Goal: Task Accomplishment & Management: Manage account settings

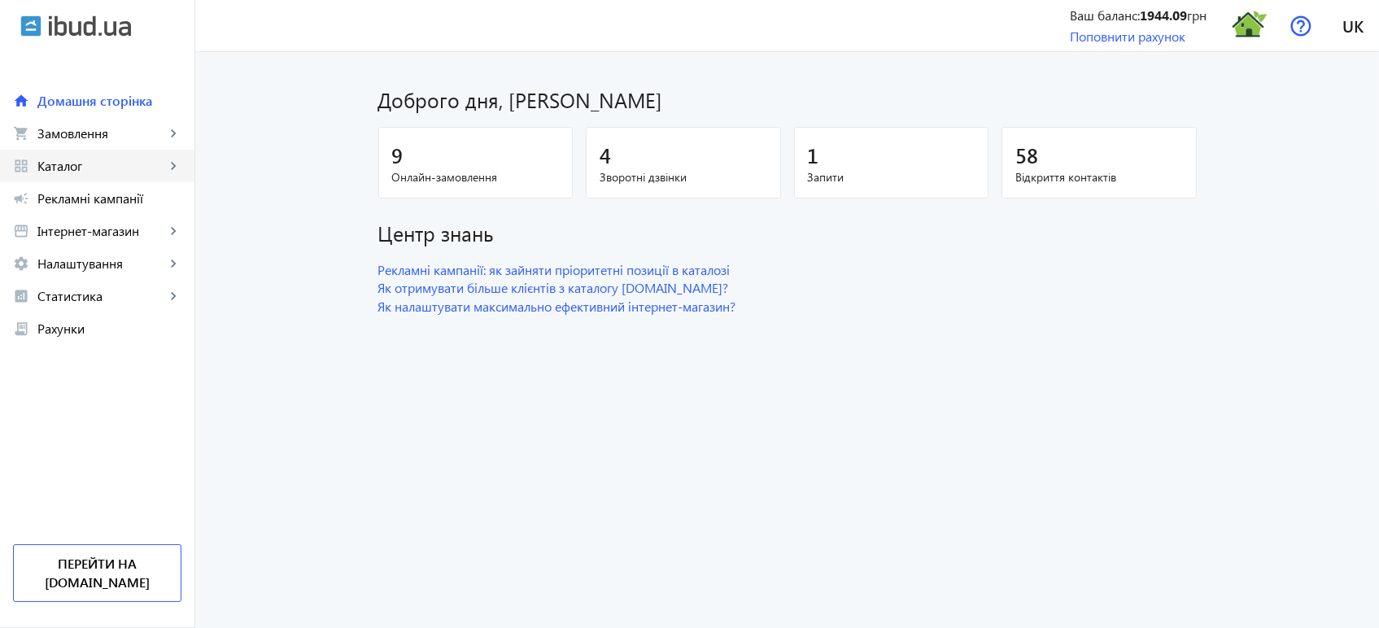
click at [90, 169] on span "Каталог" at bounding box center [101, 166] width 128 height 16
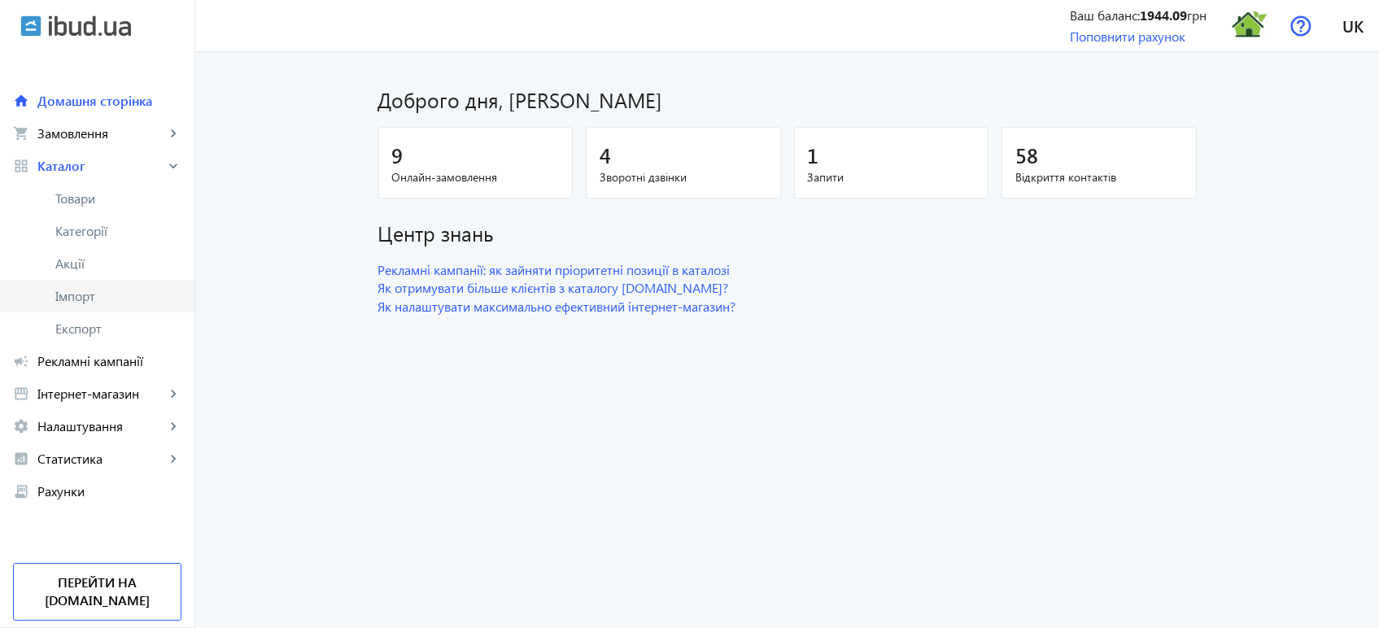
click at [80, 294] on span "Імпорт" at bounding box center [118, 296] width 126 height 16
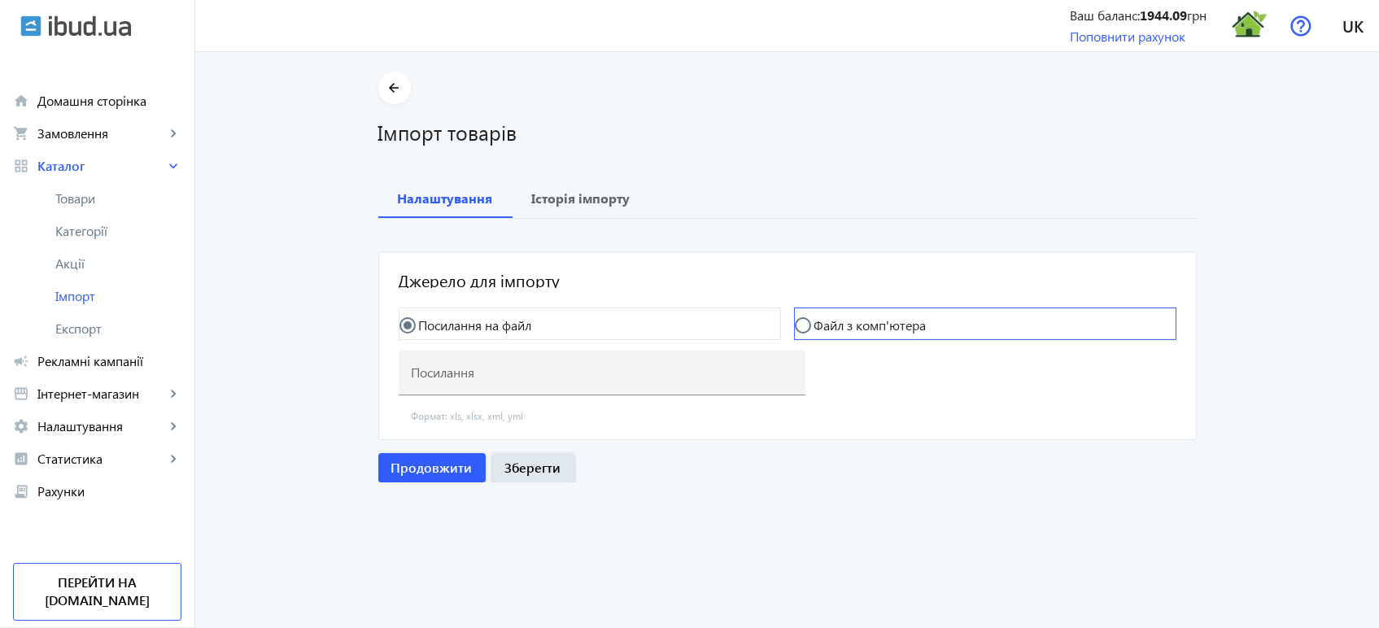
click at [827, 326] on label "Файл з комп'ютера" at bounding box center [868, 325] width 115 height 13
click at [827, 326] on input "Файл з комп'ютера" at bounding box center [811, 333] width 33 height 33
radio input "true"
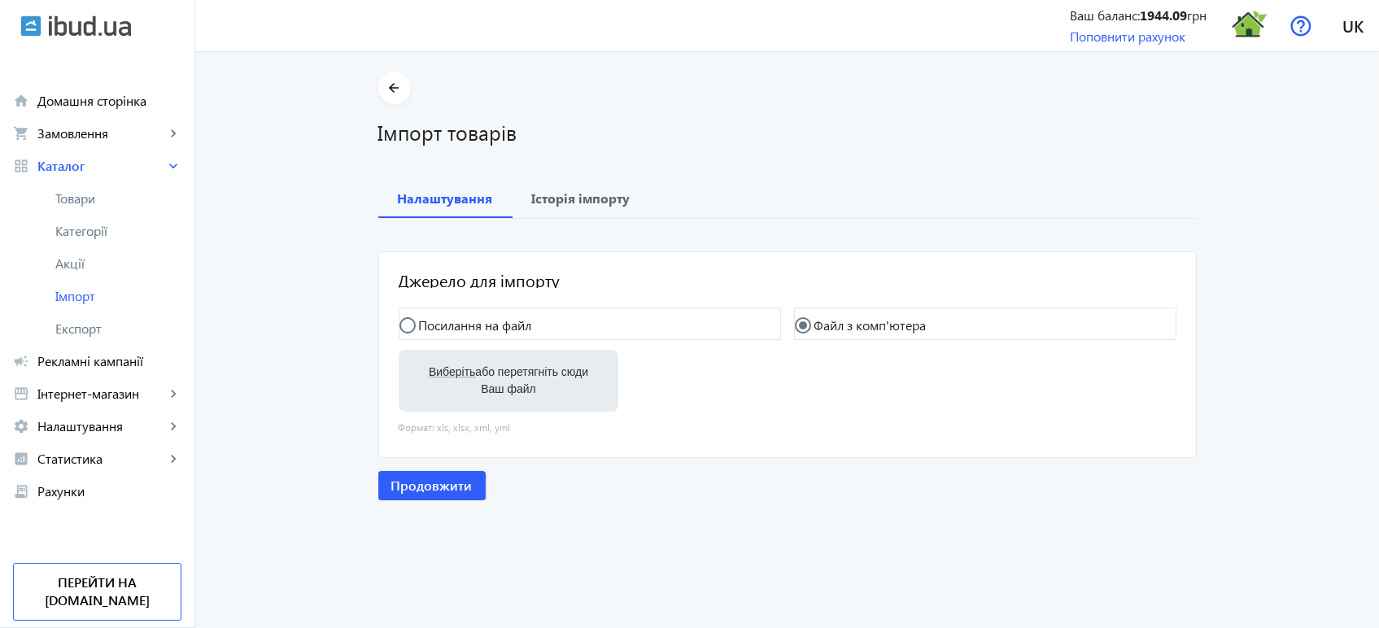
click at [534, 382] on label "Виберіть або перетягніть сюди Ваш файл" at bounding box center [509, 381] width 194 height 46
click at [534, 382] on input "Виберіть або перетягніть сюди Ваш файл" at bounding box center [509, 382] width 194 height 20
type input "C:\fakepath\Термодом (uteplenie-fasadov.ibud.ua)51-29-07-05-2025 (1).xlsx"
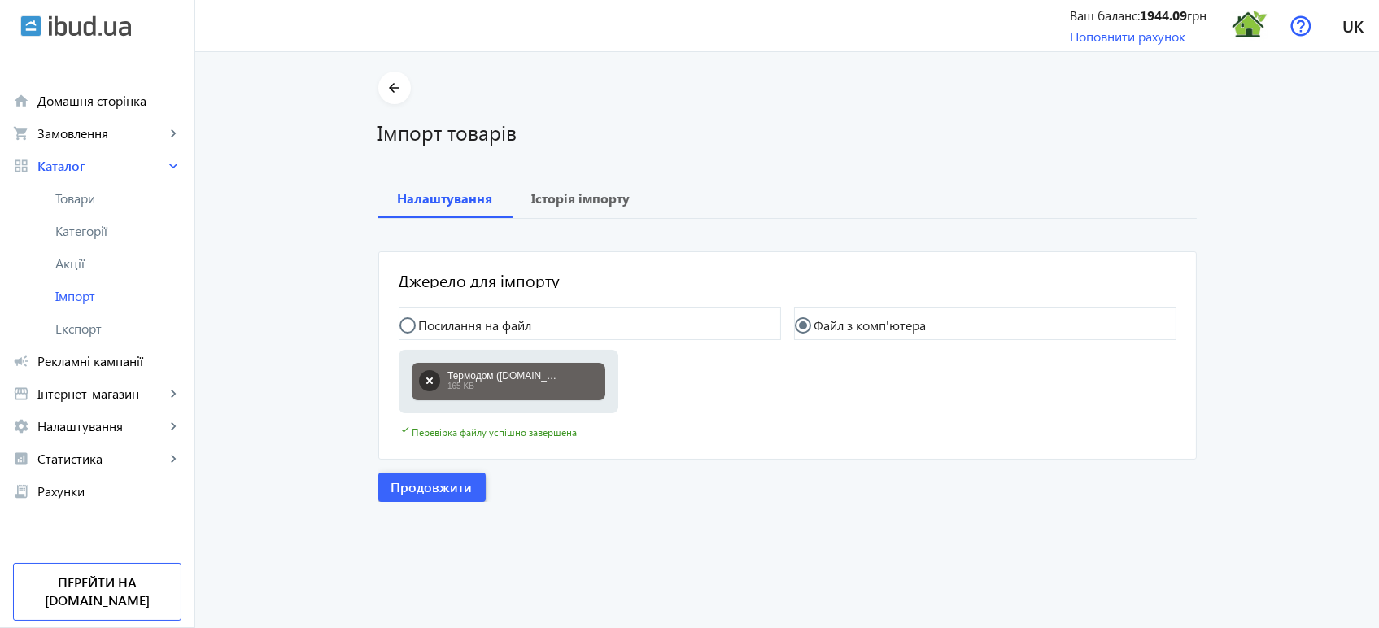
click at [433, 498] on span "button" at bounding box center [431, 487] width 107 height 39
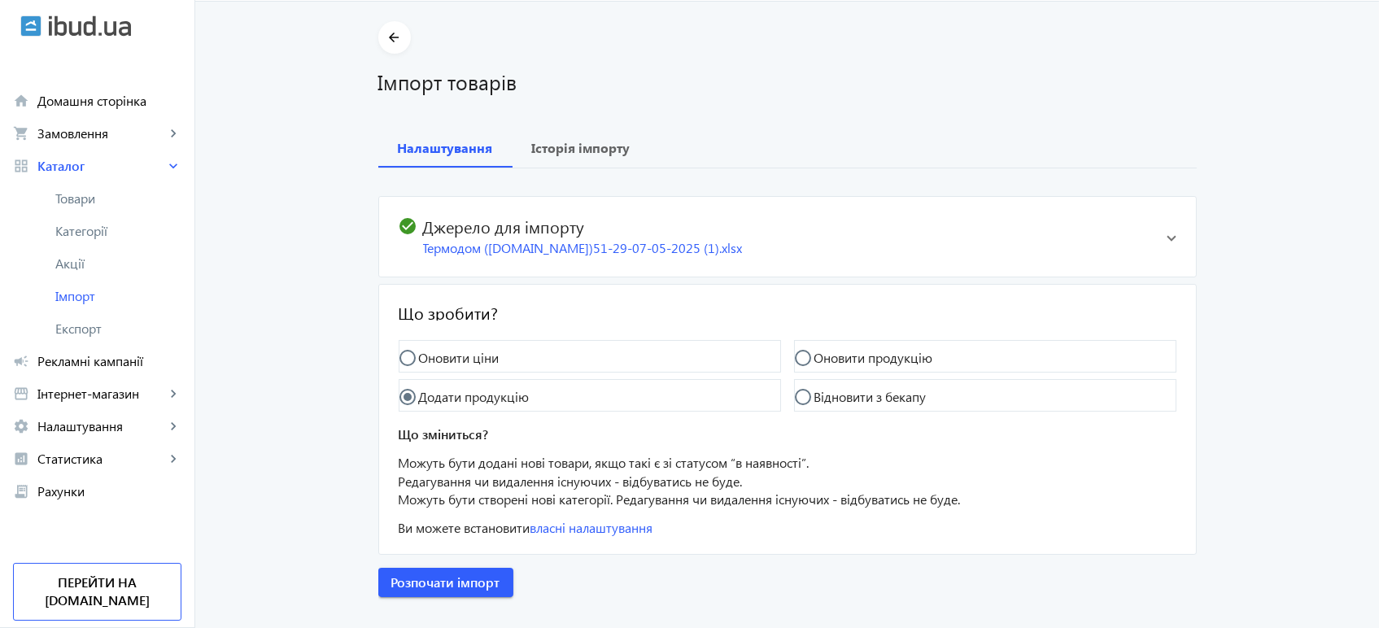
scroll to position [78, 0]
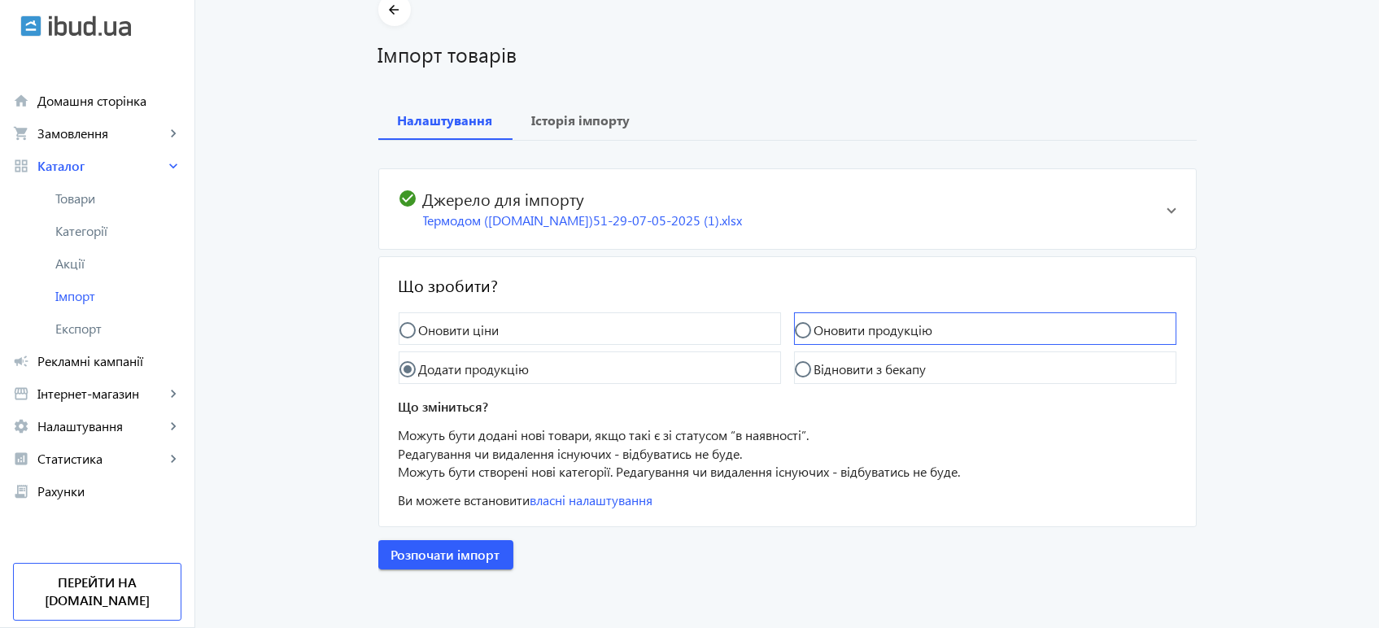
click at [823, 335] on label "Оновити продукцію" at bounding box center [872, 330] width 122 height 13
click at [823, 335] on input "Оновити продукцію" at bounding box center [811, 338] width 33 height 33
radio input "true"
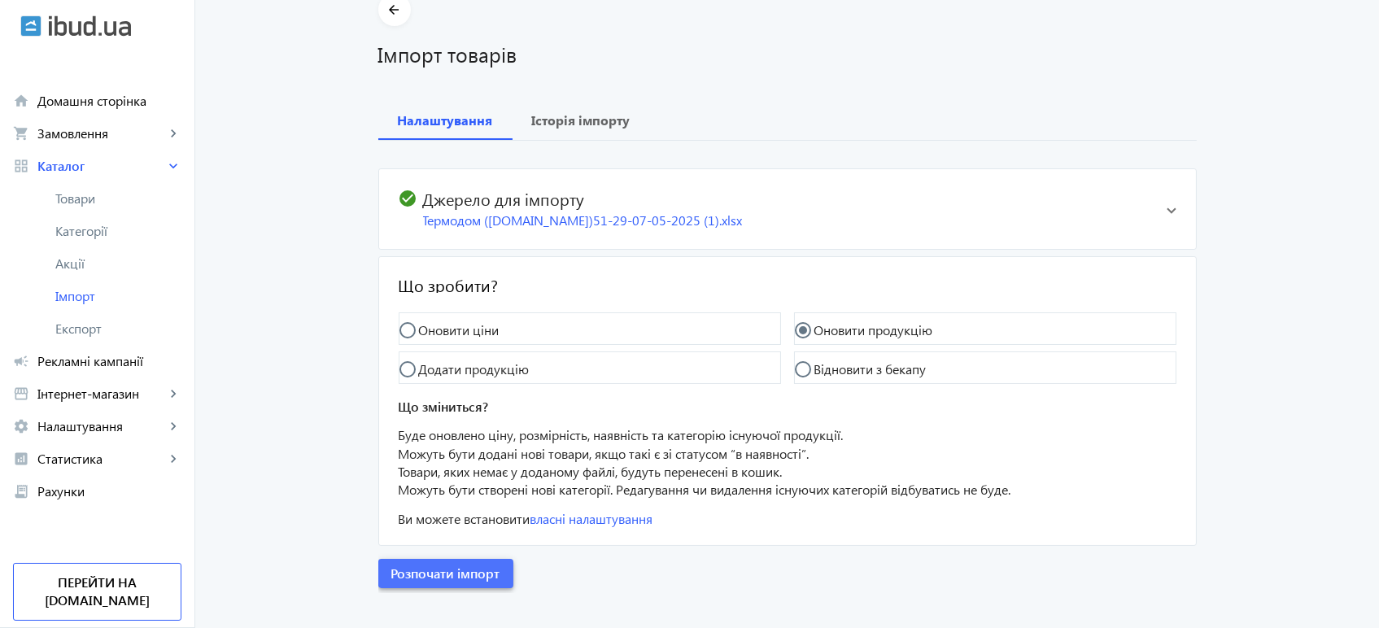
click at [449, 571] on span "Розпочати імпорт" at bounding box center [445, 573] width 109 height 18
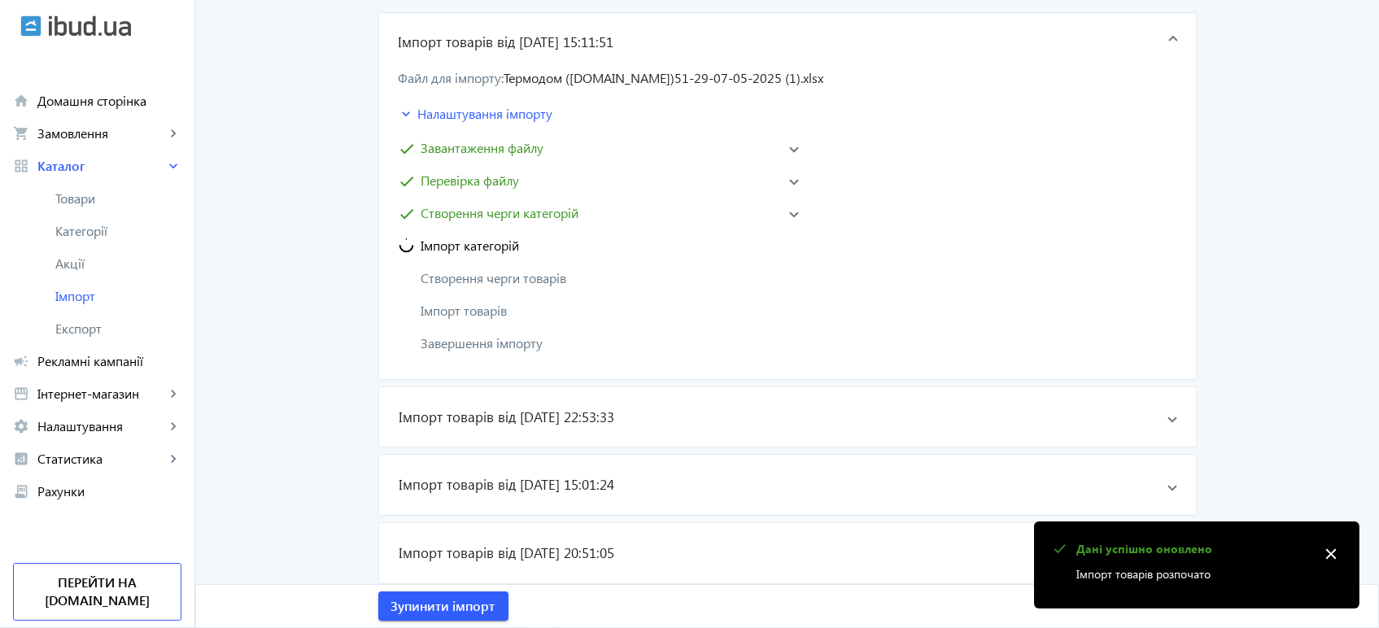
scroll to position [271, 0]
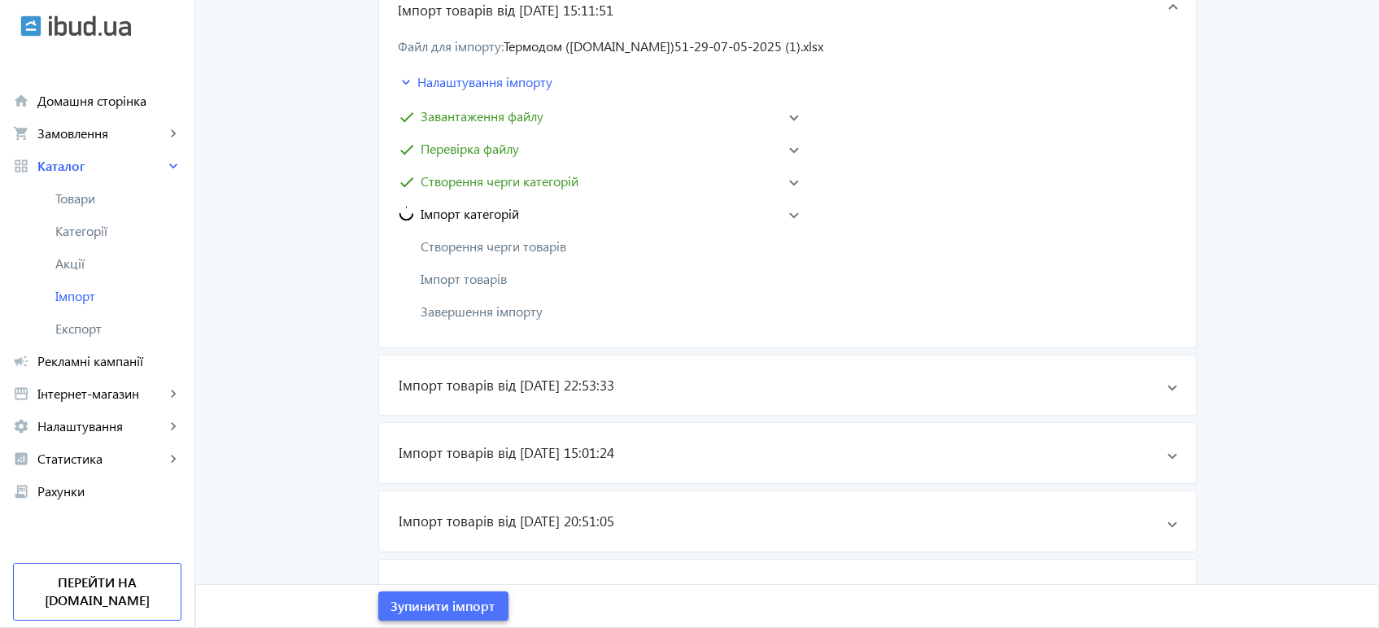
click at [442, 597] on span "Зупинити імпорт" at bounding box center [443, 606] width 104 height 18
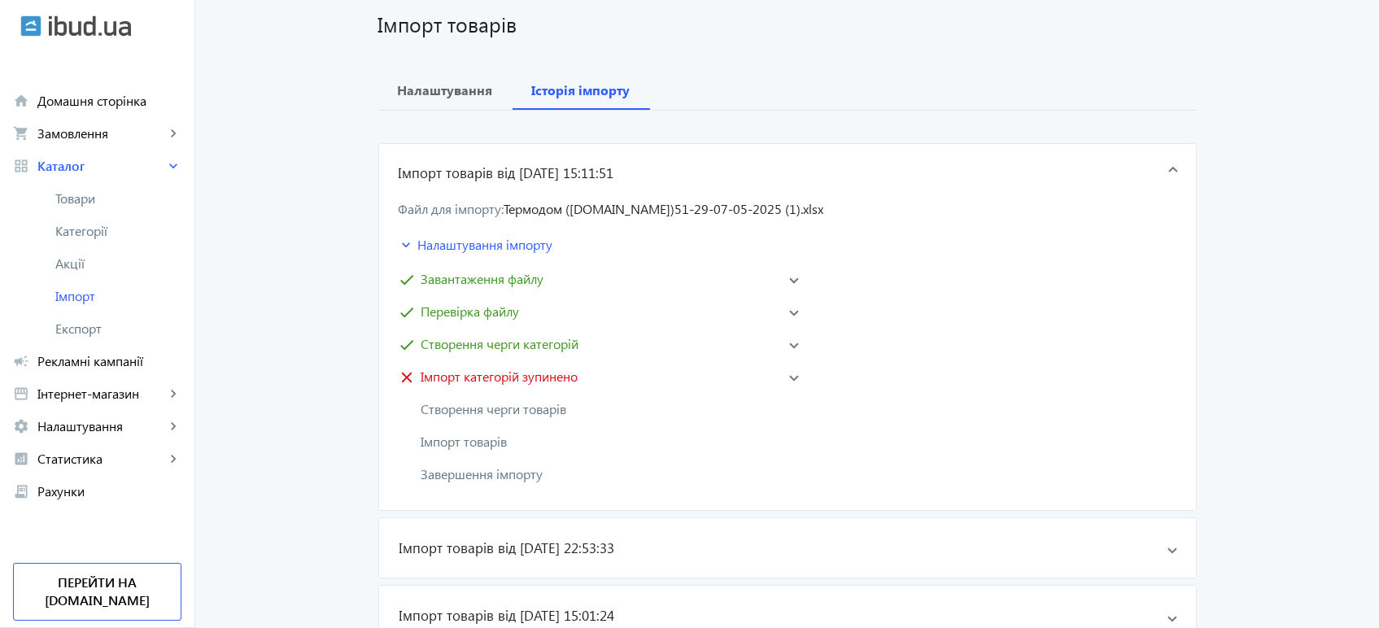
scroll to position [90, 0]
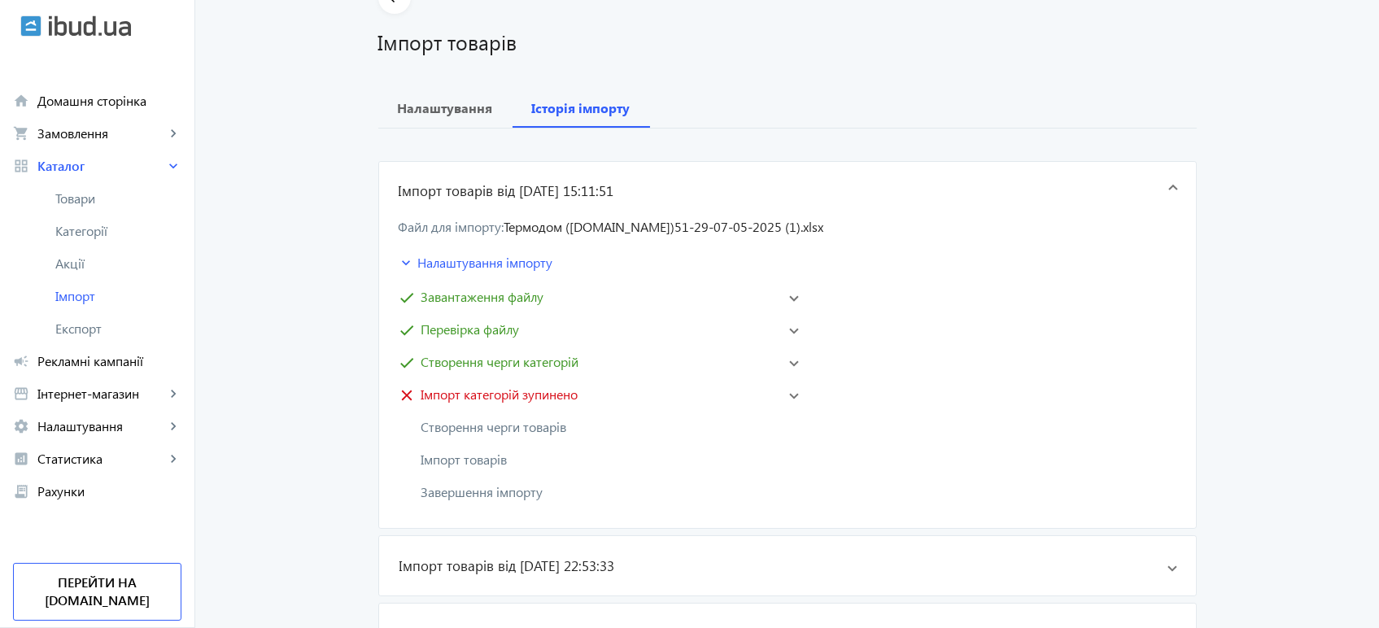
click at [402, 397] on mat-icon "close" at bounding box center [407, 394] width 16 height 16
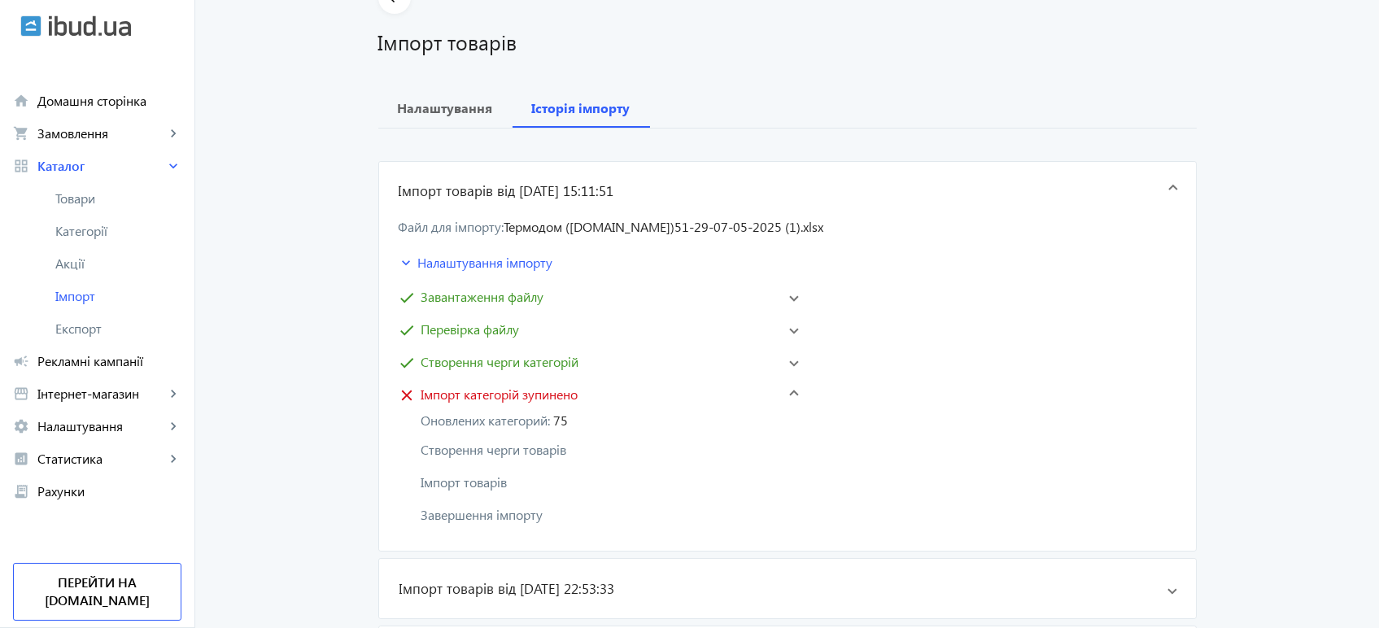
click at [403, 395] on mat-icon "close" at bounding box center [407, 394] width 16 height 16
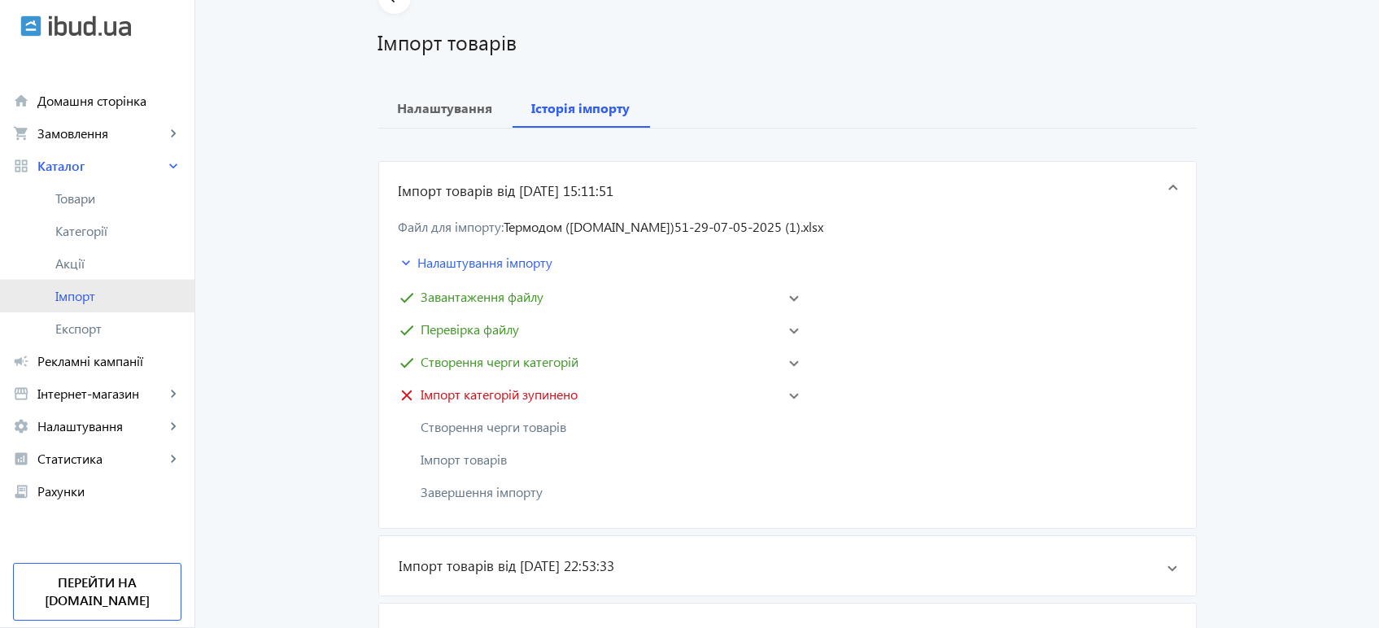
click at [85, 294] on span "Імпорт" at bounding box center [118, 296] width 126 height 16
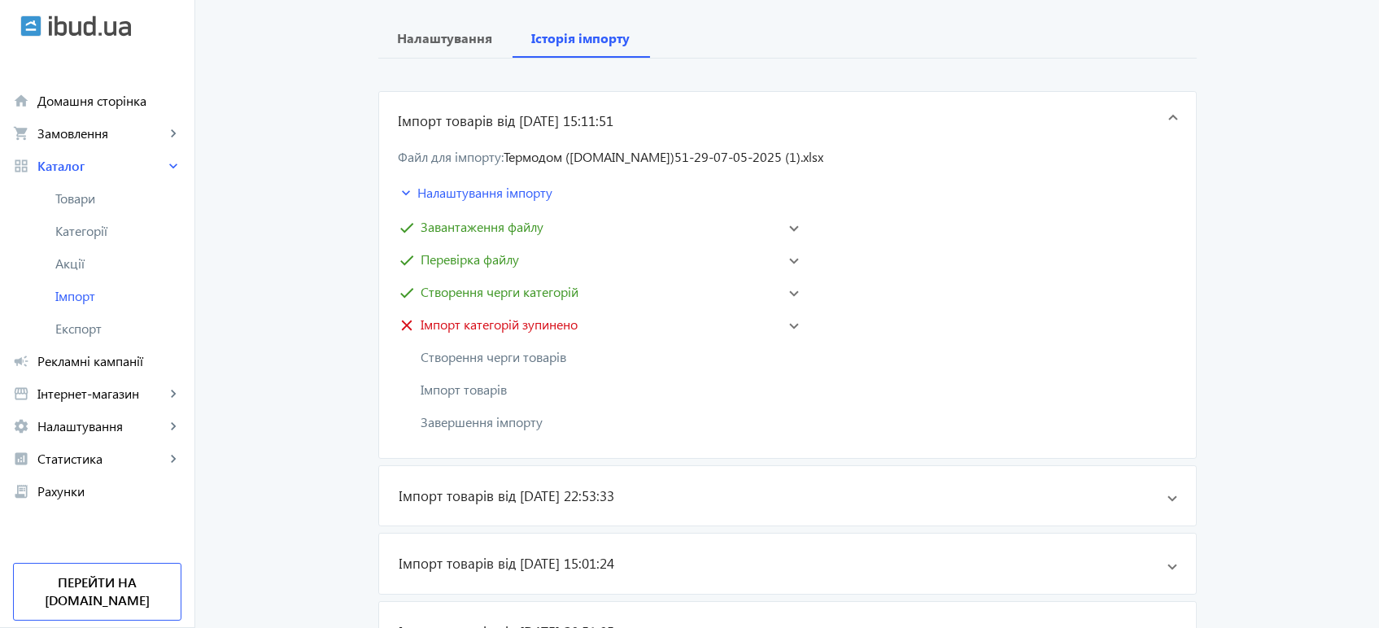
scroll to position [0, 0]
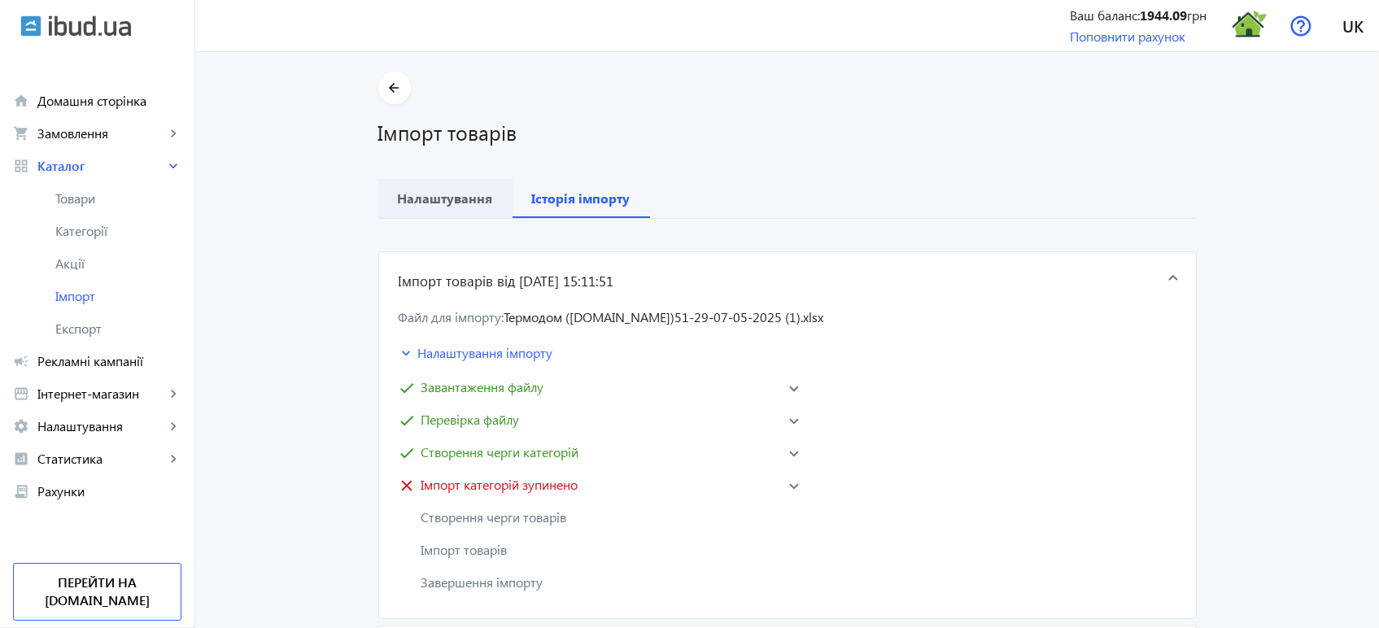
click at [442, 198] on b "Налаштування" at bounding box center [445, 198] width 95 height 13
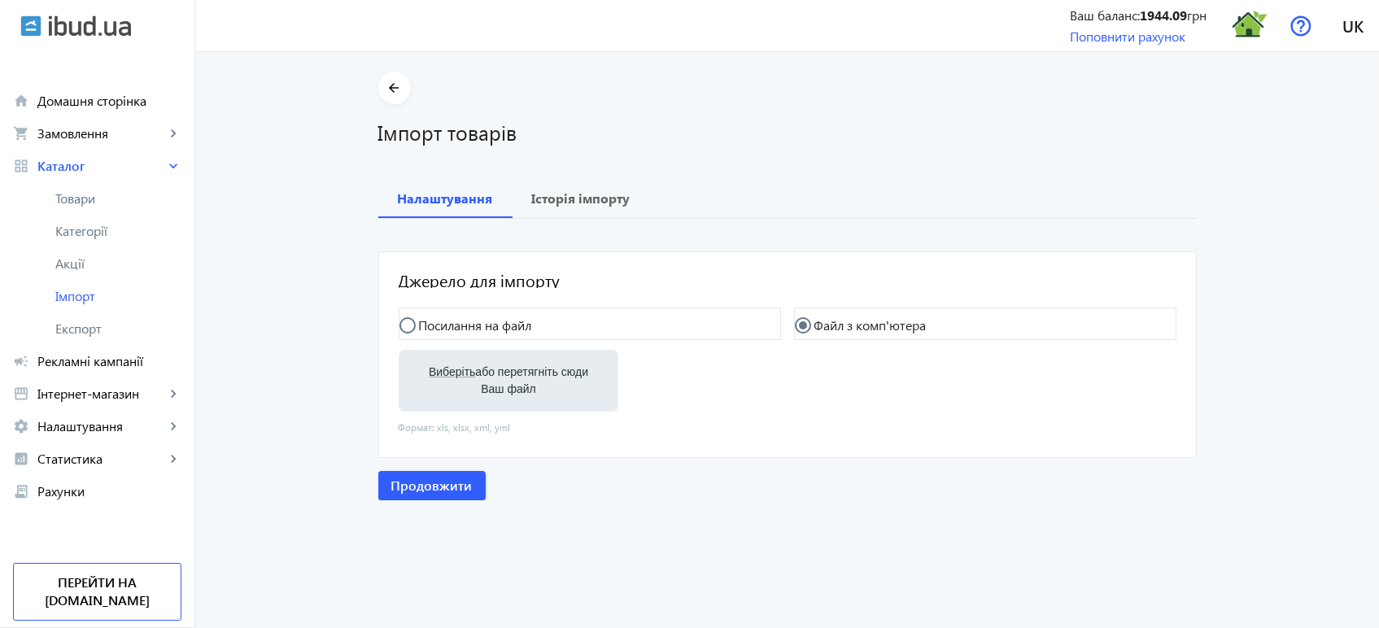
click at [494, 381] on label "Виберіть або перетягніть сюди Ваш файл" at bounding box center [509, 381] width 194 height 46
click at [494, 381] on input "Виберіть або перетягніть сюди Ваш файл" at bounding box center [509, 382] width 194 height 20
type input "C:\fakepath\Термодом (uteplenie-fasadov.ibud.ua)51-29-07-05-2025 (1).xlsx"
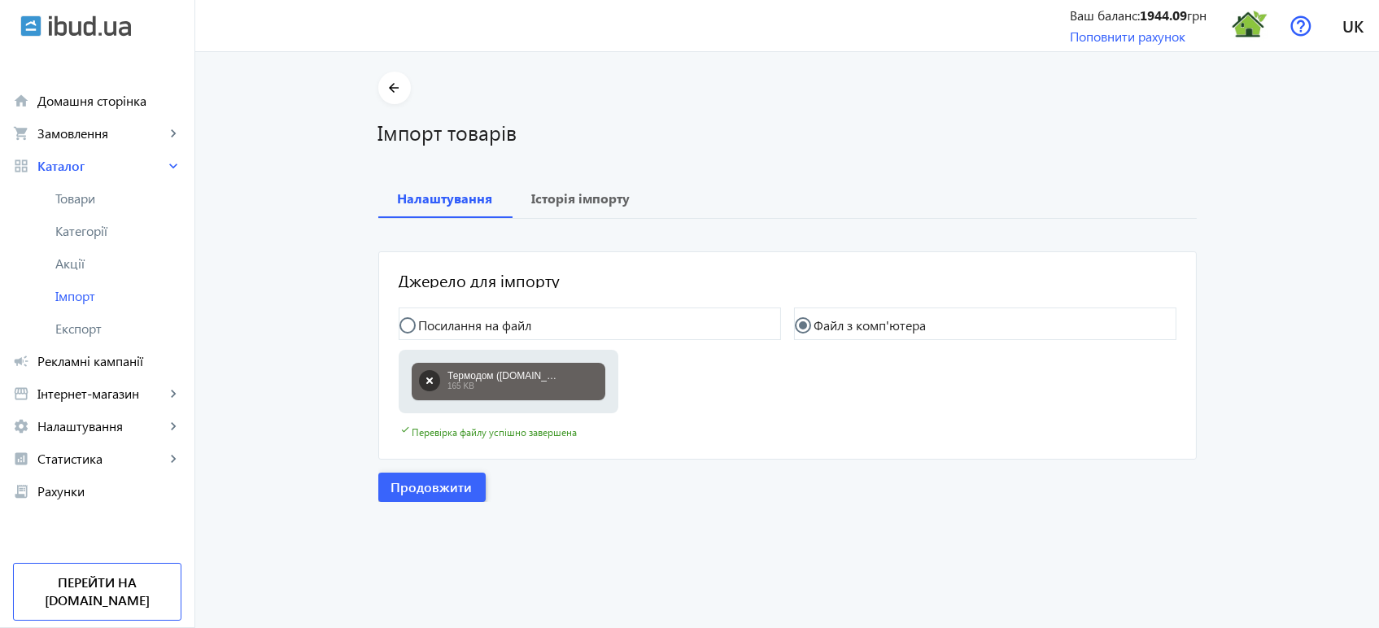
click at [403, 493] on span "Продовжити" at bounding box center [431, 487] width 81 height 18
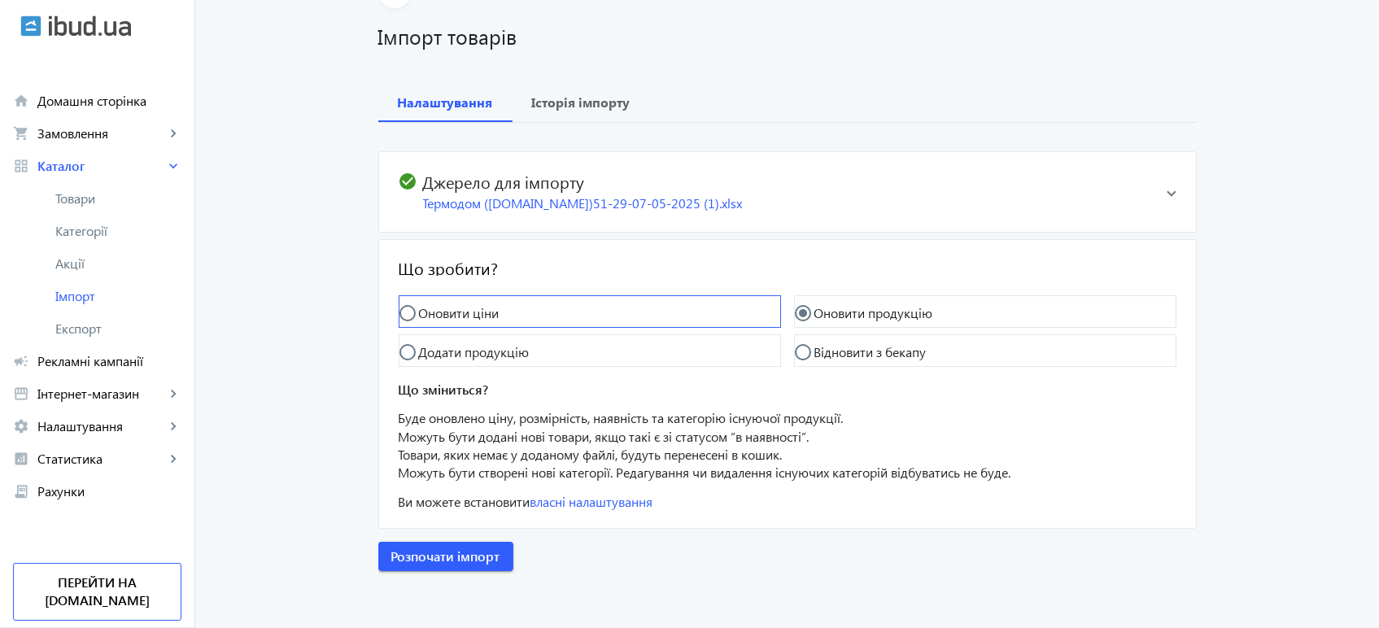
scroll to position [97, 0]
click at [561, 98] on b "Історія імпорту" at bounding box center [581, 101] width 98 height 13
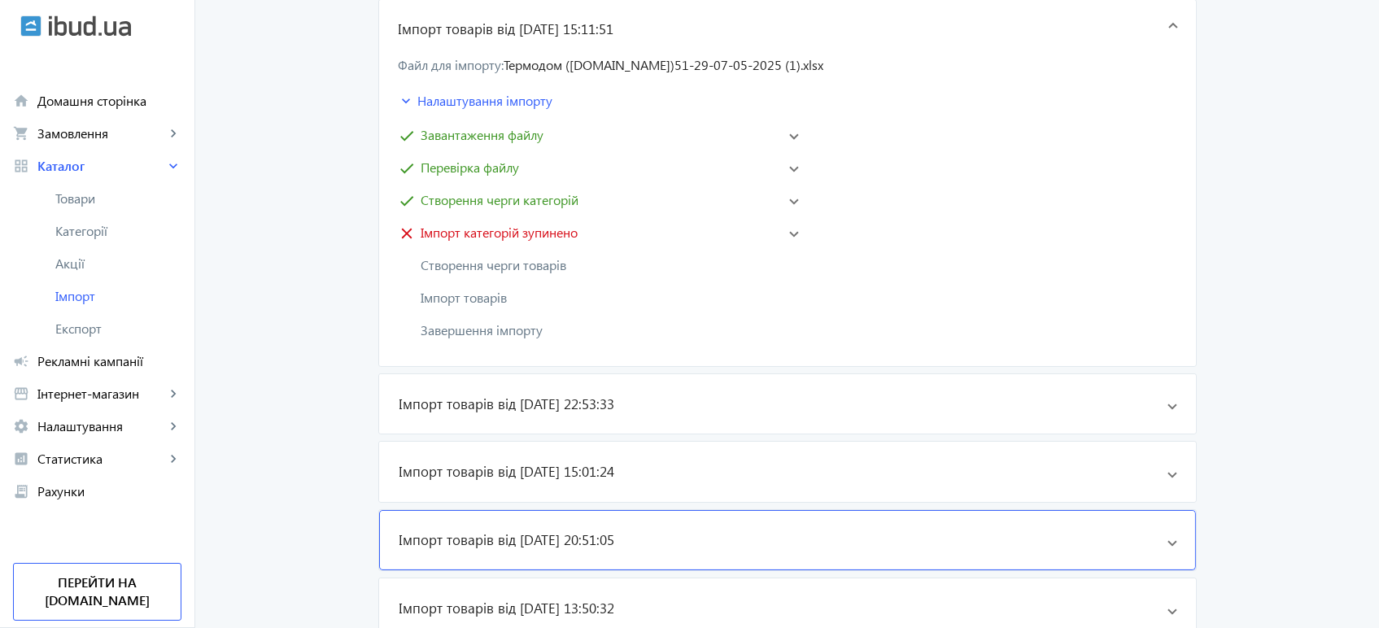
scroll to position [368, 0]
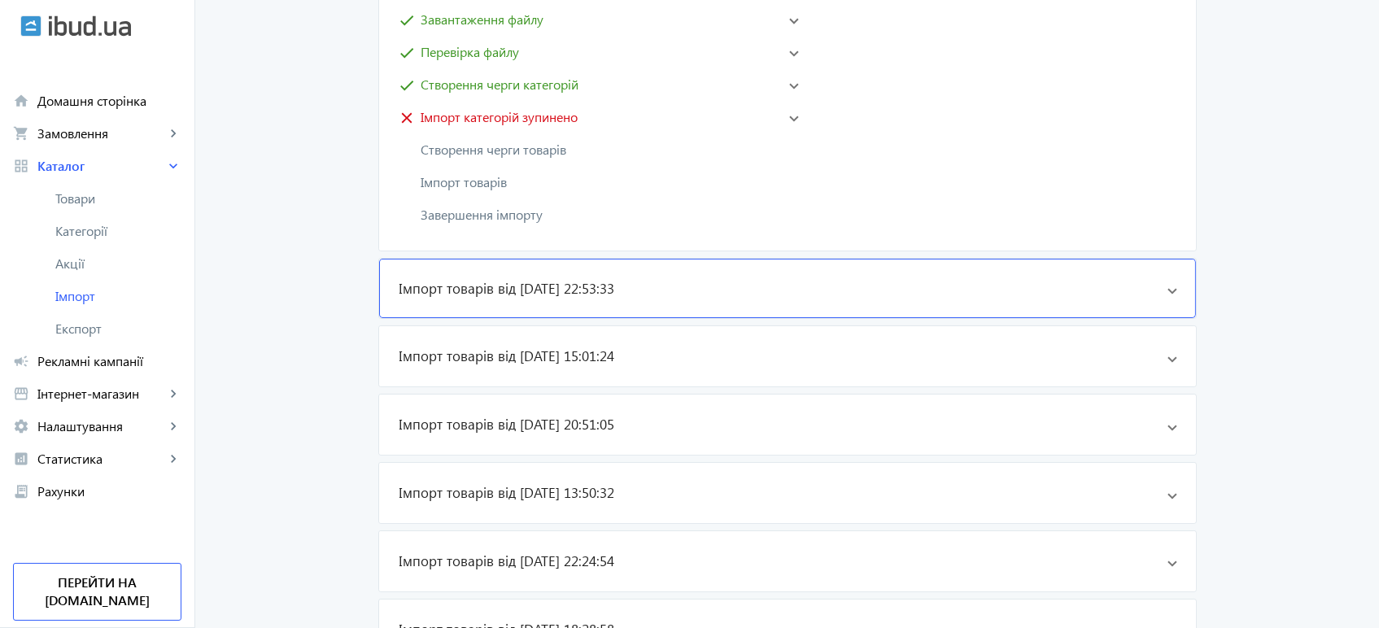
click at [534, 285] on h3 "Імпорт товарів від 30.08.2025 22:53:33" at bounding box center [507, 289] width 216 height 20
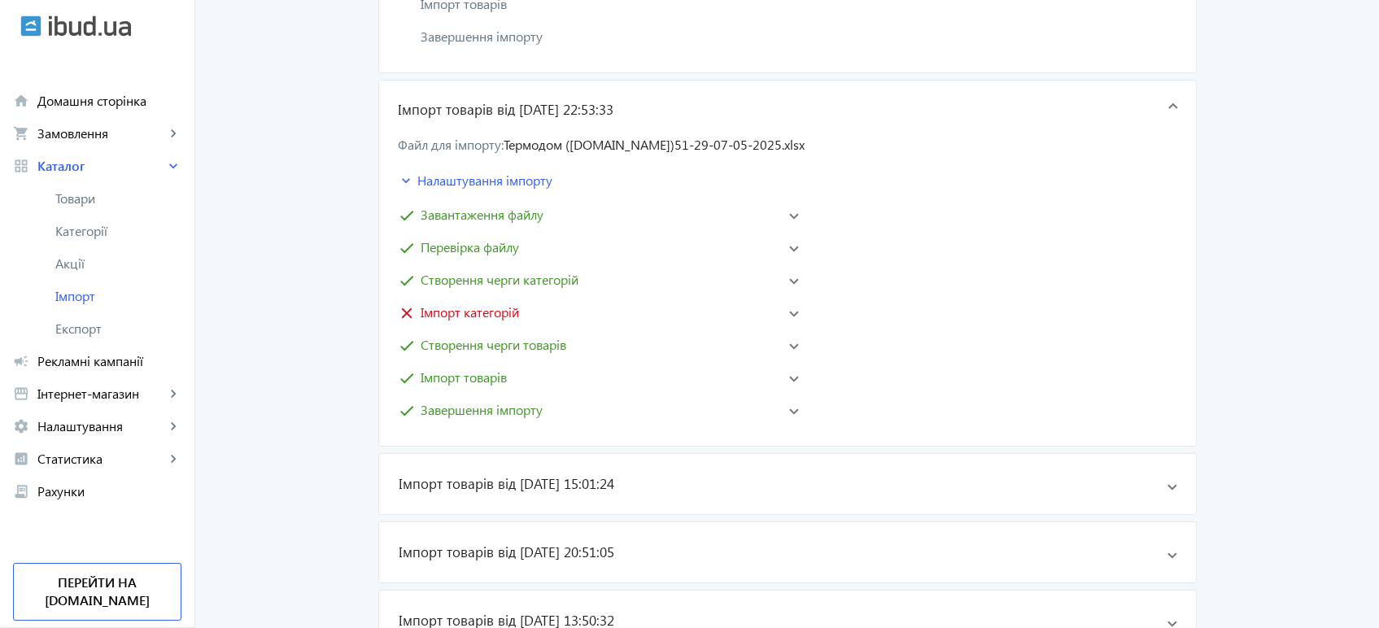
scroll to position [548, 0]
click at [513, 407] on span "Завершення імпорту" at bounding box center [482, 408] width 122 height 20
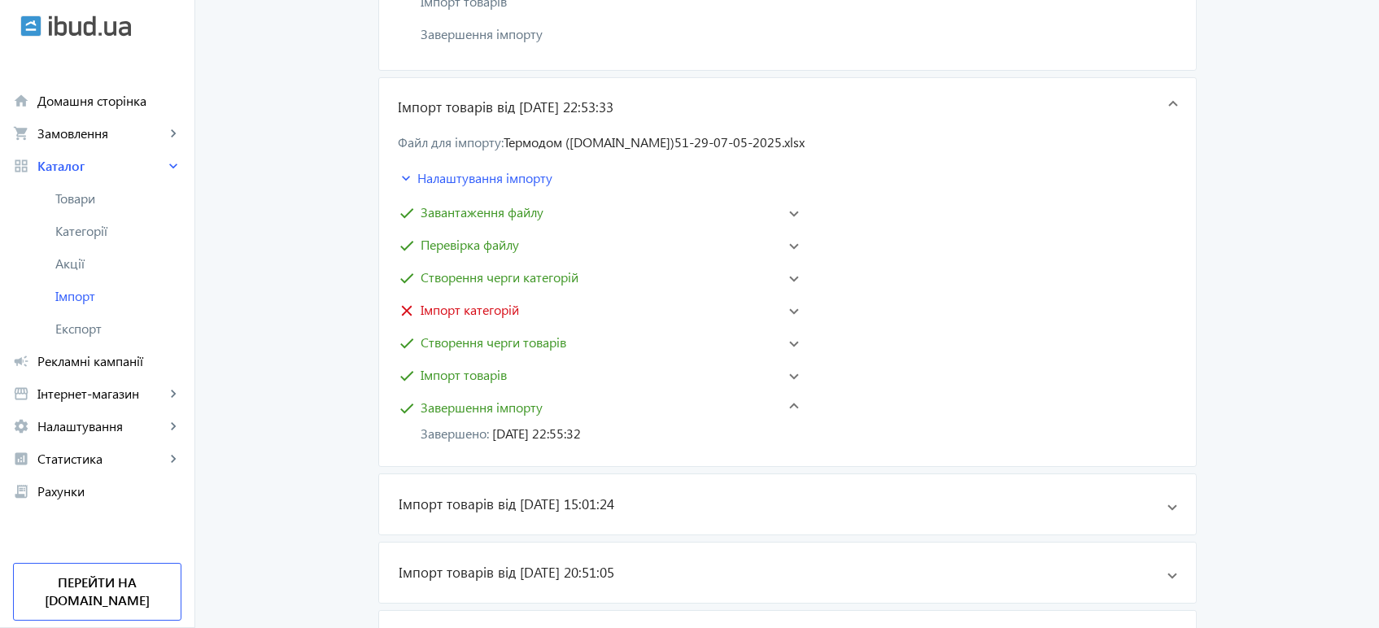
click at [468, 382] on span "Імпорт товарів" at bounding box center [464, 375] width 86 height 20
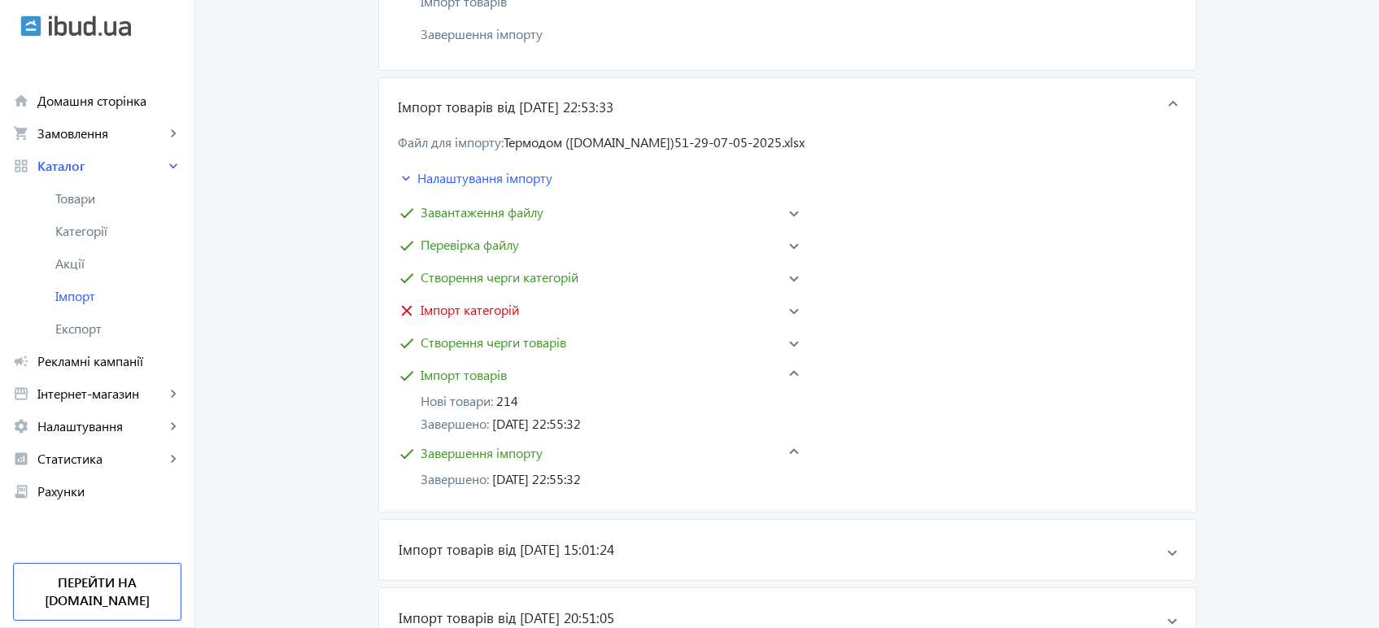
click at [512, 399] on p "Нові товари: 214" at bounding box center [611, 401] width 381 height 20
click at [488, 338] on span "Створення черги товарів" at bounding box center [494, 343] width 146 height 20
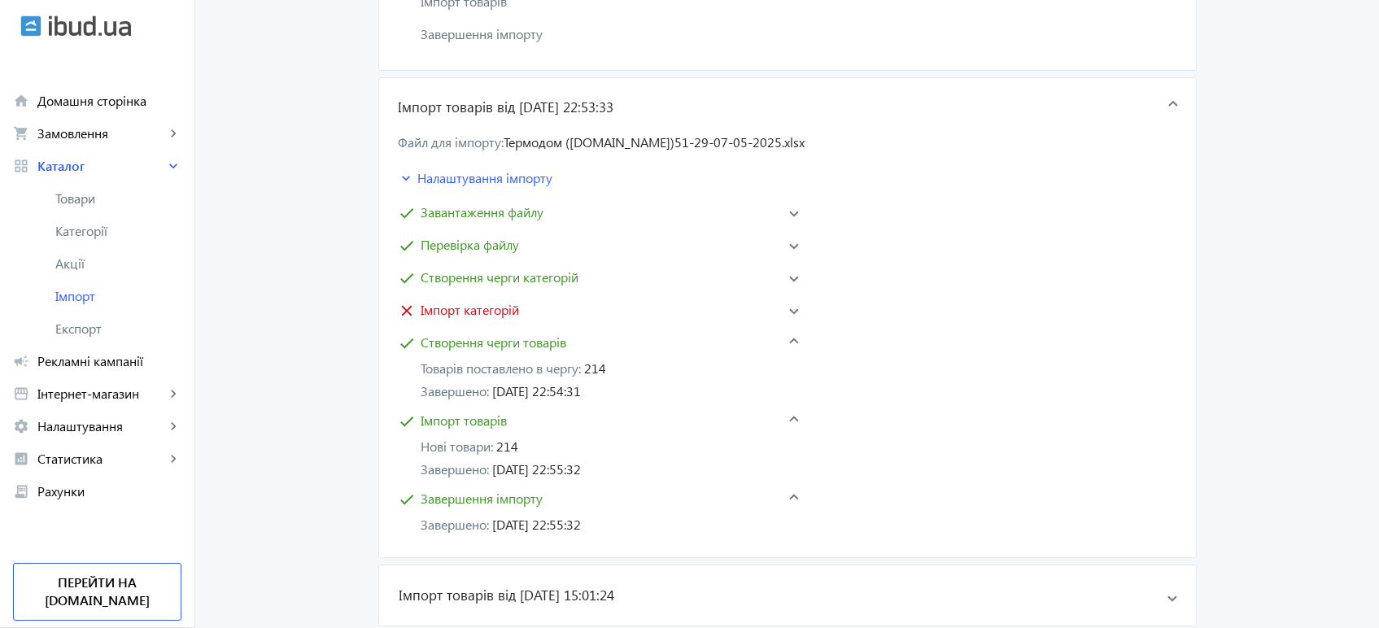
click at [481, 411] on span "Імпорт товарів" at bounding box center [464, 421] width 86 height 20
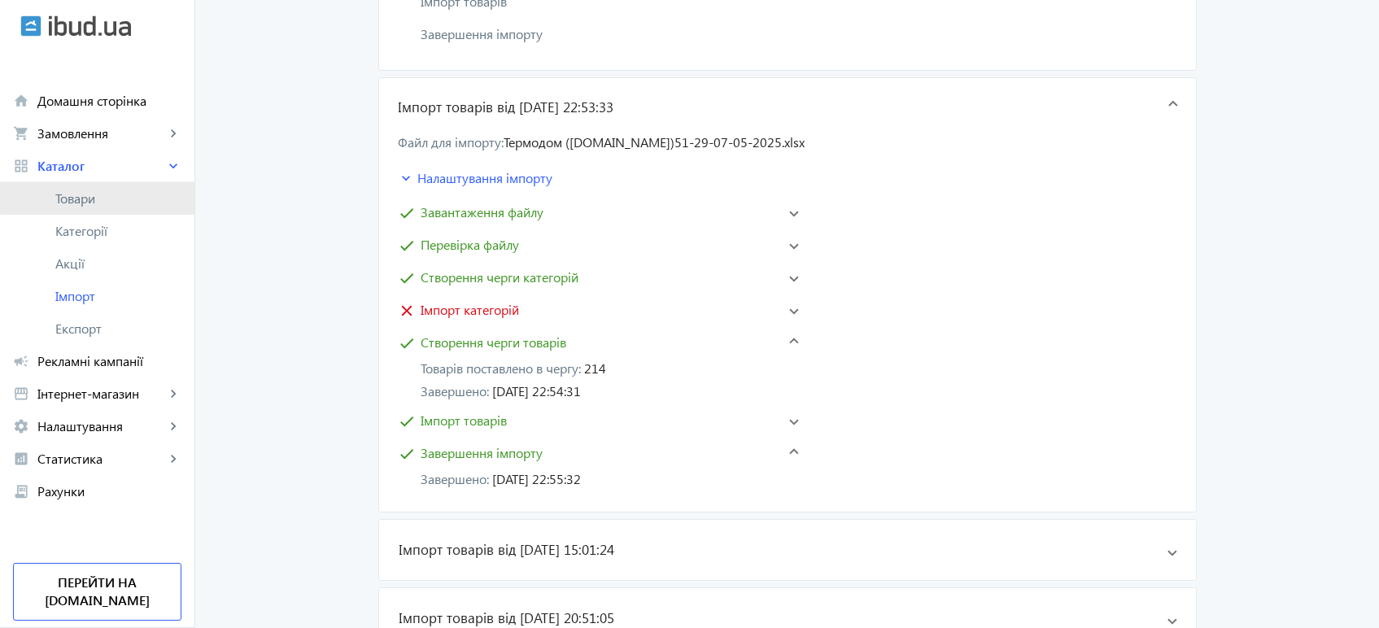
click at [103, 191] on span "Товари" at bounding box center [118, 198] width 126 height 16
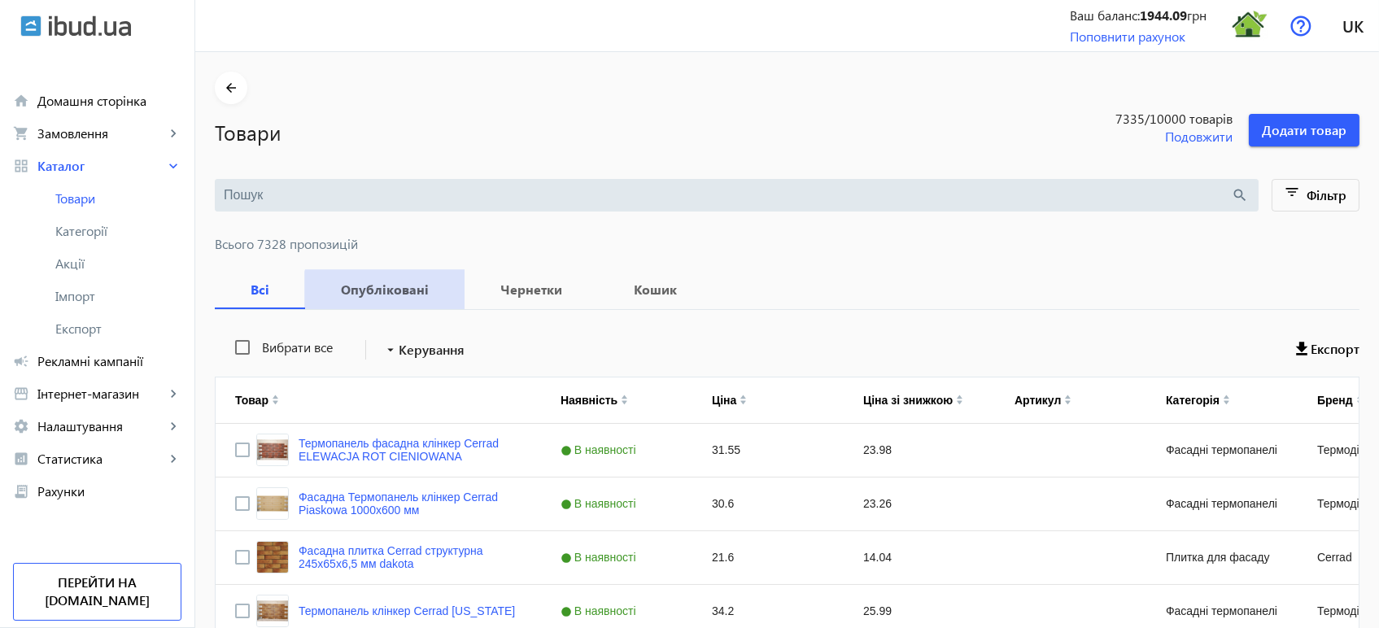
click at [385, 298] on span "Опубліковані" at bounding box center [385, 289] width 120 height 39
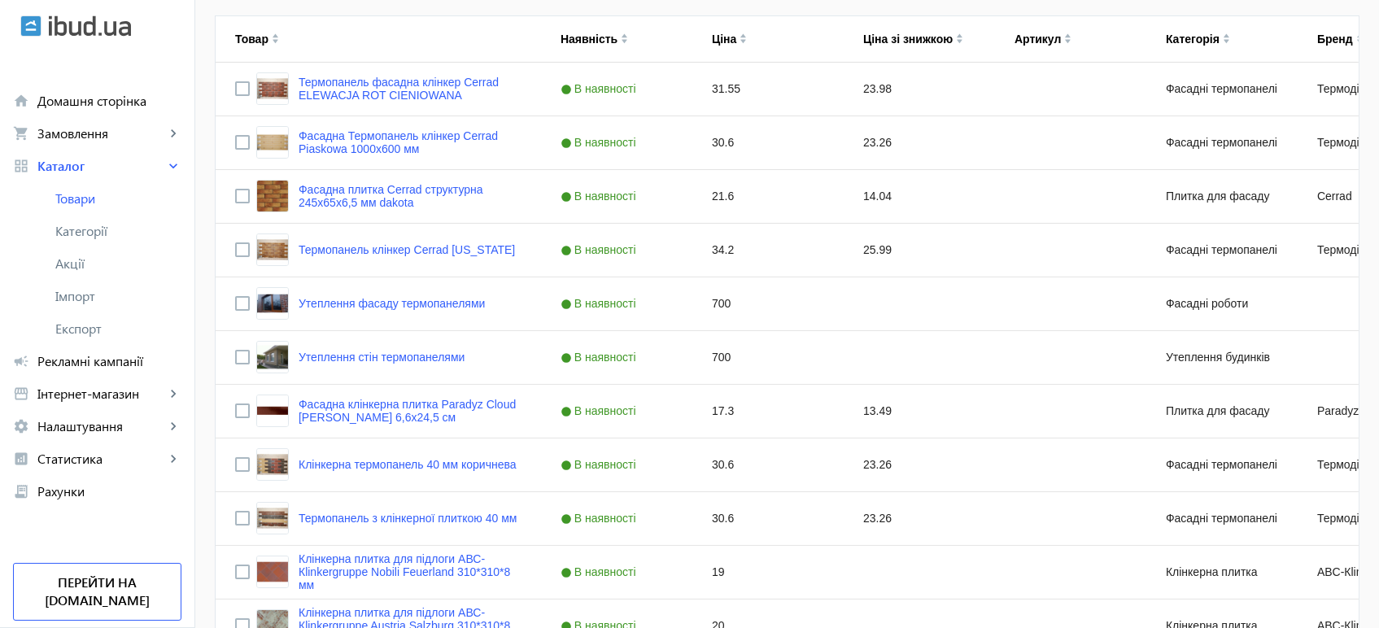
scroll to position [90, 0]
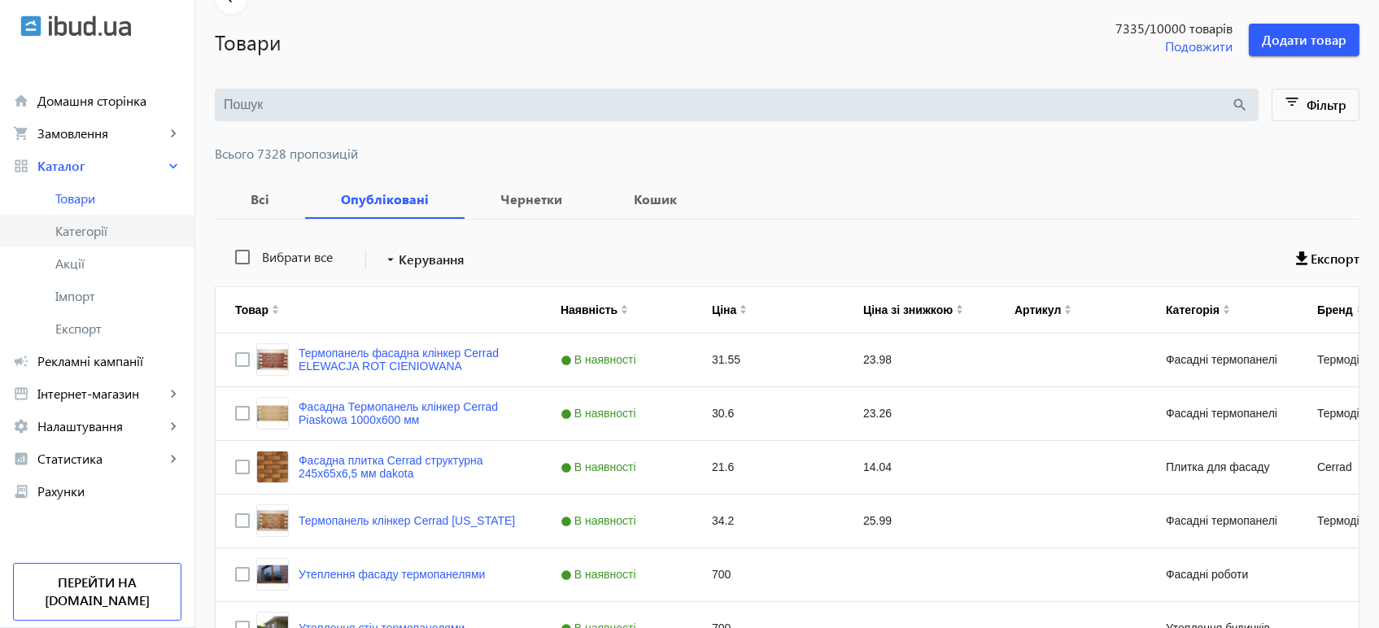
click at [104, 228] on span "Категорії" at bounding box center [118, 231] width 126 height 16
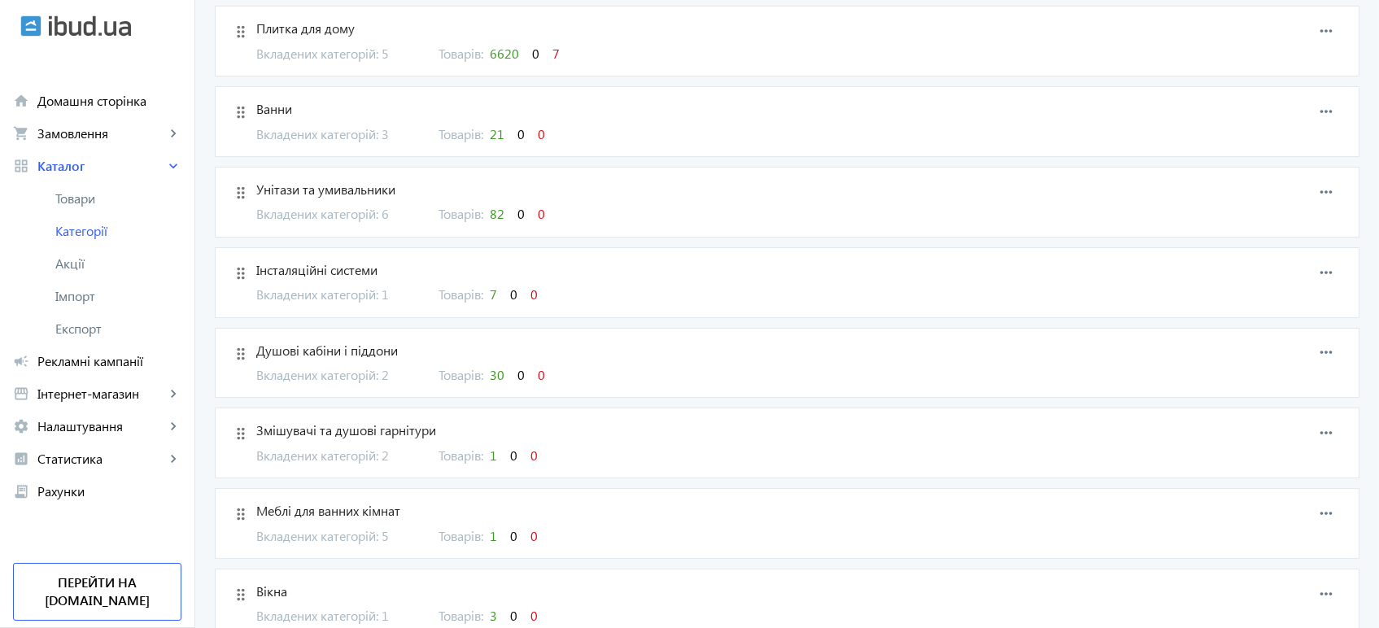
scroll to position [886, 0]
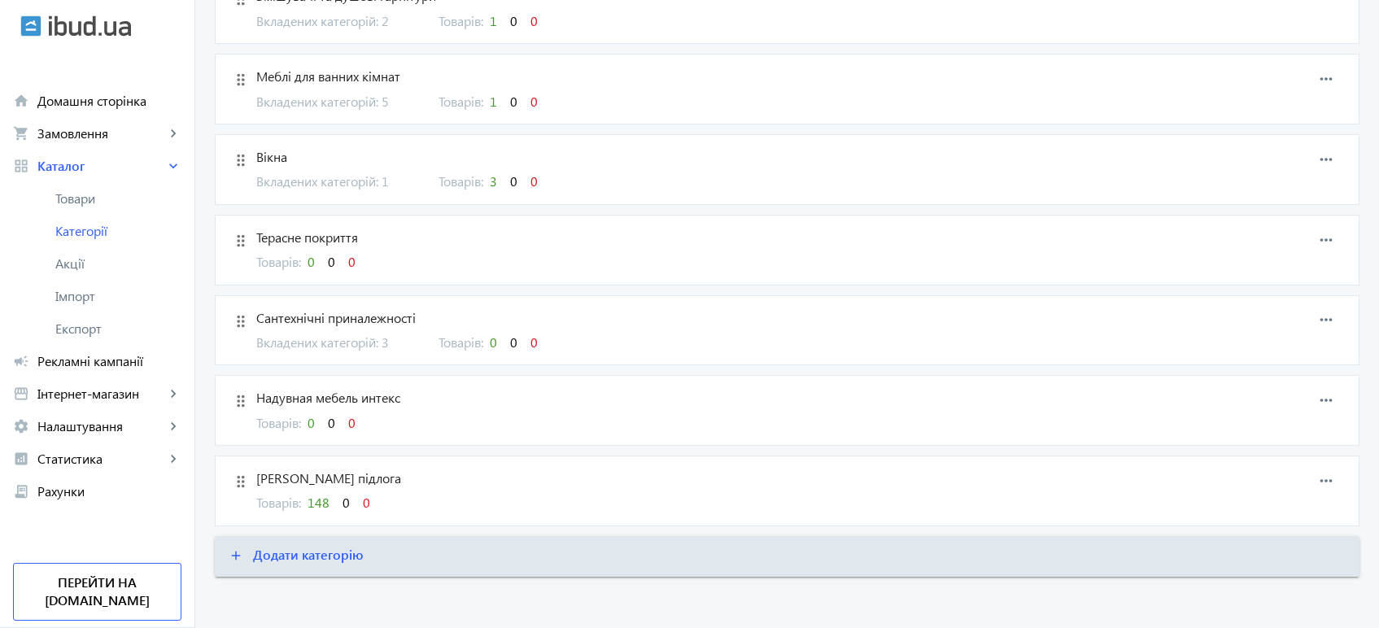
click at [318, 499] on span "148" at bounding box center [318, 502] width 22 height 17
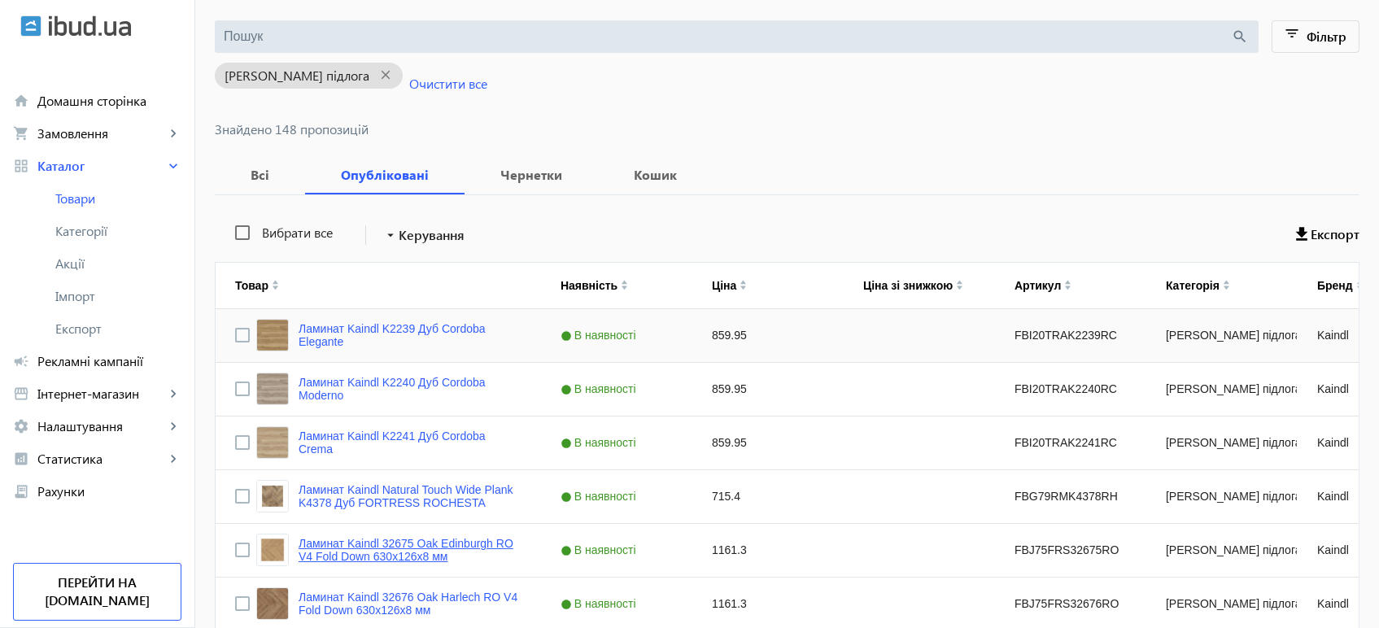
scroll to position [271, 0]
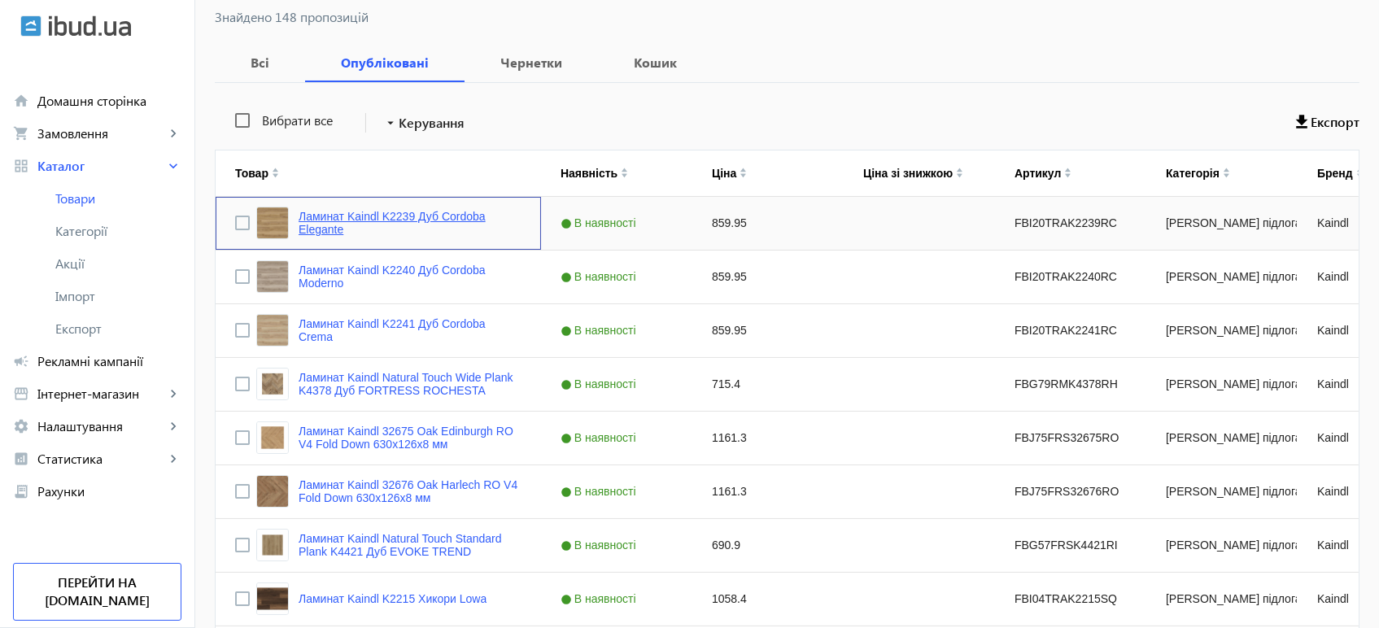
drag, startPoint x: 342, startPoint y: 216, endPoint x: 316, endPoint y: 224, distance: 28.3
click at [316, 224] on link "Ламинат Kaindl K2239 Дуб Cordoba Elegante" at bounding box center [409, 223] width 223 height 26
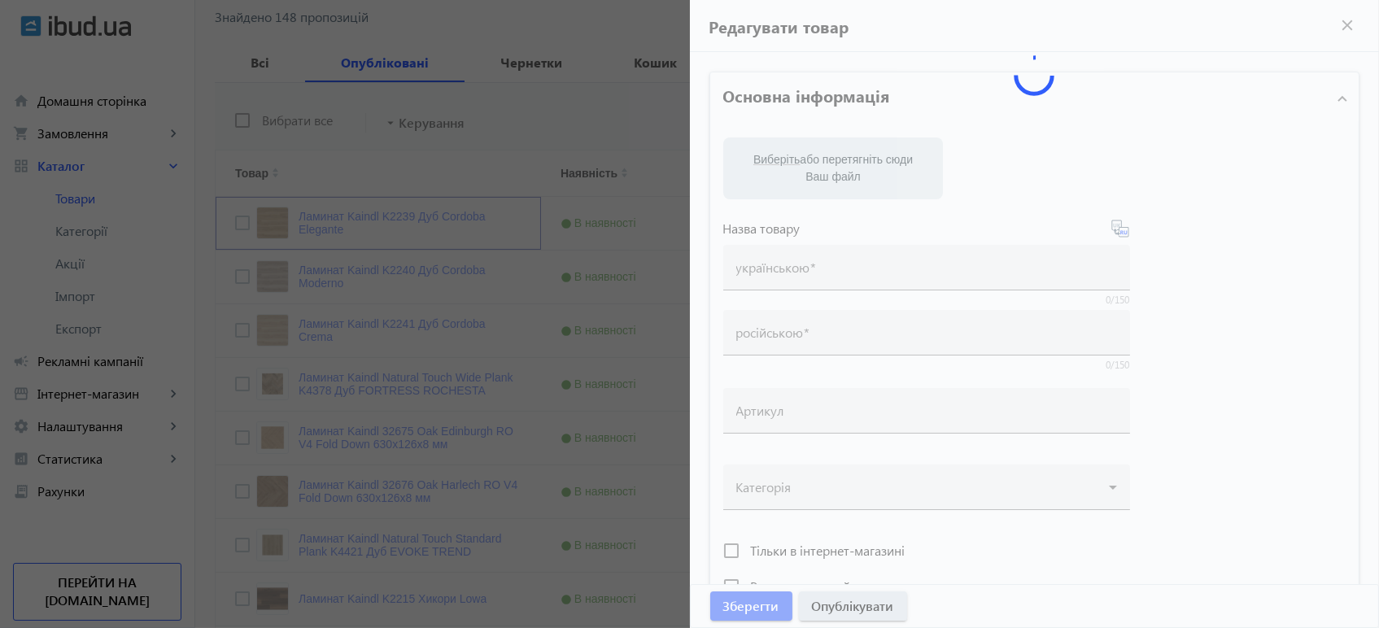
type input "Ламинат Kaindl K2239 Дуб Cordoba Elegante"
type input "Ламінат Kaindl K2239 Дуб Cordoba Elegante"
type input "FBI20TRAK2239RC"
type input "859.95"
type input "1"
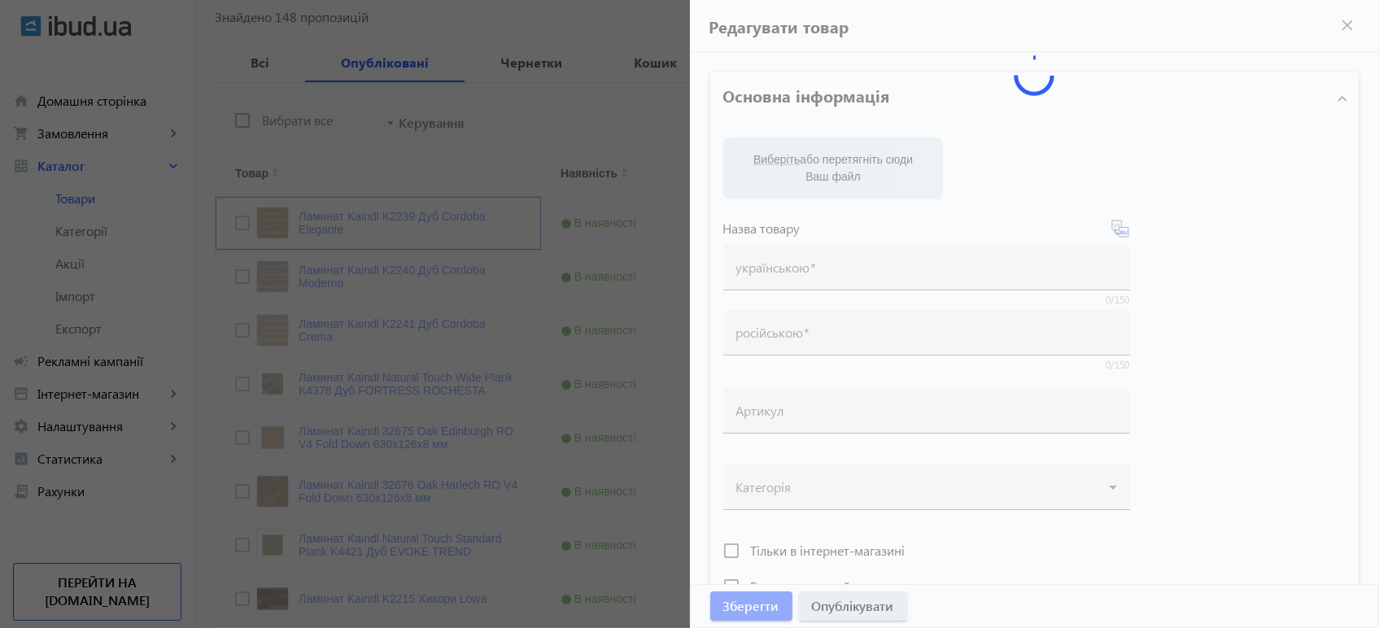
type input "Ламінат Kaindl K2239 Дуб Cordoba Elegante"
type input "Ламинат Kaindl K2239 Дуб Cordoba Elegante"
type textarea "Ламінат Kaindl K2239 Дуб Cordoba Elegante купити вигідно ✓ Великий вибір ✓ Низь…"
type textarea "Ламинат Kaindl K2239 Дуб Cordoba Elegante купить выгодно ✓ Большой выбор ✓ Низк…"
type input "підлогове покриття, покриття на підлогу, покриття для підлоги, ламінат, купити …"
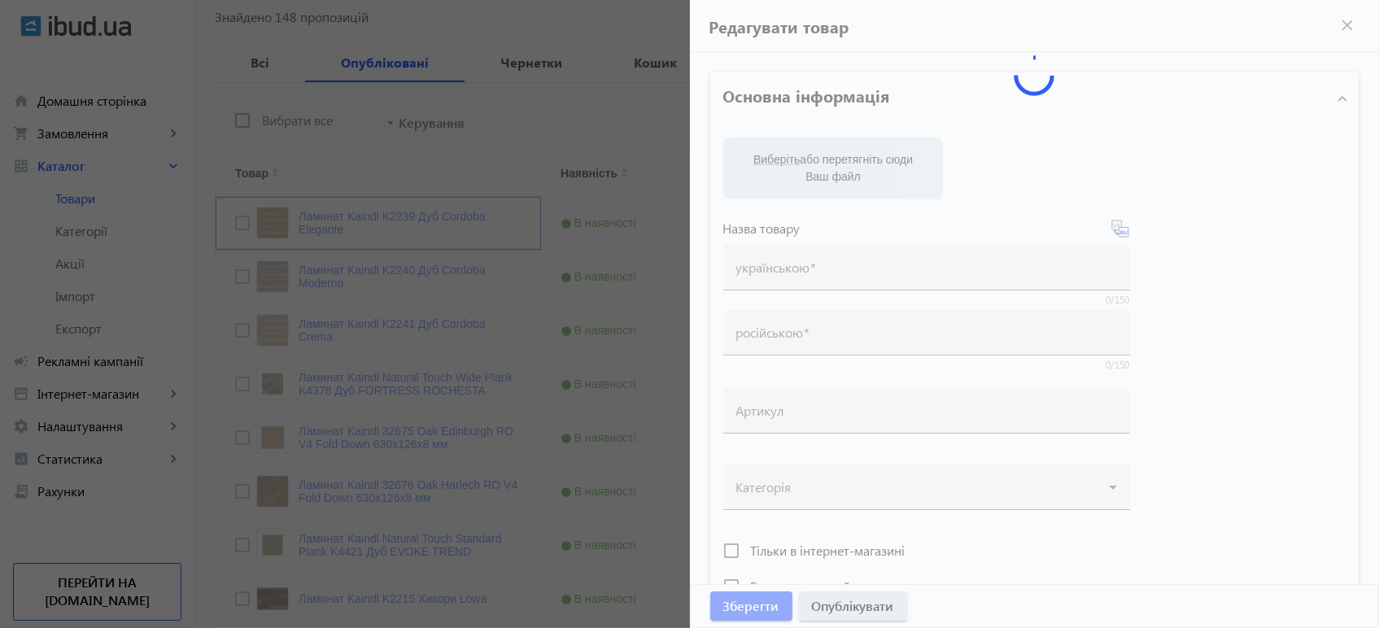
type input "напольное покрытие, покрытие на пол, покрытие для пола, ламинат, купить ламинат…"
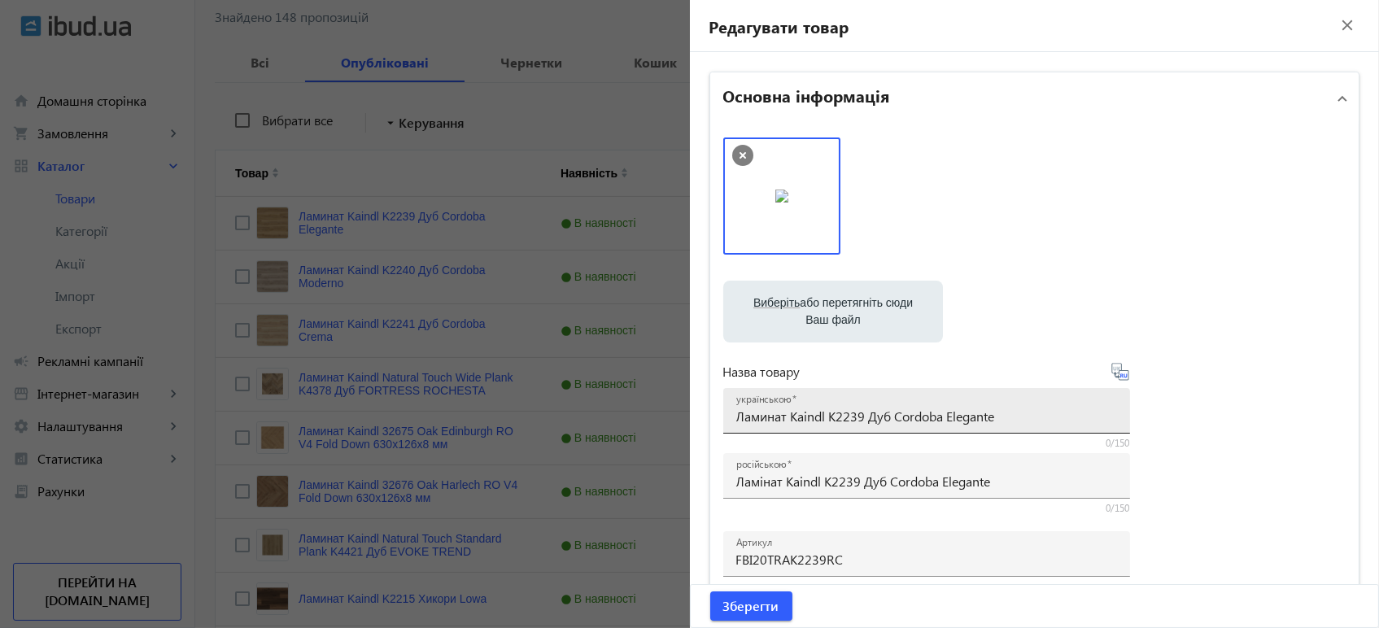
click at [747, 407] on input "Ламинат Kaindl K2239 Дуб Cordoba Elegante" at bounding box center [926, 415] width 381 height 17
click at [760, 418] on input "Ламинат Kaindl K2239 Дуб Cordoba Elegante" at bounding box center [926, 415] width 381 height 17
click at [761, 416] on input "Ламинат Kaindl K2239 Дуб Cordoba Elegante" at bounding box center [926, 415] width 381 height 17
click at [759, 413] on input "Ламінат Kaindl K2239 Дуб Cordoba Elegante" at bounding box center [926, 415] width 381 height 17
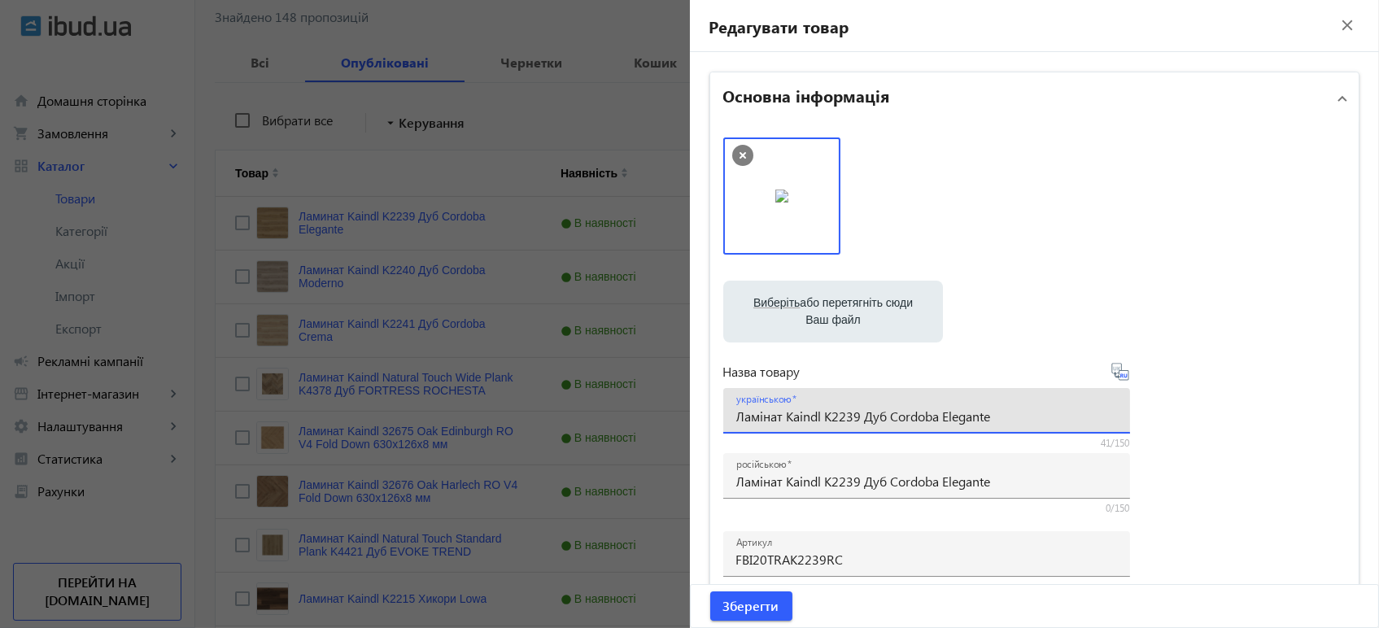
type input "Ламінат Kaindl K2239 Дуб Cordoba Elegante"
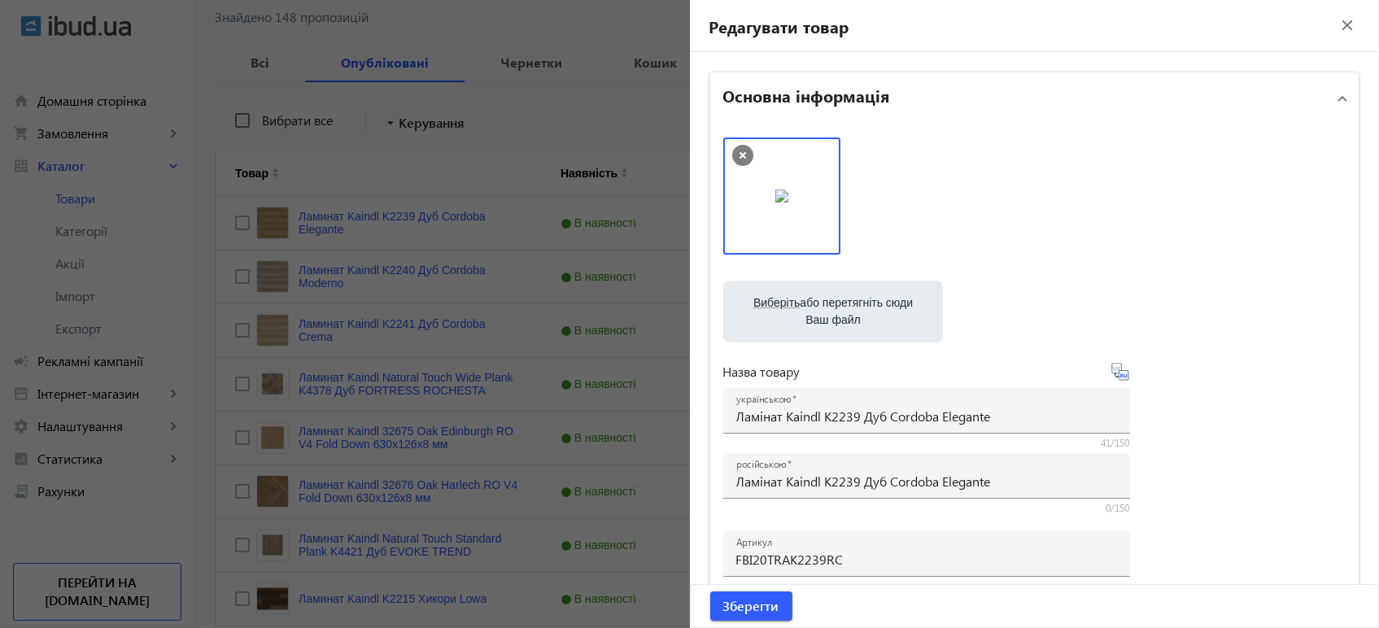
click at [1114, 374] on icon at bounding box center [1120, 372] width 20 height 20
type input "Ламинат Kaindl K2239 Дуб Cordoba Elegante"
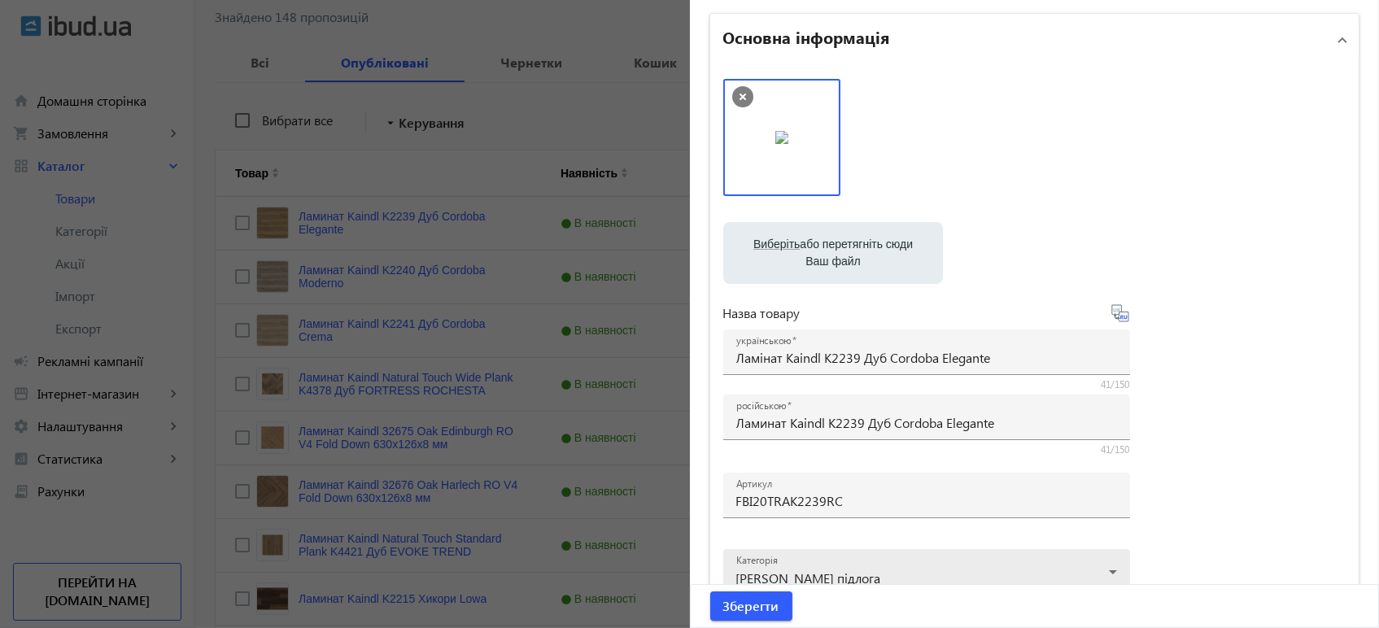
scroll to position [90, 0]
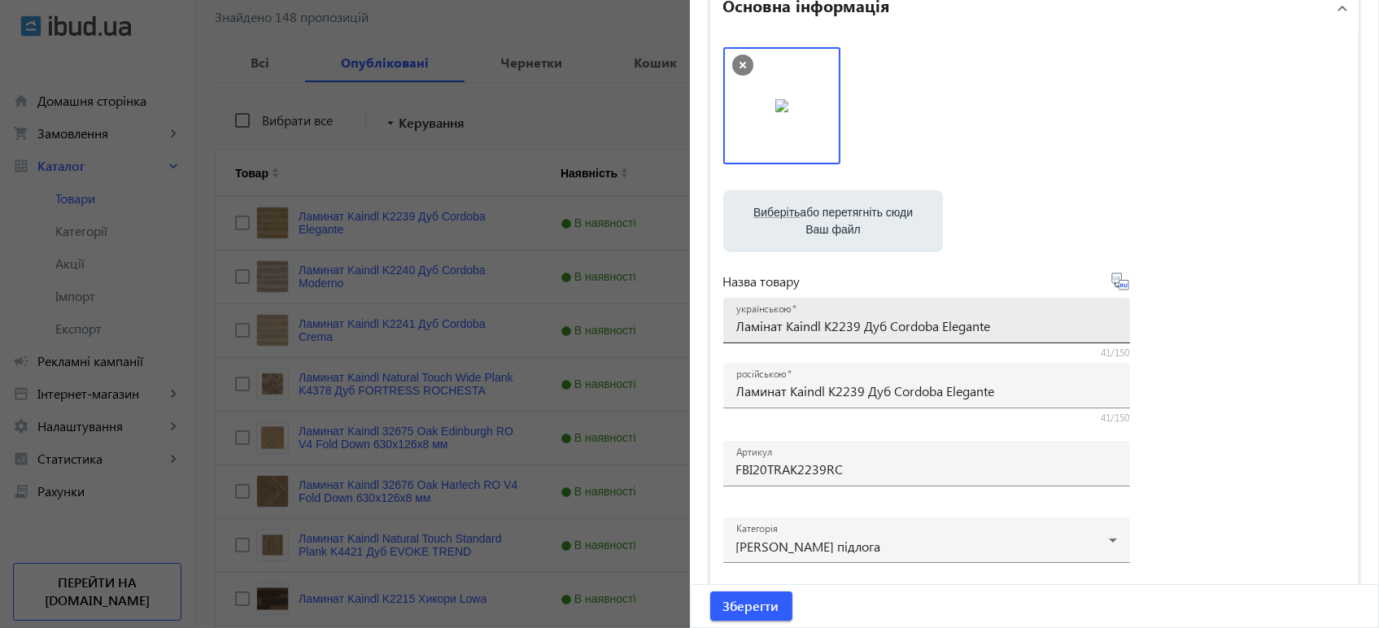
click at [794, 323] on input "Ламінат Kaindl K2239 Дуб Cordoba Elegante" at bounding box center [926, 325] width 381 height 17
click at [749, 611] on span "Зберегти" at bounding box center [751, 606] width 56 height 18
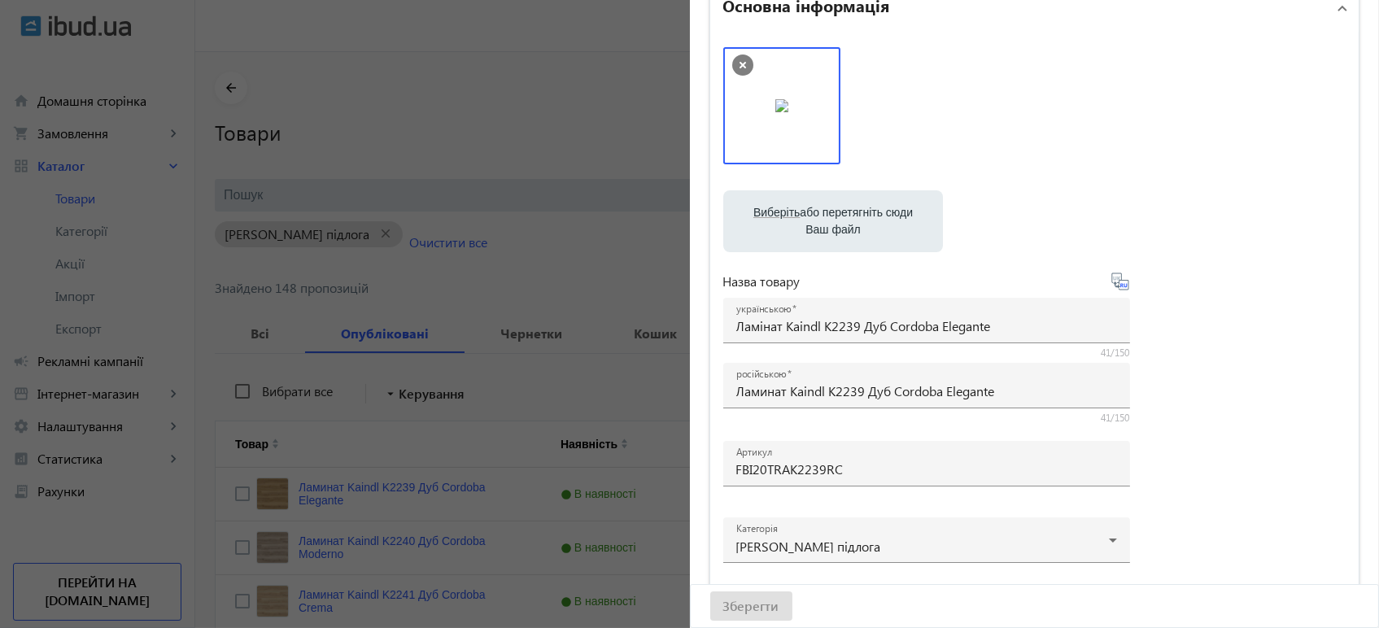
scroll to position [0, 0]
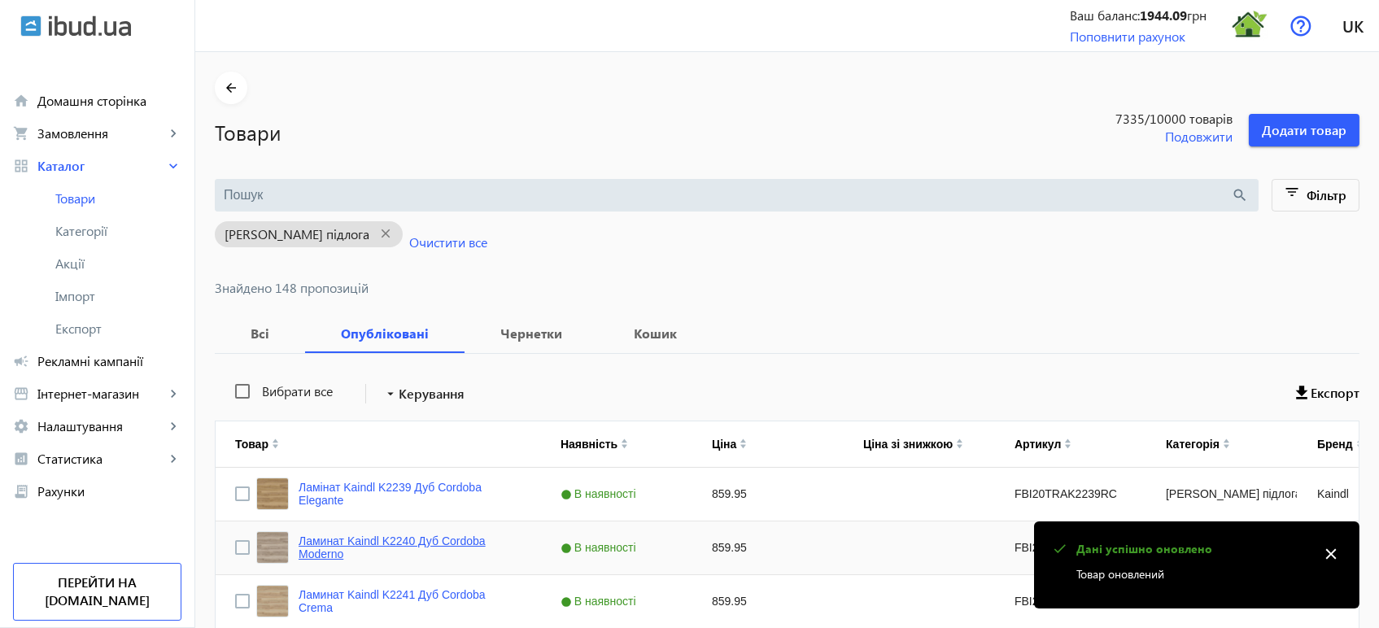
click at [429, 542] on link "Ламинат Kaindl K2240 Дуб Cordoba Moderno" at bounding box center [409, 547] width 223 height 26
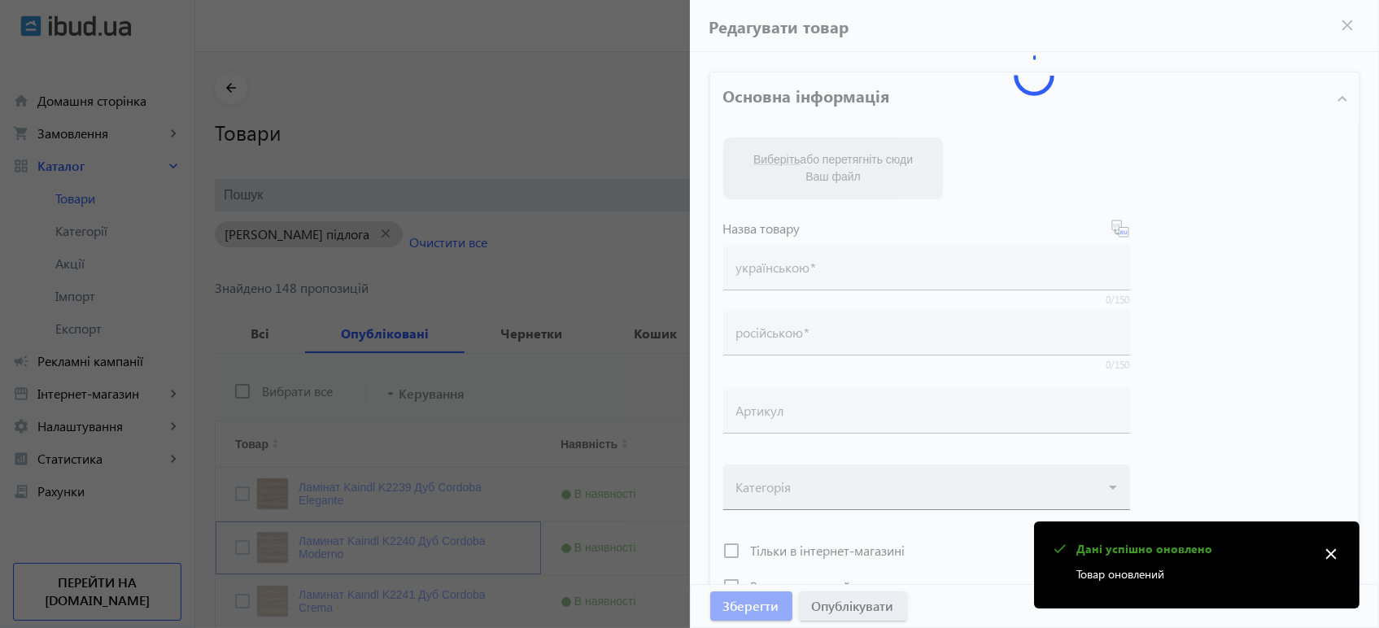
type input "Ламинат Kaindl K2240 Дуб Cordoba Moderno"
type input "Ламінат Kaindl K2240 Дуб Cordoba Moderno"
type input "FBI20TRAK2240RC"
type input "859.95"
type input "1"
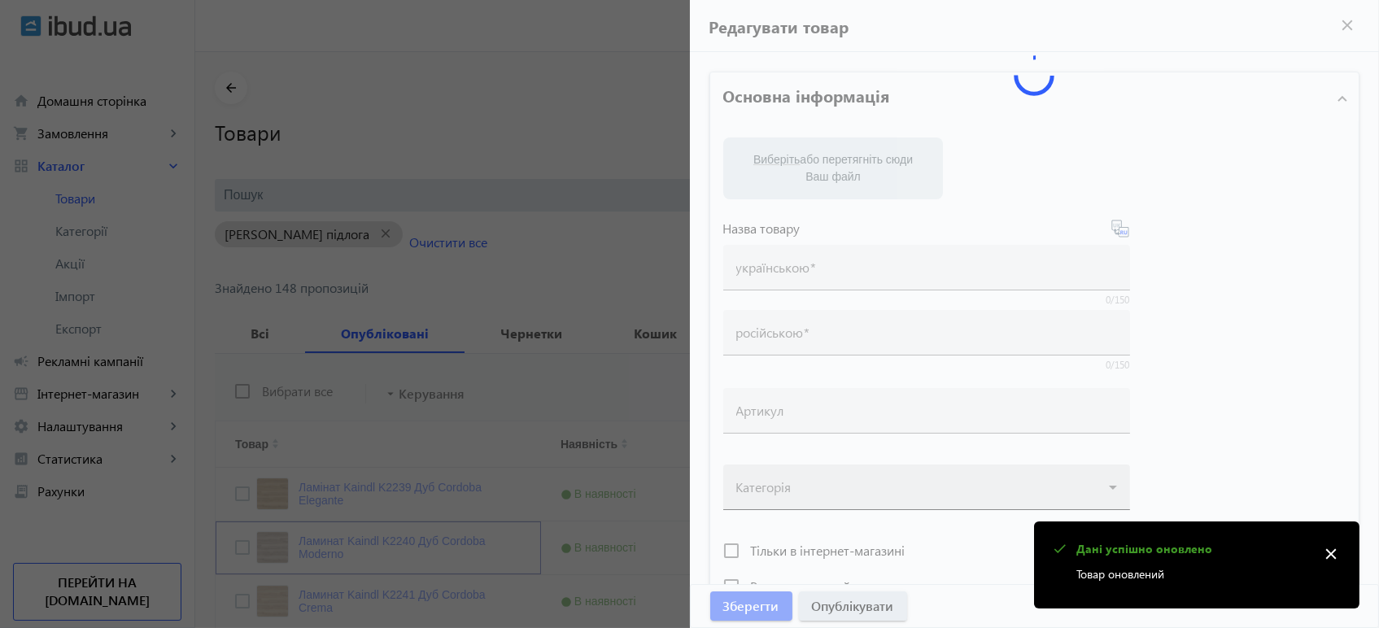
type input "Ламінат Kaindl K2240 Дуб Cordoba Moderno"
type input "Ламинат Kaindl K2240 Дуб Cordoba Moderno"
type textarea "Ламінат Kaindl K2240 Дуб Cordoba Moderno купити вигідно ✓ Великий вибір ✓ Низьк…"
type textarea "Ламинат Kaindl K2240 Дуб Cordoba Moderno купить выгодно ✓ Большой выбор ✓ Низка…"
type input "підлогове покриття, покриття на підлогу, покриття для підлоги, ламінат, купити …"
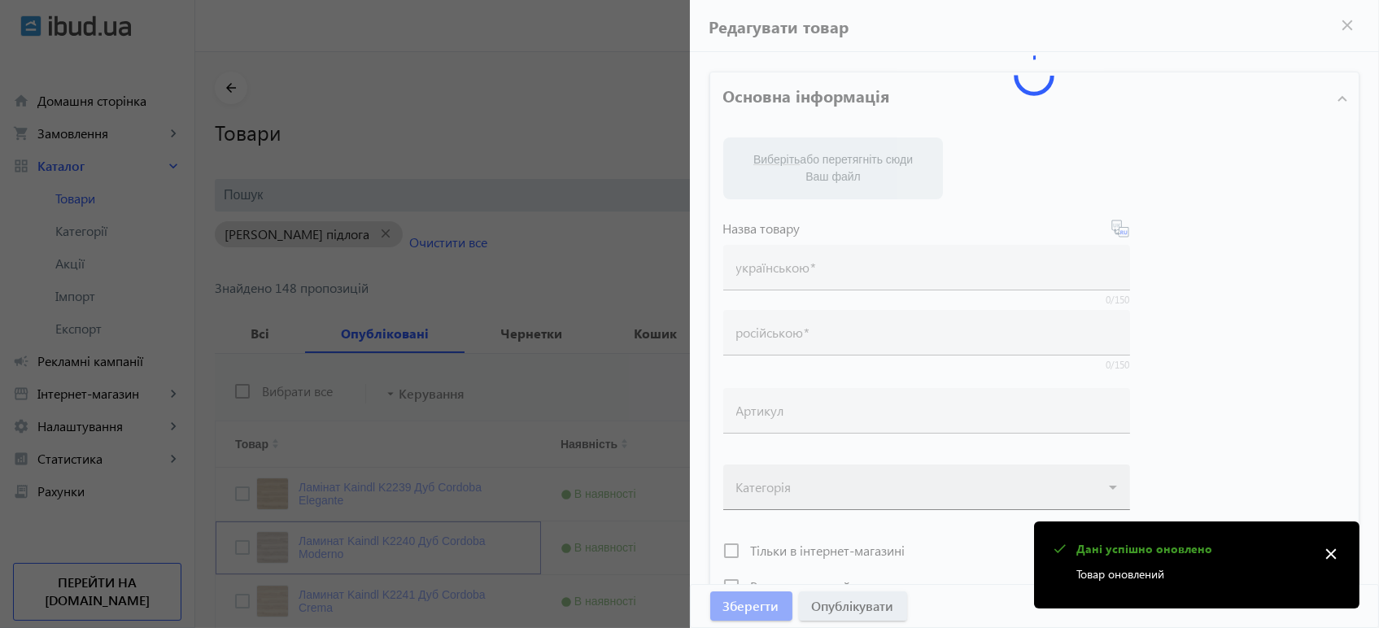
type input "напольное покрытие, покрытие на пол, покрытие для пола, ламинат, купить ламинат…"
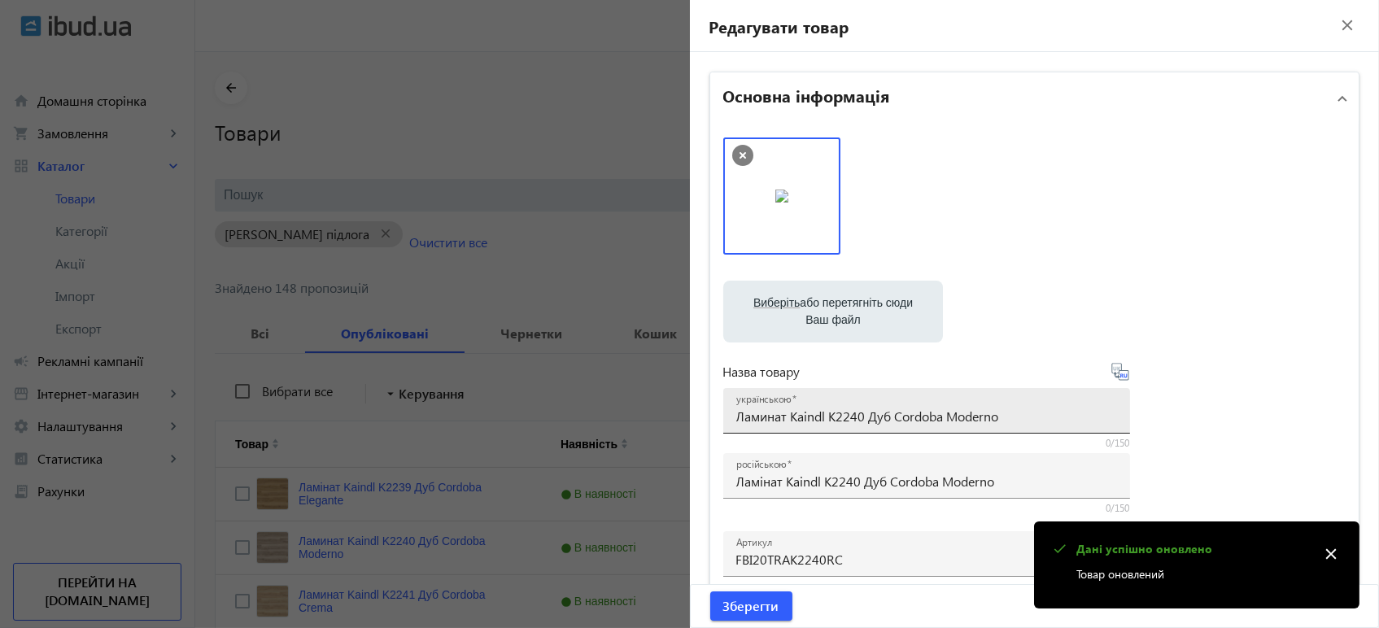
click at [785, 412] on input "Ламинат Kaindl K2240 Дуб Cordoba Moderno" at bounding box center [926, 415] width 381 height 17
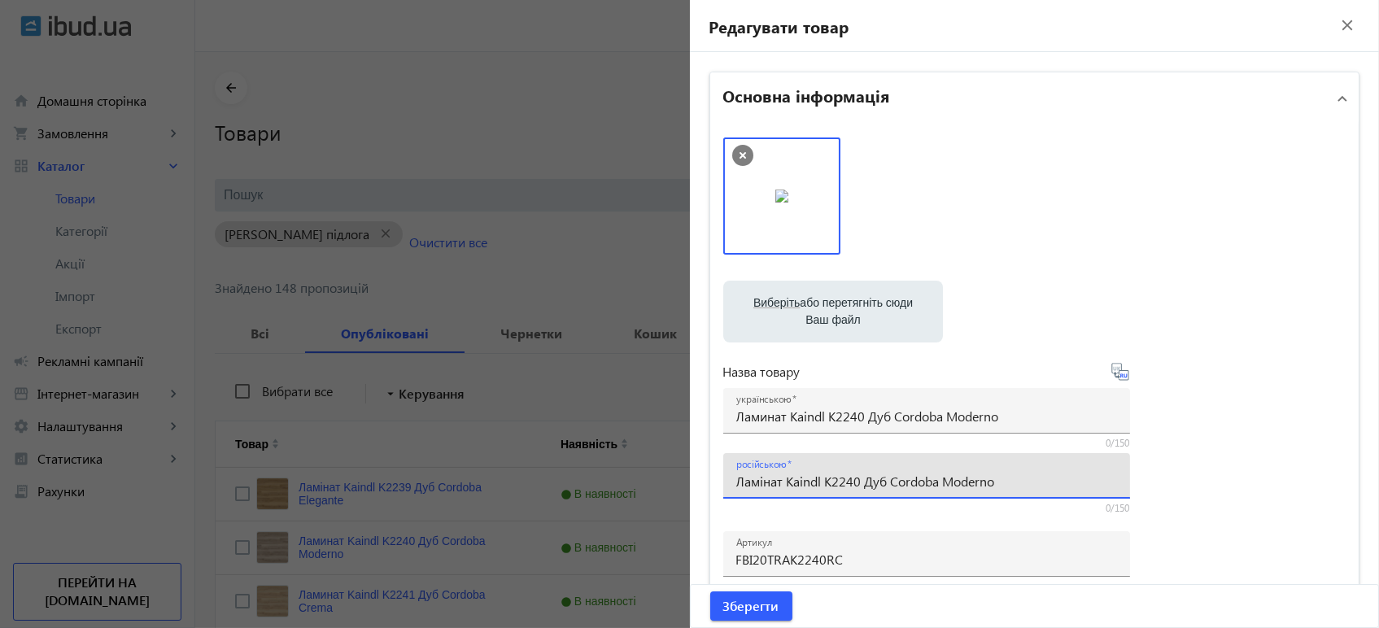
click at [772, 473] on input "Ламінат Kaindl K2240 Дуб Cordoba Moderno" at bounding box center [926, 481] width 381 height 17
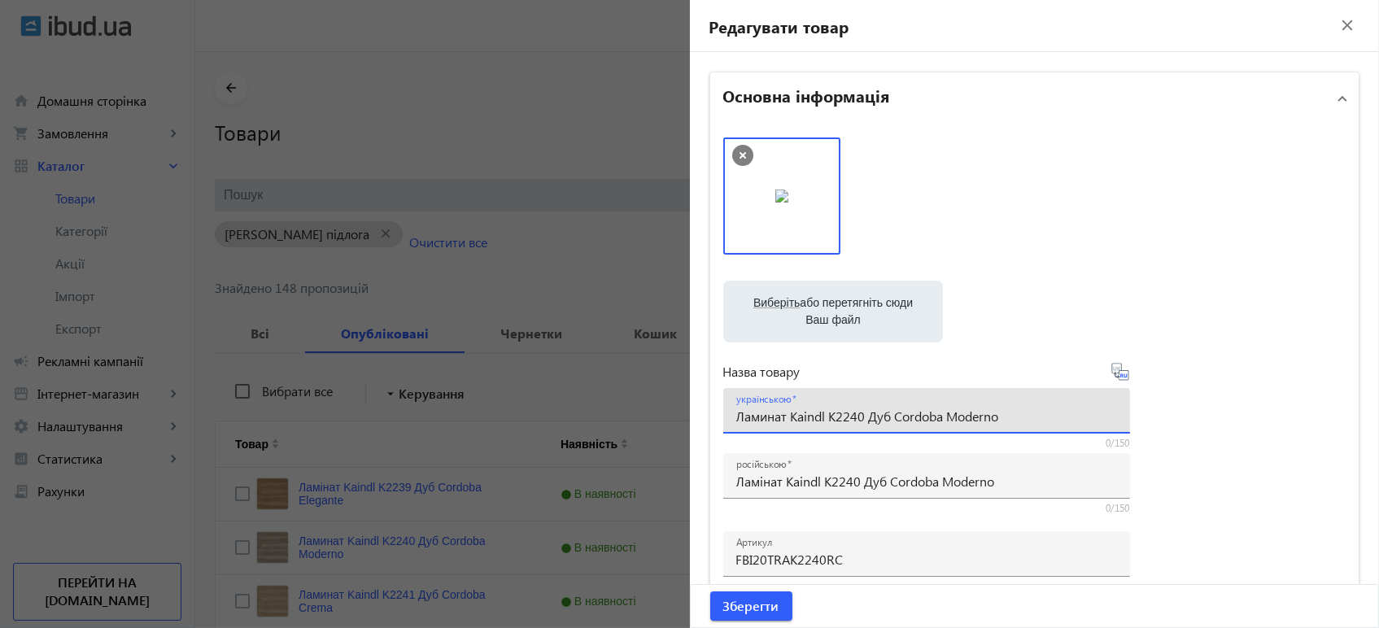
click at [761, 413] on input "Ламинат Kaindl K2240 Дуб Cordoba Moderno" at bounding box center [926, 415] width 381 height 17
type input "Ламінат Kaindl K2240 Дуб Cordoba Moderno"
click at [1119, 371] on icon at bounding box center [1120, 372] width 20 height 20
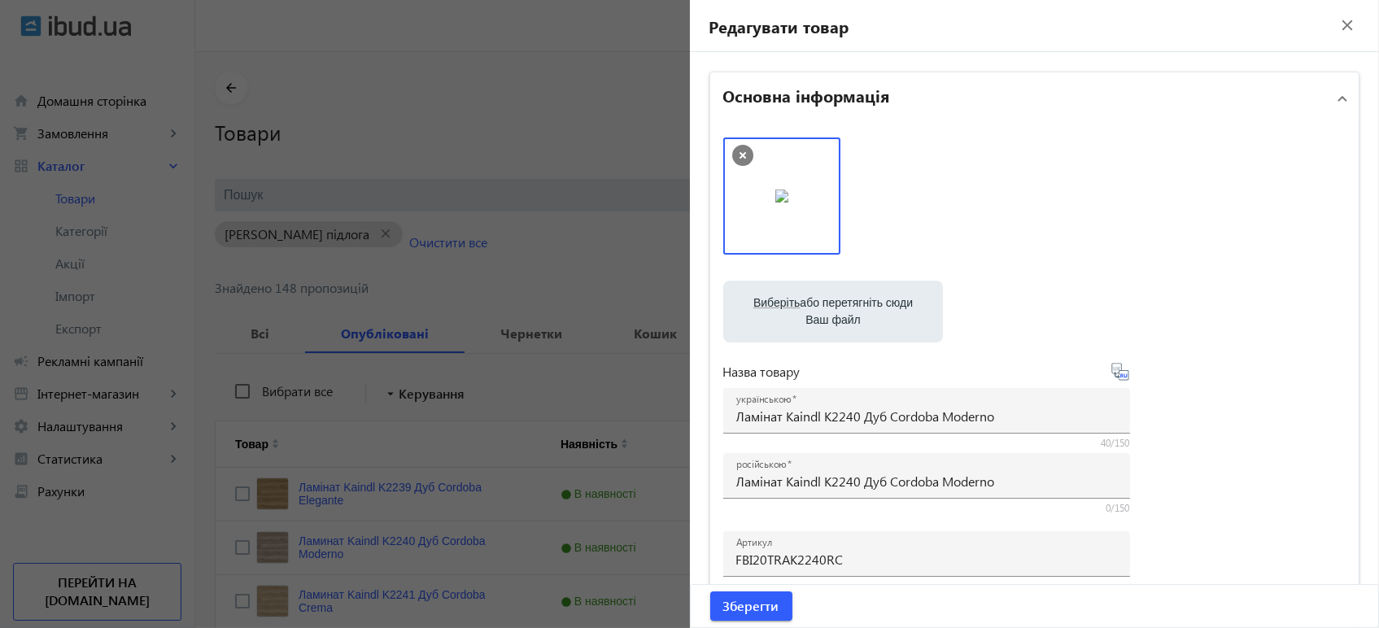
type input "Ламинат Kaindl K2240 Дуб Cordoba Moderno"
click at [760, 603] on span "Зберегти" at bounding box center [751, 606] width 56 height 18
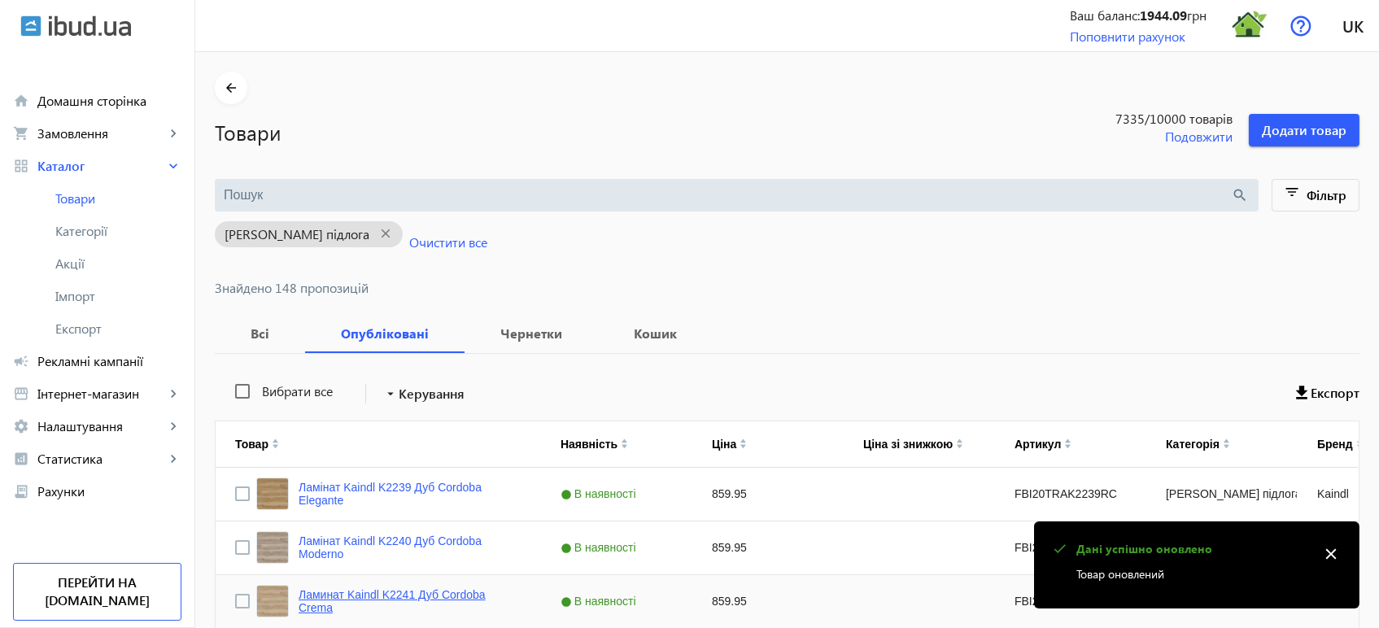
click at [373, 596] on link "Ламинат Kaindl K2241 Дуб Cordoba Crema" at bounding box center [409, 601] width 223 height 26
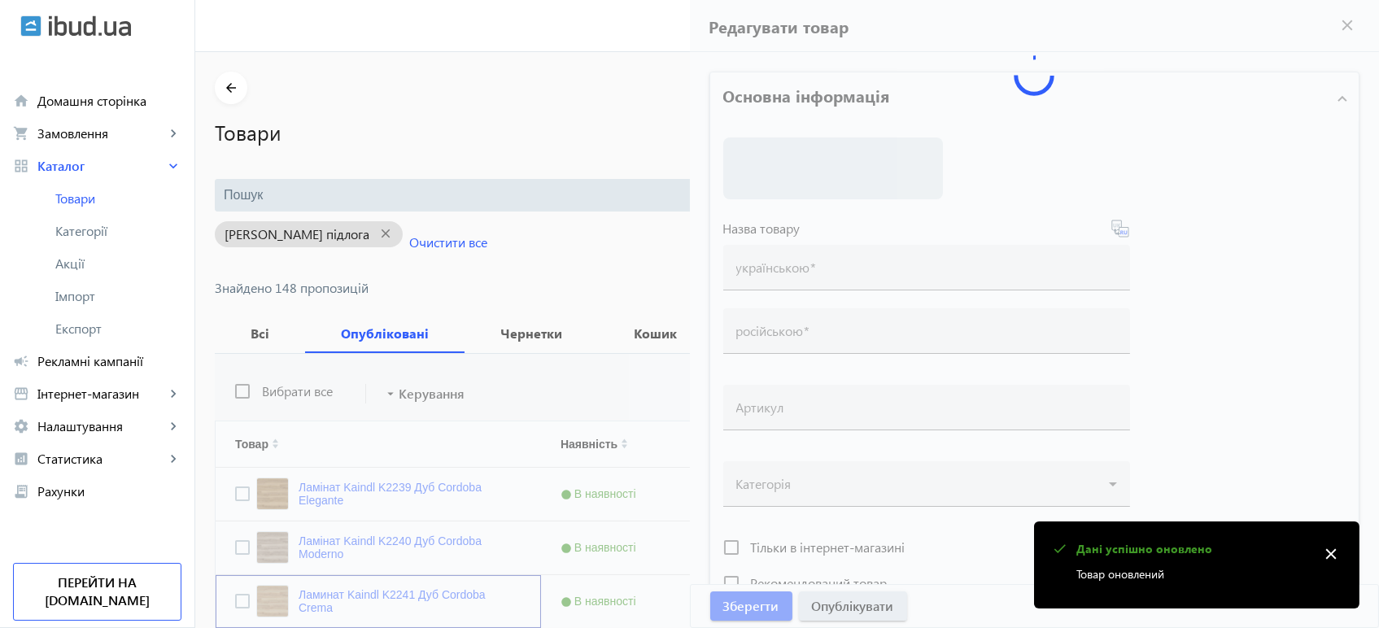
type input "Ламинат Kaindl K2241 Дуб Cordoba Crema"
type input "Ламінат Kaindl K2241 Дуб Cordoba Crema"
type input "FBI20TRAK2241RC"
type input "859.95"
type input "1"
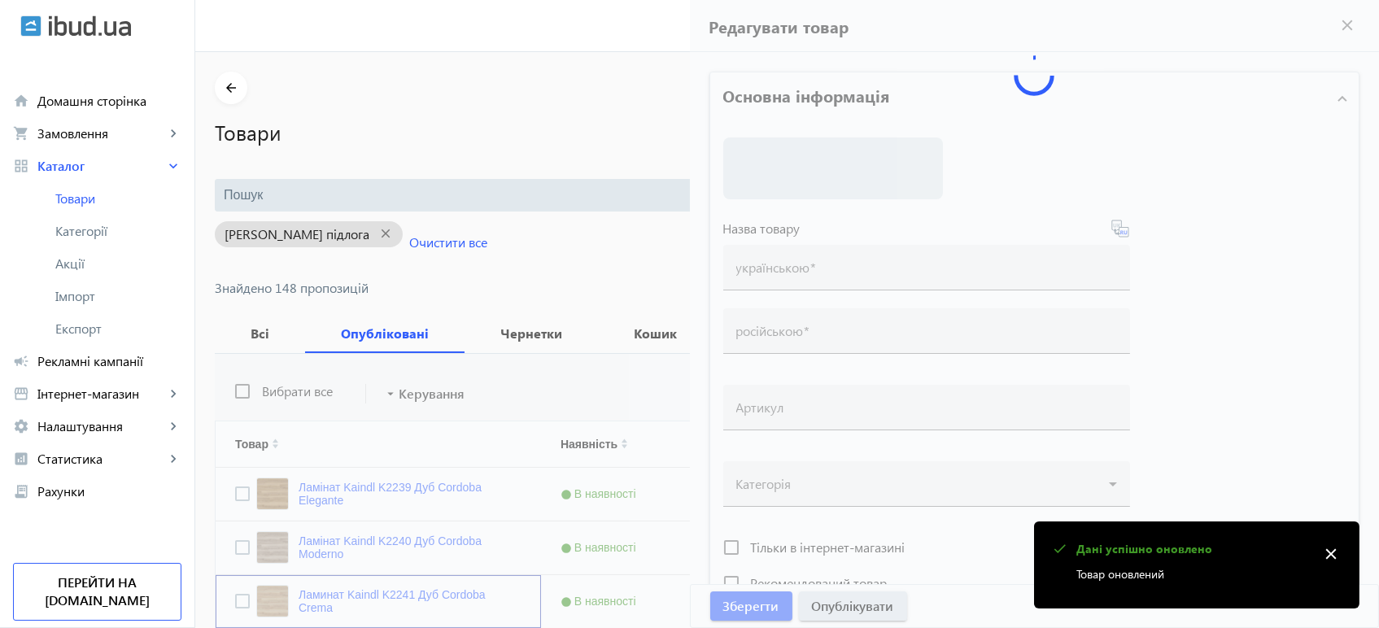
type input "Ламінат Kaindl K2241 Дуб Cordoba Crema"
type input "Ламинат Kaindl K2241 Дуб Cordoba Crema"
type textarea "Ламінат Kaindl K2241 Дуб Cordoba Crema купити вигідно ✓ Великий вибір ✓ Низька …"
type textarea "Ламинат Kaindl K2241 Дуб Cordoba Crema купить выгодно ✓ Большой выбор ✓ Низкая …"
type input "підлогове покриття, покриття на підлогу, покриття для підлоги, ламінат, купити …"
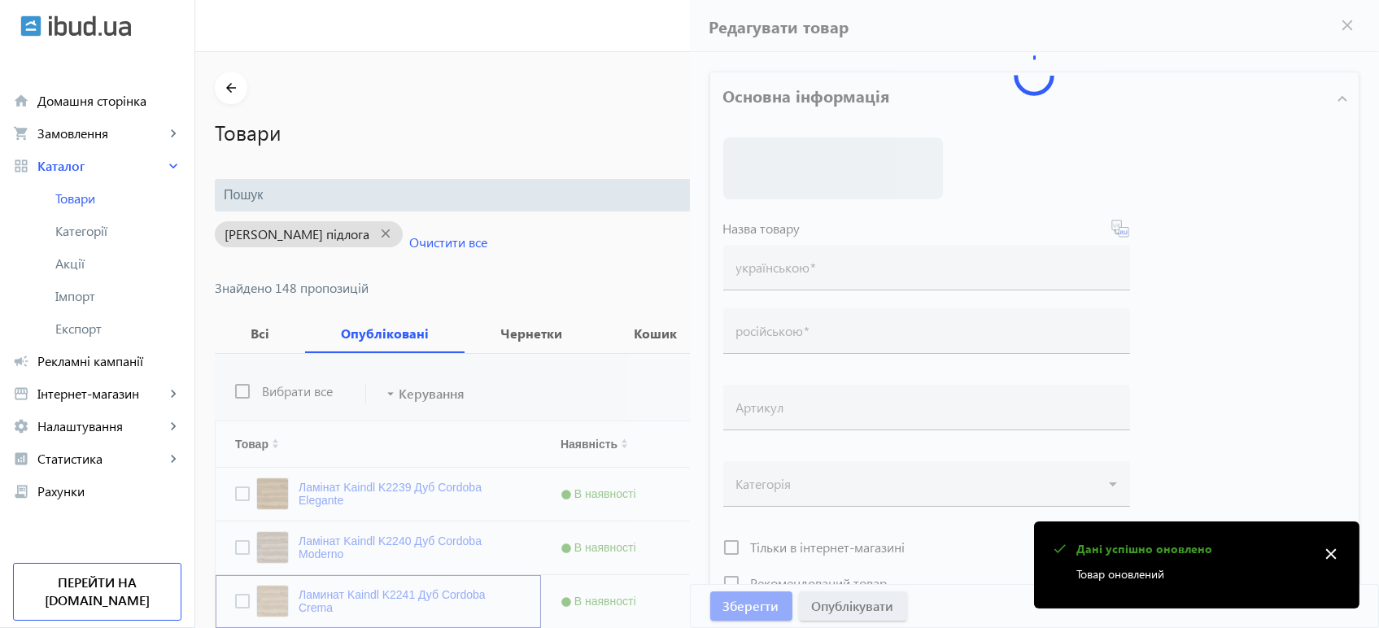
type input "напольное покрытие, покрытие на пол, покрытие для пола, ламинат, купить ламинат…"
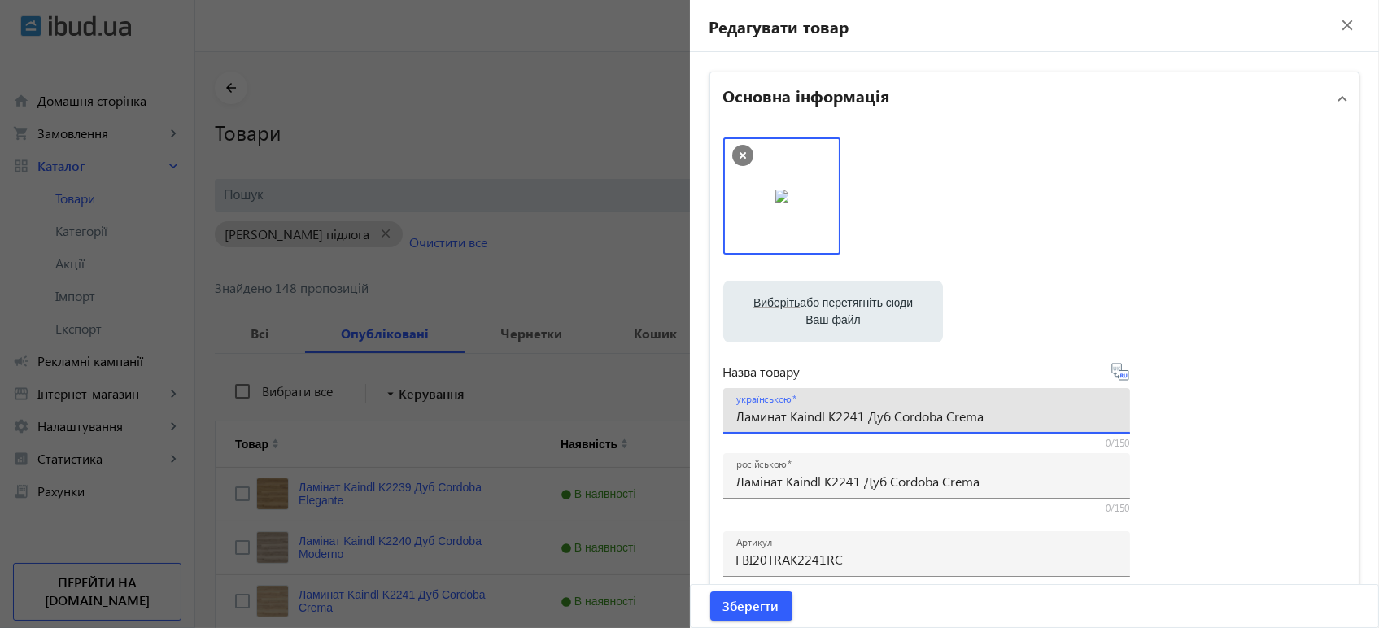
click at [764, 417] on input "Ламинат Kaindl K2241 Дуб Cordoba Crema" at bounding box center [926, 415] width 381 height 17
type input "Ламінат Kaindl K2241 Дуб Cordoba Crema"
click at [1120, 374] on icon at bounding box center [1121, 375] width 3 height 4
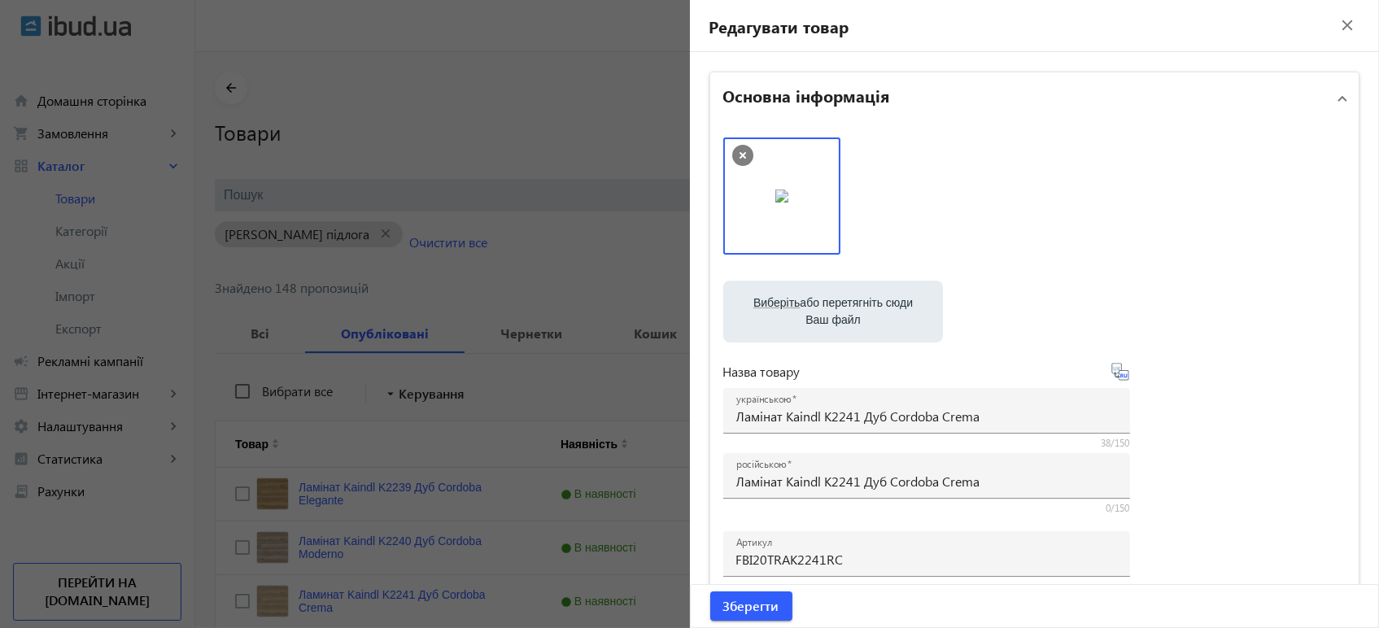
type input "Ламинат Kaindl K2241 Дуб Cordoba Crema"
click at [762, 612] on span "Зберегти" at bounding box center [751, 606] width 56 height 18
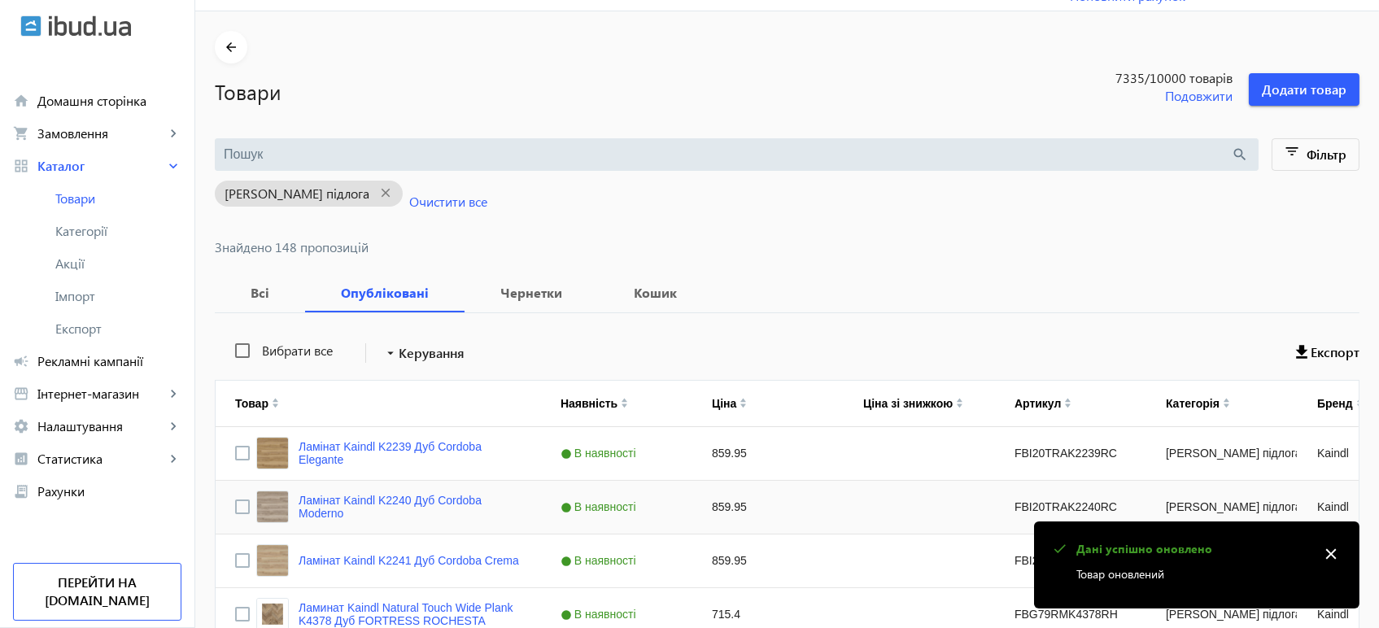
scroll to position [271, 0]
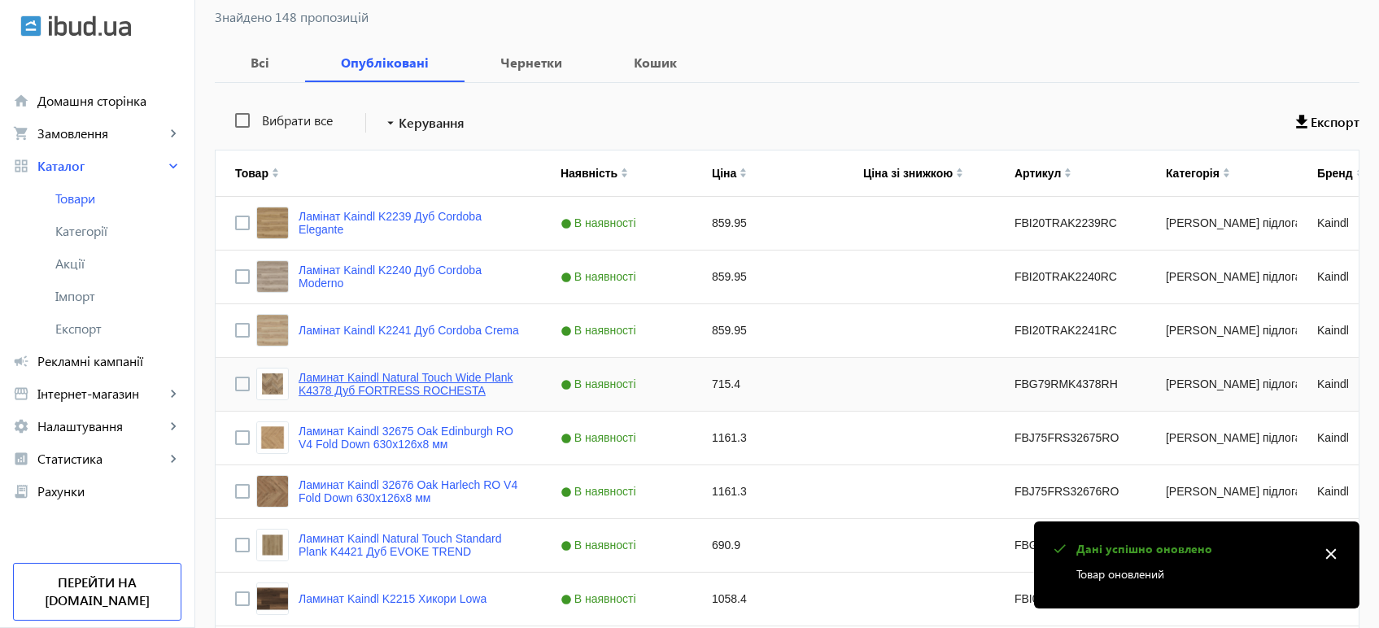
click at [381, 393] on link "Ламинат Kaindl Natural Touch Wide Plank K4378 Дуб FORTRESS ROCHESTA" at bounding box center [409, 384] width 223 height 26
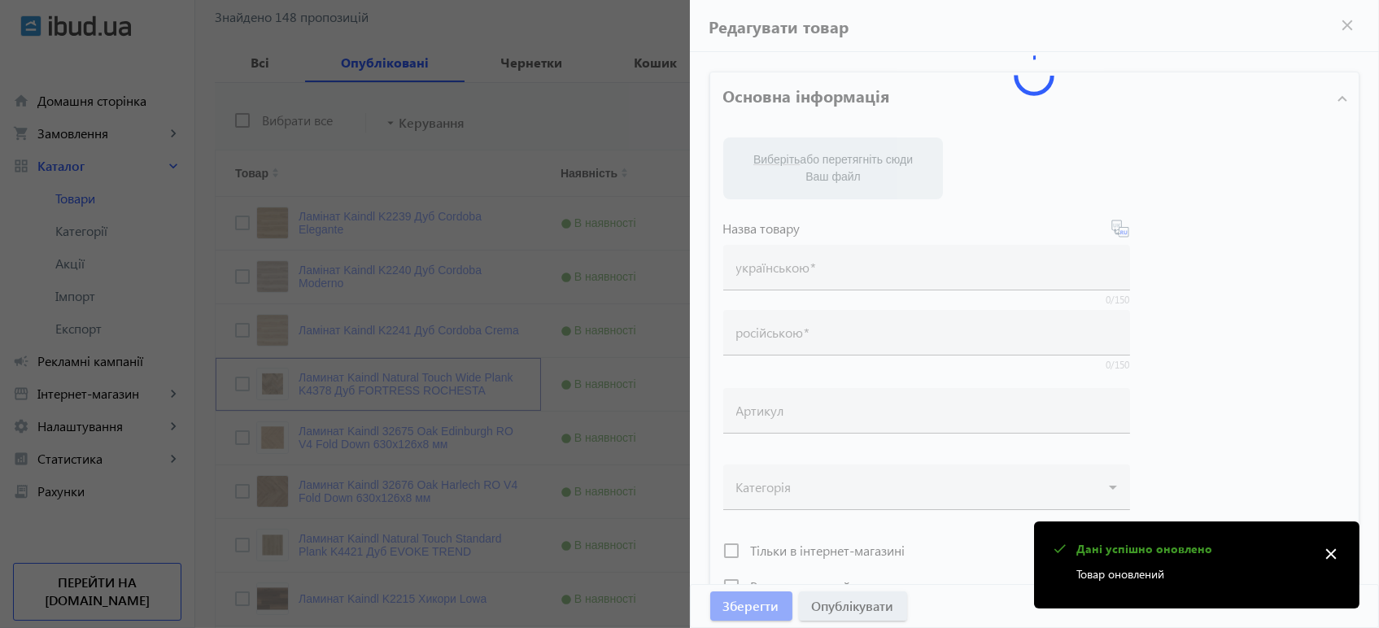
type input "Ламинат Kaindl Natural Touch Wide Plank K4378 Дуб FORTRESS ROCHESTA"
type input "Ламінат Kaindl Natural Touch Wide Plank K4378 Дуб FORTRESS ROCHESTA"
type input "FBG79RMK4378RH"
type input "715.4"
type input "1"
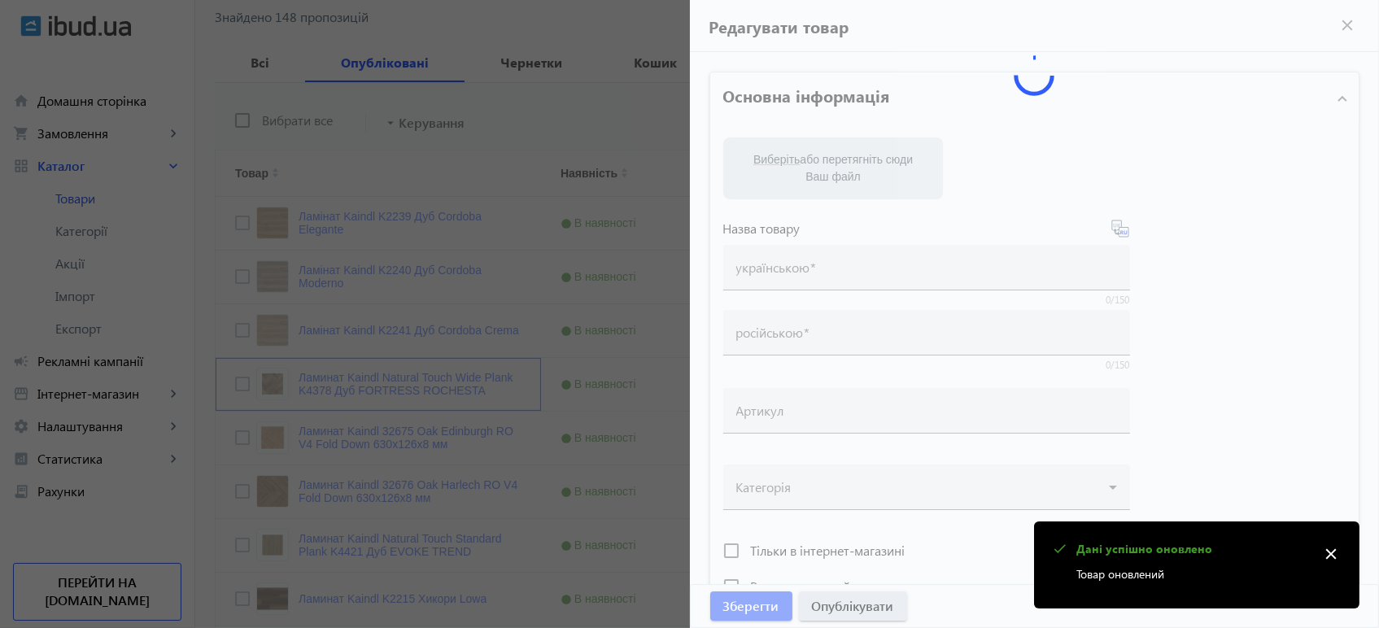
type input "Ламінат Kaindl Natural Touch Wide Plank K4378 Дуб FORTRESS ROCHESTA"
type input "Ламинат Kaindl Natural Touch Wide Plank K4378 Дуб FORTRESS ROCHESTA"
type textarea "Ламінат Kaindl Natural Touch Wide Plank K4378 Дуб FORTRESS ROCHESTA купити вигі…"
type textarea "Ламинат Kaindl Natural Touch Wide Plank K4378 Дуб FORTRESS ROCHESTA купить выго…"
type input "підлогове покриття, покриття на підлогу, покриття для підлоги, ламінат, купити …"
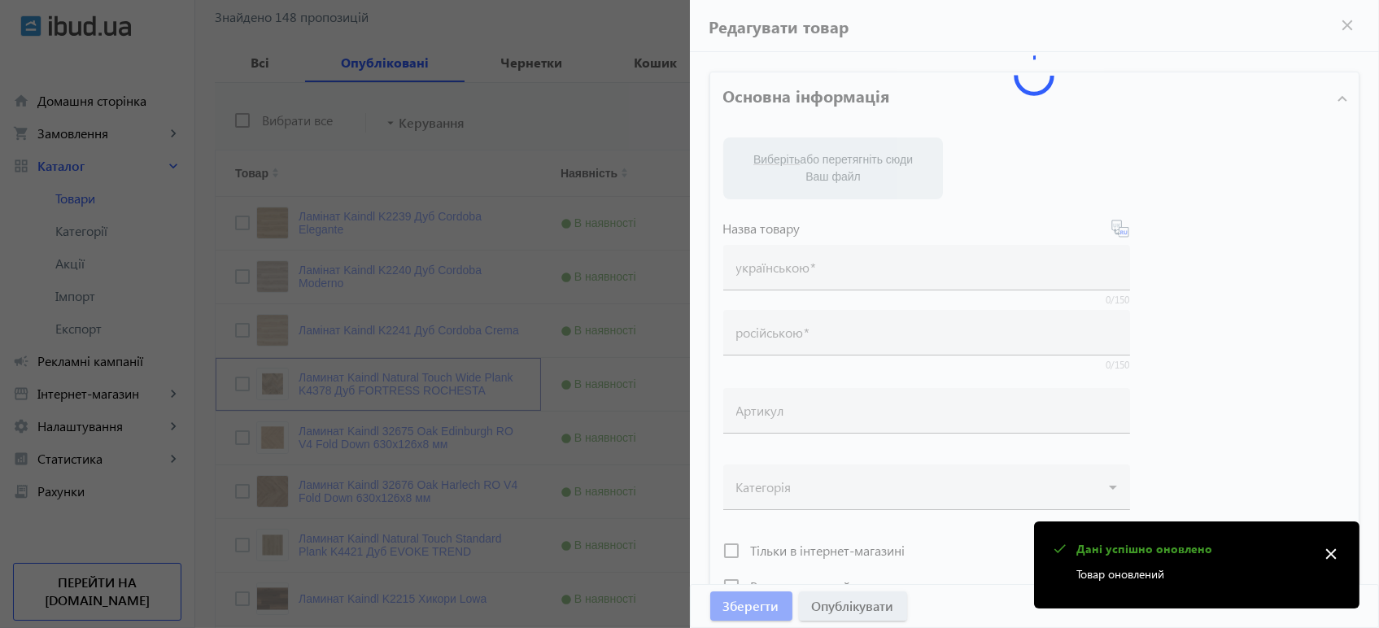
type input "напольное покрытие, покрытие на пол, покрытие для пола, ламинат, купить ламинат…"
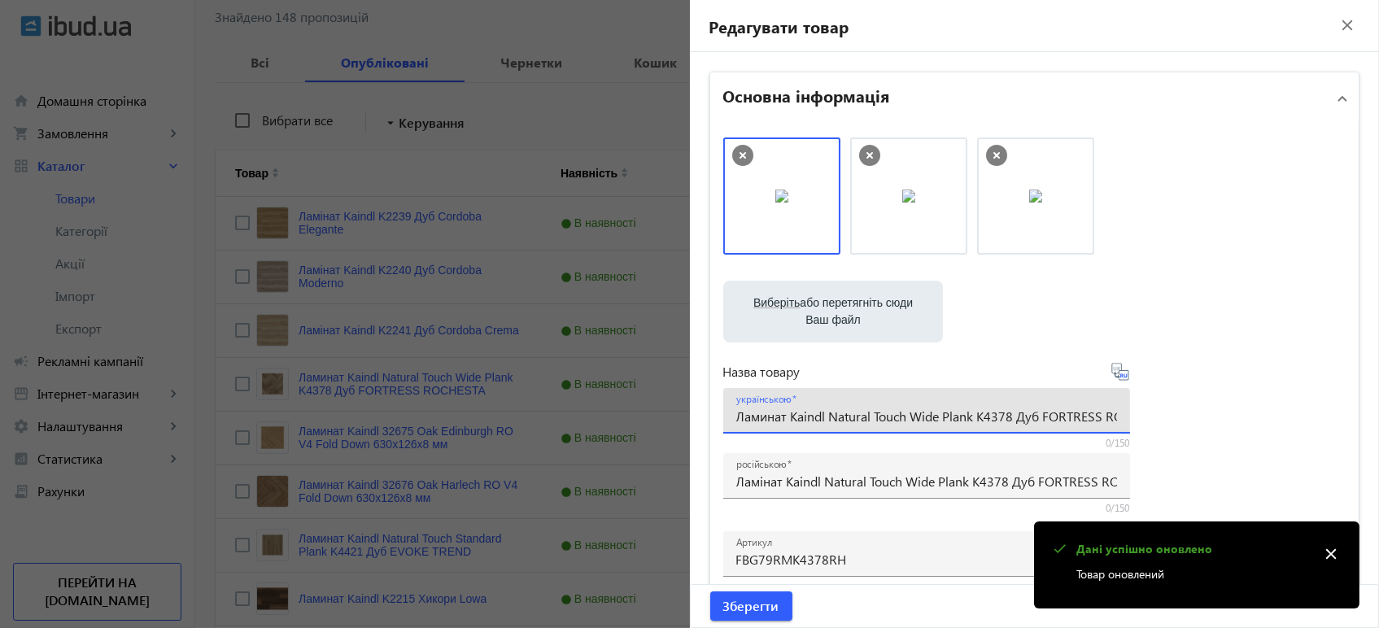
click at [761, 416] on input "Ламинат Kaindl Natural Touch Wide Plank K4378 Дуб FORTRESS ROCHESTA" at bounding box center [926, 415] width 381 height 17
type input "Ламінат Kaindl Natural Touch Wide Plank K4378 Дуб FORTRESS ROCHESTA"
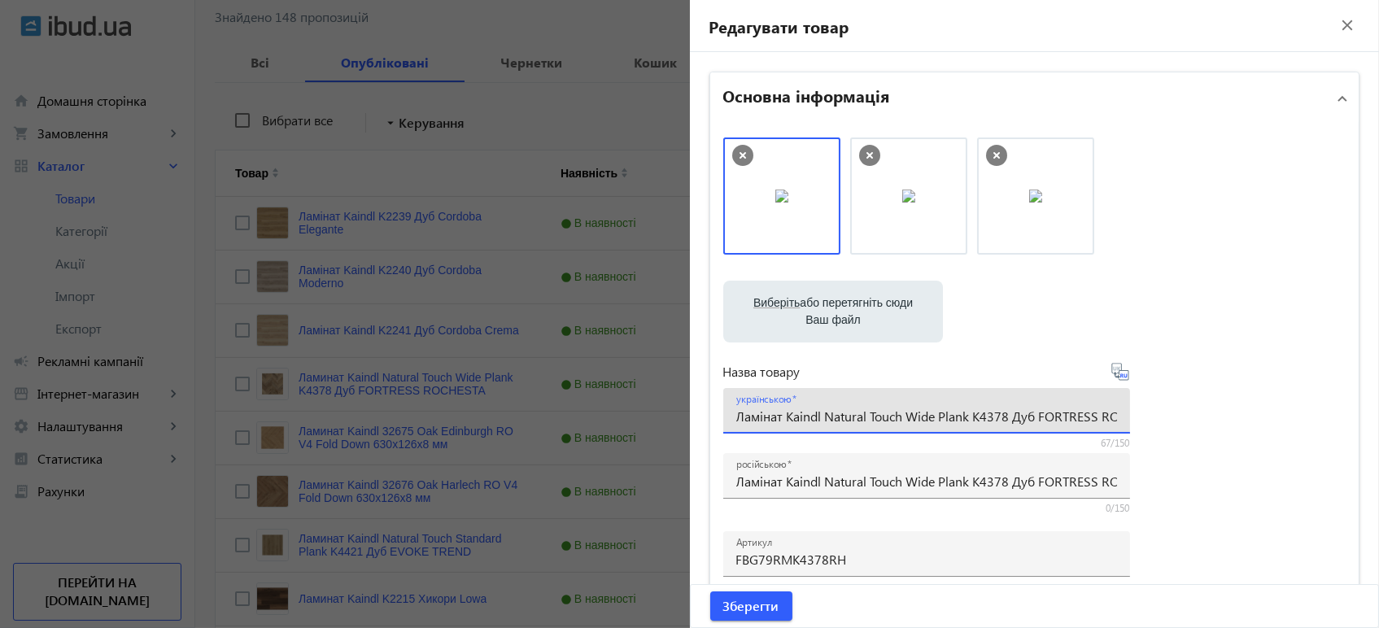
drag, startPoint x: 584, startPoint y: 338, endPoint x: 425, endPoint y: 248, distance: 182.5
click at [583, 338] on div at bounding box center [689, 314] width 1379 height 628
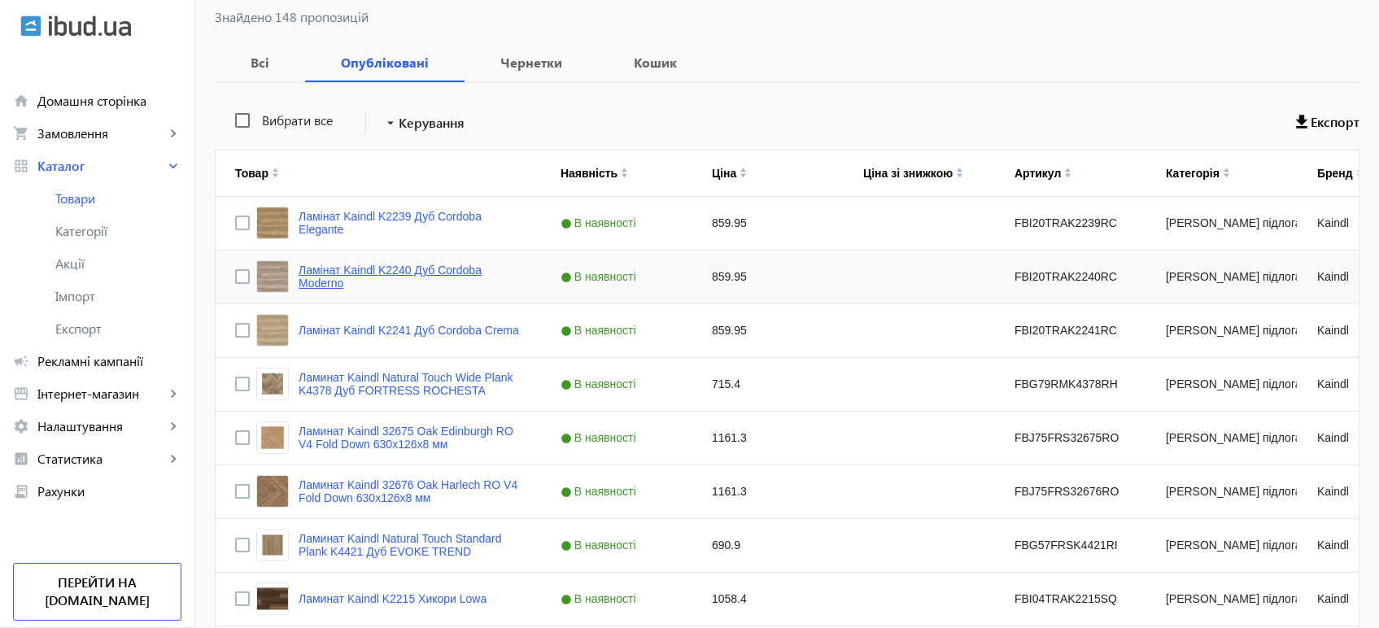
click at [364, 273] on link "Ламінат Kaindl K2240 Дуб Cordoba Moderno" at bounding box center [409, 277] width 223 height 26
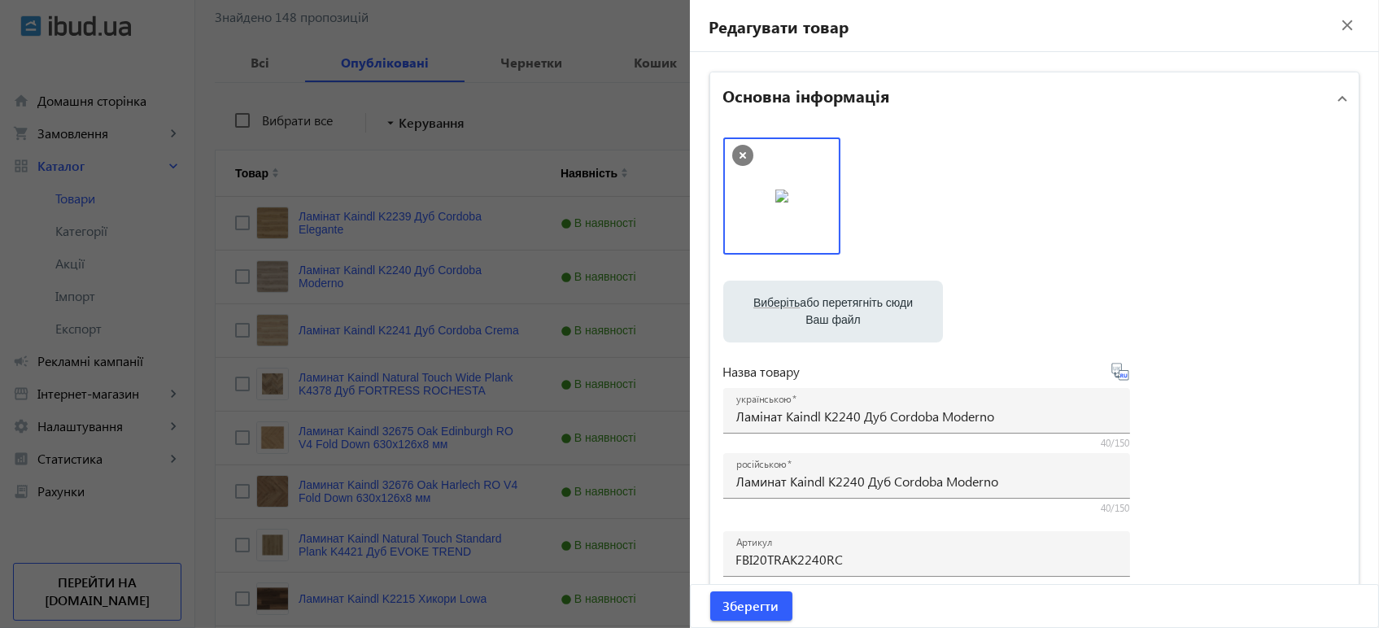
click at [364, 277] on div at bounding box center [689, 314] width 1379 height 628
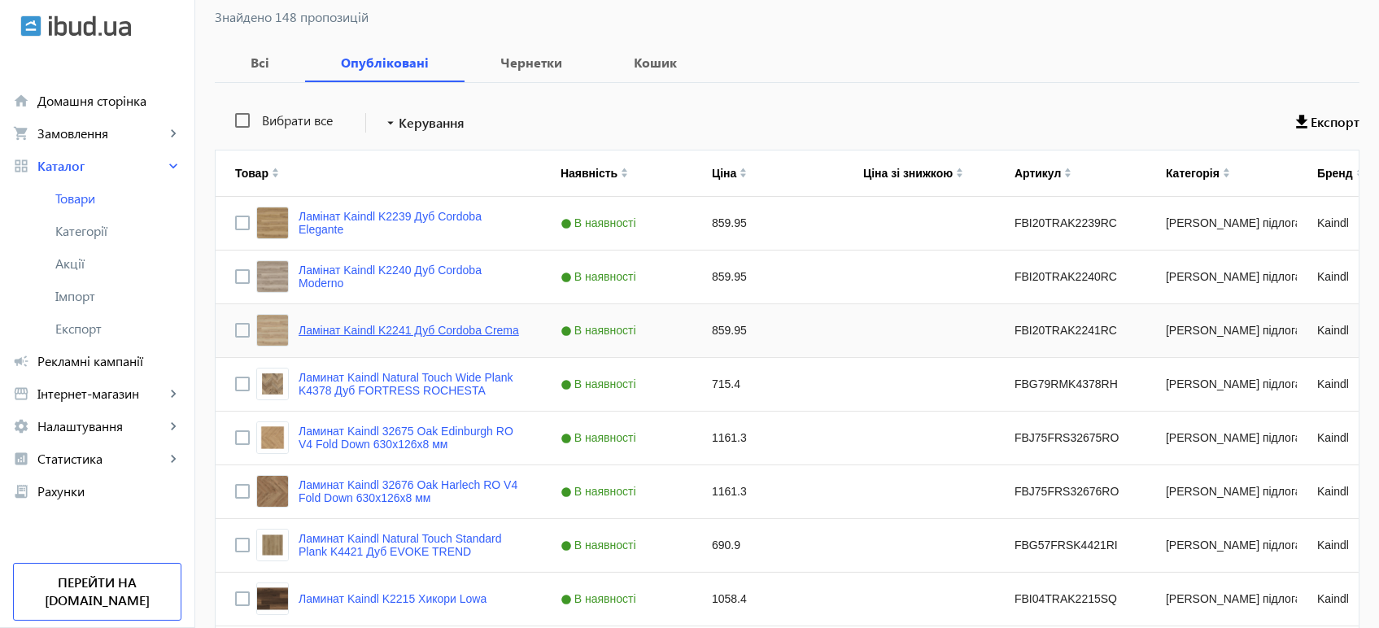
click at [353, 330] on link "Ламінат Kaindl K2241 Дуб Cordoba Crema" at bounding box center [408, 330] width 220 height 13
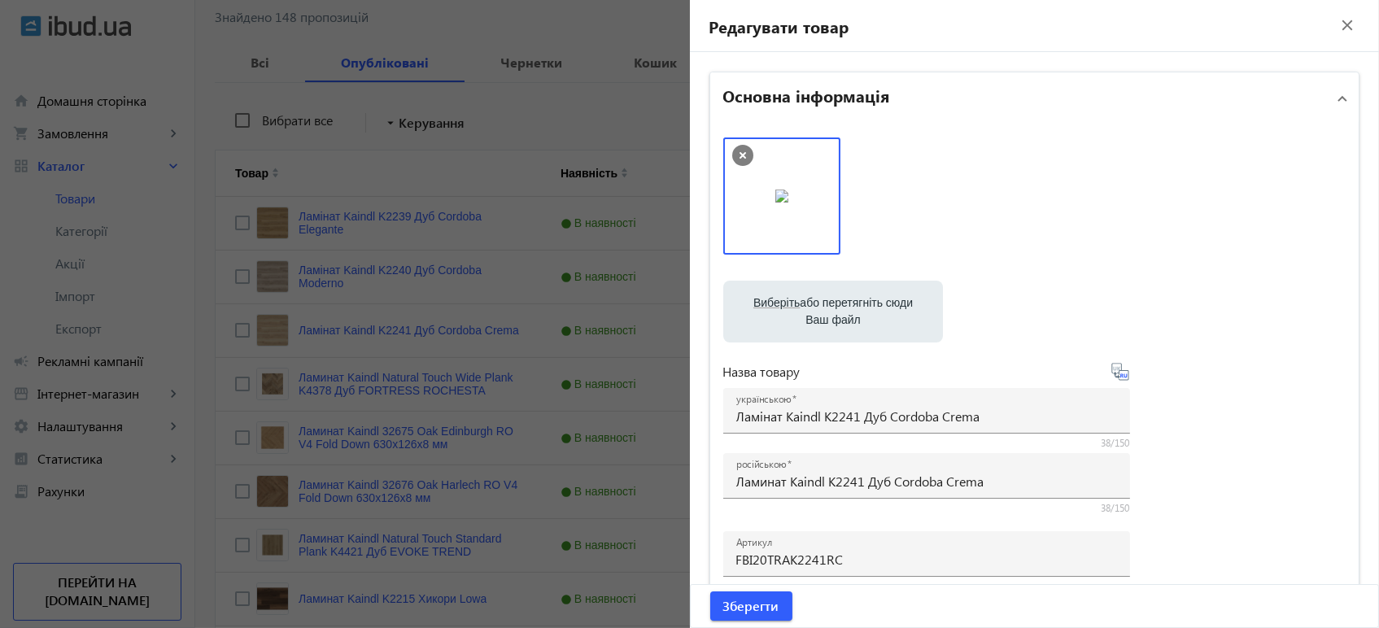
click at [352, 372] on div at bounding box center [689, 314] width 1379 height 628
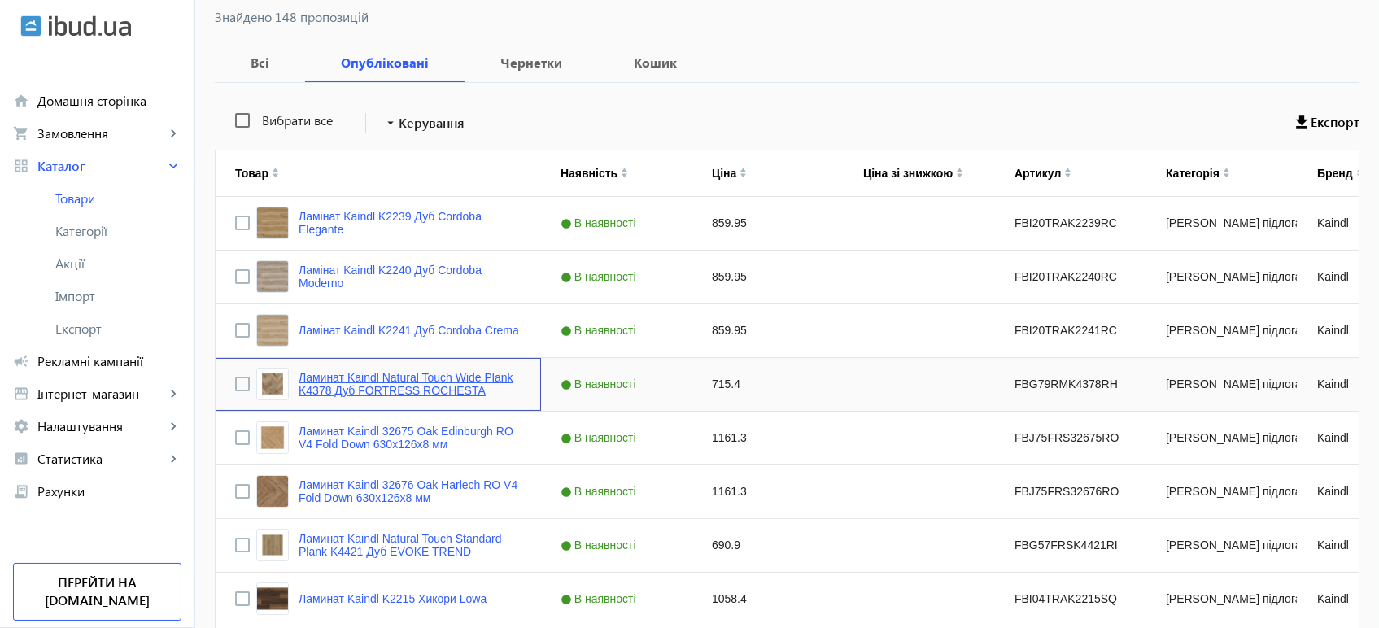
click at [357, 381] on link "Ламинат Kaindl Natural Touch Wide Plank K4378 Дуб FORTRESS ROCHESTA" at bounding box center [409, 384] width 223 height 26
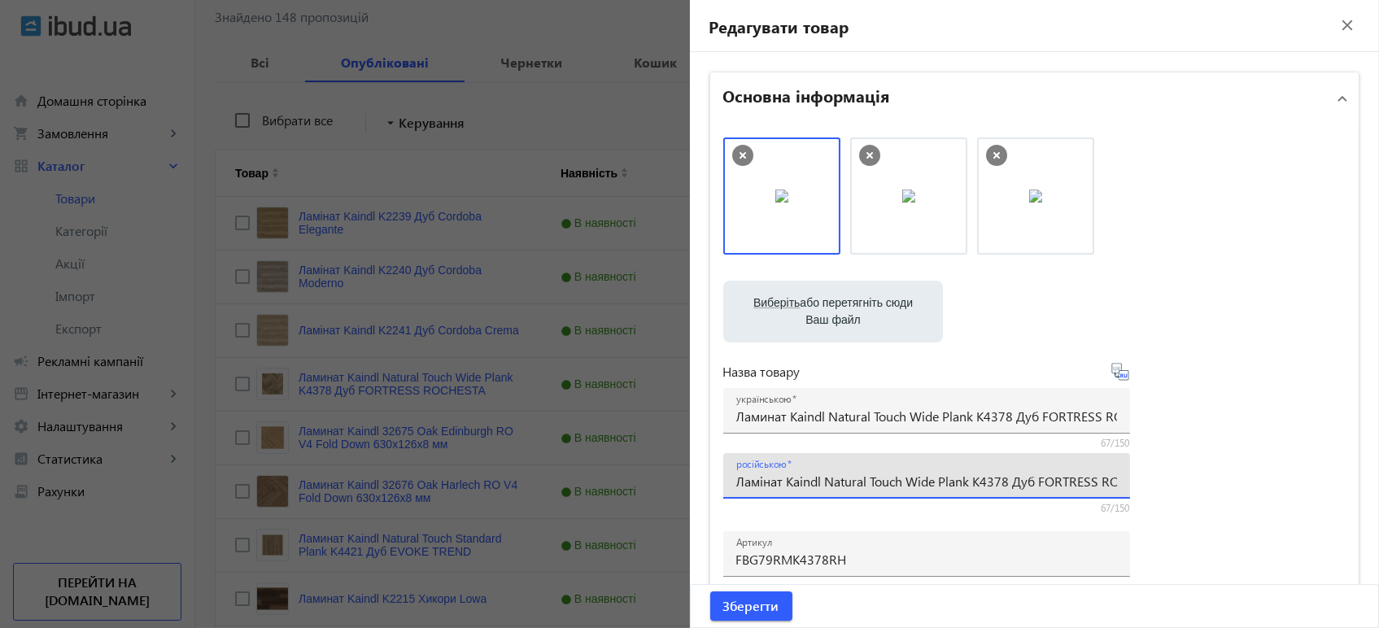
click at [751, 473] on input "Ламінат Kaindl Natural Touch Wide Plank K4378 Дуб FORTRESS ROCHESTA" at bounding box center [926, 481] width 381 height 17
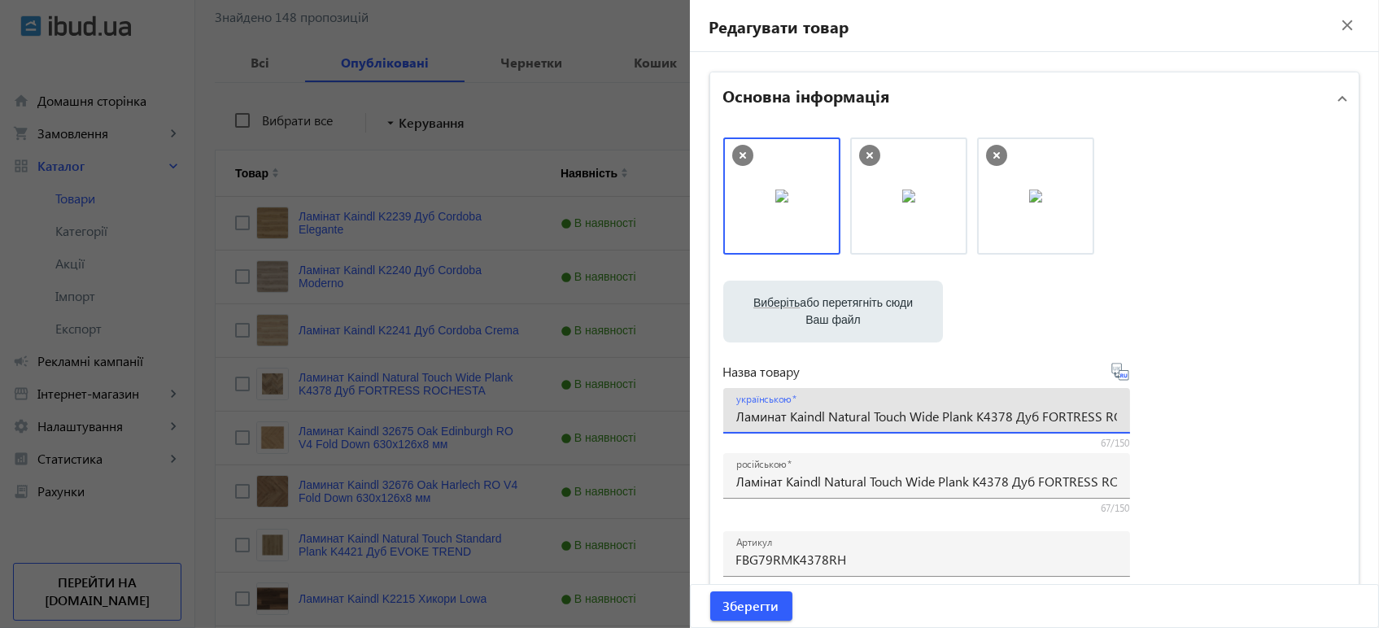
click at [758, 415] on input "Ламинат Kaindl Natural Touch Wide Plank K4378 Дуб FORTRESS ROCHESTA" at bounding box center [926, 415] width 381 height 17
paste input "і"
type input "Ламінат Kaindl Natural Touch Wide Plank K4378 Дуб FORTRESS ROCHESTA"
click at [765, 605] on span "Зберегти" at bounding box center [751, 606] width 56 height 18
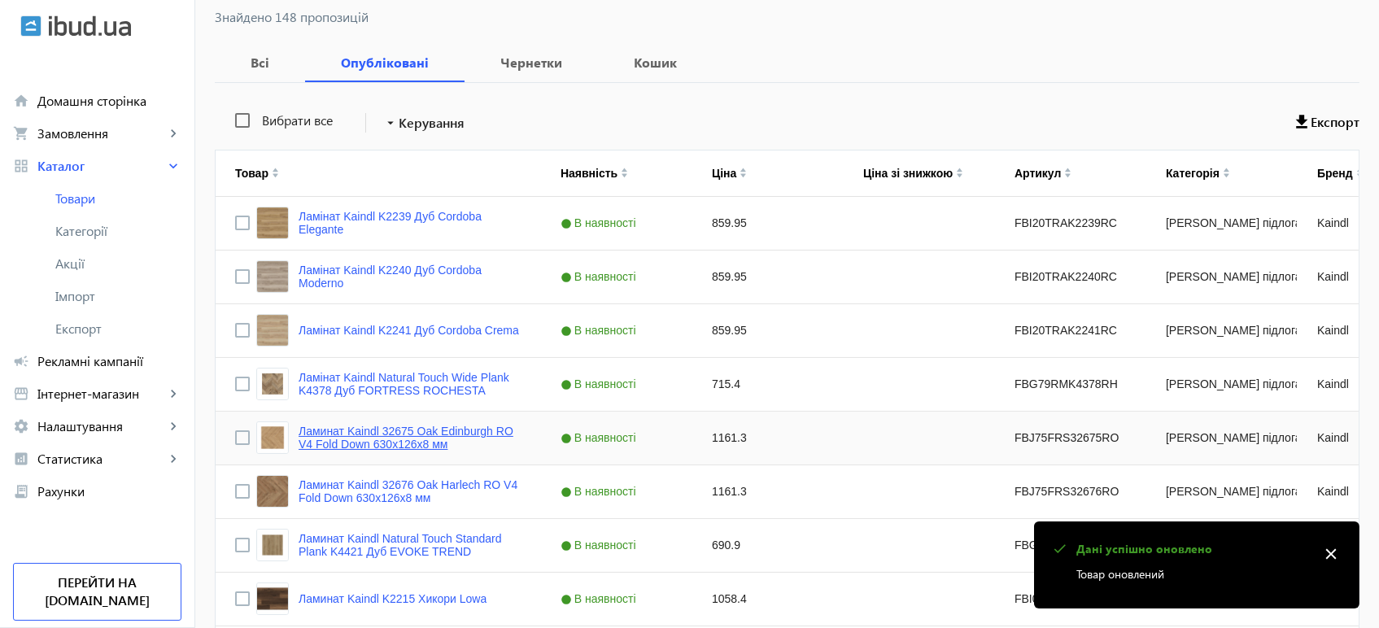
click at [368, 437] on link "Ламинат Kaindl 32675 Oak Edinburgh RO V4 Fold Down 630x126x8 мм" at bounding box center [409, 438] width 223 height 26
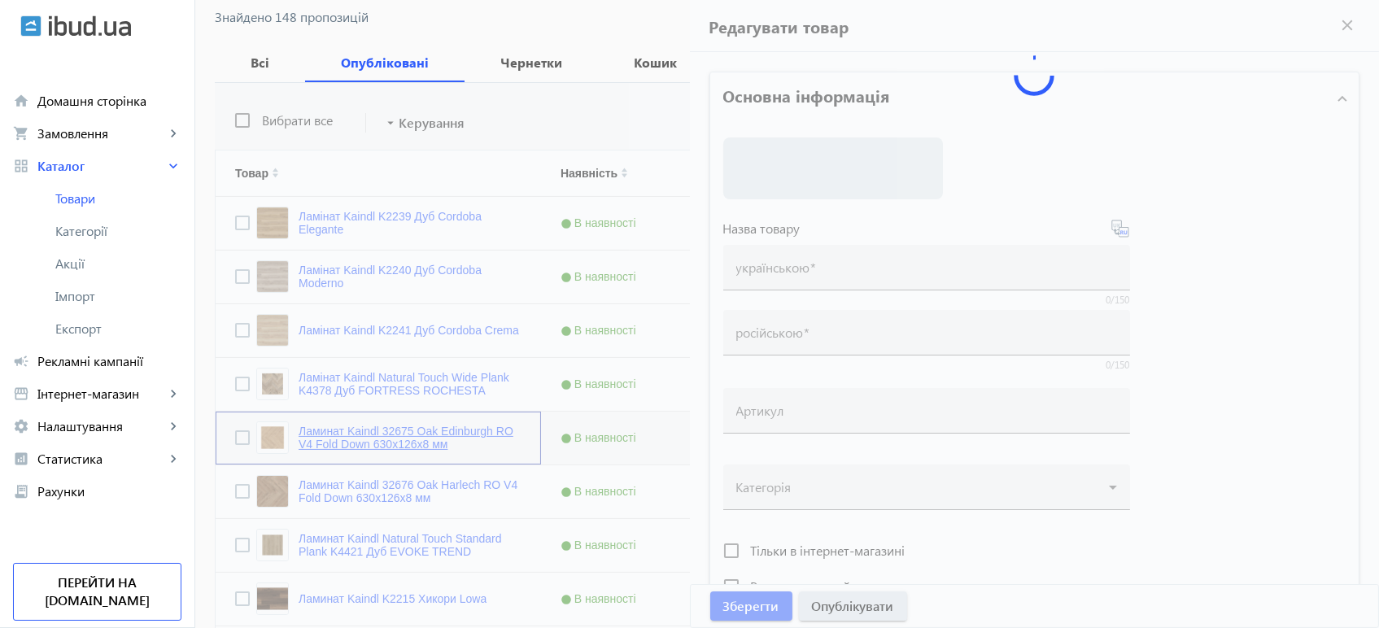
type input "Ламинат Kaindl 32675 Oak Edinburgh RO V4 Fold Down 630x126x8 мм"
type input "Ламінат Kaindl 32675 Oak Edinburgh RO V4 Fold Down 630x126x8 мм"
type input "FBJ75FRS32675RO"
type input "1161.3"
type input "1"
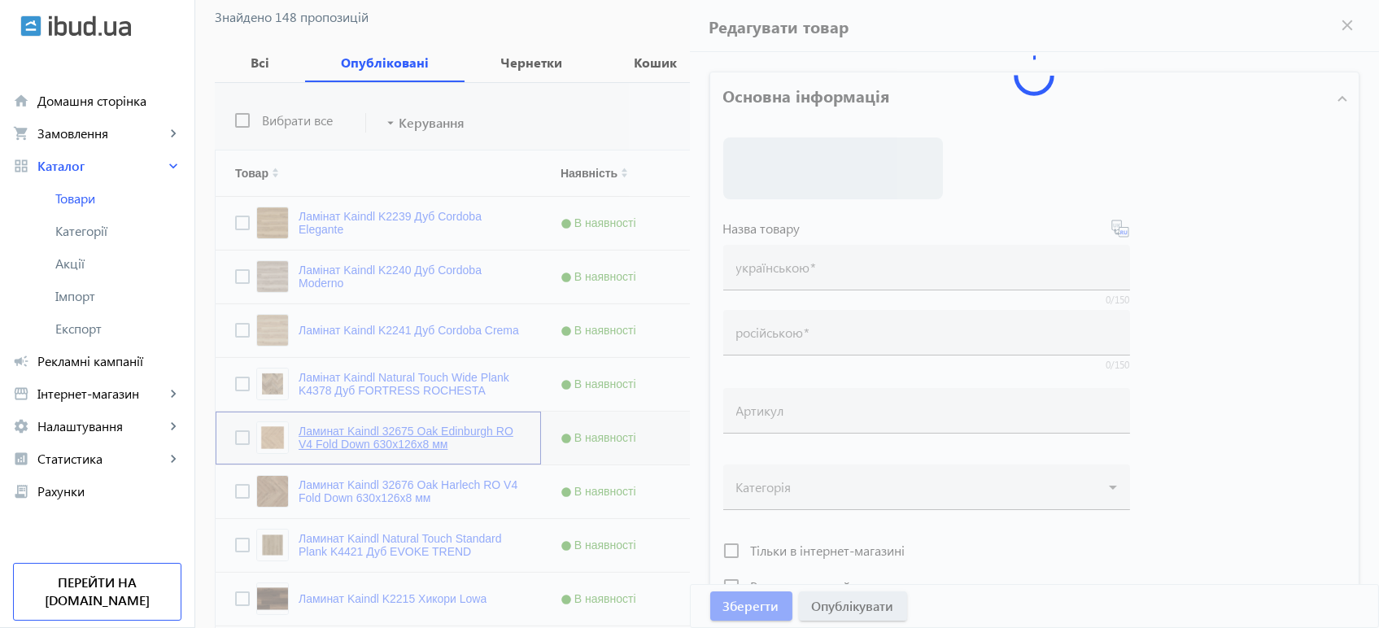
type input "Ламінат Kaindl 32675 Oak Edinburgh RO V4 Fold Down 630x126x8"
type input "Ламинат Kaindl 32675 Oak Edinburgh RO V4 Fold Down 630x126x8"
type textarea "Ламінат Kaindl 32675 Oak Edinburgh RO V4 Fold Down 630x126x8 купити вигідно ✓ В…"
type textarea "Ламинат Kaindl 32675 Oak Edinburgh RO V4 Fold Down 630x126x8 купить выгодно ✓ Б…"
type input "підлогове покриття, покриття на підлогу, покриття для підлоги, ламінат, купити …"
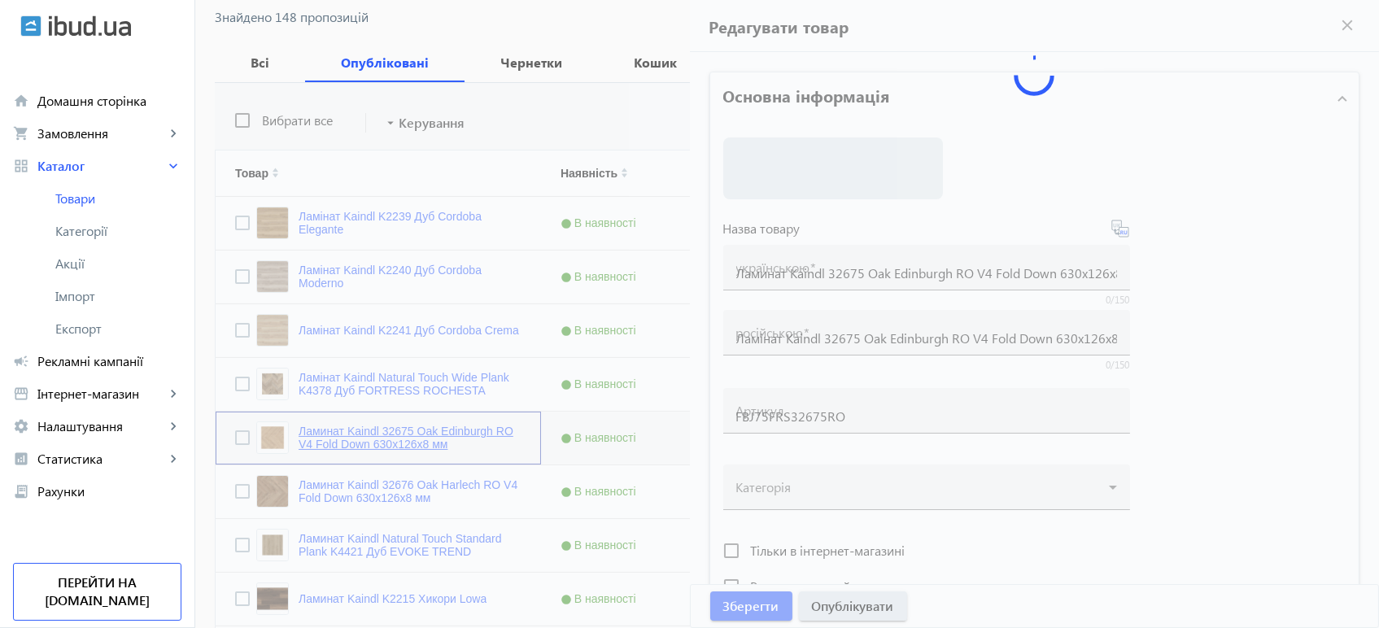
type input "напольное покрытие, покрытие на пол, покрытие для пола, ламинат, купить ламинат…"
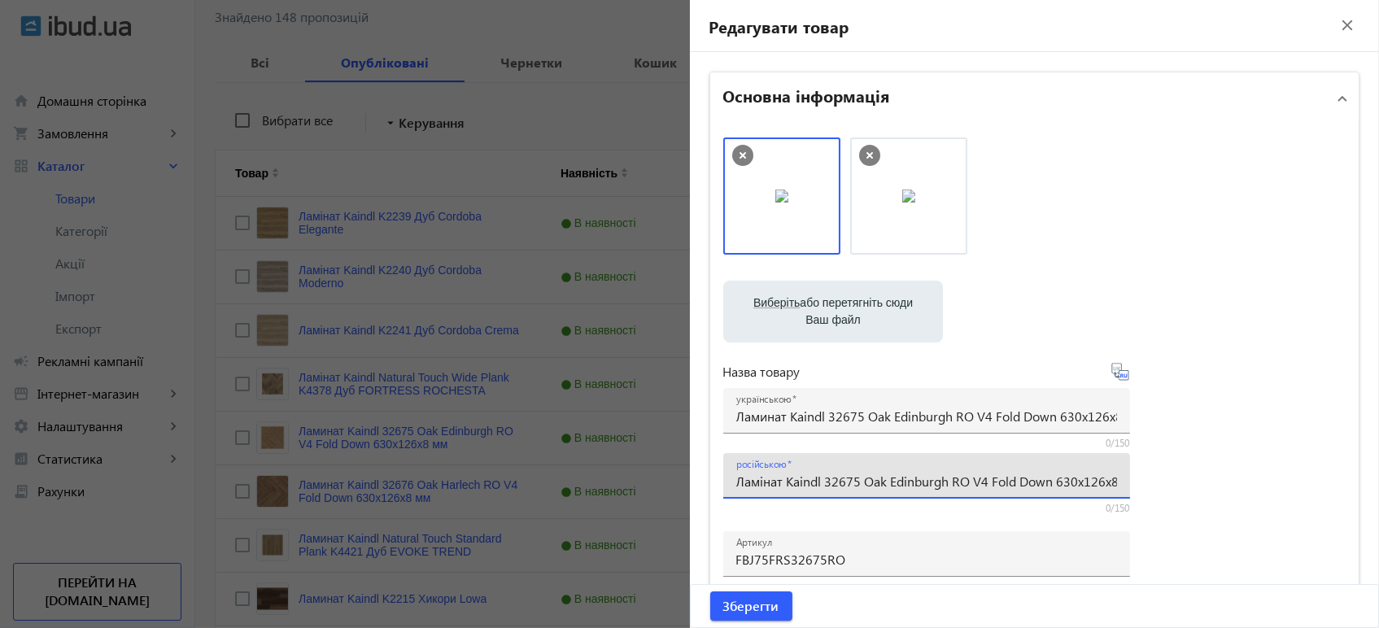
click at [748, 481] on input "Ламінат Kaindl 32675 Oak Edinburgh RO V4 Fold Down 630x126x8 мм" at bounding box center [926, 481] width 381 height 17
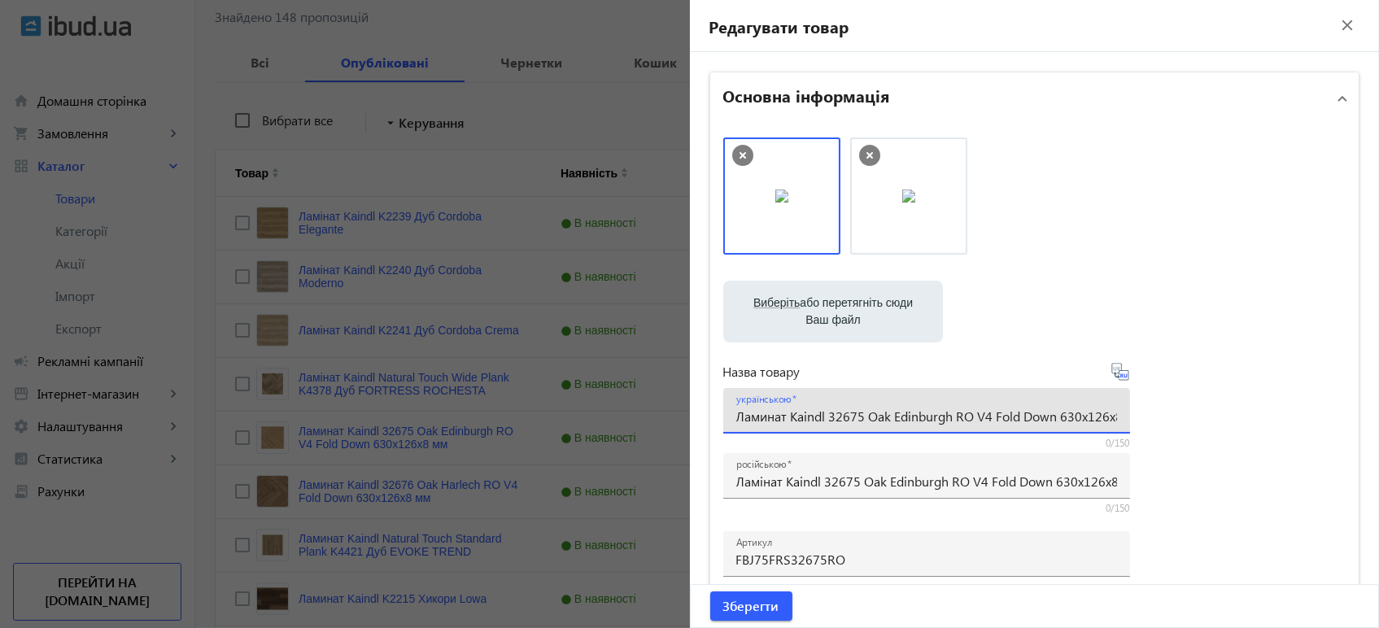
click at [756, 408] on input "Ламинат Kaindl 32675 Oak Edinburgh RO V4 Fold Down 630x126x8 мм" at bounding box center [926, 415] width 381 height 17
click at [781, 484] on input "Ламінат Kaindl 32675 Oak Edinburgh RO V4 Fold Down 630x126x8 мм" at bounding box center [926, 481] width 381 height 17
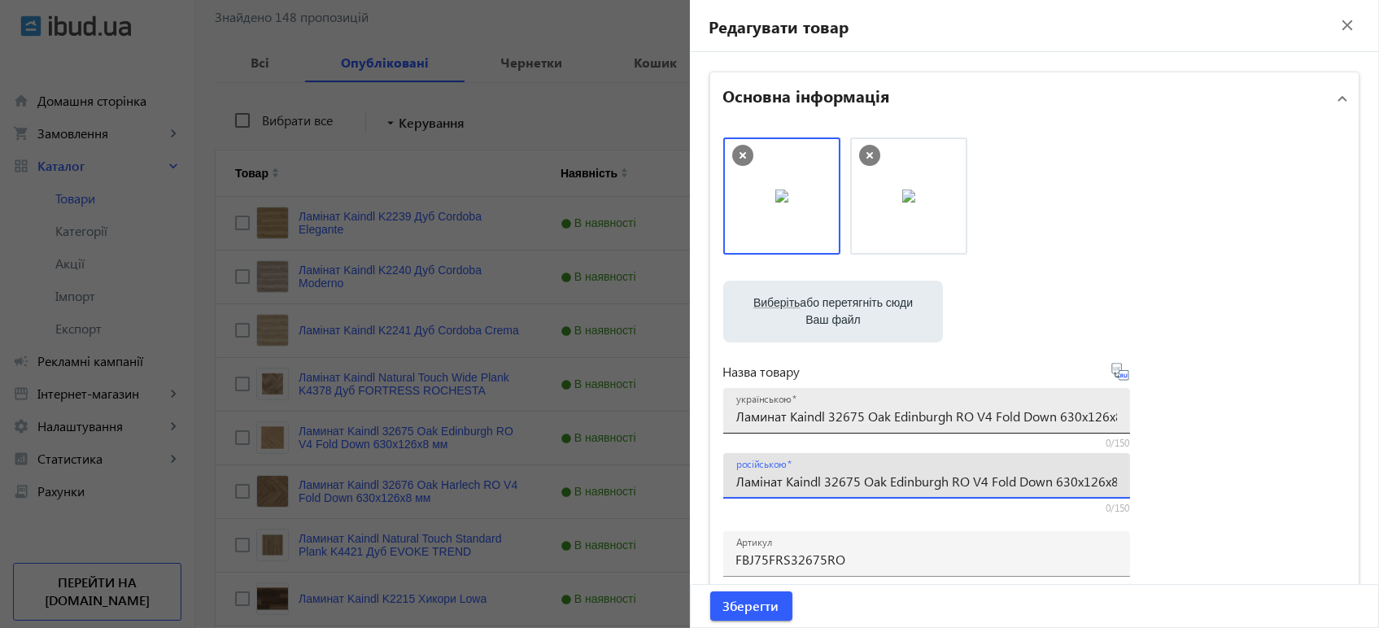
click at [809, 418] on input "Ламинат Kaindl 32675 Oak Edinburgh RO V4 Fold Down 630x126x8 мм" at bounding box center [926, 415] width 381 height 17
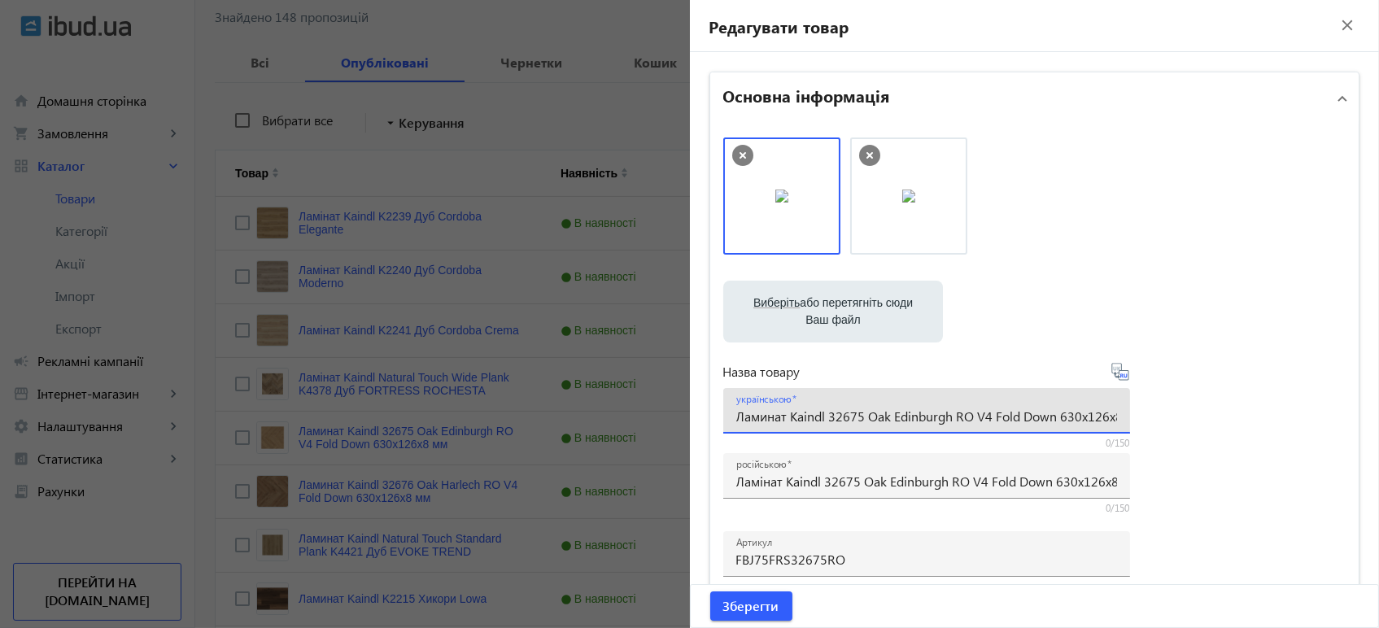
paste input "і"
type input "Ламінат Kaindl 32675 Oak Edinburgh RO V4 Fold Down 630x126x8 мм"
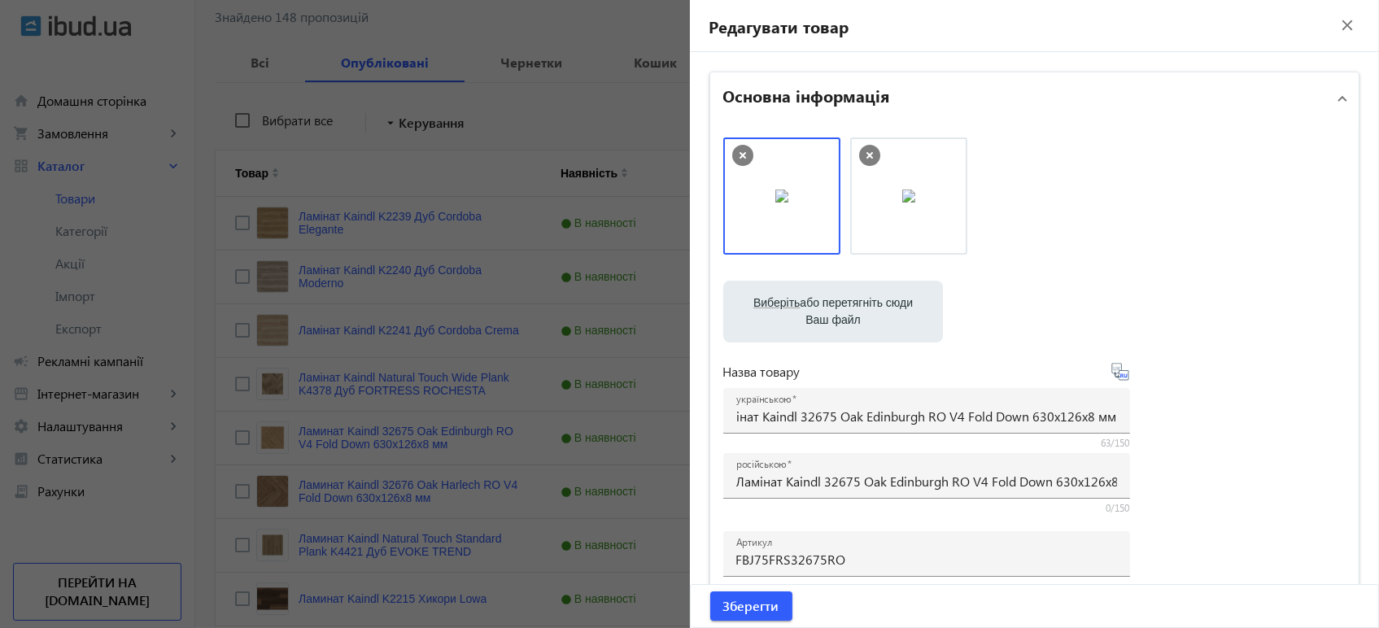
click at [1110, 366] on icon at bounding box center [1120, 372] width 20 height 20
type input "Ламинат Kaindl 32675 Oak Edinburgh RO V4 Fold Down 630x126x8 мм"
click at [743, 605] on span "Зберегти" at bounding box center [751, 606] width 56 height 18
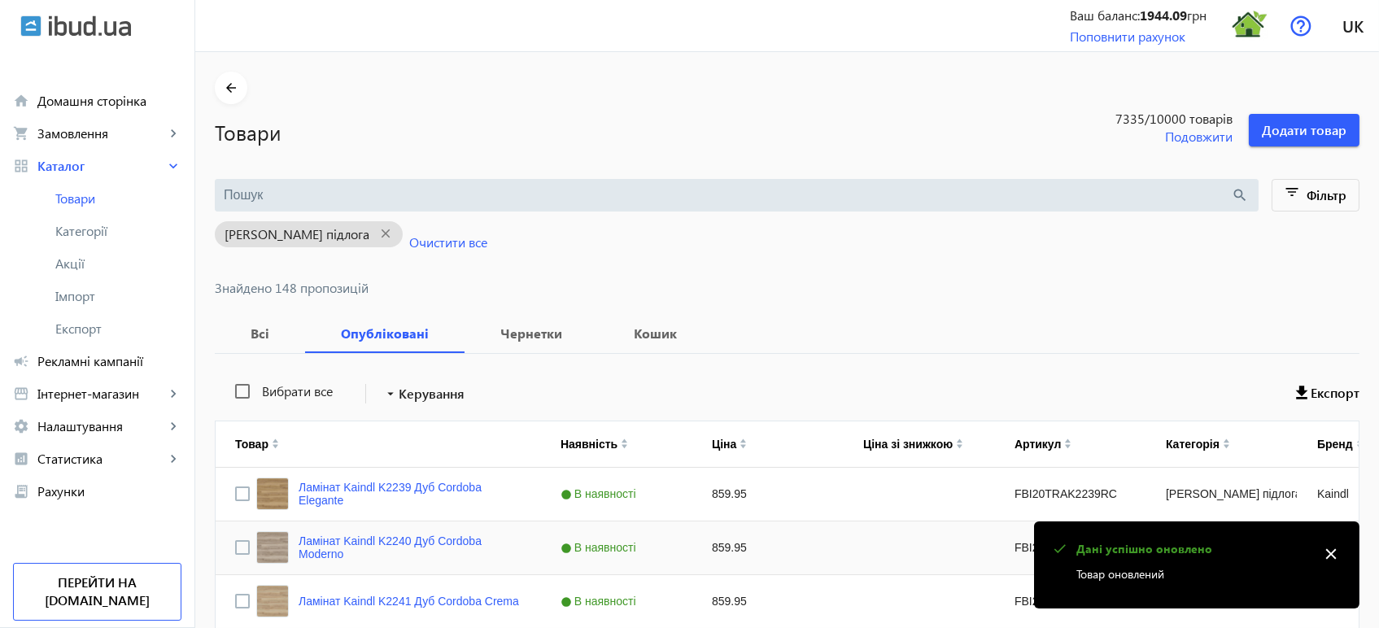
scroll to position [441, 0]
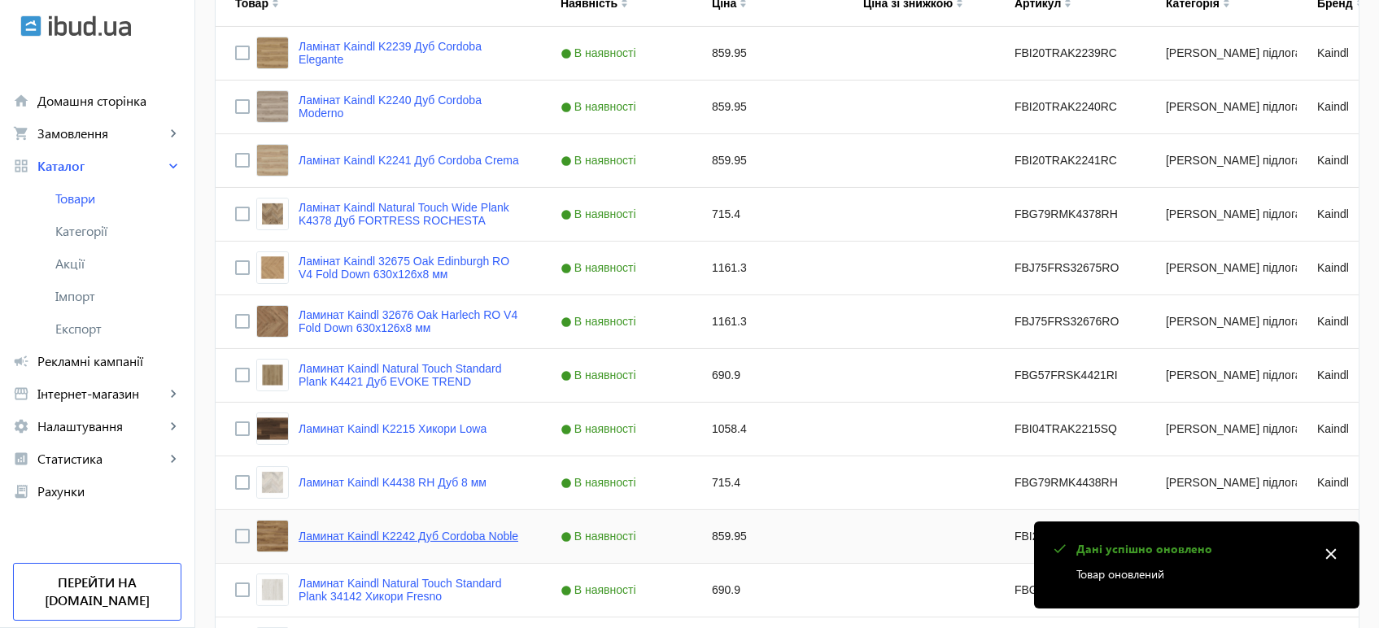
click at [400, 529] on link "Ламинат Kaindl K2242 Дуб Cordoba Noble" at bounding box center [408, 535] width 220 height 13
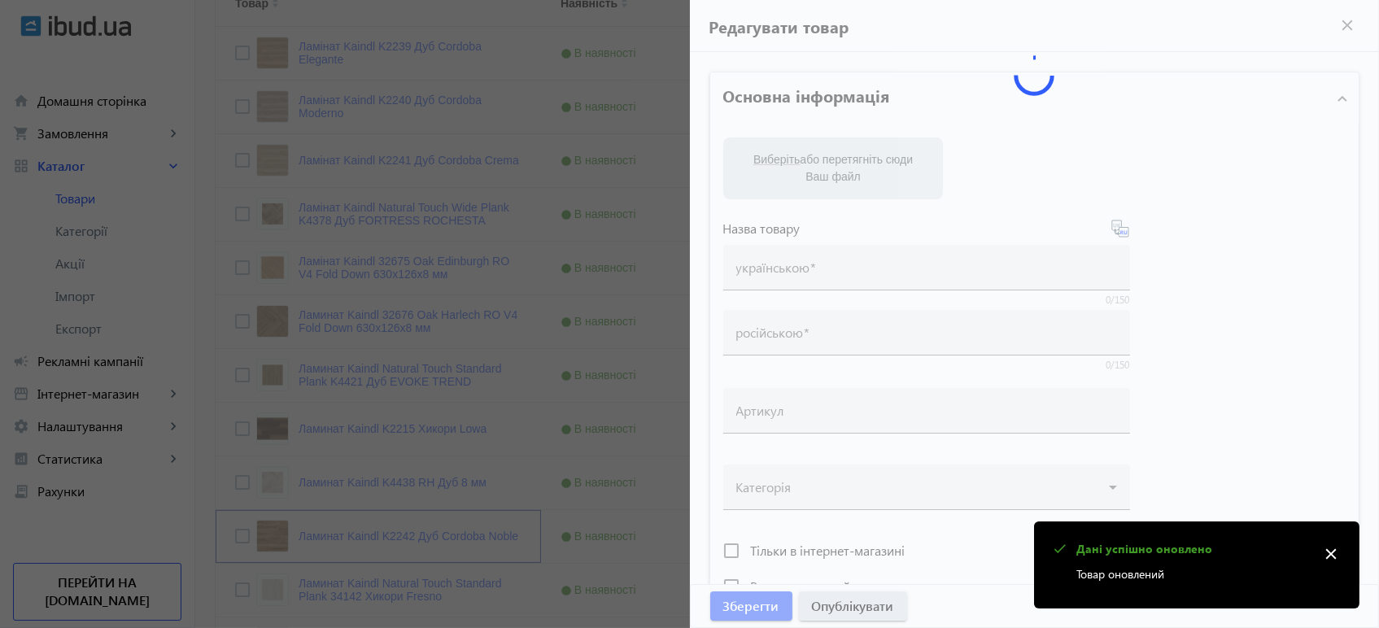
type input "Ламинат Kaindl K2242 Дуб Cordoba Noble"
type input "Ламінат Kaindl K2242 Дуб Cordoba Noble"
type input "FBI20TRAK2242RC"
type input "859.95"
type input "1"
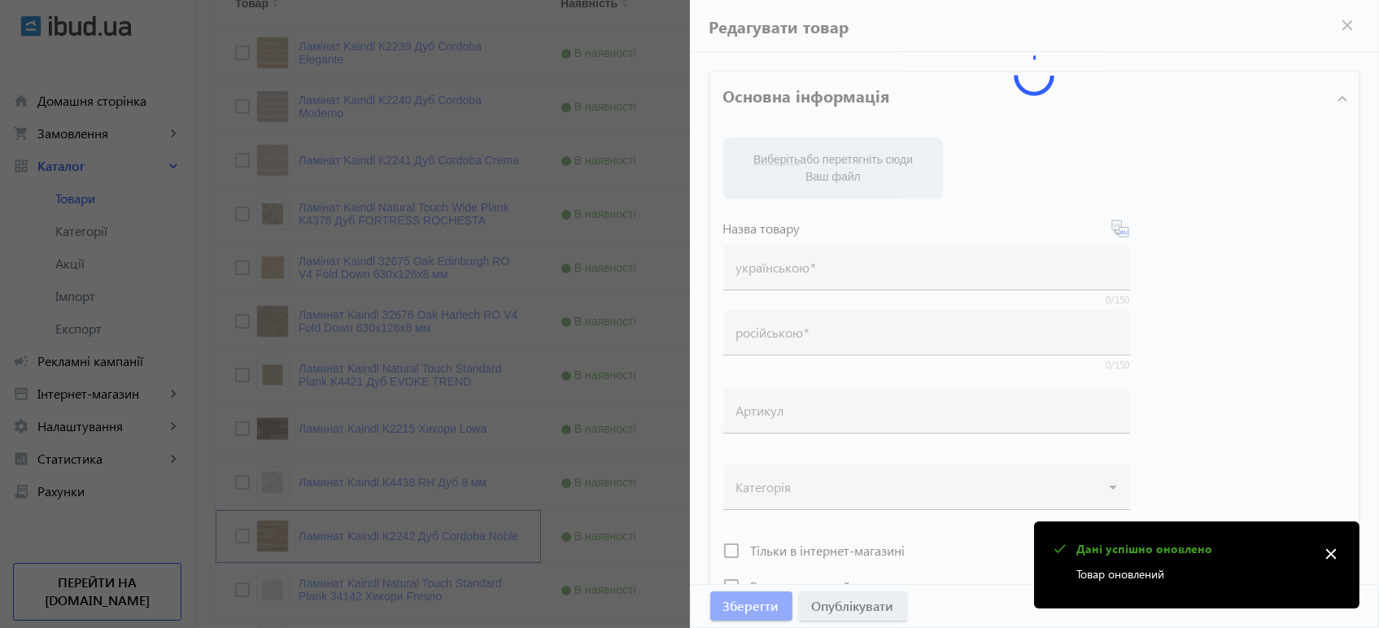
type input "Ламінат Kaindl K2242 Дуб Cordoba Noble"
type input "Ламинат Kaindl K2242 Дуб Cordoba Noble"
type textarea "Ламінат Kaindl K2242 Дуб Cordoba Noble купити вигідно ✓ Великий вибір ✓ Низька …"
type textarea "Ламинат Kaindl K2242 Дуб Cordoba Noble купить выгодно ✓ Большой выбор ✓ Низкая …"
type input "підлогове покриття, покриття на підлогу, покриття для підлоги, ламінат, купити …"
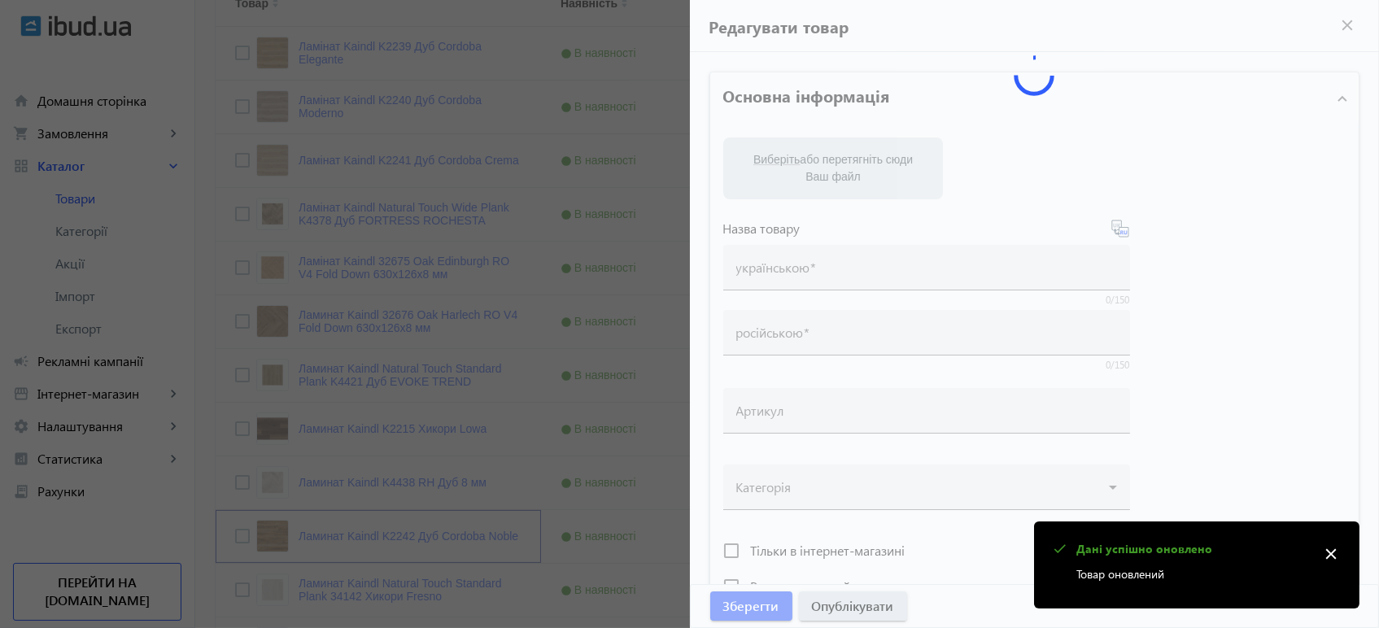
type input "напольное покрытие, покрытие на пол, покрытие для пола, ламинат, купить ламинат…"
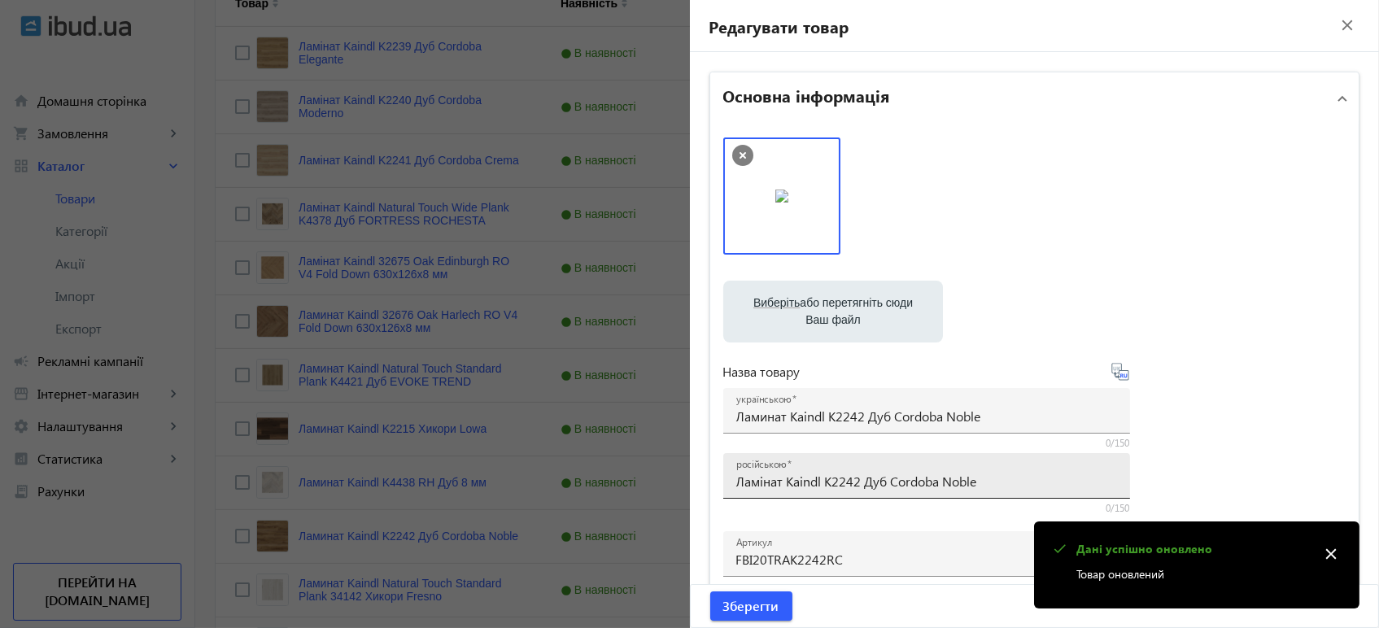
click at [835, 477] on input "Ламінат Kaindl K2242 Дуб Cordoba Noble" at bounding box center [926, 481] width 381 height 17
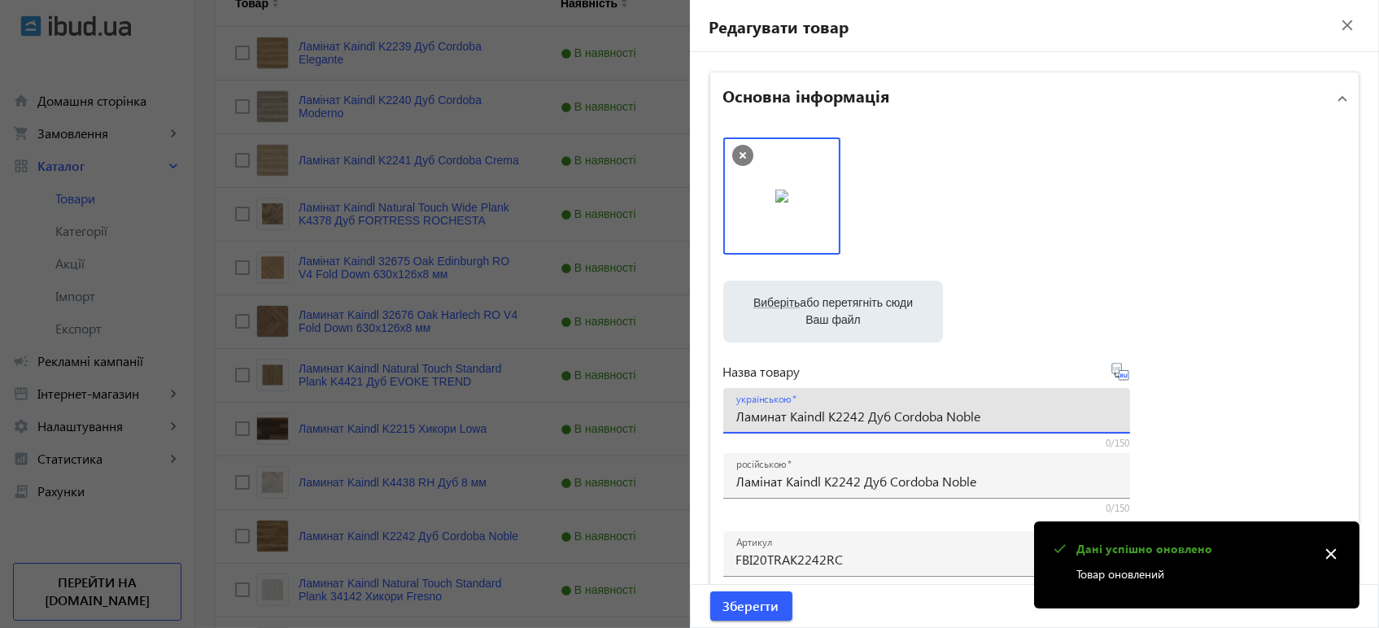
click at [859, 410] on input "Ламинат Kaindl K2242 Дуб Cordoba Noble" at bounding box center [926, 415] width 381 height 17
paste input "і"
type input "Ламінат Kaindl K2242 Дуб Cordoba Noble"
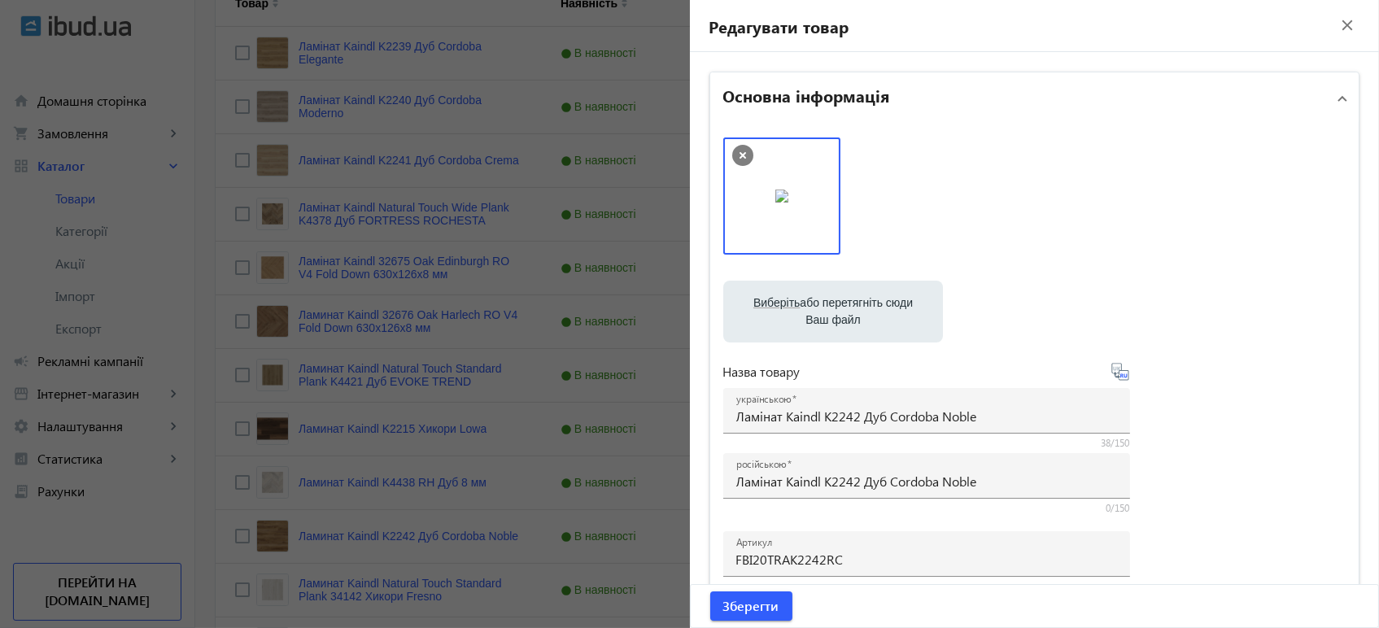
click at [1112, 371] on icon at bounding box center [1120, 372] width 20 height 20
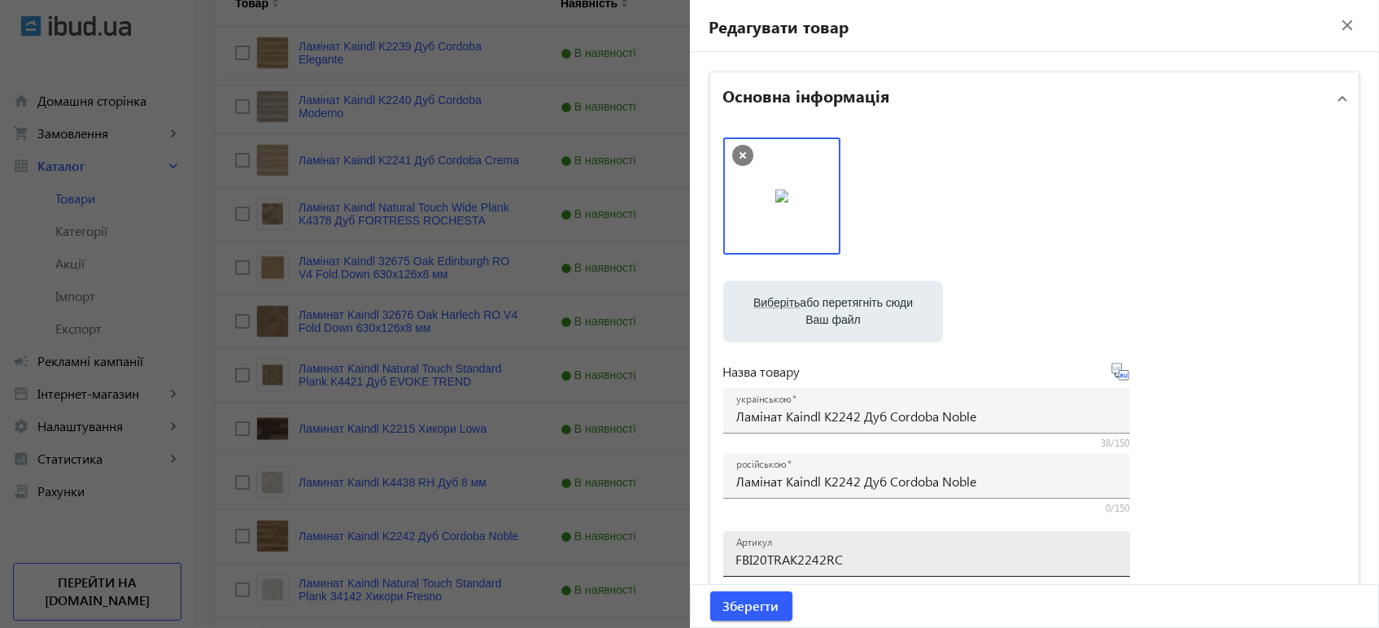
type input "Ламинат Kaindl K2242 Дуб Cordoba Noble"
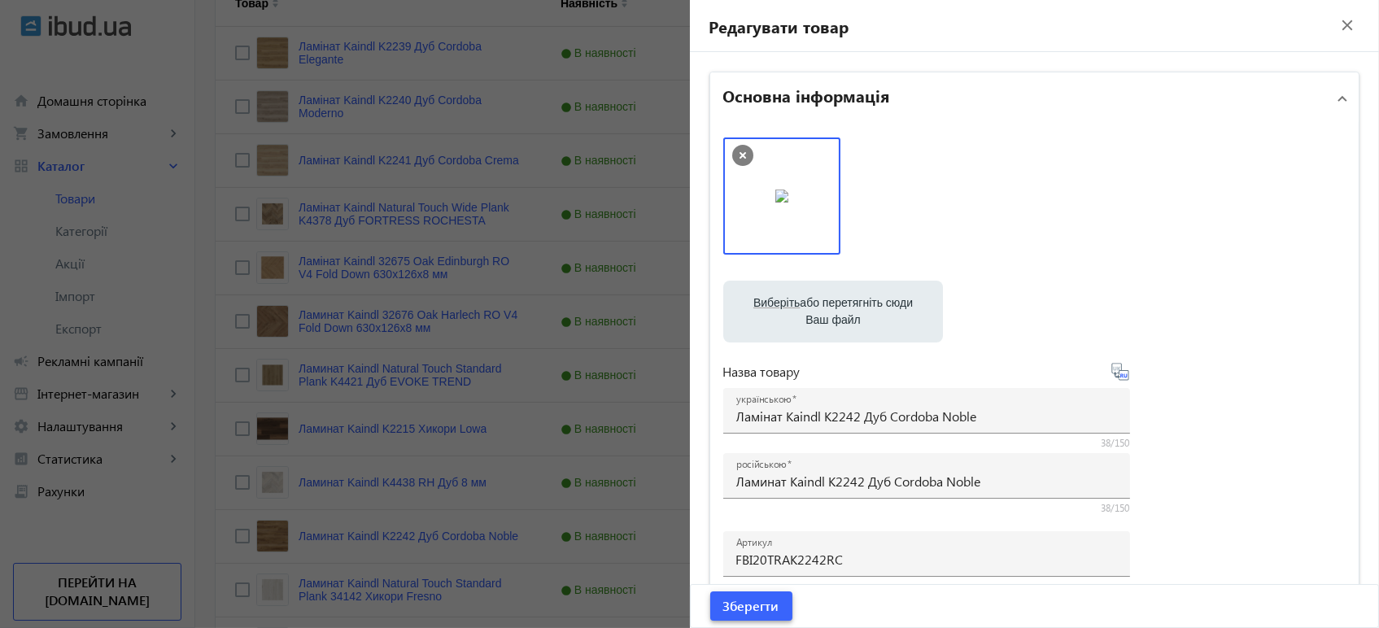
click at [769, 615] on span "Зберегти" at bounding box center [751, 606] width 56 height 18
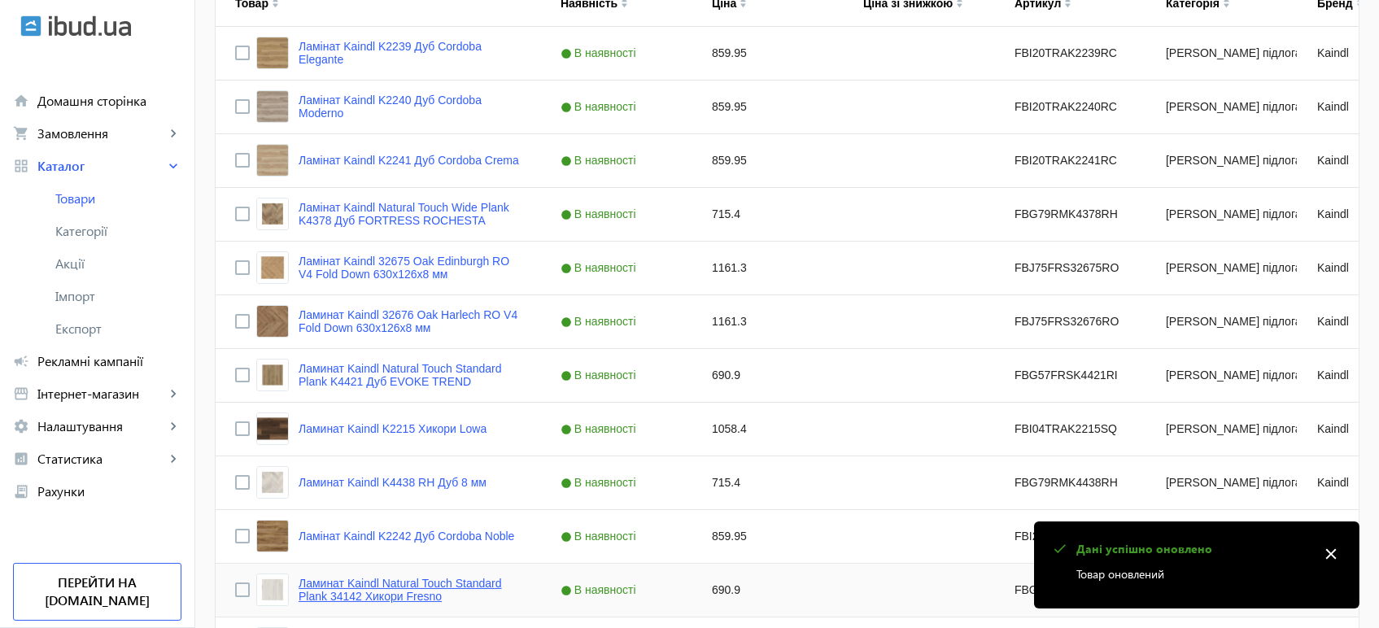
click at [385, 594] on link "Ламинат Kaindl Natural Touch Standard Plank 34142 Хикори Fresno" at bounding box center [409, 590] width 223 height 26
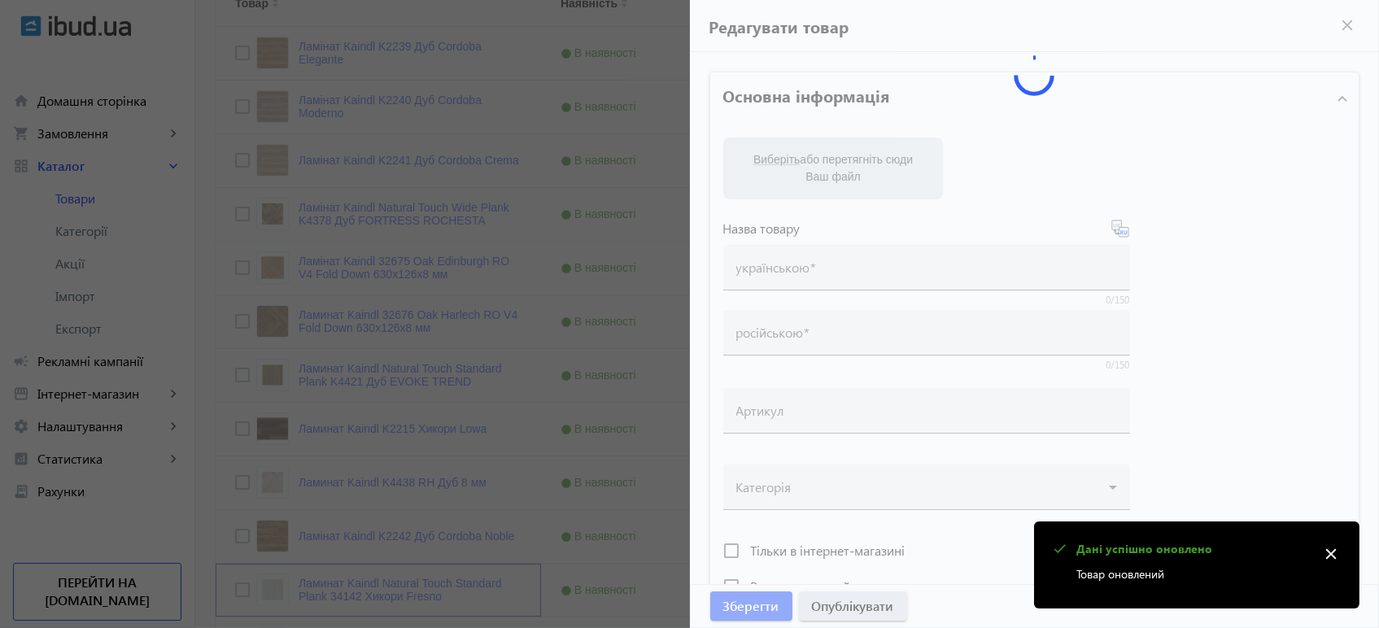
type input "Ламинат Kaindl Natural Touch Standard Plank 34142 Хикори Fresno"
type input "Ламінат Kaindl Natural Touch Standard Plank 34142 Хікорі Fresno"
type input "FBG57FRS34142SQ"
type input "690.9"
type input "1"
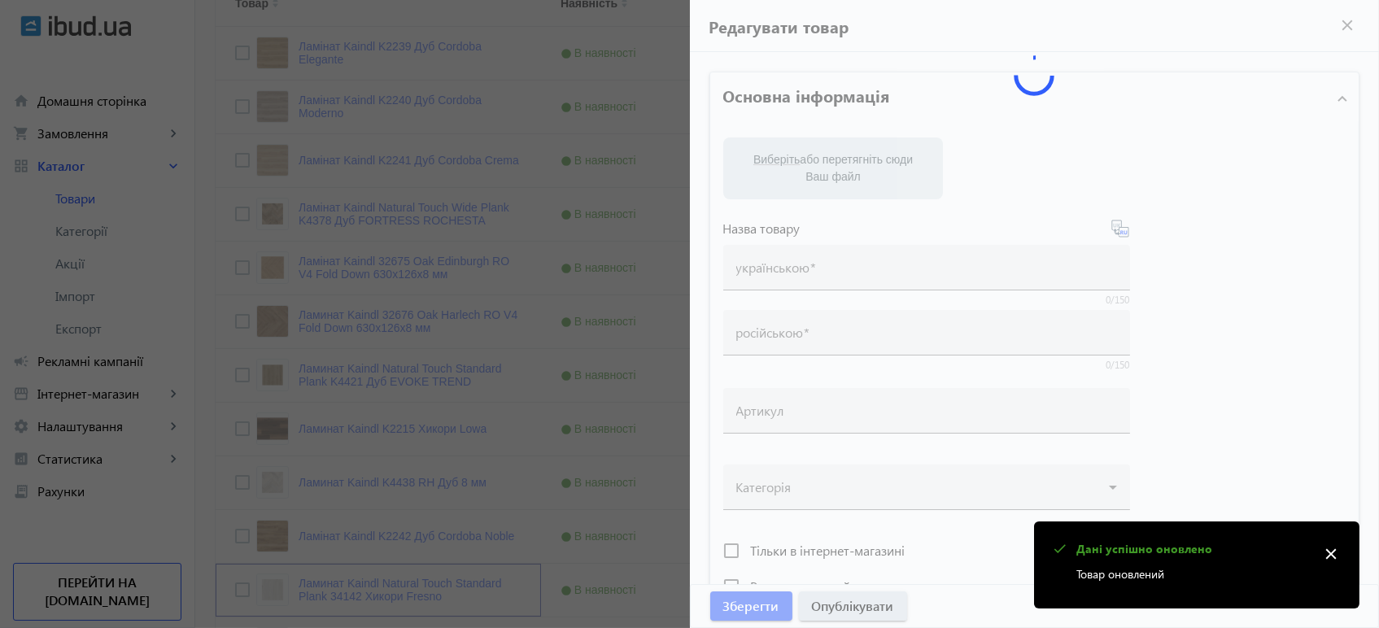
type input "Ламінат Kaindl Natural Touch Standard Plank 34142 Хікорі Fresno"
type input "Ламинат Kaindl Natural Touch Standard Plank 34142 Хикори Fresno"
type textarea "Ламінат Kaindl Natural Touch Standard Plank 34142 Хікорі Fresno купити вигідно …"
type textarea "Ламинат Kaindl Natural Touch Standard Plank 34142 Хикори Fresno купить выгодно …"
type input "підлогове покриття, покриття на підлогу, покриття для підлоги, ламінат, купити …"
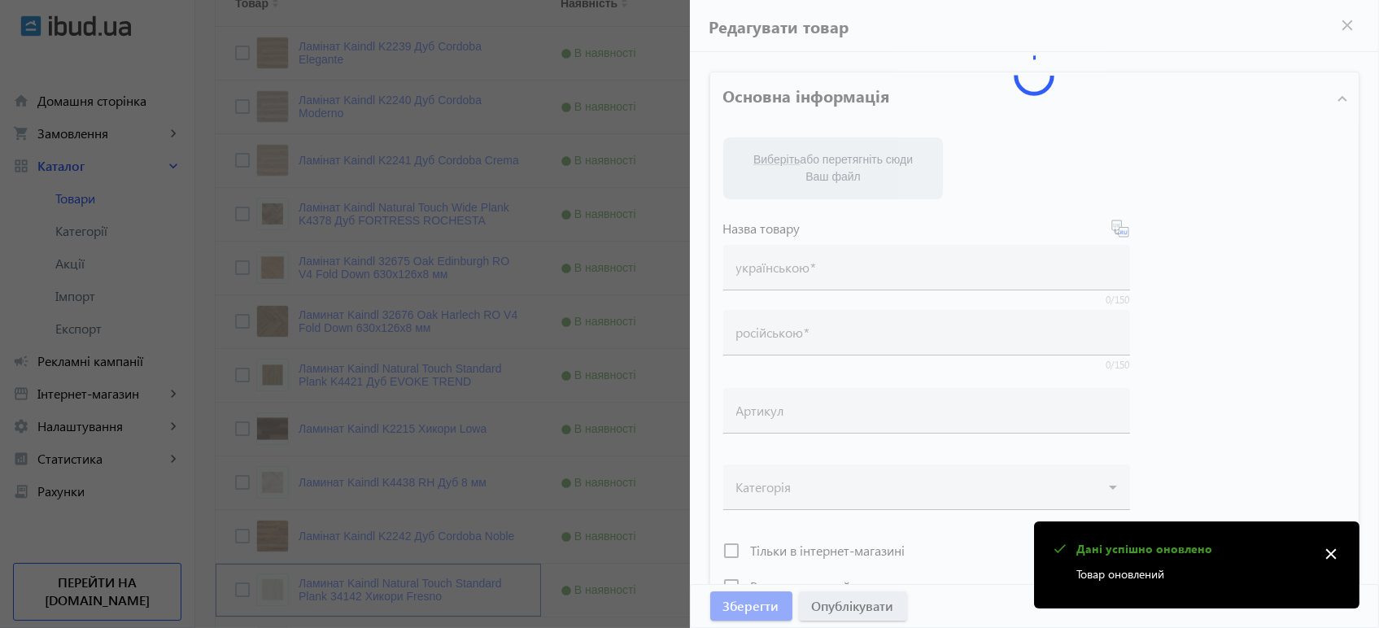
type input "напольное покрытие, покрытие на пол, покрытие для пола, ламинат, купить ламинат…"
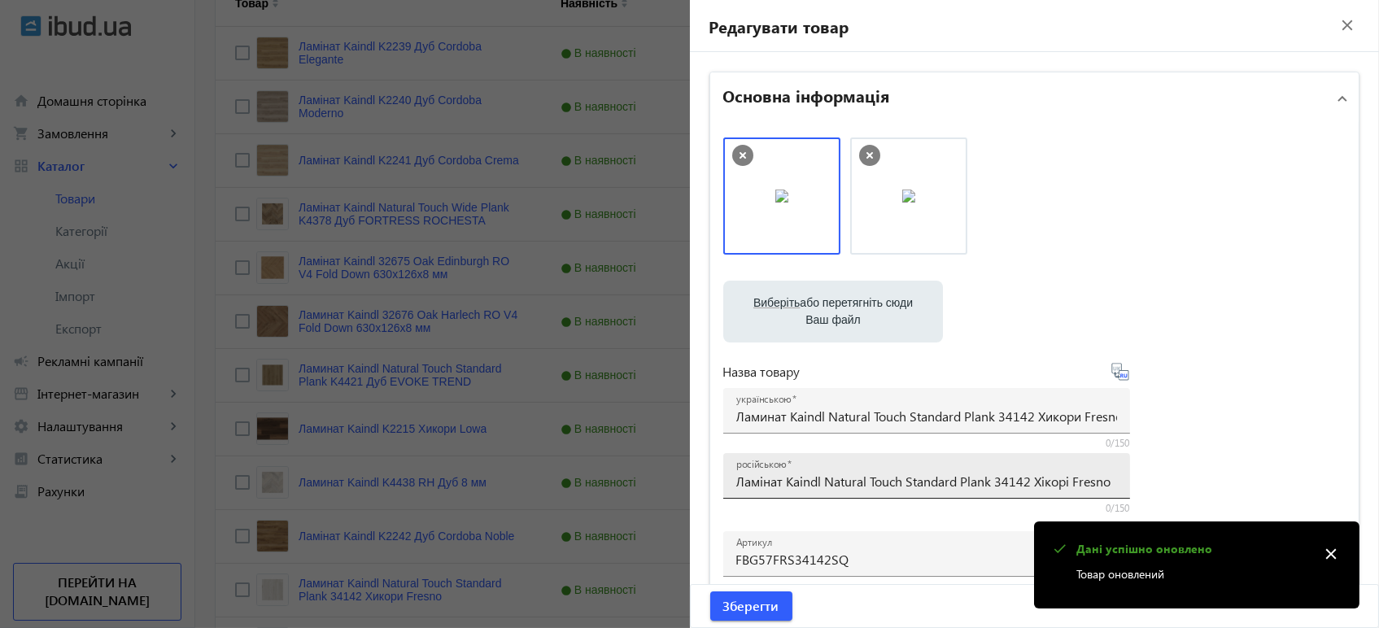
click at [829, 478] on input "Ламінат Kaindl Natural Touch Standard Plank 34142 Хікорі Fresno" at bounding box center [926, 481] width 381 height 17
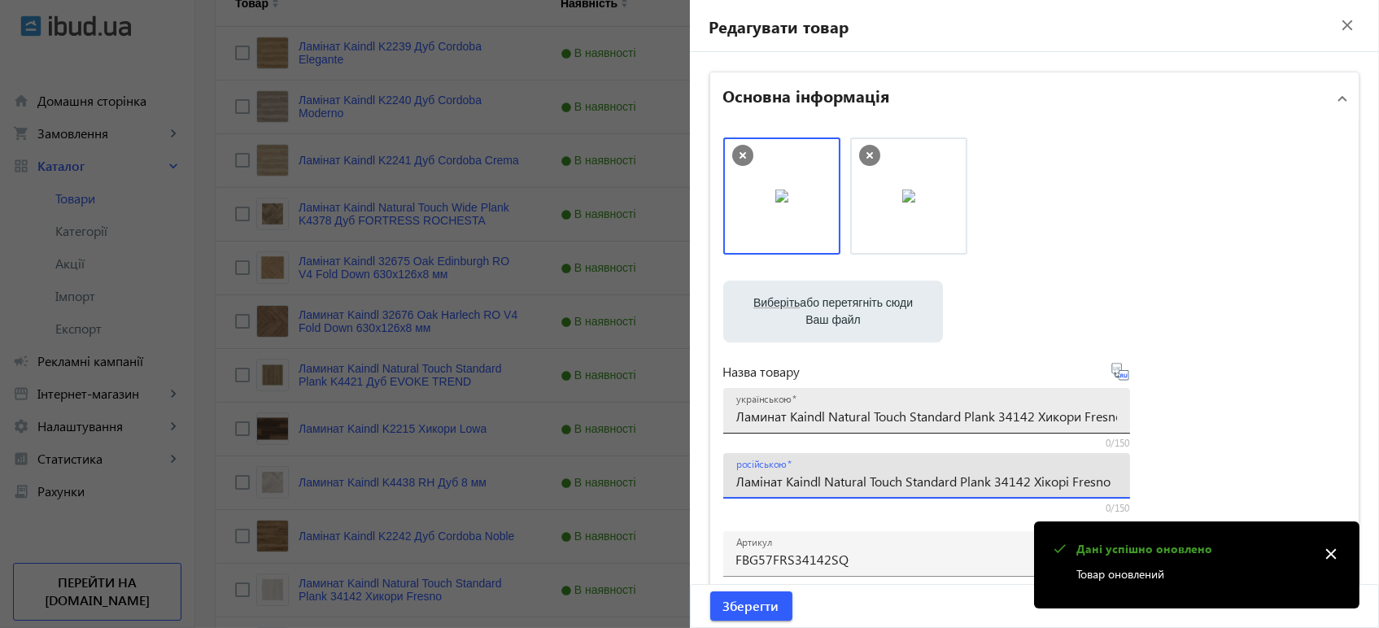
click at [827, 427] on div "українською Ламинат Kaindl Natural Touch Standard Plank 34142 Хикори Fresno" at bounding box center [926, 411] width 381 height 46
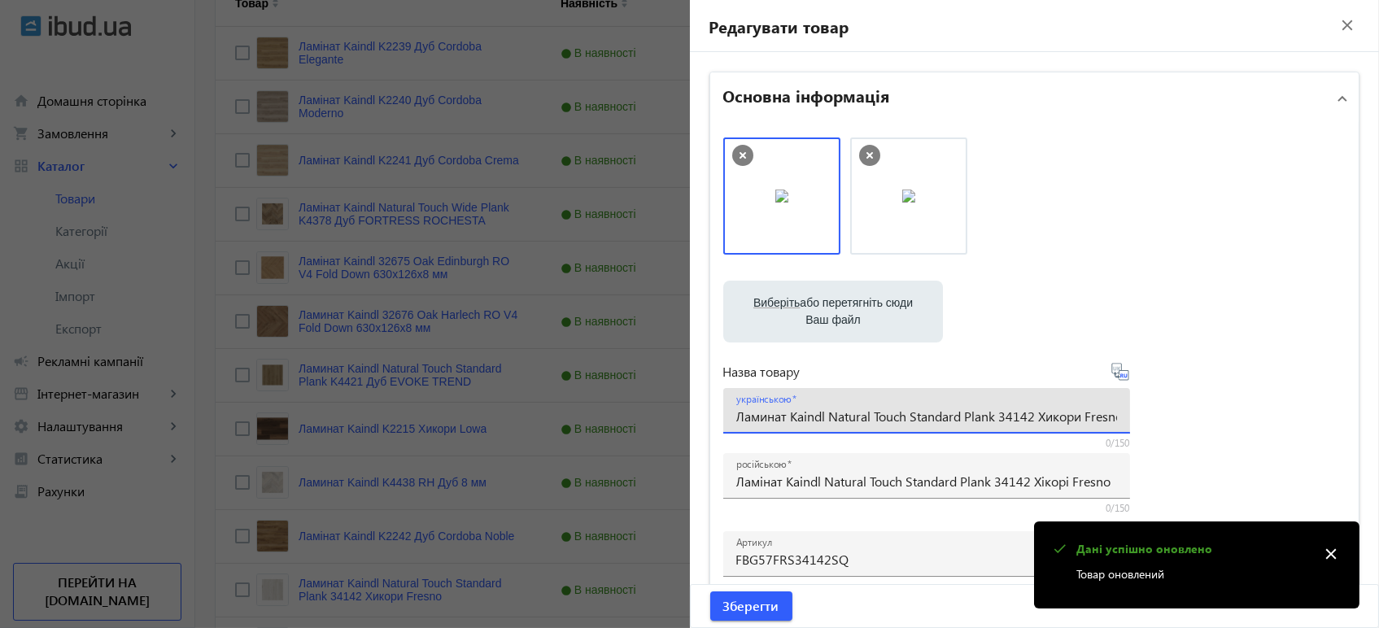
scroll to position [0, 10]
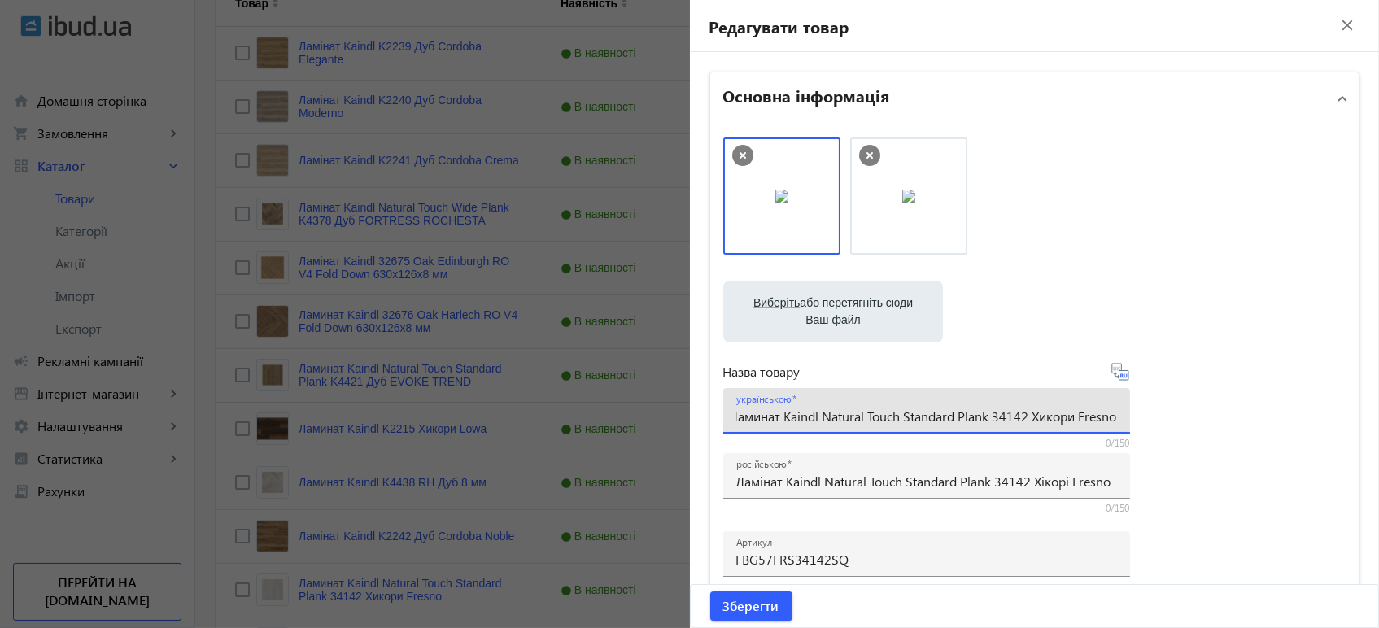
paste input "інат Kaindl Natural Touch Standard Plank 34142 Хікорі"
type input "Ламінат Kaindl Natural Touch Standard Plank 34142 Хікорі Fresno"
click at [1115, 372] on icon at bounding box center [1120, 372] width 20 height 20
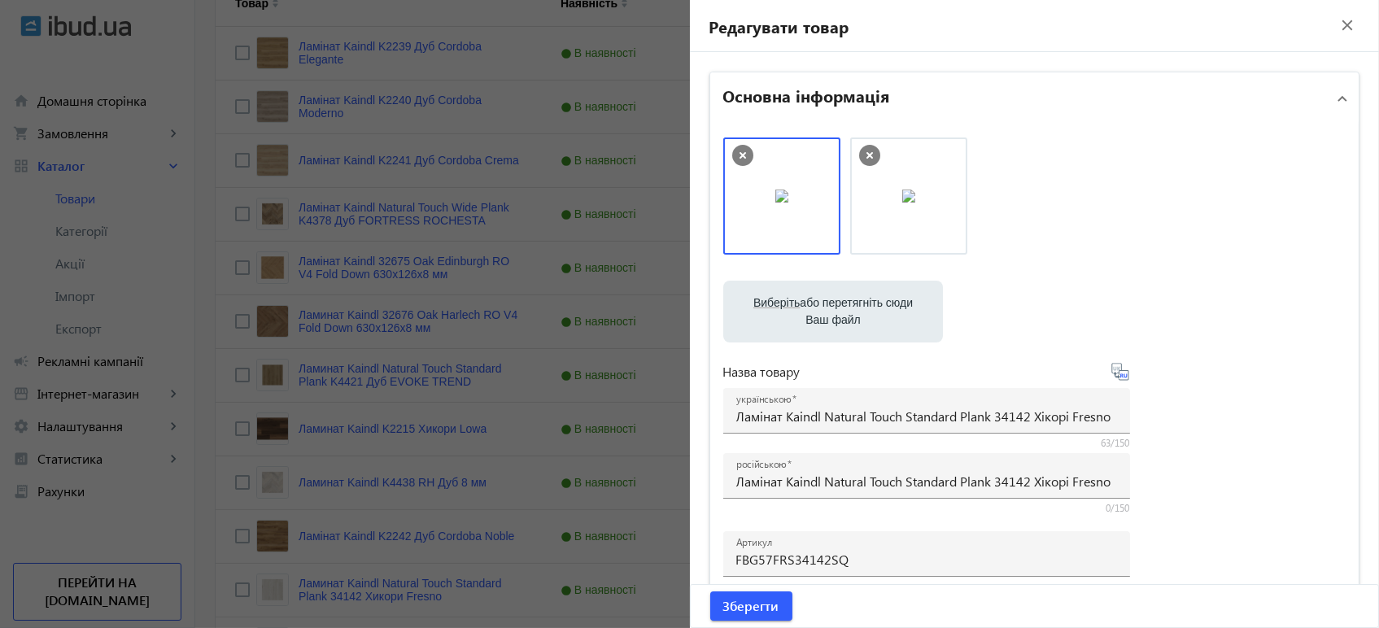
type input "Ламинат Kaindl Natural Touch Standard Plank 34142 Хикори Fresno"
click at [777, 592] on span "submit" at bounding box center [751, 605] width 82 height 39
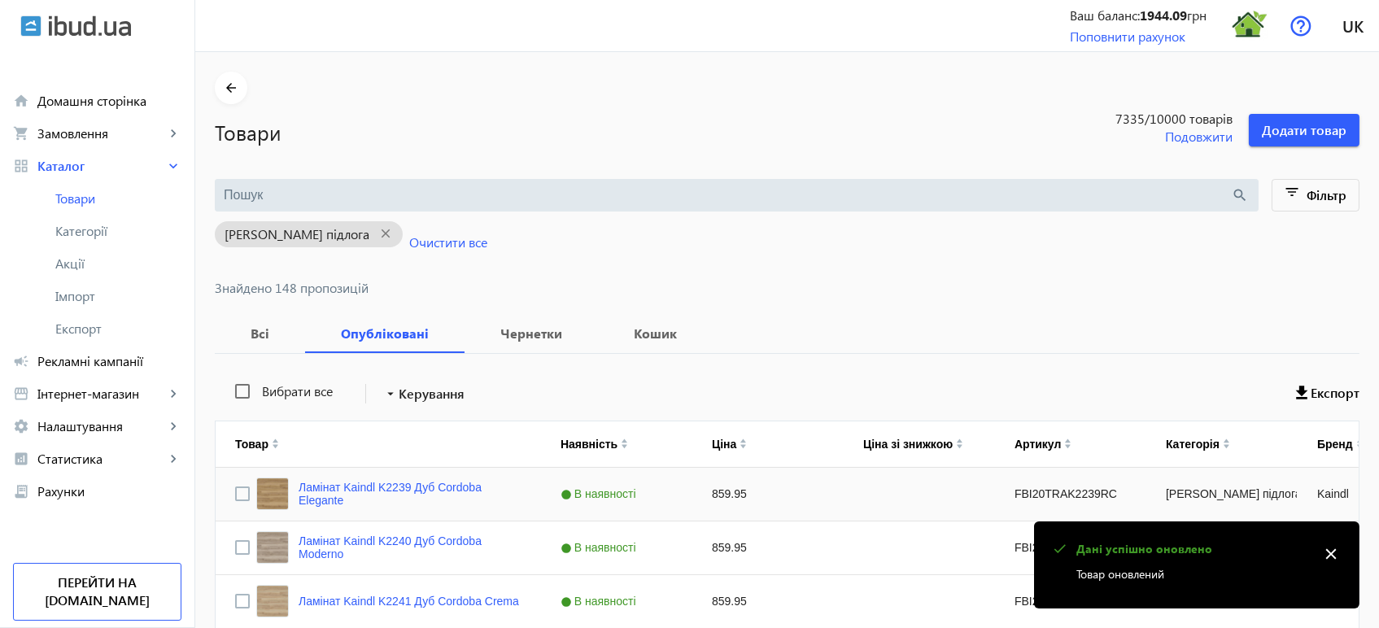
scroll to position [441, 0]
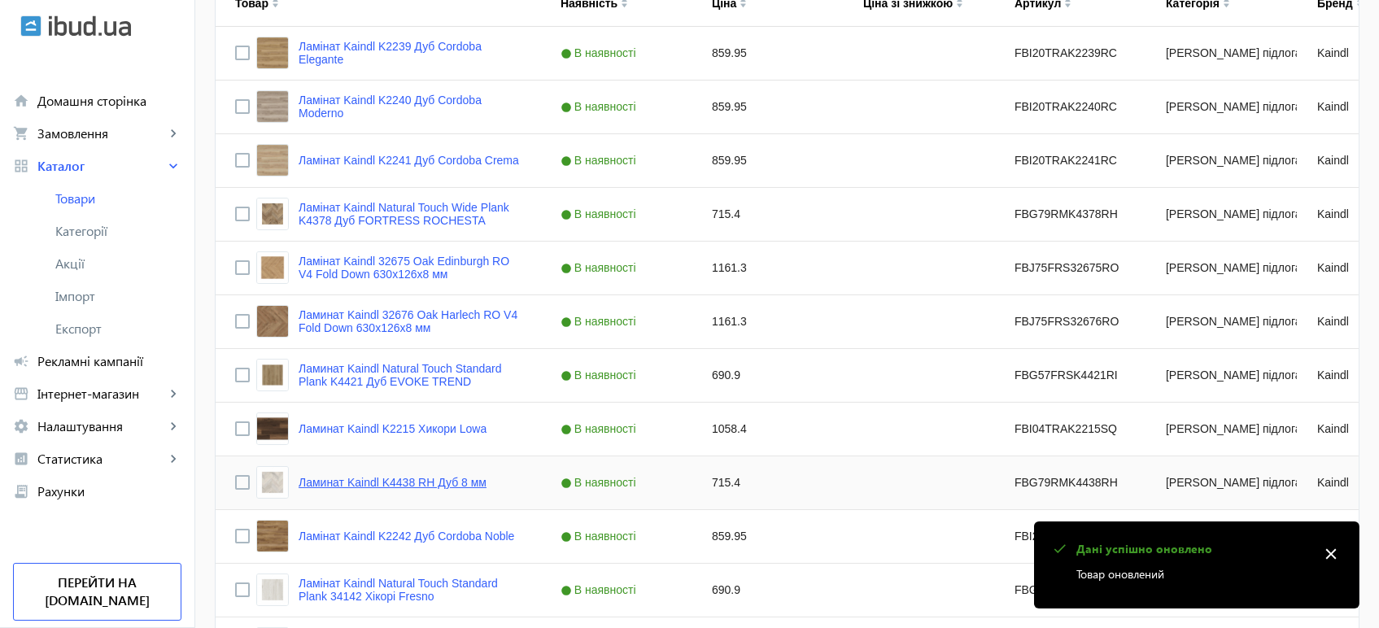
click at [431, 481] on link "Ламинат Kaindl K4438 RH Дуб 8 мм" at bounding box center [392, 482] width 188 height 13
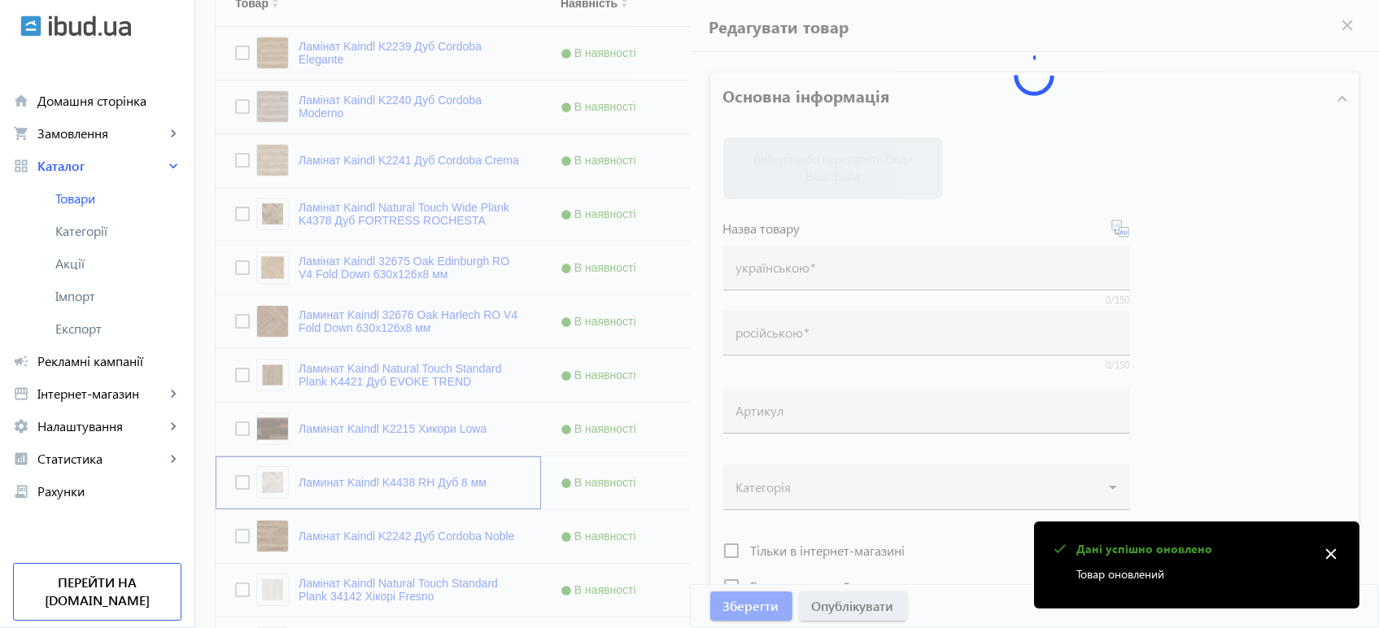
type input "Ламинат Kaindl K4438 RH Дуб 8 мм"
type input "Ламінат Kaindl K4438 RH Дуб 8 мм"
type input "FBG79RMK4438RH"
type input "715.4"
type input "1"
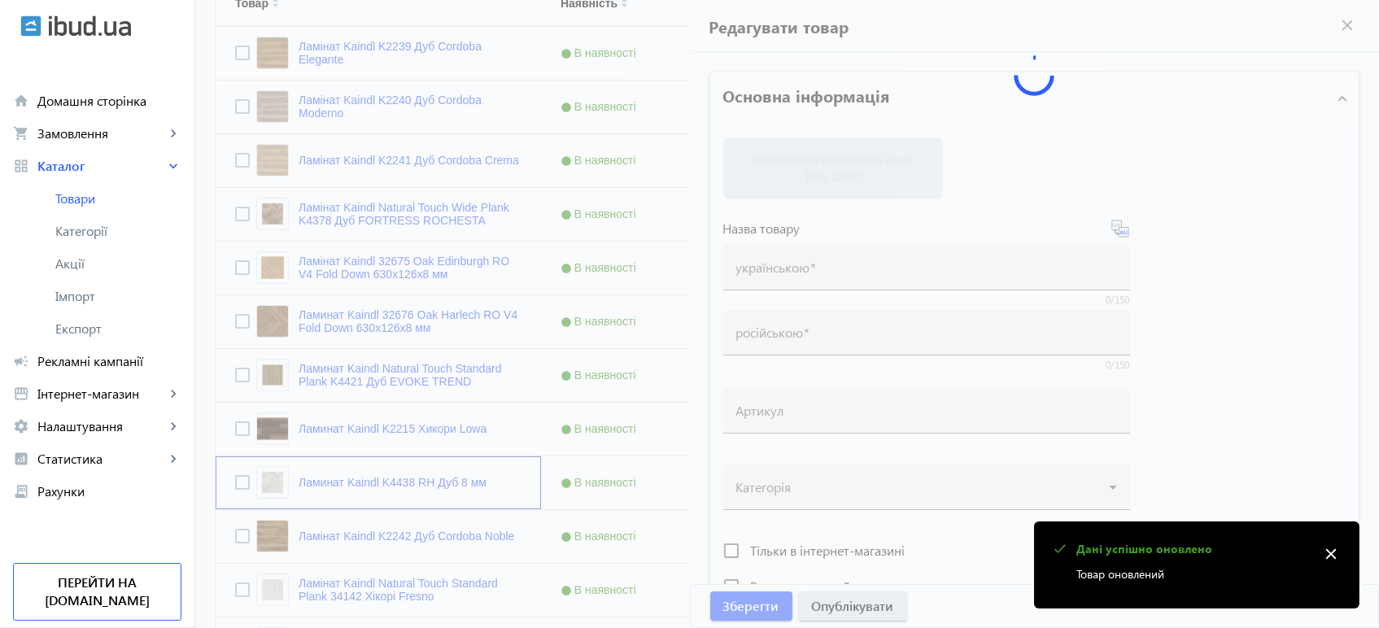
type input "Ламінат Kaindl K4438 RH Дуб 8 мм"
type input "Ламинат Kaindl K4438 RH Дуб 8 мм"
type textarea "Ламінат Kaindl K4438 RH Дуб 8 мм купити вигідно ✓ Великий вибір ✓ Низька ціна ✓…"
type textarea "Ламинат Kaindl K4438 RH Дуб 8 мм купить выгодно ✓ Большой выбор ✓ Низкая цена ✓…"
type input "підлогове покриття, покриття на підлогу, покриття для підлоги, ламінат, купити …"
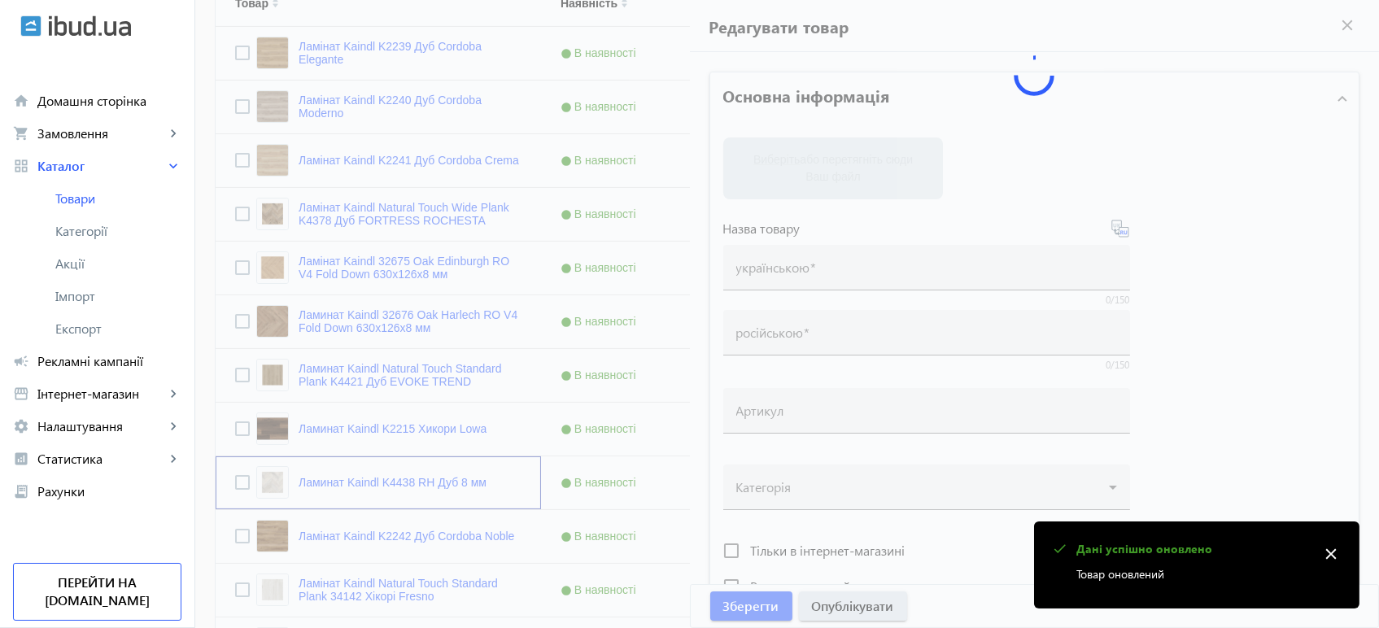
type input "напольное покрытие, покрытие на пол, покрытие для пола, ламинат, купить ламинат…"
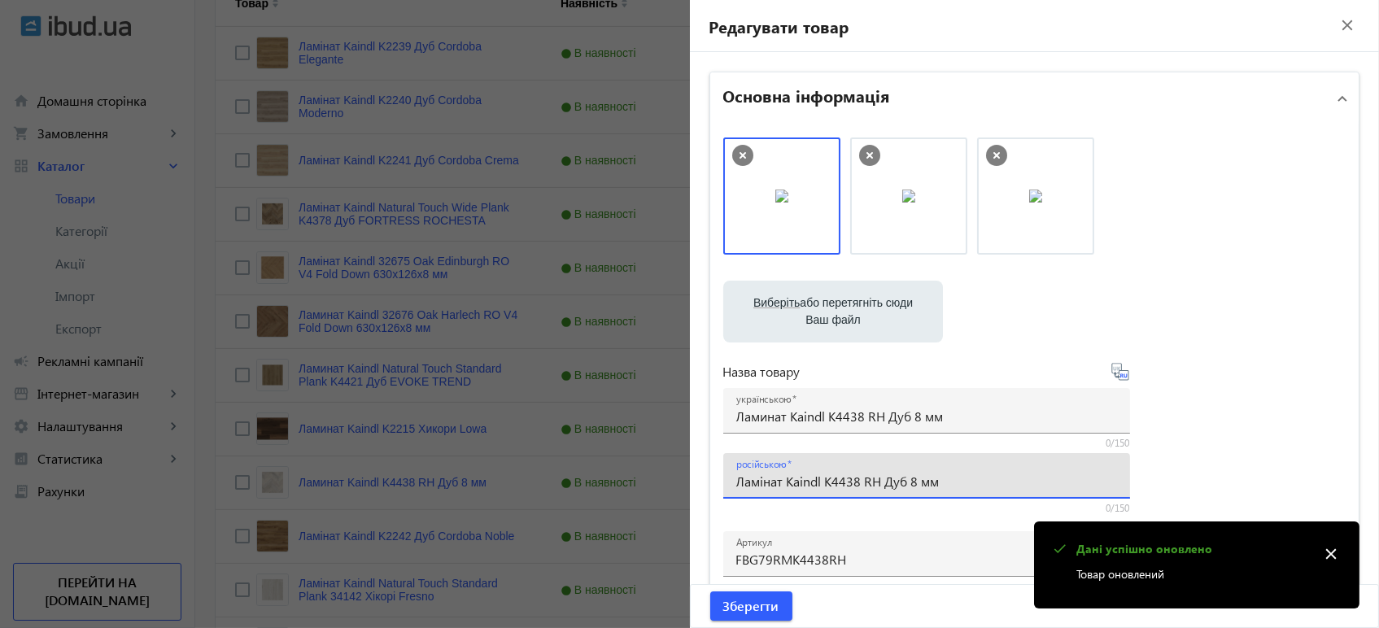
click at [801, 480] on input "Ламінат Kaindl K4438 RH Дуб 8 мм" at bounding box center [926, 481] width 381 height 17
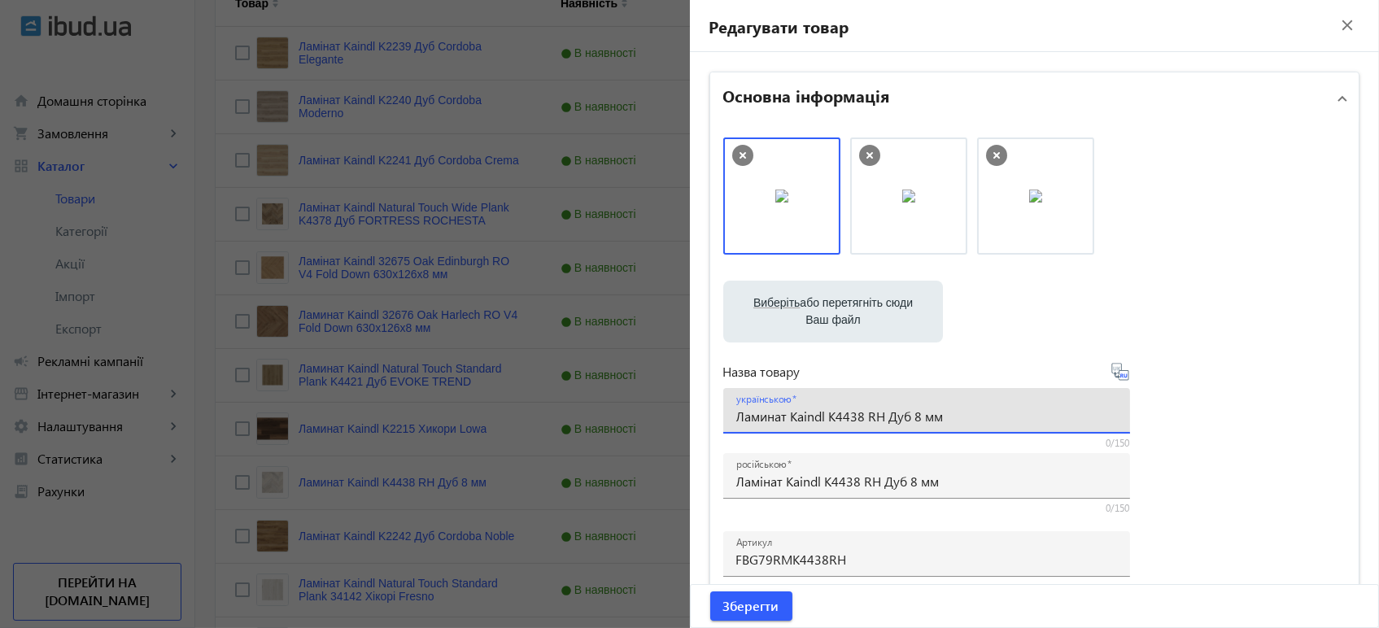
click at [848, 412] on input "Ламинат Kaindl K4438 RH Дуб 8 мм" at bounding box center [926, 415] width 381 height 17
paste input "і"
type input "Ламінат Kaindl K4438 RH Дуб 8 мм"
click at [747, 610] on span "Зберегти" at bounding box center [751, 606] width 56 height 18
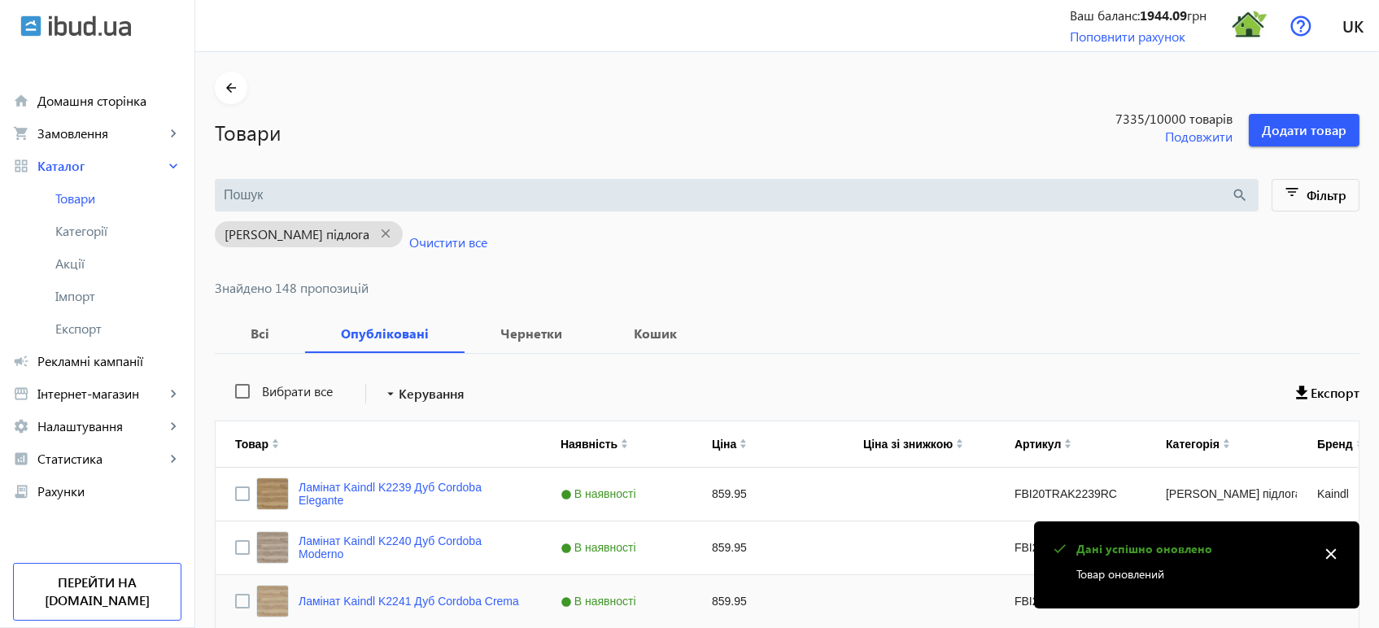
scroll to position [608, 0]
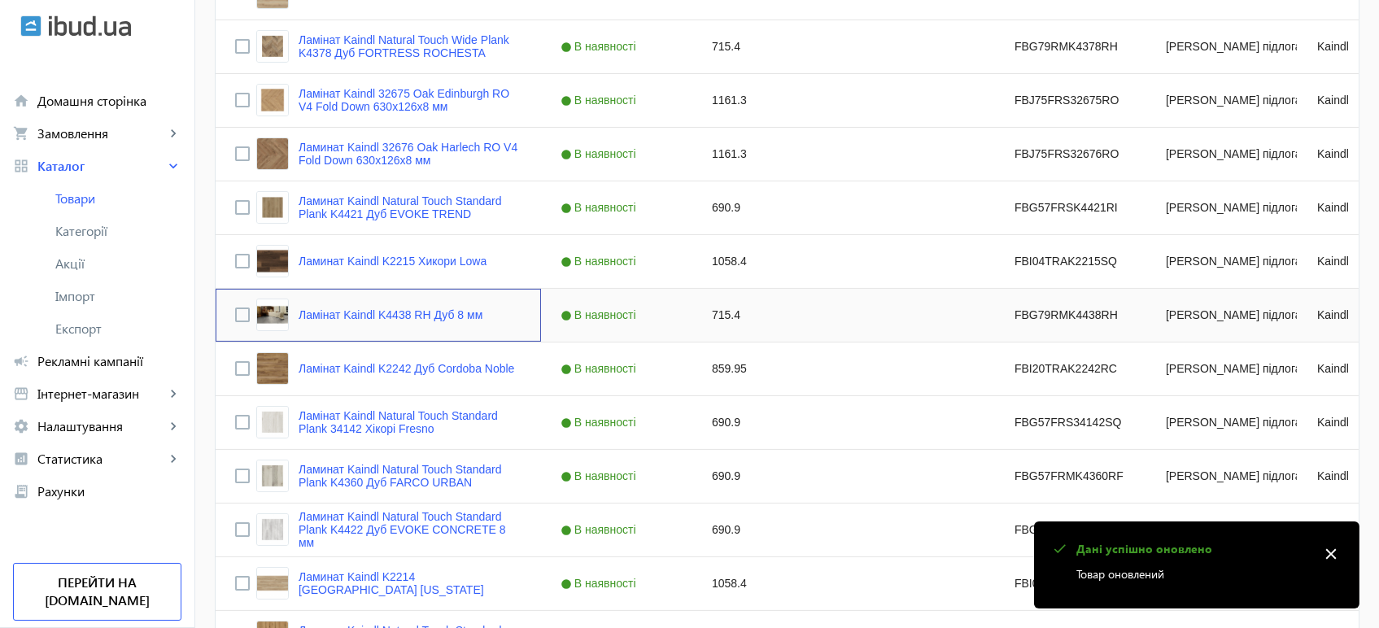
click at [441, 306] on div "Ламінат Kaindl K4438 RH Дуб 8 мм" at bounding box center [369, 314] width 226 height 33
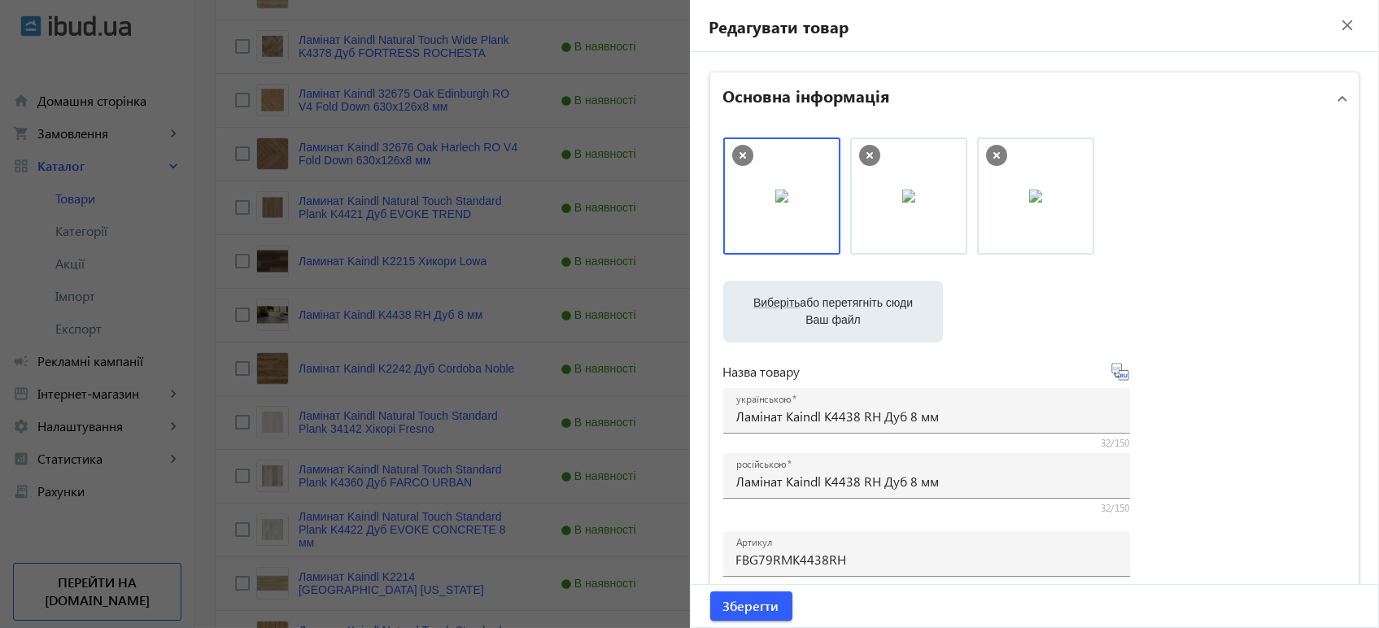
click at [1117, 376] on icon at bounding box center [1120, 372] width 20 height 20
type input "Ламинат Kaindl K4438 RH Дуб 8 мм"
click at [740, 601] on span "Зберегти" at bounding box center [751, 606] width 56 height 18
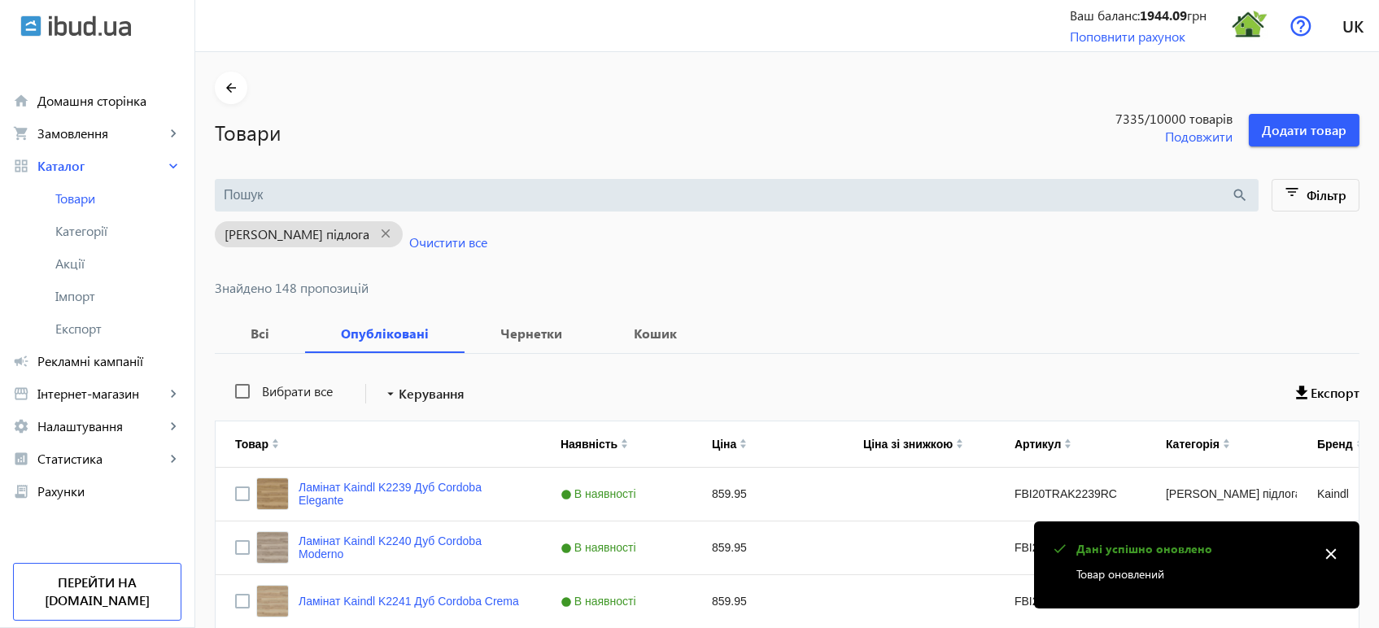
scroll to position [441, 0]
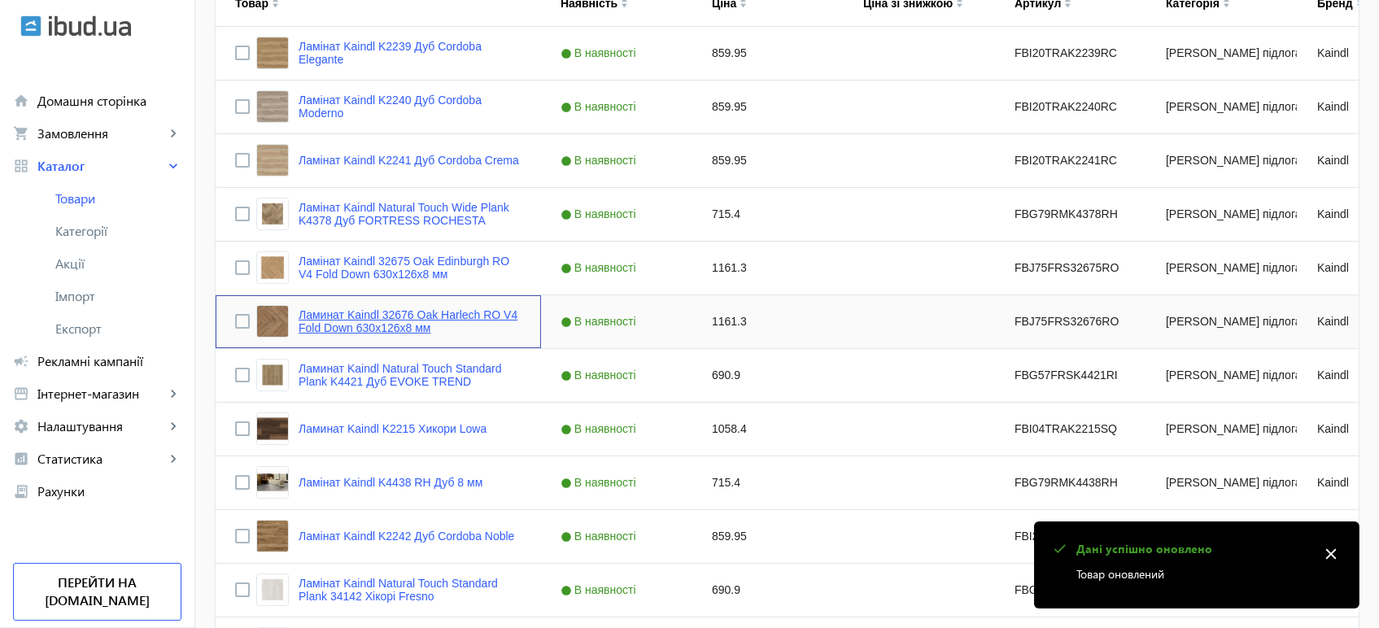
click at [429, 315] on link "Ламинат Kaindl 32676 Oak Harlech RO V4 Fold Down 630x126x8 мм" at bounding box center [409, 321] width 223 height 26
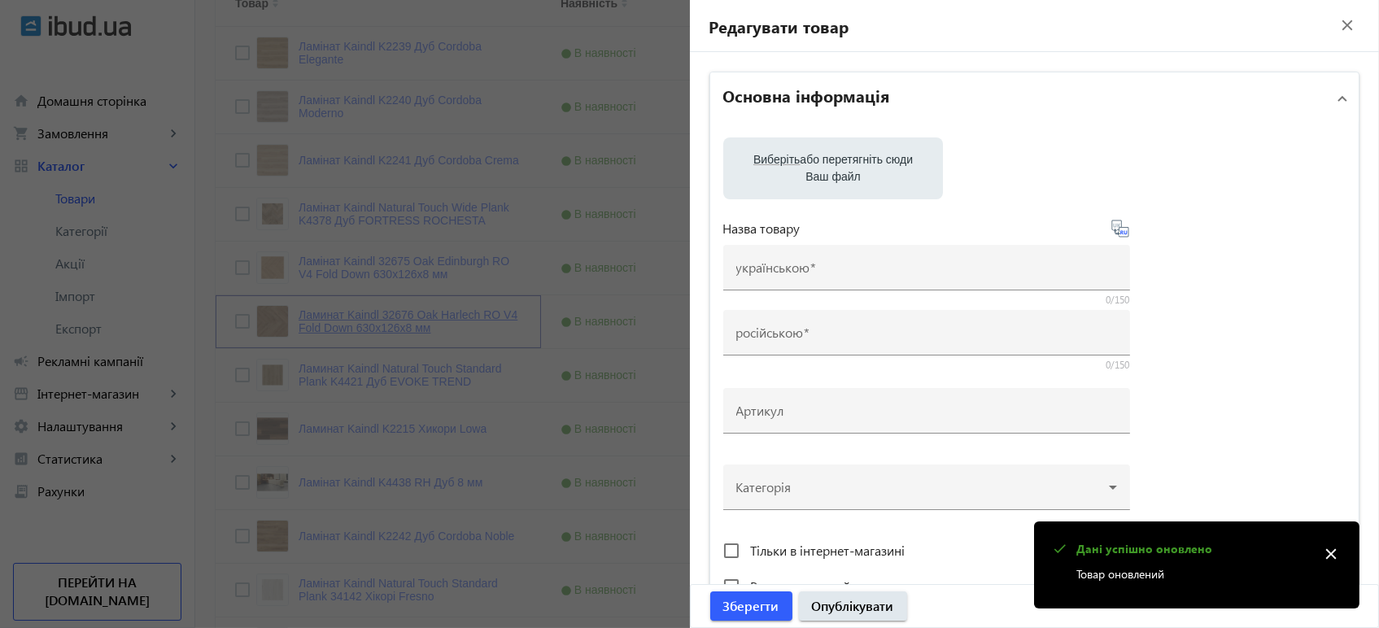
type input "Ламинат Kaindl 32676 Oak Harlech RO V4 Fold Down 630x126x8 мм"
type input "Ламінат Kaindl 32676 Oak Harlech RO V4 Fold Down 630x126x8 мм"
type input "FBJ75FRS32676RO"
type input "1161.3"
type input "1"
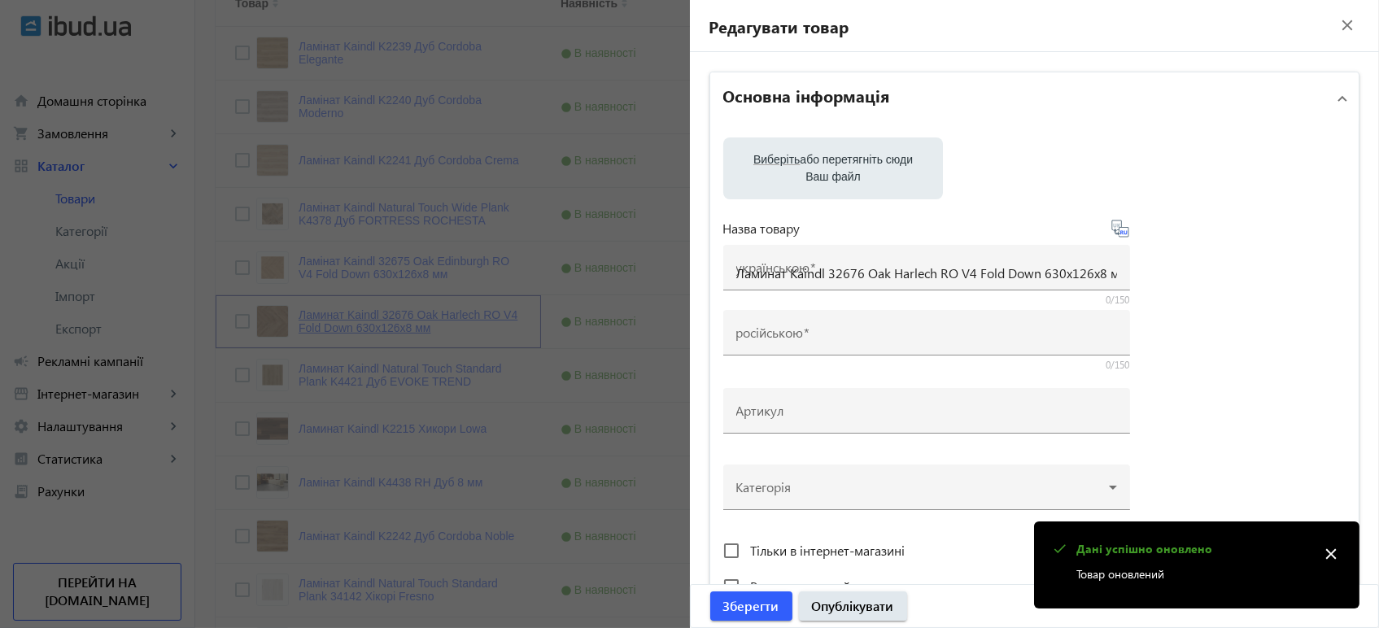
type input "Ламінат Kaindl 32676 Oak Harlech RO V4 Fold Down 630x126x8"
type input "Ламинат Kaindl 32676 Oak Harlech RO V4 Fold Down 630x126x8"
type textarea "Ламінат Kaindl 32676 Oak Harlech RO V4 Fold Down 630x126x8 купити вигідно ✓ Вел…"
type textarea "Ламинат Kaindl 32676 Oak Harlech RO V4 Fold Down 630x126x8 купить выгодно ✓ Бол…"
type input "підлогове покриття, покриття на підлогу, покриття для підлоги, ламінат, купити …"
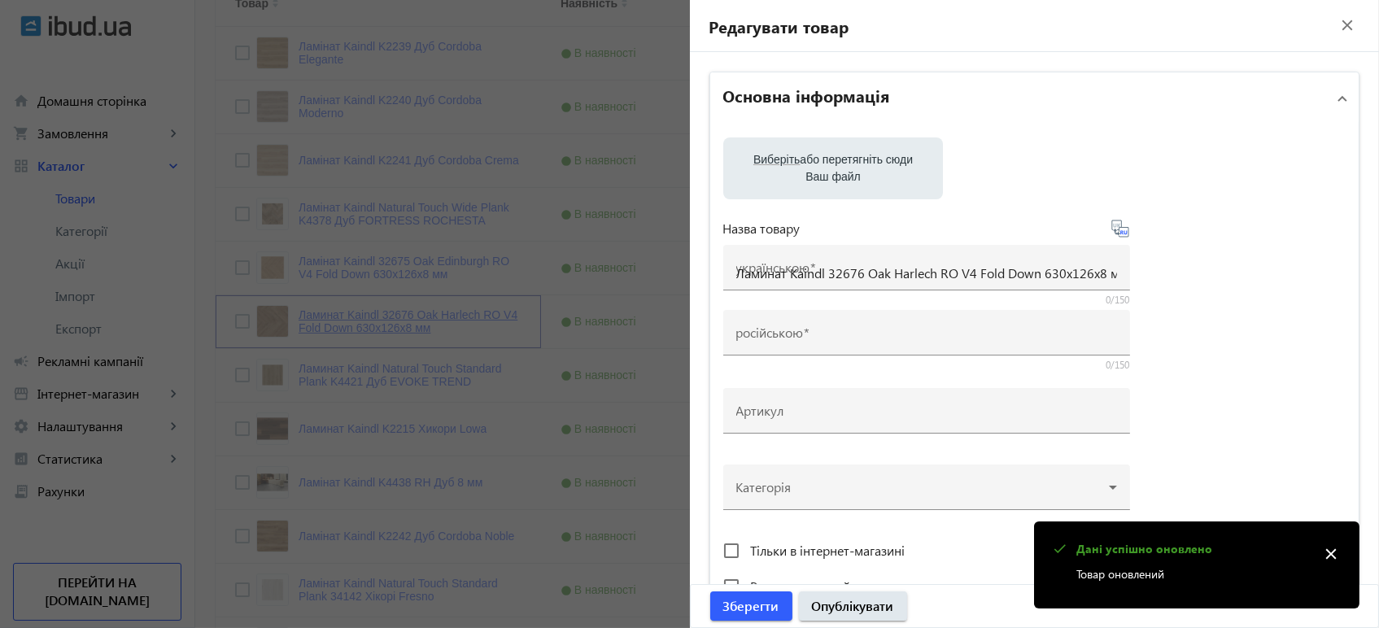
type input "напольное покрытие, покрытие на пол, покрытие для пола, ламинат, купить ламинат…"
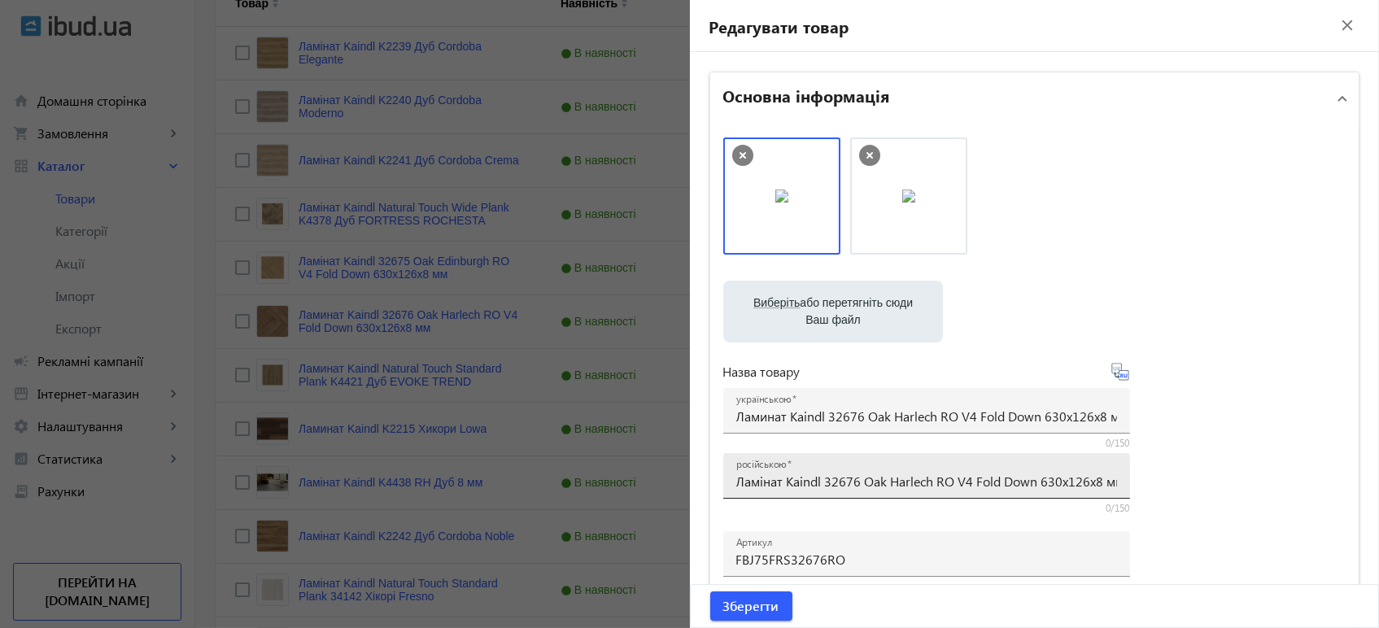
click at [757, 481] on input "Ламінат Kaindl 32676 Oak Harlech RO V4 Fold Down 630x126x8 мм" at bounding box center [926, 481] width 381 height 17
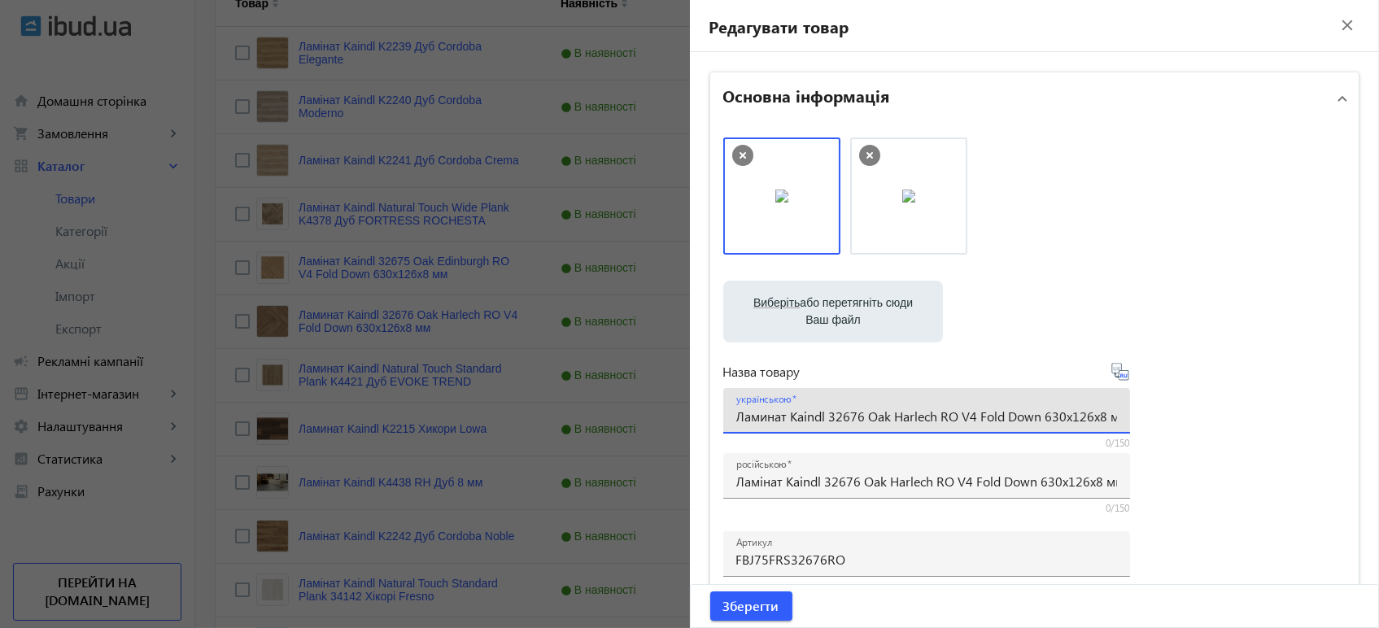
click at [805, 415] on input "Ламинат Kaindl 32676 Oak Harlech RO V4 Fold Down 630x126x8 мм" at bounding box center [926, 415] width 381 height 17
paste input "і"
type input "Ламінат Kaindl 32676 Oak Harlech RO V4 Fold Down 630x126x8 мм"
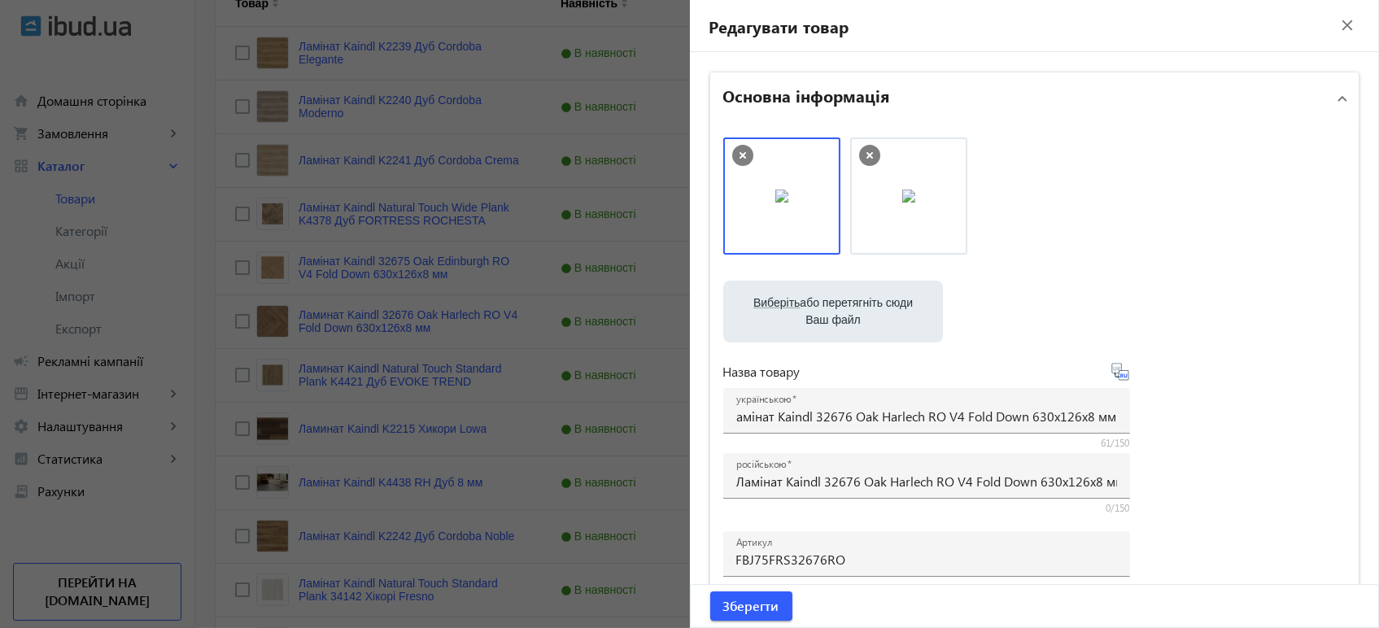
click at [1117, 376] on icon at bounding box center [1120, 372] width 20 height 20
type input "Ламинат Kaindl 32676 Oak Harlech RO V4 Fold Down 630x126x8 мм"
click at [749, 597] on span "Зберегти" at bounding box center [751, 606] width 56 height 18
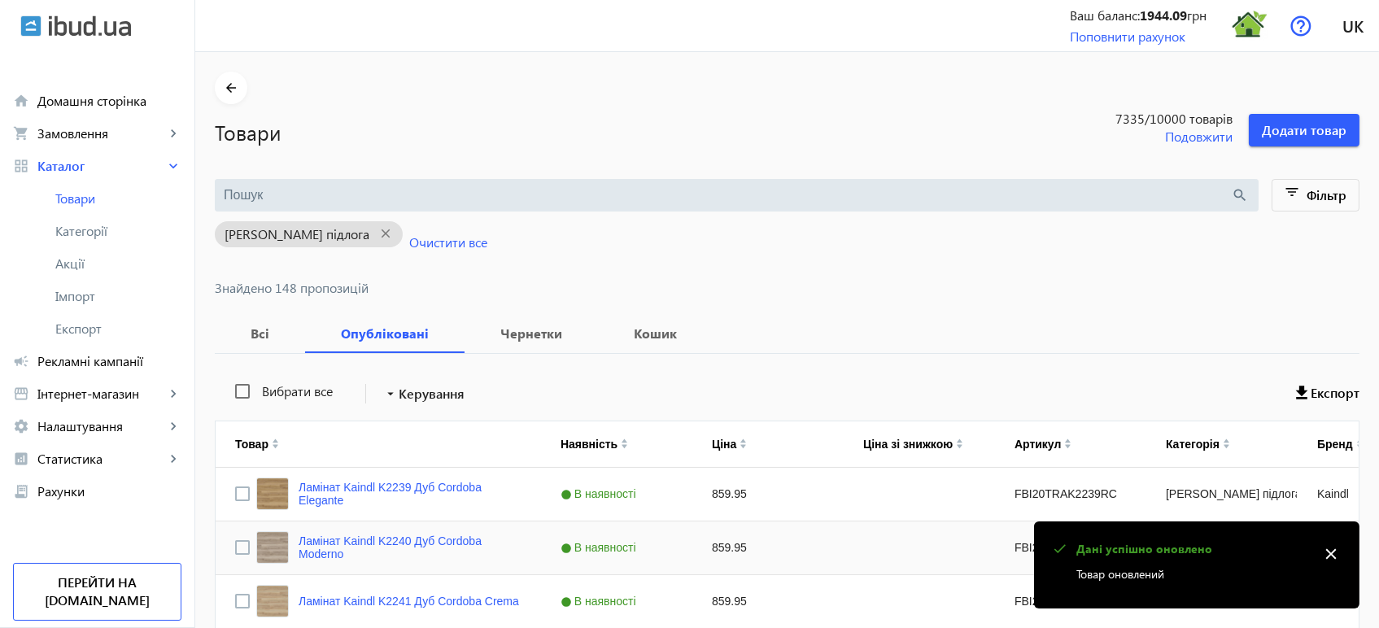
scroll to position [494, 0]
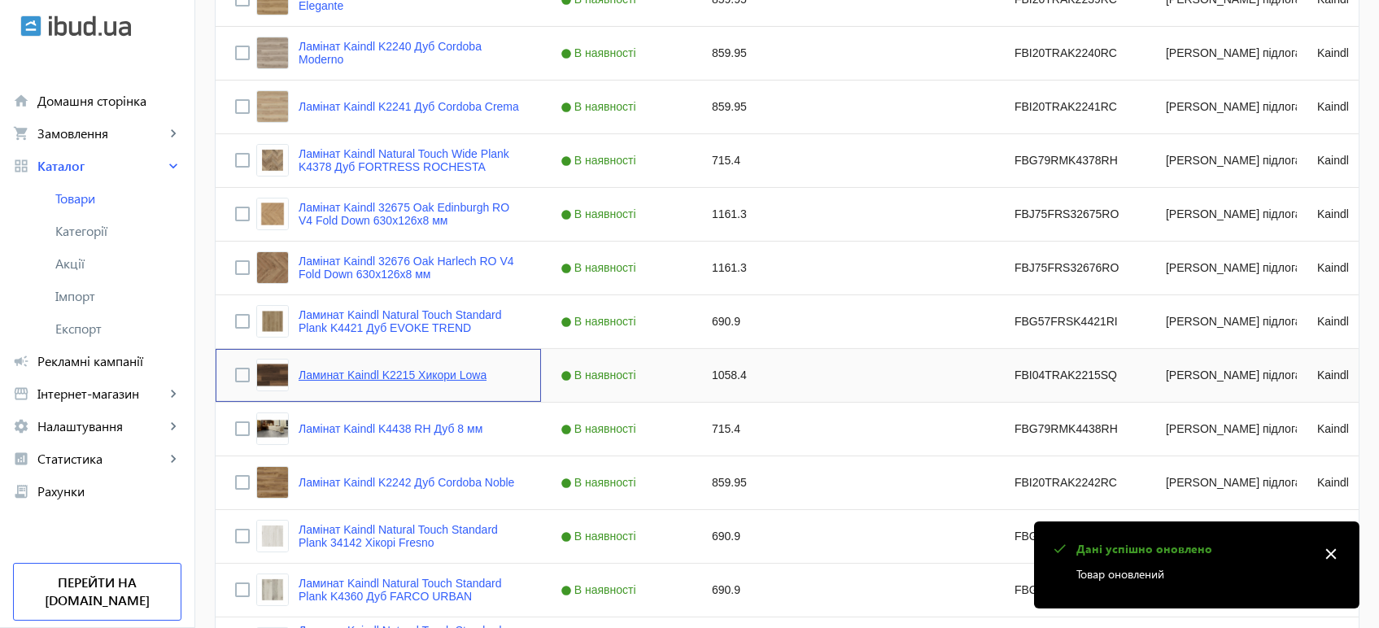
click at [385, 377] on link "Ламинат Kaindl K2215 Хикори Lowa" at bounding box center [392, 374] width 188 height 13
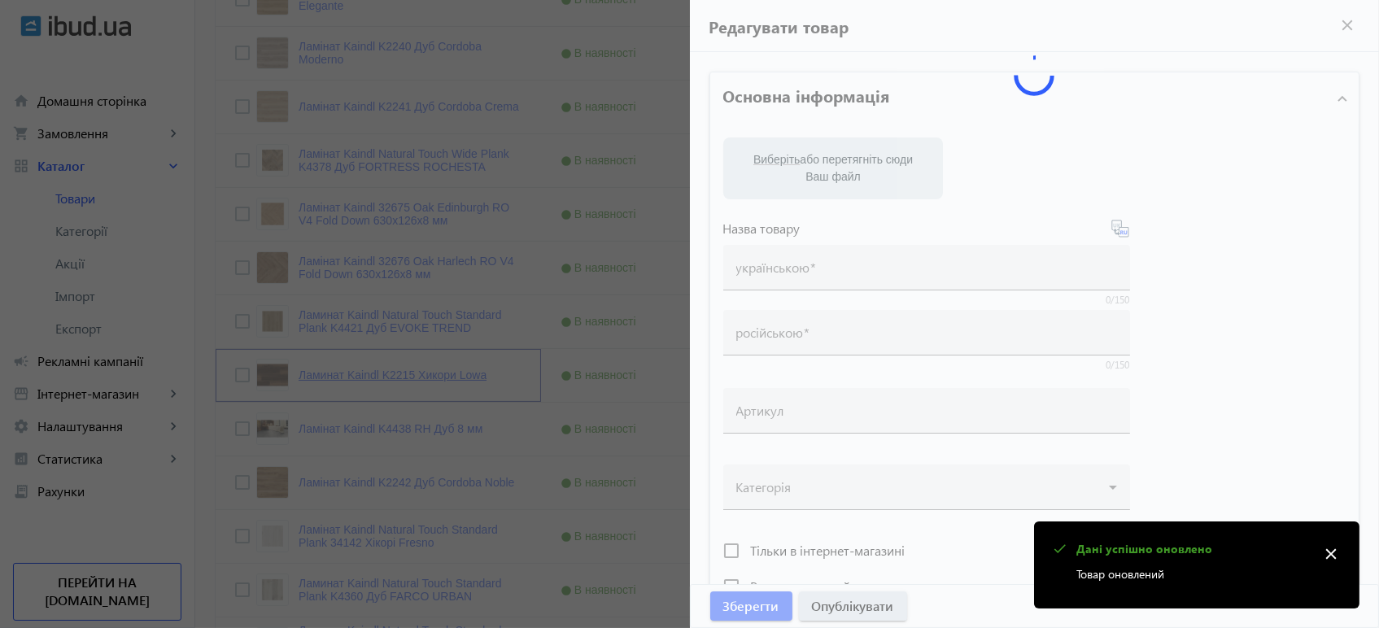
type input "Ламинат Kaindl K2215 Хикори Lowa"
type input "Ламінат Kaindl K2215 Хікорі Lowa"
type input "FBI04TRAK2215SQ"
type input "1058.4"
type input "1"
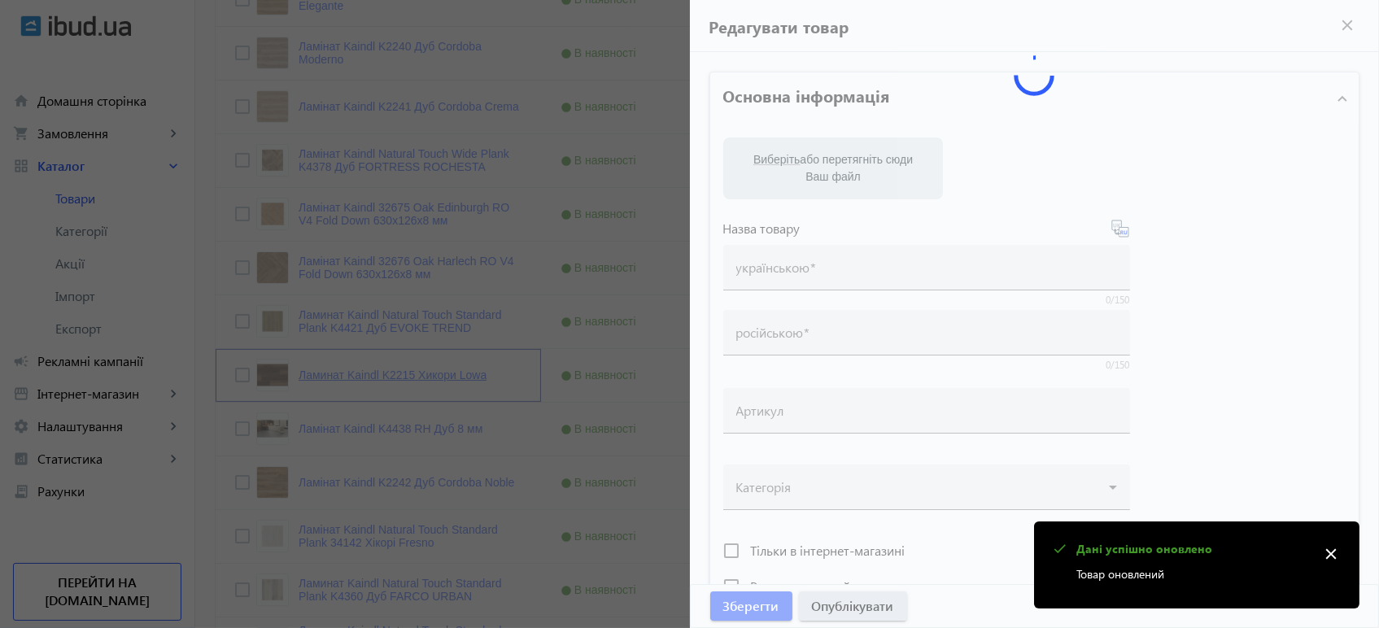
type input "Ламінат Kaindl K2215 Хікорі Lowa"
type input "Ламинат Kaindl K2215 Хикори Lowa"
type textarea "Ламінат Kaindl K2215 Хікорі Lowa купити вигідно ✓ Великий вибір ✓ Низька ціна ✓…"
type textarea "Ламинат Kaindl K2215 Хикори Lowa купить выгодно ✓ Большой выбор ✓ Низкая цена ✓…"
type input "підлогове покриття, покриття на підлогу, покриття для підлоги, ламінат, купити …"
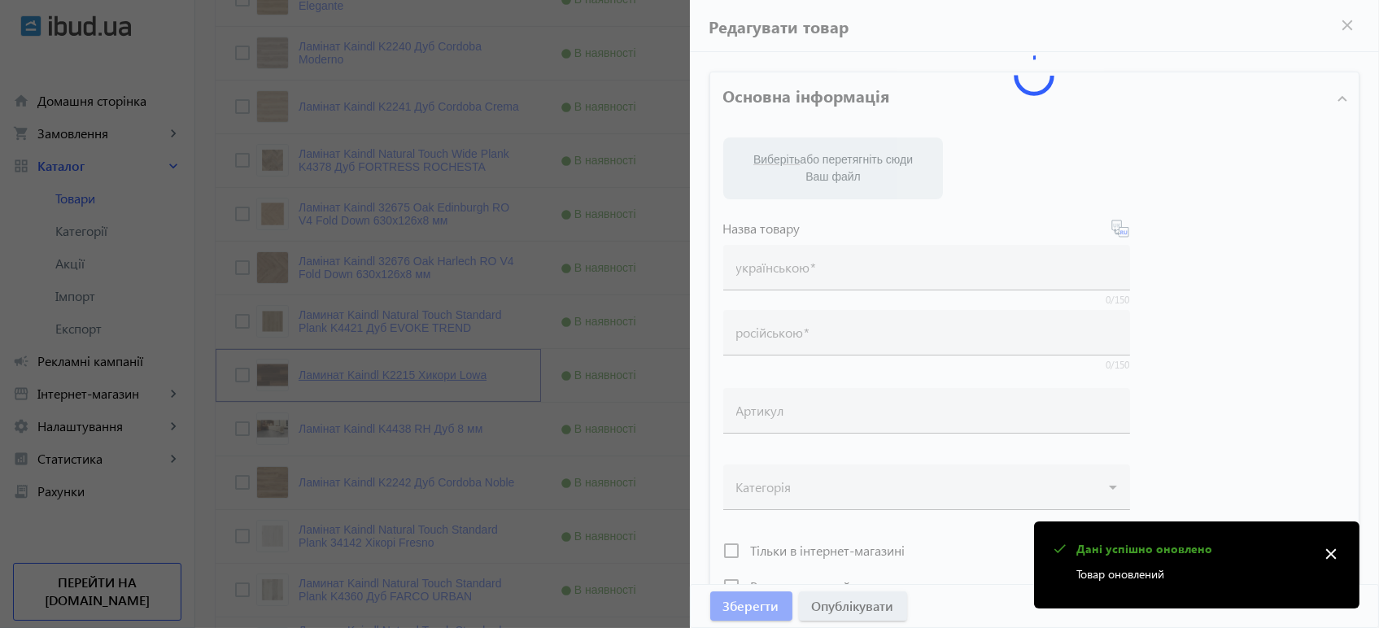
type input "напольное покрытие, покрытие на пол, покрытие для пола, ламинат, купить ламинат…"
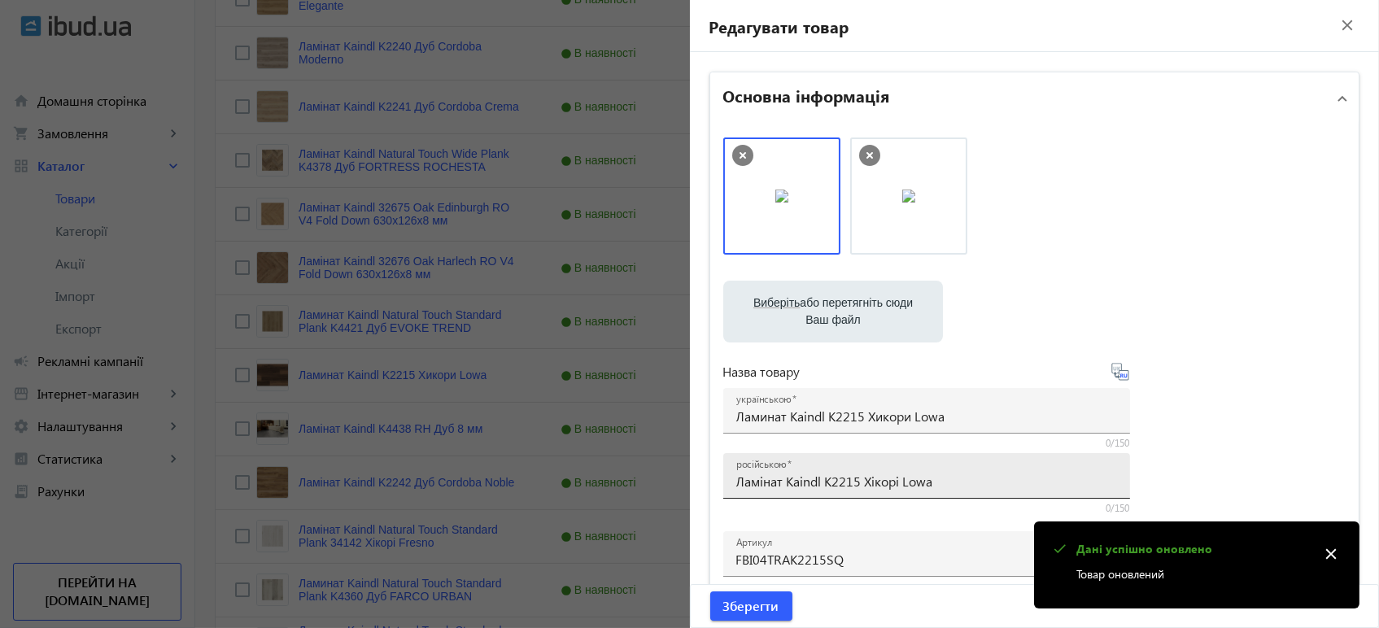
click at [768, 493] on div "російською Ламінат Kaindl K2215 Хікорі Lowa" at bounding box center [926, 476] width 381 height 46
click at [769, 491] on div "російською Ламінат Kaindl K2215 Хікорі Lowa" at bounding box center [926, 476] width 381 height 46
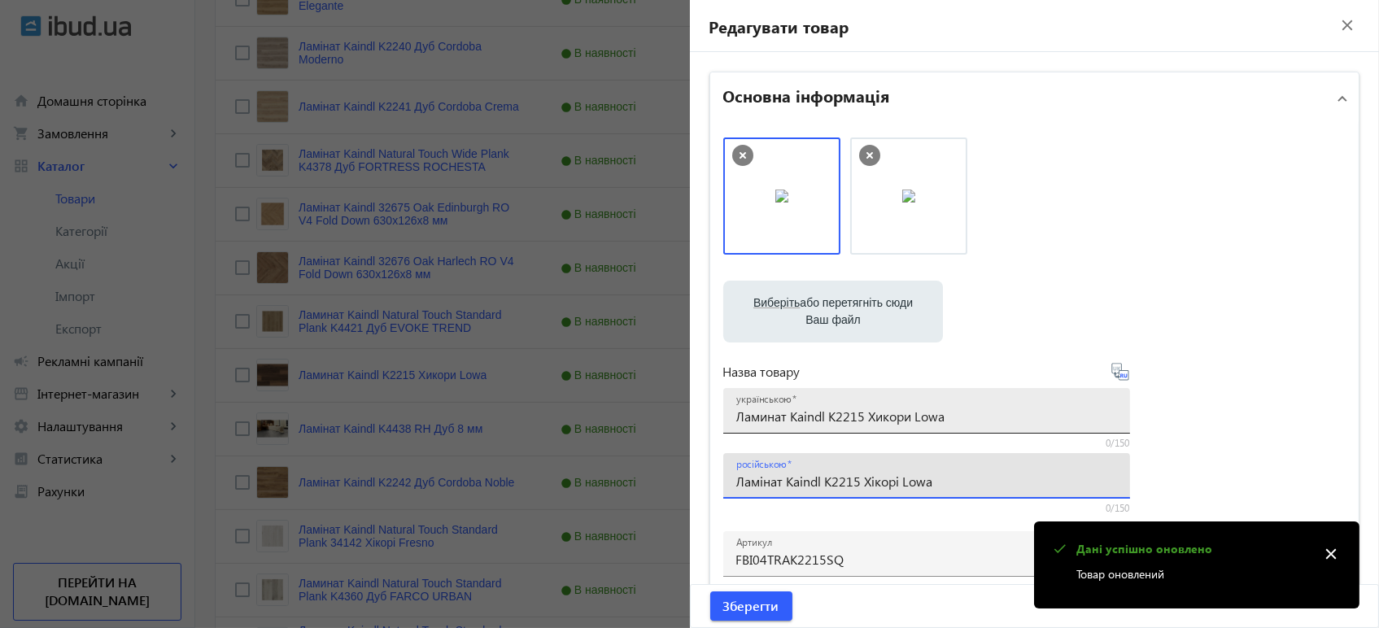
click at [826, 420] on input "Ламинат Kaindl K2215 Хикори Lowa" at bounding box center [926, 415] width 381 height 17
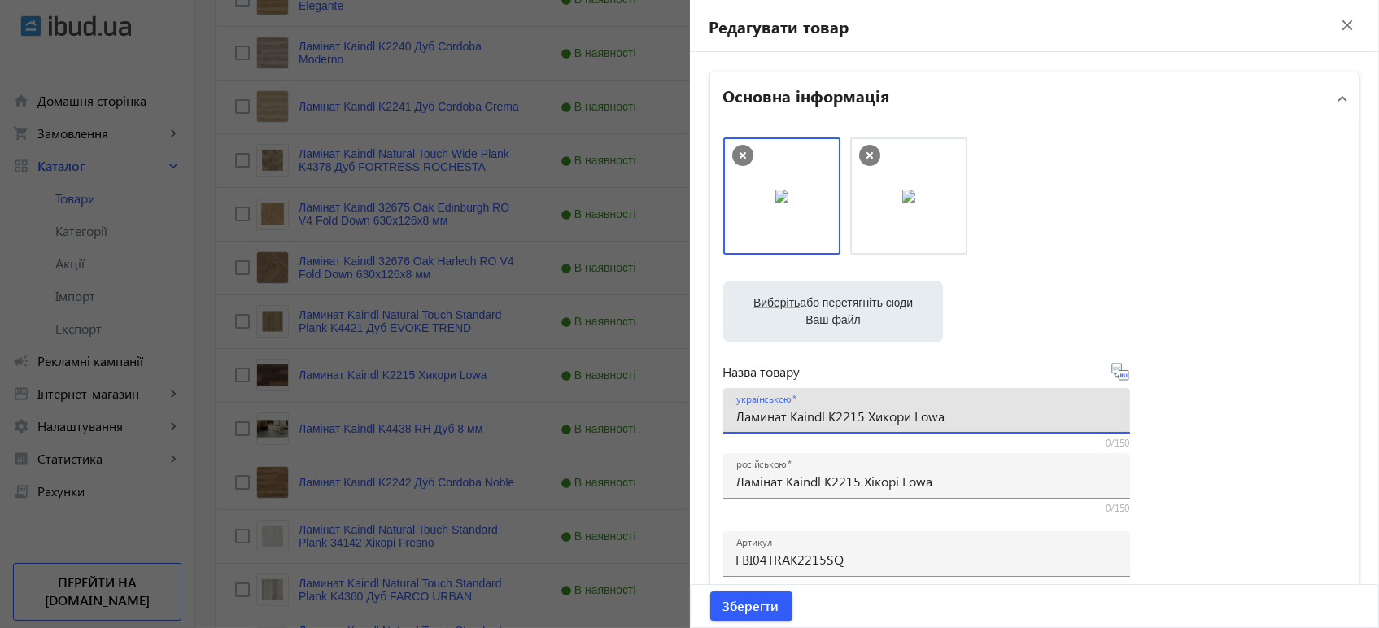
paste input "інат Kaindl K2215 Хікорі"
type input "Ламінат Kaindl K2215 Хікорі Lowa"
click at [1113, 372] on icon at bounding box center [1120, 372] width 20 height 20
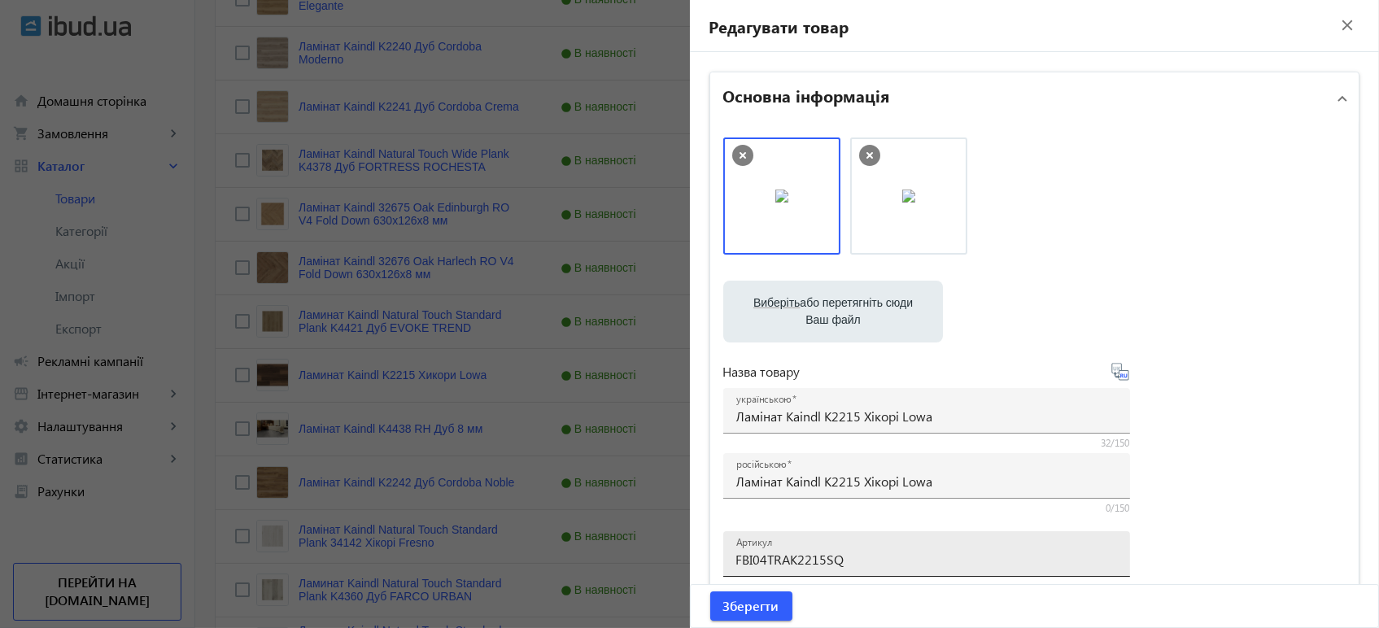
type input "Ламинат Kaindl K2215 Хикори Lowa"
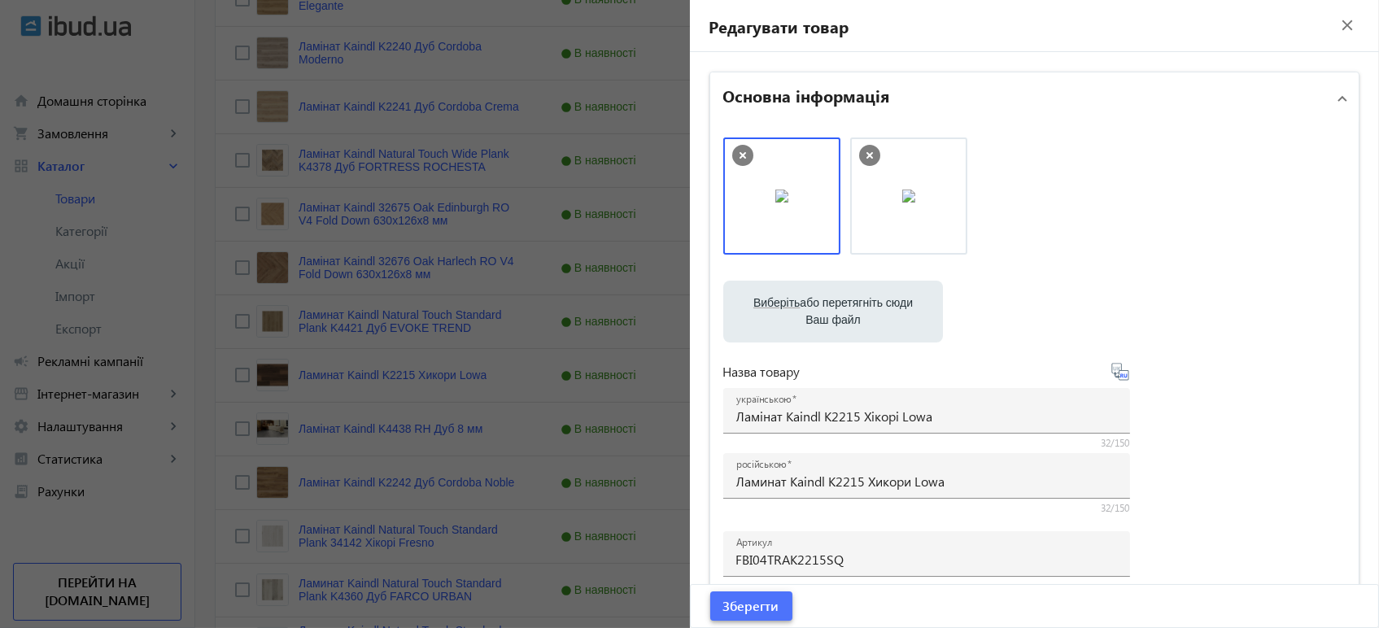
click at [760, 595] on span "submit" at bounding box center [751, 605] width 82 height 39
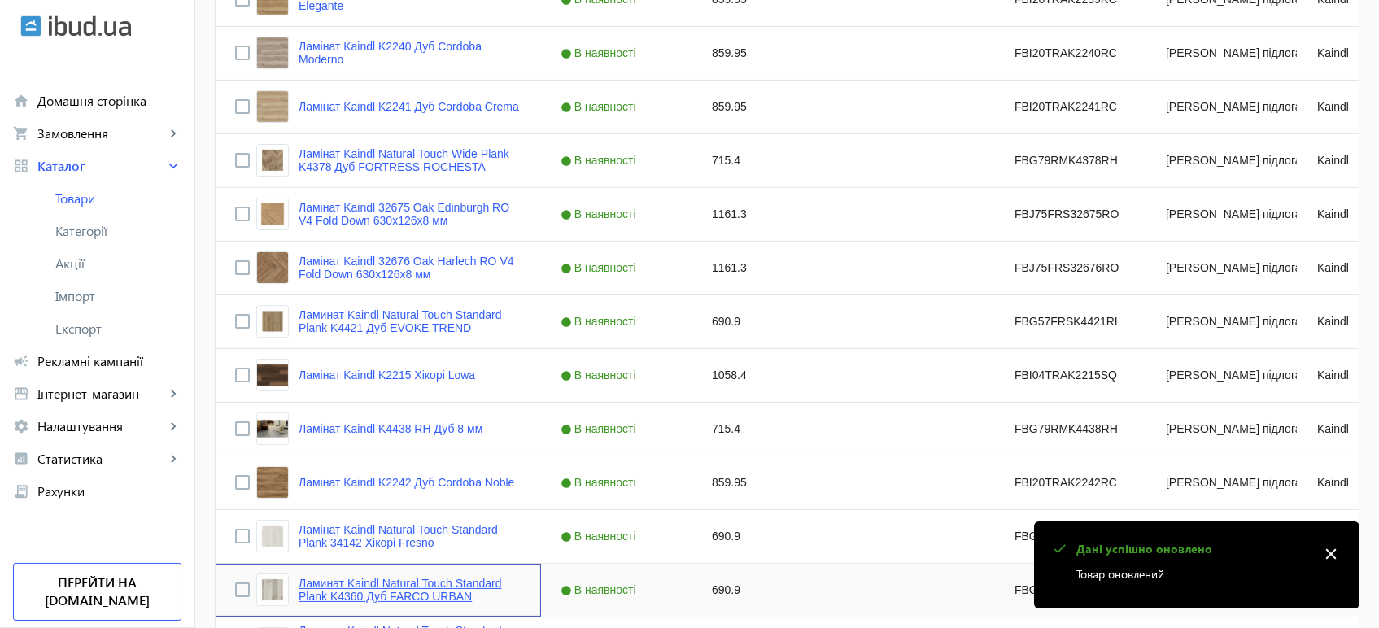
click at [374, 583] on link "Ламинат Kaindl Natural Touch Standard Plank K4360 Дуб FARCO URBAN" at bounding box center [409, 590] width 223 height 26
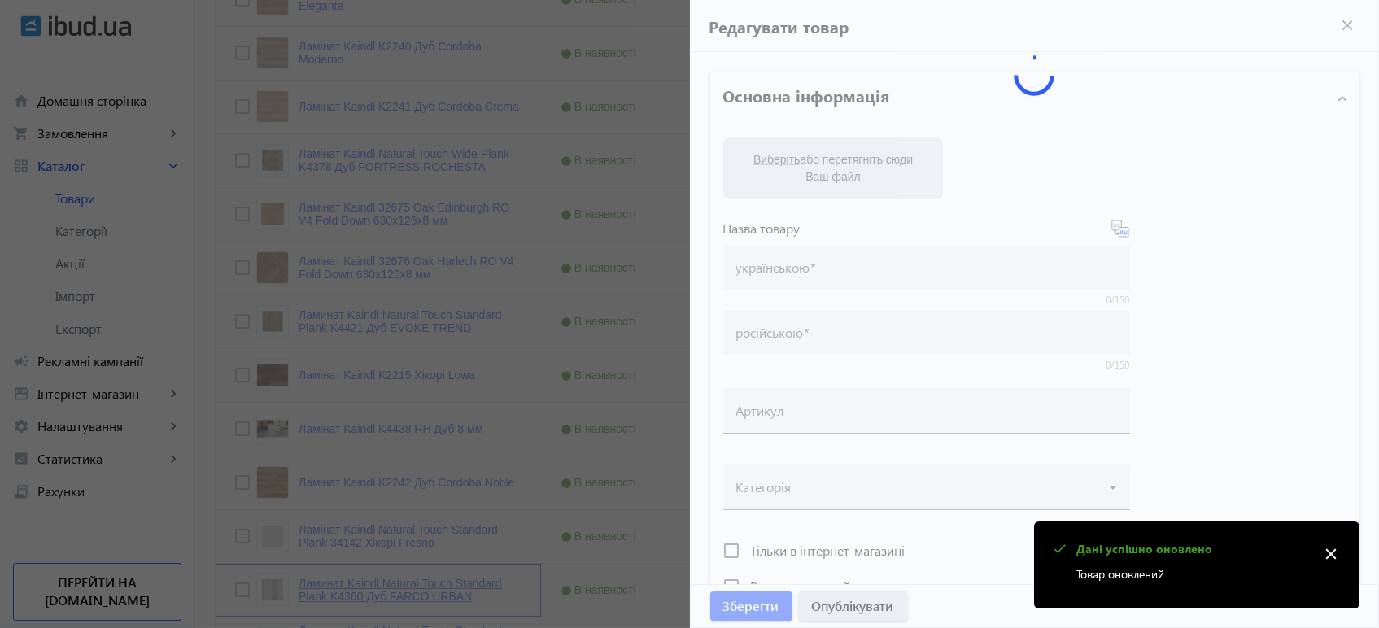
type input "Ламинат Kaindl Natural Touch Standard Plank K4360 Дуб FARCO URBAN"
type input "Ламінат Kaindl Natural Touch Standard Plank K4360 Дуб FARCO URBAN"
type input "FBG57FRMK4360RF"
type input "690.9"
type input "1"
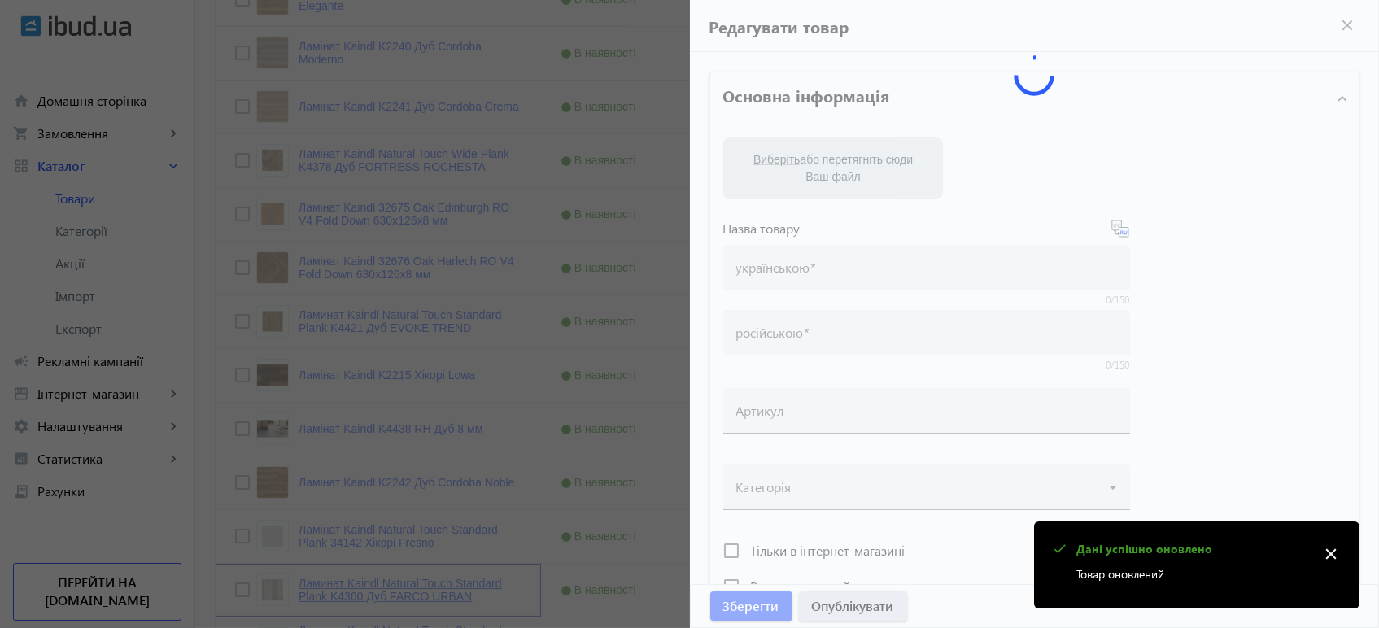
type input "Ламінат Kaindl Natural Touch Standard Plank K4360 Дуб FARCO URBAN"
type input "Ламинат Kaindl Natural Touch Standard Plank K4360 Дуб FARCO URBAN"
type textarea "Ламінат Kaindl Natural Touch Standard Plank K4360 Дуб FARCO URBAN купити вигідн…"
type textarea "Ламинат Kaindl Natural Touch Standard Plank K4360 Дуб FARCO URBAN купить выгодн…"
type input "підлогове покриття, покриття на підлогу, покриття для підлоги, ламінат, купити …"
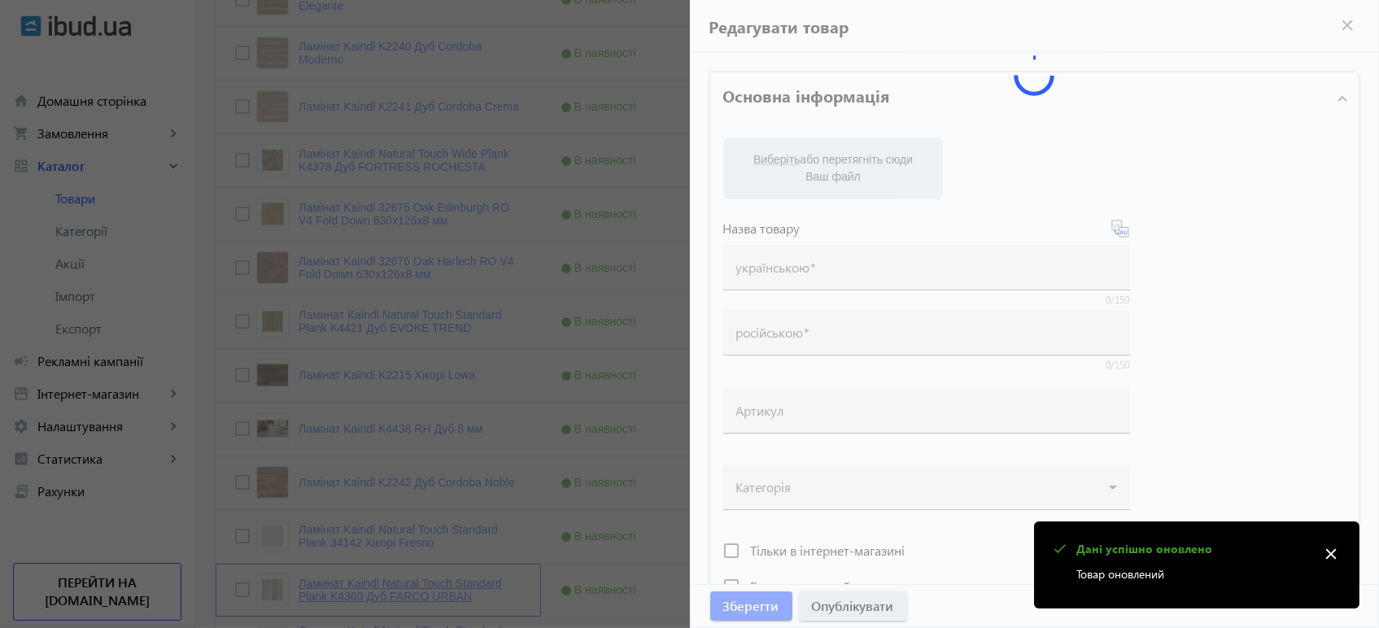
type input "напольное покрытие, покрытие на пол, покрытие для пола, ламинат, купить ламинат…"
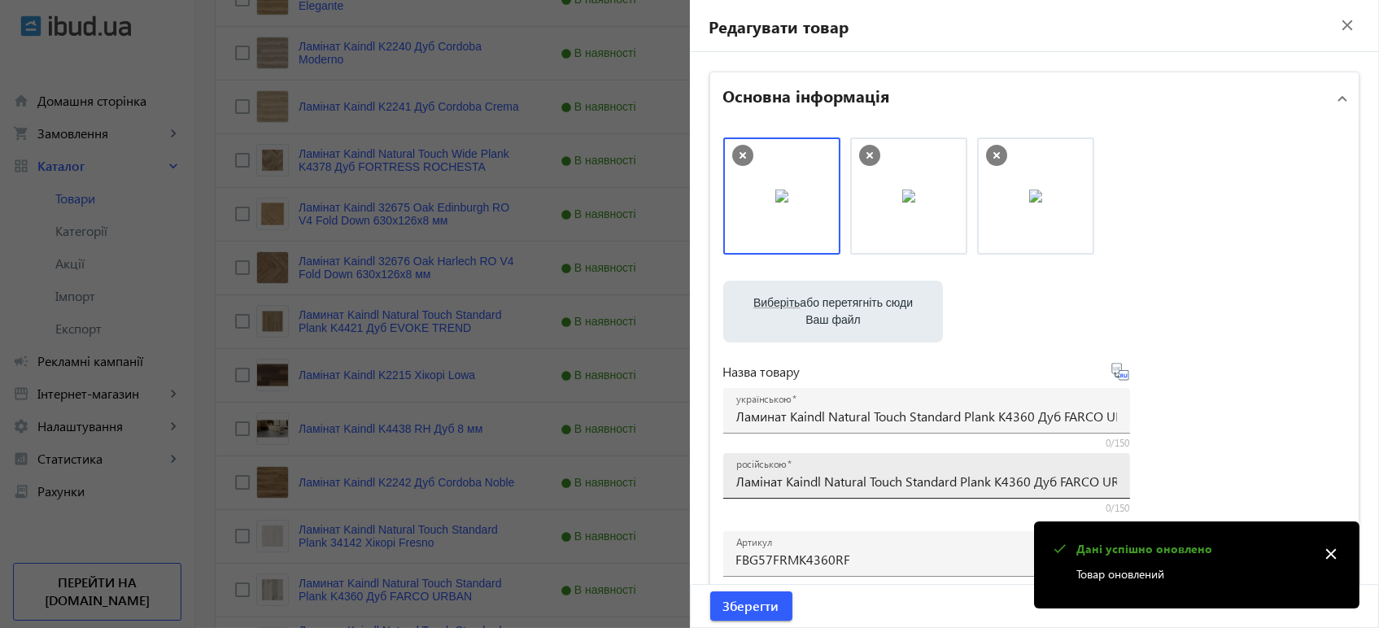
click at [771, 491] on div "російською Ламінат Kaindl Natural Touch Standard Plank K4360 Дуб FARCO URBAN" at bounding box center [926, 476] width 381 height 46
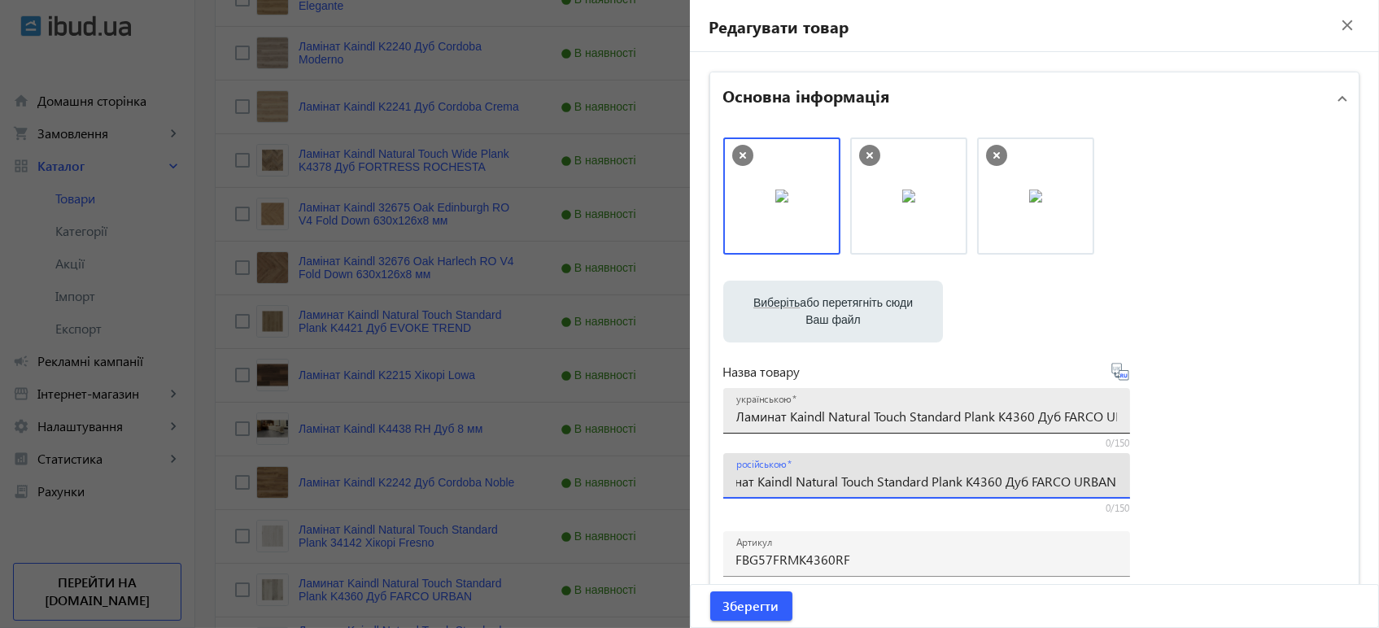
click at [818, 411] on input "Ламинат Kaindl Natural Touch Standard Plank K4360 Дуб FARCO URBAN" at bounding box center [926, 415] width 381 height 17
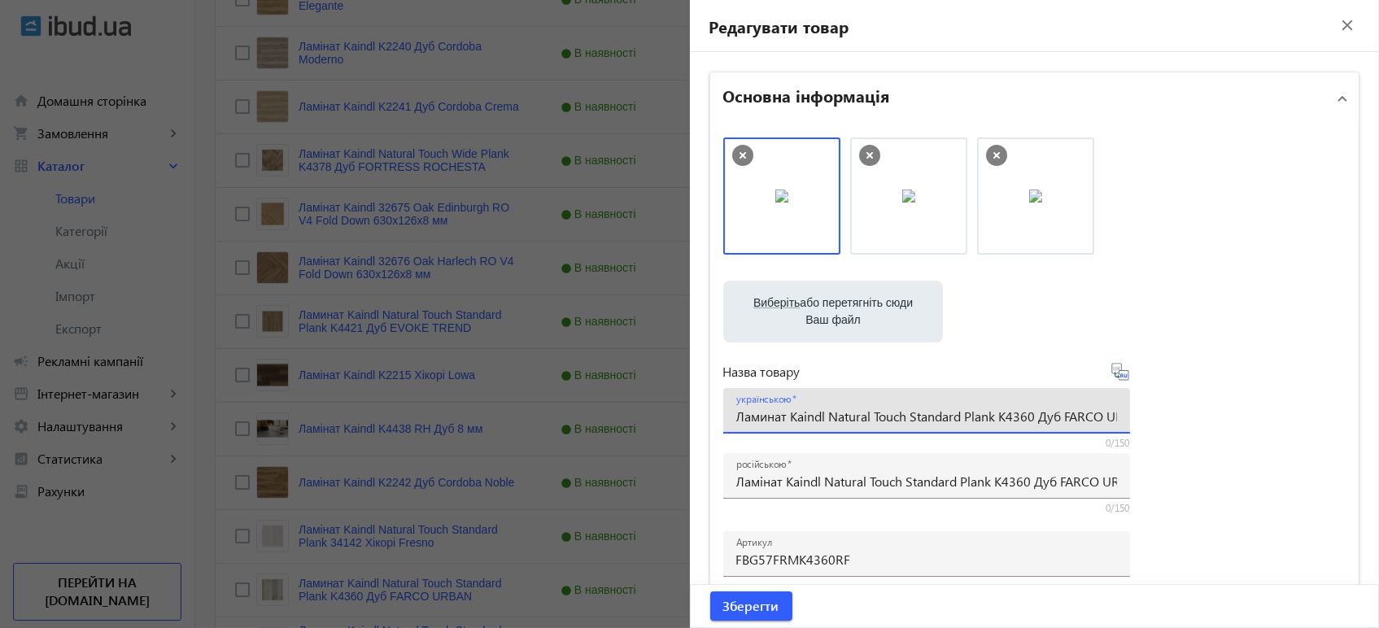
paste input "і"
type input "Ламінат Kaindl Natural Touch Standard Plank K4360 Дуб FARCO URBAN"
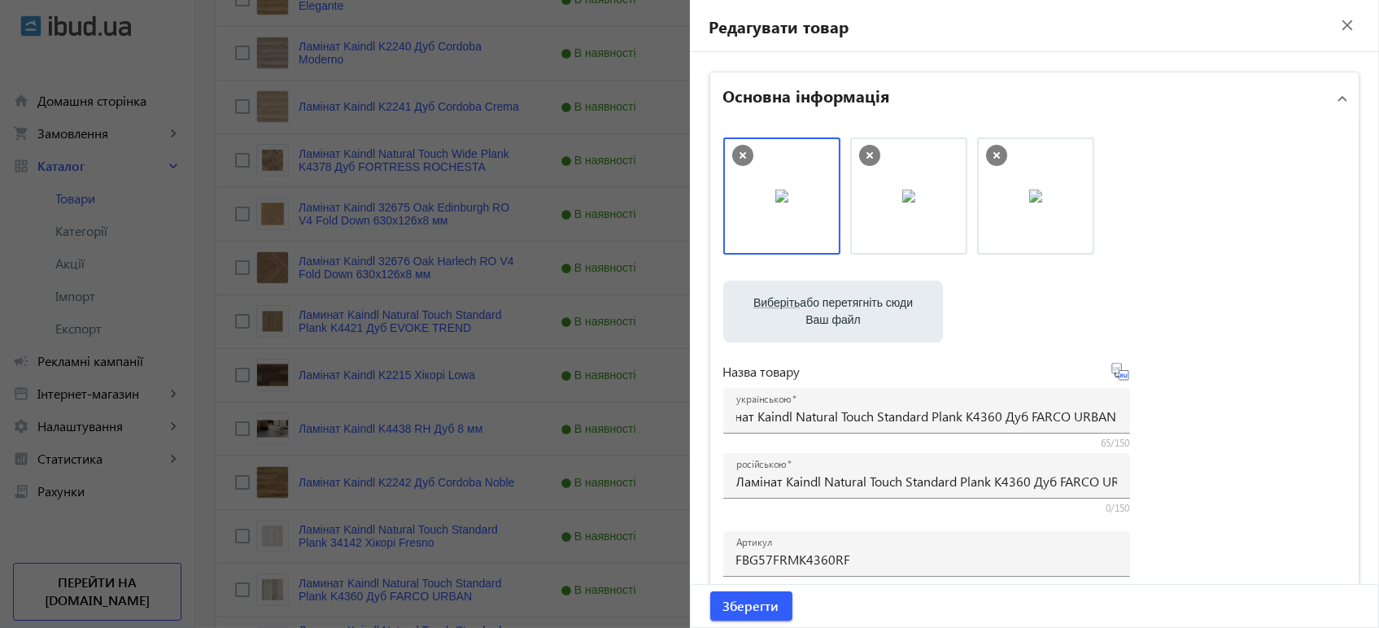
scroll to position [0, 0]
click at [1111, 369] on icon at bounding box center [1120, 372] width 20 height 20
type input "Ламинат Kaindl Natural Touch Standard Plank K4360 Дуб FARCO URBAN"
click at [728, 606] on span "Зберегти" at bounding box center [751, 606] width 56 height 18
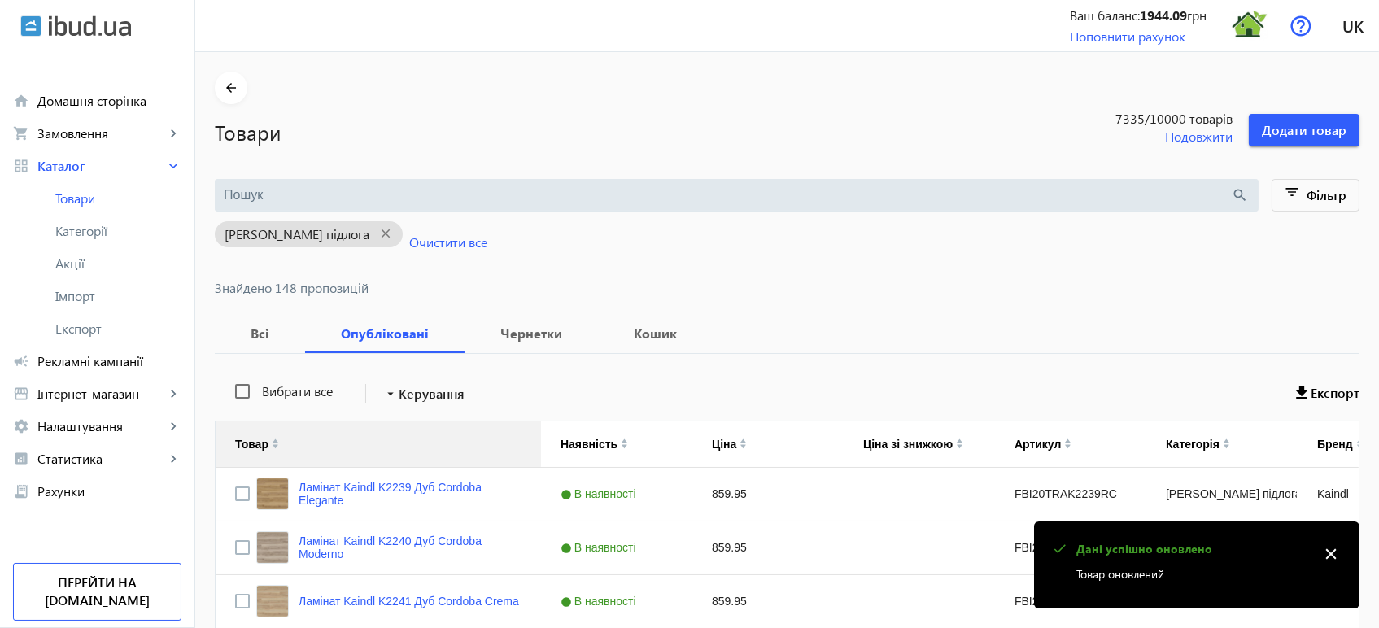
scroll to position [494, 0]
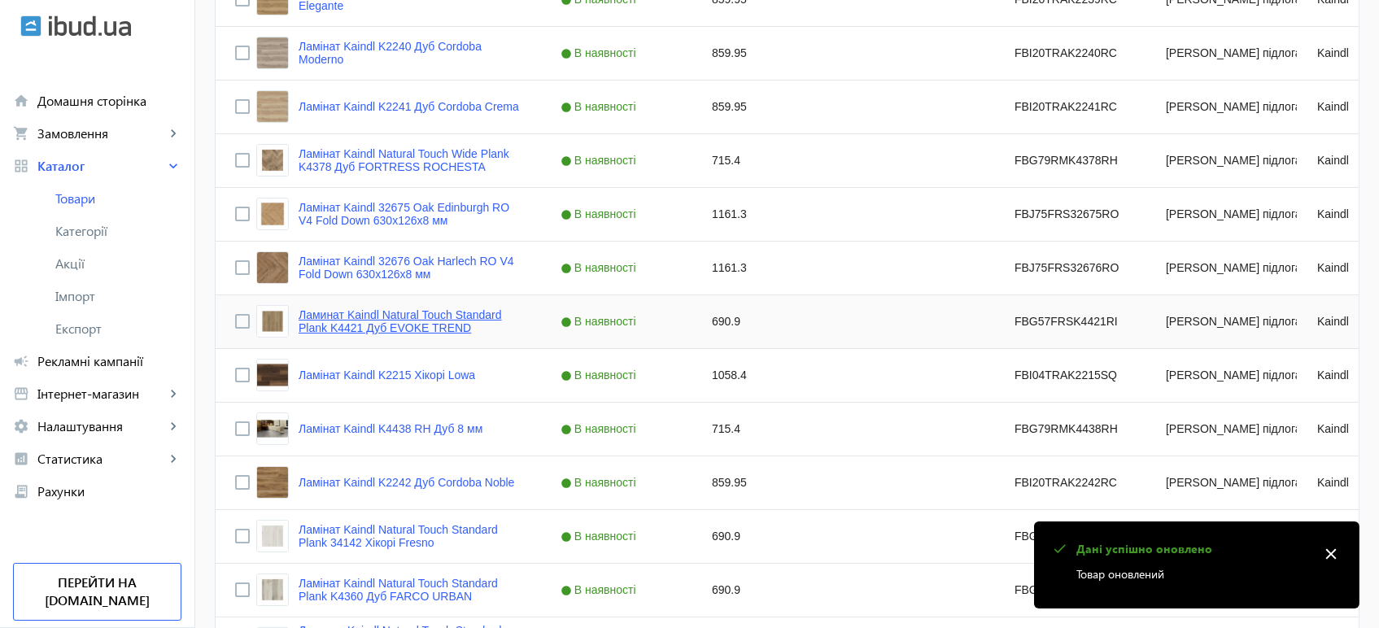
click at [372, 313] on link "Ламинат Kaindl Natural Touch Standard Plank K4421 Дуб EVOKE TREND" at bounding box center [409, 321] width 223 height 26
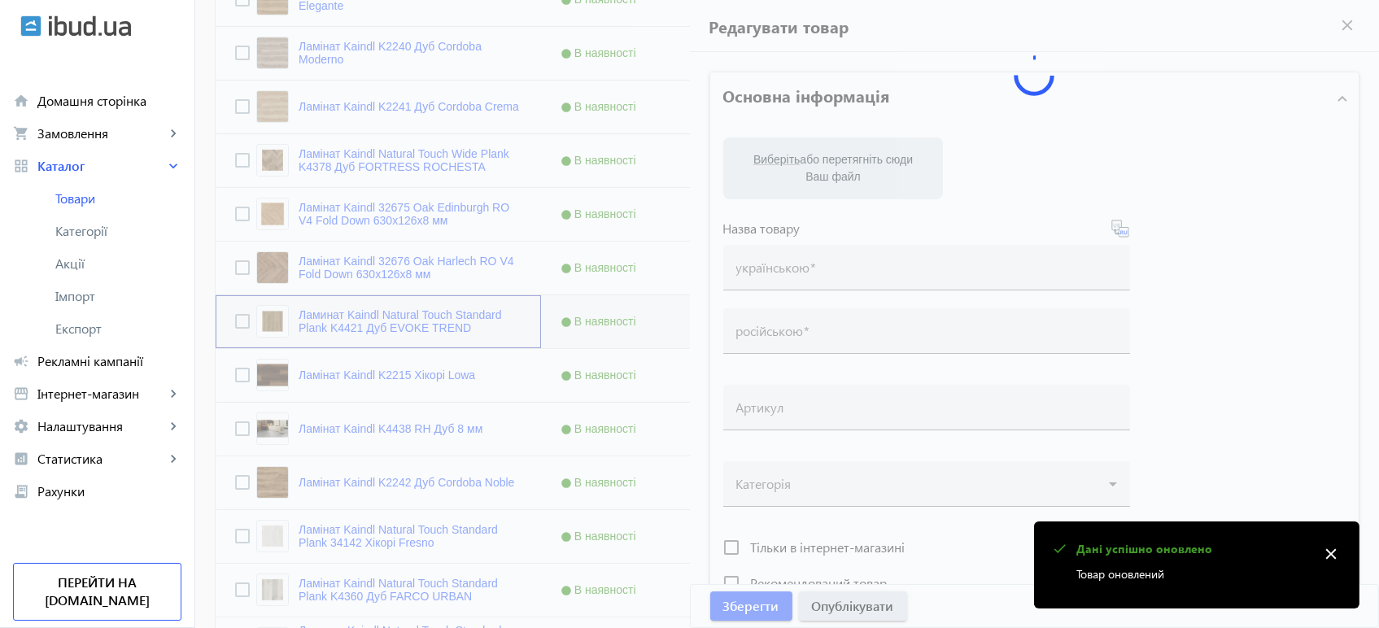
type input "Ламинат Kaindl Natural Touch Standard Plank K4421 Дуб EVOKE TREND"
type input "Ламінат Kaindl Natural Touch Standard Plank K4421 Дуб EVOKE TREND"
type input "FBG57FRSK4421RI"
type input "690.9"
type input "1"
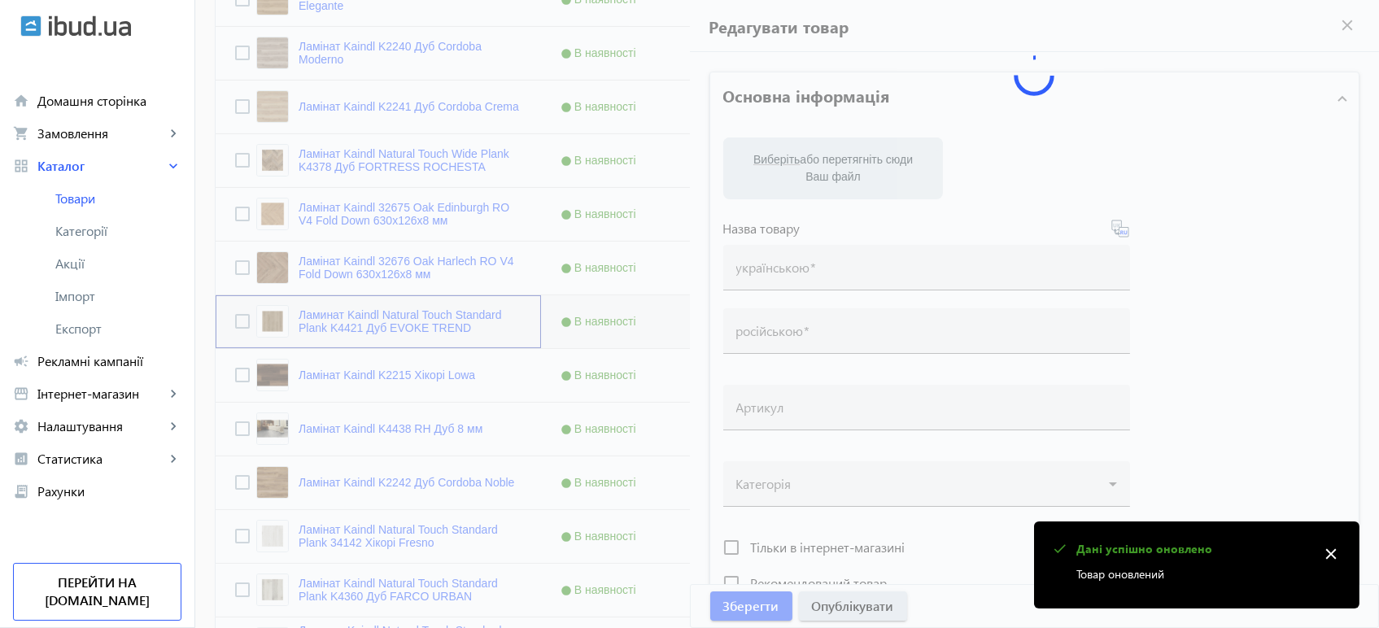
type input "Ламінат Kaindl Natural Touch Standard Plank K4421 Дуб EVOKE TREND"
type input "Ламинат Kaindl Natural Touch Standard Plank K4421 Дуб EVOKE TREND"
type textarea "Ламінат Kaindl Natural Touch Standard Plank K4421 Дуб EVOKE TREND купити вигідн…"
type textarea "Ламинат Kaindl Natural Touch Standard Plank K4421 Дуб EVOKE TREND купить выгодн…"
type input "підлогове покриття, покриття на підлогу, покриття для підлоги, ламінат, купити …"
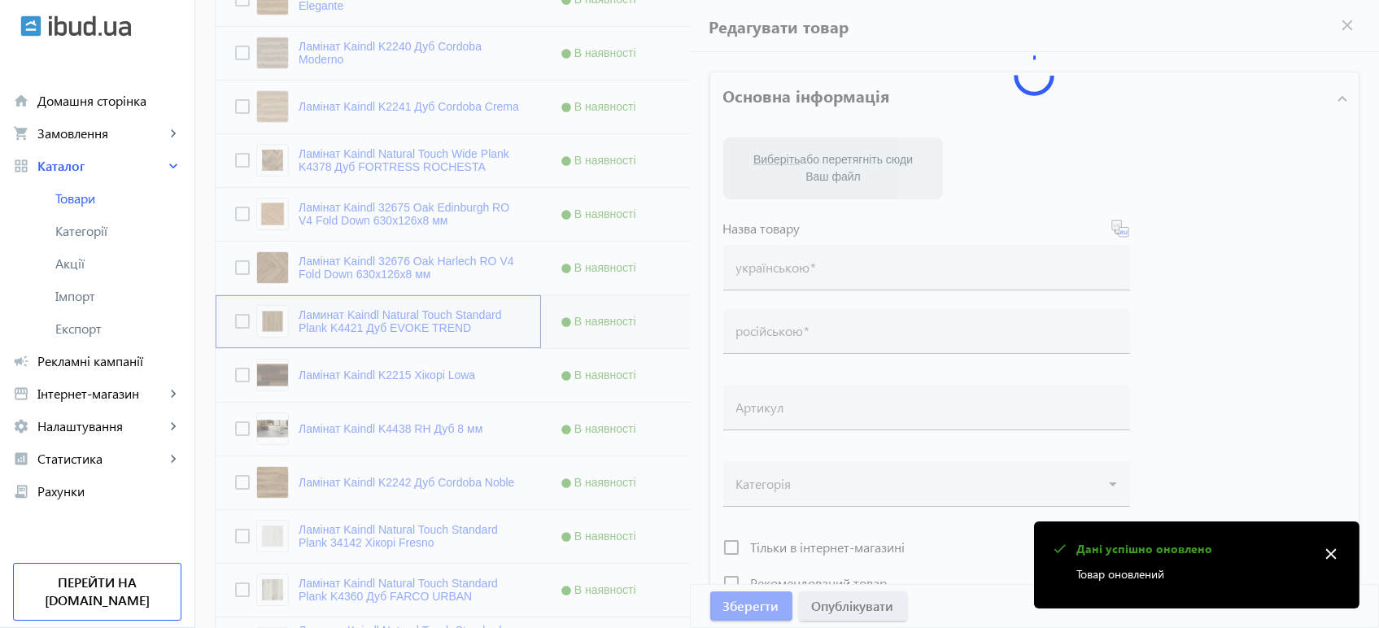
type input "напольное покрытие, покрытие на пол, покрытие для пола, ламинат, купить ламинат…"
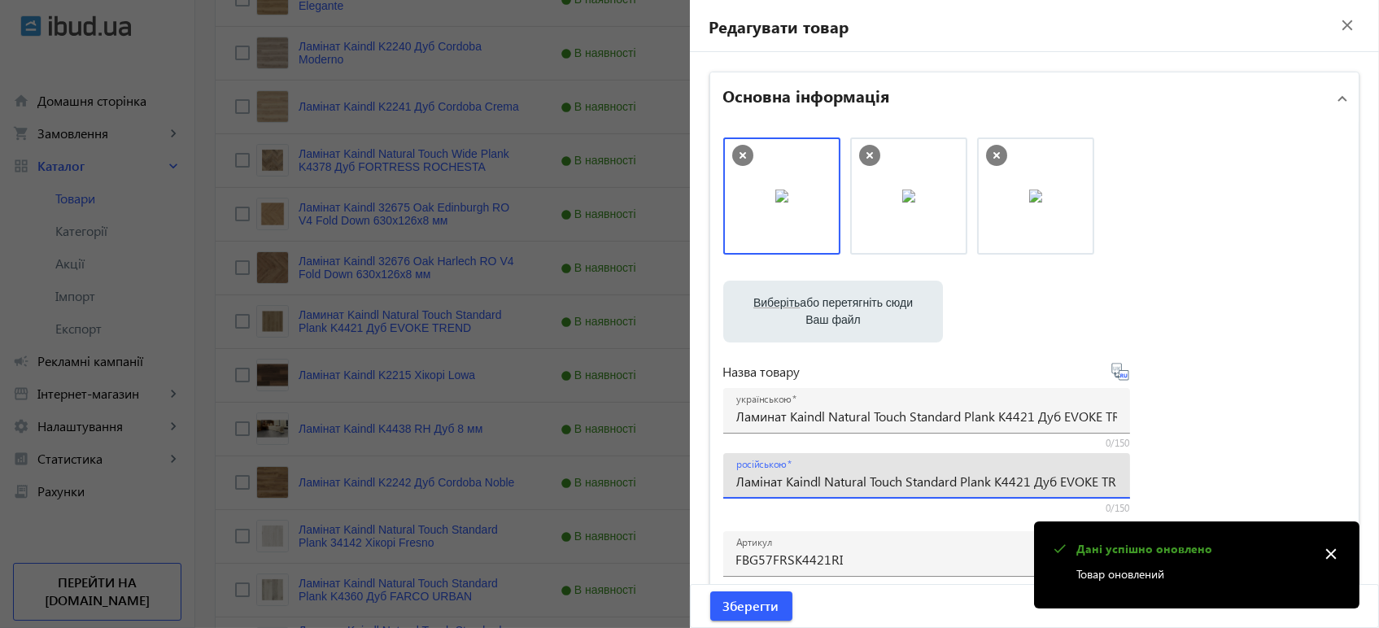
click at [869, 480] on input "Ламінат Kaindl Natural Touch Standard Plank K4421 Дуб EVOKE TREND" at bounding box center [926, 481] width 381 height 17
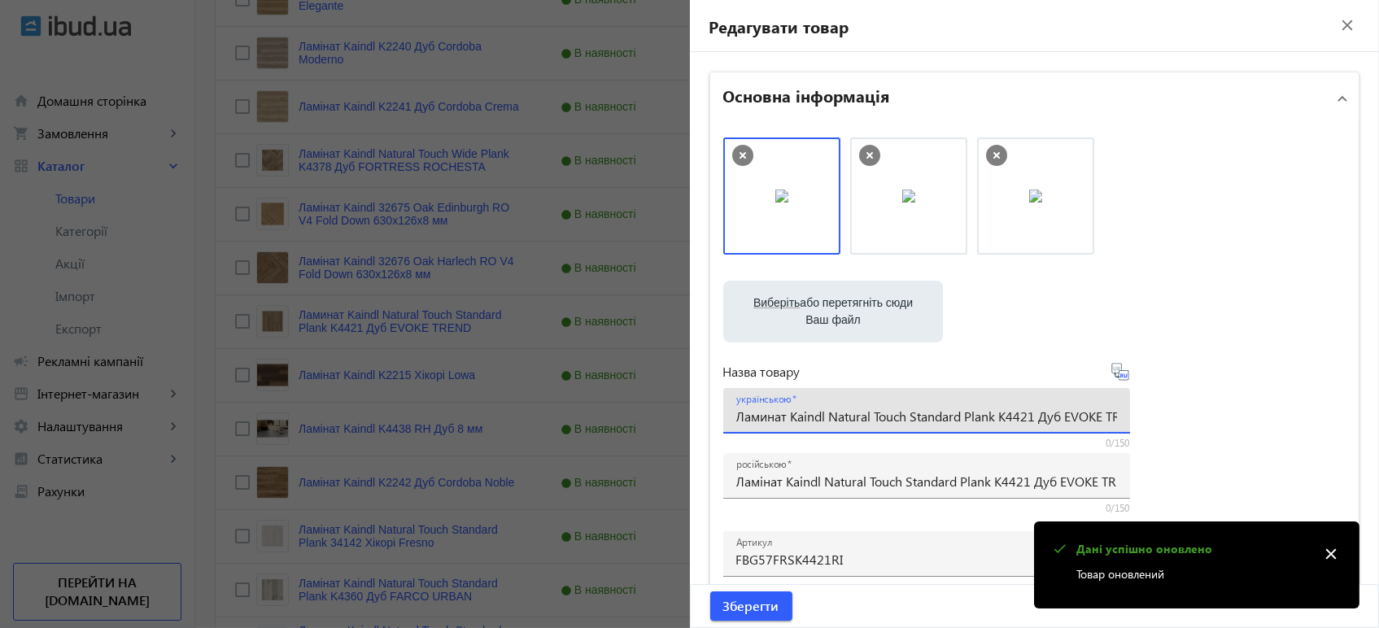
click at [874, 418] on input "Ламинат Kaindl Natural Touch Standard Plank K4421 Дуб EVOKE TREND" at bounding box center [926, 415] width 381 height 17
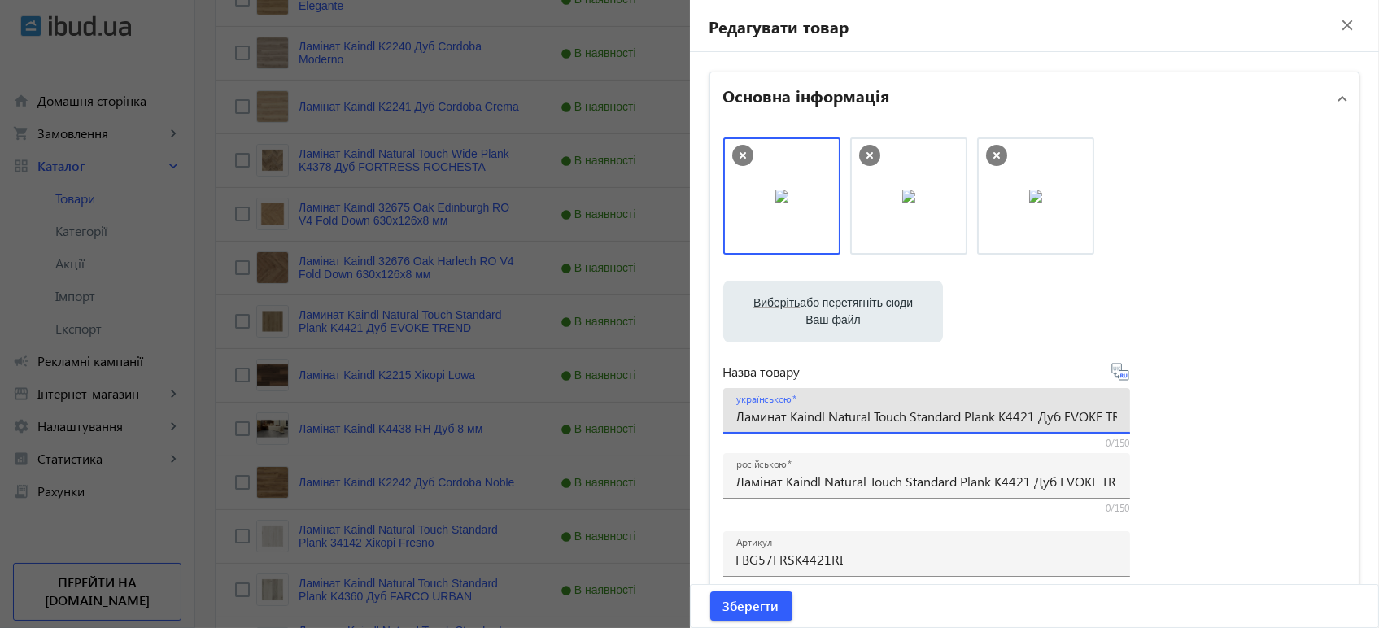
paste input "і"
type input "Ламінат Kaindl Natural Touch Standard Plank K4421 Дуб EVOKE TREND"
click at [1120, 379] on icon at bounding box center [1120, 372] width 20 height 20
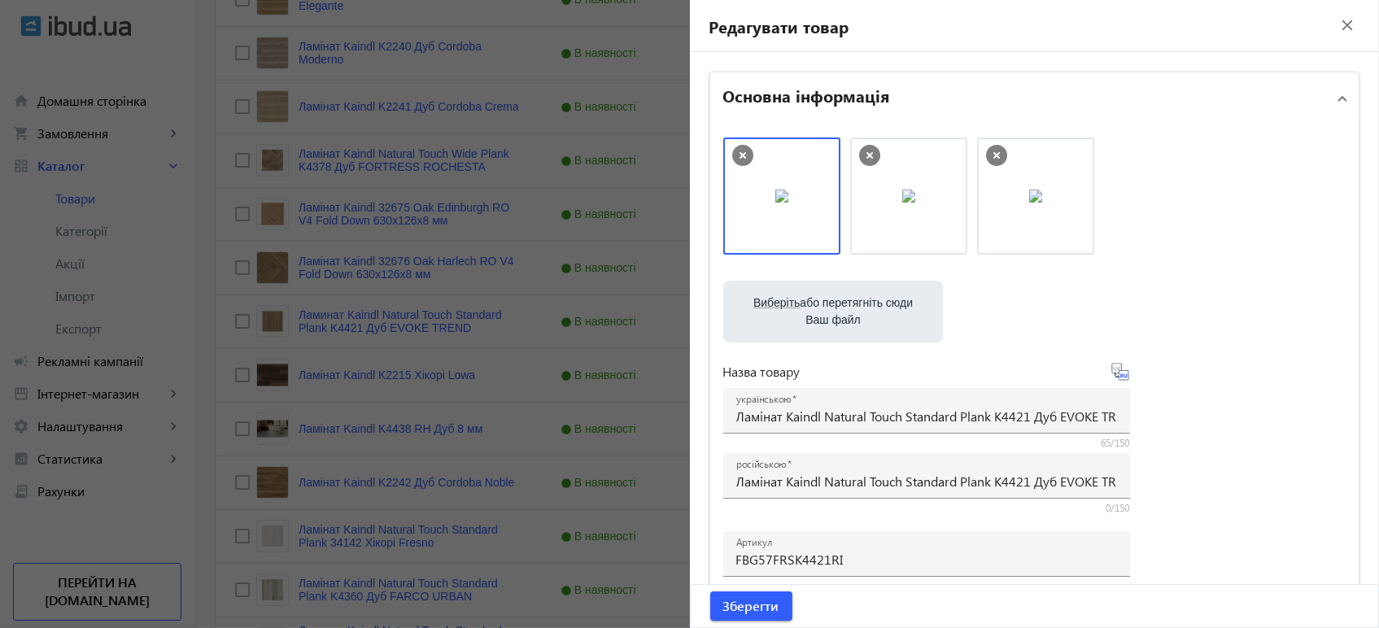
type input "Ламинат Kaindl Natural Touch Standard Plank K4421 Дуб EVOKE TREND"
click at [735, 603] on span "Зберегти" at bounding box center [751, 606] width 56 height 18
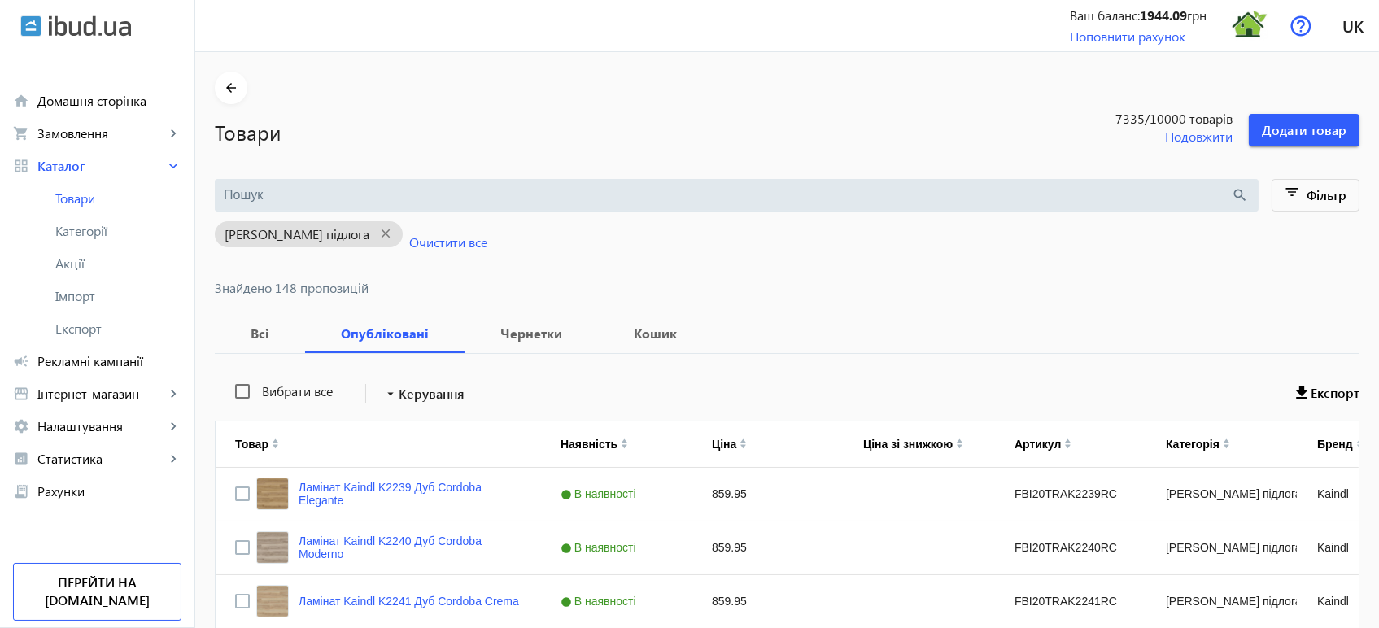
scroll to position [810, 0]
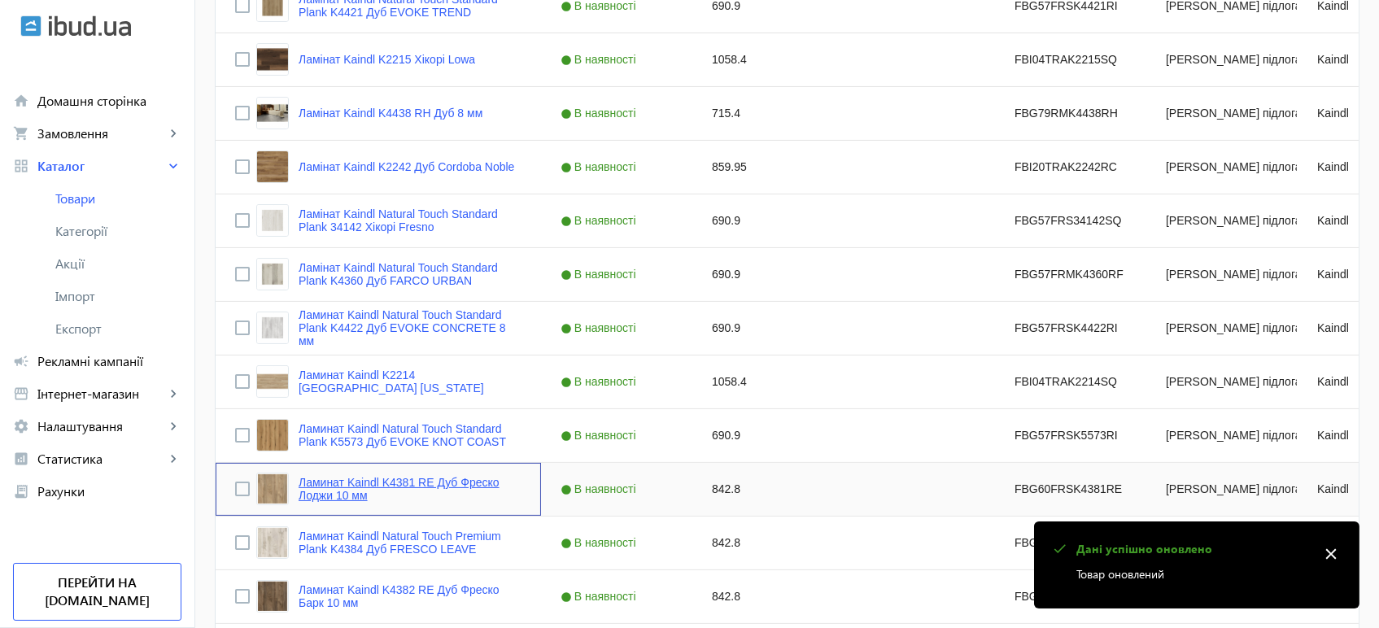
click at [462, 483] on link "Ламинат Kaindl K4381 RE Дуб Фреско Лоджи 10 мм" at bounding box center [409, 489] width 223 height 26
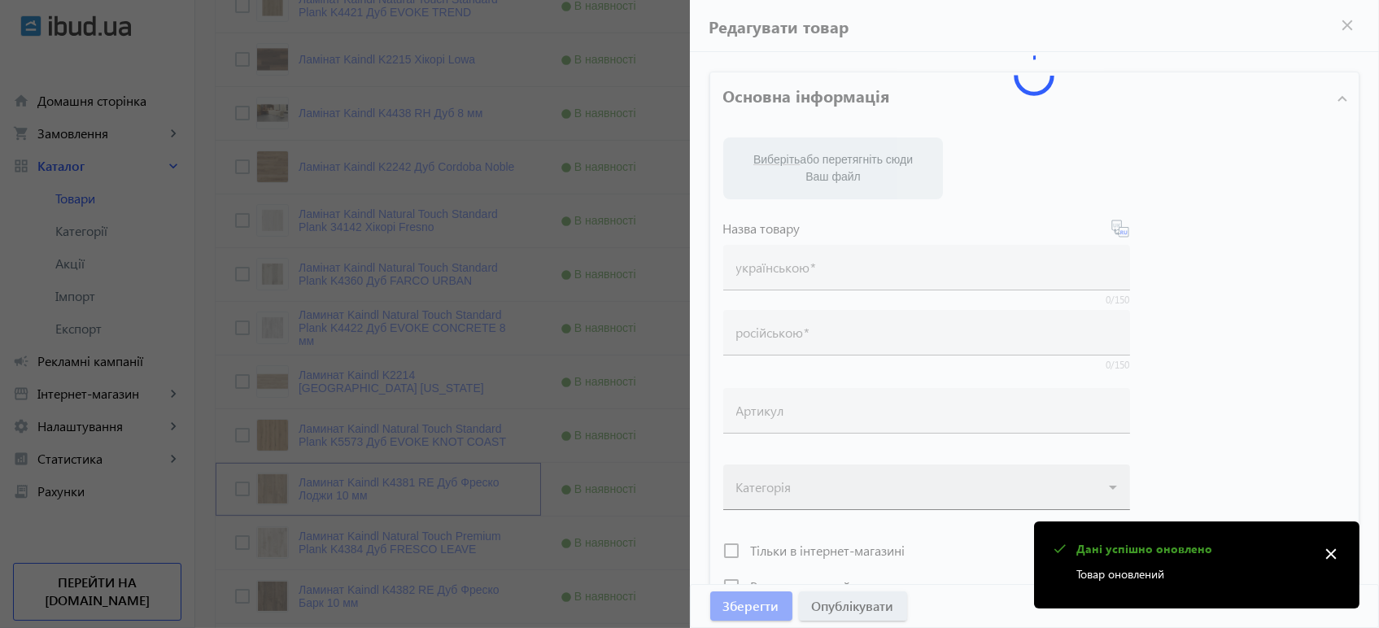
type input "Ламинат Kaindl K4381 RE Дуб Фреско Лоджи 10 мм"
type input "Ламінат Kaindl K4381 RE Дуб Фреско Лоджі 10 мм"
type input "FBG60FRSK4381RE"
type input "842.8"
type input "1"
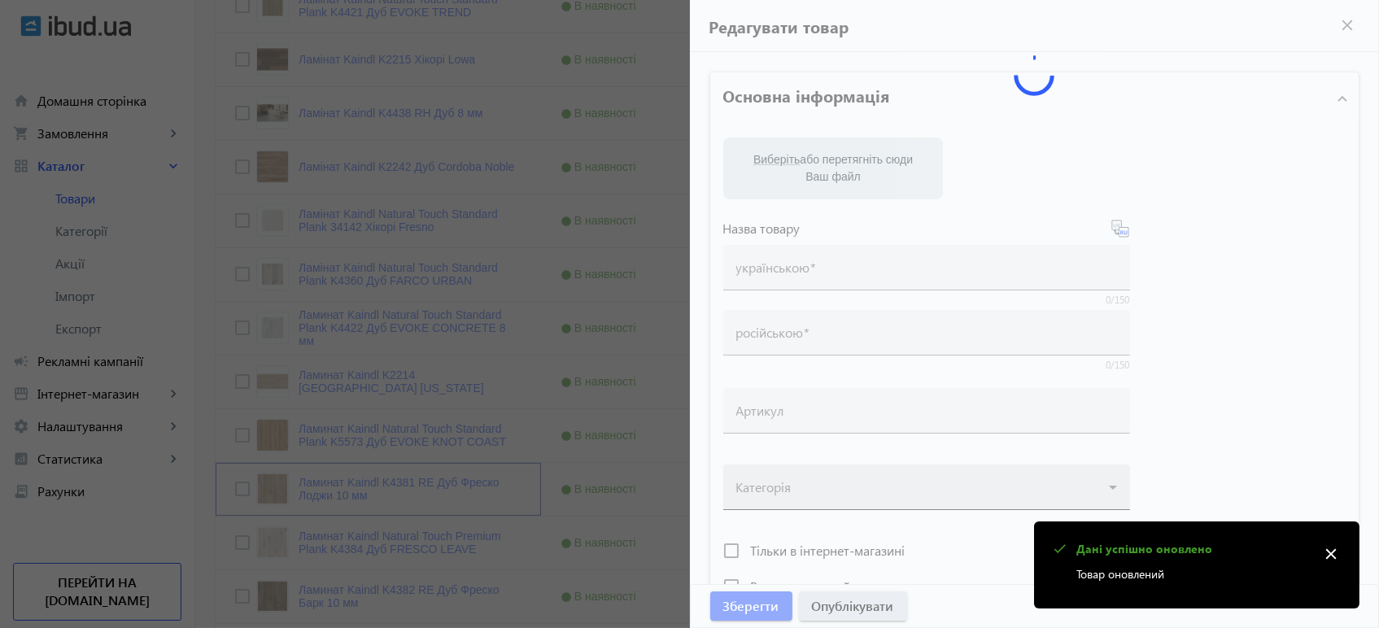
type input "Ламінат Kaindl K4381 RE Дуб Фреско Лоджі 10 мм"
type input "Ламинат Kaindl K4381 RE Дуб Фреско Лоджи 10 мм"
type textarea "Ламінат Kaindl K4381 RE Дуб Фреско Лоджі 10 мм купити вигідно ✓ Великий вибір ✓…"
type textarea "Ламинат Kaindl K4381 RE Дуб Фреско Лоджи 10 мм купить выгодно ✓ Большой выбор ✓…"
type input "підлогове покриття, покриття на підлогу, покриття для підлоги, ламінат, купити …"
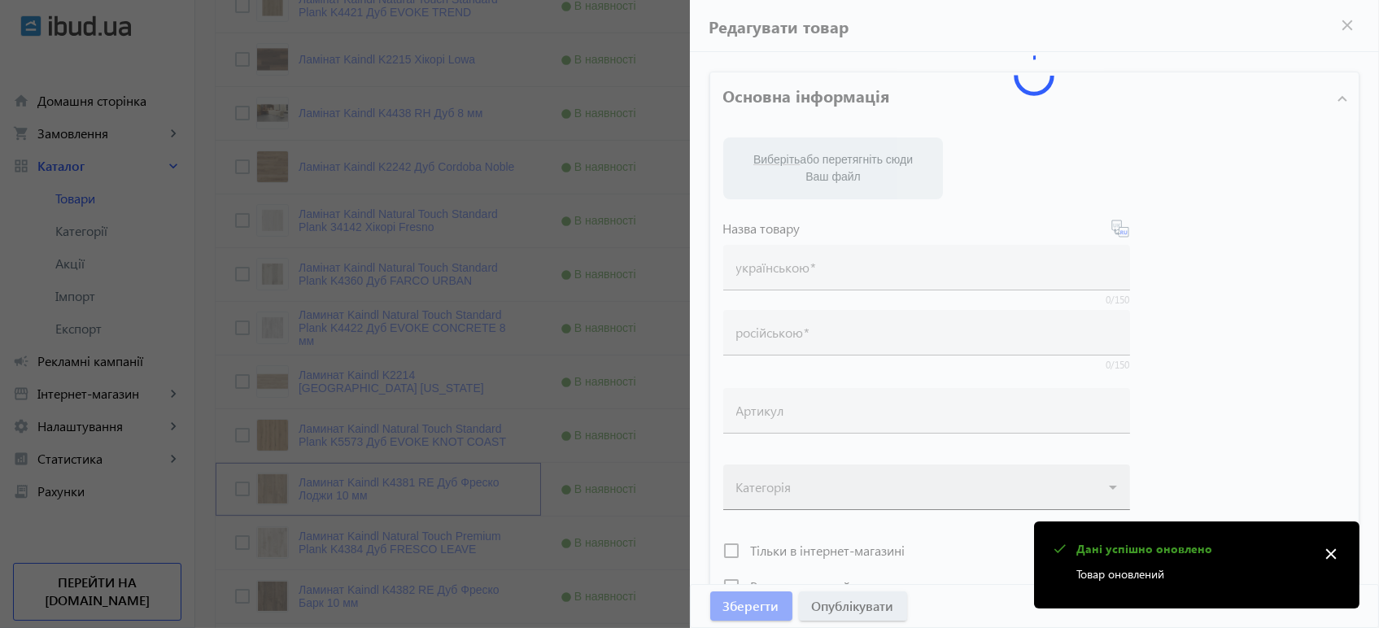
type input "напольное покрытие, покрытие на пол, покрытие для пола, ламинат, купить ламинат…"
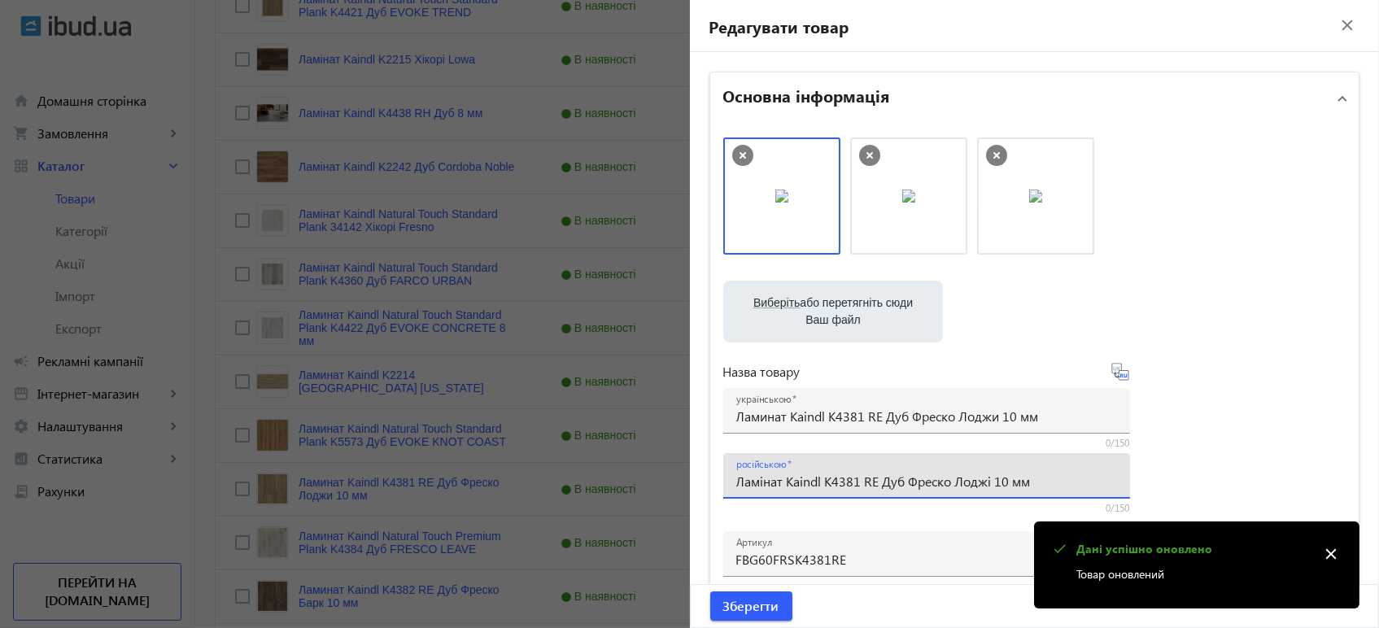
click at [876, 486] on input "Ламінат Kaindl K4381 RE Дуб Фреско Лоджі 10 мм" at bounding box center [926, 481] width 381 height 17
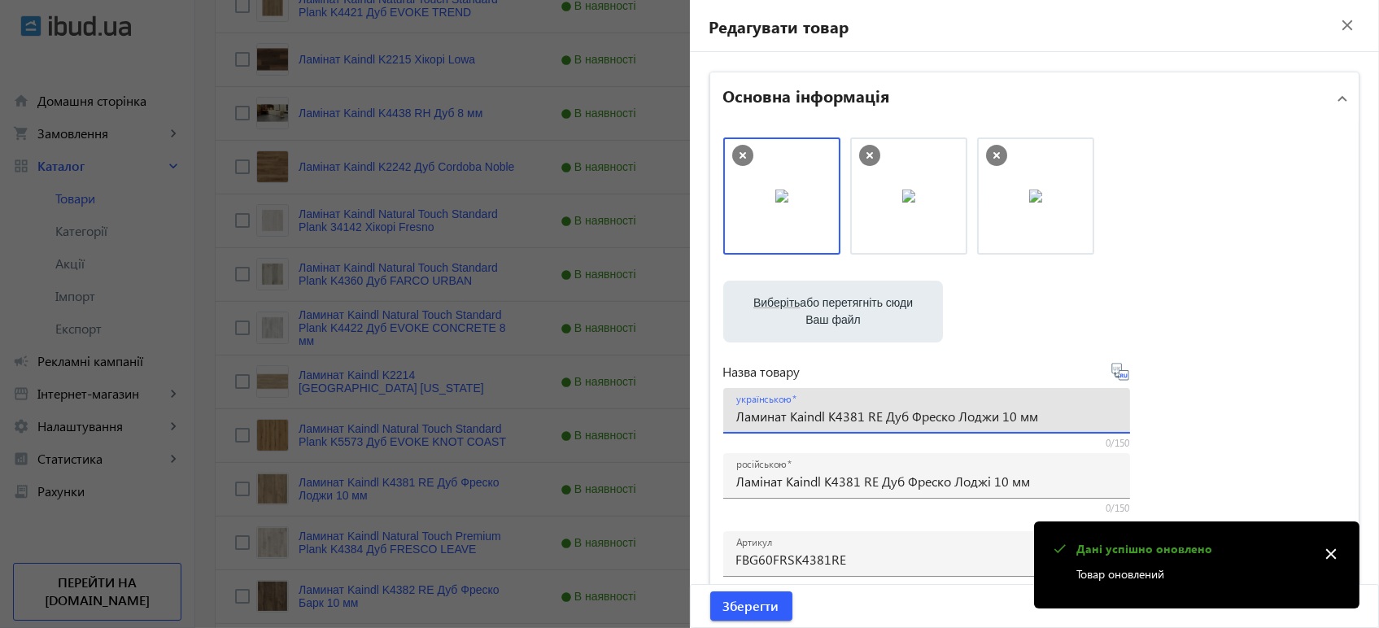
click at [926, 418] on input "Ламинат Kaindl K4381 RE Дуб Фреско Лоджи 10 мм" at bounding box center [926, 415] width 381 height 17
paste input "інат Kaindl K4381 RE Дуб Фреско Лоджі"
type input "Ламінат Kaindl K4381 RE Дуб Фреско Лоджі 10 мм"
click at [1121, 381] on icon at bounding box center [1120, 372] width 20 height 20
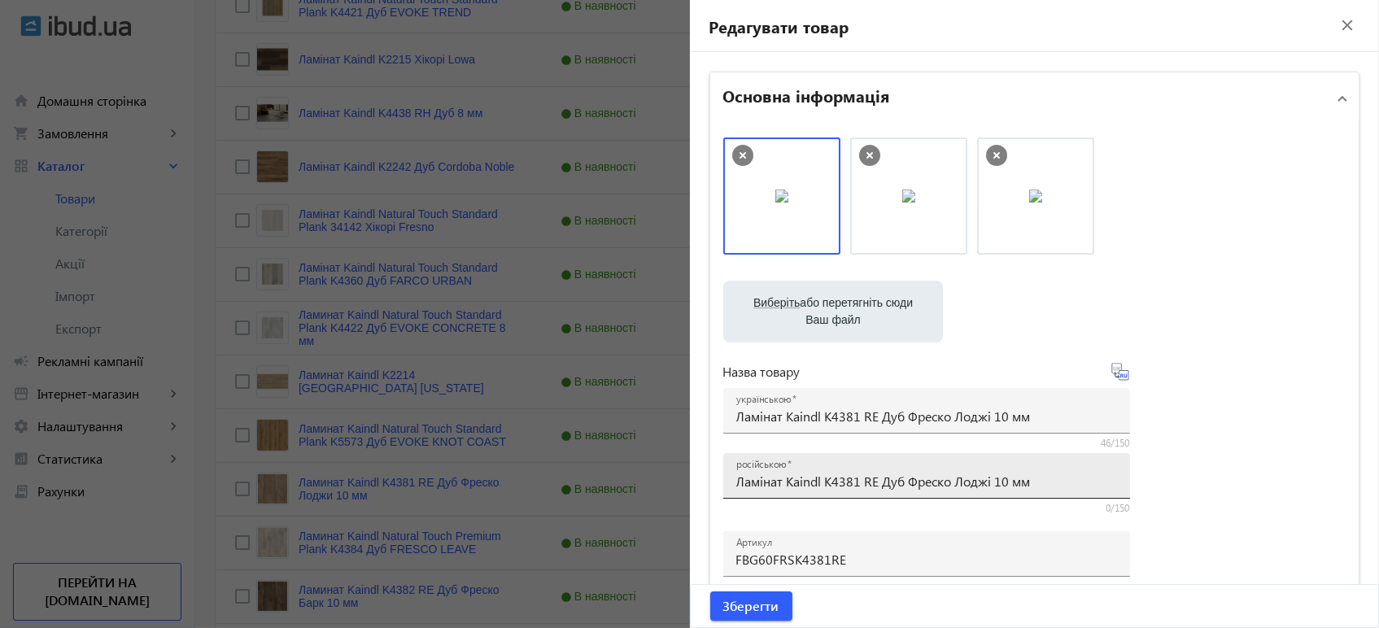
type input "Ламинат Kaindl K4381 RE Дуб Фреско Лоджи 10 мм"
click at [758, 611] on span "Зберегти" at bounding box center [751, 606] width 56 height 18
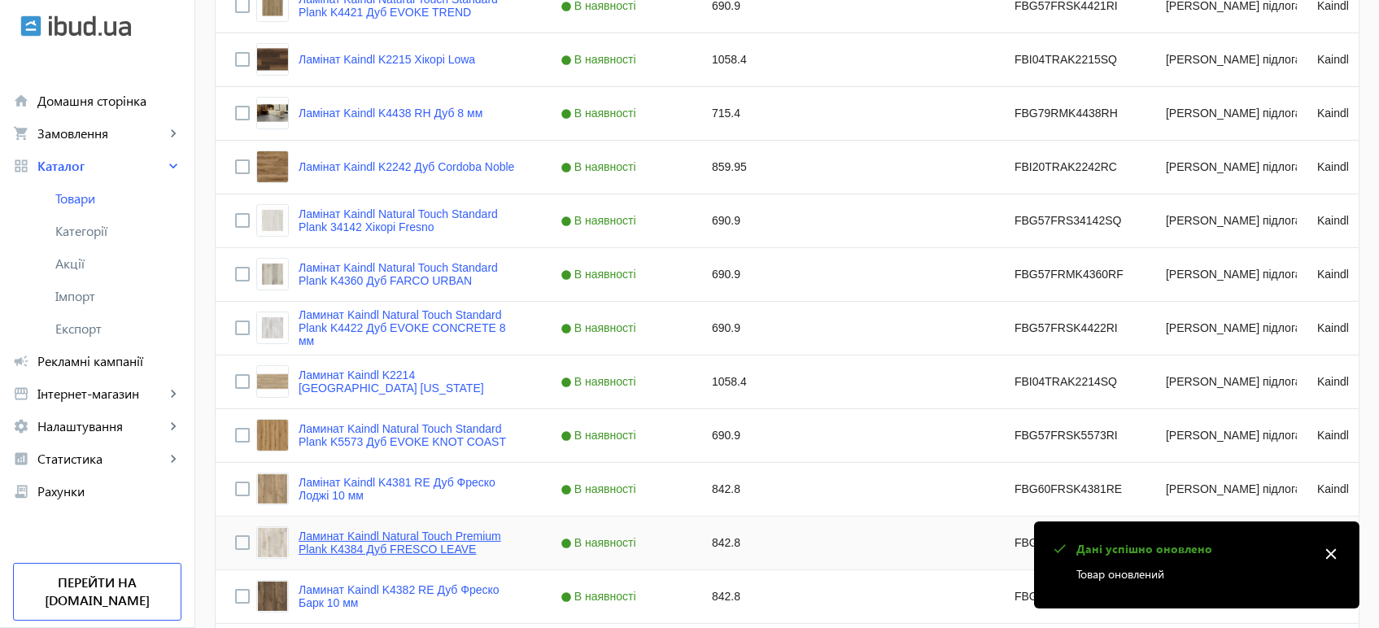
click at [435, 529] on link "Ламинат Kaindl Natural Touch Premium Plank K4384 Дуб FRESCO LEAVE" at bounding box center [409, 542] width 223 height 26
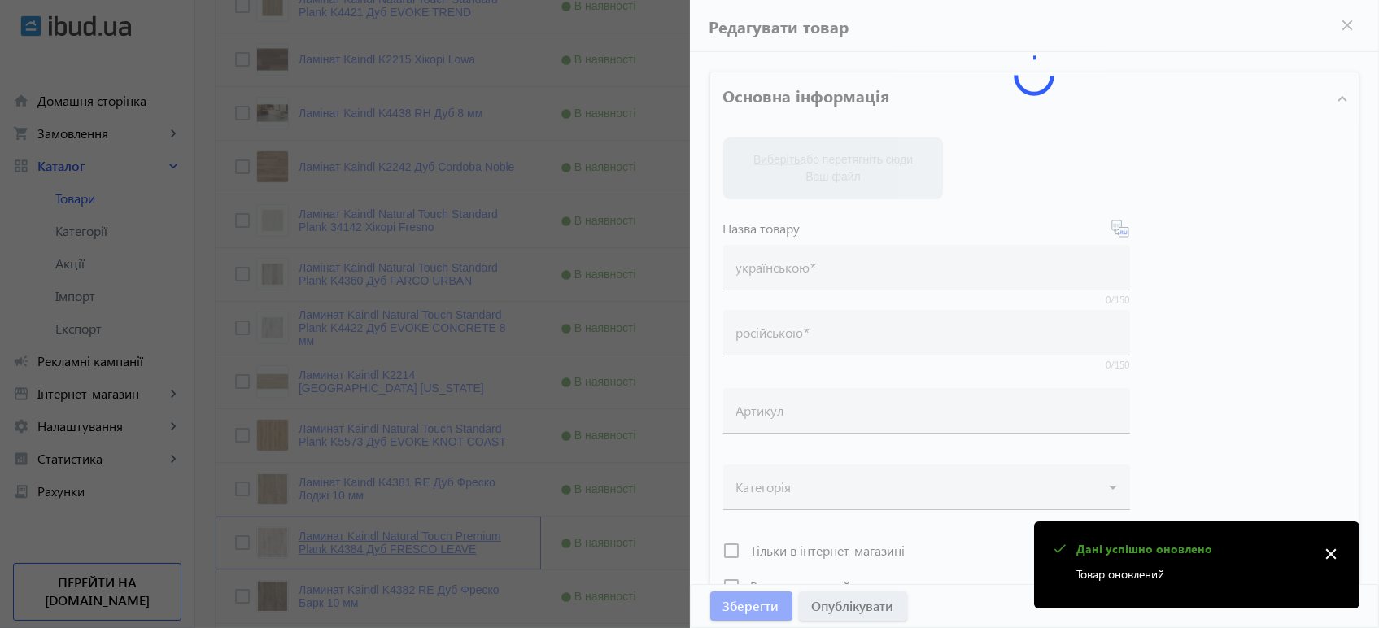
type input "Ламинат Kaindl Natural Touch Premium Plank K4384 Дуб FRESCO LEAVE"
type input "Ламінат Kaindl Natural Touch Premium Plank K4384 Дуб FRESCO LEAVE"
type input "FBG60FRSK4384RE"
type input "842.8"
type input "1"
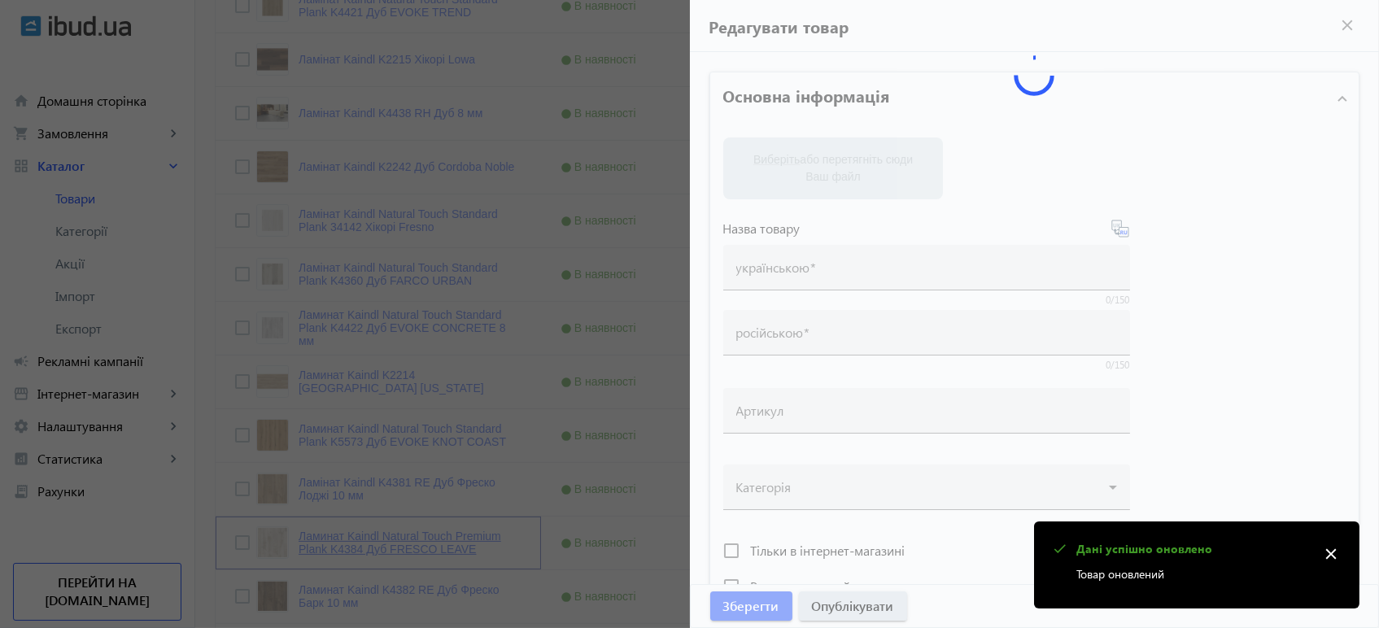
type input "Ламінат Kaindl Natural Touch Premium Plank K4384 Дуб FRESCO LEAVE"
type input "Ламинат Kaindl Natural Touch Premium Plank K4384 Дуб FRESCO LEAVE"
type textarea "Ламінат Kaindl Natural Touch Premium Plank K4384 Дуб FRESCO LEAVE купити вигідн…"
type textarea "Ламинат Kaindl Natural Touch Premium Plank K4384 Дуб FRESCO LEAVE купить выгодн…"
type input "підлогове покриття, покриття на підлогу, покриття для підлоги, ламінат, купити …"
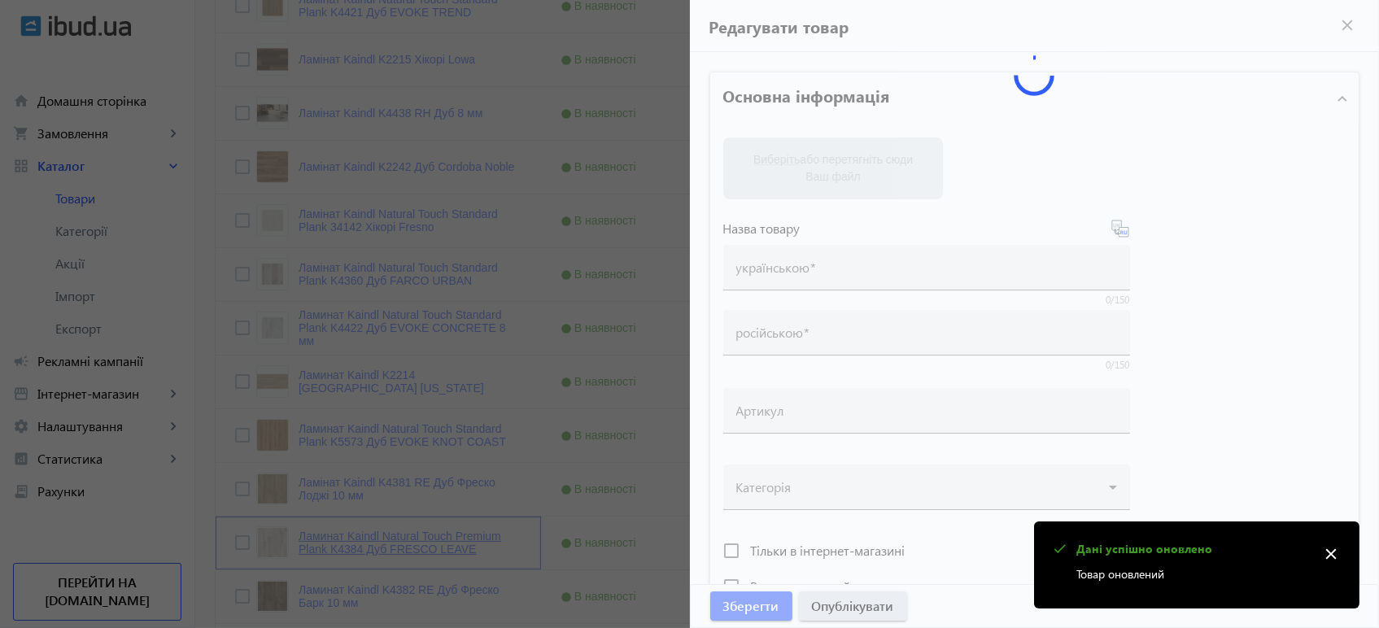
type input "напольное покрытие, покрытие на пол, покрытие для пола, ламинат, купить ламинат…"
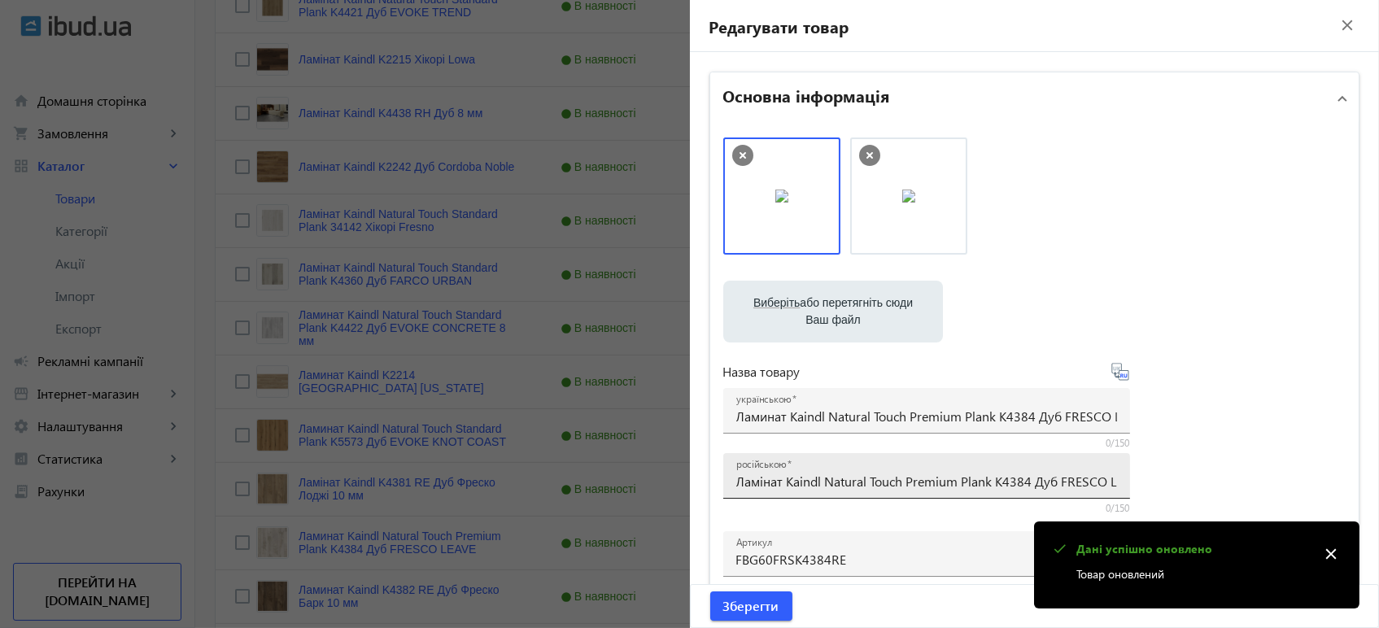
click at [834, 484] on input "Ламінат Kaindl Natural Touch Premium Plank K4384 Дуб FRESCO LEAVE" at bounding box center [926, 481] width 381 height 17
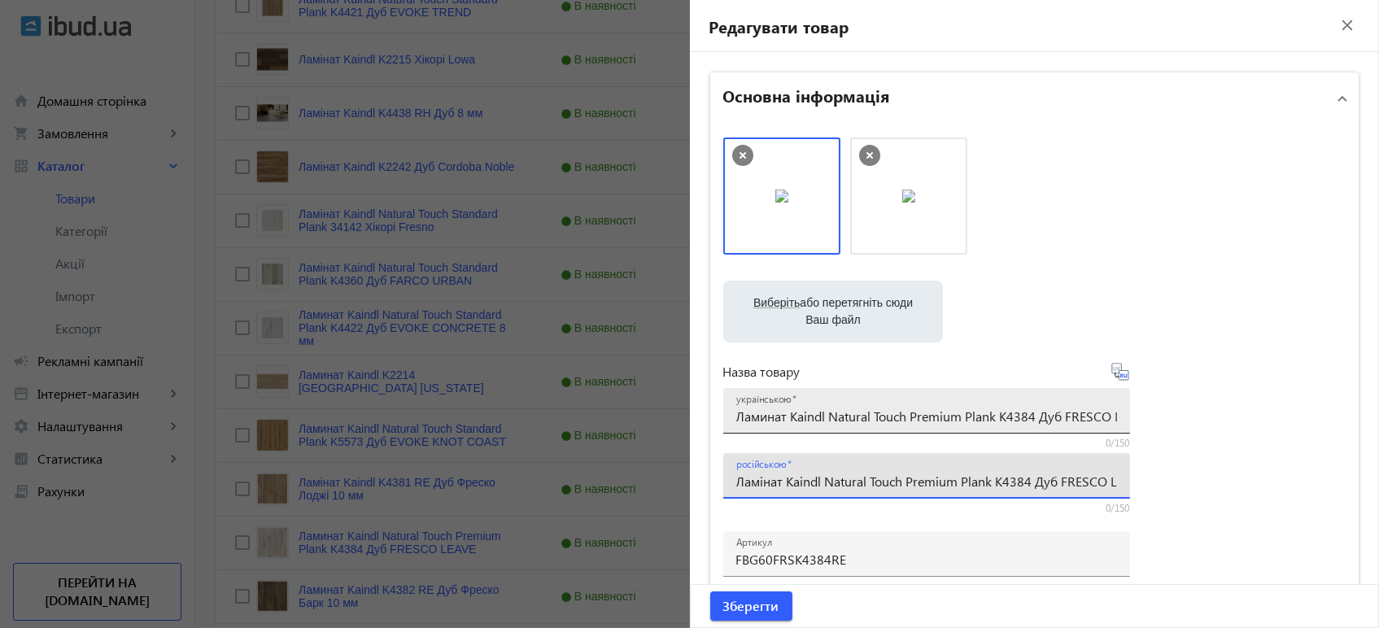
click at [891, 421] on input "Ламинат Kaindl Natural Touch Premium Plank K4384 Дуб FRESCO LEAVE" at bounding box center [926, 415] width 381 height 17
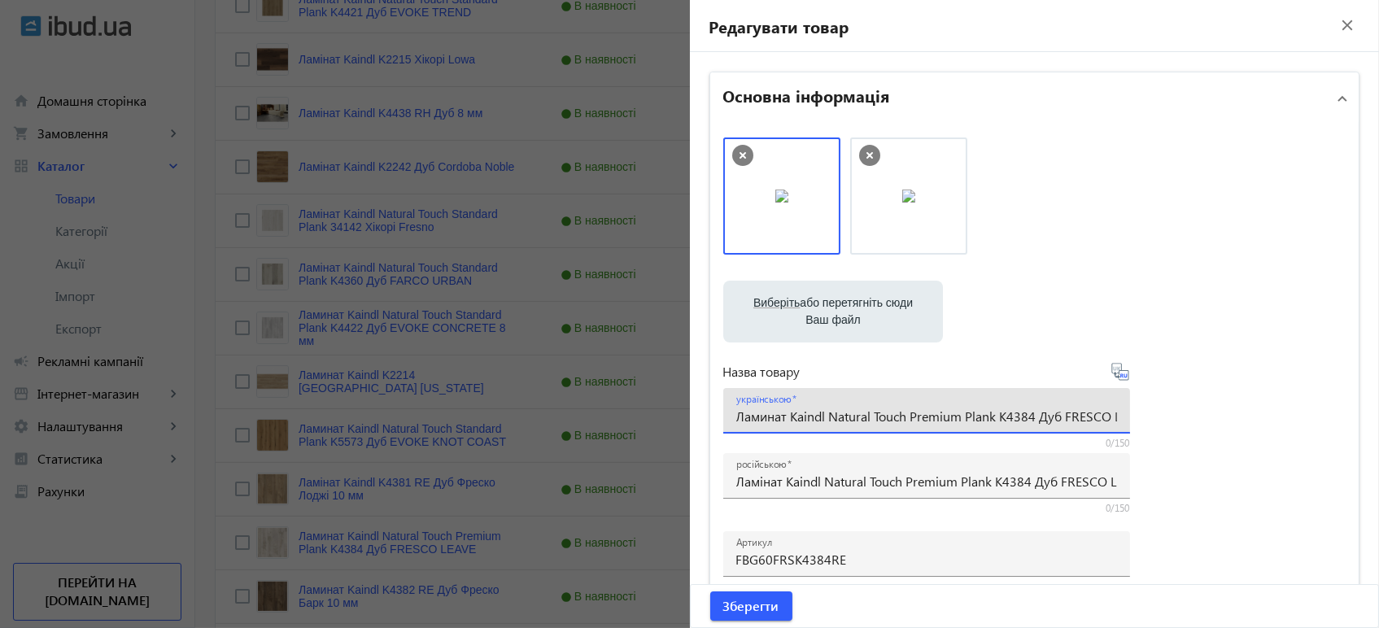
paste input "і"
type input "Ламінат Kaindl Natural Touch Premium Plank K4384 Дуб FRESCO LEAVE"
click at [1119, 379] on icon at bounding box center [1120, 372] width 20 height 20
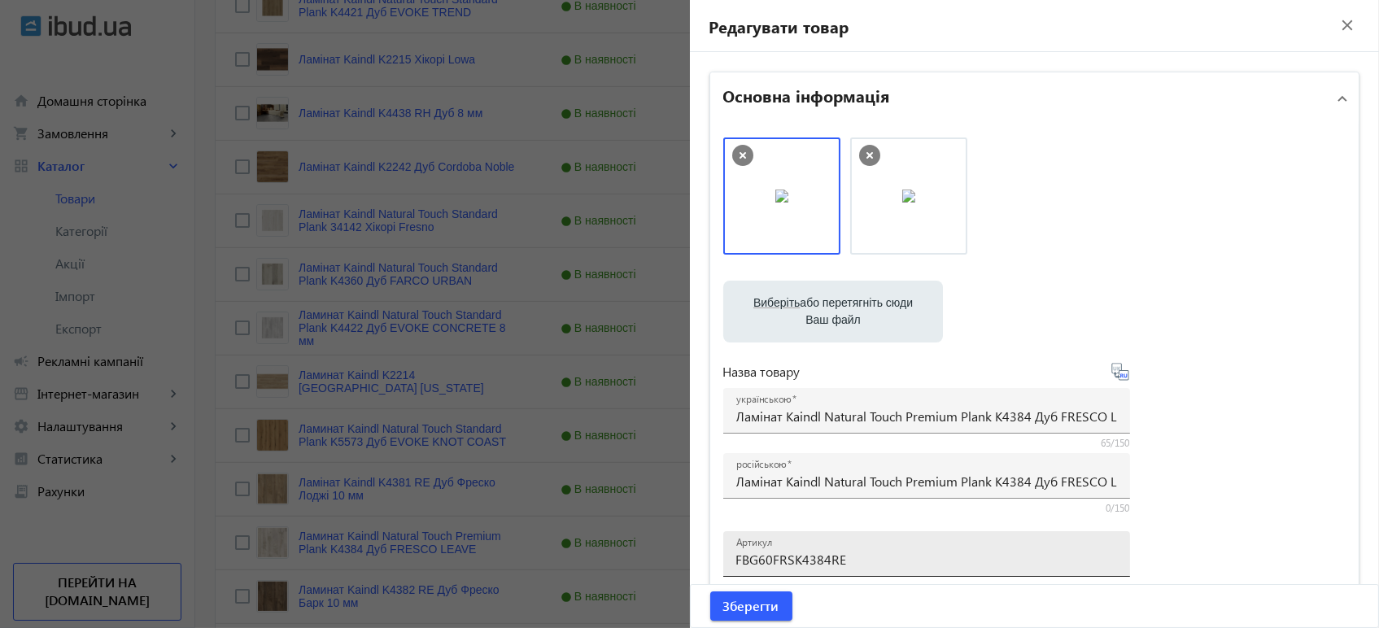
type input "Ламинат Kaindl Natural Touch Premium Plank K4384 Дуб FRESCO LEAVE"
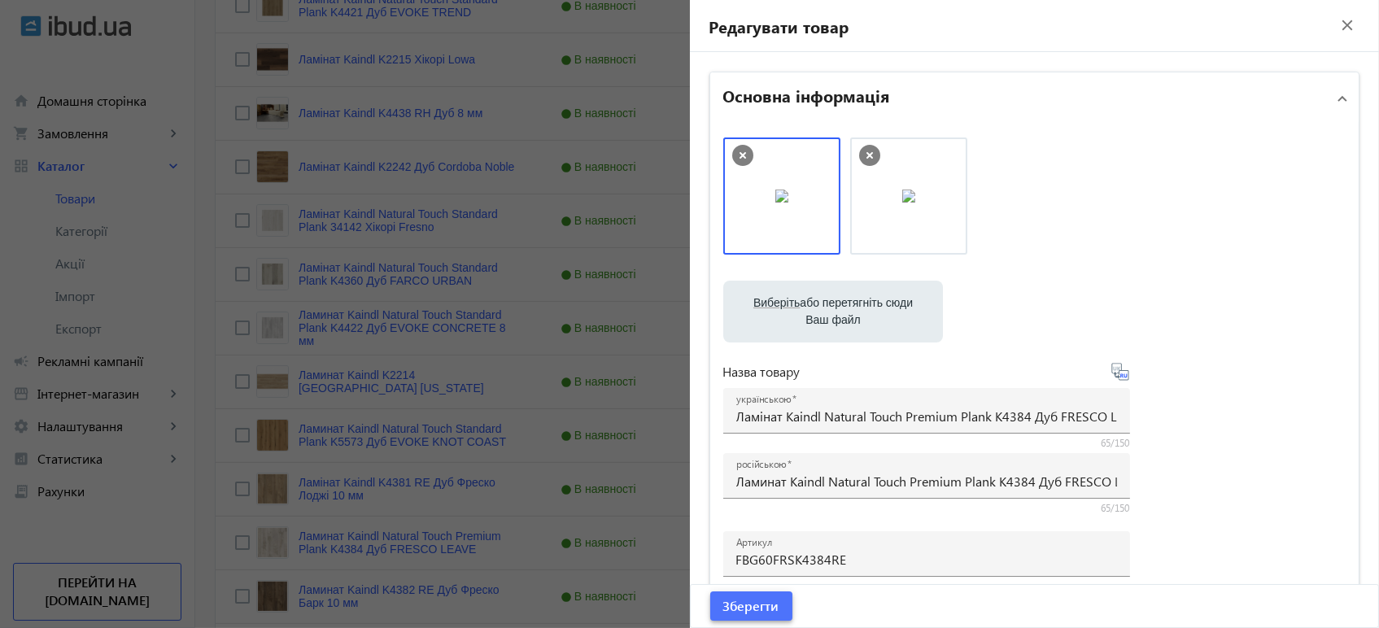
click at [723, 610] on span "Зберегти" at bounding box center [751, 606] width 56 height 18
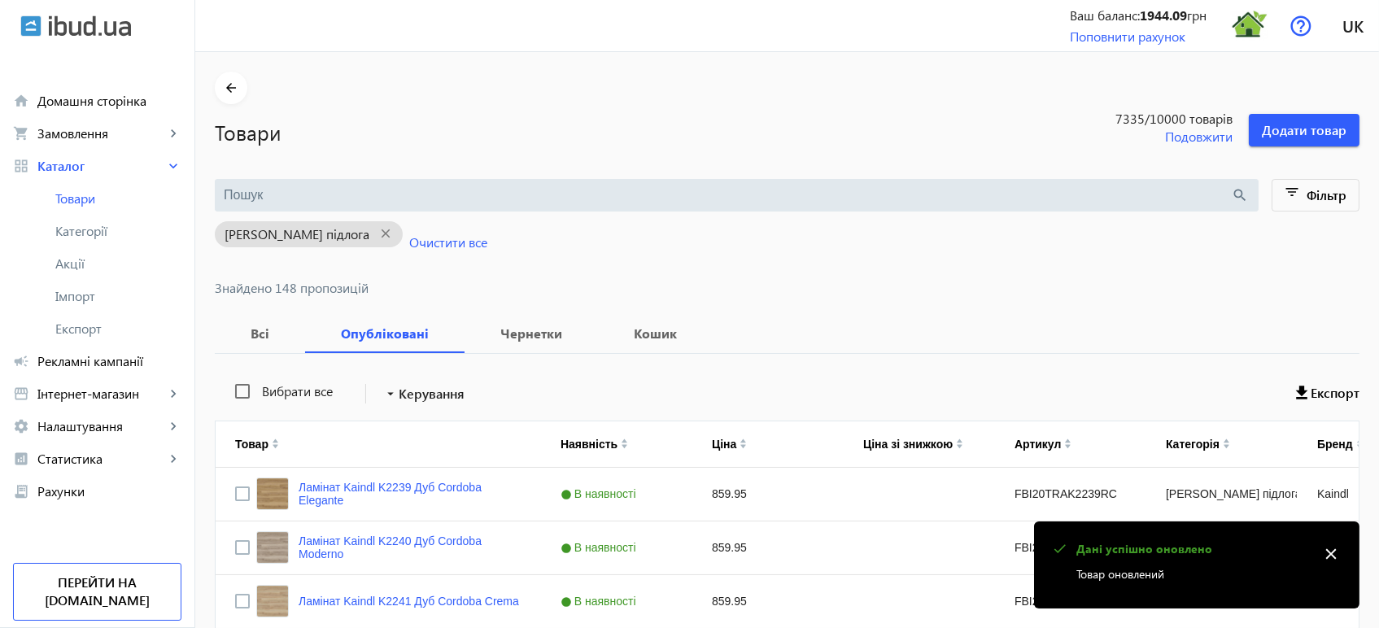
scroll to position [810, 0]
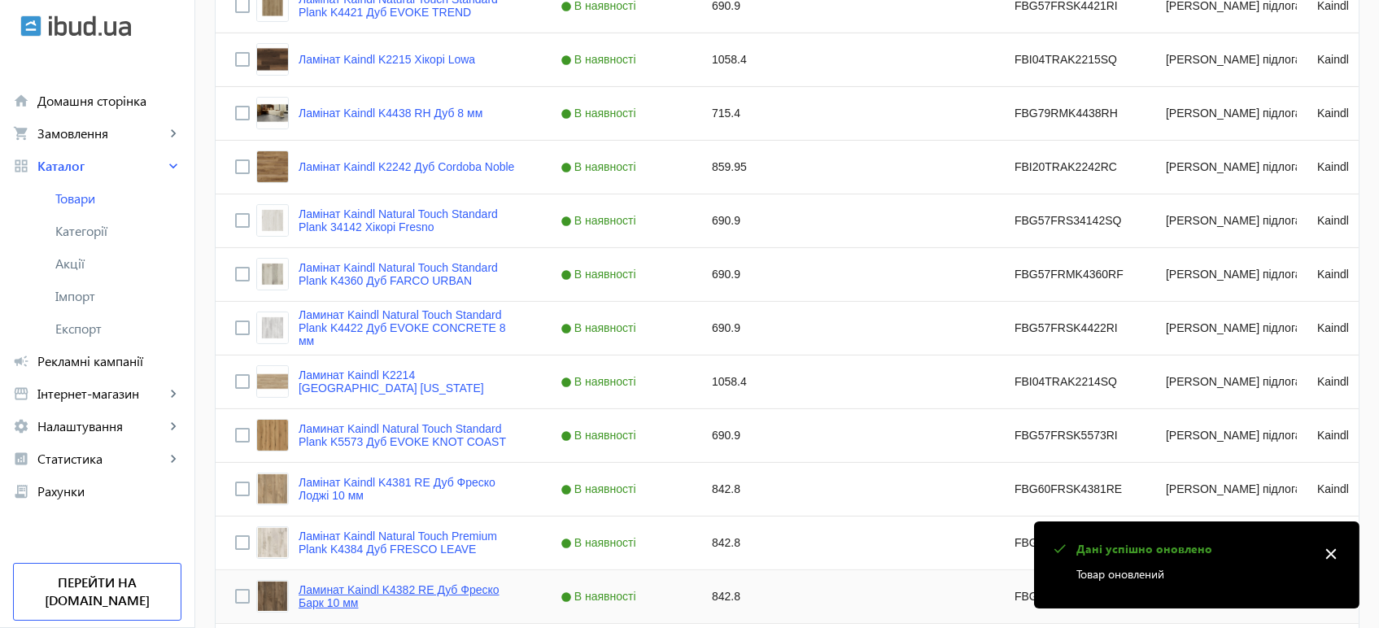
click at [408, 588] on link "Ламинат Kaindl K4382 RE Дуб Фреско Барк 10 мм" at bounding box center [409, 596] width 223 height 26
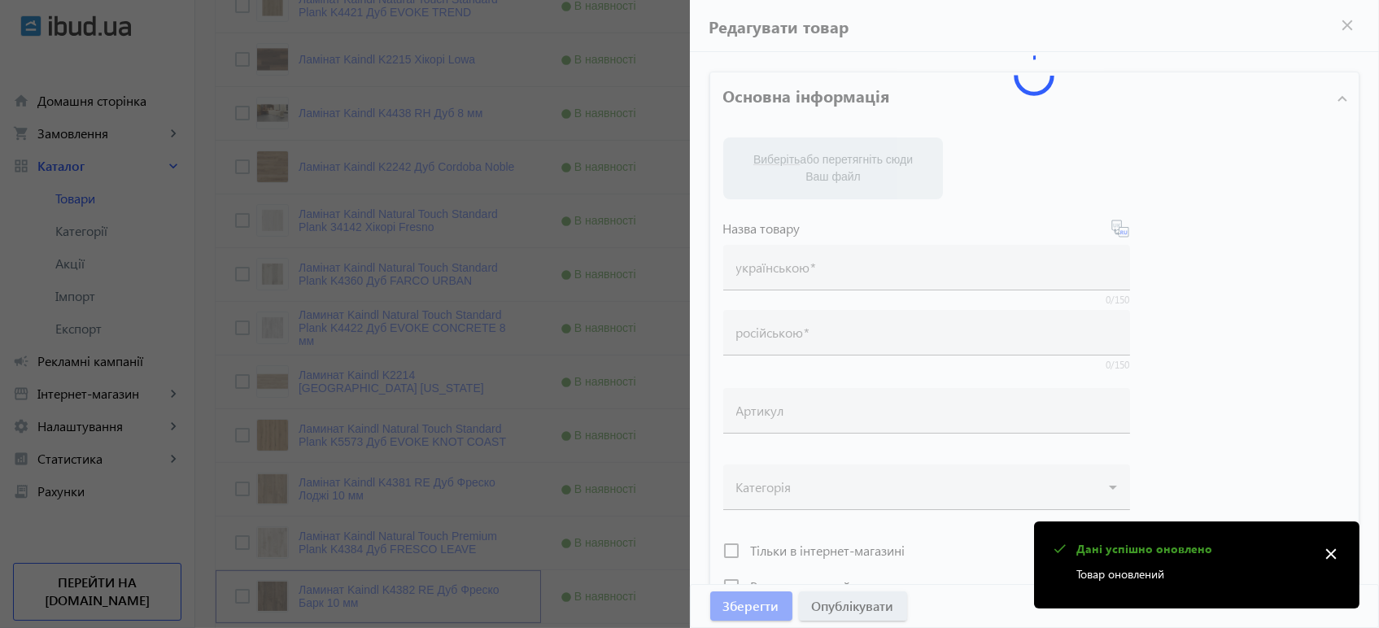
type input "Ламинат Kaindl K4382 RE Дуб Фреско Барк 10 мм"
type input "Ламінат Kaindl K4382 RE Дуб Фреско Барк 10 мм"
type input "FBG60FRSK4382RE"
type input "842.8"
type input "1"
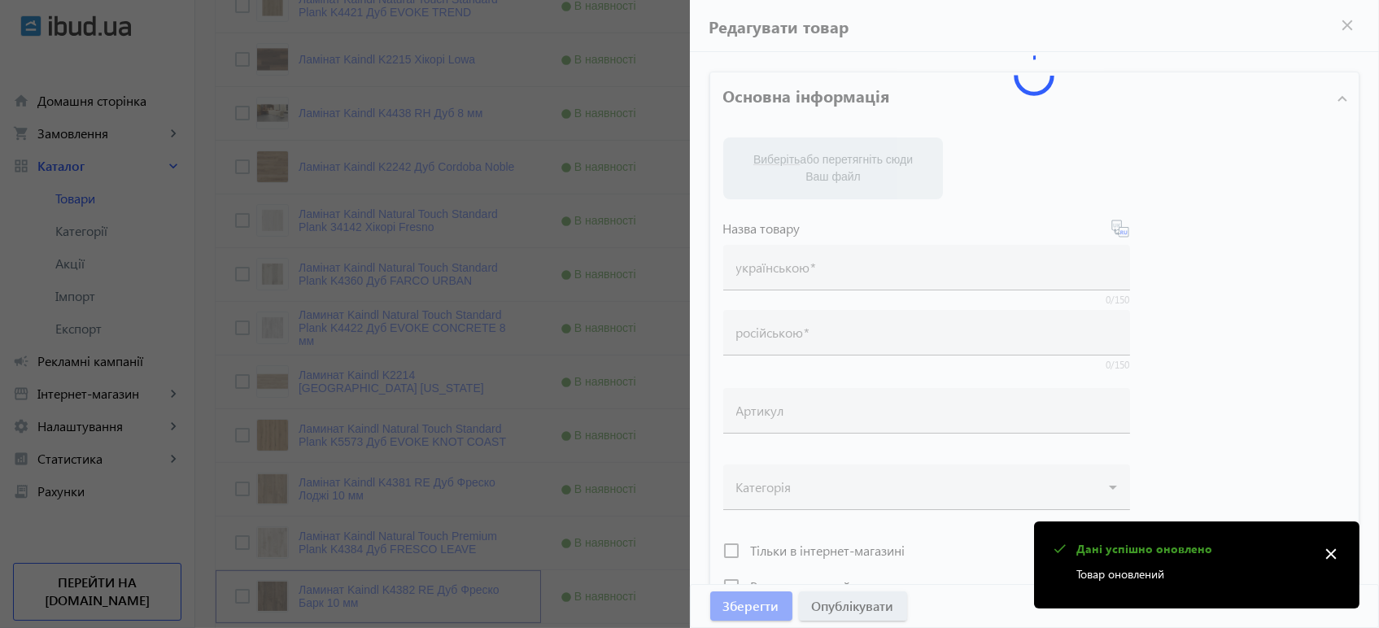
type input "Ламінат Kaindl K4382 RE Дуб Фреско Барк 10 мм"
type input "Ламинат Kaindl K4382 RE Дуб Фреско Барк 10 мм"
type textarea "Ламінат Kaindl K4382 RE Дуб Фреско Барк 10 мм купити вигідно ✓ Великий вибір ✓ …"
type textarea "Ламинат Kaindl K4382 RE Дуб Фреско Барк 10 мм купить выгодно ✓ Большой выбор ✓ …"
type input "підлогове покриття, покриття на підлогу, покриття для підлоги, ламінат, купити …"
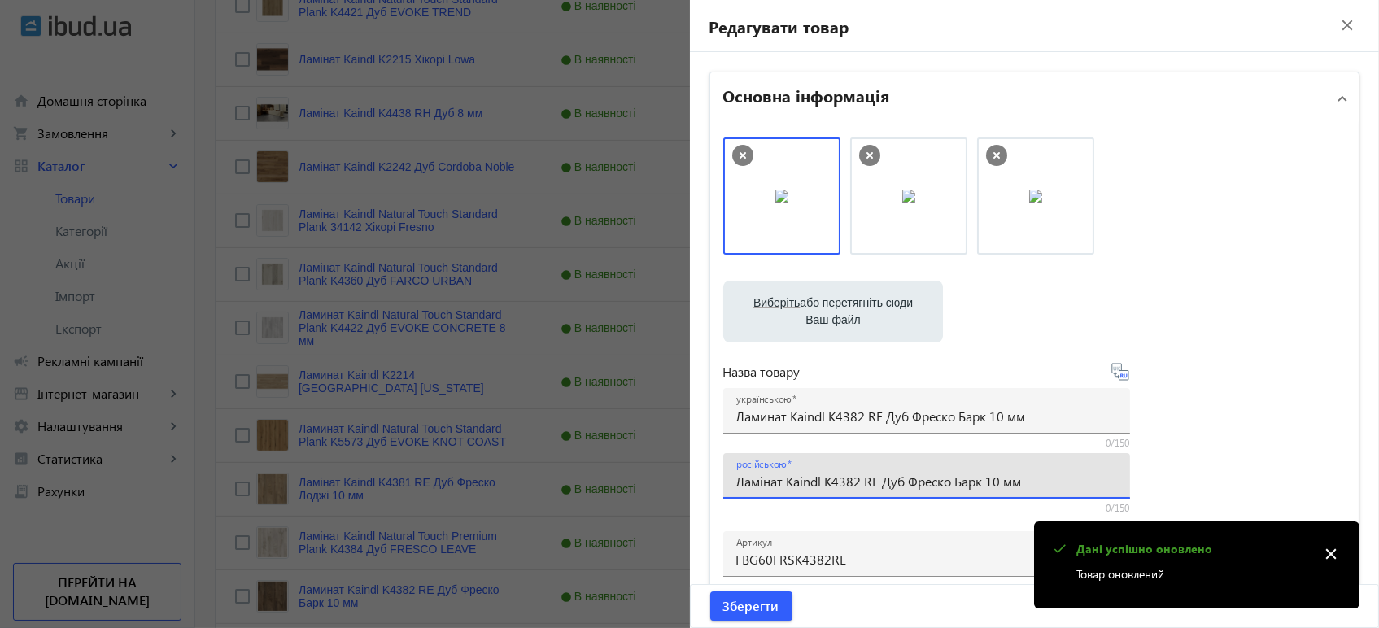
click at [812, 480] on input "Ламінат Kaindl K4382 RE Дуб Фреско Барк 10 мм" at bounding box center [926, 481] width 381 height 17
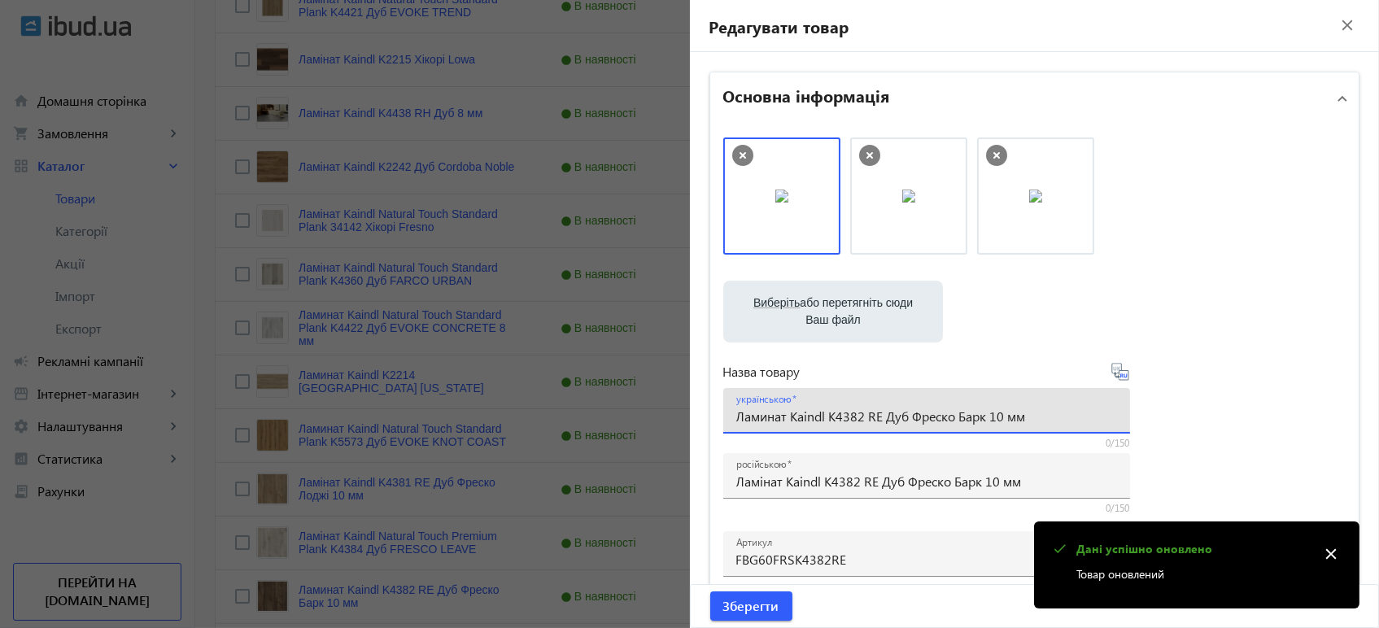
click at [867, 414] on input "Ламинат Kaindl K4382 RE Дуб Фреско Барк 10 мм" at bounding box center [926, 415] width 381 height 17
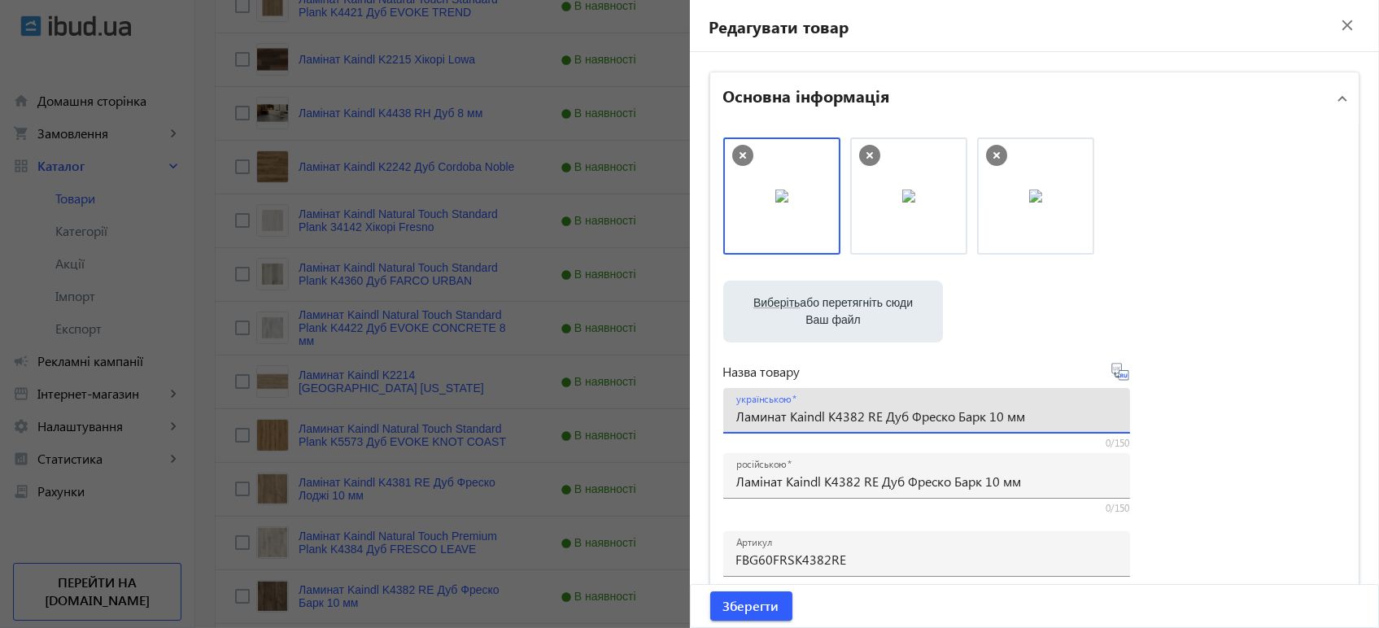
paste input "і"
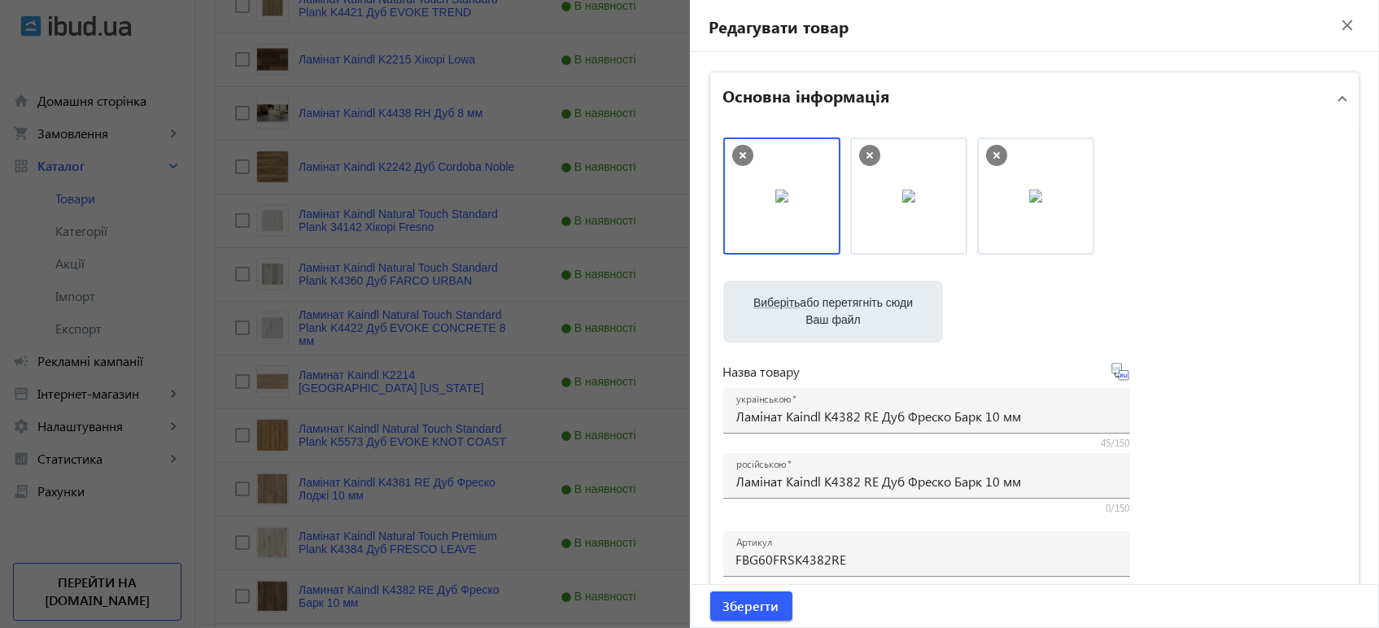
click at [1120, 376] on icon at bounding box center [1121, 375] width 3 height 4
click at [742, 608] on span "Зберегти" at bounding box center [751, 606] width 56 height 18
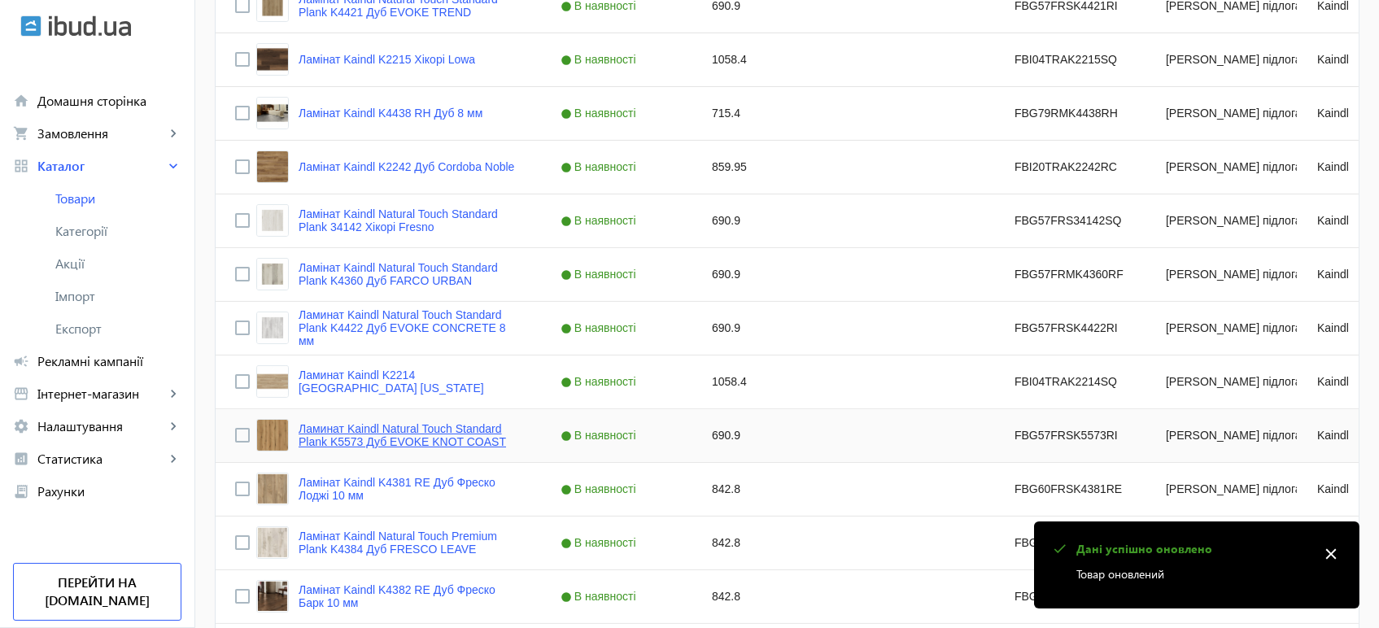
click at [447, 434] on link "Ламинат Kaindl Natural Touch Standard Plank K5573 Дуб EVOKE KNOT COAST" at bounding box center [409, 435] width 223 height 26
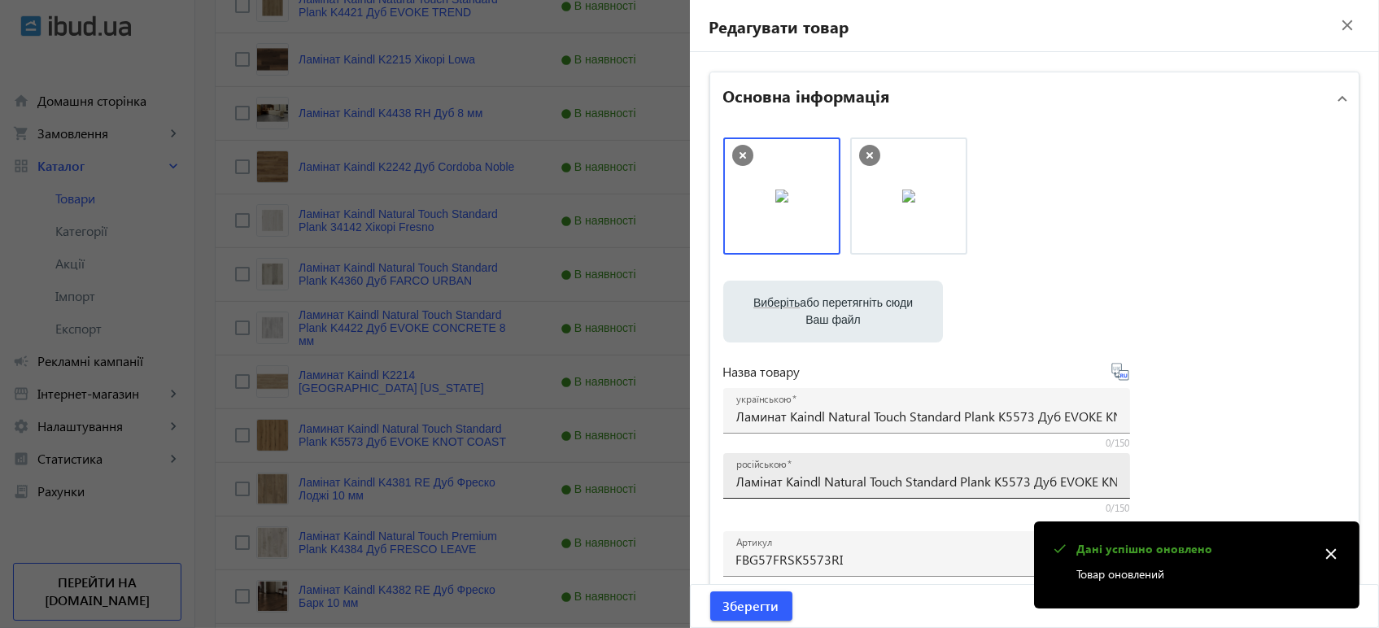
click at [774, 490] on div "російською Ламінат Kaindl Natural Touch Standard Plank K5573 Дуб EVOKE KNOT COA…" at bounding box center [926, 476] width 381 height 46
click at [783, 482] on input "Ламінат Kaindl Natural Touch Standard Plank K5573 Дуб EVOKE KNOT COAST" at bounding box center [926, 481] width 381 height 17
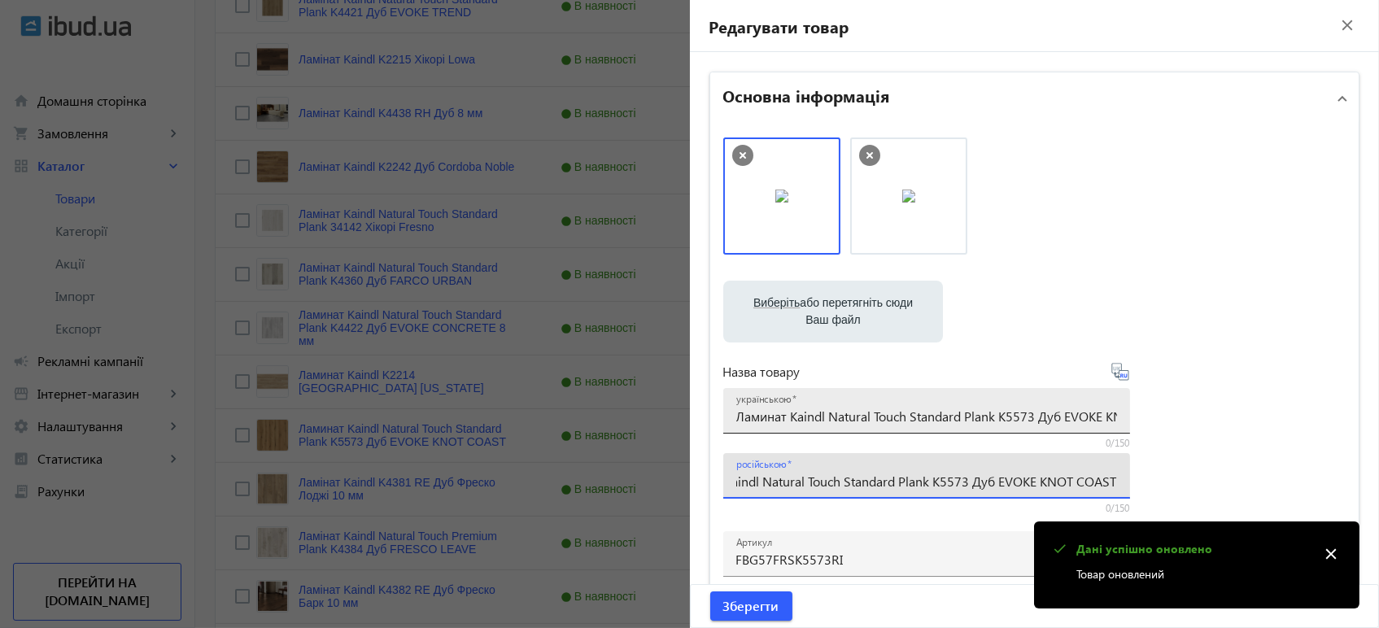
click at [811, 425] on div "українською Ламинат Kaindl Natural Touch Standard Plank K5573 Дуб EVOKE KNOT CO…" at bounding box center [926, 411] width 381 height 46
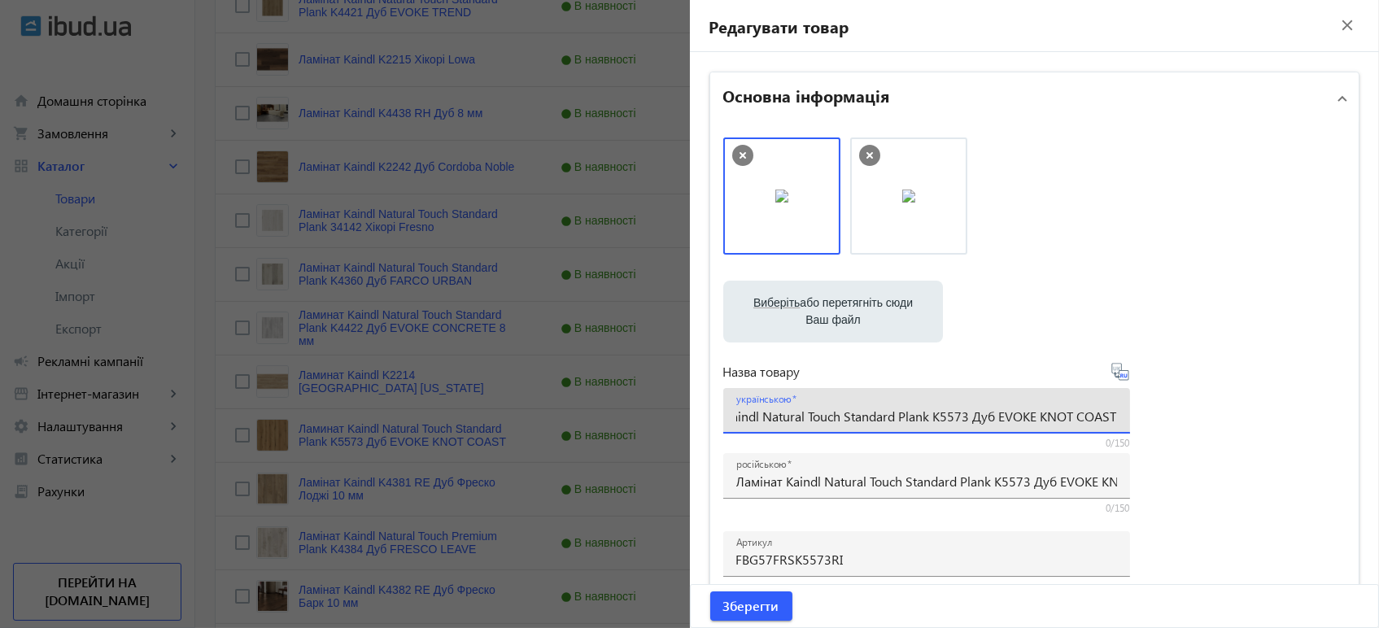
paste input "і"
click at [1122, 377] on icon at bounding box center [1119, 371] width 17 height 17
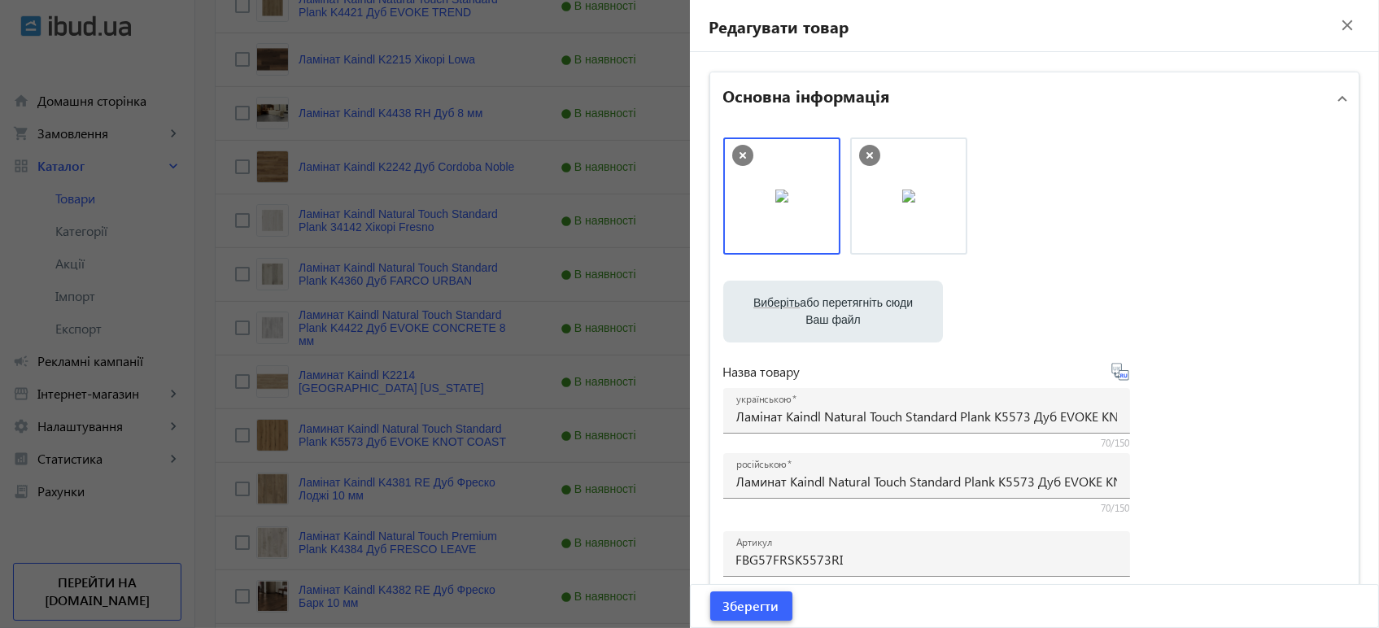
click at [748, 606] on span "Зберегти" at bounding box center [751, 606] width 56 height 18
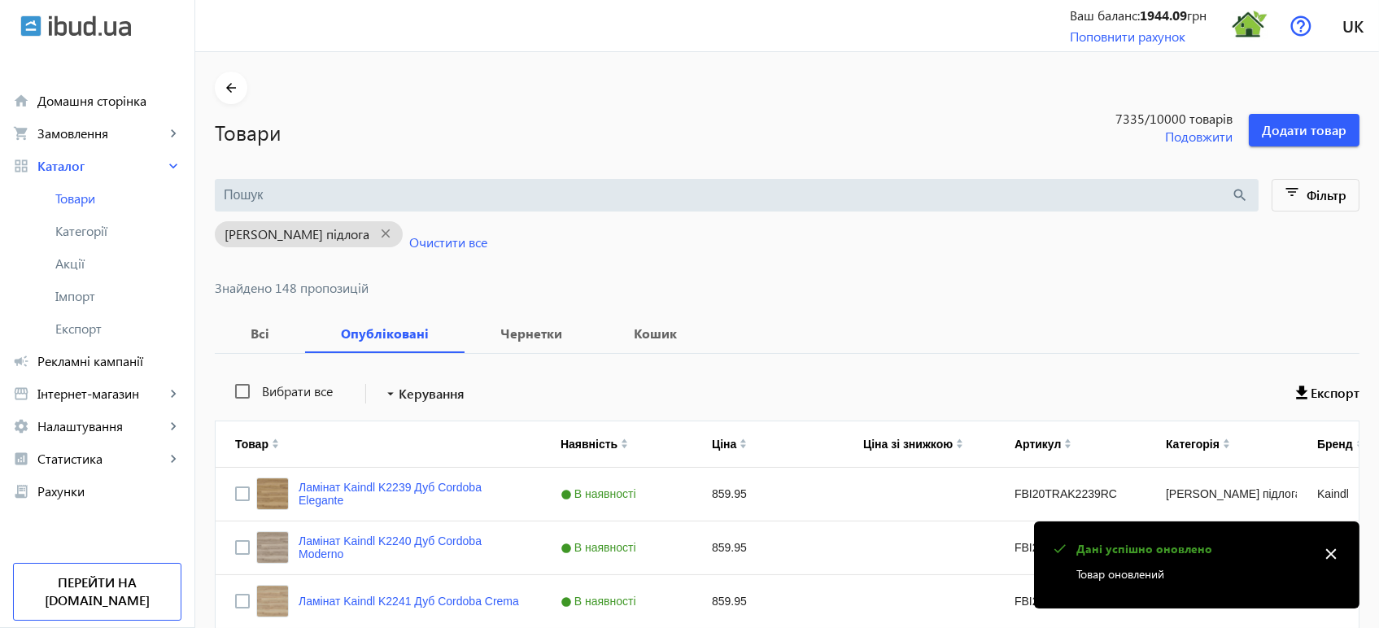
scroll to position [810, 0]
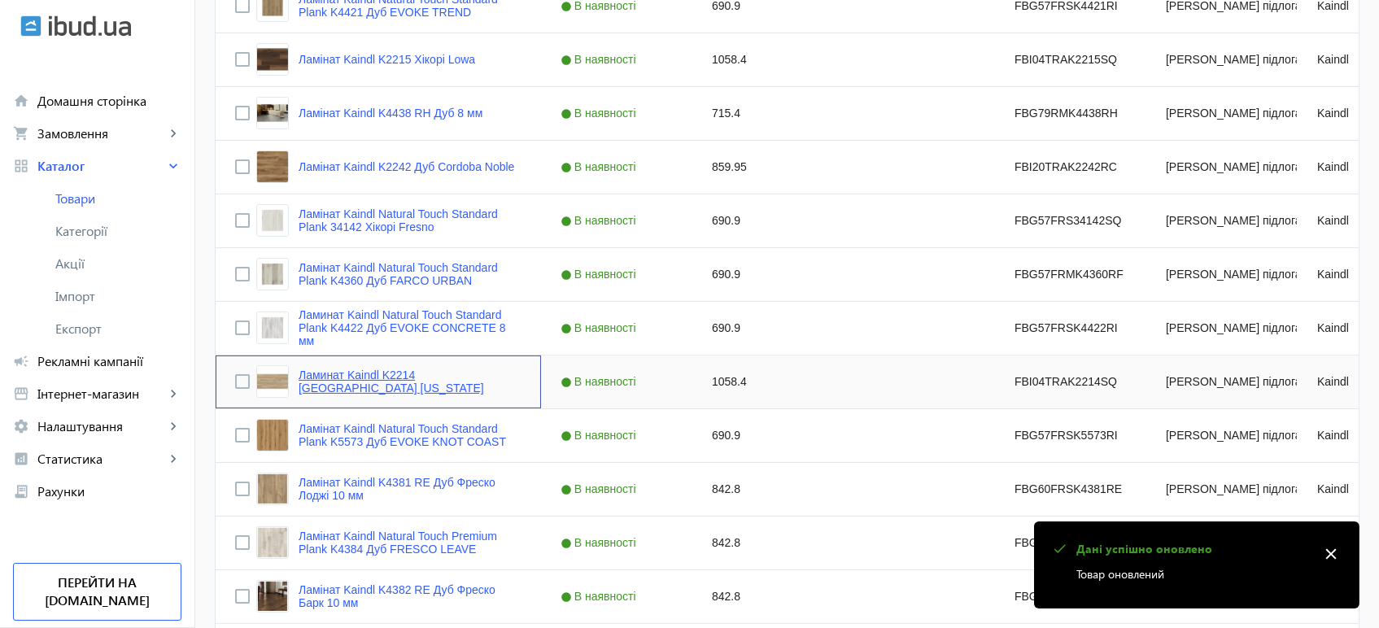
click at [462, 381] on link "Ламинат Kaindl K2214 Хикори Georgia" at bounding box center [409, 381] width 223 height 26
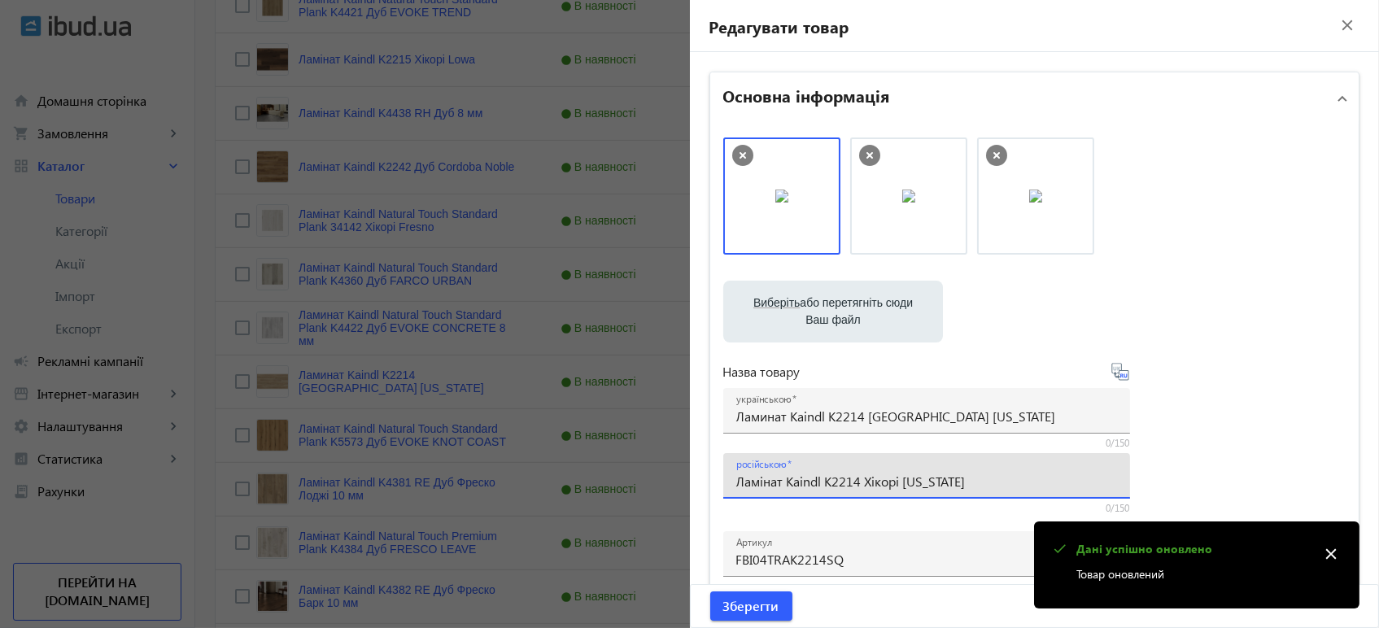
click at [796, 480] on input "Ламінат Kaindl K2214 Хікорі [US_STATE]" at bounding box center [926, 481] width 381 height 17
click at [865, 416] on input "Ламинат Kaindl K2214 Хикори Georgia" at bounding box center [926, 415] width 381 height 17
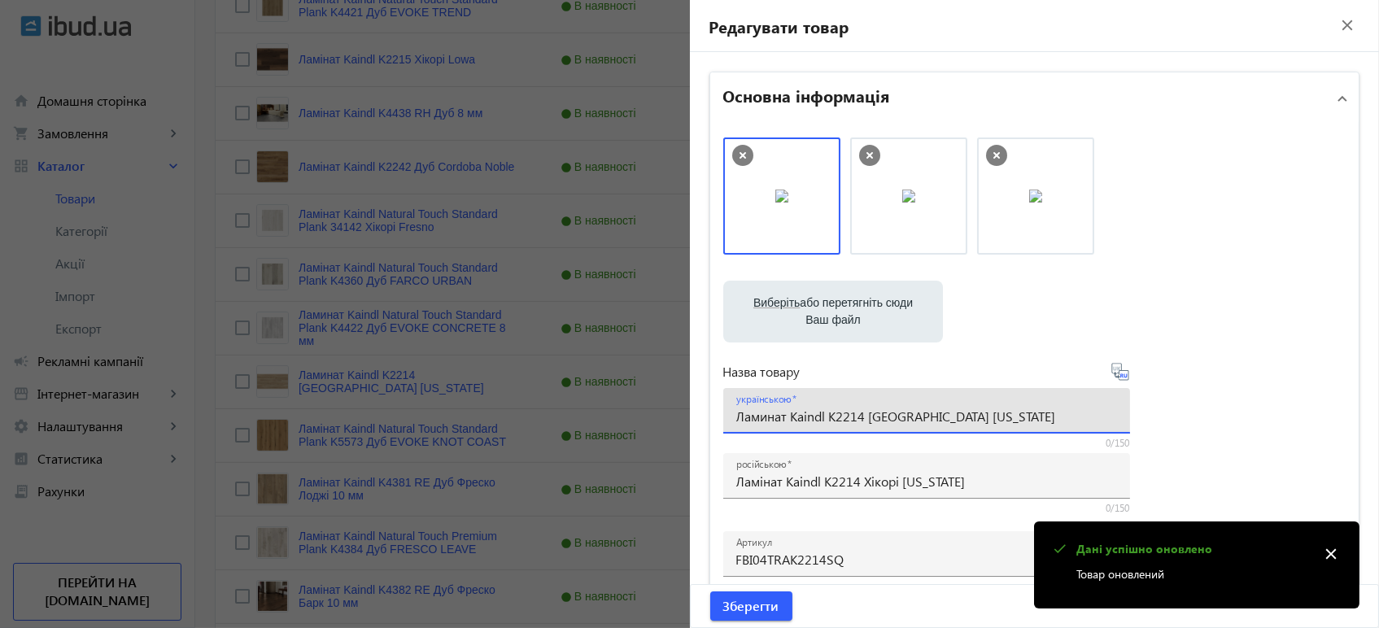
paste input "інат Kaindl K2214 Хікорі"
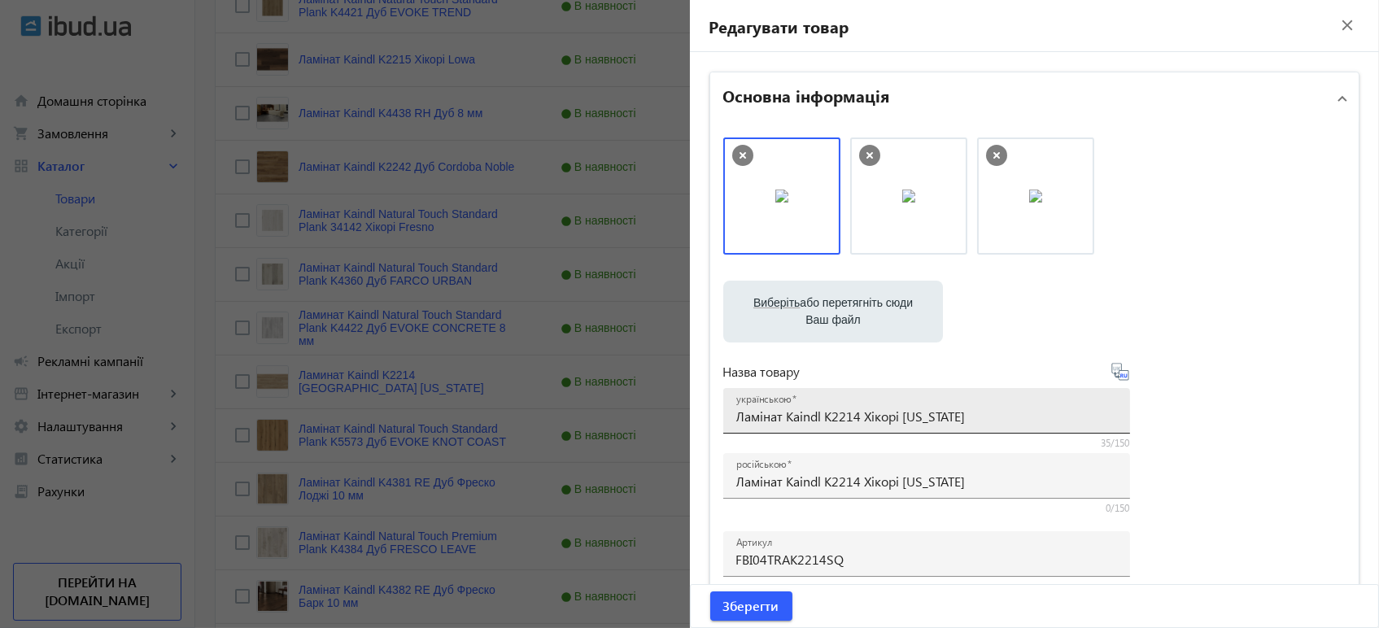
drag, startPoint x: 1122, startPoint y: 376, endPoint x: 1041, endPoint y: 423, distance: 93.3
click at [1121, 376] on icon at bounding box center [1120, 372] width 20 height 20
click at [755, 595] on span "submit" at bounding box center [751, 605] width 82 height 39
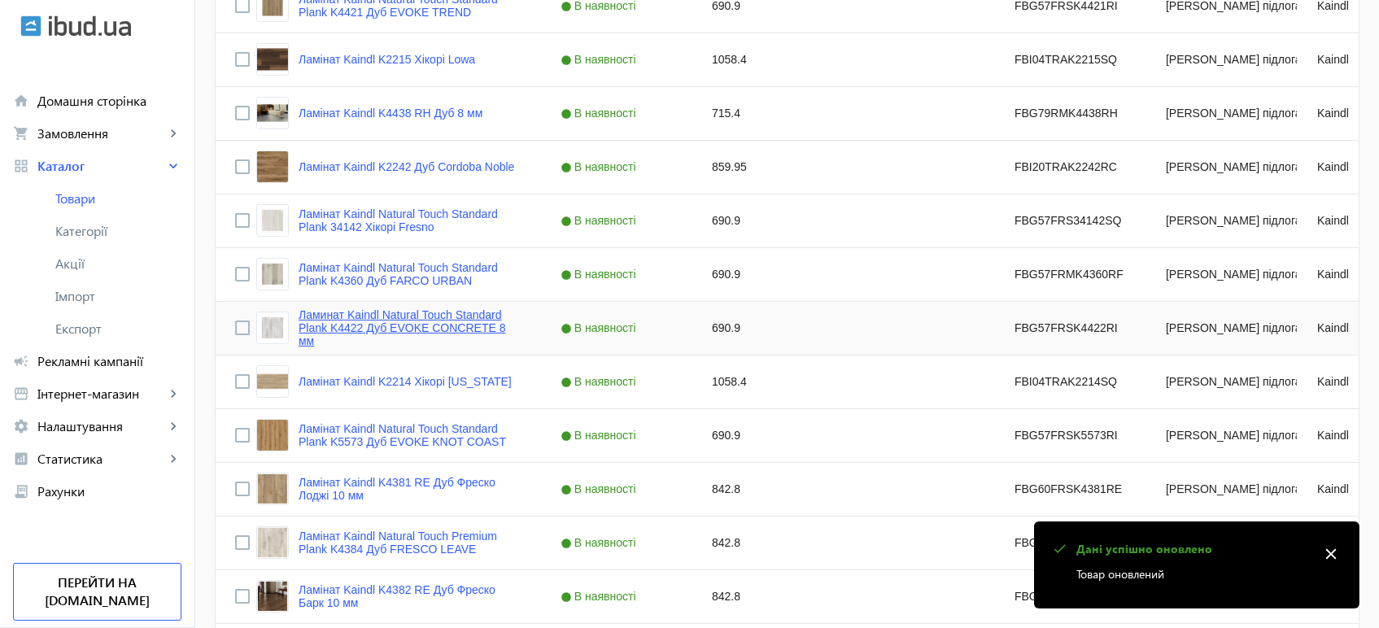
click at [369, 331] on link "Ламинат Kaindl Natural Touch Standard Plank K4422 Дуб EVOKE CONCRETE 8 мм" at bounding box center [409, 327] width 223 height 39
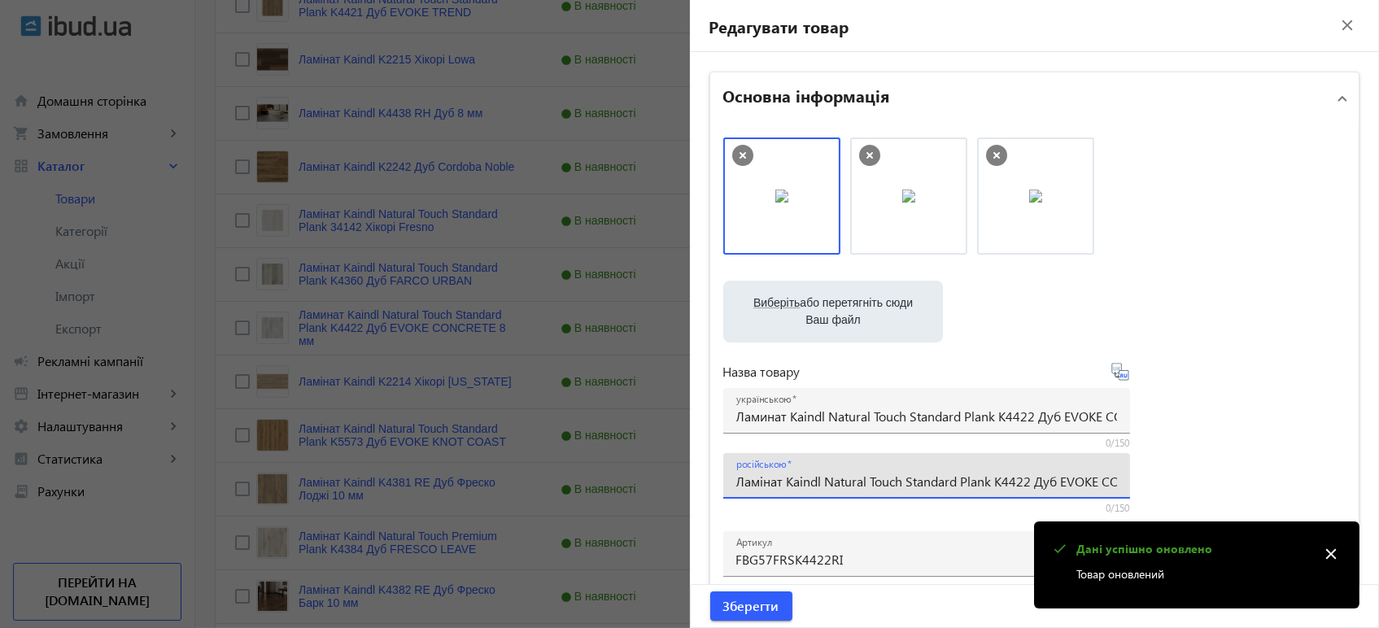
click at [839, 473] on input "Ламінат Kaindl Natural Touch Standard Plank K4422 Дуб EVOKE CONCRETE 8 мм" at bounding box center [926, 481] width 381 height 17
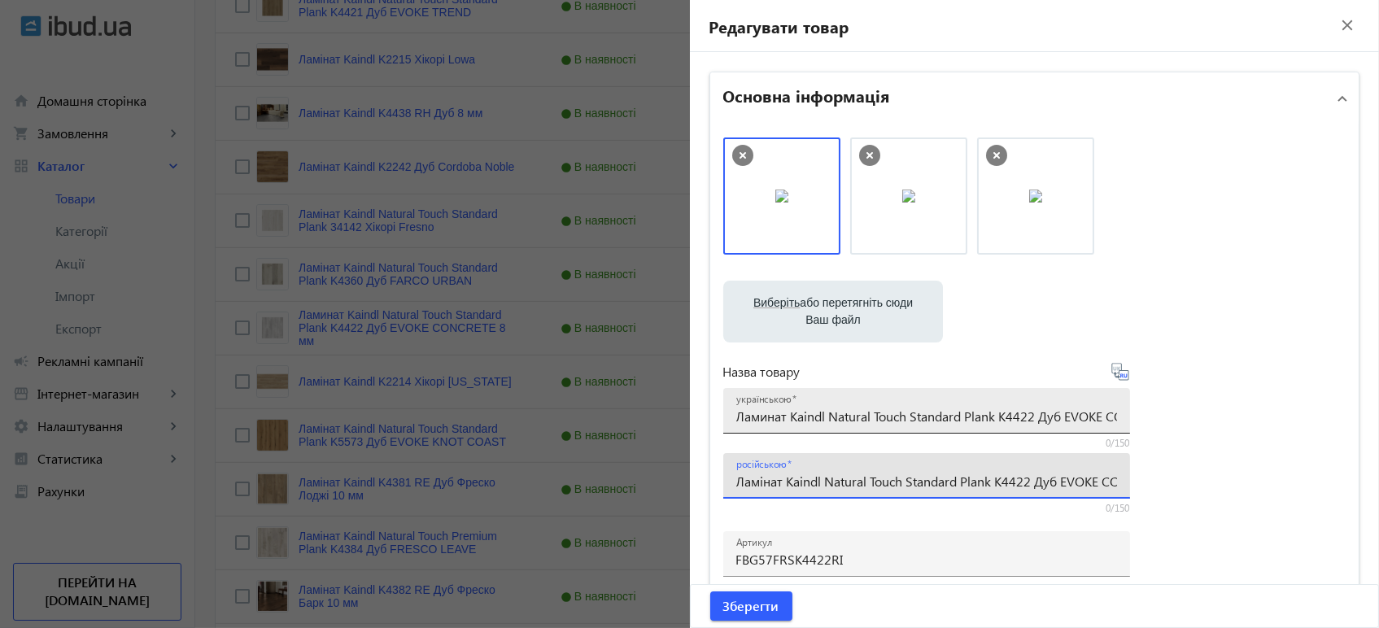
click at [844, 411] on input "Ламинат Kaindl Natural Touch Standard Plank K4422 Дуб EVOKE CONCRETE 8 мм" at bounding box center [926, 415] width 381 height 17
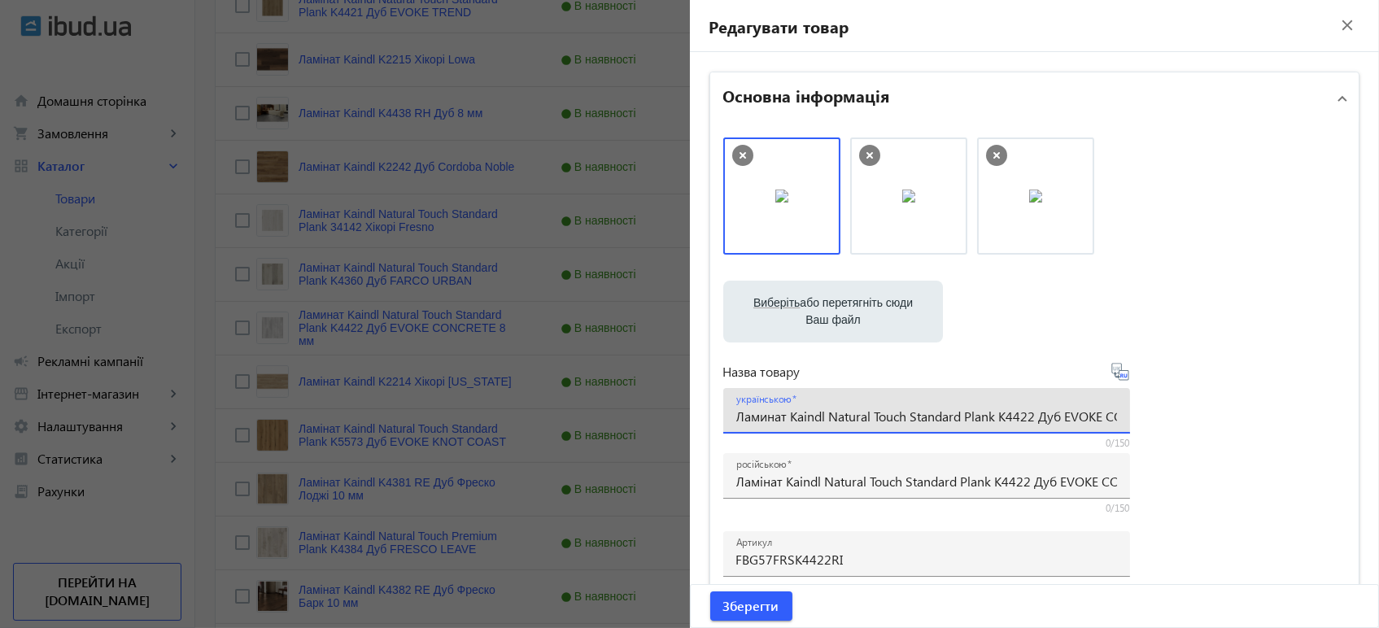
paste input "і"
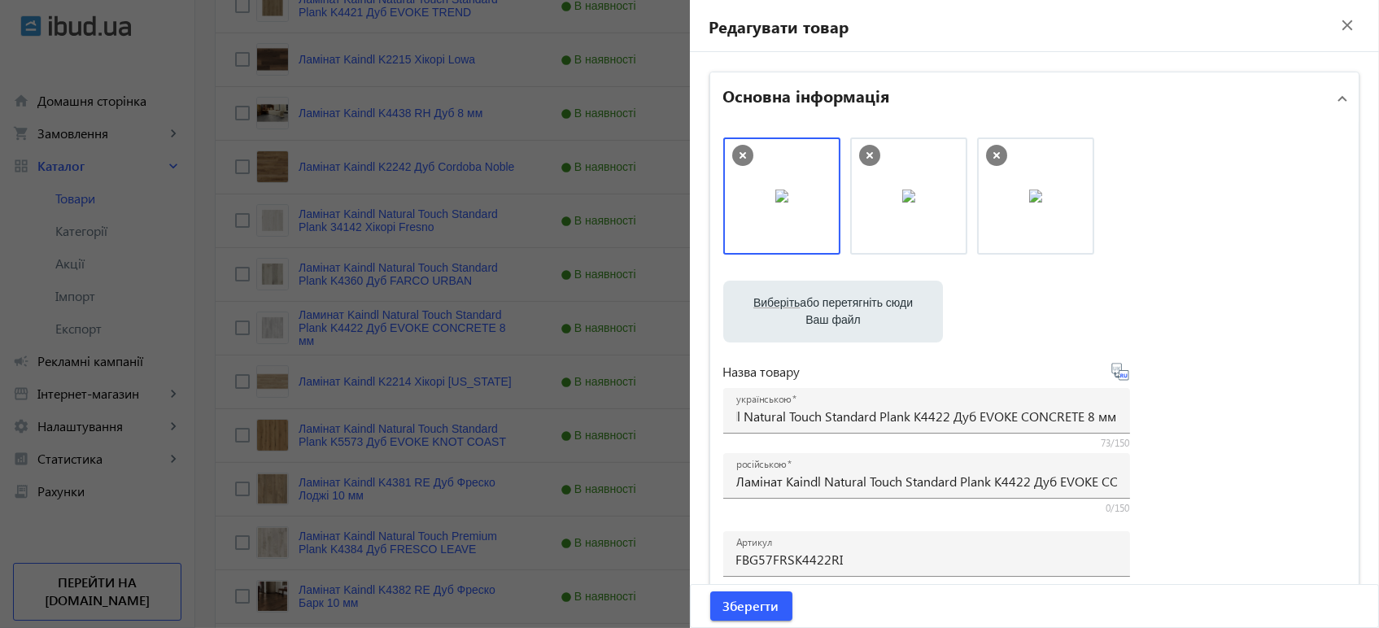
click at [1119, 370] on icon at bounding box center [1119, 371] width 17 height 17
click at [743, 616] on span "submit" at bounding box center [751, 605] width 82 height 39
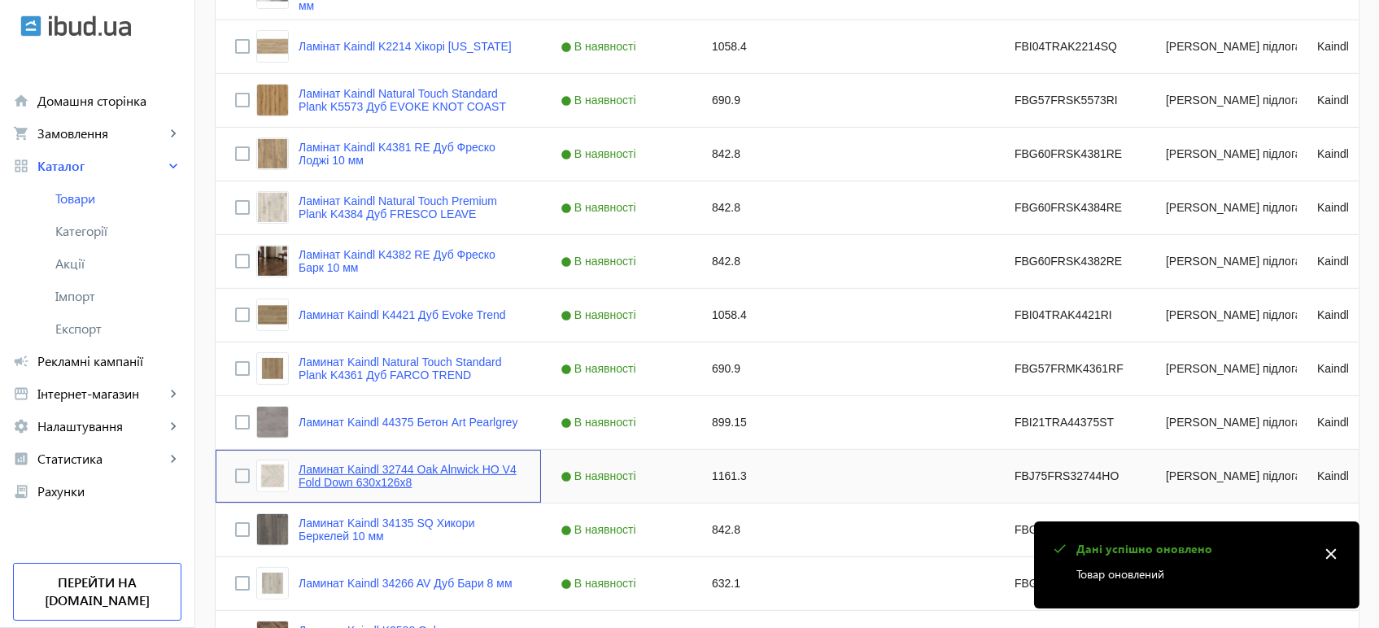
click at [468, 473] on link "Ламинат Kaindl 32744 Oak Alnwick HO V4 Fold Down 630x126x8" at bounding box center [409, 476] width 223 height 26
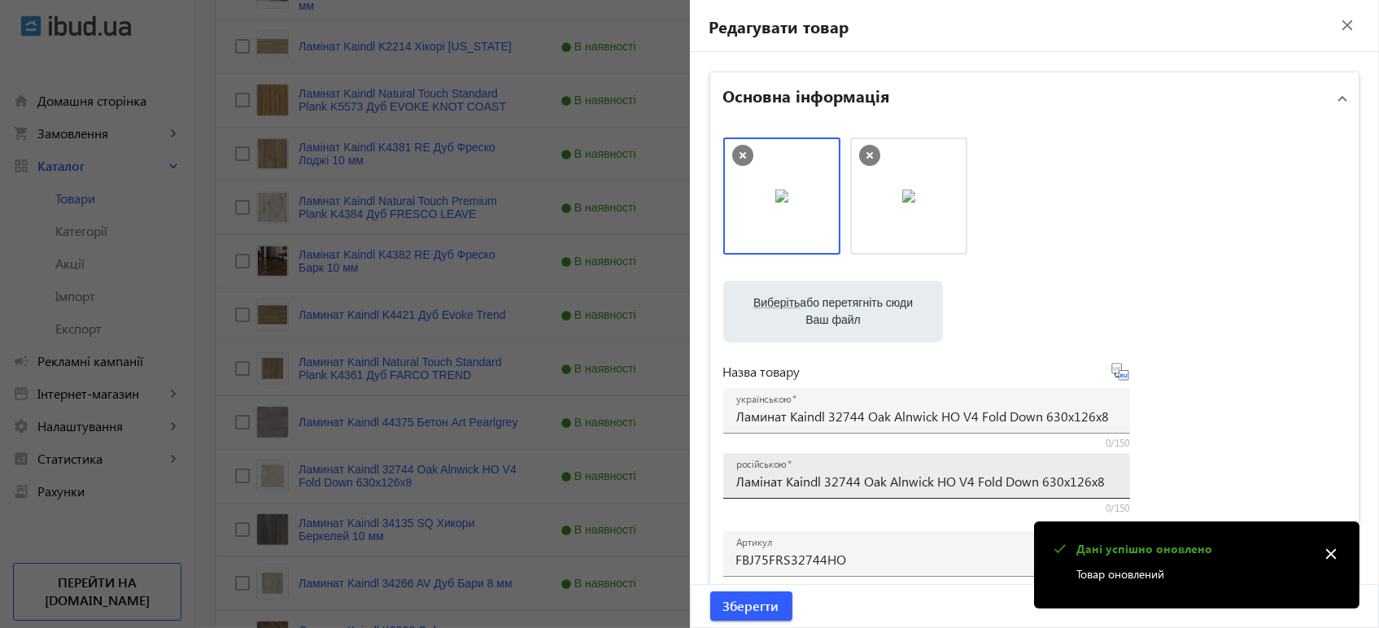
click at [766, 484] on input "Ламінат Kaindl 32744 Oak Alnwick HO V4 Fold Down 630x126x8" at bounding box center [926, 481] width 381 height 17
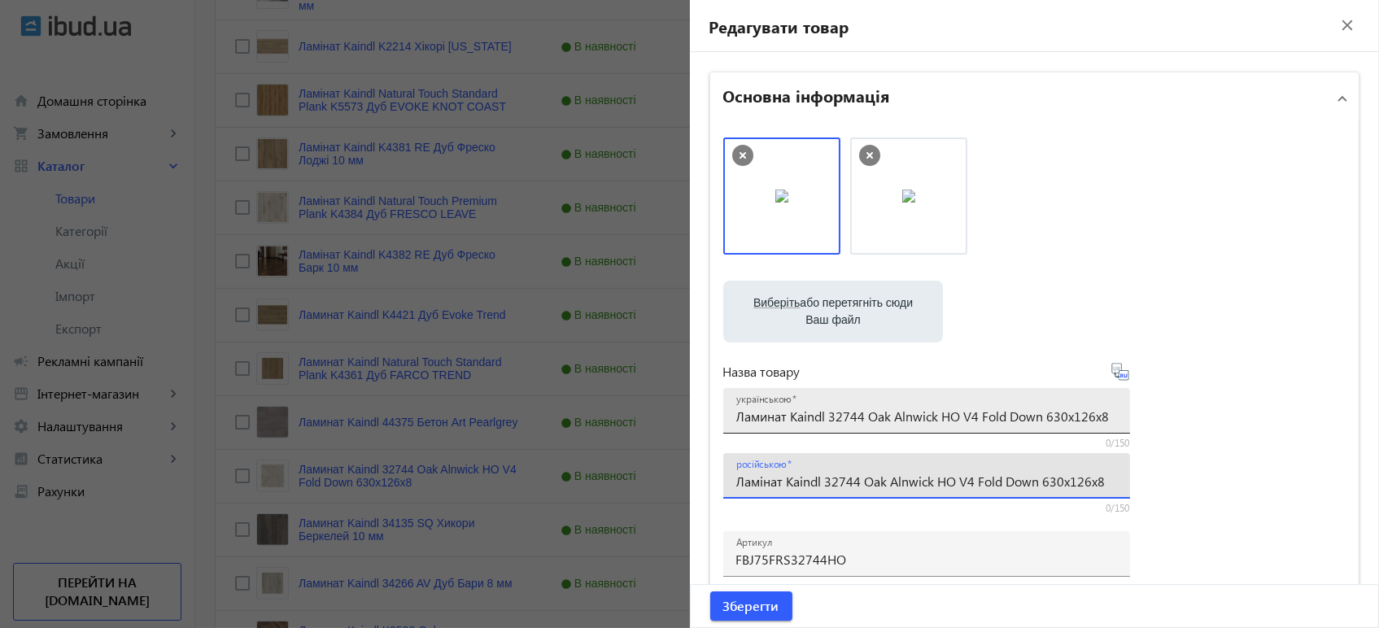
click at [873, 416] on input "Ламинат Kaindl 32744 Oak Alnwick HO V4 Fold Down 630x126x8" at bounding box center [926, 415] width 381 height 17
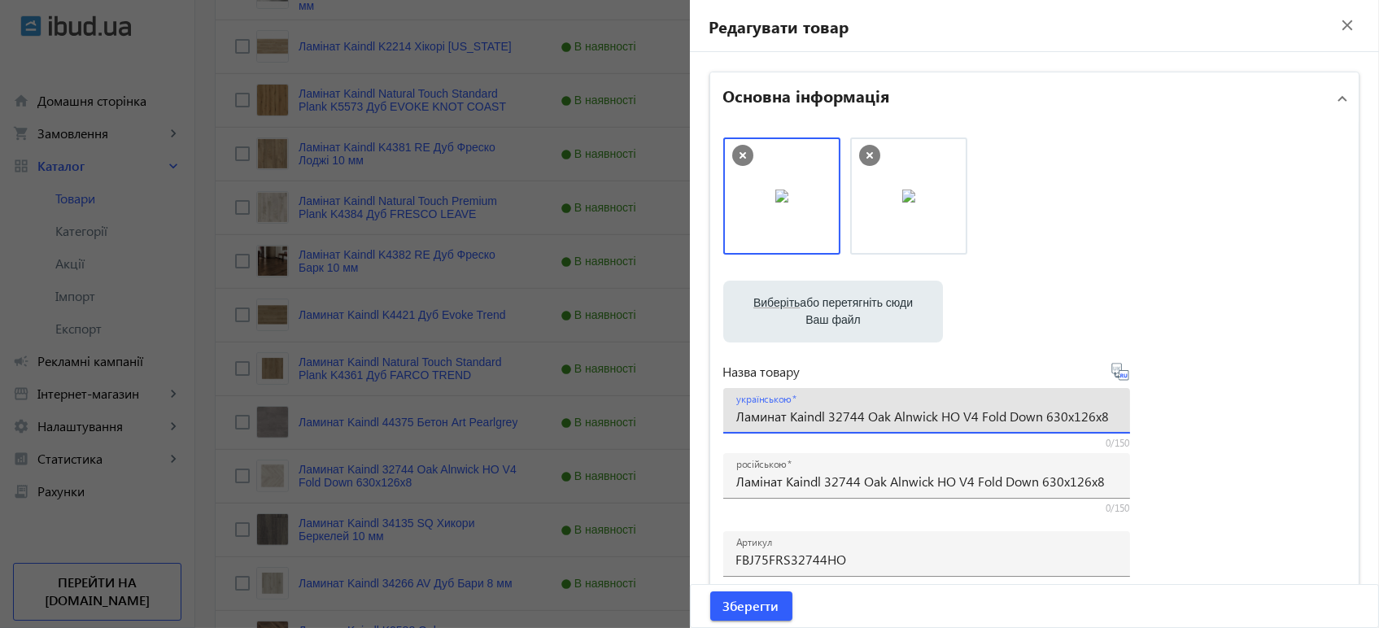
paste input "і"
click at [1120, 376] on icon at bounding box center [1120, 372] width 20 height 20
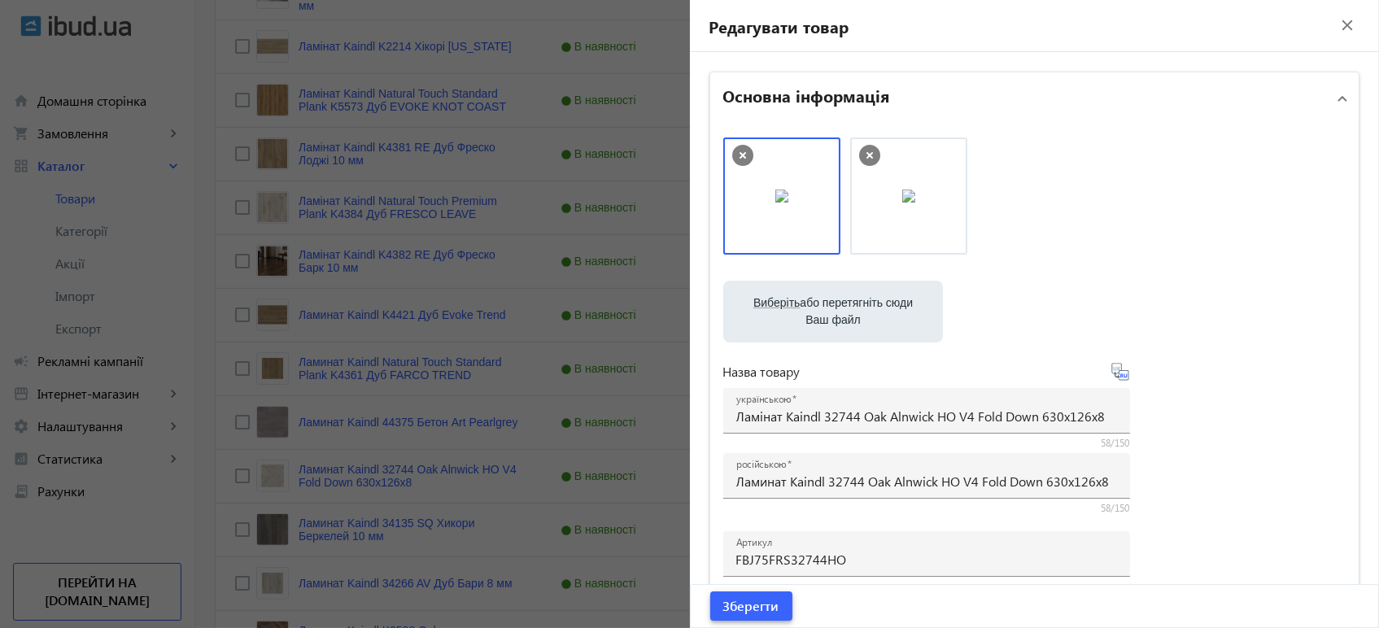
click at [738, 609] on span "Зберегти" at bounding box center [751, 606] width 56 height 18
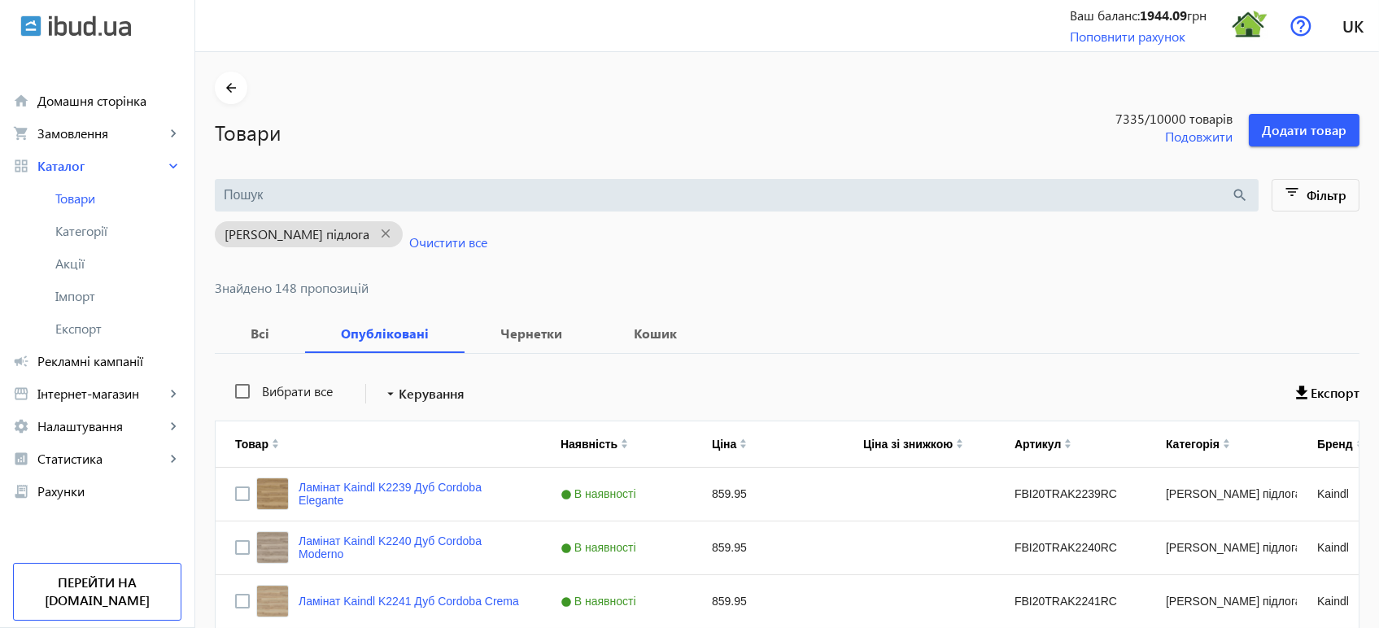
scroll to position [1145, 0]
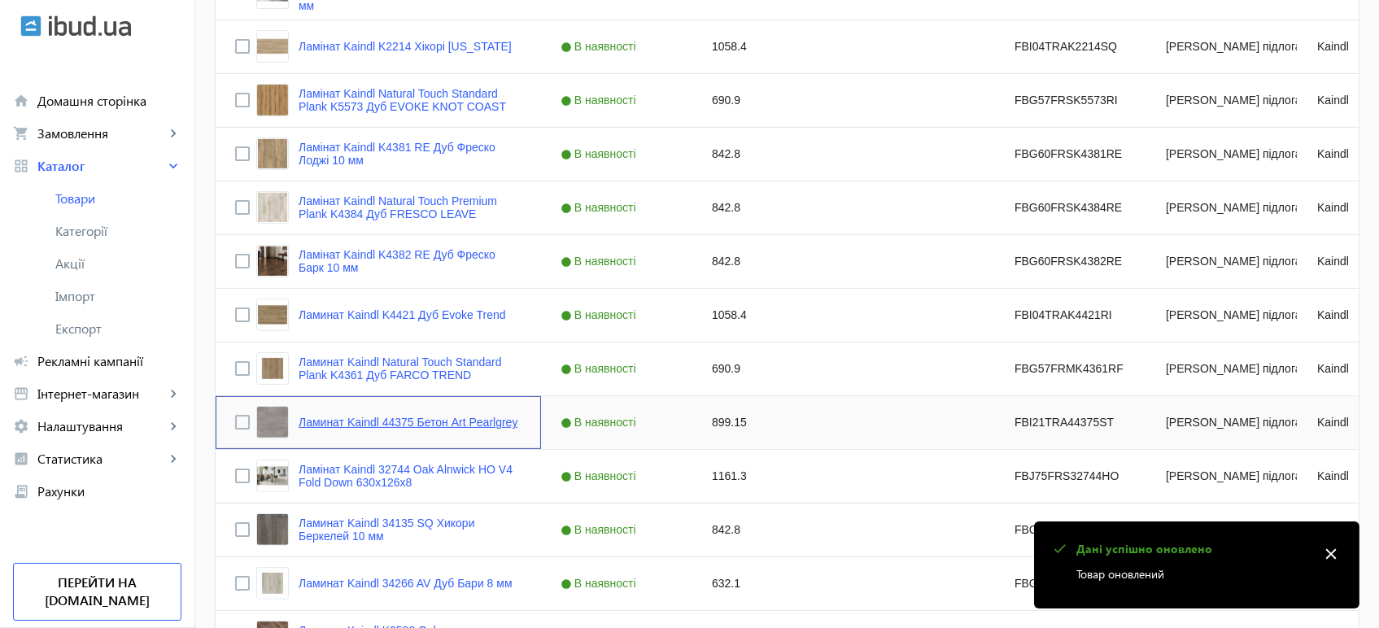
click at [386, 421] on link "Ламинат Kaindl 44375 Бетон Art Pearlgrey" at bounding box center [407, 422] width 219 height 13
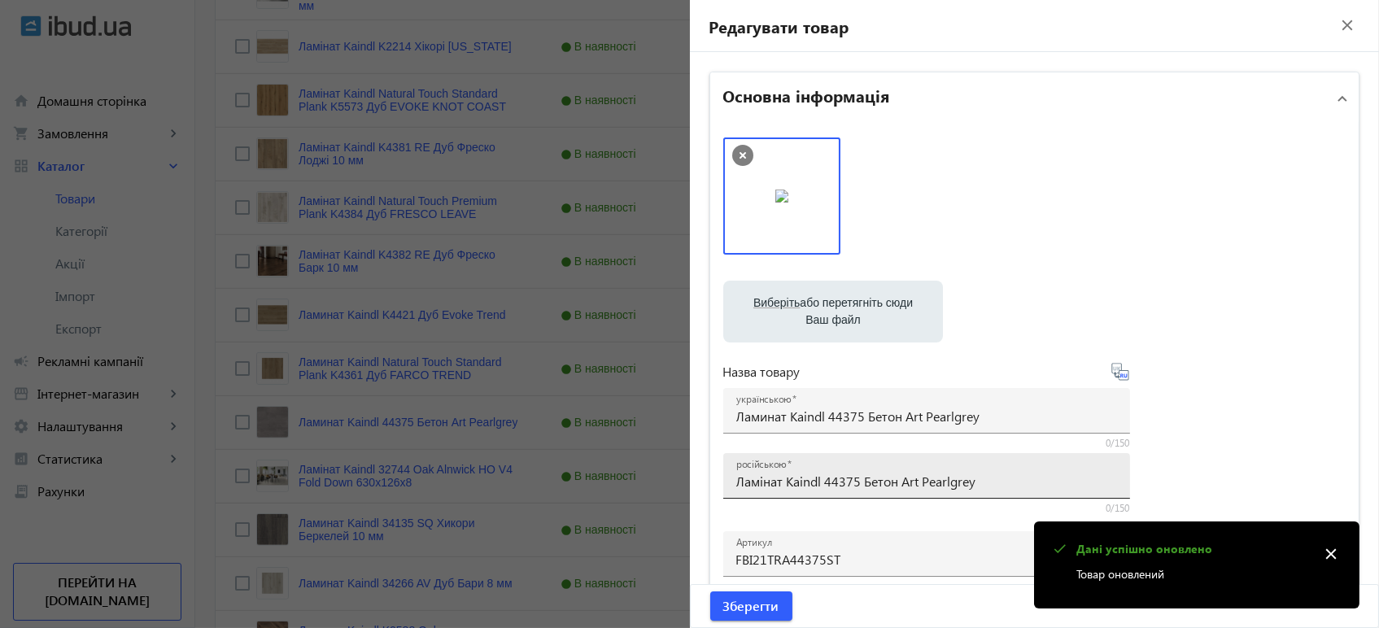
click at [768, 493] on div "російською Ламінат Kaindl 44375 Бетон Art Pearlgrey" at bounding box center [926, 476] width 381 height 46
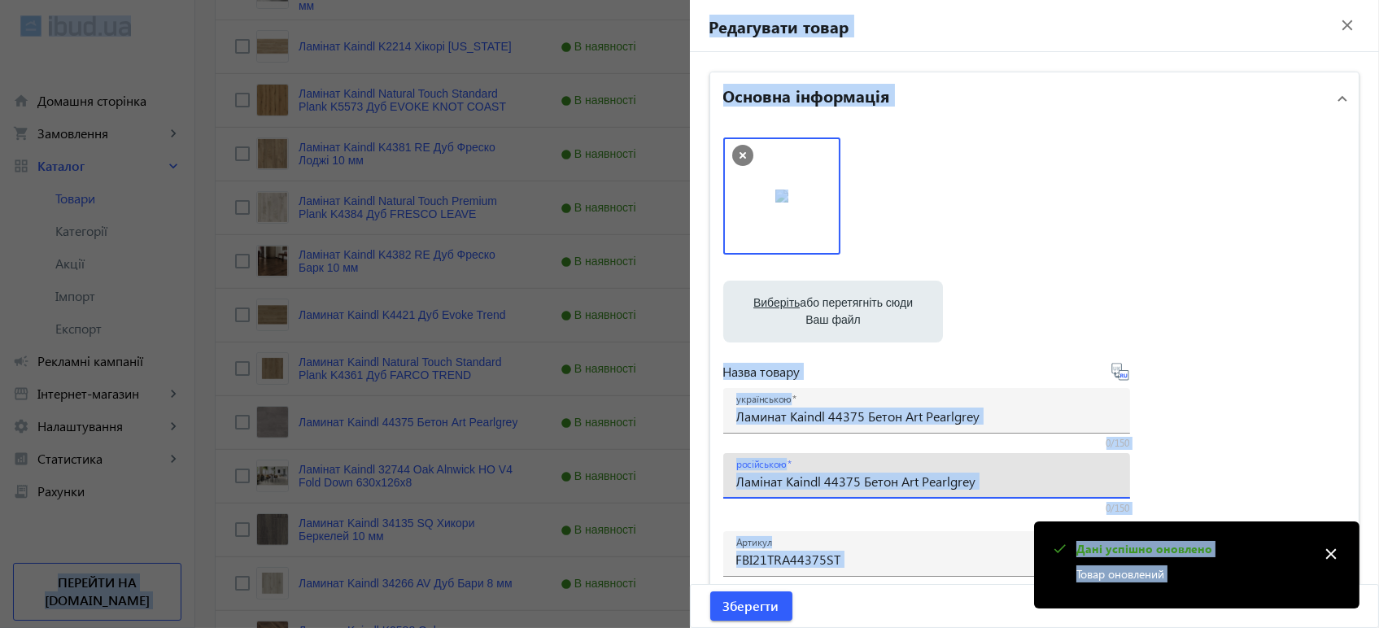
click at [769, 490] on div "російською Ламінат Kaindl 44375 Бетон Art Pearlgrey" at bounding box center [926, 476] width 381 height 46
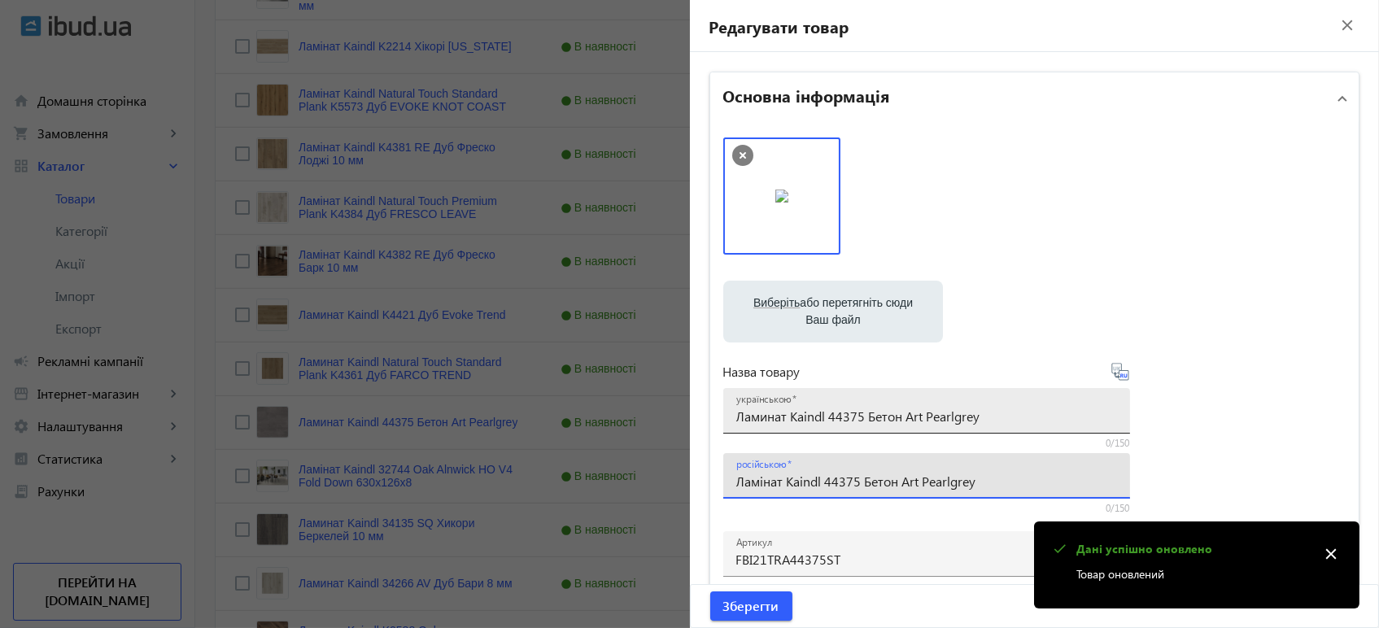
click at [807, 417] on input "Ламинат Kaindl 44375 Бетон Art Pearlgrey" at bounding box center [926, 415] width 381 height 17
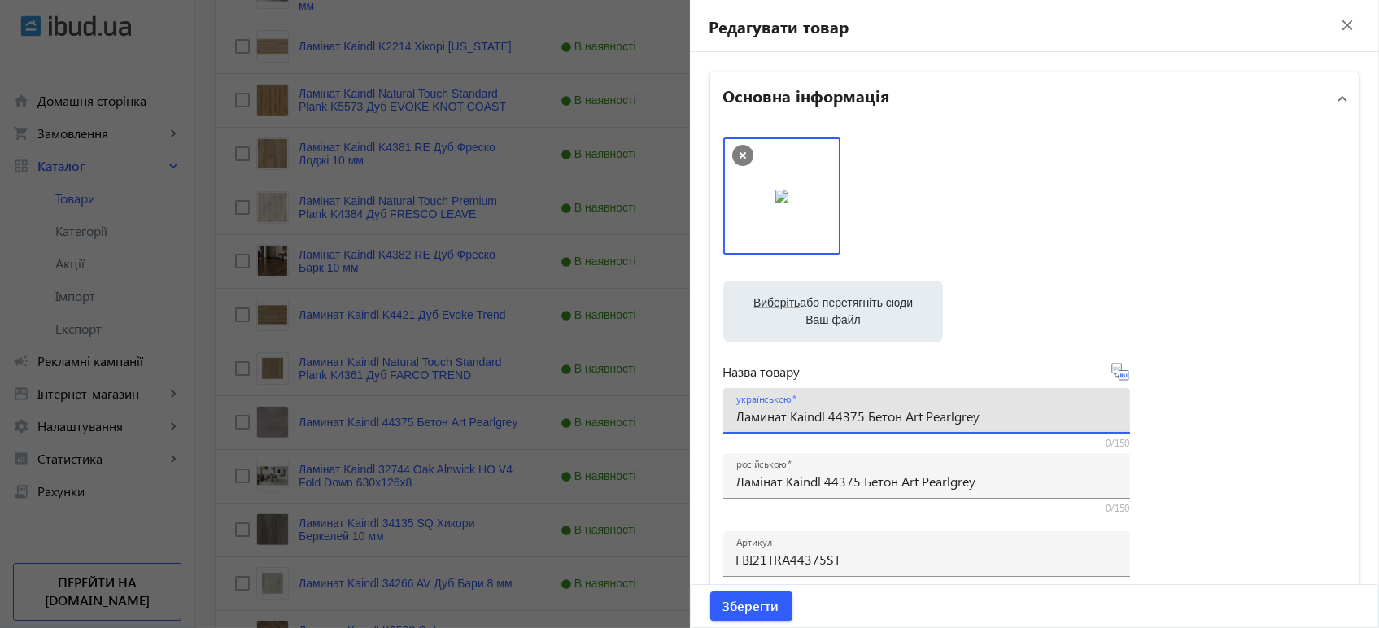
paste input "і"
click at [1119, 372] on icon at bounding box center [1120, 372] width 20 height 20
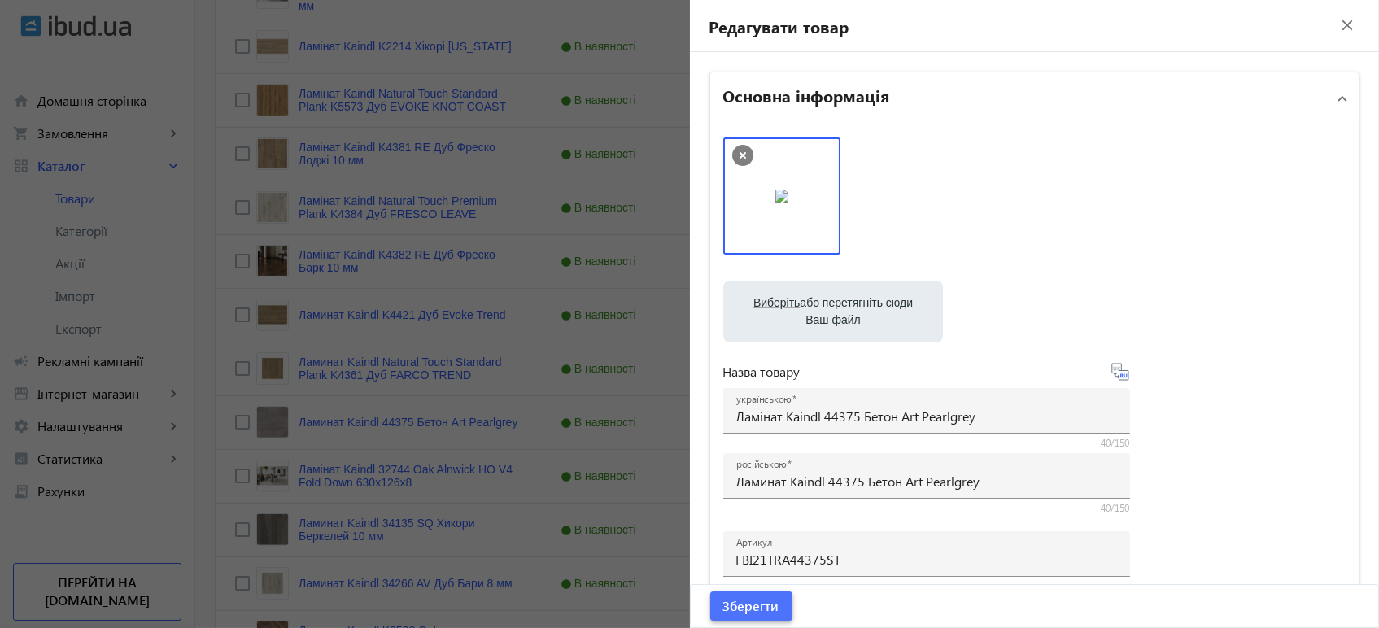
click at [752, 616] on span "submit" at bounding box center [751, 605] width 82 height 39
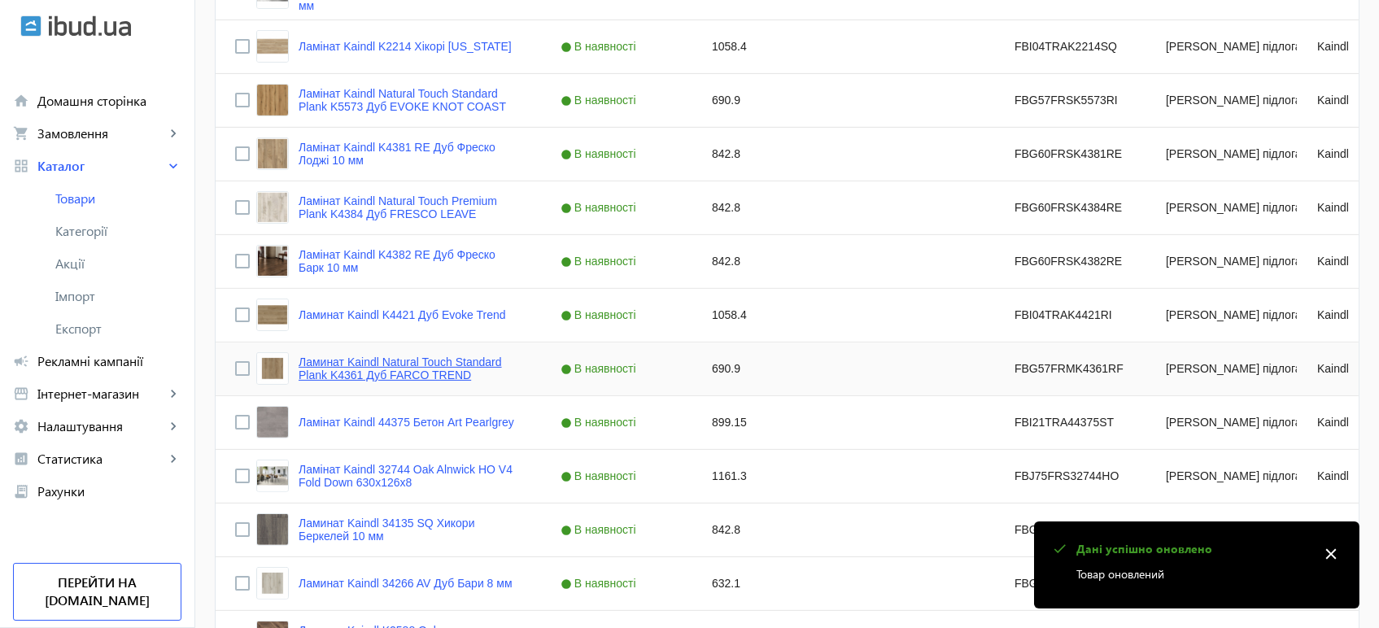
click at [385, 378] on link "Ламинат Kaindl Natural Touch Standard Plank K4361 Дуб FARCO TREND" at bounding box center [409, 368] width 223 height 26
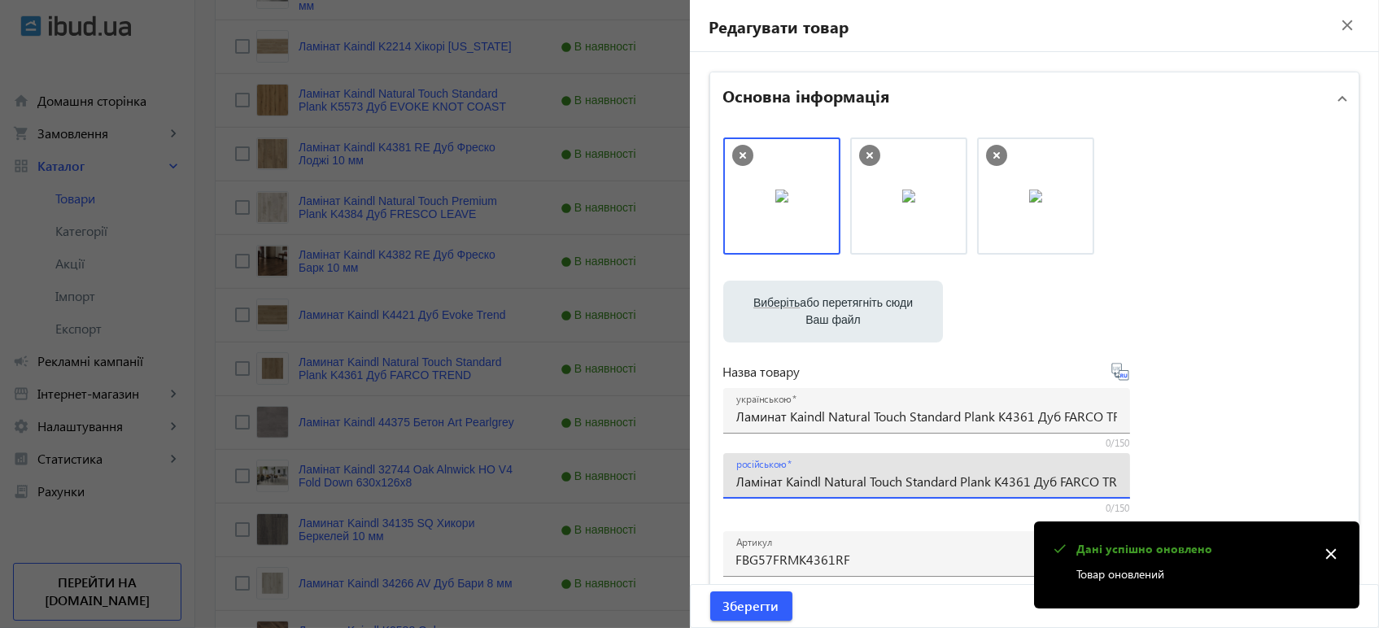
click at [751, 480] on input "Ламінат Kaindl Natural Touch Standard Plank K4361 Дуб FARCO TREND" at bounding box center [926, 481] width 381 height 17
click at [835, 415] on input "Ламинат Kaindl Natural Touch Standard Plank K4361 Дуб FARCO TREND" at bounding box center [926, 415] width 381 height 17
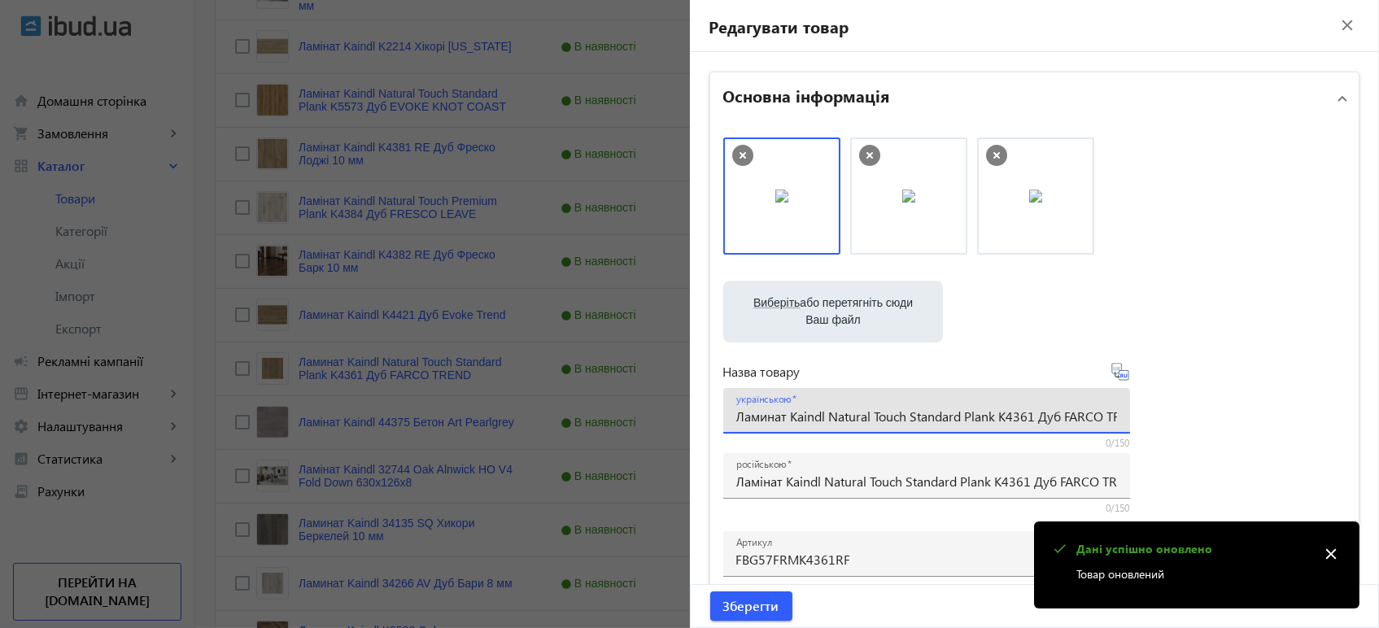
paste input "і"
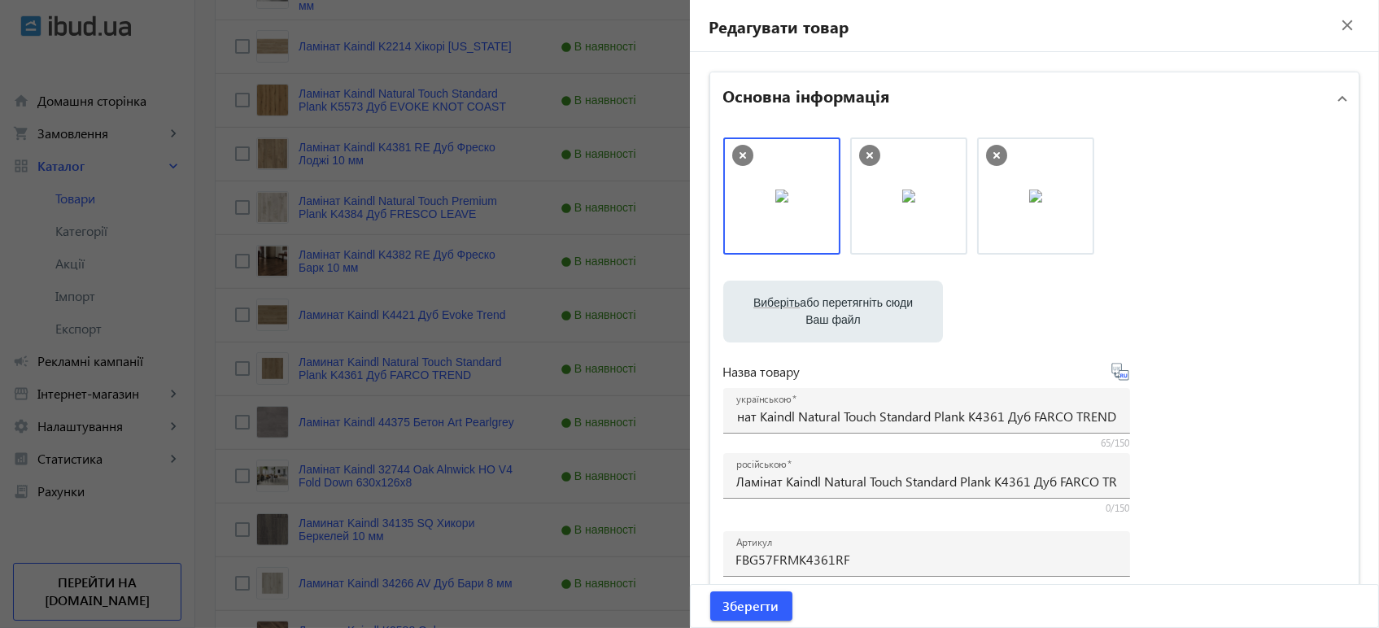
click at [1119, 373] on icon at bounding box center [1120, 372] width 20 height 20
click at [735, 602] on span "Зберегти" at bounding box center [751, 606] width 56 height 18
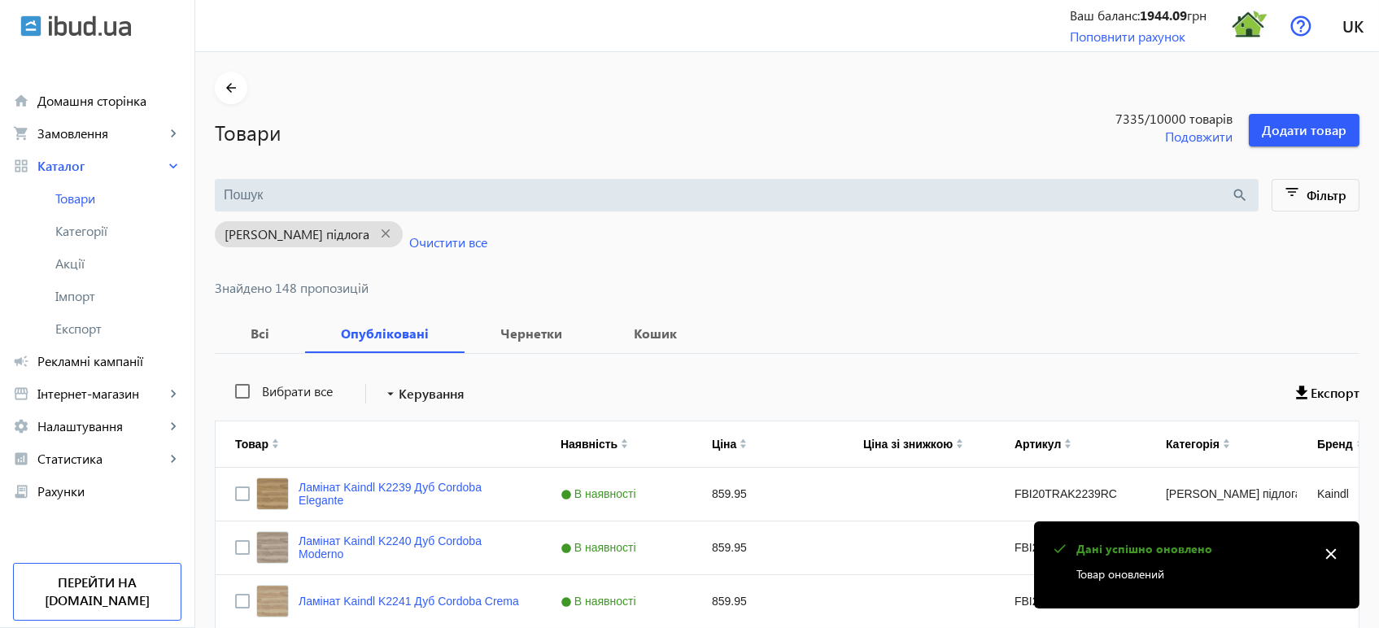
scroll to position [1145, 0]
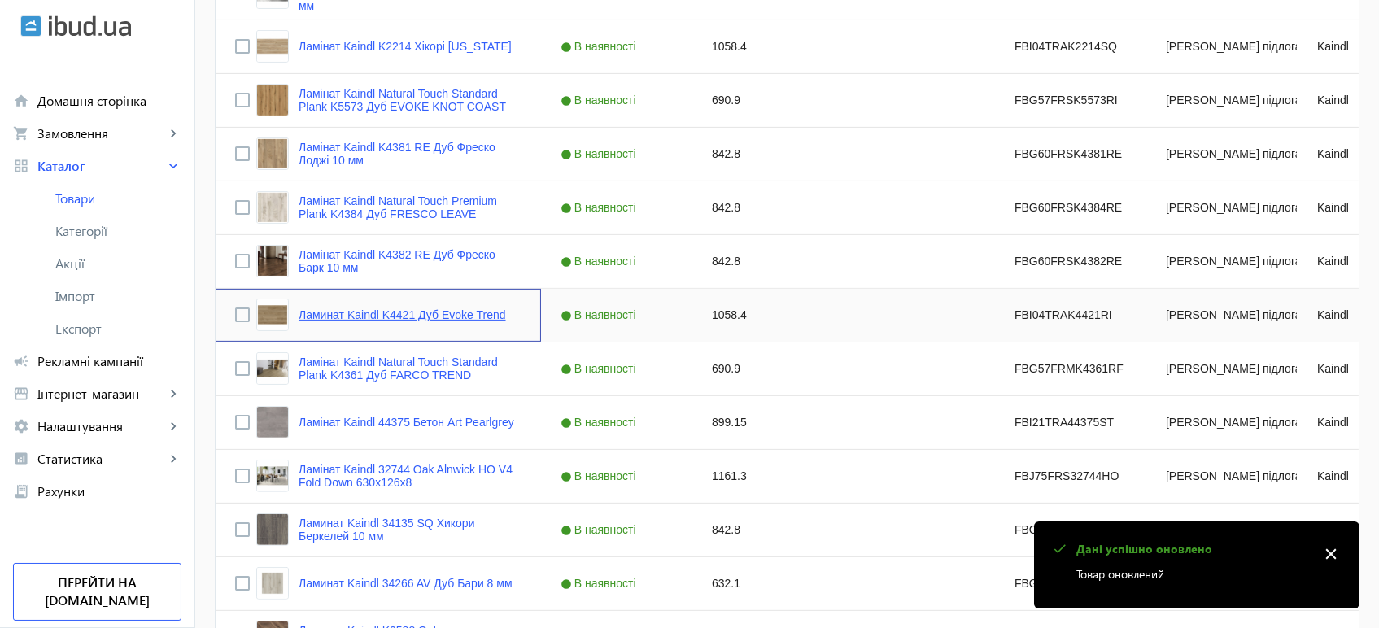
click at [385, 320] on link "Ламинат Kaindl K4421 Дуб Evoke Trend" at bounding box center [401, 314] width 207 height 13
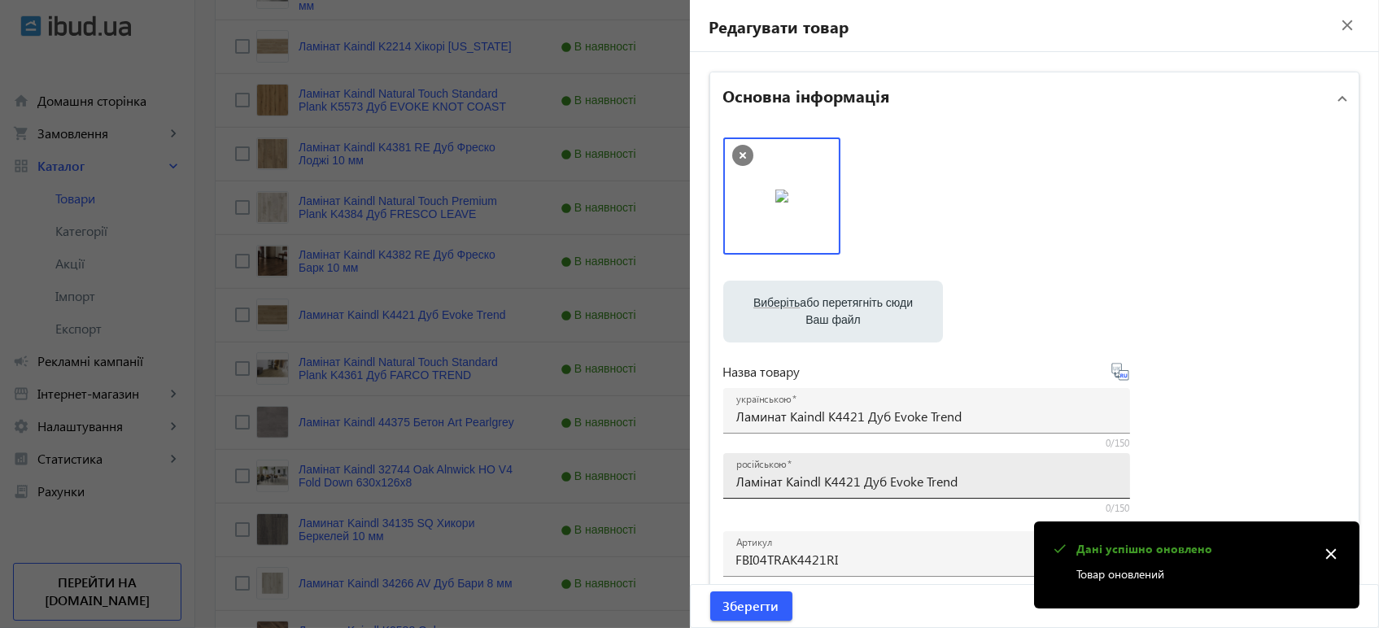
click at [840, 486] on input "Ламінат Kaindl K4421 Дуб Evoke Trend" at bounding box center [926, 481] width 381 height 17
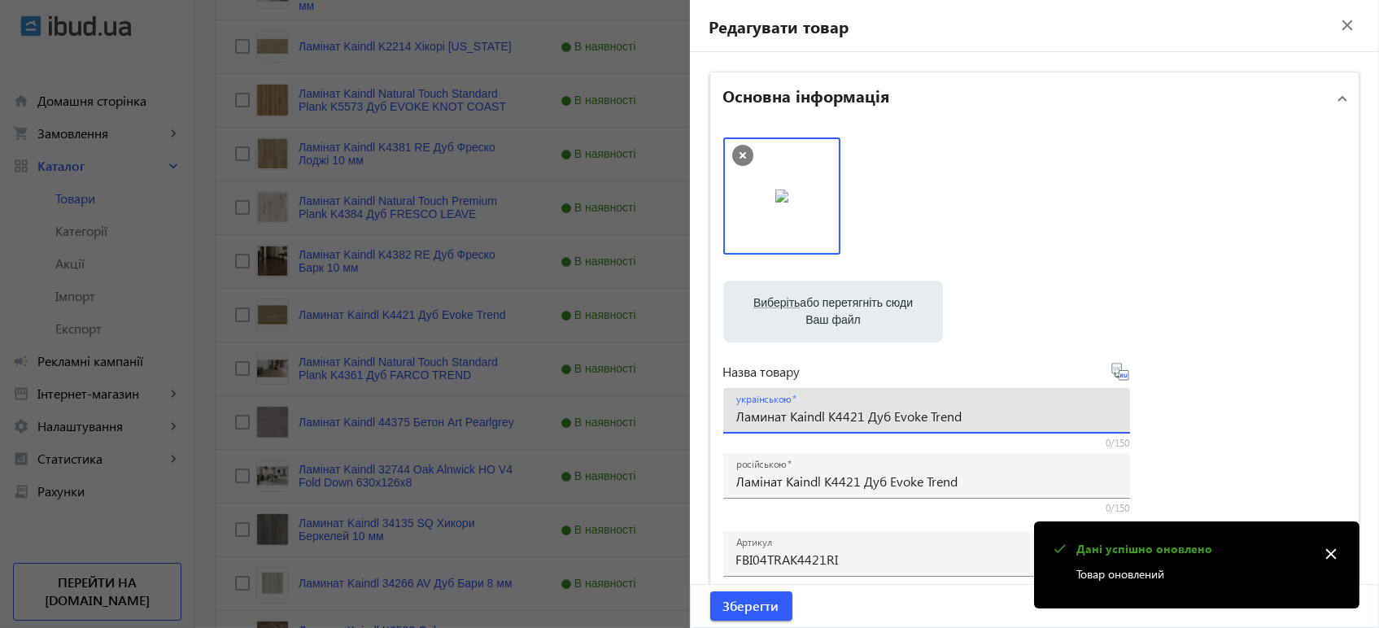
click at [830, 412] on input "Ламинат Kaindl K4421 Дуб Evoke Trend" at bounding box center [926, 415] width 381 height 17
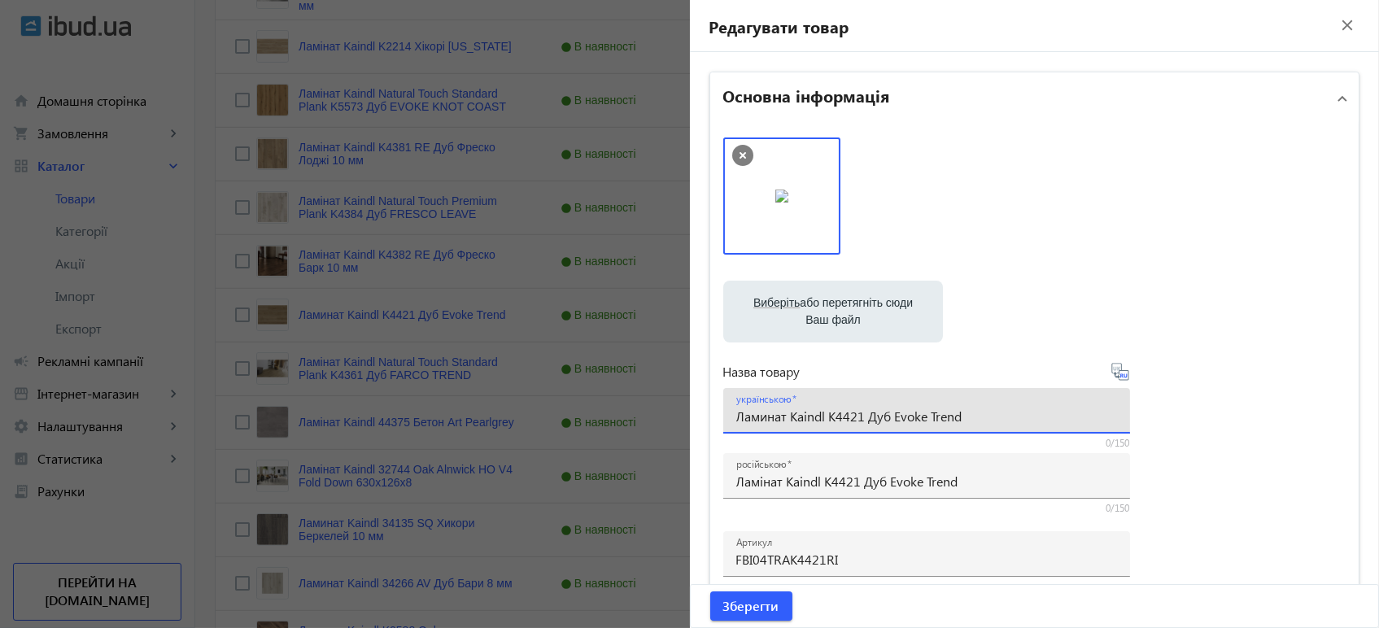
paste input "і"
click at [1122, 376] on icon at bounding box center [1119, 371] width 17 height 17
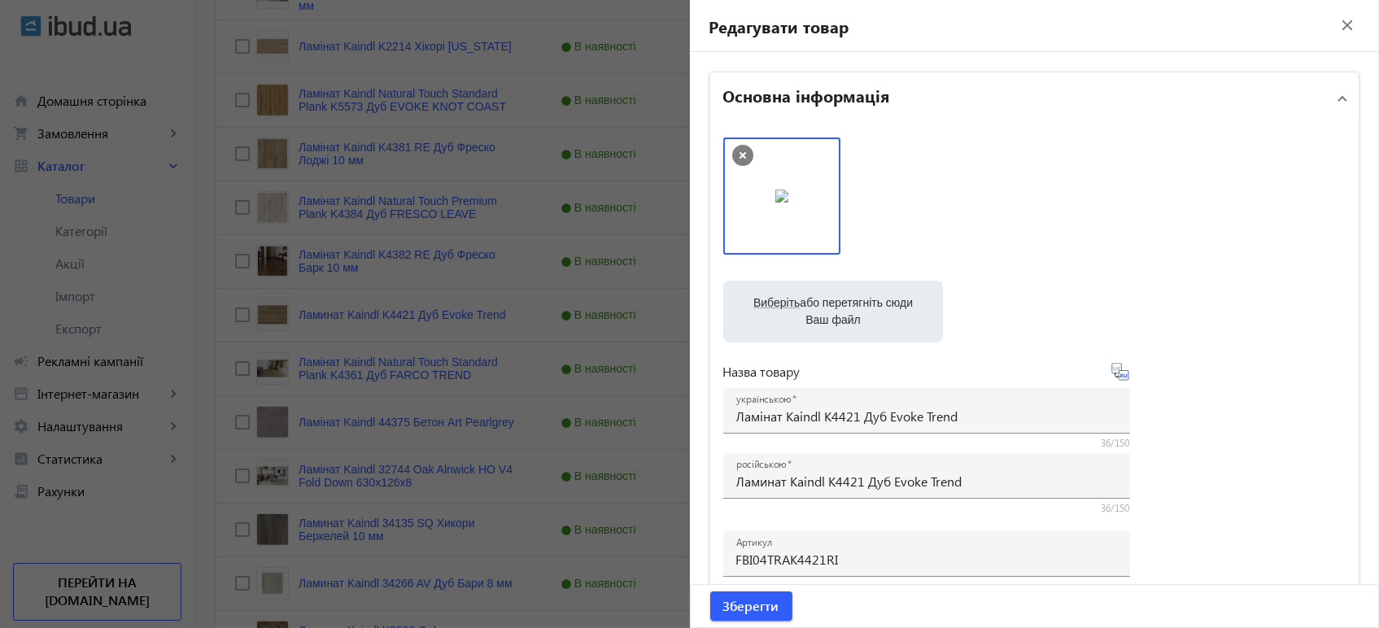
click at [816, 612] on div "Зберегти" at bounding box center [1034, 606] width 688 height 42
click at [780, 612] on span "submit" at bounding box center [751, 605] width 82 height 39
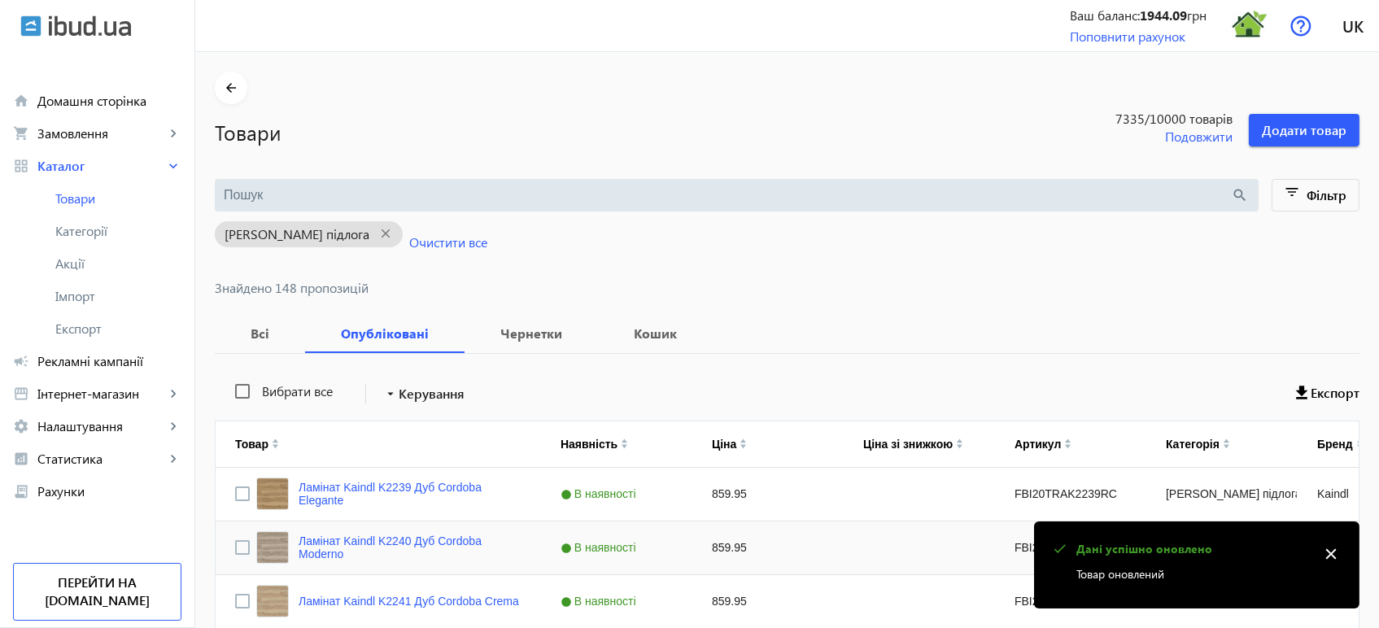
scroll to position [1353, 0]
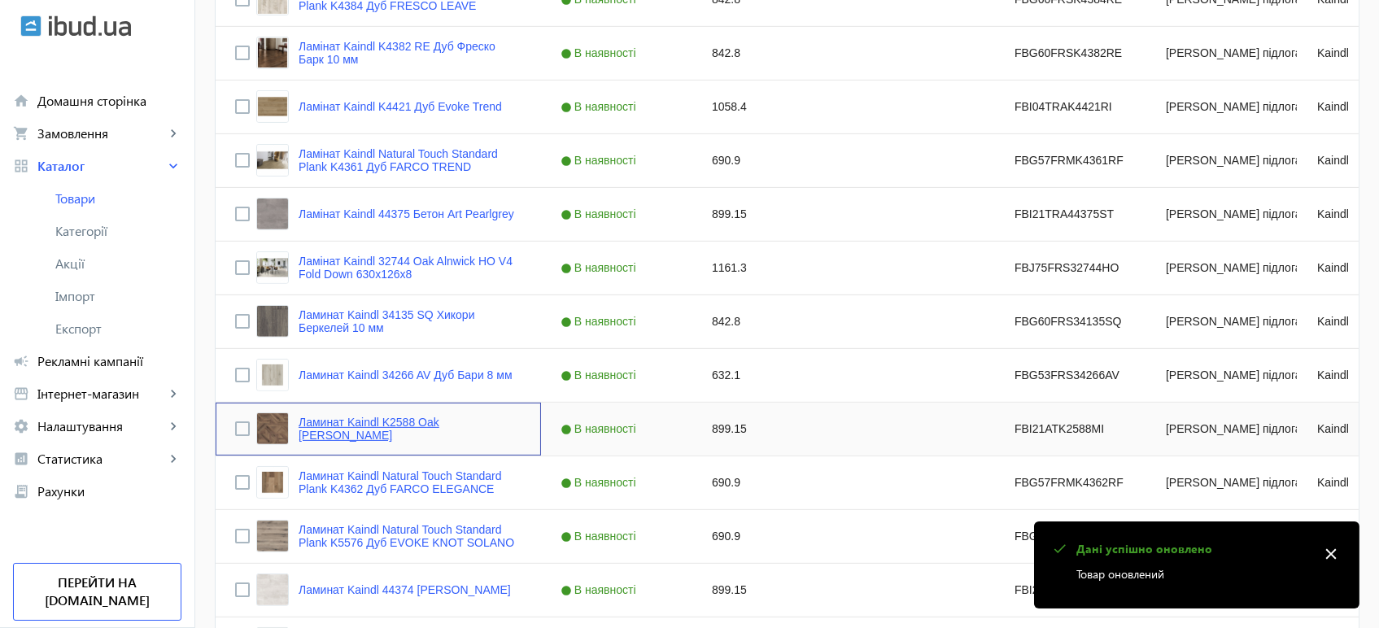
click at [450, 421] on link "Ламинат Kaindl K2588 Oak Milano Vittorio" at bounding box center [409, 429] width 223 height 26
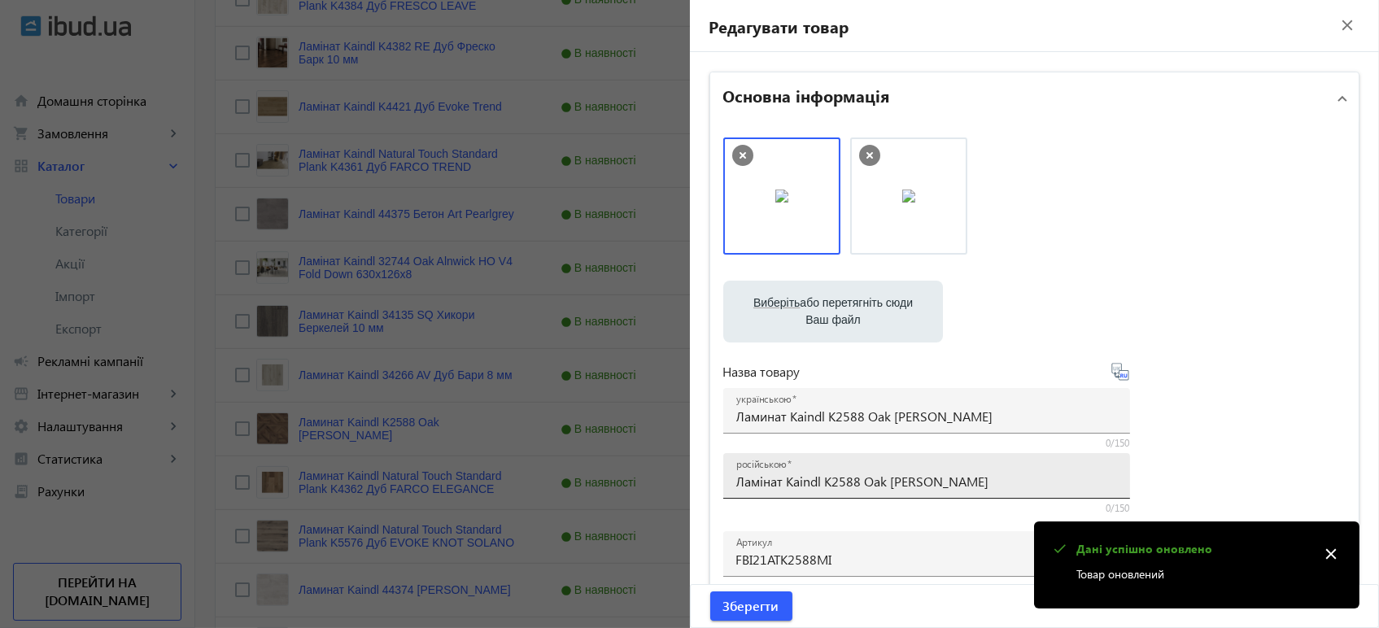
click at [807, 491] on div "російською Ламінат Kaindl K2588 Oak Milano Vittorio" at bounding box center [926, 476] width 381 height 46
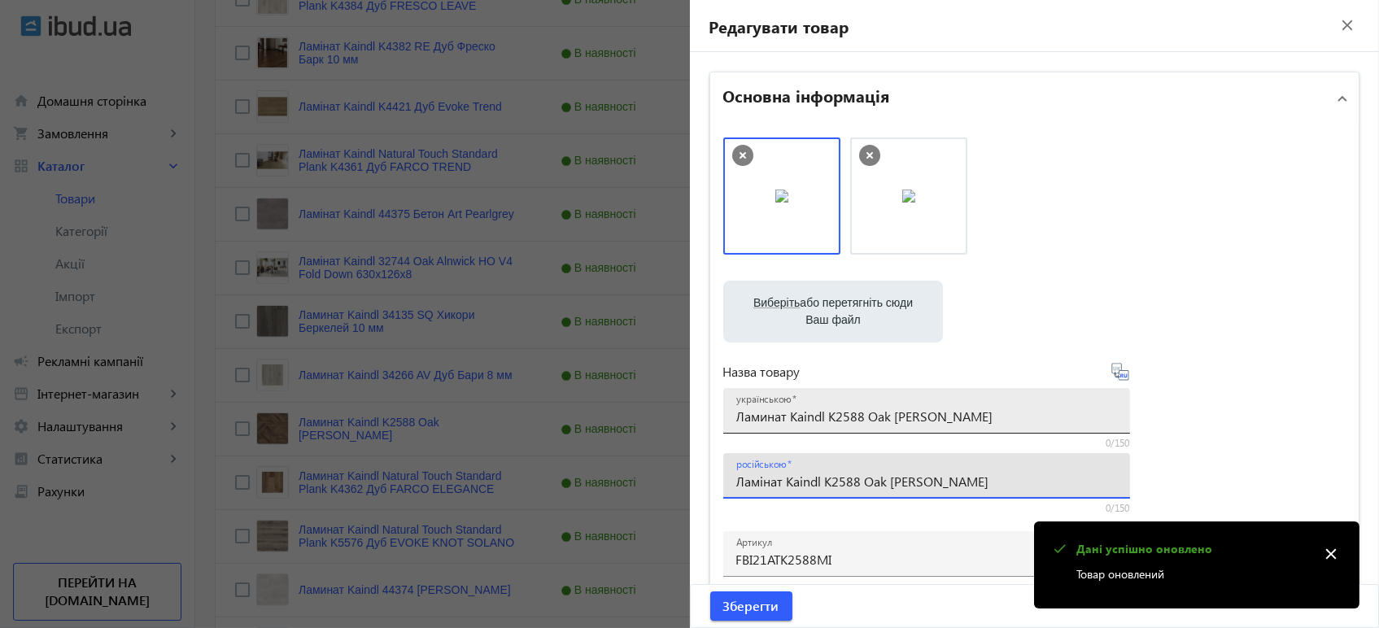
click at [846, 418] on input "Ламинат Kaindl K2588 Oak Milano Vittorio" at bounding box center [926, 415] width 381 height 17
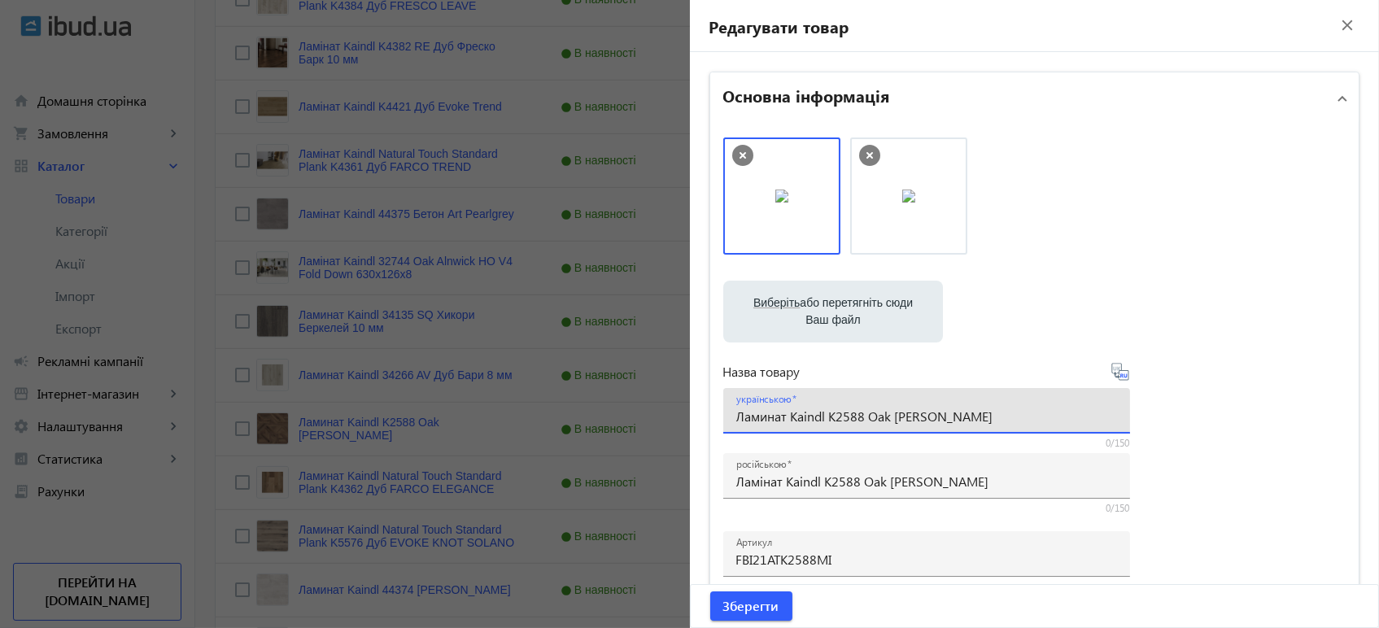
paste input "і"
click at [1112, 377] on icon at bounding box center [1119, 371] width 17 height 17
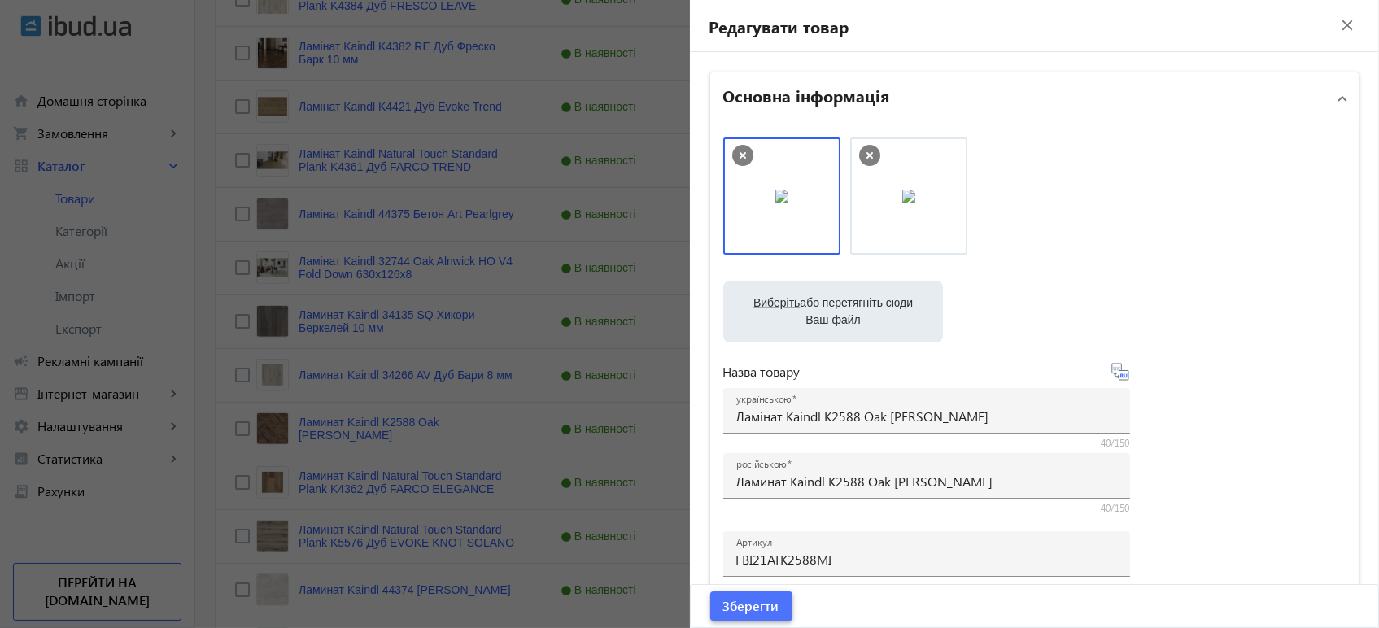
click at [729, 595] on span "submit" at bounding box center [751, 605] width 82 height 39
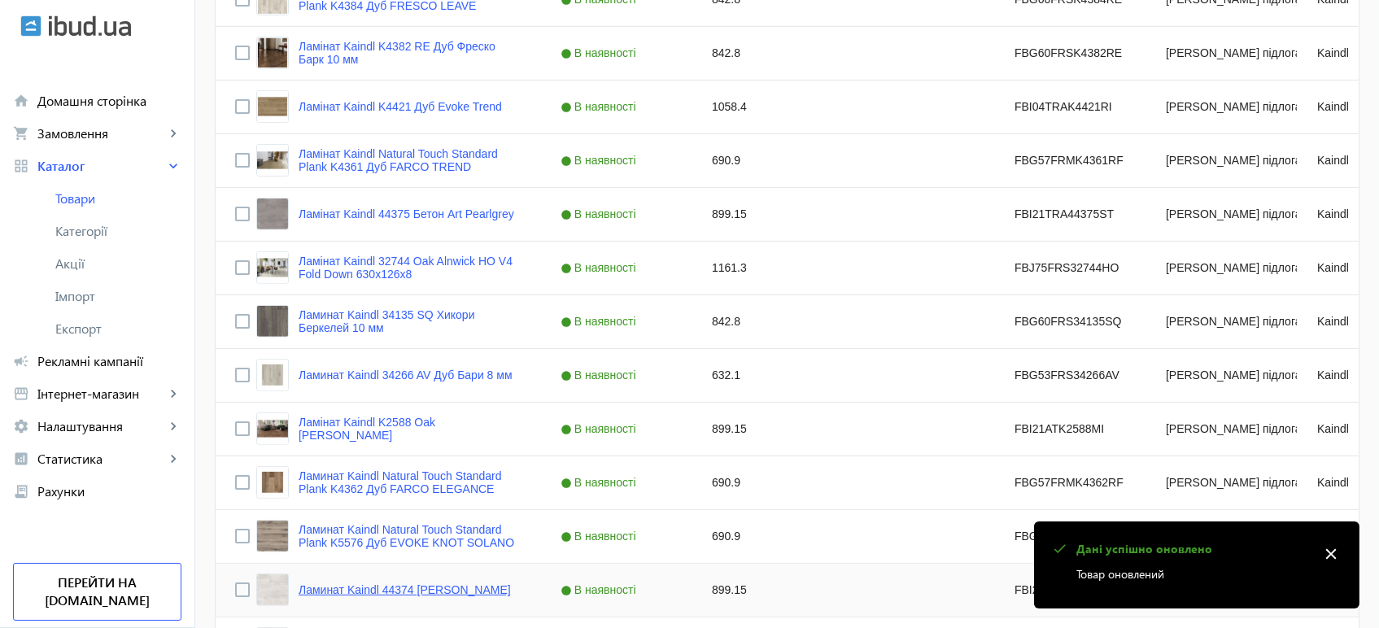
click at [407, 587] on link "Ламинат Kaindl 44374 Бетон Opalgrey" at bounding box center [404, 589] width 212 height 13
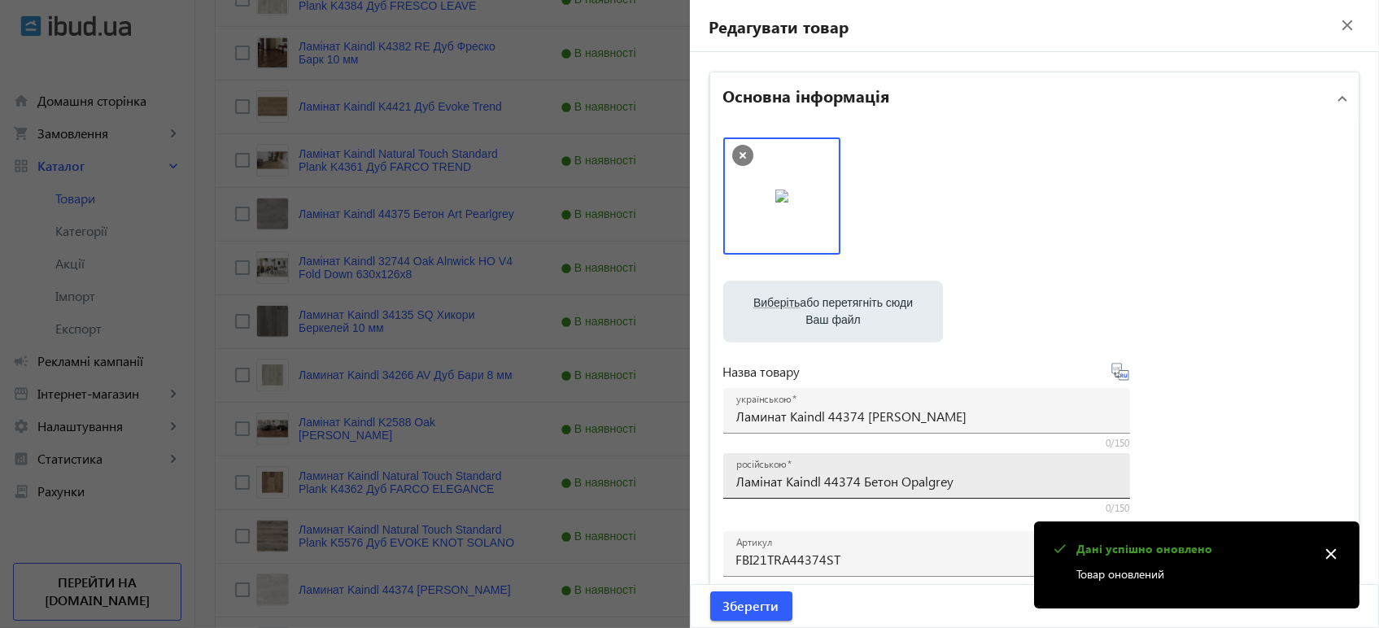
click at [771, 484] on input "Ламінат Kaindl 44374 Бетон Opalgrey" at bounding box center [926, 481] width 381 height 17
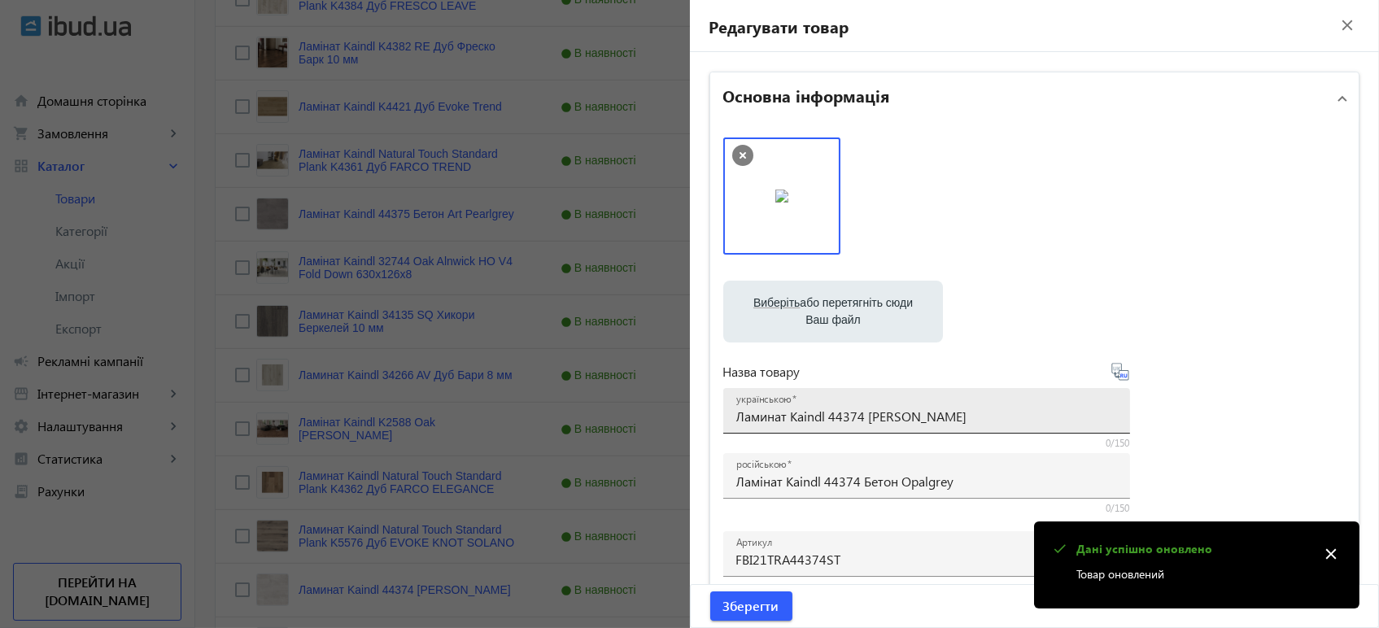
click at [1117, 421] on div at bounding box center [1117, 421] width 0 height 0
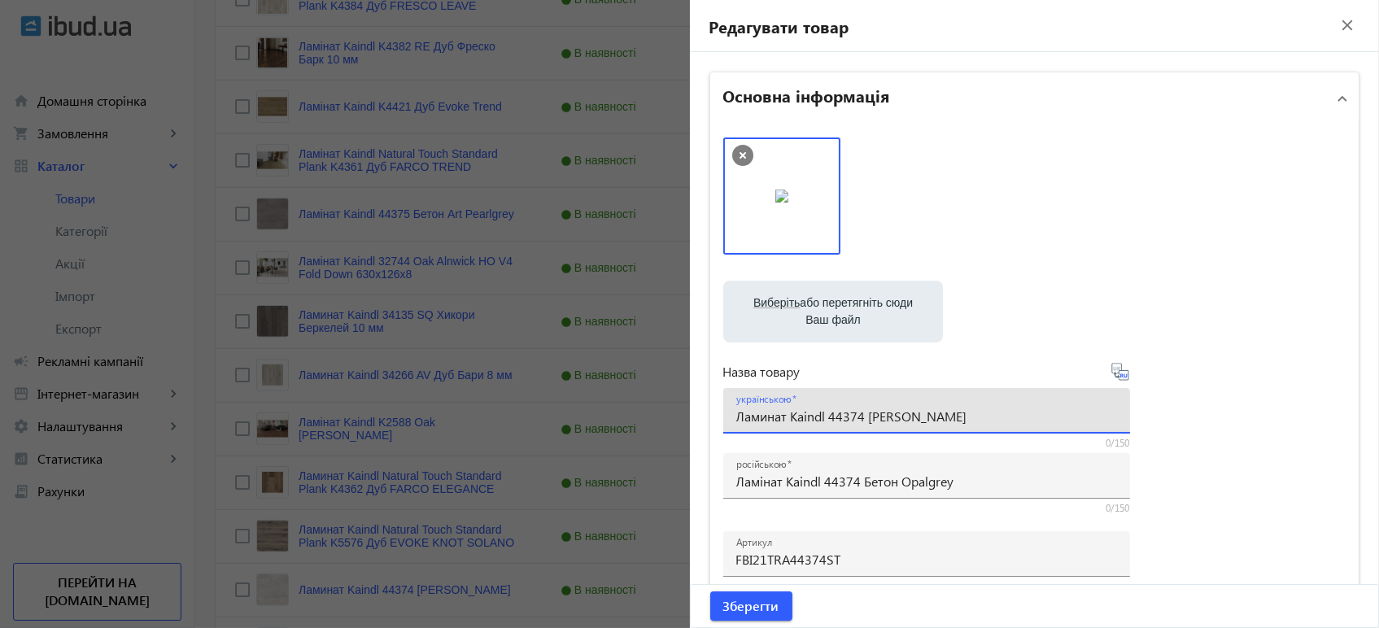
click at [800, 420] on input "Ламинат Kaindl 44374 Бетон Opalgrey" at bounding box center [926, 415] width 381 height 17
paste input "і"
click at [1119, 375] on icon at bounding box center [1120, 372] width 20 height 20
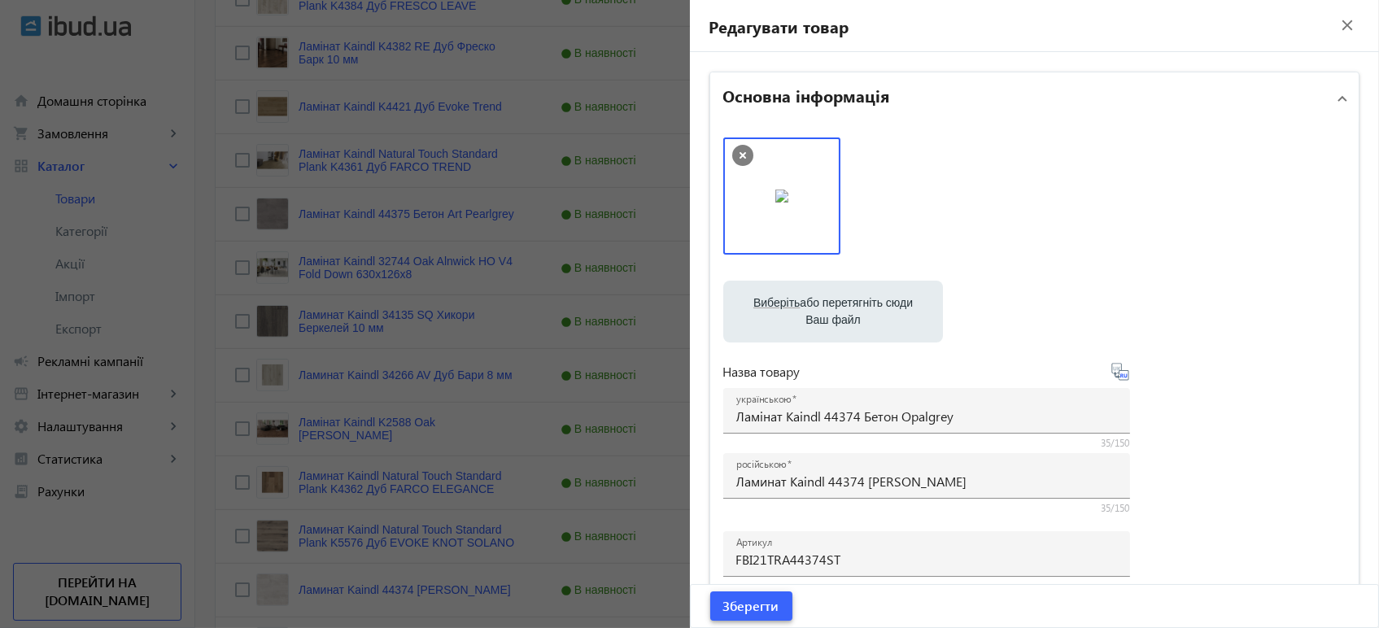
click at [746, 606] on span "Зберегти" at bounding box center [751, 606] width 56 height 18
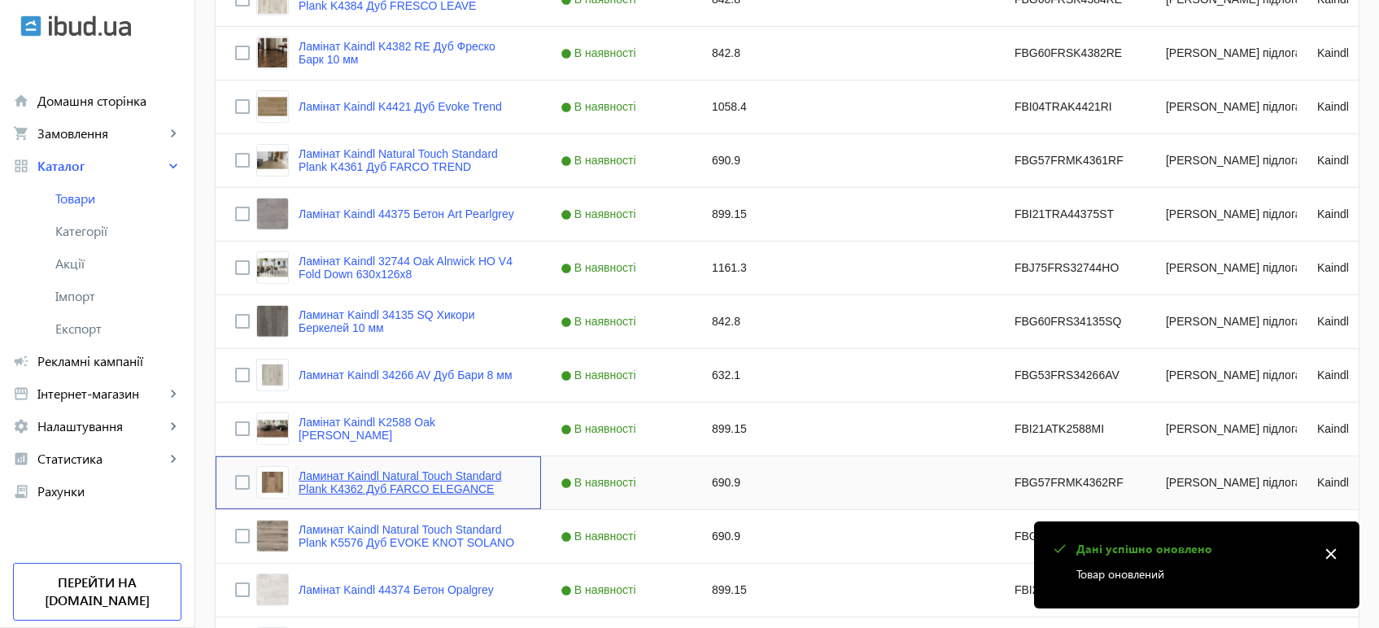
click at [320, 471] on link "Ламинат Kaindl Natural Touch Standard Plank K4362 Дуб FARCO ELEGANCE" at bounding box center [409, 482] width 223 height 26
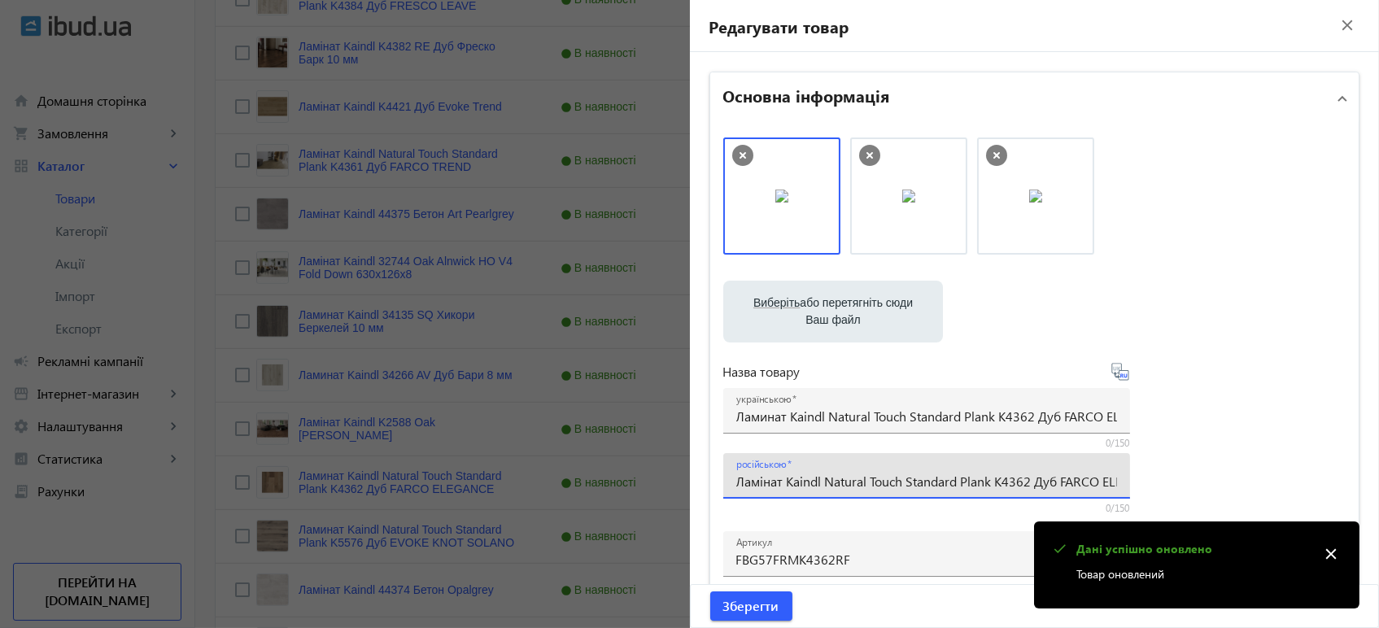
click at [771, 480] on input "Ламінат Kaindl Natural Touch Standard Plank K4362 Дуб FARCO ELEGANCE" at bounding box center [926, 481] width 381 height 17
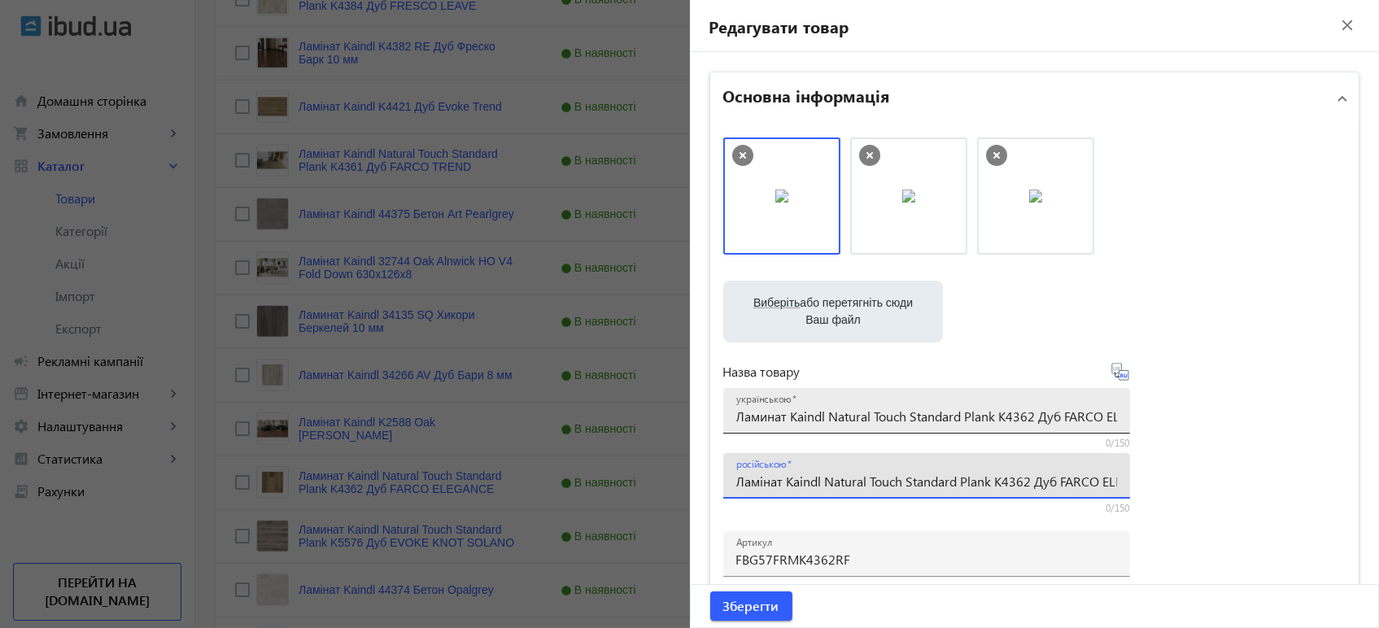
click at [888, 416] on input "Ламинат Kaindl Natural Touch Standard Plank K4362 Дуб FARCO ELEGANCE" at bounding box center [926, 415] width 381 height 17
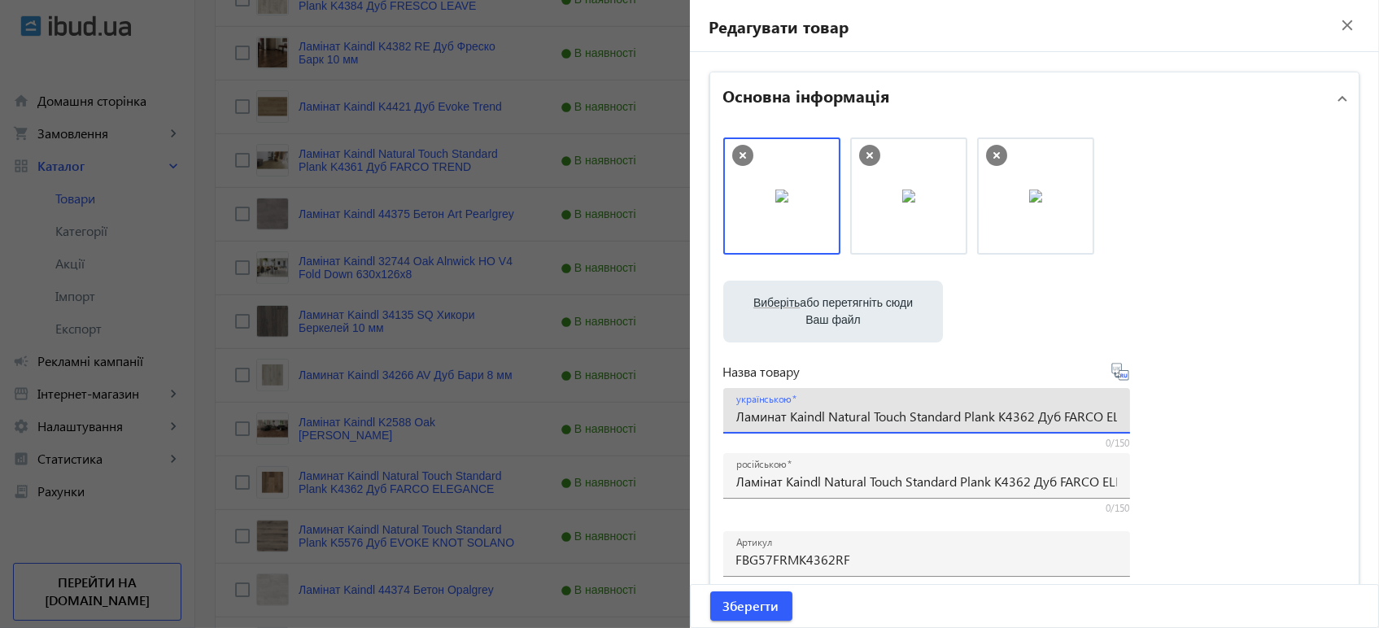
paste input "і"
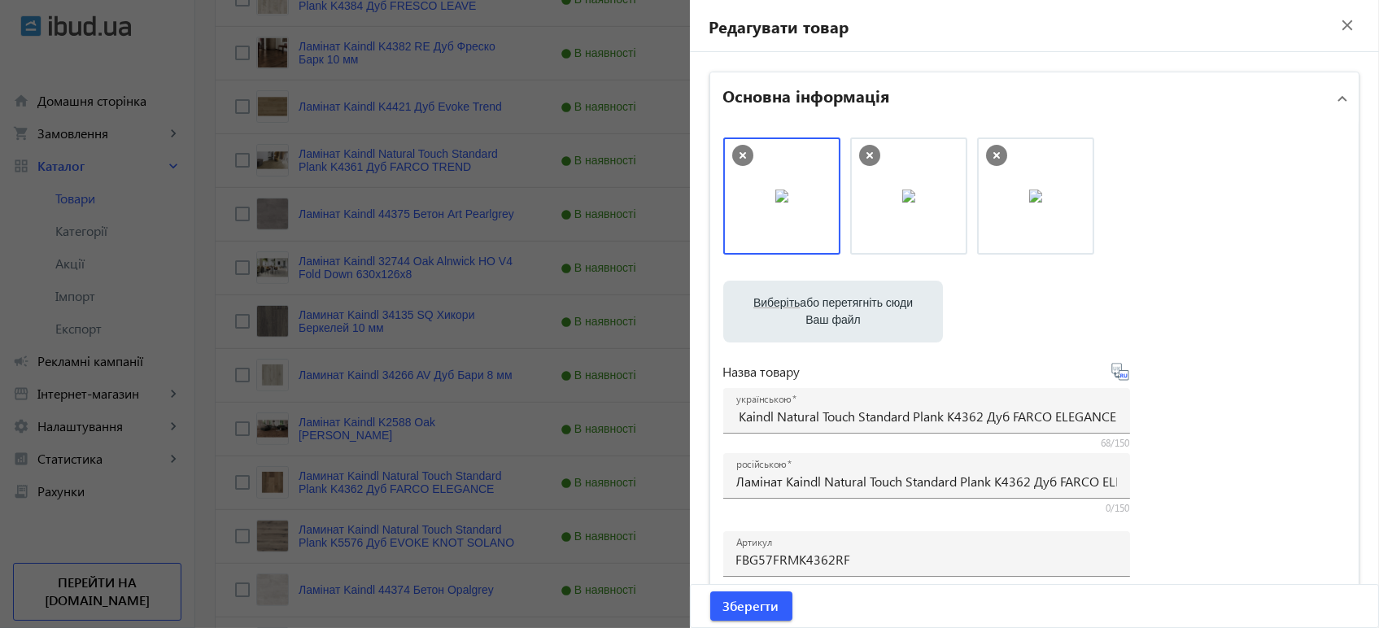
scroll to position [0, 0]
click at [1117, 376] on icon at bounding box center [1120, 372] width 20 height 20
click at [768, 608] on span "Зберегти" at bounding box center [751, 606] width 56 height 18
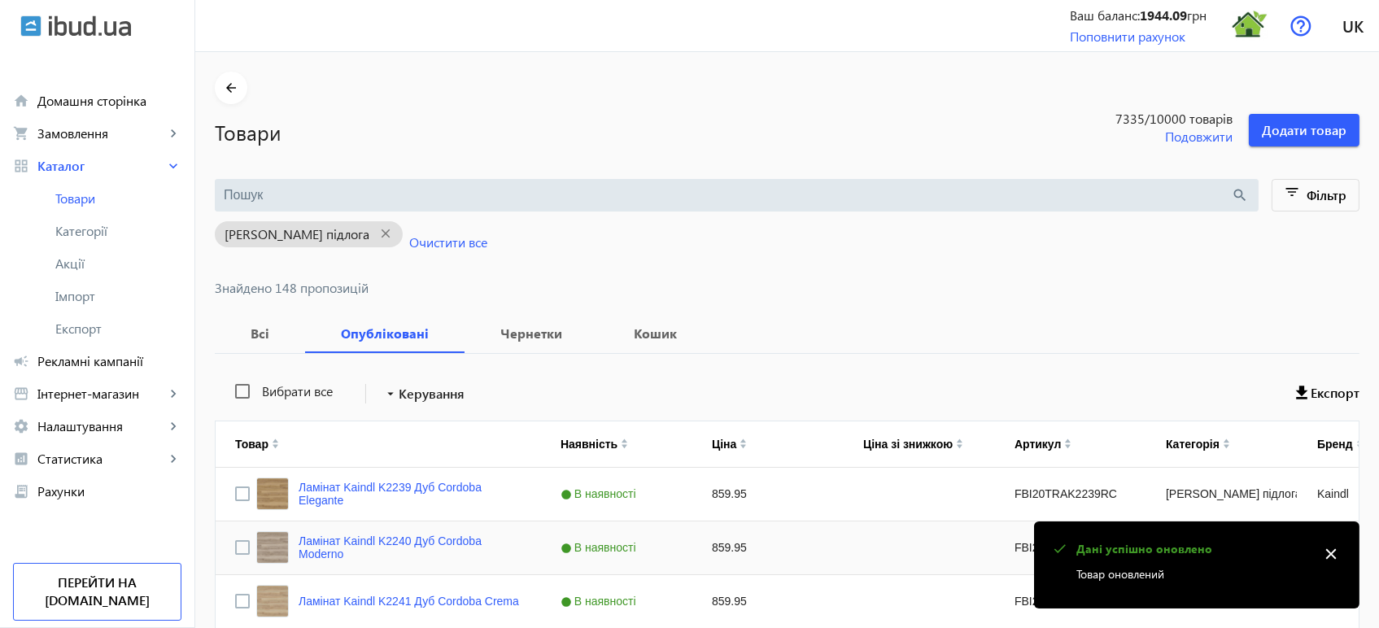
scroll to position [1353, 0]
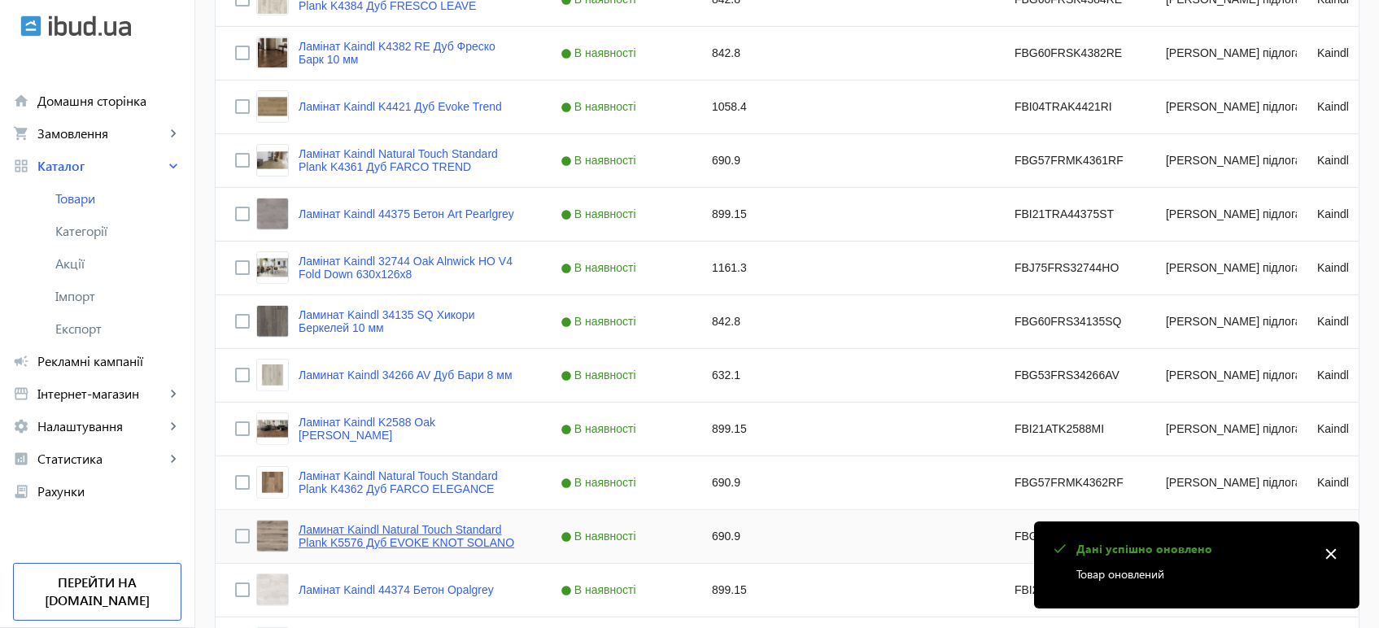
click at [411, 528] on link "Ламинат Kaindl Natural Touch Standard Plank K5576 Дуб EVOKE KNOT SOLANO" at bounding box center [409, 536] width 223 height 26
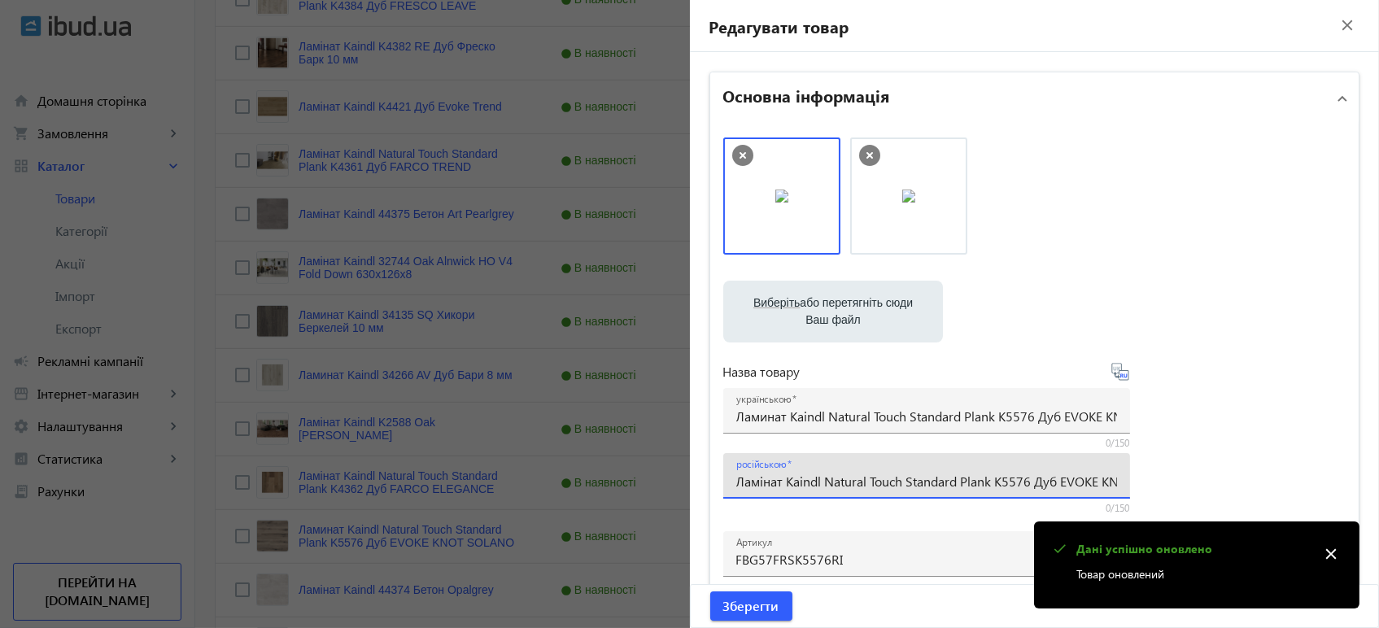
click at [743, 484] on input "Ламінат Kaindl Natural Touch Standard Plank K5576 Дуб EVOKE KNOT SOLANO" at bounding box center [926, 481] width 381 height 17
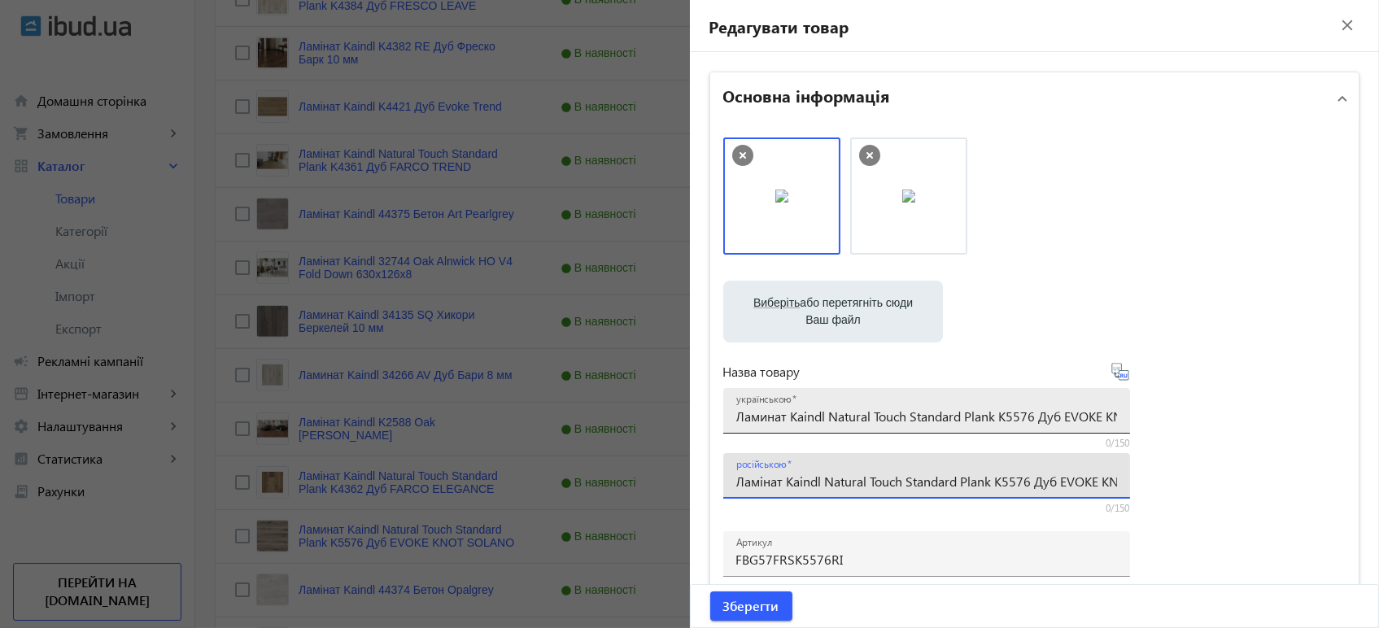
click at [851, 421] on input "Ламинат Kaindl Natural Touch Standard Plank K5576 Дуб EVOKE KNOT SOLANO" at bounding box center [926, 415] width 381 height 17
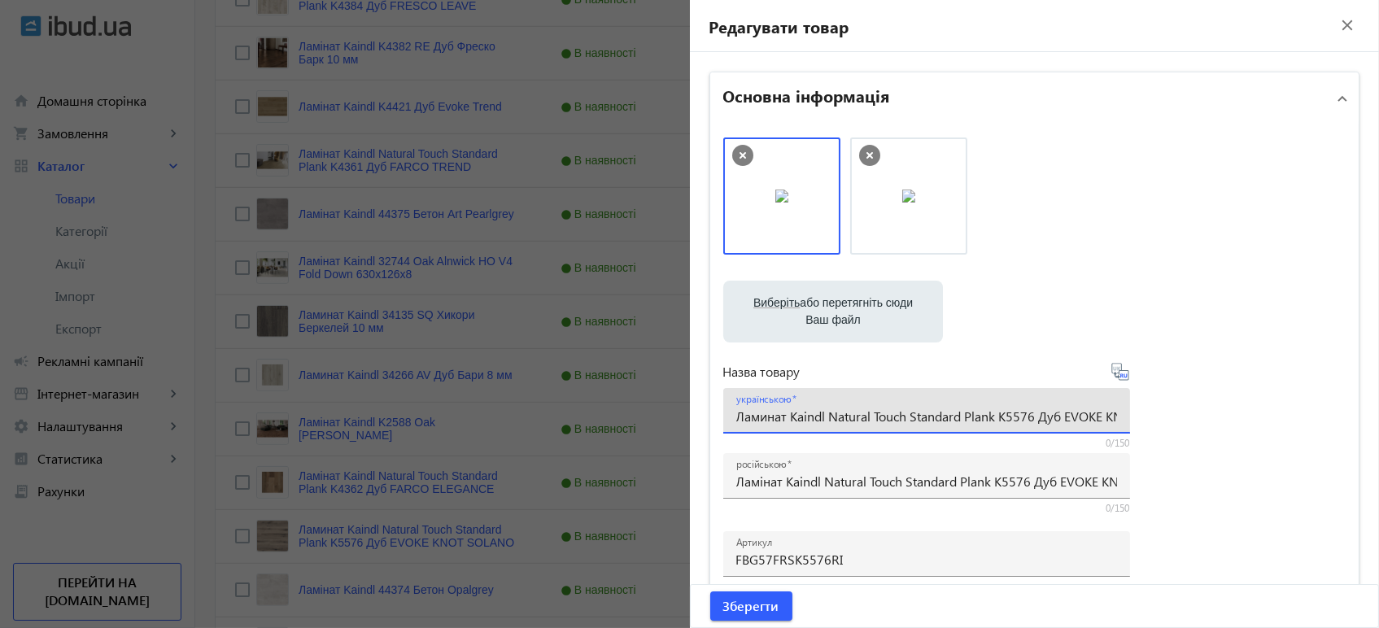
paste input "і"
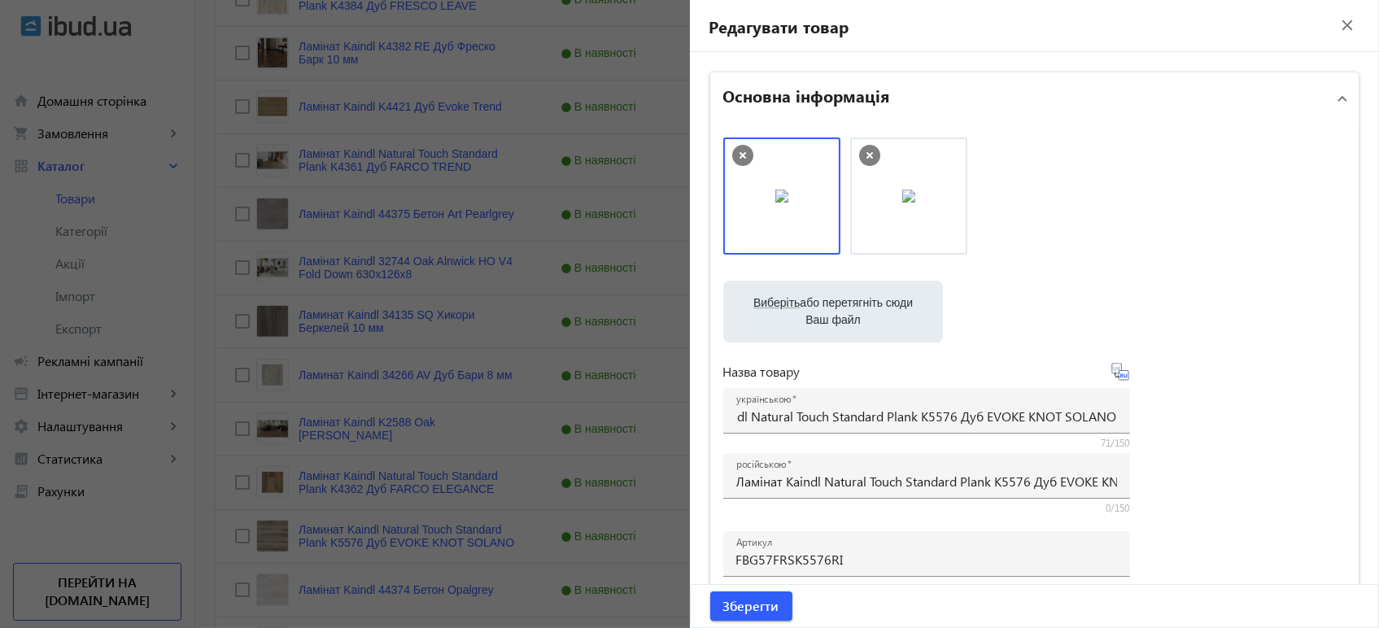
drag, startPoint x: 1119, startPoint y: 375, endPoint x: 950, endPoint y: 454, distance: 186.7
click at [1119, 375] on icon at bounding box center [1120, 372] width 20 height 20
click at [778, 605] on span "submit" at bounding box center [751, 605] width 82 height 39
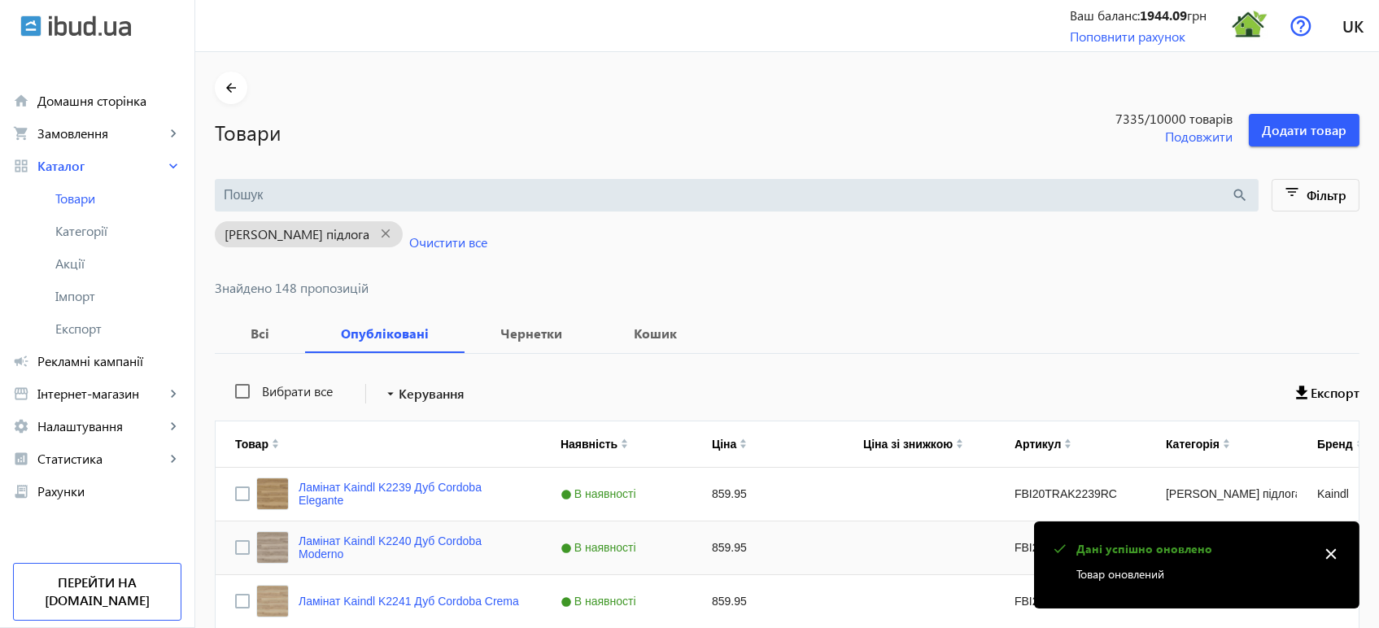
scroll to position [1353, 0]
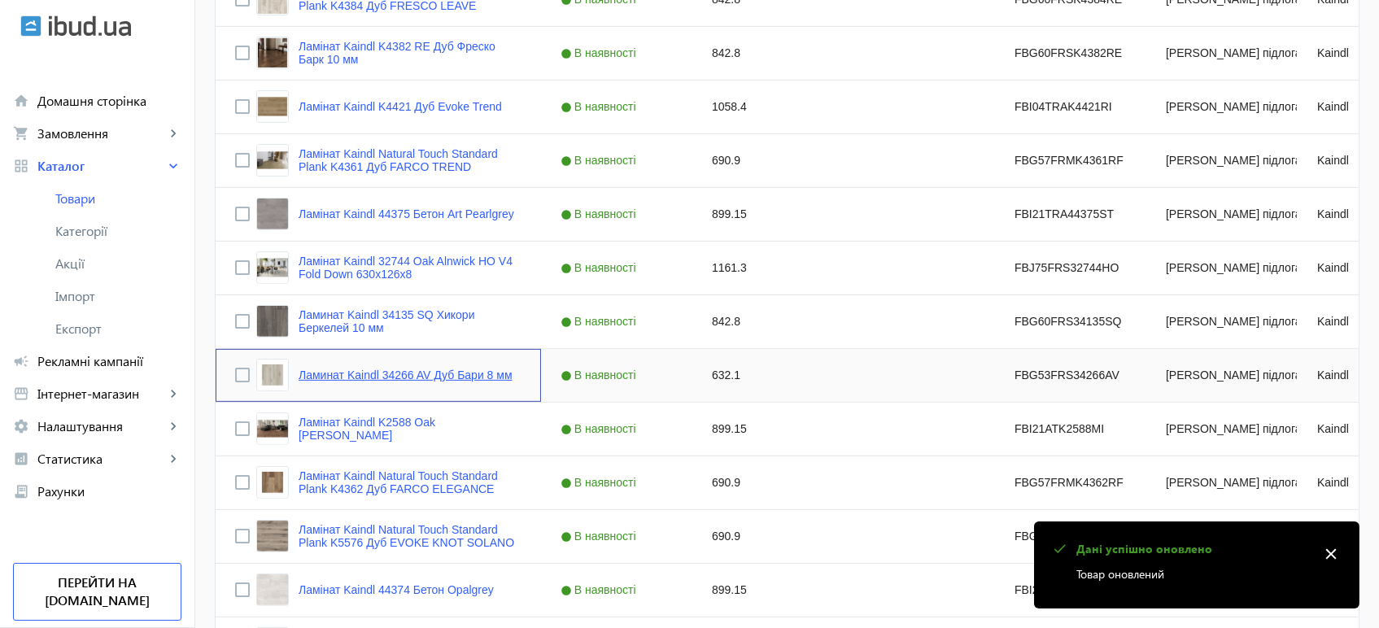
click at [403, 370] on link "Ламинат Kaindl 34266 AV Дуб Бари 8 мм" at bounding box center [405, 374] width 214 height 13
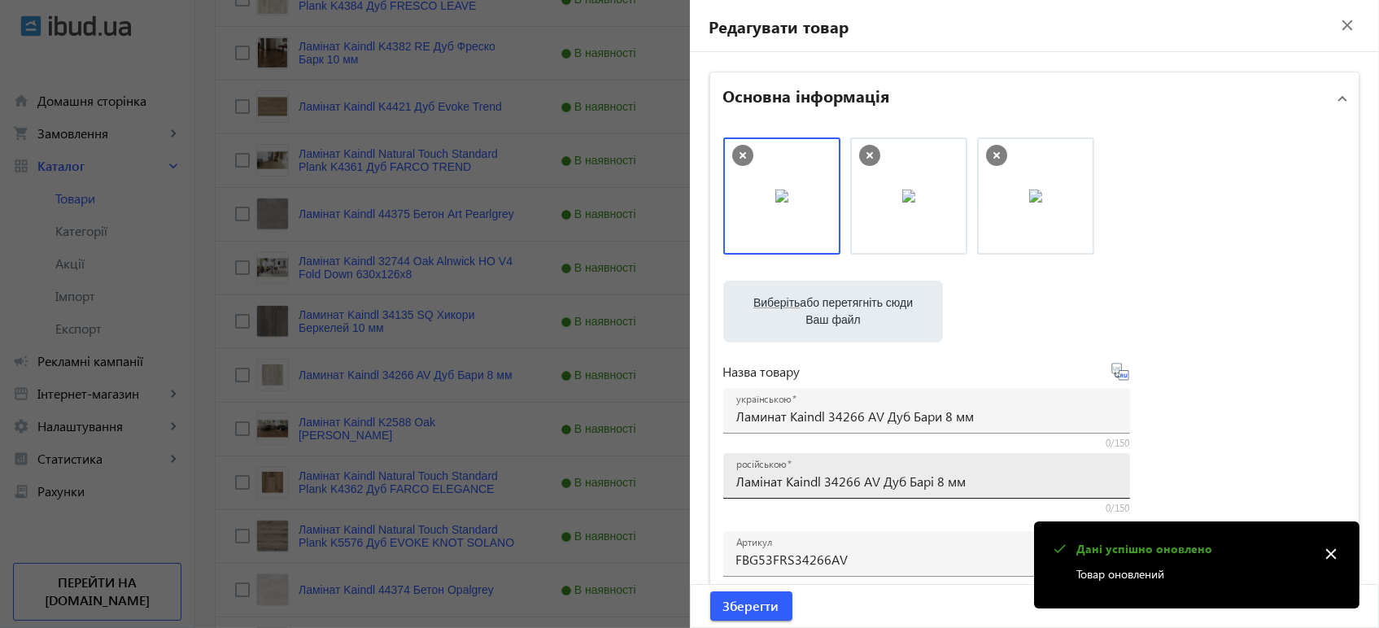
click at [813, 470] on div "російською Ламінат Kaindl 34266 AV Дуб Барі 8 мм" at bounding box center [926, 476] width 381 height 46
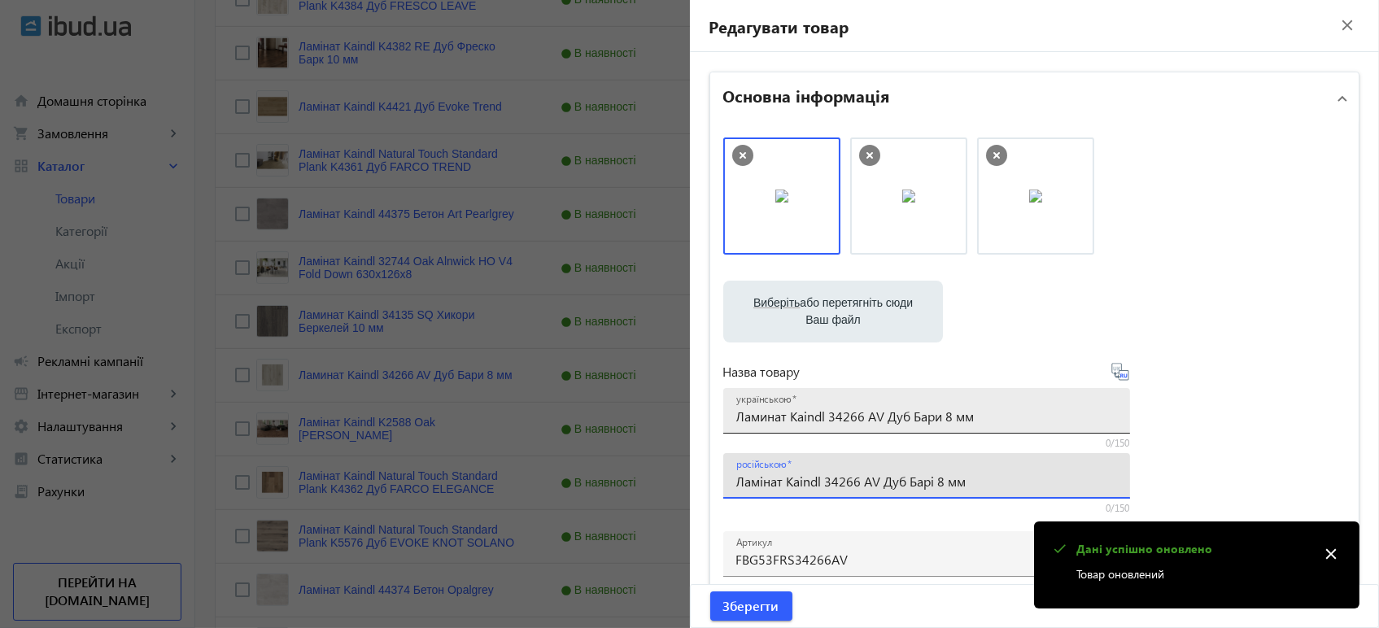
click at [814, 428] on div "українською Ламинат Kaindl 34266 AV Дуб Бари 8 мм" at bounding box center [926, 411] width 381 height 46
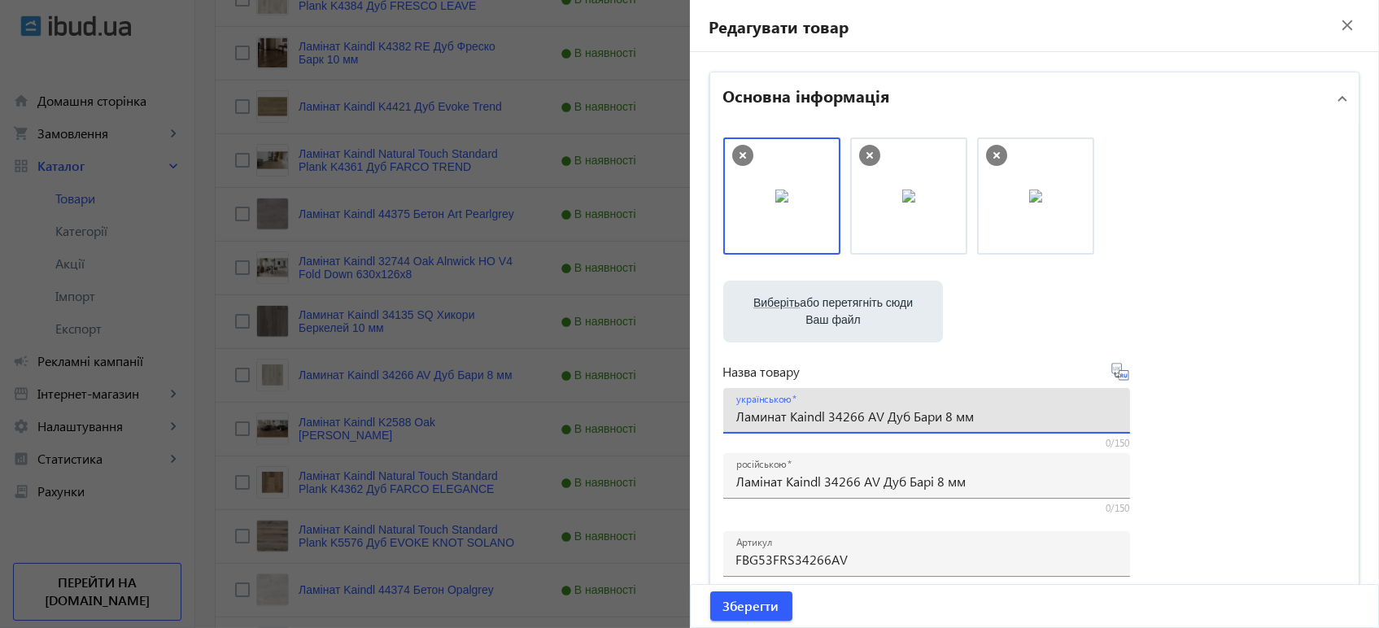
paste input "інат Kaindl 34266 AV Дуб Барі"
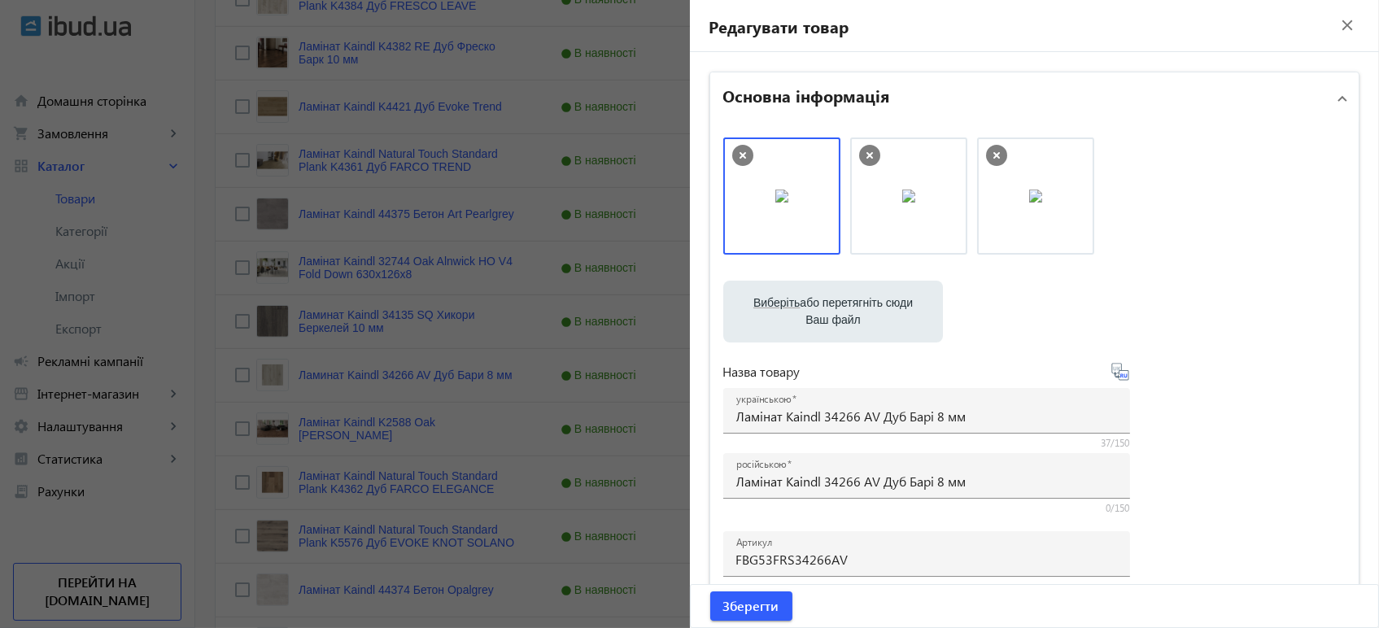
click at [1112, 376] on icon at bounding box center [1119, 371] width 17 height 17
click at [735, 606] on span "Зберегти" at bounding box center [751, 606] width 56 height 18
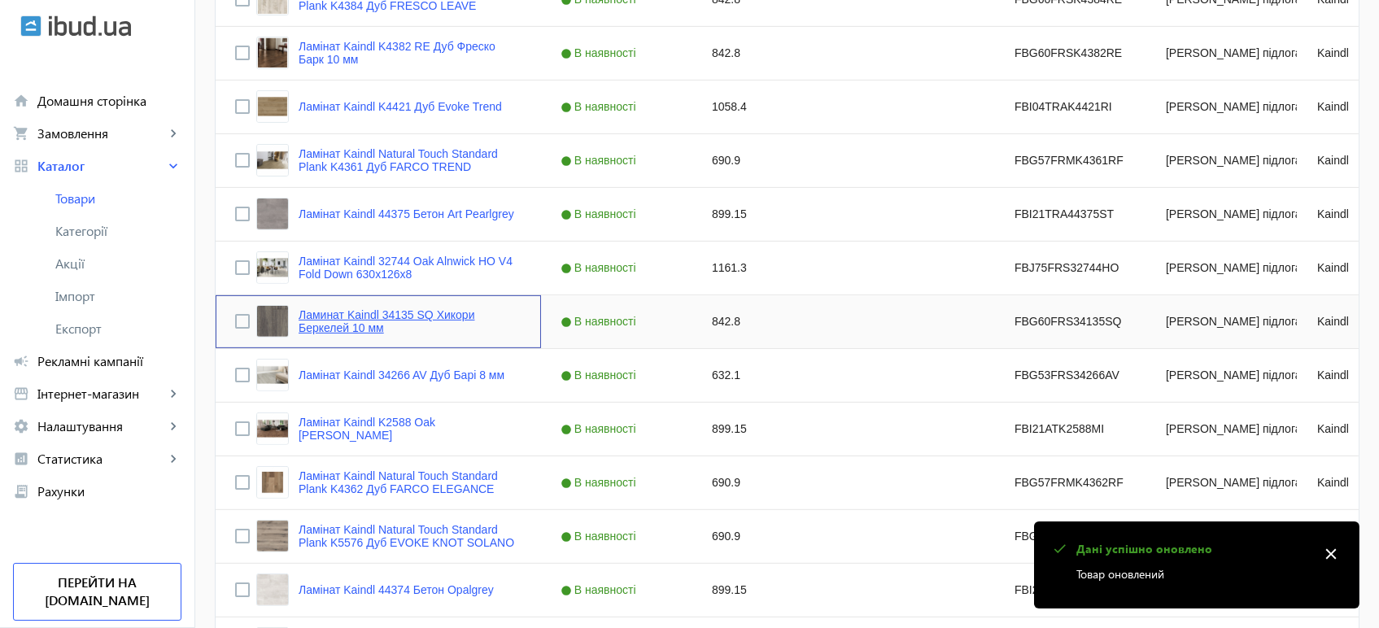
click at [329, 320] on link "Ламинат Kaindl 34135 SQ Хикори Беркелей 10 мм" at bounding box center [409, 321] width 223 height 26
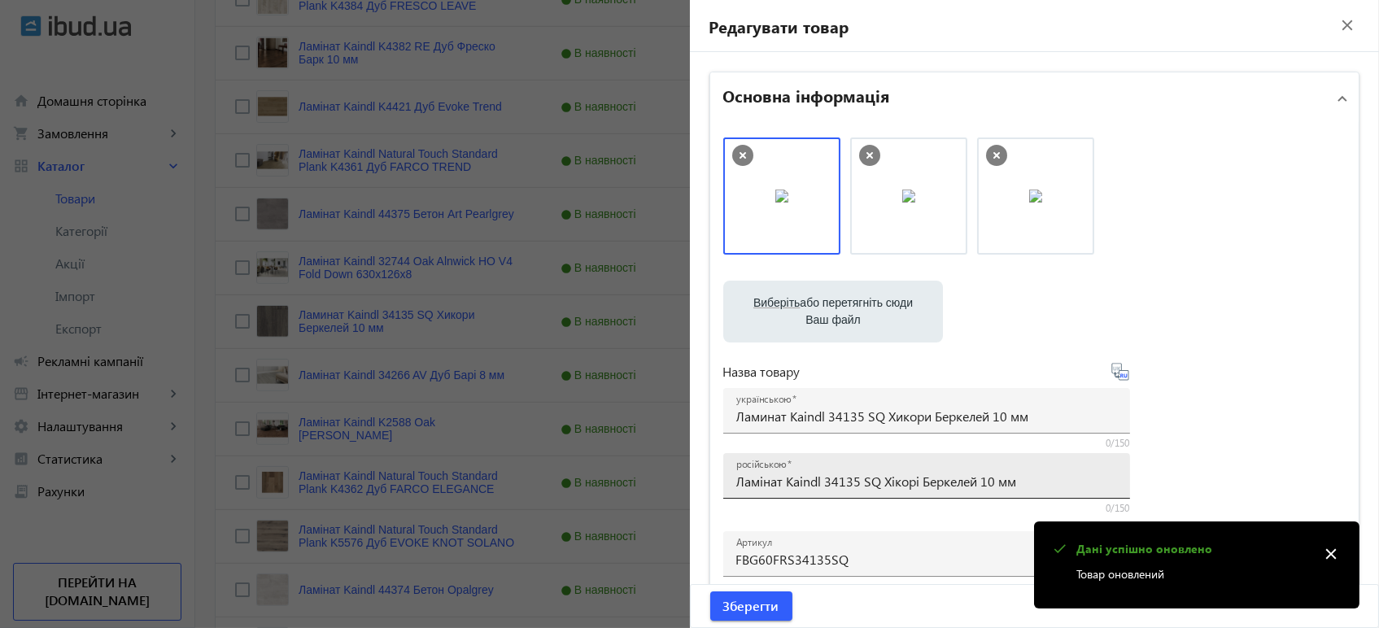
click at [761, 477] on input "Ламінат Kaindl 34135 SQ Хікорі Беркелей 10 мм" at bounding box center [926, 481] width 381 height 17
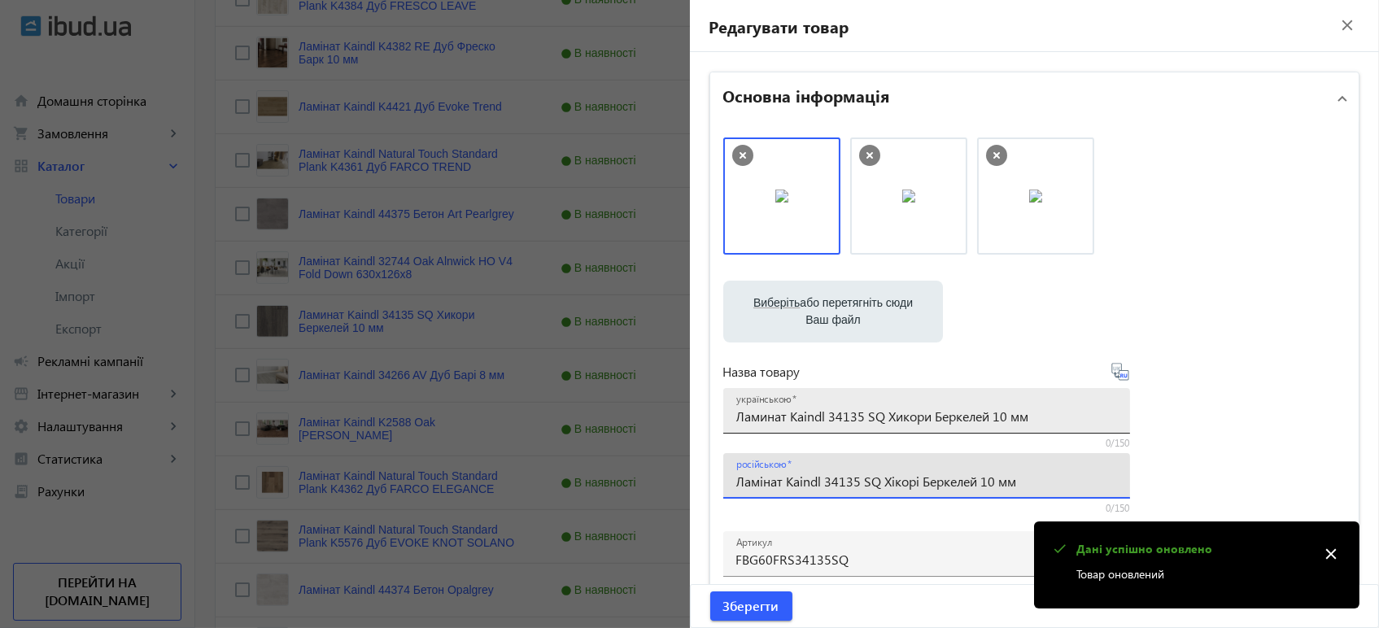
click at [825, 405] on div "українською Ламинат Kaindl 34135 SQ Хикори Беркелей 10 мм" at bounding box center [926, 411] width 381 height 46
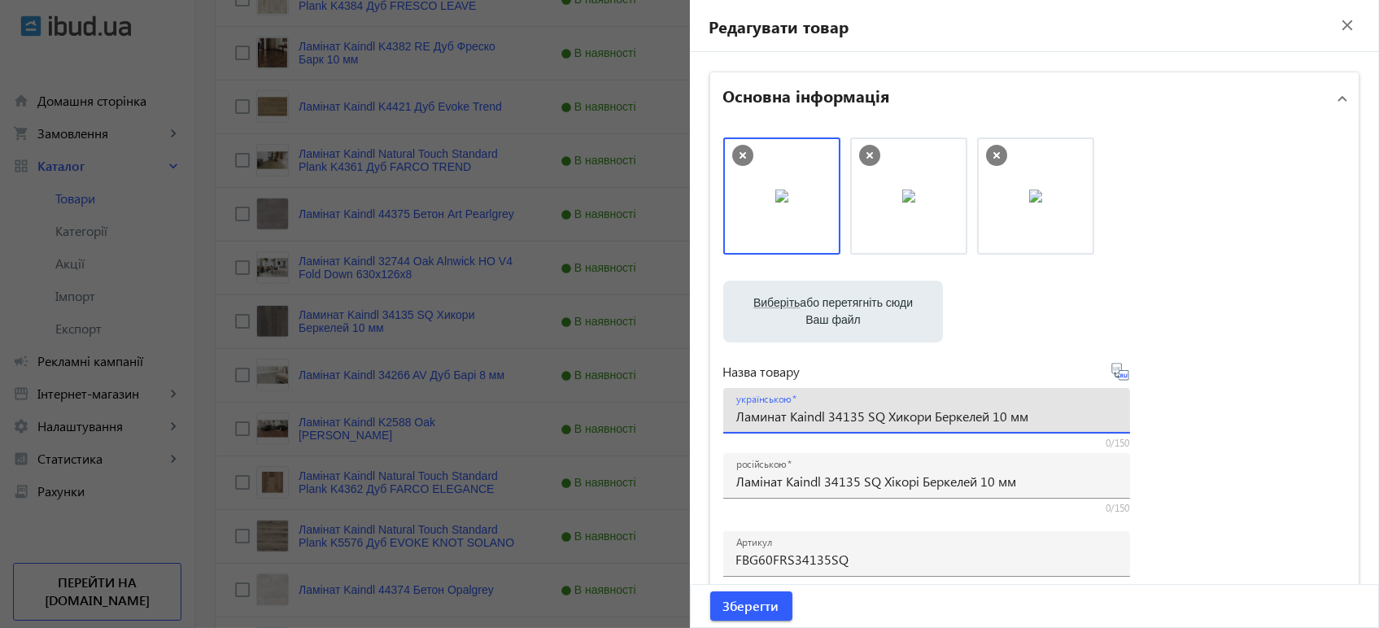
click at [827, 411] on input "Ламинат Kaindl 34135 SQ Хикори Беркелей 10 мм" at bounding box center [926, 415] width 381 height 17
paste input "інат Kaindl 34135 SQ Хікорі"
drag, startPoint x: 1119, startPoint y: 376, endPoint x: 1107, endPoint y: 384, distance: 14.7
click at [1119, 375] on icon at bounding box center [1120, 372] width 20 height 20
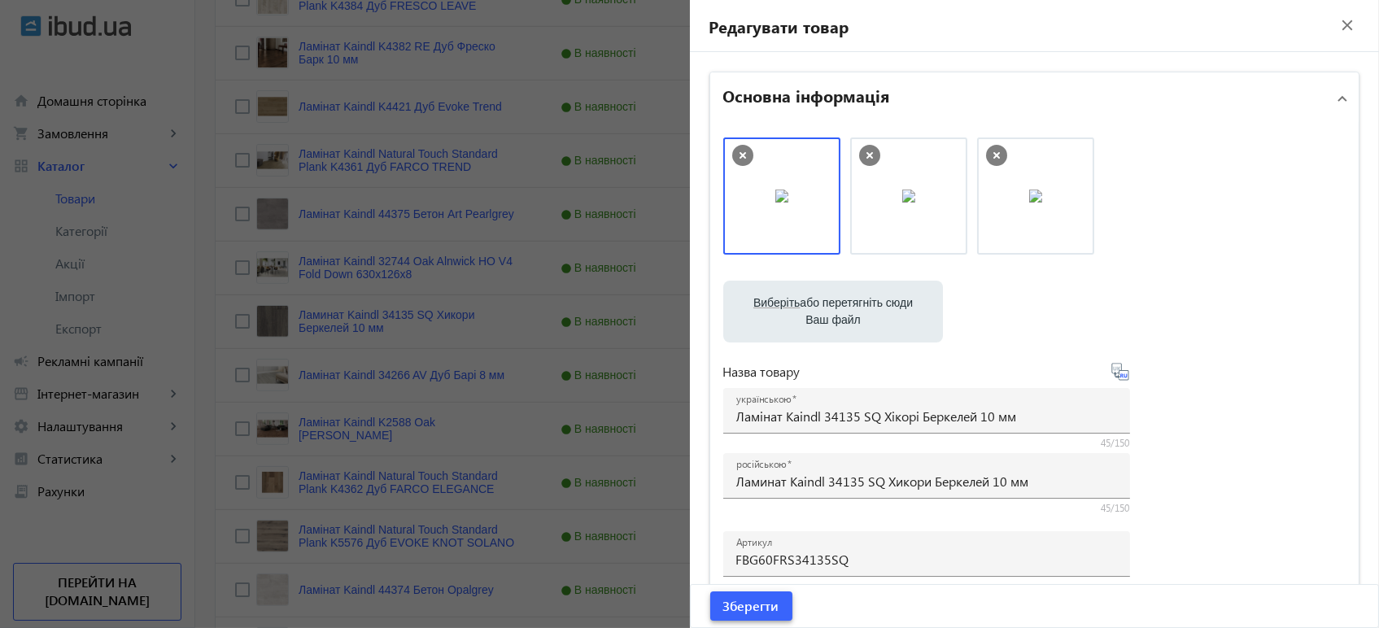
click at [751, 613] on span "Зберегти" at bounding box center [751, 606] width 56 height 18
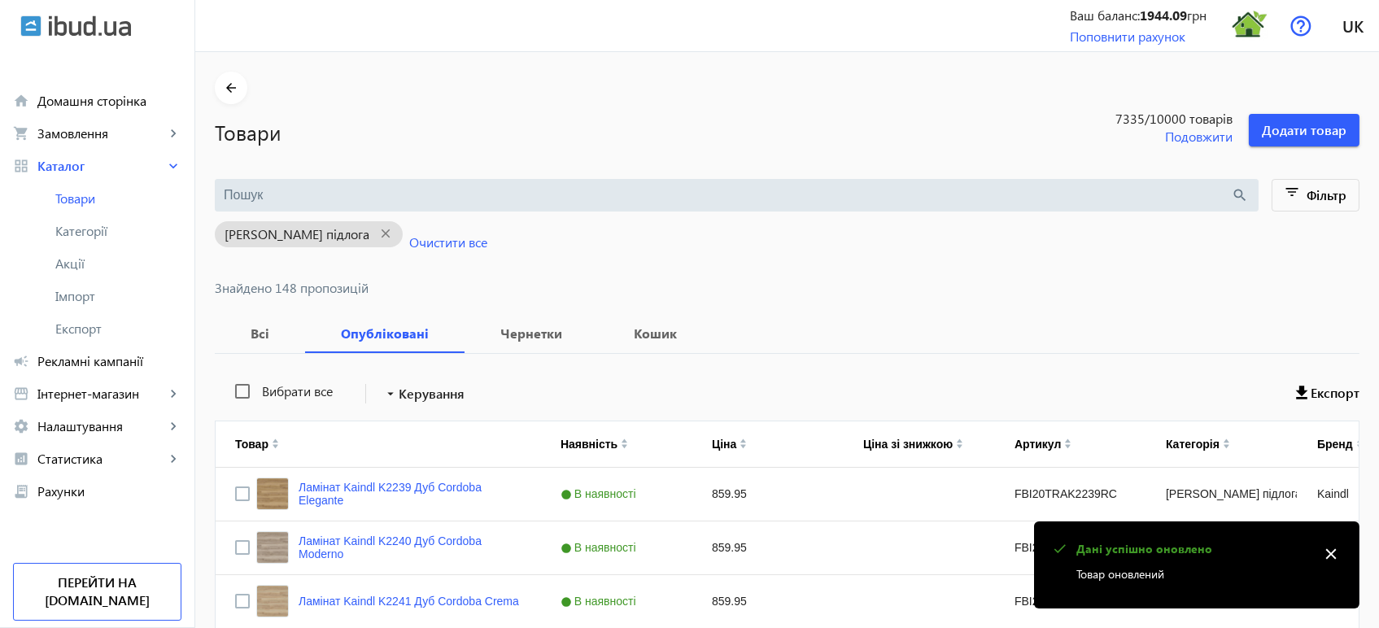
scroll to position [1675, 0]
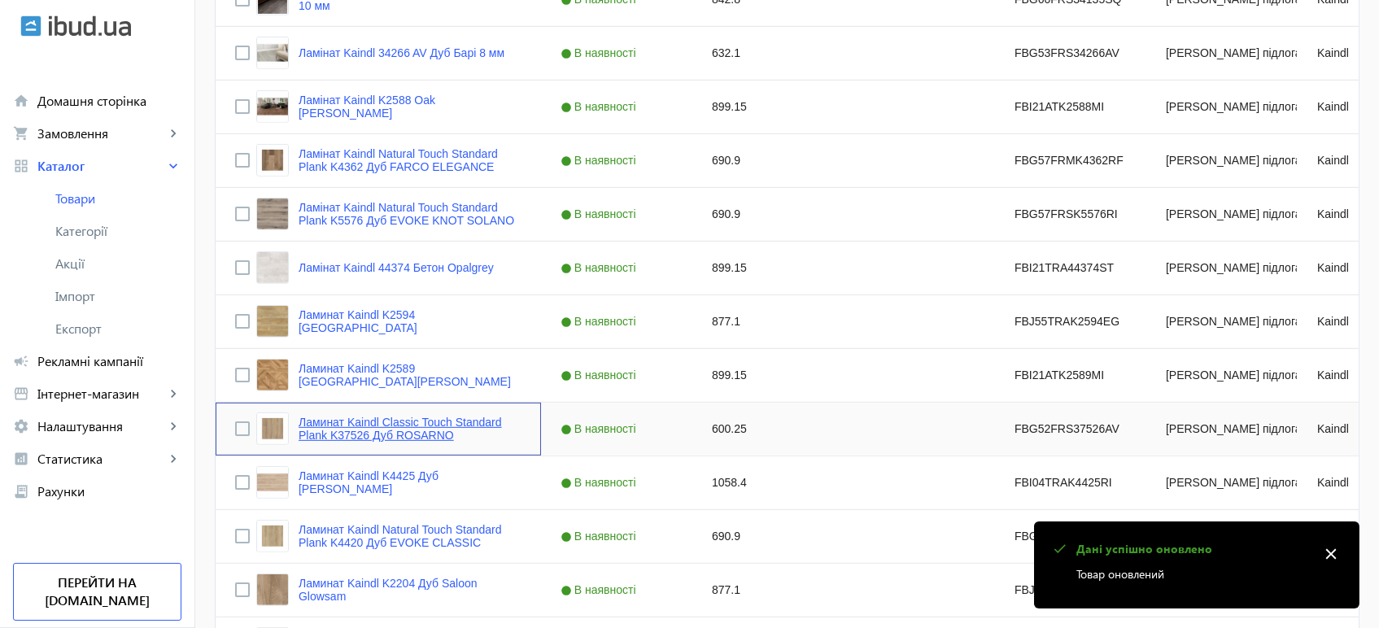
click at [365, 429] on link "Ламинат Kaindl Classic Touch Standard Plank K37526 Дуб ROSARNO" at bounding box center [409, 429] width 223 height 26
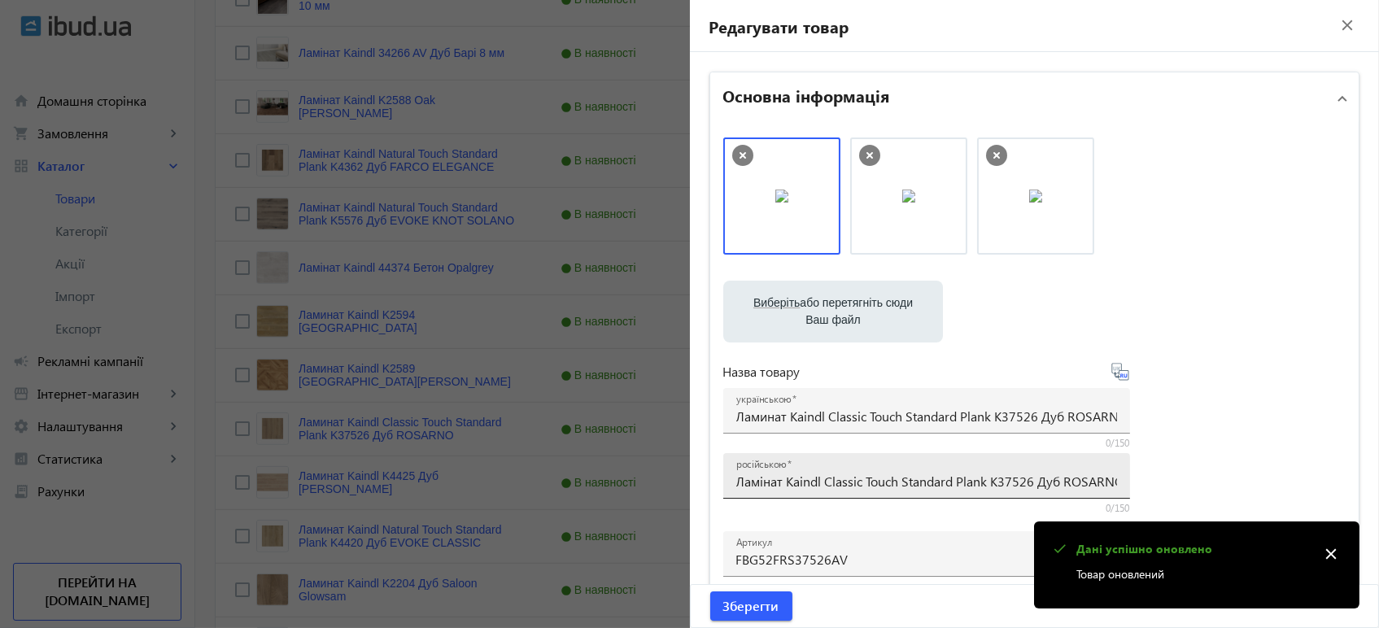
click at [763, 473] on input "Ламінат Kaindl Classic Touch Standard Plank K37526 Дуб ROSARNO" at bounding box center [926, 481] width 381 height 17
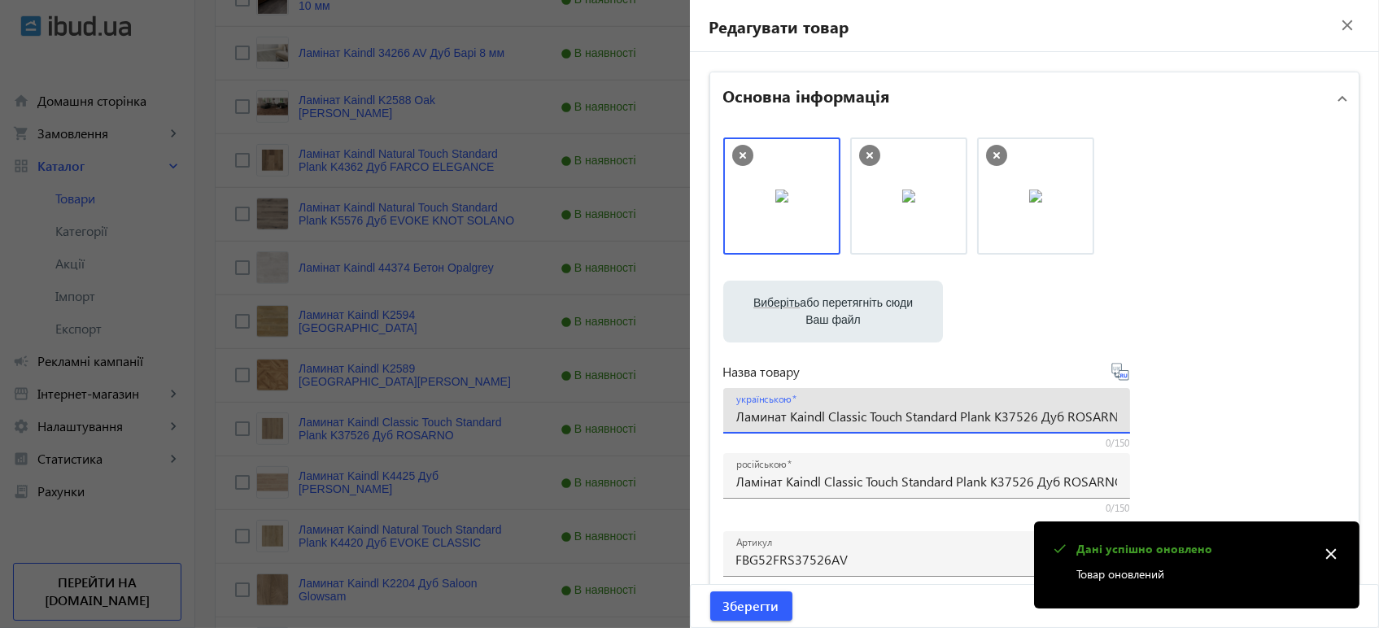
click at [858, 424] on input "Ламинат Kaindl Classic Touch Standard Plank K37526 Дуб ROSARNO" at bounding box center [926, 415] width 381 height 17
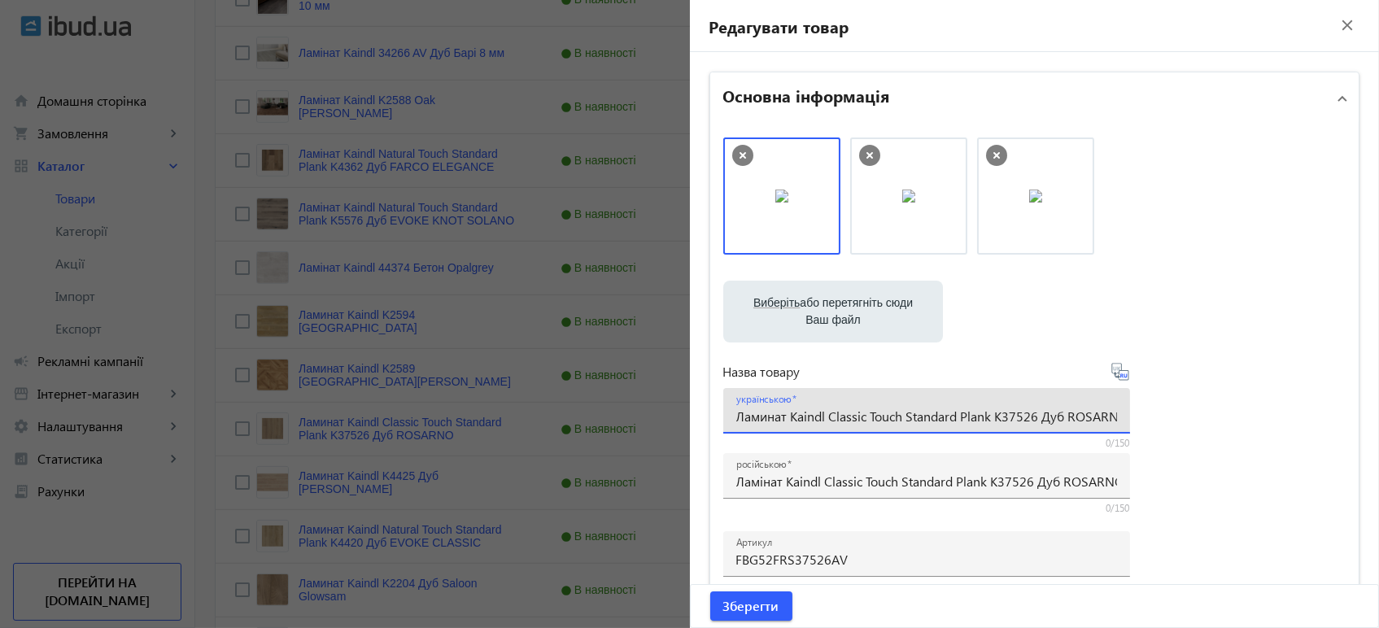
paste input "і"
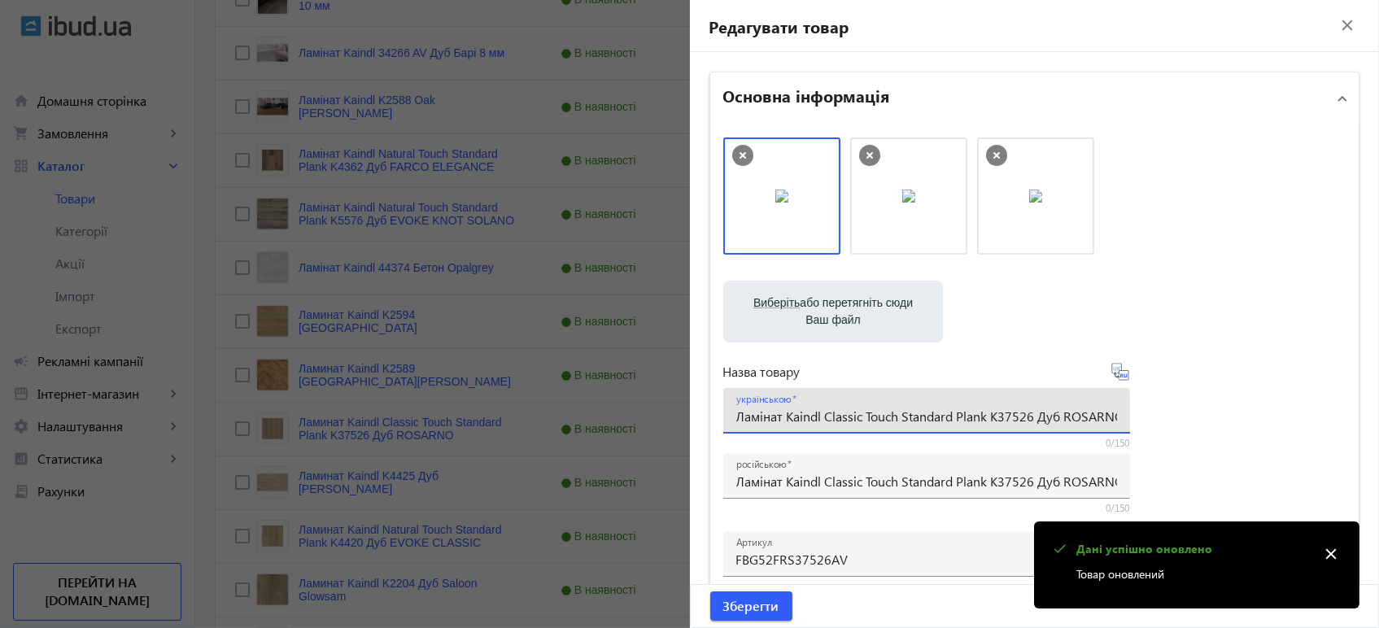
scroll to position [0, 9]
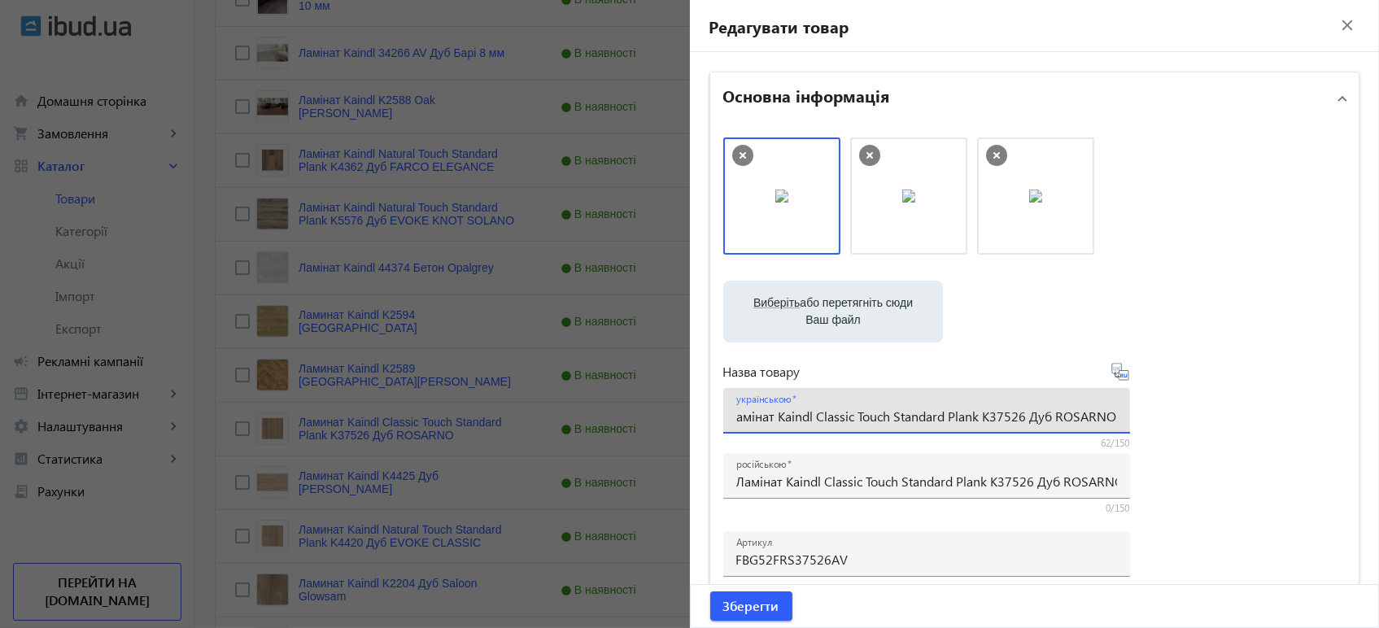
click at [1119, 378] on icon at bounding box center [1120, 372] width 20 height 20
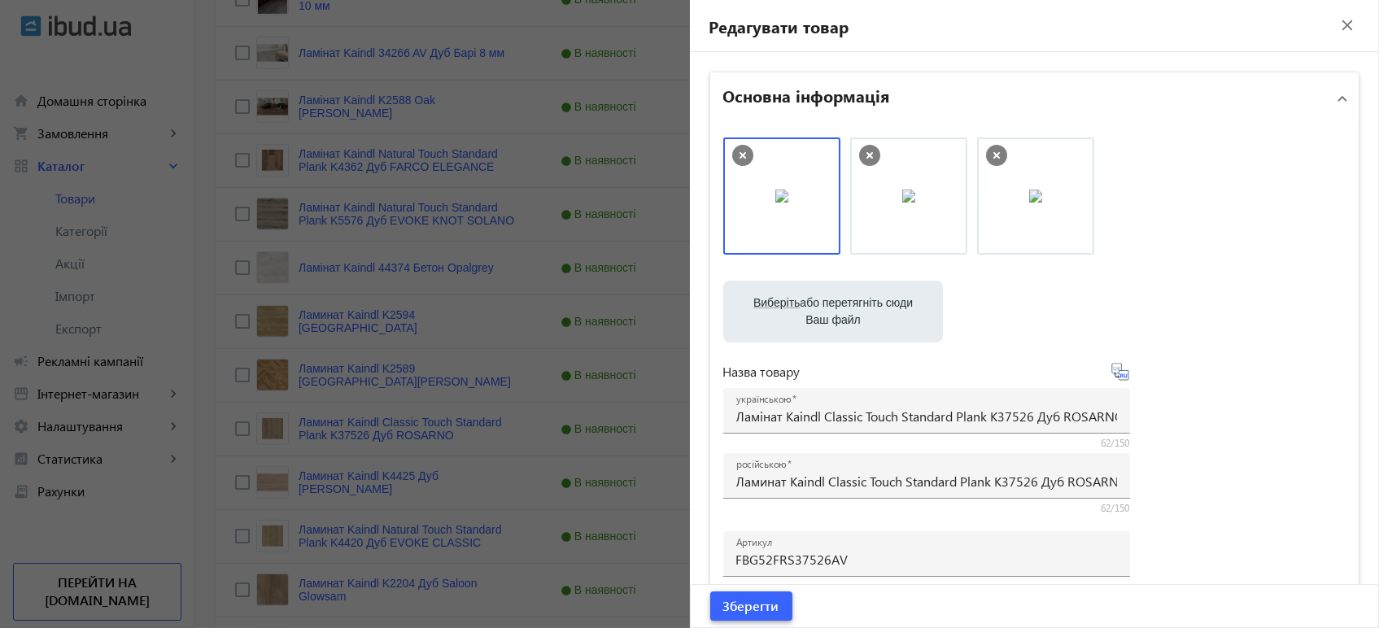
click at [751, 610] on span "Зберегти" at bounding box center [751, 606] width 56 height 18
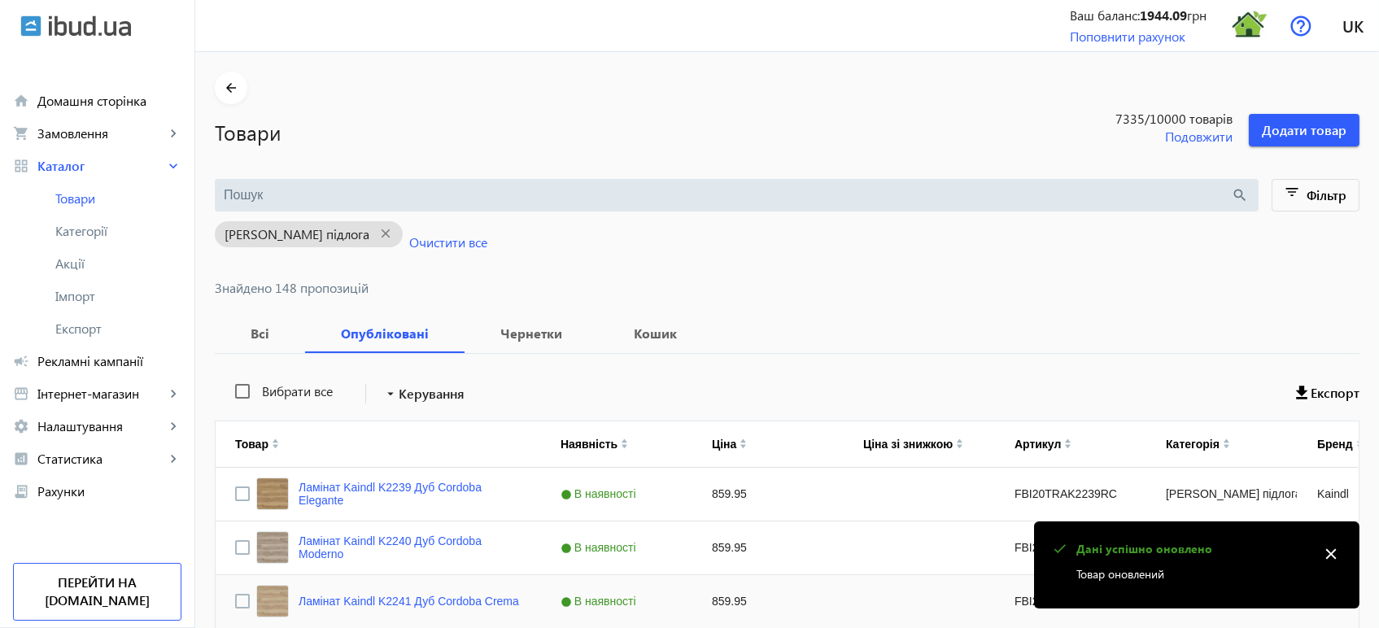
scroll to position [1675, 0]
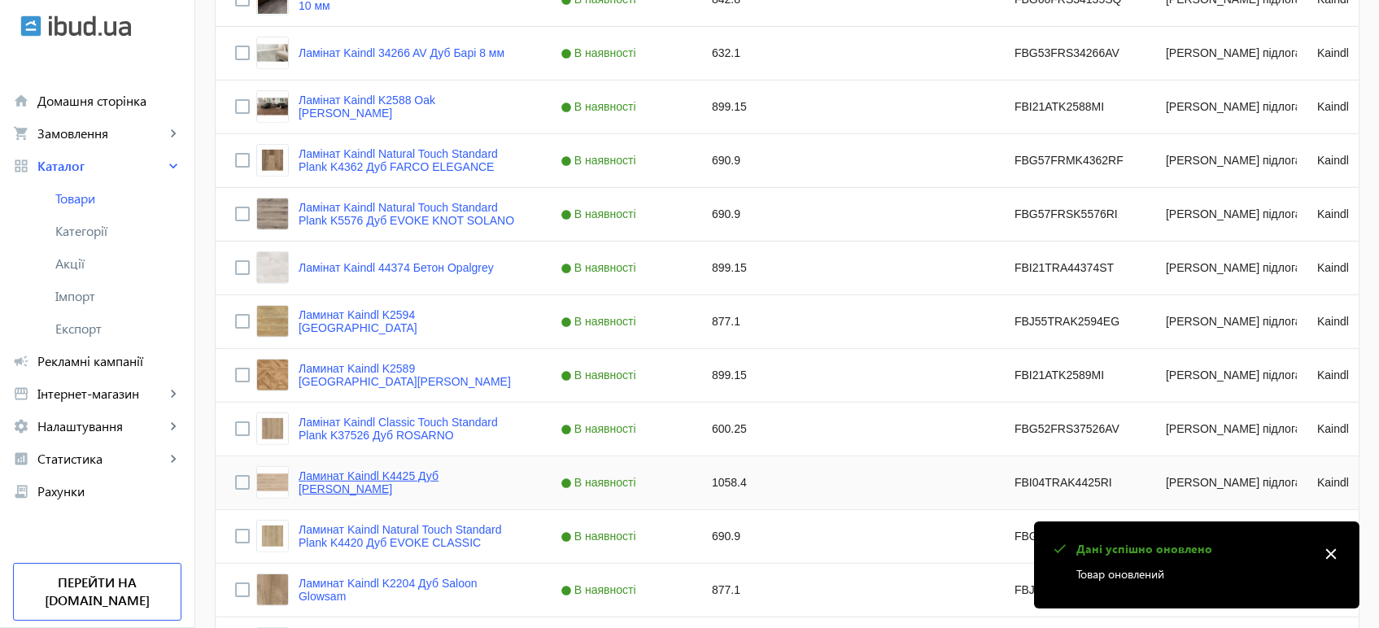
click at [432, 480] on link "Ламинат Kaindl K4425 Дуб Evoke Sandolo" at bounding box center [409, 482] width 223 height 26
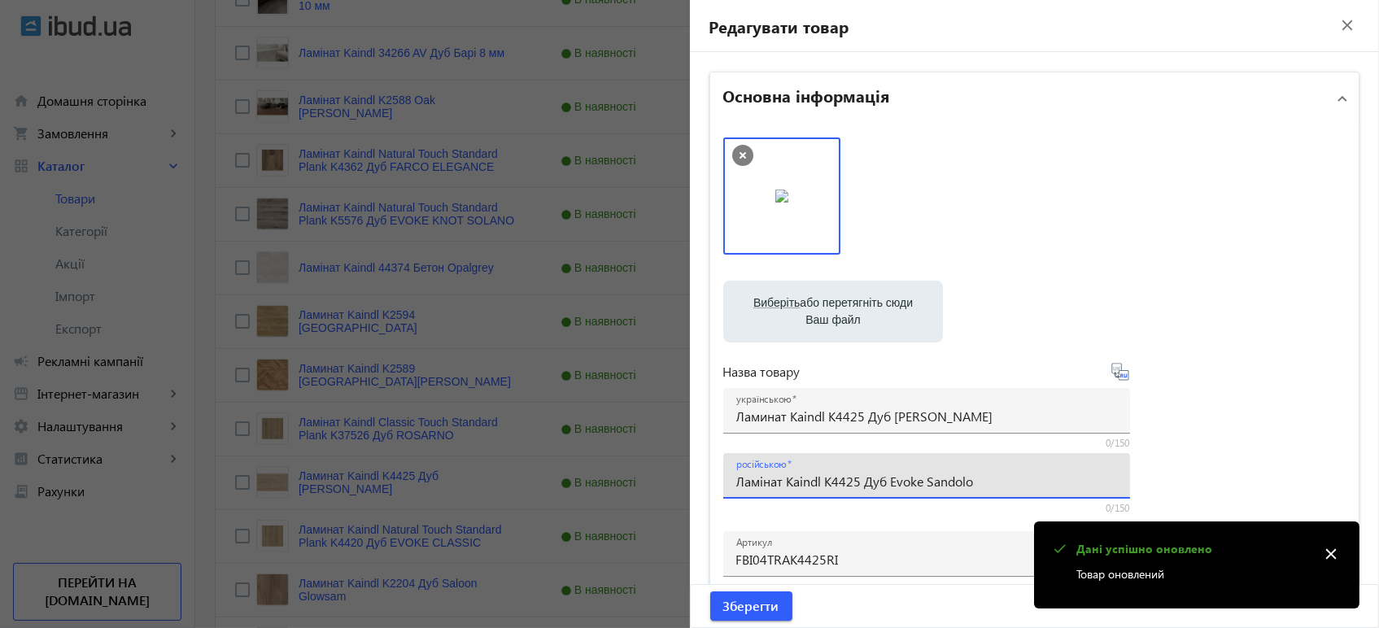
click at [767, 477] on input "Ламінат Kaindl K4425 Дуб Evoke Sandolo" at bounding box center [926, 481] width 381 height 17
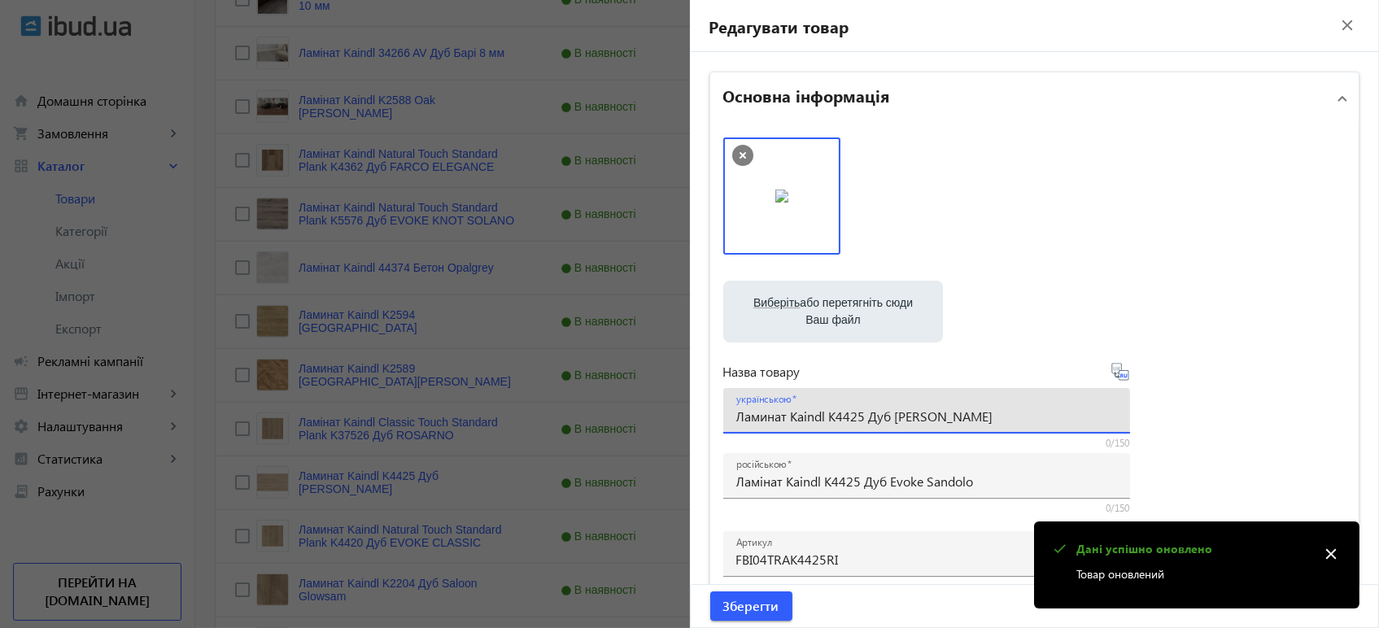
click at [826, 408] on input "Ламинат Kaindl K4425 Дуб Evoke Sandolo" at bounding box center [926, 415] width 381 height 17
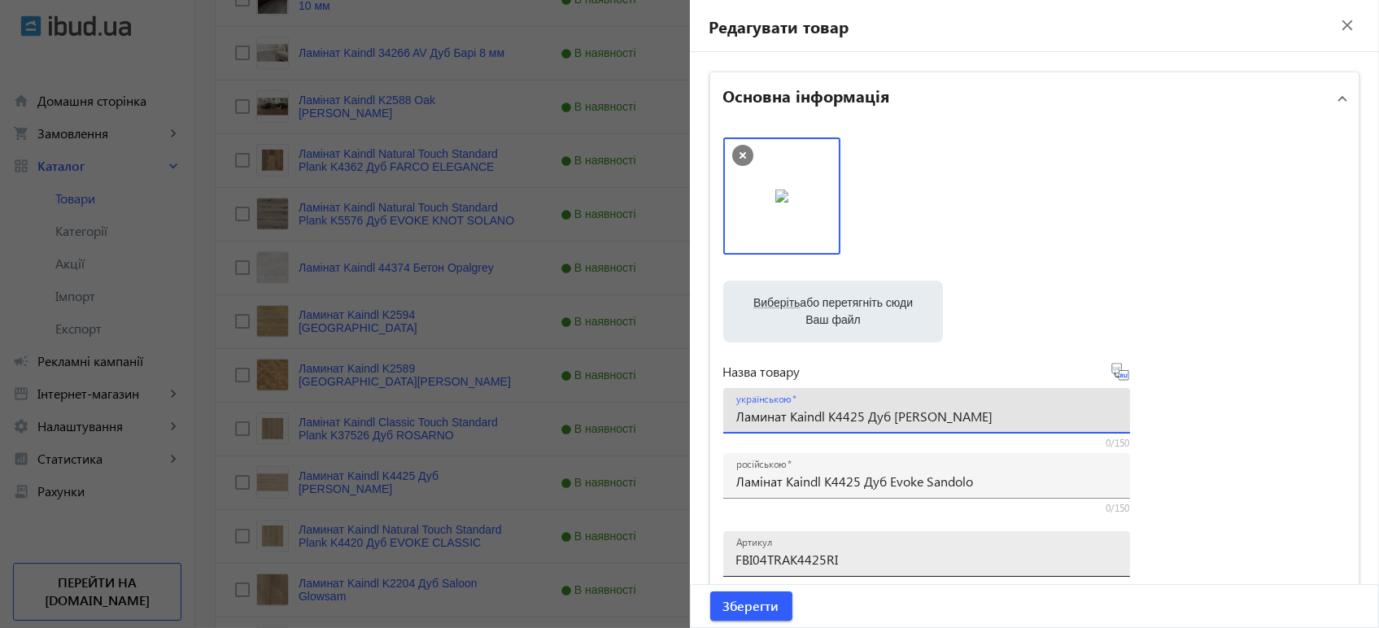
paste input "і"
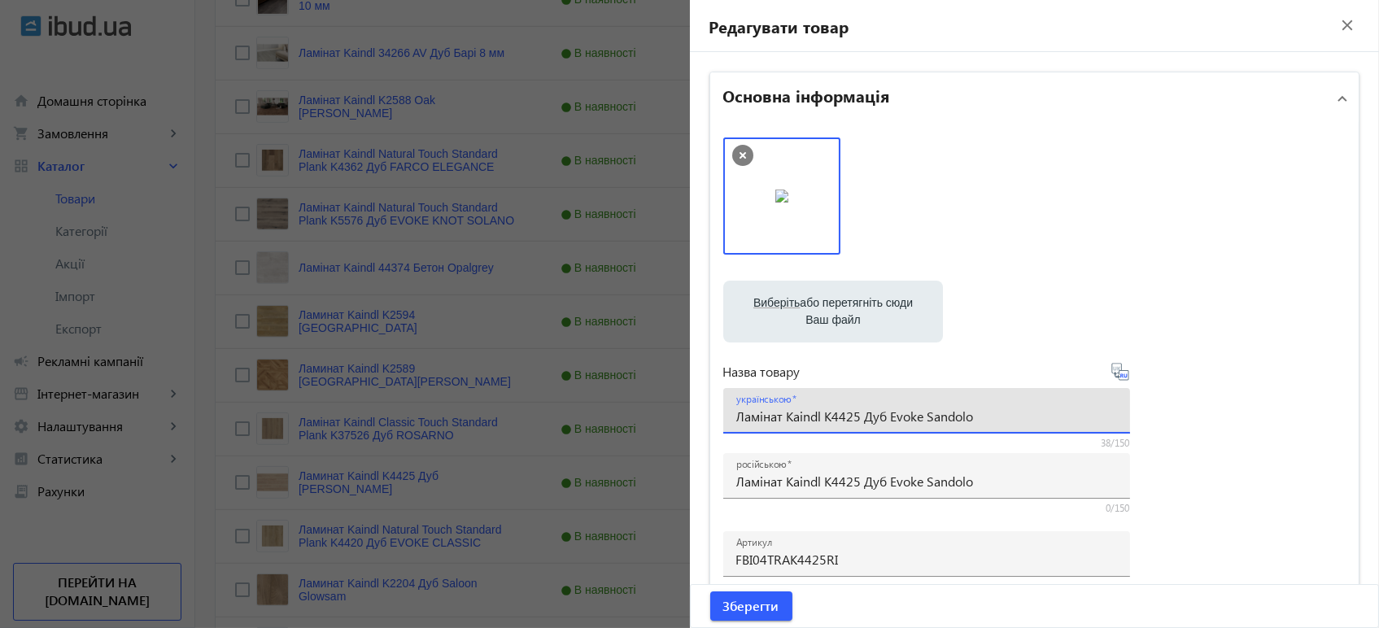
click at [1123, 376] on icon at bounding box center [1124, 375] width 3 height 4
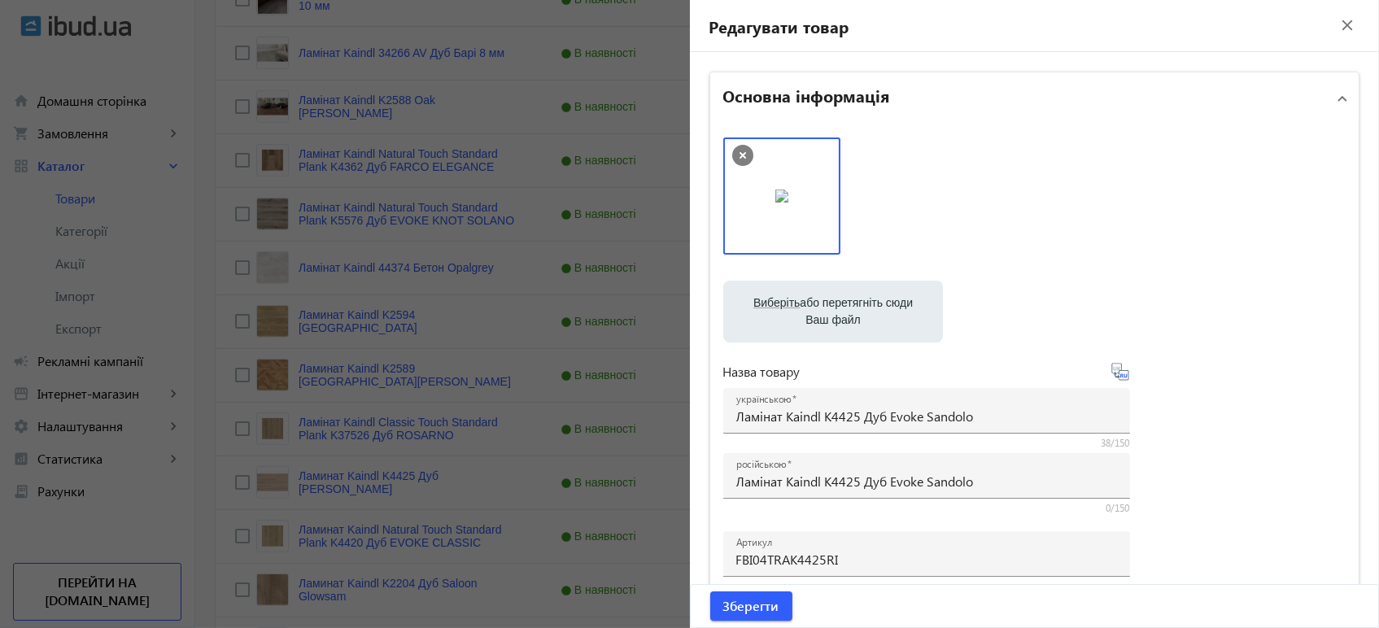
click at [1123, 376] on icon at bounding box center [1124, 375] width 3 height 4
click at [1116, 372] on icon at bounding box center [1120, 372] width 20 height 20
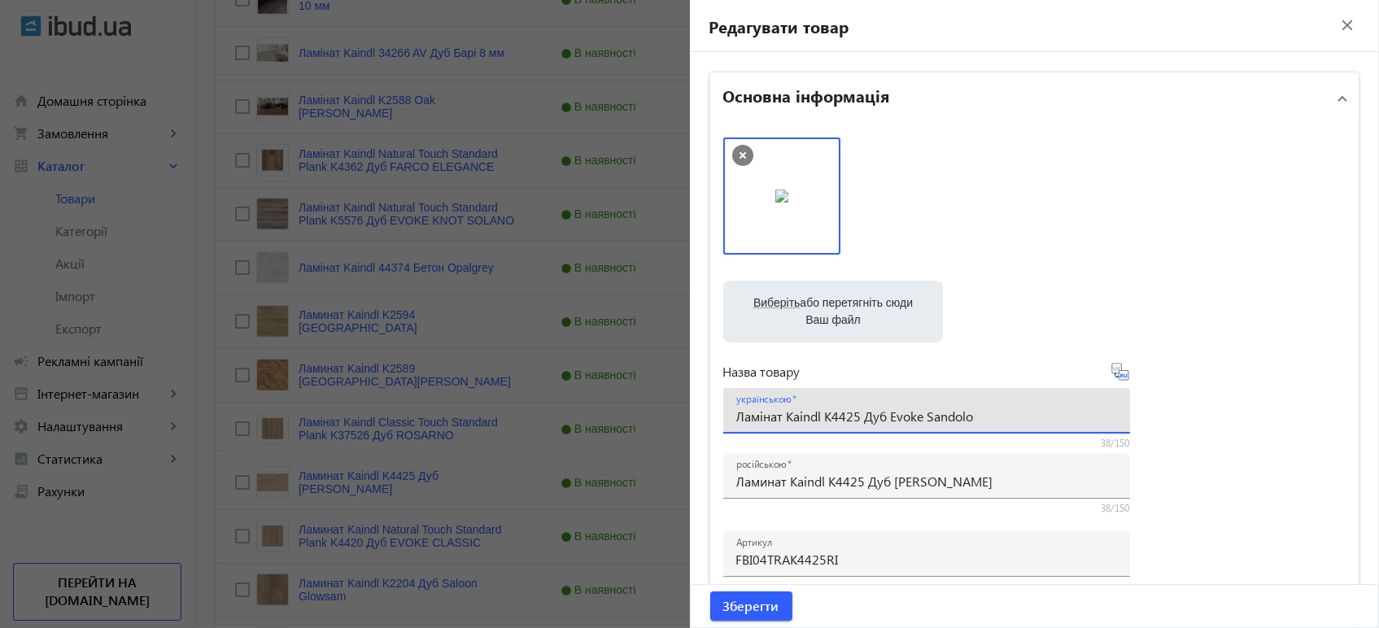
click at [870, 422] on input "Ламінат Kaindl K4425 Дуб Evoke Sandolo" at bounding box center [926, 415] width 381 height 17
click at [749, 613] on span "Зберегти" at bounding box center [751, 606] width 56 height 18
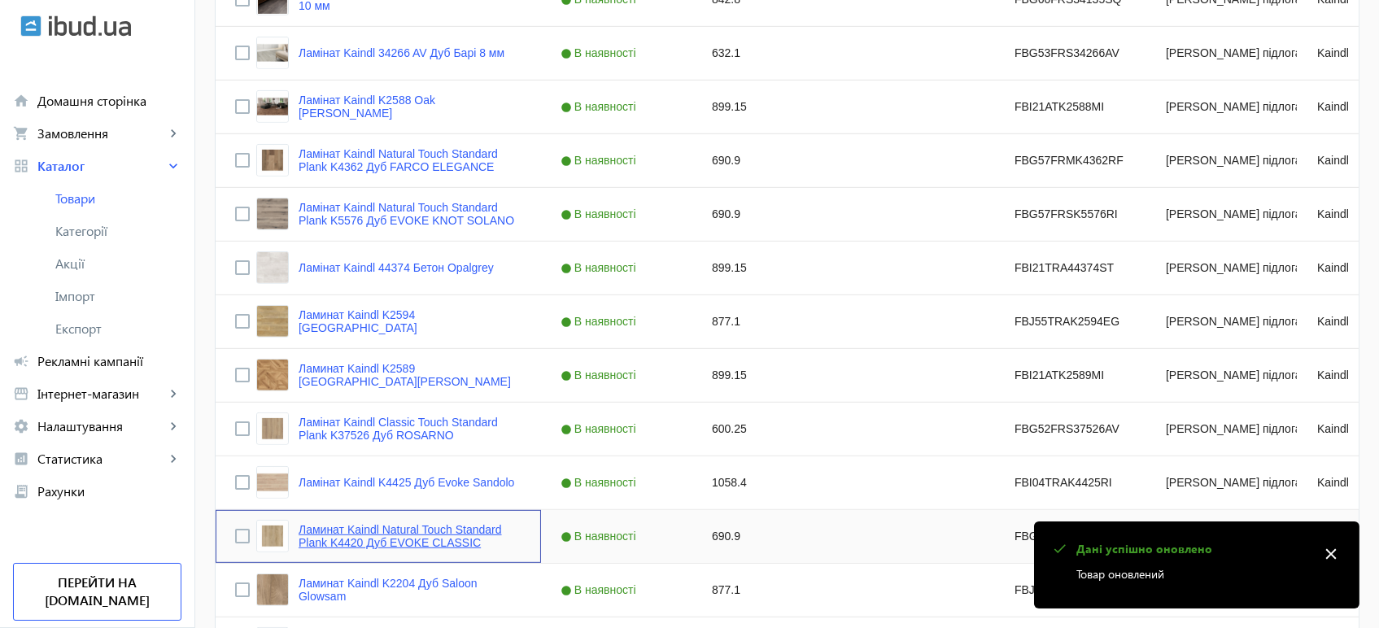
click at [346, 542] on link "Ламинат Kaindl Natural Touch Standard Plank K4420 Дуб EVOKE CLASSIC" at bounding box center [409, 536] width 223 height 26
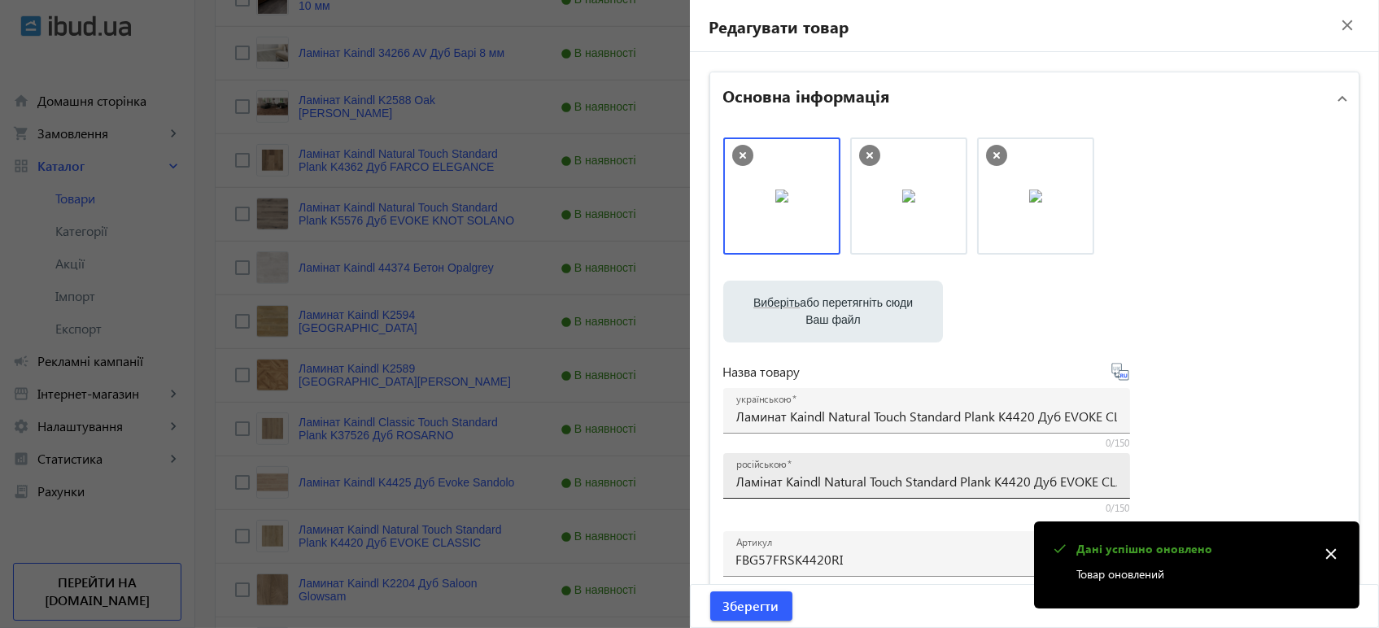
click at [795, 496] on div "російською Ламінат Kaindl Natural Touch Standard Plank K4420 Дуб EVOKE CLASSIC" at bounding box center [926, 476] width 381 height 46
click at [795, 491] on div "російською Ламінат Kaindl Natural Touch Standard Plank K4420 Дуб EVOKE CLASSIC" at bounding box center [926, 476] width 381 height 46
click at [865, 386] on div "Назва товару українською Ламинат Kaindl Natural Touch Standard Plank K4420 Дуб …" at bounding box center [926, 438] width 407 height 153
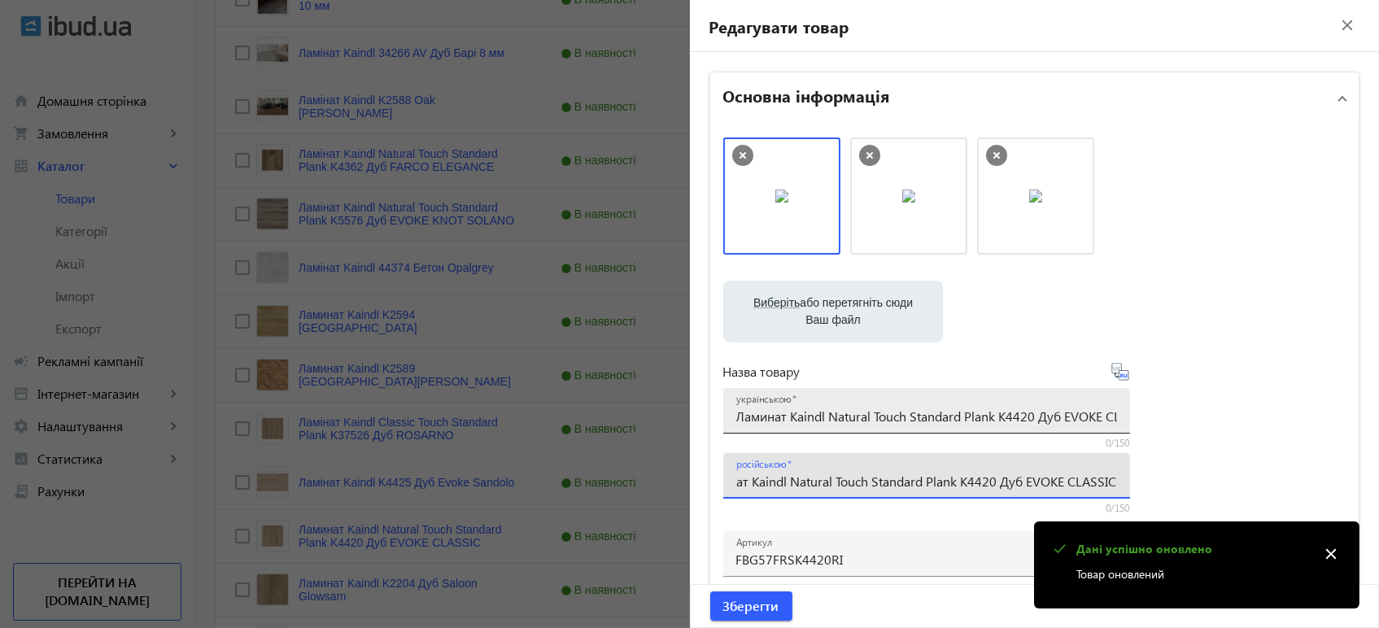
scroll to position [0, 0]
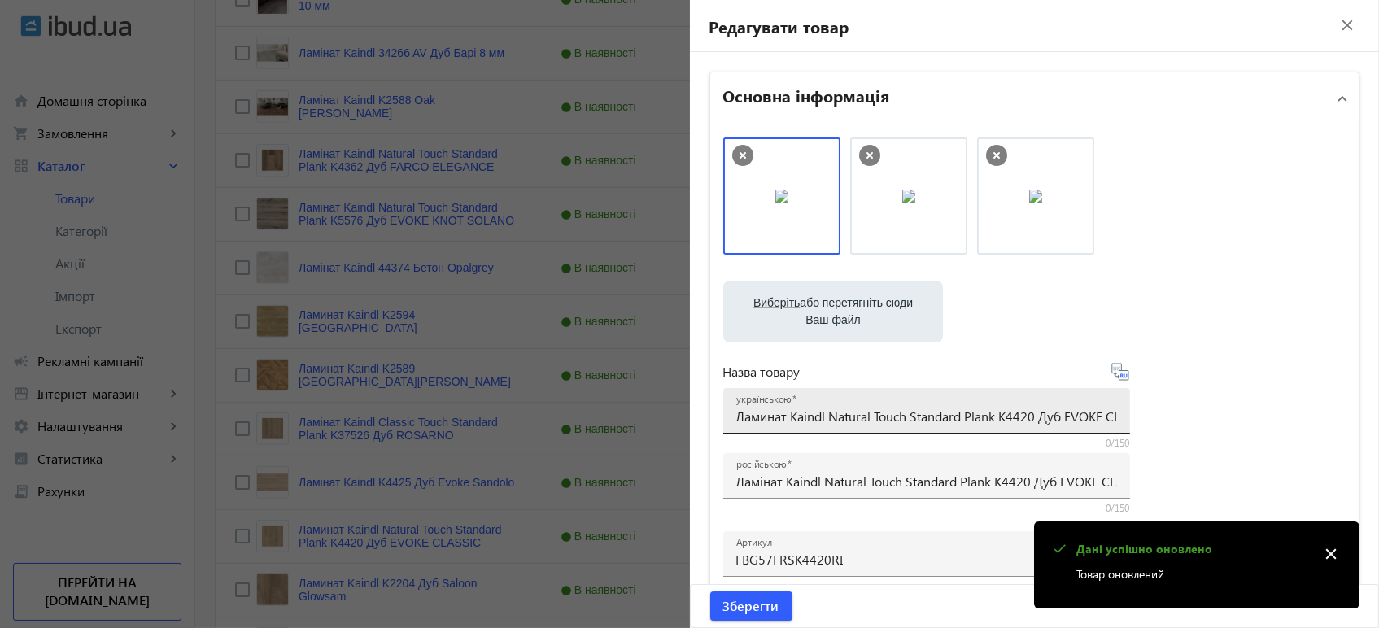
click at [868, 411] on input "Ламинат Kaindl Natural Touch Standard Plank K4420 Дуб EVOKE CLASSIC" at bounding box center [926, 415] width 381 height 17
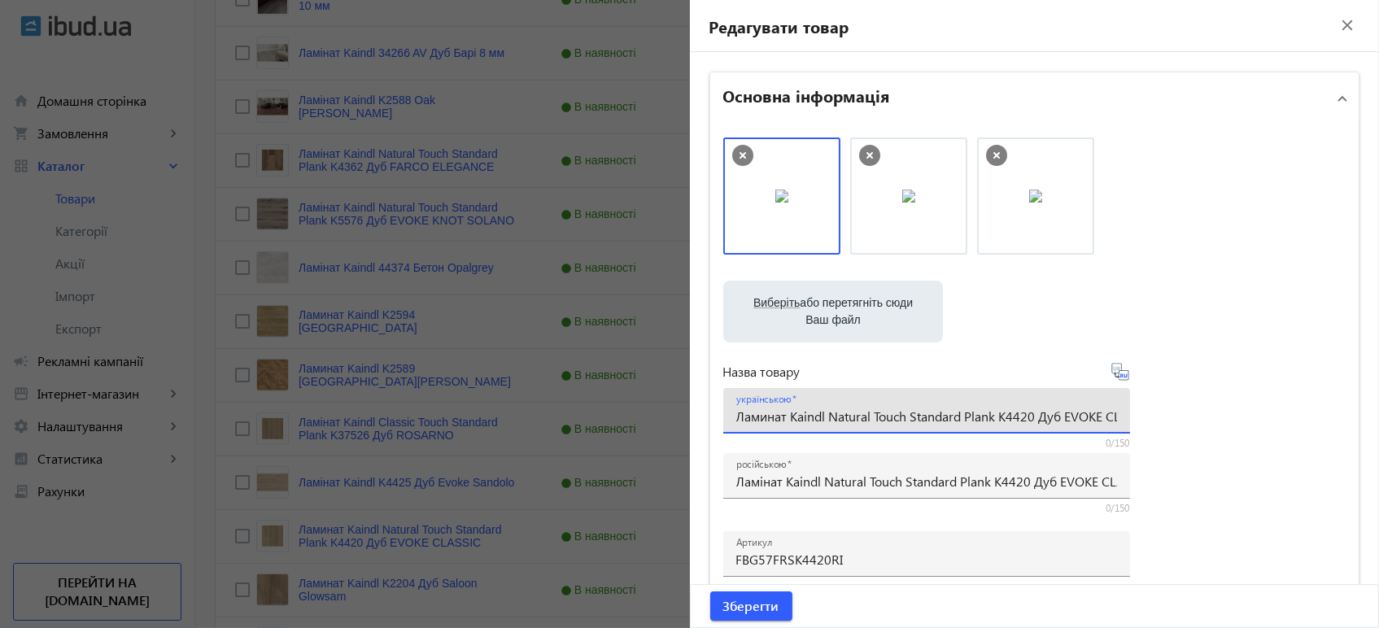
paste input "і"
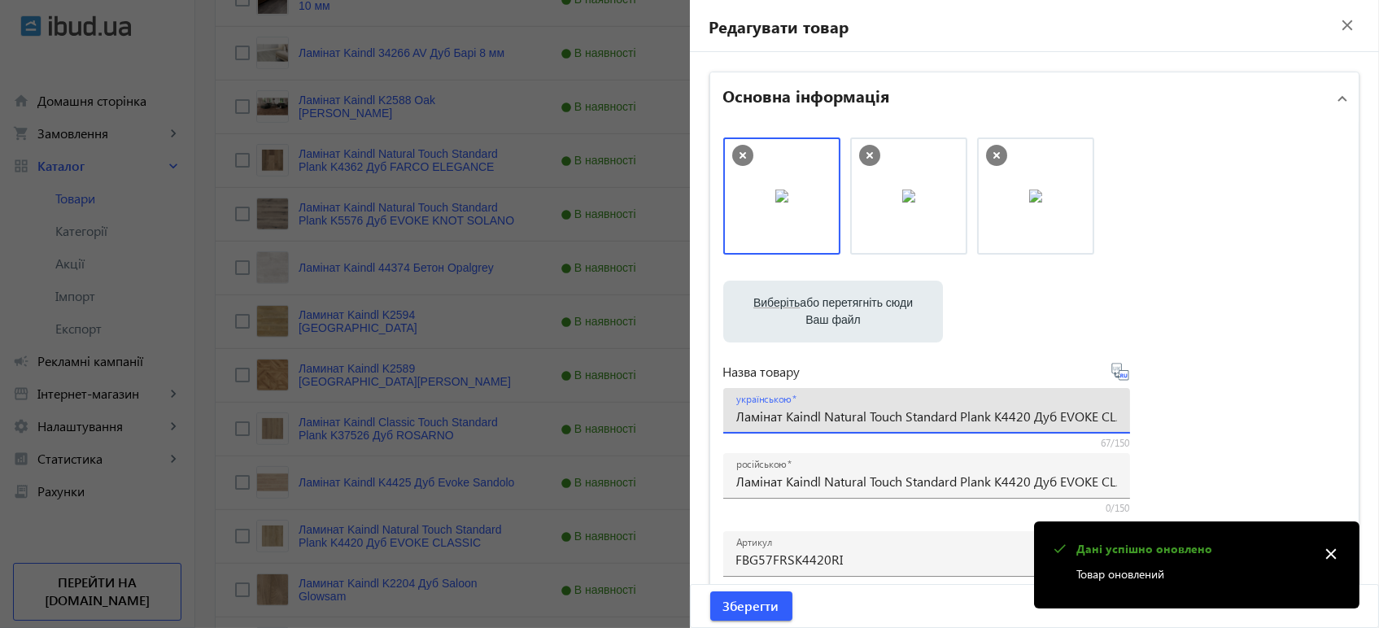
scroll to position [0, 37]
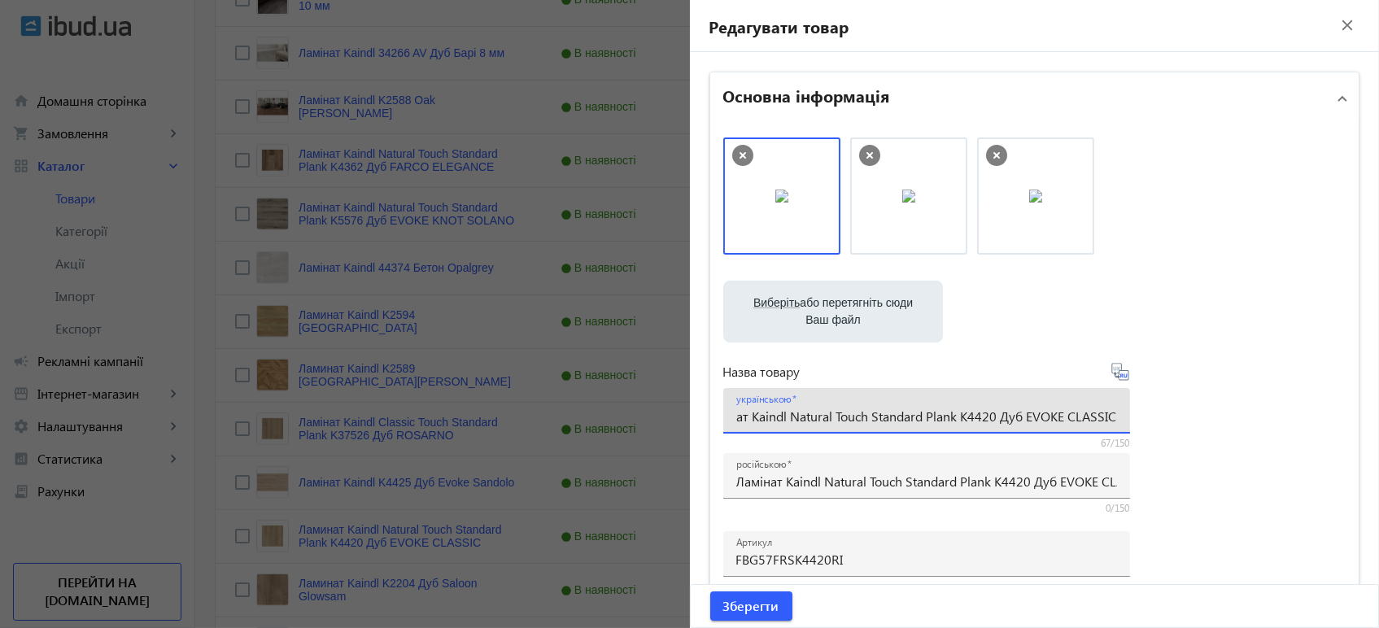
click at [1119, 379] on icon at bounding box center [1120, 372] width 20 height 20
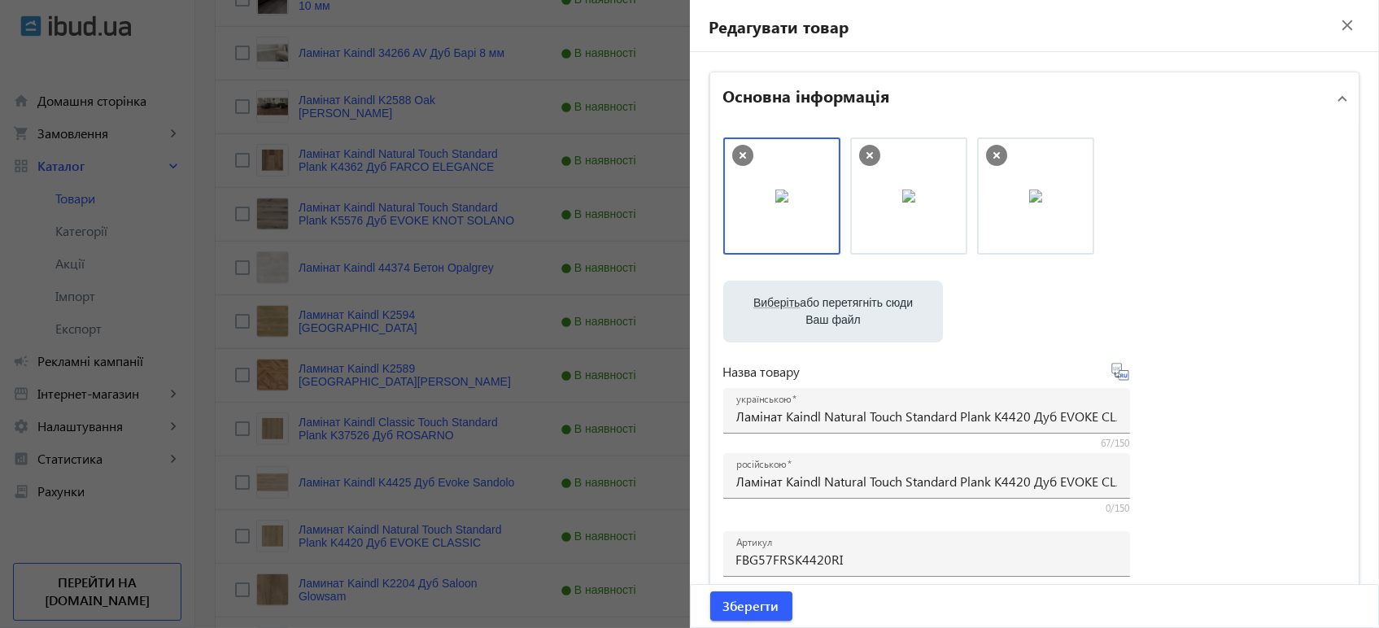
click at [1117, 373] on icon at bounding box center [1120, 372] width 20 height 20
click at [1111, 373] on icon at bounding box center [1119, 371] width 17 height 17
click at [754, 606] on span "Зберегти" at bounding box center [751, 606] width 56 height 18
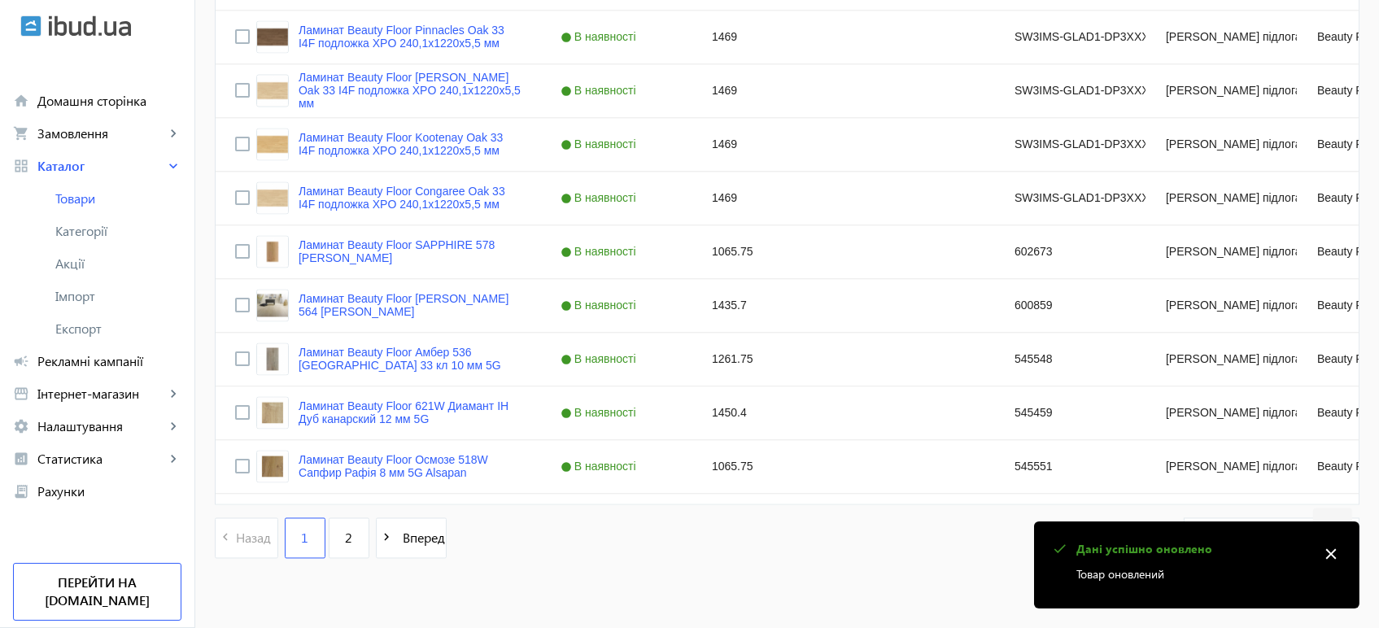
scroll to position [6435, 0]
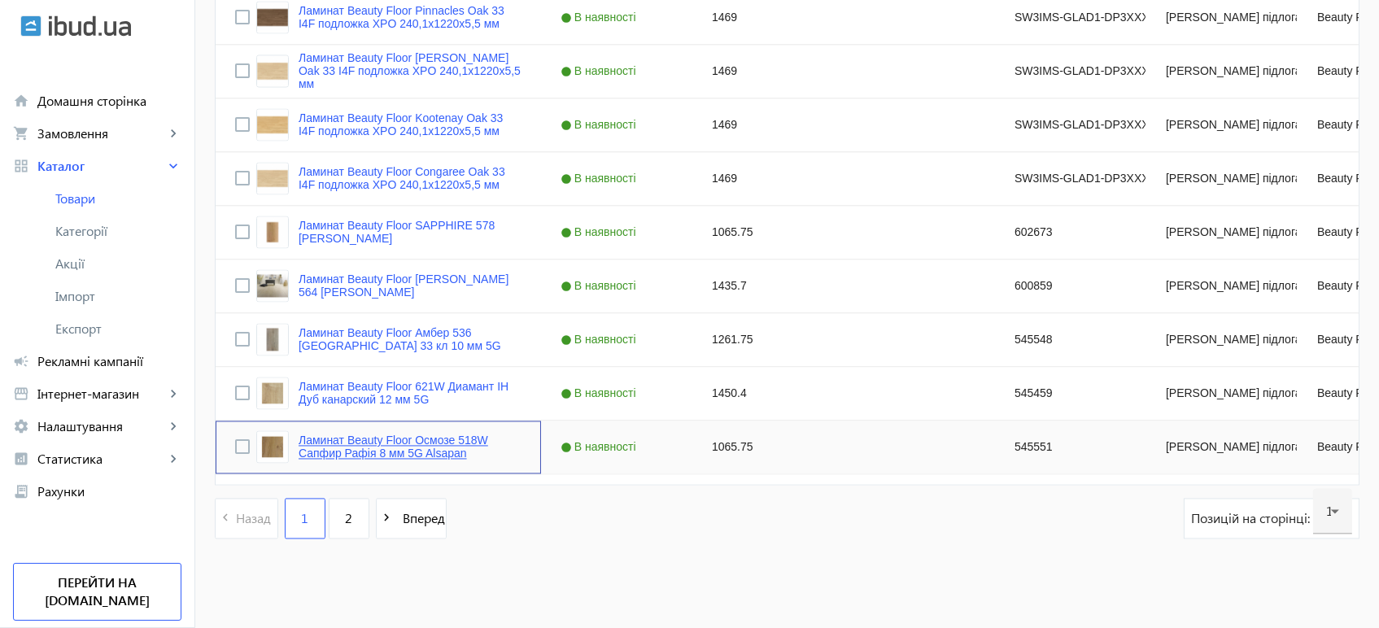
click at [327, 452] on link "Ламинат Beauty Floor Осмозе 518W Сапфир Рафія 8 мм 5G Alsapan" at bounding box center [409, 446] width 223 height 26
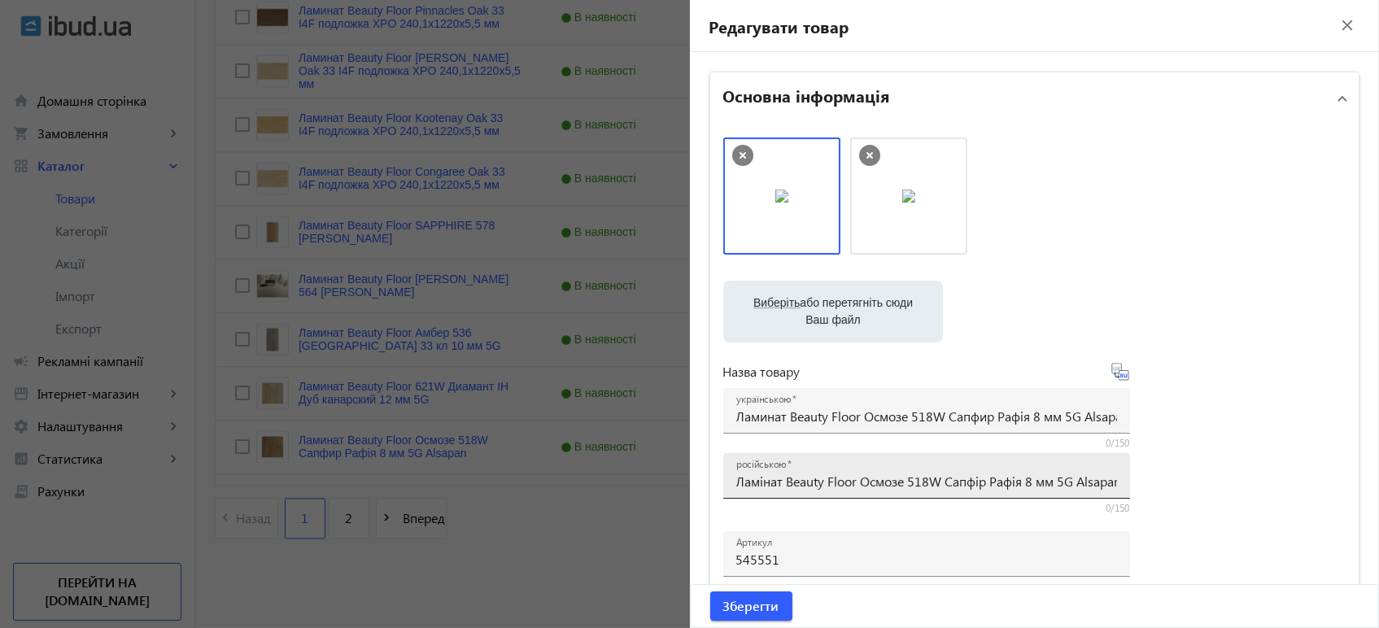
click at [847, 481] on input "Ламінат Beauty Floor Осмозе 518W Сапфір Рафія 8 мм 5G Alsapan" at bounding box center [926, 481] width 381 height 17
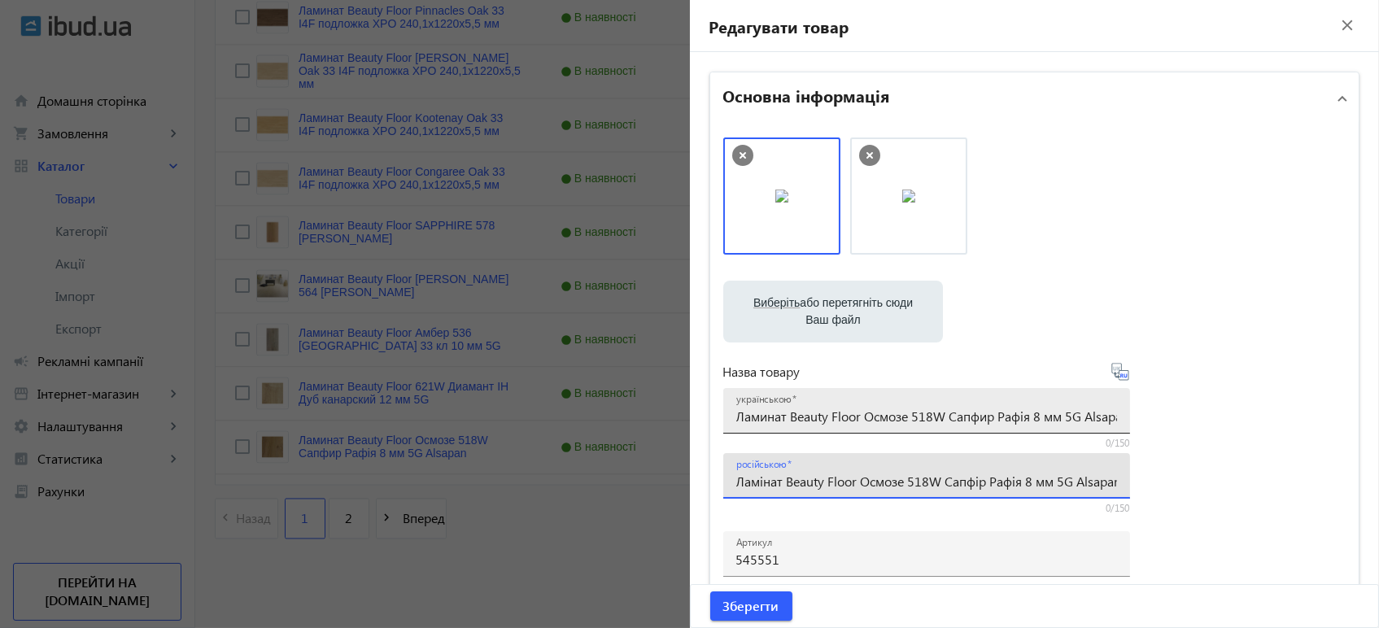
click at [839, 416] on input "Ламинат Beauty Floor Осмозе 518W Сапфир Рафія 8 мм 5G Alsapan" at bounding box center [926, 415] width 381 height 17
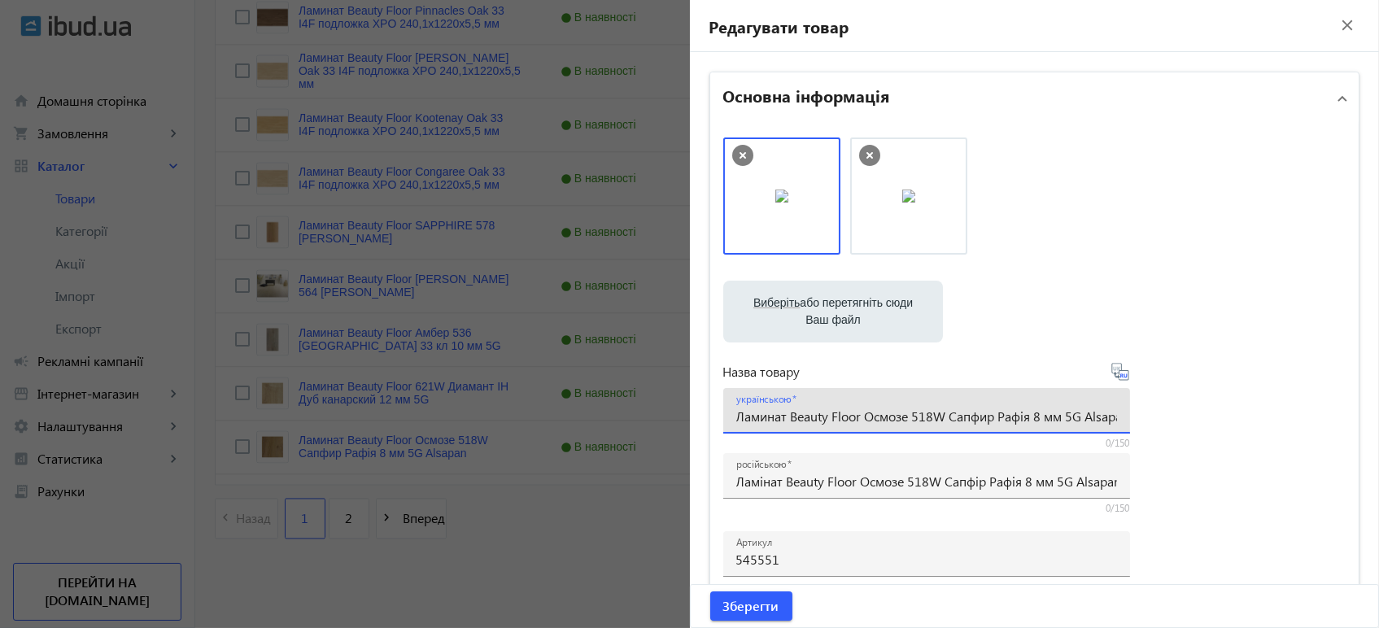
paste input "інат Beauty Floor Осмозе 518W Сапфі"
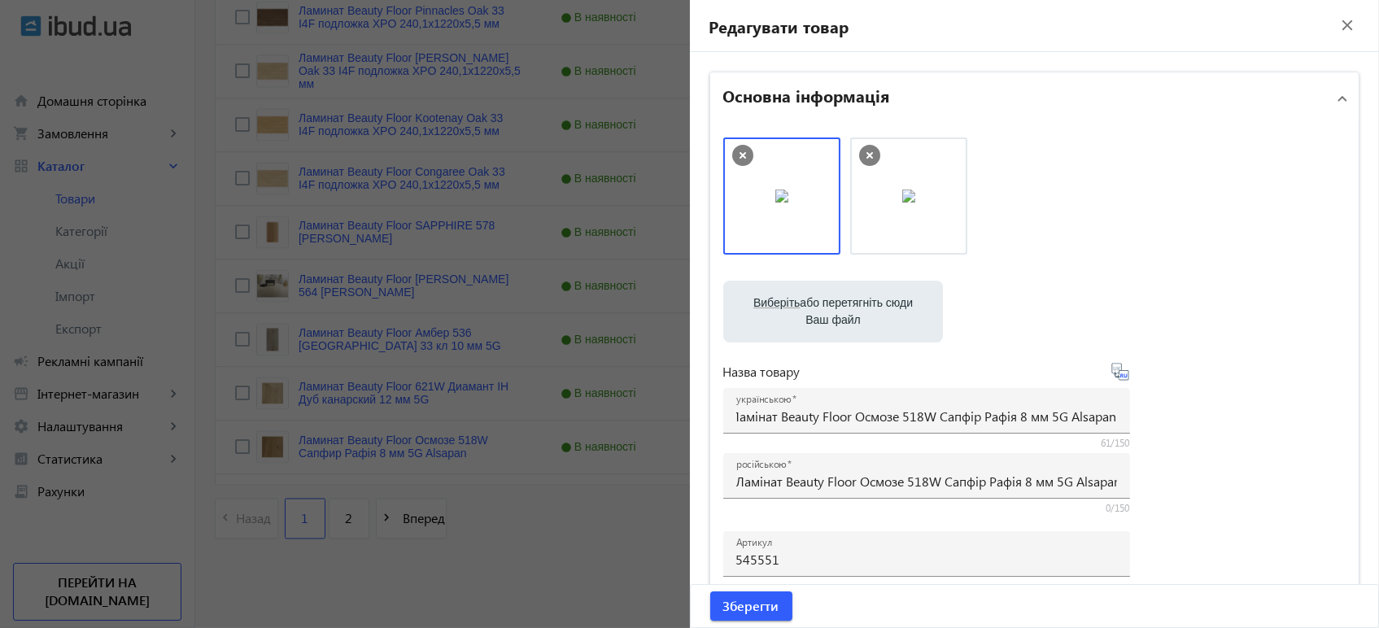
click at [1121, 373] on icon at bounding box center [1120, 372] width 20 height 20
click at [1111, 372] on icon at bounding box center [1119, 371] width 17 height 17
click at [767, 609] on span "Зберегти" at bounding box center [751, 606] width 56 height 18
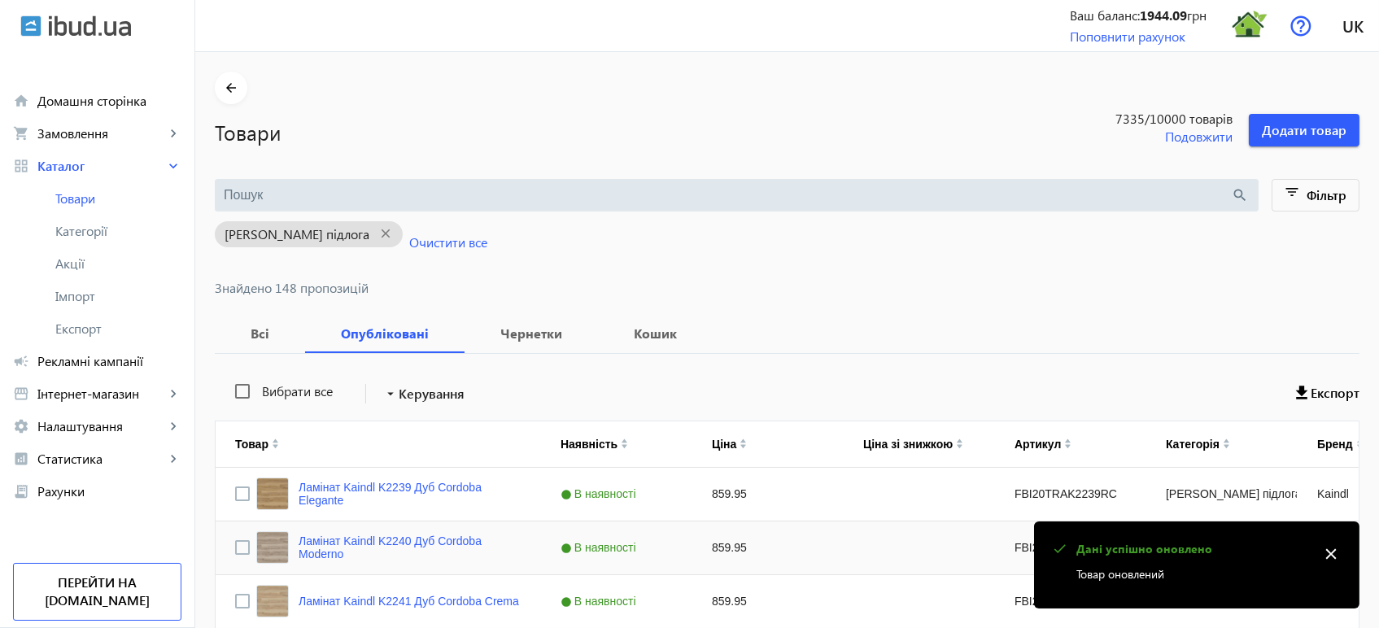
scroll to position [1675, 0]
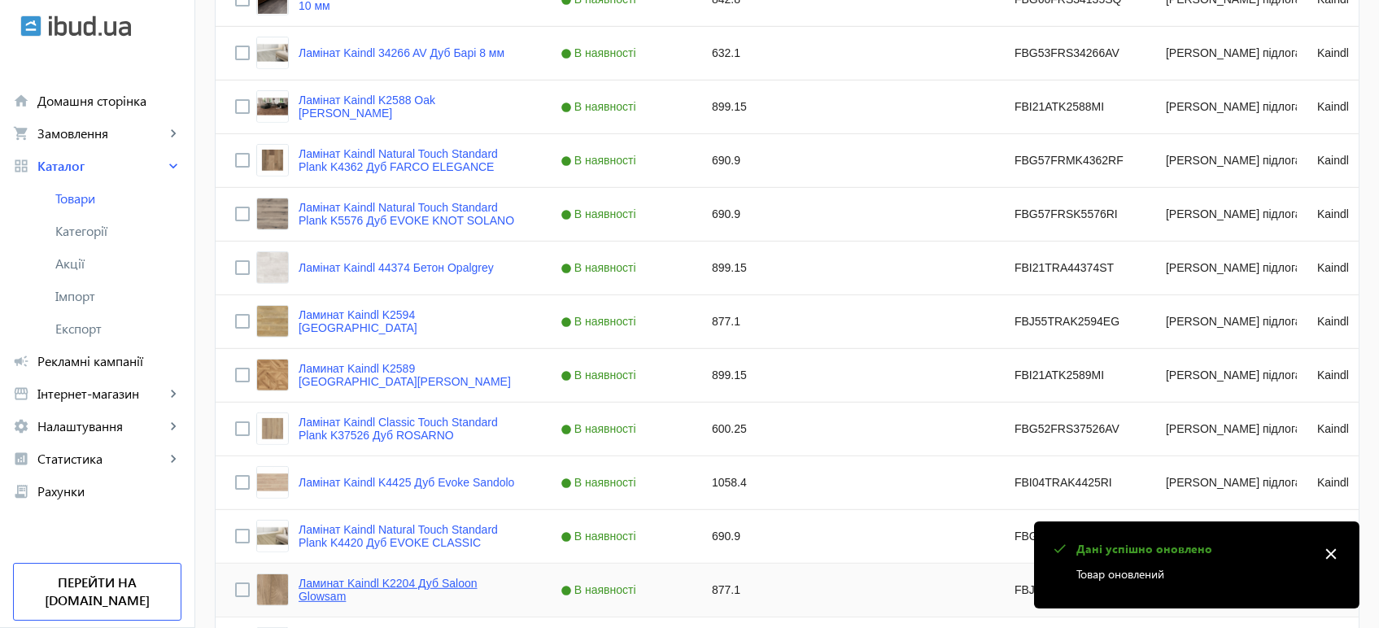
click at [398, 586] on link "Ламинат Kaindl K2204 Дуб Saloon Glowsam" at bounding box center [409, 590] width 223 height 26
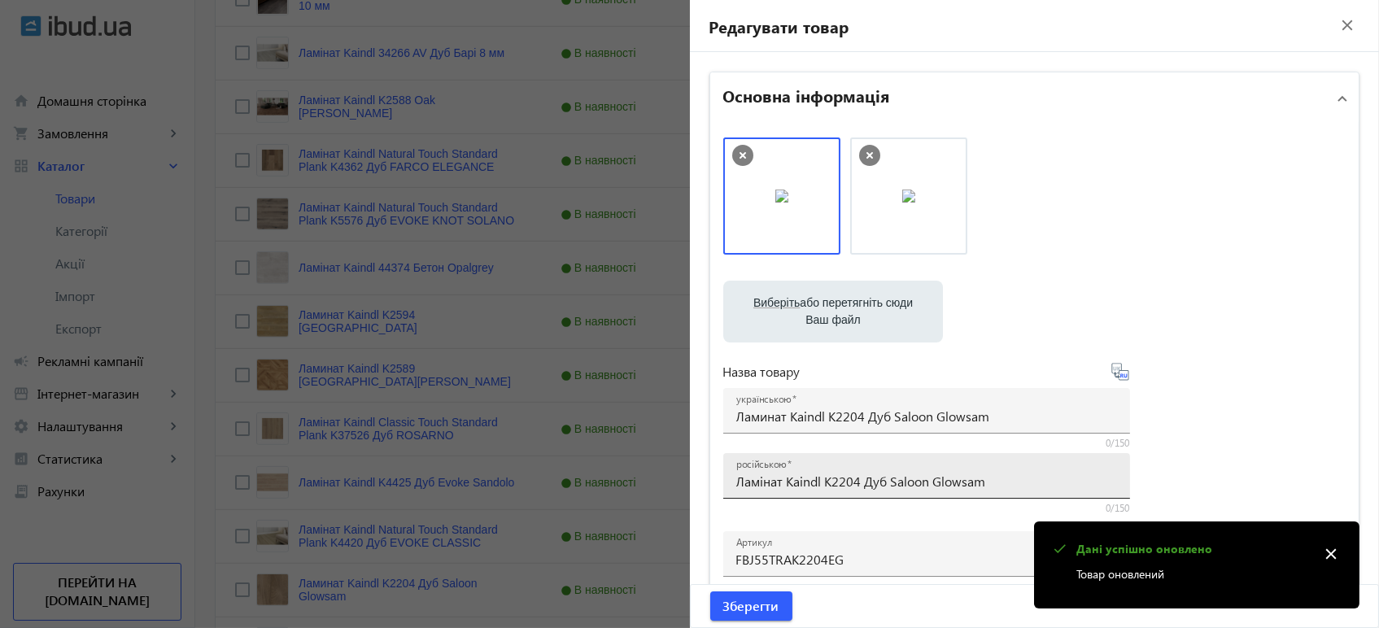
click at [878, 469] on div "російською Ламінат Kaindl K2204 Дуб Saloon Glowsam" at bounding box center [926, 476] width 381 height 46
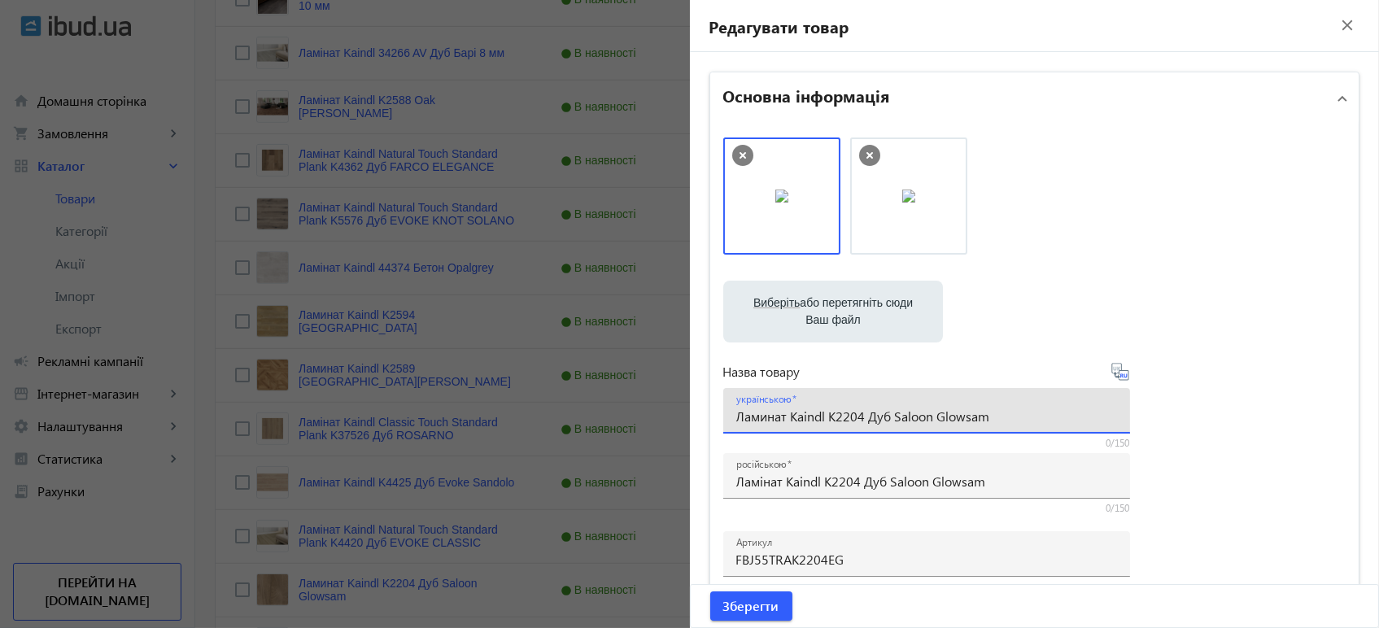
click at [890, 412] on input "Ламинат Kaindl K2204 Дуб Saloon Glowsam" at bounding box center [926, 415] width 381 height 17
paste input "і"
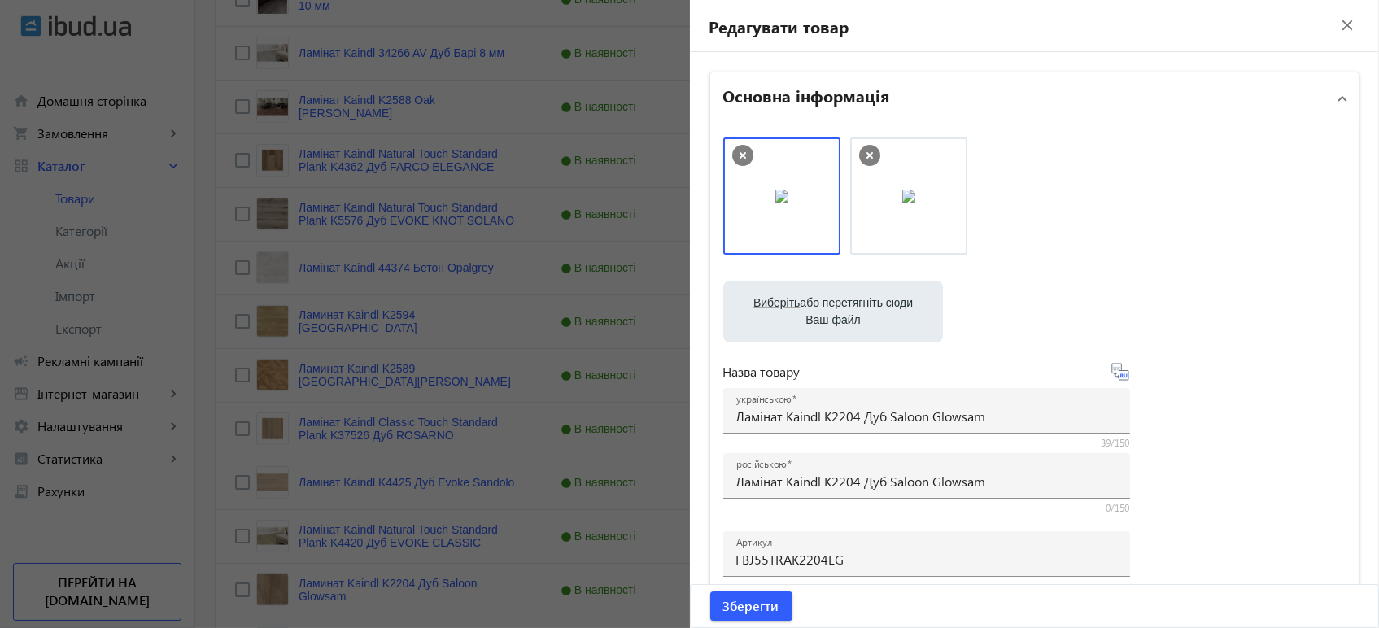
click at [1120, 377] on icon at bounding box center [1121, 375] width 3 height 4
click at [768, 618] on span "submit" at bounding box center [751, 605] width 82 height 39
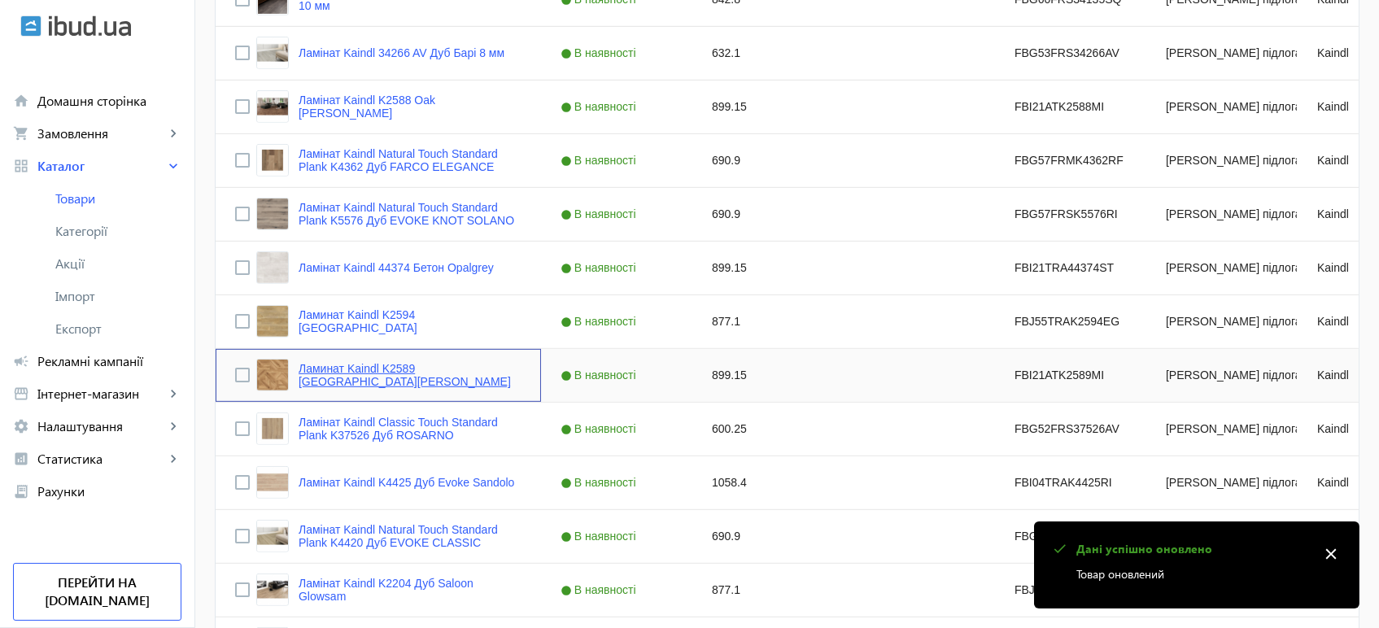
click at [307, 372] on link "Ламинат Kaindl K2589 Oak Milano Reale" at bounding box center [409, 375] width 223 height 26
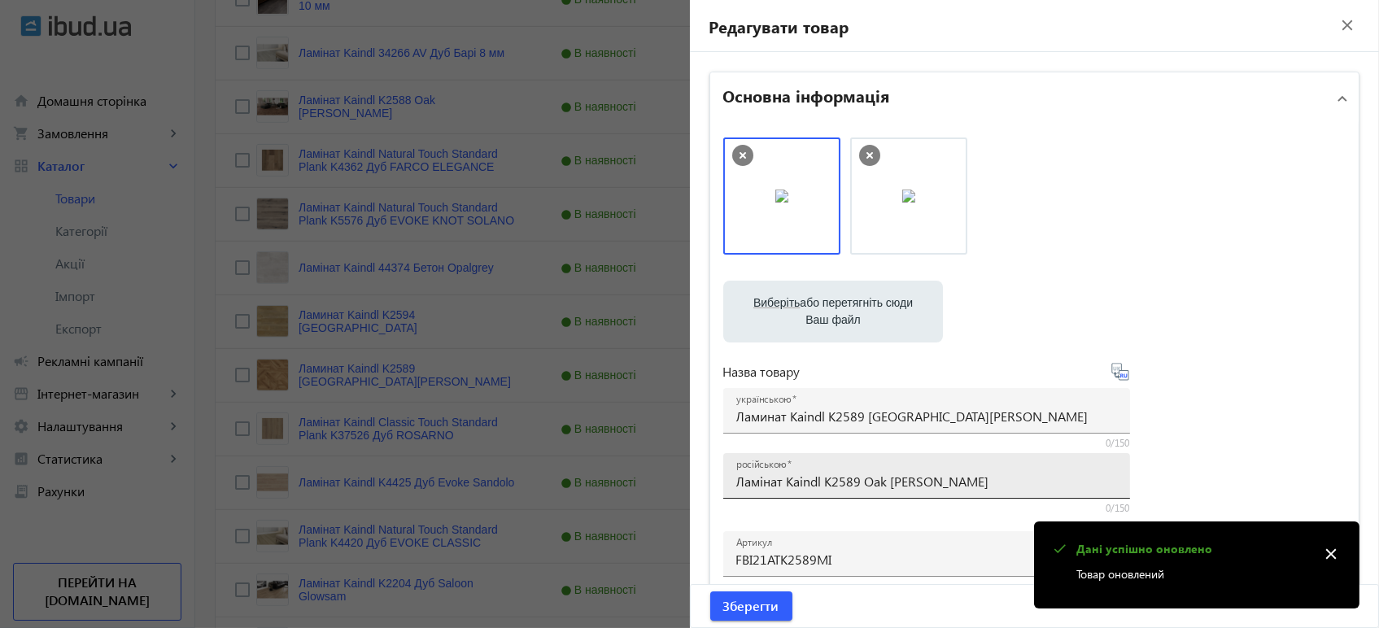
click at [791, 485] on input "Ламінат Kaindl K2589 Oak [PERSON_NAME]" at bounding box center [926, 481] width 381 height 17
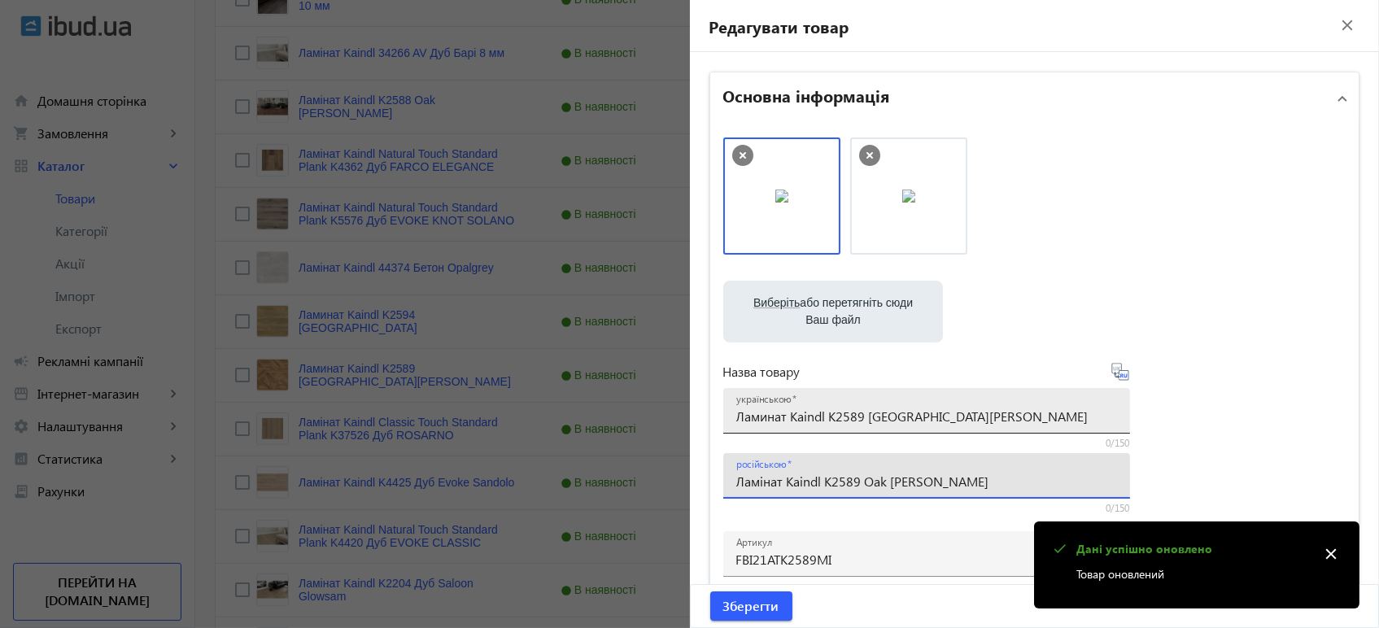
click at [821, 411] on input "Ламинат Kaindl K2589 Oak Milano Reale" at bounding box center [926, 415] width 381 height 17
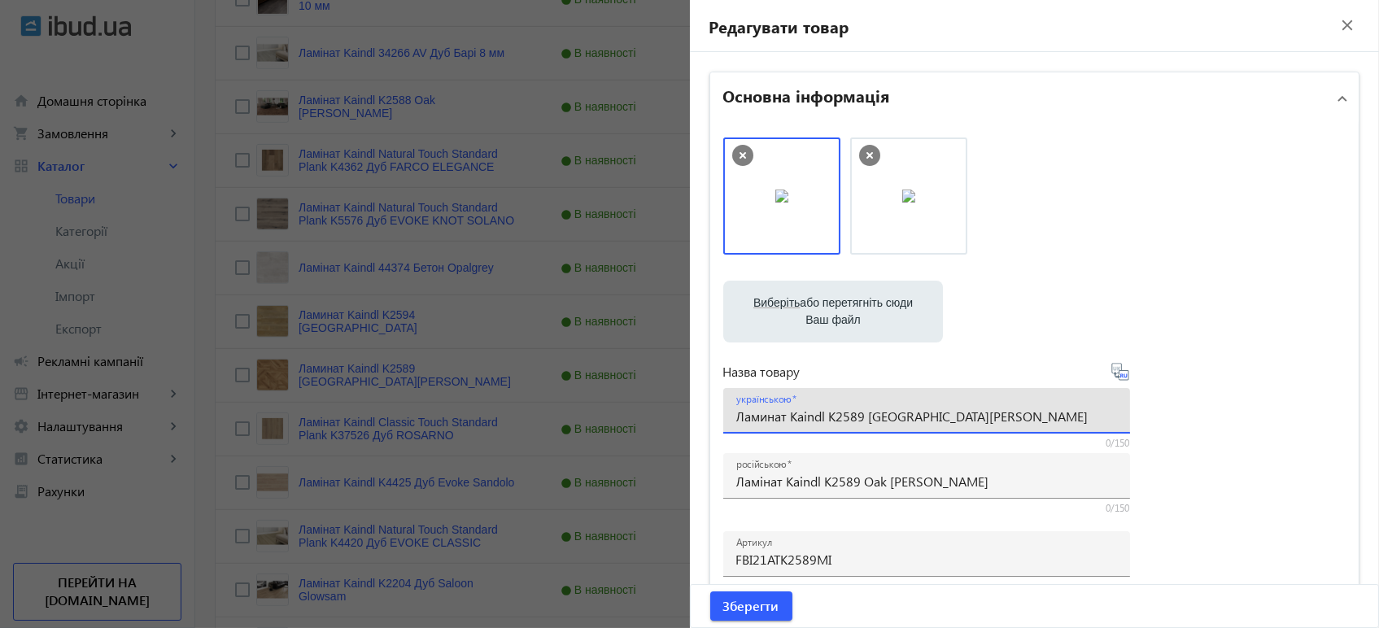
paste input "і"
click at [1113, 376] on icon at bounding box center [1119, 371] width 17 height 17
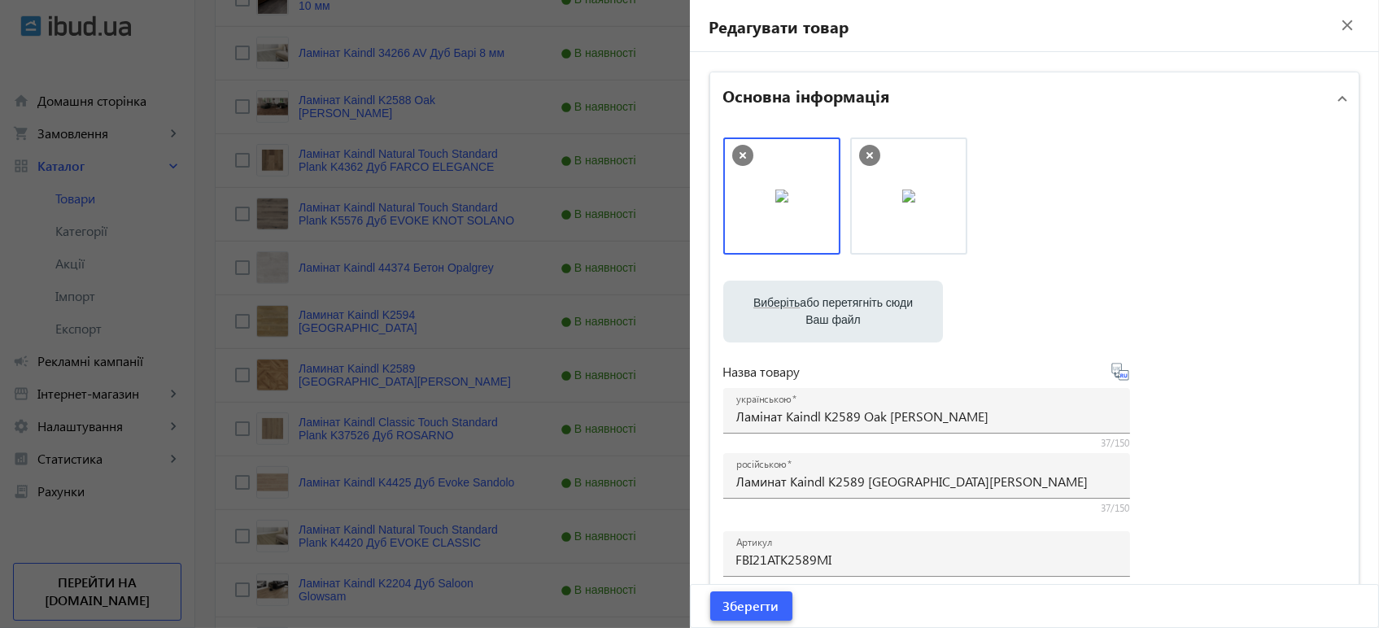
click at [764, 608] on span "Зберегти" at bounding box center [751, 606] width 56 height 18
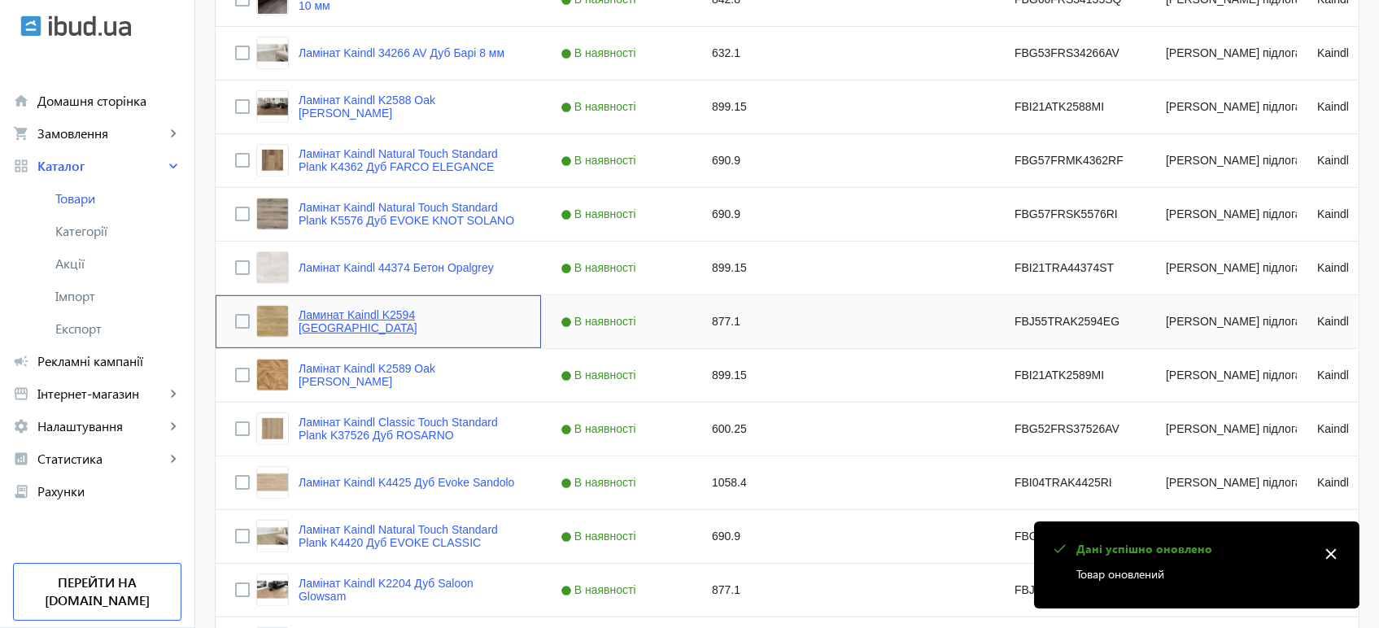
click at [416, 312] on link "Ламинат Kaindl K2594 Дуб Newhaven Nevado" at bounding box center [409, 321] width 223 height 26
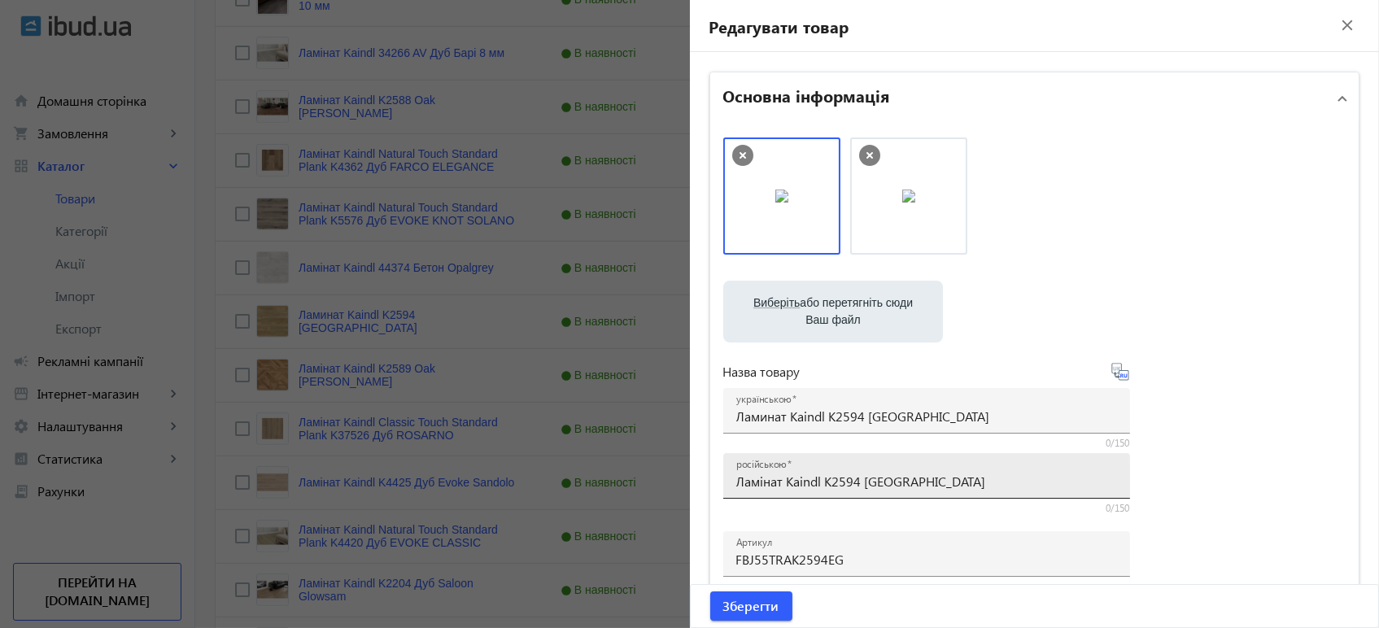
click at [798, 484] on input "Ламінат Kaindl K2594 [GEOGRAPHIC_DATA]" at bounding box center [926, 481] width 381 height 17
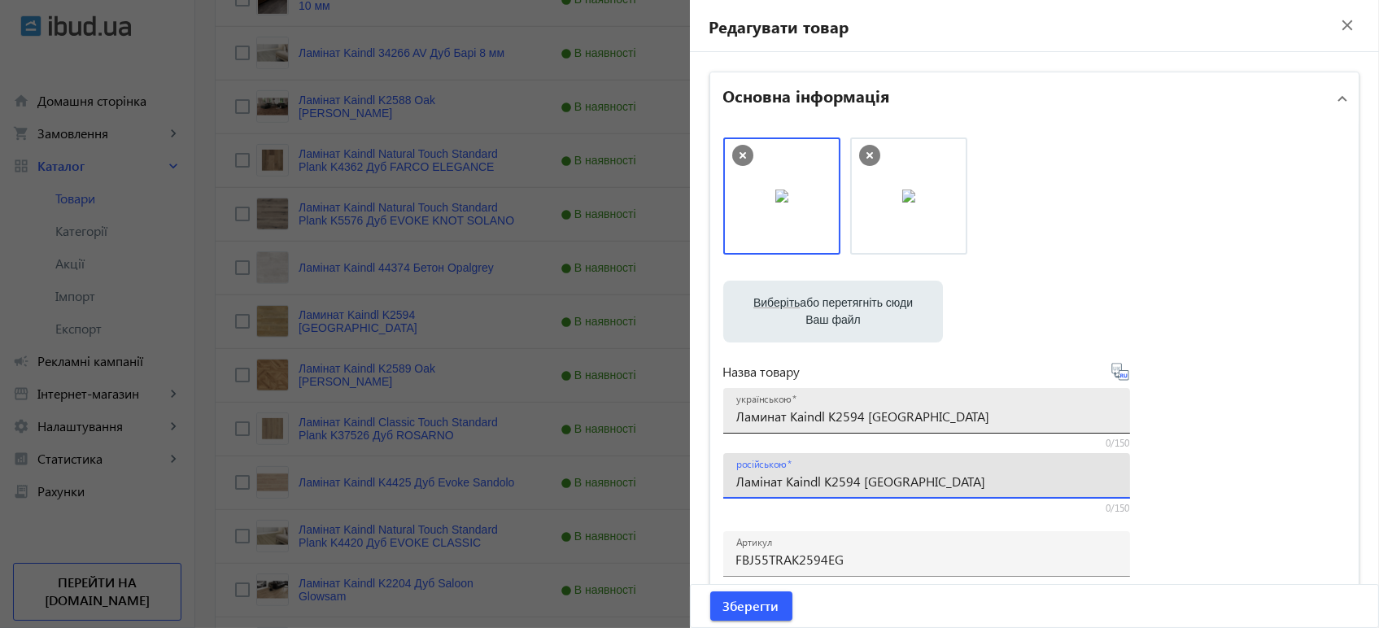
click at [870, 421] on input "Ламинат Kaindl K2594 Дуб Newhaven Nevado" at bounding box center [926, 415] width 381 height 17
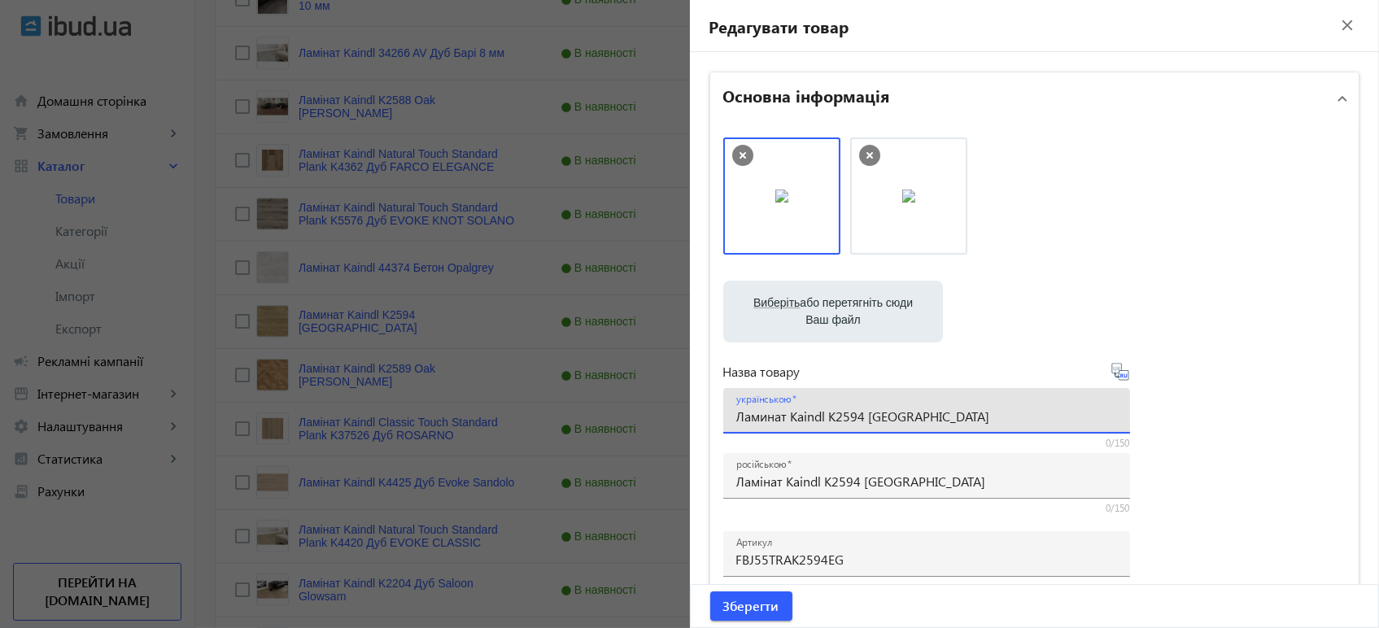
paste input "і"
click at [1111, 374] on icon at bounding box center [1119, 371] width 17 height 17
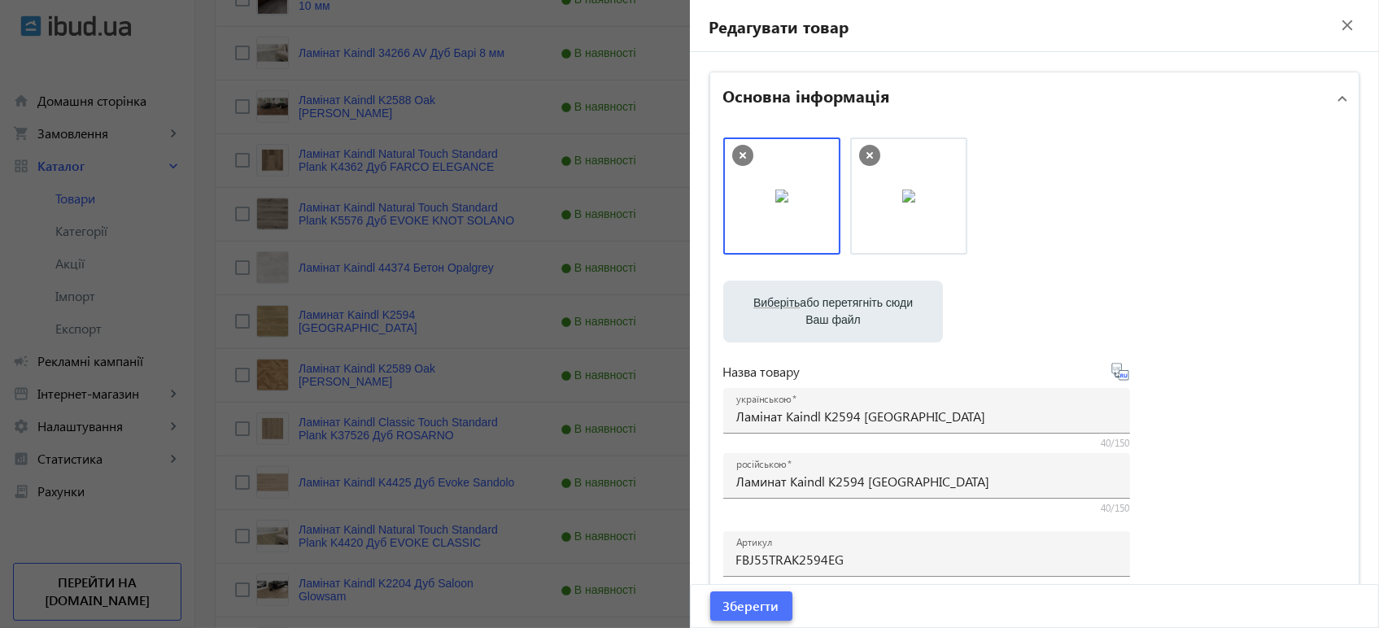
click at [755, 612] on span "Зберегти" at bounding box center [751, 606] width 56 height 18
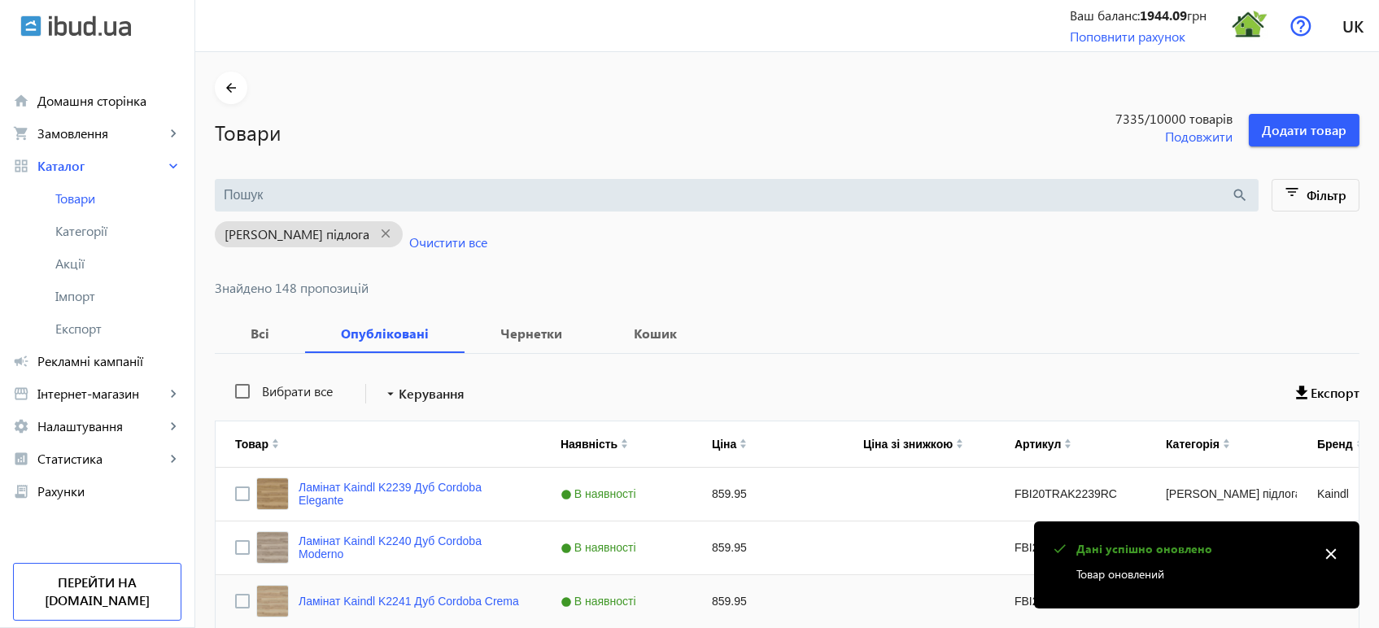
scroll to position [1997, 0]
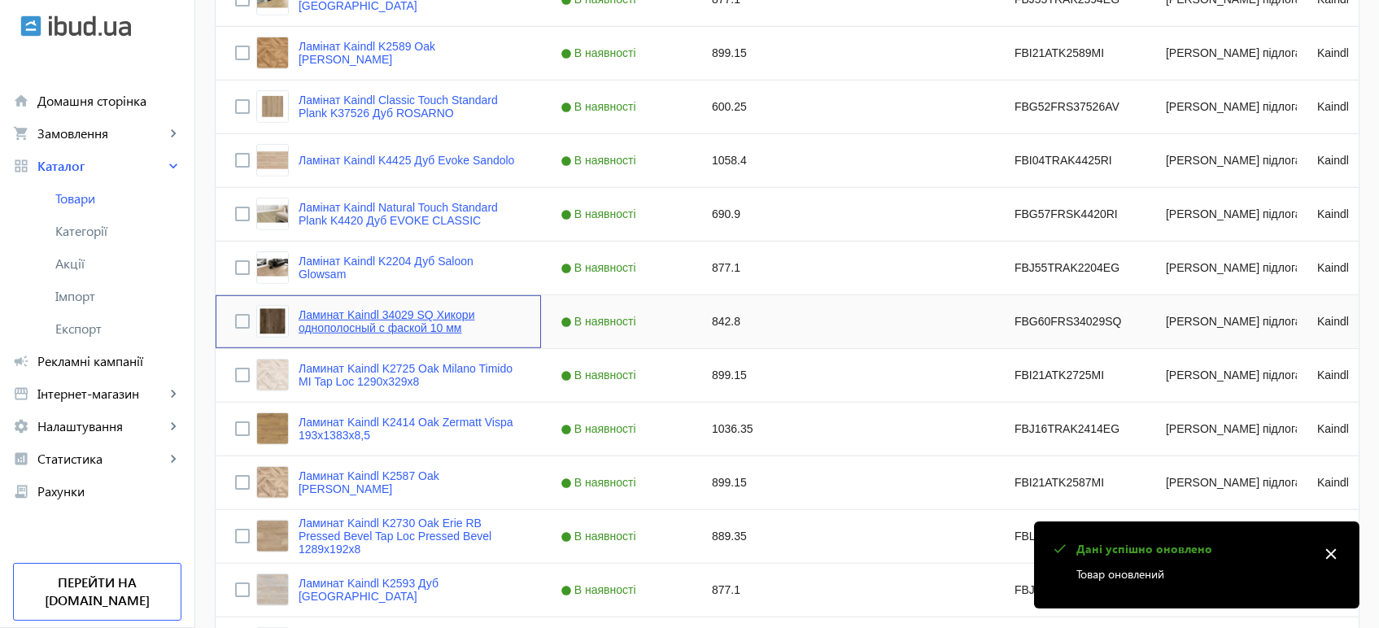
click at [388, 326] on link "Ламинат Kaindl 34029 SQ Хикори однополосный с фаской 10 мм" at bounding box center [409, 321] width 223 height 26
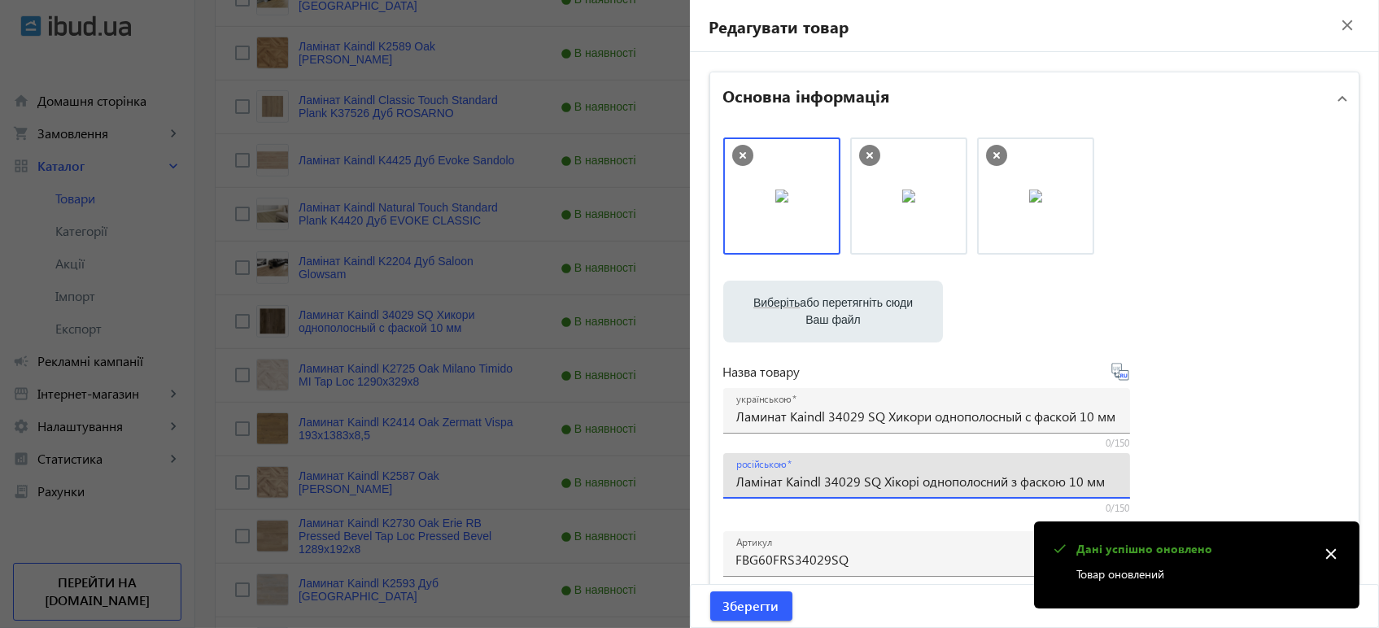
click at [791, 480] on input "Ламінат Kaindl 34029 SQ Хікорі однополосний з фаскою 10 мм" at bounding box center [926, 481] width 381 height 17
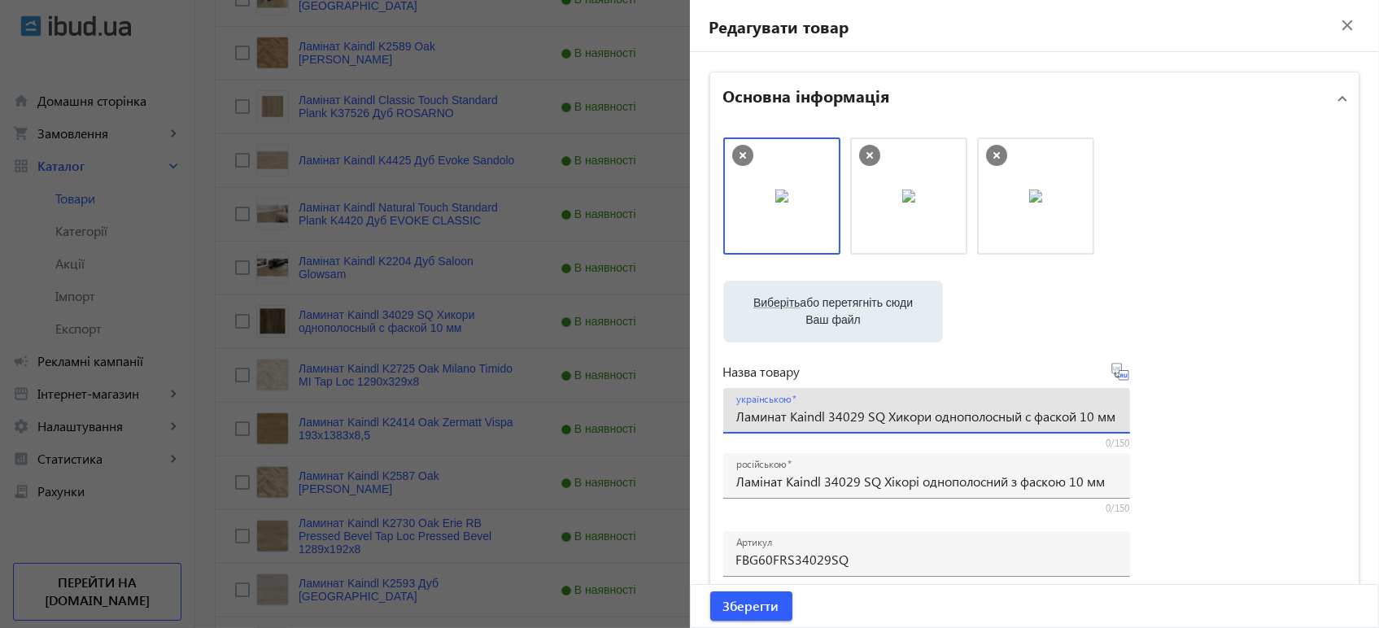
click at [819, 408] on input "Ламинат Kaindl 34029 SQ Хикори однополосный с фаской 10 мм" at bounding box center [926, 415] width 381 height 17
paste input "інат Kaindl 34029 SQ Хікорі однополосний з фаскою"
click at [1112, 372] on icon at bounding box center [1120, 372] width 20 height 20
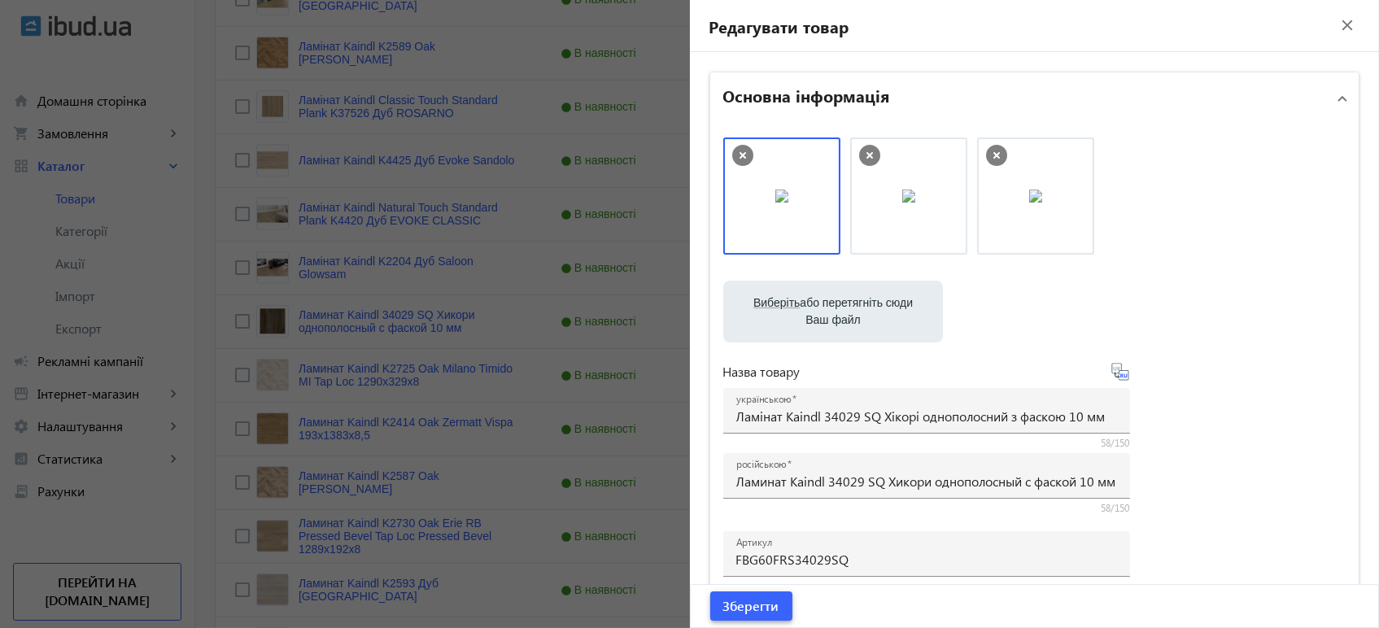
click at [766, 608] on span "Зберегти" at bounding box center [751, 606] width 56 height 18
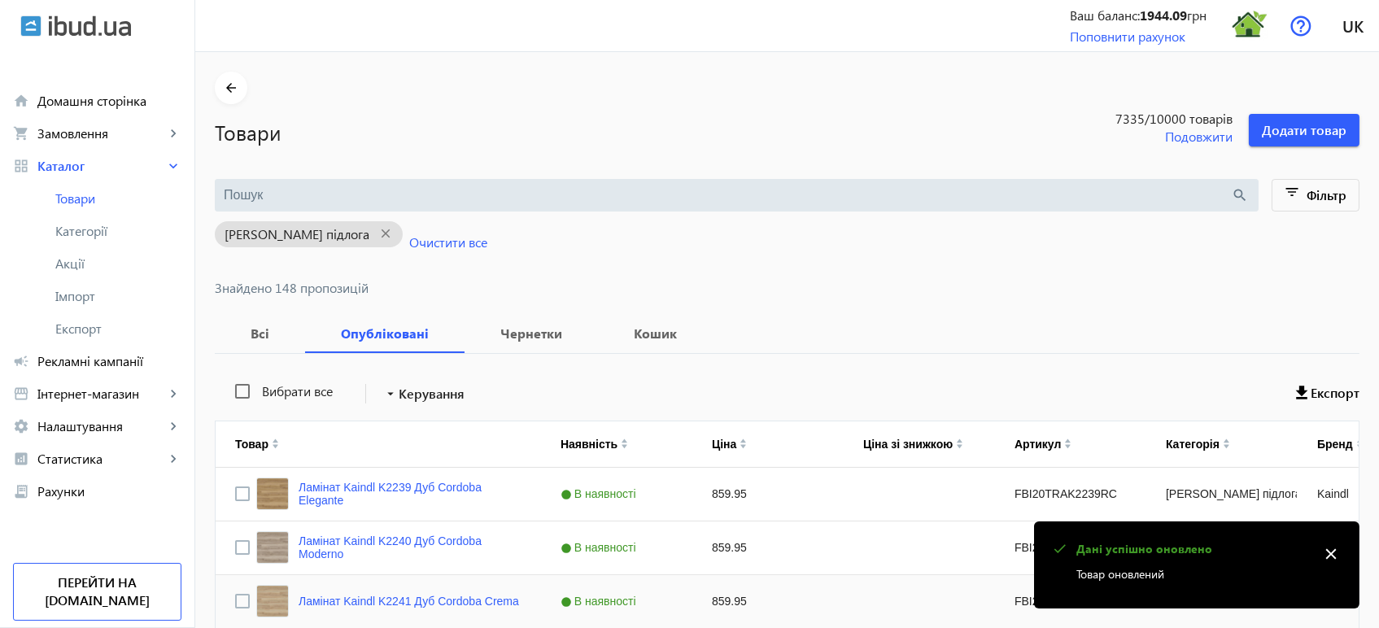
scroll to position [2051, 0]
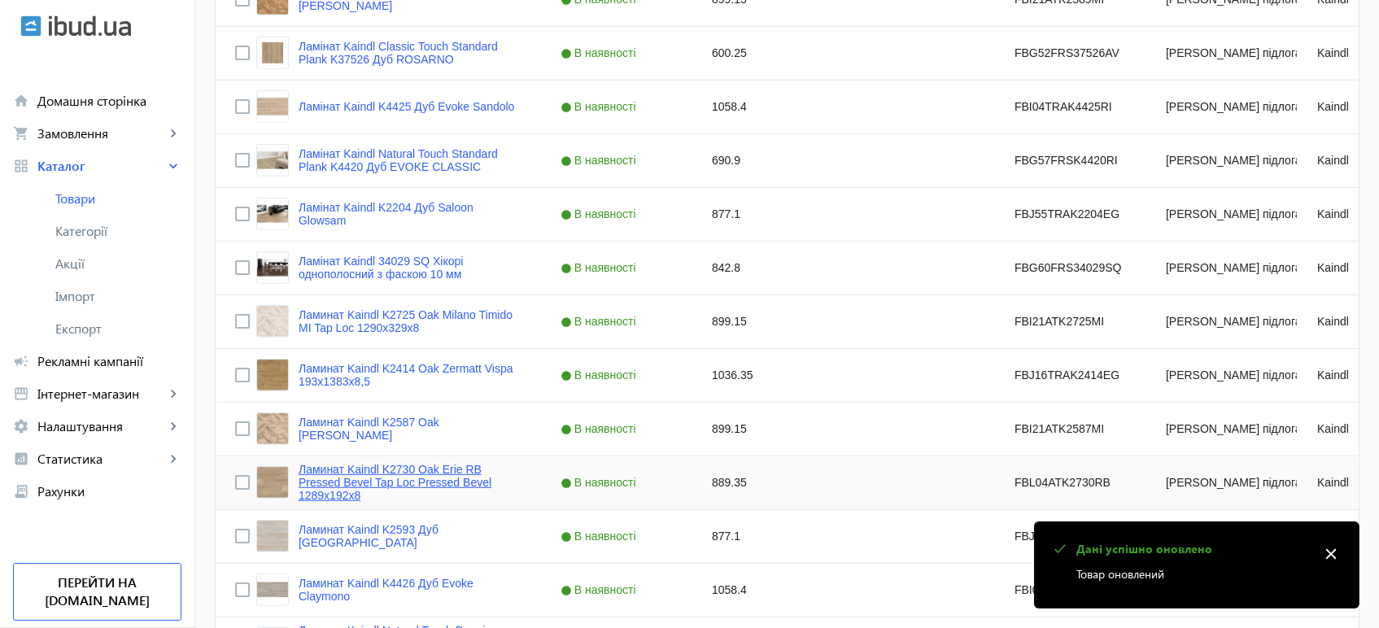
click at [444, 488] on link "Ламинат Kaindl K2730 Oak Erie RB Pressed Bevel Tap Loc Pressed Bevel 1289x192x8" at bounding box center [409, 482] width 223 height 39
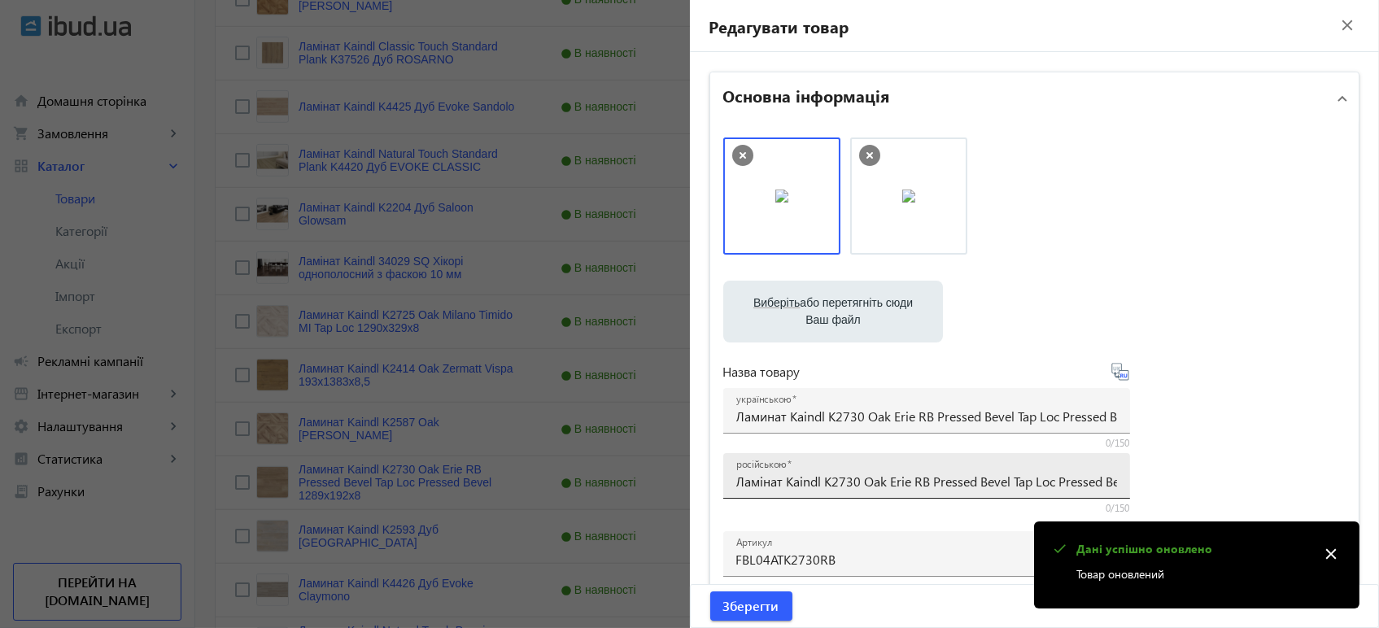
click at [821, 477] on input "Ламінат Kaindl K2730 Oak Erie RB Pressed Bevel Tap Loc Pressed Bevel 1289x192x8" at bounding box center [926, 481] width 381 height 17
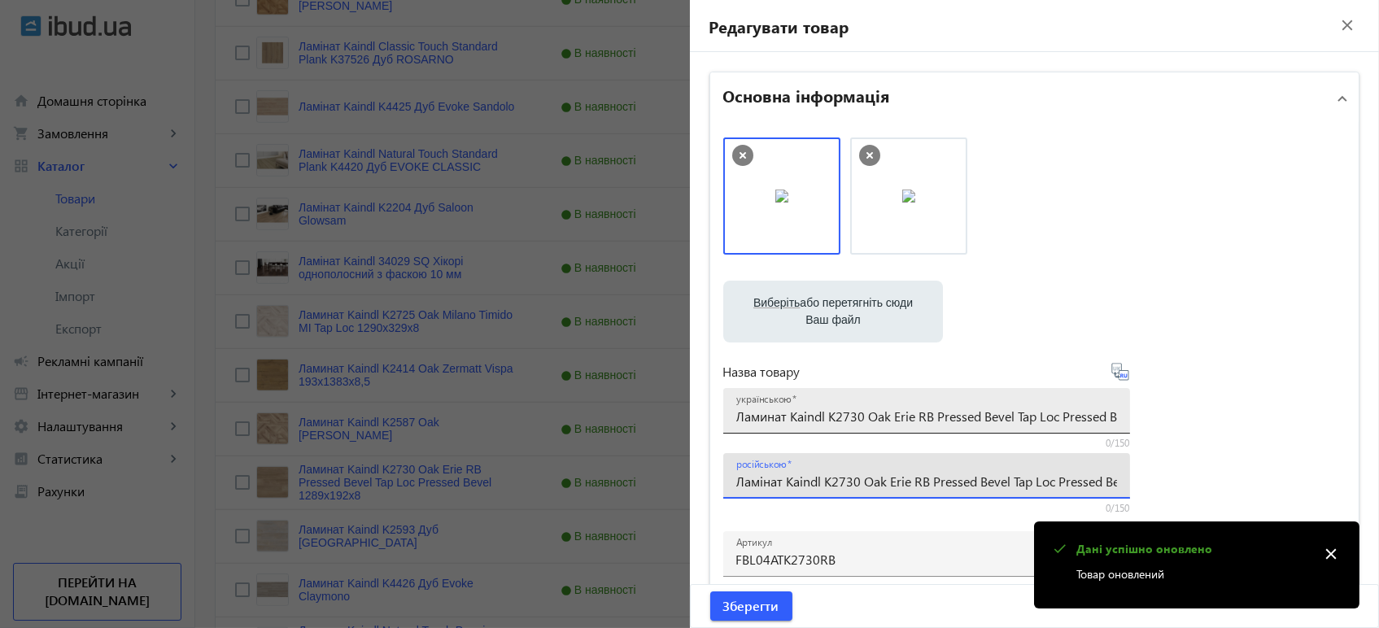
click at [834, 422] on input "Ламинат Kaindl K2730 Oak Erie RB Pressed Bevel Tap Loc Pressed Bevel 1289x192x8" at bounding box center [926, 415] width 381 height 17
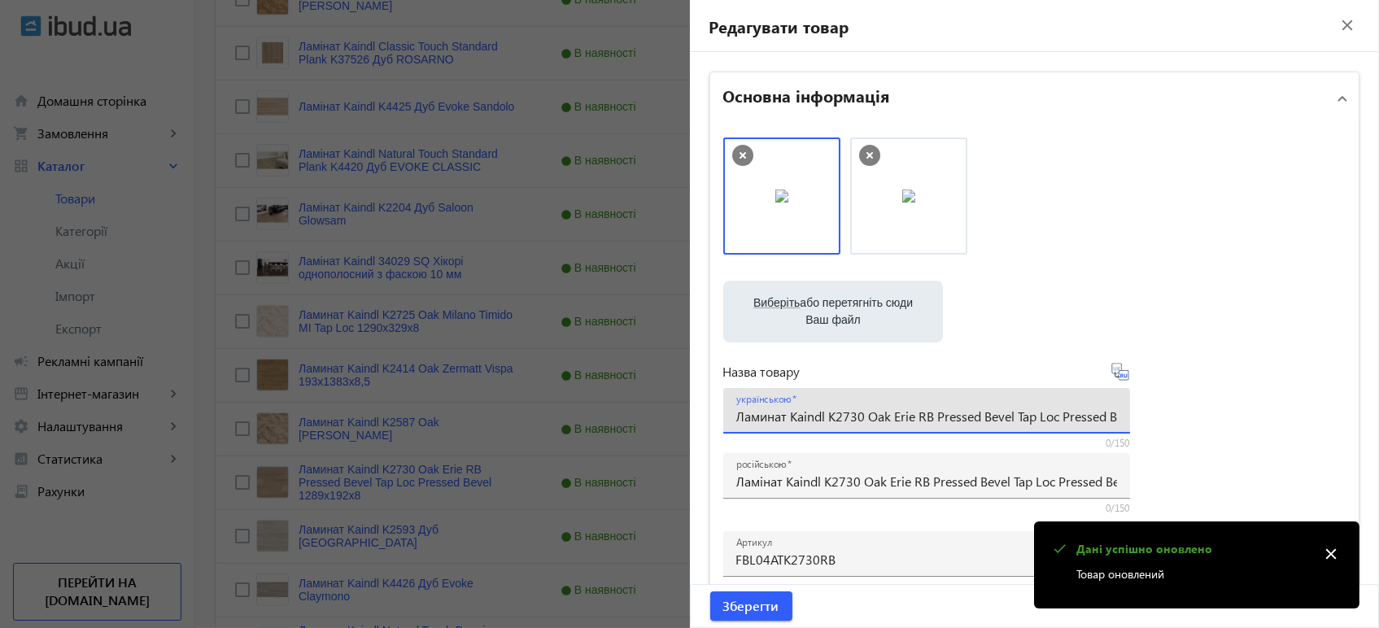
paste input "і"
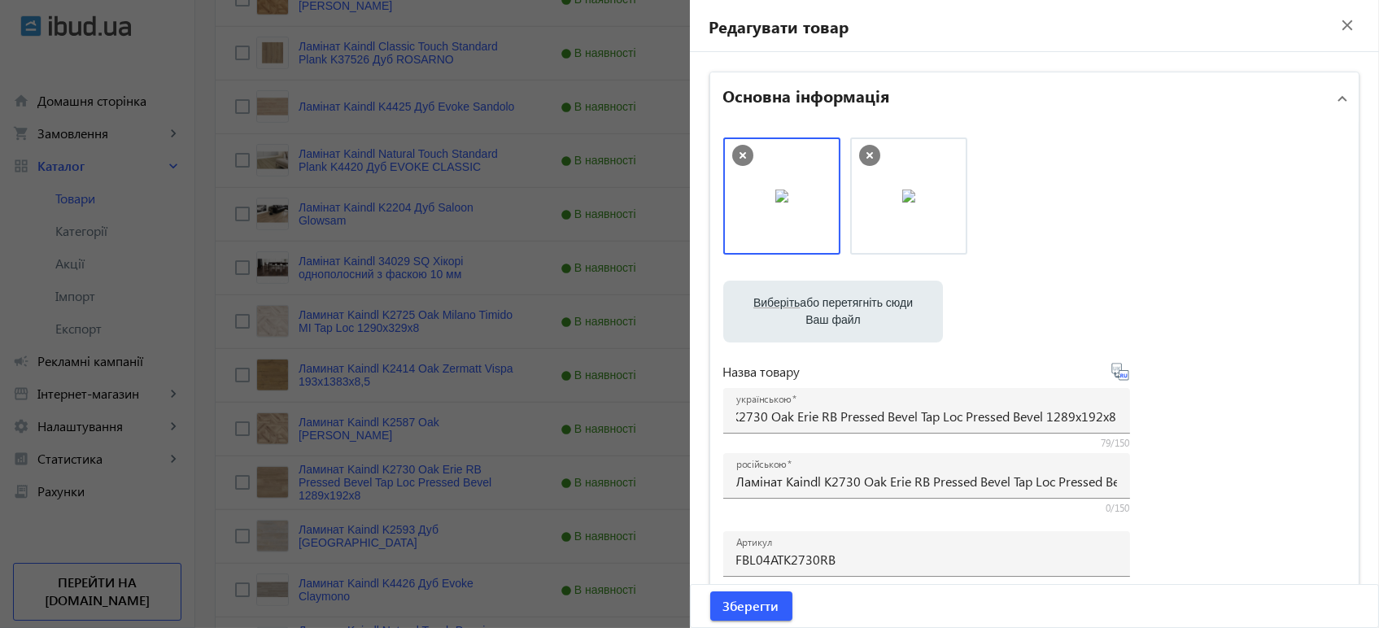
click at [1113, 372] on icon at bounding box center [1119, 371] width 17 height 17
click at [766, 603] on span "Зберегти" at bounding box center [751, 606] width 56 height 18
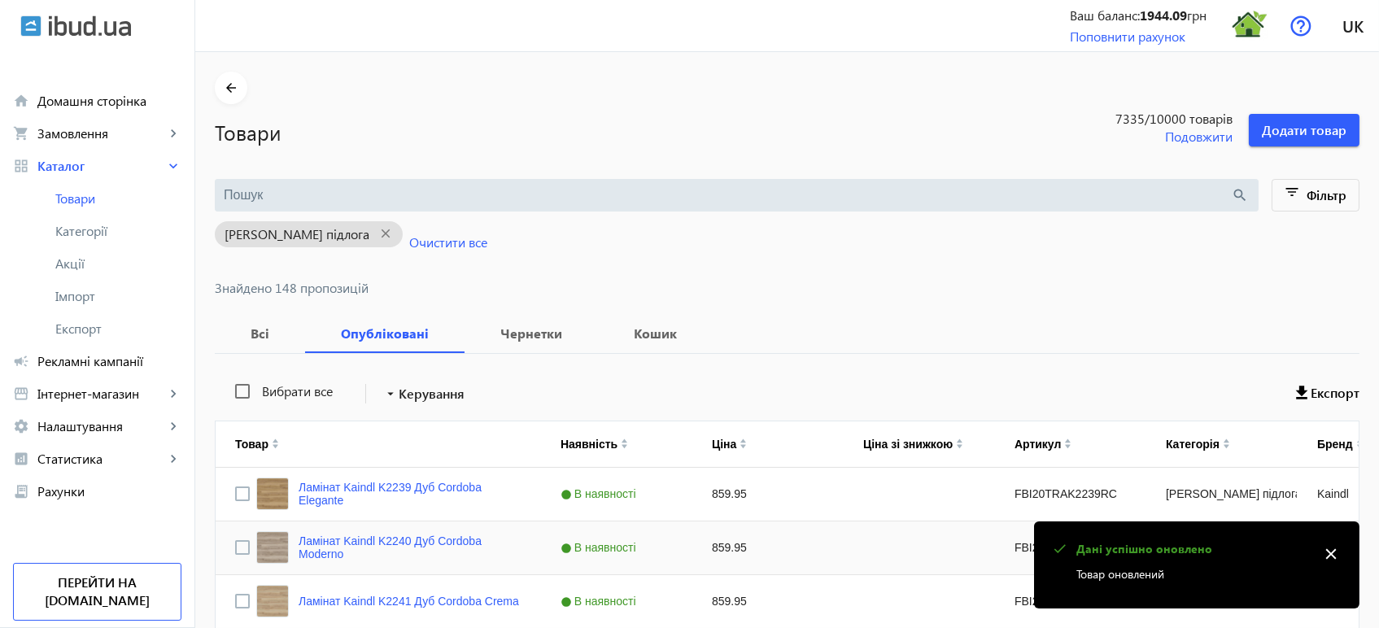
scroll to position [2051, 0]
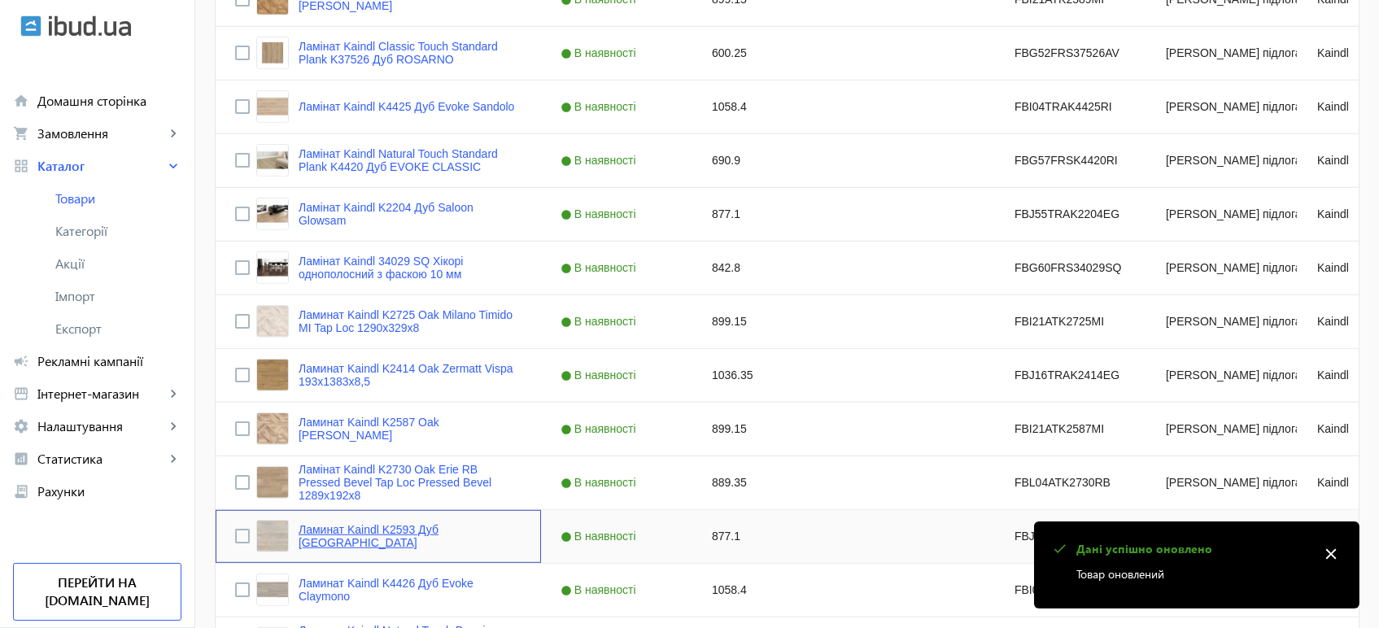
click at [436, 537] on link "Ламинат Kaindl K2593 Дуб Newhaven Kai" at bounding box center [409, 536] width 223 height 26
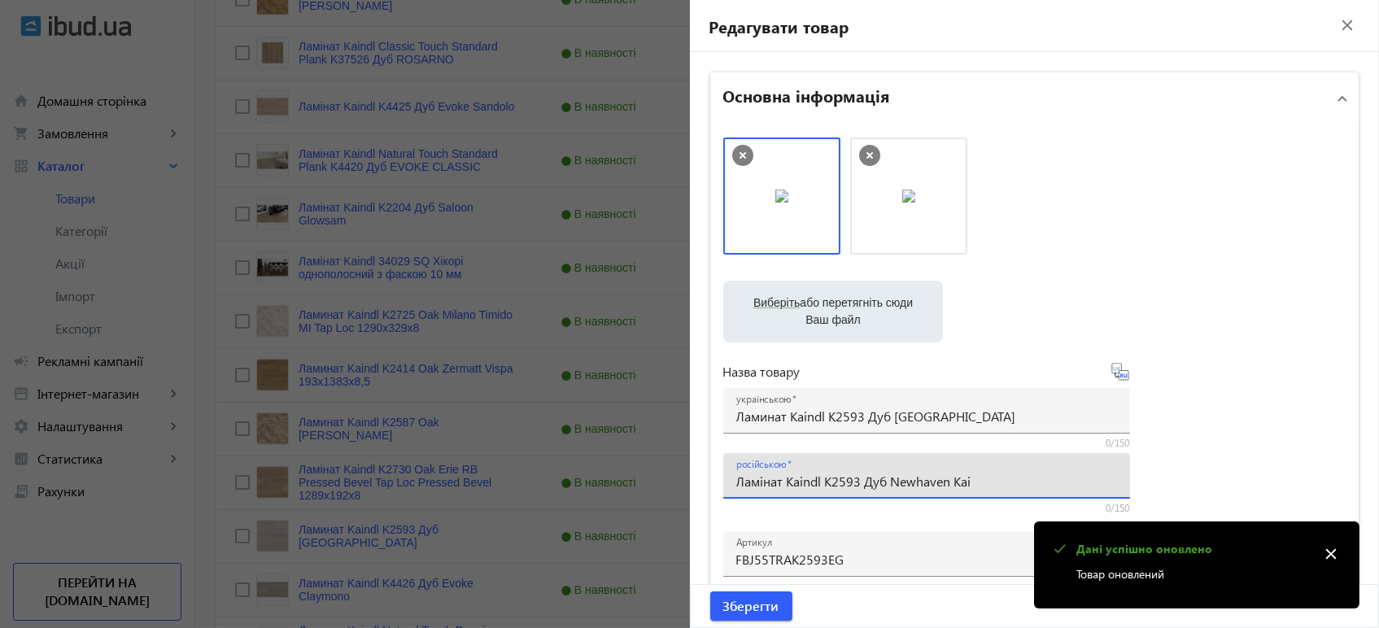
click at [782, 485] on input "Ламінат Kaindl K2593 Дуб Newhaven Kai" at bounding box center [926, 481] width 381 height 17
click at [802, 409] on input "Ламинат Kaindl K2593 Дуб Newhaven Kai" at bounding box center [926, 415] width 381 height 17
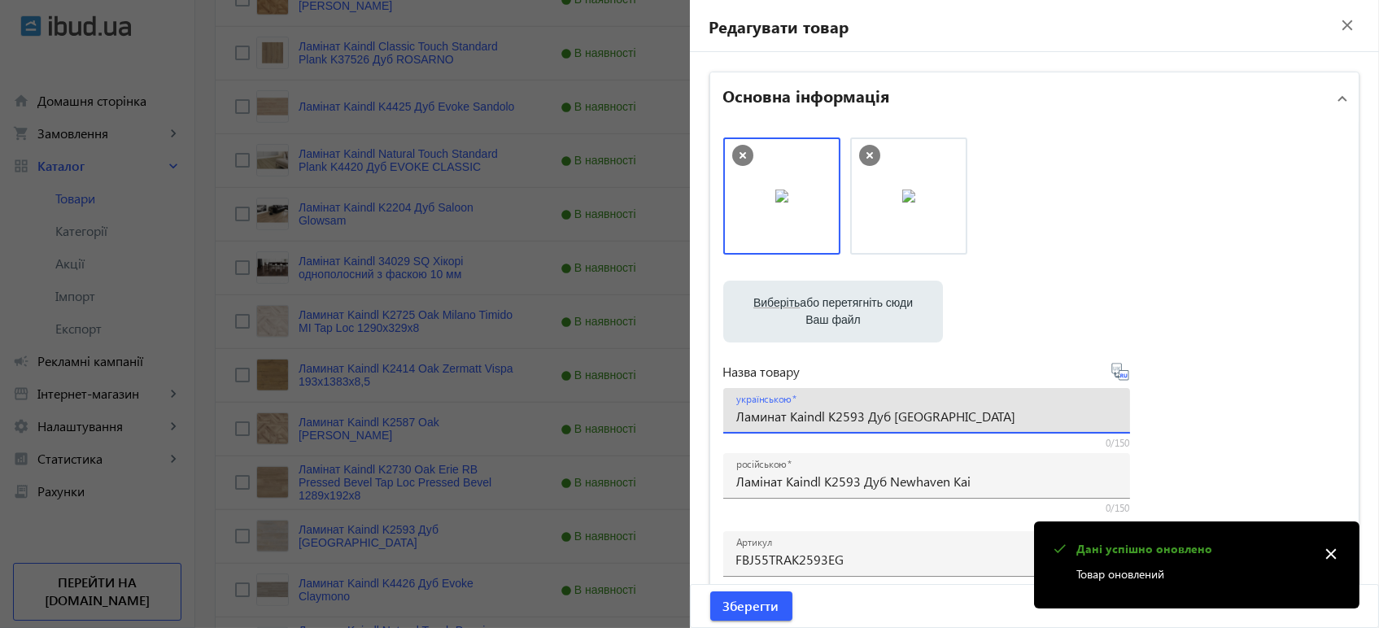
paste input "і"
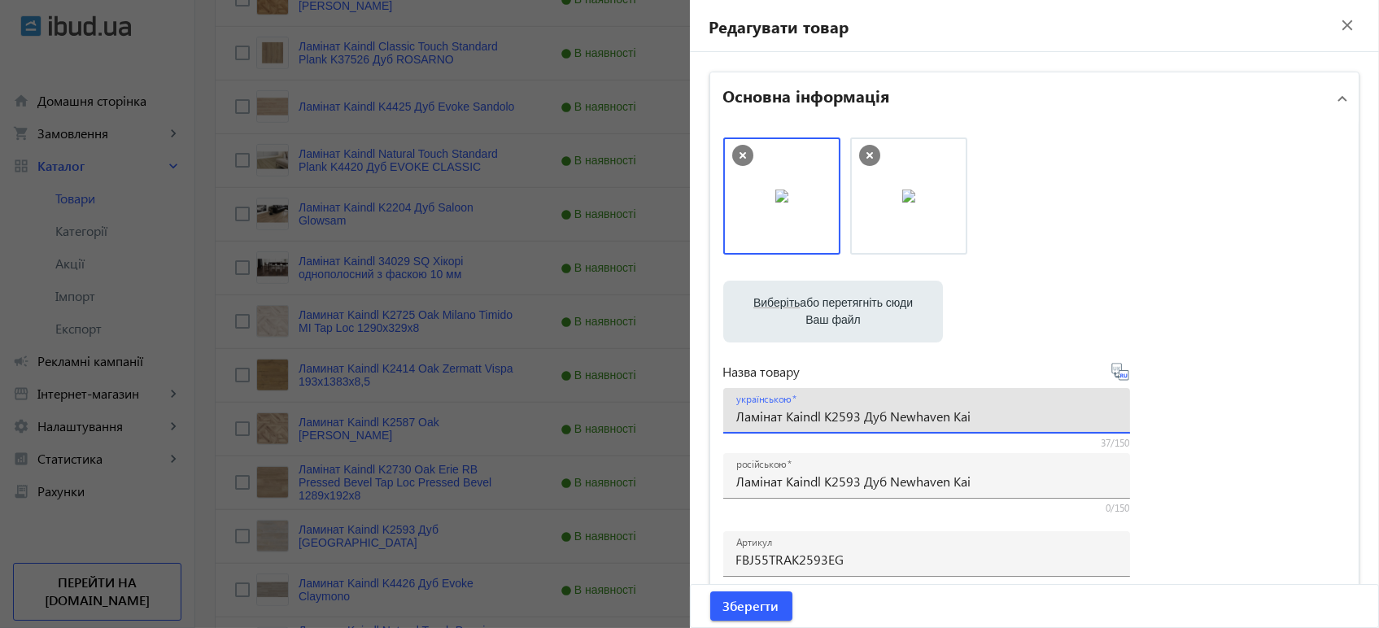
click at [1111, 376] on icon at bounding box center [1120, 372] width 20 height 20
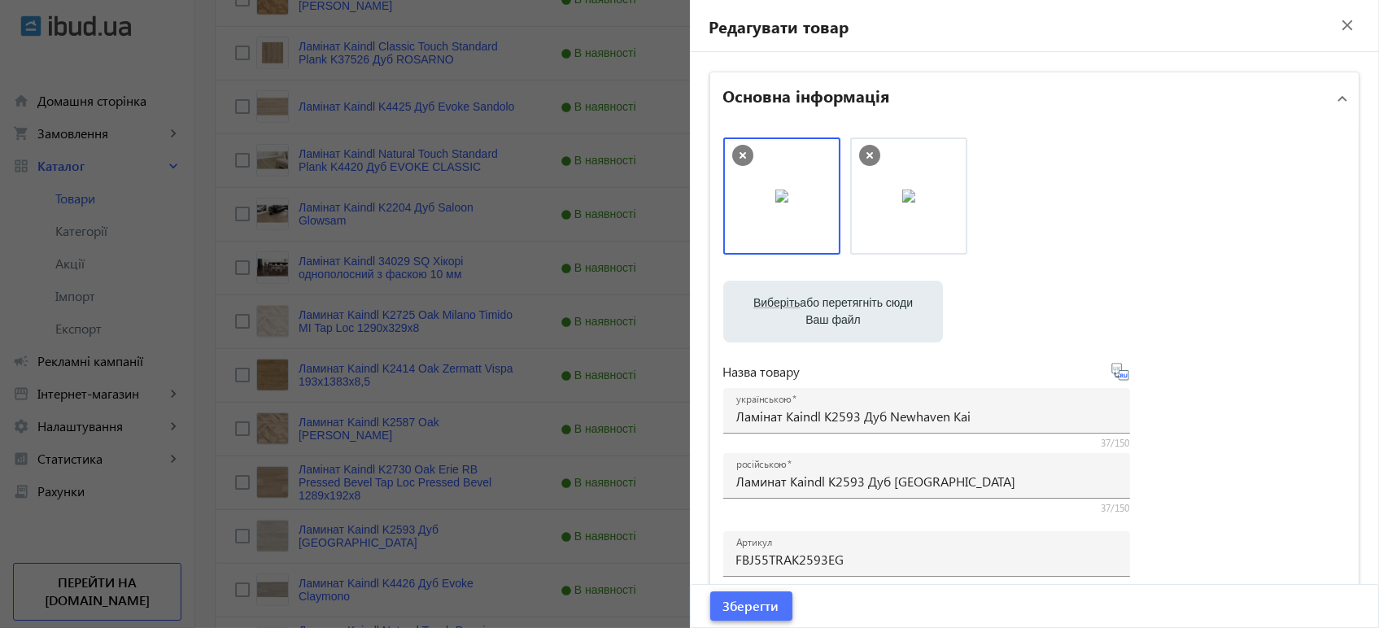
click at [758, 616] on span "submit" at bounding box center [751, 605] width 82 height 39
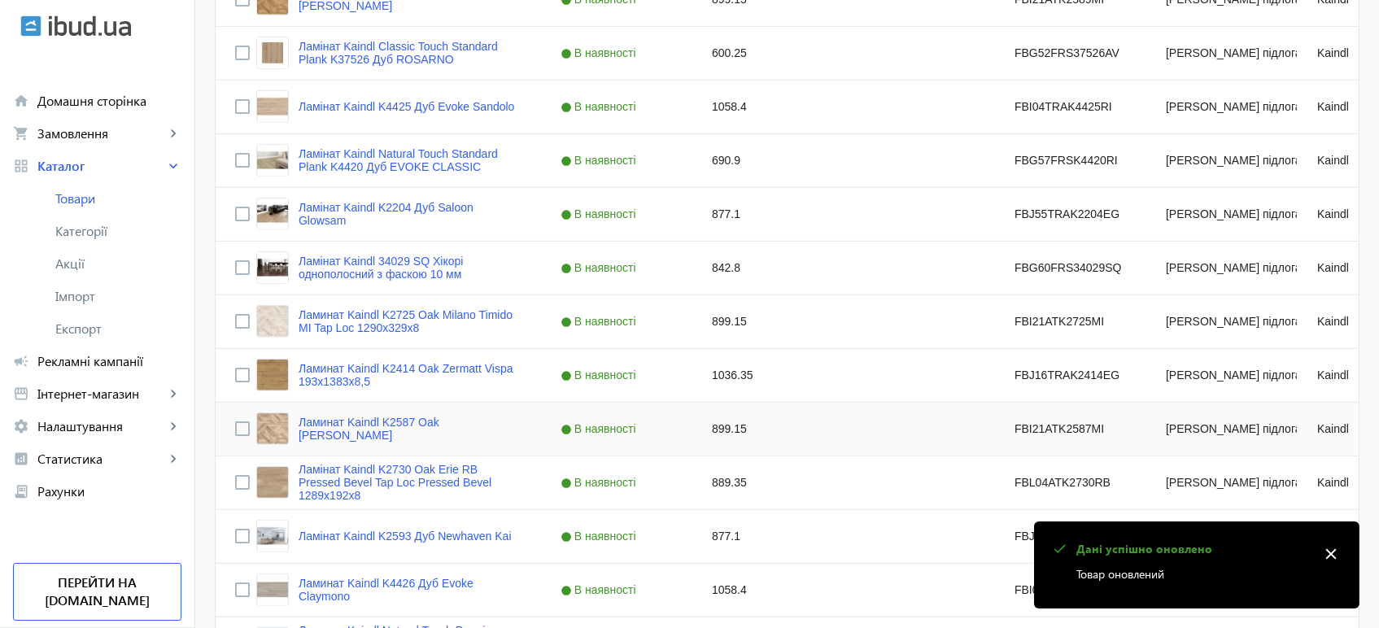
click at [383, 418] on div "Ламинат Kaindl K2587 Oak Milano Nina" at bounding box center [388, 428] width 265 height 33
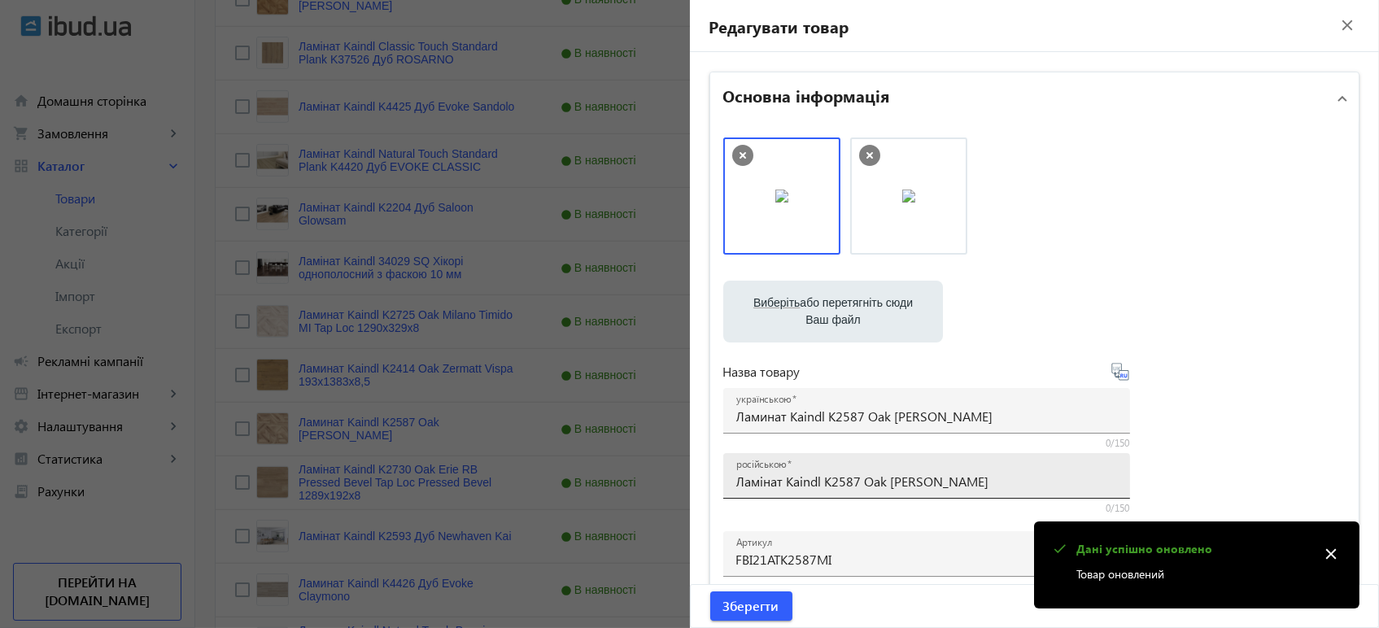
click at [823, 475] on input "Ламінат Kaindl K2587 Oak [PERSON_NAME]" at bounding box center [926, 481] width 381 height 17
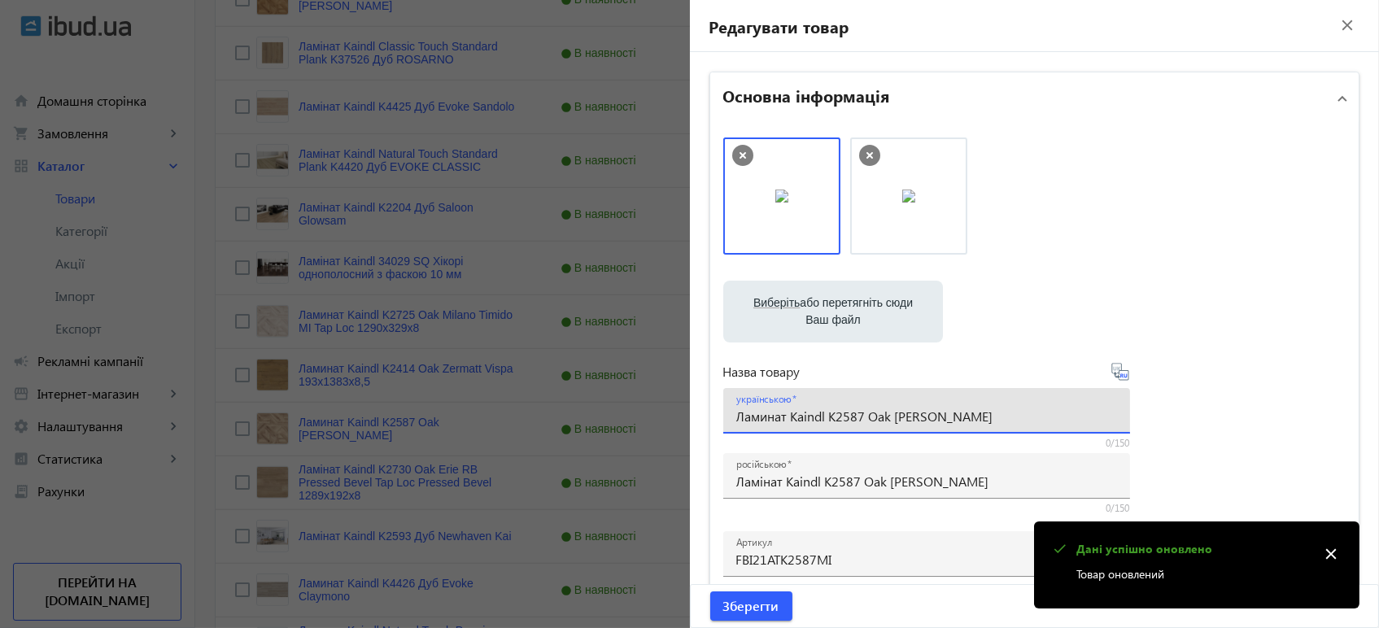
click at [833, 410] on input "Ламинат Kaindl K2587 Oak Milano Nina" at bounding box center [926, 415] width 381 height 17
paste input "і"
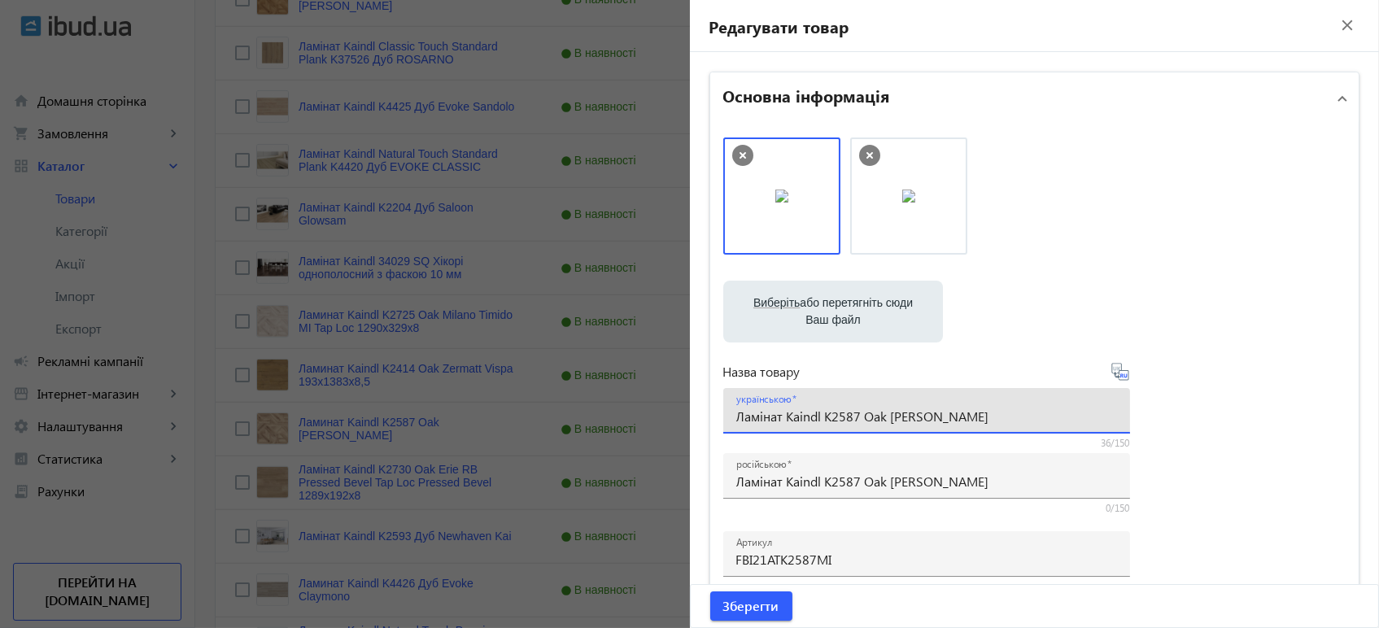
click at [1111, 375] on icon at bounding box center [1119, 371] width 17 height 17
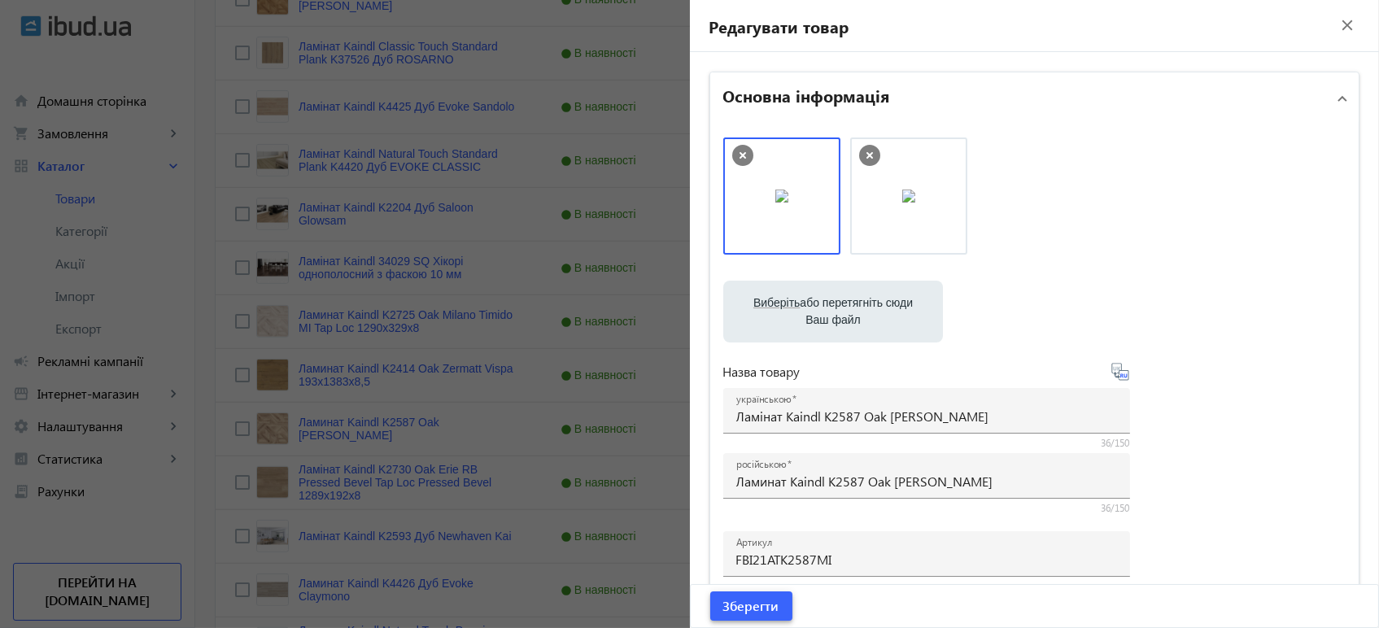
click at [769, 610] on span "Зберегти" at bounding box center [751, 606] width 56 height 18
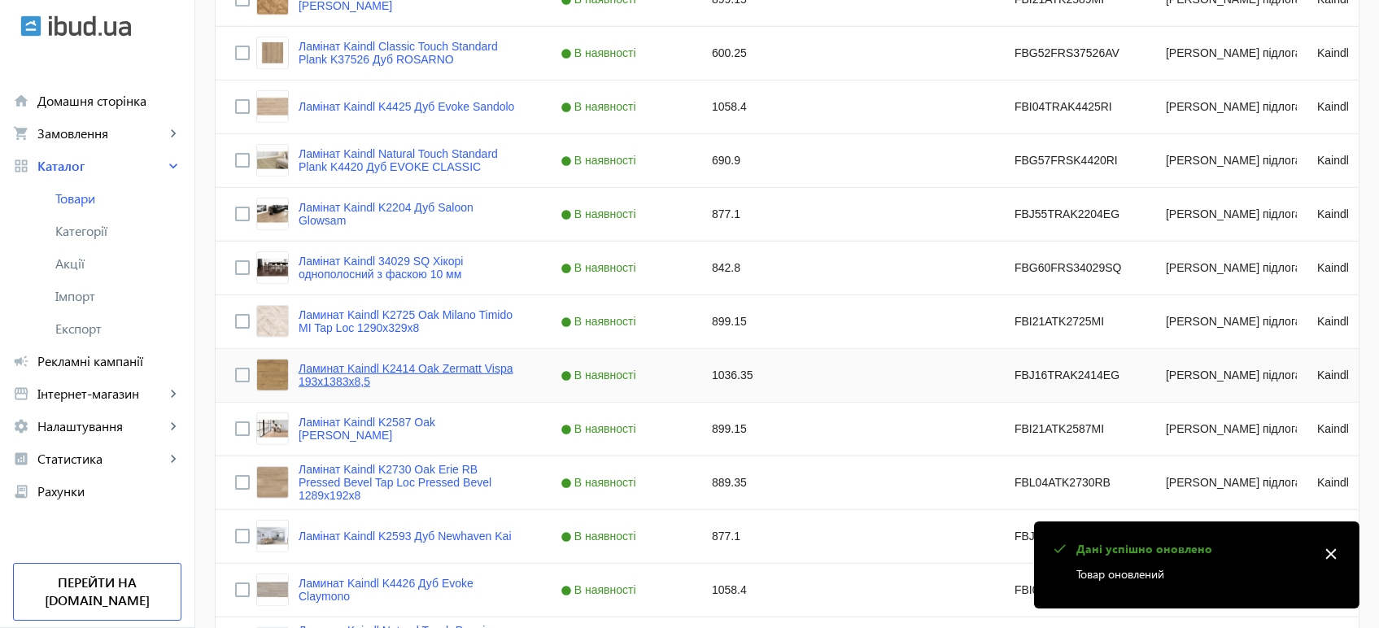
click at [368, 370] on link "Ламинат Kaindl K2414 Oak Zermatt Vispa 193х1383х8,5" at bounding box center [409, 375] width 223 height 26
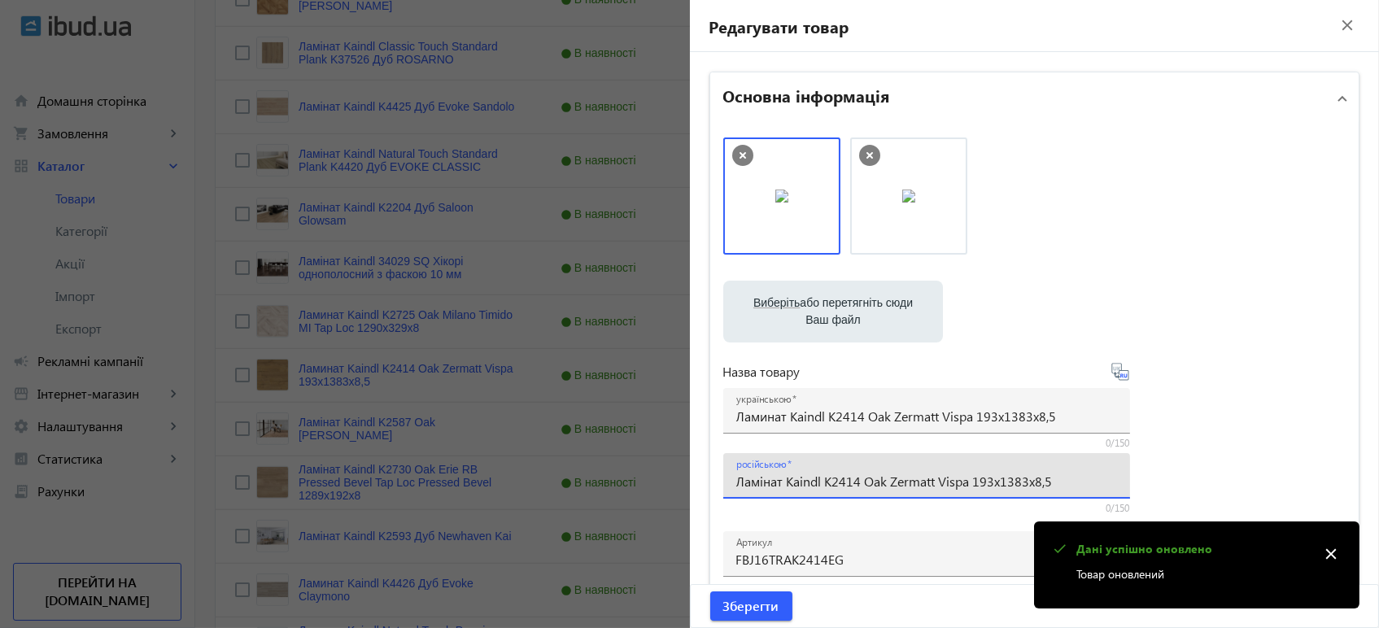
click at [757, 477] on input "Ламінат Kaindl K2414 Oak Zermatt Vispa 193х1383х8,5" at bounding box center [926, 481] width 381 height 17
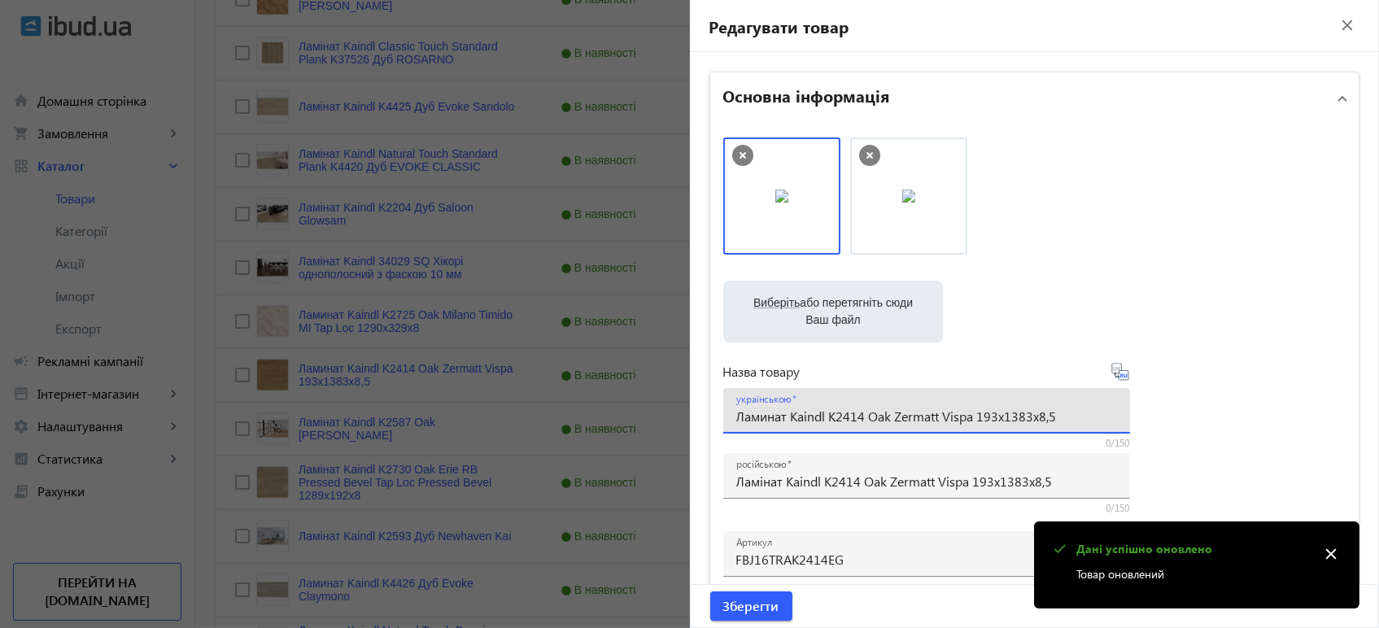
click at [779, 416] on input "Ламинат Kaindl K2414 Oak Zermatt Vispa 193х1383х8,5" at bounding box center [926, 415] width 381 height 17
paste input "і"
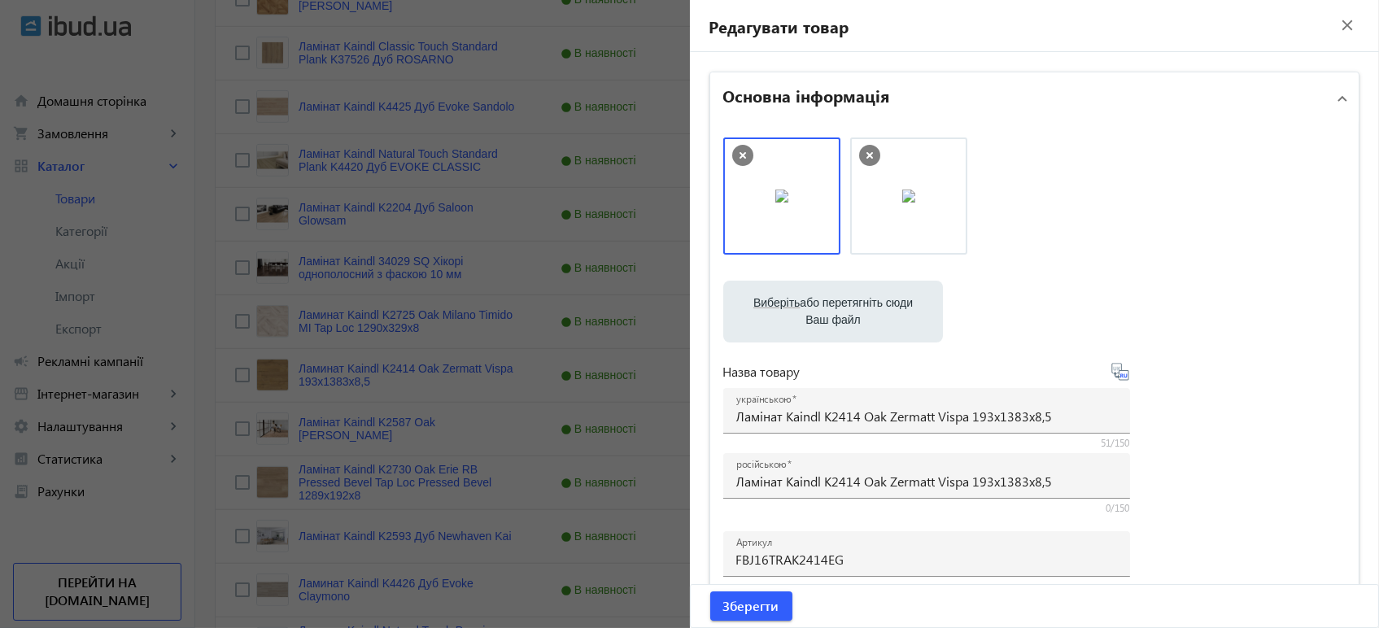
click at [1110, 377] on icon at bounding box center [1120, 372] width 20 height 20
click at [756, 604] on span "Зберегти" at bounding box center [751, 606] width 56 height 18
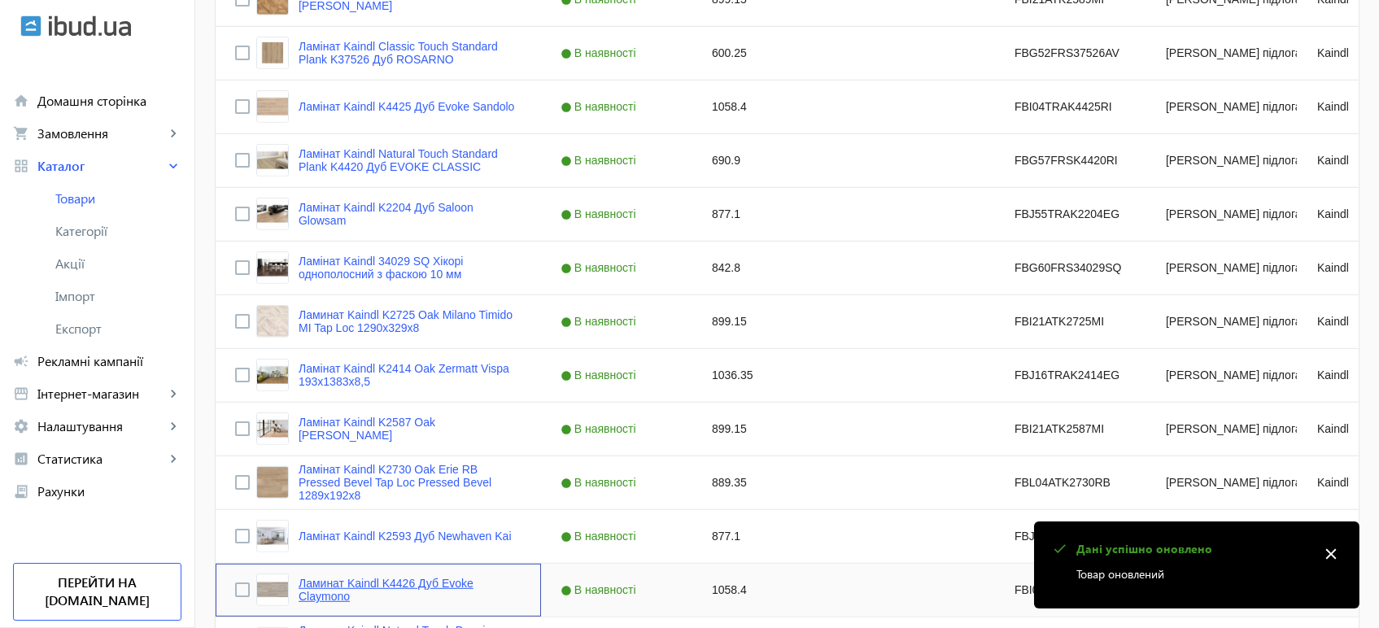
click at [429, 578] on link "Ламинат Kaindl K4426 Дуб Evoke Claymono" at bounding box center [409, 590] width 223 height 26
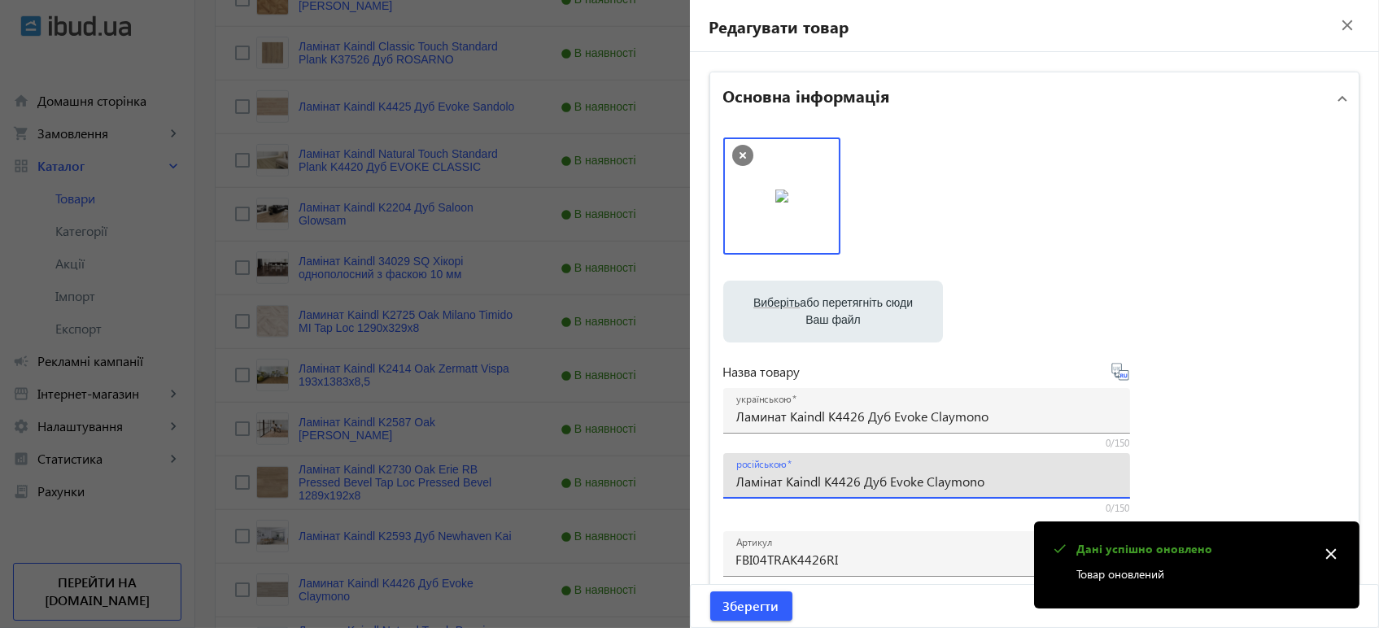
click at [815, 483] on input "Ламінат Kaindl K4426 Дуб Evoke Claymono" at bounding box center [926, 481] width 381 height 17
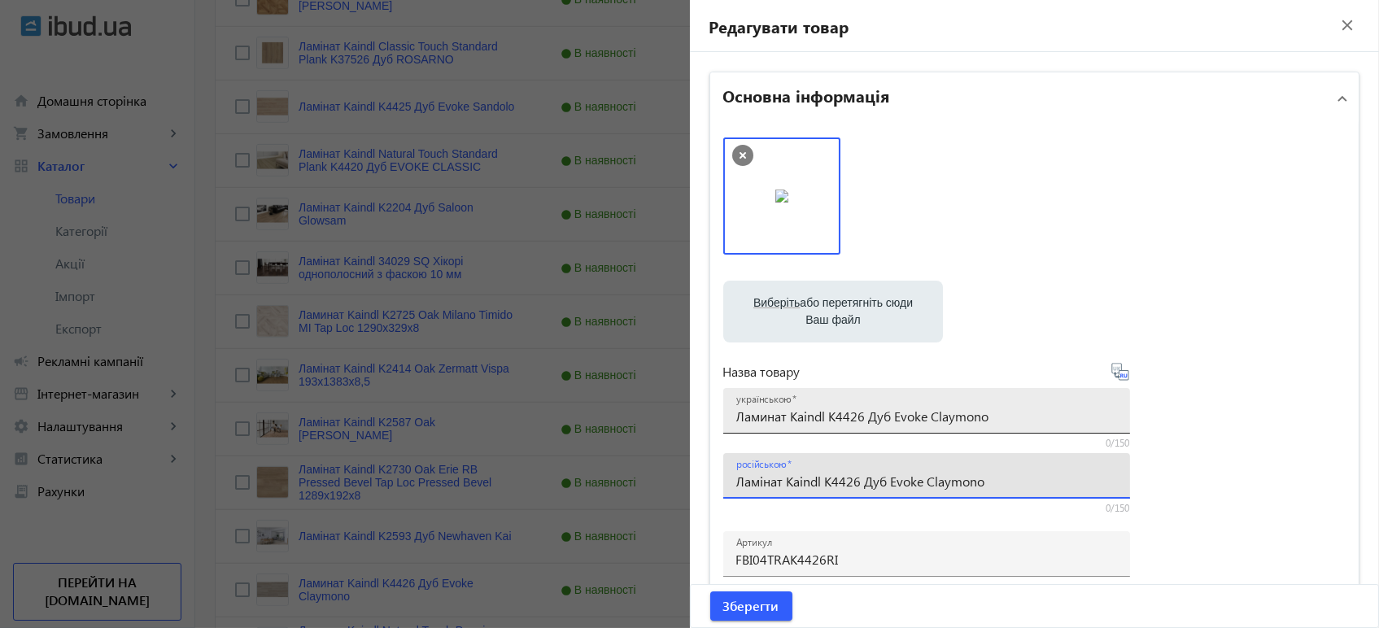
click at [820, 421] on input "Ламинат Kaindl K4426 Дуб Evoke Claymono" at bounding box center [926, 415] width 381 height 17
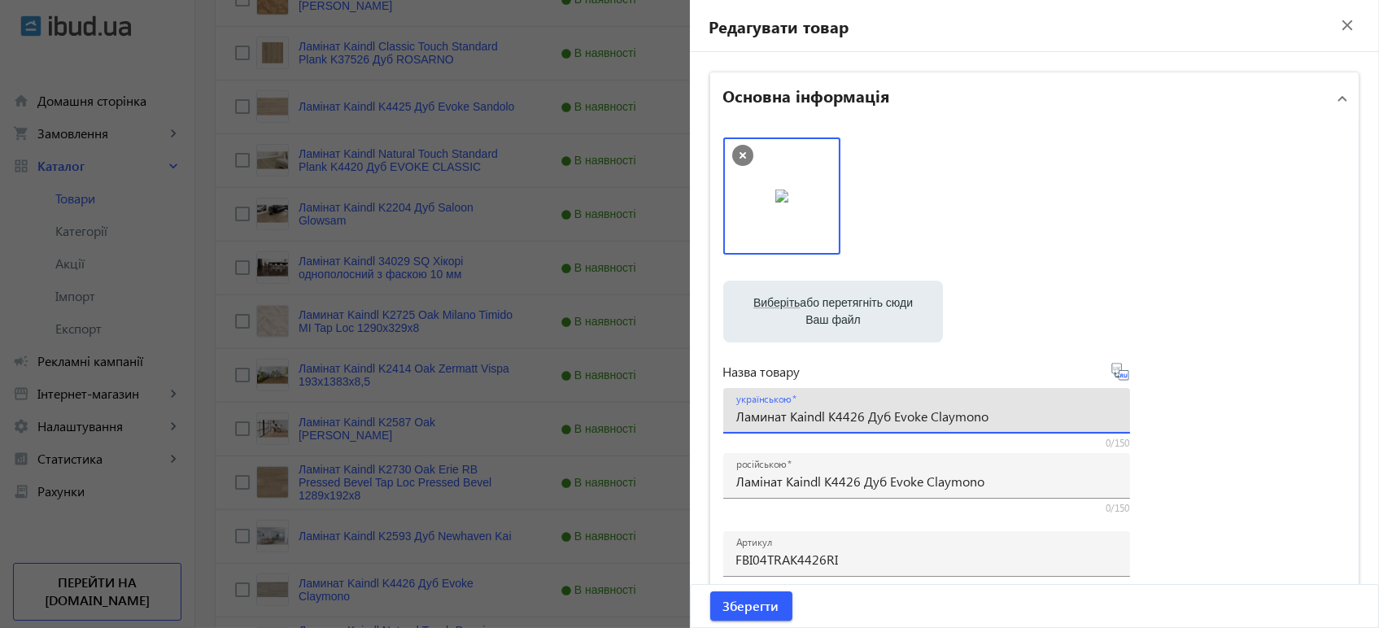
paste input "і"
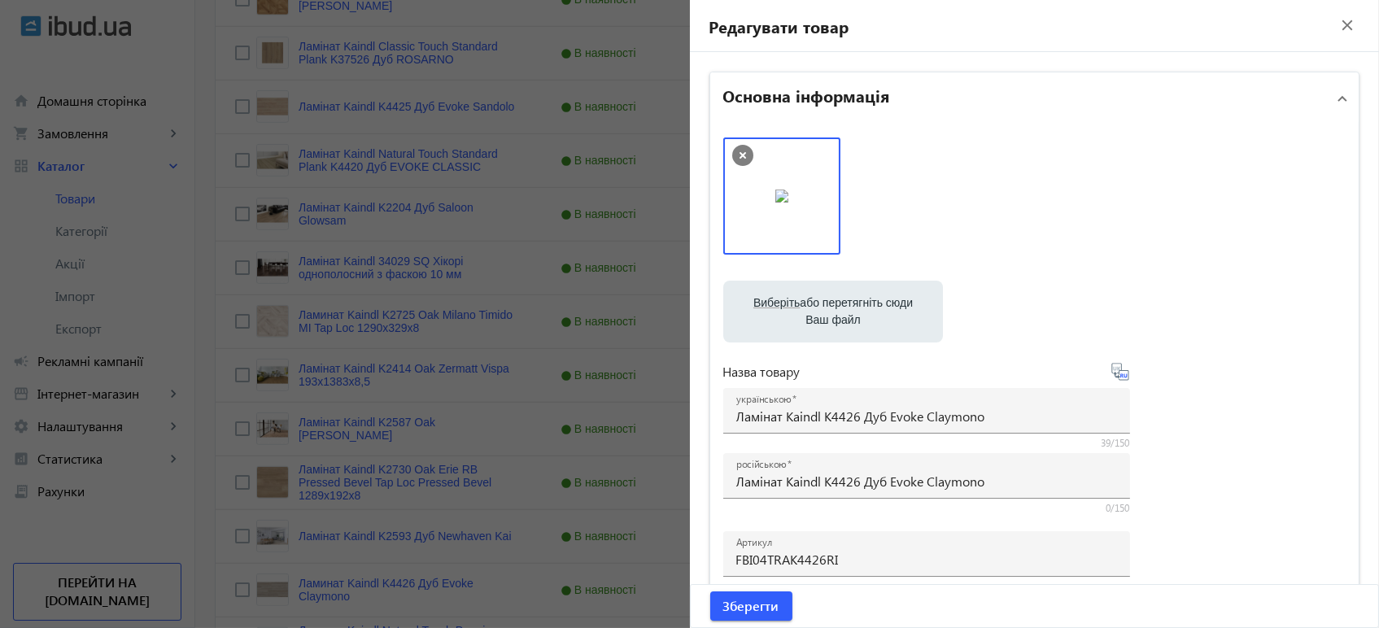
click at [1110, 376] on icon at bounding box center [1120, 372] width 20 height 20
click at [745, 603] on span "Зберегти" at bounding box center [751, 606] width 56 height 18
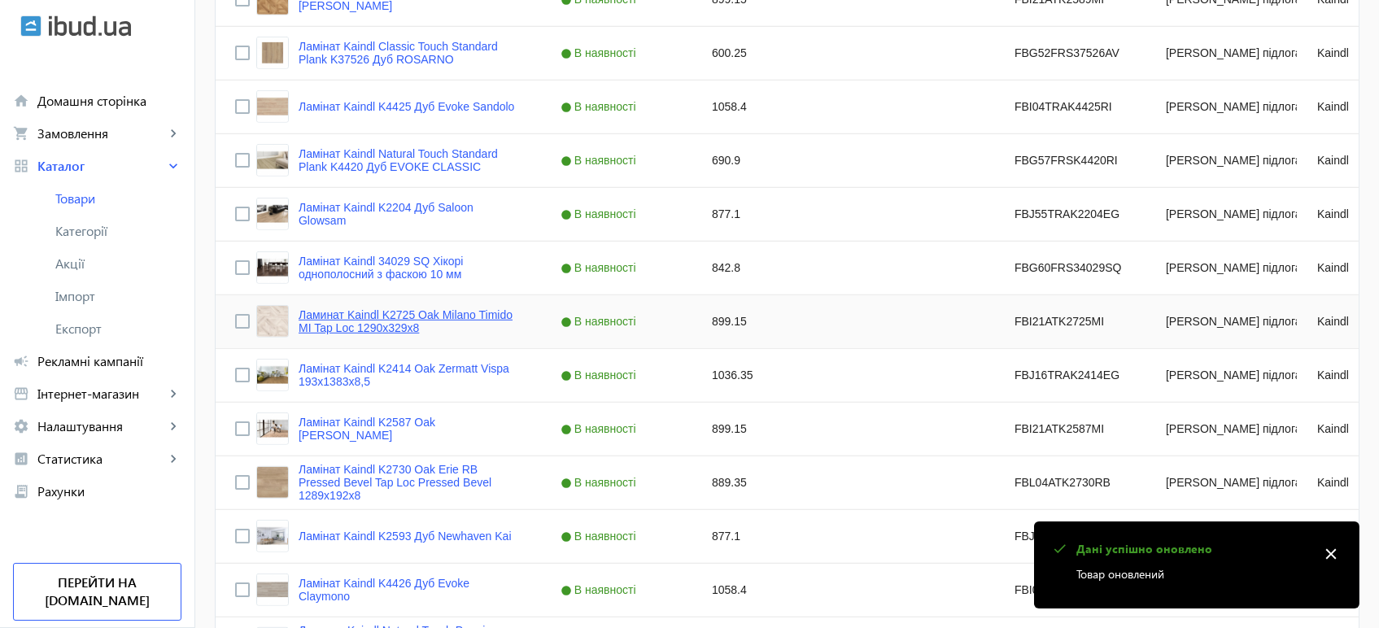
click at [407, 315] on link "Ламинат Kaindl K2725 Oak Milano Timido MI Tap Loc 1290x329x8" at bounding box center [409, 321] width 223 height 26
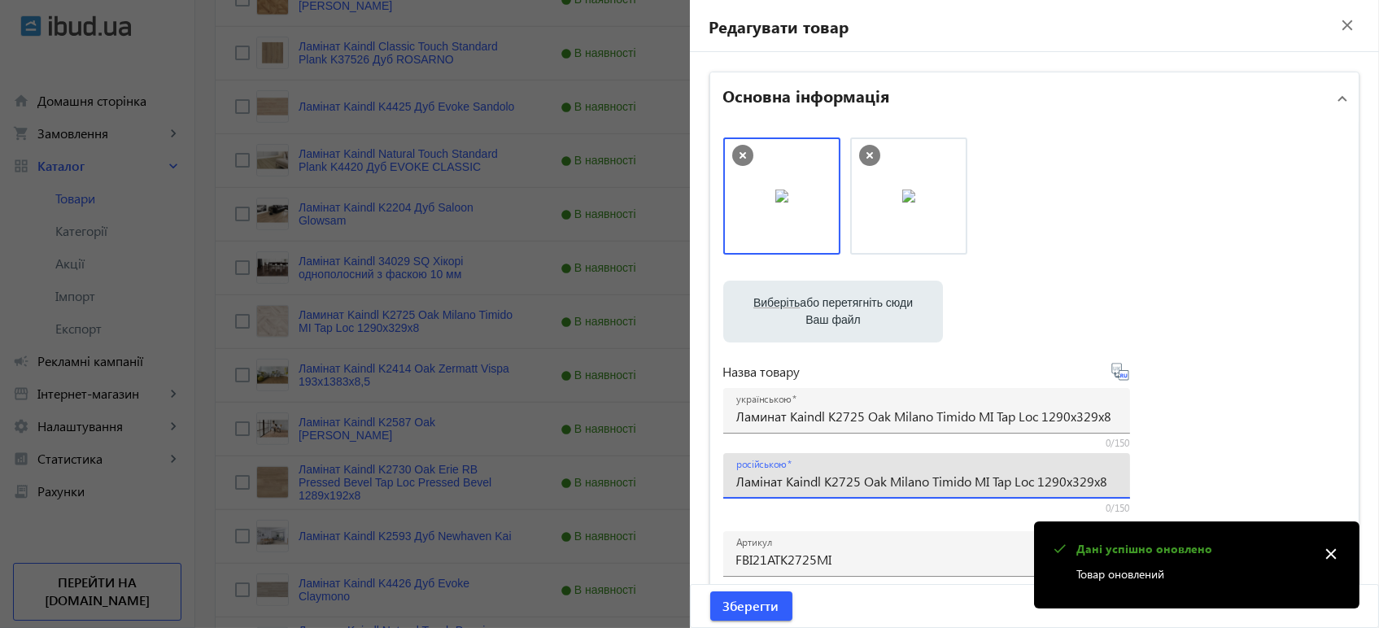
click at [778, 480] on input "Ламінат Kaindl K2725 Oak Milano Timido MI Tap Loc 1290x329x8" at bounding box center [926, 481] width 381 height 17
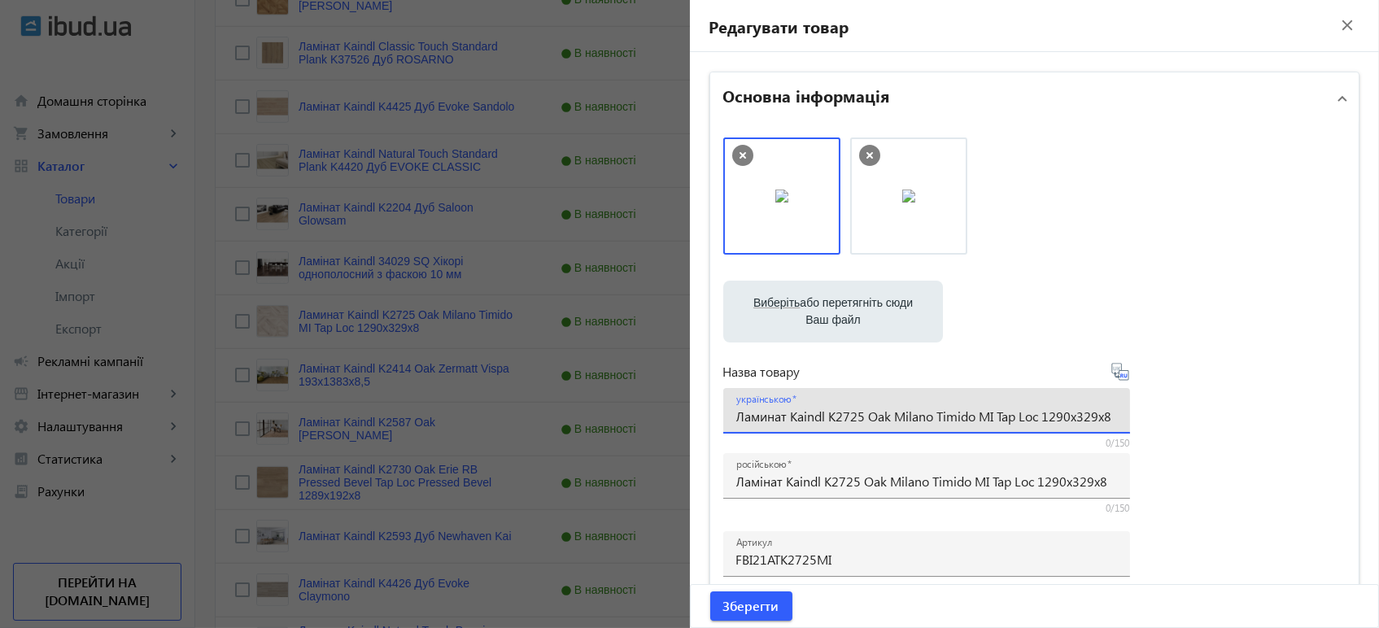
click at [813, 414] on input "Ламинат Kaindl K2725 Oak Milano Timido MI Tap Loc 1290x329x8" at bounding box center [926, 415] width 381 height 17
paste input "і"
click at [1120, 375] on icon at bounding box center [1121, 375] width 3 height 4
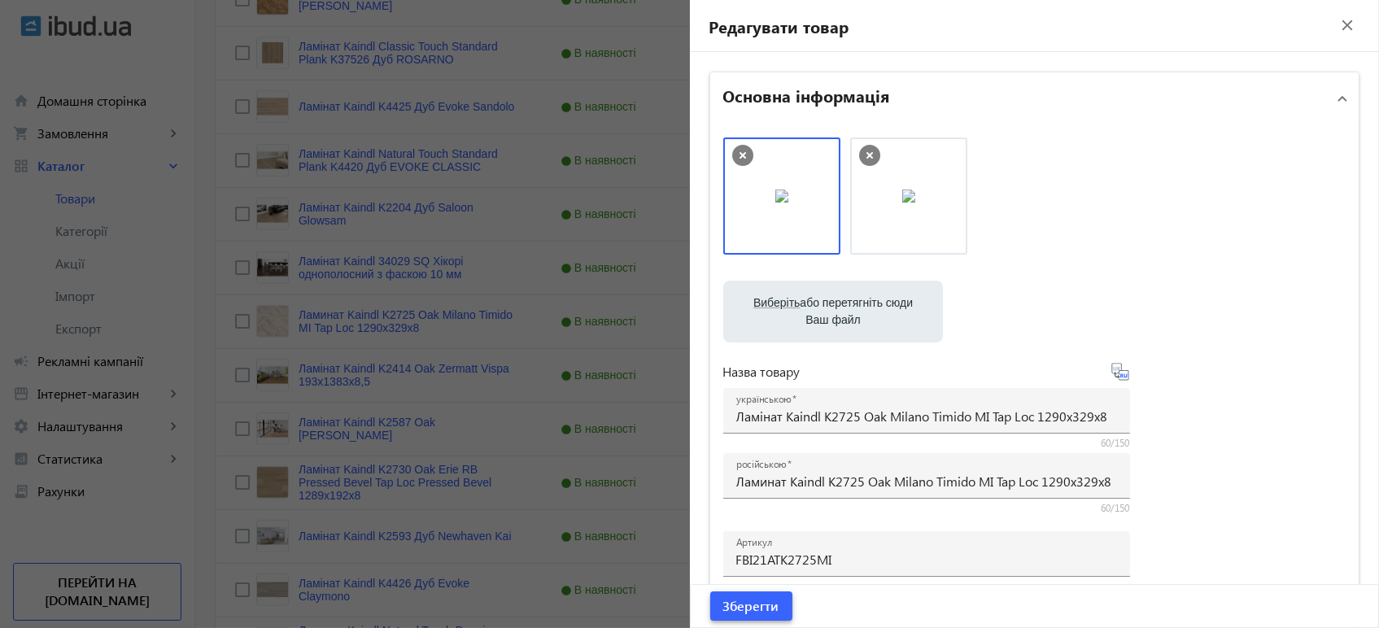
click at [766, 604] on span "Зберегти" at bounding box center [751, 606] width 56 height 18
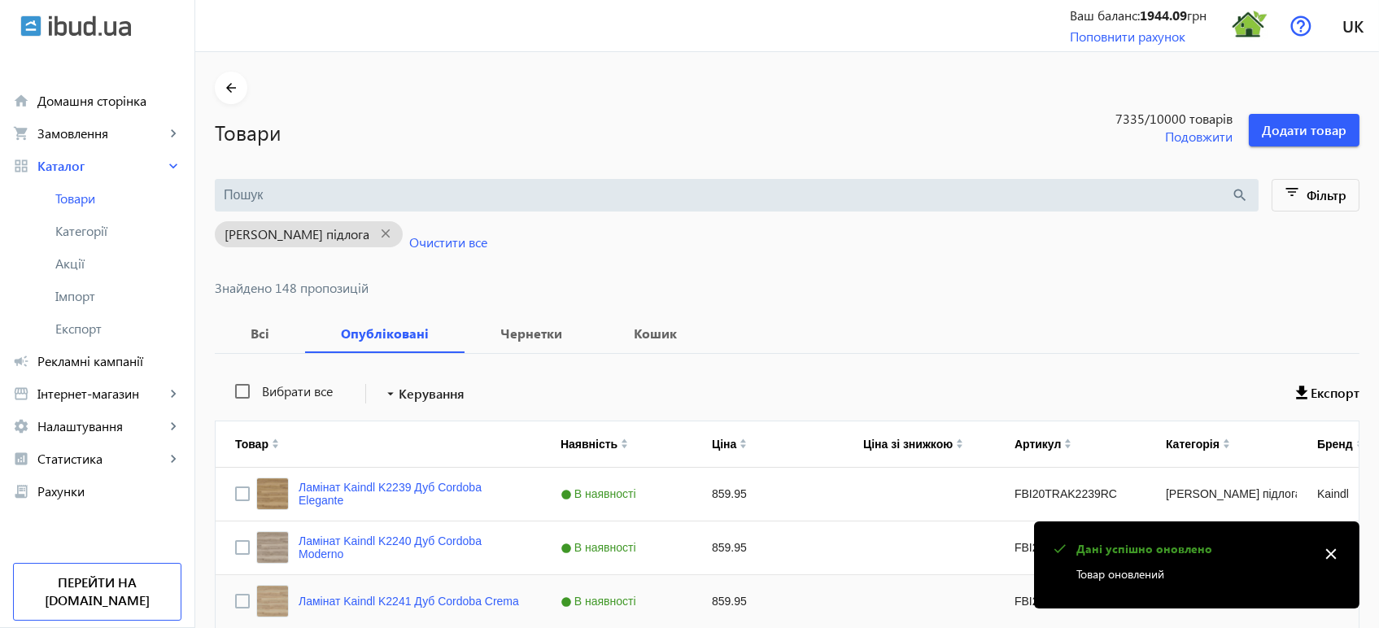
scroll to position [2373, 0]
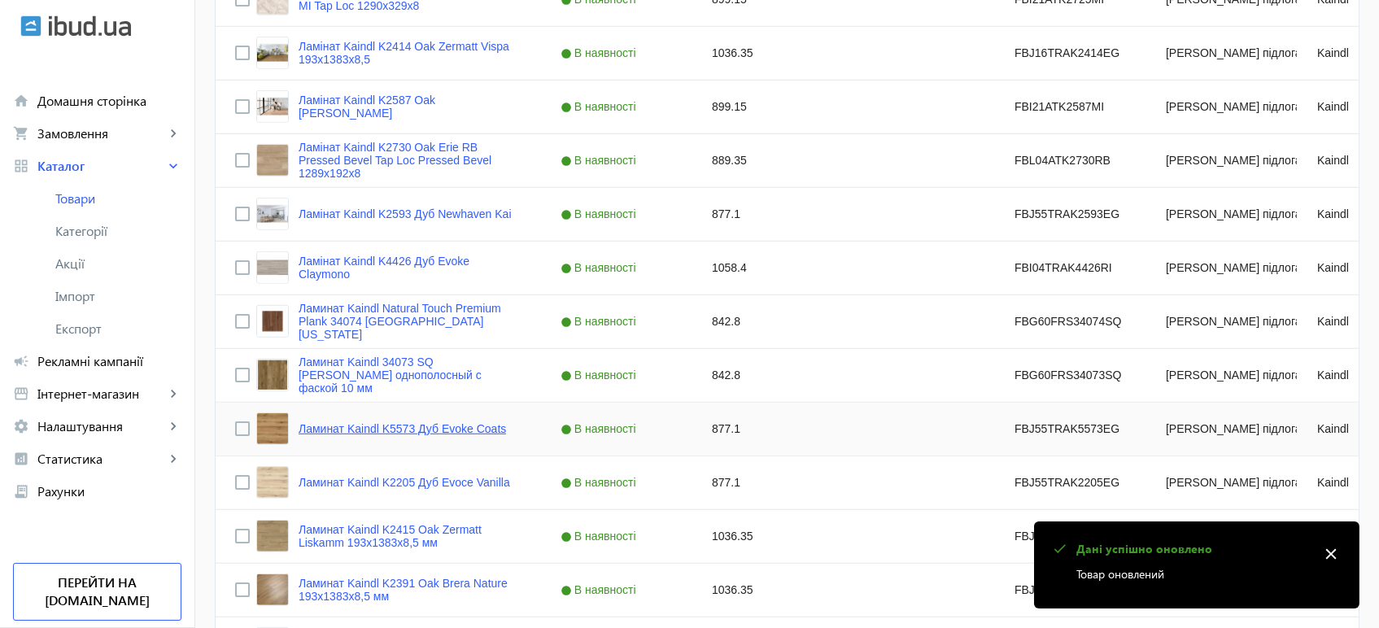
click at [443, 433] on link "Ламинат Kaindl K5573 Дуб Evoke Coats" at bounding box center [401, 428] width 207 height 13
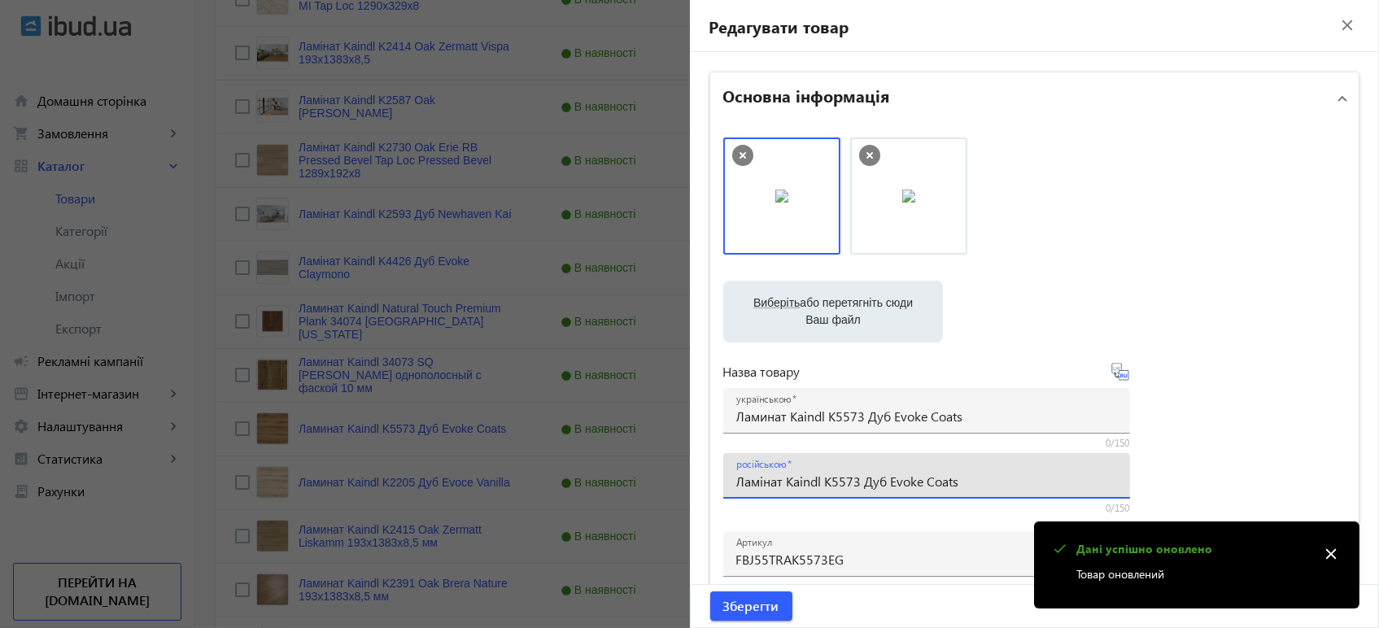
click at [816, 477] on input "Ламінат Kaindl K5573 Дуб Evoke Coats" at bounding box center [926, 481] width 381 height 17
click at [812, 418] on input "Ламинат Kaindl K5573 Дуб Evoke Coats" at bounding box center [926, 415] width 381 height 17
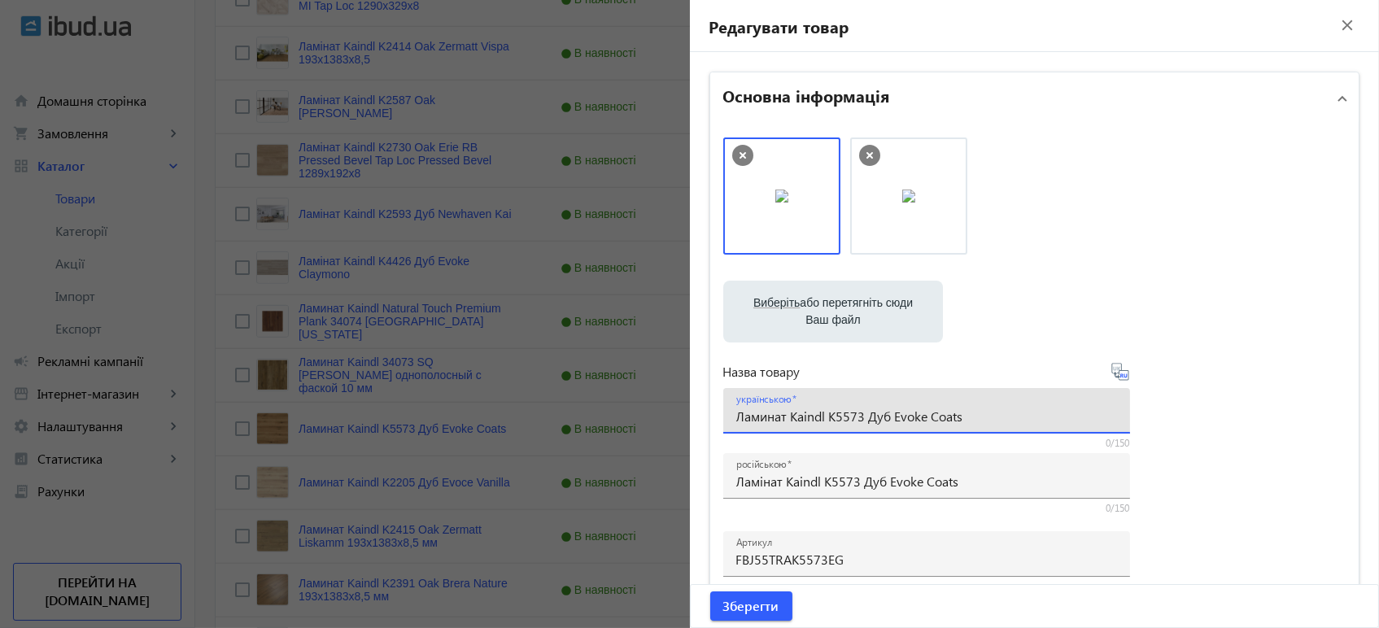
paste input "і"
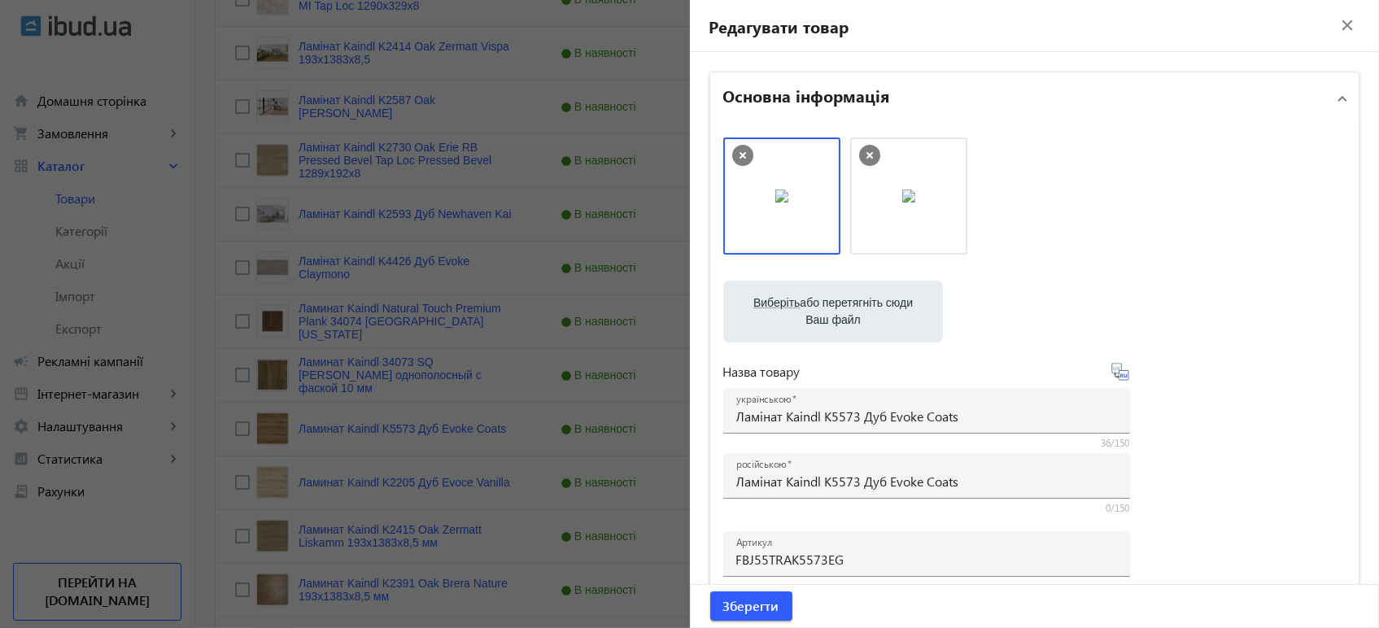
click at [1114, 372] on icon at bounding box center [1120, 372] width 20 height 20
click at [753, 611] on span "Зберегти" at bounding box center [751, 606] width 56 height 18
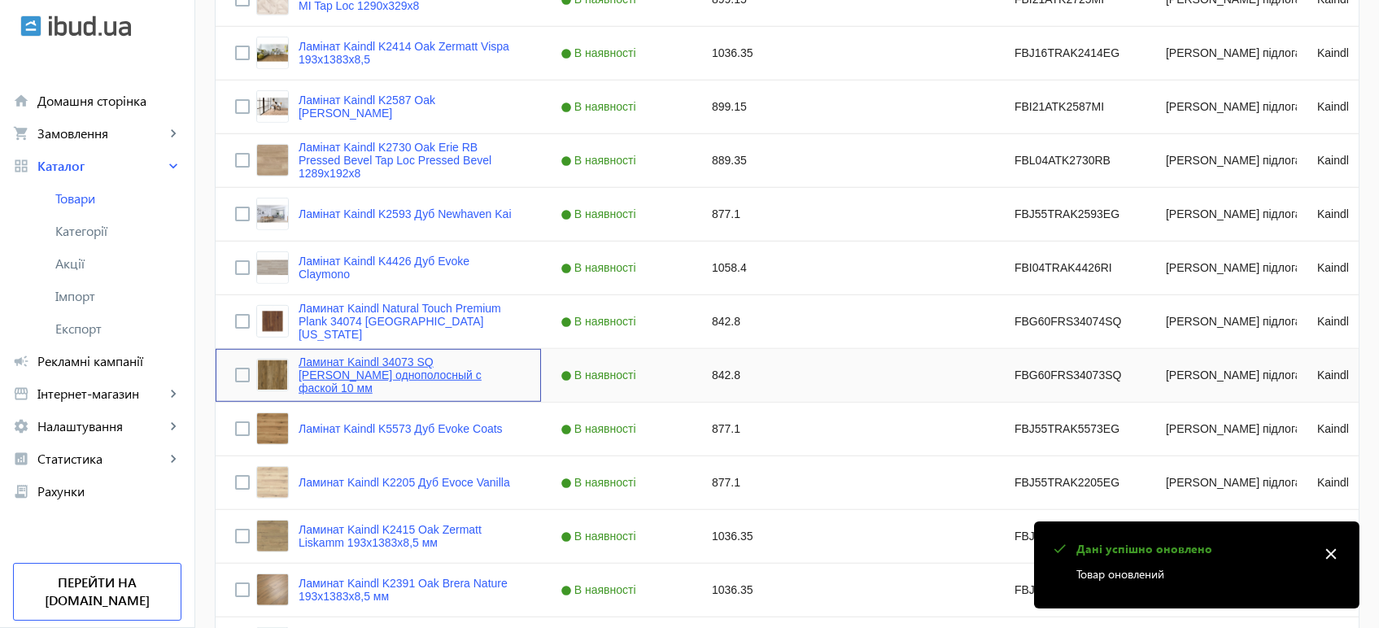
click at [384, 362] on link "Ламинат Kaindl 34073 SQ Хикори Челси однополосный с фаской 10 мм" at bounding box center [409, 374] width 223 height 39
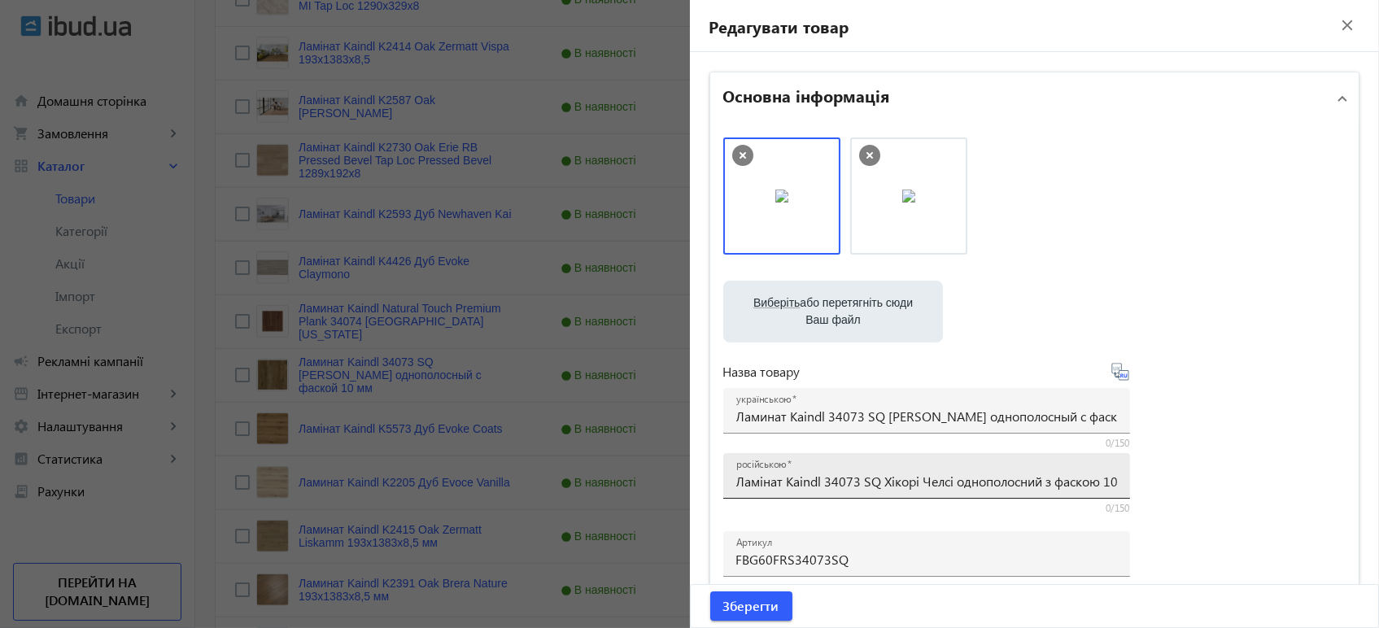
click at [848, 473] on input "Ламінат Kaindl 34073 SQ Хікорі Челсі однополосний з фаскою 10 мм" at bounding box center [926, 481] width 381 height 17
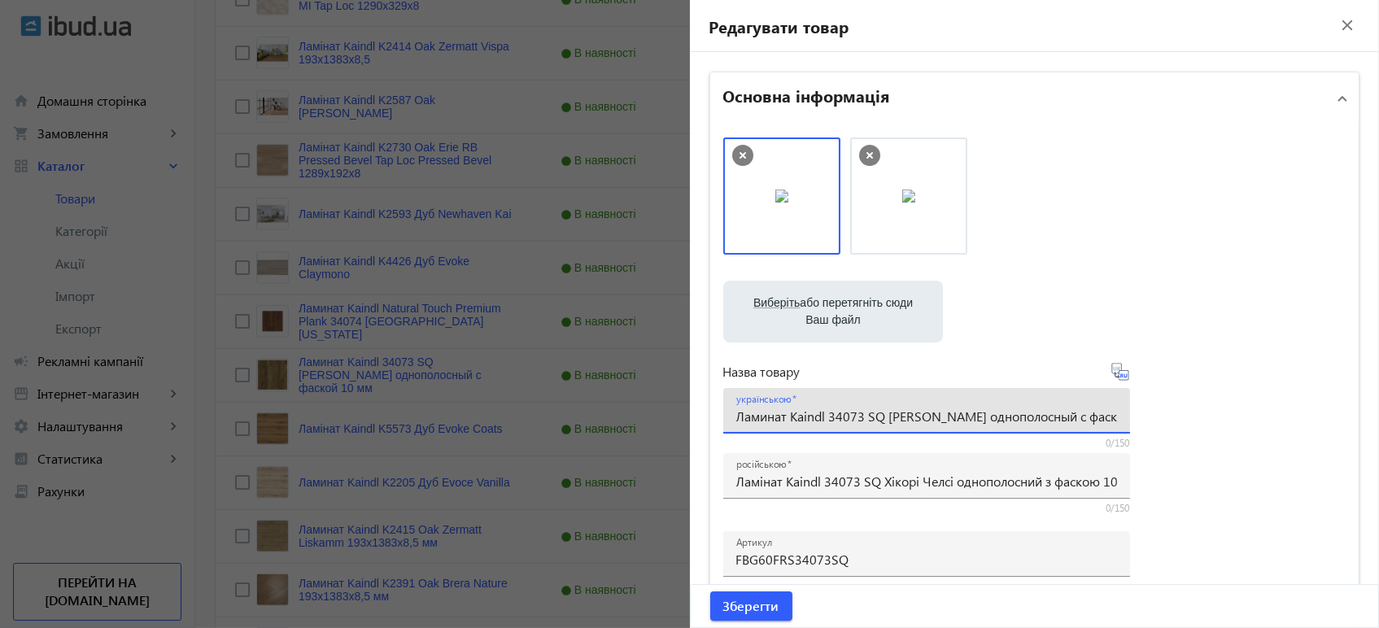
click at [885, 417] on input "Ламинат Kaindl 34073 SQ Хикори Челси однополосный с фаской 10 мм" at bounding box center [926, 415] width 381 height 17
paste input "інат Kaindl 34073 SQ Хікорі Челсі однополосний з фаскою"
click at [1111, 373] on icon at bounding box center [1119, 371] width 17 height 17
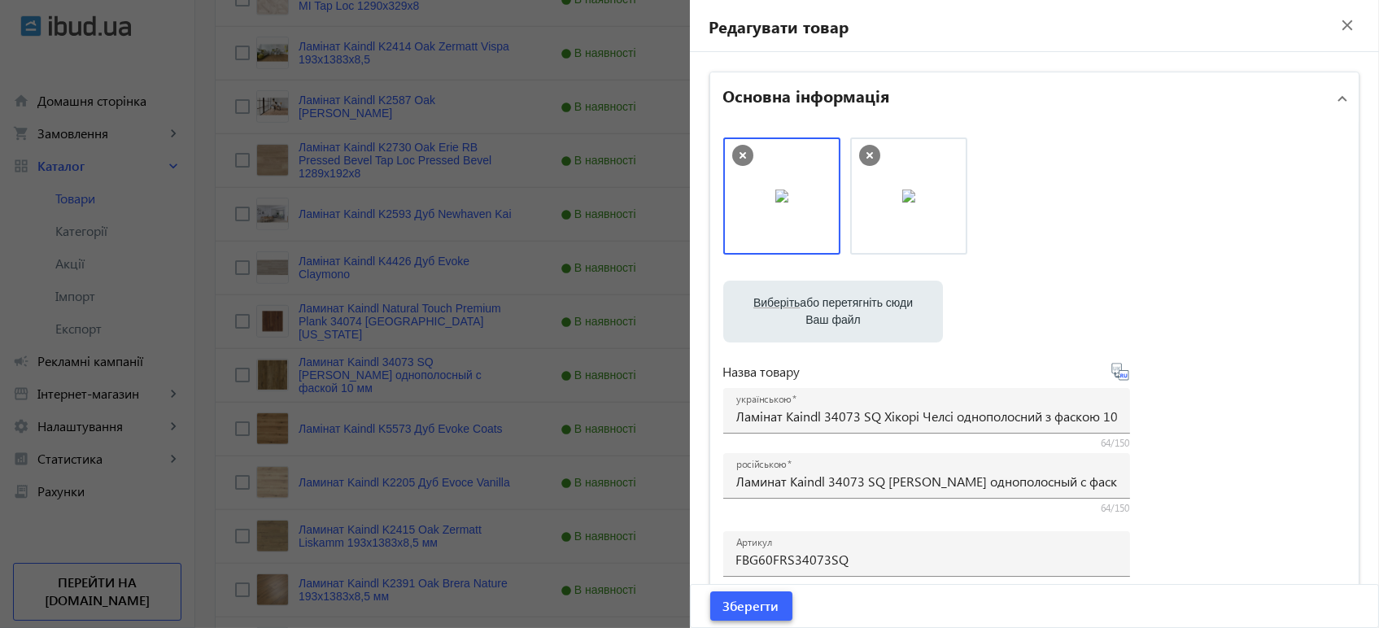
click at [731, 609] on span "Зберегти" at bounding box center [751, 606] width 56 height 18
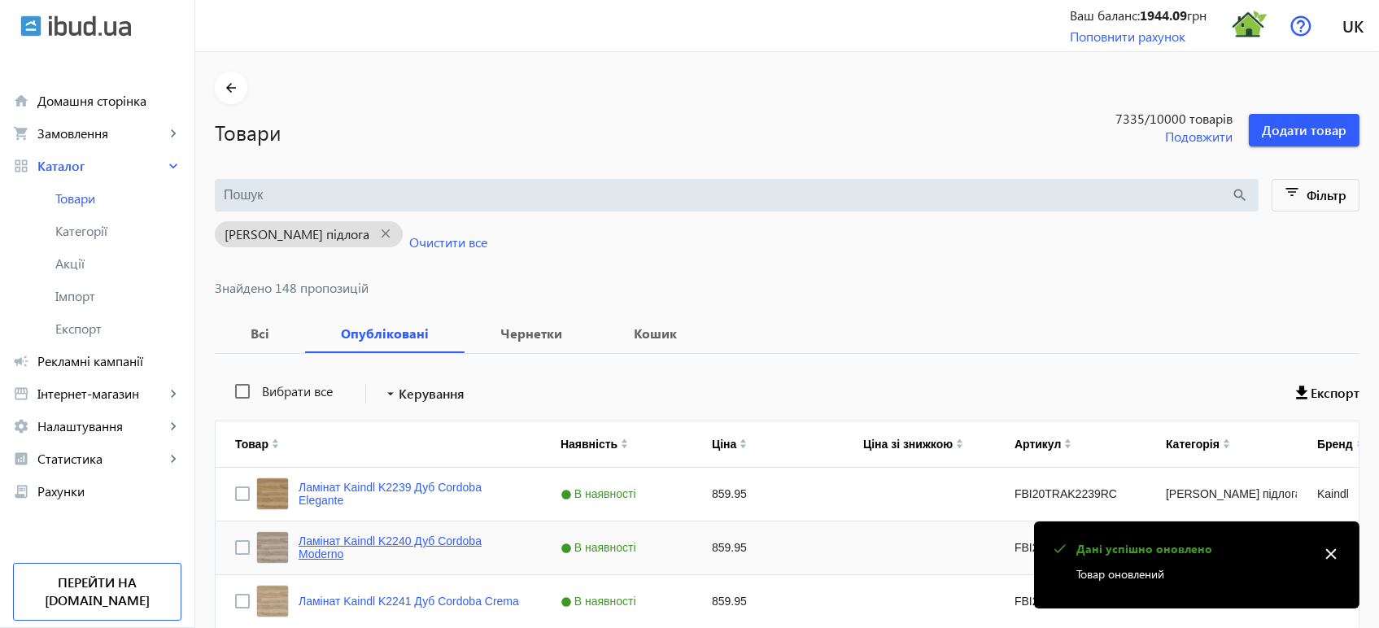
scroll to position [2373, 0]
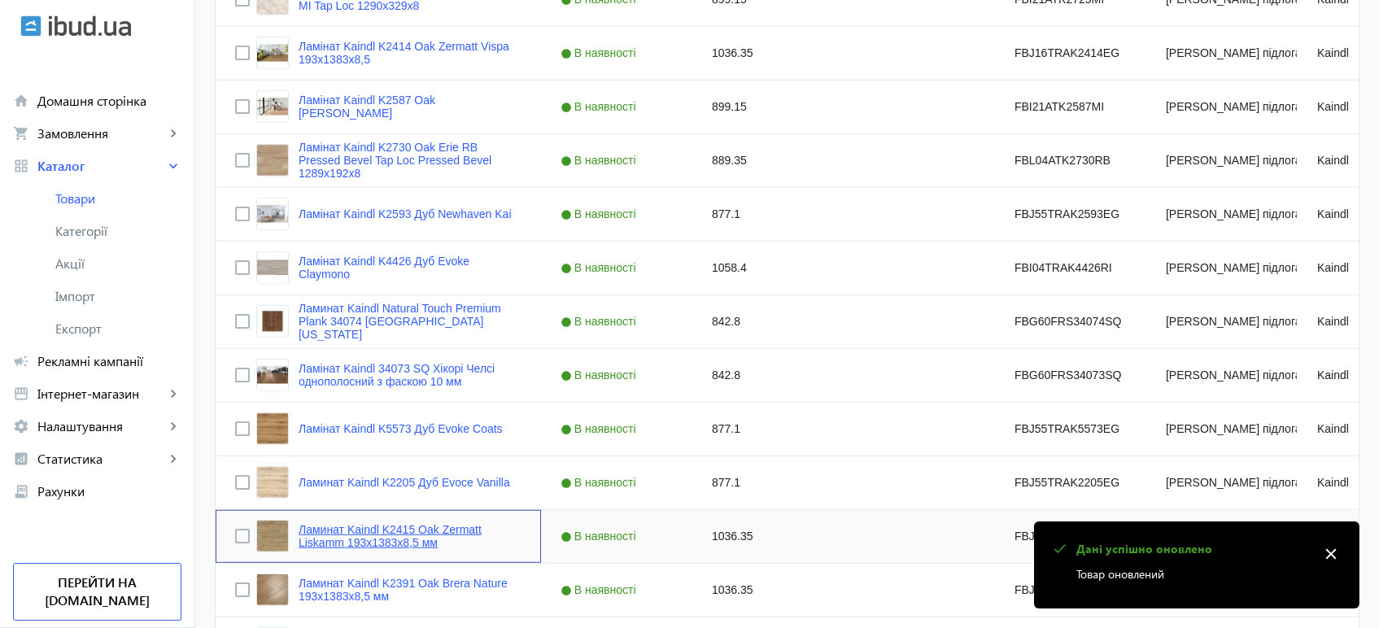
click at [377, 538] on link "Ламинат Kaindl K2415 Oak Zermatt Liskamm 193х1383х8,5 мм" at bounding box center [409, 536] width 223 height 26
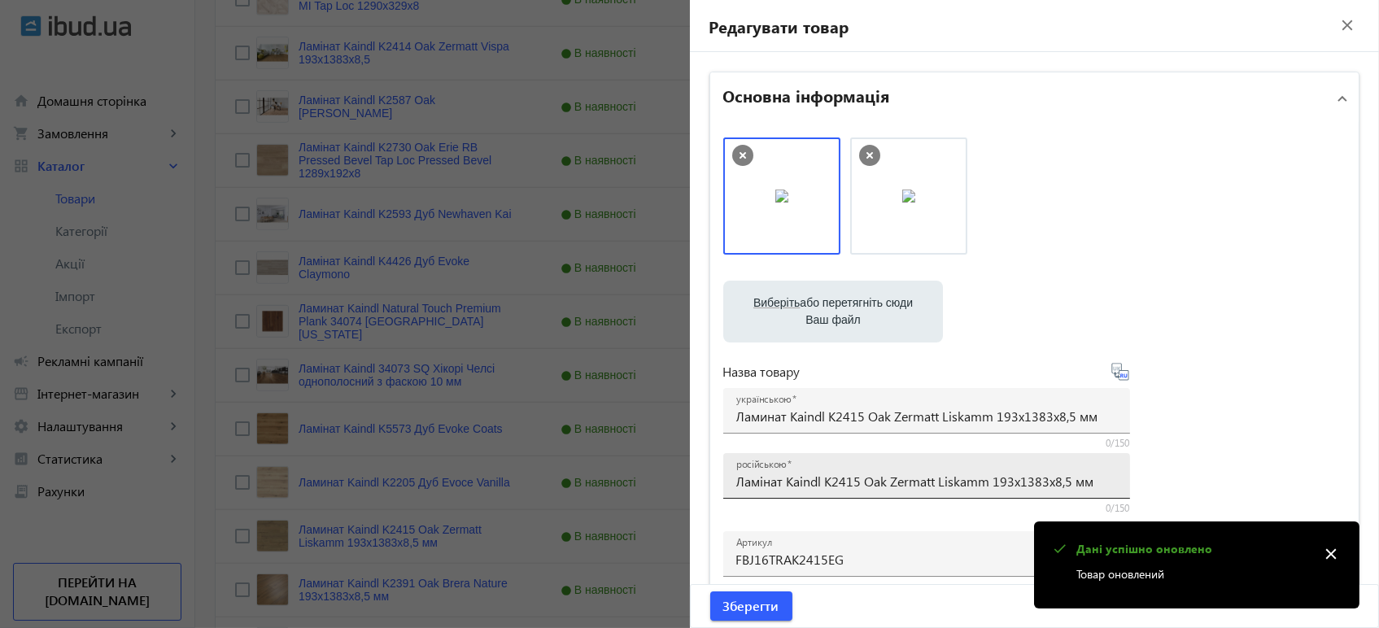
click at [789, 478] on input "Ламінат Kaindl K2415 Oak Zermatt Liskamm 193х1383х8,5 мм" at bounding box center [926, 481] width 381 height 17
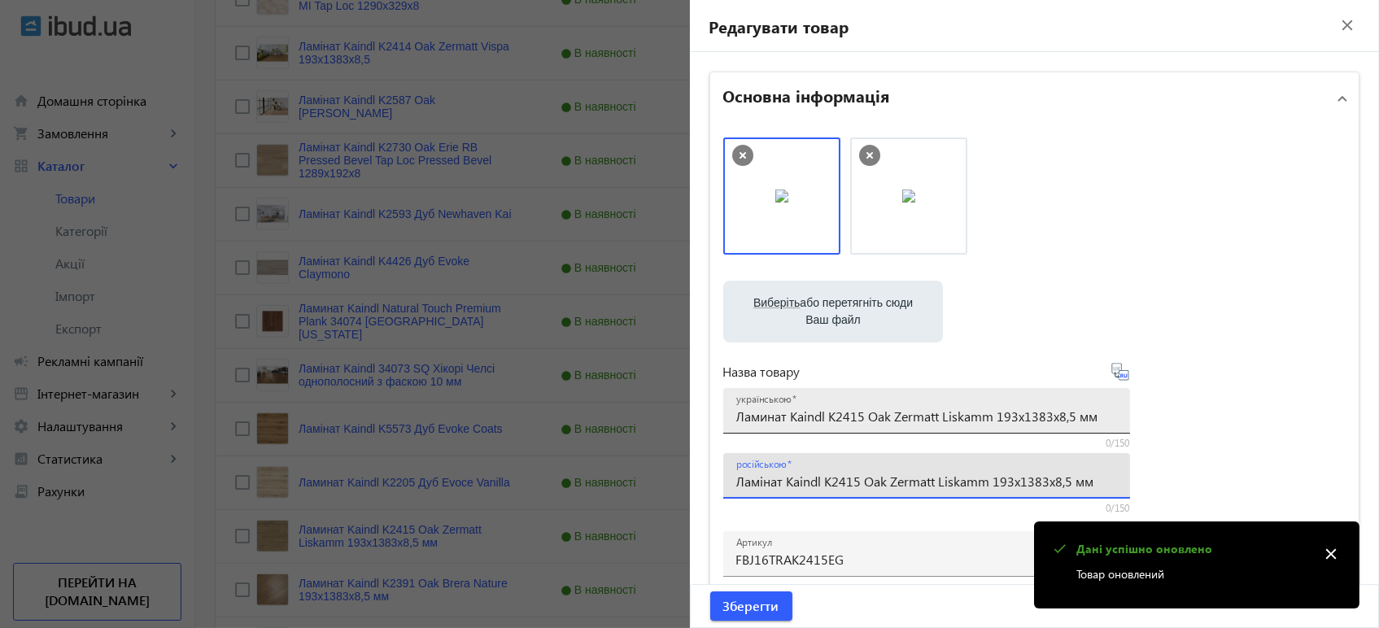
click at [808, 418] on input "Ламинат Kaindl K2415 Oak Zermatt Liskamm 193х1383х8,5 мм" at bounding box center [926, 415] width 381 height 17
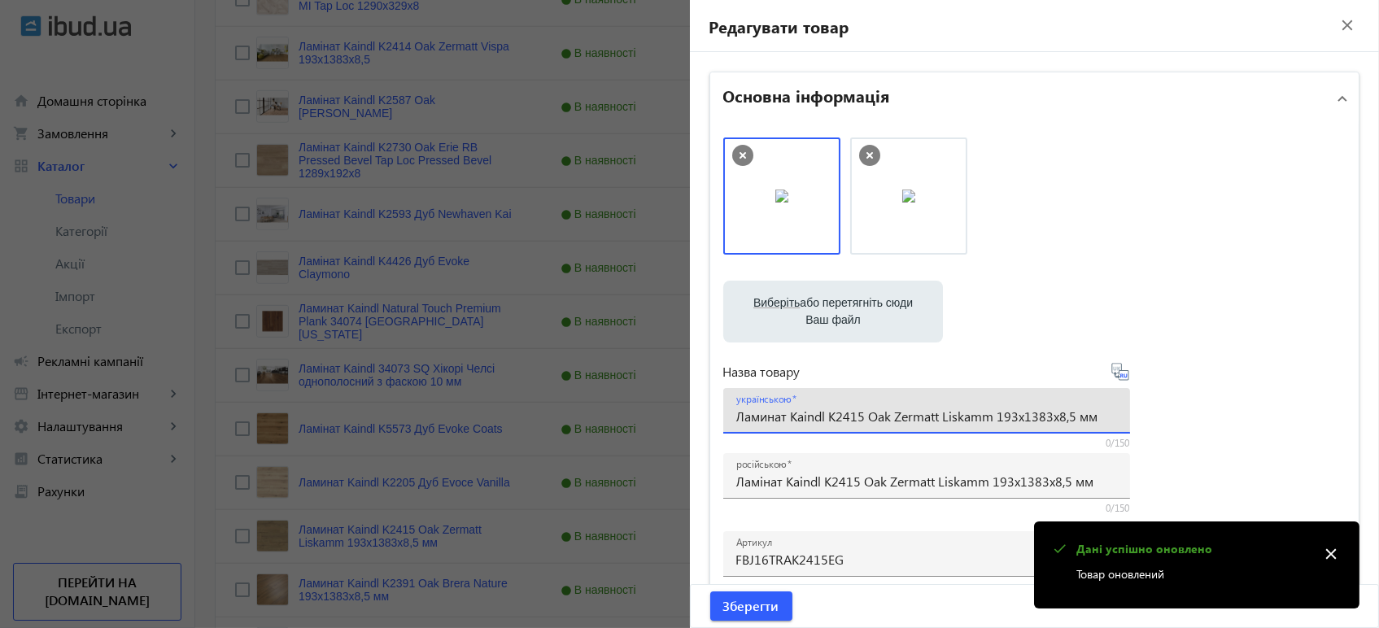
paste input "і"
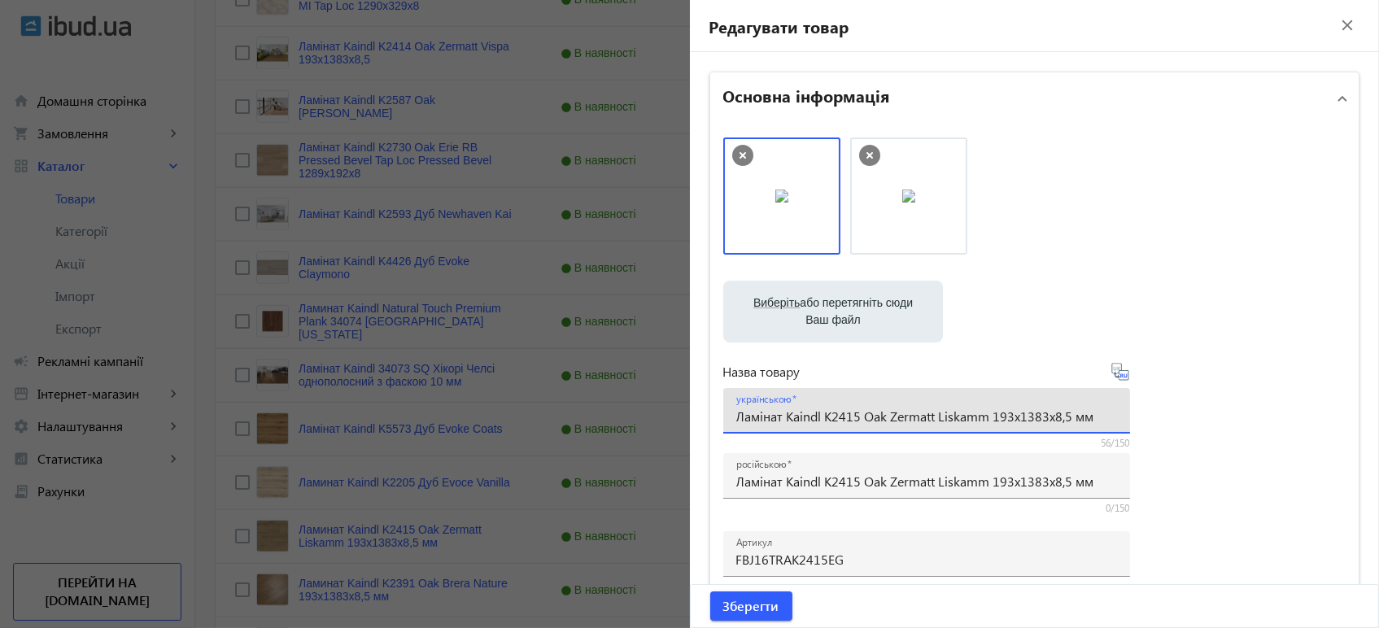
click at [1115, 372] on icon at bounding box center [1120, 372] width 20 height 20
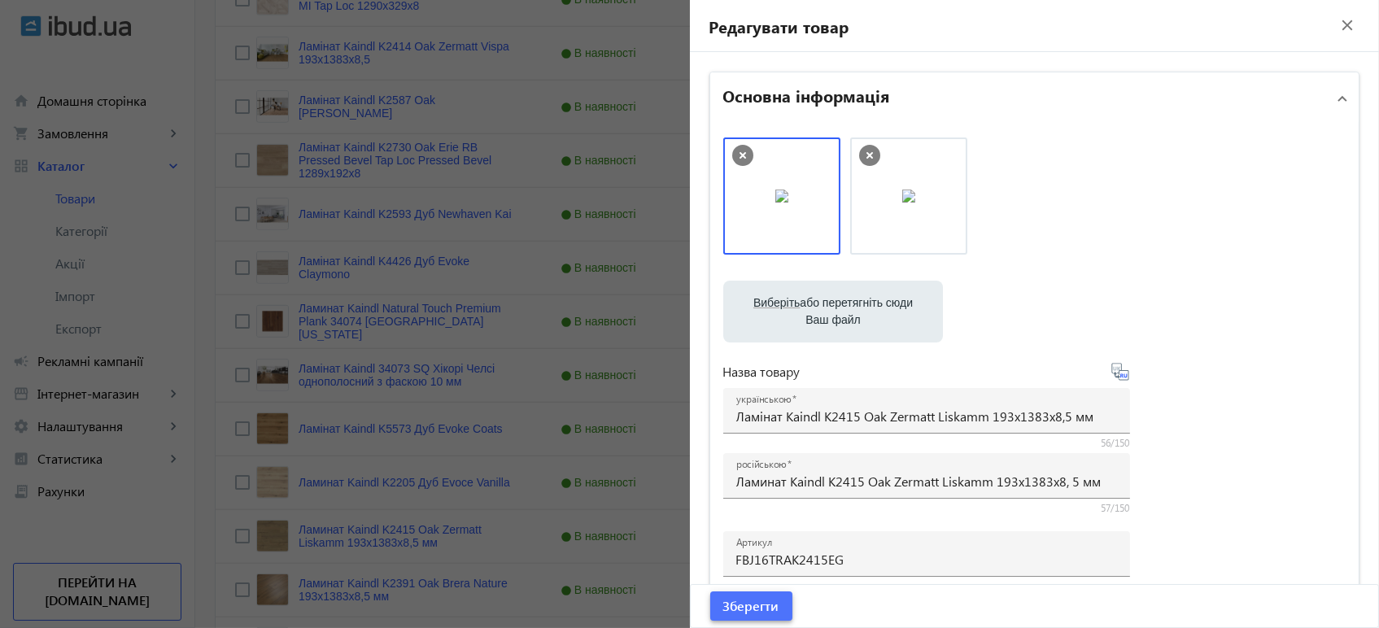
click at [743, 609] on span "Зберегти" at bounding box center [751, 606] width 56 height 18
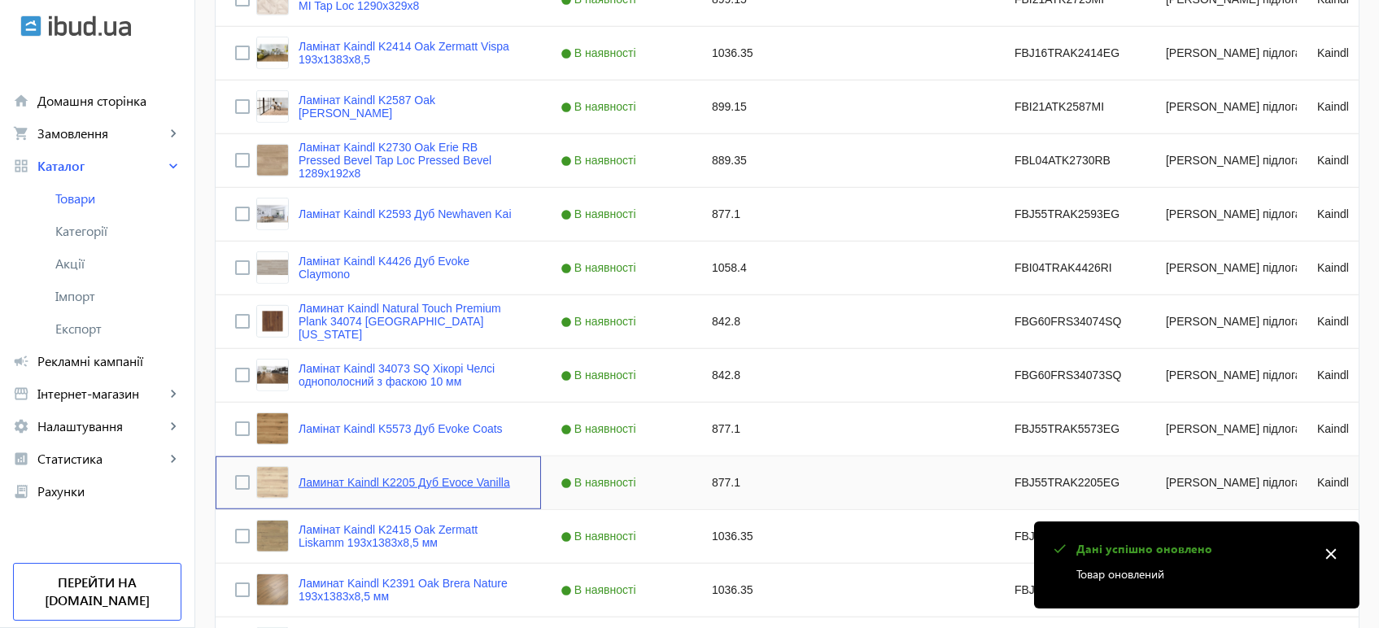
click at [472, 480] on link "Ламинат Kaindl K2205 Дуб Evoce Vanilla" at bounding box center [403, 482] width 211 height 13
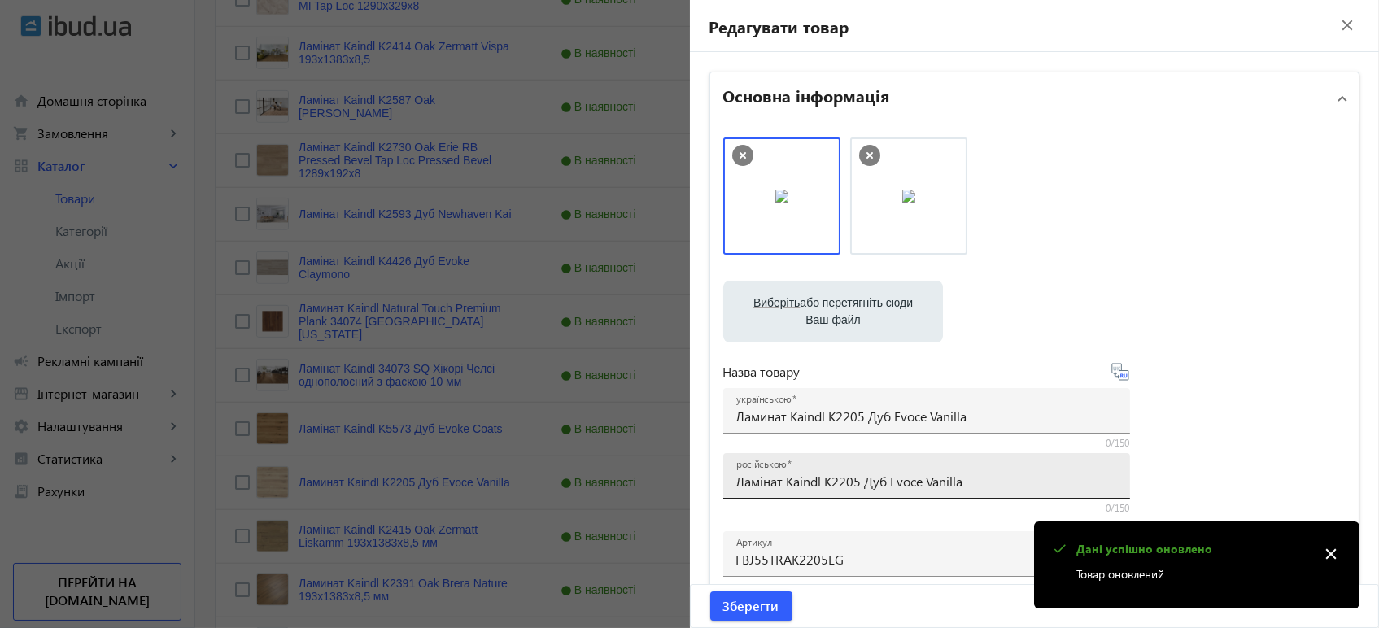
click at [804, 474] on input "Ламінат Kaindl K2205 Дуб Evoce Vanilla" at bounding box center [926, 481] width 381 height 17
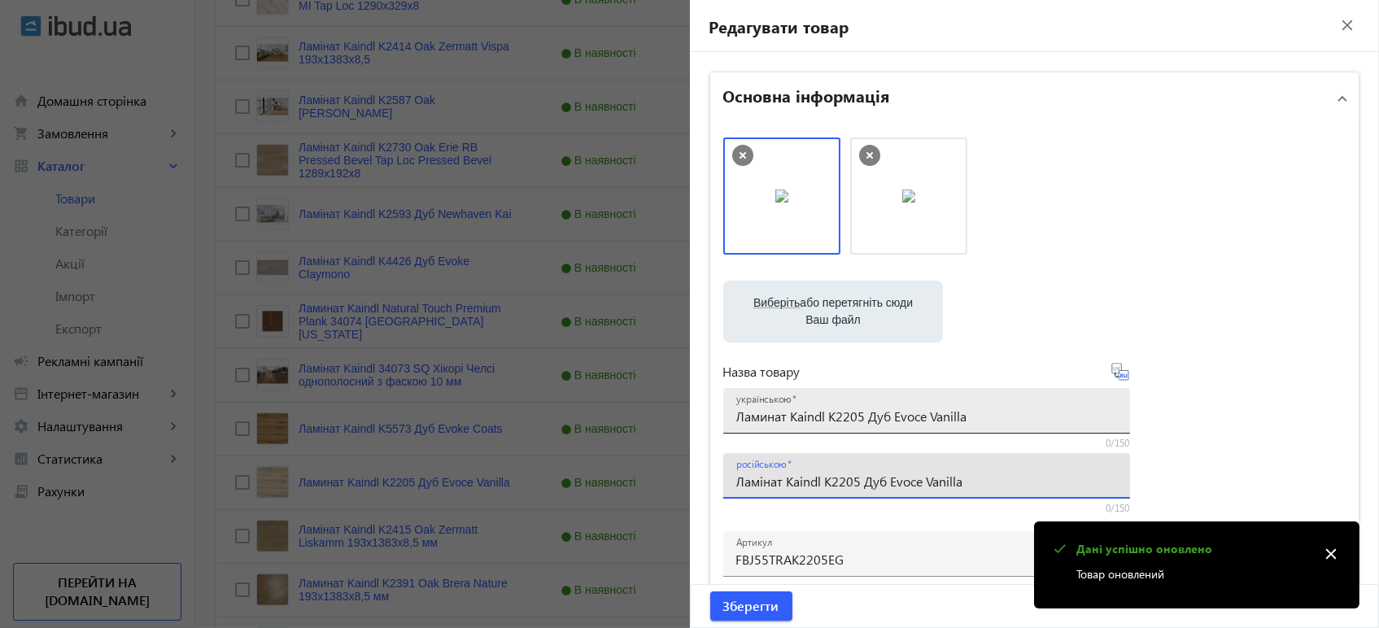
click at [812, 424] on input "Ламинат Kaindl K2205 Дуб Evoce Vanilla" at bounding box center [926, 415] width 381 height 17
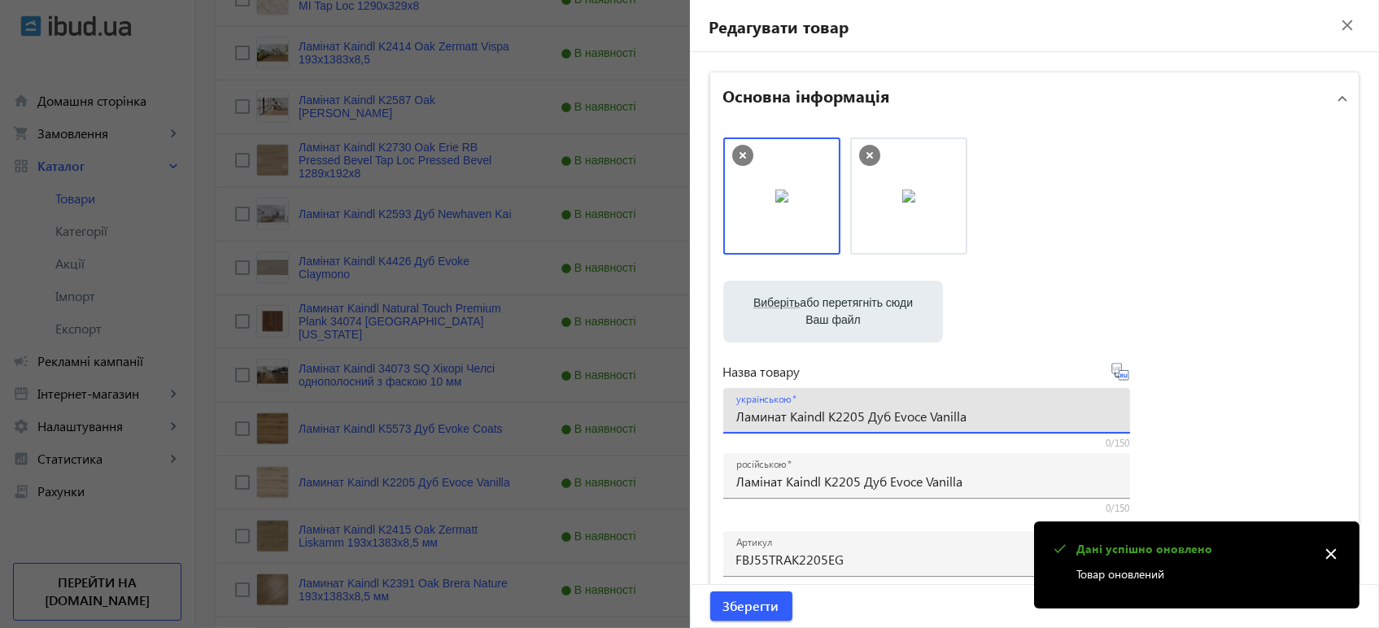
paste input "і"
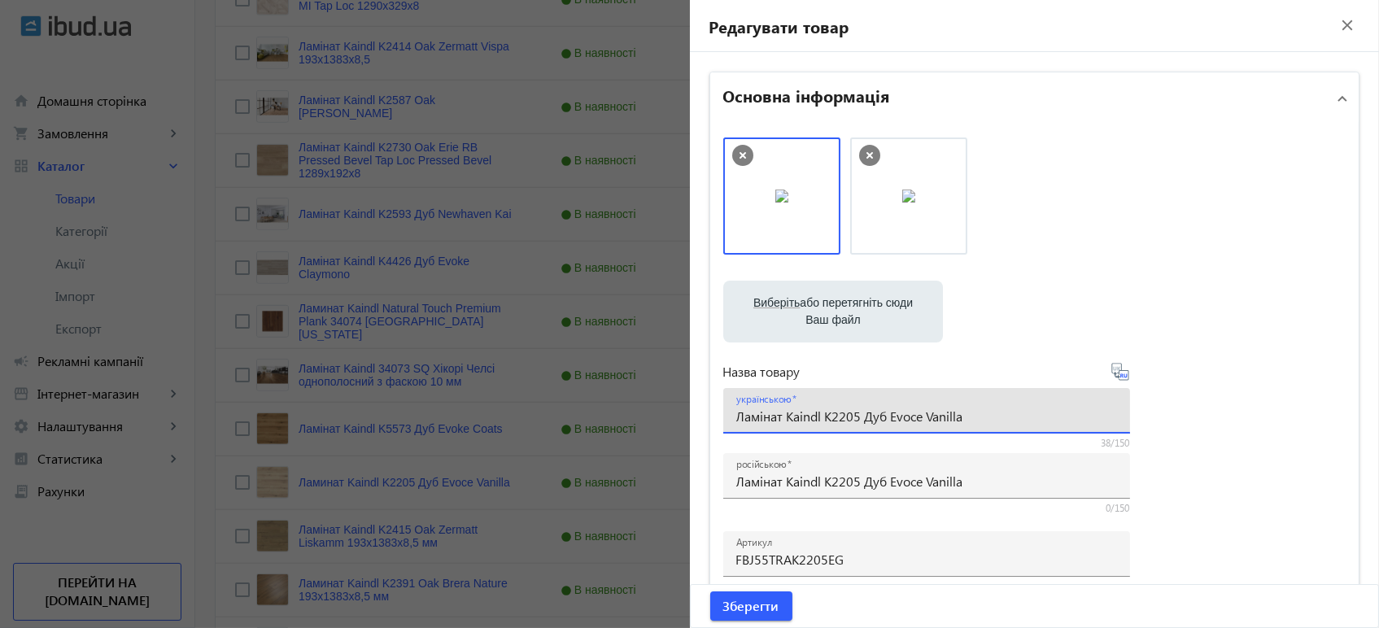
click at [1114, 374] on icon at bounding box center [1120, 372] width 20 height 20
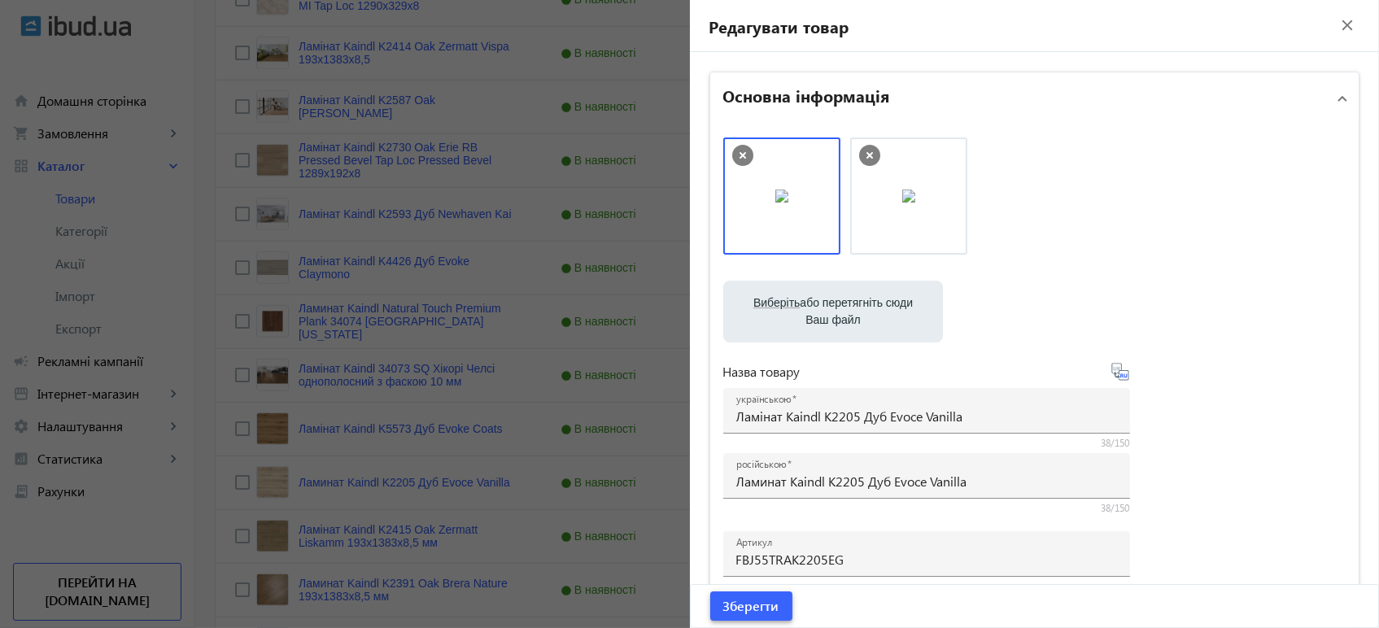
click at [755, 610] on span "Зберегти" at bounding box center [751, 606] width 56 height 18
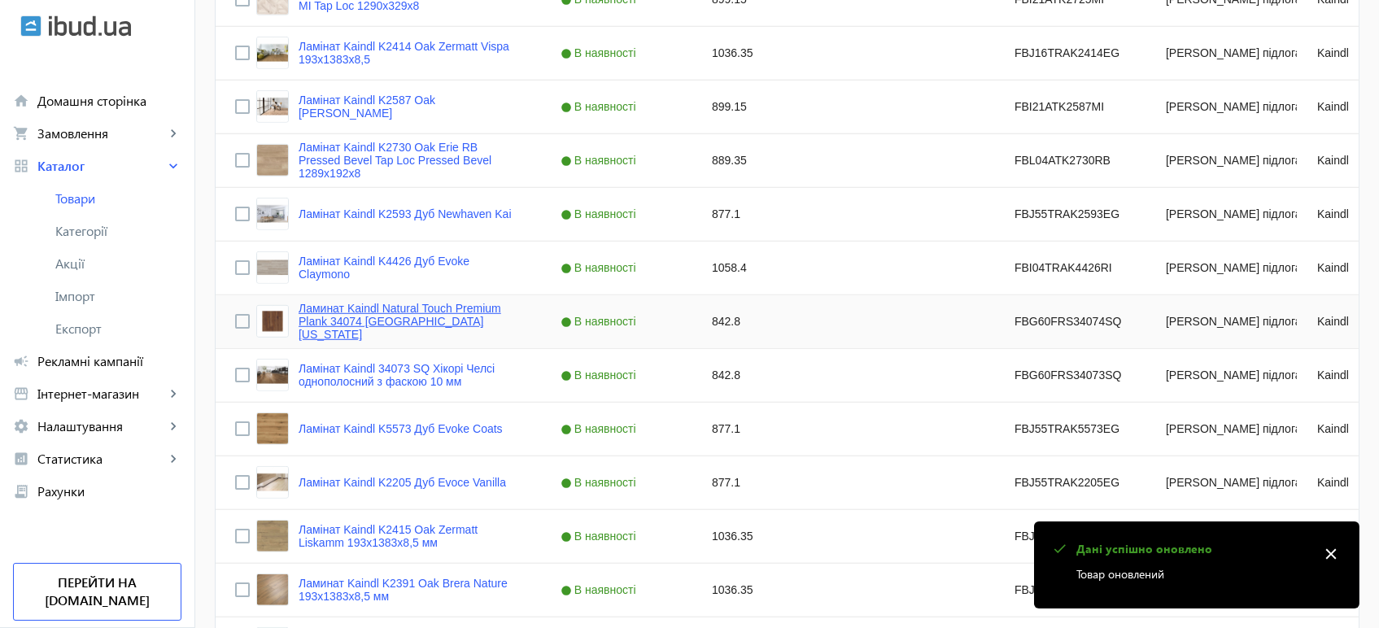
click at [356, 313] on link "Ламинат Kaindl Natural Touch Premium Plank 34074 Хикори GEORGIA" at bounding box center [409, 321] width 223 height 39
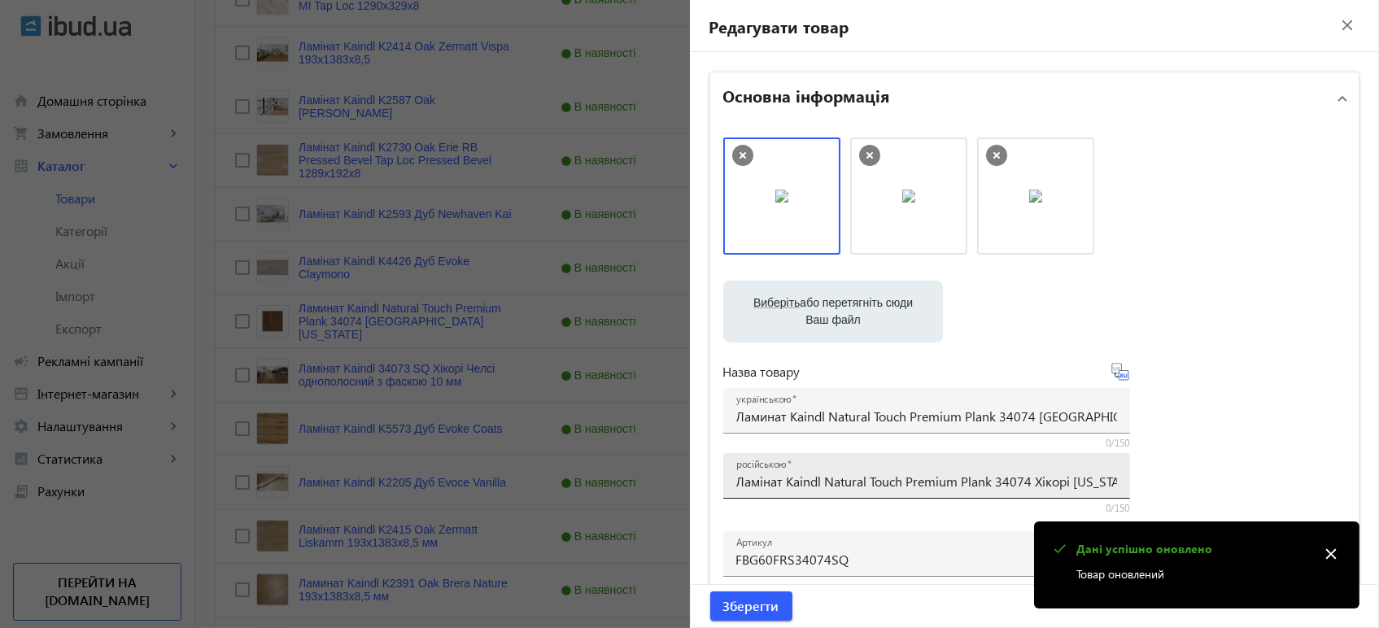
click at [772, 480] on input "Ламінат Kaindl Natural Touch Premium Plank 34074 Хікорі [US_STATE]" at bounding box center [926, 481] width 381 height 17
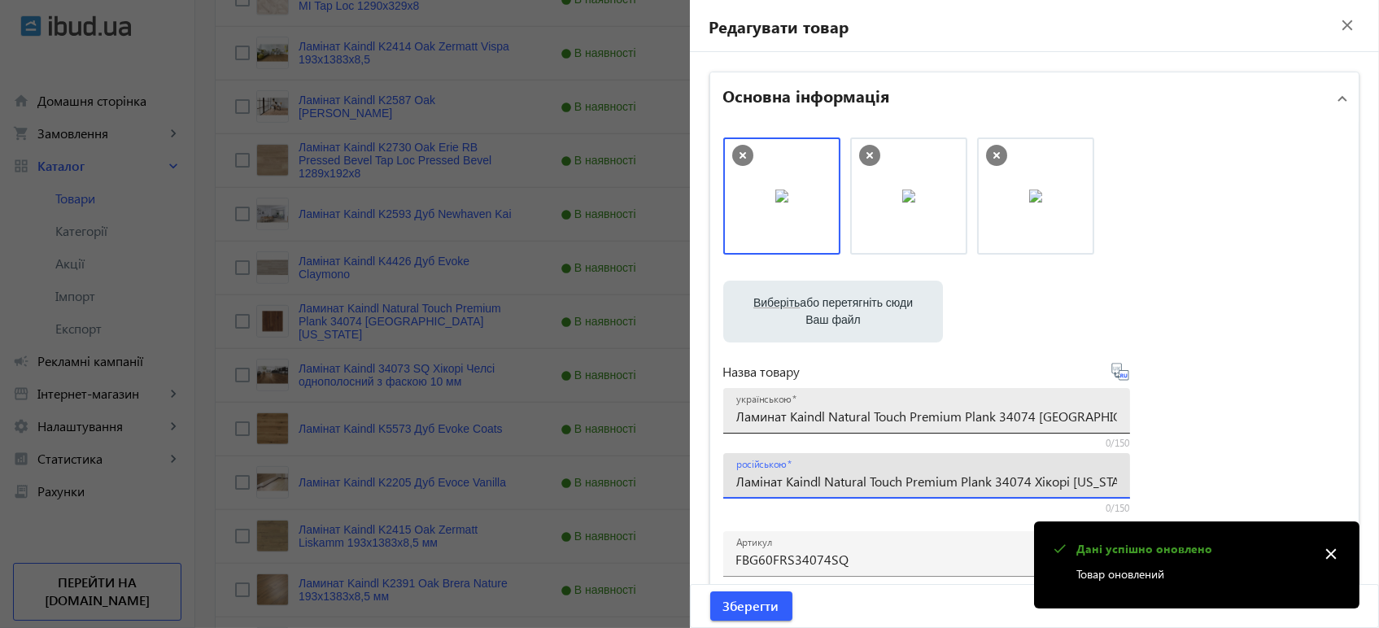
click at [824, 421] on input "Ламинат Kaindl Natural Touch Premium Plank 34074 Хикори GEORGIA" at bounding box center [926, 415] width 381 height 17
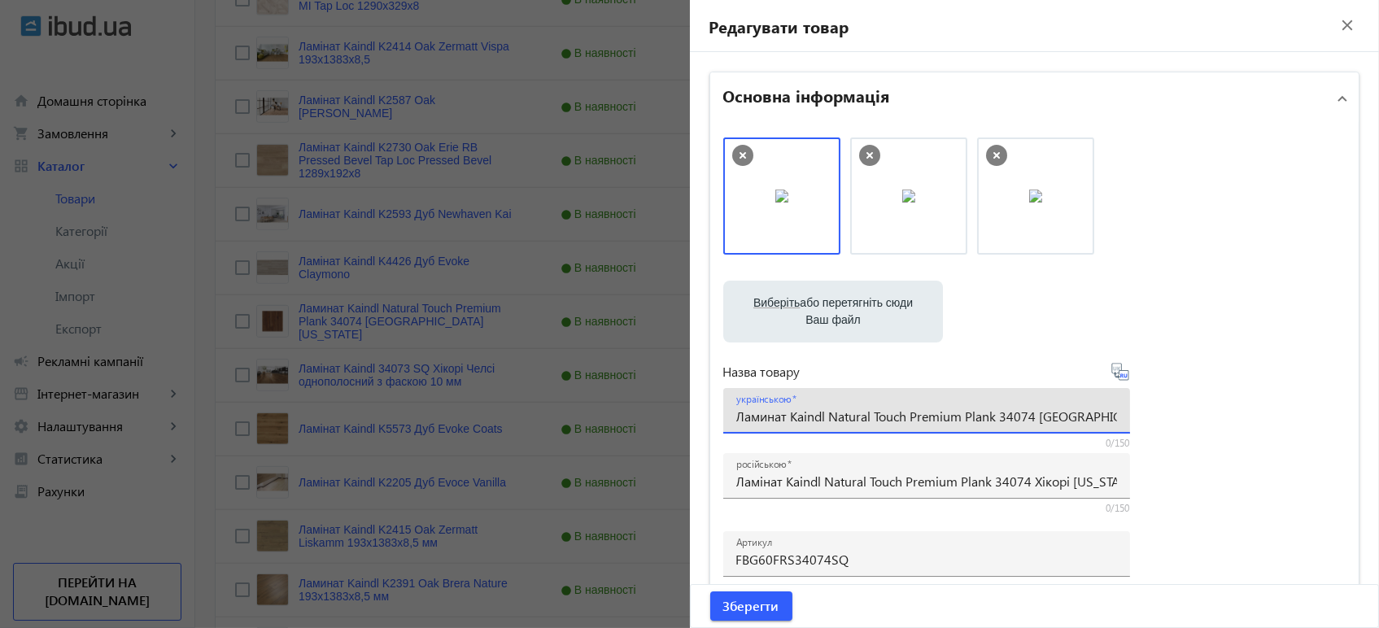
paste input "інат Kaindl Natural Touch Premium Plank 34074 Хікорі"
click at [1118, 377] on icon at bounding box center [1120, 372] width 20 height 20
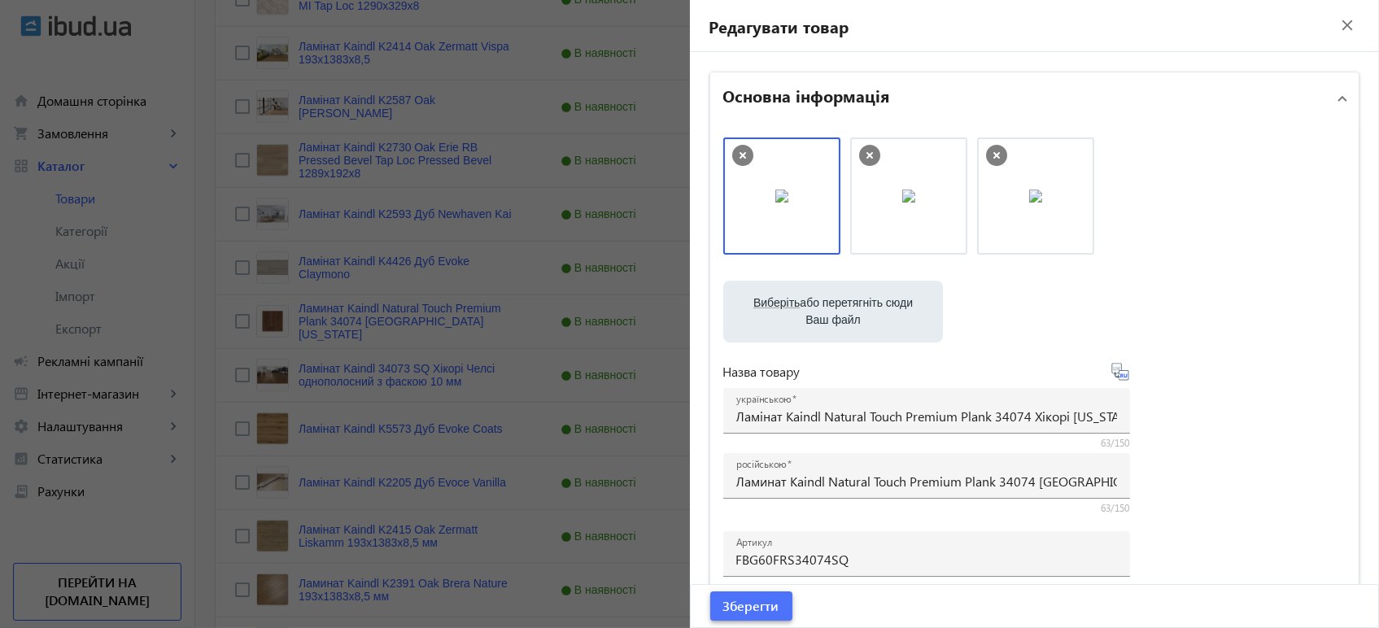
click at [758, 599] on span "Зберегти" at bounding box center [751, 606] width 56 height 18
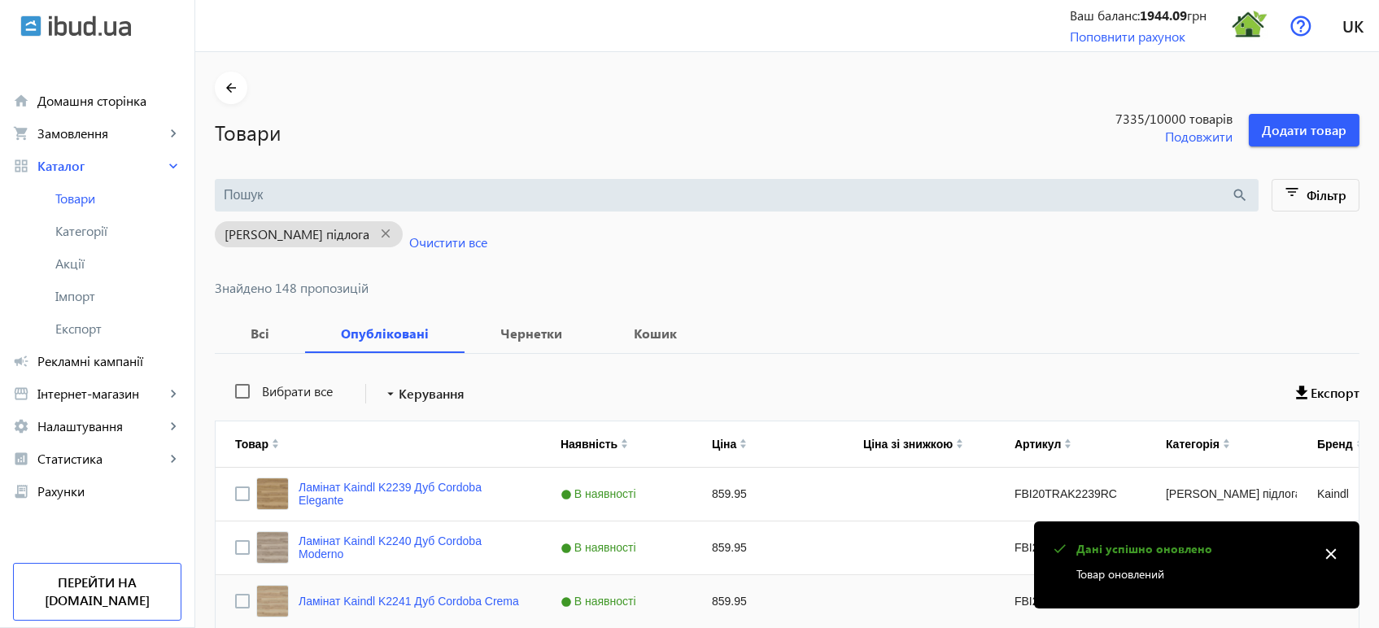
scroll to position [2642, 0]
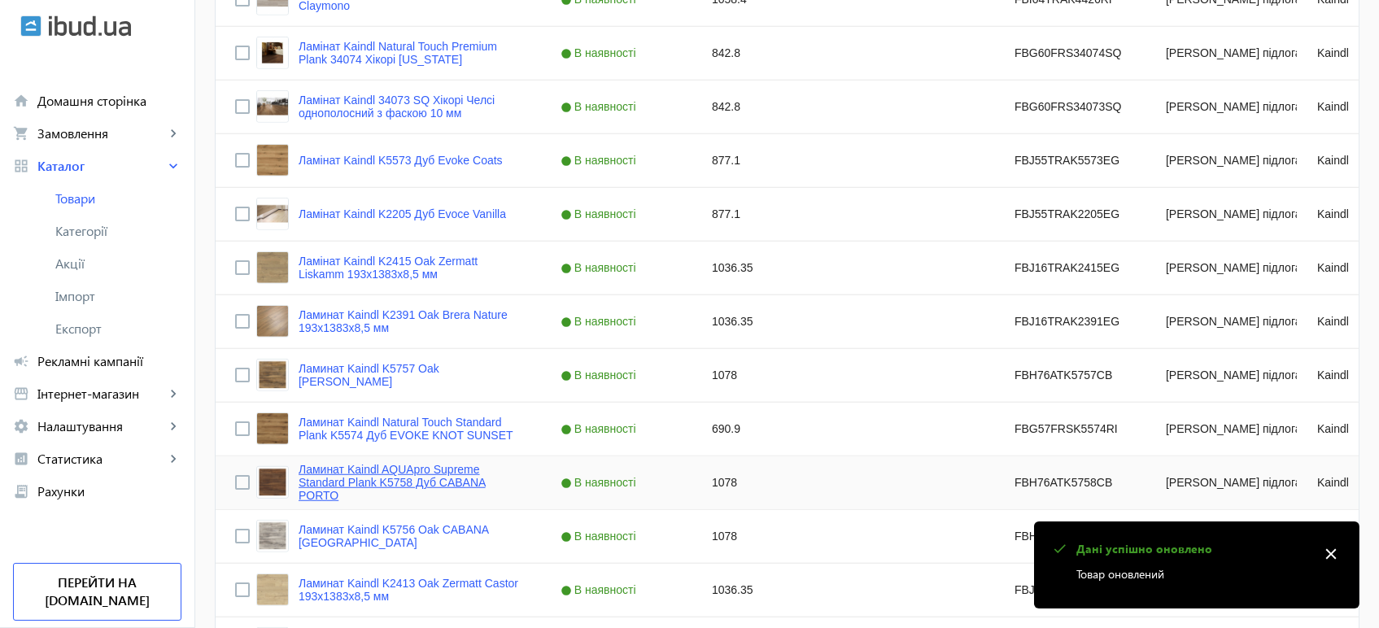
click at [375, 473] on link "Ламинат Kaindl AQUApro Supreme Standard Plank K5758 Дуб CABANA PORTO" at bounding box center [409, 482] width 223 height 39
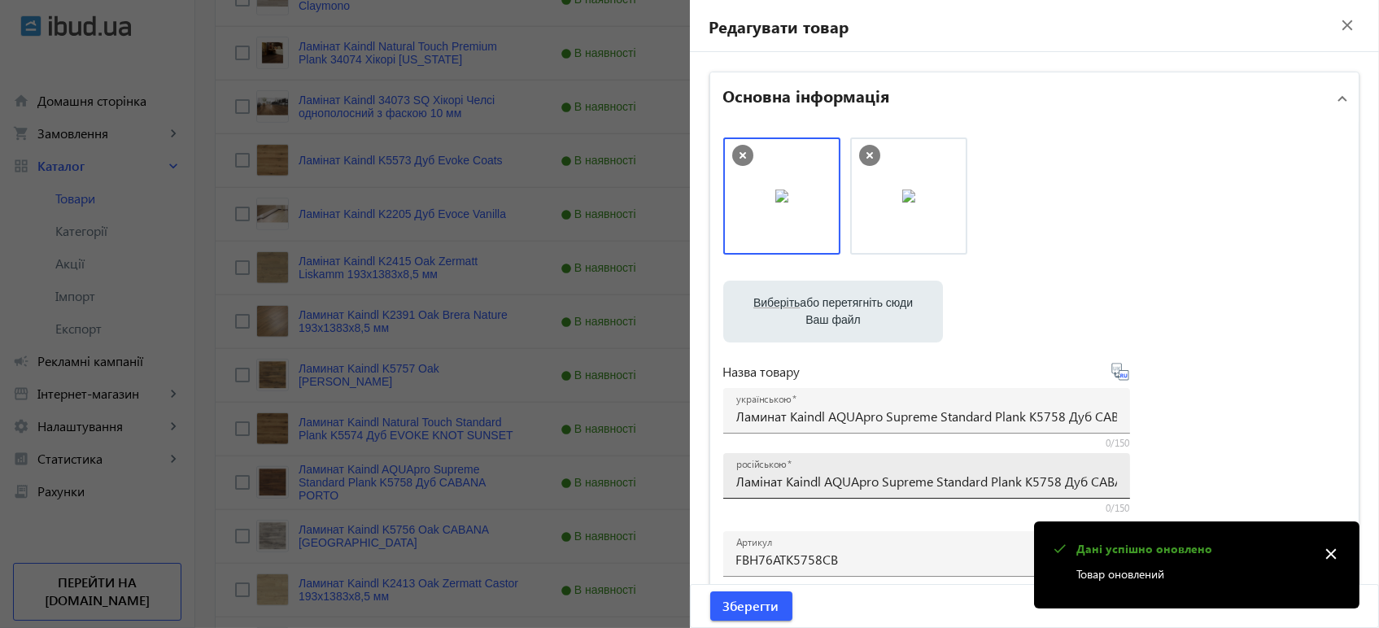
click at [808, 473] on input "Ламінат Kaindl AQUApro Supreme Standard Plank K5758 Дуб CABANA PORTO" at bounding box center [926, 481] width 381 height 17
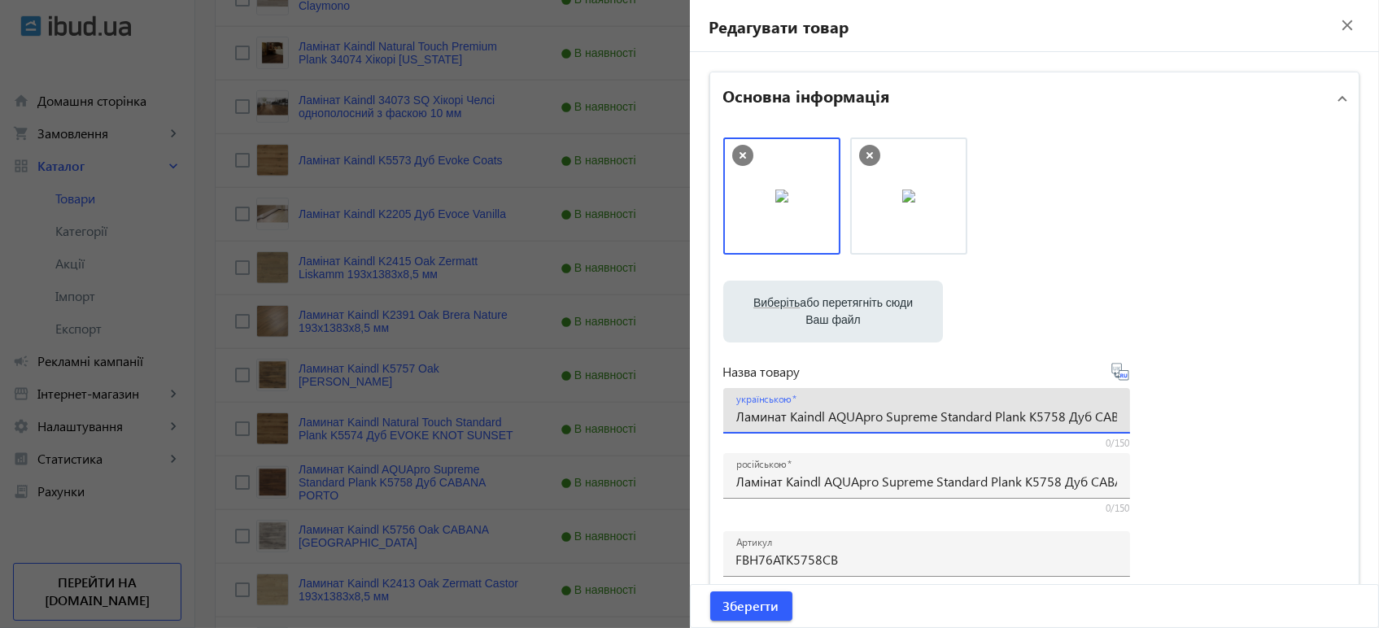
click at [861, 417] on input "Ламинат Kaindl AQUApro Supreme Standard Plank K5758 Дуб CABANA PORTO" at bounding box center [926, 415] width 381 height 17
paste input "і"
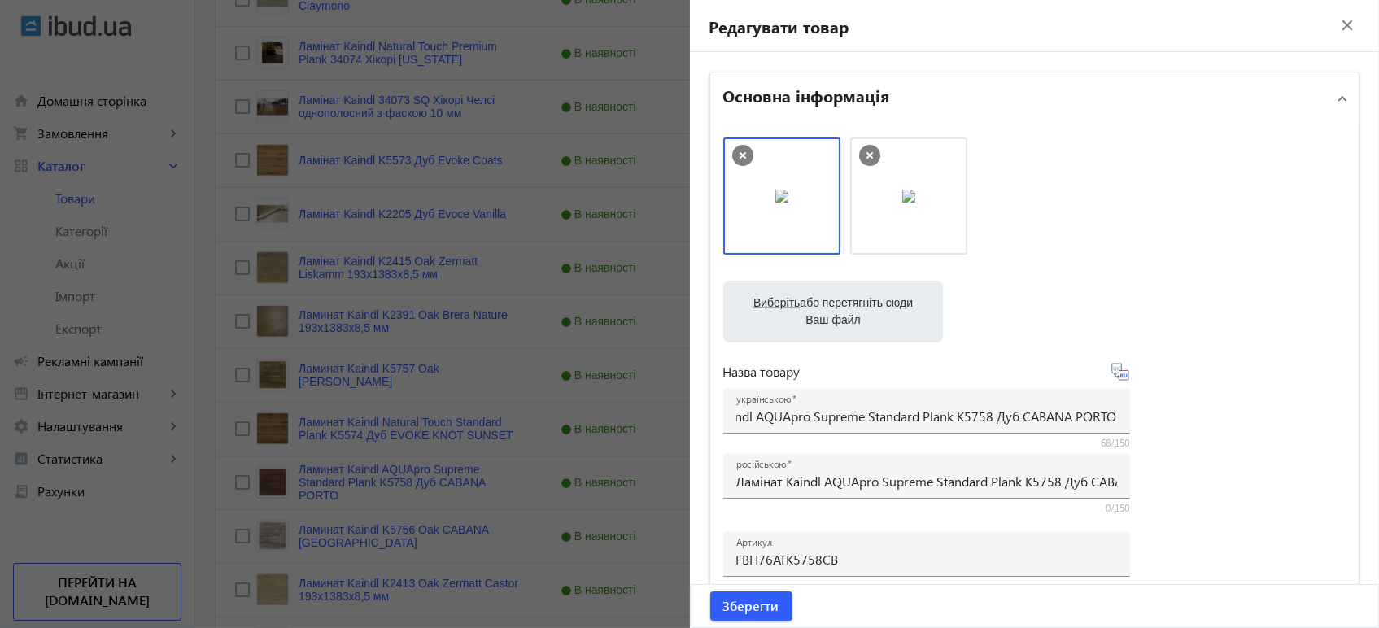
scroll to position [0, 0]
click at [1111, 376] on icon at bounding box center [1120, 372] width 20 height 20
click at [730, 603] on span "Зберегти" at bounding box center [751, 606] width 56 height 18
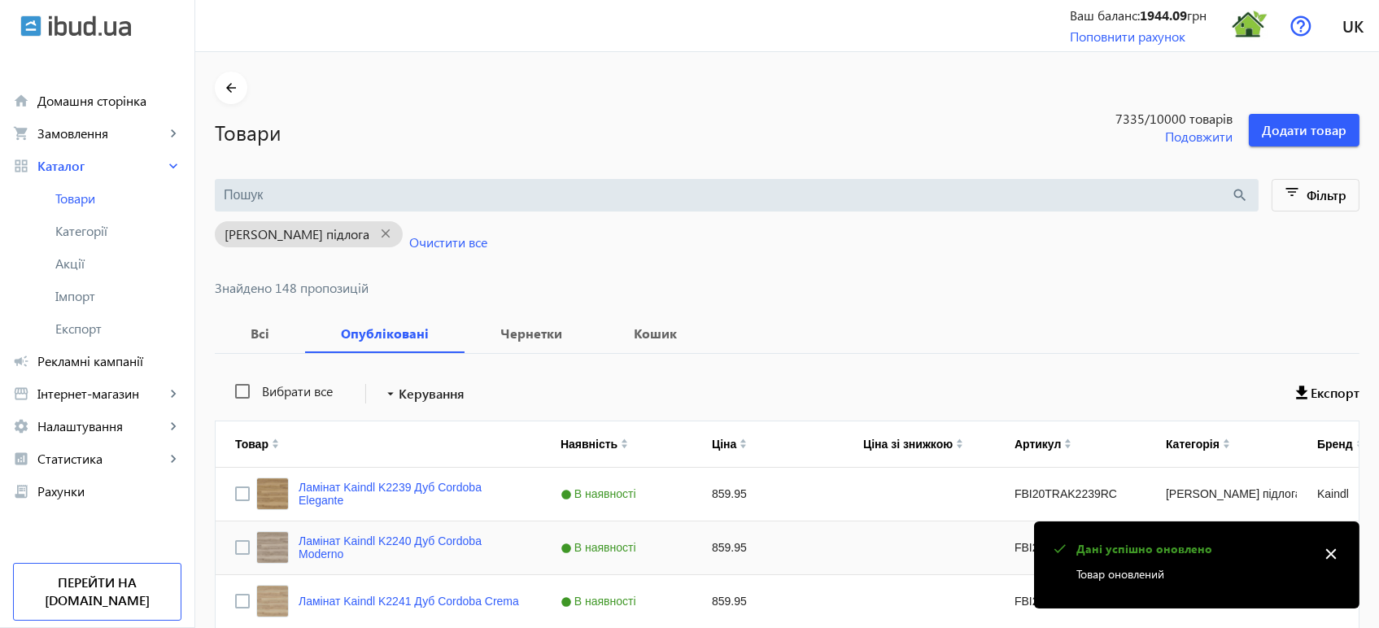
scroll to position [2642, 0]
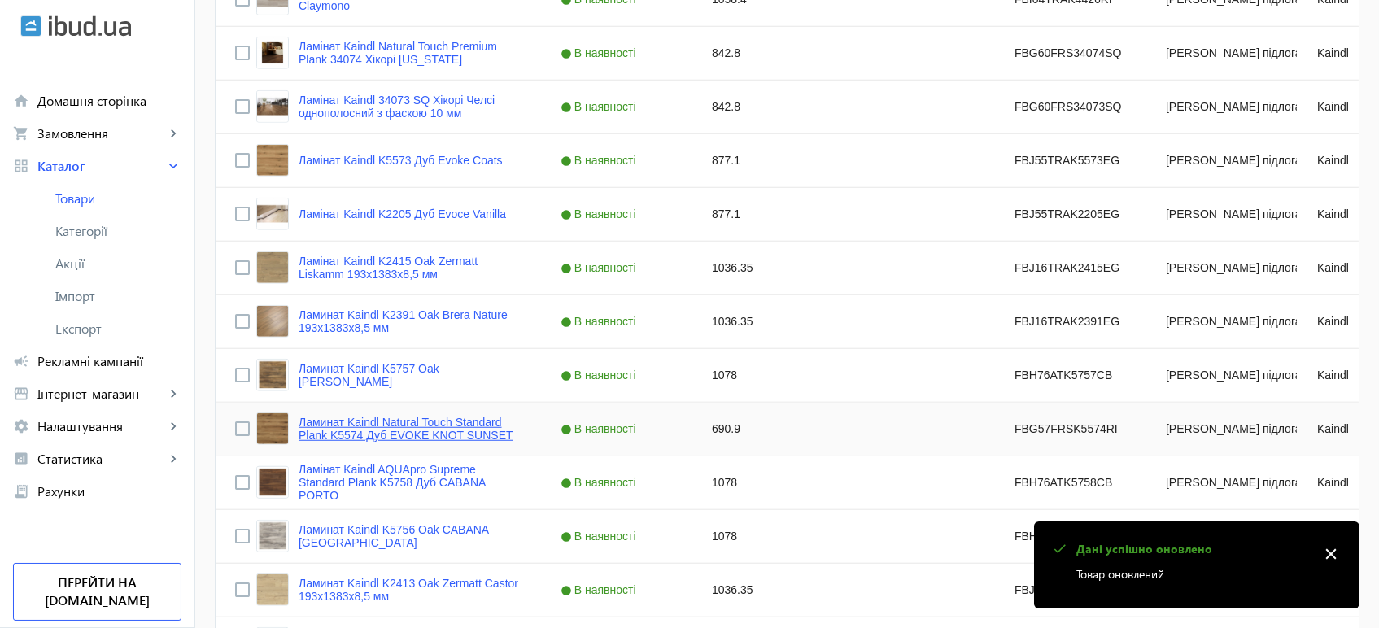
click at [462, 422] on link "Ламинат Kaindl Natural Touch Standard Plank K5574 Дуб EVOKE KNOT SUNSET" at bounding box center [409, 429] width 223 height 26
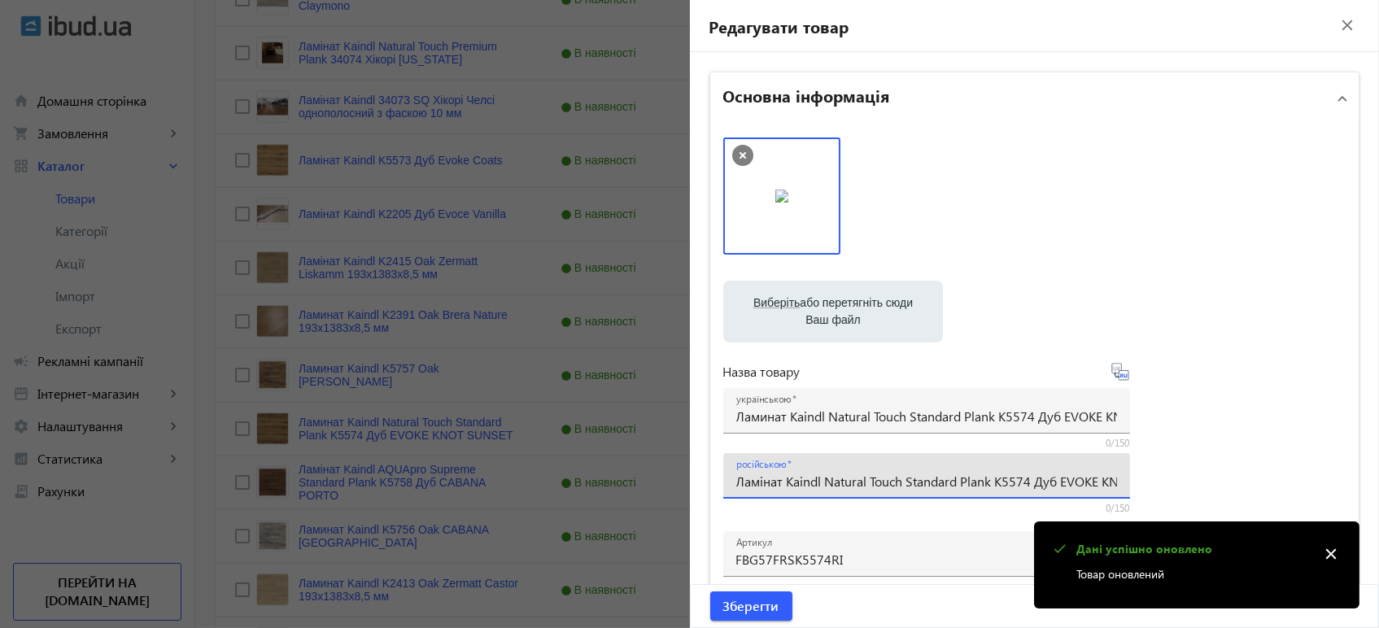
click at [791, 480] on input "Ламінат Kaindl Natural Touch Standard Plank K5574 Дуб EVOKE KNOT SUNSET" at bounding box center [926, 481] width 381 height 17
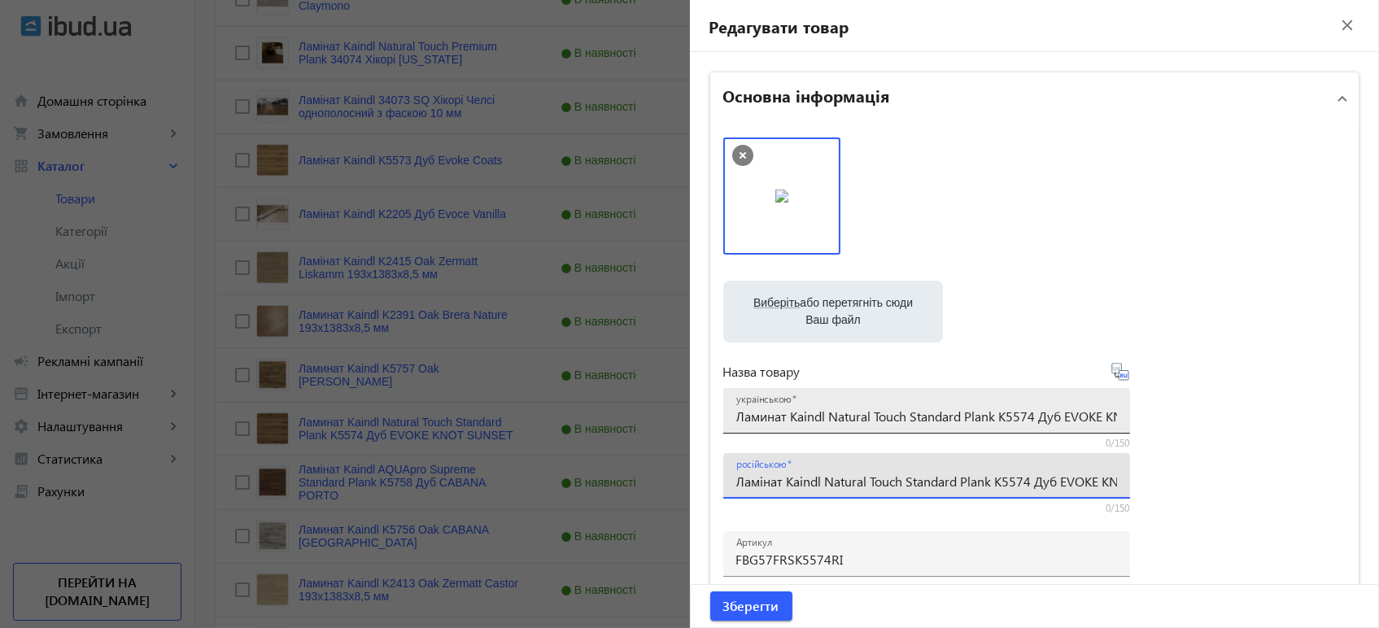
click at [834, 412] on input "Ламинат Kaindl Natural Touch Standard Plank K5574 Дуб EVOKE KNOT SUNSET" at bounding box center [926, 415] width 381 height 17
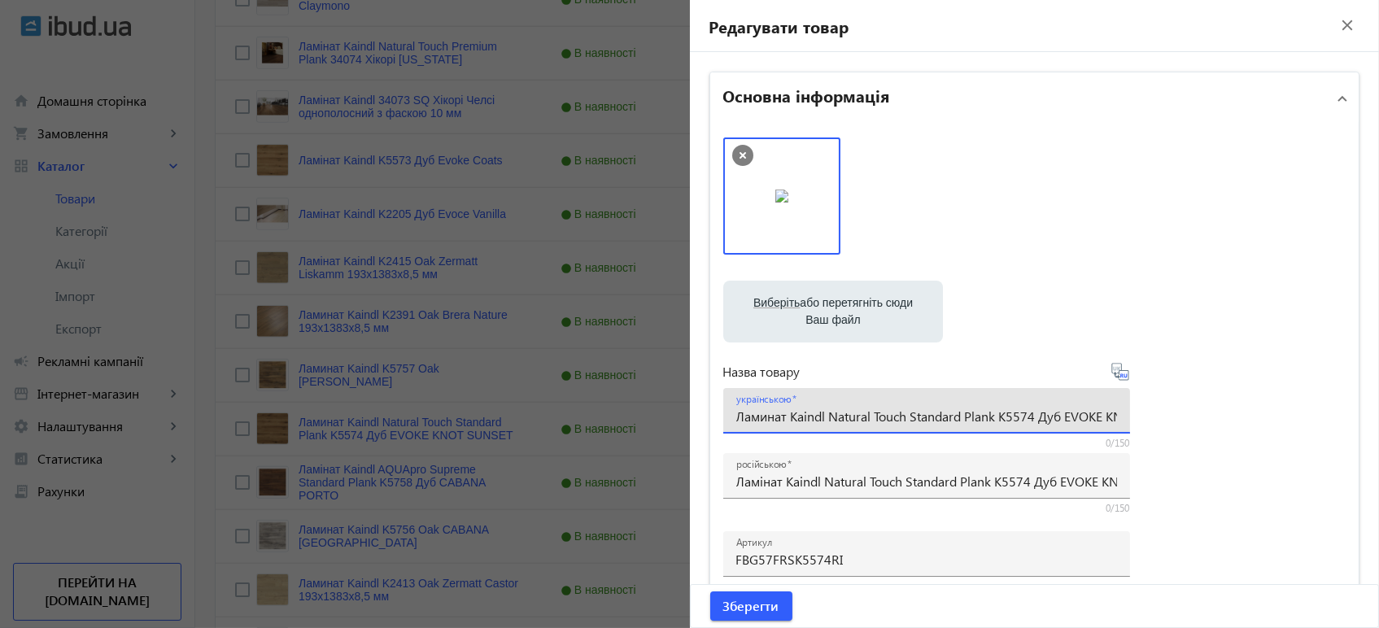
paste input "і"
click at [1115, 373] on icon at bounding box center [1120, 372] width 20 height 20
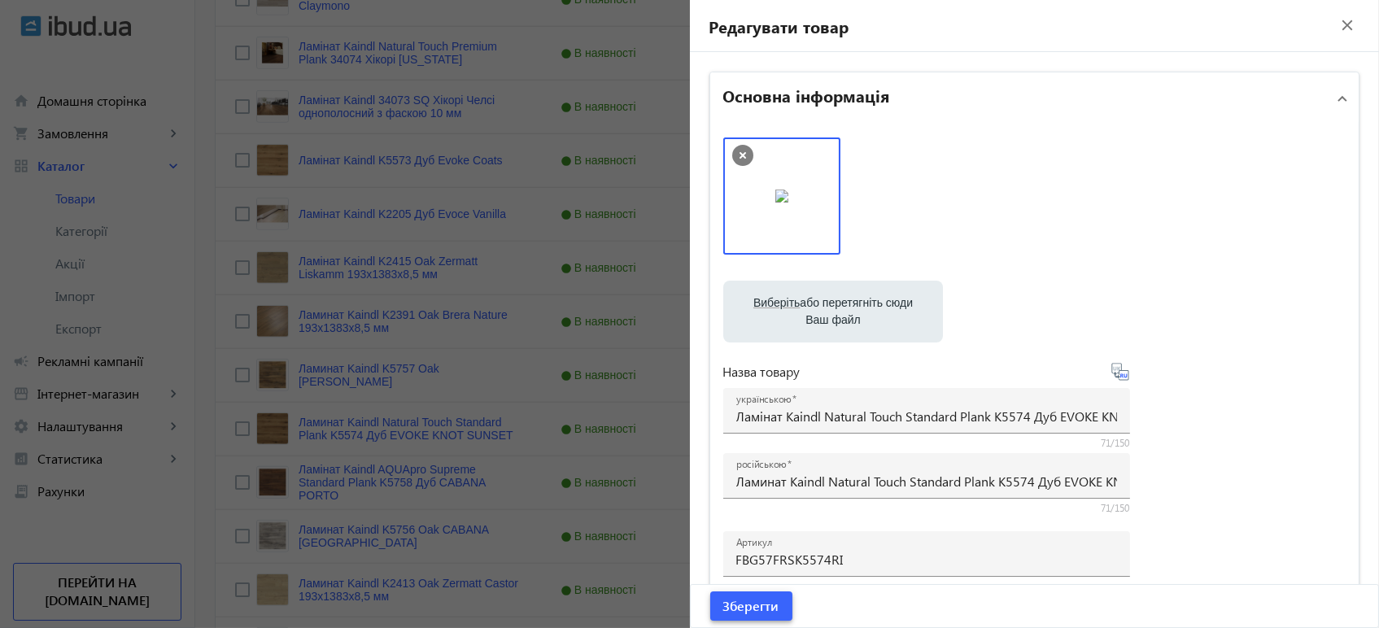
click at [761, 609] on span "Зберегти" at bounding box center [751, 606] width 56 height 18
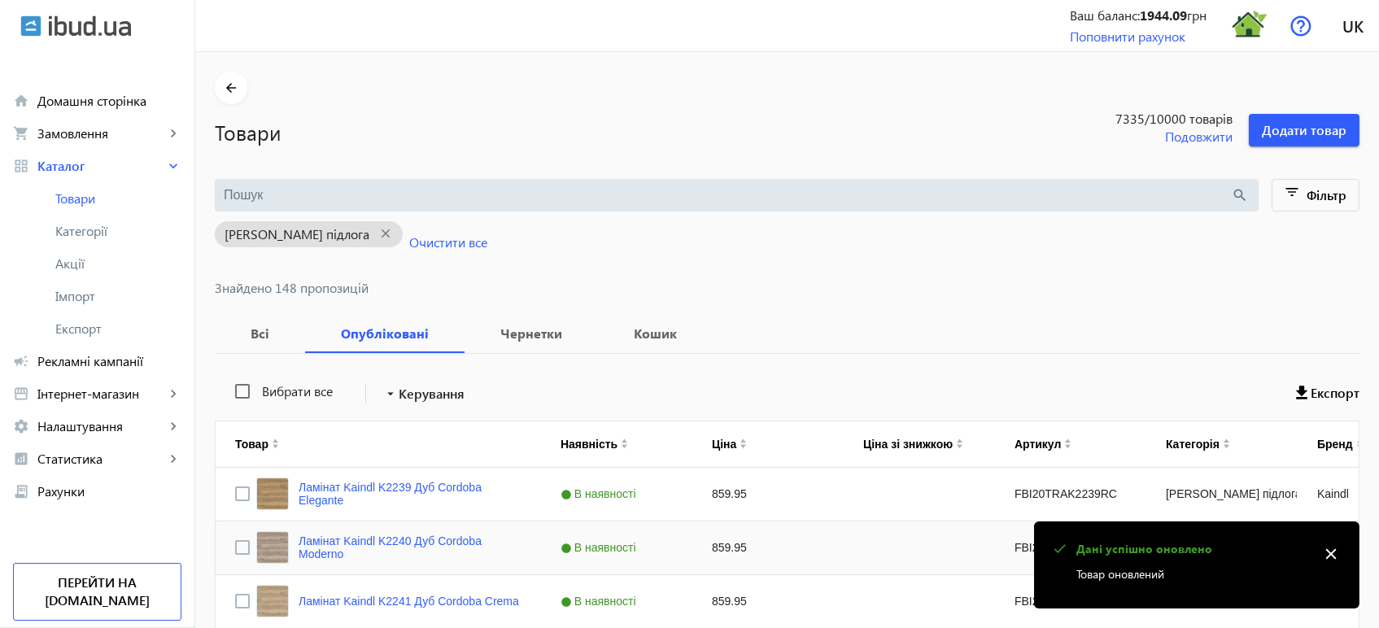
scroll to position [2642, 0]
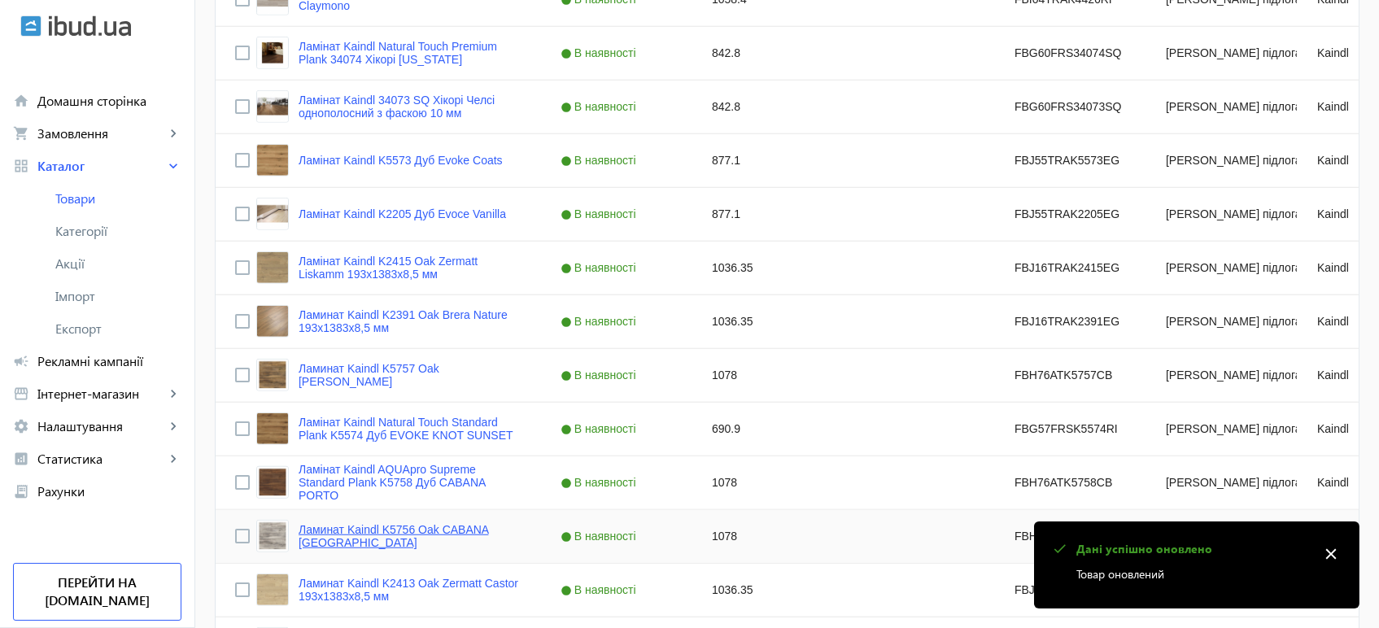
click at [432, 531] on link "Ламинат Kaindl K5756 Oak CABANA LAGOS" at bounding box center [409, 536] width 223 height 26
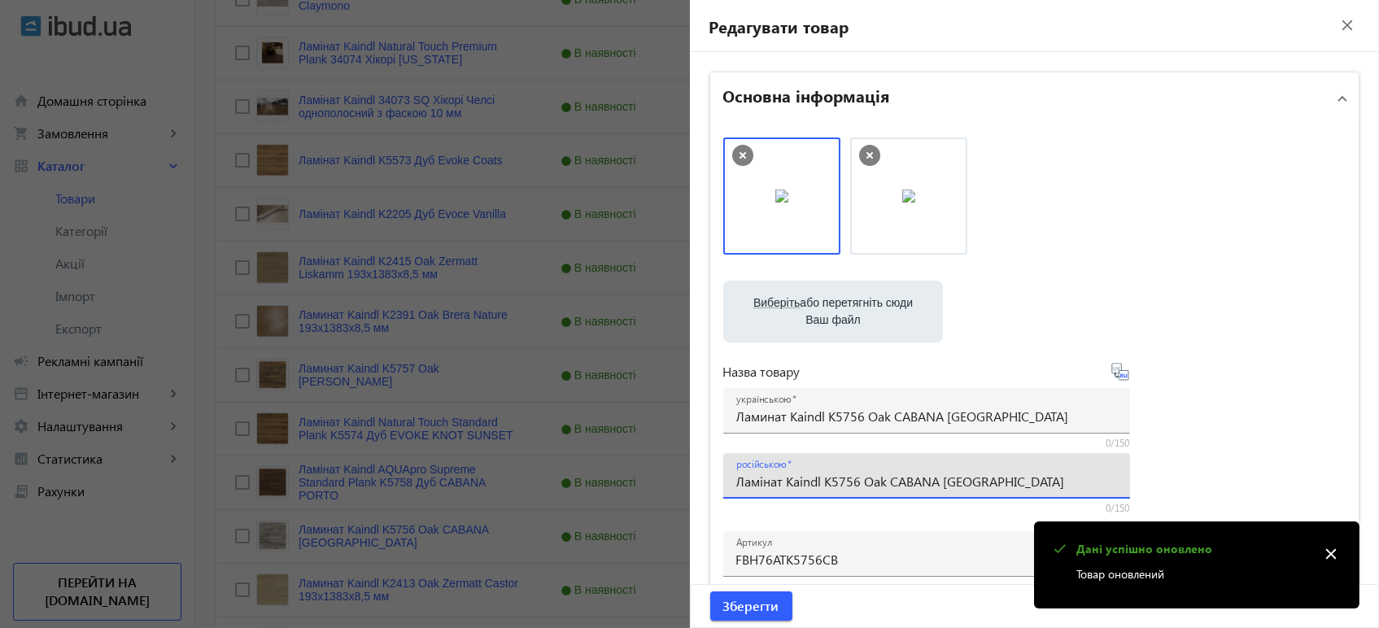
click at [869, 489] on input "Ламінат Kaindl K5756 Oak CABANA [GEOGRAPHIC_DATA]" at bounding box center [926, 481] width 381 height 17
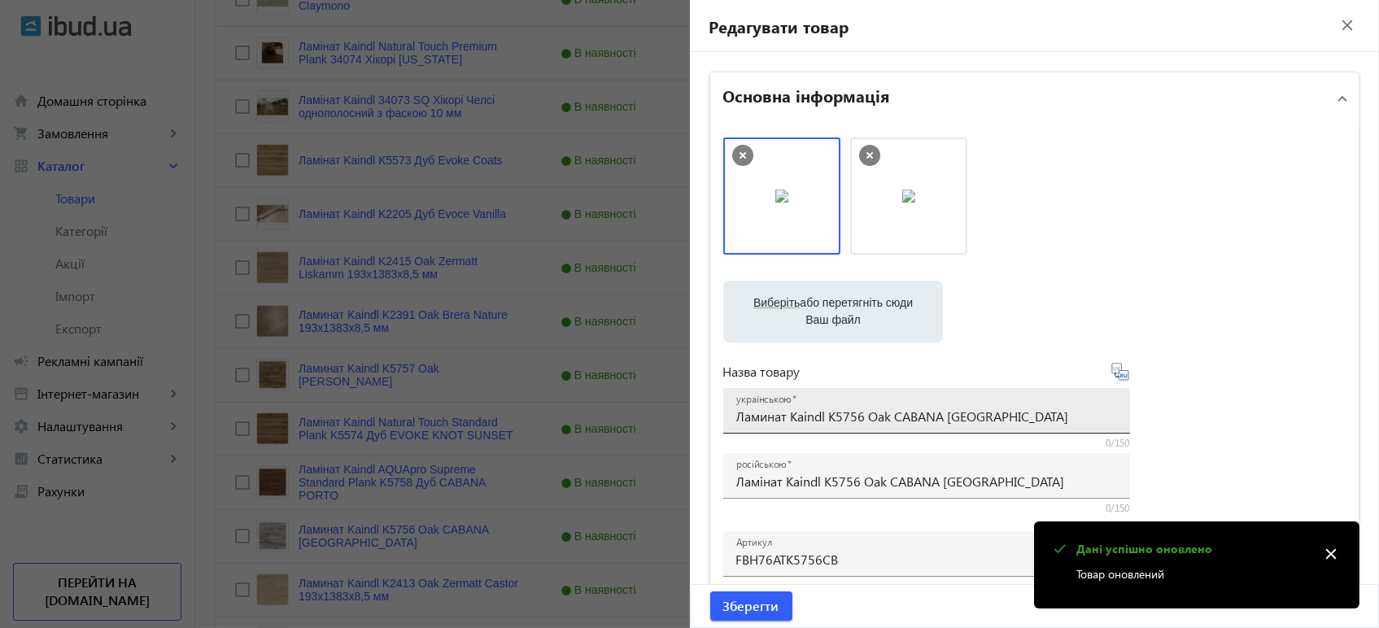
click at [876, 404] on div "українською Ламинат Kaindl K5756 Oak CABANA LAGOS" at bounding box center [926, 411] width 381 height 46
paste input "і"
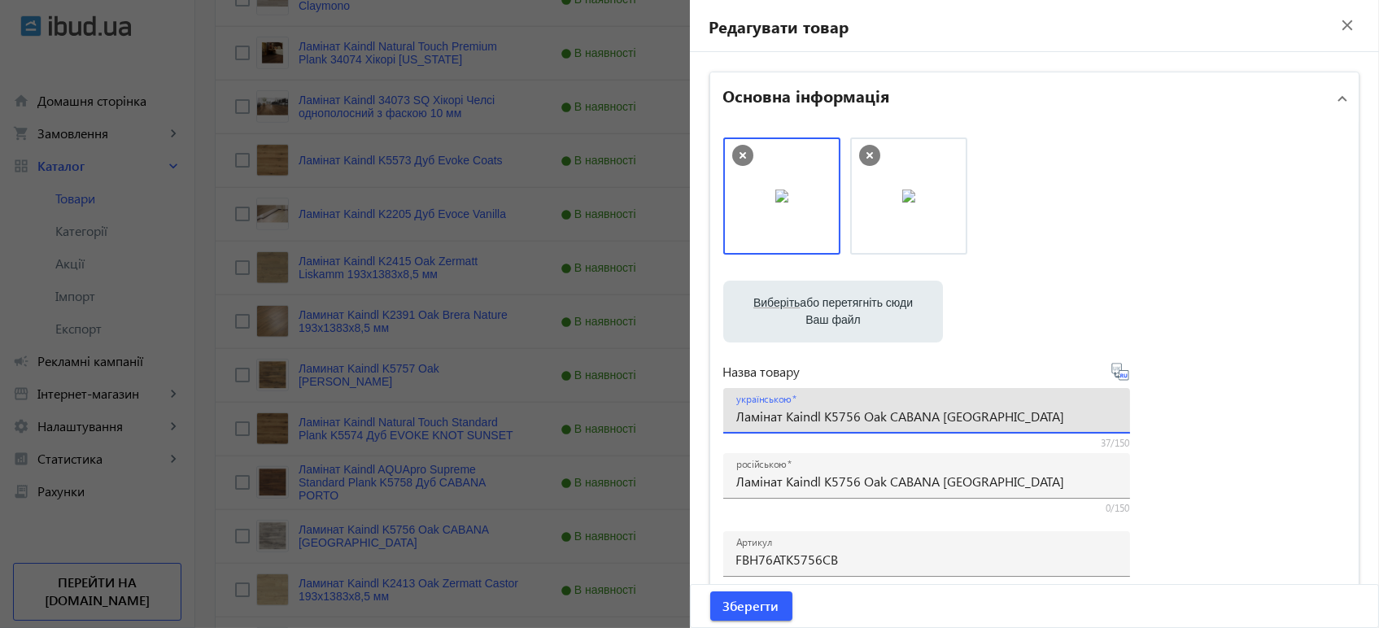
click at [1123, 375] on icon at bounding box center [1124, 375] width 3 height 4
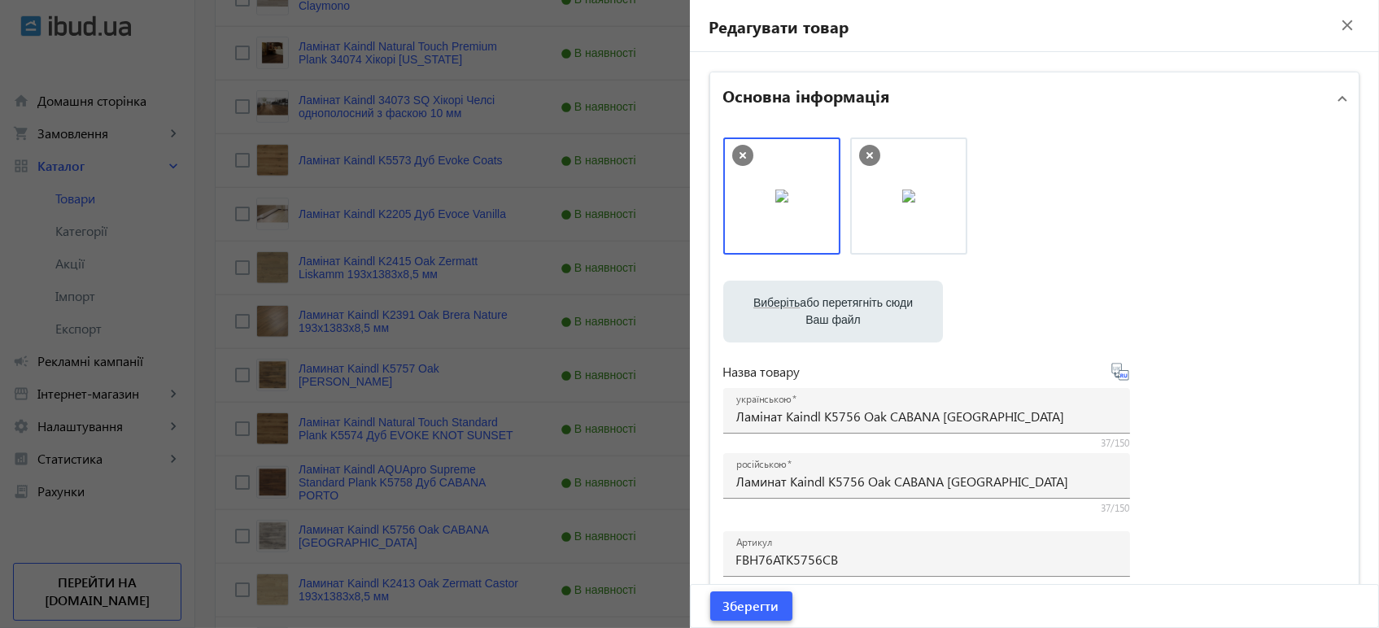
click at [734, 612] on span "Зберегти" at bounding box center [751, 606] width 56 height 18
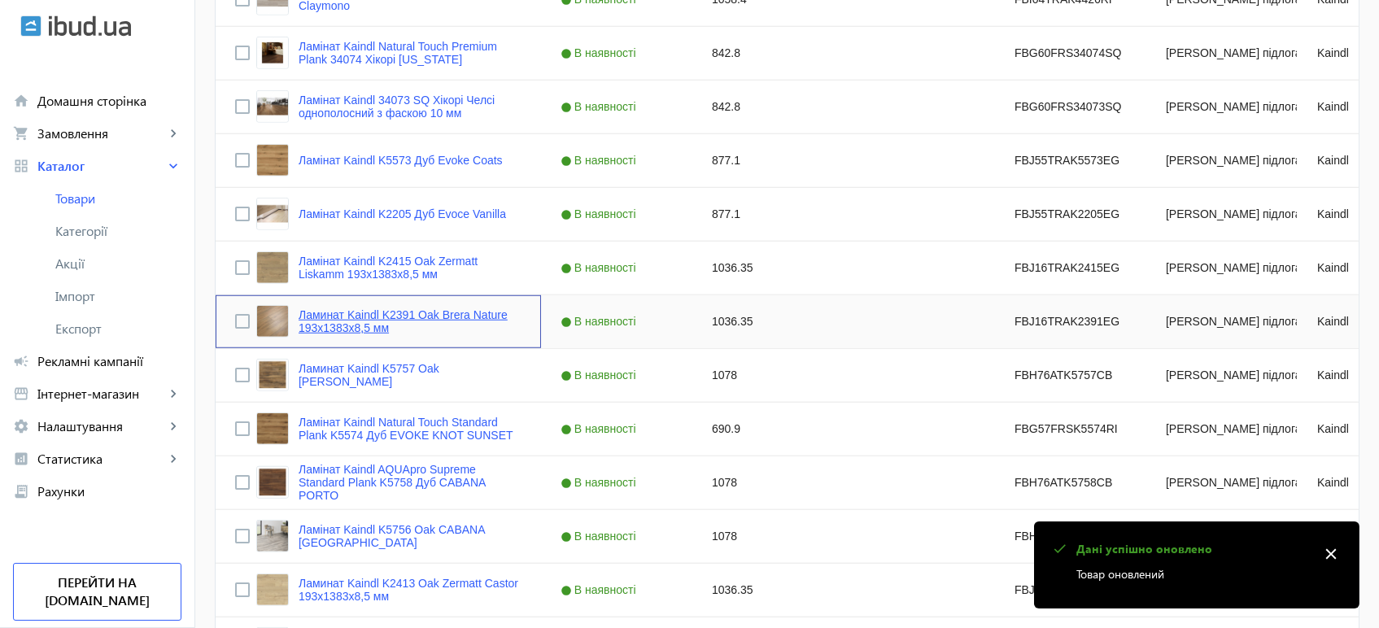
click at [337, 317] on link "Ламинат Kaindl K2391 Oak Brera Nature 193х1383х8,5 мм" at bounding box center [409, 321] width 223 height 26
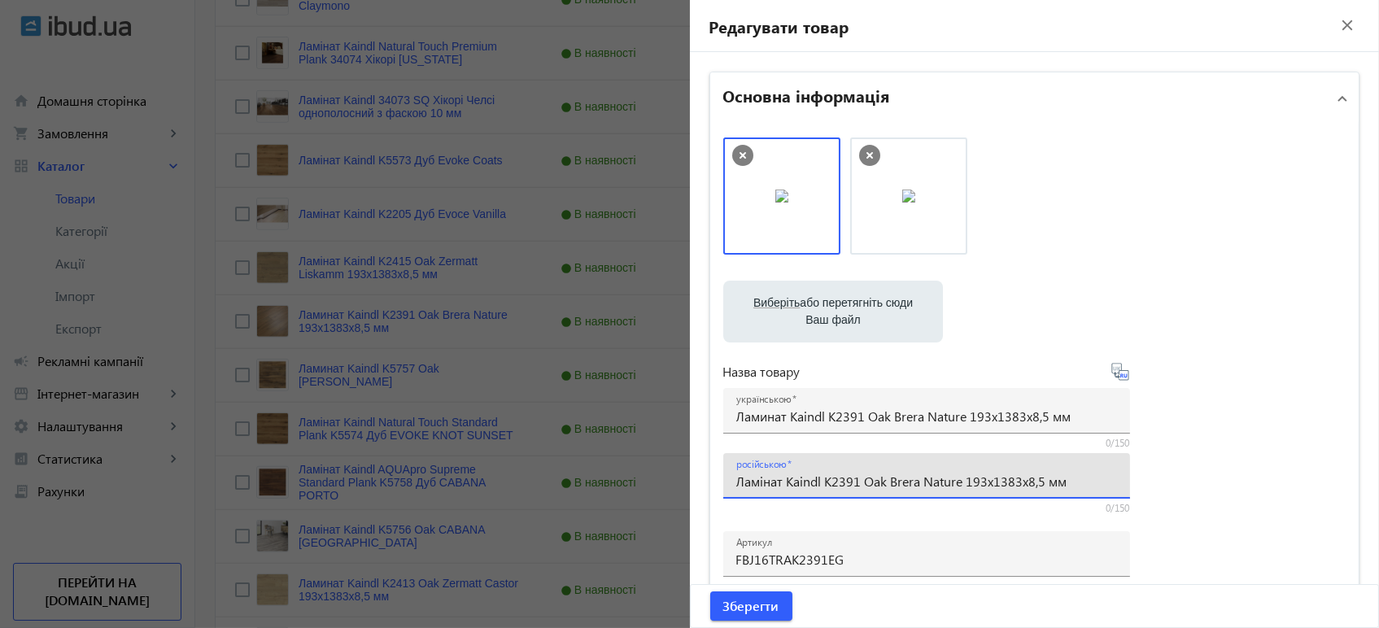
click at [764, 486] on input "Ламінат Kaindl K2391 Oak Brera Nature 193х1383х8,5 мм" at bounding box center [926, 481] width 381 height 17
click at [774, 420] on input "Ламинат Kaindl K2391 Oak Brera Nature 193х1383х8,5 мм" at bounding box center [926, 415] width 381 height 17
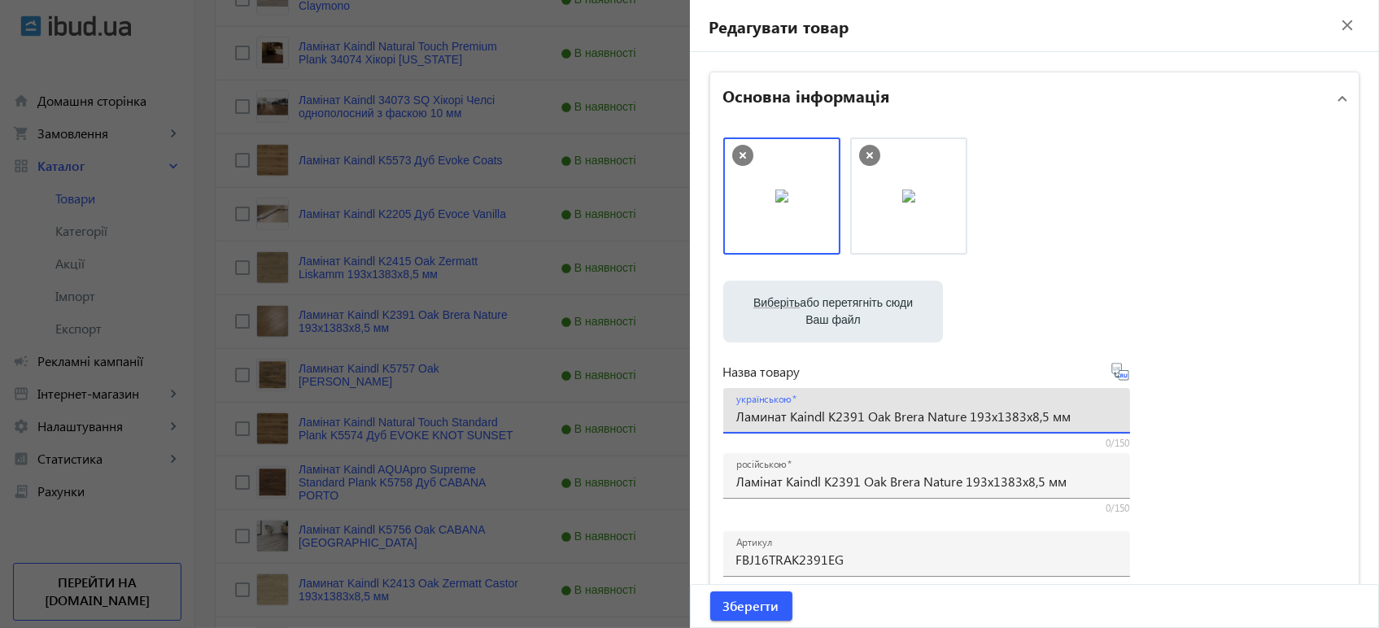
paste input "і"
click at [1111, 376] on icon at bounding box center [1119, 371] width 17 height 17
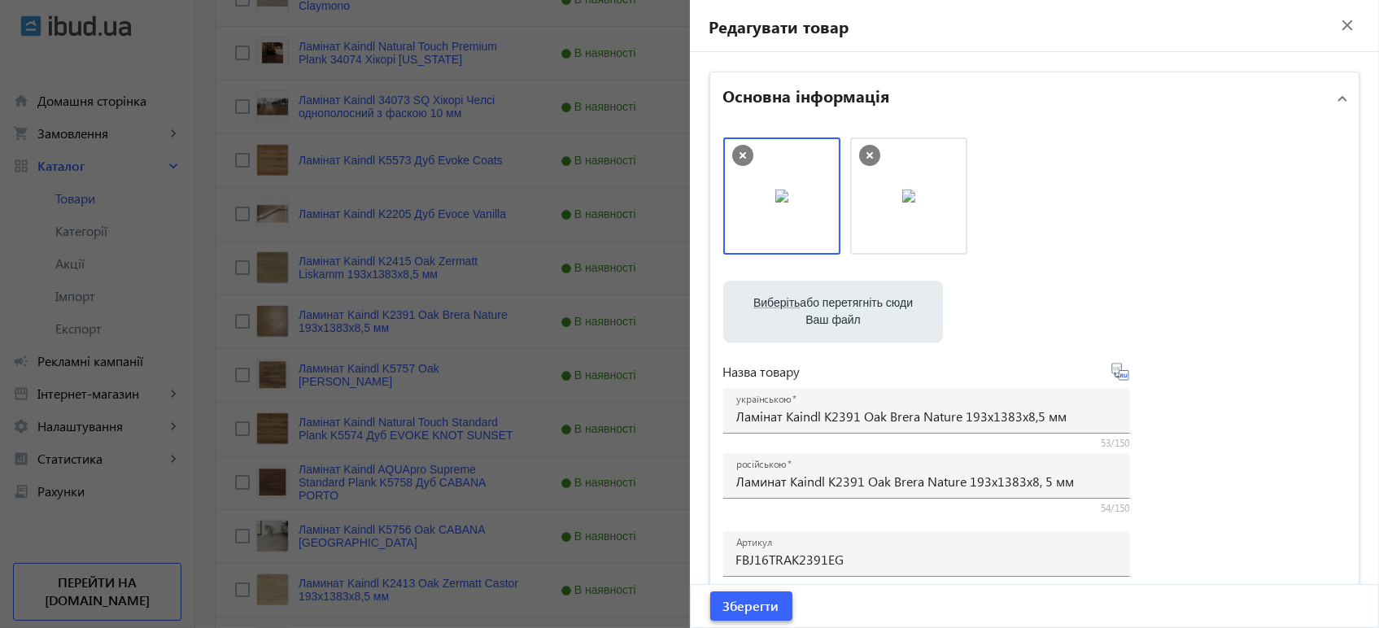
click at [739, 602] on span "Зберегти" at bounding box center [751, 606] width 56 height 18
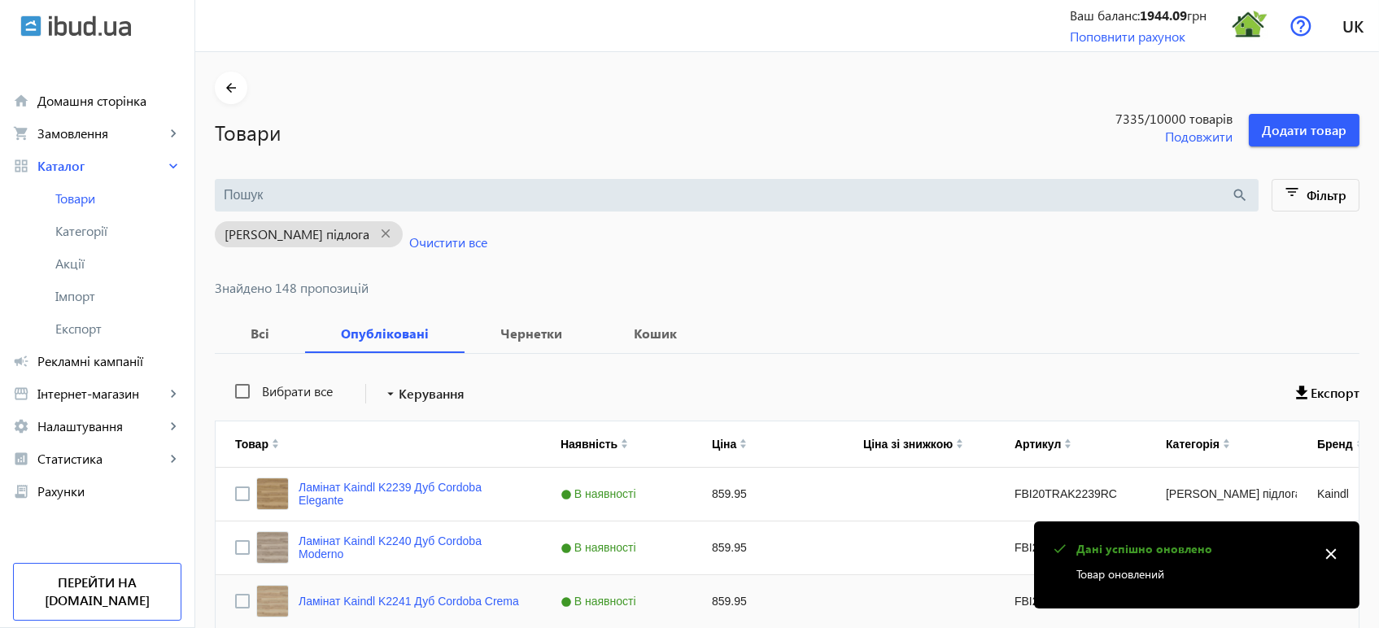
scroll to position [2695, 0]
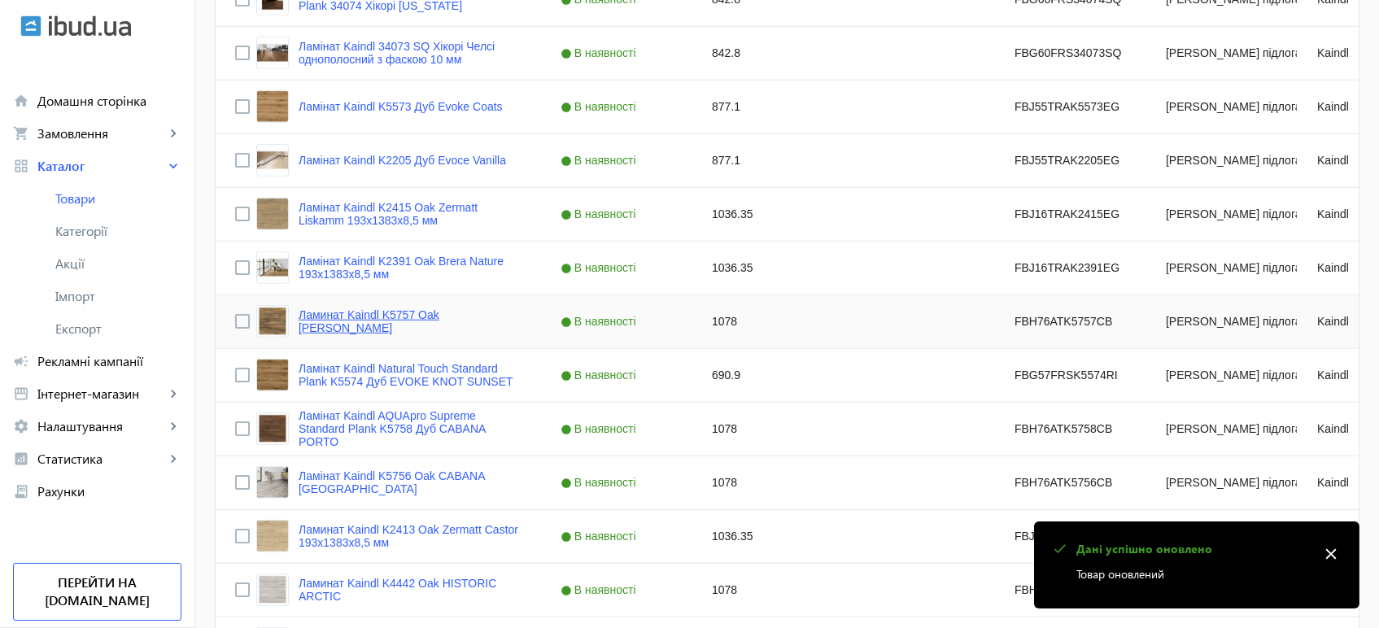
click at [415, 310] on link "Ламинат Kaindl K5757 Oak CABANA EVORA" at bounding box center [409, 321] width 223 height 26
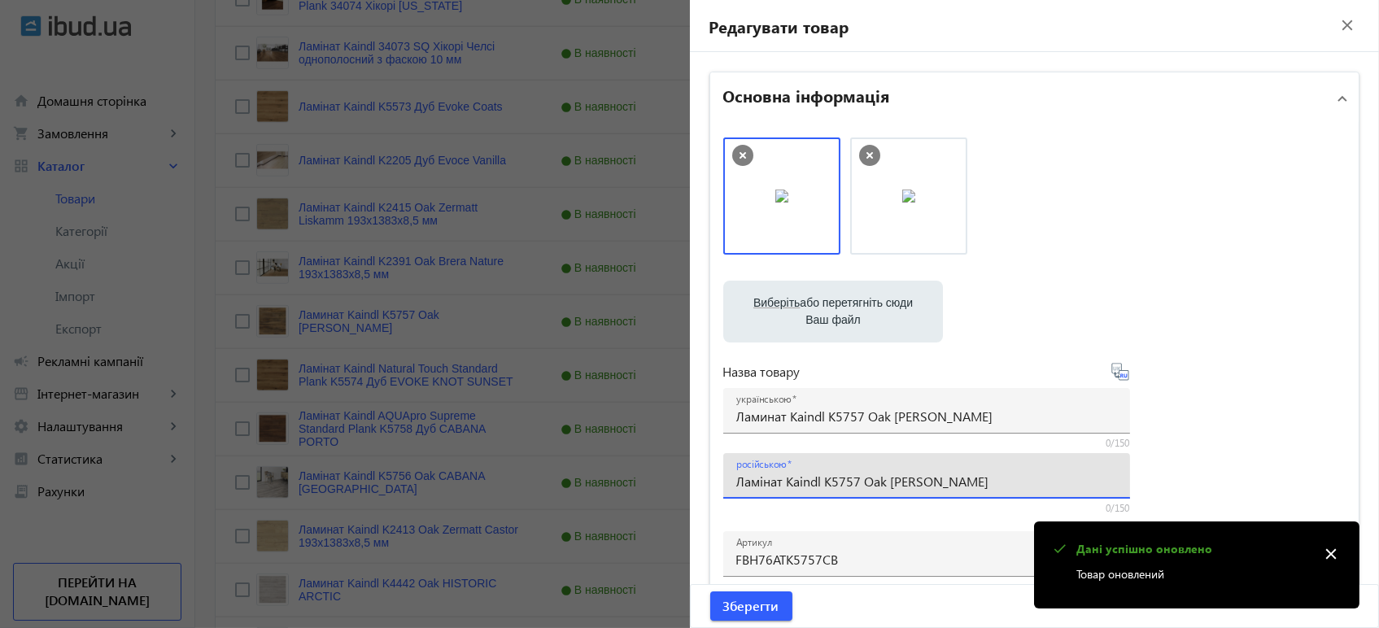
click at [815, 480] on input "Ламінат Kaindl K5757 Oak [PERSON_NAME]" at bounding box center [926, 481] width 381 height 17
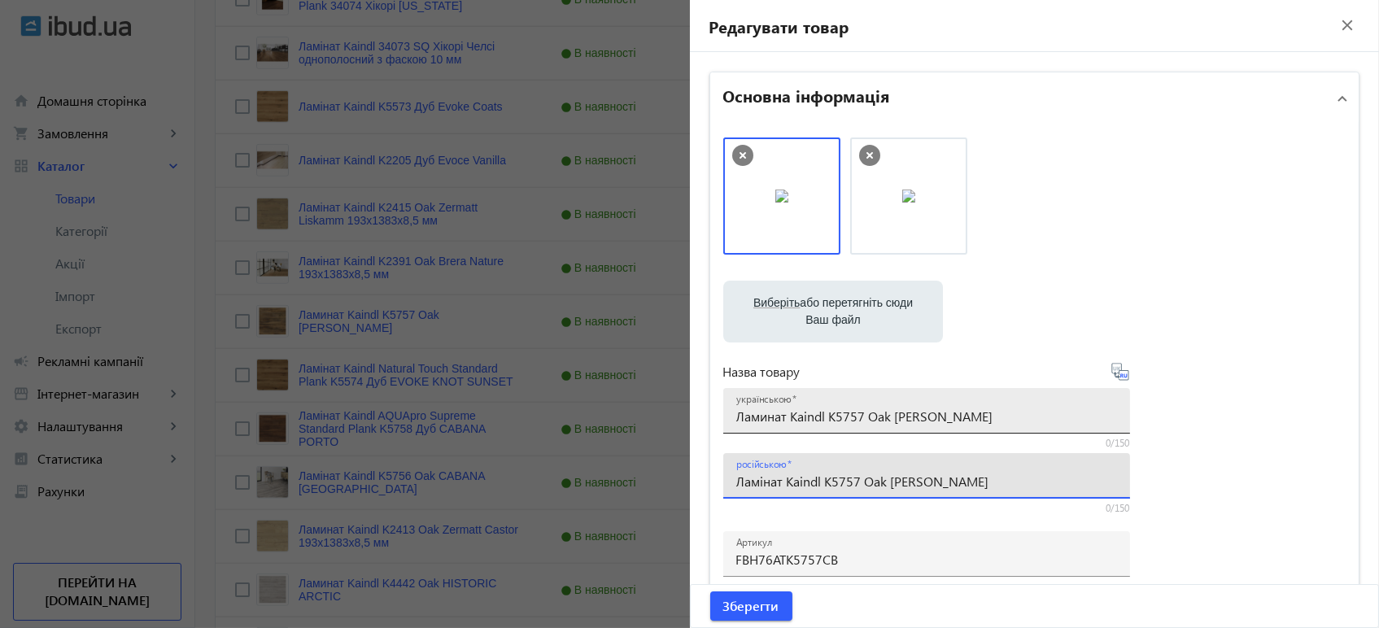
click at [864, 420] on input "Ламинат Kaindl K5757 Oak CABANA EVORA" at bounding box center [926, 415] width 381 height 17
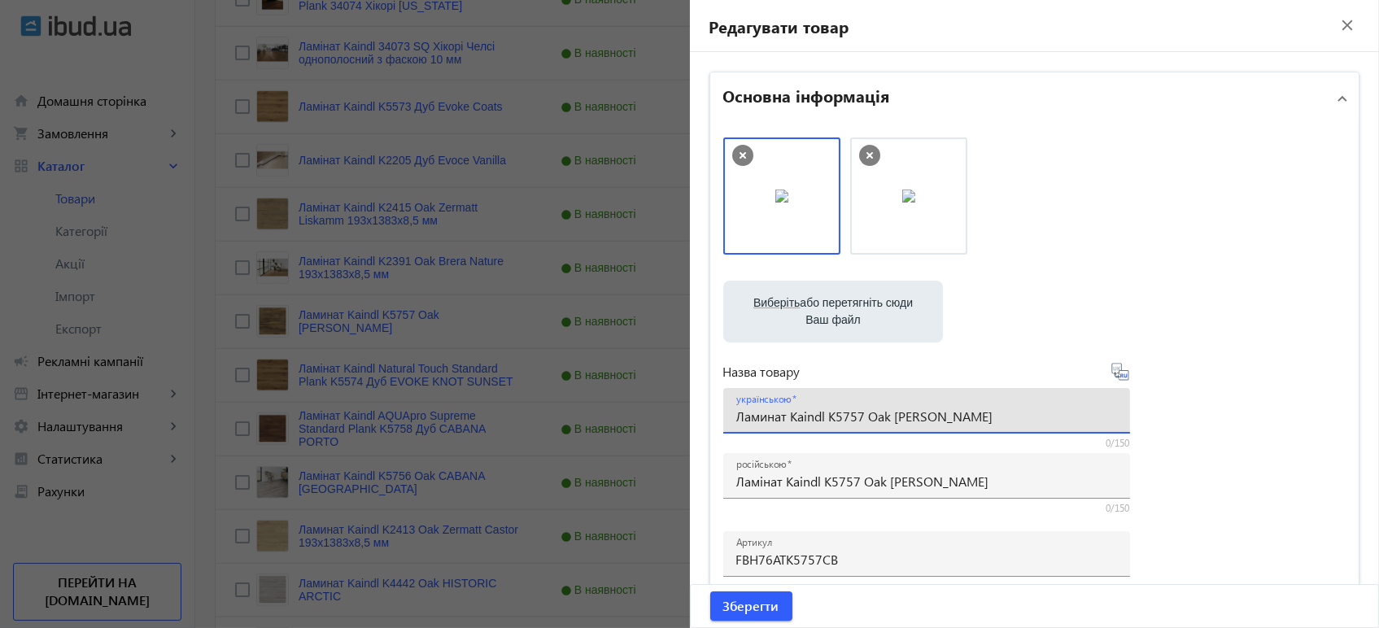
paste input "і"
click at [1111, 373] on icon at bounding box center [1119, 371] width 17 height 17
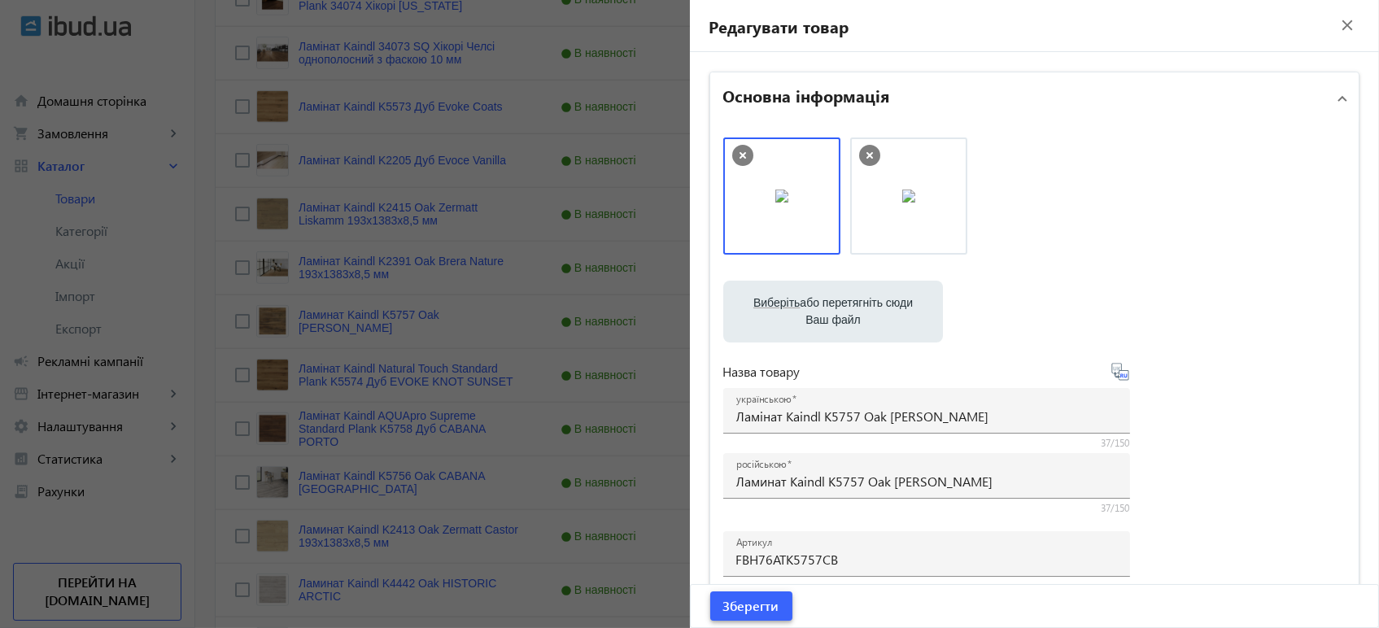
click at [762, 606] on span "Зберегти" at bounding box center [751, 606] width 56 height 18
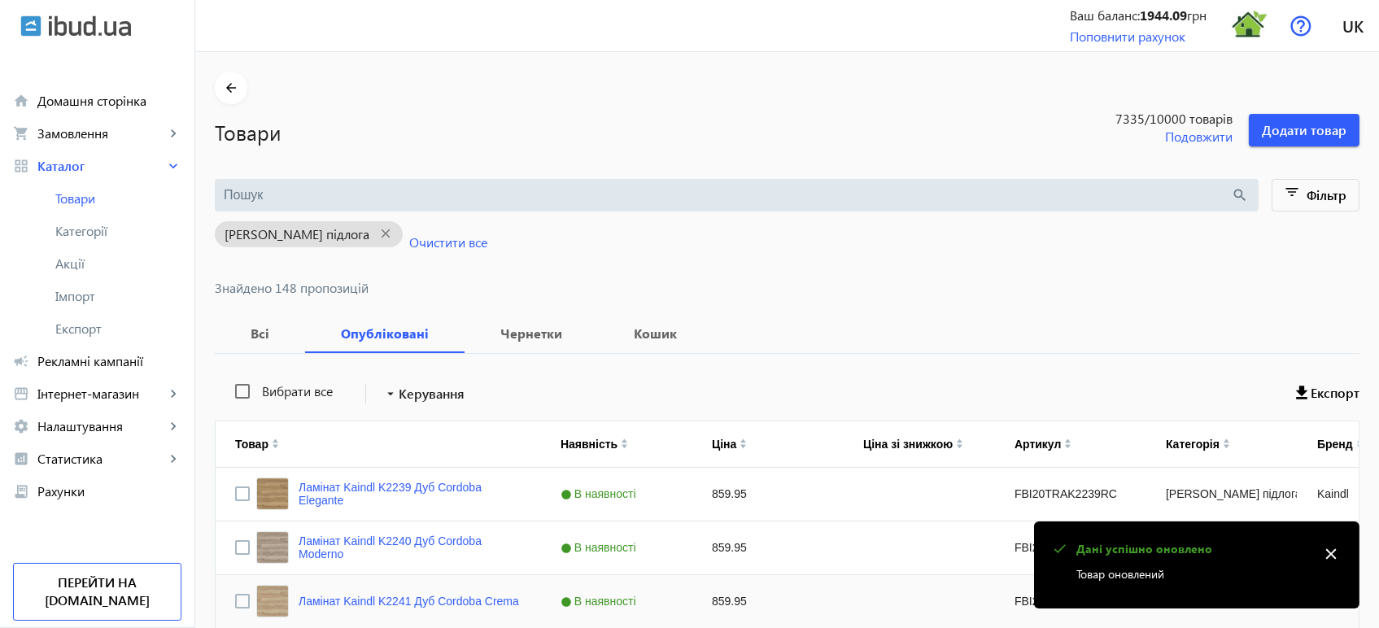
scroll to position [2910, 0]
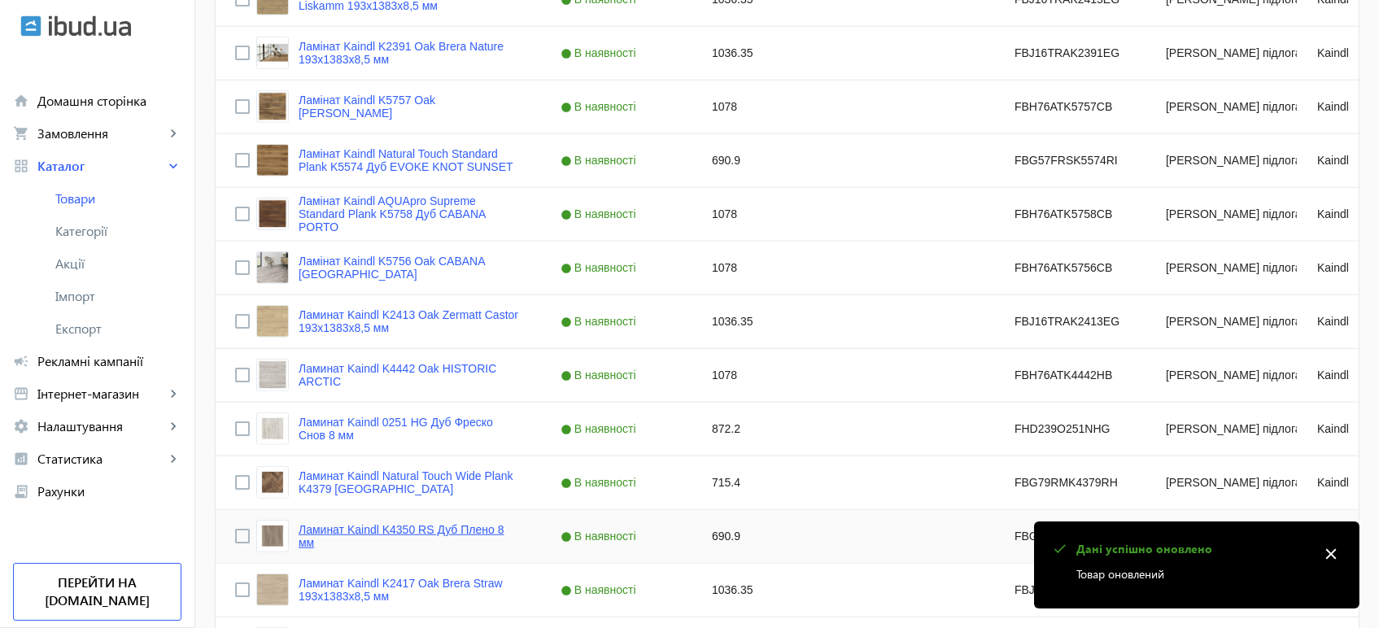
click at [325, 526] on link "Ламинат Kaindl K4350 RS Дуб Плено 8 мм" at bounding box center [409, 536] width 223 height 26
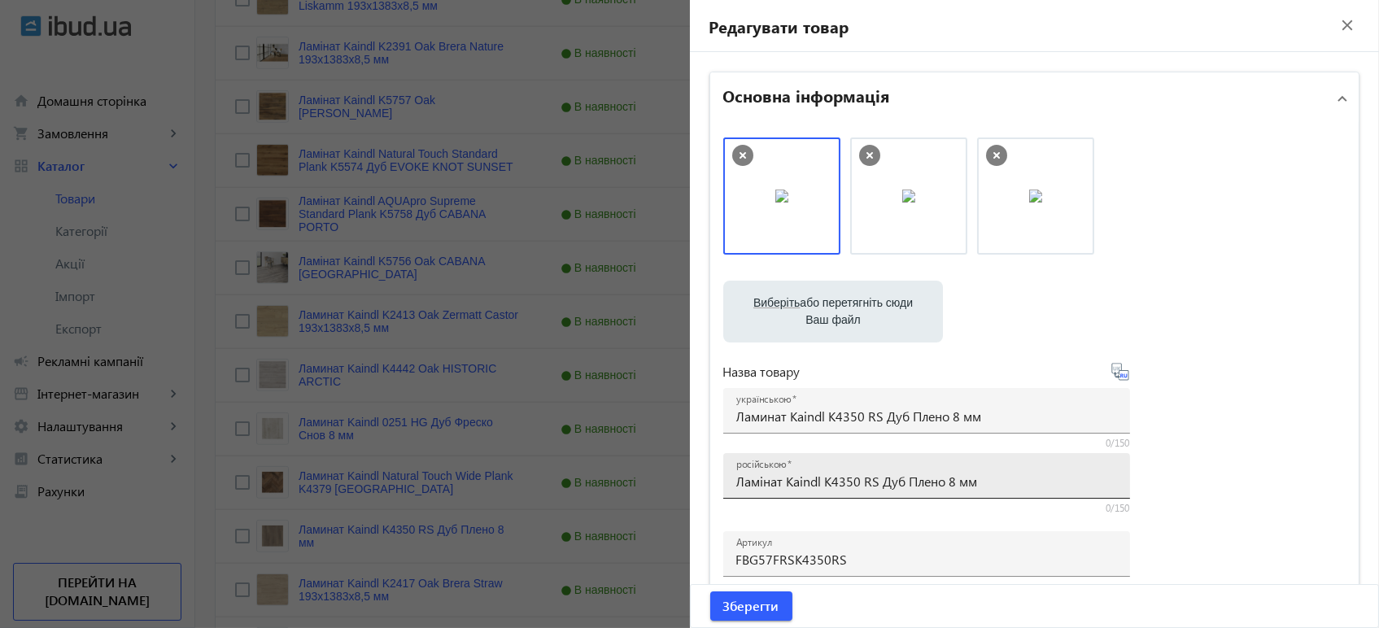
click at [778, 482] on input "Ламінат Kaindl K4350 RS Дуб Плено 8 мм" at bounding box center [926, 481] width 381 height 17
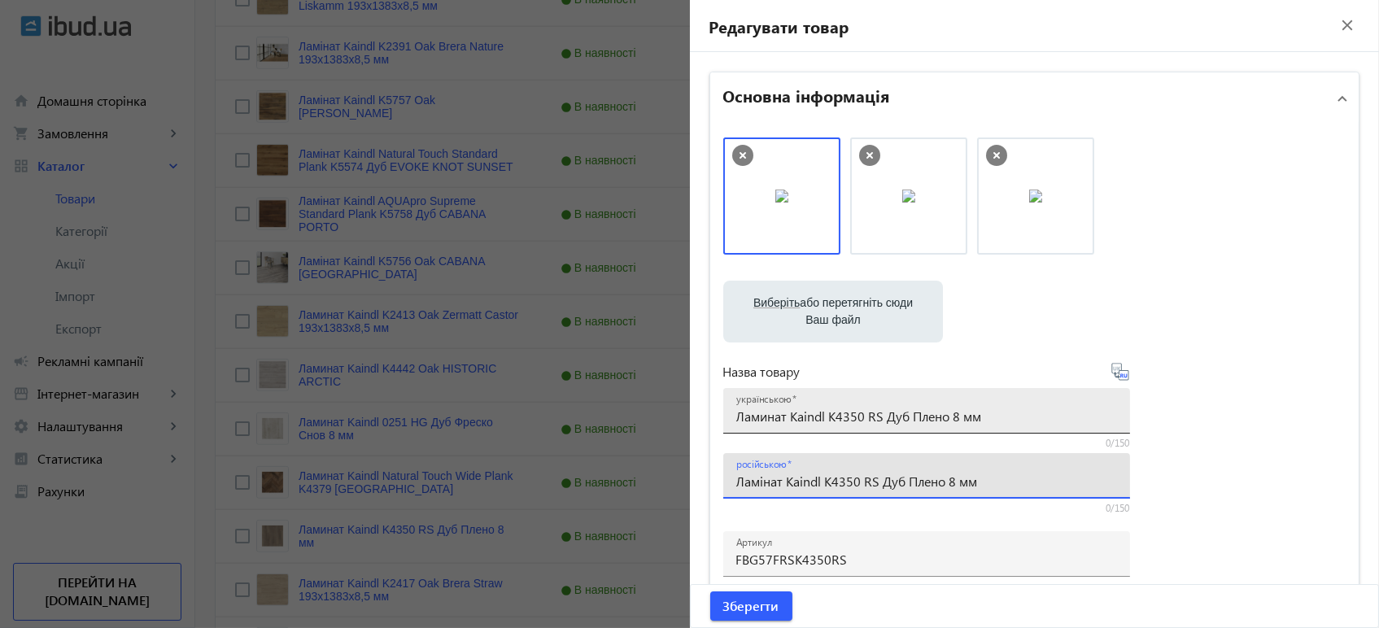
click at [821, 415] on input "Ламинат Kaindl K4350 RS Дуб Плено 8 мм" at bounding box center [926, 415] width 381 height 17
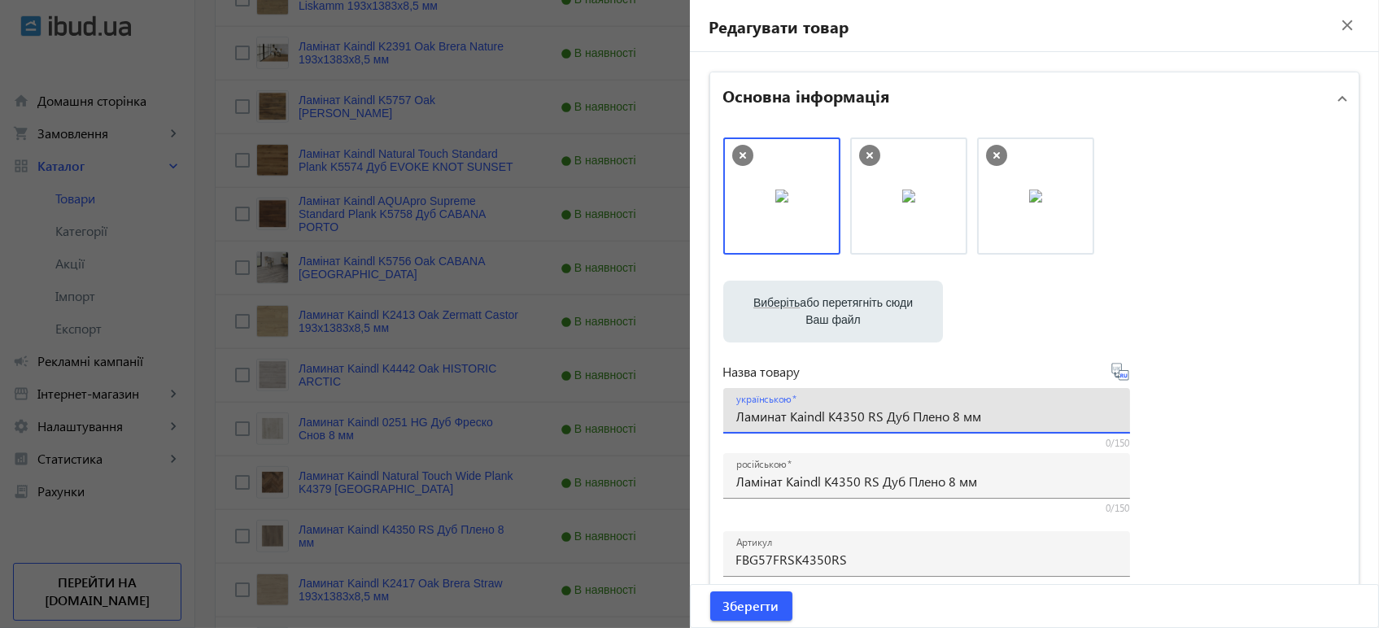
paste input "і"
click at [1117, 369] on icon at bounding box center [1120, 372] width 20 height 20
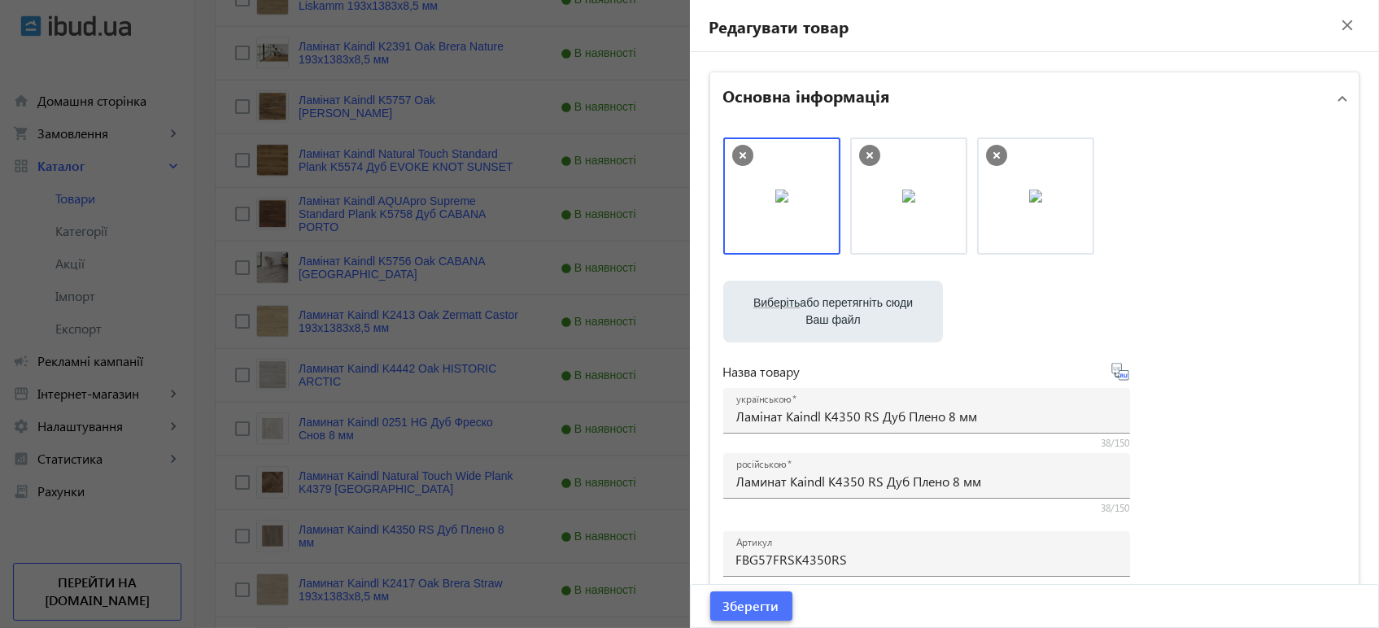
click at [723, 613] on span "Зберегти" at bounding box center [751, 606] width 56 height 18
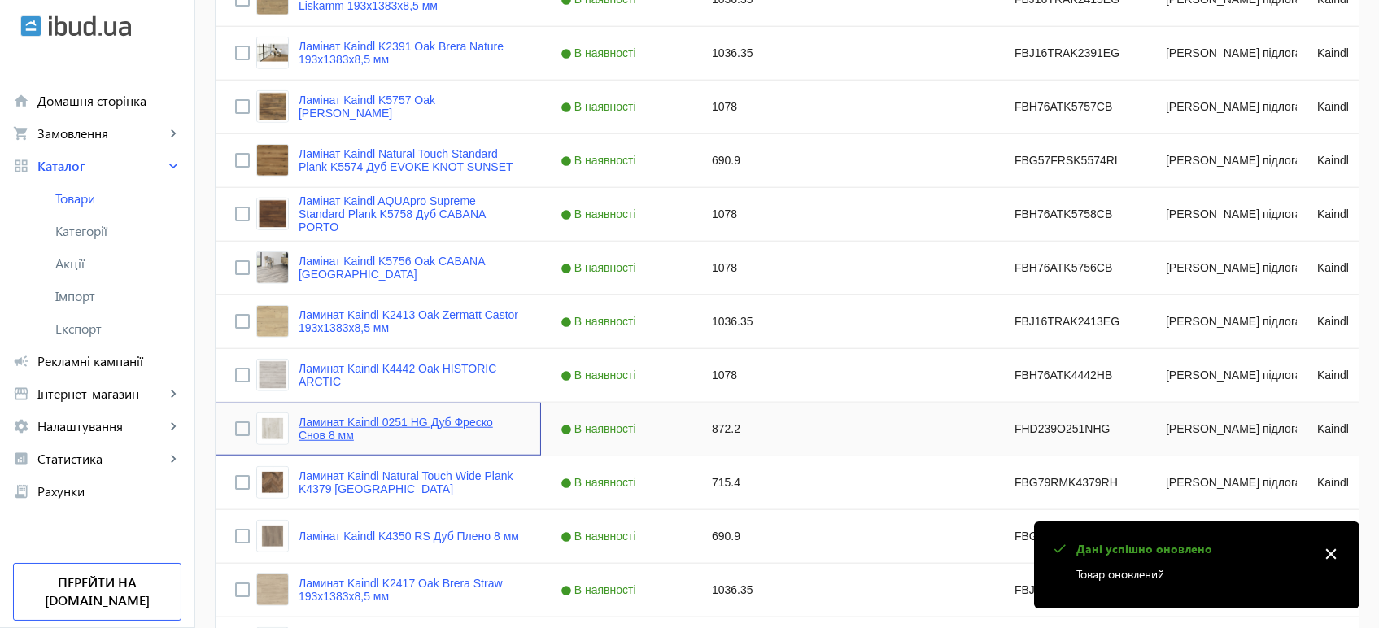
click at [409, 429] on link "Ламинат Kaindl 0251 HG Дуб Фреско Снов 8 мм" at bounding box center [409, 429] width 223 height 26
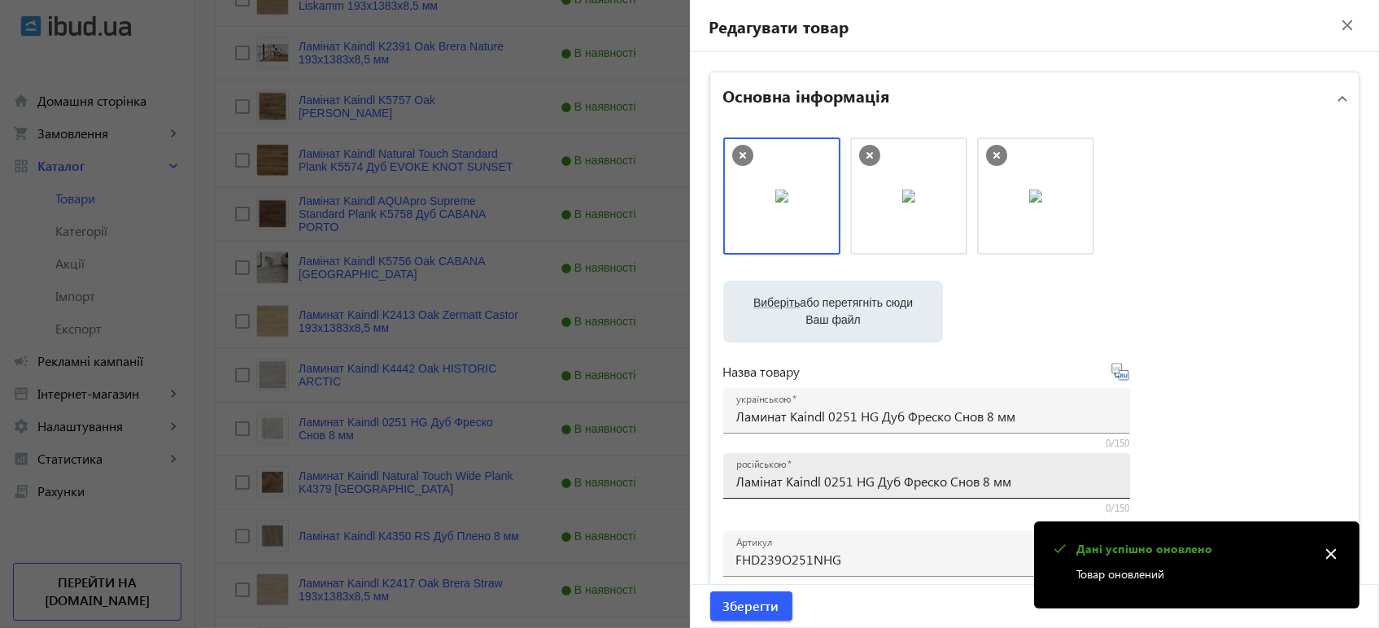
click at [812, 479] on input "Ламінат Kaindl 0251 HG Дуб Фреско Снов 8 мм" at bounding box center [926, 481] width 381 height 17
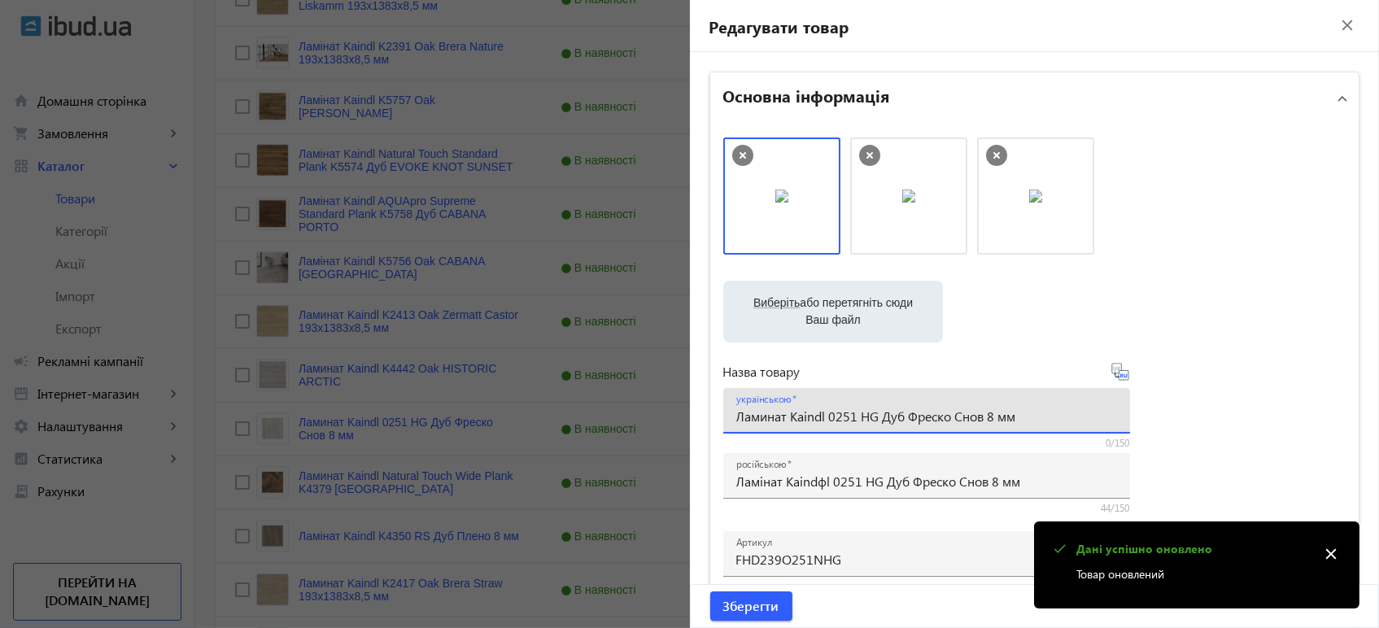
click at [833, 416] on input "Ламинат Kaindl 0251 HG Дуб Фреско Снов 8 мм" at bounding box center [926, 415] width 381 height 17
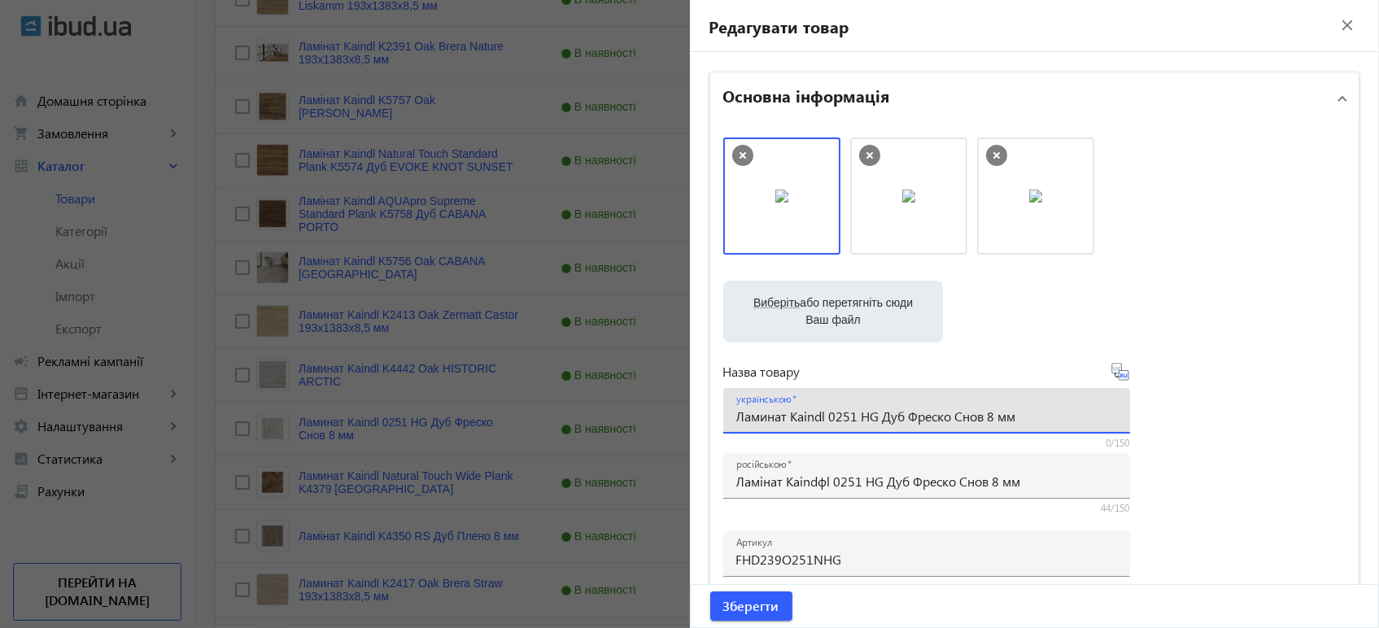
paste input "інат Kaindl K4350 RS Дуб Плено"
click at [359, 249] on div at bounding box center [689, 314] width 1379 height 628
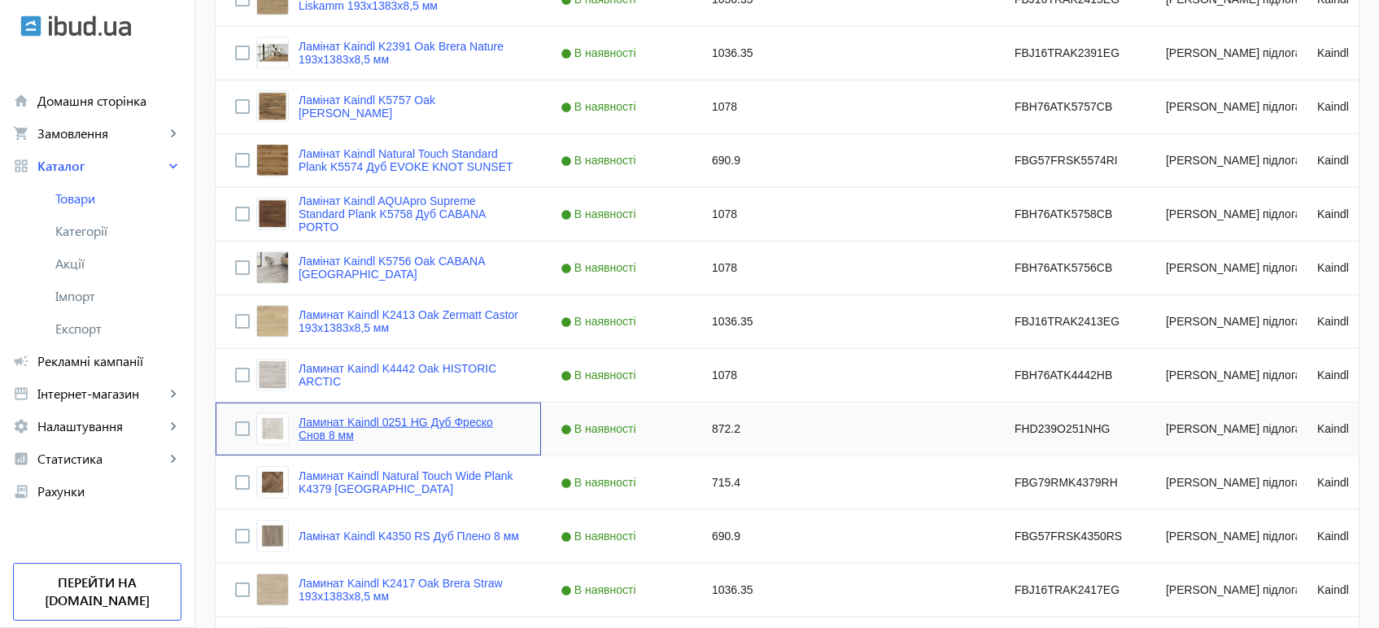
click at [354, 419] on link "Ламинат Kaindl 0251 HG Дуб Фреско Снов 8 мм" at bounding box center [409, 429] width 223 height 26
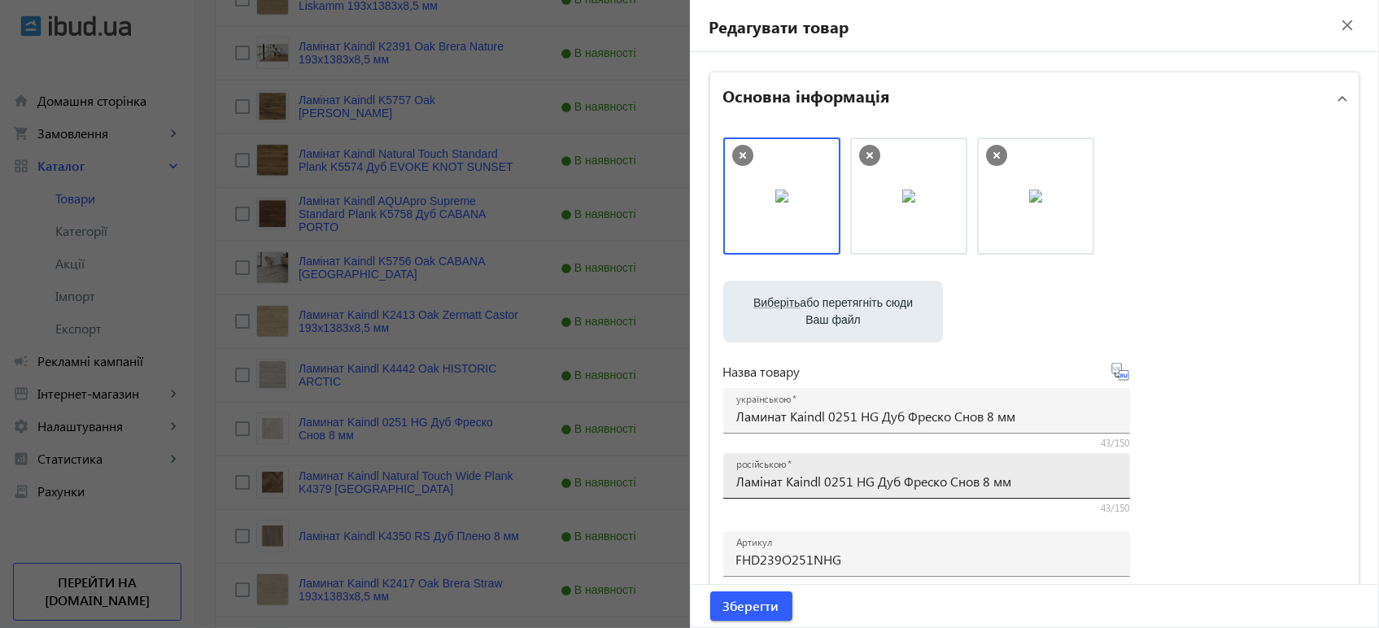
click at [790, 491] on div "російською Ламінат Kaindl 0251 HG Дуб Фреско Снов 8 мм" at bounding box center [926, 476] width 381 height 46
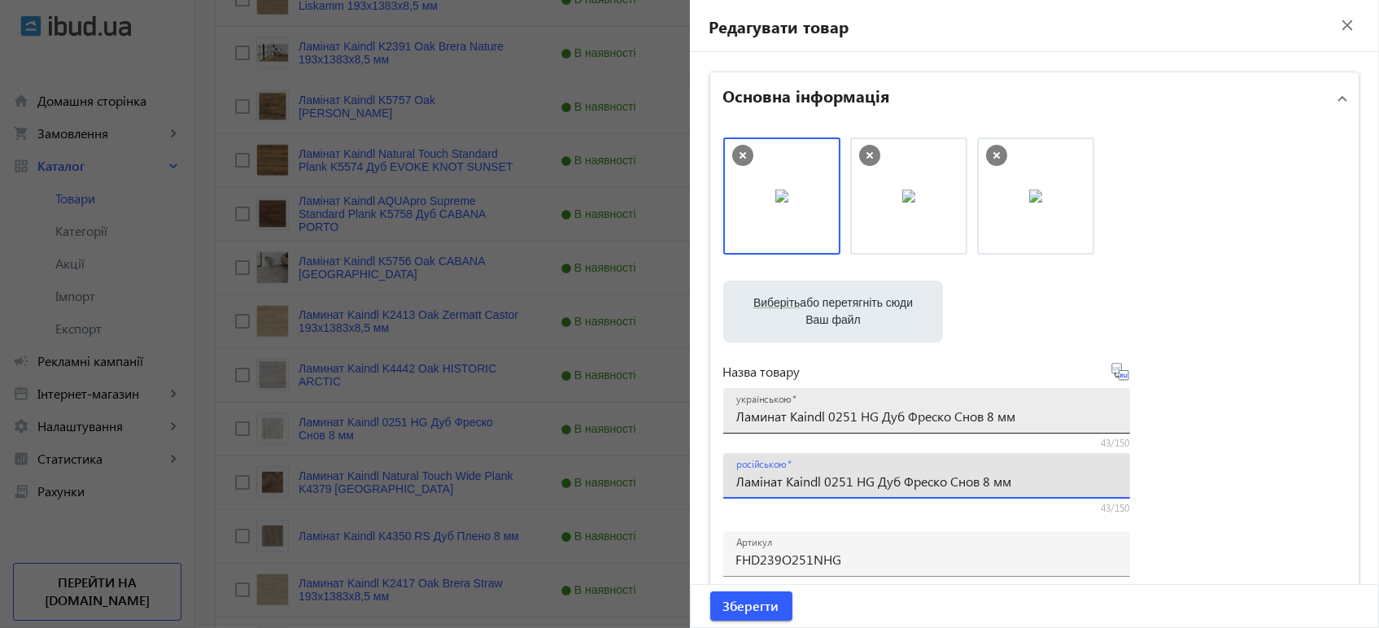
click at [826, 416] on input "Ламинат Kaindl 0251 HG Дуб Фреско Снов 8 мм" at bounding box center [926, 415] width 381 height 17
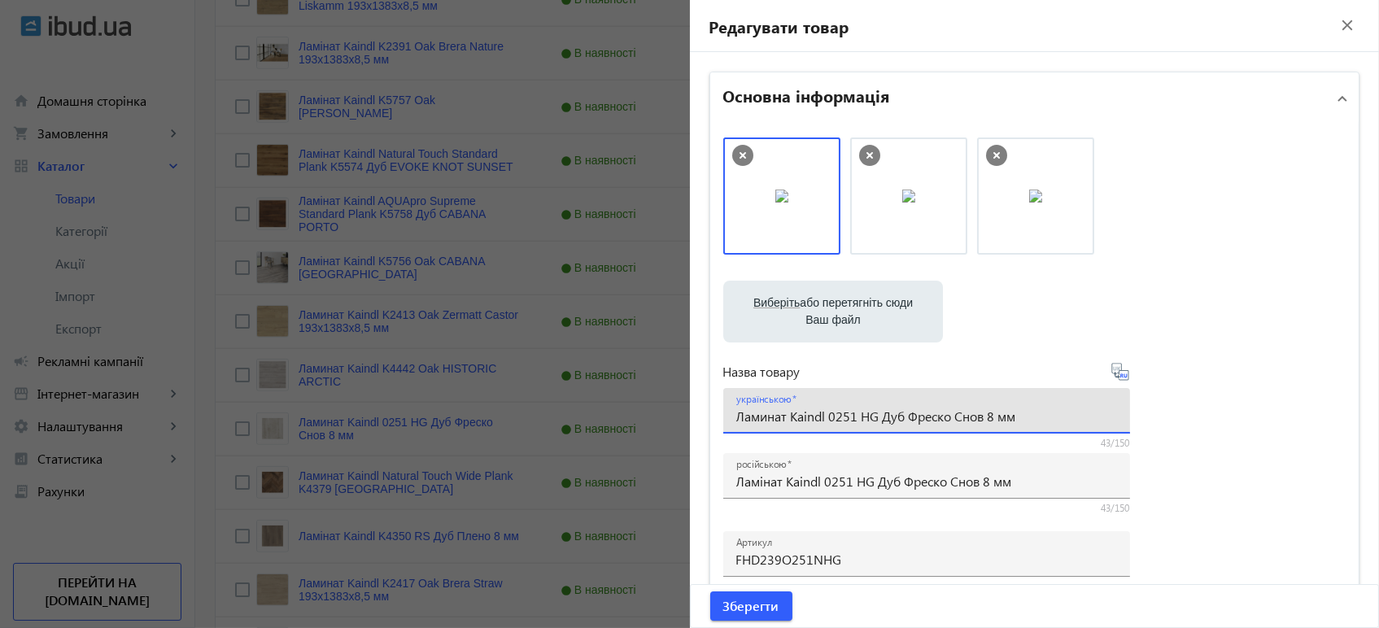
paste input "і"
click at [1122, 375] on icon at bounding box center [1120, 372] width 20 height 20
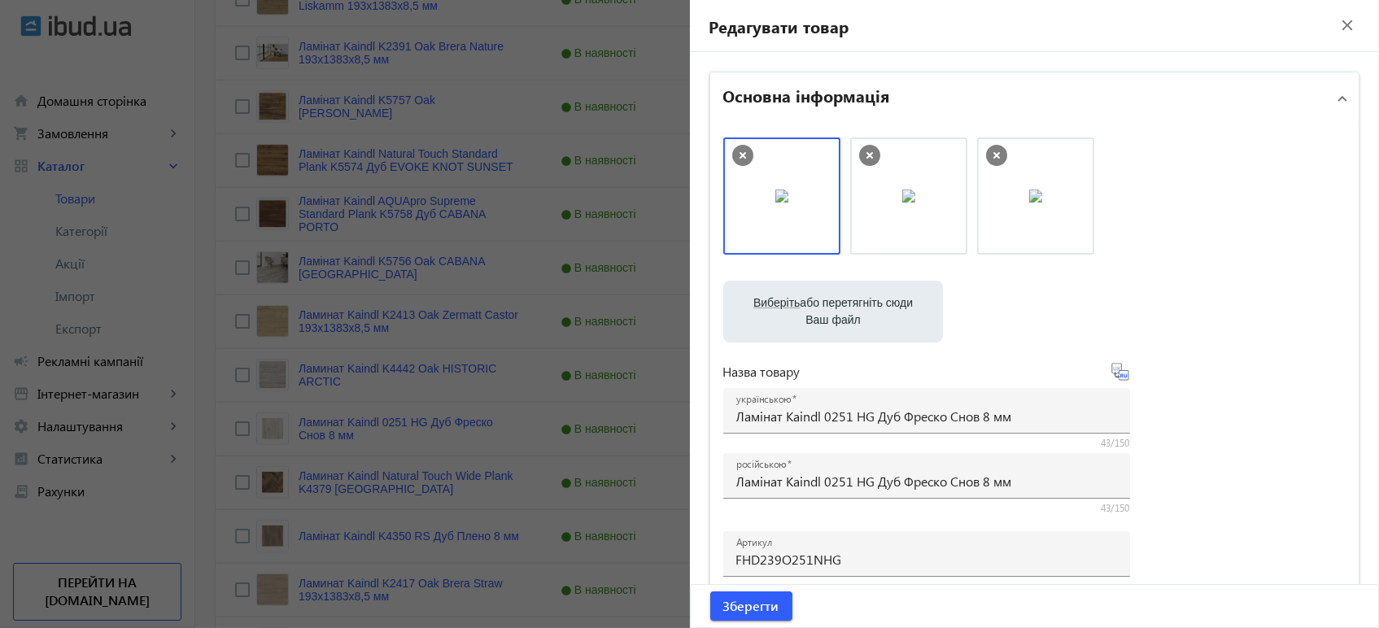
click at [1112, 375] on icon at bounding box center [1120, 372] width 20 height 20
click at [1117, 375] on icon at bounding box center [1120, 372] width 20 height 20
click at [723, 611] on span "Зберегти" at bounding box center [751, 606] width 56 height 18
click at [542, 333] on div at bounding box center [689, 314] width 1379 height 628
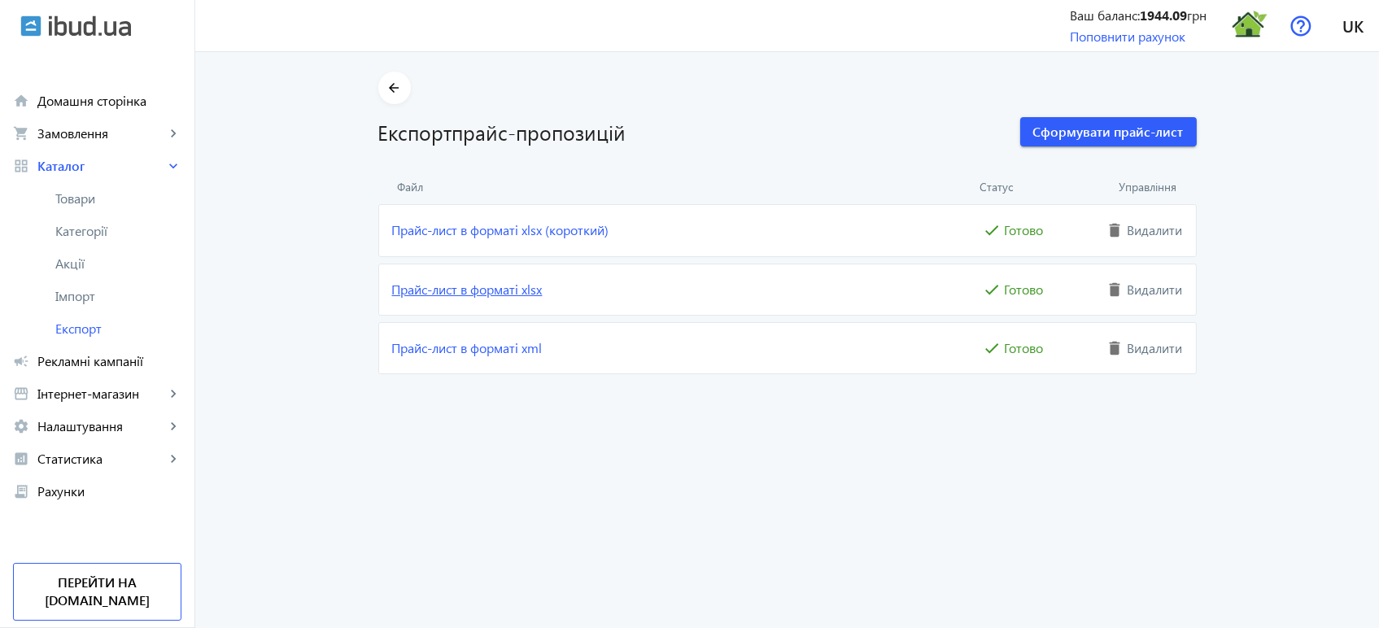
click at [491, 294] on link "Прайс-лист в форматі xlsx" at bounding box center [685, 290] width 587 height 18
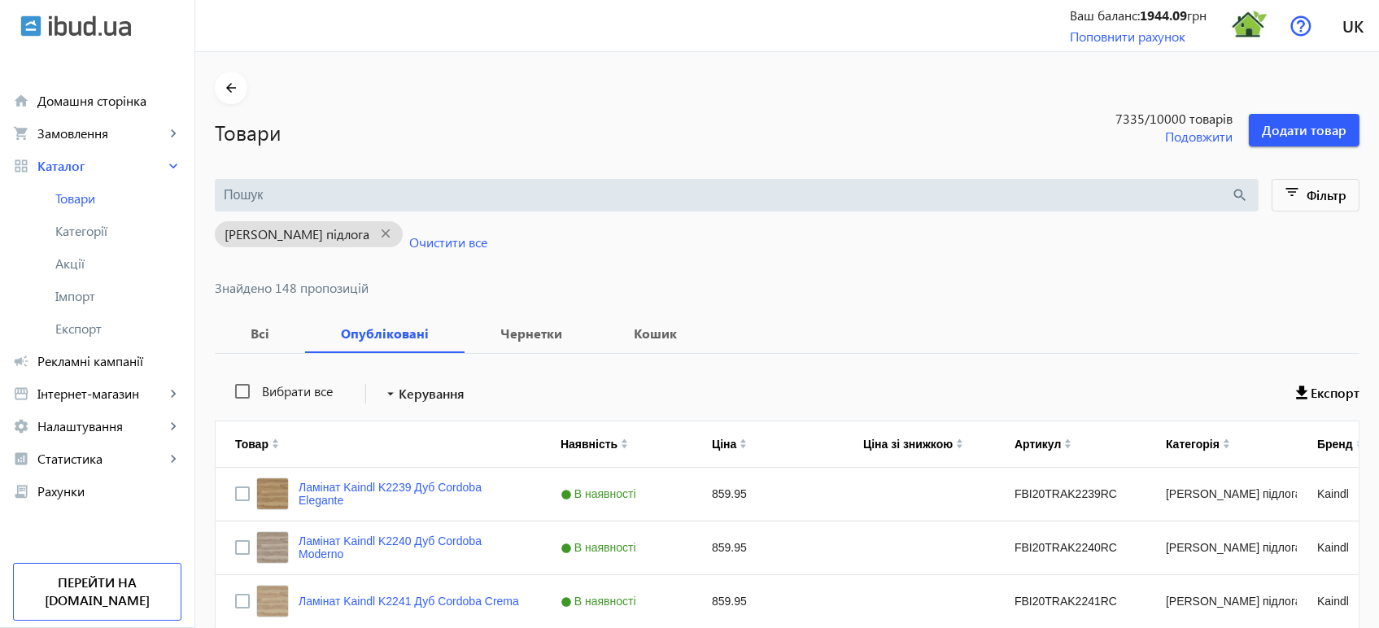
scroll to position [2910, 0]
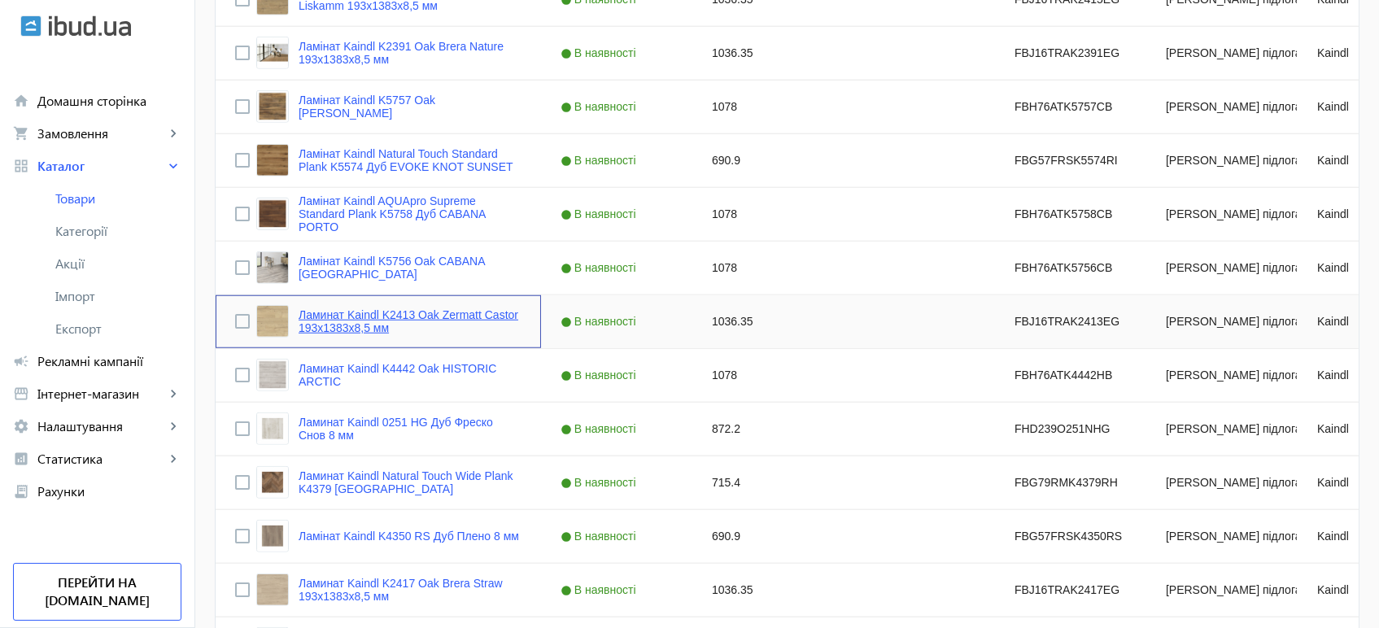
click at [416, 315] on link "Ламинат Kaindl K2413 Oak Zermatt Castor 193х1383х8,5 мм" at bounding box center [409, 321] width 223 height 26
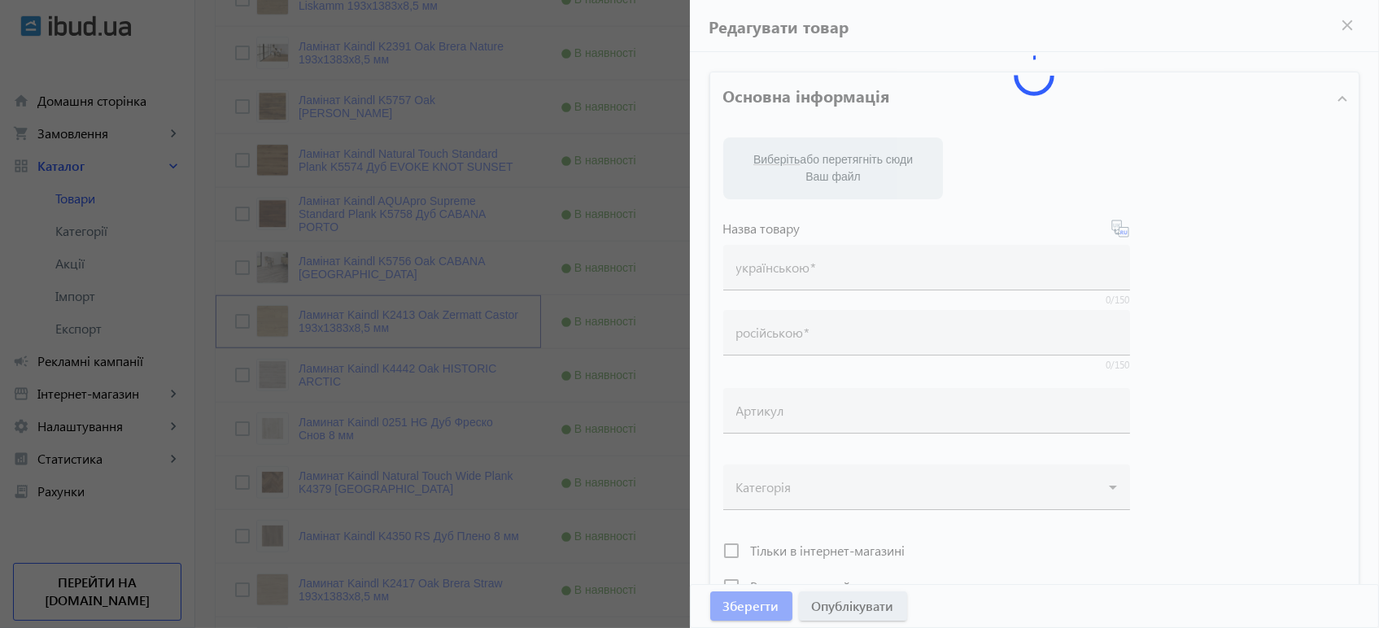
type input "Ламинат Kaindl K2413 Oak Zermatt Castor 193х1383х8,5 мм"
type input "Ламінат Kaindl K2413 Oak Zermatt Castor 193х1383х8,5 мм"
type input "FBJ16TRAK2413EG"
type input "1036.35"
type input "1"
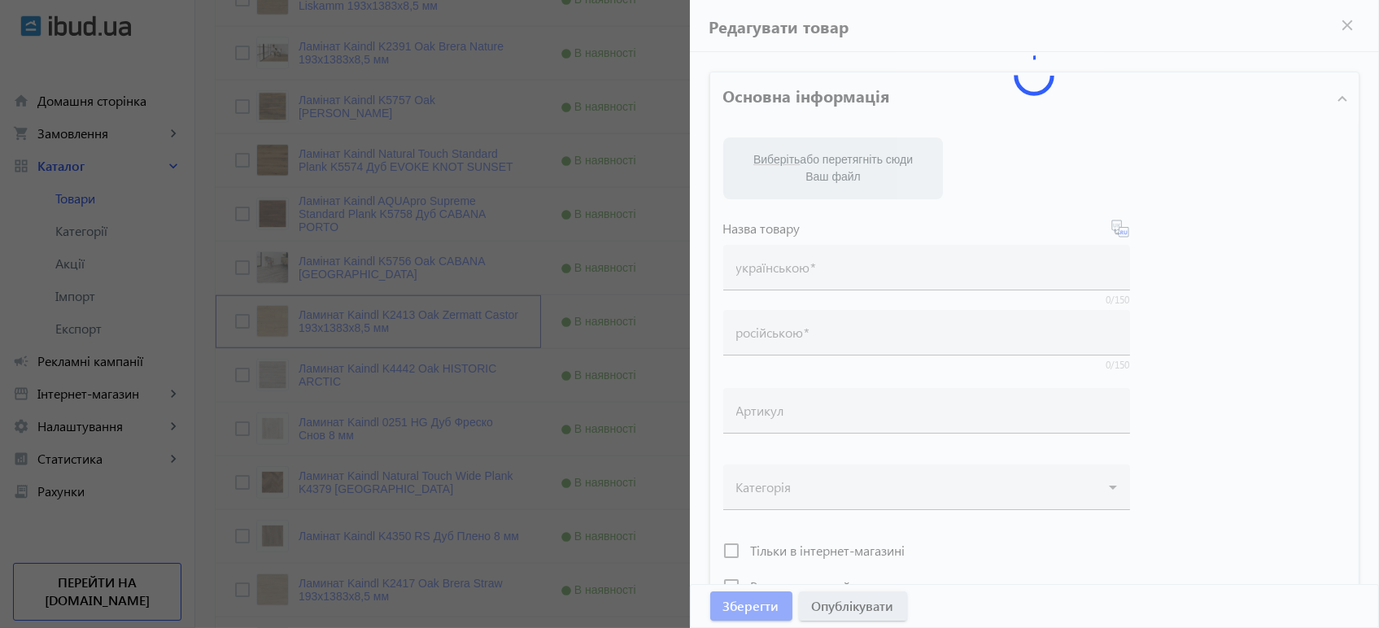
type input "Ламінат Kaindl K2413 Oak Zermatt Castor 193х1383х8,5"
type input "Ламинат Kaindl K2413 Oak Zermatt Castor 193х1383х8,5"
type textarea "Ламінат Kaindl K2413 Oak Zermatt Castor 193х1383х8,5 купити вигідно ✓ Великий в…"
type textarea "Ламинат Kaindl K2413 Oak Zermatt Castor 193х1383х8,5 купить выгодно ✓ Большой в…"
type input "підлогове покриття, покриття на підлогу, покриття для підлоги, ламінат, купити …"
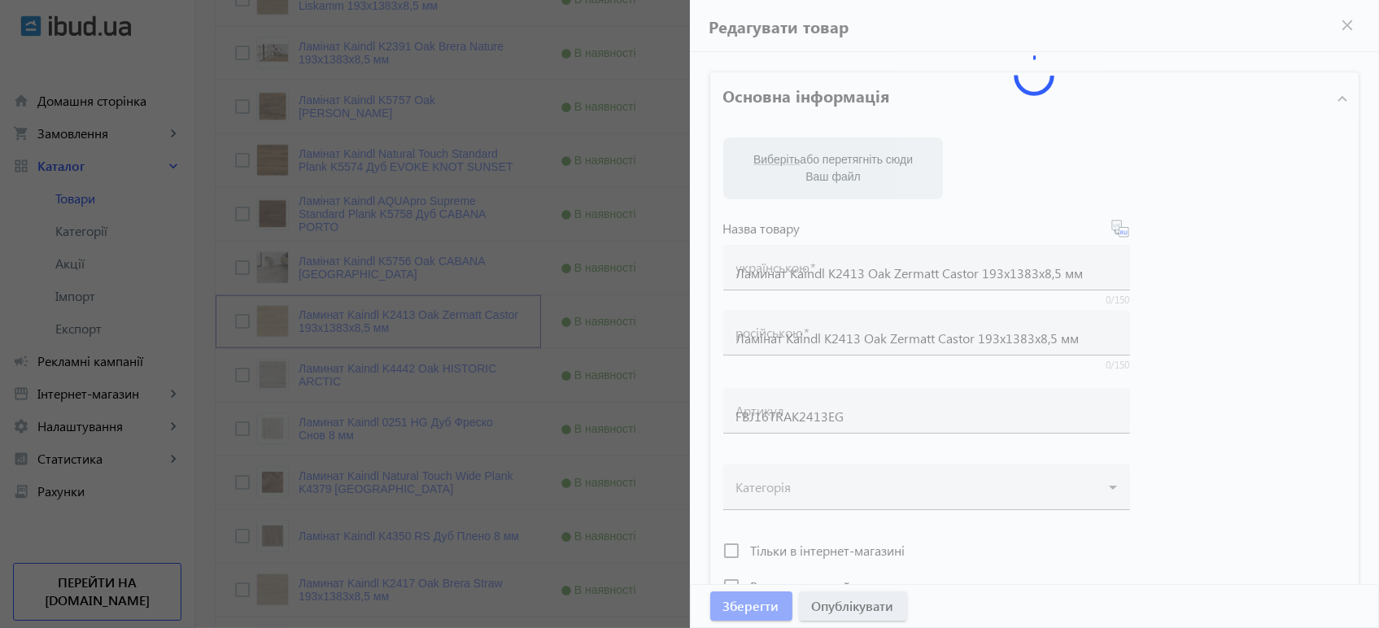
type input "напольное покрытие, покрытие на пол, покрытие для пола, ламинат, купить ламинат…"
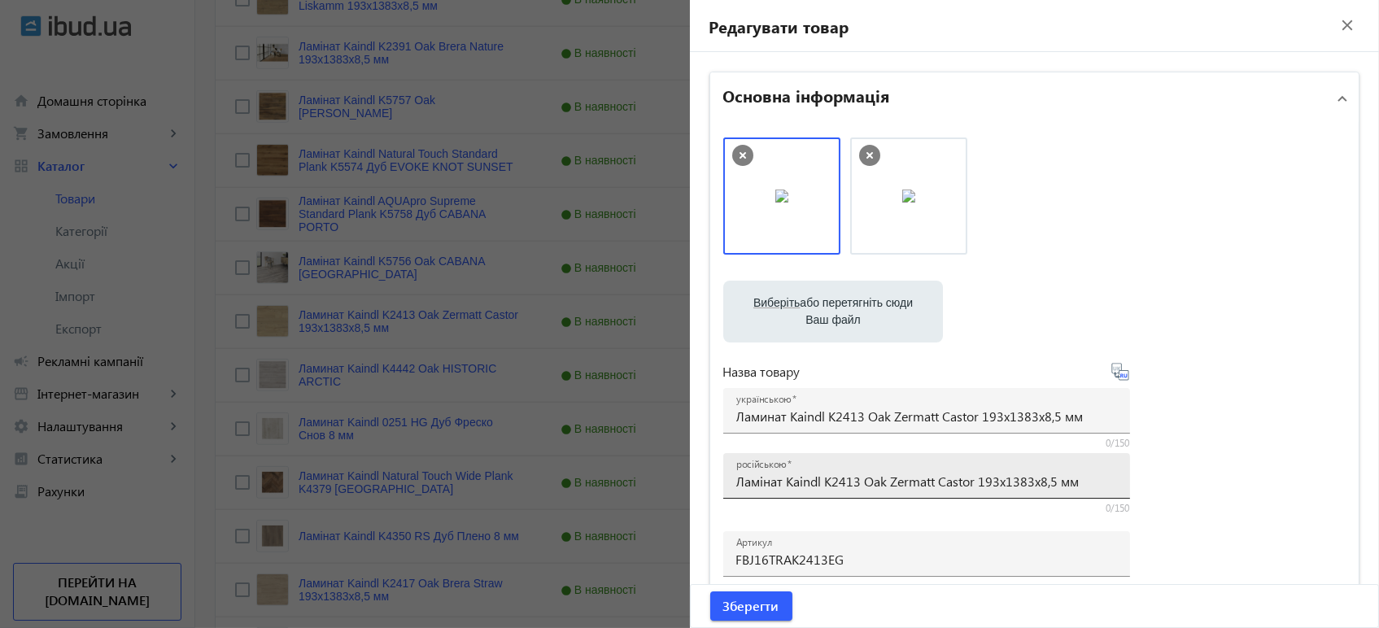
click at [808, 476] on input "Ламінат Kaindl K2413 Oak Zermatt Castor 193х1383х8,5 мм" at bounding box center [926, 481] width 381 height 17
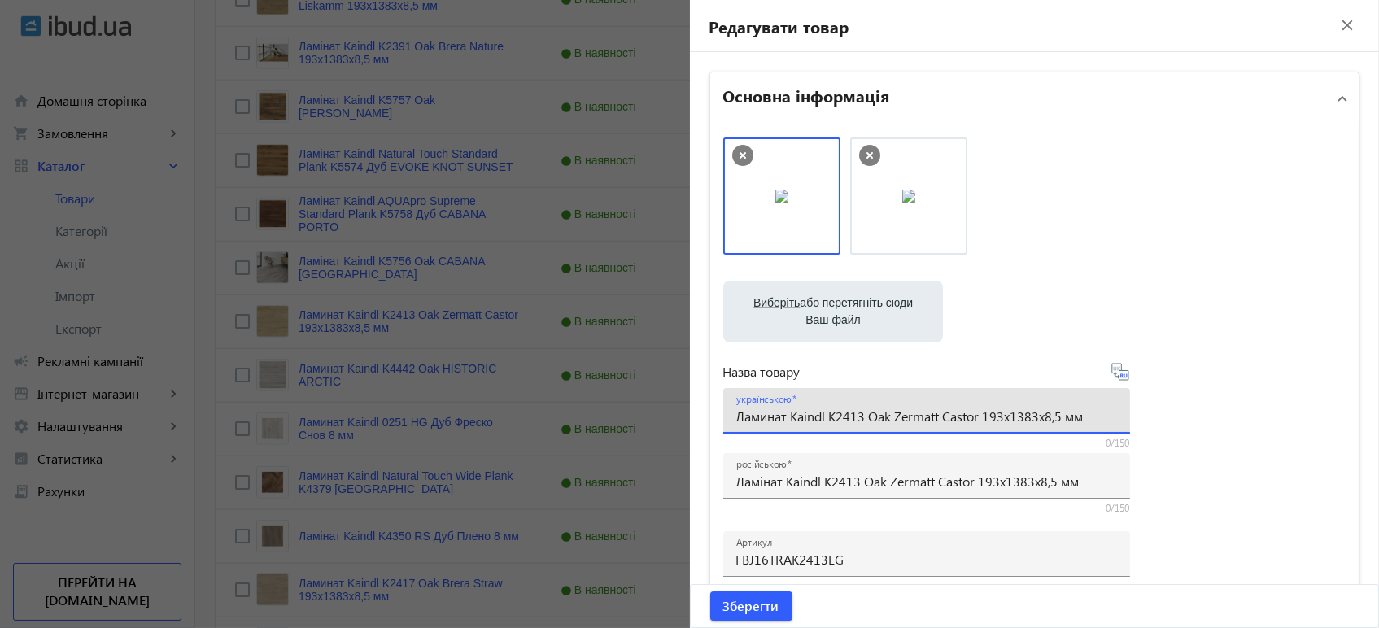
click at [837, 424] on input "Ламинат Kaindl K2413 Oak Zermatt Castor 193х1383х8,5 мм" at bounding box center [926, 415] width 381 height 17
paste input "і"
type input "Ламінат Kaindl K2413 Oak Zermatt Castor 193х1383х8,5 мм"
click at [1112, 377] on icon at bounding box center [1120, 372] width 20 height 20
type input "Ламинат Kaindl K2413 Oak Zermatt Castor 193х1383х8, 5 мм"
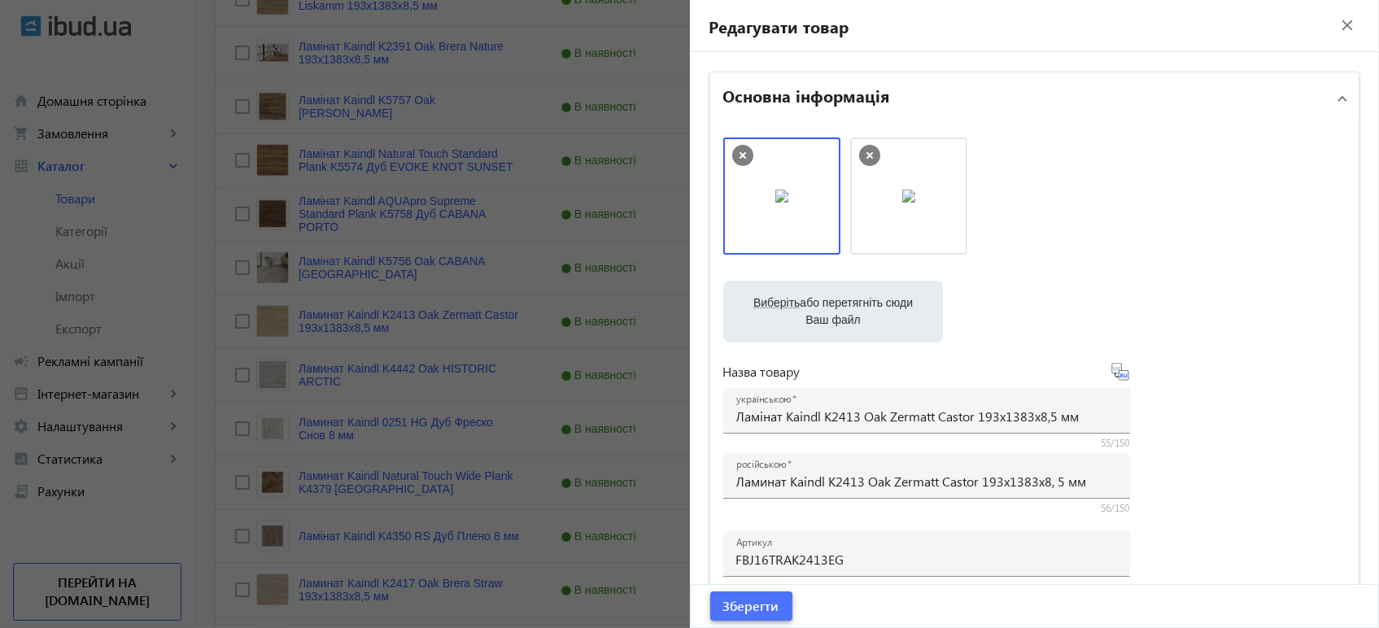
click at [778, 607] on span "submit" at bounding box center [751, 605] width 82 height 39
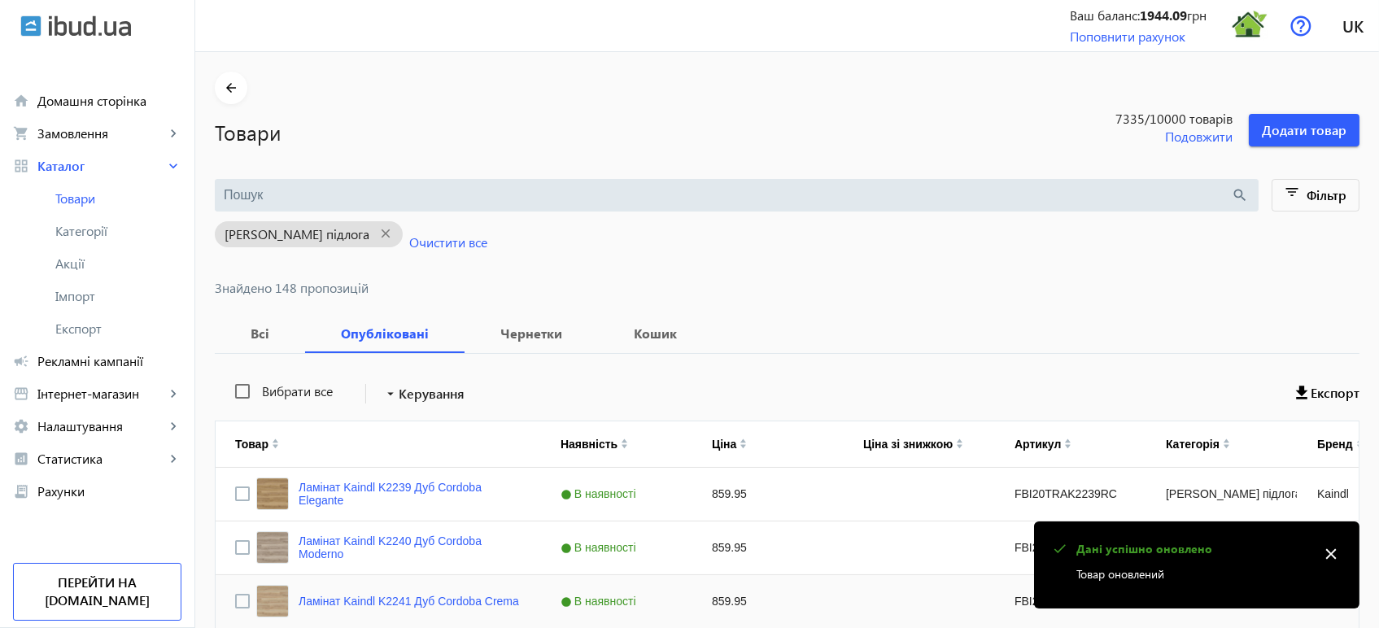
scroll to position [2964, 0]
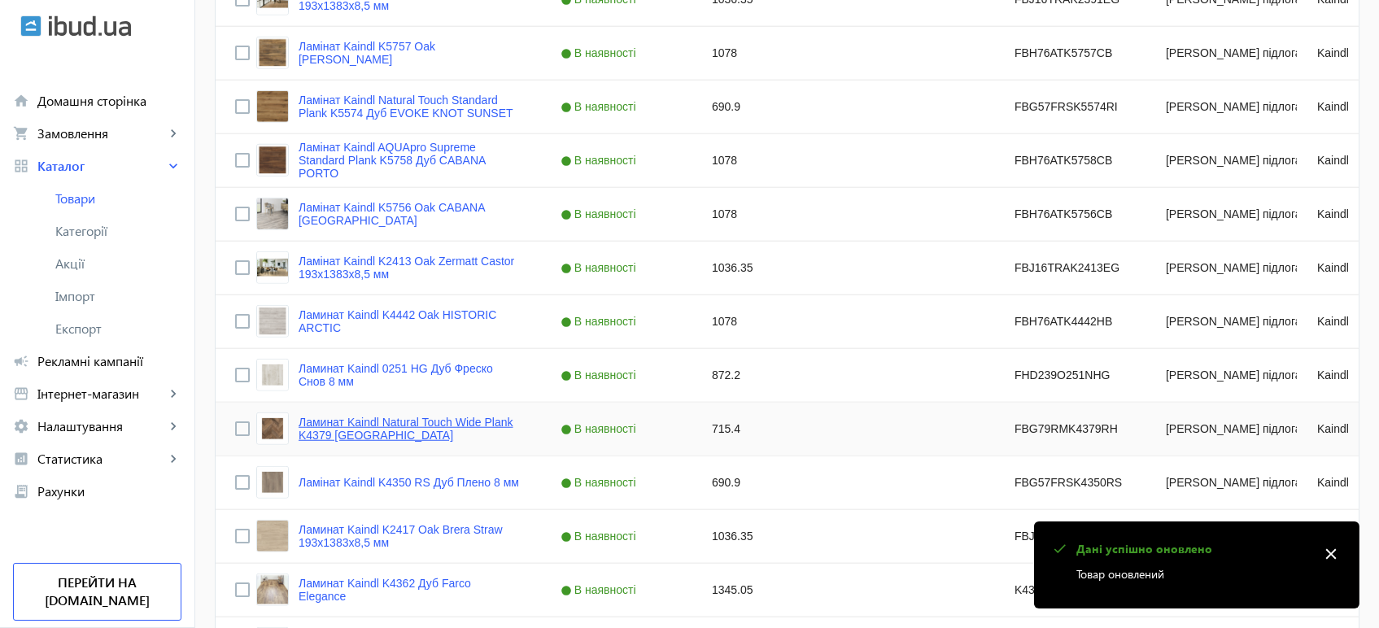
click at [447, 438] on link "Ламинат Kaindl Natural Touch Wide Plank K4379 Дуб FORTRESS ASHFORD" at bounding box center [409, 429] width 223 height 26
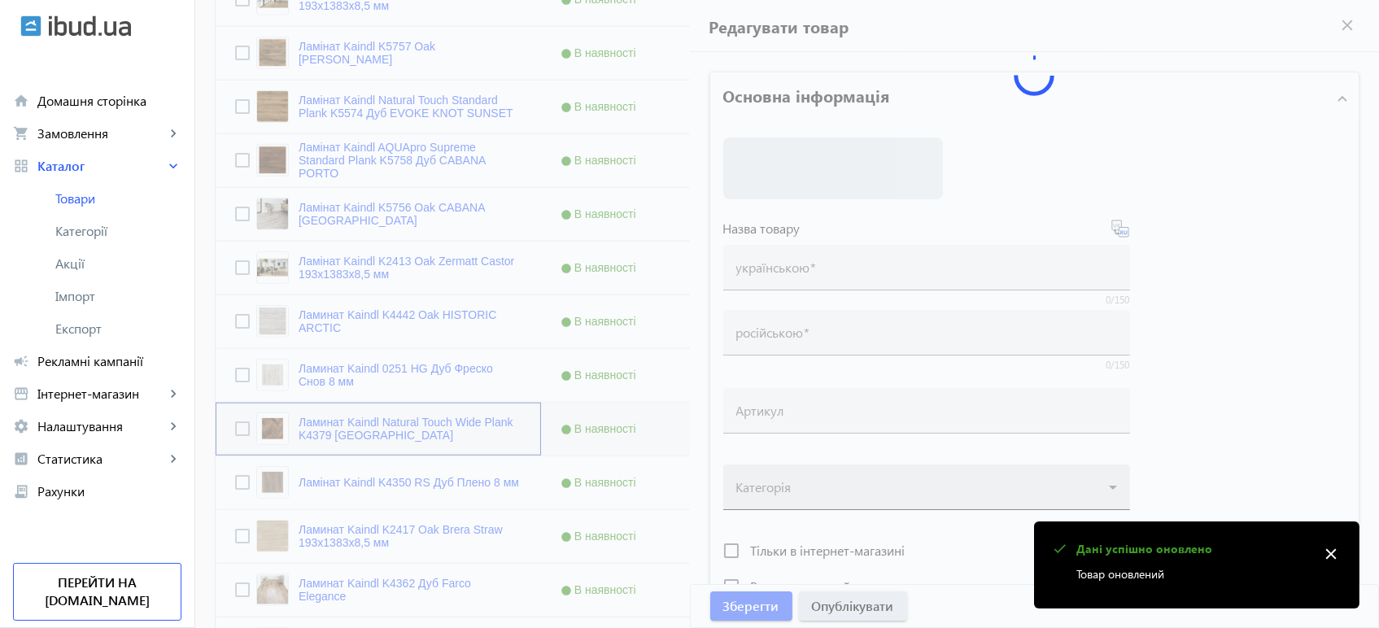
type input "Ламинат Kaindl Natural Touch Wide Plank K4379 Дуб FORTRESS ASHFORD"
type input "Ламінат Kaindl Natural Touch Wide Plank K4379 [GEOGRAPHIC_DATA]"
type input "FBG79RMK4379RH"
type input "715.4"
type input "1"
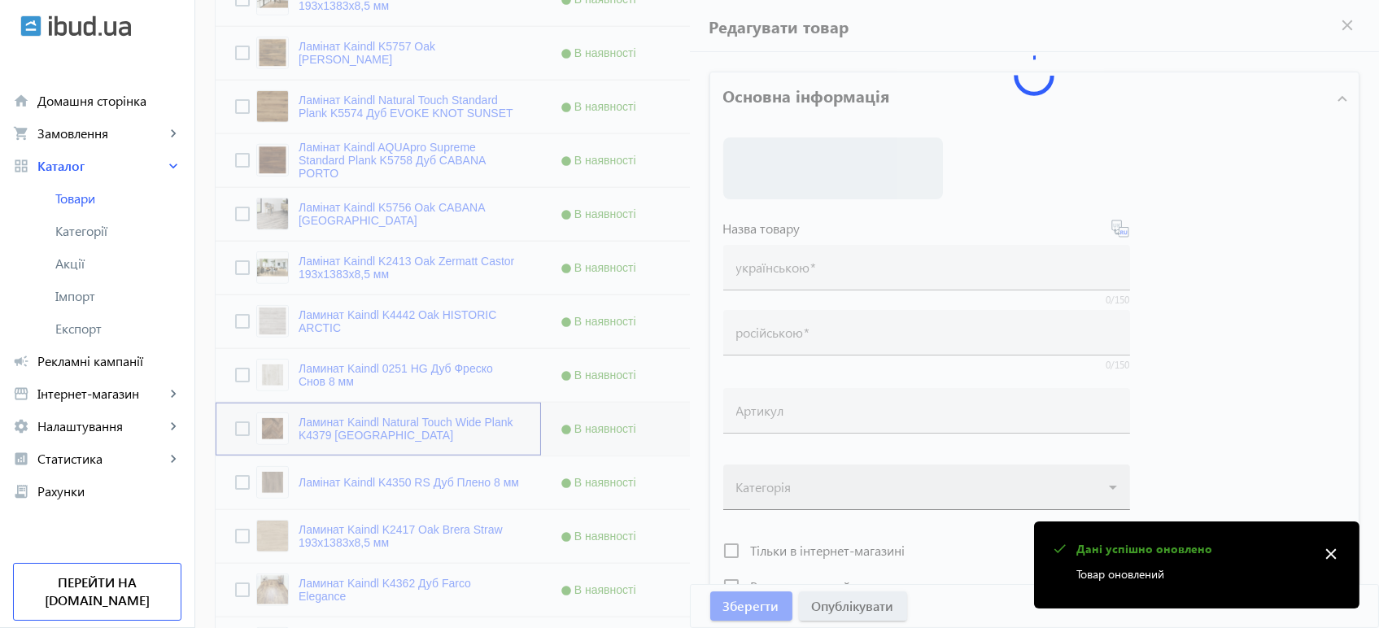
type input "Ламінат Kaindl Natural Touch Wide Plank K4379 [GEOGRAPHIC_DATA]"
type input "Ламинат Kaindl Natural Touch Wide Plank K4379 Дуб FORTRESS ASHFORD"
type textarea "Ламінат Kaindl Natural Touch Wide Plank K4379 Дуб FORTRESS ASHFORD купити вигід…"
type textarea "Ламинат Kaindl Natural Touch Wide Plank K4379 Дуб FORTRESS ASHFORD купить выгод…"
type input "підлогове покриття, покриття на підлогу, покриття для підлоги, ламінат, купити …"
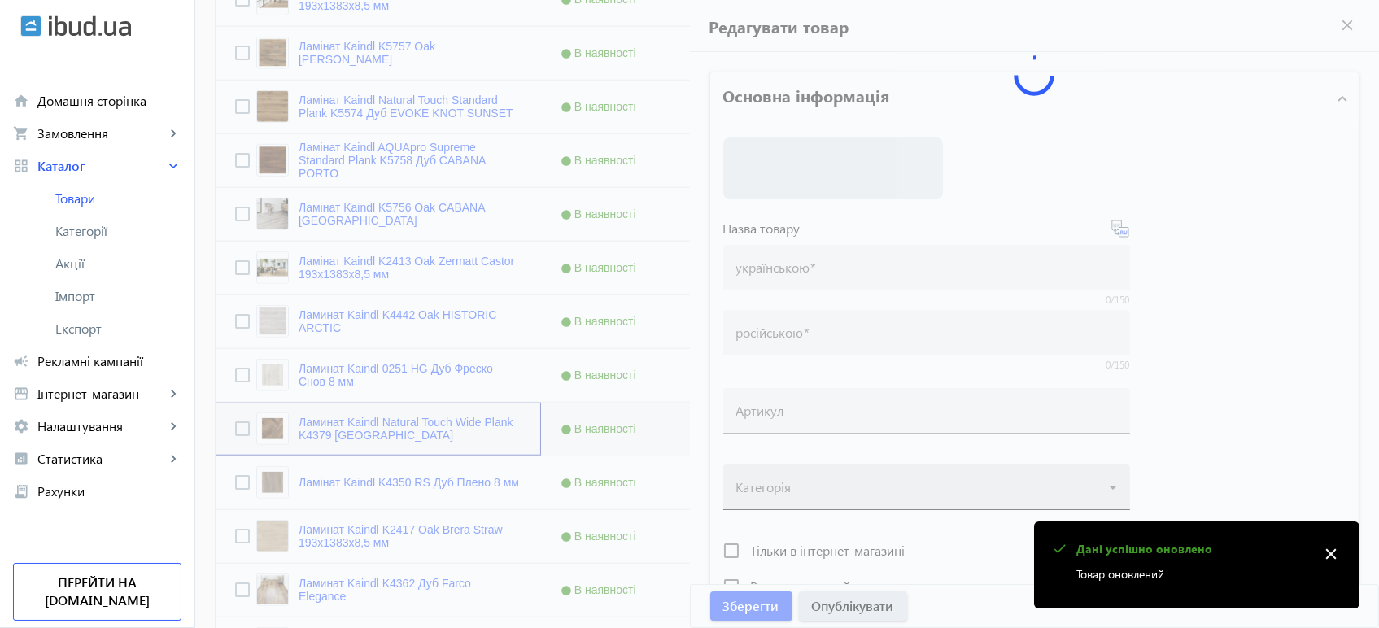
type input "напольное покрытие, покрытие на пол, покрытие для пола, ламинат, купить ламинат…"
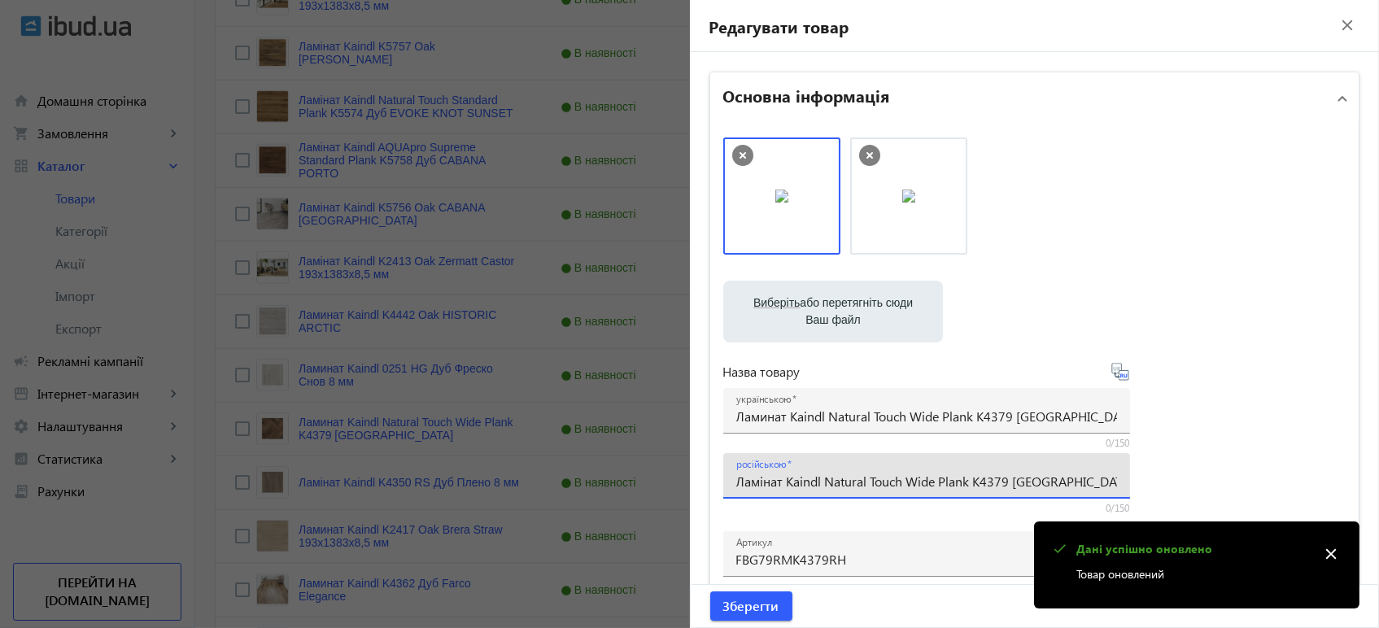
click at [814, 473] on input "Ламінат Kaindl Natural Touch Wide Plank K4379 [GEOGRAPHIC_DATA]" at bounding box center [926, 481] width 381 height 17
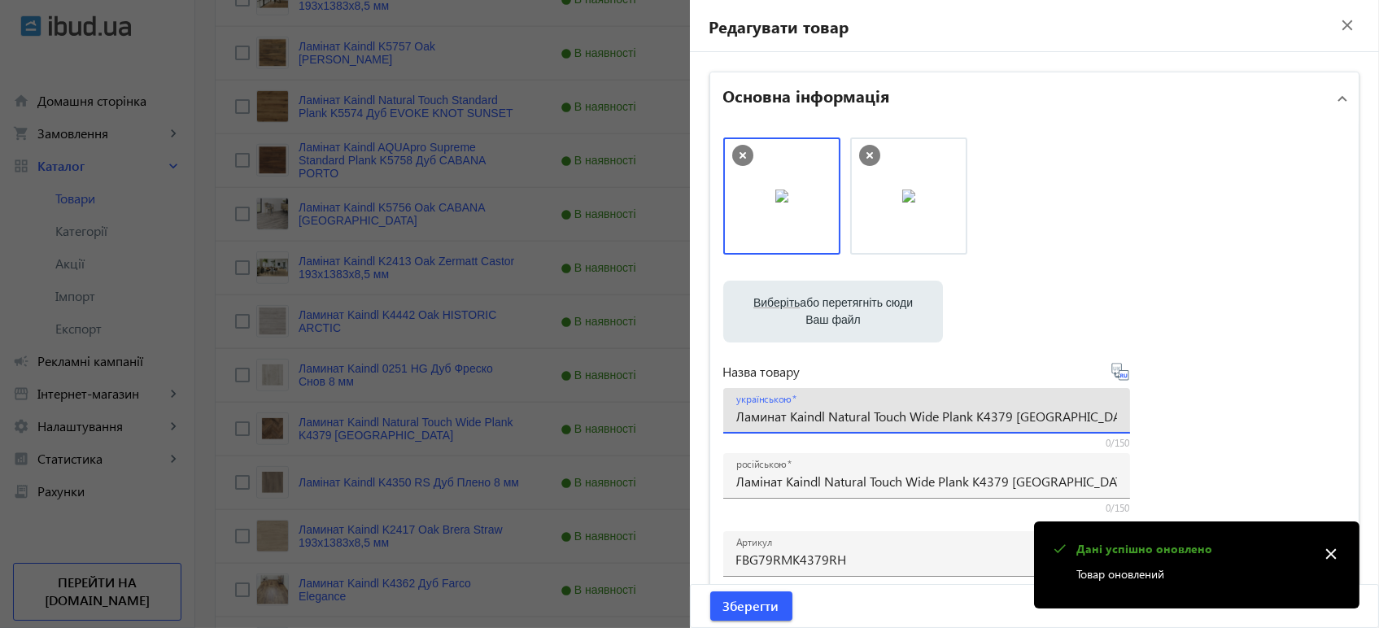
click at [817, 415] on input "Ламинат Kaindl Natural Touch Wide Plank K4379 Дуб FORTRESS ASHFORD" at bounding box center [926, 415] width 381 height 17
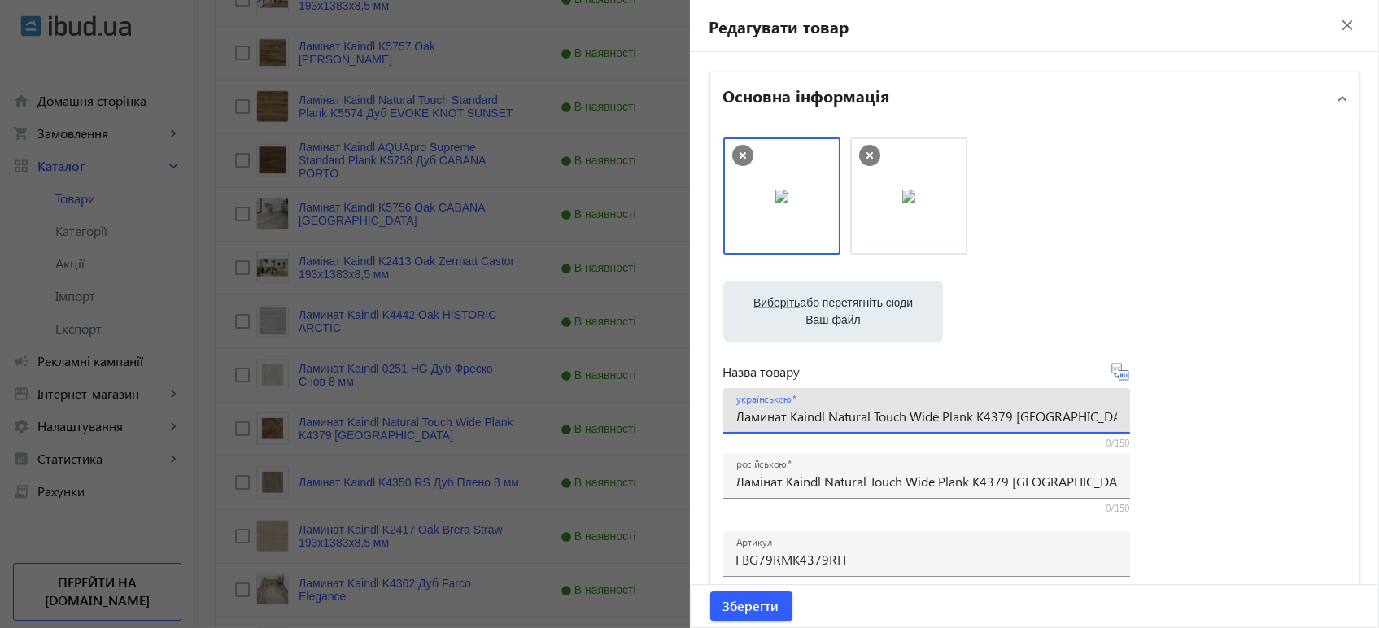
paste input "і"
type input "Ламінат Kaindl Natural Touch Wide Plank K4379 [GEOGRAPHIC_DATA]"
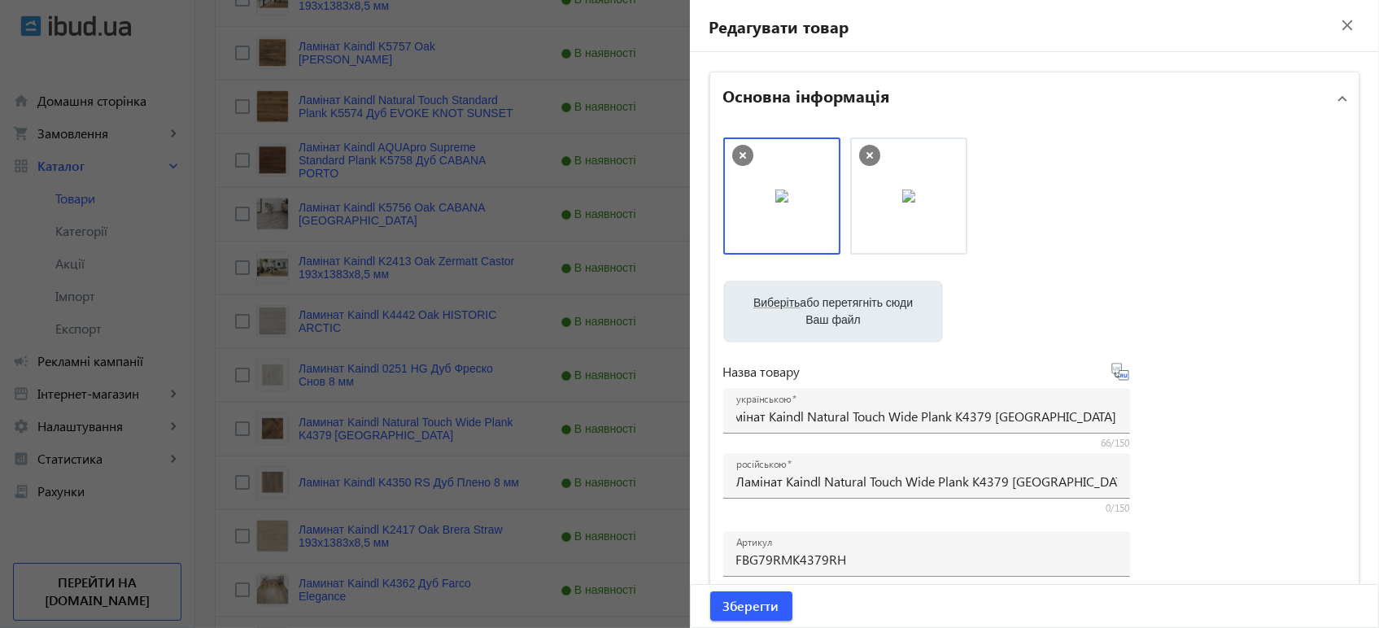
click at [1116, 373] on icon at bounding box center [1120, 372] width 20 height 20
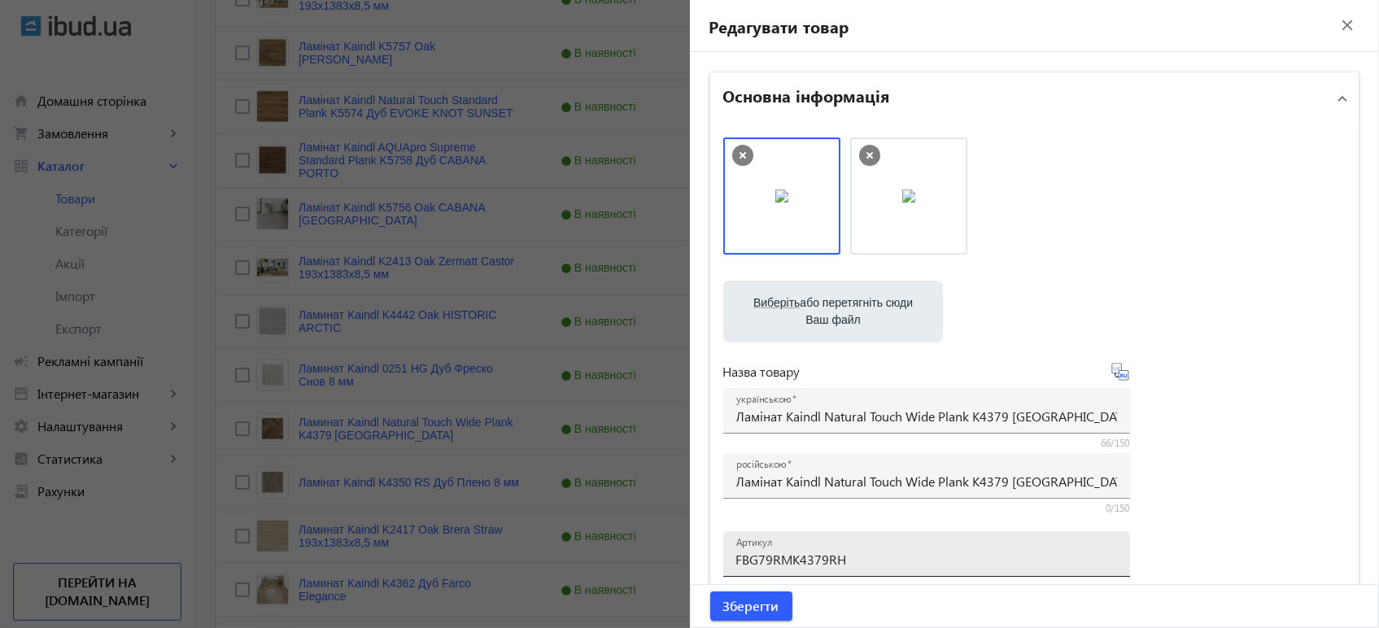
type input "Ламинат Kaindl Natural Touch Wide Plank K4379 Дуб FORTRESS ASHFORD"
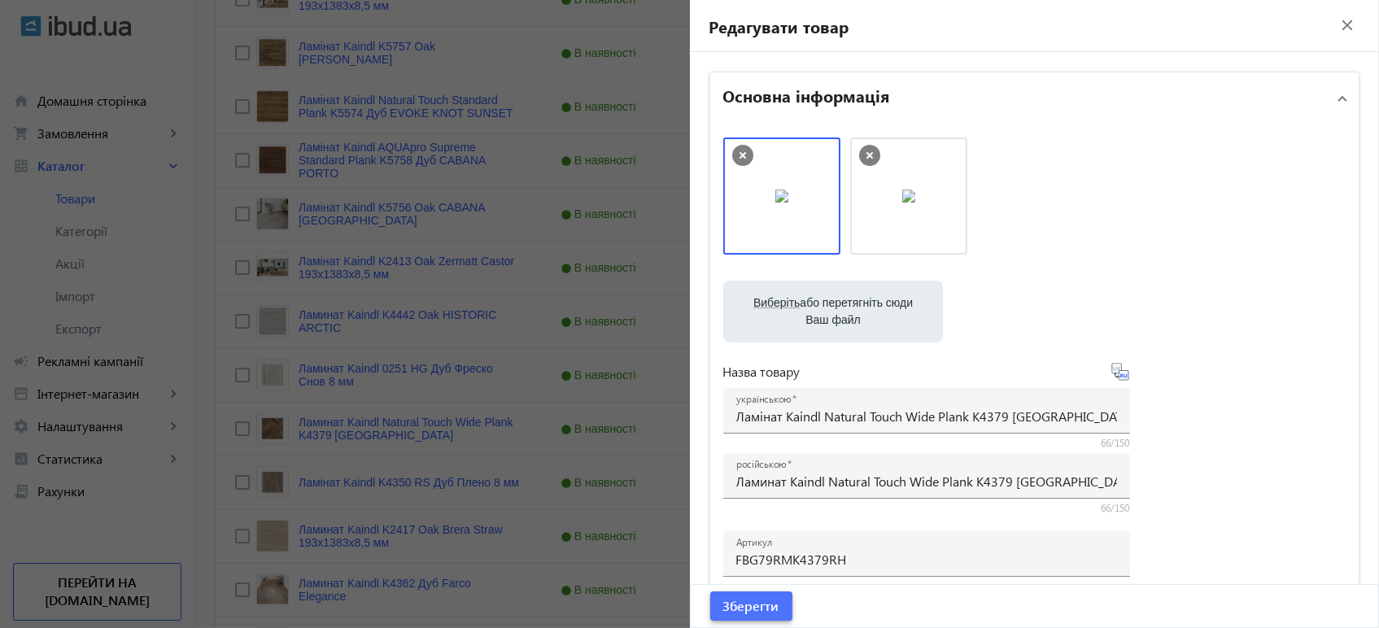
click at [746, 608] on span "Зберегти" at bounding box center [751, 606] width 56 height 18
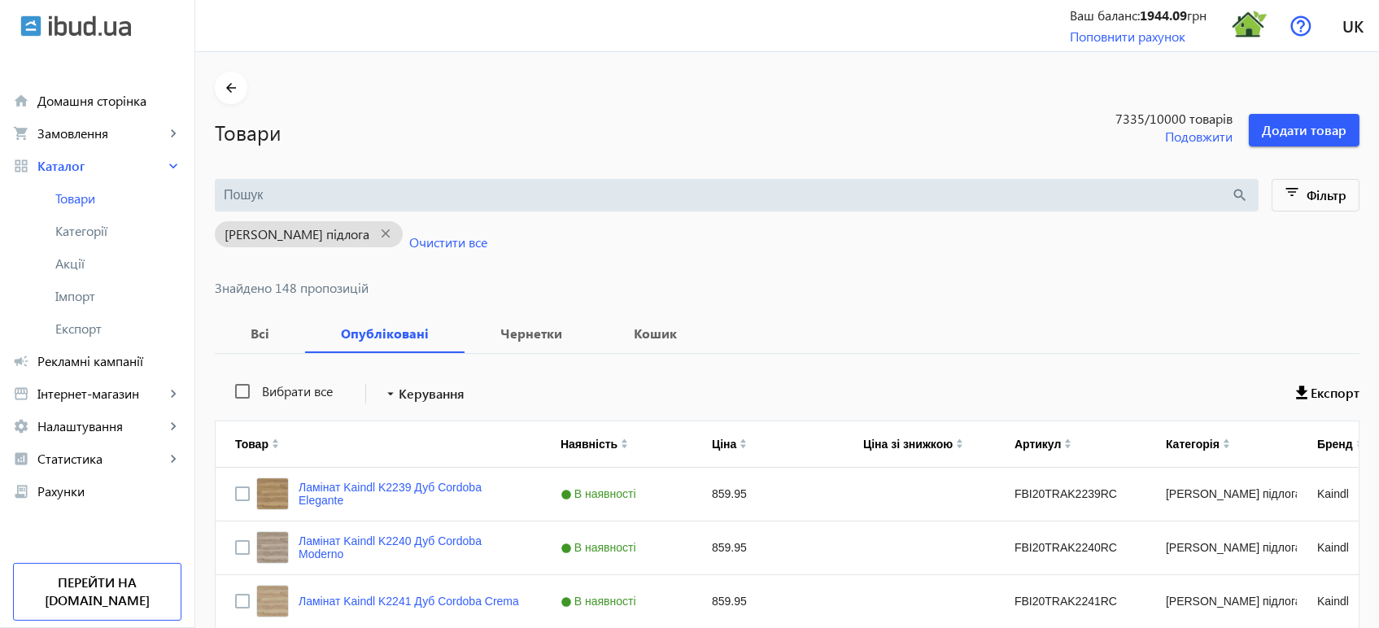
scroll to position [2964, 0]
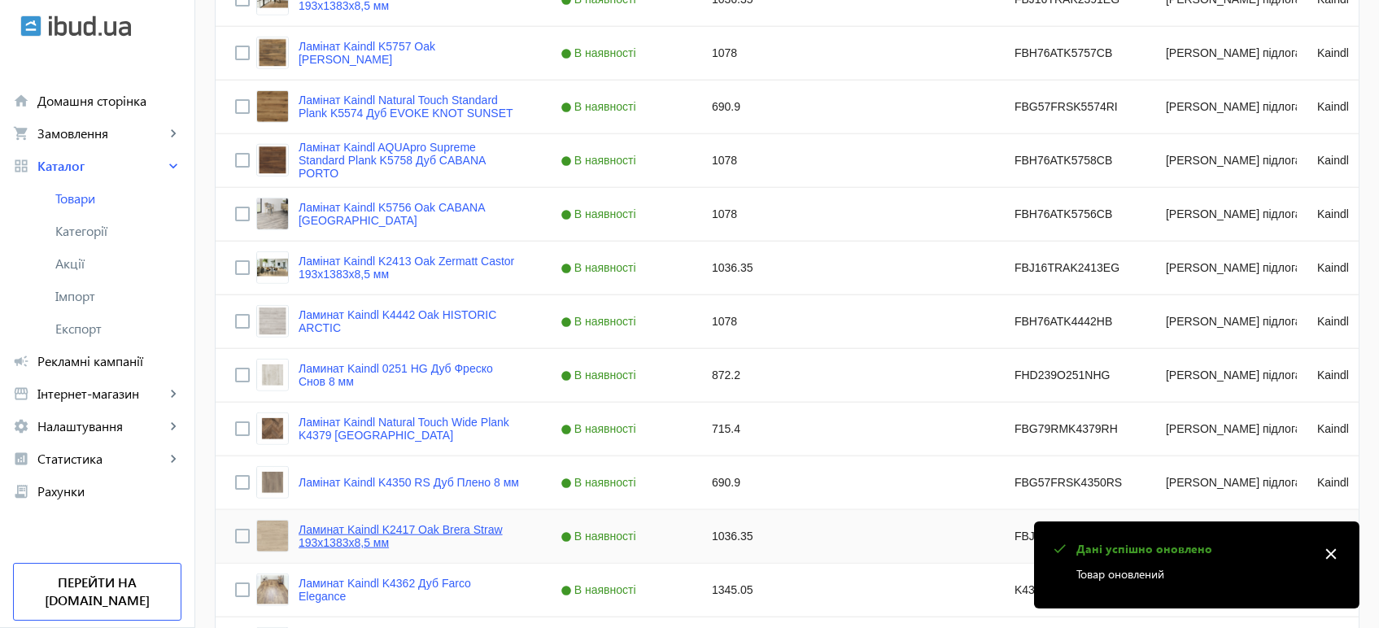
click at [416, 526] on link "Ламинат Kaindl K2417 Oak Brera Straw 193х1383х8,5 мм" at bounding box center [409, 536] width 223 height 26
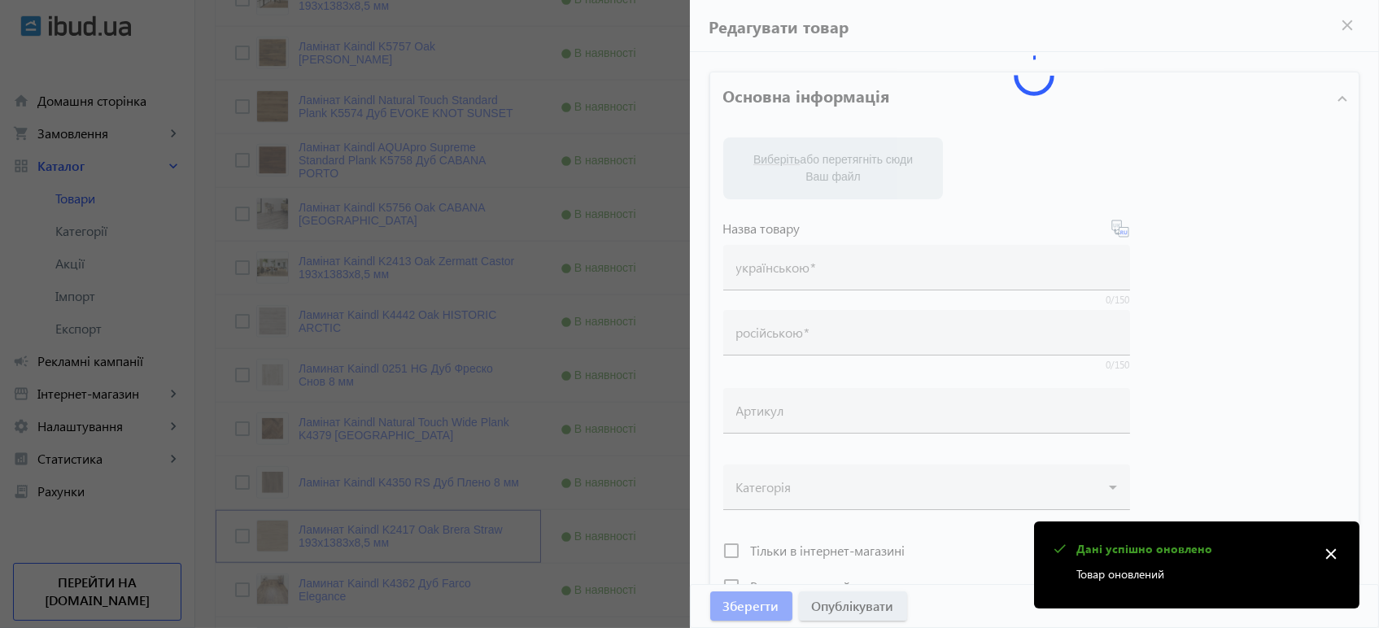
type input "Ламинат Kaindl K2417 Oak Brera Straw 193х1383х8,5 мм"
type input "Ламінат Kaindl K2417 Oak Brera Straw 193х1383х8,5 мм"
type input "FBJ16TRAK2417EG"
type input "1036.35"
type input "1"
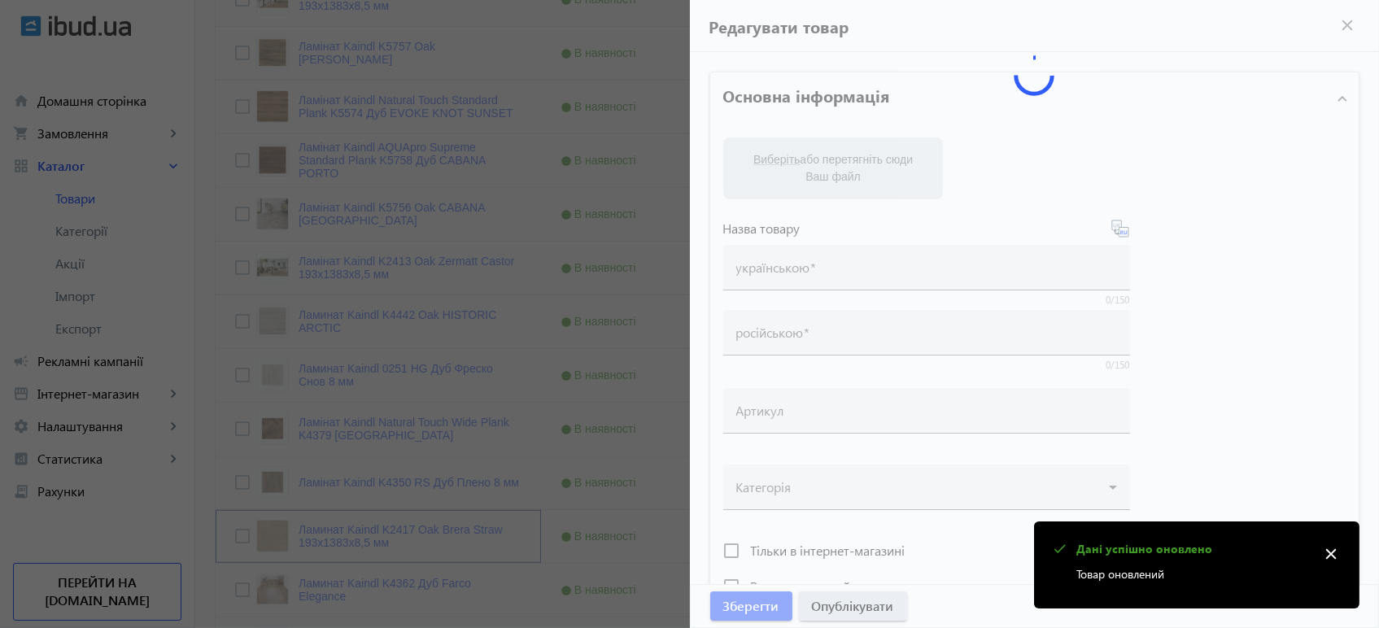
type input "Ламінат Kaindl K2417 Oak Brera Straw 193х1383х8,5"
type input "Ламинат Kaindl K2417 Oak Brera Straw 193х1383х8,5"
type textarea "Ламінат Kaindl K2417 Oak Brera Straw 193х1383х8,5 купити вигідно ✓ Великий вибі…"
type textarea "Ламинат Kaindl K2417 Oak Brera Straw 193х1383х8,5 купить выгодно ✓ Большой выбо…"
type input "підлогове покриття, покриття на підлогу, покриття для підлоги, ламінат, купити …"
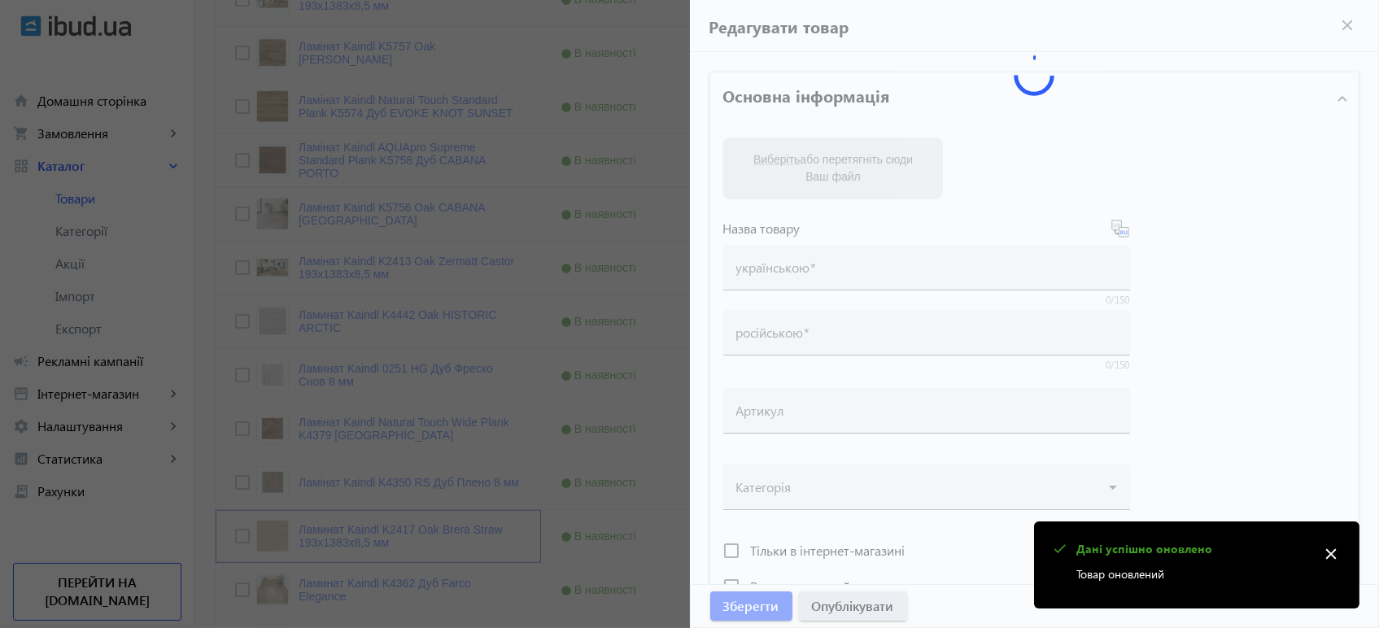
type input "напольное покрытие, покрытие на пол, покрытие для пола, ламинат, купить ламинат…"
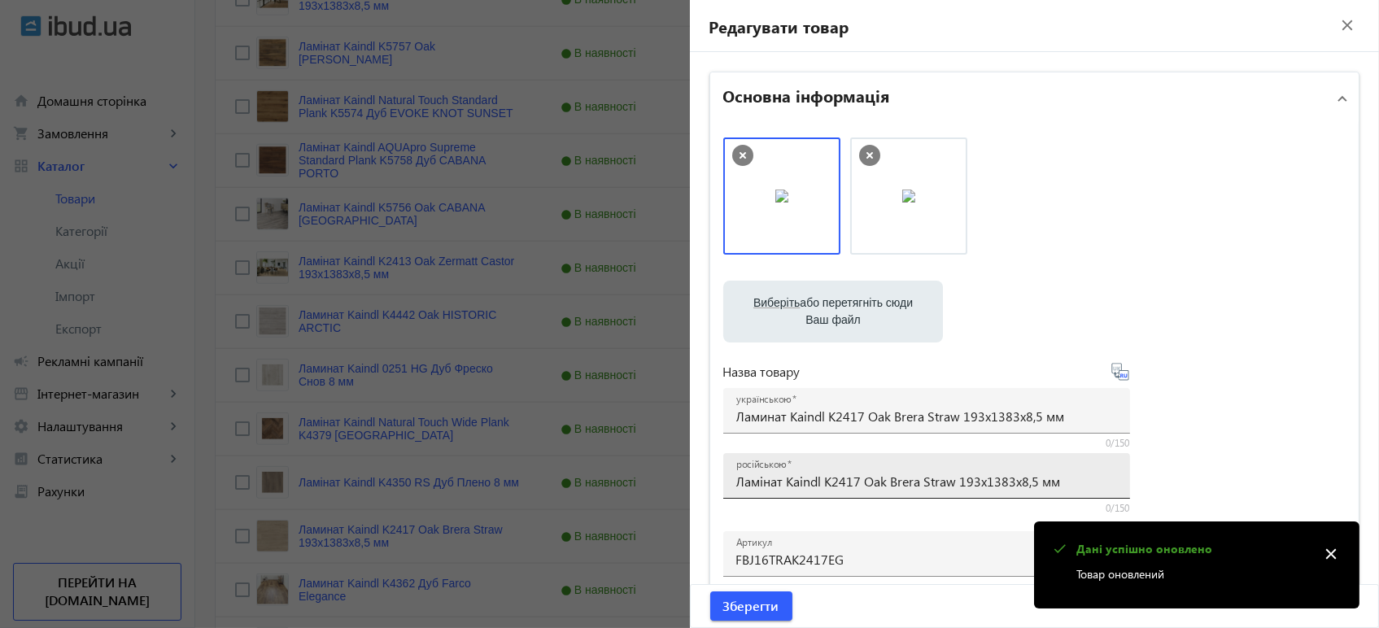
click at [772, 480] on input "Ламінат Kaindl K2417 Oak Brera Straw 193х1383х8,5 мм" at bounding box center [926, 481] width 381 height 17
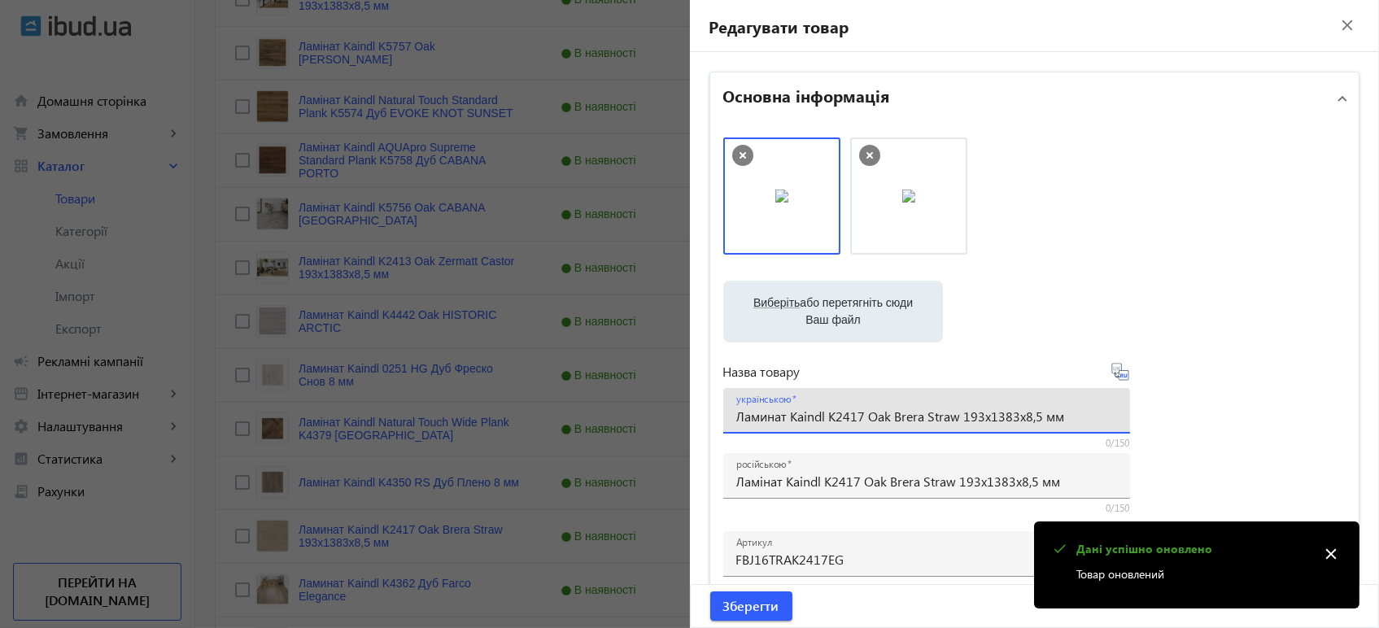
click at [808, 421] on input "Ламинат Kaindl K2417 Oak Brera Straw 193х1383х8,5 мм" at bounding box center [926, 415] width 381 height 17
paste input "і"
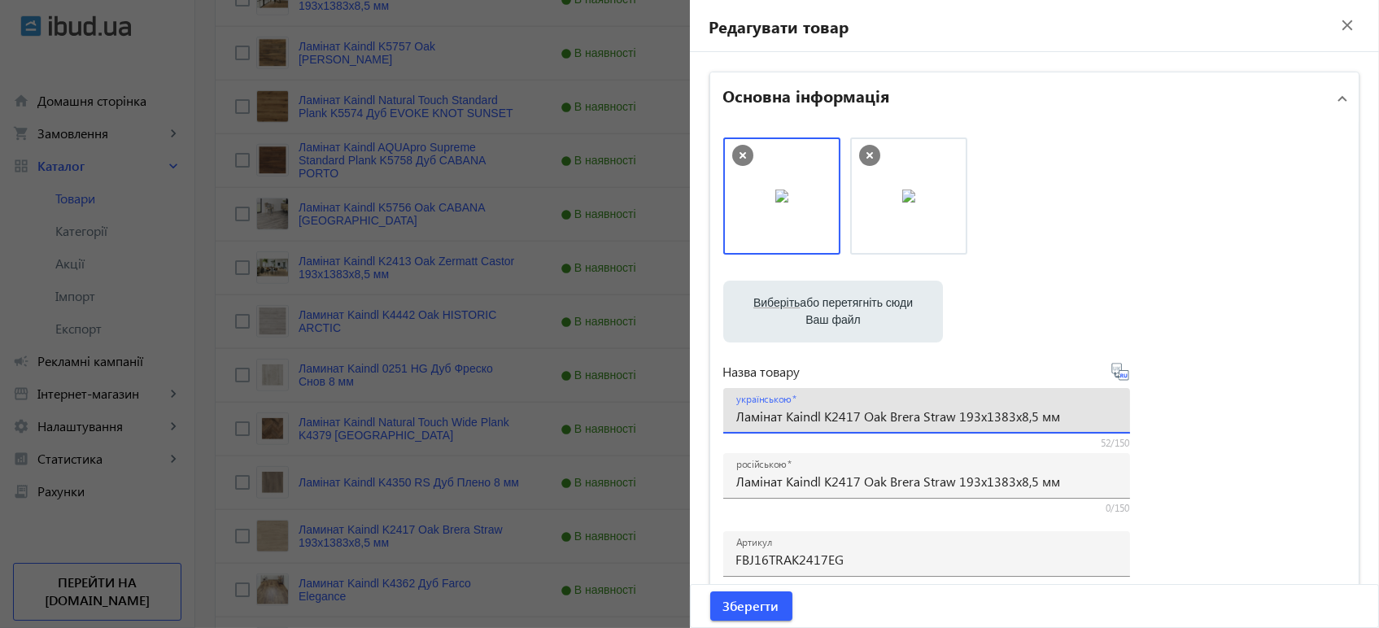
type input "Ламінат Kaindl K2417 Oak Brera Straw 193х1383х8,5 мм"
click at [1110, 378] on icon at bounding box center [1120, 372] width 20 height 20
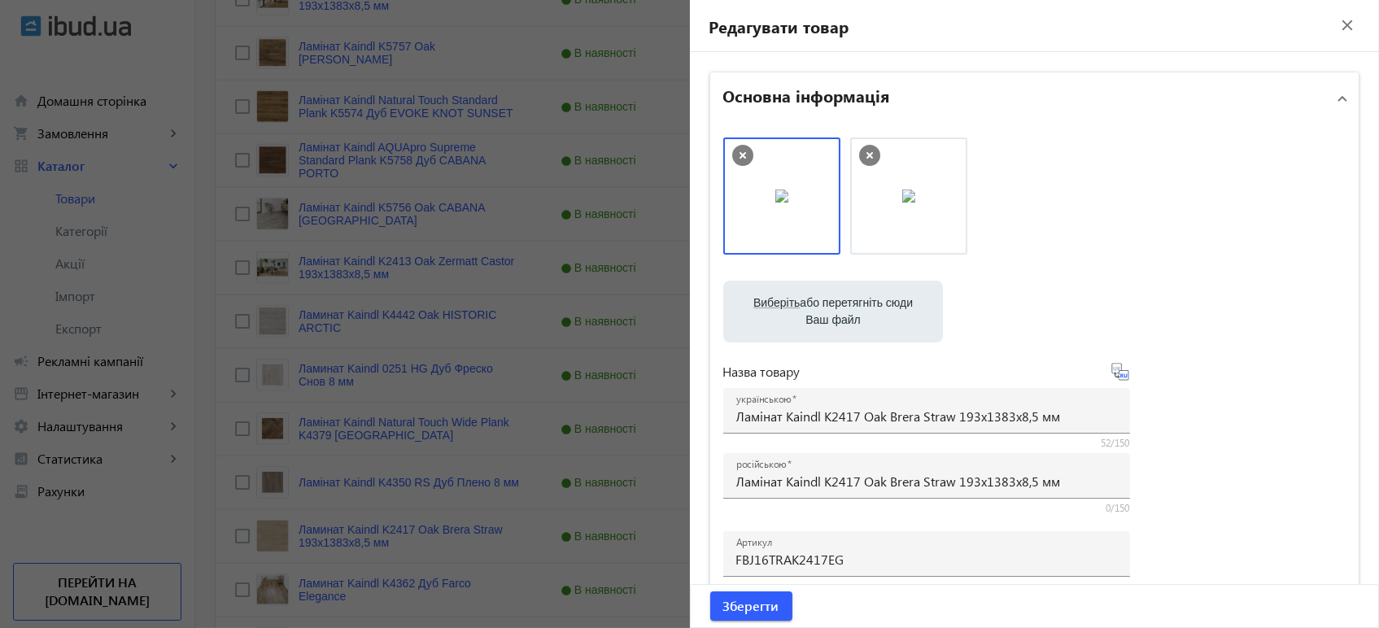
type input "Ламинат Kaindl K2417 Oak Brera Straw 193х1383х8, 5 мм"
click at [743, 607] on span "Зберегти" at bounding box center [751, 606] width 56 height 18
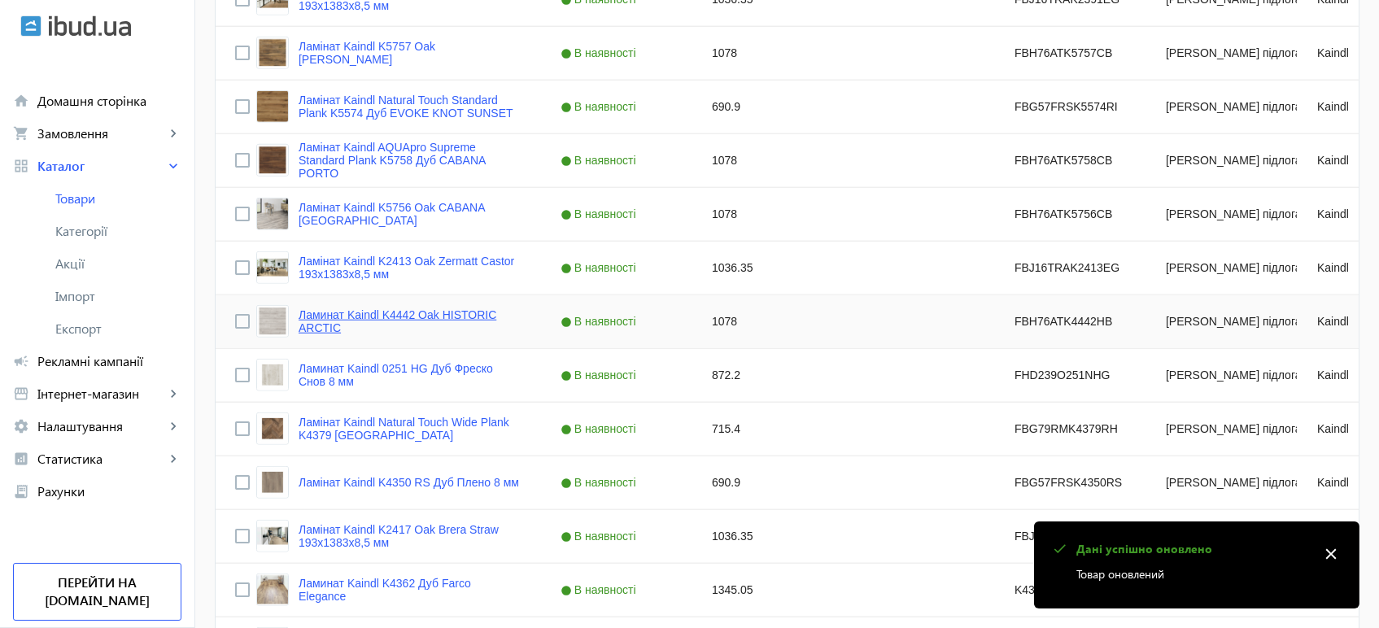
click at [367, 311] on link "Ламинат Kaindl K4442 Oak HISTORIC ARCTIC" at bounding box center [409, 321] width 223 height 26
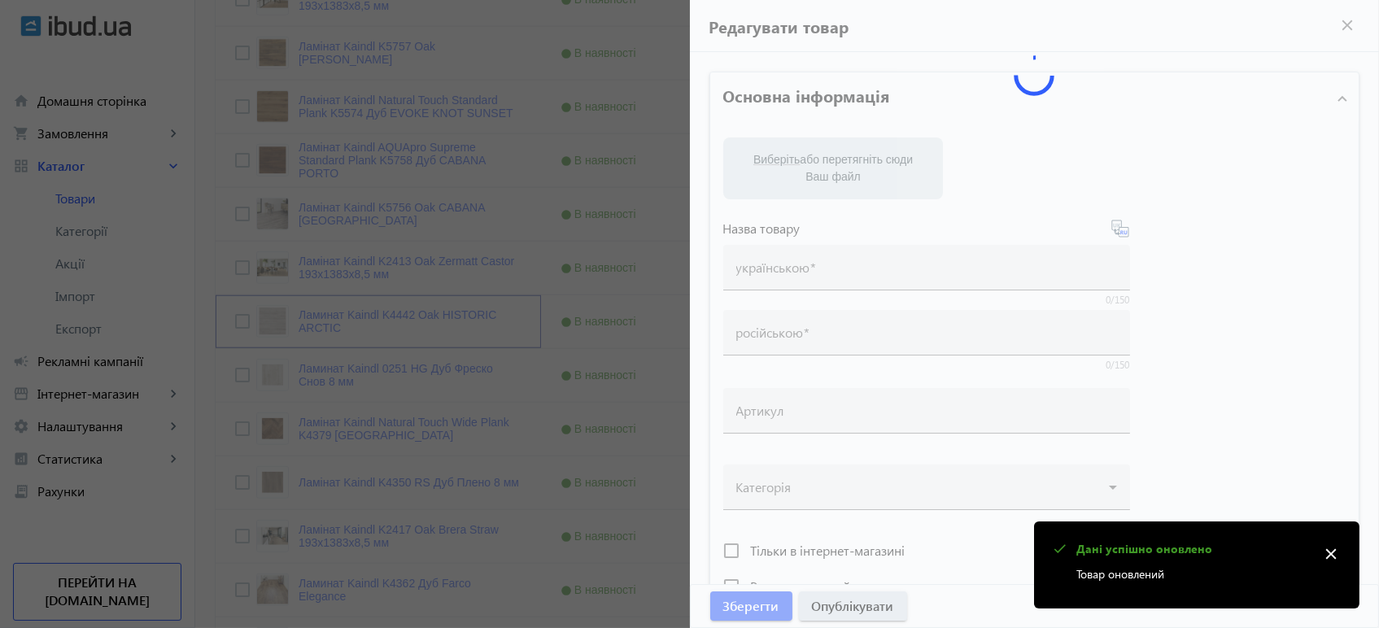
type input "Ламинат Kaindl K4442 Oak HISTORIC ARCTIC"
type input "Ламінат Kaindl K4442 Oak HISTORIC ARCTIC"
type input "FBH76ATK4442HB"
type input "1078"
type input "1"
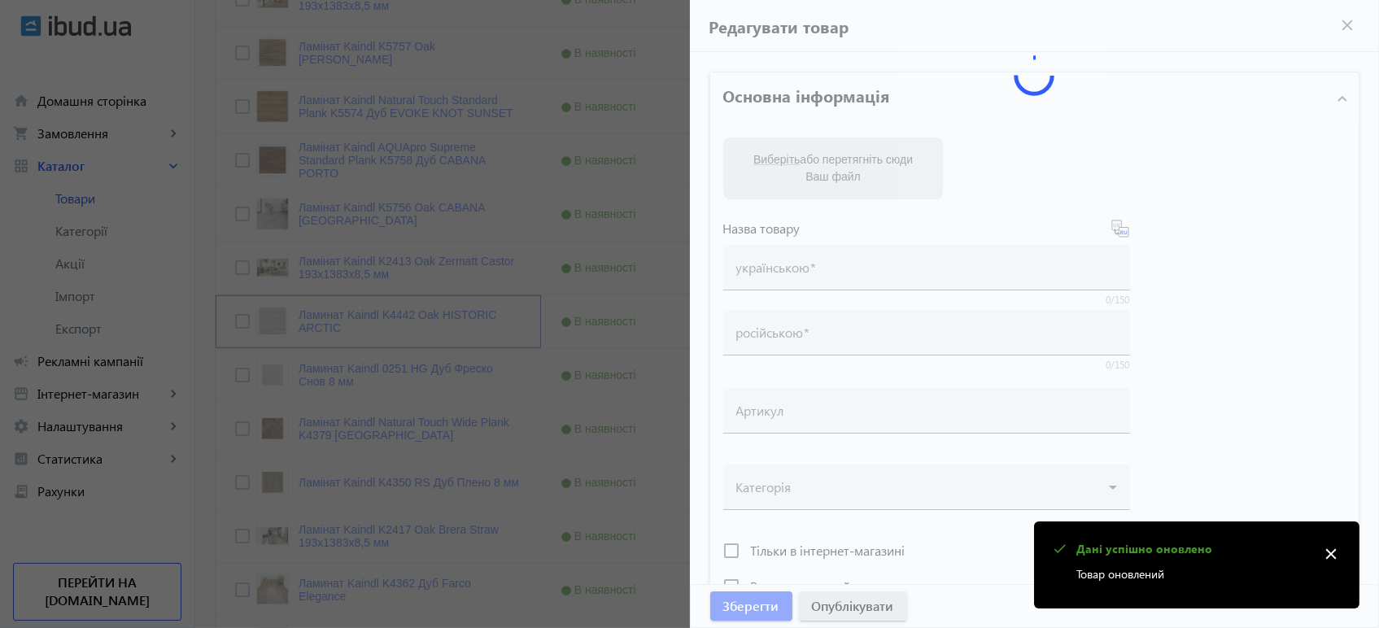
type input "Ламінат Kaindl K4442 Oak HISTORIC ARCTIC"
type input "Ламинат Kaindl K4442 Oak HISTORIC ARCTIC"
type textarea "Ламінат Kaindl K4442 Oak HISTORIC ARCTIC купити вигідно ✓ Великий вибір ✓ Низьк…"
type textarea "Ламинат Kaindl K4442 Oak HISTORIC ARCTIC купить выгодно ✓ Большой выбор ✓ Низка…"
type input "підлогове покриття, покриття на підлогу, покриття для підлоги, ламінат, купити …"
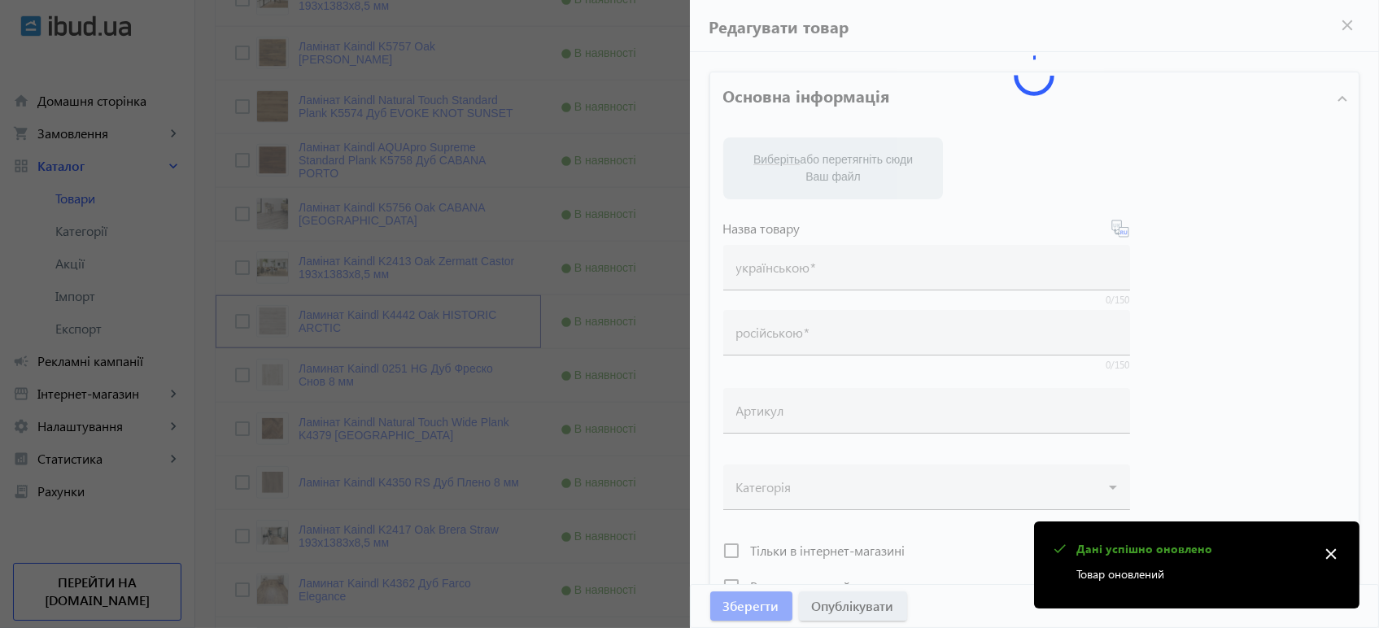
type input "напольное покрытие, покрытие на пол, покрытие для пола, ламинат, купить ламинат…"
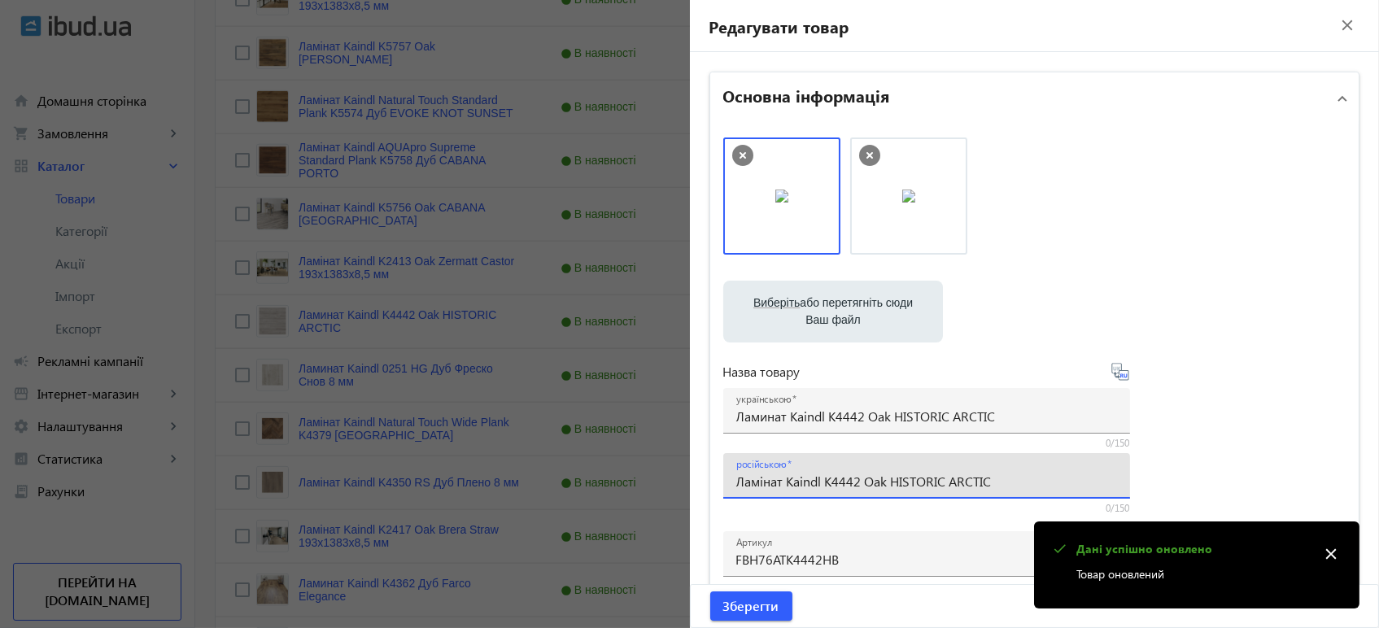
click at [782, 482] on input "Ламінат Kaindl K4442 Oak HISTORIC ARCTIC" at bounding box center [926, 481] width 381 height 17
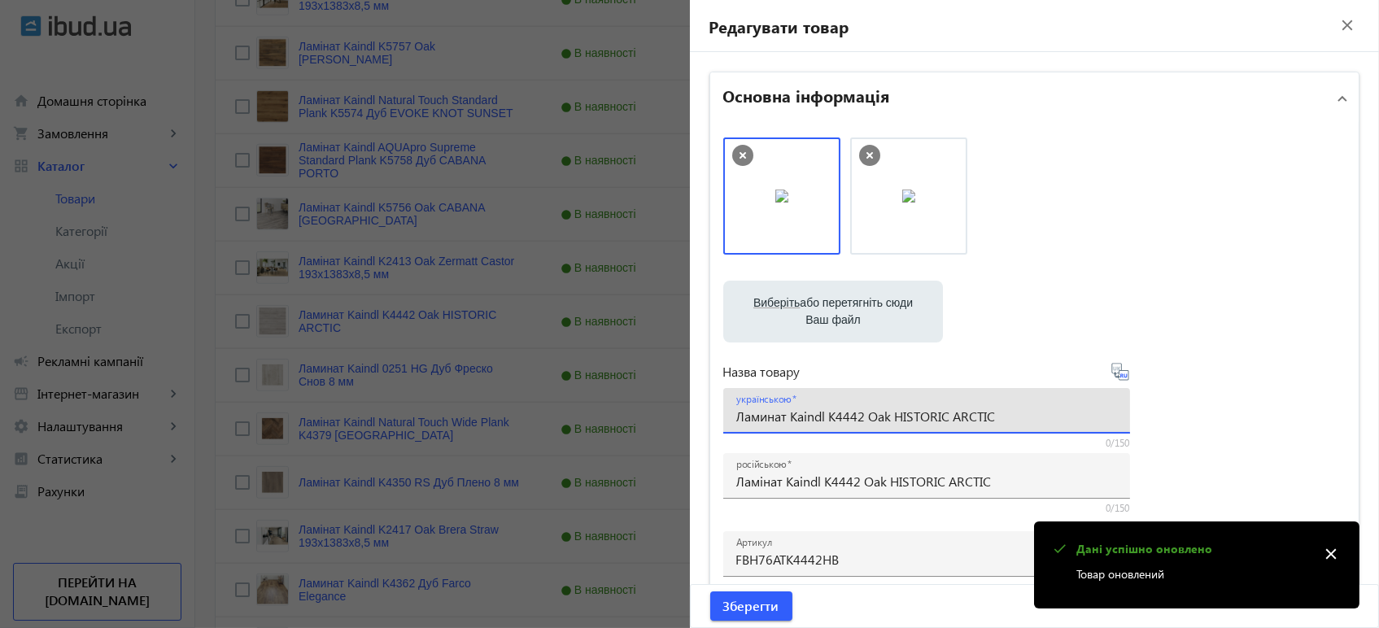
click at [794, 415] on input "Ламинат Kaindl K4442 Oak HISTORIC ARCTIC" at bounding box center [926, 415] width 381 height 17
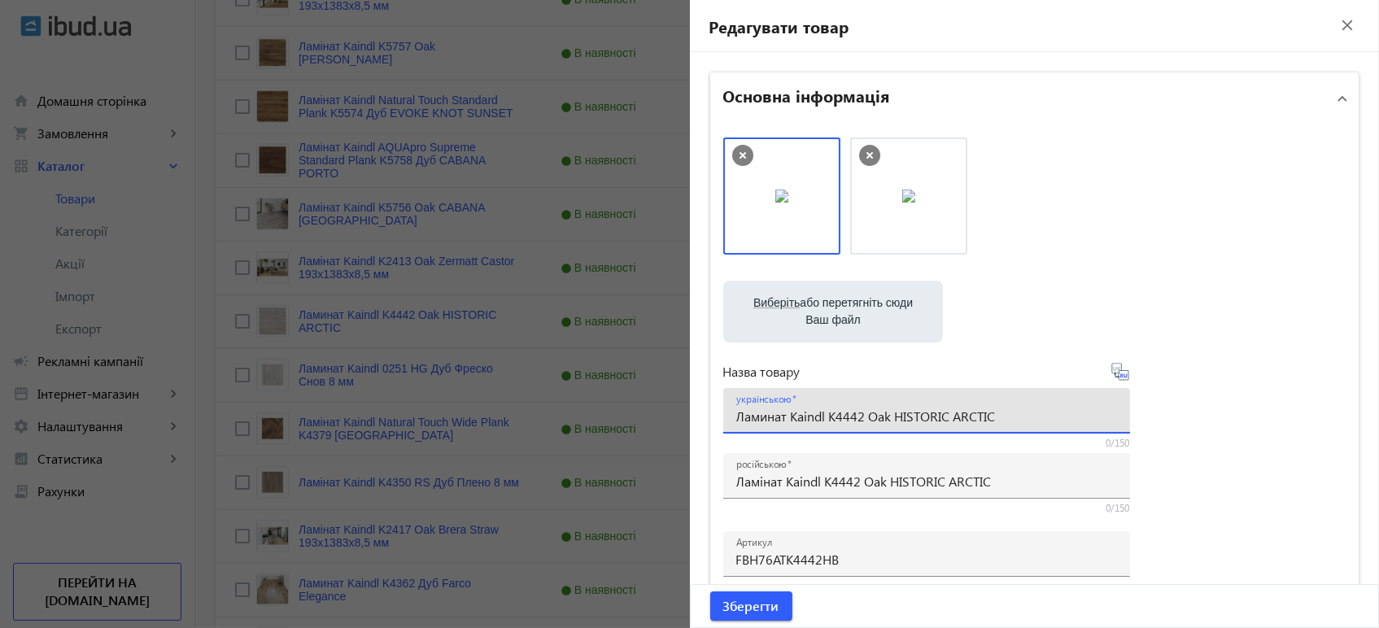
paste input "і"
type input "Ламінат Kaindl K4442 Oak HISTORIC ARCTIC"
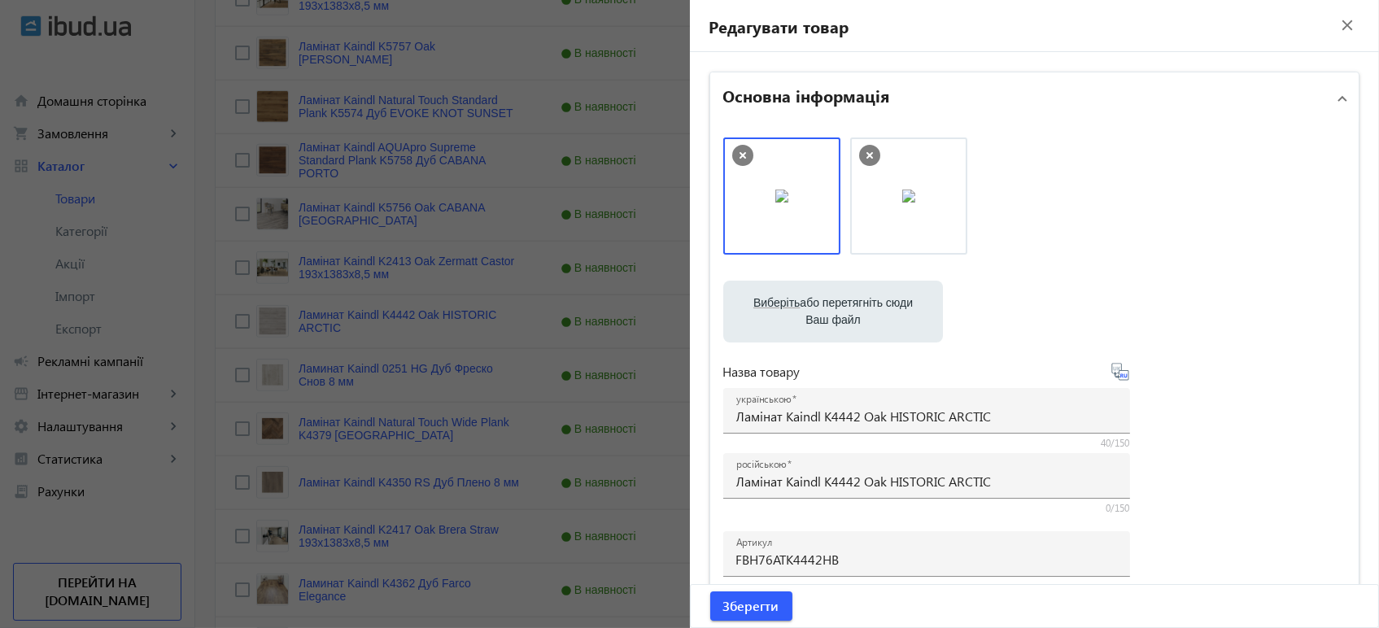
click at [1111, 372] on icon at bounding box center [1120, 372] width 20 height 20
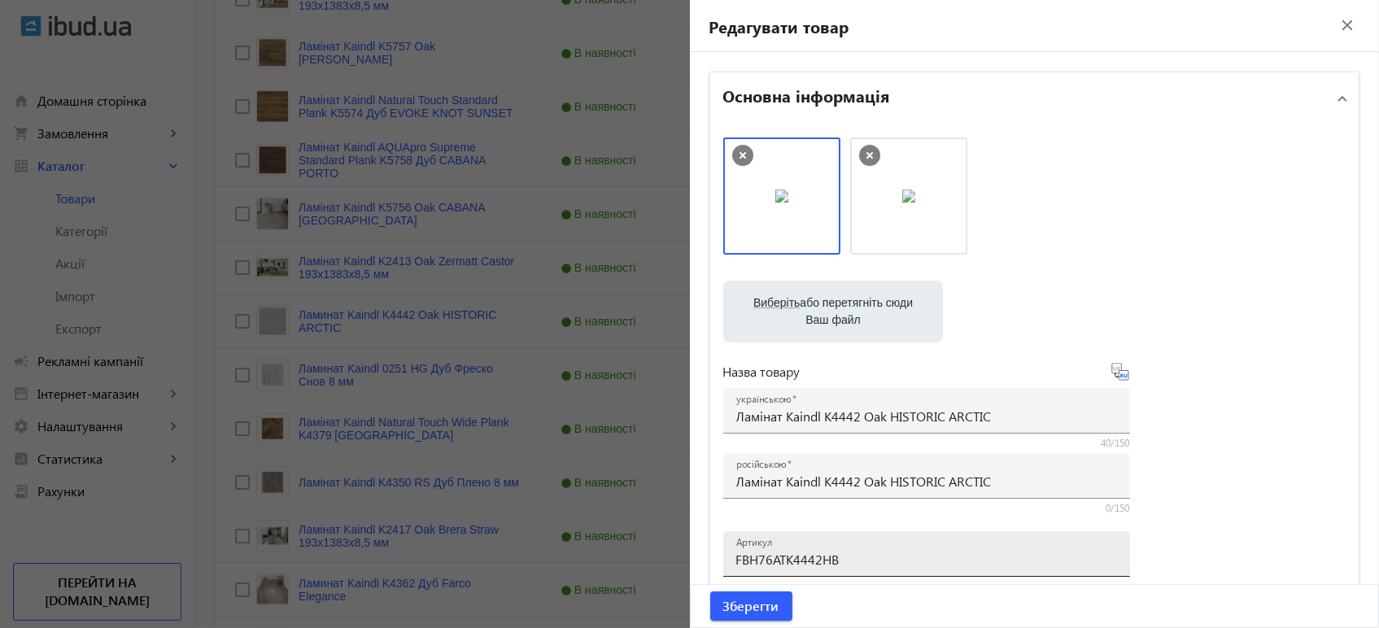
type input "Ламинат Kaindl K4442 Oak HISTORIC ARCTIC"
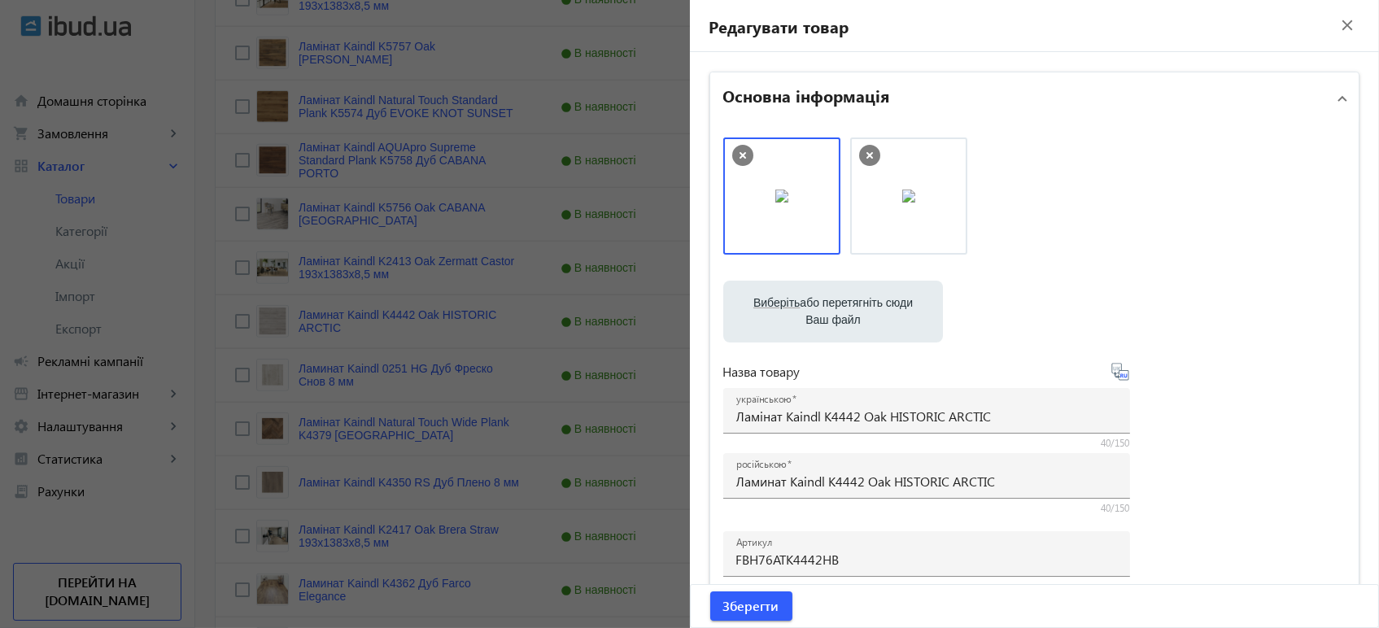
click at [810, 612] on div "Зберегти" at bounding box center [1034, 606] width 688 height 42
click at [773, 606] on span "Зберегти" at bounding box center [751, 606] width 56 height 18
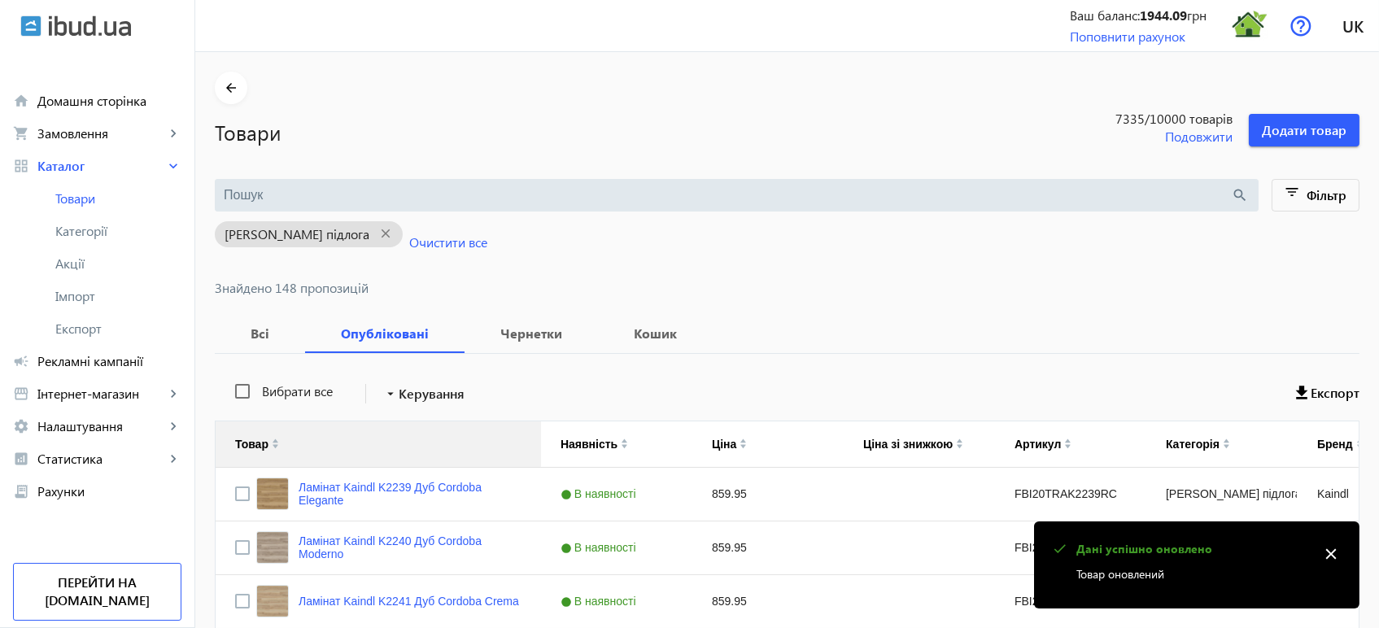
scroll to position [3017, 0]
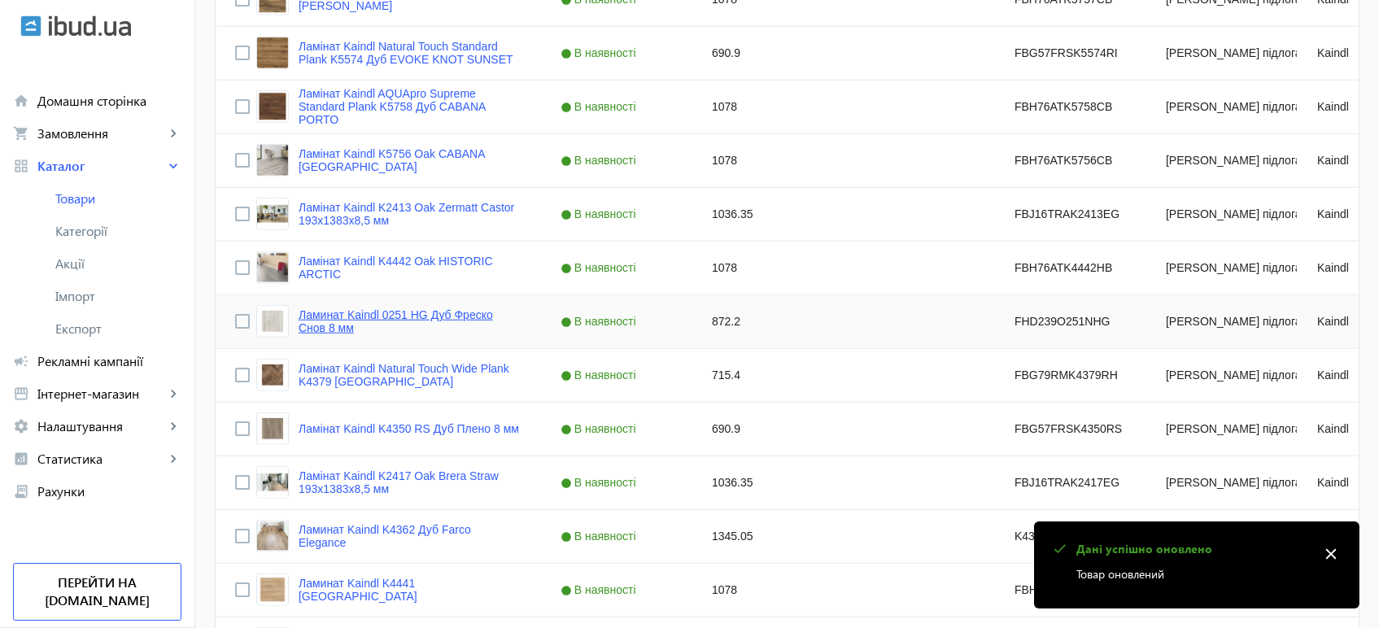
click at [423, 315] on link "Ламинат Kaindl 0251 HG Дуб Фреско Снов 8 мм" at bounding box center [409, 321] width 223 height 26
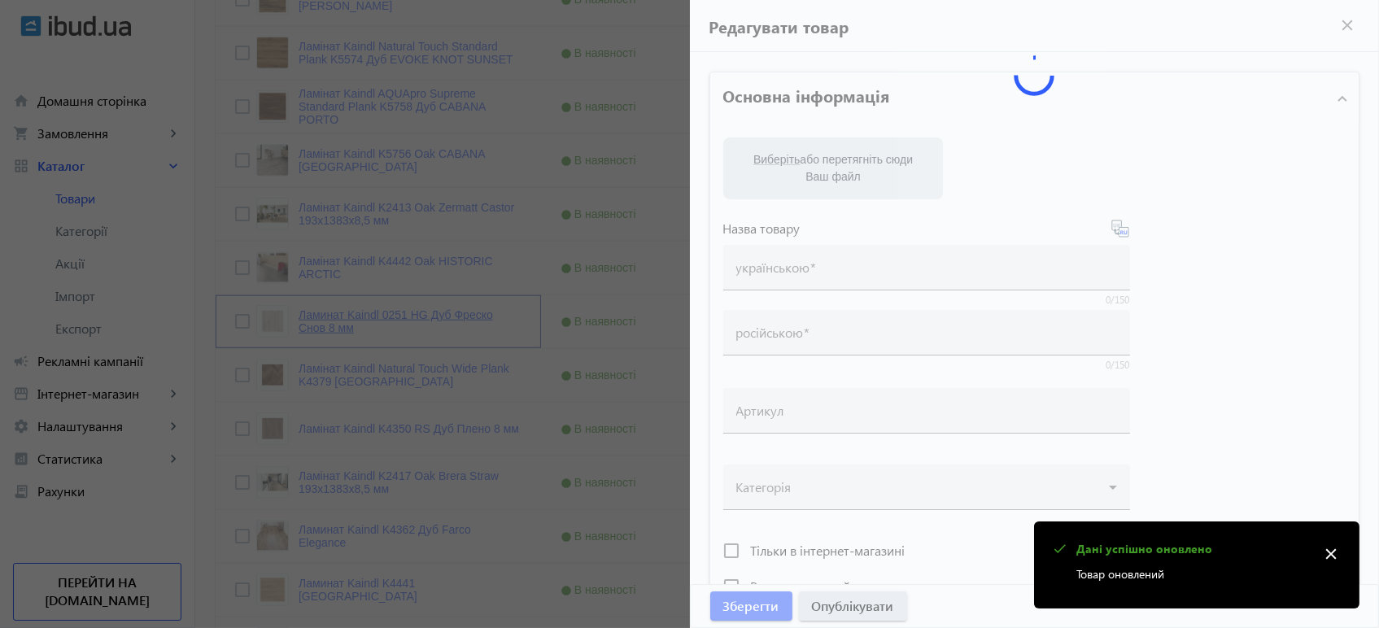
type input "Ламинат Kaindl 0251 HG Дуб Фреско Снов 8 мм"
type input "Ламінат Kaindl 0251 HG Дуб Фреско Снов 8 мм"
type input "FHD239O251NHG"
type input "872.2"
type input "1"
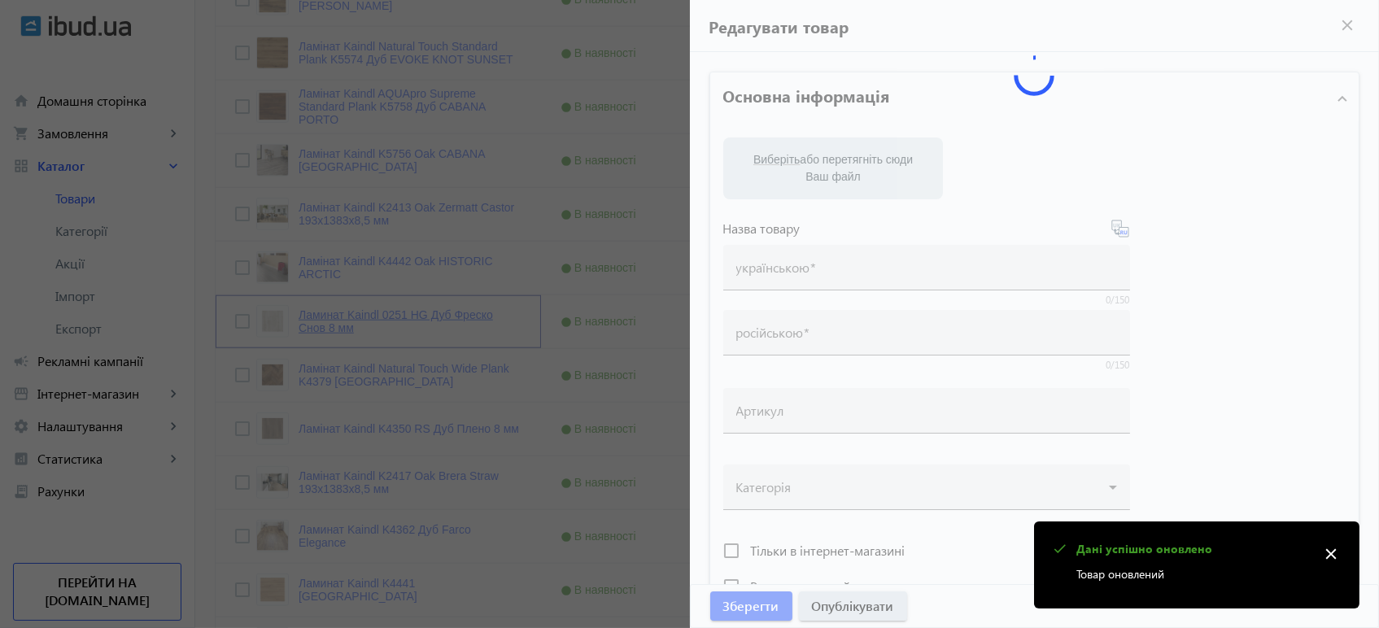
type input "Ламінат Kaindl 0251 HG Дуб Фреско Снов 8 мм"
type input "Ламинат Kaindl 0251 HG Дуб Фреско Снов 8 мм"
type textarea "Ламінат Kaindl 0251 HG Дуб Фреско Снов 8 мм купити вигідно ✓ Великий вибір ✓ Ни…"
type textarea "Ламинат Kaindl 0251 HG Дуб Фреско Снов 8 мм купить выгодно ✓ Большой выбор ✓ Ни…"
type input "підлогове покриття, покриття на підлогу, покриття для підлоги, ламінат, купити …"
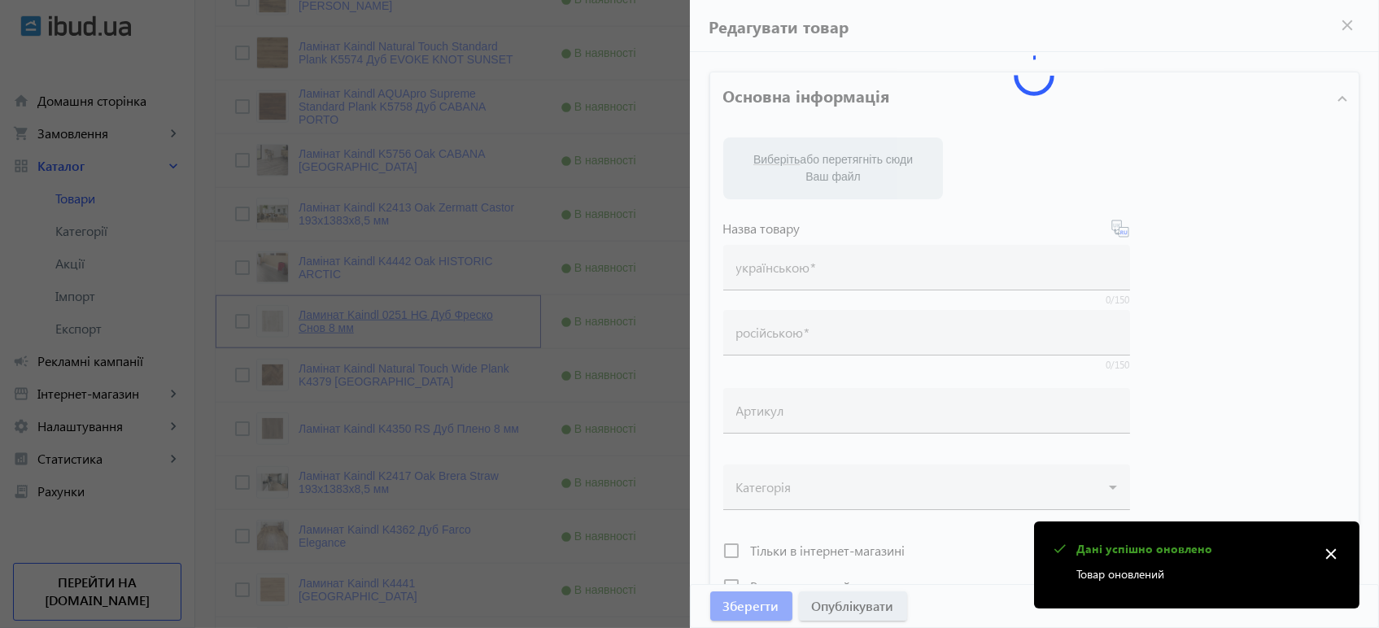
type input "напольное покрытие, покрытие на пол, покрытие для пола, ламинат, купить ламинат…"
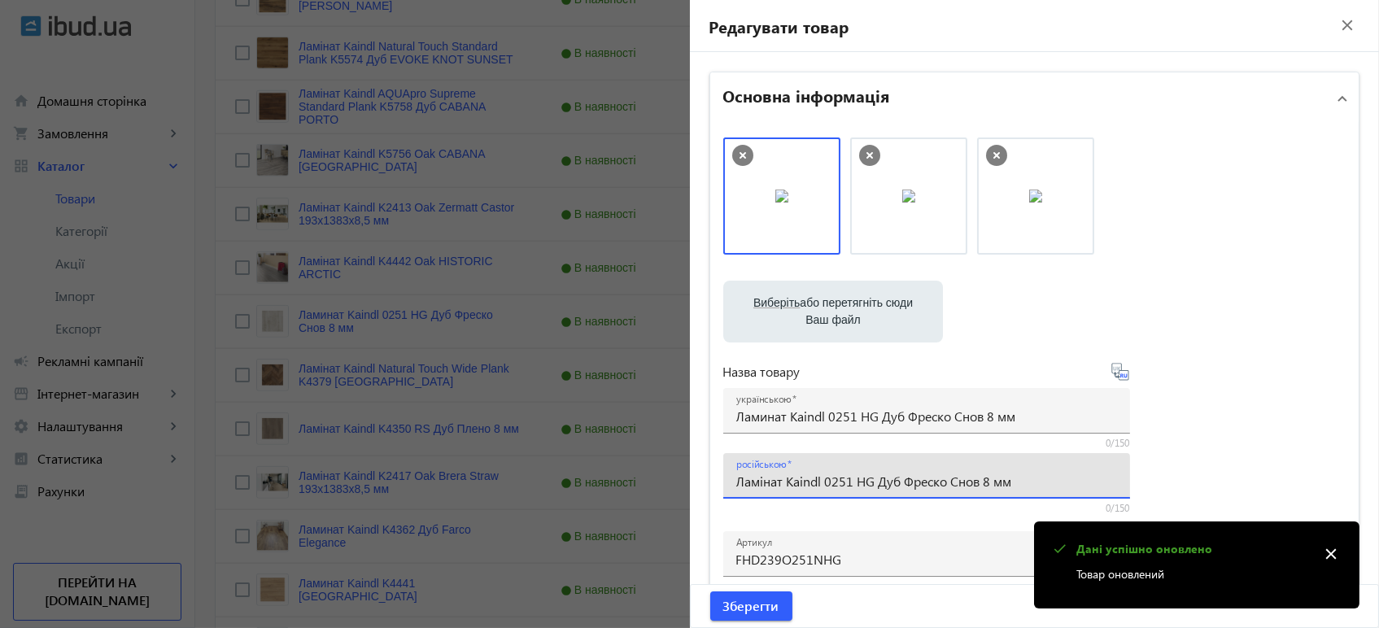
click at [808, 473] on input "Ламінат Kaindl 0251 HG Дуб Фреско Снов 8 мм" at bounding box center [926, 481] width 381 height 17
click at [850, 412] on input "Ламинат Kaindl 0251 HG Дуб Фреско Снов 8 мм" at bounding box center [926, 415] width 381 height 17
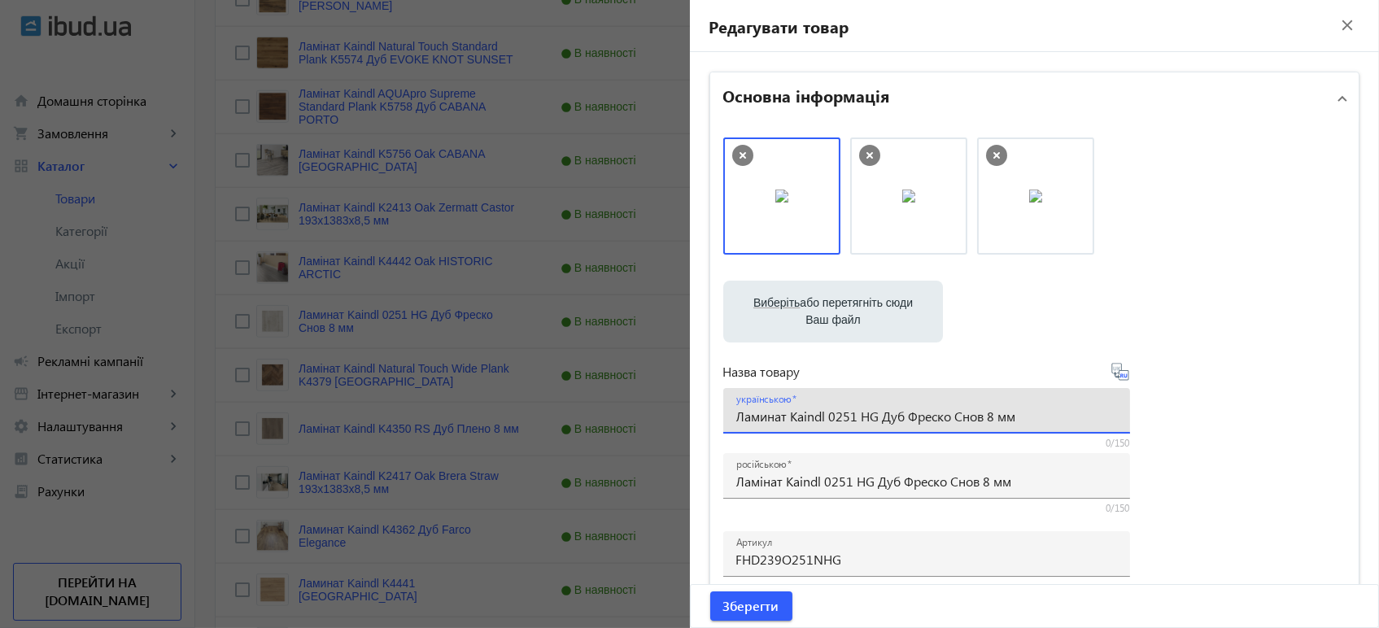
paste input "і"
type input "Ламінат Kaindl 0251 HG Дуб Фреско Снов 8 мм"
click at [1112, 373] on icon at bounding box center [1120, 372] width 20 height 20
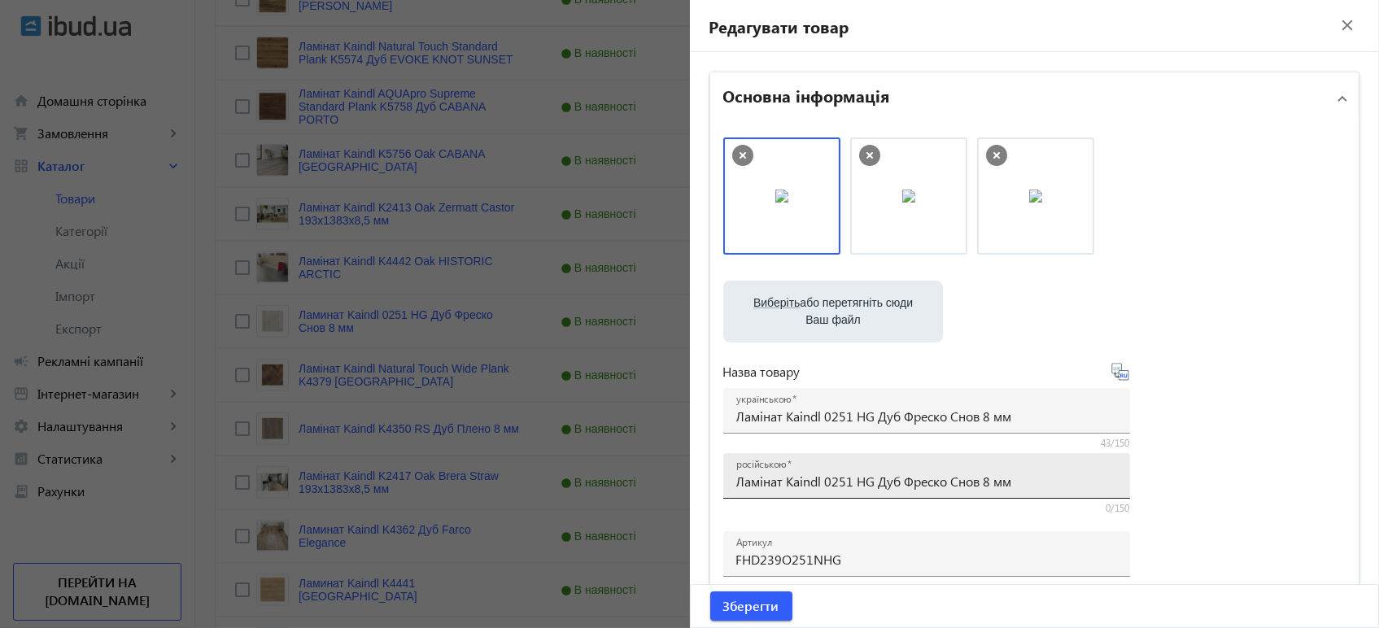
type input "Ламинат Kaindl 0251 HG Дуб Фреско Снов 8 мм"
click at [764, 608] on span "Зберегти" at bounding box center [751, 606] width 56 height 18
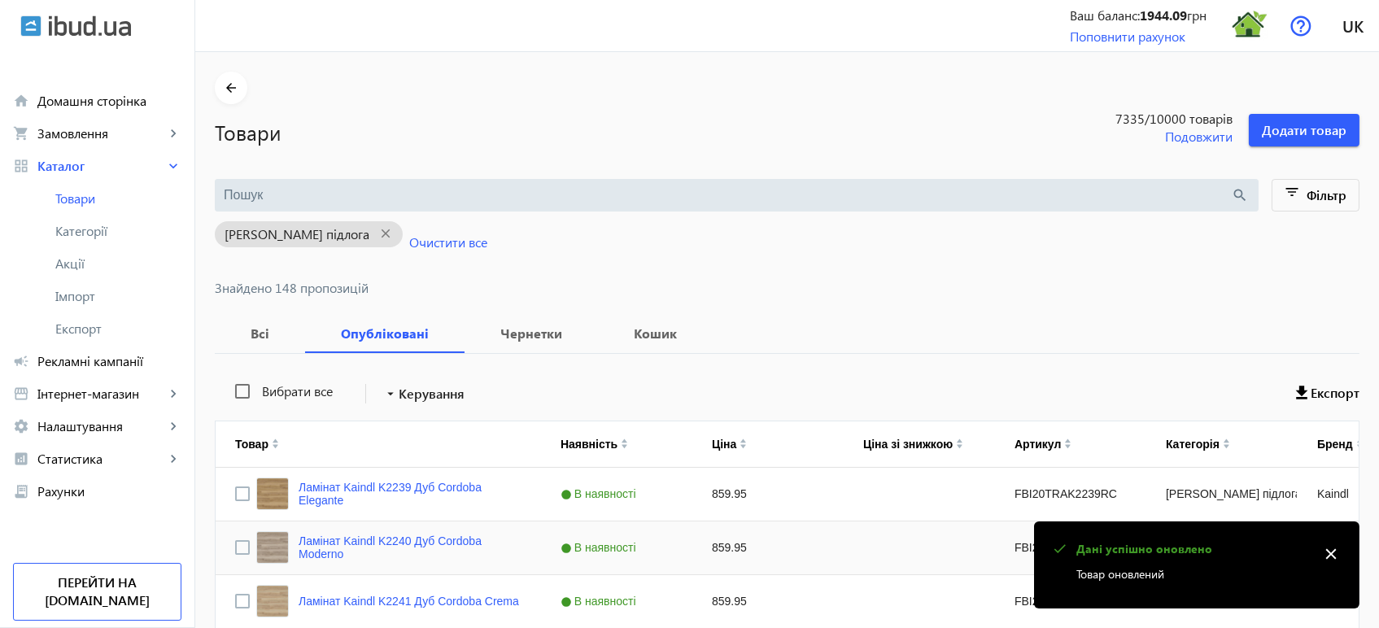
scroll to position [3239, 0]
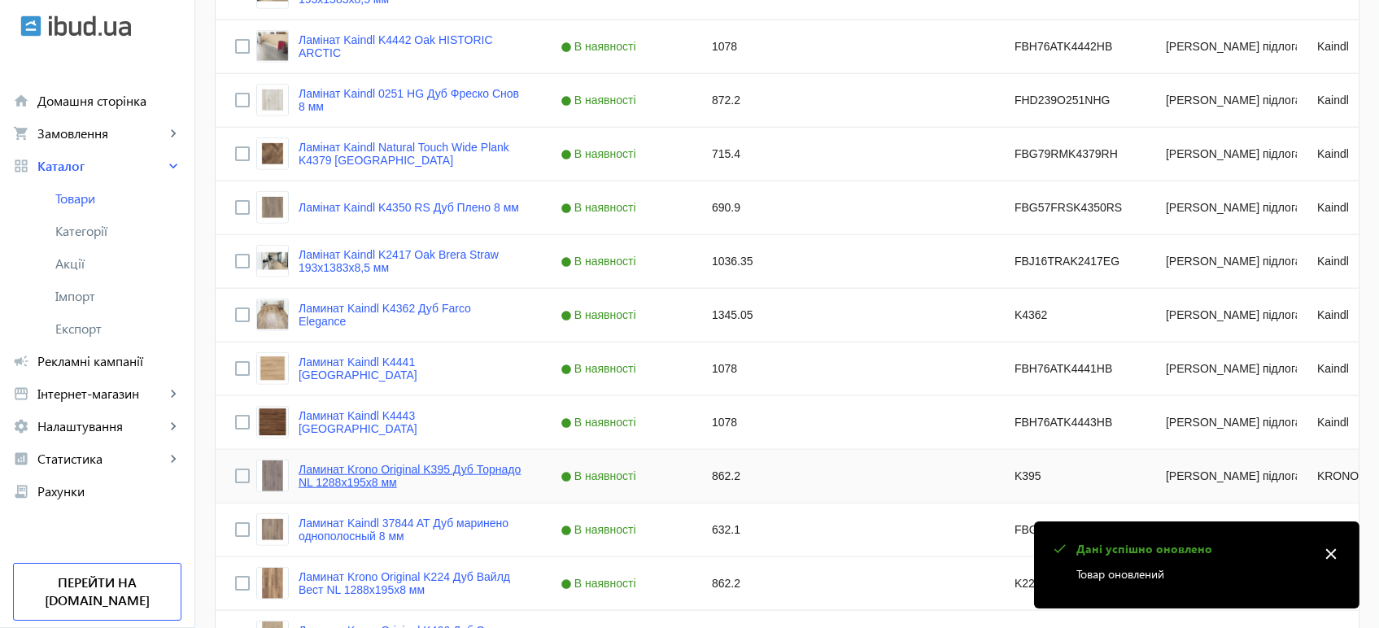
click at [436, 471] on link "Ламинат Krono Original K395 Дуб Торнадо NL 1288x195x8 мм" at bounding box center [409, 476] width 223 height 26
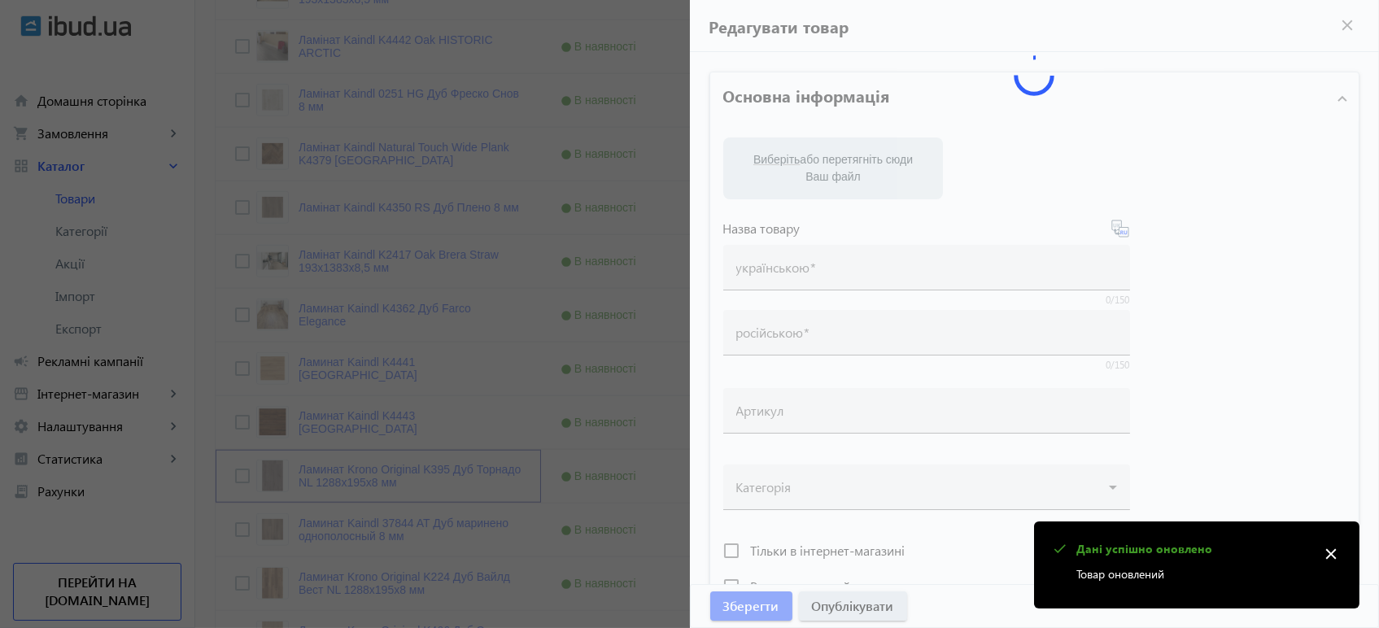
type input "Ламинат Krono Original K395 Дуб Торнадо NL 1288x195x8 мм"
type input "Ламінат Krono Original K395 Дуб Торнадо NL 1288x195x8 мм"
type input "K395"
type input "862.2"
type input "1"
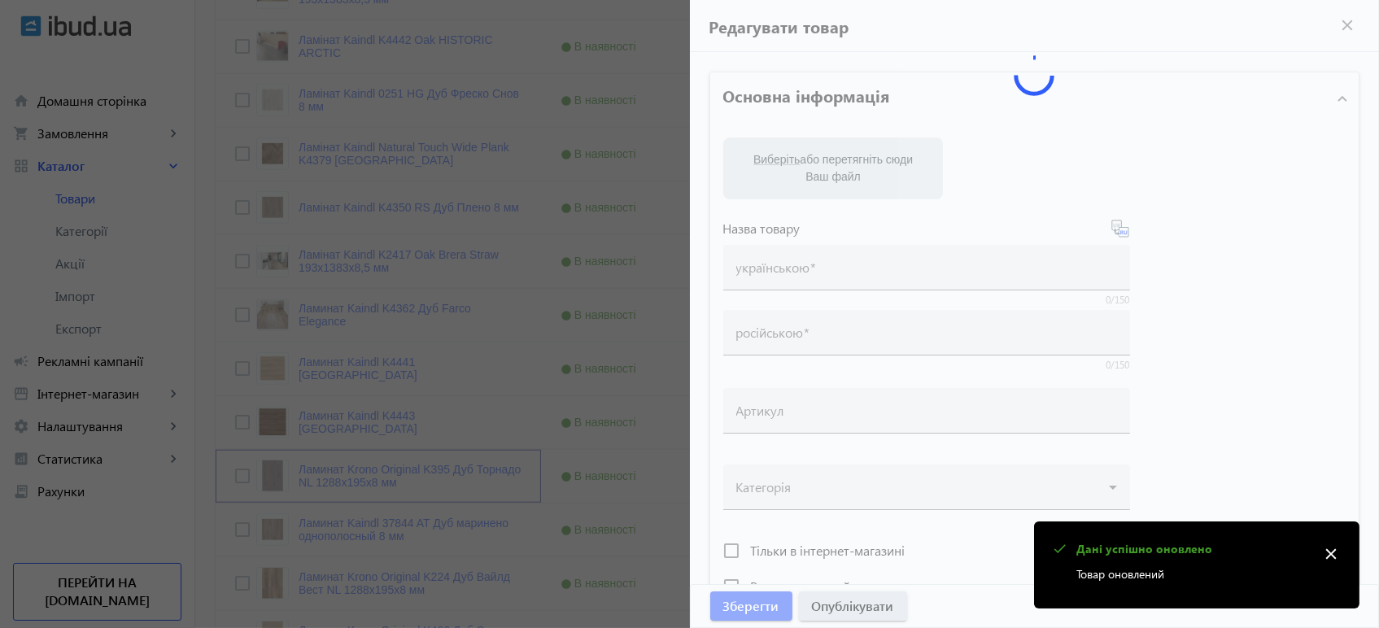
type input "Ламінат Krono Original K395 Дуб Торнадо NL 1288x195x8"
type input "Ламинат Krono Original K395 Дуб Торнадо NL 1288x195x8"
type textarea "Ламінат Krono Original K395 Дуб Торнадо NL 1288x195x8 купити вигідно ✓ Великий …"
type textarea "Ламинат Krono Original K395 Дуб Торнадо NL 1288x195x8 купить выгодно ✓ Большой …"
type input "підлогове покриття, покриття на підлогу, покриття для підлоги, ламінат, купити …"
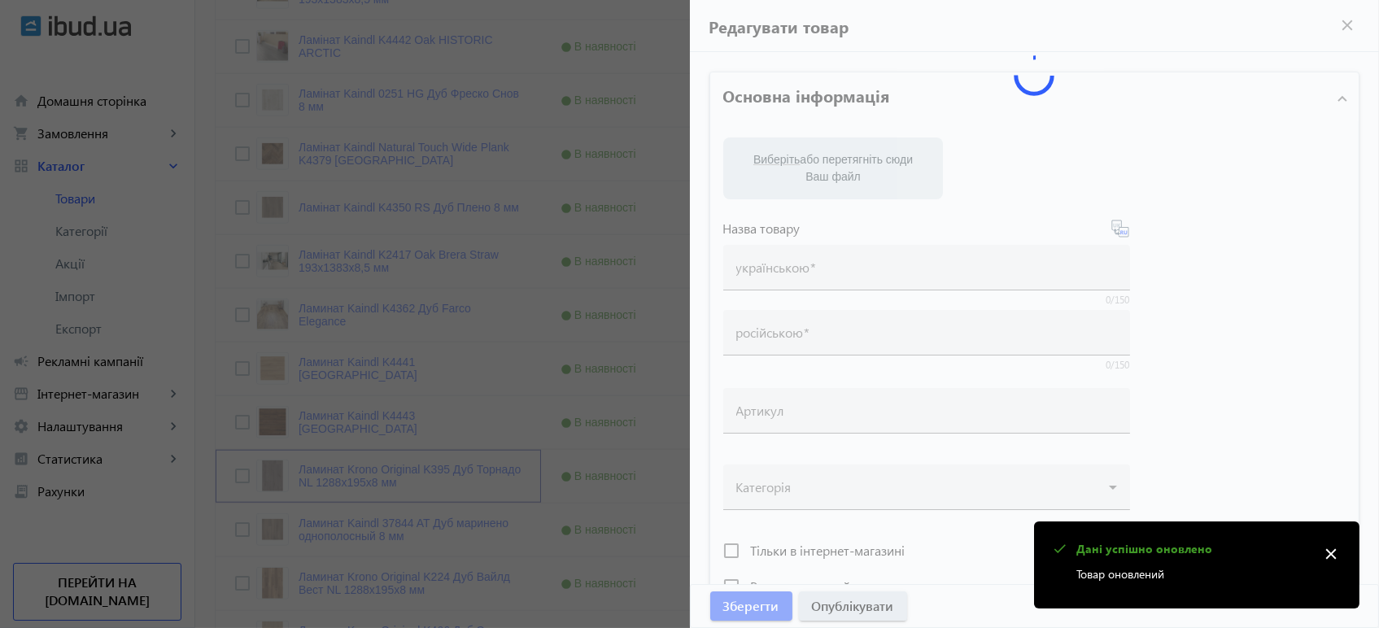
type input "напольное покрытие, покрытие на пол, покрытие для пола, ламинат, купить ламинат…"
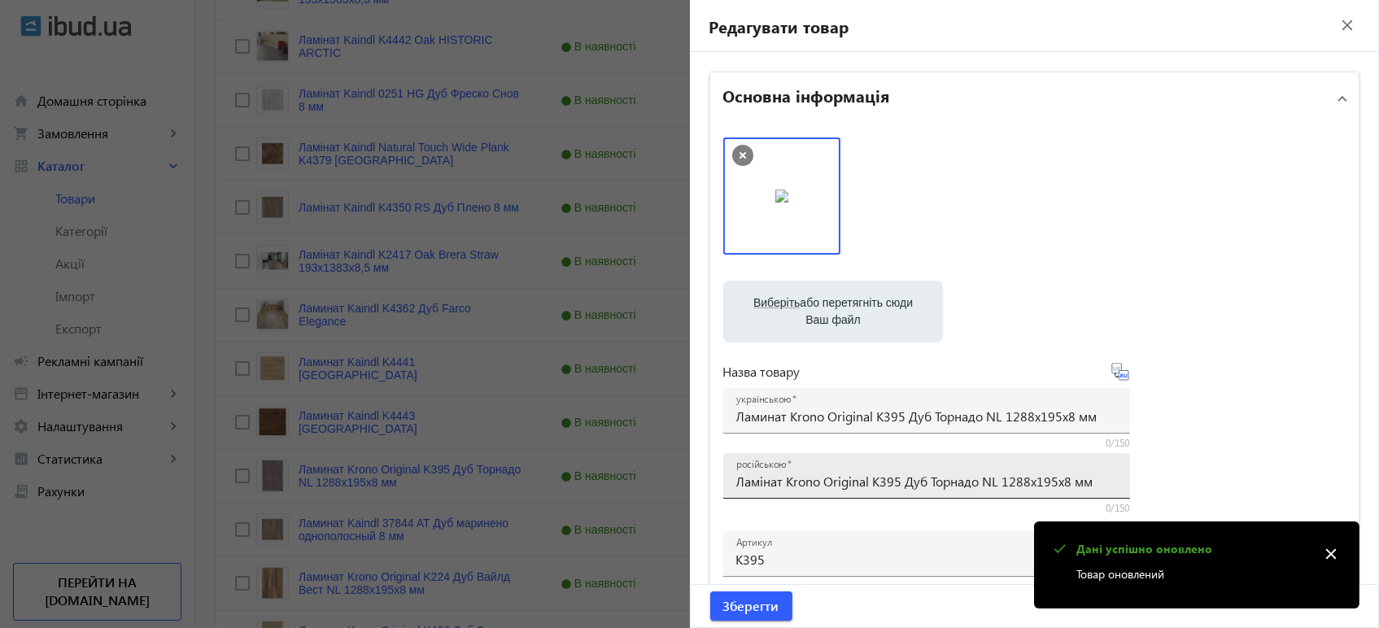
click at [842, 481] on input "Ламінат Krono Original K395 Дуб Торнадо NL 1288x195x8 мм" at bounding box center [926, 481] width 381 height 17
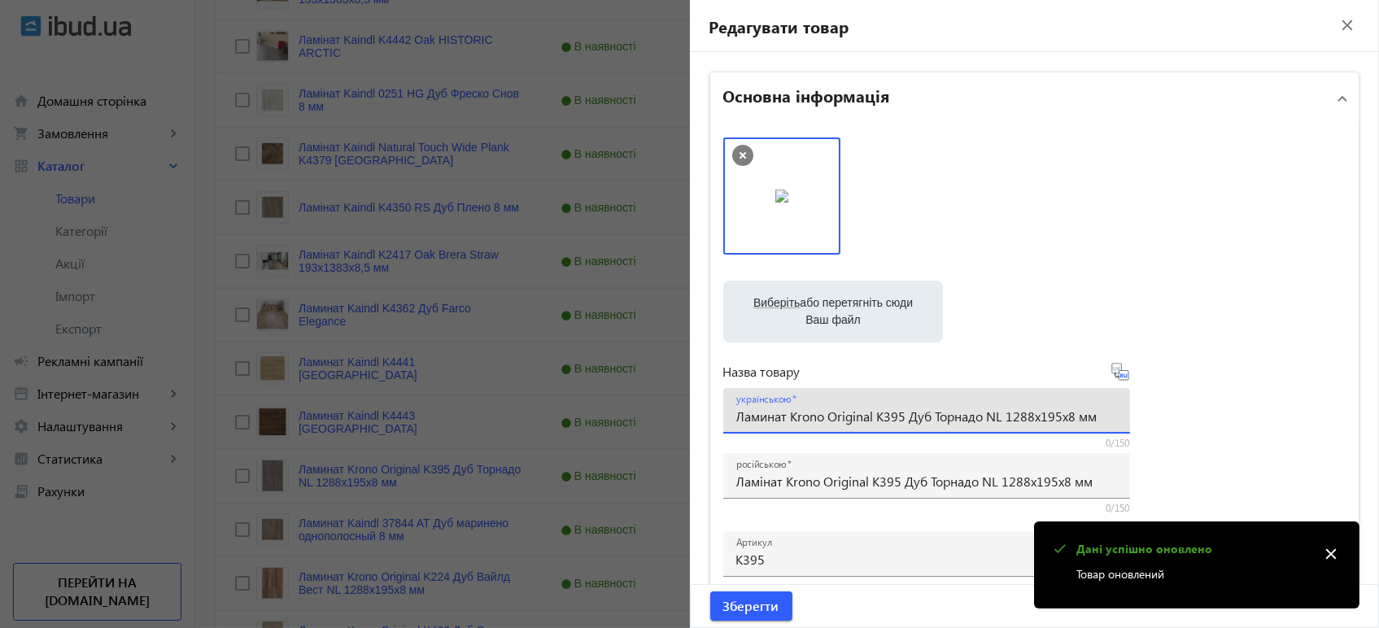
click at [867, 418] on input "Ламинат Krono Original K395 Дуб Торнадо NL 1288x195x8 мм" at bounding box center [926, 415] width 381 height 17
paste input "і"
type input "Ламінат Krono Original K395 Дуб Торнадо NL 1288x195x8 мм"
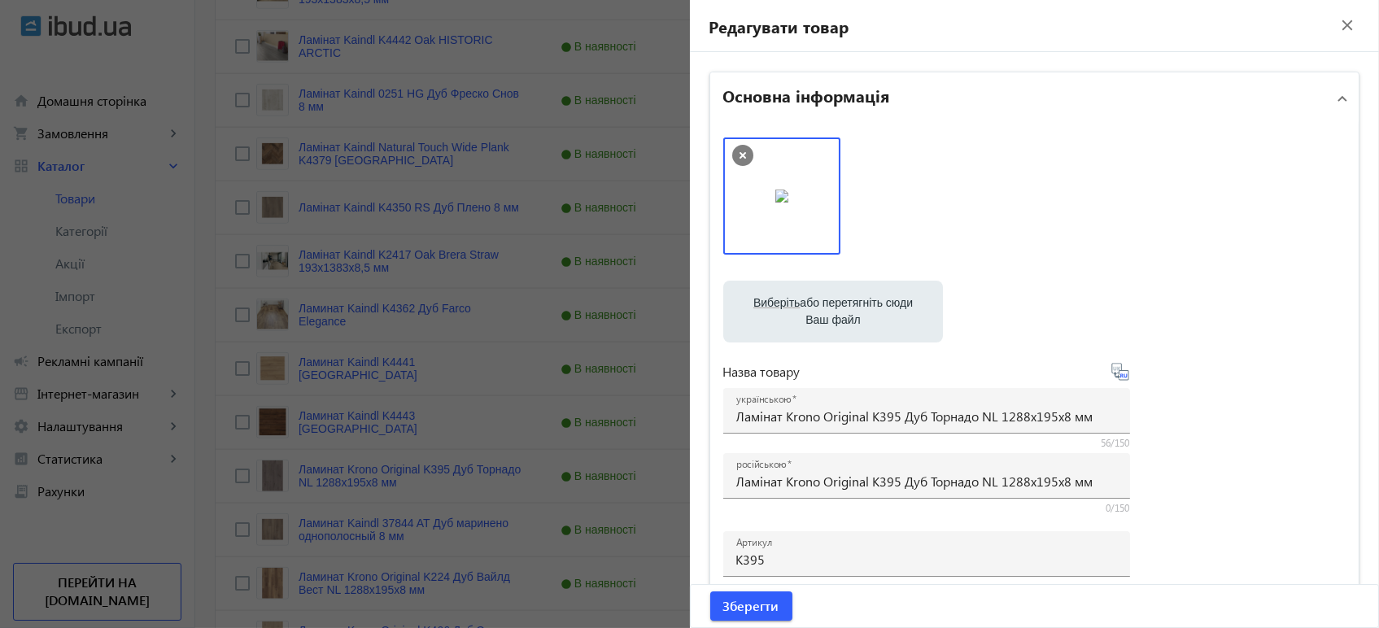
click at [1113, 372] on icon at bounding box center [1119, 371] width 17 height 17
type input "Ламинат Krono Original K395 Дуб Торнадо NL 1288x195x8 мм"
click at [767, 616] on span "submit" at bounding box center [751, 605] width 82 height 39
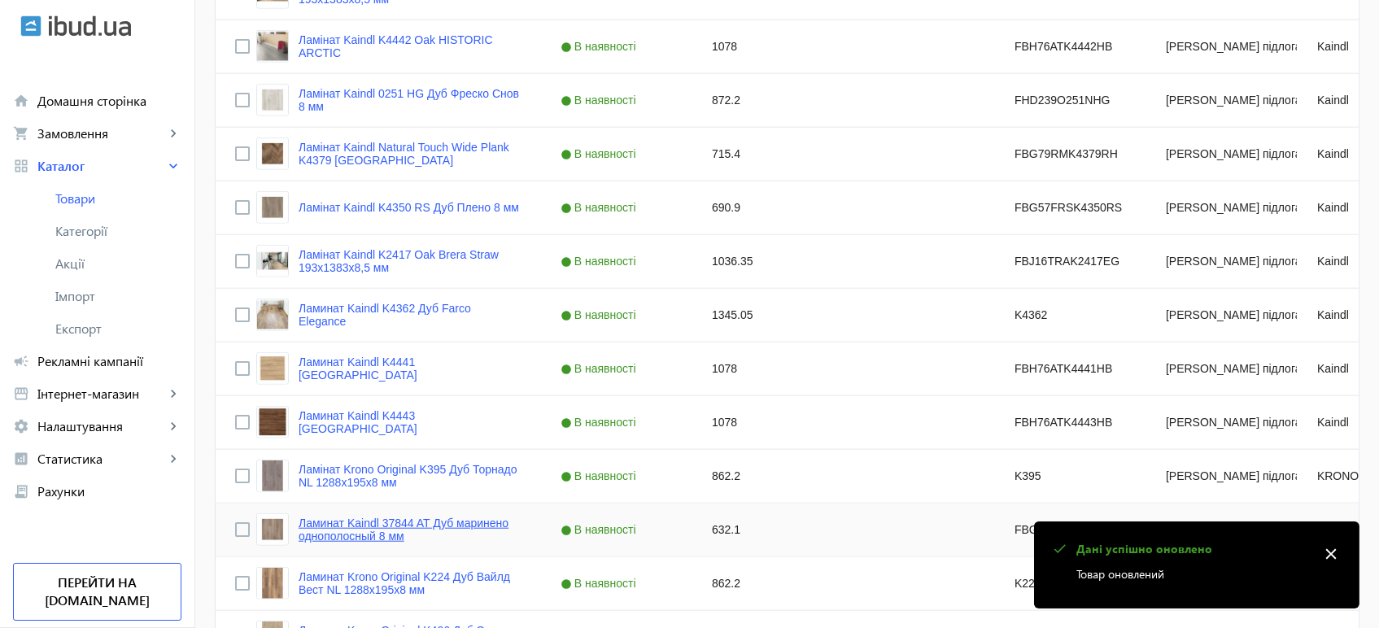
click at [471, 519] on link "Ламинат Kaindl 37844 AT Дуб маринено однополосный 8 мм" at bounding box center [409, 529] width 223 height 26
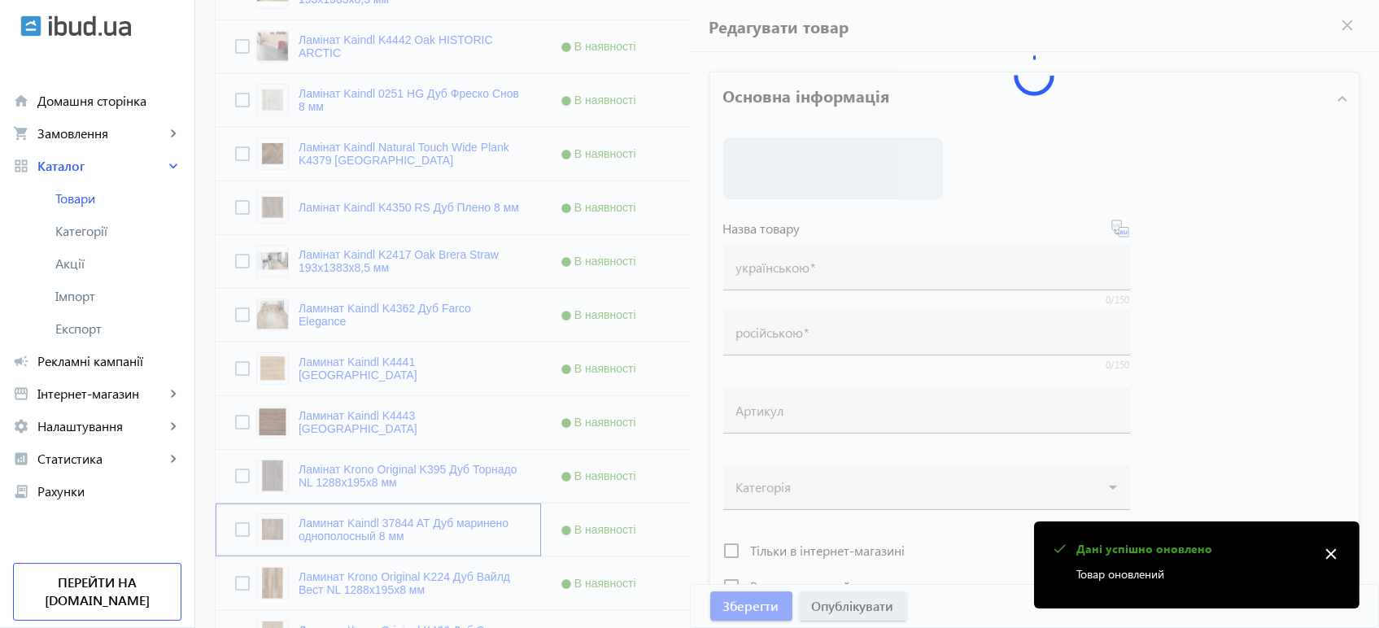
type input "Ламинат Kaindl 37844 AT Дуб маринено однополосный 8 мм"
type input "Ламінат Kaindl 37844 AT Дуб марінено однополосний 8 мм"
type input "FBG53FRS37844AT"
type input "632.1"
type input "1"
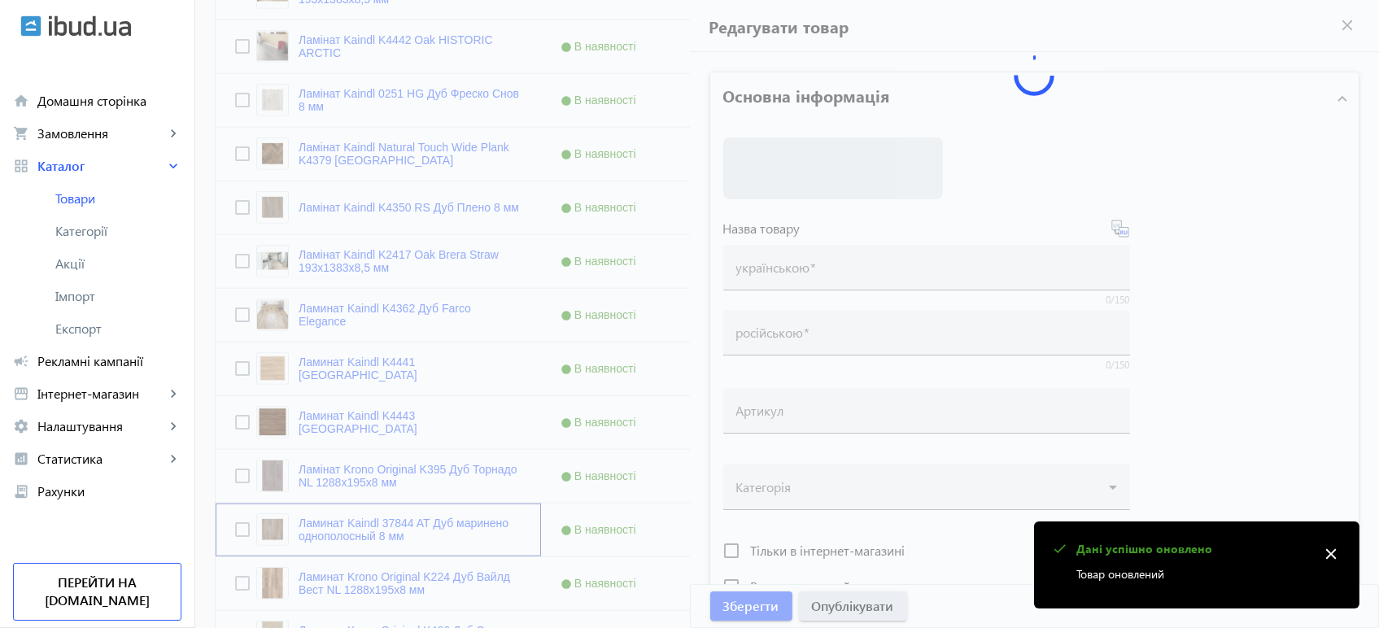
type input "Ламінат Kaindl 37844 AT Дуб марінено однополосний 8 мм"
type input "Ламинат Kaindl 37844 AT Дуб маринено однополосный 8 мм"
type textarea "Ламінат Kaindl 37844 AT Дуб марінено однополосний 8 мм купити вигідно ✓ Великий…"
type textarea "Ламинат Kaindl 37844 AT Дуб маринено однополосный 8 мм купить выгодно ✓ Большой…"
type input "підлогове покриття, покриття на підлогу, покриття для підлоги, ламінат, купити …"
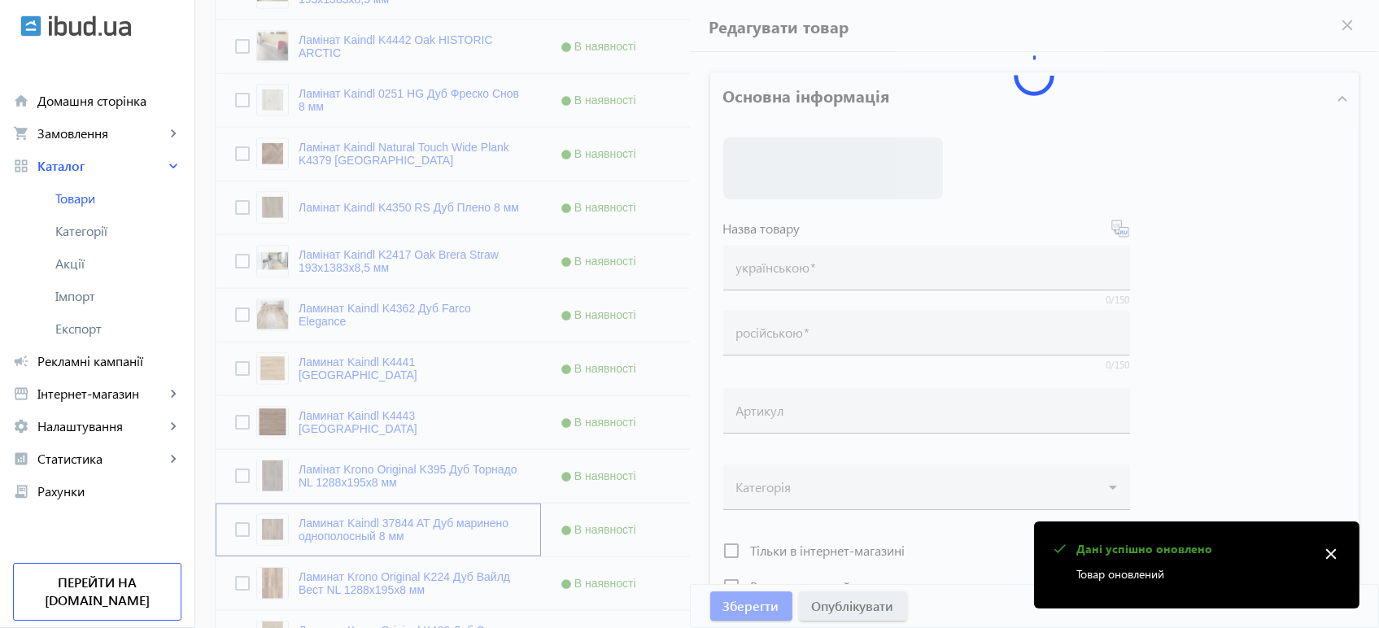
type input "напольное покрытие, покрытие на пол, покрытие для пола, ламинат, купить ламинат…"
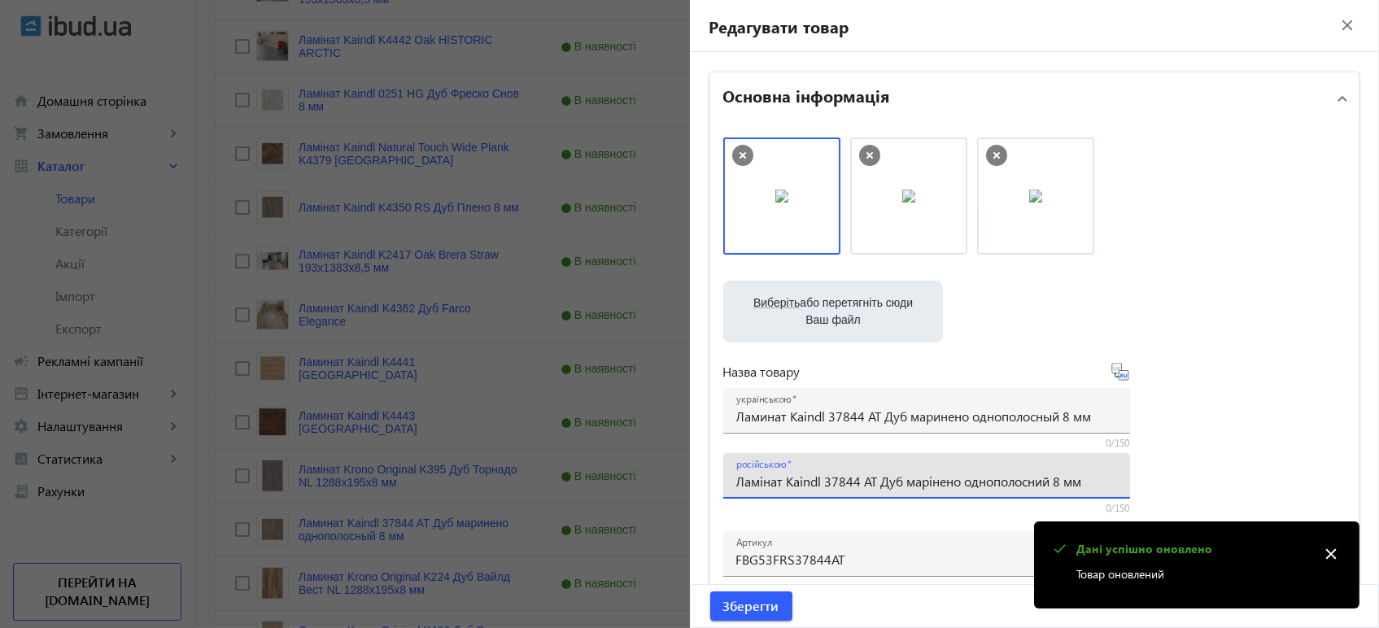
click at [765, 483] on input "Ламінат Kaindl 37844 AT Дуб марінено однополосний 8 мм" at bounding box center [926, 481] width 381 height 17
click at [794, 424] on input "Ламинат Kaindl 37844 AT Дуб маринено однополосный 8 мм" at bounding box center [926, 415] width 381 height 17
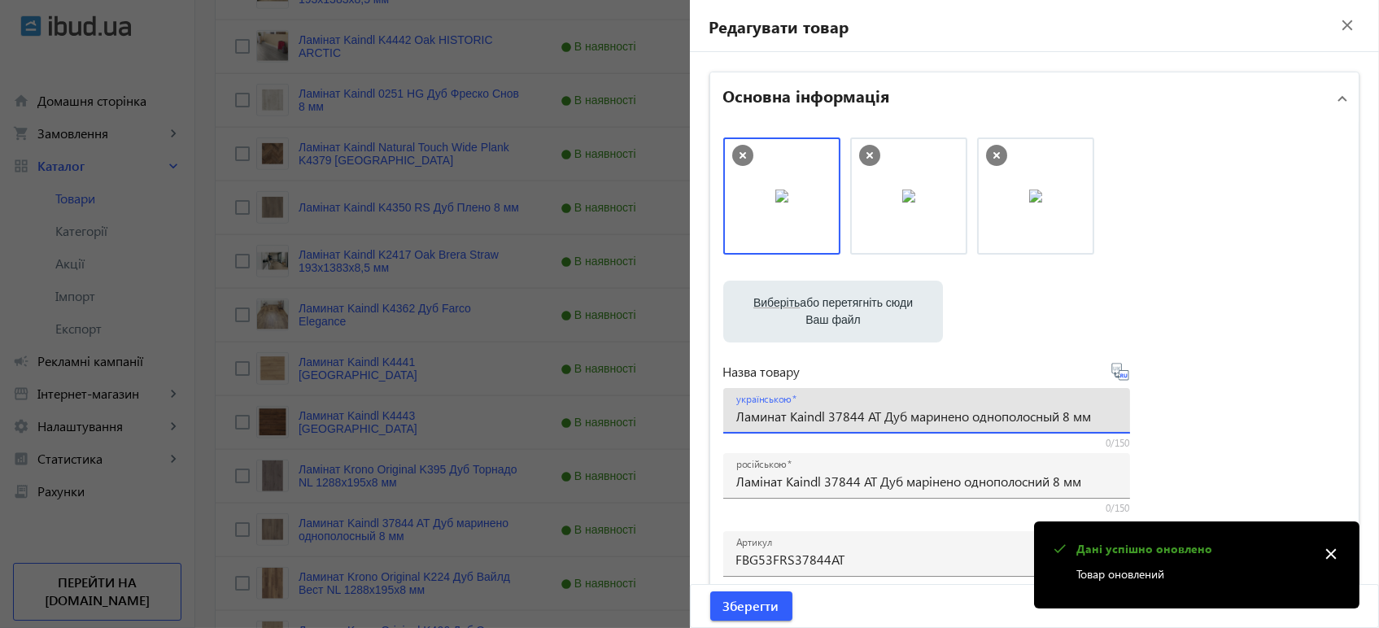
paste input "інат Kaindl 37844 AT Дуб марінено однополосни"
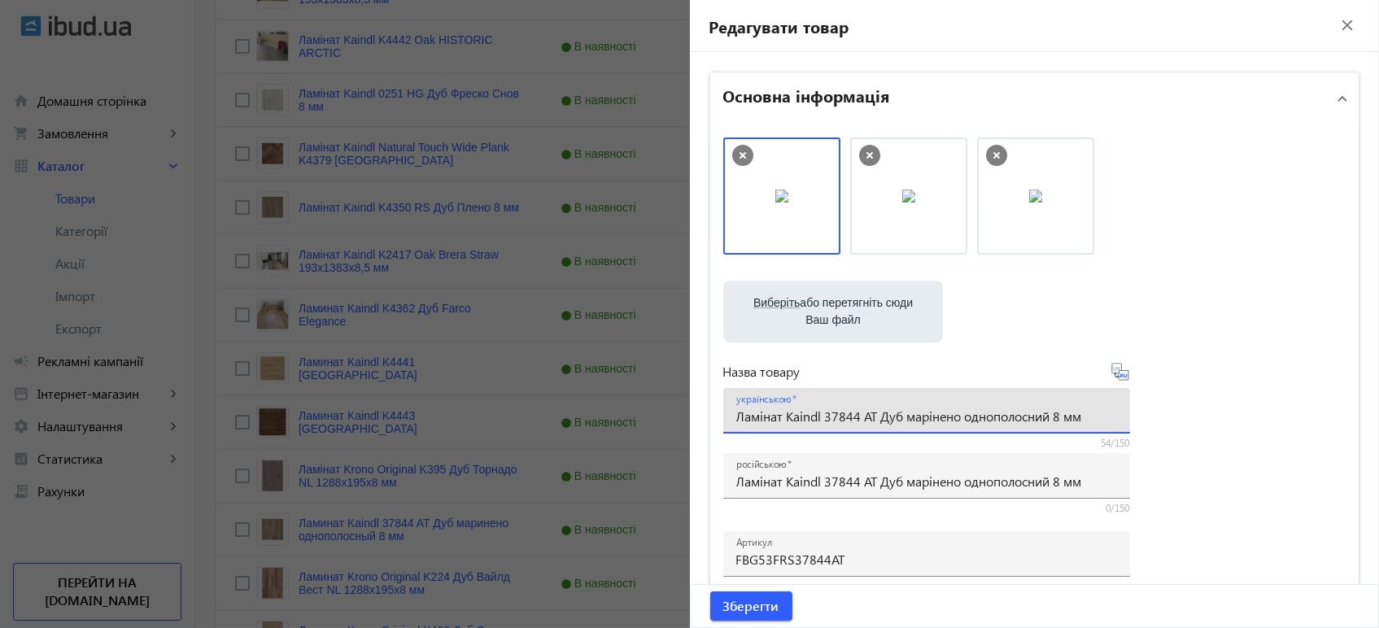
type input "Ламінат Kaindl 37844 AT Дуб марінено однополосний 8 мм"
click at [1117, 372] on icon at bounding box center [1120, 372] width 20 height 20
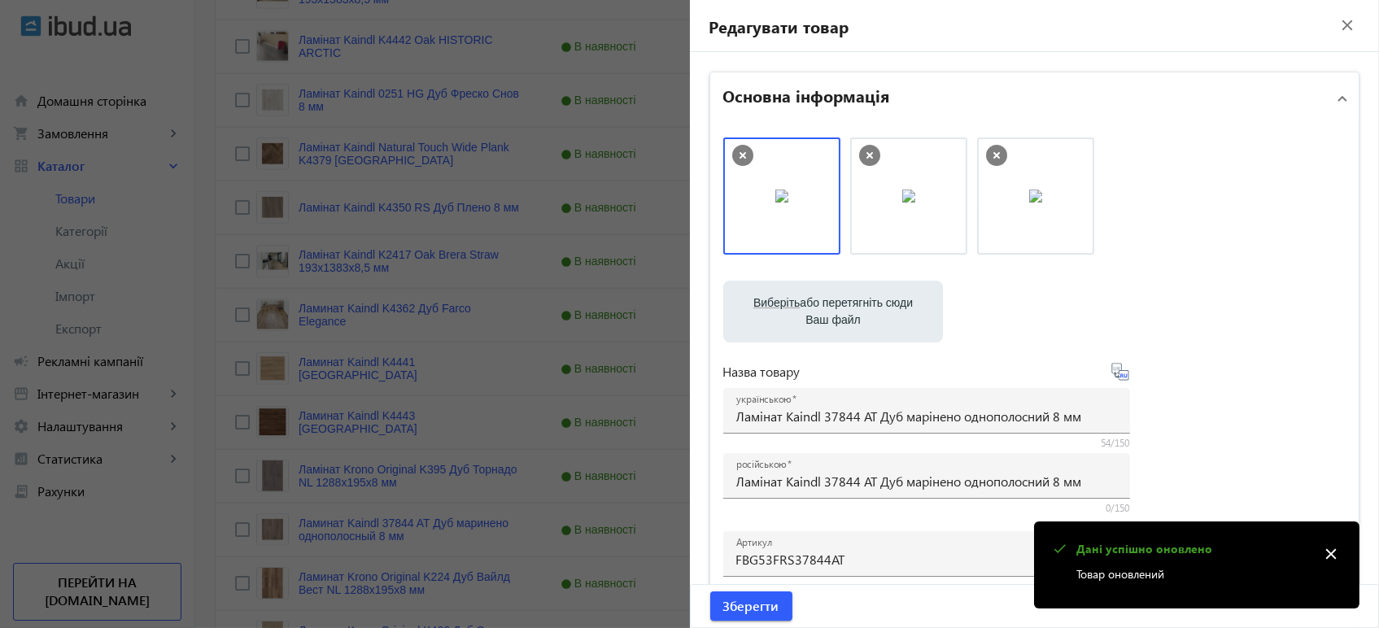
type input "Ламинат Kaindl 37844 AT Дуб маринено однополосный 8 мм"
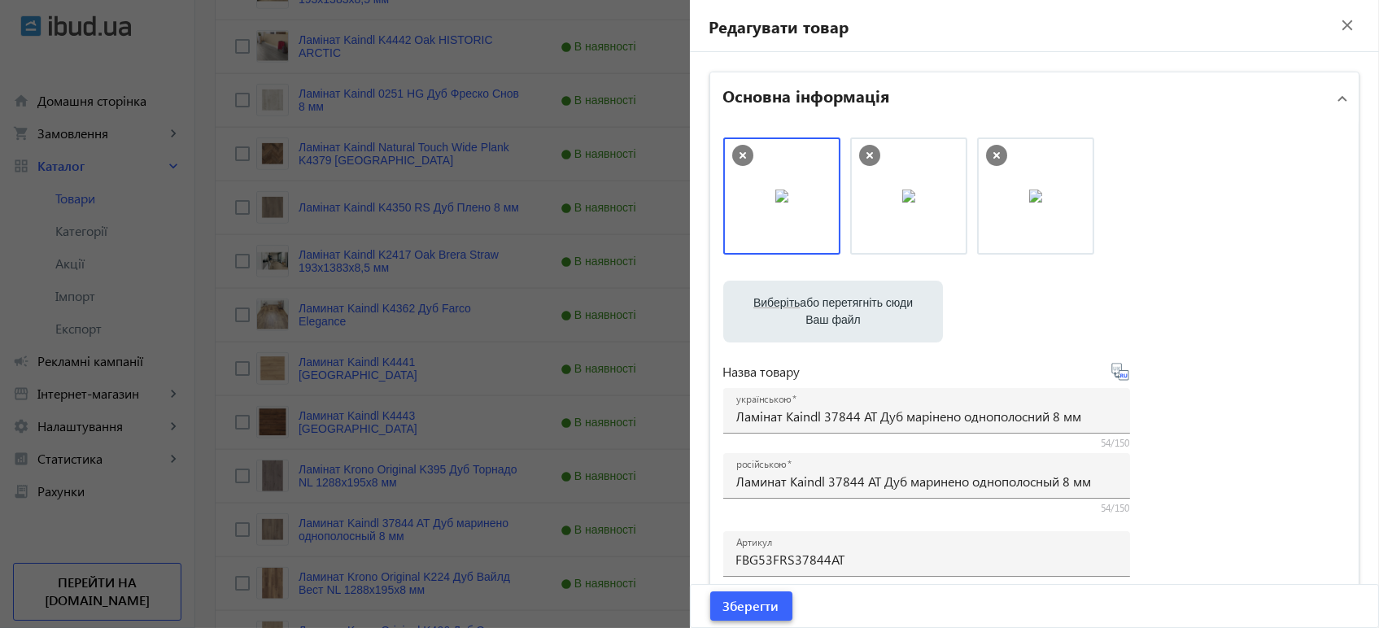
click at [776, 608] on span "submit" at bounding box center [751, 605] width 82 height 39
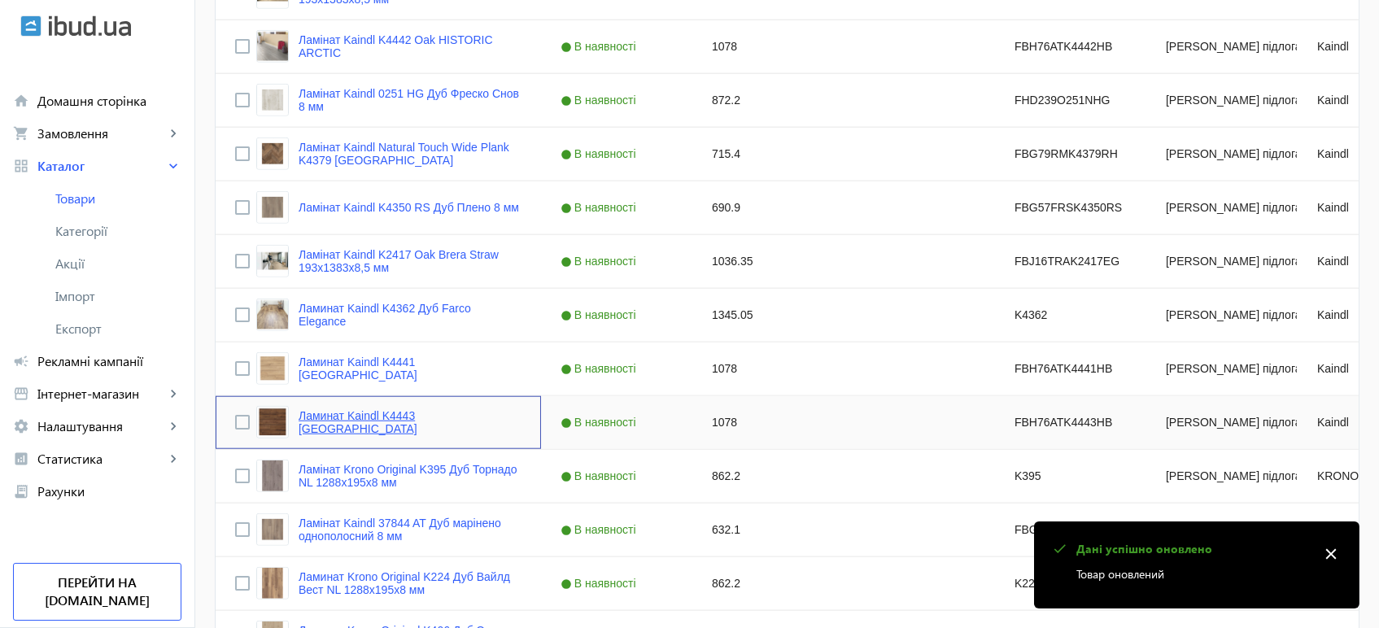
click at [460, 421] on link "Ламинат Kaindl K4443 Oak HISTORIC VOLCANO" at bounding box center [409, 422] width 223 height 26
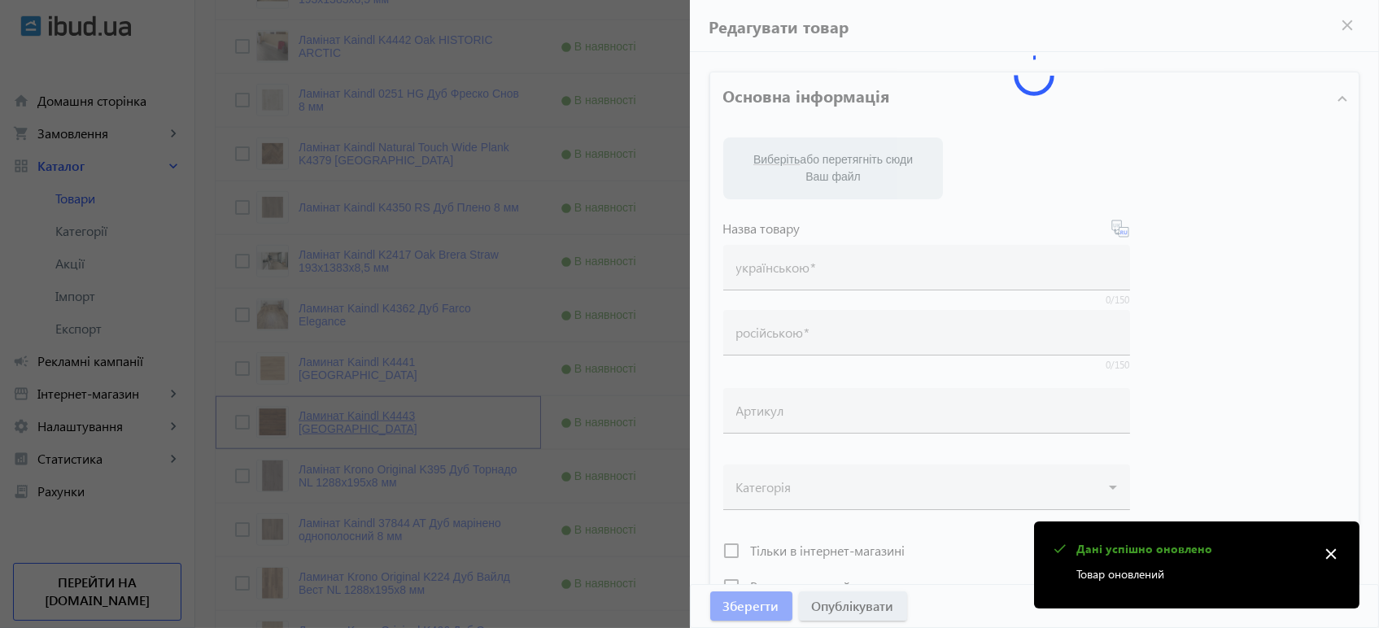
type input "Ламинат Kaindl K4443 Oak HISTORIC VOLCANO"
type input "Ламінат Kaindl K4443 [GEOGRAPHIC_DATA]"
type input "FBH76ATK4443HB"
type input "1078"
type input "1"
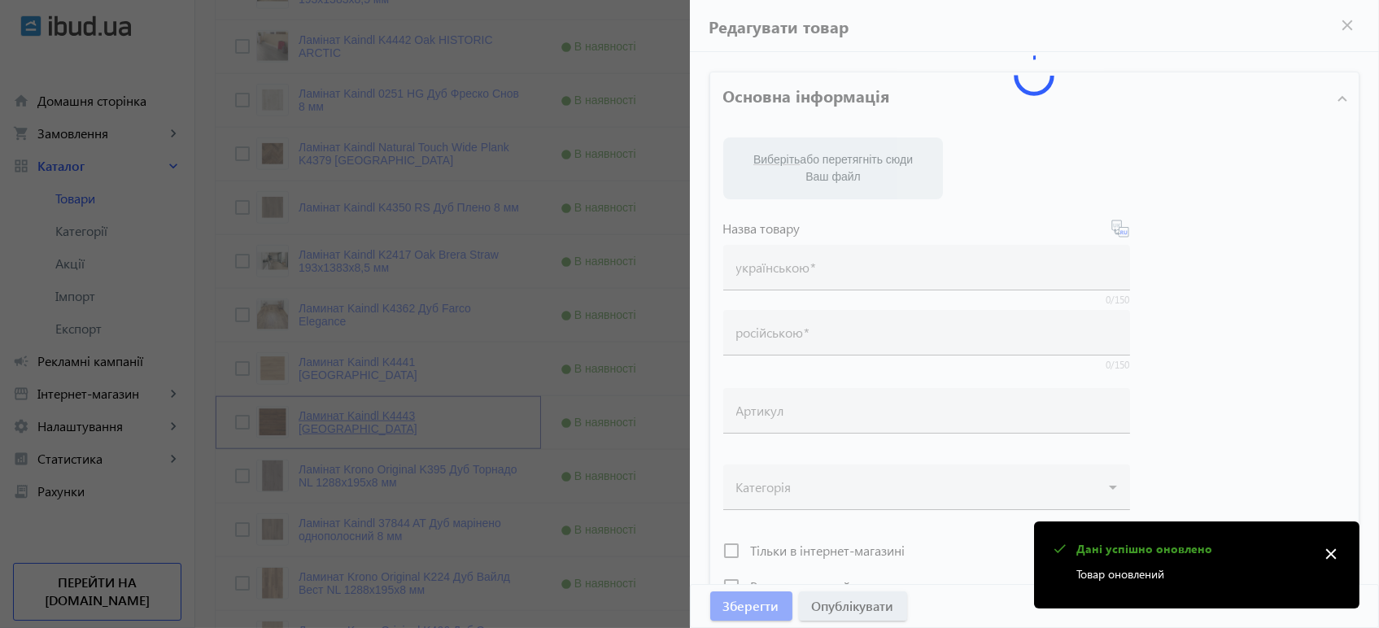
type input "Ламінат Kaindl K4443 [GEOGRAPHIC_DATA]"
type input "Ламинат Kaindl K4443 Oak HISTORIC VOLCANO"
type textarea "Ламінат Kaindl K4443 Oak HISTORIC VOLCANO купити вигідно ✓ Великий вибір ✓ Низь…"
type textarea "Ламинат Kaindl K4443 Oak HISTORIC VOLCANO купить выгодно ✓ Большой выбор ✓ Низк…"
type input "підлогове покриття, покриття на підлогу, покриття для підлоги, ламінат, купити …"
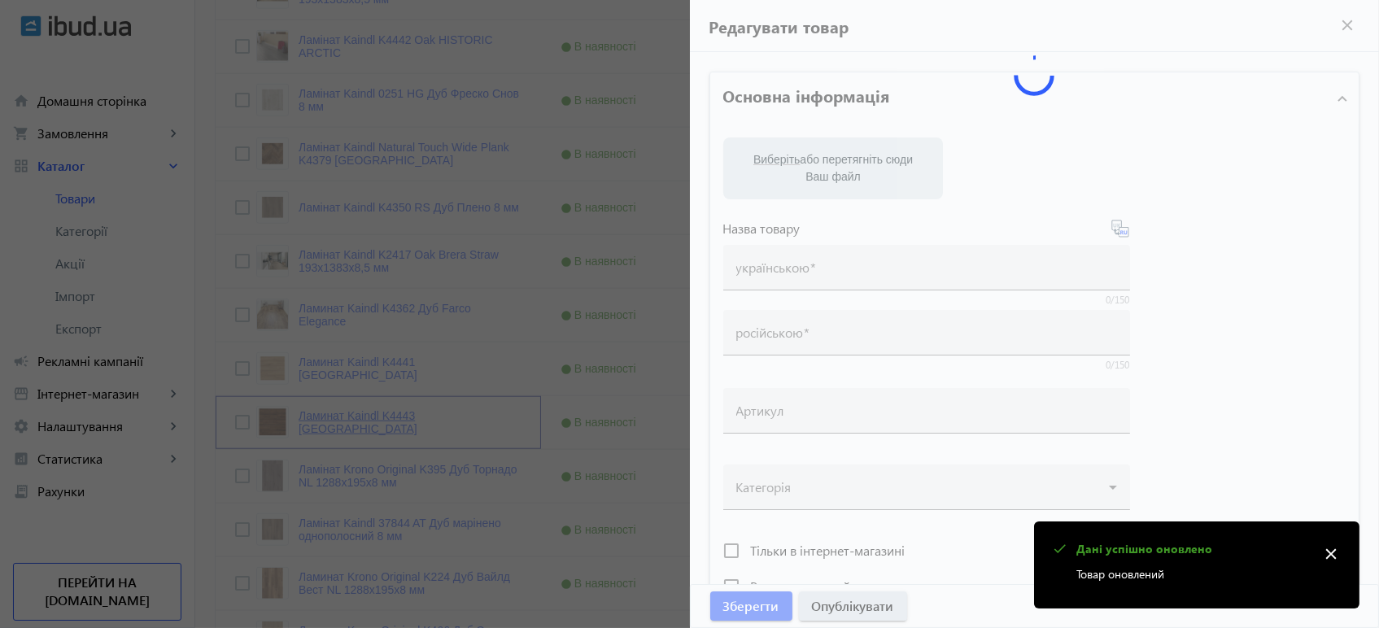
type input "напольное покрытие, покрытие на пол, покрытие для пола, ламинат, купить ламинат…"
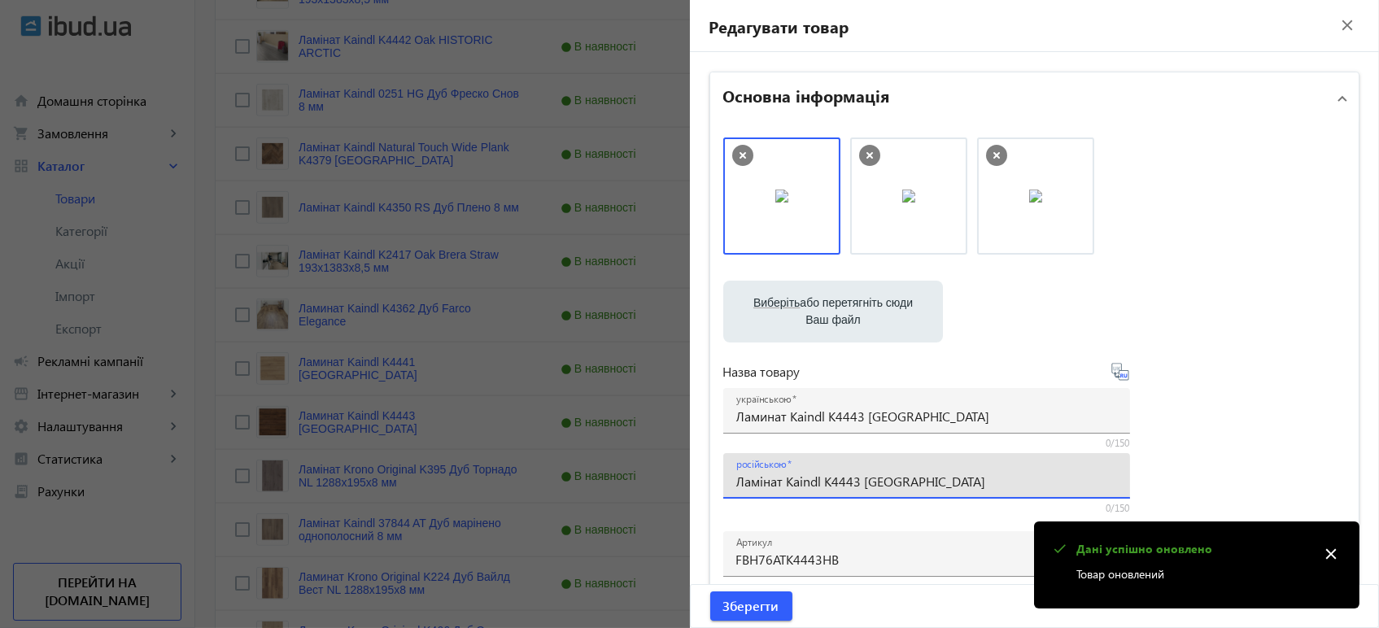
click at [779, 486] on input "Ламінат Kaindl K4443 [GEOGRAPHIC_DATA]" at bounding box center [926, 481] width 381 height 17
click at [823, 414] on input "Ламинат Kaindl K4443 Oak HISTORIC VOLCANO" at bounding box center [926, 415] width 381 height 17
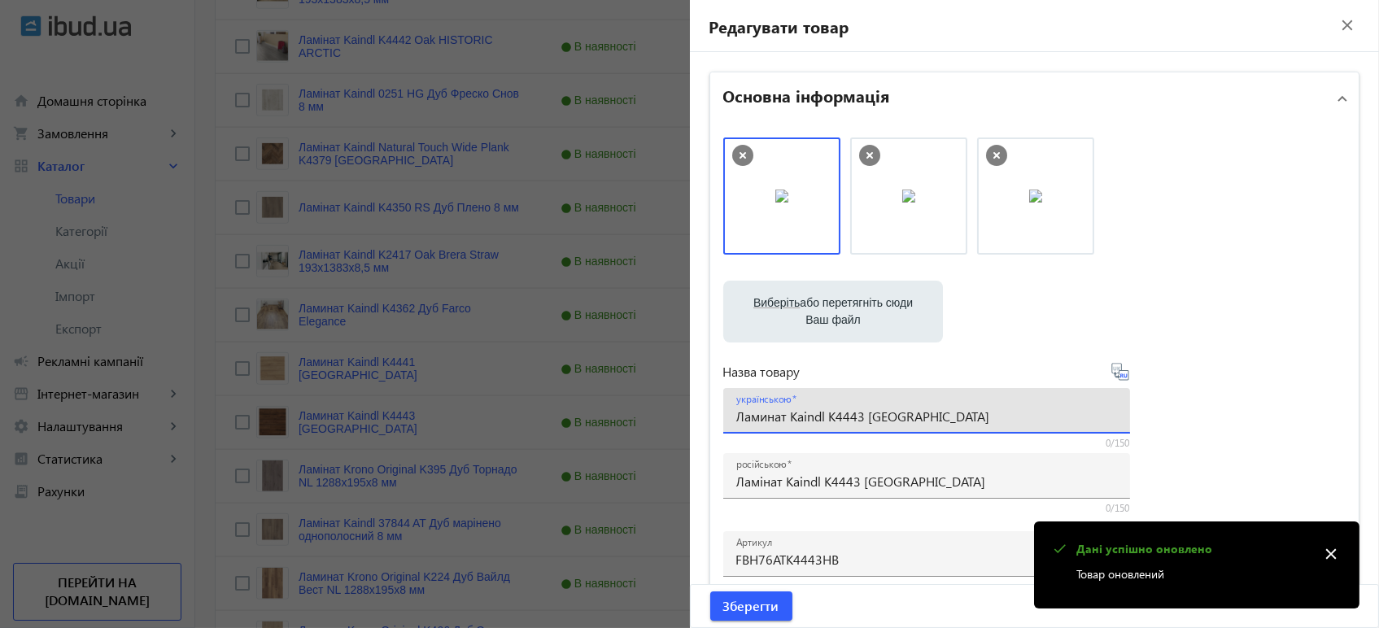
paste input "і"
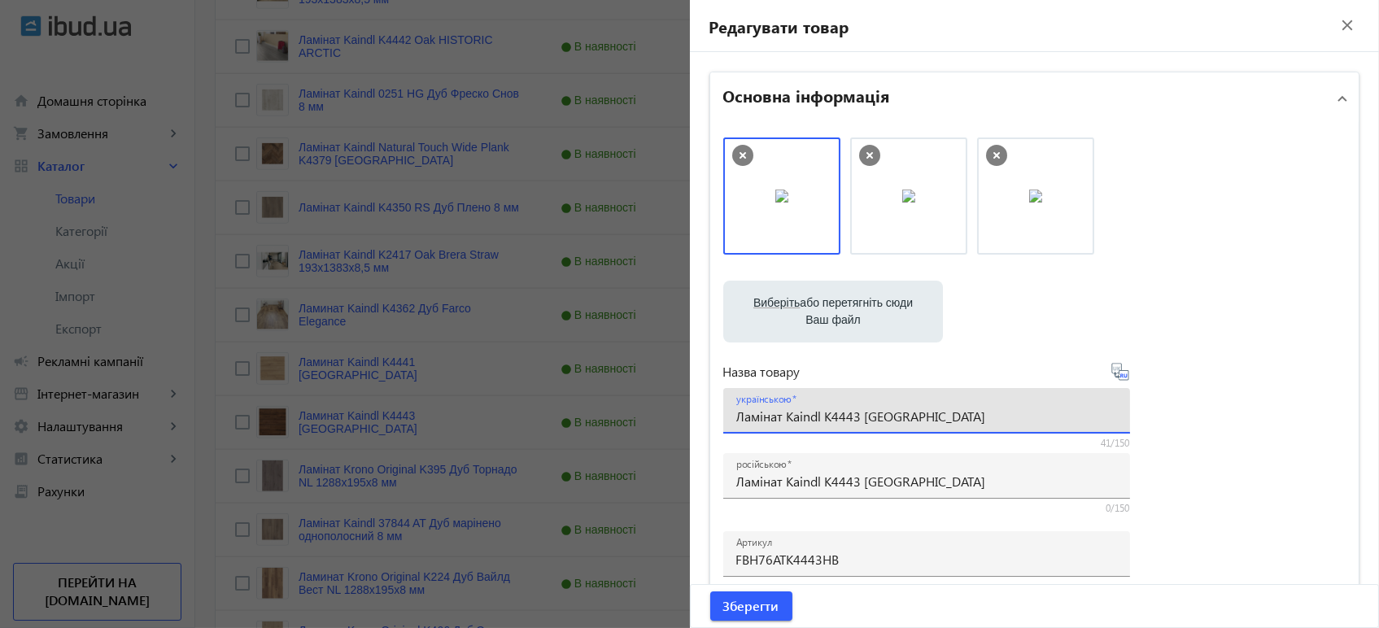
type input "Ламінат Kaindl K4443 [GEOGRAPHIC_DATA]"
click at [1113, 371] on icon at bounding box center [1119, 371] width 17 height 17
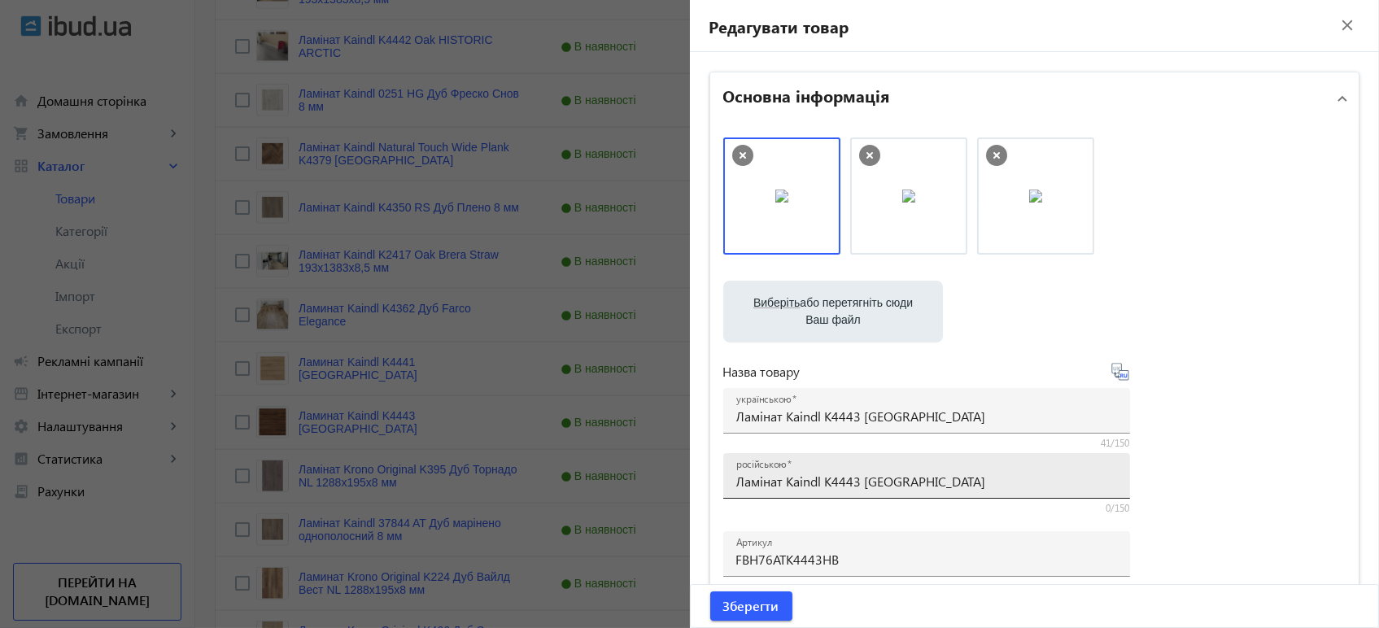
type input "Ламинат Kaindl K4443 Oak HISTORIC VOLCANO"
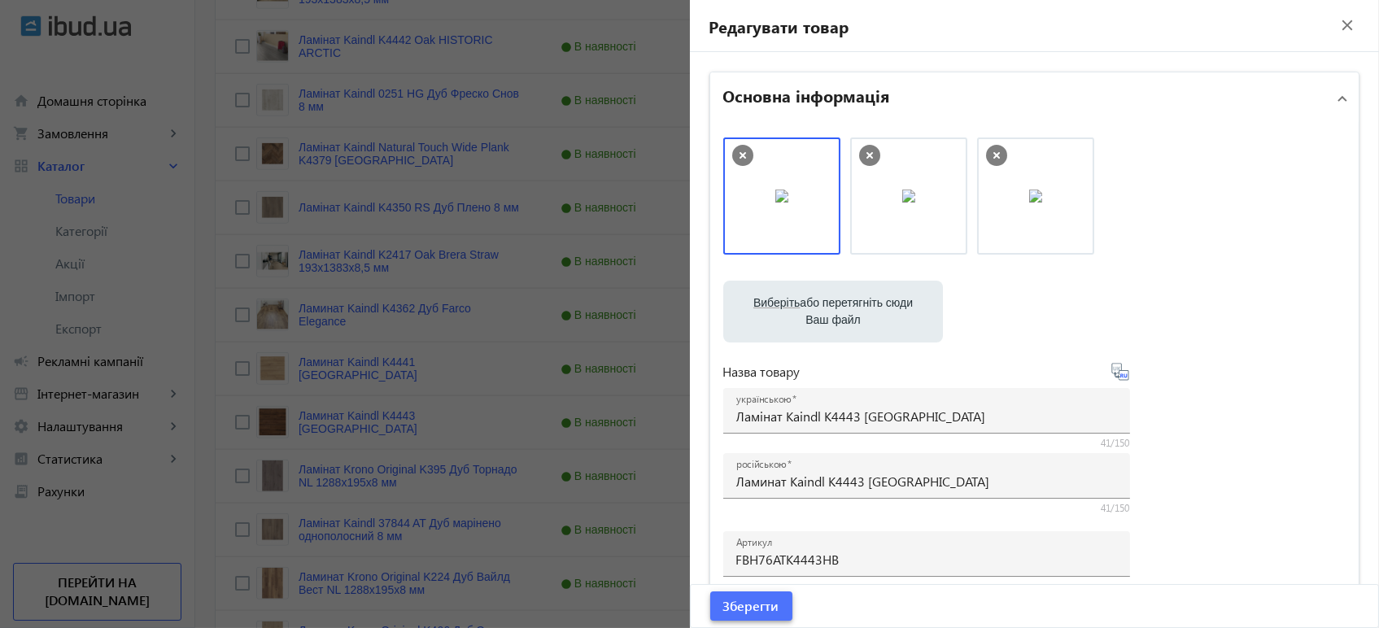
click at [759, 611] on span "Зберегти" at bounding box center [751, 606] width 56 height 18
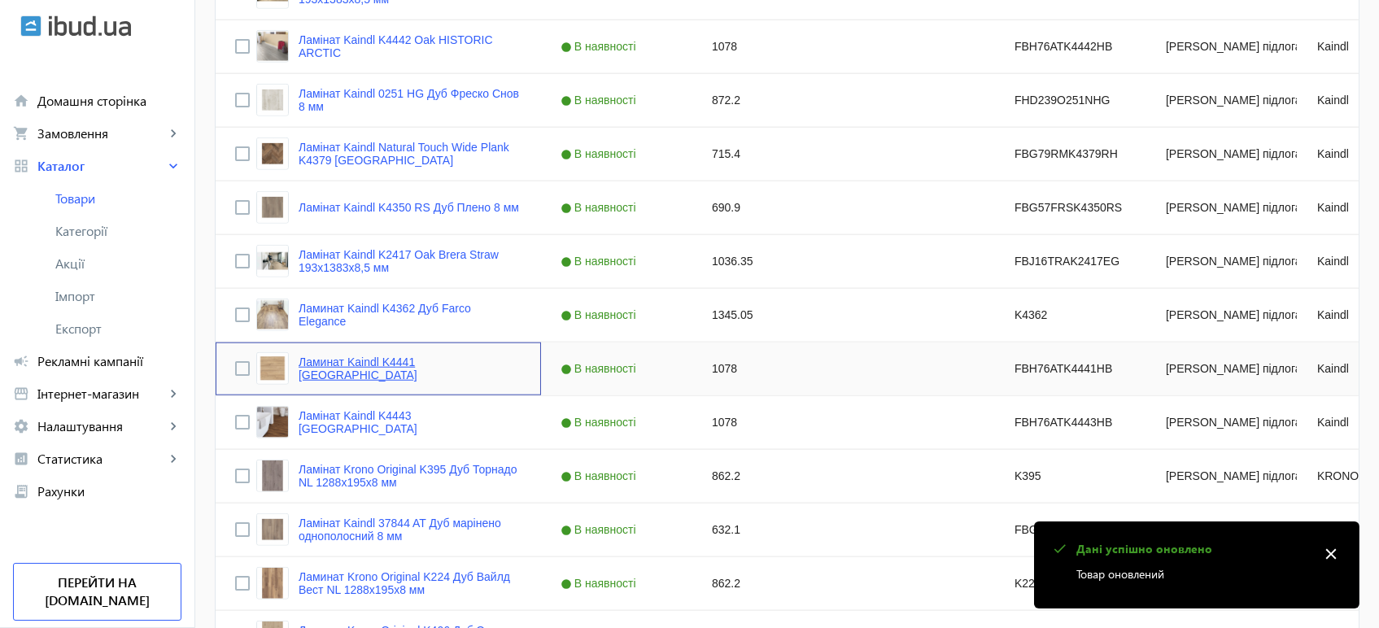
click at [459, 359] on link "Ламинат Kaindl K4441 Oak HISTORIC SAMOA" at bounding box center [409, 368] width 223 height 26
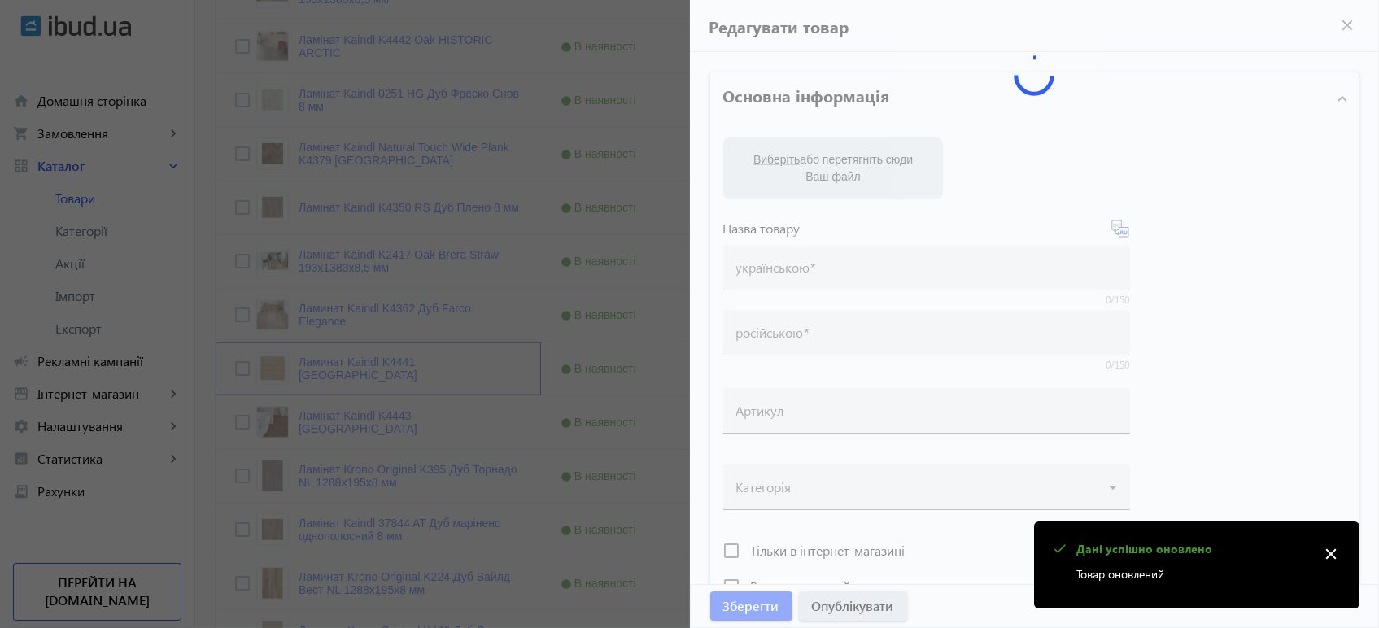
type input "Ламинат Kaindl K4441 Oak HISTORIC SAMOA"
type input "Ламінат Kaindl K4441 [GEOGRAPHIC_DATA]"
type input "FBH76ATK4441HB"
type input "1078"
type input "1"
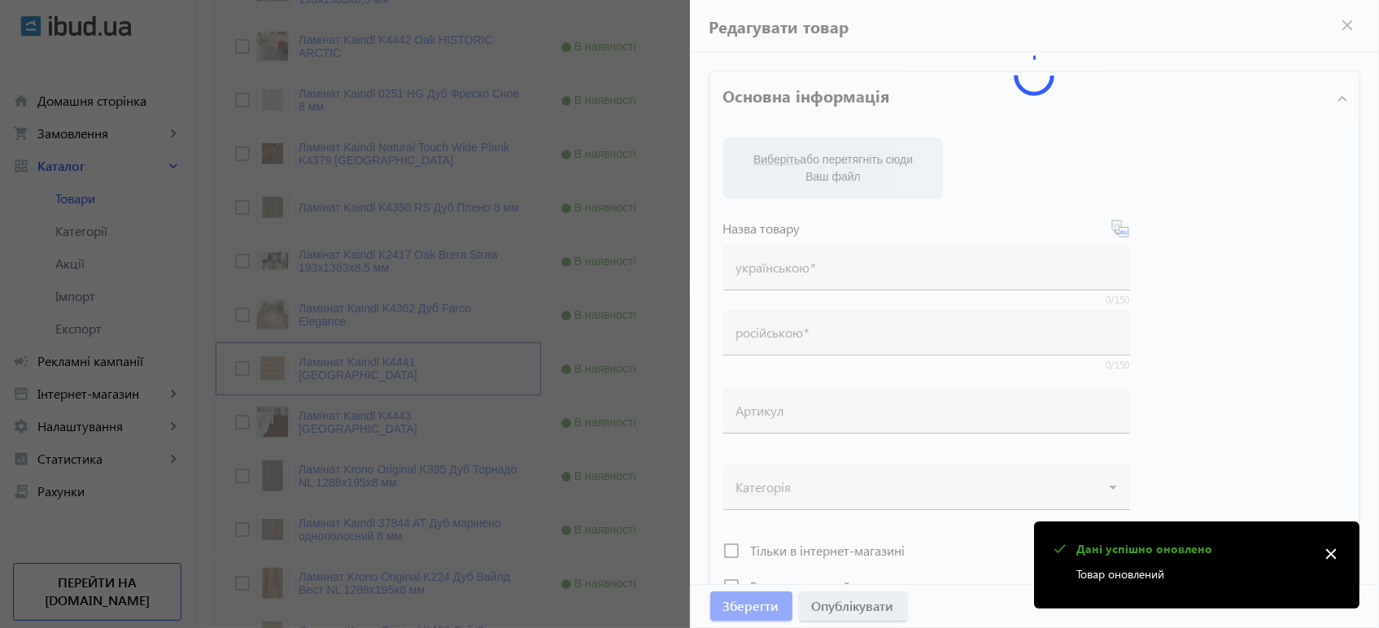
type input "Ламінат Kaindl K4441 [GEOGRAPHIC_DATA]"
type input "Ламинат Kaindl K4441 Oak HISTORIC SAMOA"
type textarea "Ламінат Kaindl K4441 Oak HISTORIC SAMOA купити вигідно ✓ Великий вибір ✓ Низька…"
type textarea "Ламинат Kaindl K4441 Oak HISTORIC SAMOA купить выгодно ✓ Большой выбор ✓ Низкая…"
type input "підлогове покриття, покриття на підлогу, покриття для підлоги, ламінат, купити …"
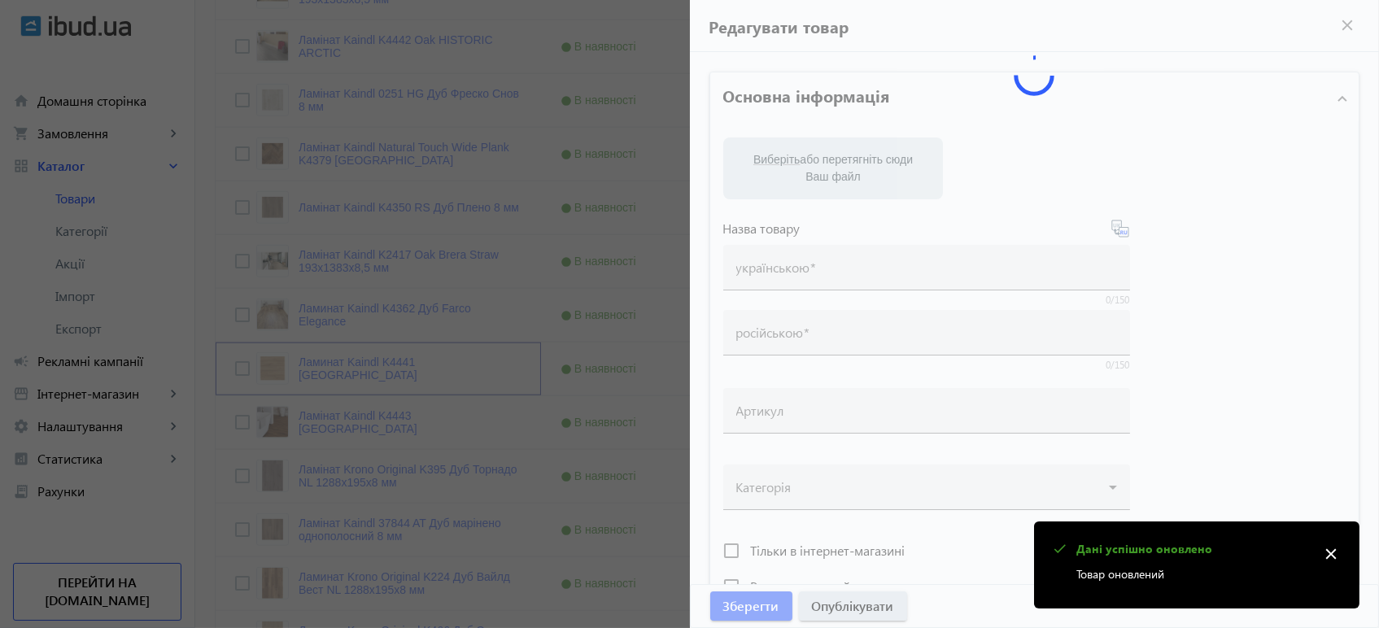
type input "напольное покрытие, покрытие на пол, покрытие для пола, ламинат, купить ламинат…"
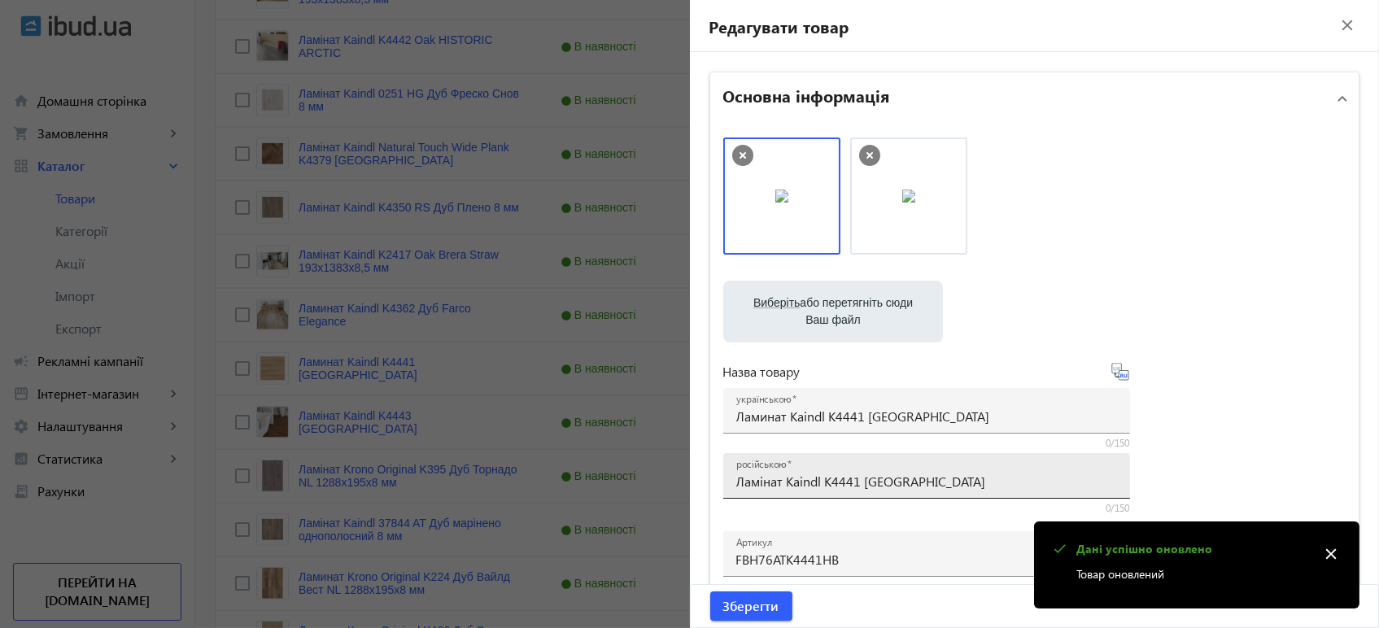
click at [824, 480] on input "Ламінат Kaindl K4441 [GEOGRAPHIC_DATA]" at bounding box center [926, 481] width 381 height 17
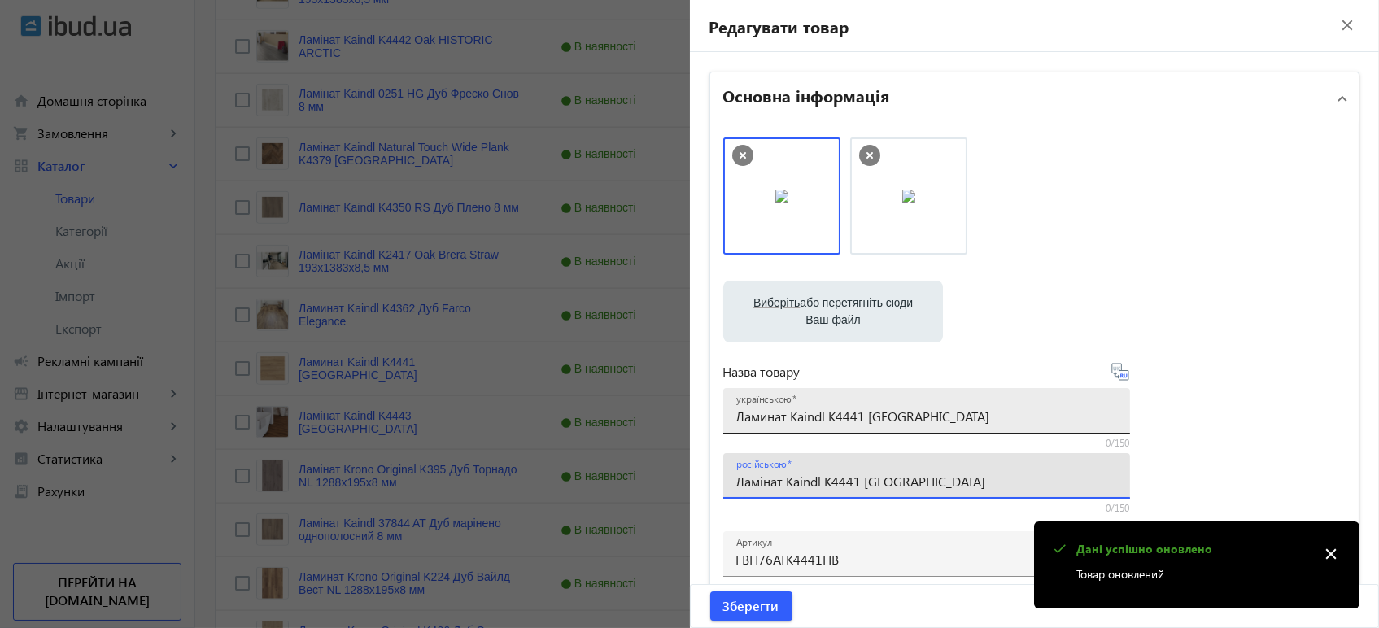
click at [830, 420] on input "Ламинат Kaindl K4441 Oak HISTORIC SAMOA" at bounding box center [926, 415] width 381 height 17
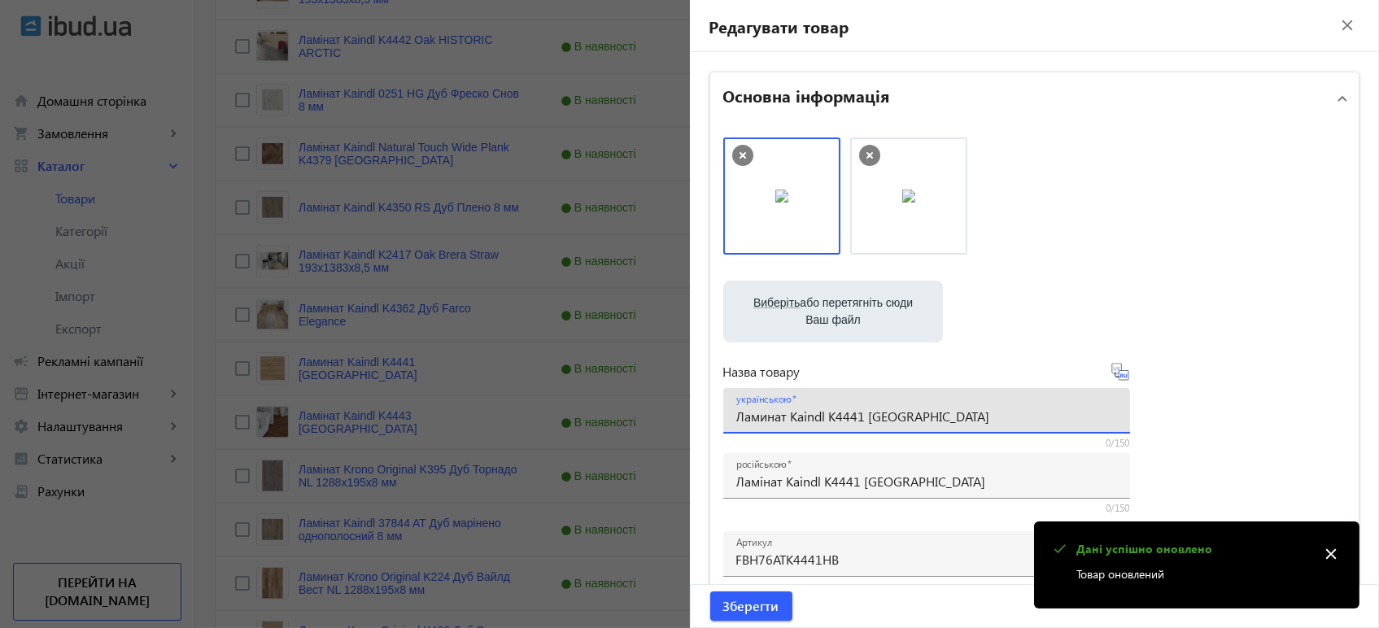
paste input "і"
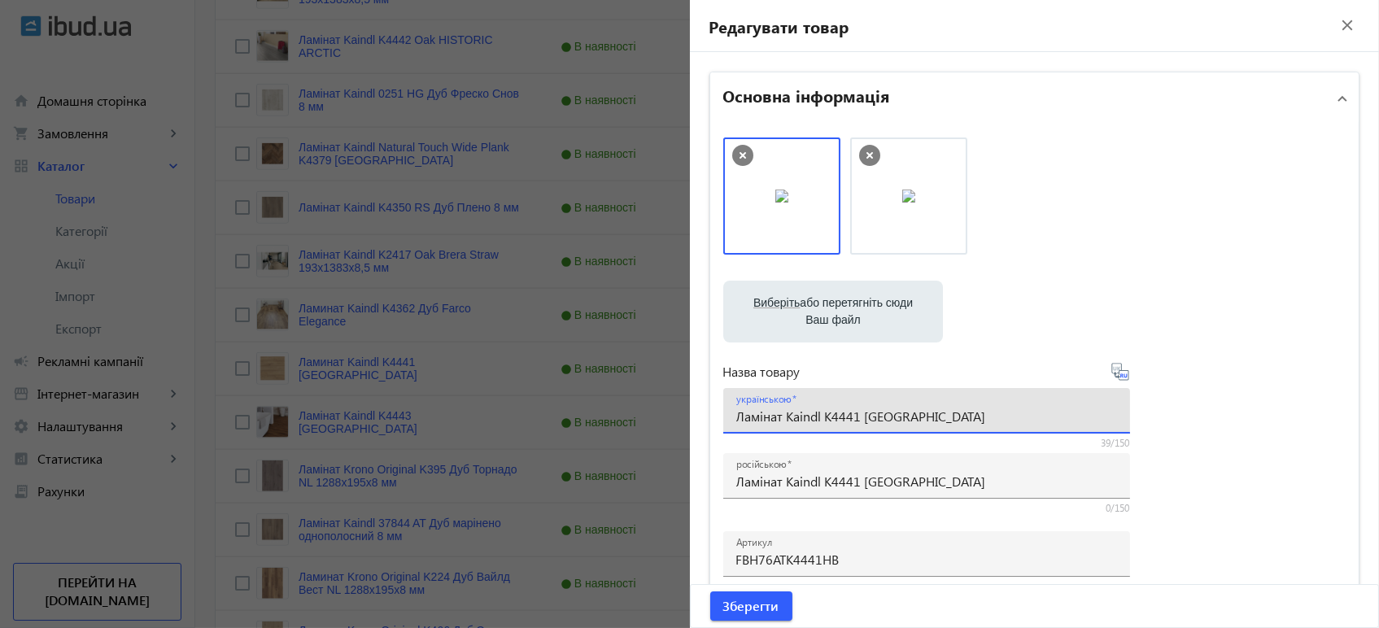
type input "Ламінат Kaindl K4441 [GEOGRAPHIC_DATA]"
click at [1117, 369] on icon at bounding box center [1118, 369] width 3 height 4
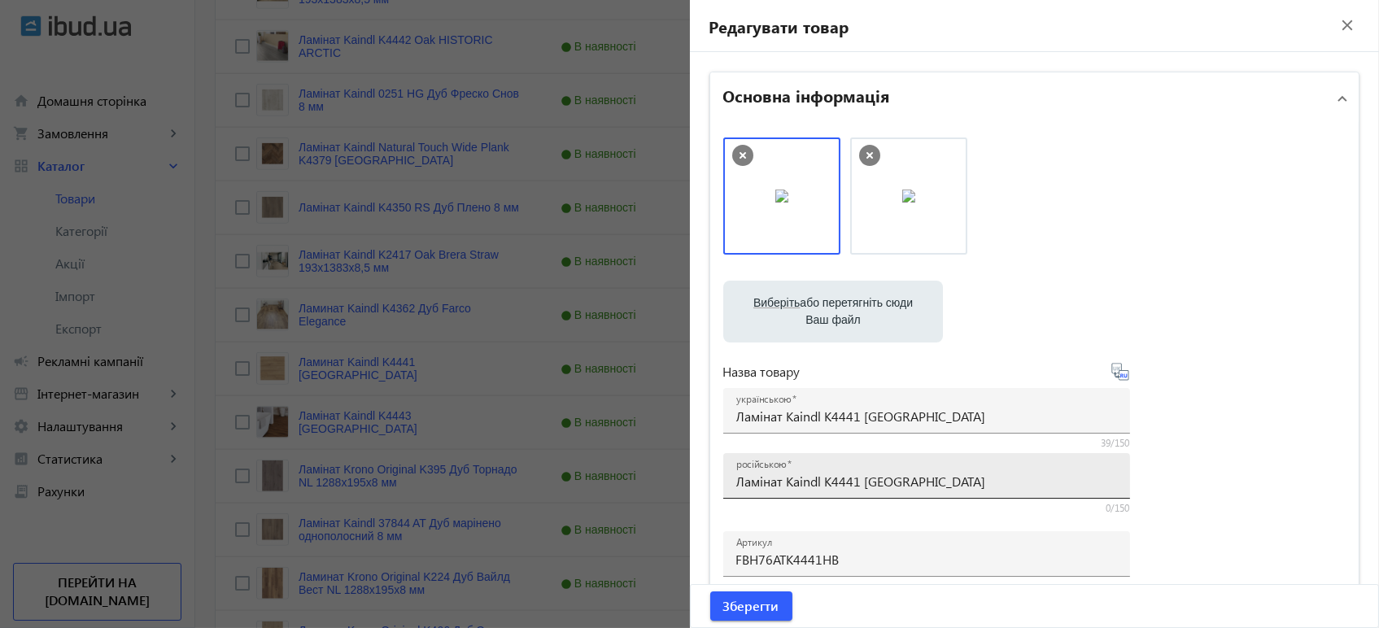
type input "Ламинат Kaindl K4441 Oak HISTORIC SAMOA"
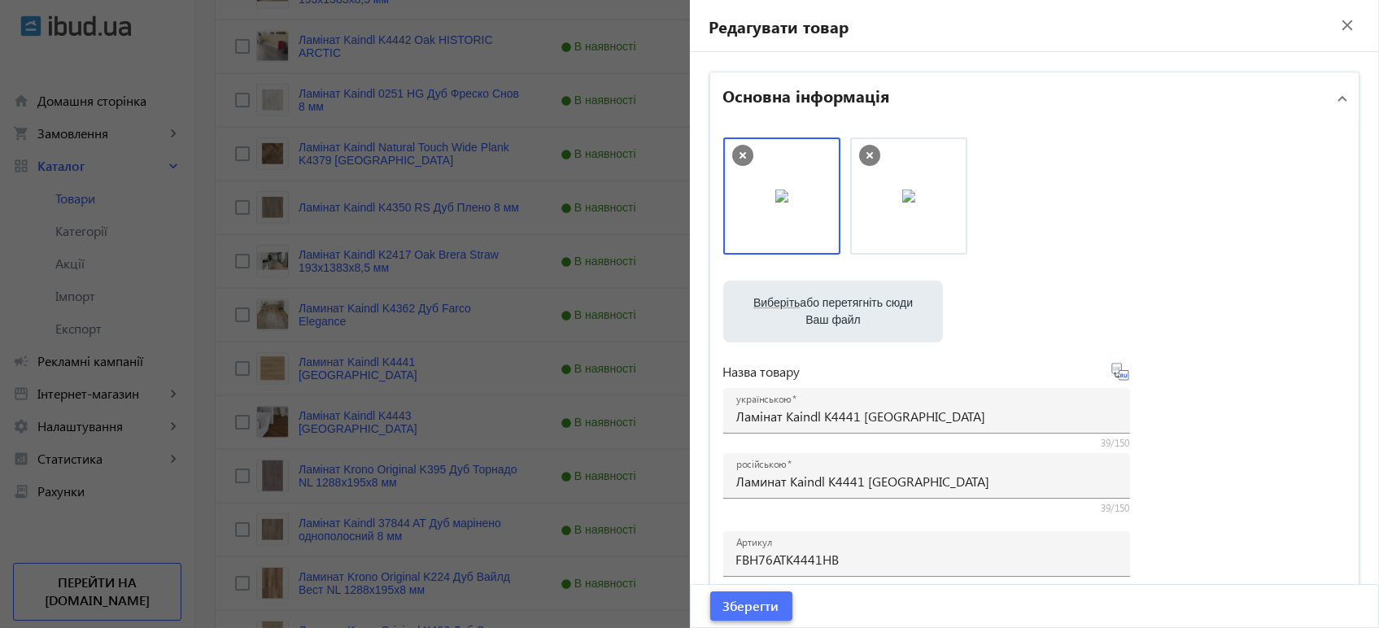
click at [764, 597] on span "Зберегти" at bounding box center [751, 606] width 56 height 18
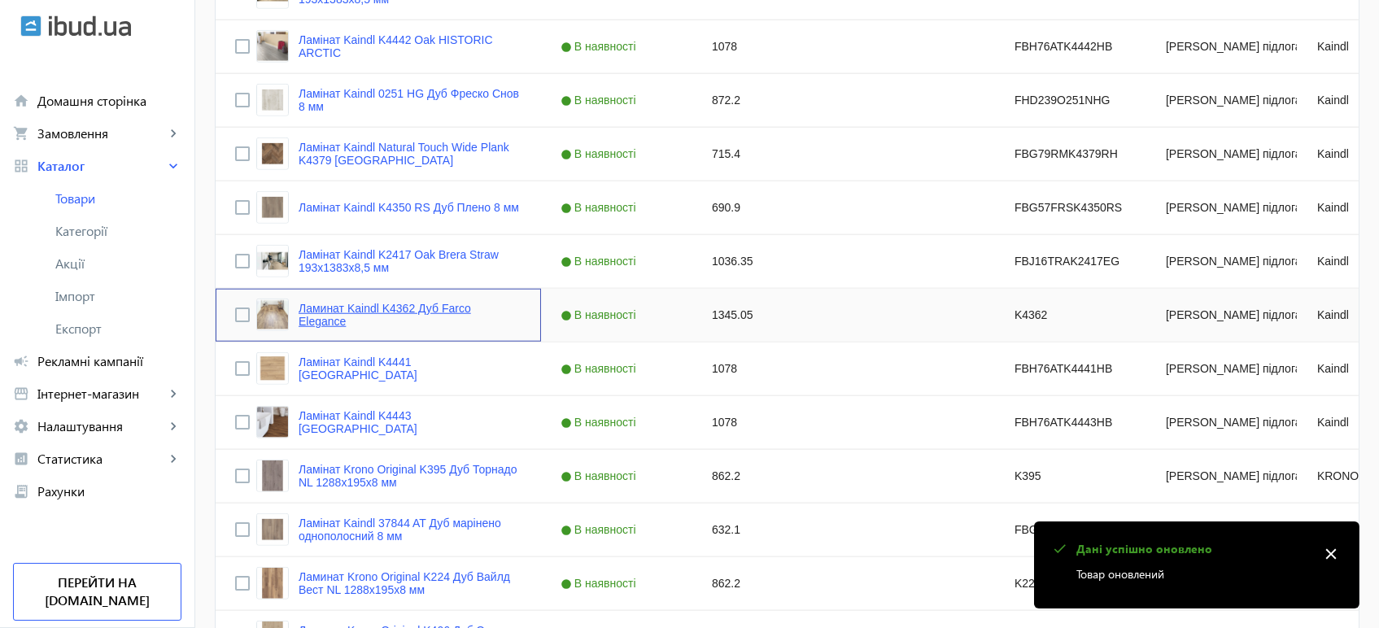
click at [378, 311] on link "Ламинат Kaindl K4362 Дуб Farco Elegance" at bounding box center [409, 315] width 223 height 26
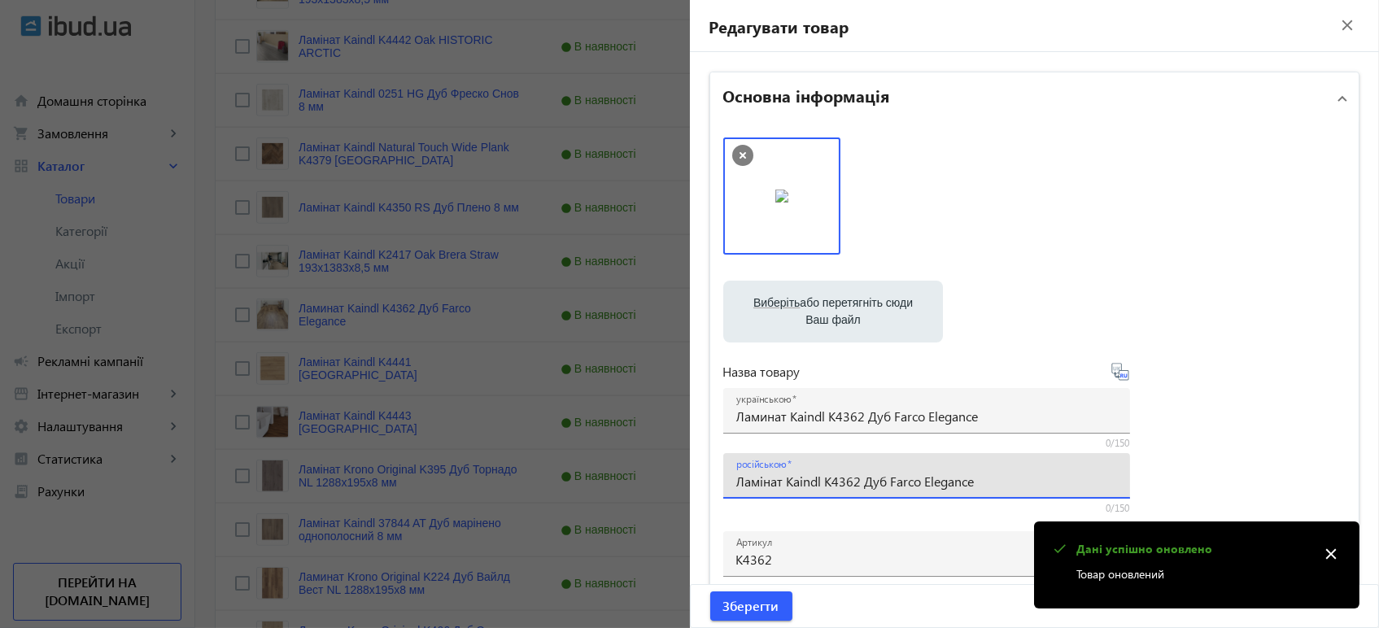
click at [837, 481] on input "Ламінат Kaindl K4362 Дуб Farco Elegance" at bounding box center [926, 481] width 381 height 17
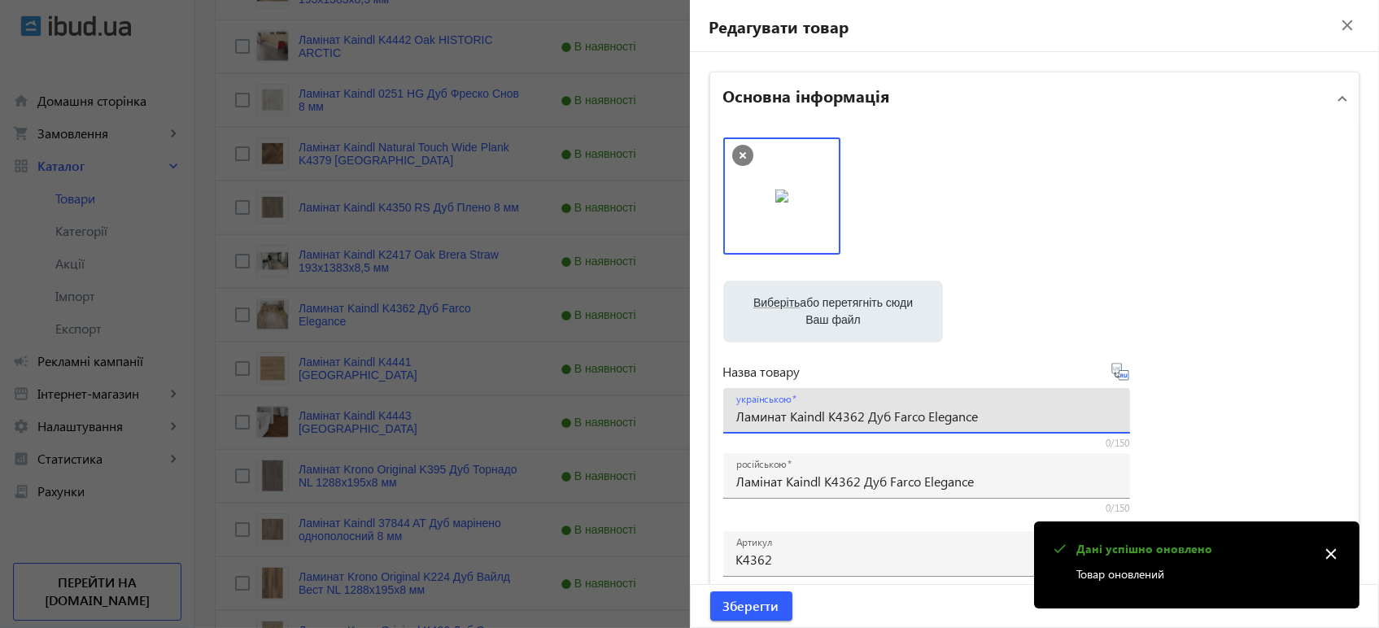
click at [842, 418] on input "Ламинат Kaindl K4362 Дуб Farco Elegance" at bounding box center [926, 415] width 381 height 17
paste input "і"
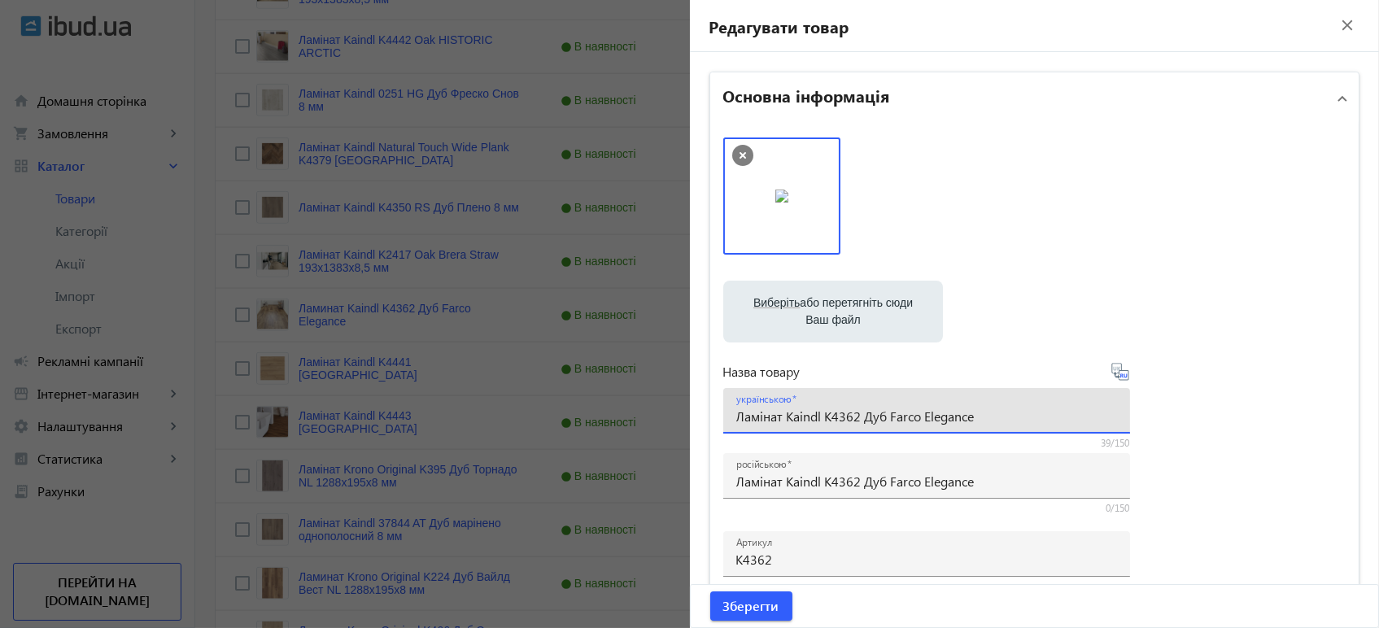
type input "Ламінат Kaindl K4362 Дуб Farco Elegance"
click at [1118, 375] on icon at bounding box center [1120, 372] width 20 height 20
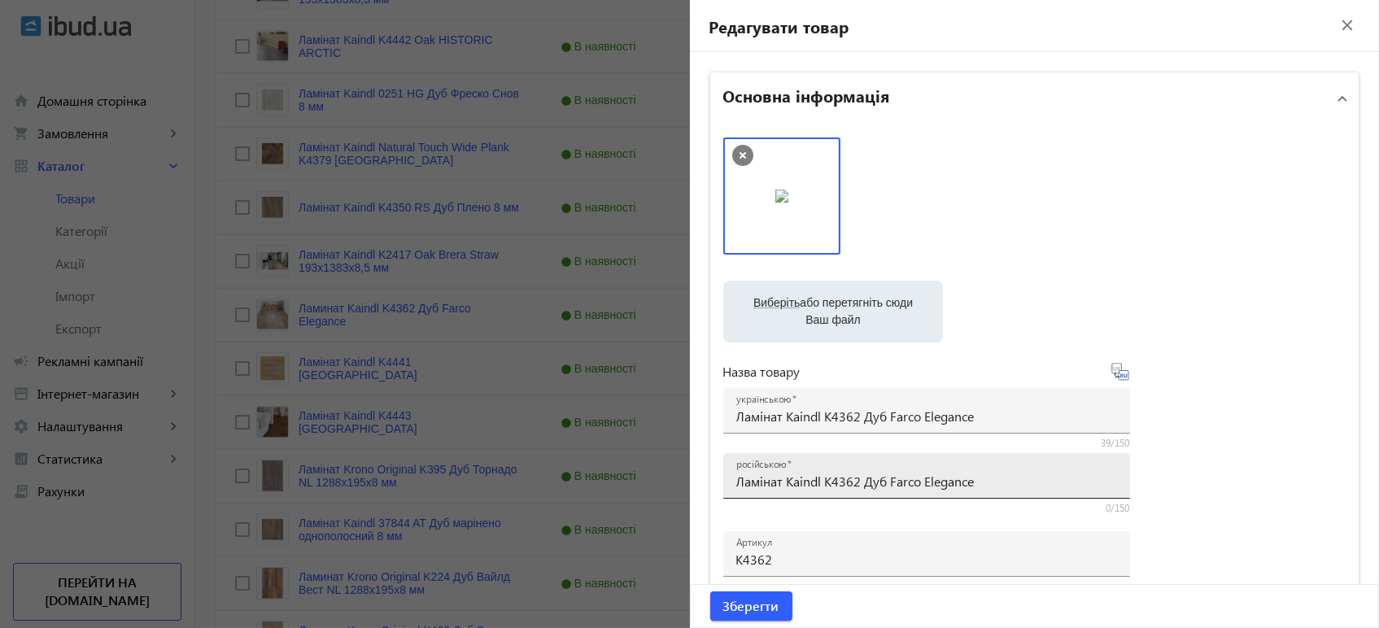
type input "Ламинат Kaindl K4362 Дуб Farco Elegance"
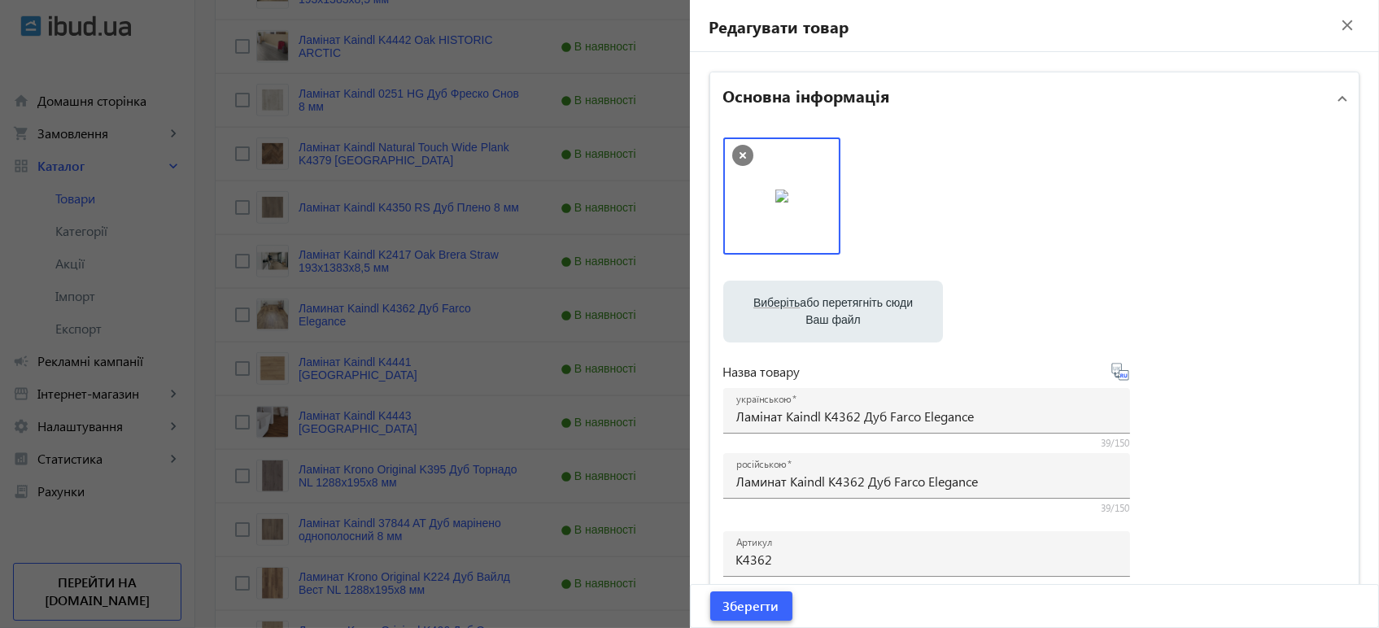
click at [738, 616] on span "submit" at bounding box center [751, 605] width 82 height 39
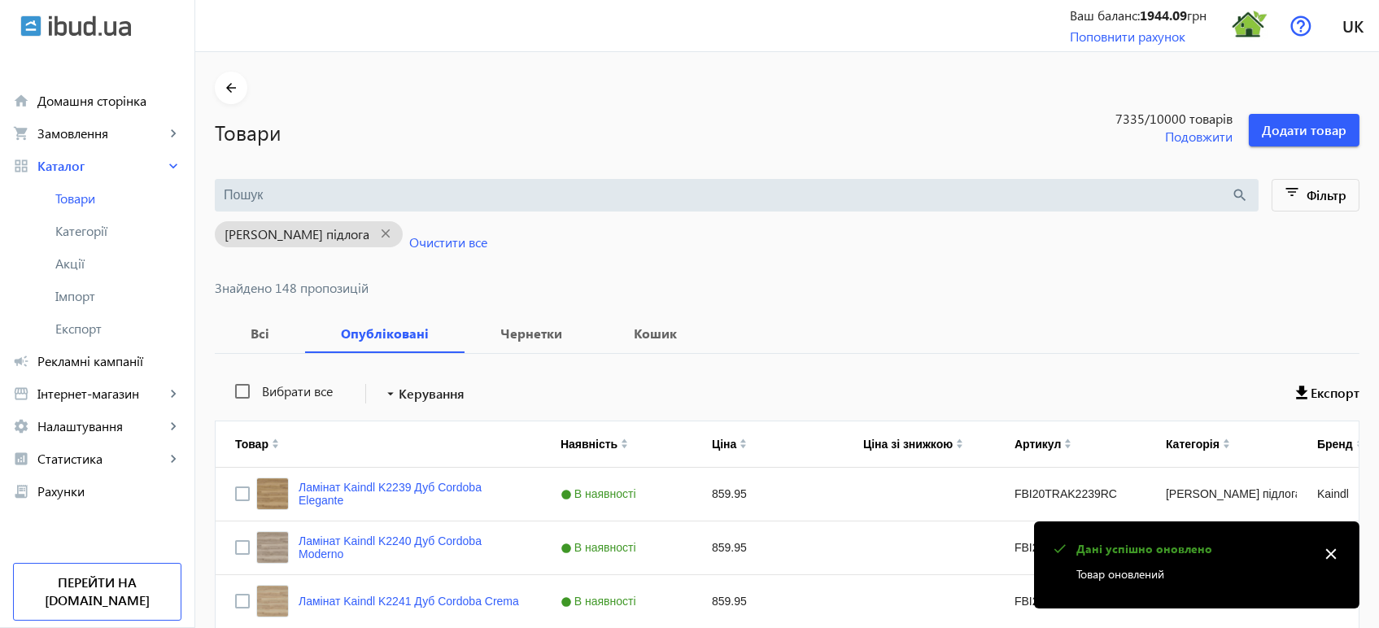
scroll to position [3500, 0]
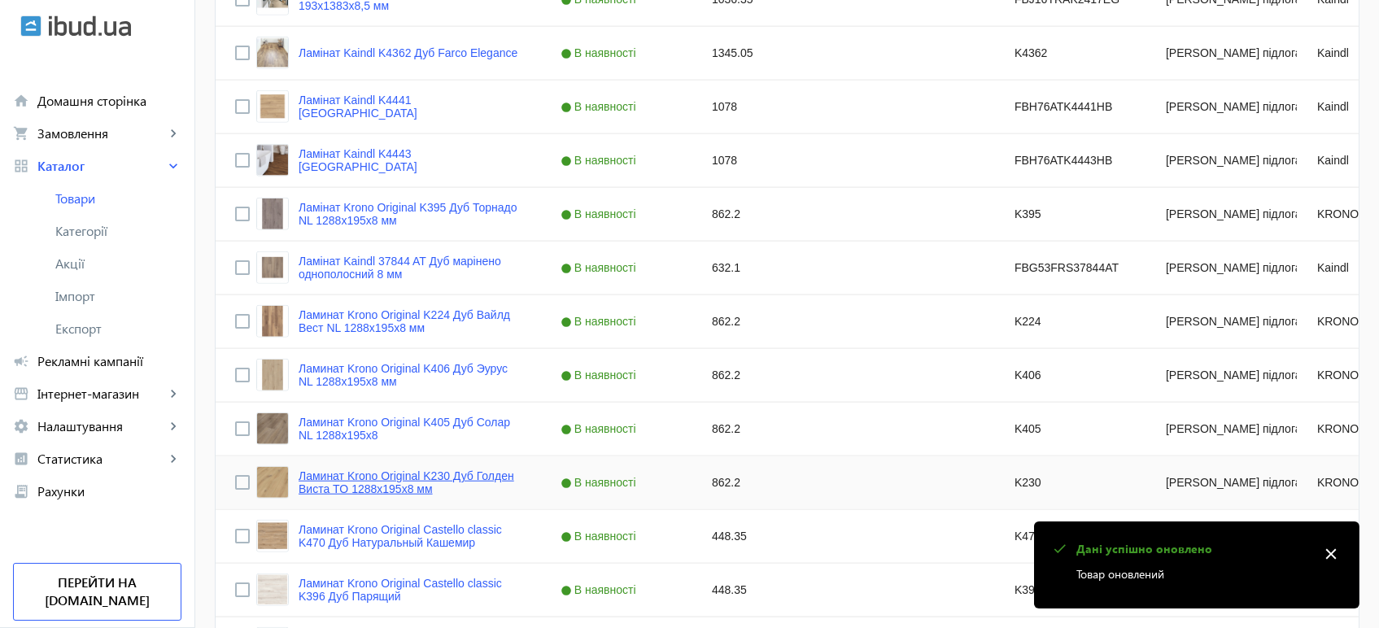
click at [366, 481] on link "Ламинат Krono Original K230 Дуб Голден Виста TO 1288x195x8 мм" at bounding box center [409, 482] width 223 height 26
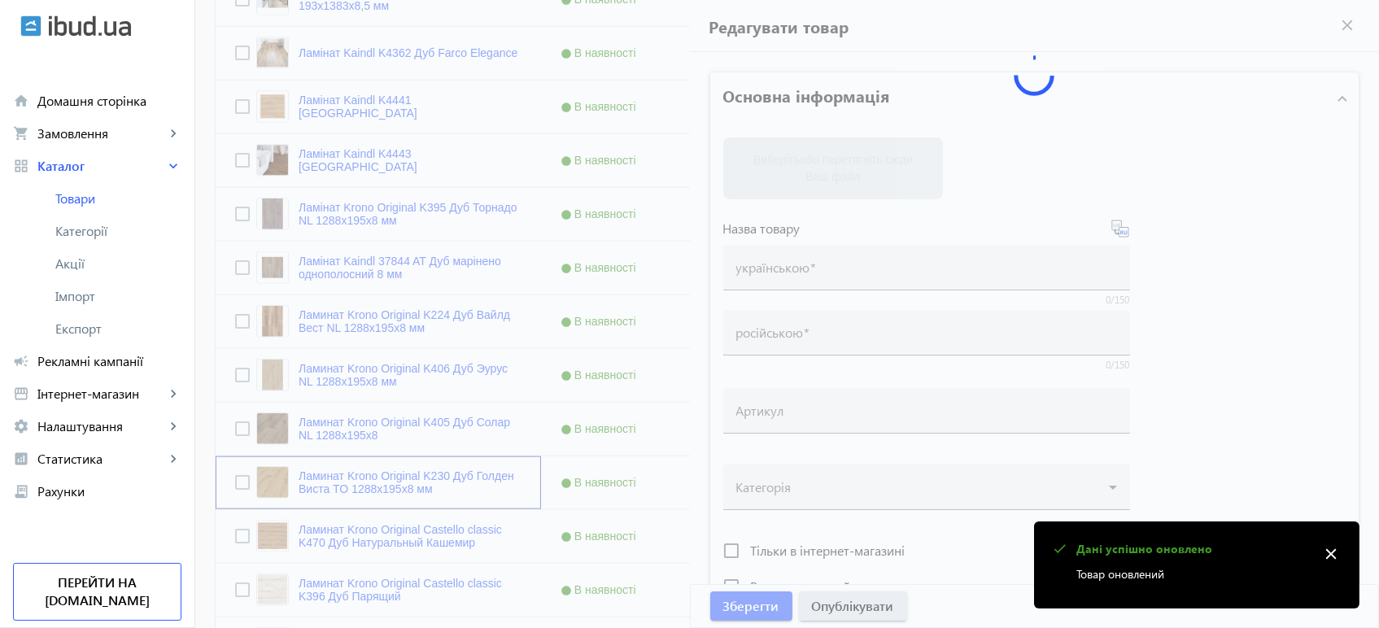
type input "Ламинат Krono Original K230 Дуб Голден Виста TO 1288x195x8 мм"
type input "Ламінат Krono Original K230 Дуб Голден Віста TO 1288x195x8 мм"
type input "K230"
type input "862.2"
type input "1"
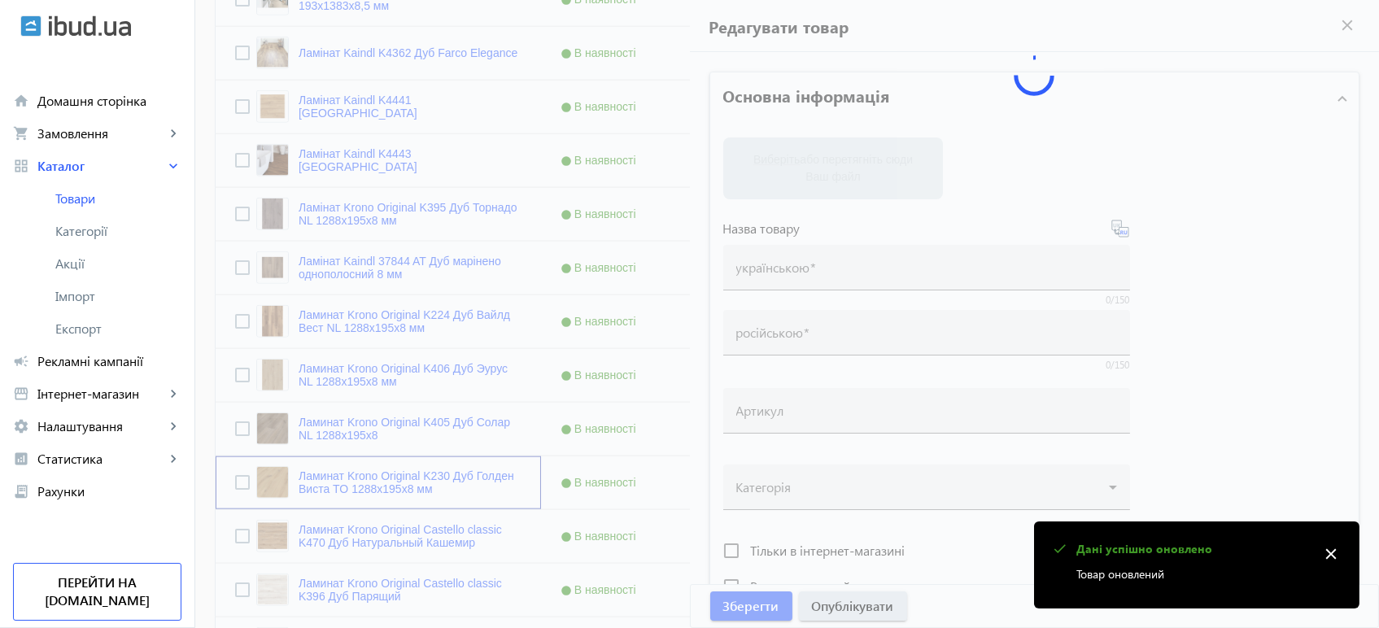
type input "Ламінат Krono Original K230 Дуб Голден Віста TO 1288x195x8"
type input "Ламинат Krono Original K230 Дуб Голден Виста TO 1288x195x8"
type textarea "Ламінат Krono Original K230 Дуб Голден Віста TO 1288x195x8 купити вигідно ✓ Вел…"
type textarea "Ламинат Krono Original K230 Дуб Голден Виста TO 1288x195x8 купить выгодно ✓ Бол…"
type input "підлогове покриття, покриття на підлогу, покриття для підлоги, ламінат, купити …"
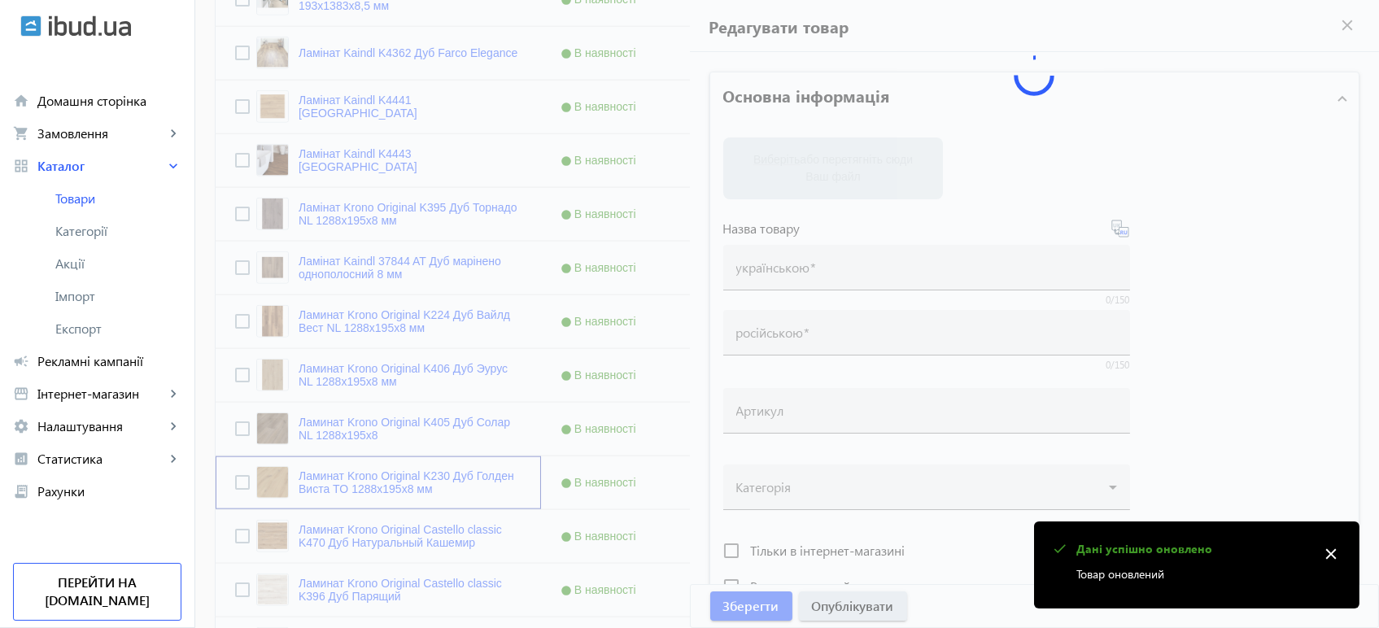
type input "напольное покрытие, покрытие на пол, покрытие для пола, ламинат, купить ламинат…"
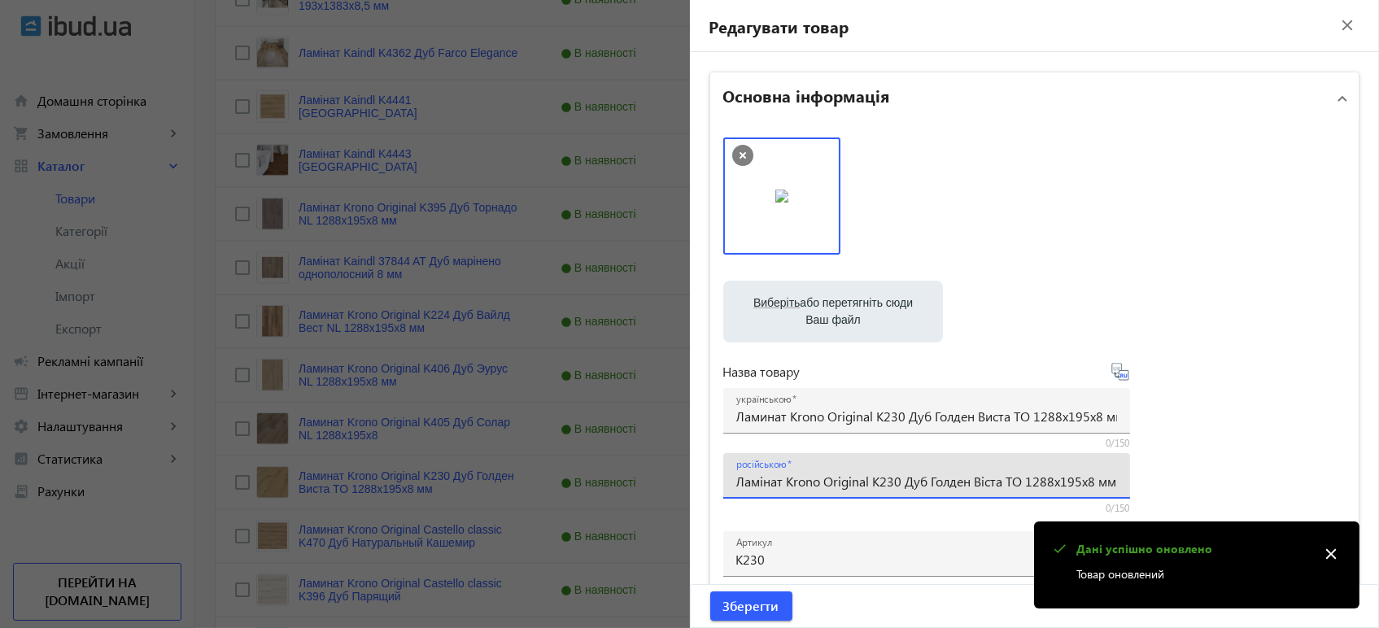
click at [776, 487] on input "Ламінат Krono Original K230 Дуб Голден Віста TO 1288x195x8 мм" at bounding box center [926, 481] width 381 height 17
click at [865, 419] on input "Ламинат Krono Original K230 Дуб Голден Виста TO 1288x195x8 мм" at bounding box center [926, 415] width 381 height 17
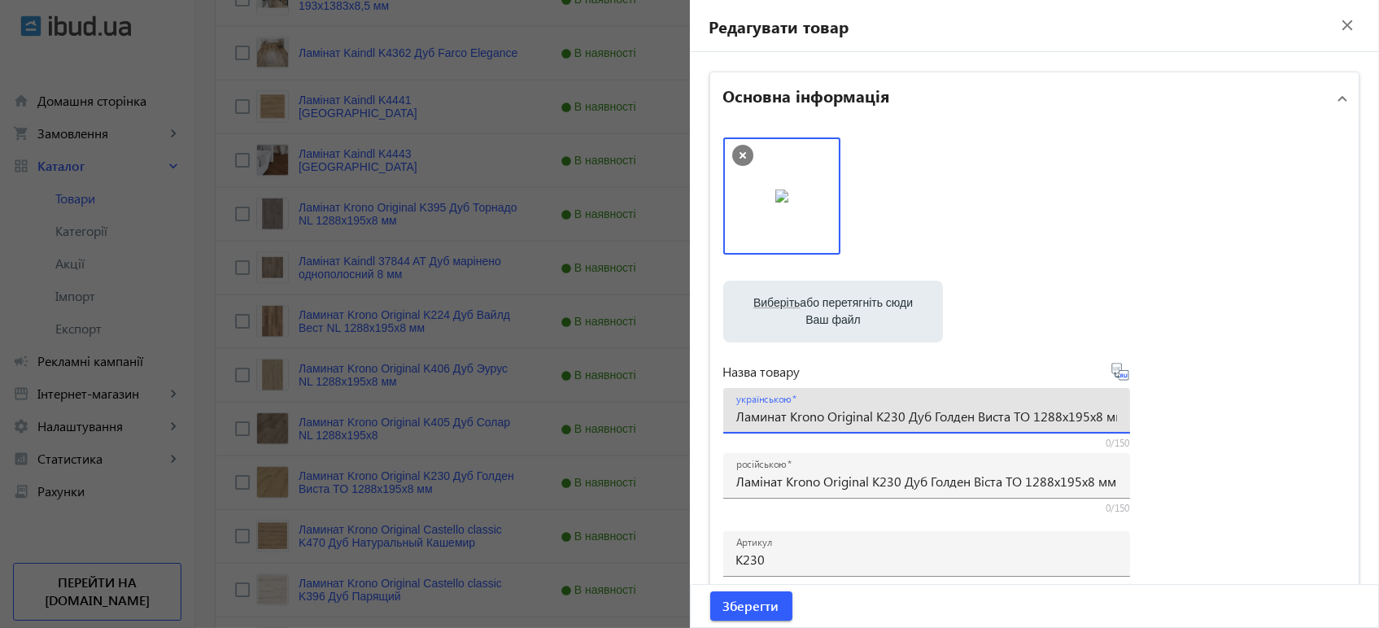
paste input "інат Krono Original K230 Дуб Голден Ві"
type input "Ламінат Krono Original K230 Дуб Голден Віста TO 1288x195x8 мм"
click at [1117, 379] on icon at bounding box center [1120, 372] width 20 height 20
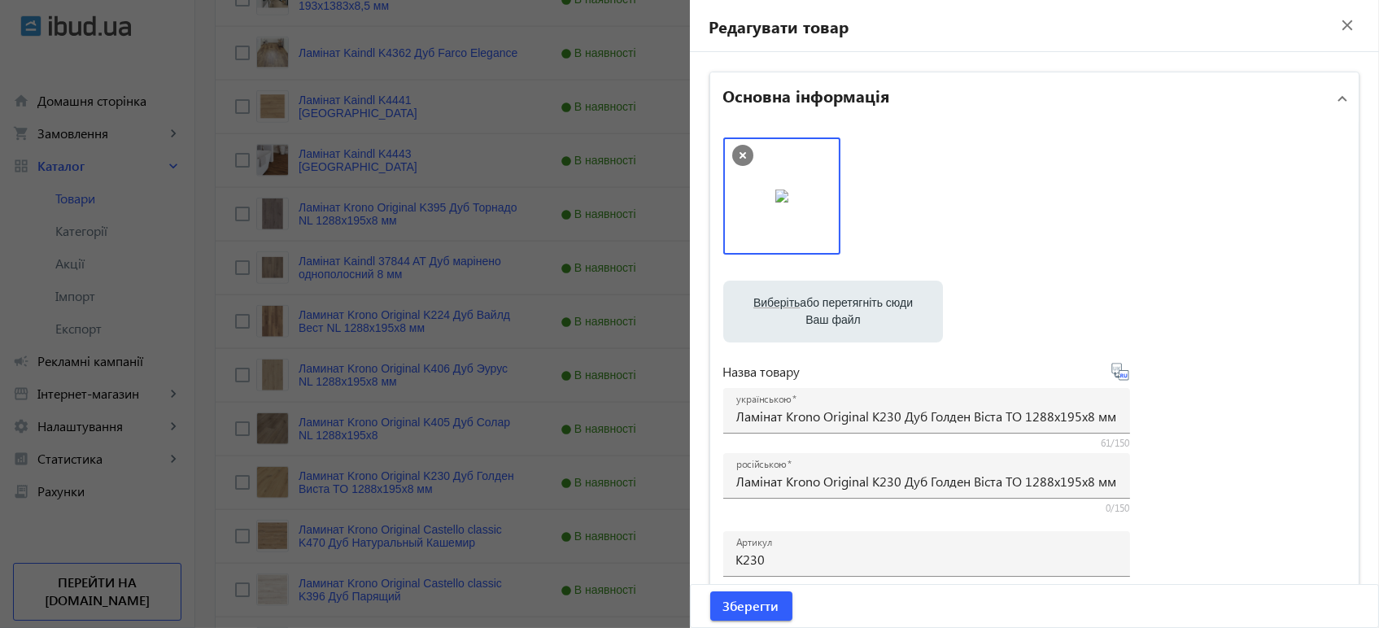
type input "Ламинат Krono Original K230 Дуб Голден Виста TO 1288x195x8 мм"
click at [732, 611] on span "Зберегти" at bounding box center [751, 606] width 56 height 18
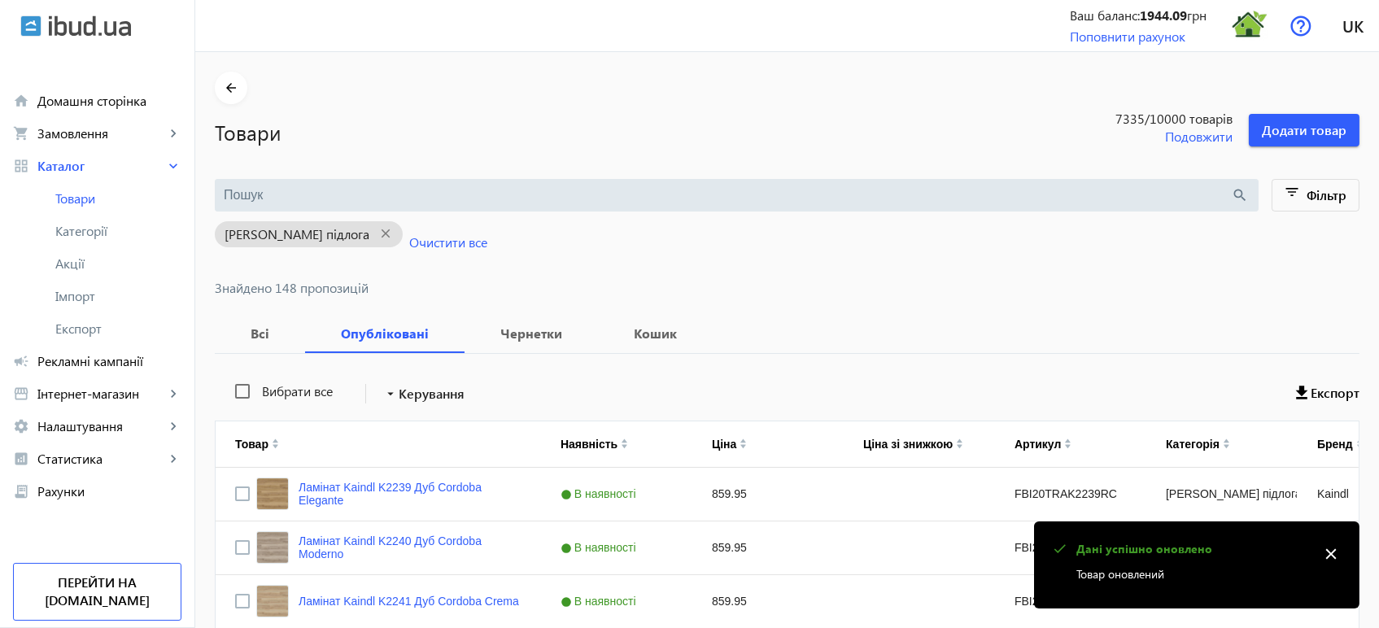
scroll to position [3500, 0]
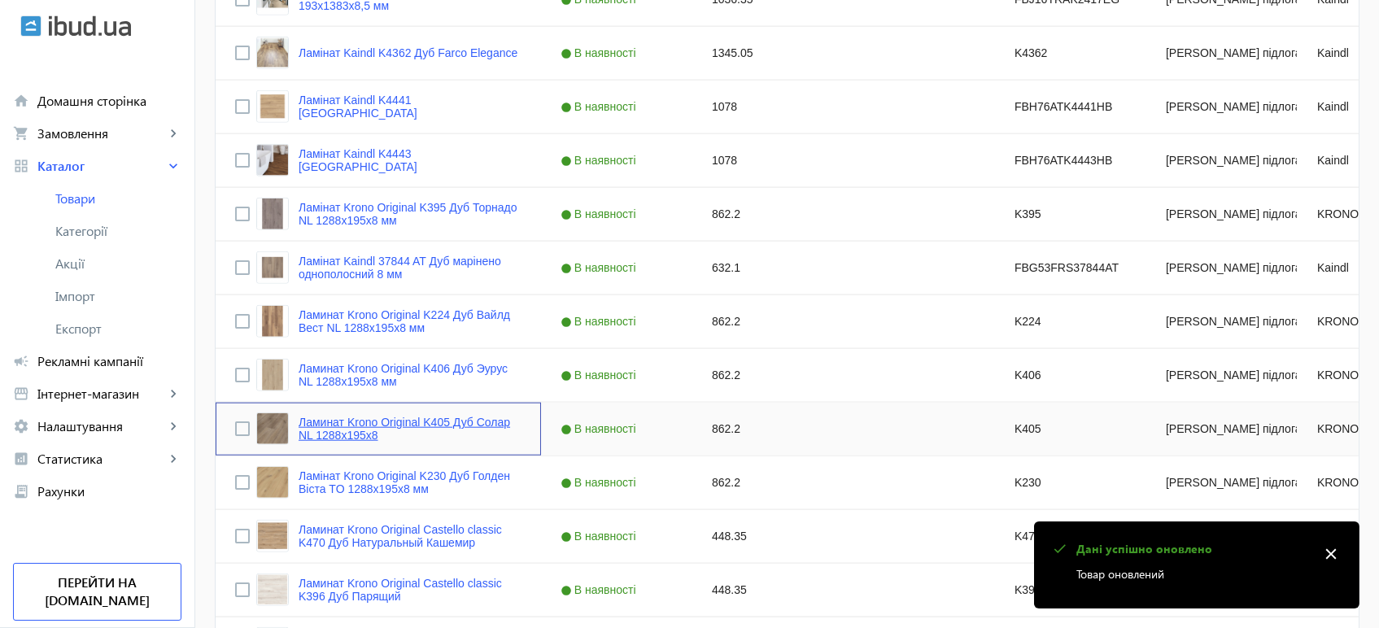
click at [377, 418] on link "Ламинат Krono Original K405 Дуб Солар NL 1288x195x8" at bounding box center [409, 429] width 223 height 26
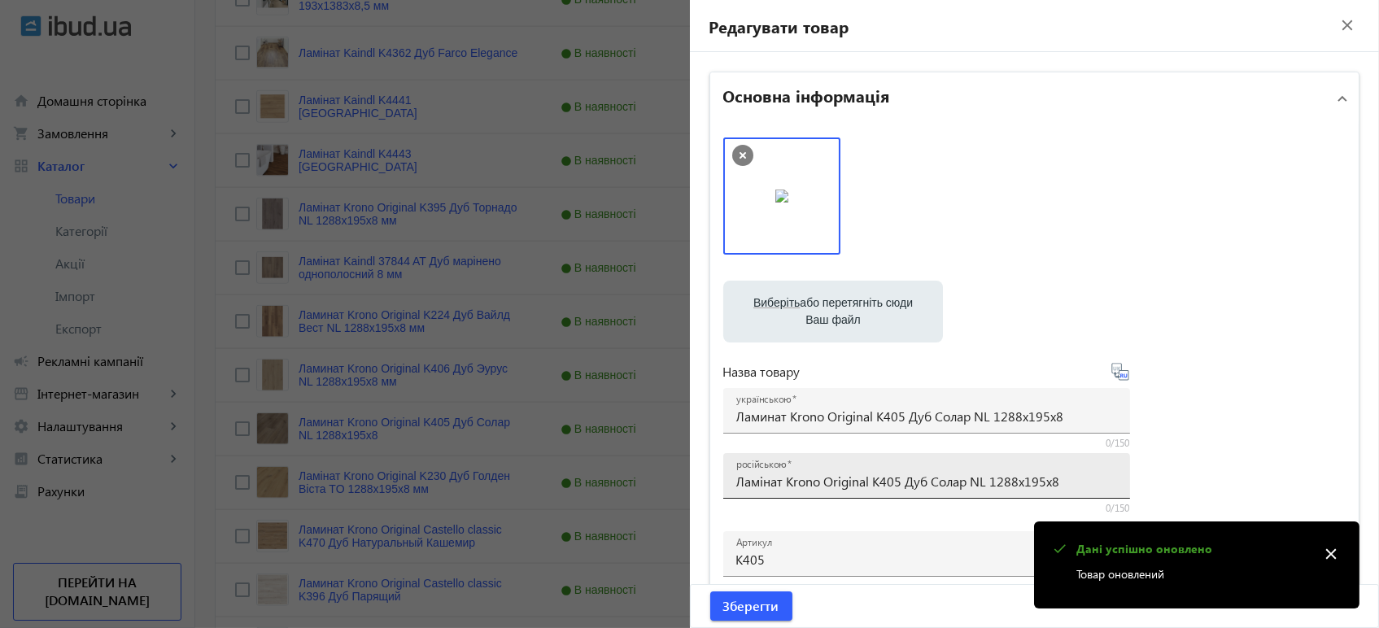
click at [805, 481] on input "Ламінат Krono Original K405 Дуб Солар NL 1288x195x8" at bounding box center [926, 481] width 381 height 17
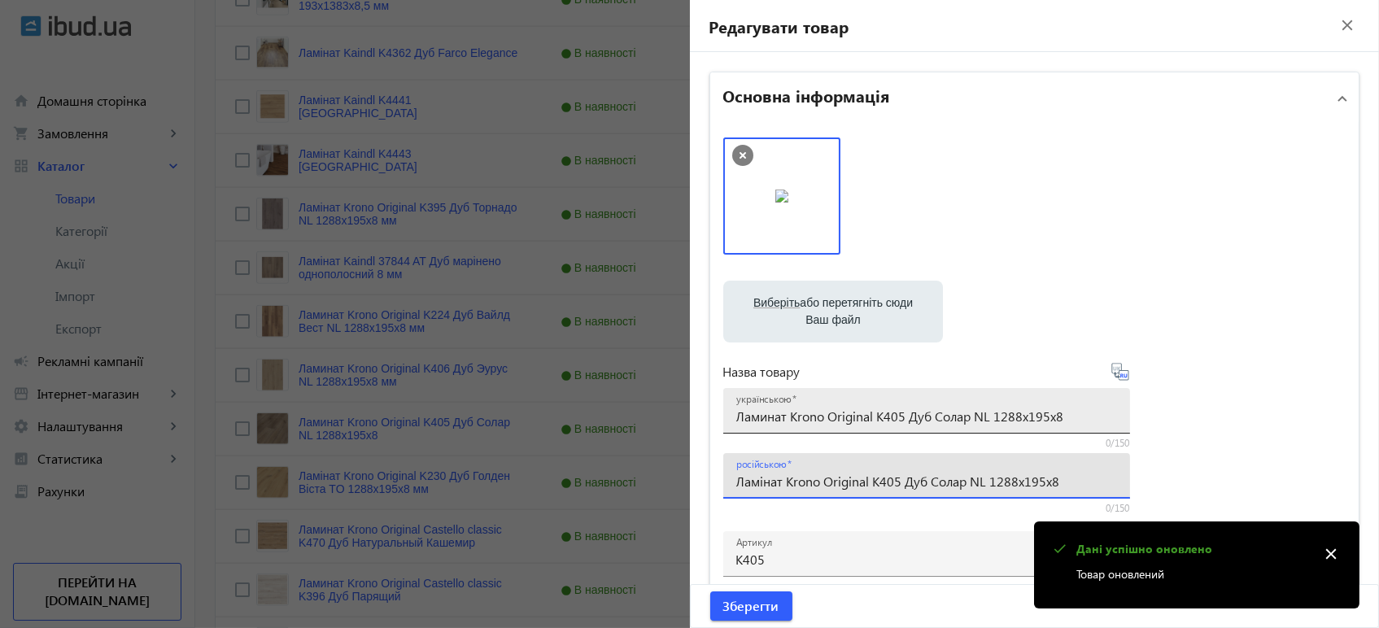
click at [812, 414] on input "Ламинат Krono Original K405 Дуб Солар NL 1288x195x8" at bounding box center [926, 415] width 381 height 17
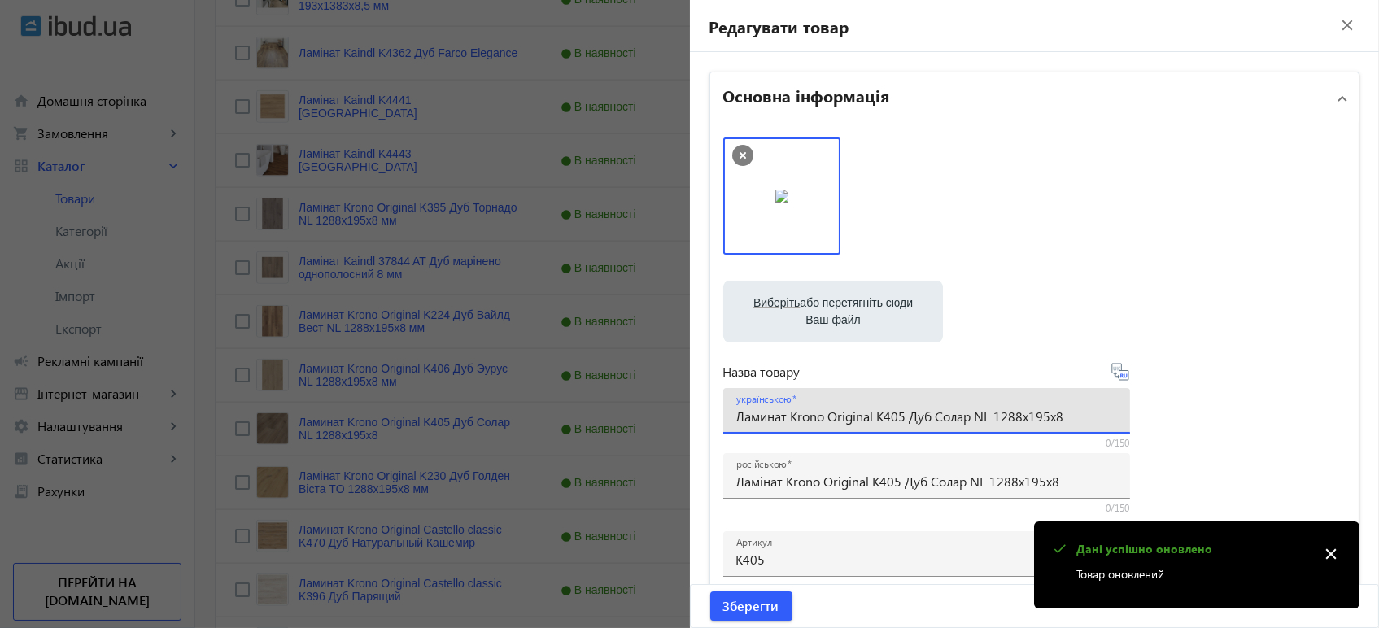
paste input "і"
type input "Ламінат Krono Original K405 Дуб Солар NL 1288x195x8"
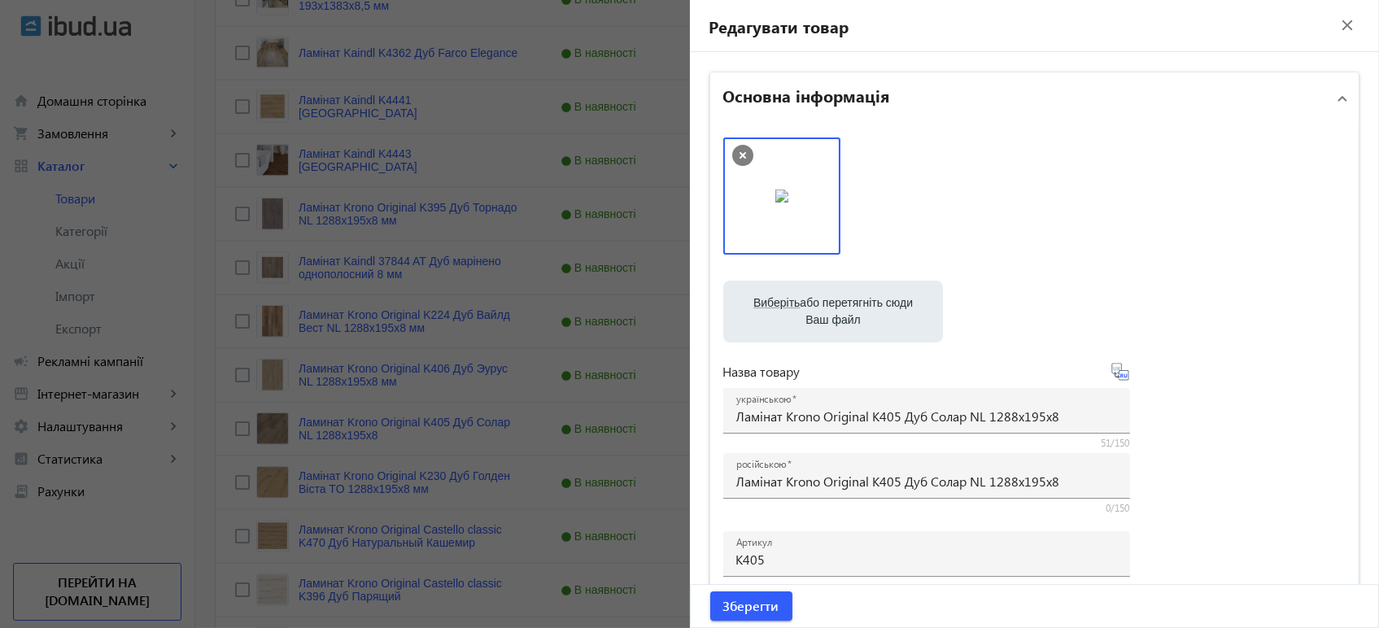
click at [1113, 374] on icon at bounding box center [1119, 371] width 17 height 17
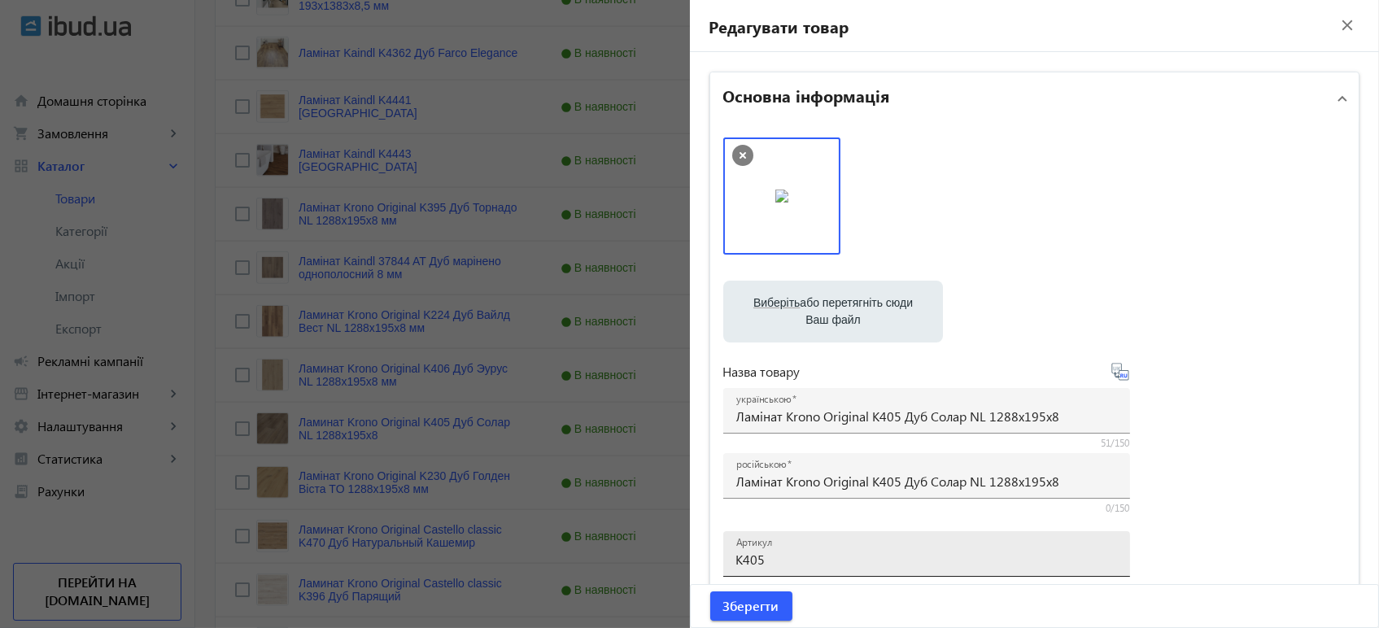
type input "Ламинат Krono Original K405 Дуб Солар NL 1288x195x8"
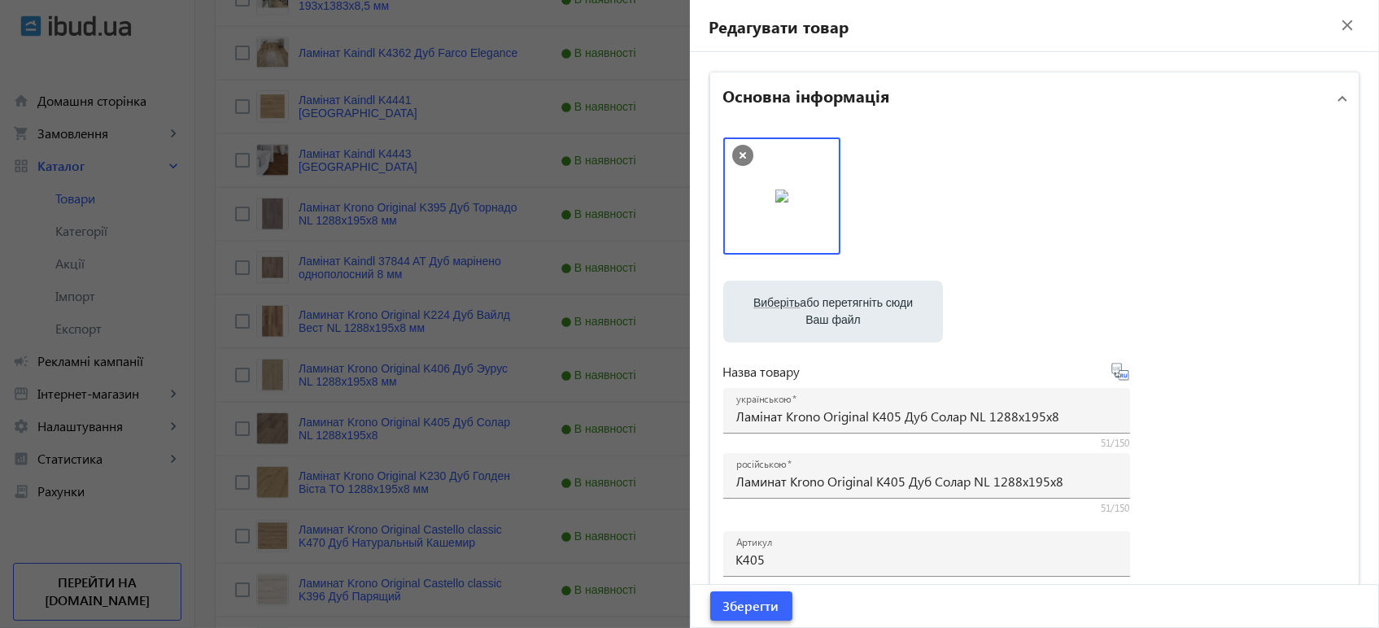
click at [748, 608] on span "Зберегти" at bounding box center [751, 606] width 56 height 18
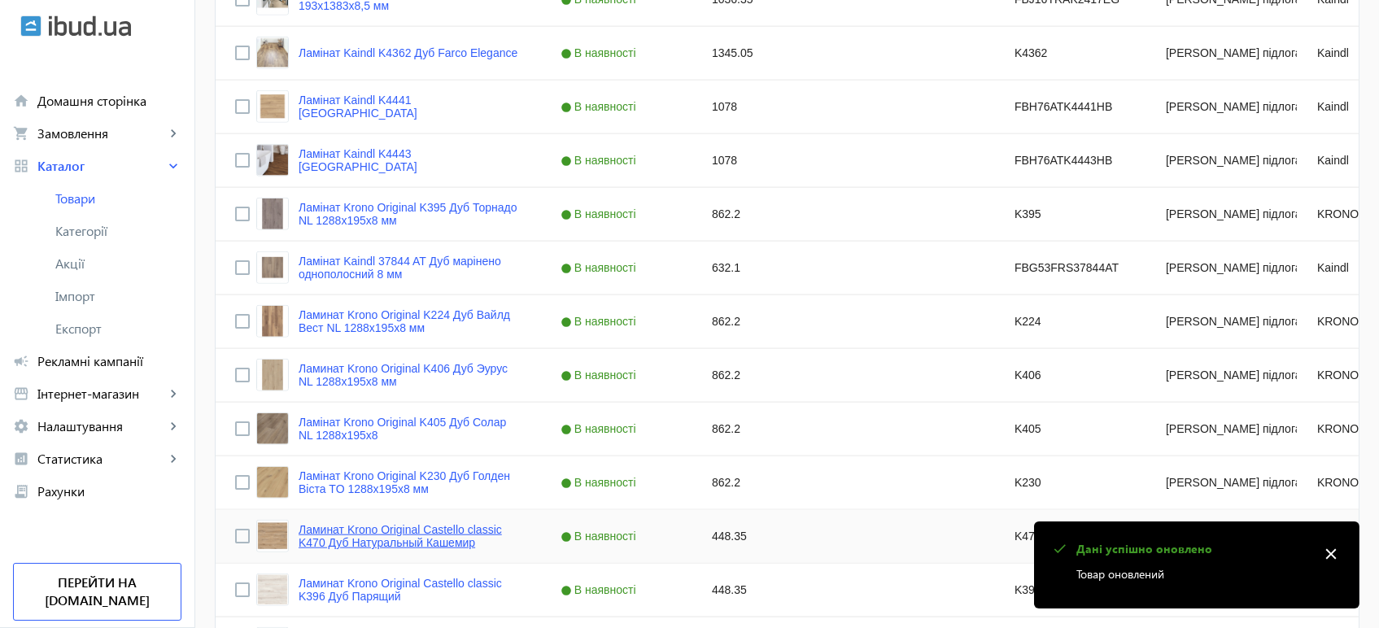
click at [393, 545] on link "Ламинат Krono Original Castello classic K470 Дуб Натуральный Кашемир" at bounding box center [409, 536] width 223 height 26
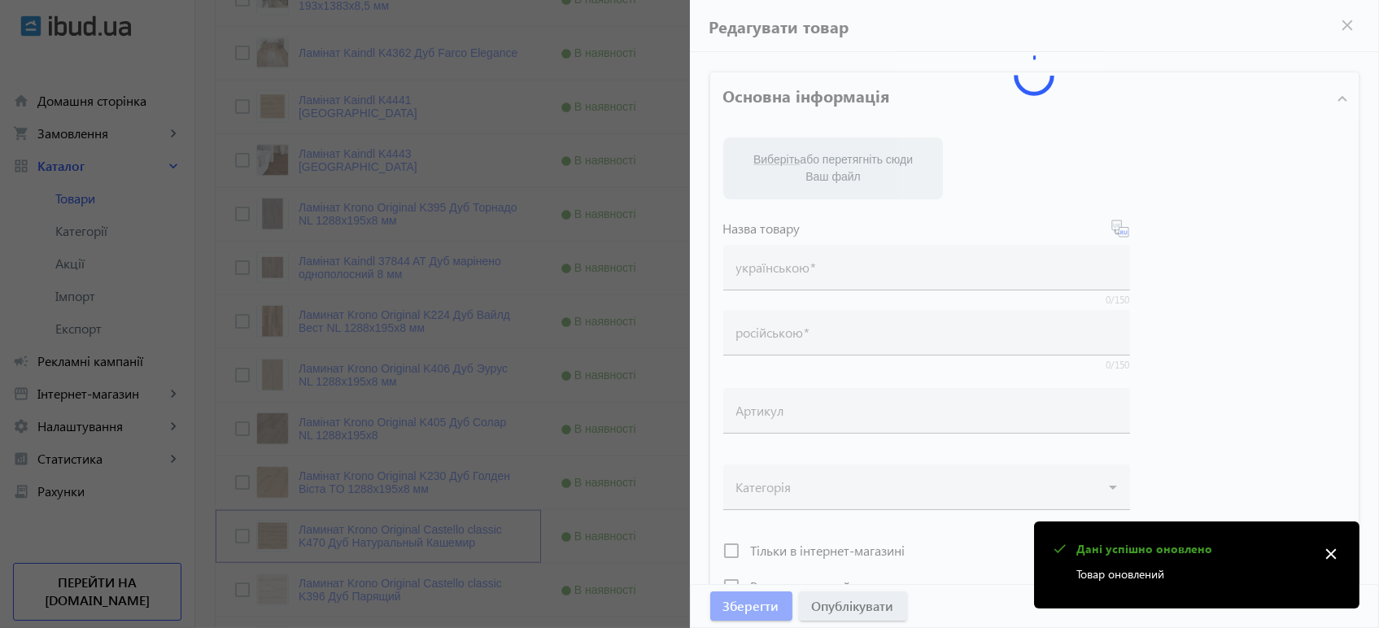
type input "Ламинат Krono Original Castello classic K470 Дуб Натуральный Кашемир"
type input "Ламінат Krono Original Castello classic K470 Дуб Натуральний Кашемір"
type input "K470"
type input "448.35"
type input "1"
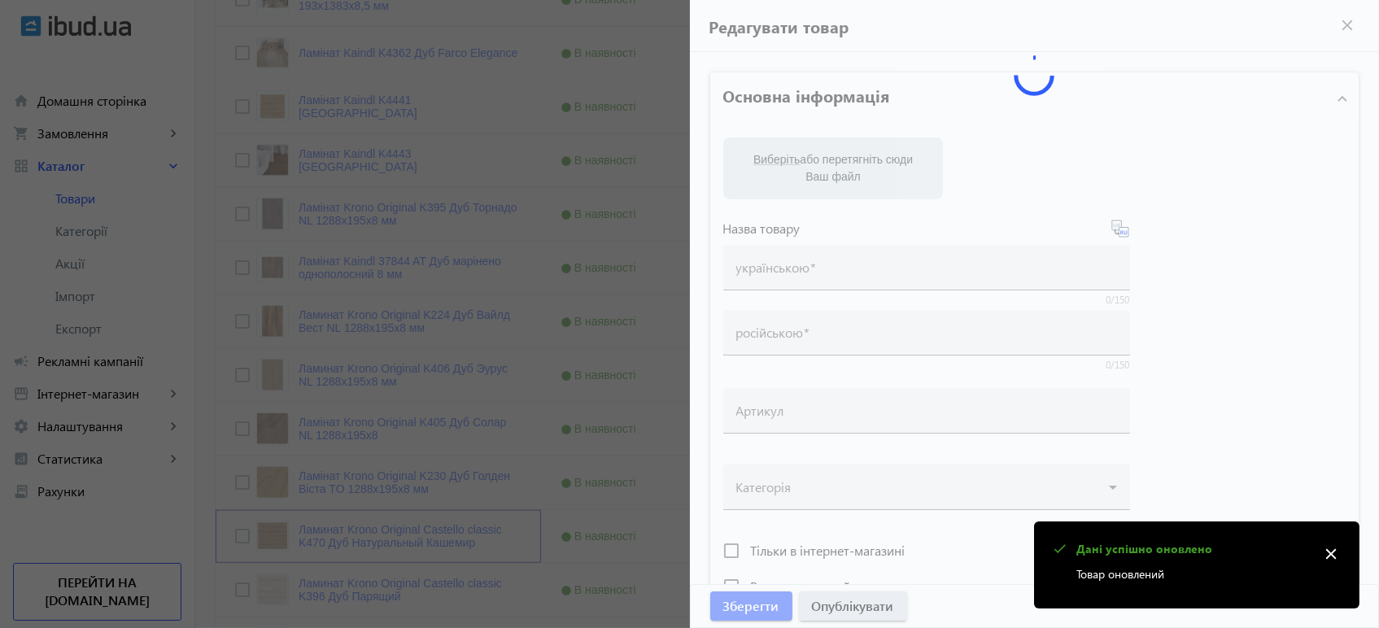
type input "Ламінат Krono Original Castello classic K470 Дуб Натуральний Кашемір"
type input "Ламинат Krono Original Castello classic K470 Дуб Натуральный Кашемир"
type textarea "Ламінат Krono Original Castello classic K470 Дуб Натуральний Кашемір купити виг…"
type textarea "Ламинат Krono Original Castello classic K470 Дуб Натуральный Кашемир купить выг…"
type input "підлогове покриття, покриття на підлогу, покриття для підлоги, ламінат, купити …"
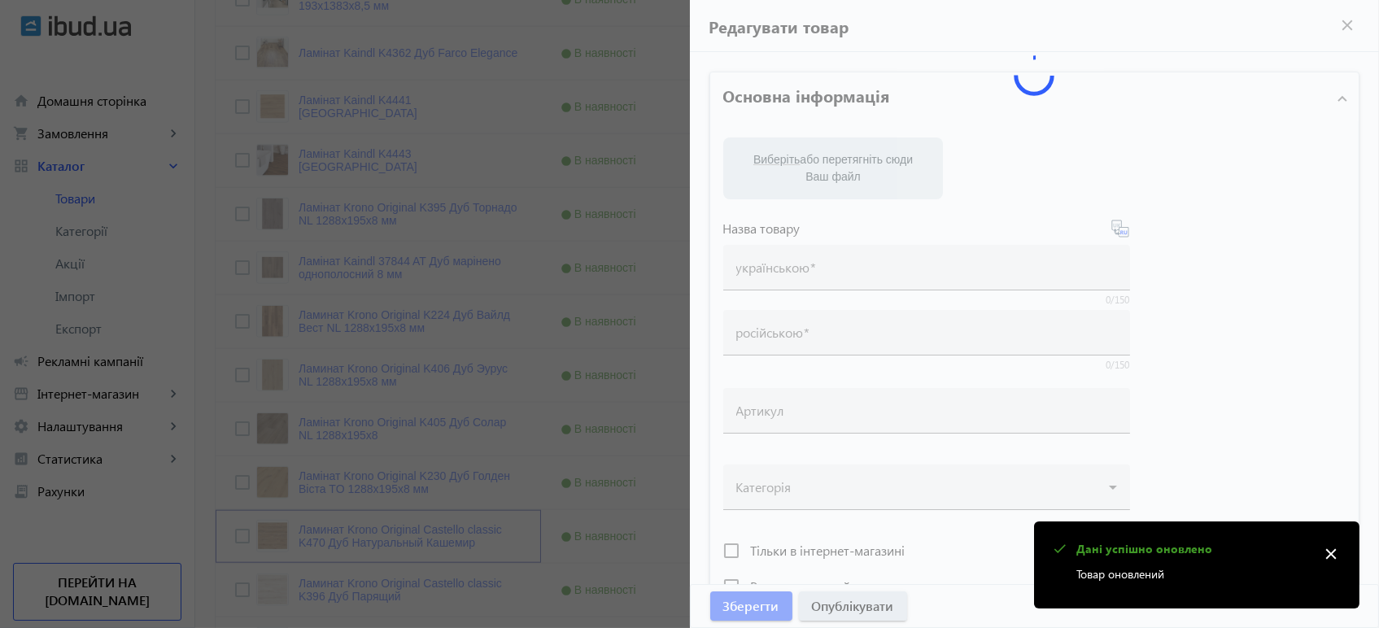
type input "напольное покрытие, покрытие на пол, покрытие для пола, ламинат, купить ламинат…"
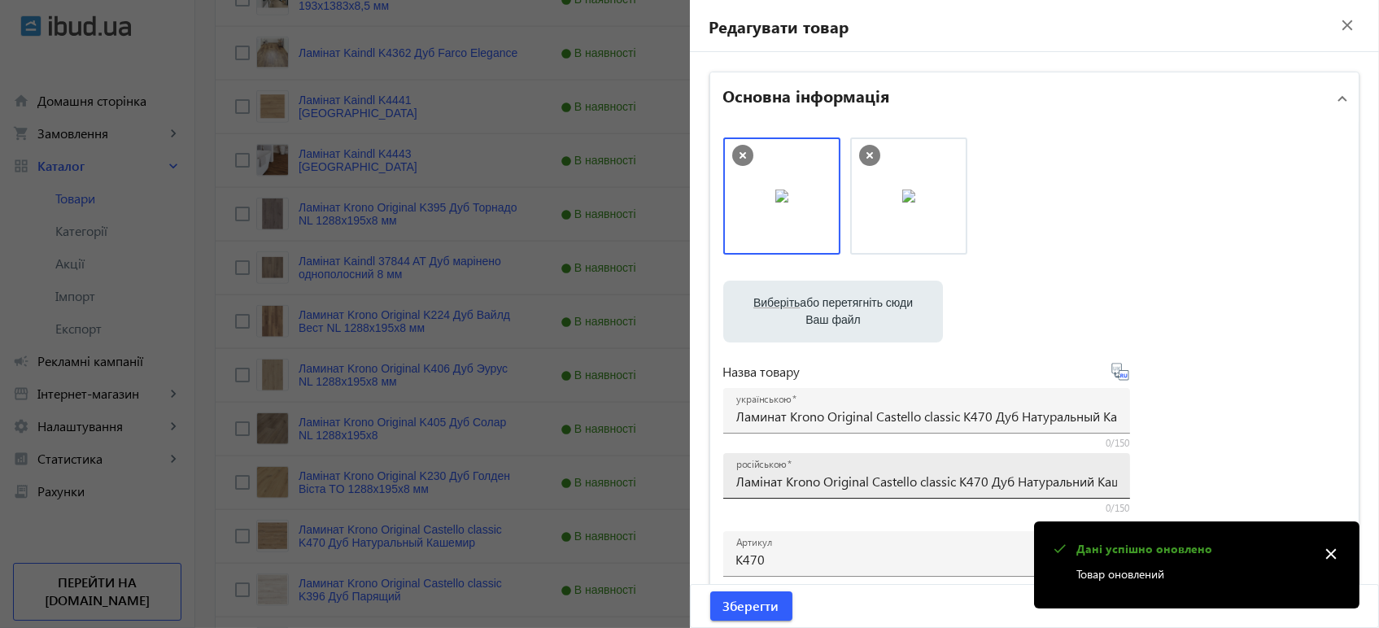
click at [773, 485] on input "Ламінат Krono Original Castello classic K470 Дуб Натуральний Кашемір" at bounding box center [926, 481] width 381 height 17
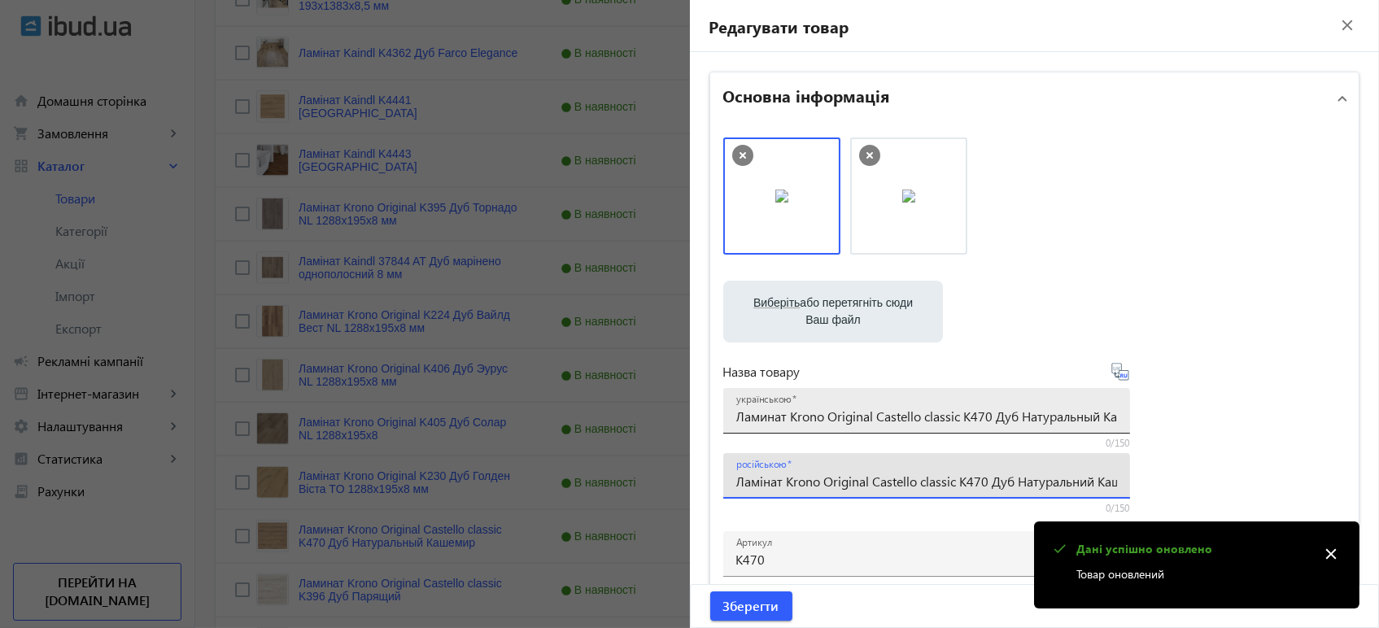
click at [821, 407] on input "Ламинат Krono Original Castello classic K470 Дуб Натуральный Кашемир" at bounding box center [926, 415] width 381 height 17
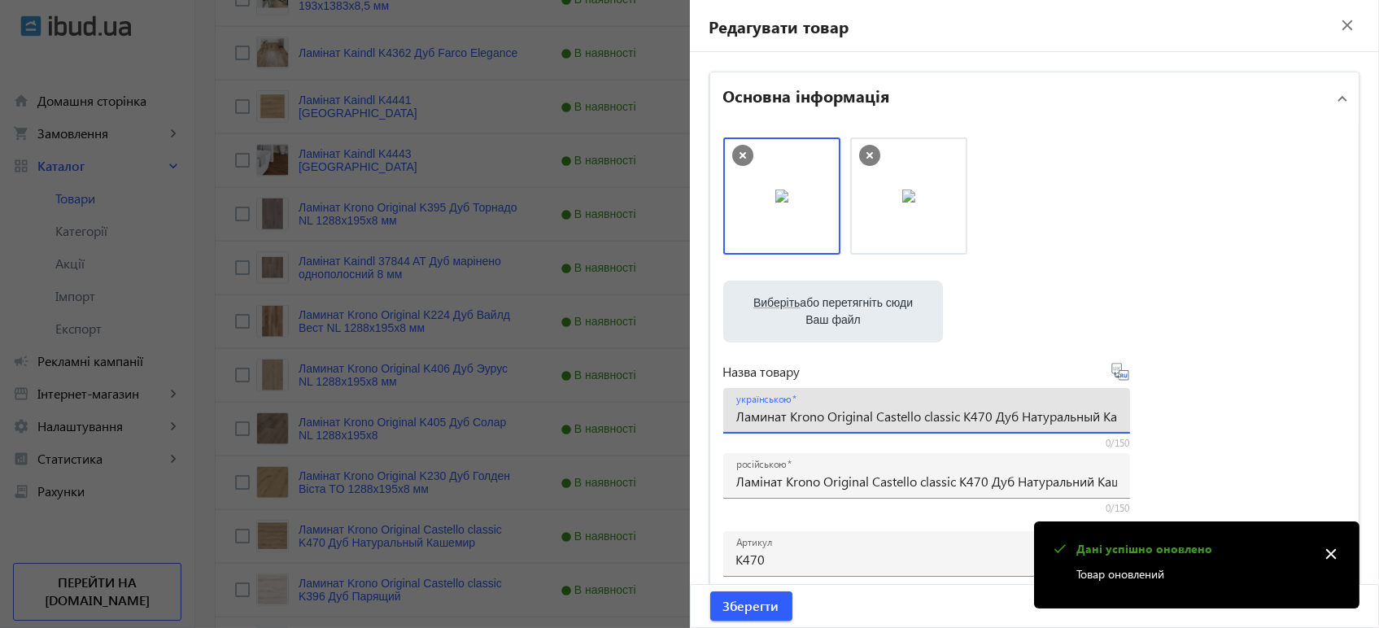
paste input "інат Krono Original Castello classic K470 Дуб Натуральний Кашемі"
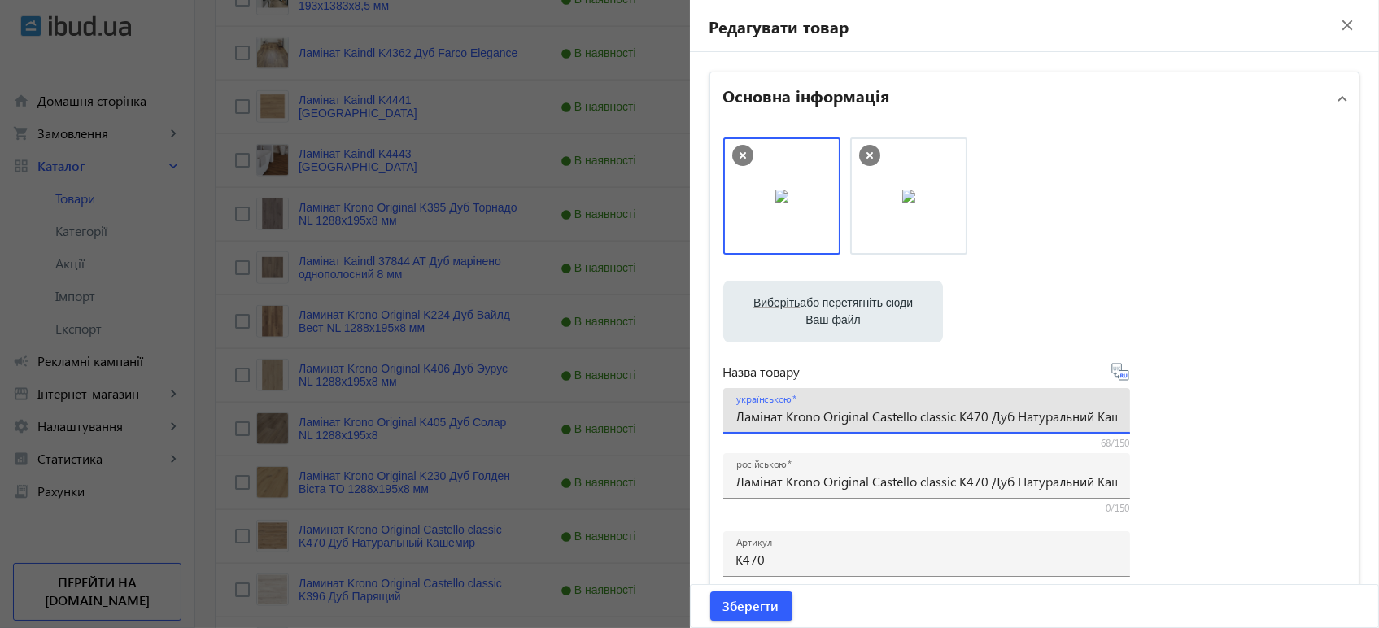
scroll to position [0, 37]
type input "Ламінат Krono Original Castello classic K470 Дуб Натуральний Кашемір"
click at [1122, 377] on icon at bounding box center [1120, 372] width 20 height 20
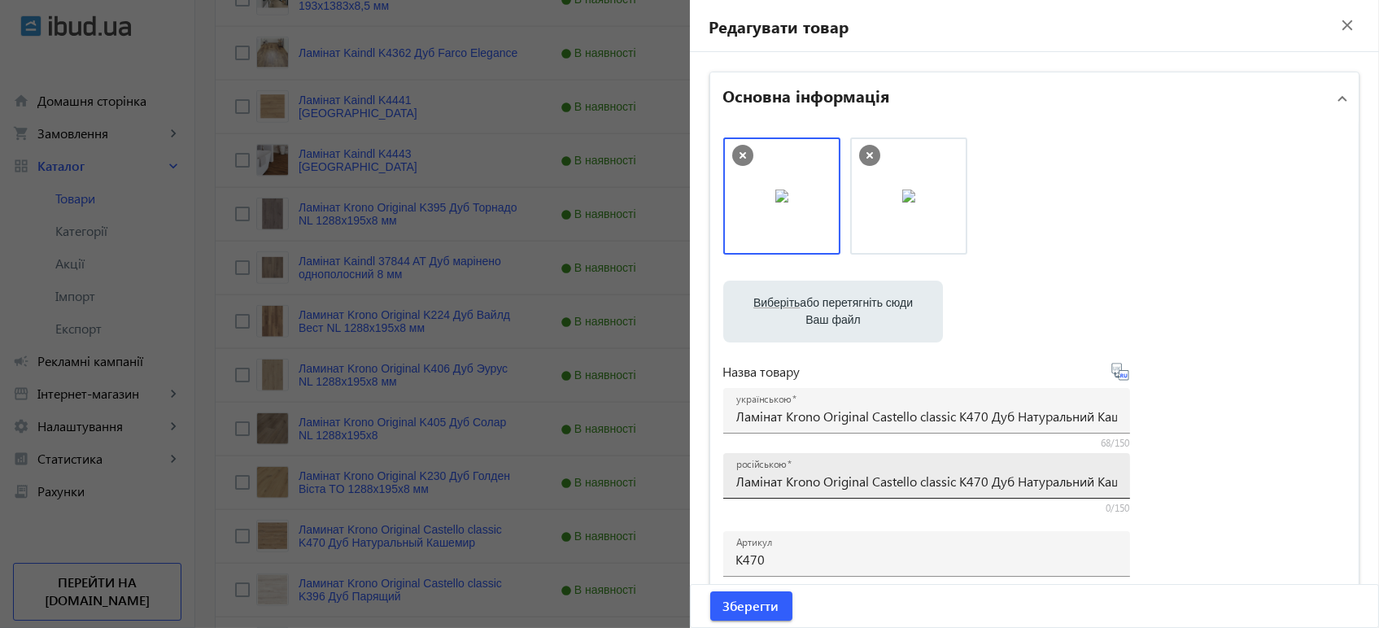
type input "Ламинат Krono Original Castello classic K470 Дуб Натуральный Кашемир"
click at [730, 603] on span "Зберегти" at bounding box center [751, 606] width 56 height 18
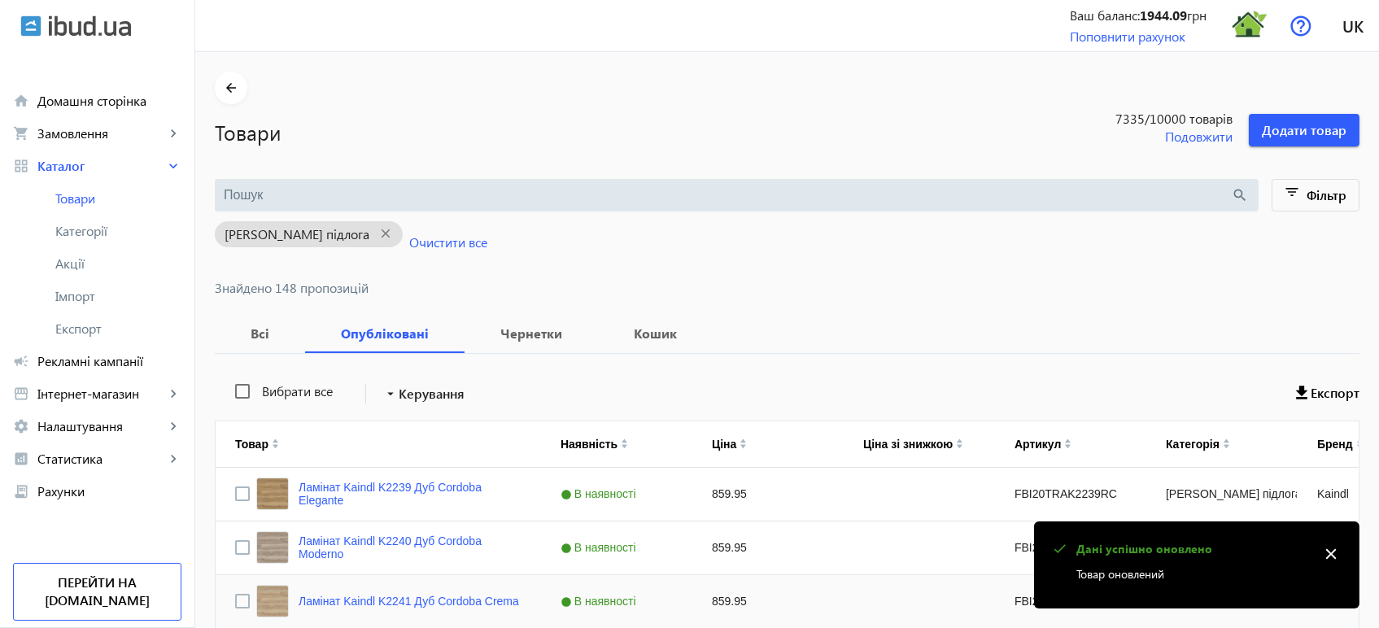
scroll to position [3500, 0]
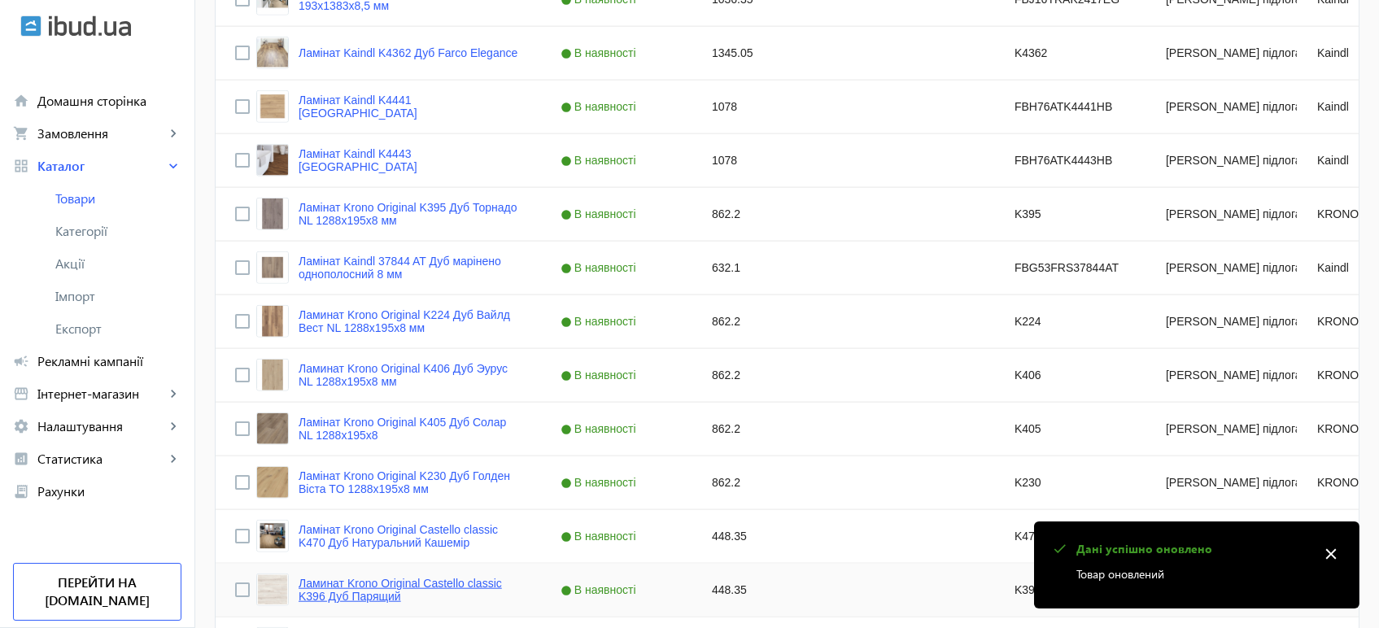
click at [398, 584] on link "Ламинат Krono Original Castello classic K396 Дуб Парящий" at bounding box center [409, 590] width 223 height 26
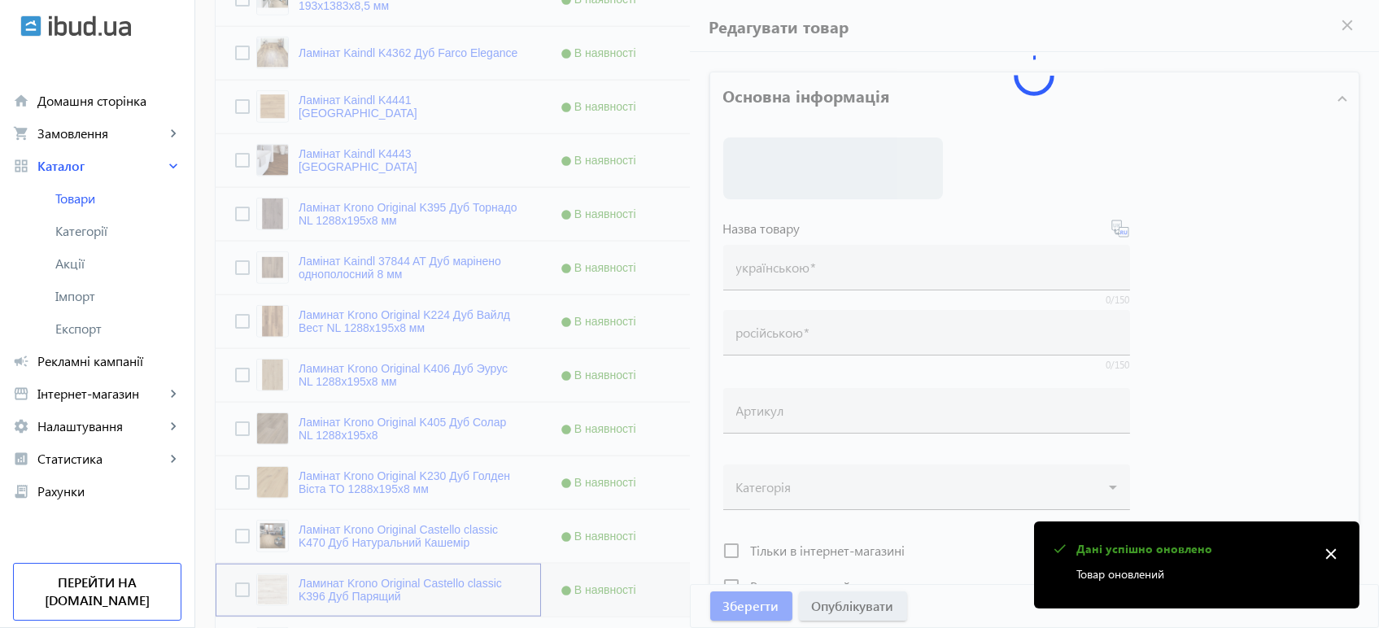
type input "Ламинат Krono Original Castello classic K396 Дуб Парящий"
type input "Ламінат Krono Original Castello classic K396 Дуб Парящий"
type input "K396"
type input "448.35"
type input "1"
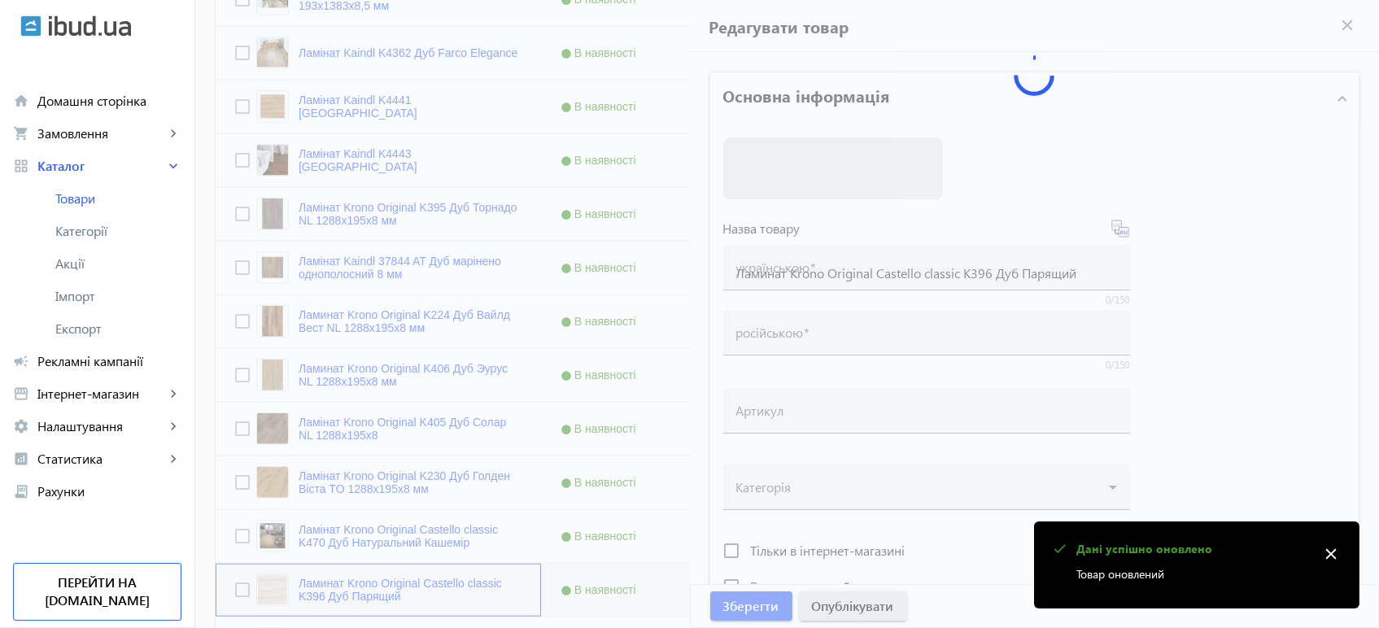
type input "Ламінат Krono Original Castello classic K396 Дуб Парящий"
type input "Ламинат Krono Original Castello classic K396 Дуб Парящий"
type textarea "Ламінат Krono Original Castello classic K396 Дуб Парящий купити вигідно ✓ Велик…"
type textarea "Ламинат Krono Original Castello classic K396 Дуб Парящий купить выгодно ✓ Больш…"
type input "підлогове покриття, покриття на підлогу, покриття для підлоги, ламінат, купити …"
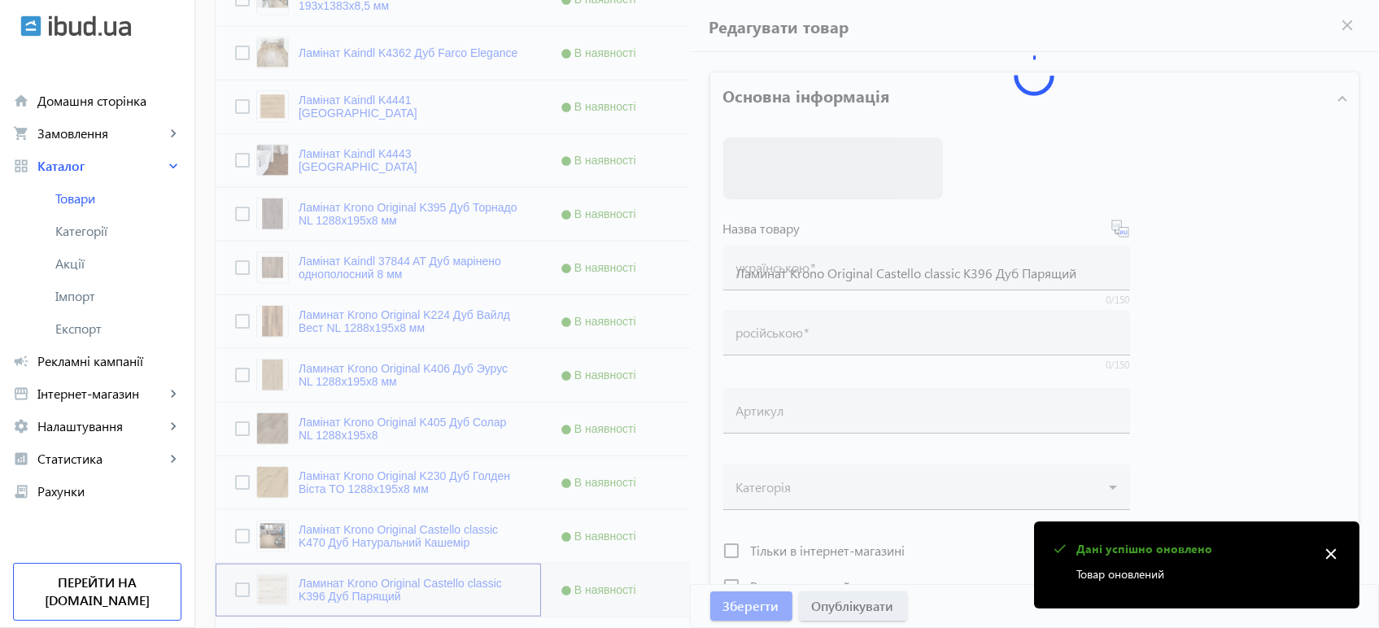
type input "напольное покрытие, покрытие на пол, покрытие для пола, ламинат, купить ламинат…"
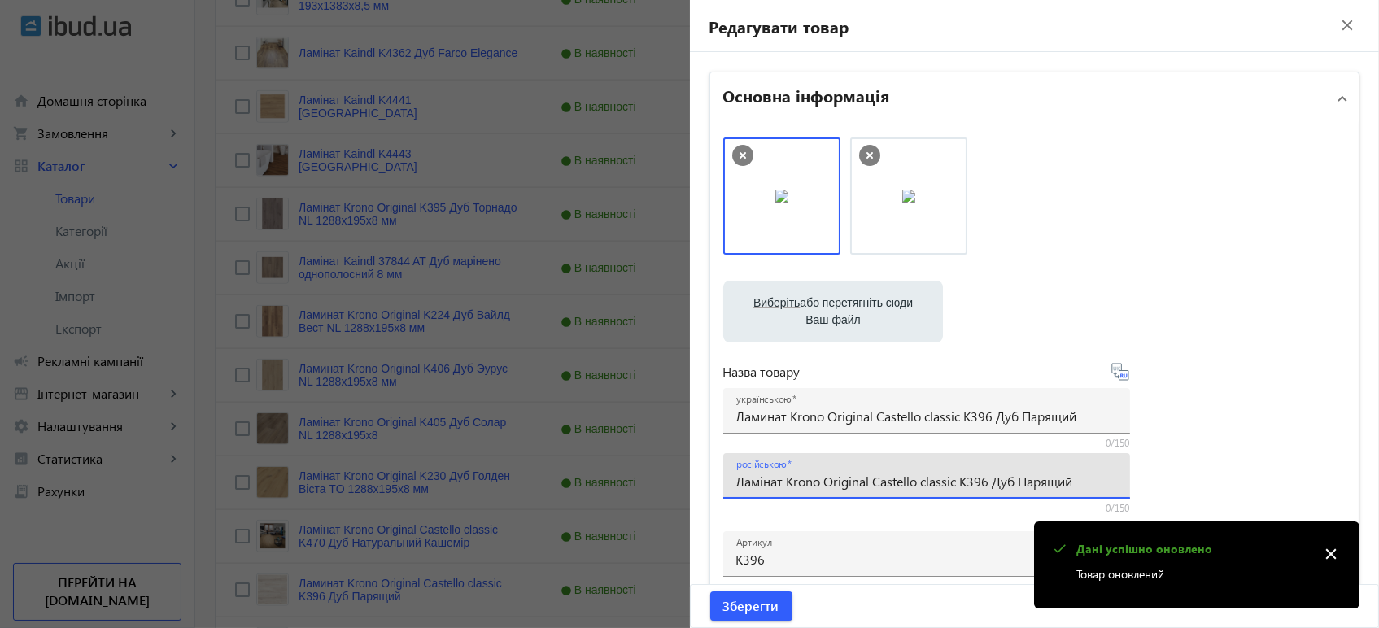
click at [765, 477] on input "Ламінат Krono Original Castello classic K396 Дуб Парящий" at bounding box center [926, 481] width 381 height 17
click at [791, 426] on div "українською Ламинат Krono Original Castello classic K396 Дуб Парящий" at bounding box center [926, 411] width 381 height 46
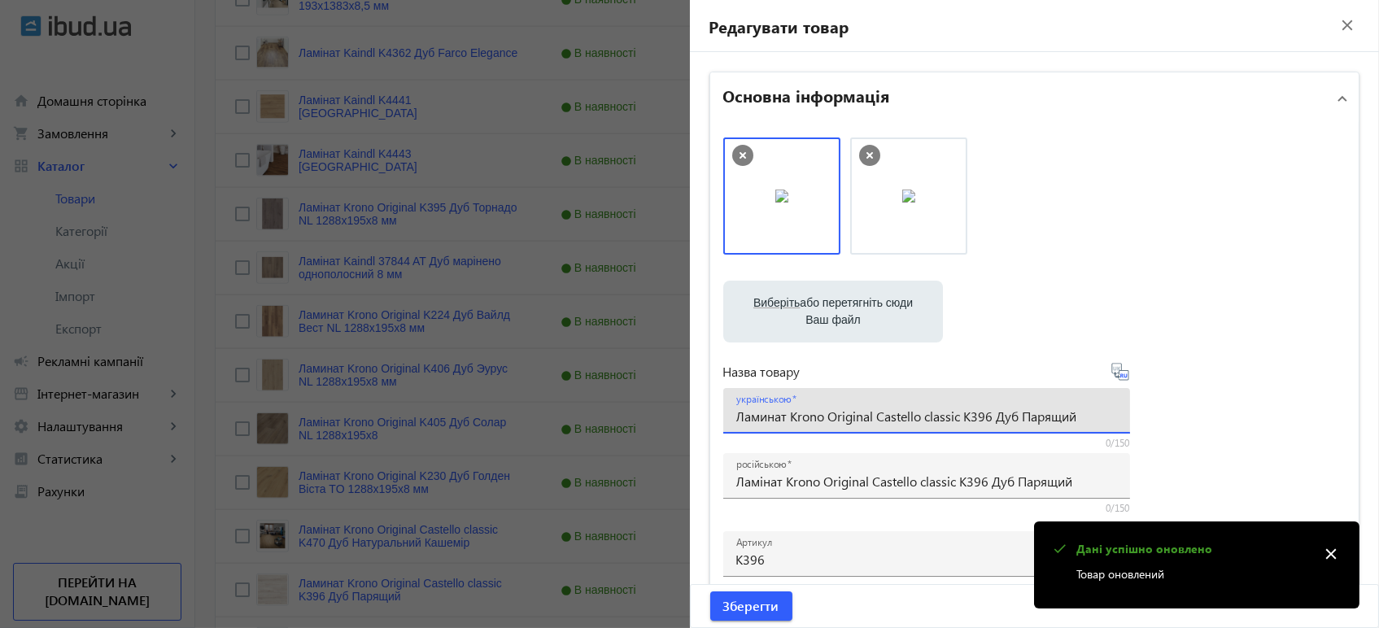
paste input "і"
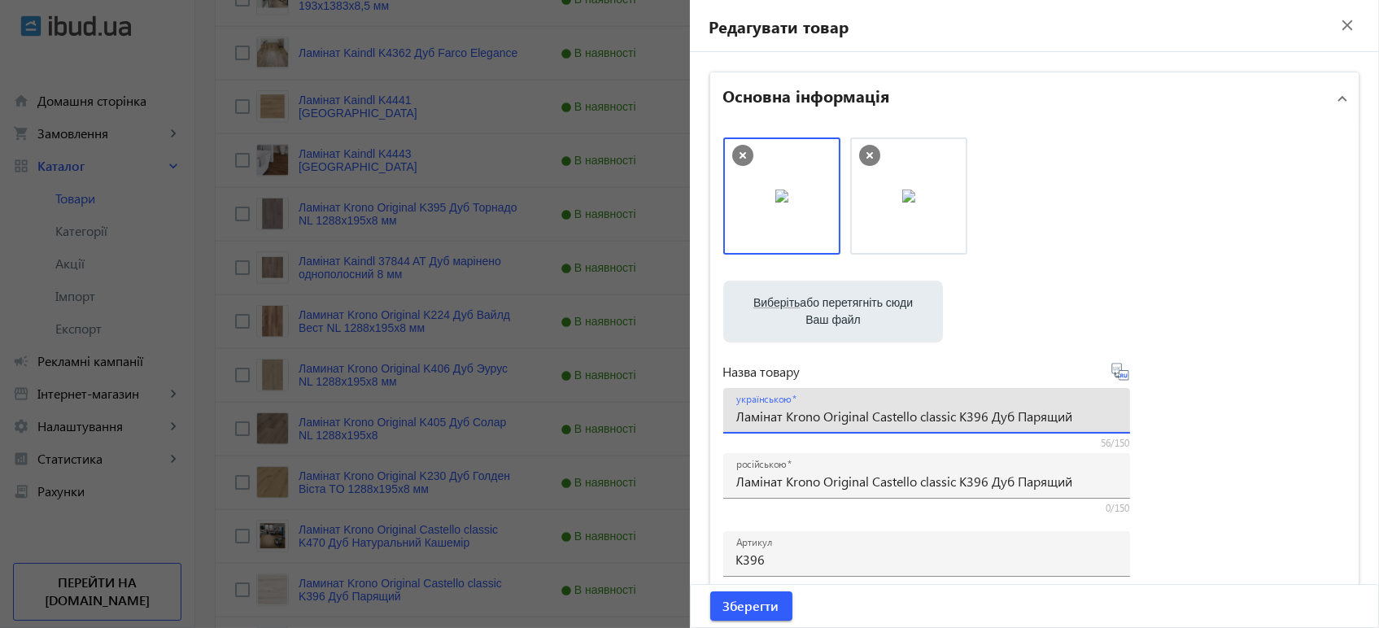
type input "Ламінат Krono Original Castello classic K396 Дуб Парящий"
click at [1114, 374] on icon at bounding box center [1120, 372] width 20 height 20
type input "Ламинат Krono Original Castello classic K396 Дуб Парящий"
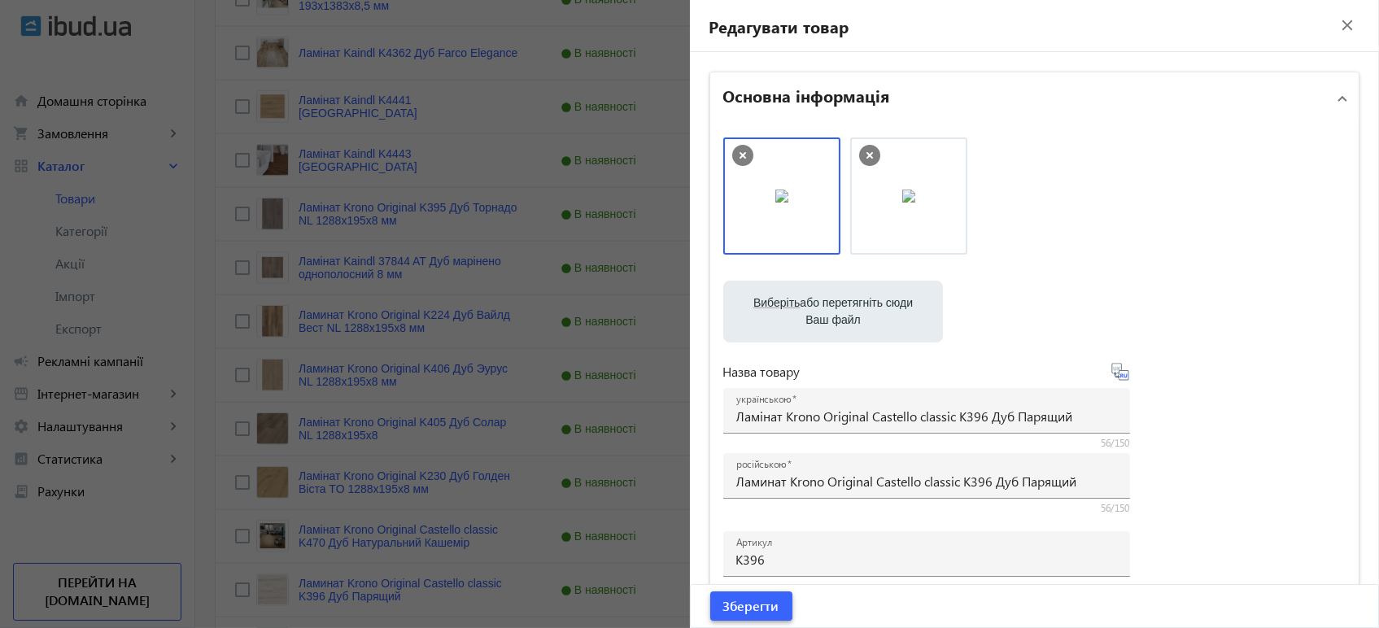
click at [748, 606] on span "Зберегти" at bounding box center [751, 606] width 56 height 18
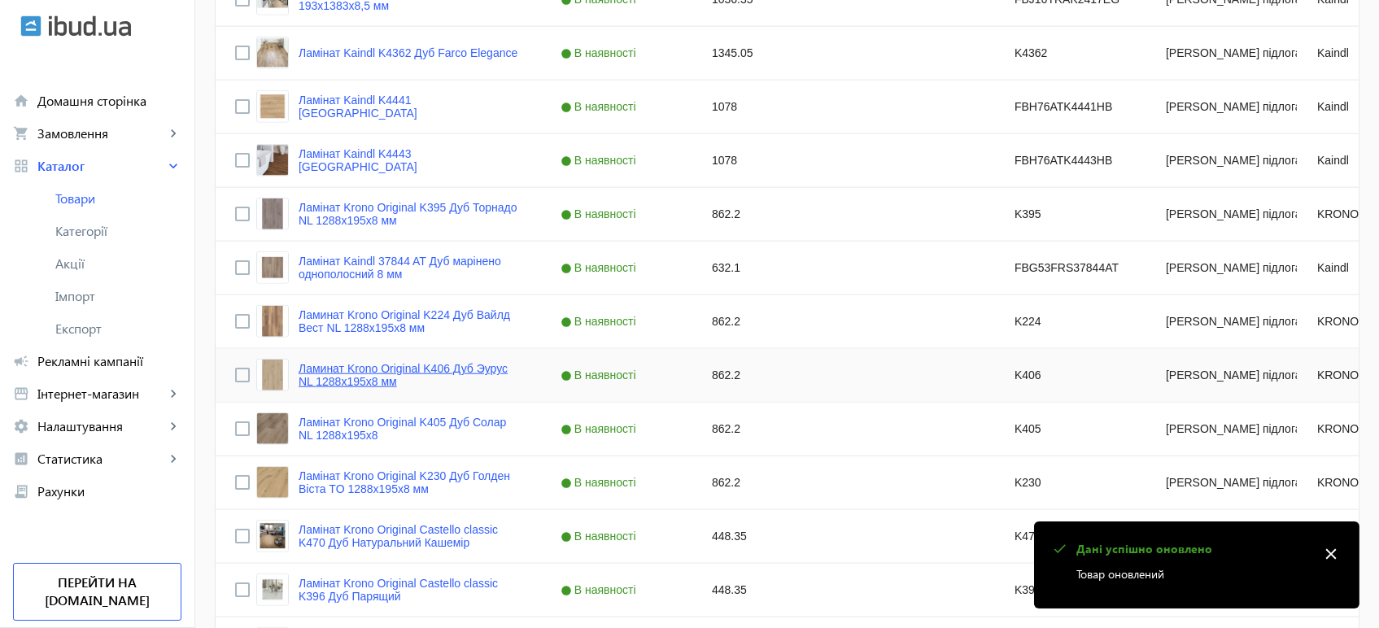
click at [399, 368] on link "Ламинат Krono Original K406 Дуб Эурус NL 1288x195x8 мм" at bounding box center [409, 375] width 223 height 26
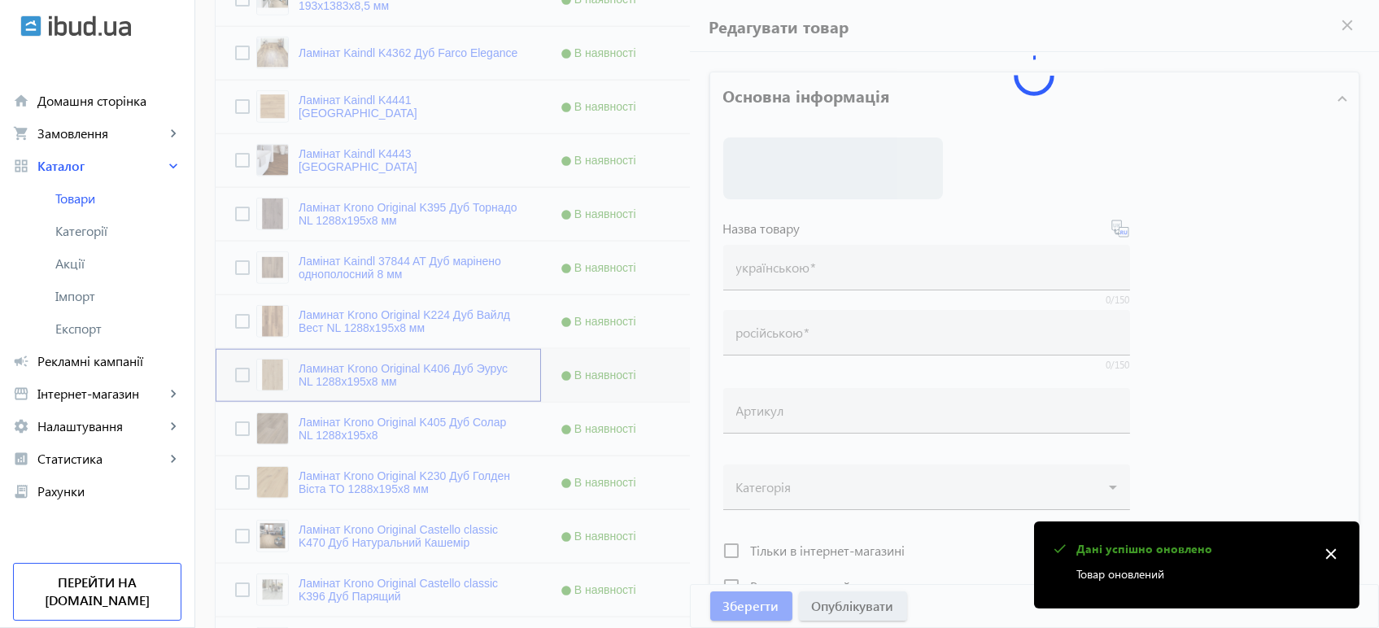
type input "Ламинат Krono Original K406 Дуб Эурус NL 1288x195x8 мм"
type input "Ламінат Krono Original K406 Дуб Еурус NL 1288x195x8 мм"
type input "K406"
type input "862.2"
type input "1"
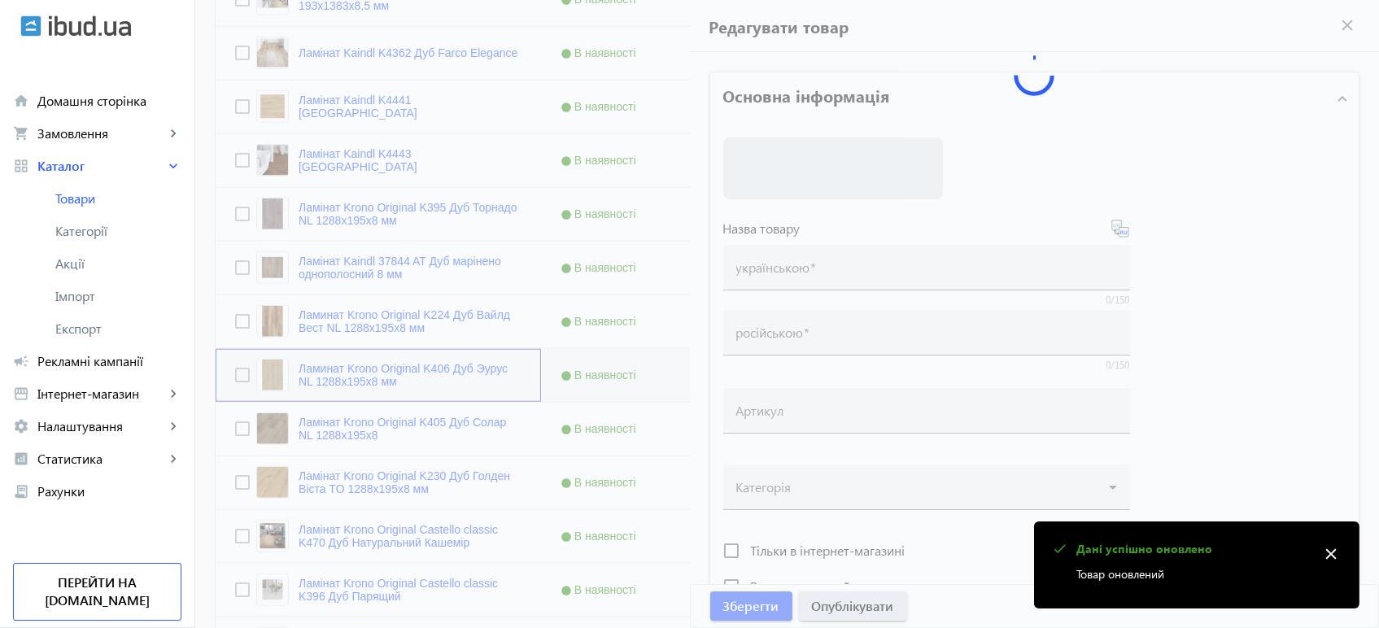
type input "Ламінат Krono Original K406 Дуб Еурус NL 1288x195x8"
type input "Ламинат Krono Original K406 Дуб Эурус NL 1288x195x8"
type textarea "Ламінат Krono Original K406 Дуб Еурус NL 1288x195x8 купити вигідно ✓ Великий ви…"
type textarea "Ламинат Krono Original K406 Дуб Эурус NL 1288x195x8 купить выгодно ✓ Большой вы…"
type input "підлогове покриття, покриття на підлогу, покриття для підлоги, ламінат, купити …"
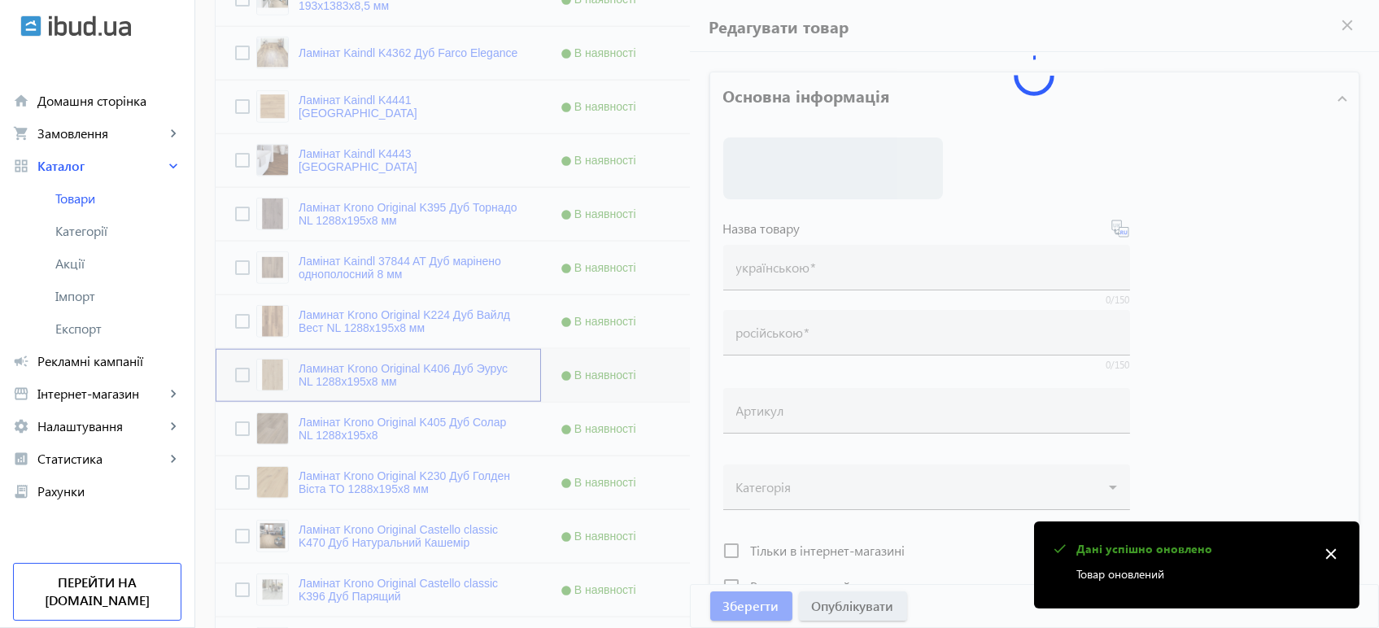
type input "напольное покрытие, покрытие на пол, покрытие для пола, ламинат, купить ламинат…"
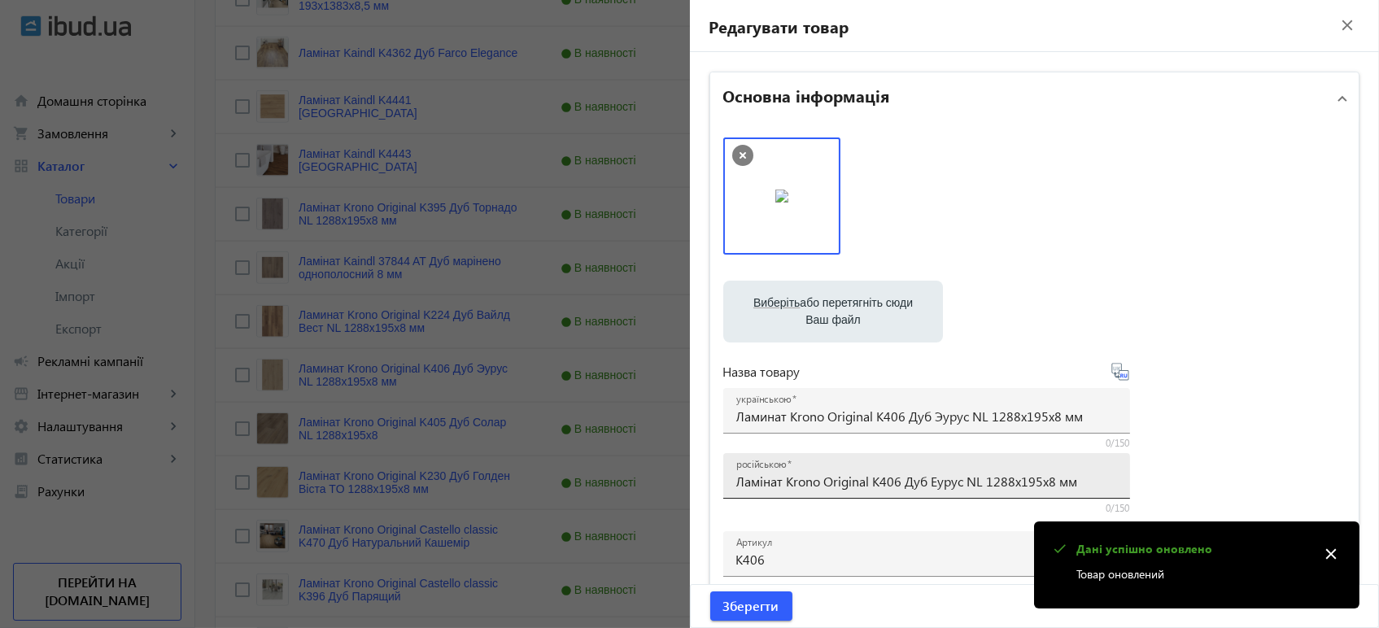
click at [794, 482] on input "Ламінат Krono Original K406 Дуб Еурус NL 1288x195x8 мм" at bounding box center [926, 481] width 381 height 17
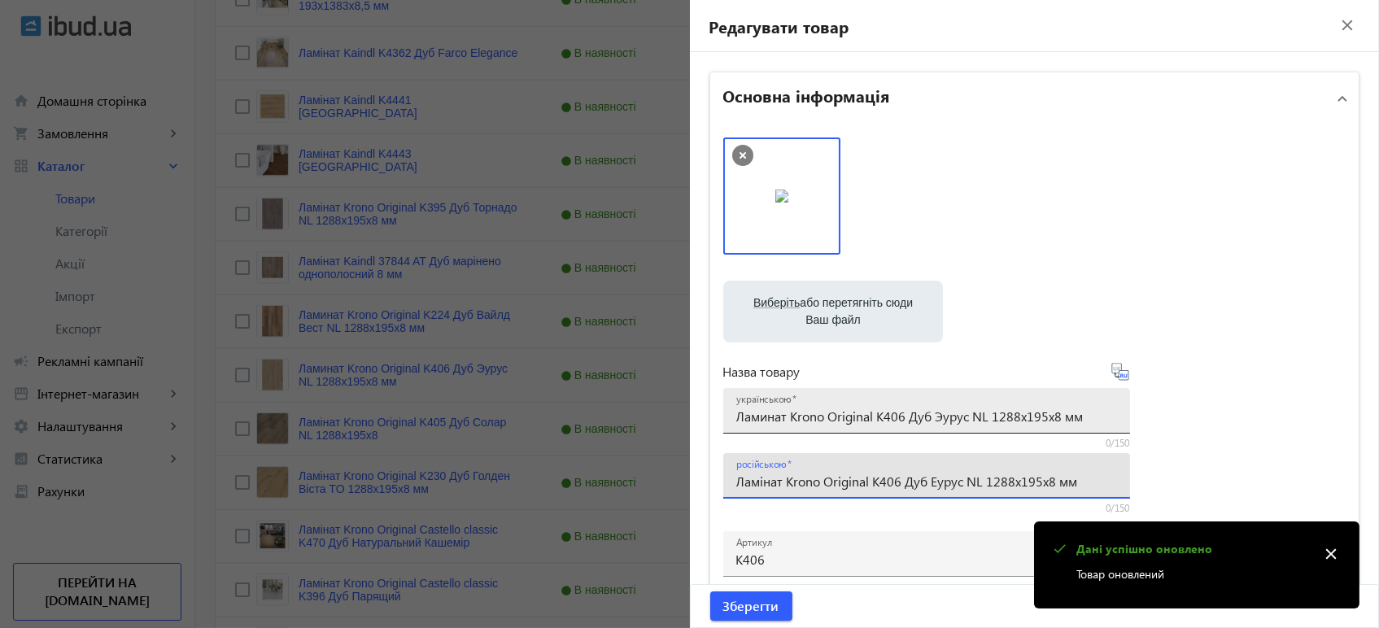
click at [996, 416] on input "Ламинат Krono Original K406 Дуб Эурус NL 1288x195x8 мм" at bounding box center [926, 415] width 381 height 17
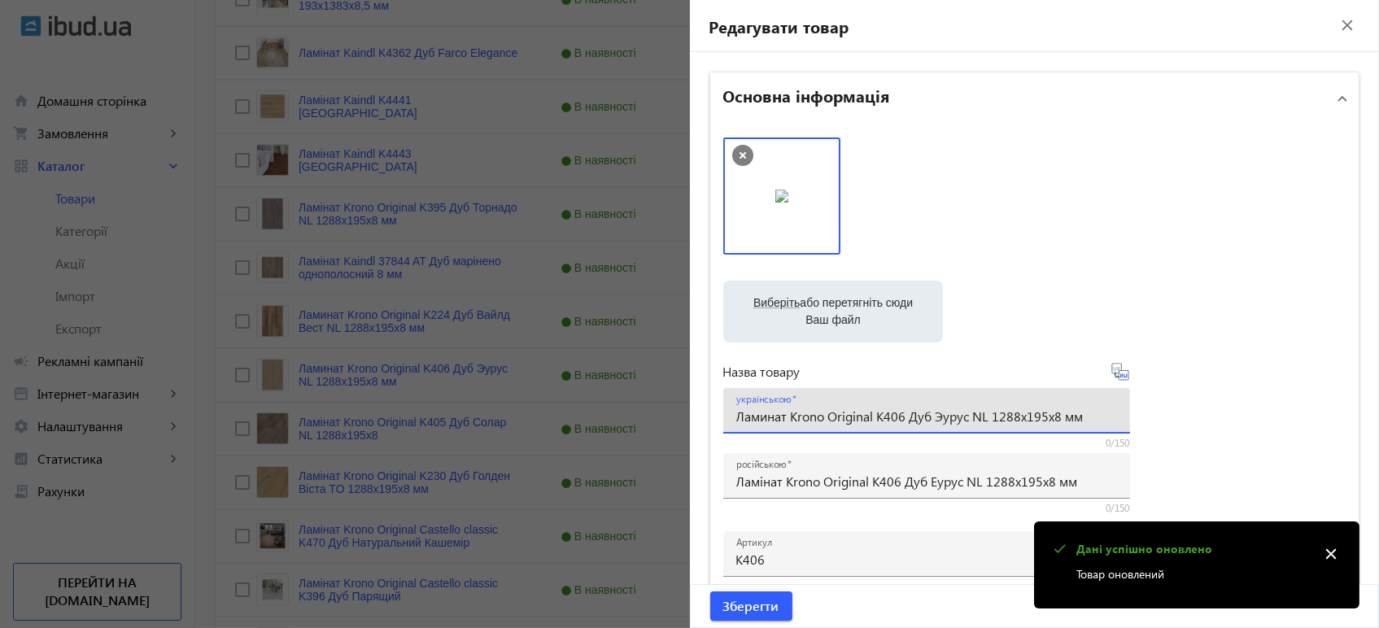
paste input "інат Krono Original K406 Дуб Е"
type input "Ламінат Krono Original K406 Дуб Еурус NL 1288x195x8 мм"
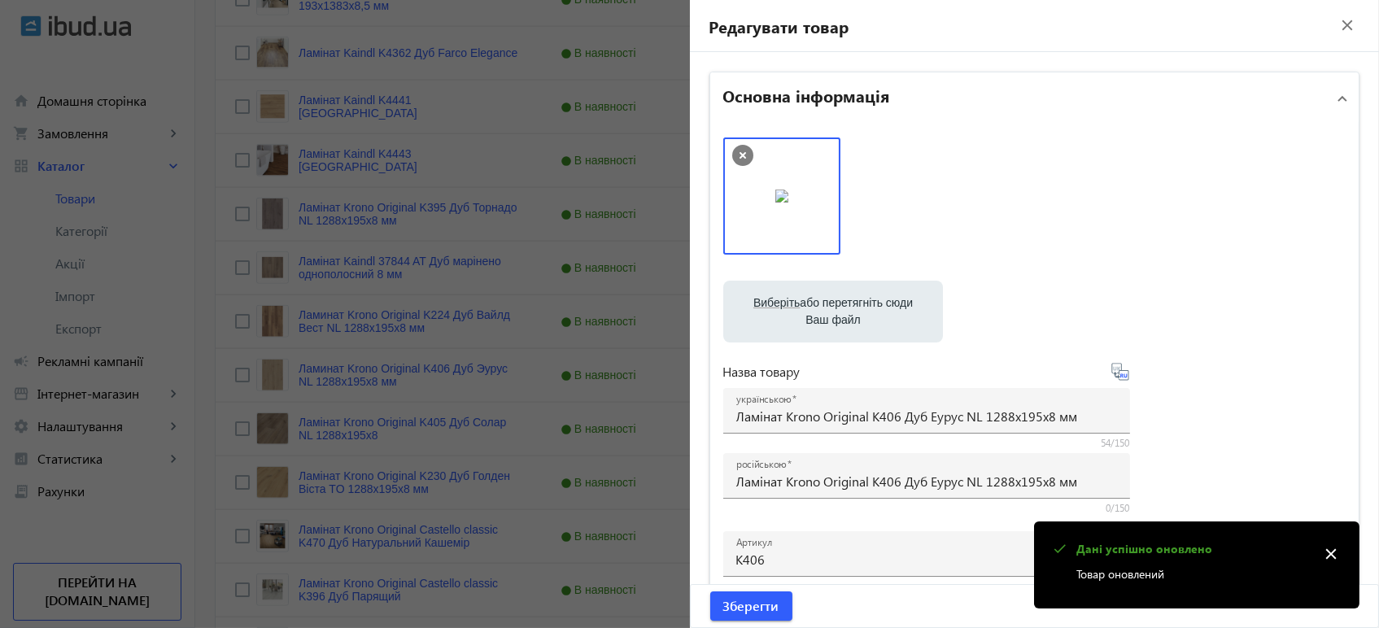
click at [1123, 378] on icon at bounding box center [1120, 372] width 20 height 20
type input "Ламинат Krono Original K406 Дуб Эурус NL 1288x195x8 мм"
click at [755, 608] on span "Зберегти" at bounding box center [751, 606] width 56 height 18
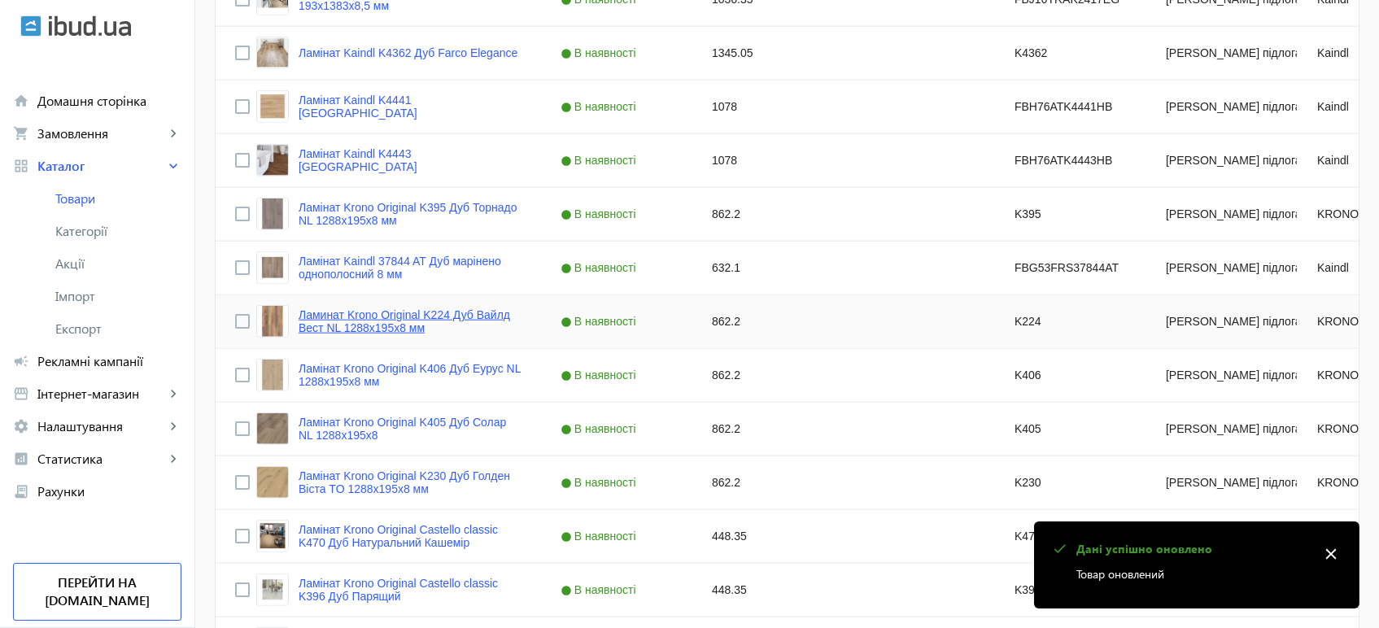
click at [417, 314] on link "Ламинат Krono Original K224 Дуб Вайлд Вест NL 1288x195x8 мм" at bounding box center [409, 321] width 223 height 26
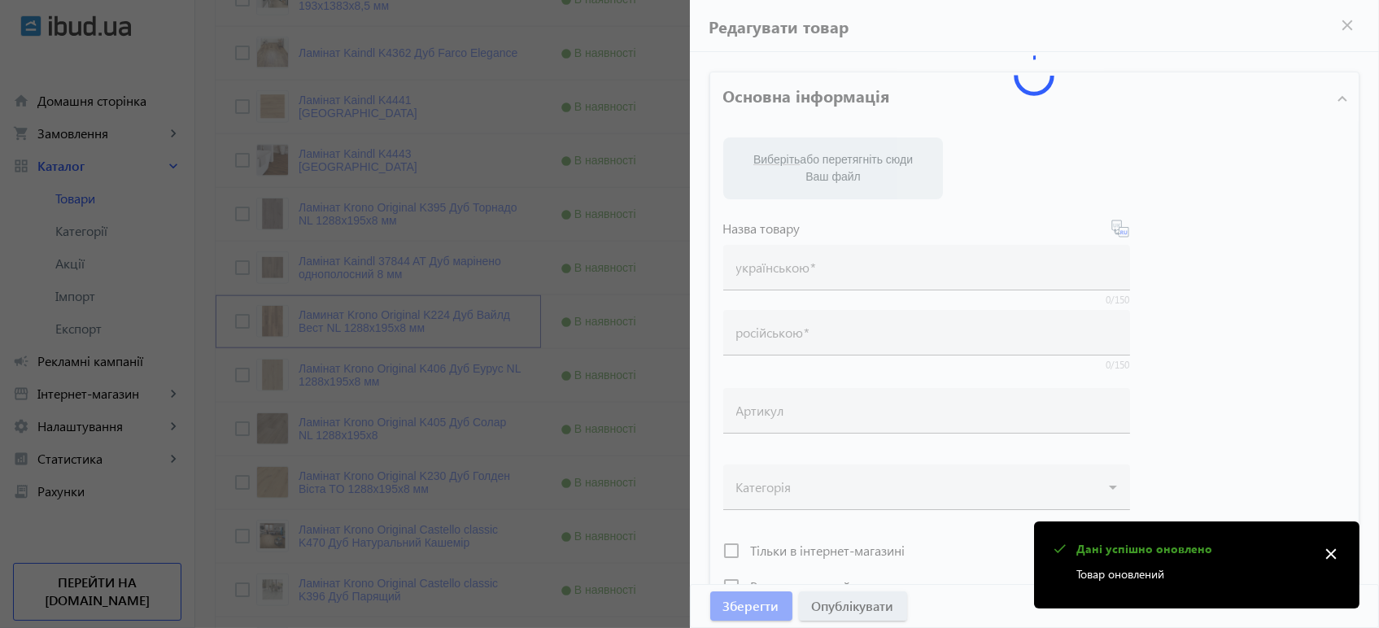
type input "Ламинат Krono Original K224 Дуб Вайлд Вест NL 1288x195x8 мм"
type input "Ламінат Krono Original K224 Дуб Вайлд Вест NL 1288x195x8 мм"
type input "K224"
type input "862.2"
type input "1"
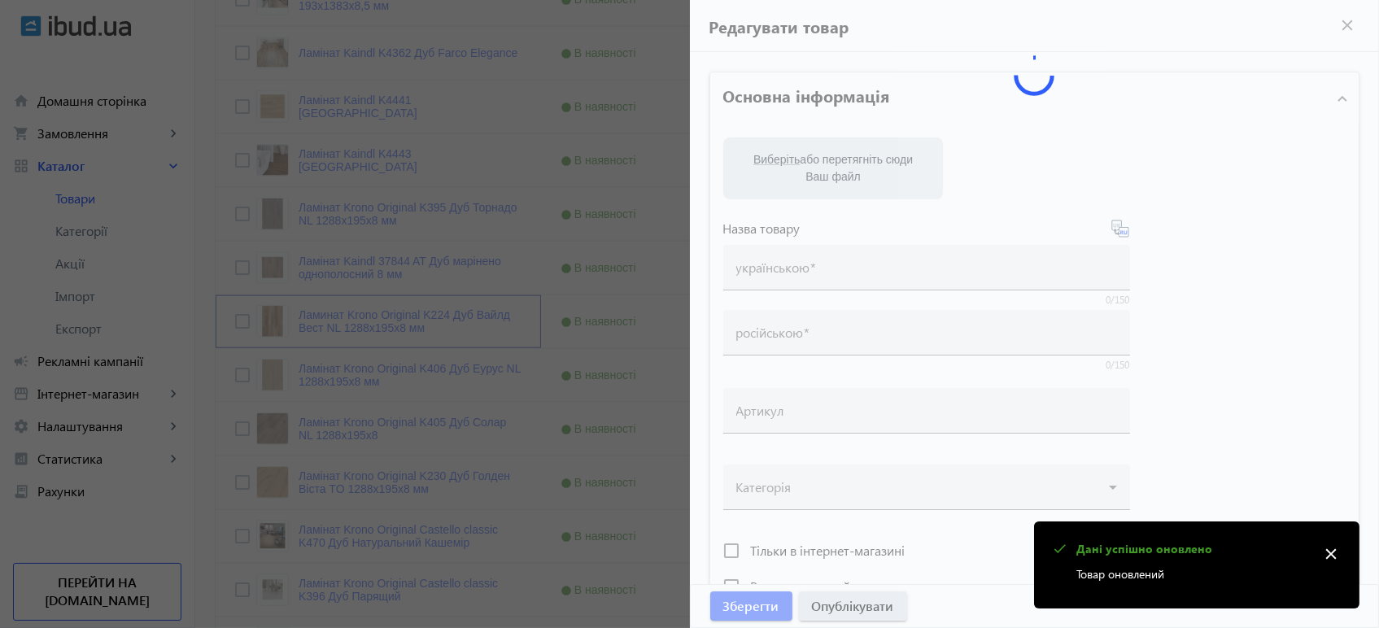
type input "Ламінат Krono Original K224 Дуб Вайлд Вест NL 1288x195x8"
type input "Ламинат Krono Original K224 Дуб Вайлд Вест NL 1288x195x8"
type textarea "Ламінат Krono Original K224 Дуб Вайлд Вест NL 1288x195x8 купити вигідно ✓ Велик…"
type textarea "Ламинат Krono Original K224 Дуб Вайлд Вест NL 1288x195x8 купить выгодно ✓ Больш…"
type input "підлогове покриття, покриття на підлогу, покриття для підлоги, ламінат, купити …"
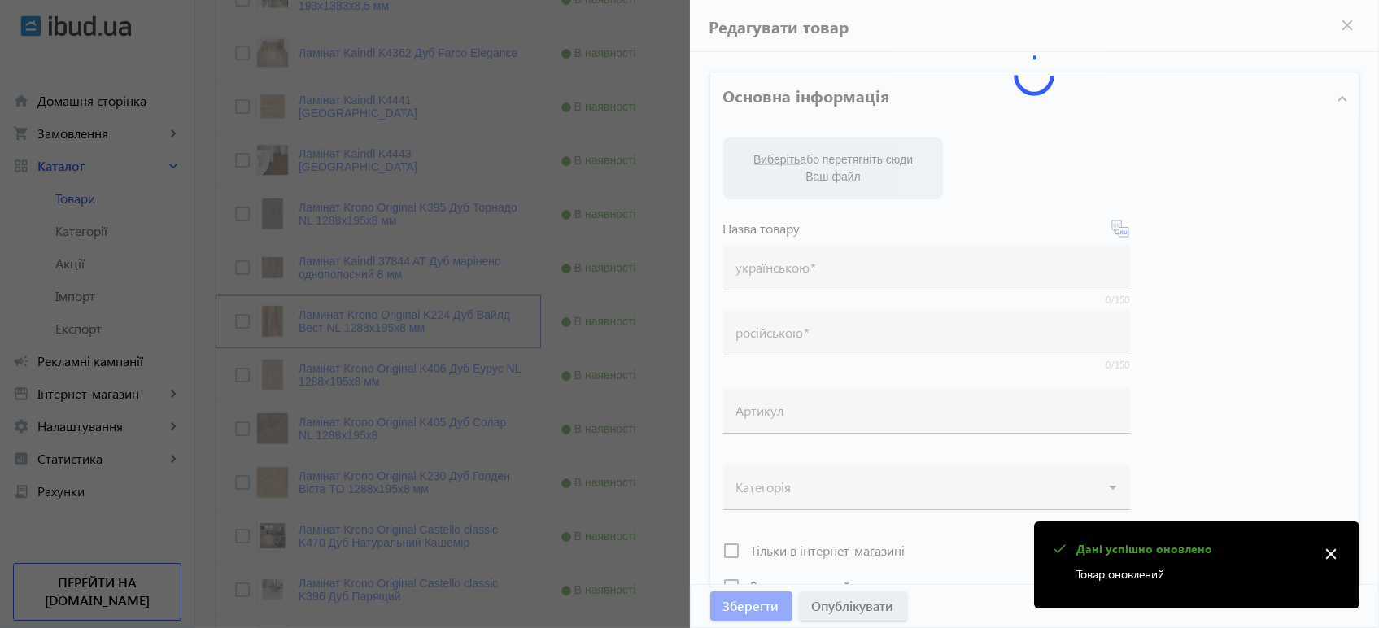
type input "напольное покрытие, покрытие на пол, покрытие для пола, ламинат, купить ламинат…"
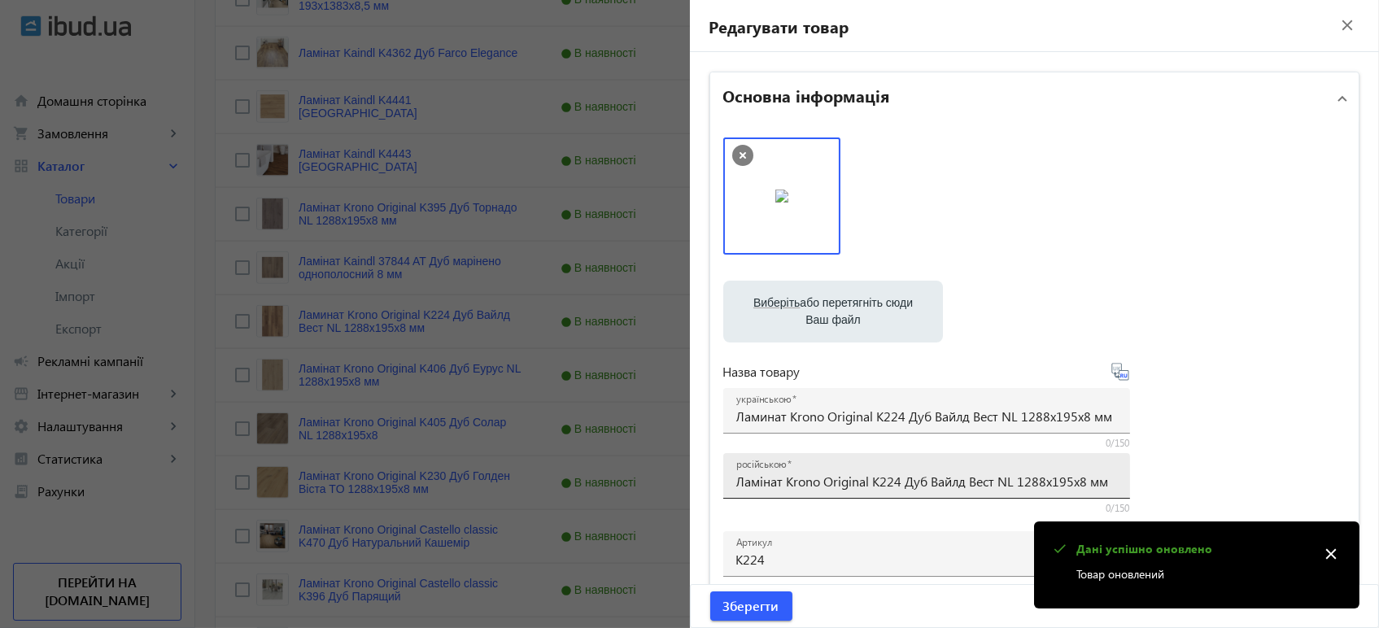
click at [794, 477] on input "Ламінат Krono Original K224 Дуб Вайлд Вест NL 1288x195x8 мм" at bounding box center [926, 481] width 381 height 17
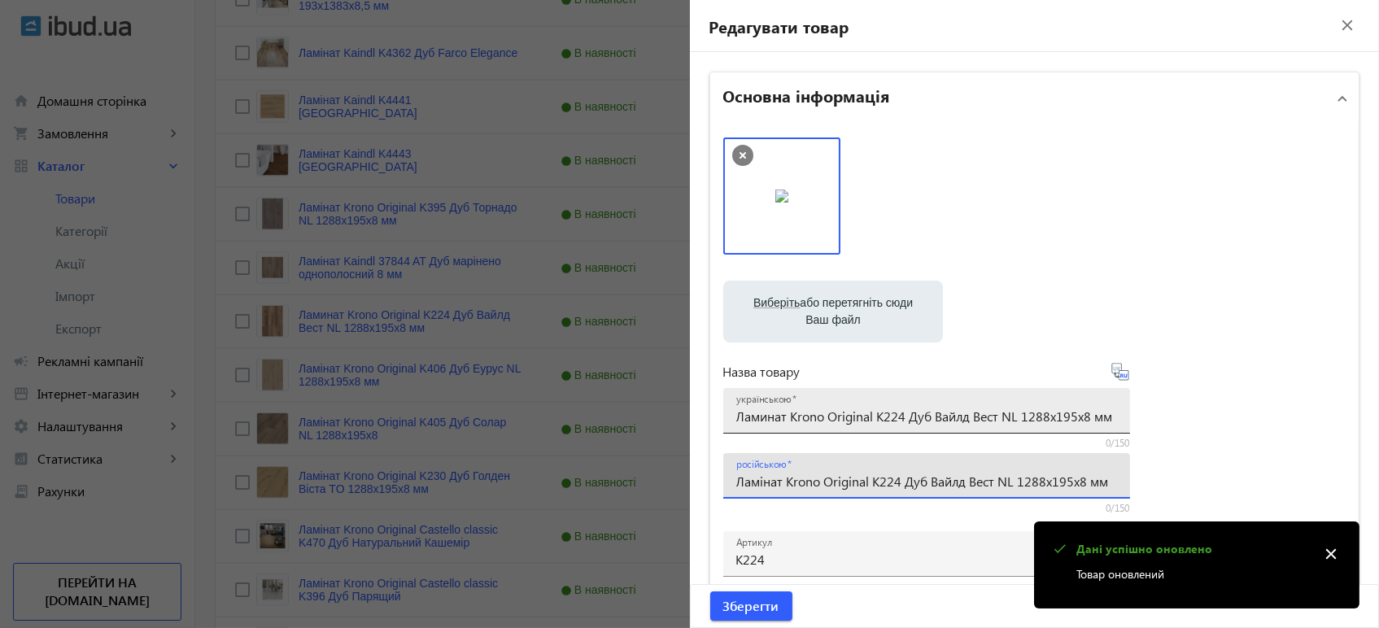
click at [806, 405] on div "українською Ламинат Krono Original K224 Дуб Вайлд Вест NL 1288x195x8 мм" at bounding box center [926, 411] width 381 height 46
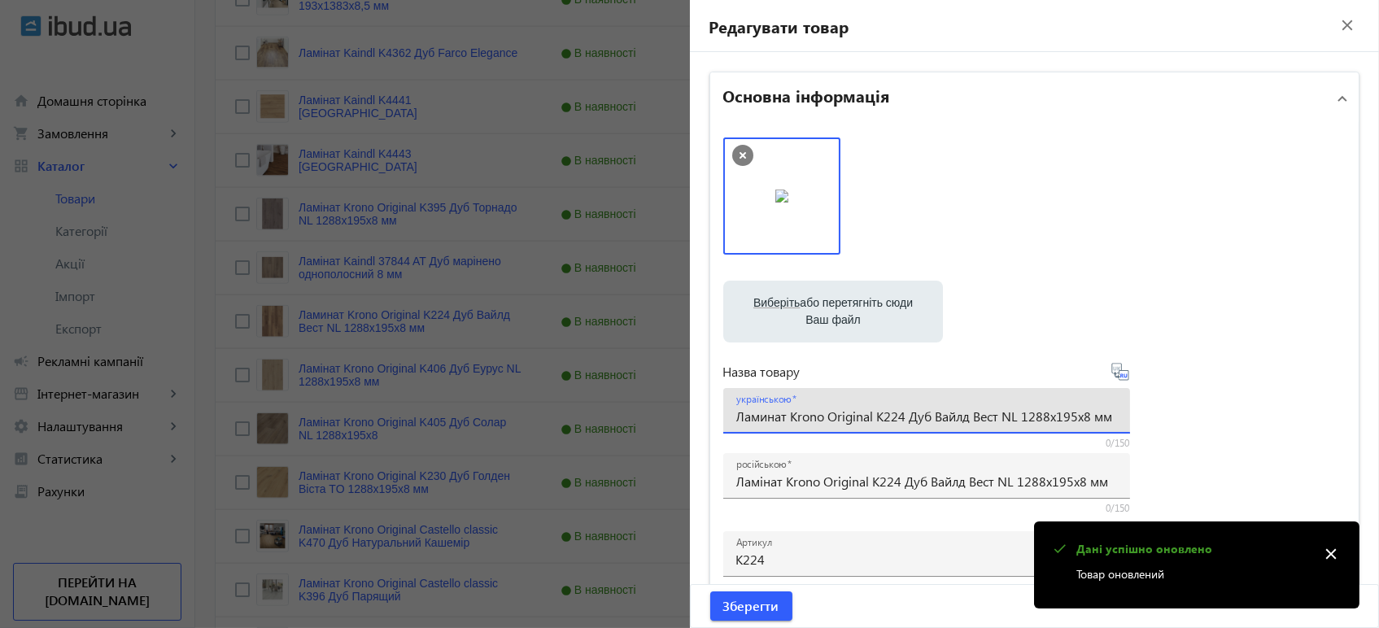
paste input "і"
type input "Ламінат Krono Original K224 Дуб Вайлд Вест NL 1288x195x8 мм"
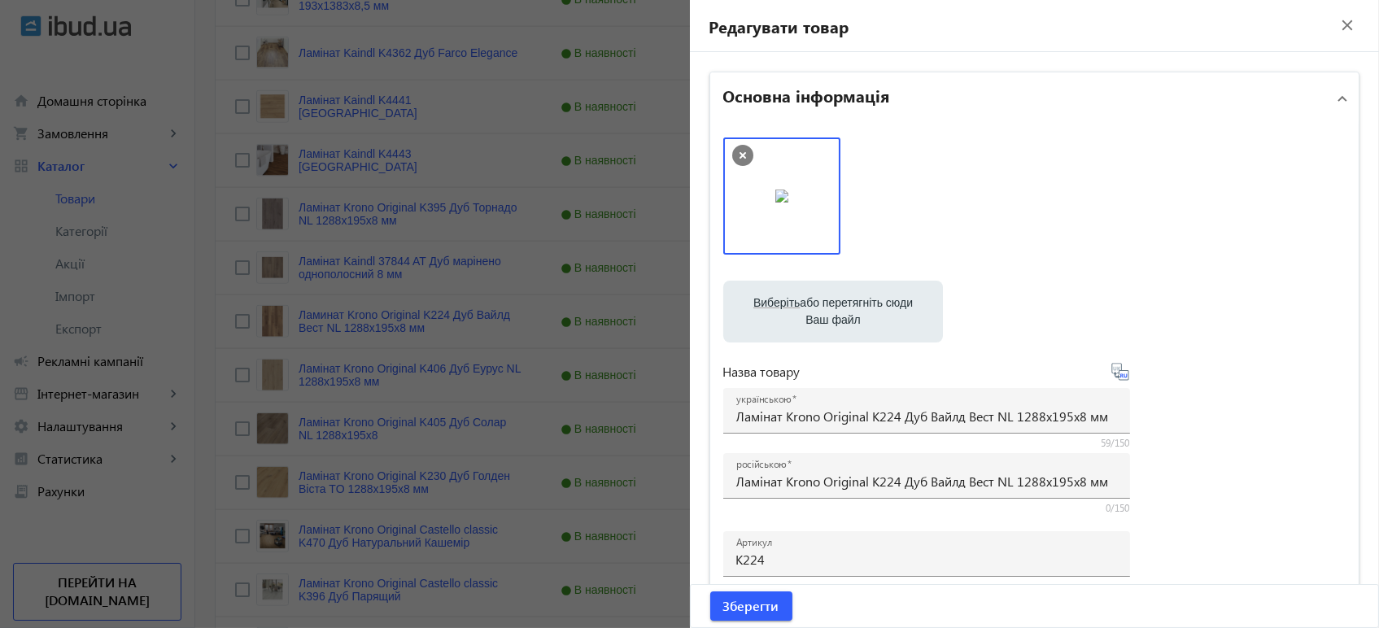
click at [1123, 375] on icon at bounding box center [1120, 372] width 20 height 20
type input "Ламинат Krono Original K224 Дуб Уайлд Вест NL 1288x195x8 мм"
click at [755, 615] on span "Зберегти" at bounding box center [751, 606] width 56 height 18
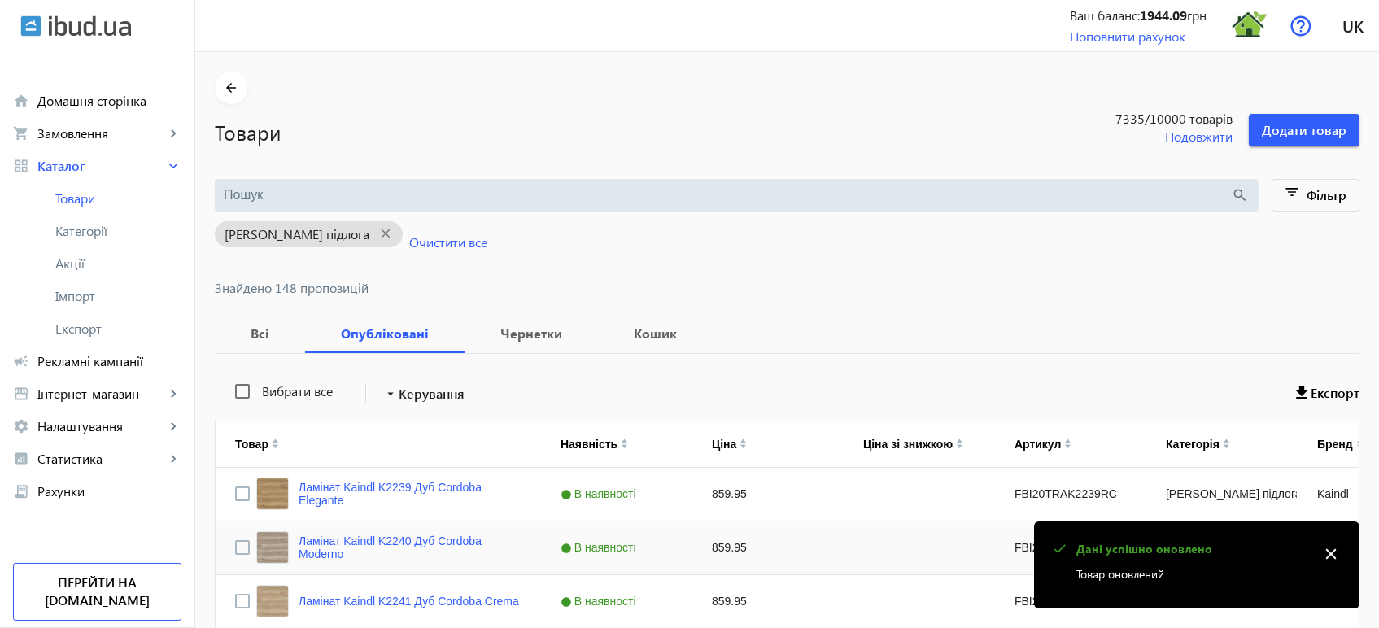
scroll to position [3822, 0]
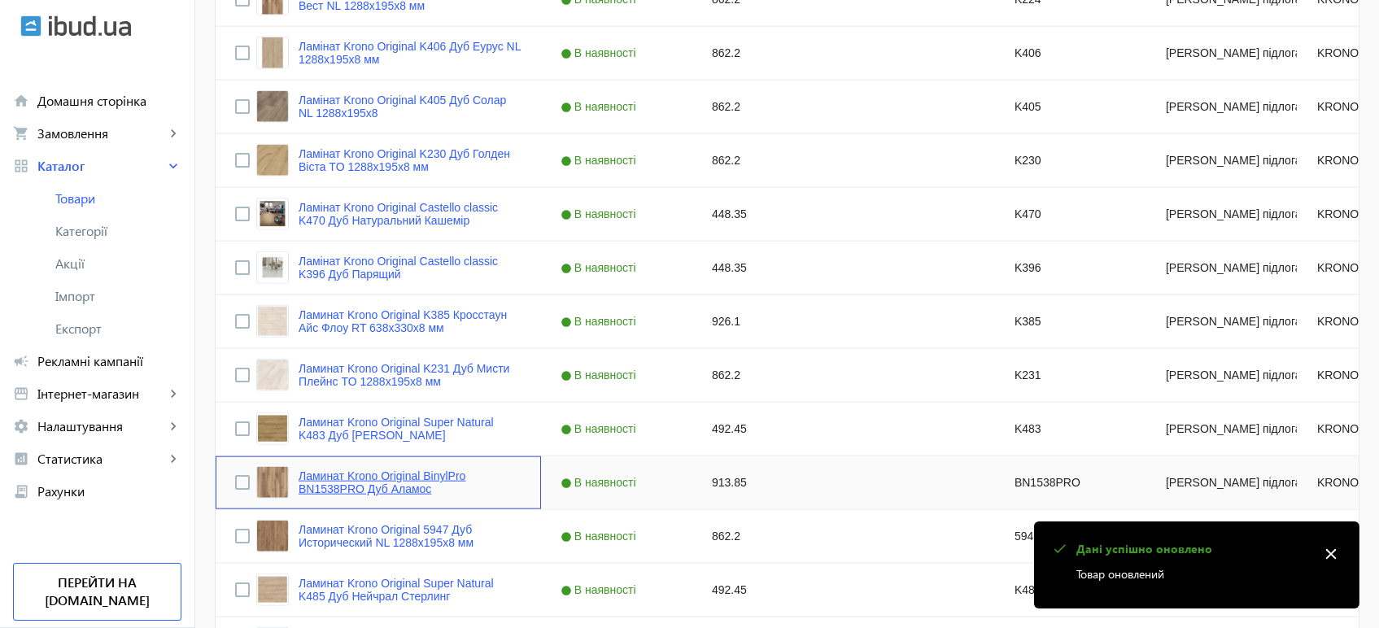
click at [329, 477] on link "Ламинат Krono Original BinylPro BN1538PRO Дуб Аламос" at bounding box center [409, 482] width 223 height 26
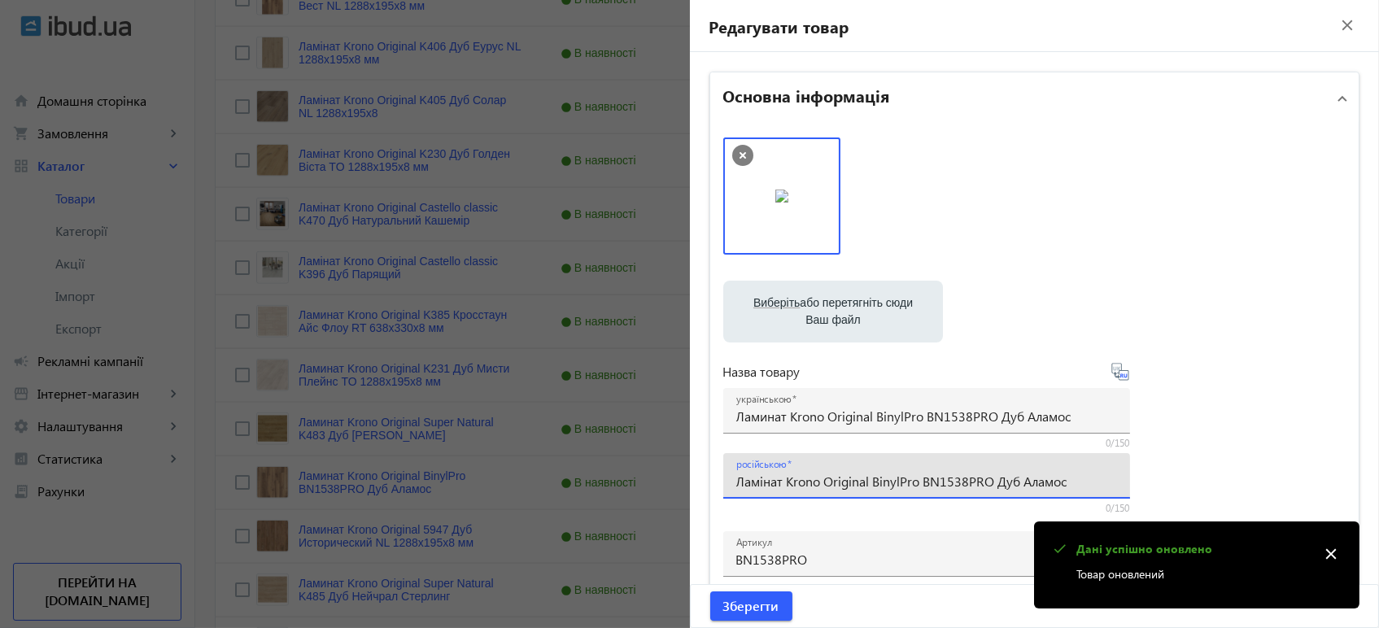
click at [773, 482] on input "Ламінат Krono Original BinylPro BN1538PRO Дуб Аламос" at bounding box center [926, 481] width 381 height 17
click at [857, 412] on input "Ламинат Krono Original BinylPro BN1538PRO Дуб Аламос" at bounding box center [926, 415] width 381 height 17
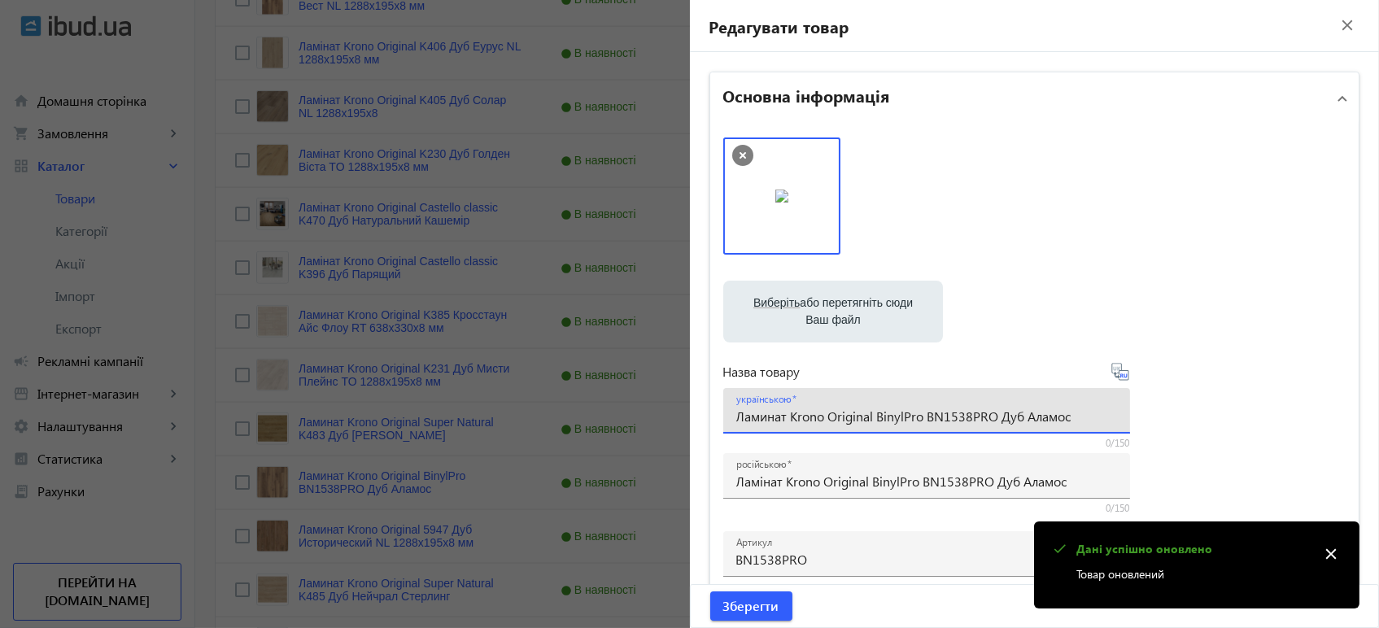
paste input "і"
type input "Ламінат Krono Original BinylPro BN1538PRO Дуб Аламос"
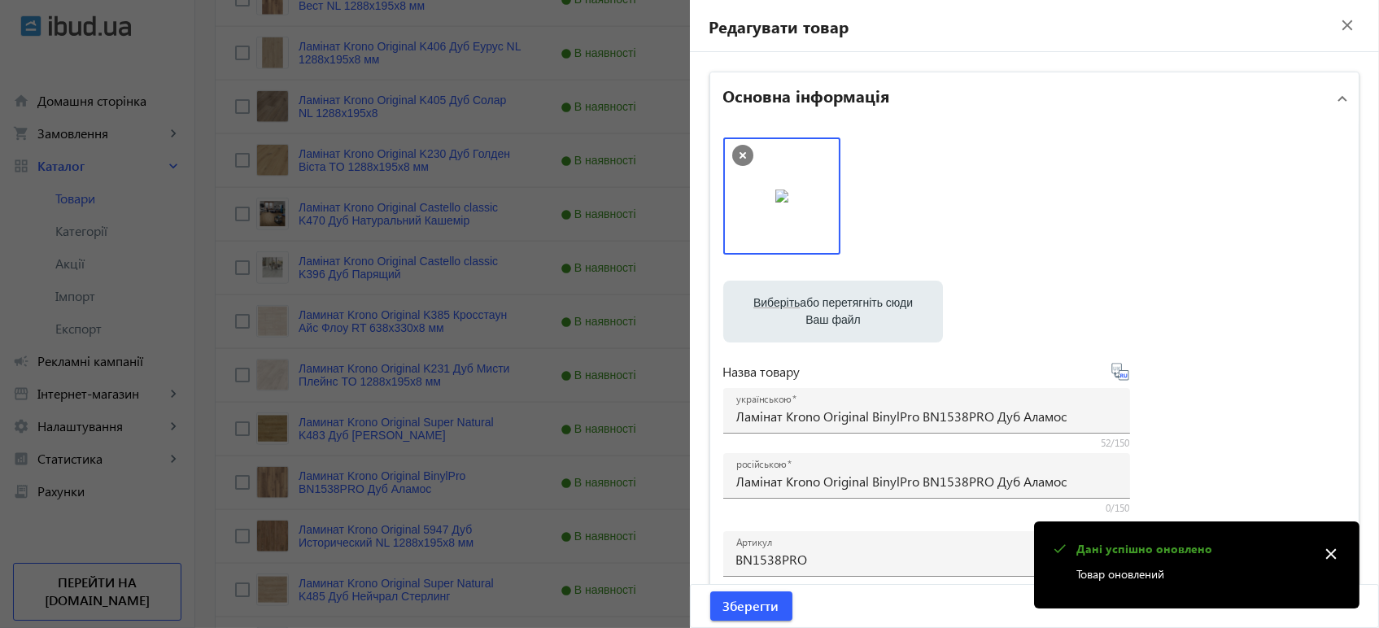
click at [1118, 374] on icon at bounding box center [1120, 372] width 20 height 20
type input "Ламинат Krono Original BinylPro BN1538PRO Дуб Аламос"
click at [747, 604] on span "Зберегти" at bounding box center [751, 606] width 56 height 18
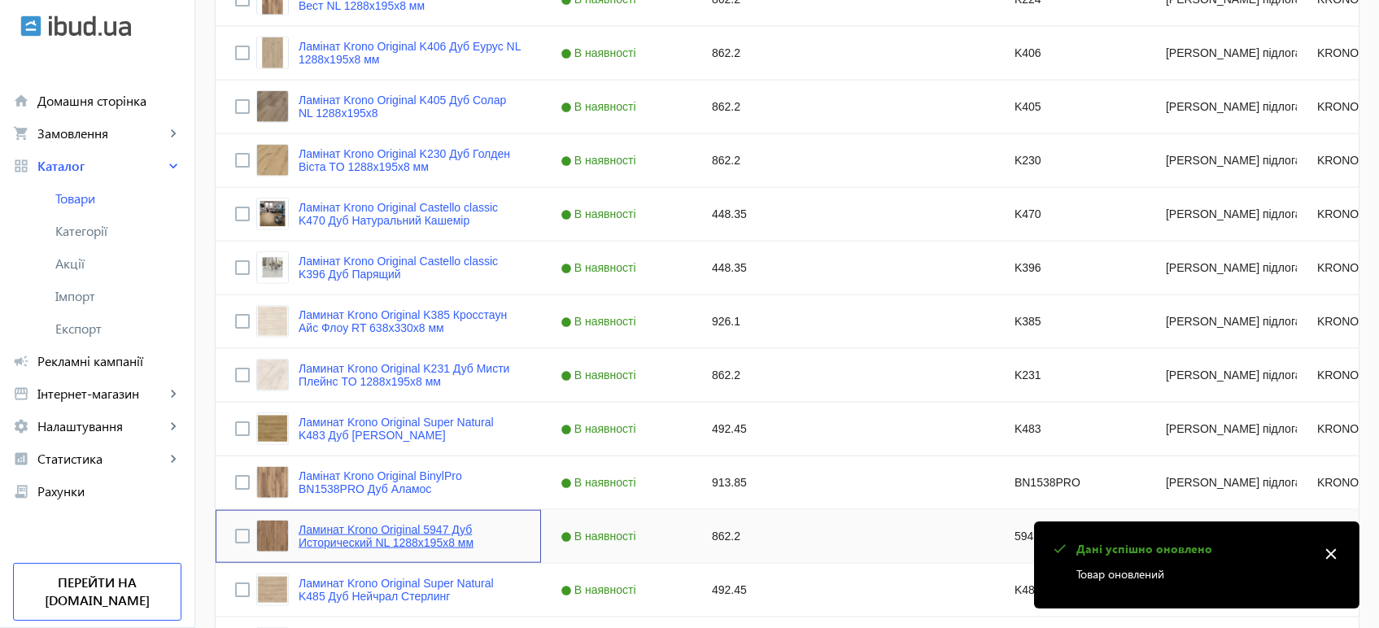
click at [403, 547] on link "Ламинат Krono Original 5947 Дуб Исторический NL 1288x195x8 мм" at bounding box center [409, 536] width 223 height 26
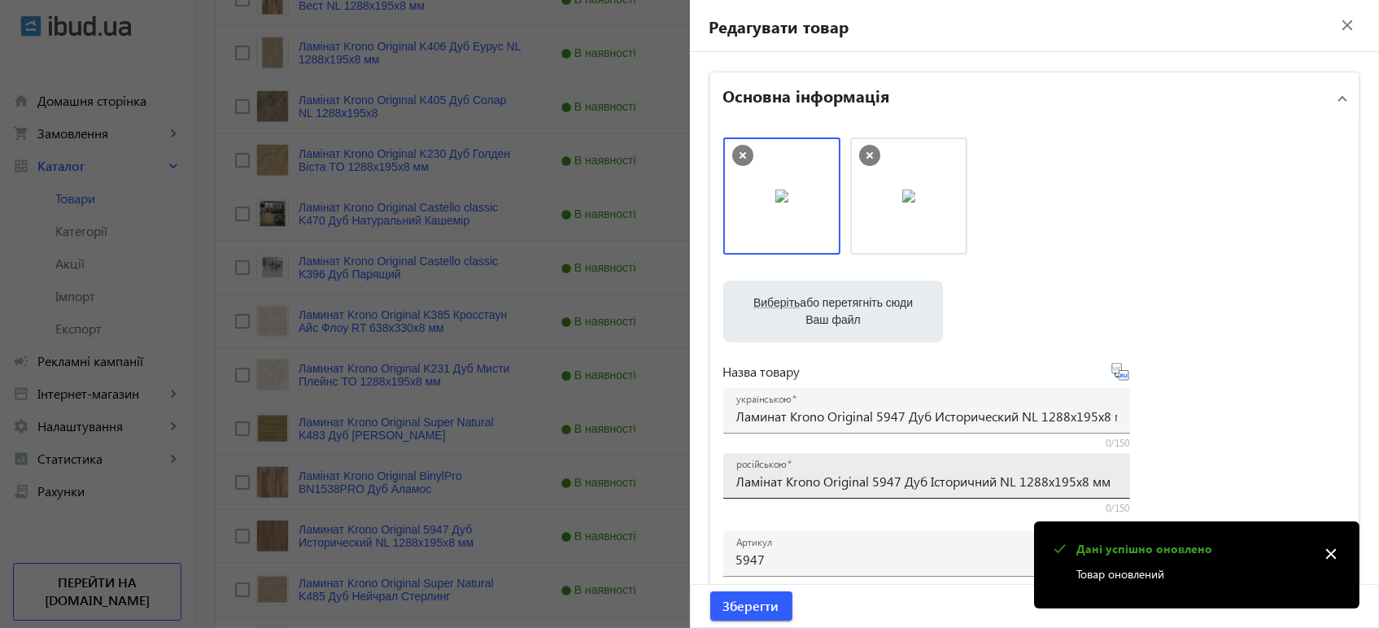
click at [785, 493] on div "російською Ламінат Krono Original 5947 Дуб Історичний NL 1288x195x8 мм" at bounding box center [926, 476] width 381 height 46
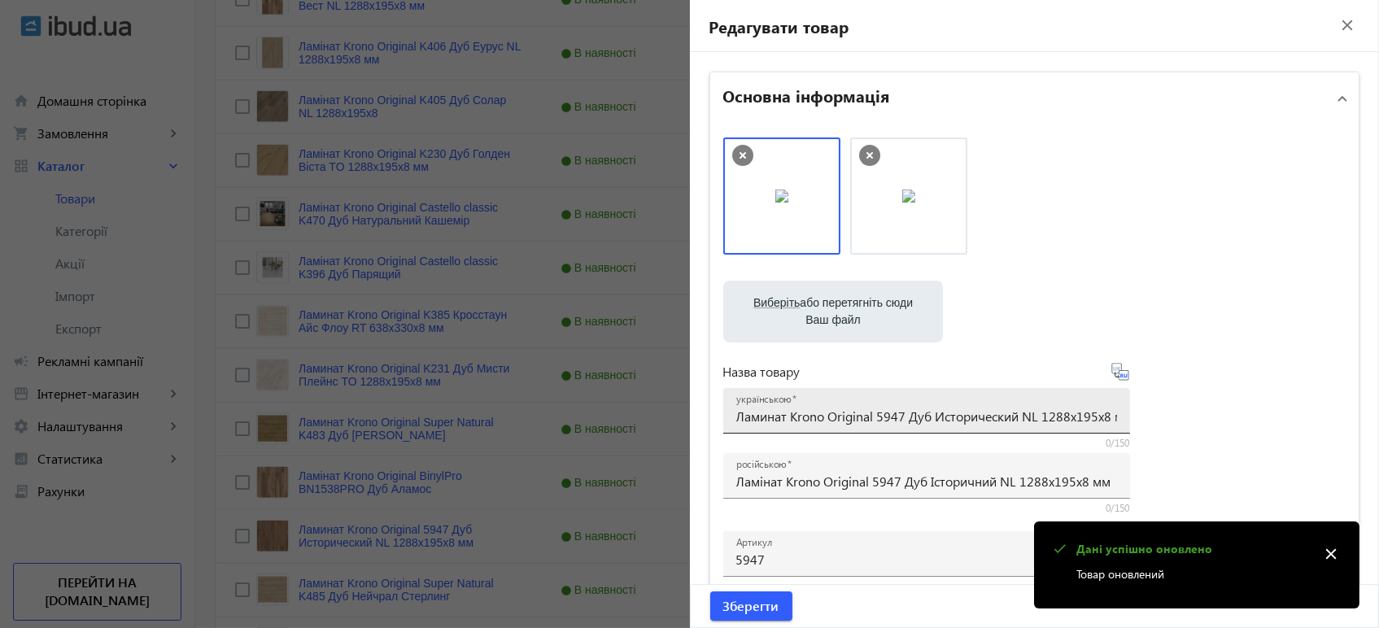
click at [807, 427] on div "українською Ламинат Krono Original 5947 Дуб Исторический NL 1288x195x8 мм" at bounding box center [926, 411] width 381 height 46
paste input "інат Krono Original 5947 Дуб Історичн"
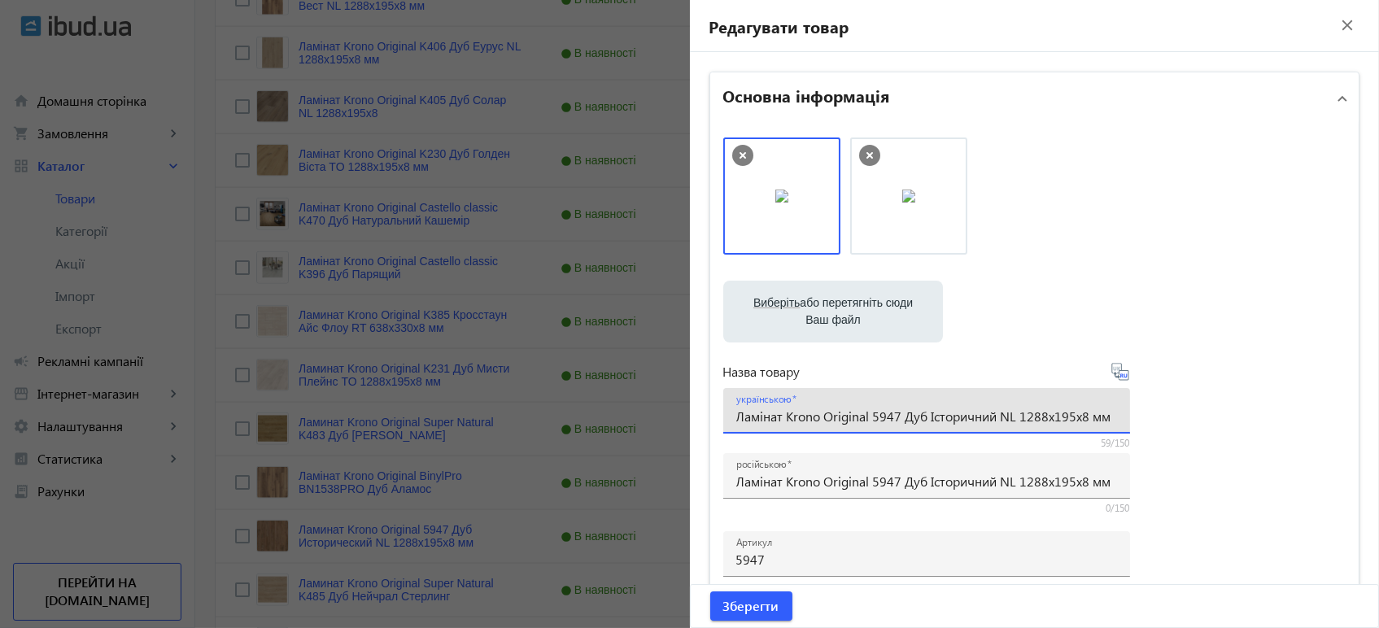
type input "Ламінат Krono Original 5947 Дуб Історичний NL 1288x195x8 мм"
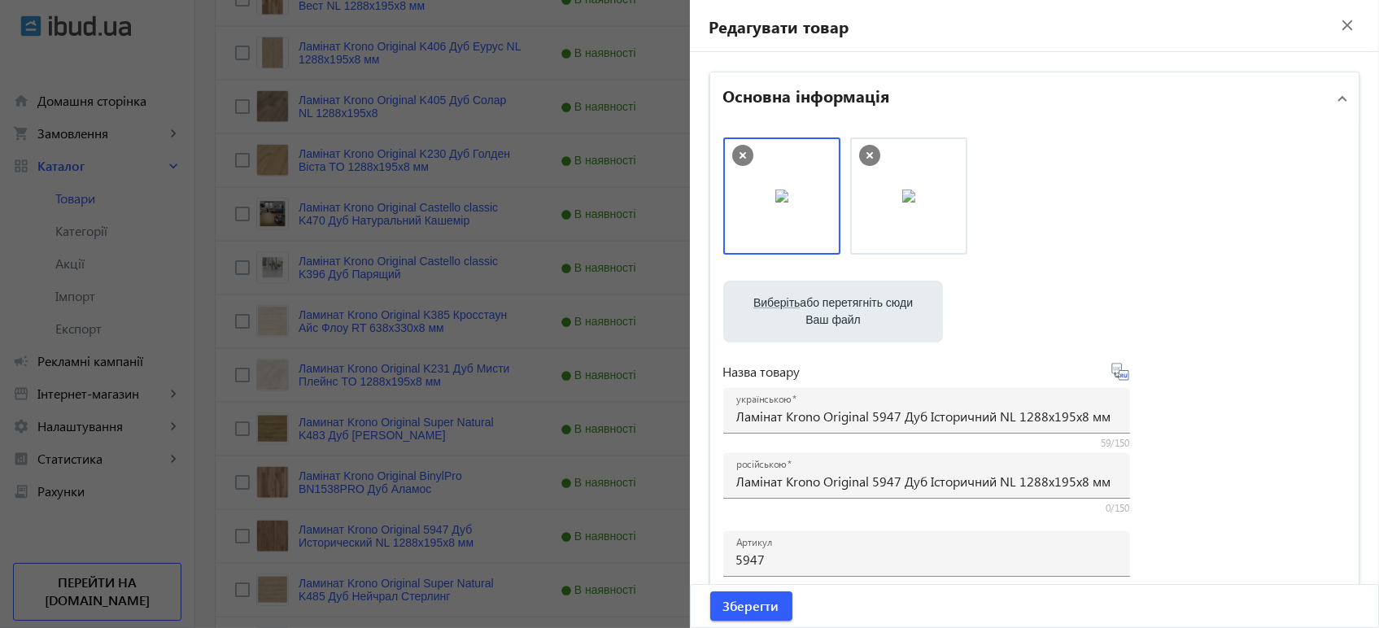
click at [1120, 376] on icon at bounding box center [1121, 375] width 3 height 4
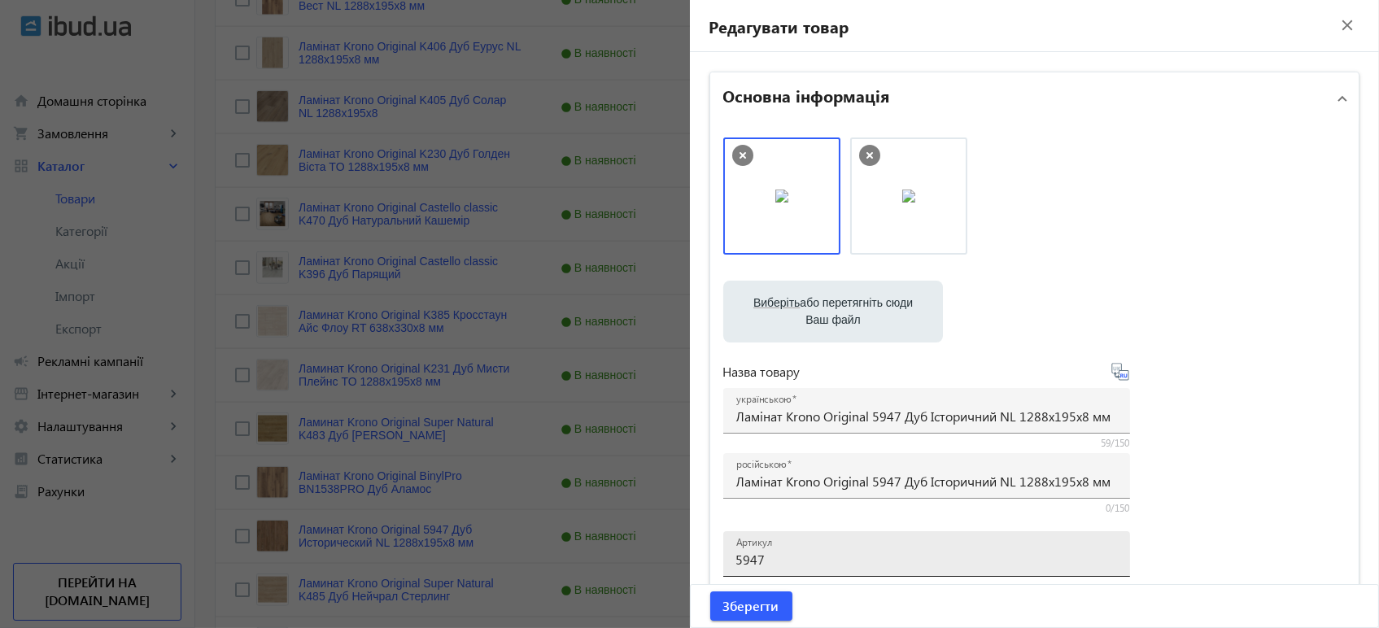
type input "Ламинат Krono Original 5947 Дуб Исторический NL 1288x195x8 мм"
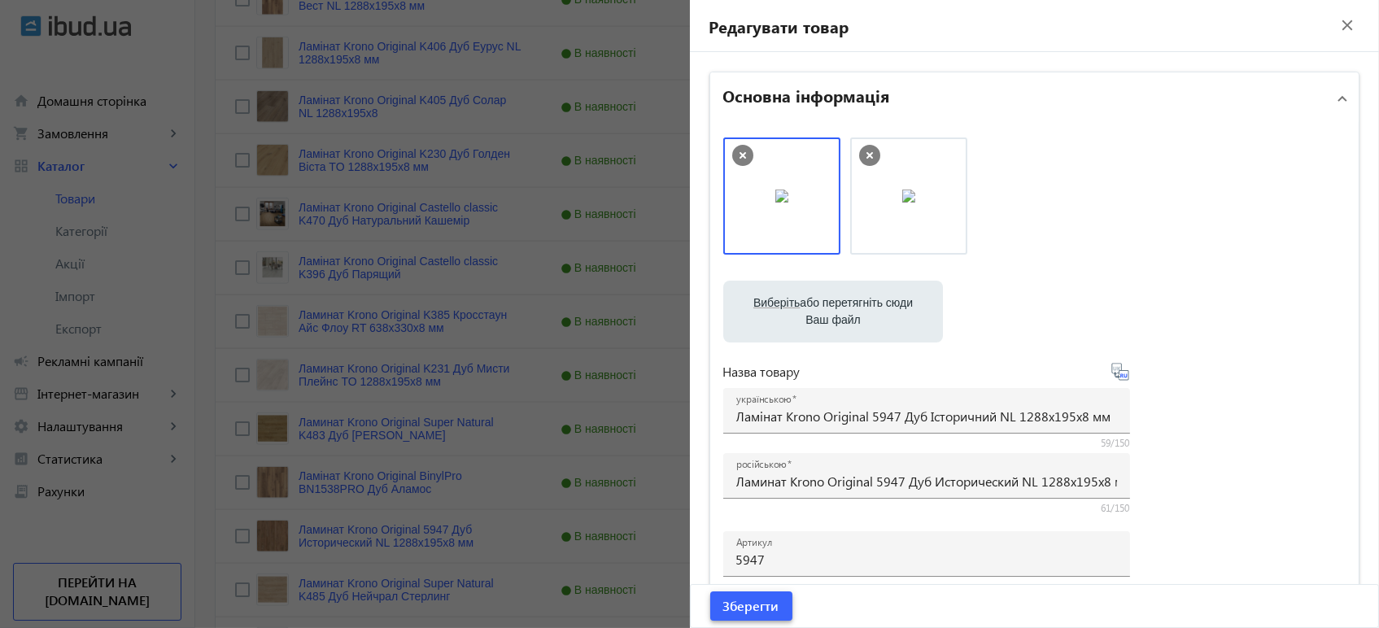
click at [760, 610] on span "Зберегти" at bounding box center [751, 606] width 56 height 18
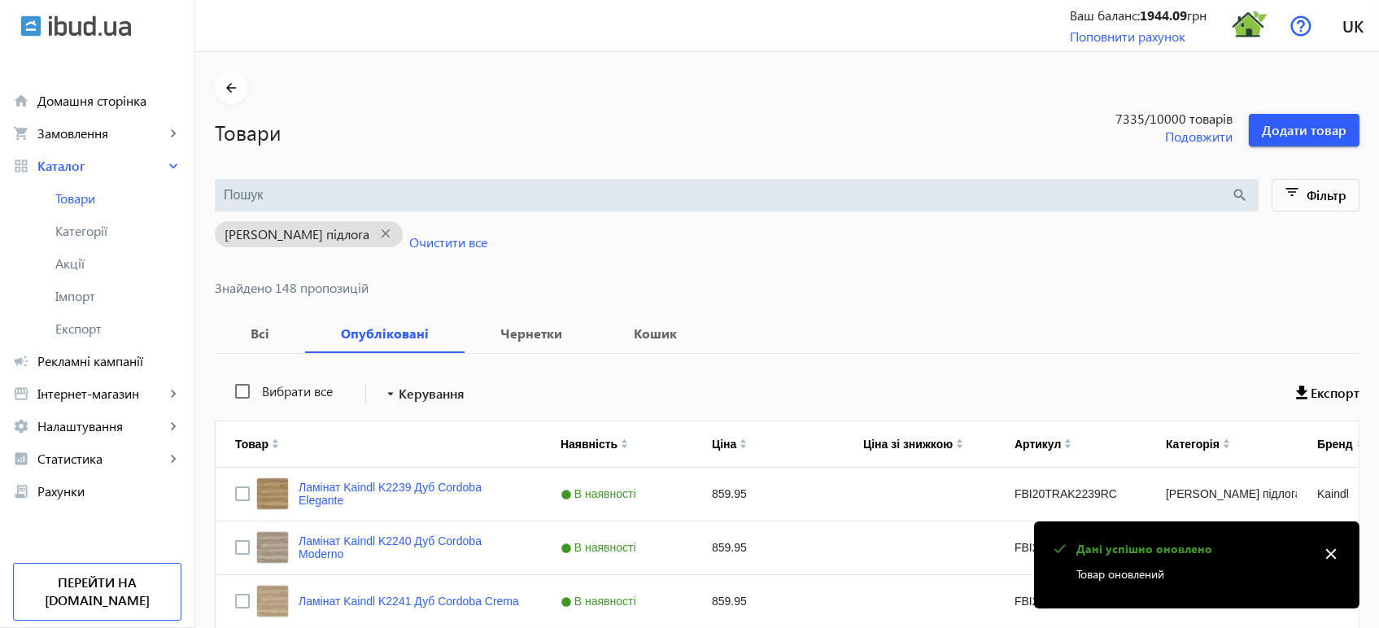
scroll to position [3822, 0]
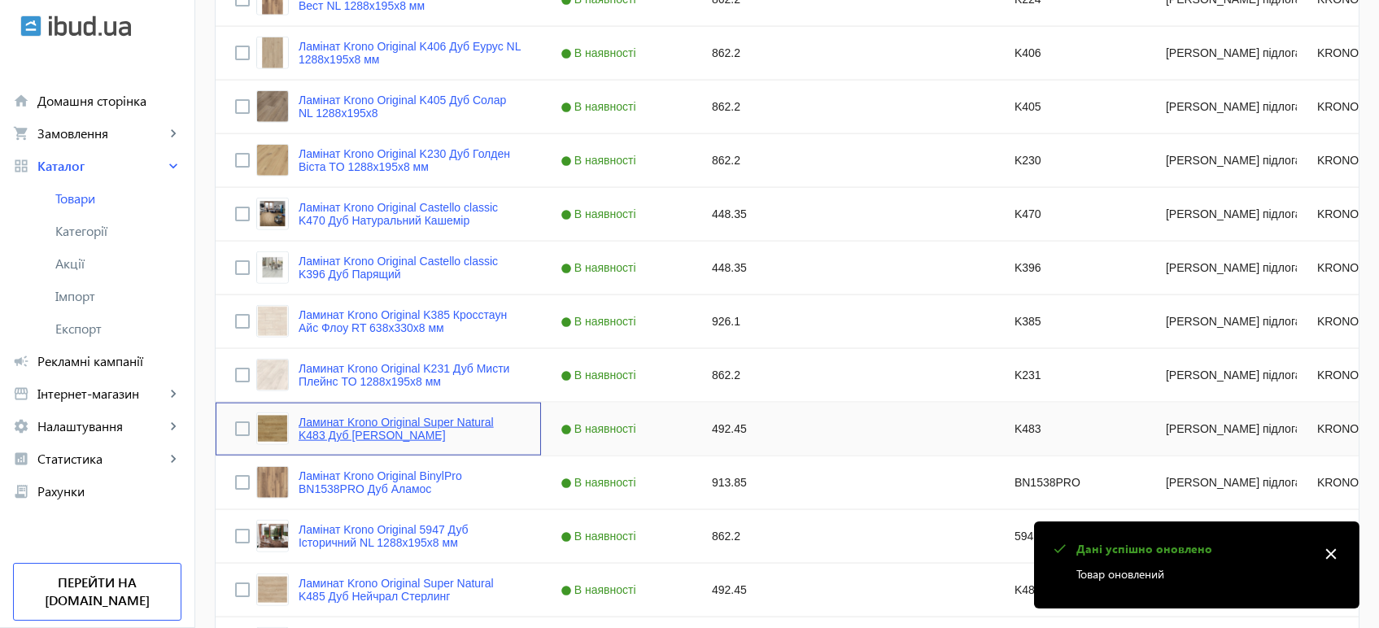
click at [347, 421] on link "Ламинат Krono Original Super Natural K483 Дуб Антик Стерлинг" at bounding box center [409, 429] width 223 height 26
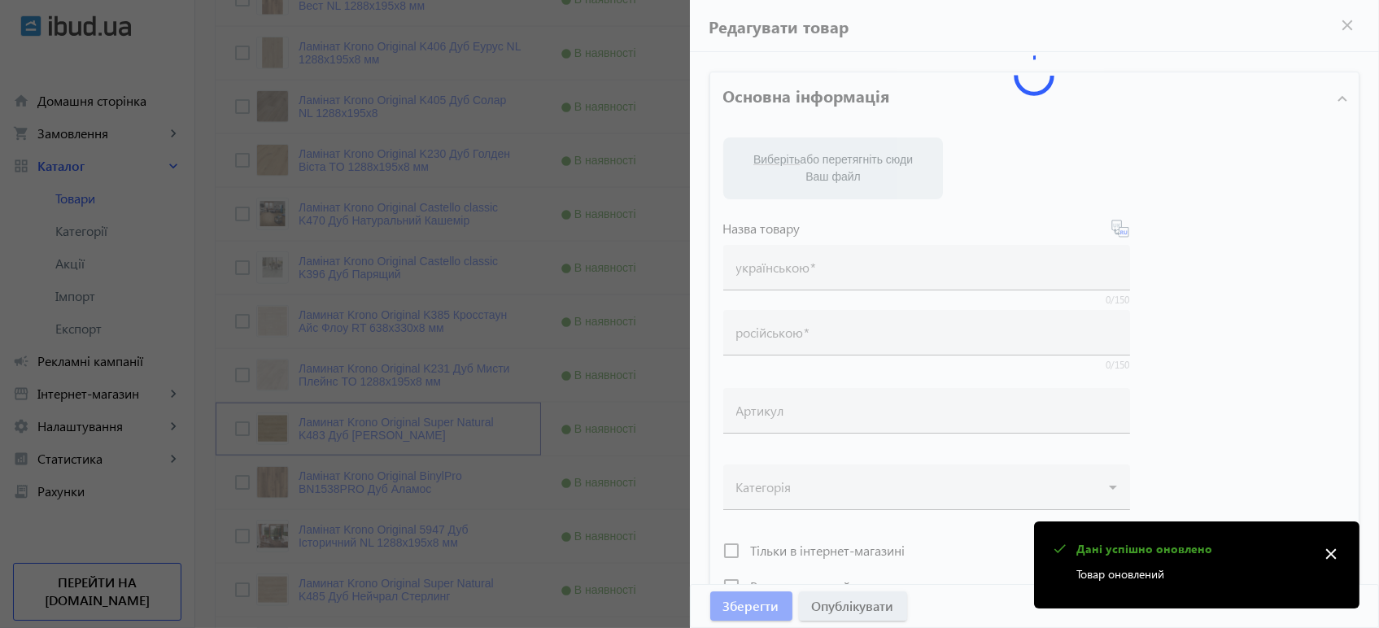
type input "Ламинат Krono Original Super Natural K483 Дуб Антик Стерлинг"
type input "Ламінат Krono Original Super Natural K483 Дуб Антік Стерлінг"
type input "K483"
type input "492.45"
type input "1"
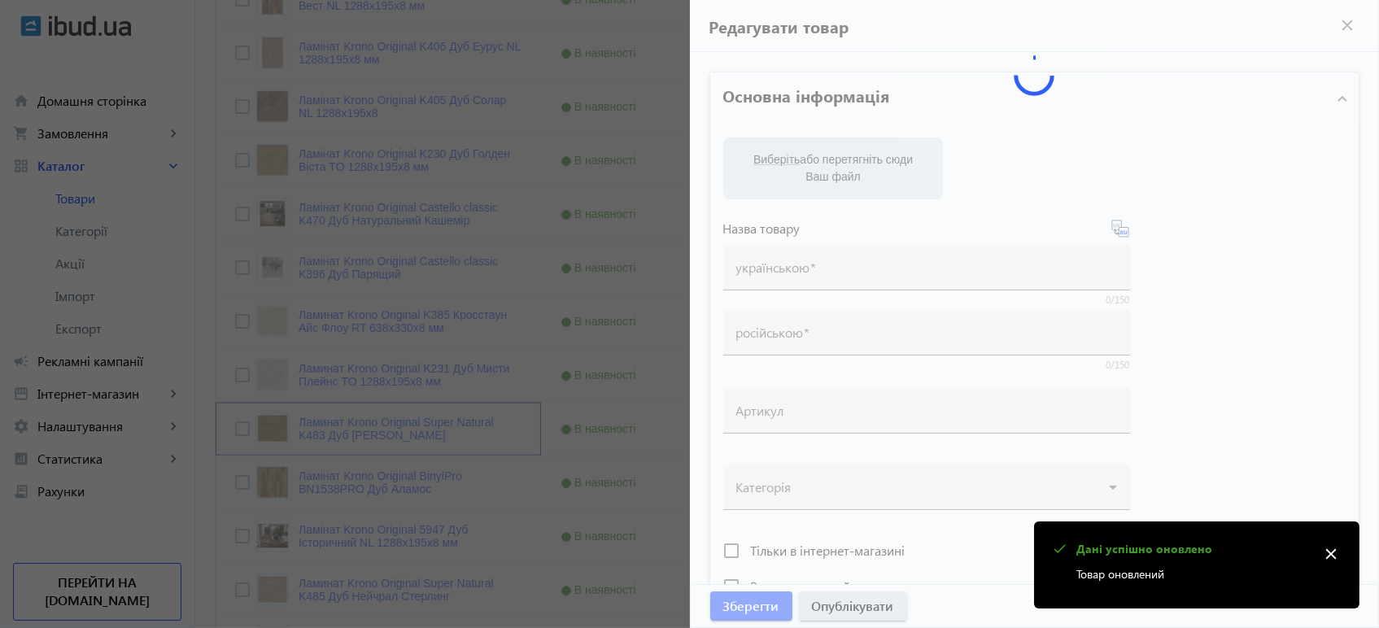
type input "Ламінат Krono Original Super Natural K483 Дуб Антік Стерлінг"
type input "Ламинат Krono Original Super Natural K483 Дуб Антик Стерлинг"
type textarea "Ламінат Krono Original Super Natural K483 Дуб Антік Стерлінг купити вигідно ✓ В…"
type textarea "Ламинат Krono Original Super Natural K483 Дуб Антик Стерлинг купить выгодно ✓ Б…"
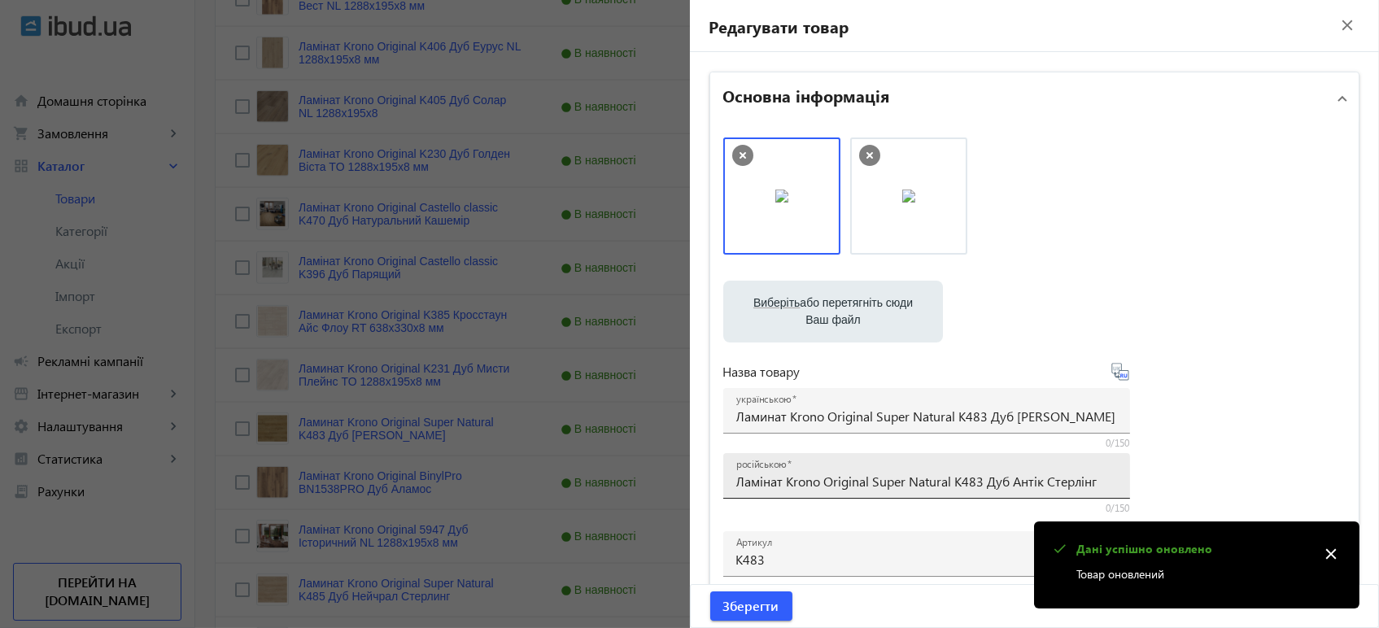
click at [857, 480] on input "Ламінат Krono Original Super Natural K483 Дуб Антік Стерлінг" at bounding box center [926, 481] width 381 height 17
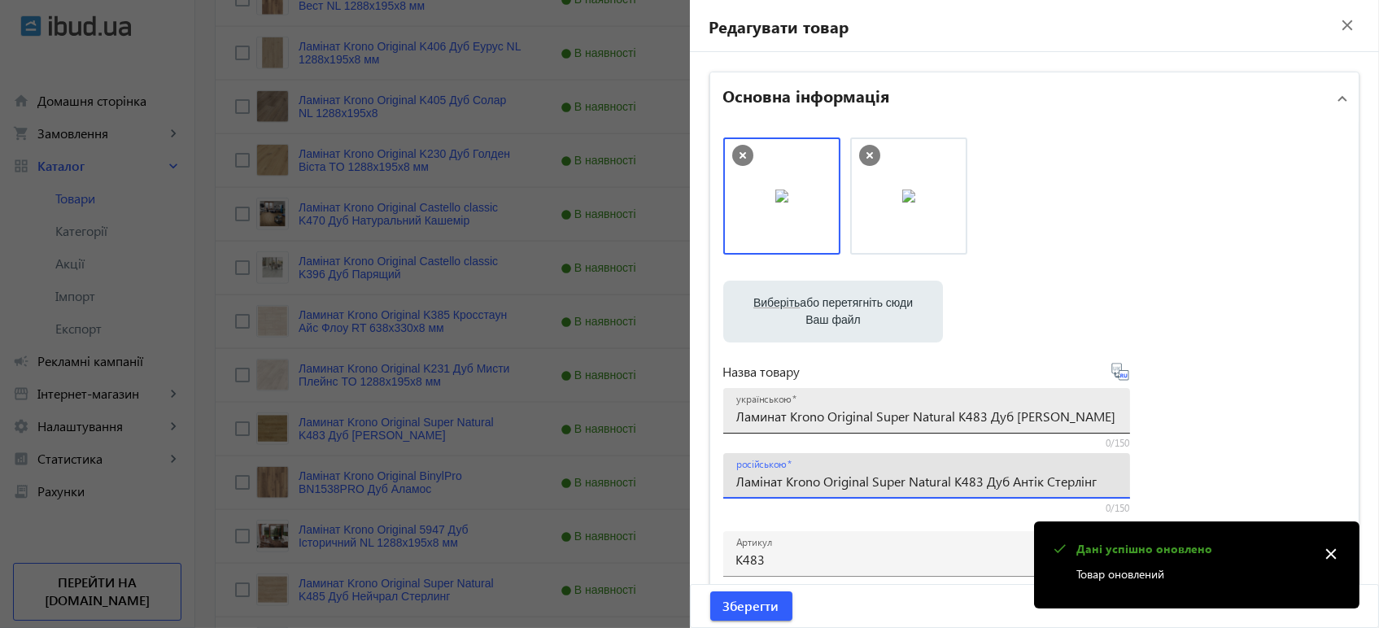
click at [857, 408] on input "Ламинат Krono Original Super Natural K483 Дуб Антик Стерлинг" at bounding box center [926, 415] width 381 height 17
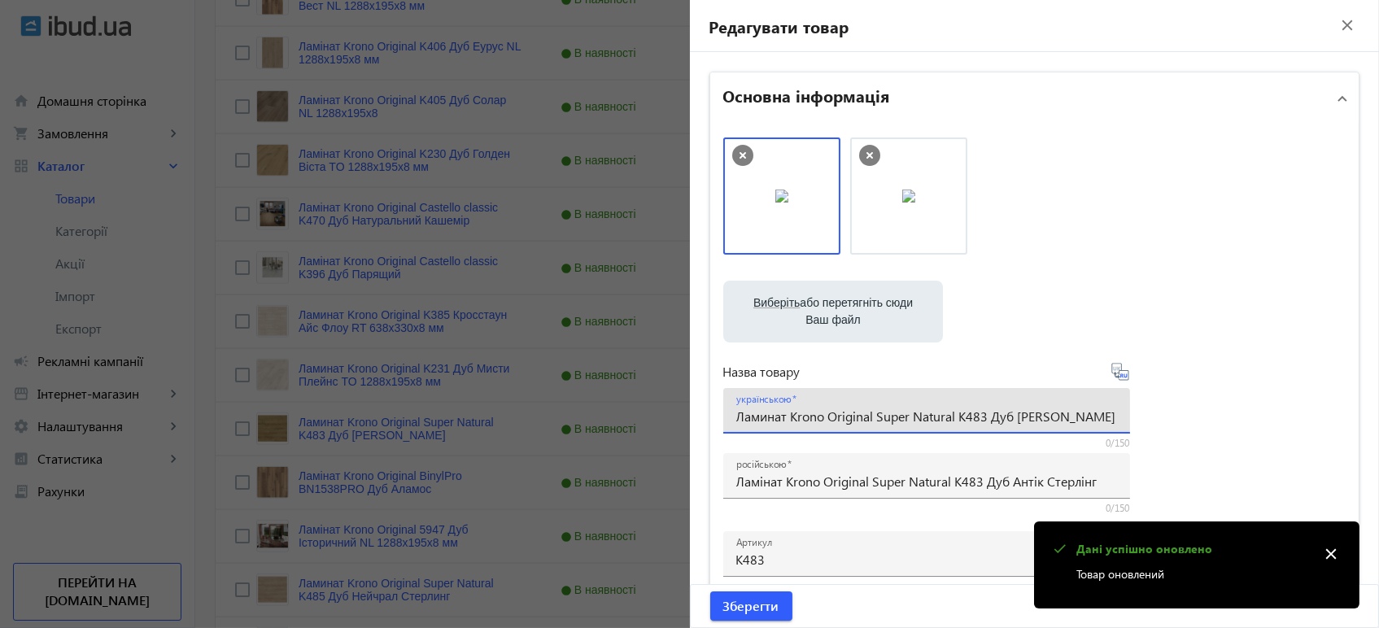
paste input "інат Krono Original Super Natural K483 Дуб Антік Стерлі"
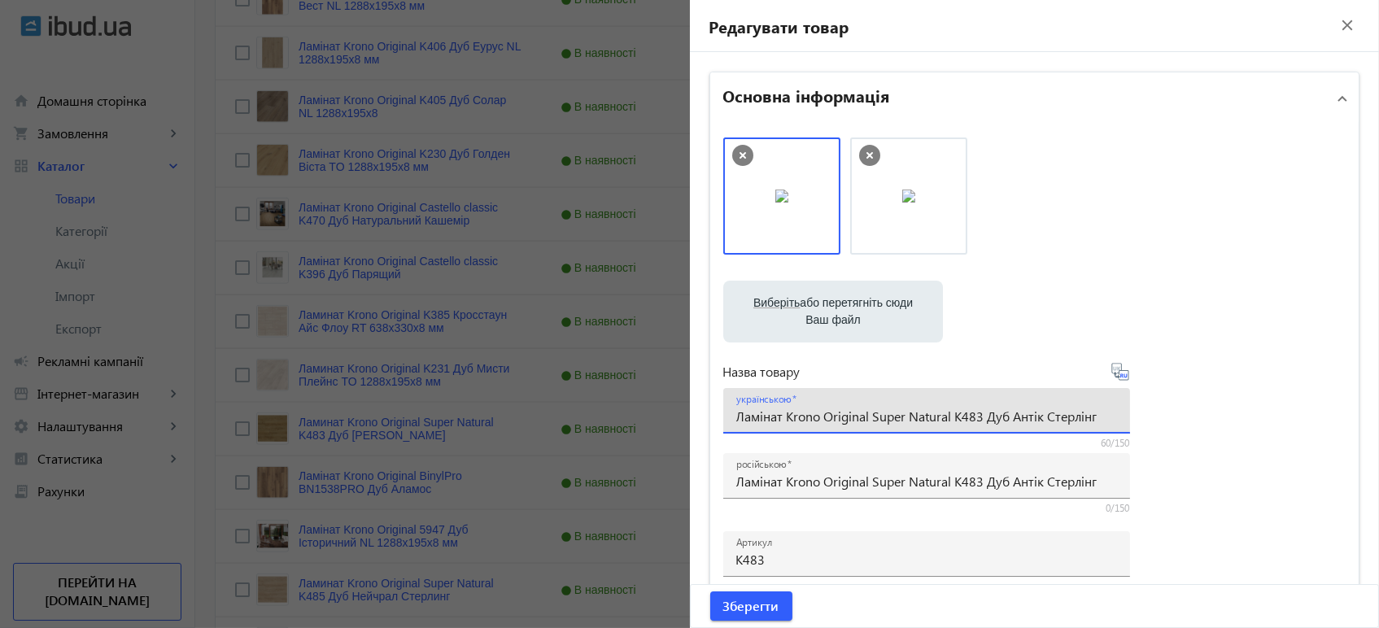
click at [1120, 371] on icon at bounding box center [1120, 372] width 20 height 20
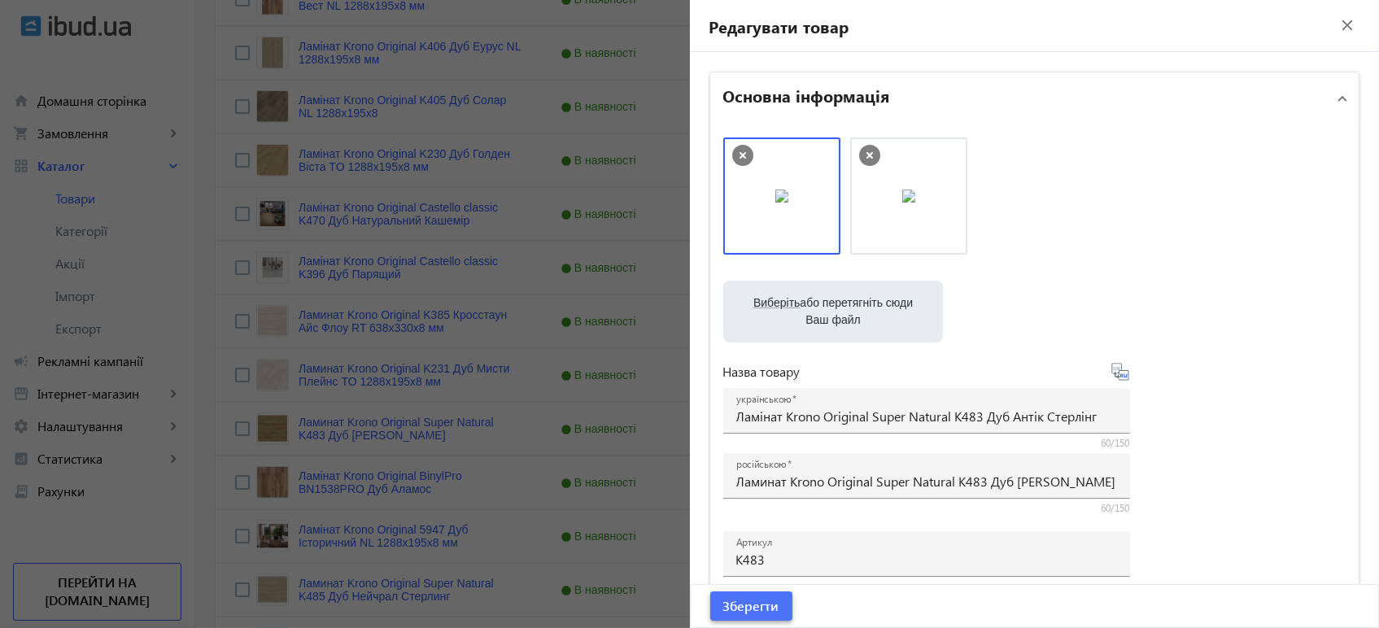
click at [737, 613] on span "Зберегти" at bounding box center [751, 606] width 56 height 18
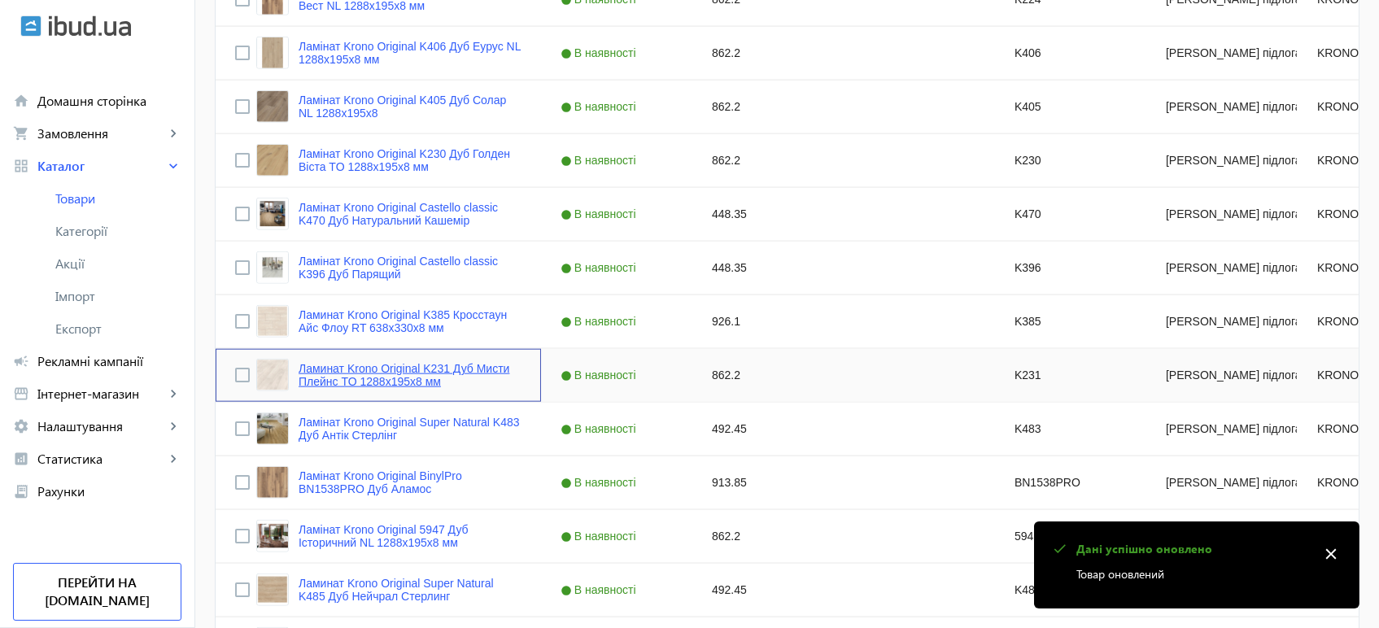
click at [364, 371] on link "Ламинат Krono Original K231 Дуб Мисти Плейнс TO 1288x195x8 мм" at bounding box center [409, 375] width 223 height 26
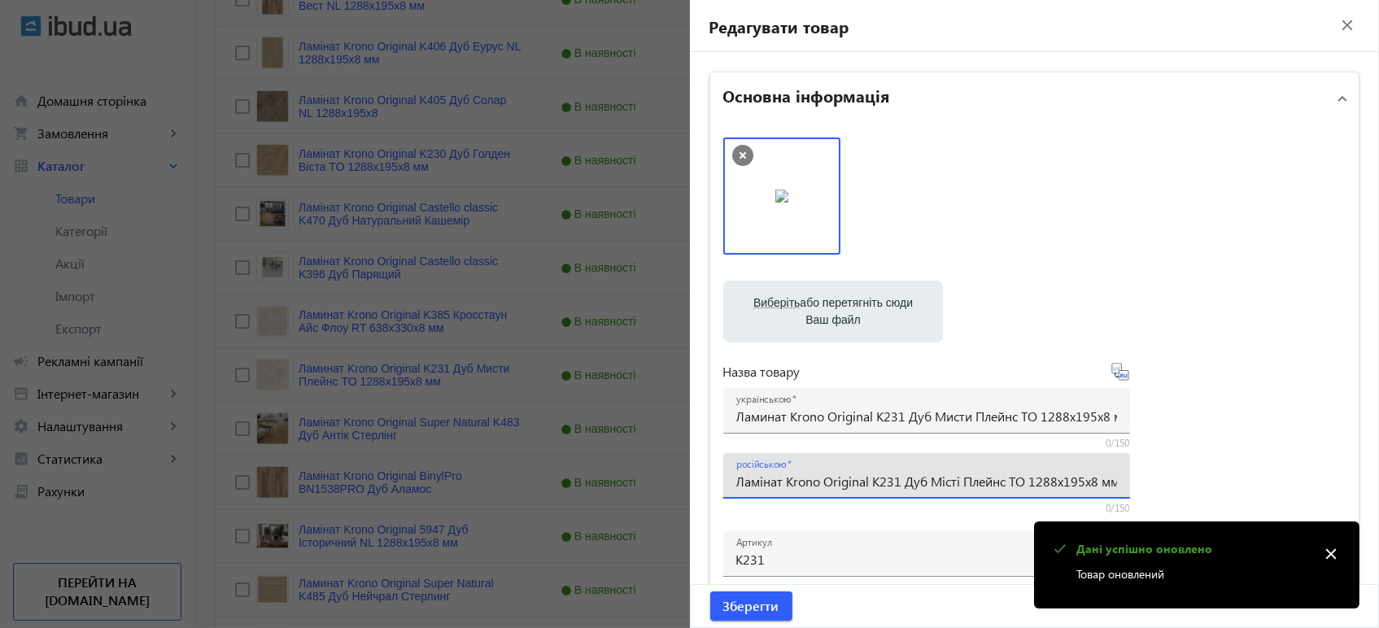
click at [896, 479] on input "Ламінат Krono Original K231 Дуб Місті Плейнс TO 1288x195x8 мм" at bounding box center [926, 481] width 381 height 17
click at [829, 419] on input "Ламинат Krono Original K231 Дуб Мисти Плейнс TO 1288x195x8 мм" at bounding box center [926, 415] width 381 height 17
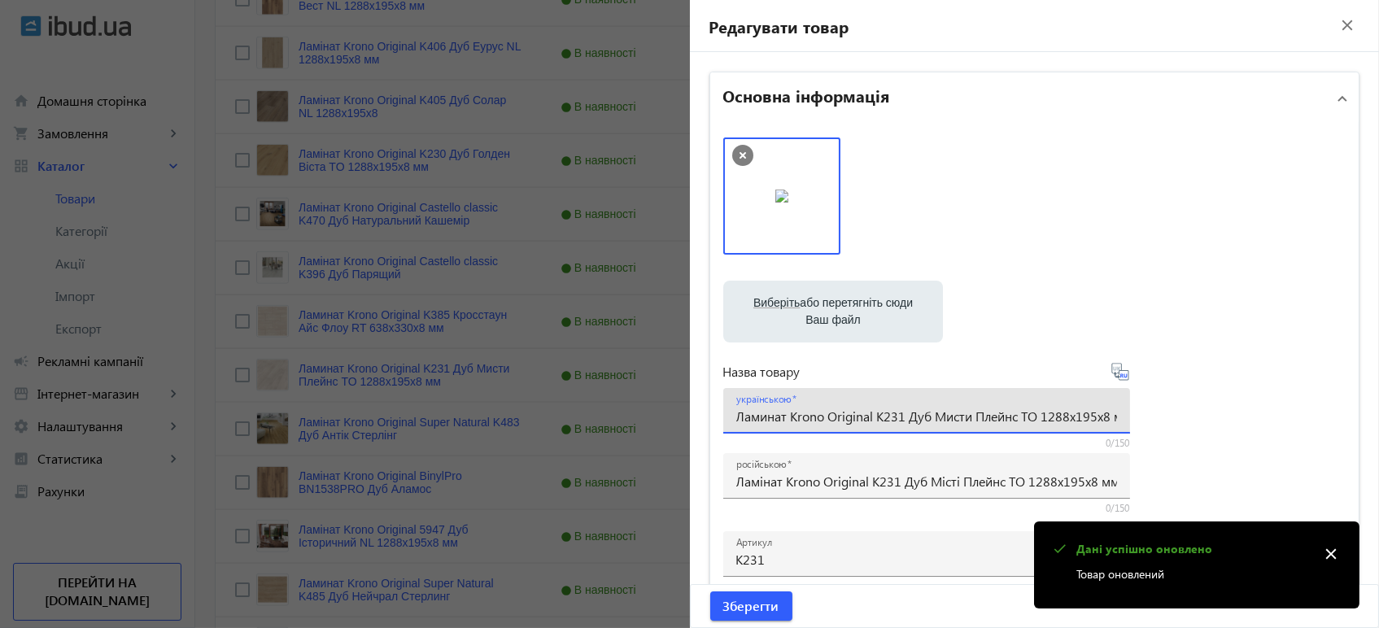
paste input "інат Krono Original K231 Дуб Місті"
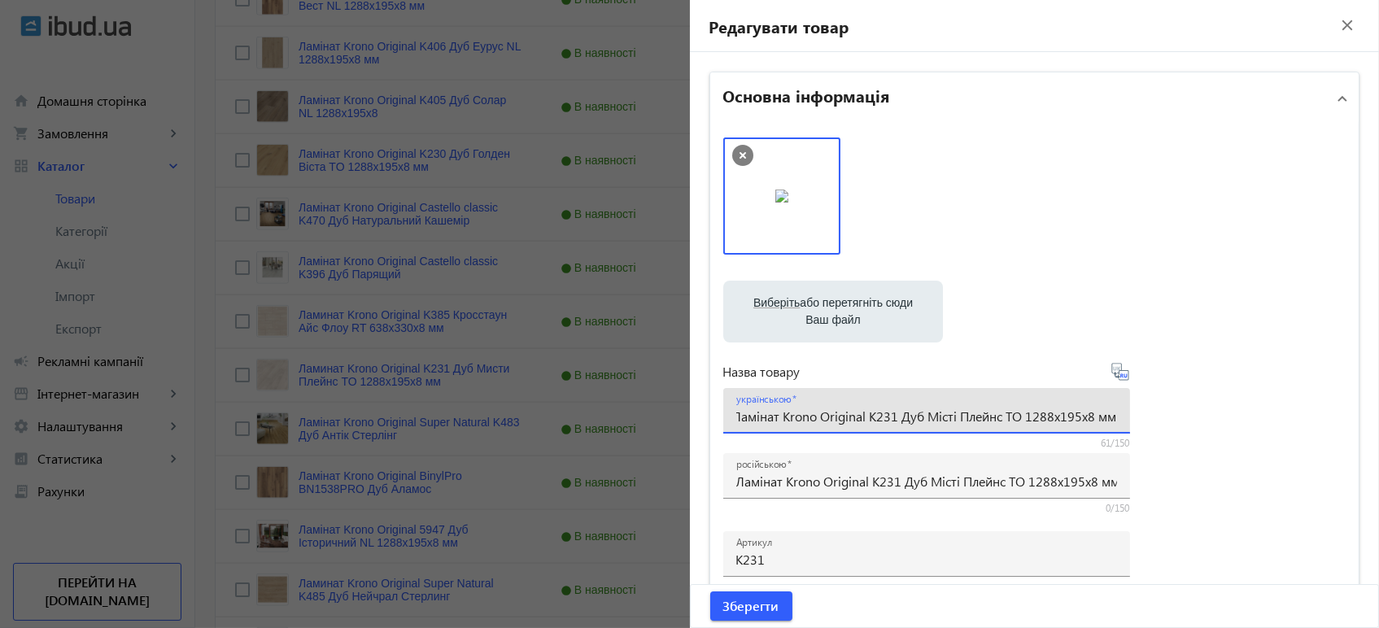
scroll to position [0, 0]
click at [1123, 376] on icon at bounding box center [1124, 375] width 3 height 4
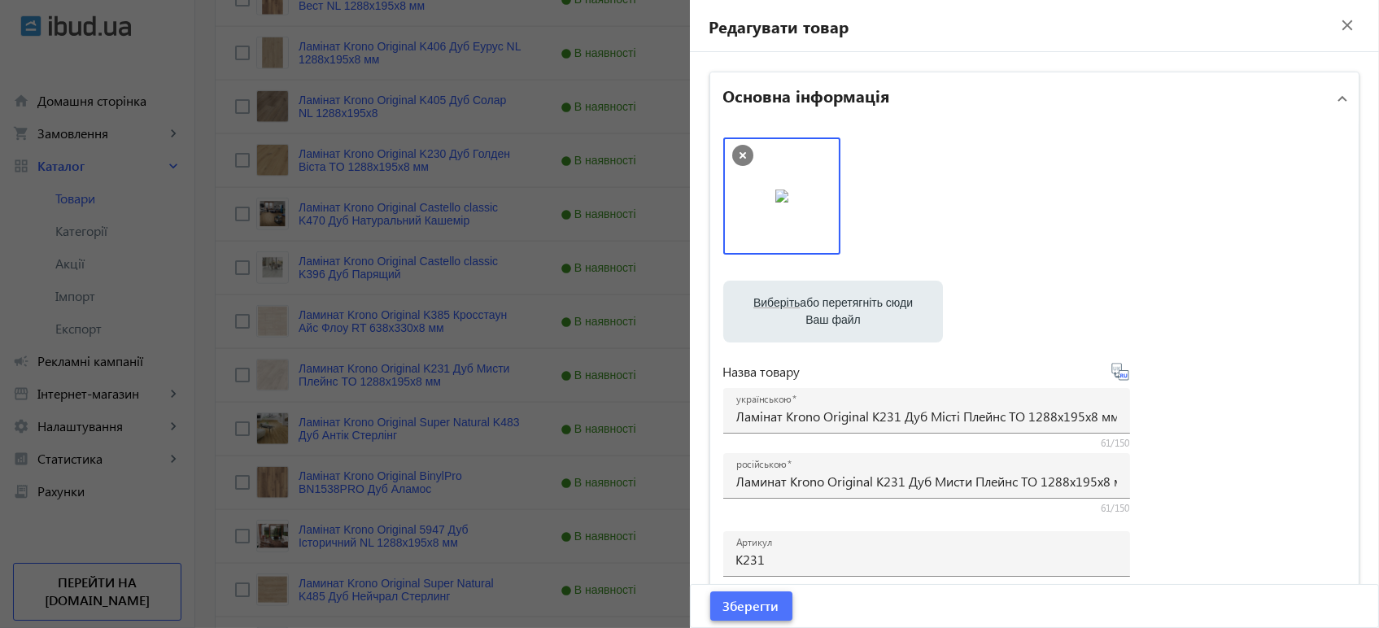
click at [735, 608] on span "Зберегти" at bounding box center [751, 606] width 56 height 18
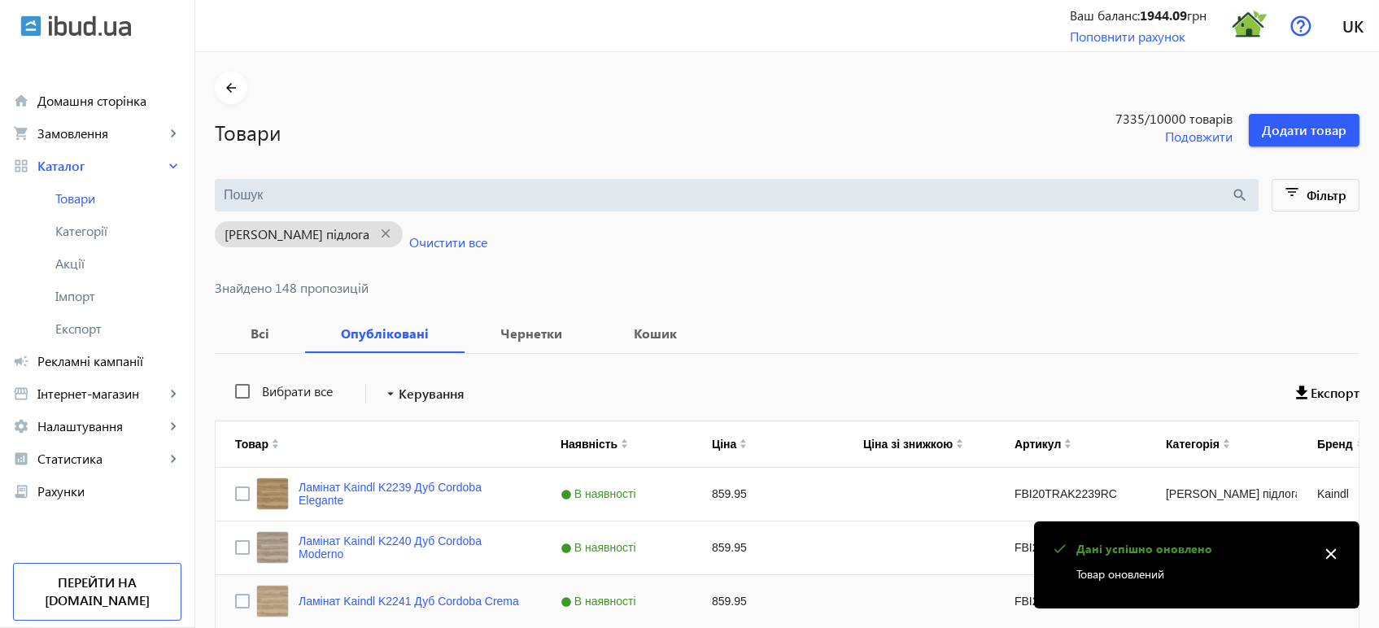
scroll to position [3822, 0]
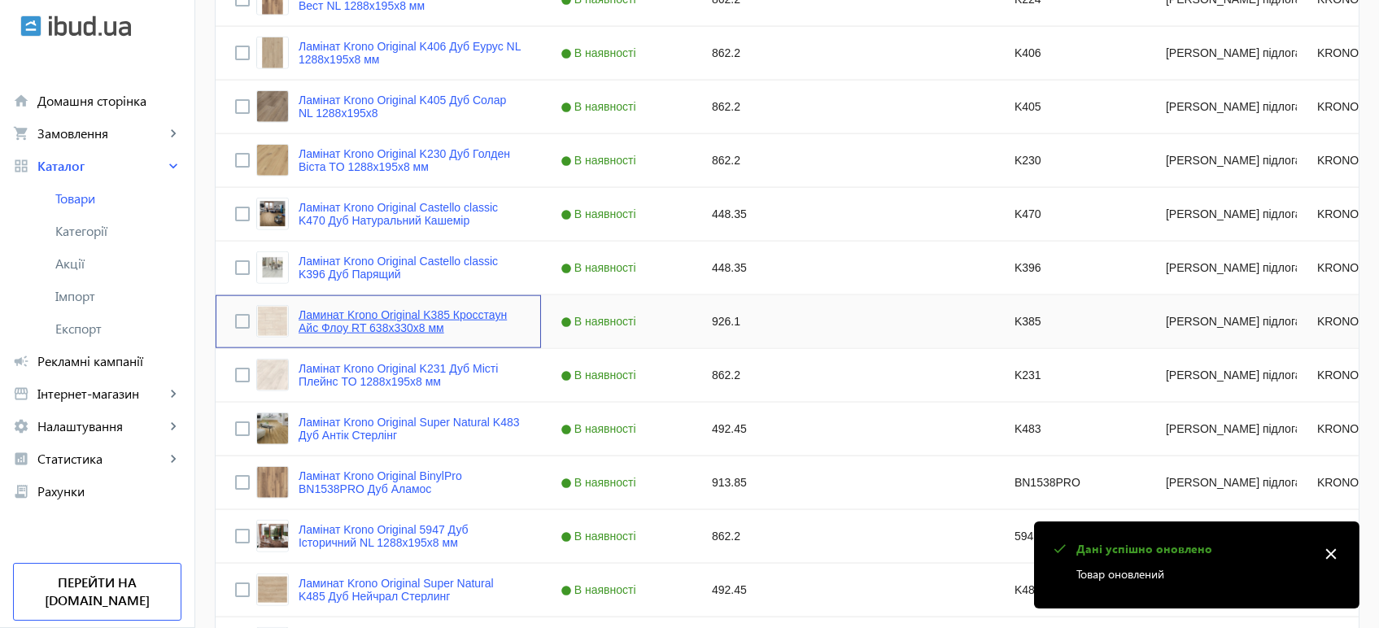
click at [375, 328] on link "Ламинат Krono Original K385 Кросстаун Aйс Флоу RT 638x330x8 мм" at bounding box center [409, 321] width 223 height 26
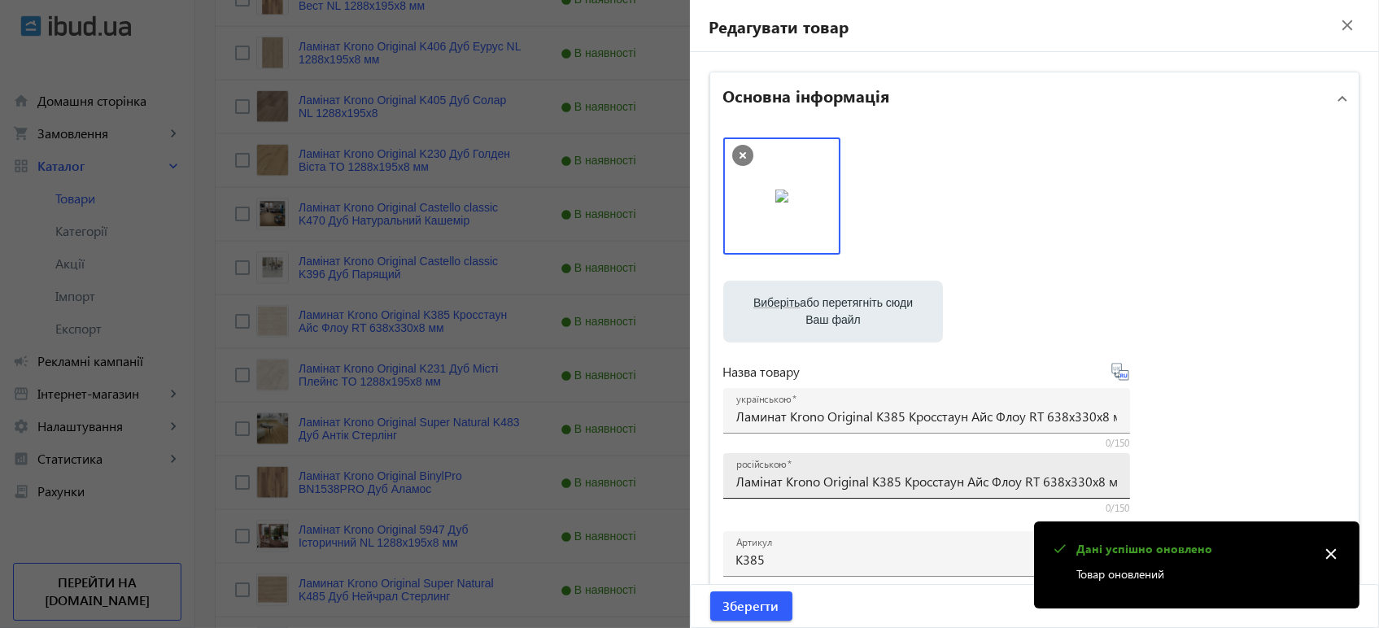
click at [779, 477] on input "Ламінат Krono Original K385 Кросстаун Aйс Флоу RT 638x330x8 мм" at bounding box center [926, 481] width 381 height 17
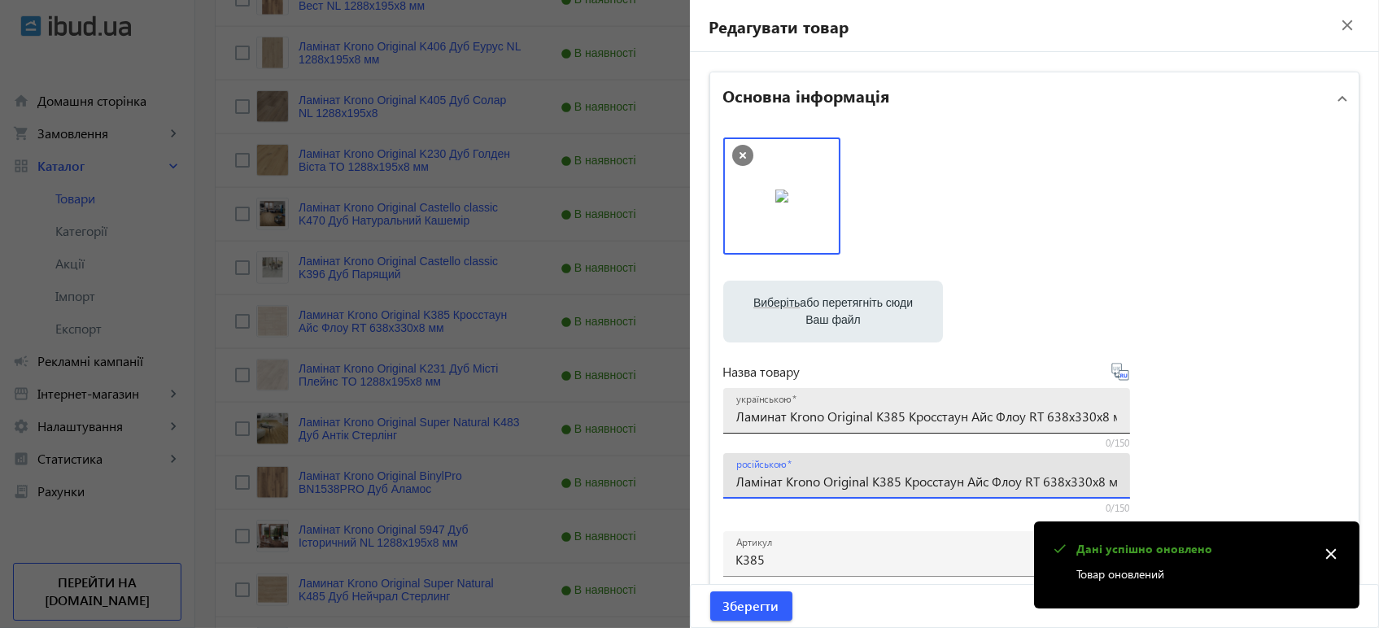
click at [776, 416] on input "Ламинат Krono Original K385 Кросстаун Aйс Флоу RT 638x330x8 мм" at bounding box center [926, 415] width 381 height 17
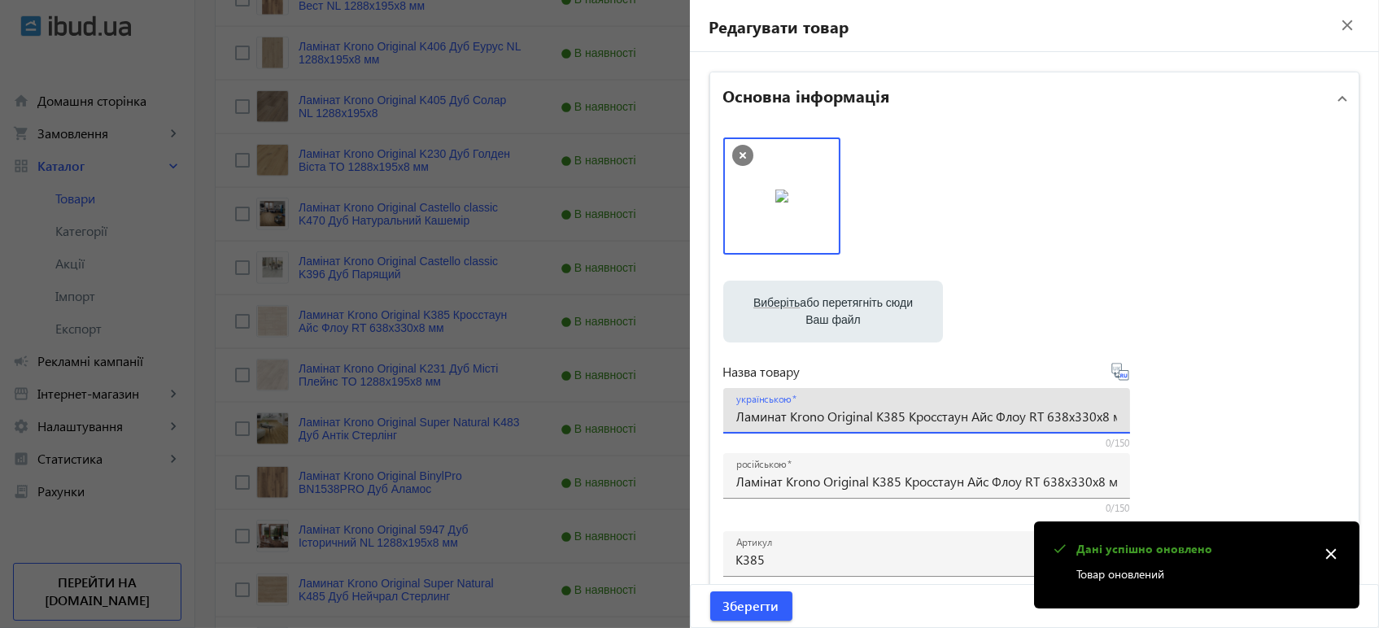
paste input "і"
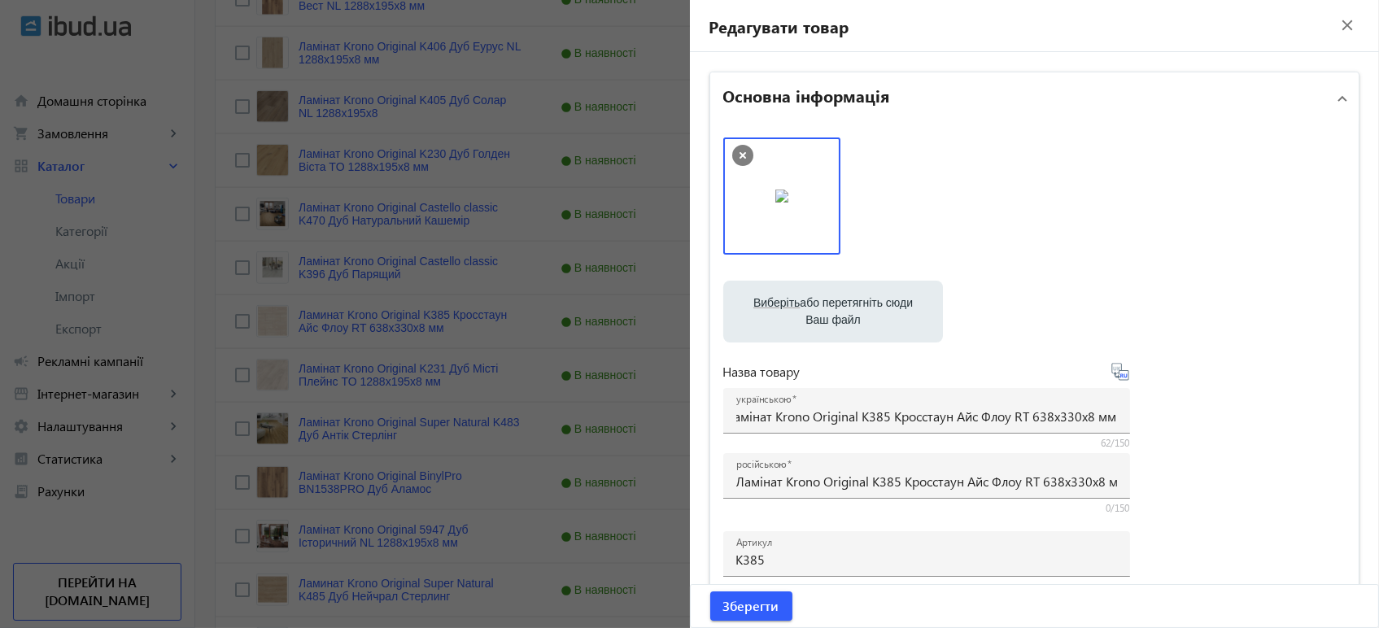
click at [1123, 376] on icon at bounding box center [1124, 375] width 3 height 4
click at [739, 613] on span "Зберегти" at bounding box center [751, 606] width 56 height 18
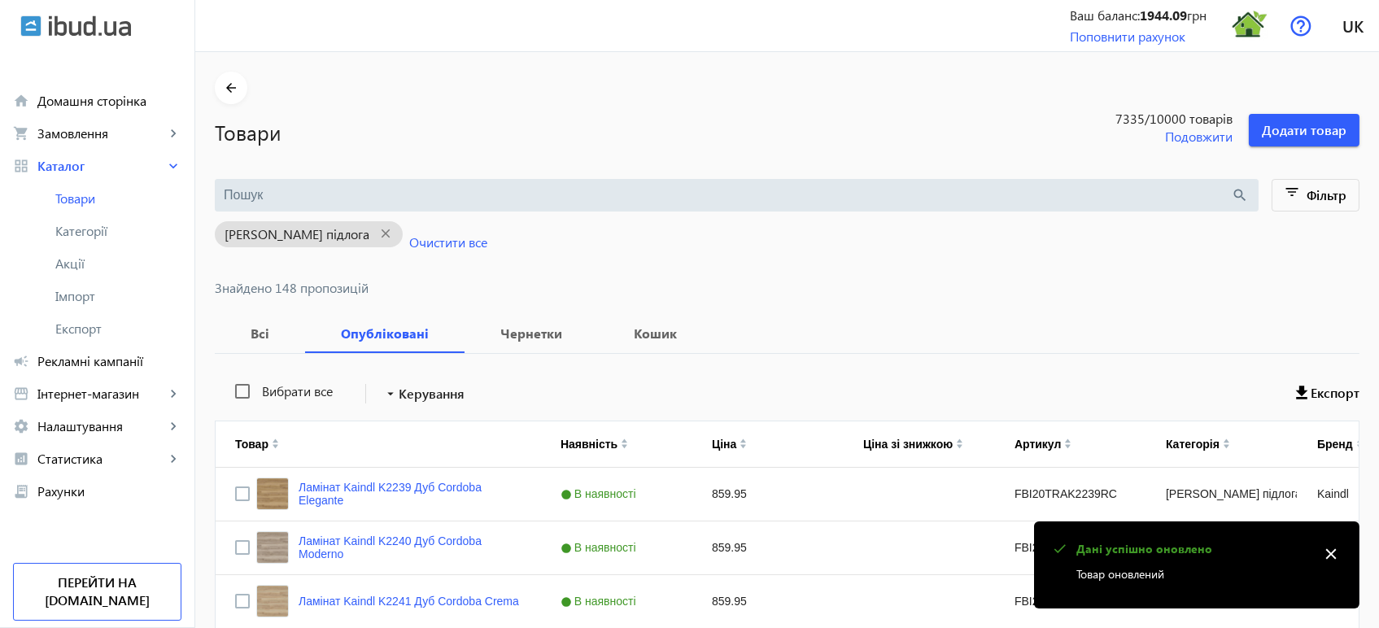
scroll to position [4091, 0]
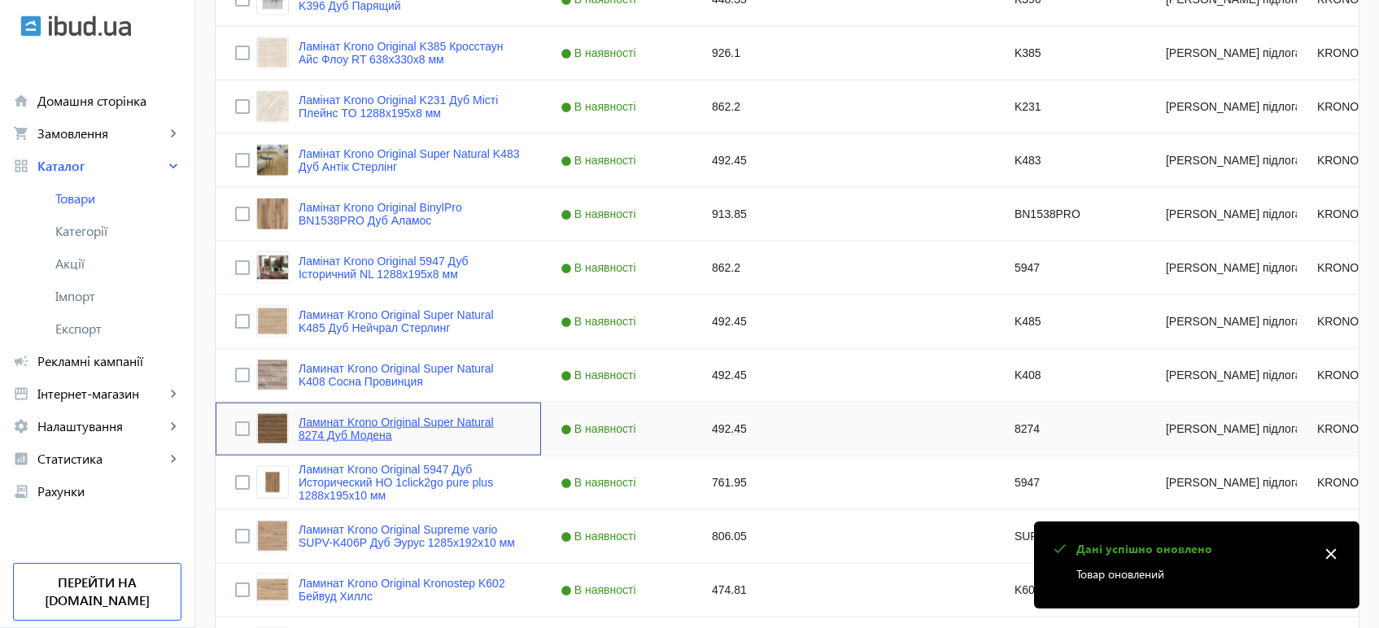
click at [356, 436] on link "Ламинат Krono Original Super Natural 8274 Дуб Модена" at bounding box center [409, 429] width 223 height 26
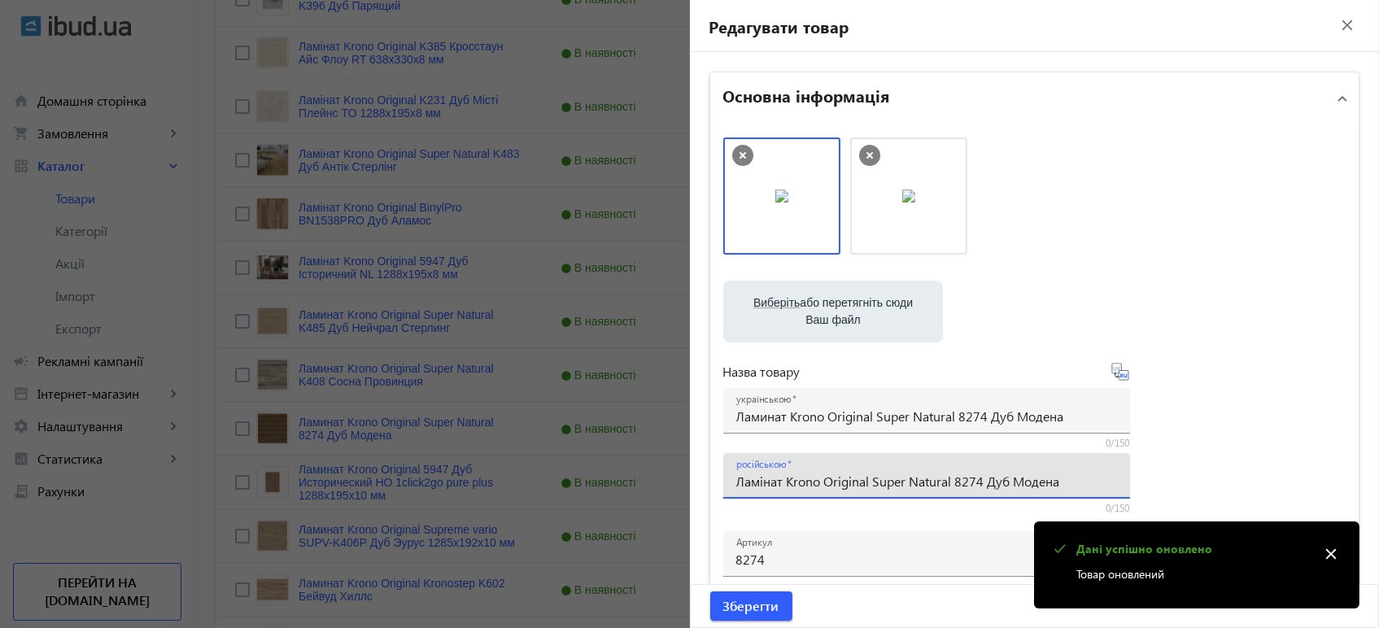
click at [774, 474] on input "Ламінат Krono Original Super Natural 8274 Дуб Модена" at bounding box center [926, 481] width 381 height 17
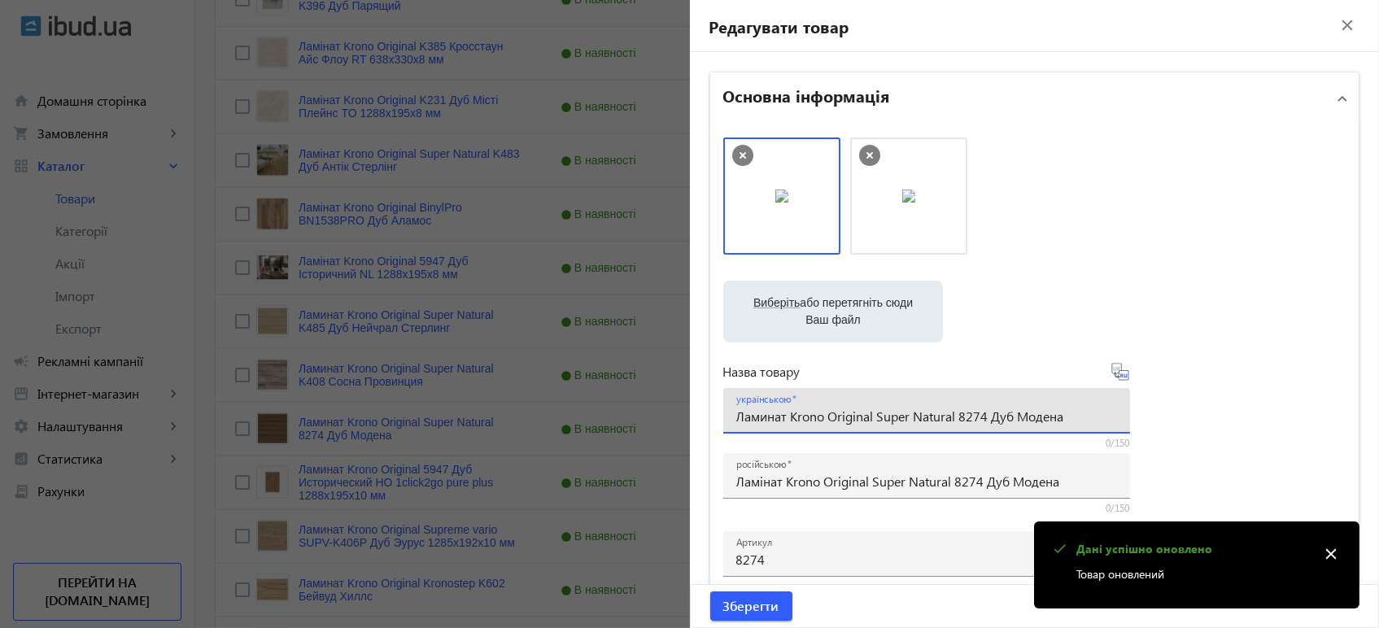
click at [759, 412] on input "Ламинат Krono Original Super Natural 8274 Дуб Модена" at bounding box center [926, 415] width 381 height 17
paste input "і"
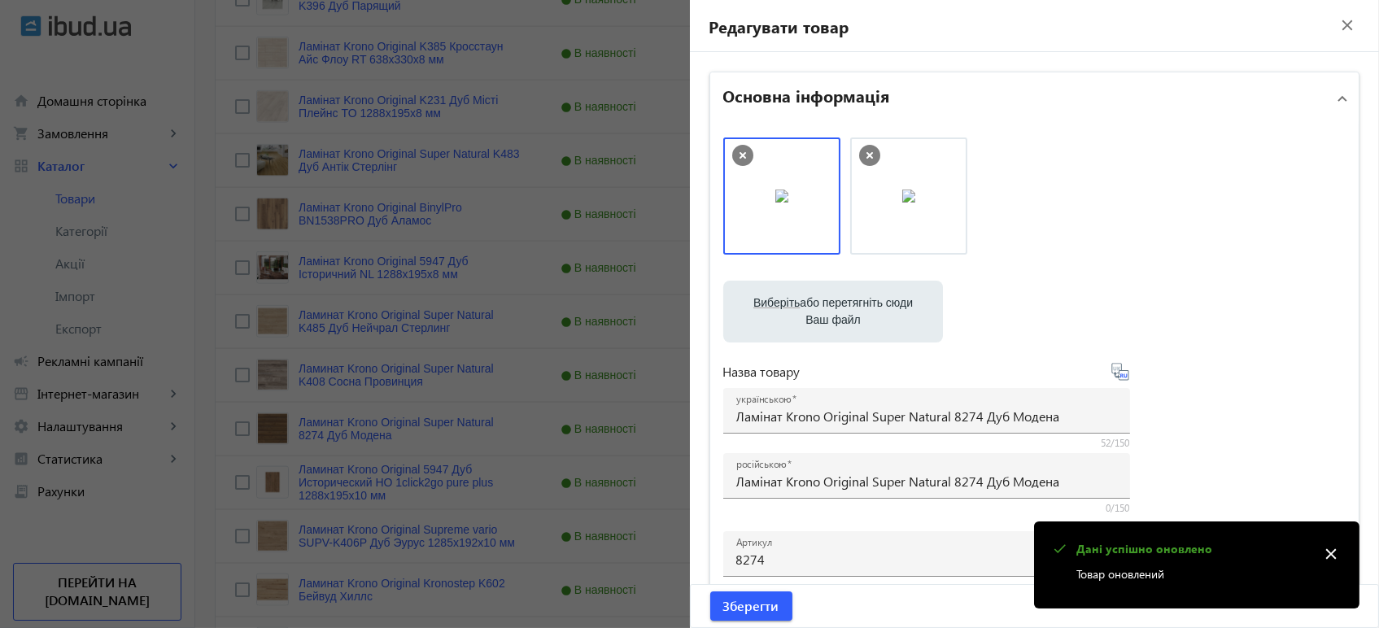
click at [1117, 376] on icon at bounding box center [1120, 372] width 20 height 20
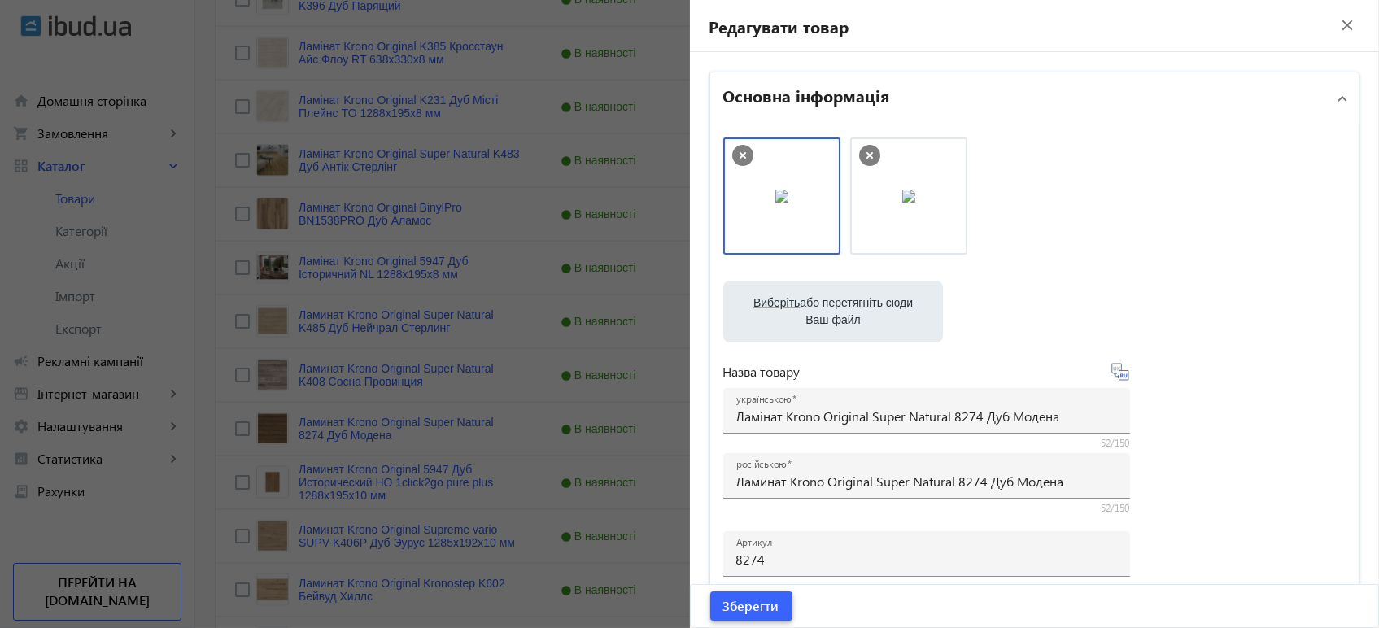
click at [725, 608] on span "Зберегти" at bounding box center [751, 606] width 56 height 18
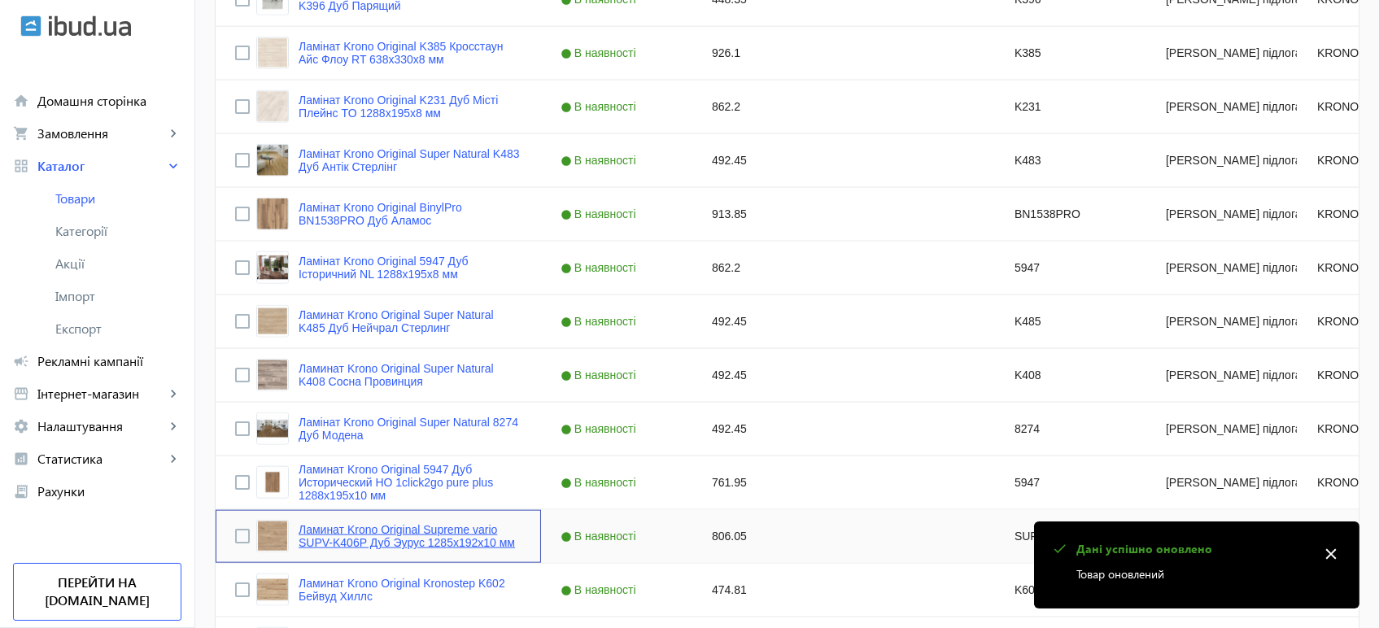
click at [423, 531] on link "Ламинат Krono Original Supreme vario SUPV-K406P Дуб Эурус 1285x192x10 мм" at bounding box center [409, 536] width 223 height 26
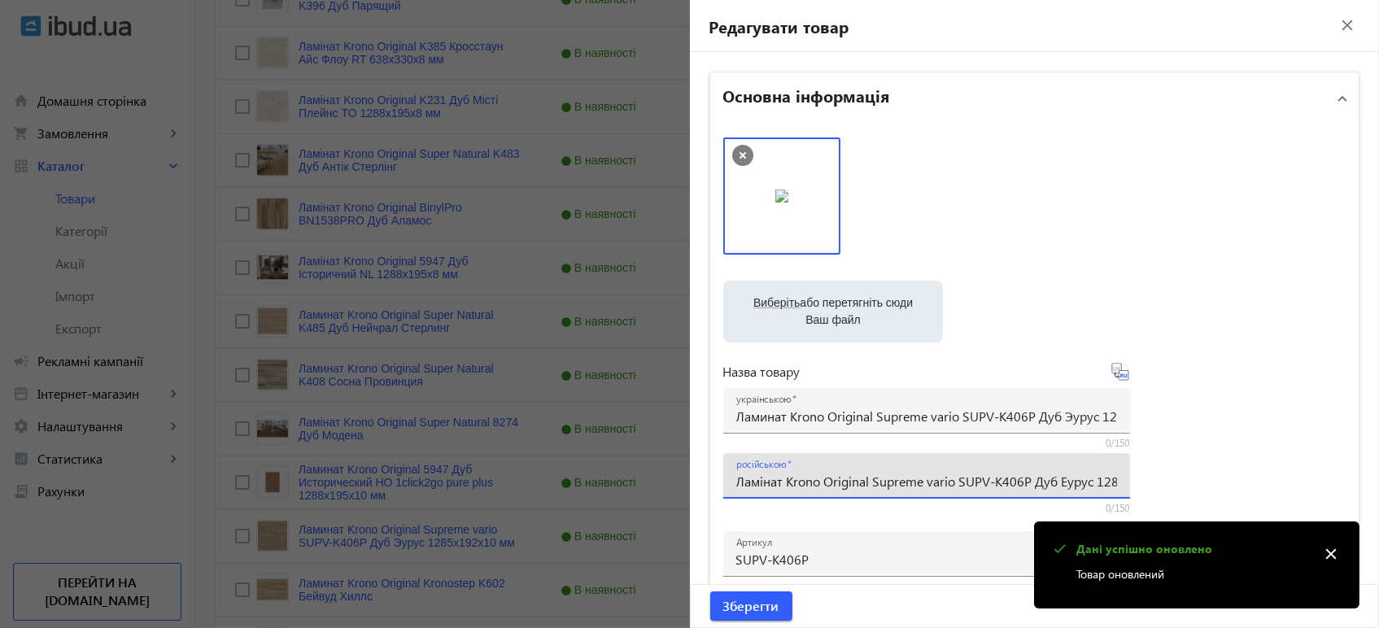
click at [766, 487] on input "Ламінат Krono Original Supreme vario SUPV-K406P Дуб Еурус 1285x192x10 мм" at bounding box center [926, 481] width 381 height 17
click at [829, 422] on input "Ламинат Krono Original Supreme vario SUPV-K406P Дуб Эурус 1285x192x10 мм" at bounding box center [926, 415] width 381 height 17
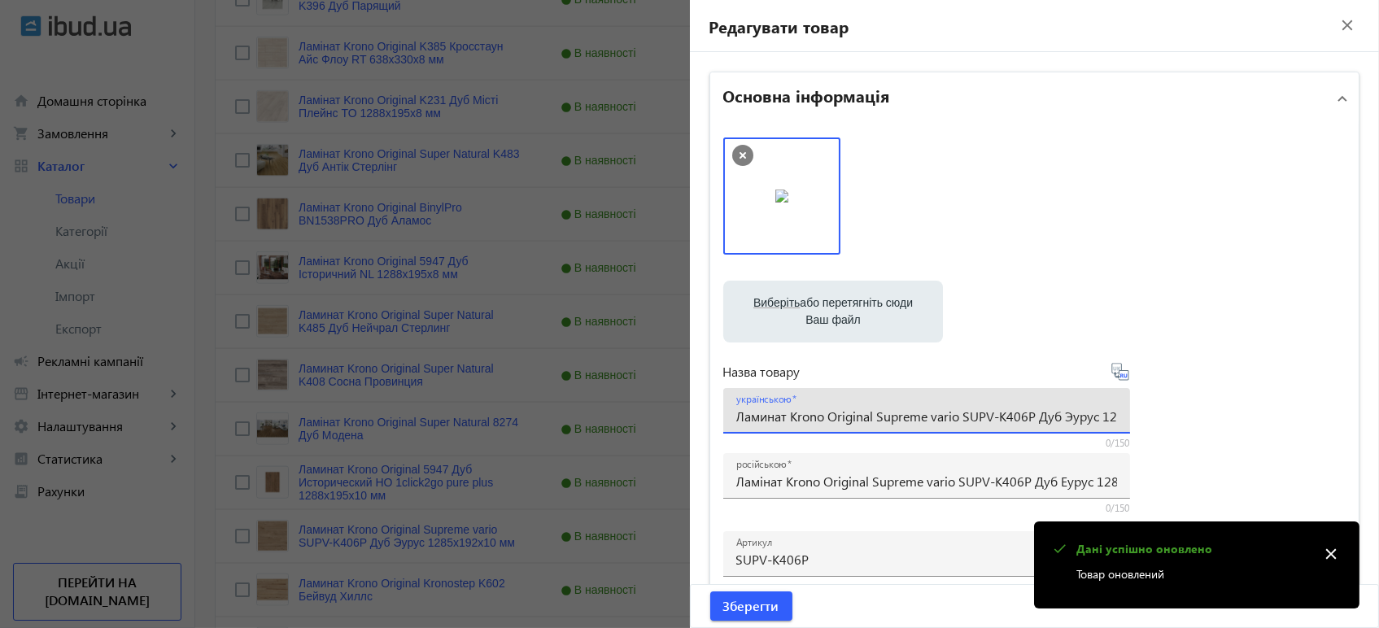
paste input "інат Krono Original Supreme vario SUPV-K406P Дуб Е"
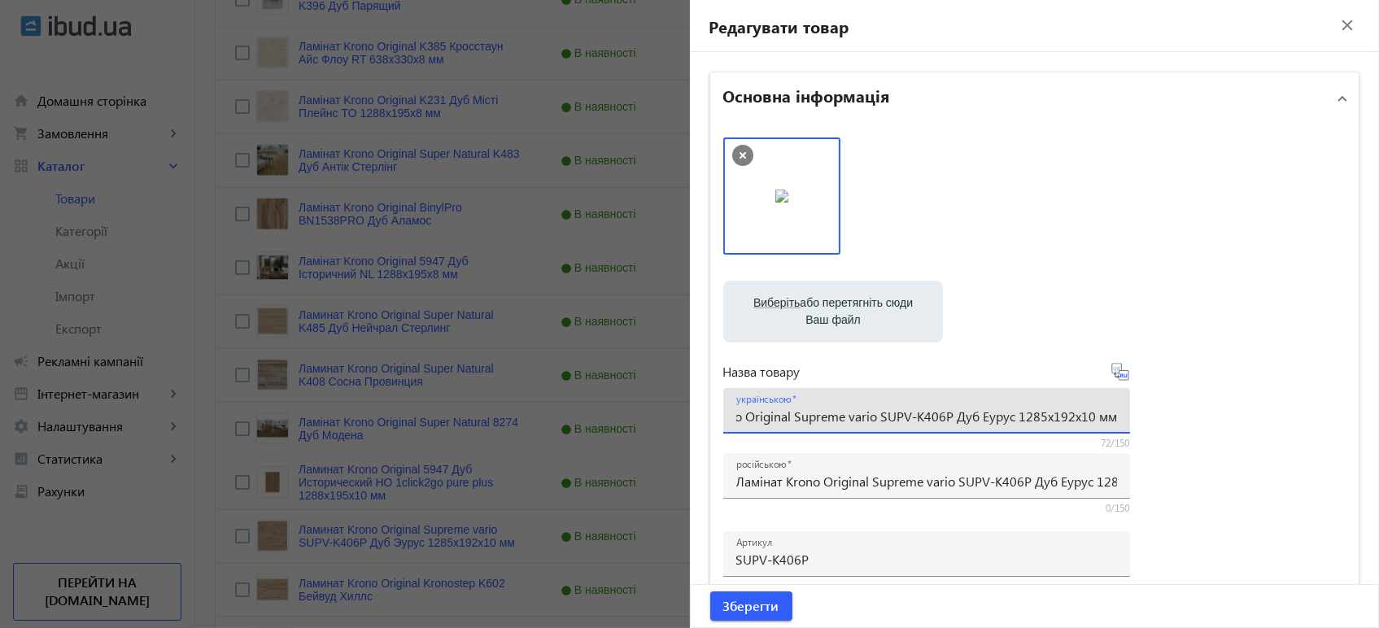
click at [1117, 378] on icon at bounding box center [1120, 372] width 20 height 20
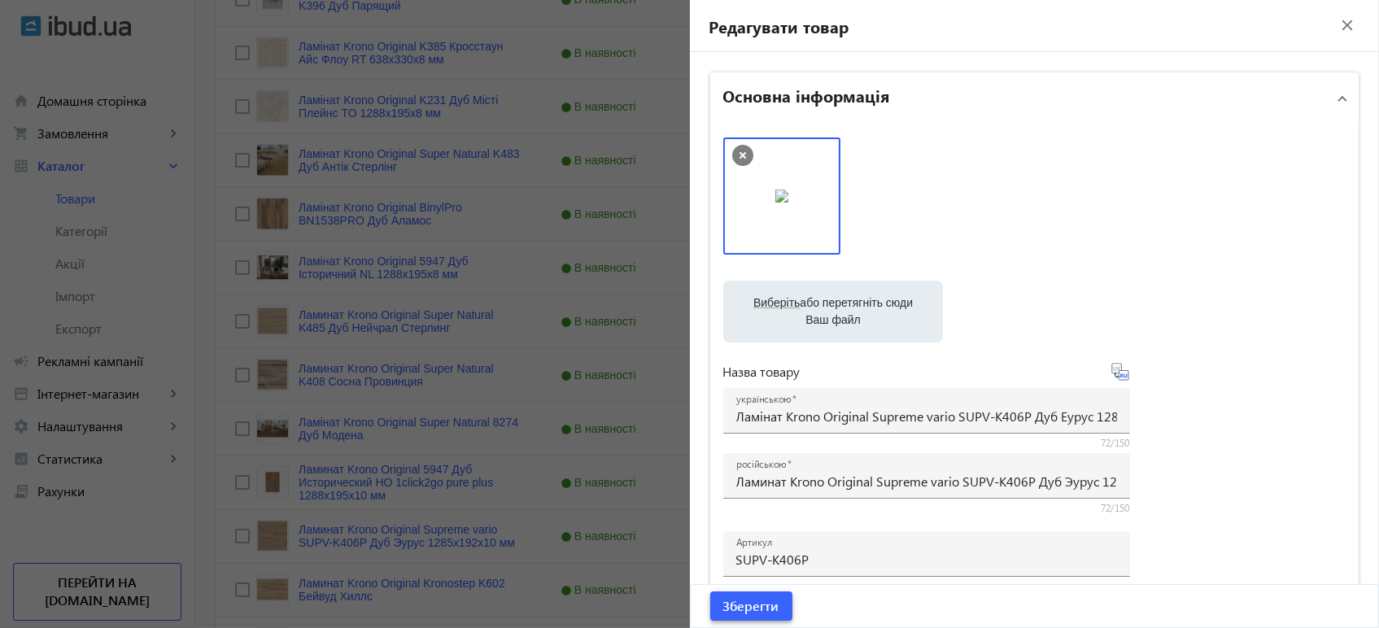
click at [768, 603] on span "Зберегти" at bounding box center [751, 606] width 56 height 18
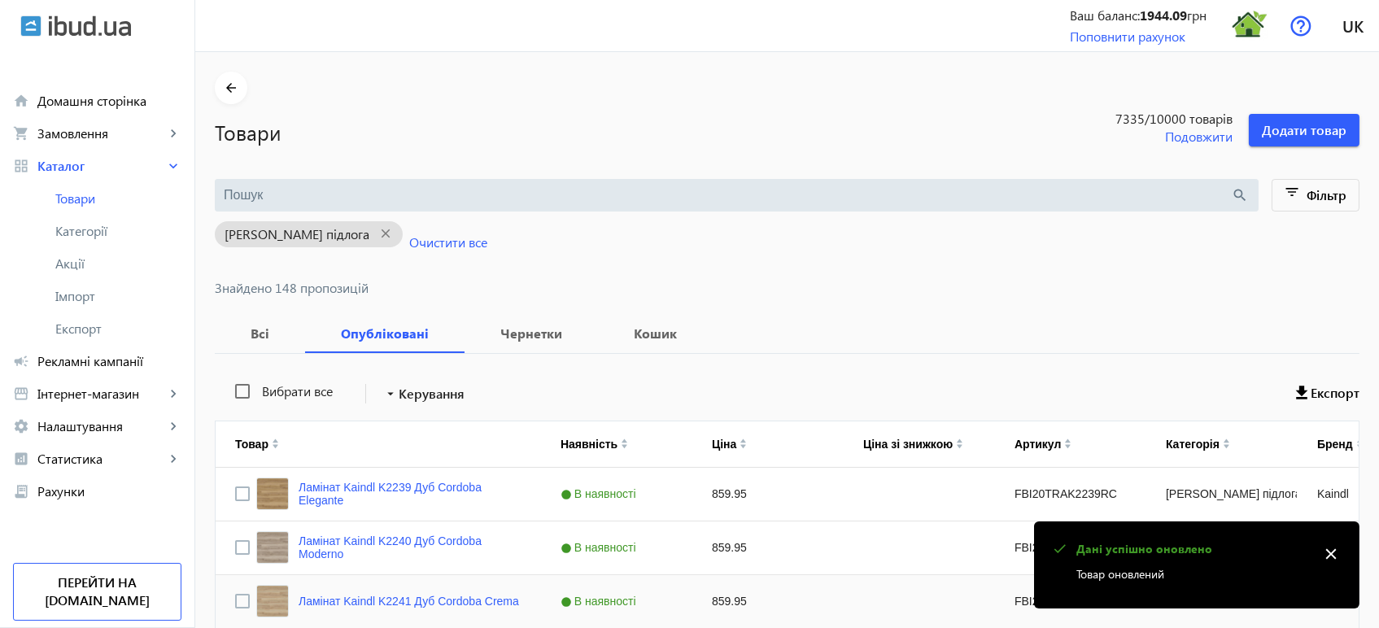
scroll to position [4091, 0]
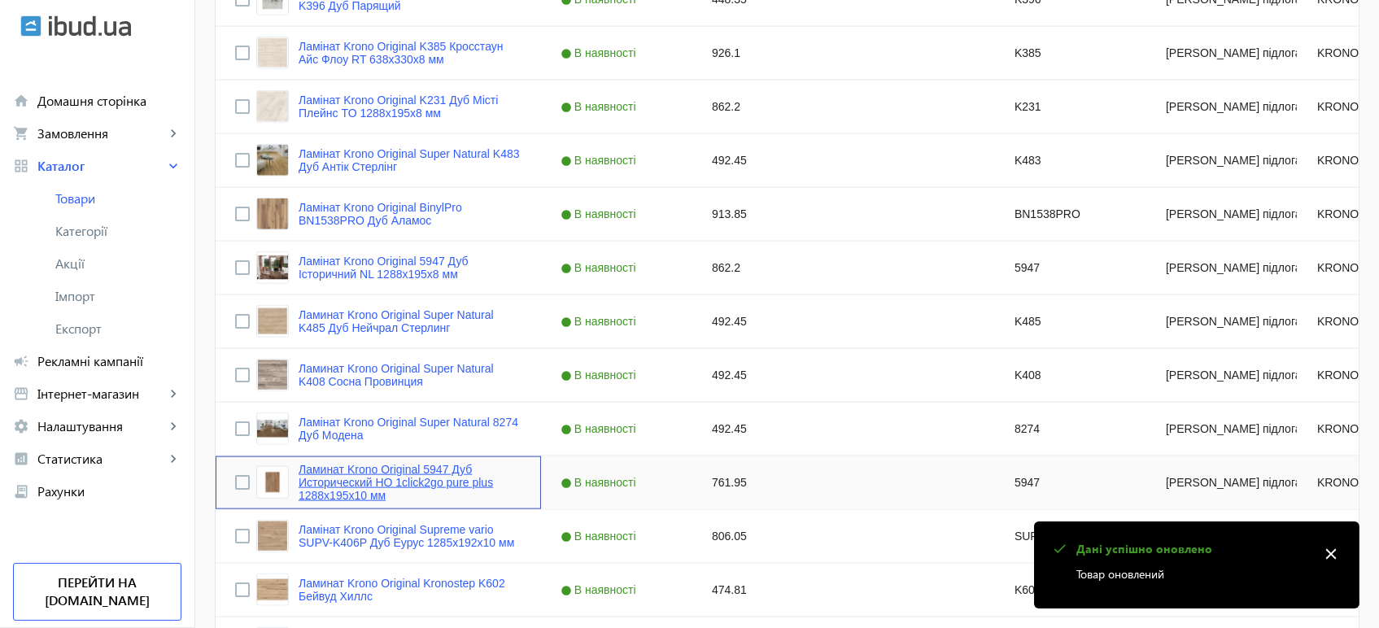
click at [438, 476] on link "Ламинат Krono Original 5947 Дуб Исторический HO 1click2go pure plus 1288x195x10…" at bounding box center [409, 482] width 223 height 39
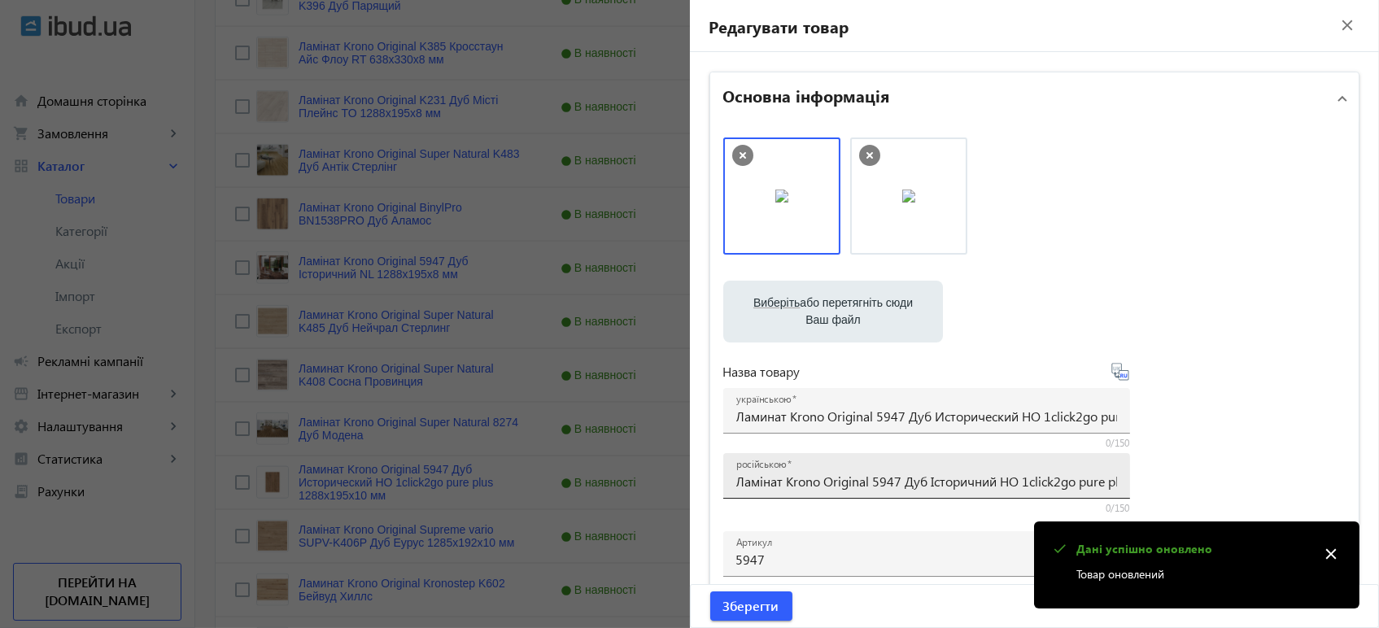
click at [824, 492] on div "російською Ламінат Krono Original 5947 Дуб Історичний HO 1click2go pure plus 12…" at bounding box center [926, 476] width 381 height 46
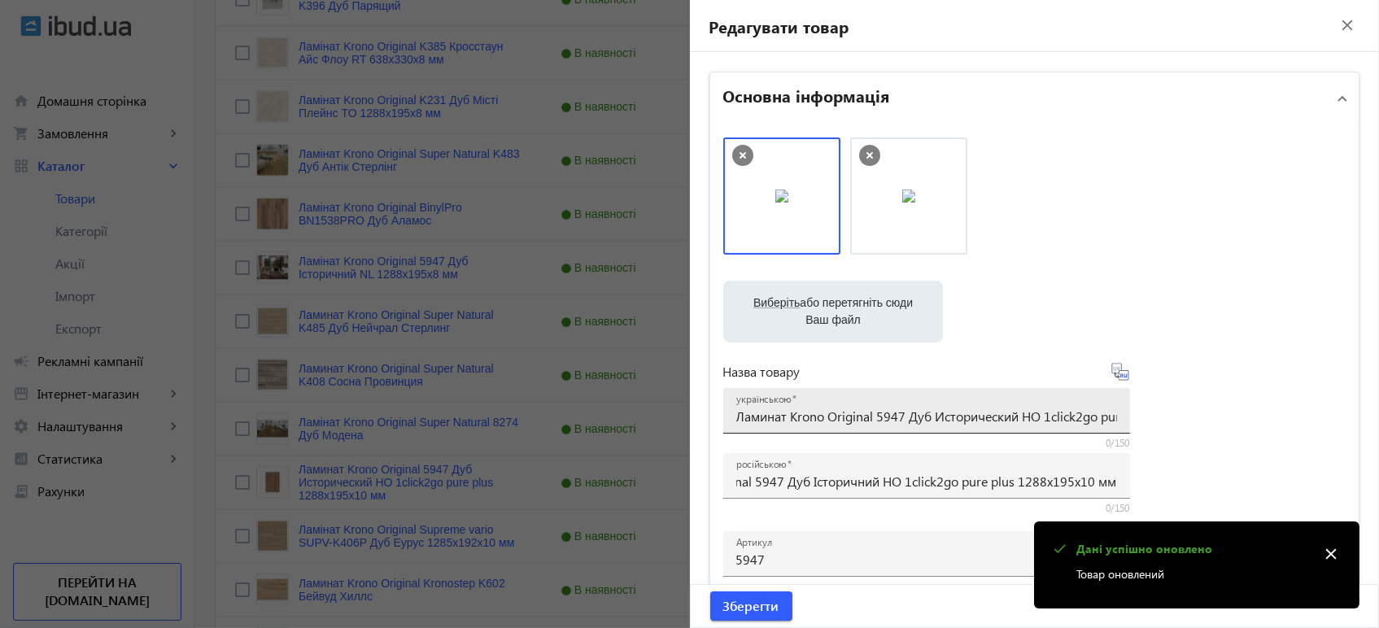
scroll to position [0, 0]
click at [853, 403] on div "українською Ламинат Krono Original 5947 Дуб Исторический HO 1click2go pure plus…" at bounding box center [926, 411] width 381 height 46
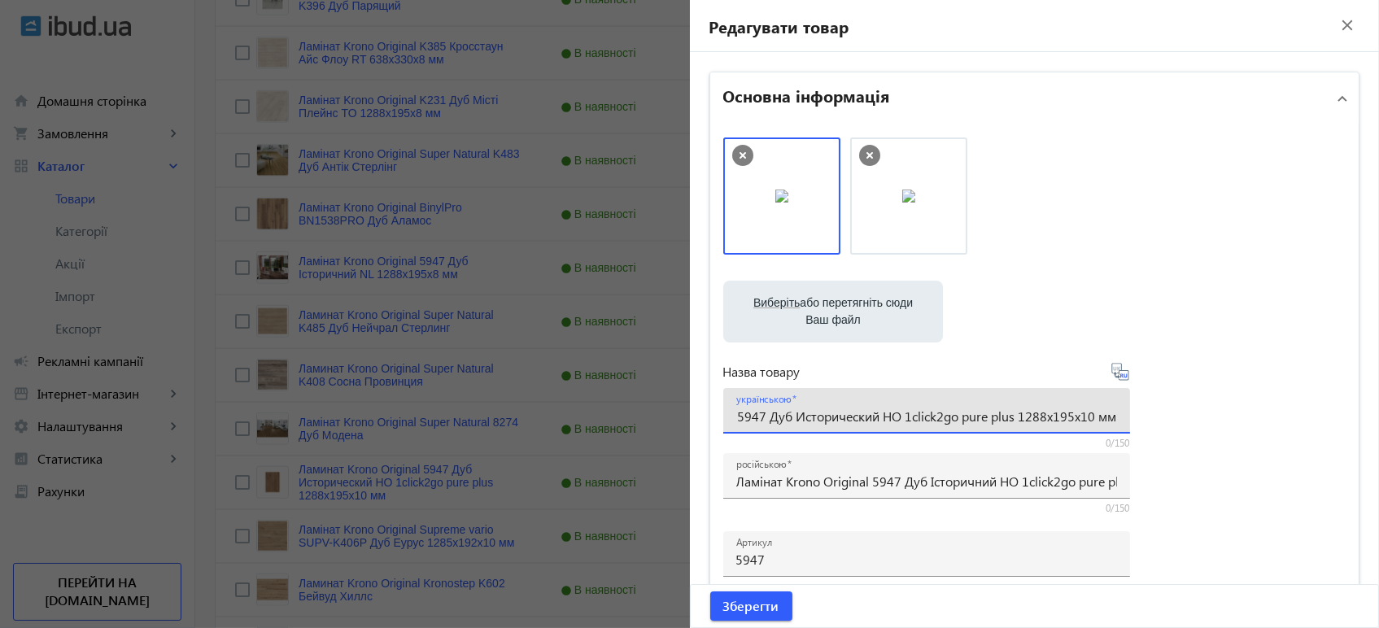
paste input "інат Krono Original 5947 Дуб Історичн"
click at [1119, 372] on icon at bounding box center [1120, 372] width 20 height 20
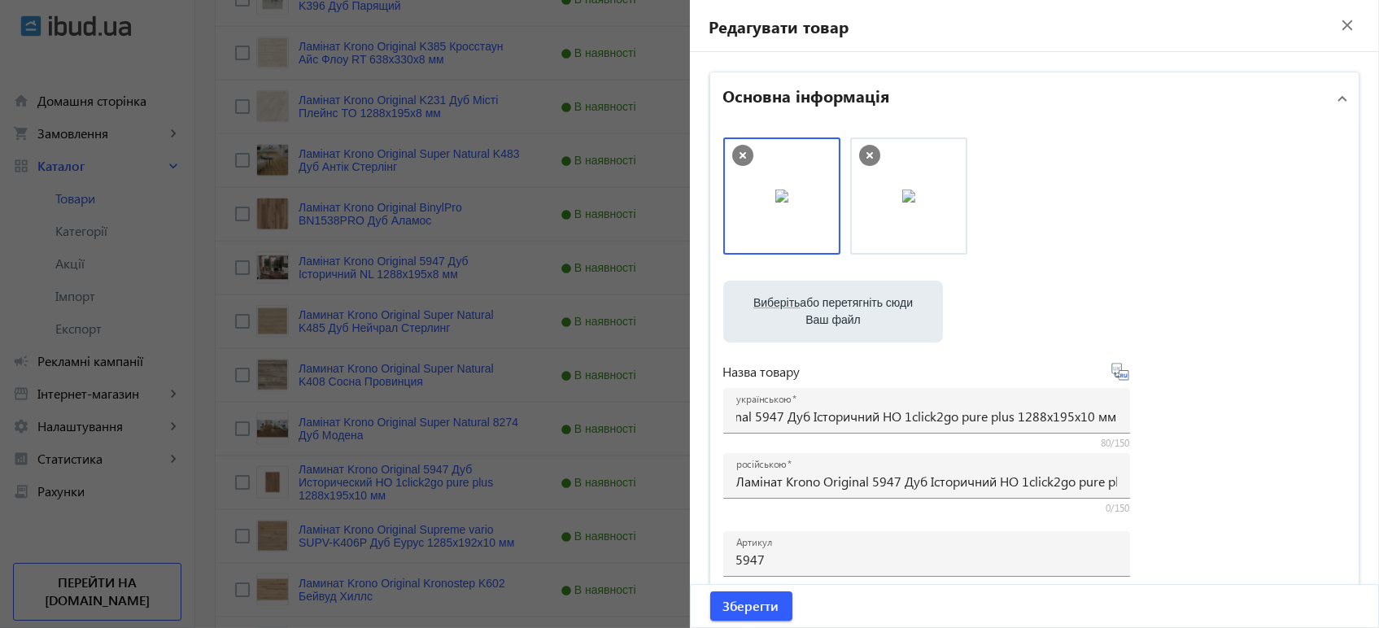
scroll to position [0, 0]
click at [734, 606] on span "Зберегти" at bounding box center [751, 606] width 56 height 18
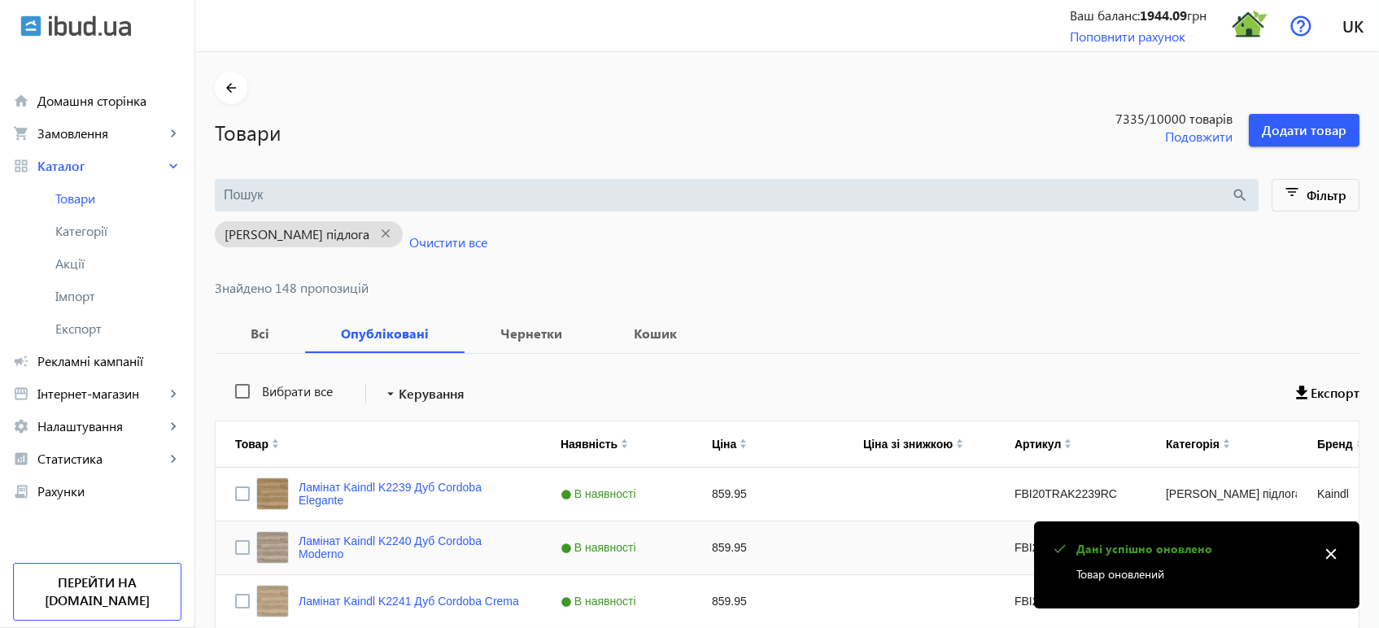
scroll to position [4091, 0]
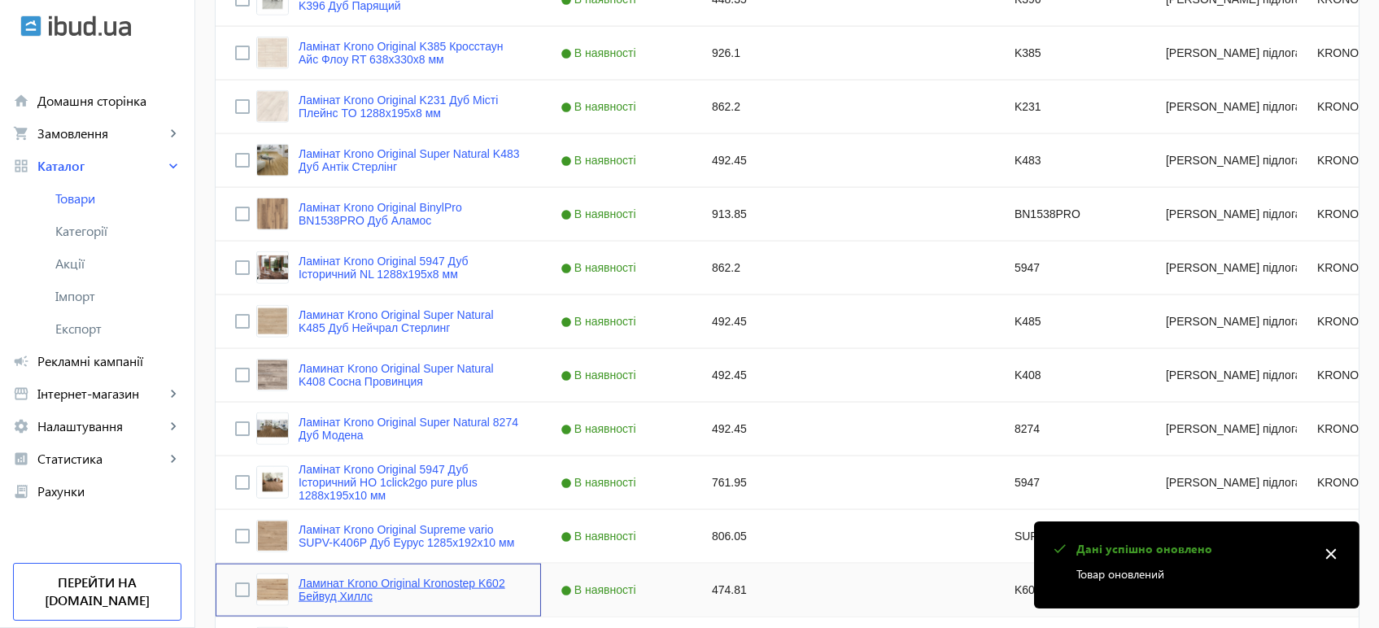
click at [333, 577] on link "Ламинат Krono Original Kronostep K602 Бейвуд Хиллс" at bounding box center [409, 590] width 223 height 26
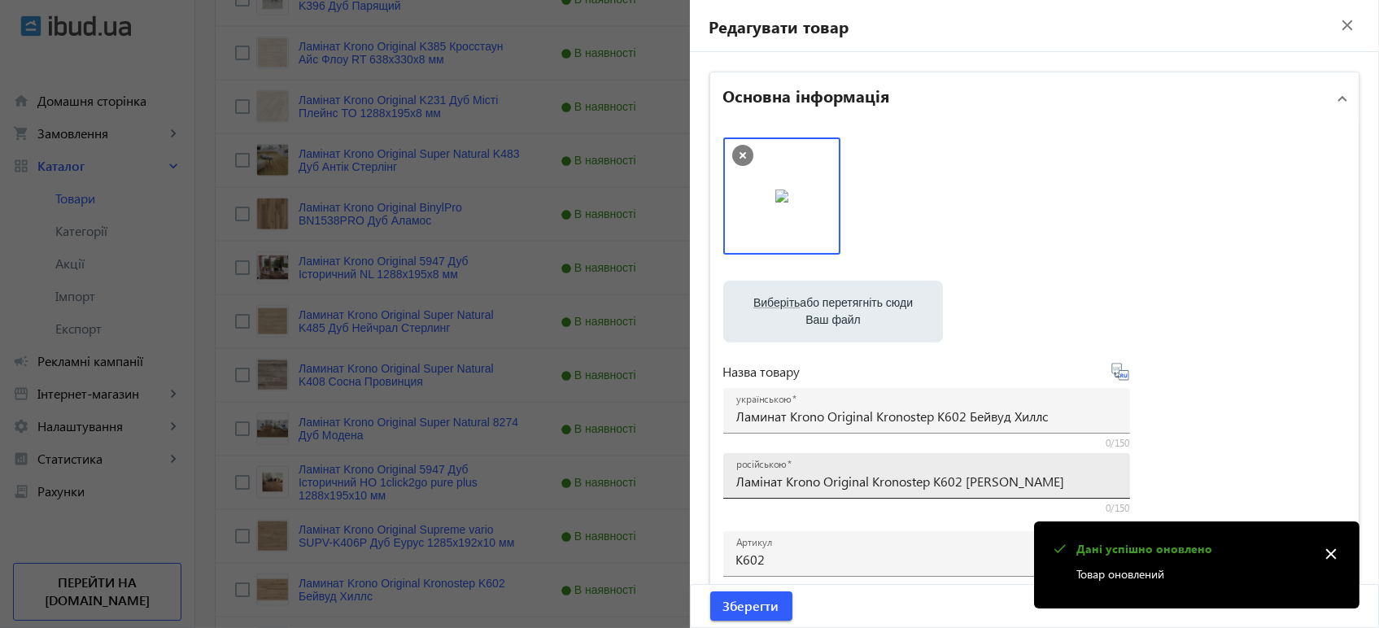
click at [756, 481] on input "Ламінат Krono Original Kronostep K602 [PERSON_NAME]" at bounding box center [926, 481] width 381 height 17
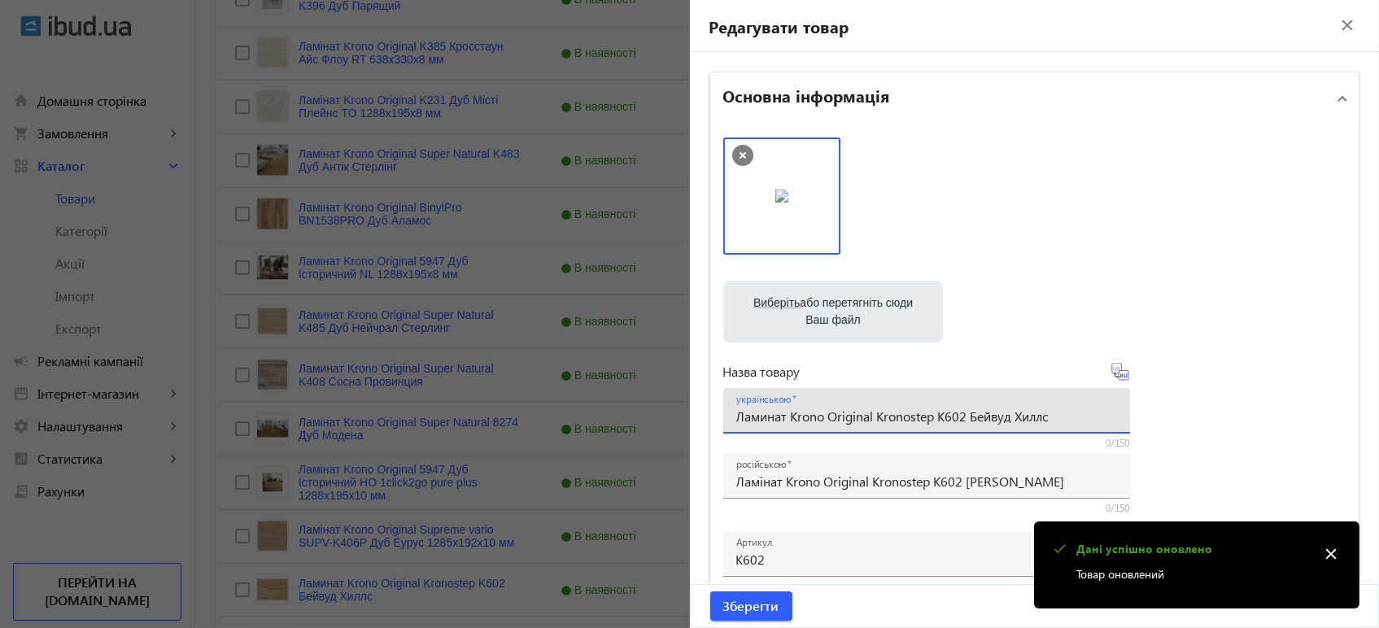
click at [786, 414] on input "Ламинат Krono Original Kronostep K602 Бейвуд Хиллс" at bounding box center [926, 415] width 381 height 17
paste input "інат Krono Original Kronostep K602 Бейвуд Хі"
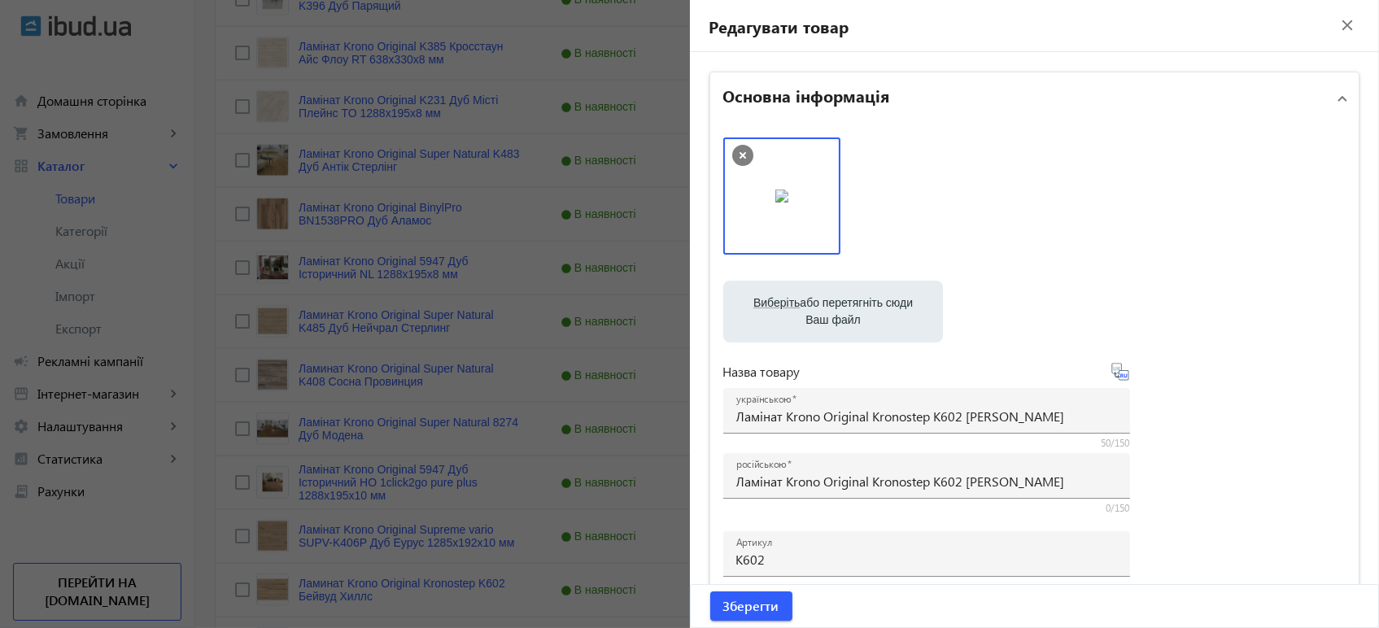
click at [1117, 370] on icon at bounding box center [1119, 371] width 17 height 17
click at [752, 604] on span "Зберегти" at bounding box center [751, 606] width 56 height 18
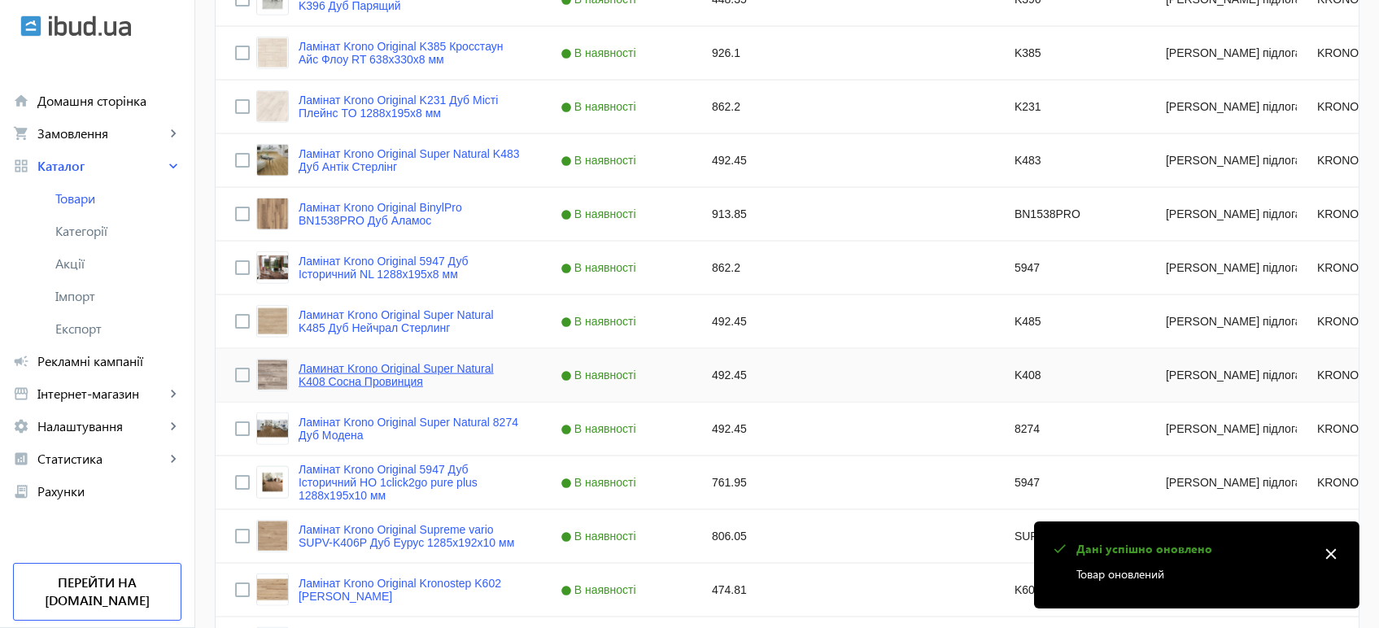
click at [357, 384] on link "Ламинат Krono Original Super Natural K408 Сосна Провинция" at bounding box center [409, 375] width 223 height 26
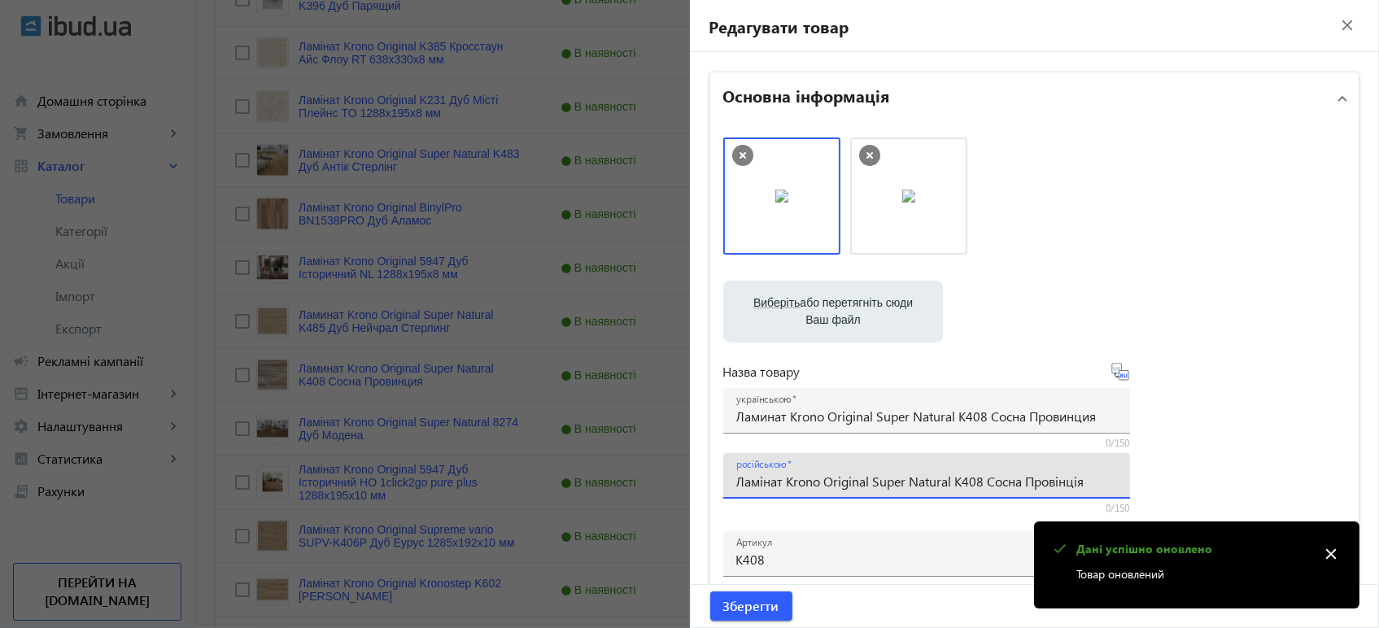
click at [837, 473] on input "Ламінат Krono Original Super Natural K408 Сосна Провінція" at bounding box center [926, 481] width 381 height 17
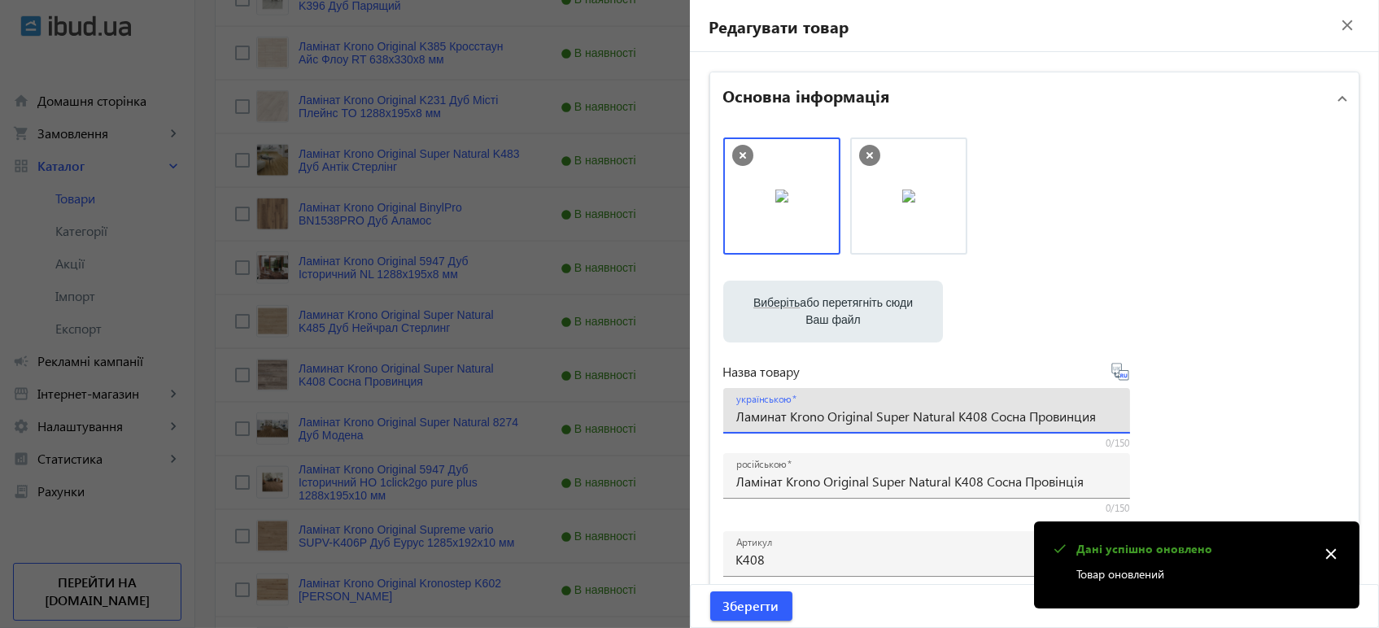
click at [845, 421] on input "Ламинат Krono Original Super Natural K408 Сосна Провинция" at bounding box center [926, 415] width 381 height 17
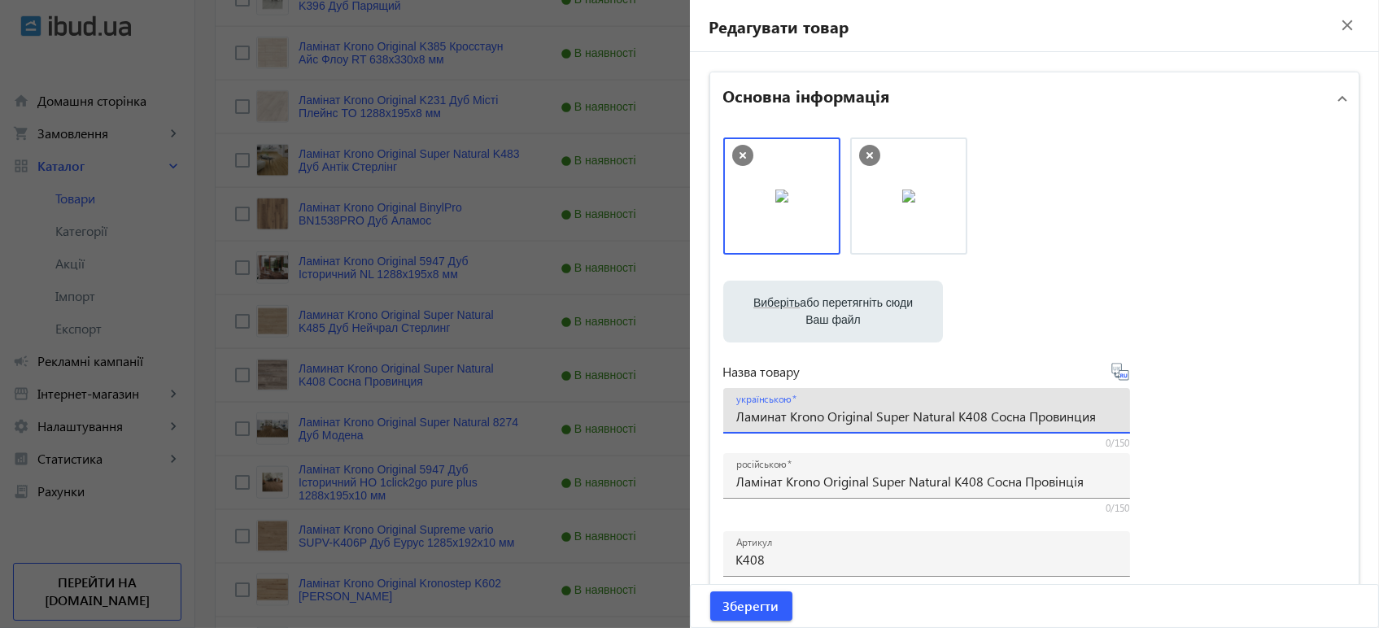
paste input "інат Krono Original Super Natural K408 Сосна Провінці"
click at [1118, 374] on icon at bounding box center [1120, 372] width 20 height 20
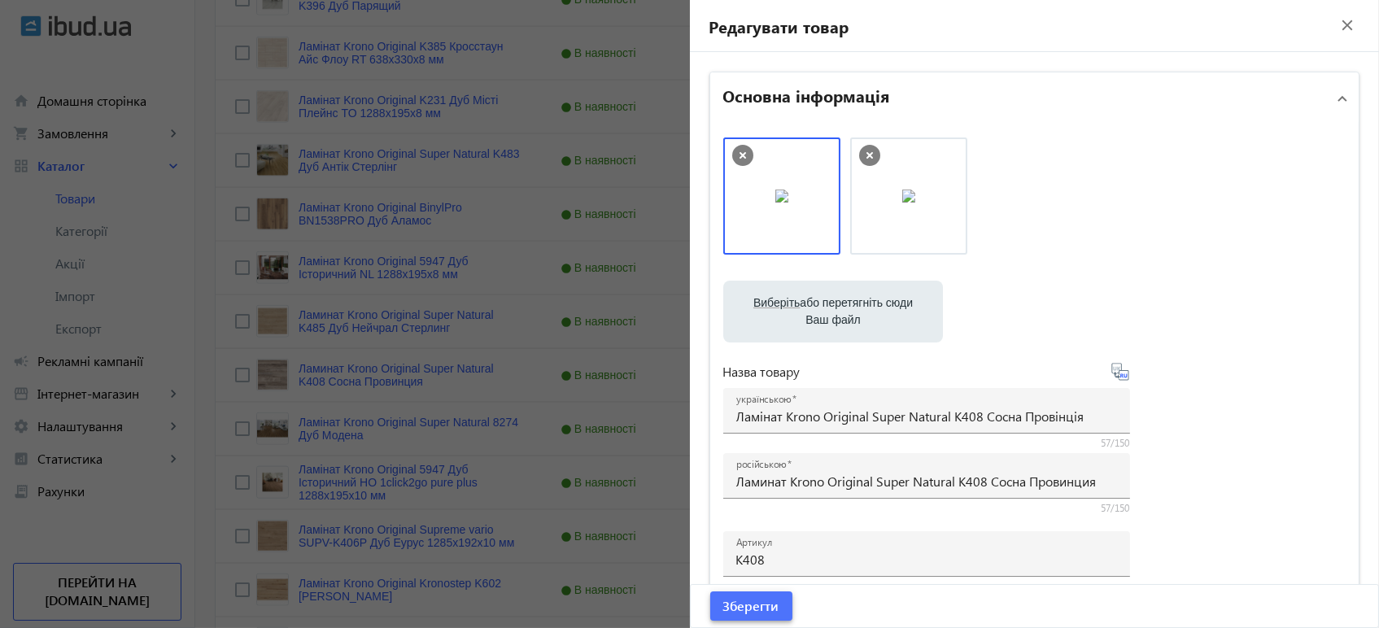
click at [761, 603] on span "Зберегти" at bounding box center [751, 606] width 56 height 18
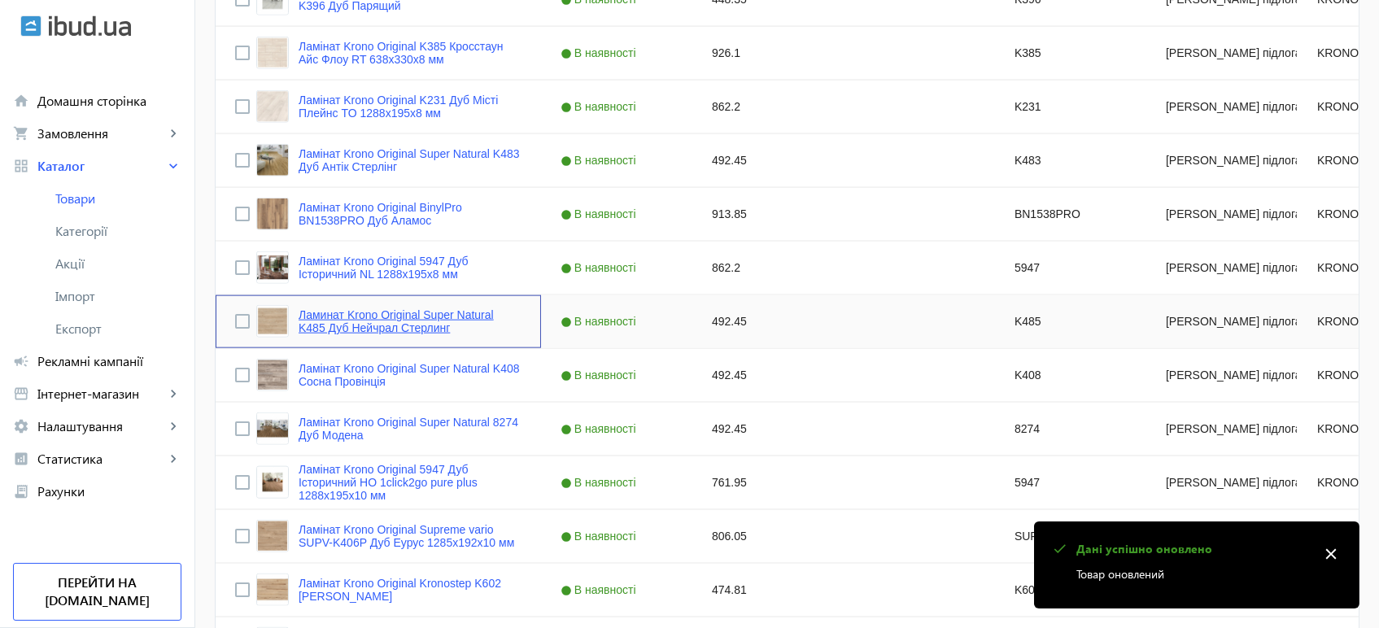
click at [451, 314] on link "Ламинат Krono Original Super Natural K485 Дуб Нейчрал Стерлинг" at bounding box center [409, 321] width 223 height 26
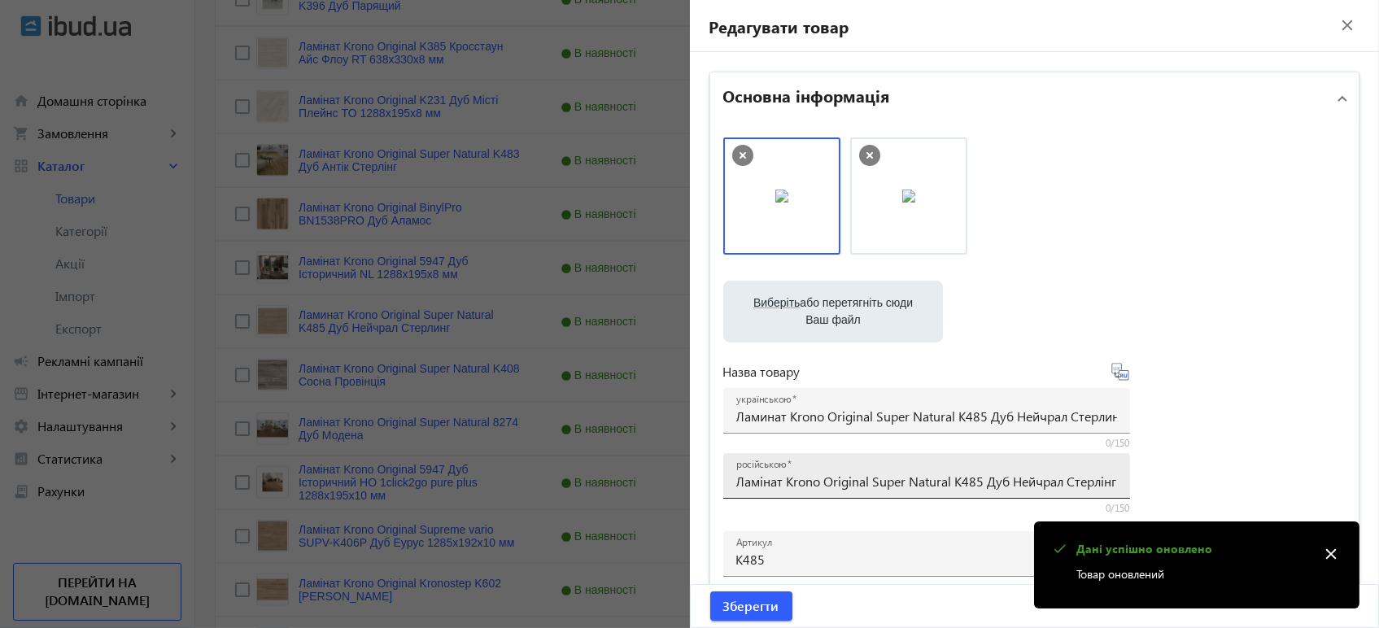
click at [774, 480] on input "Ламінат Krono Original Super Natural K485 Дуб Нейчрал Стерлінг" at bounding box center [926, 481] width 381 height 17
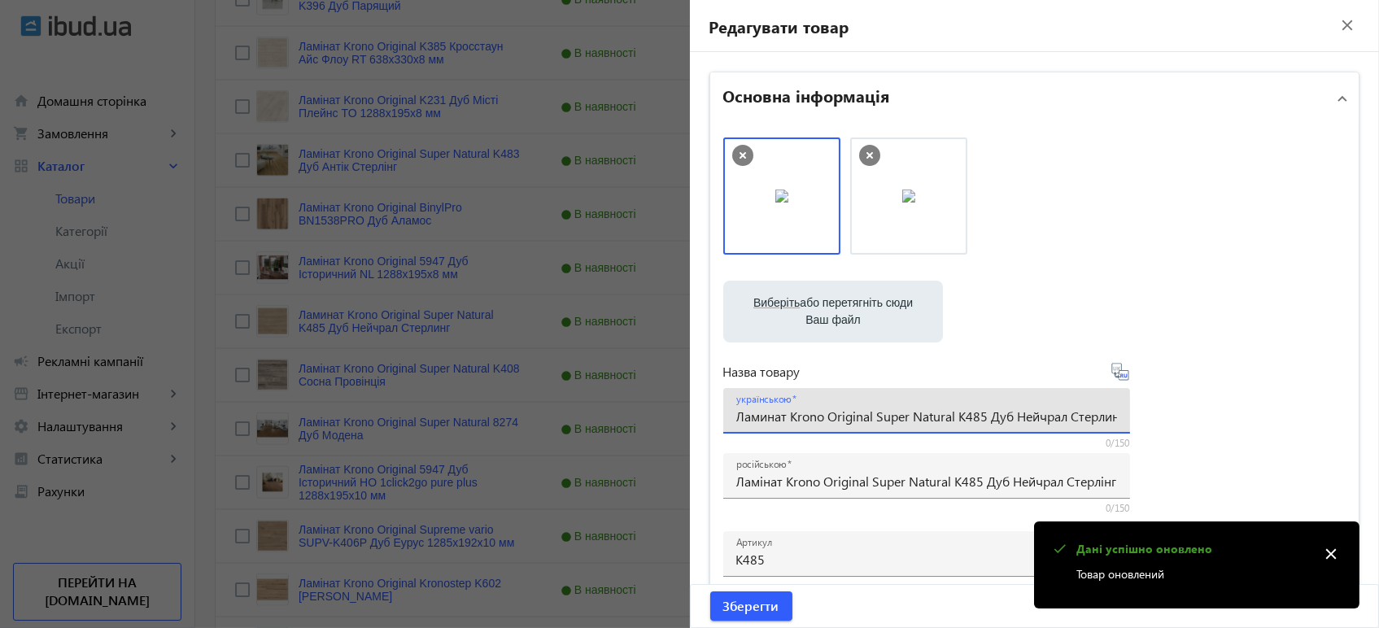
click at [808, 412] on input "Ламинат Krono Original Super Natural K485 Дуб Нейчрал Стерлинг" at bounding box center [926, 415] width 381 height 17
paste input "інат Krono Original Super Natural K485 Дуб Нейчрал Стерлі"
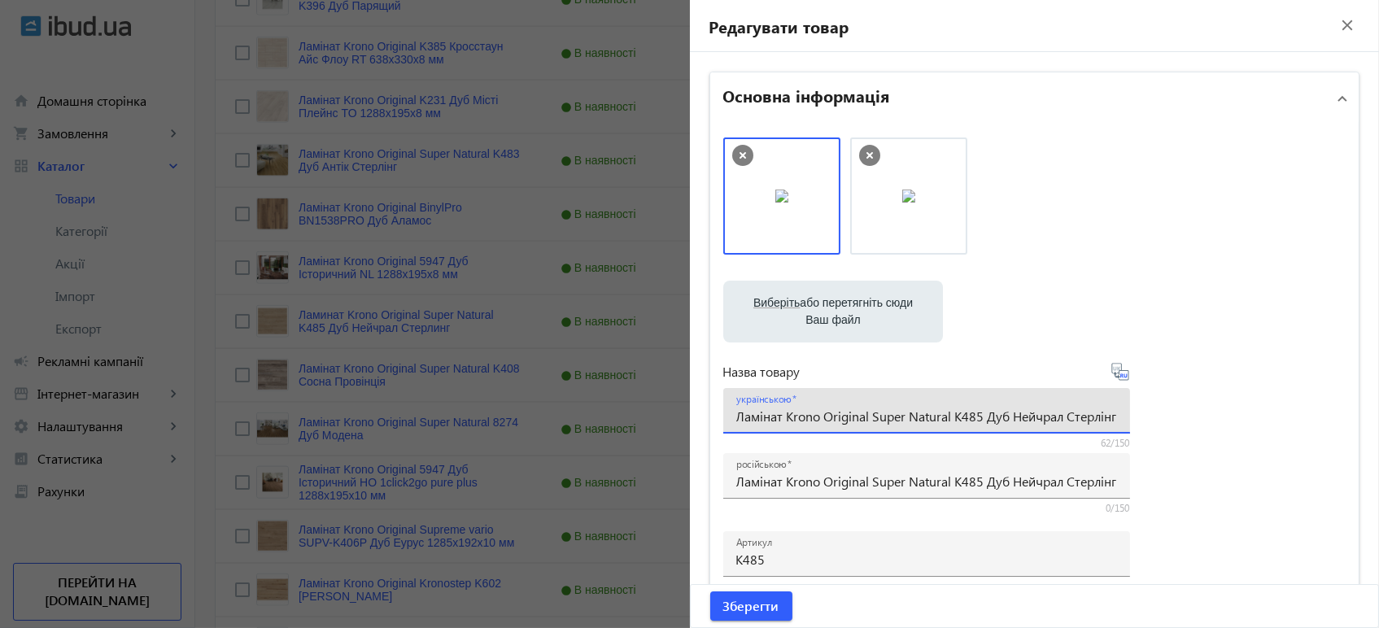
scroll to position [0, 0]
drag, startPoint x: 1103, startPoint y: 382, endPoint x: 1112, endPoint y: 375, distance: 11.6
click at [1110, 376] on div "Назва товару українською Ламінат Krono Original Super Natural K485 Дуб Нейчрал …" at bounding box center [926, 438] width 407 height 153
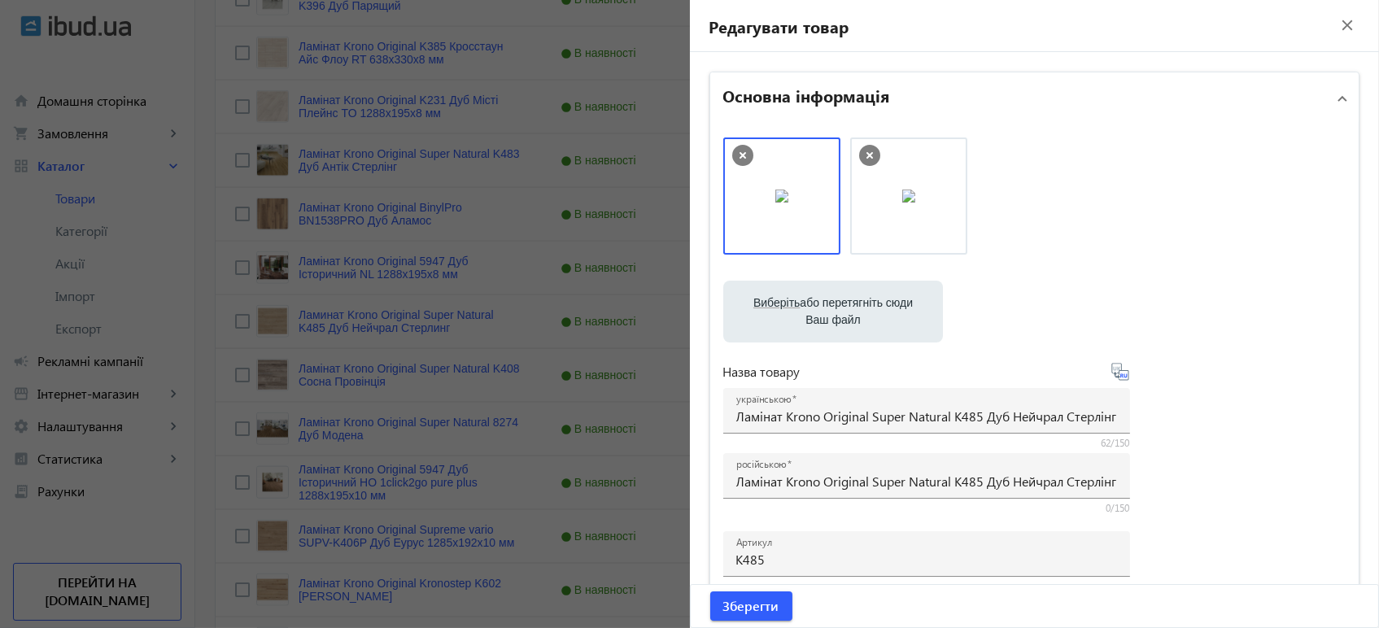
click at [1120, 369] on icon at bounding box center [1120, 372] width 20 height 20
click at [748, 602] on span "Зберегти" at bounding box center [751, 606] width 56 height 18
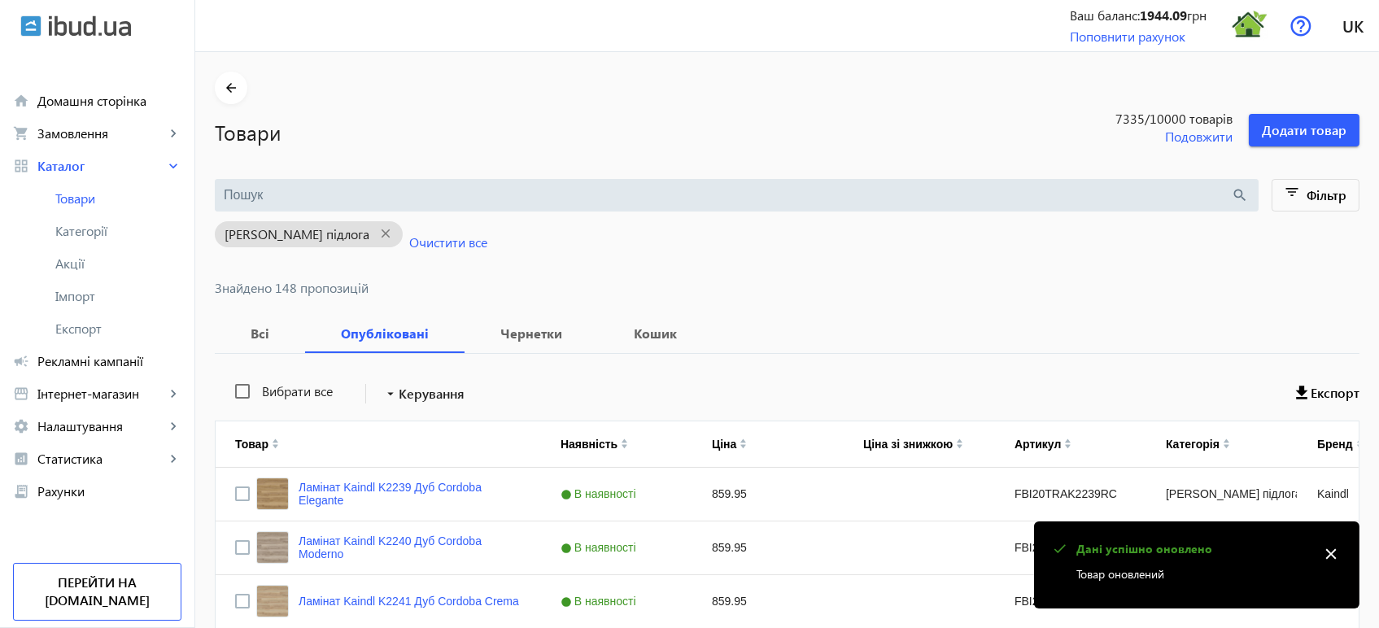
scroll to position [4413, 0]
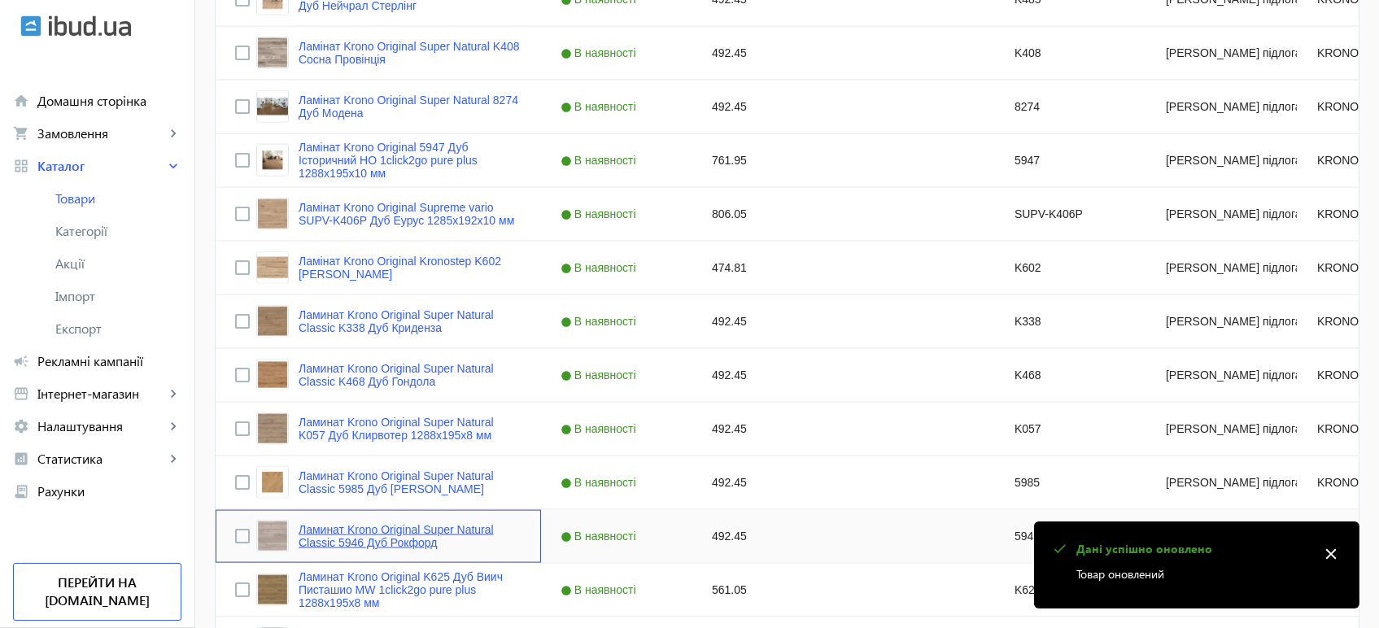
click at [377, 529] on link "Ламинат Krono Original Super Natural Classic 5946 Дуб Рокфорд" at bounding box center [409, 536] width 223 height 26
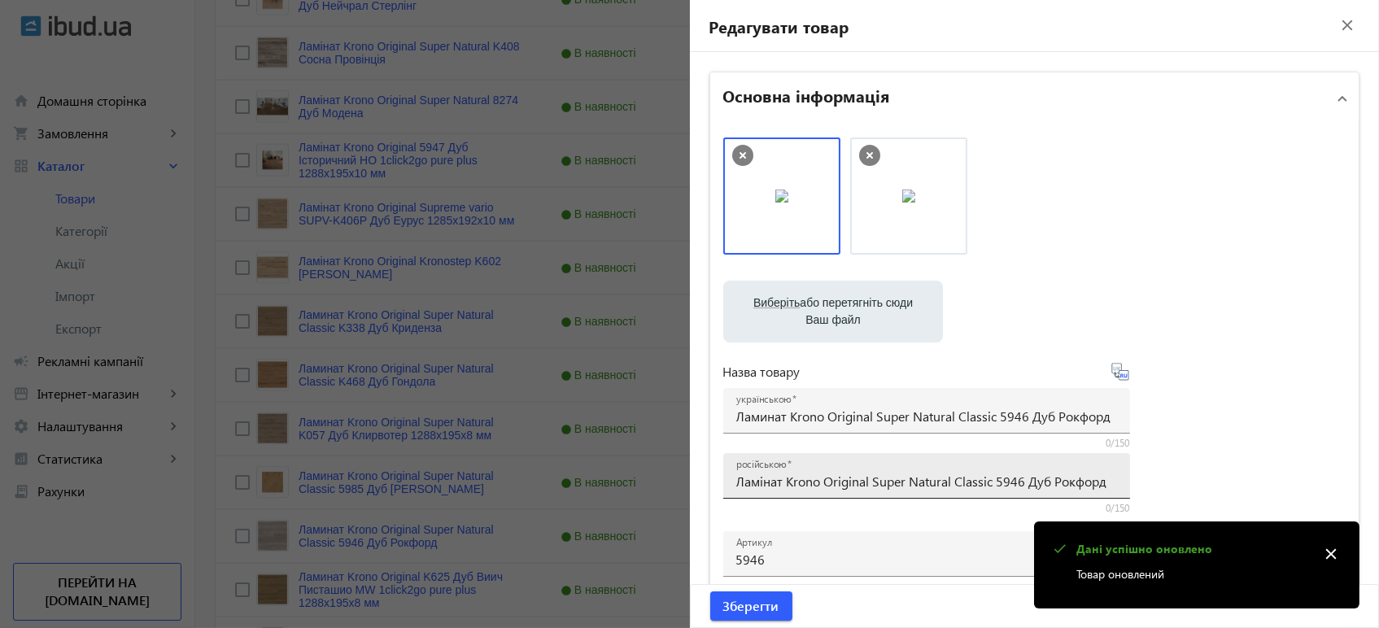
click at [778, 473] on input "Ламінат Krono Original Super Natural Classic 5946 Дуб Рокфорд" at bounding box center [926, 481] width 381 height 17
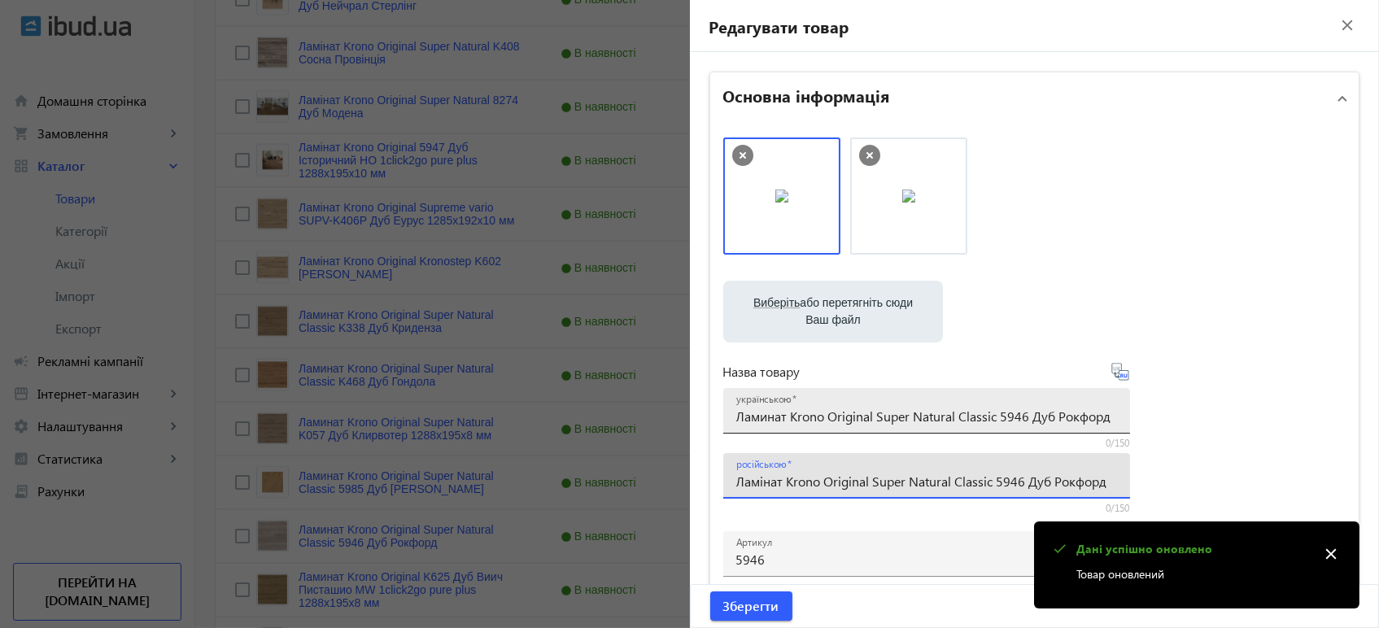
click at [847, 416] on input "Ламинат Krono Original Super Natural Classic 5946 Дуб Рокфорд" at bounding box center [926, 415] width 381 height 17
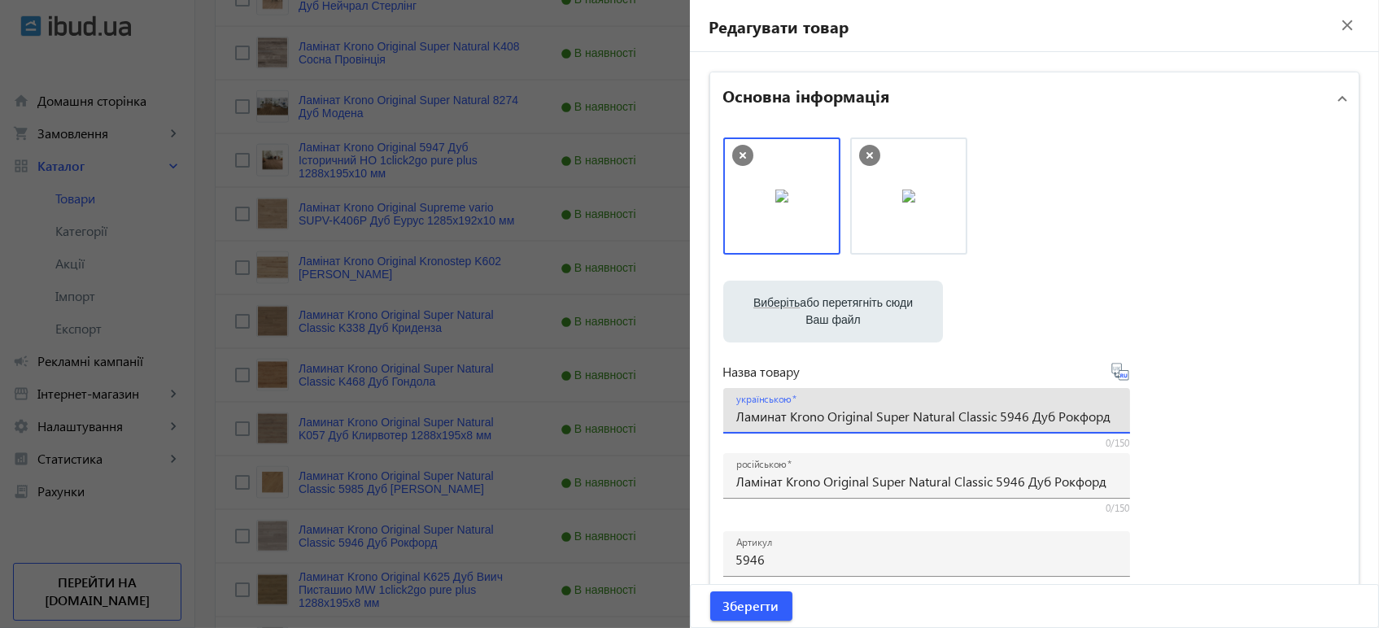
paste input "і"
click at [1119, 376] on icon at bounding box center [1120, 372] width 20 height 20
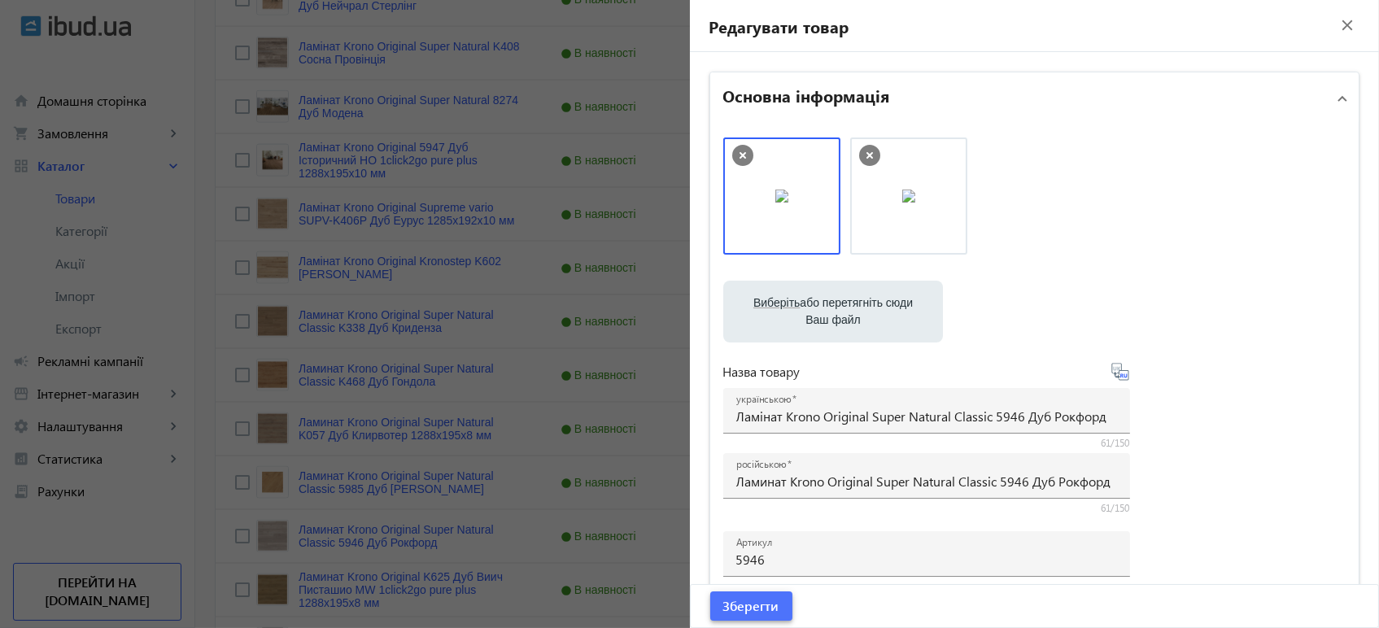
click at [747, 620] on span "submit" at bounding box center [751, 605] width 82 height 39
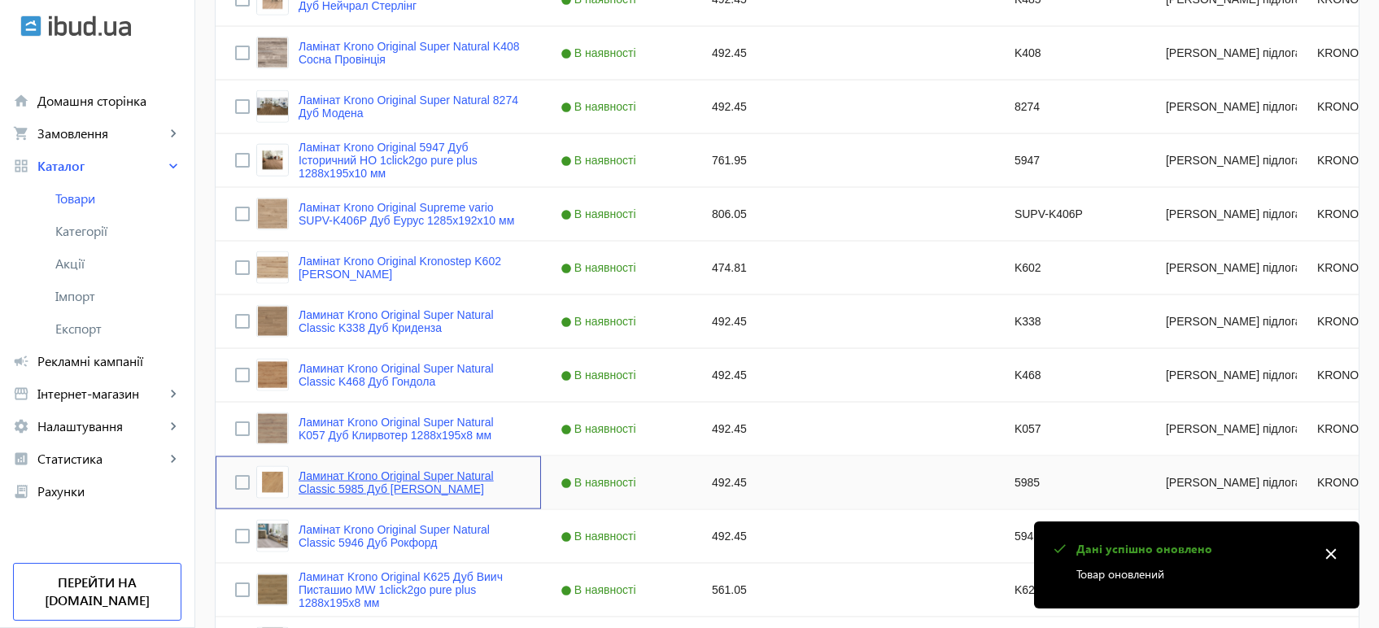
click at [428, 476] on link "Ламинат Krono Original Super Natural Classic 5985 Дуб Шервуд" at bounding box center [409, 482] width 223 height 26
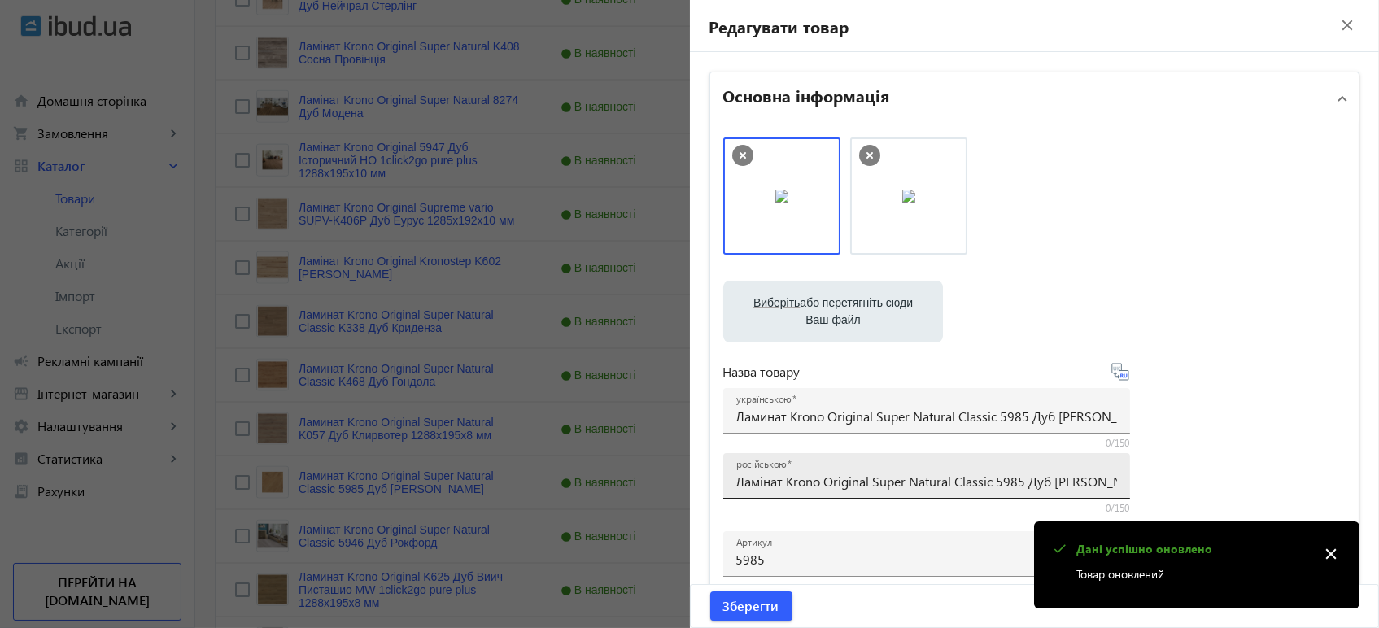
click at [784, 479] on input "Ламінат Krono Original Super Natural Classic 5985 Дуб [PERSON_NAME]" at bounding box center [926, 481] width 381 height 17
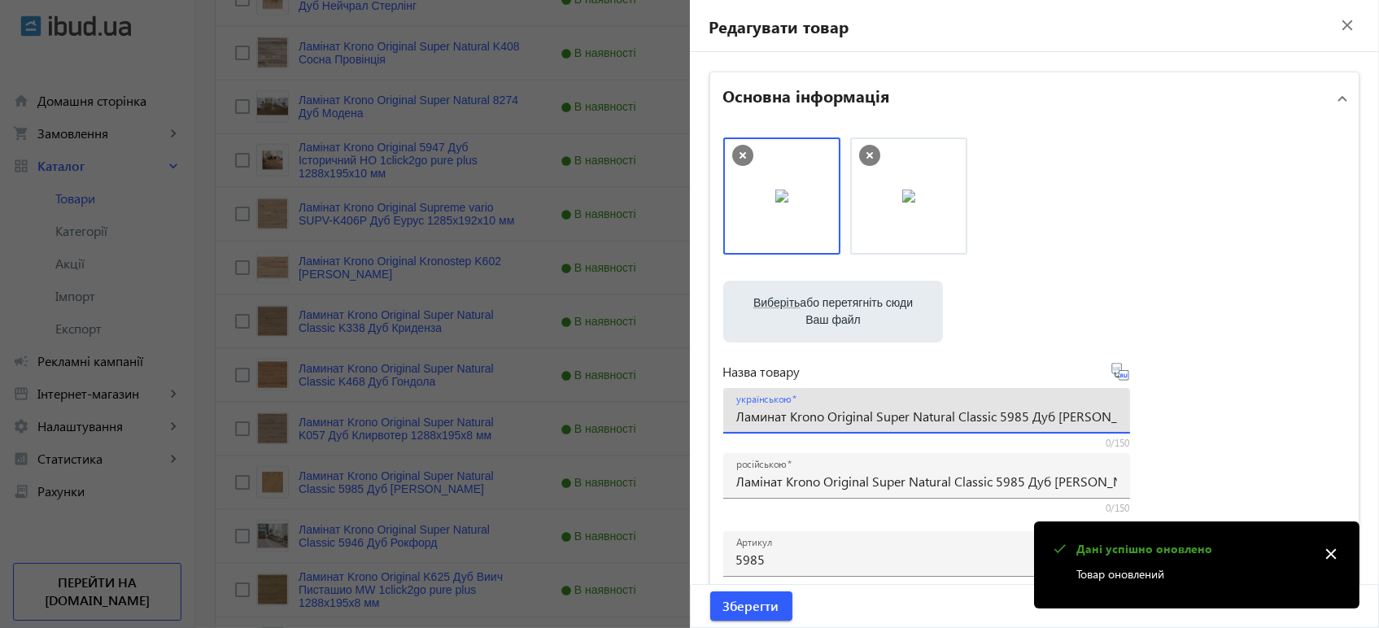
click at [814, 415] on input "Ламинат Krono Original Super Natural Classic 5985 Дуб Шервуд" at bounding box center [926, 415] width 381 height 17
paste input "і"
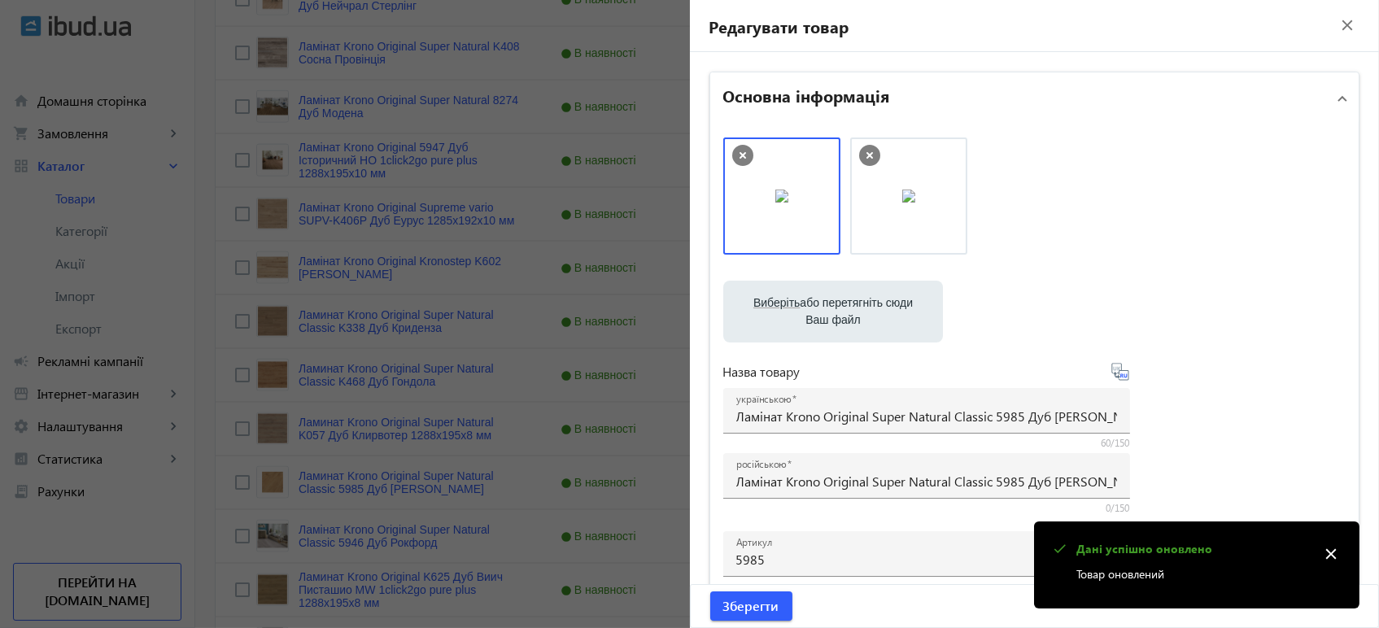
click at [1124, 373] on icon at bounding box center [1120, 372] width 20 height 20
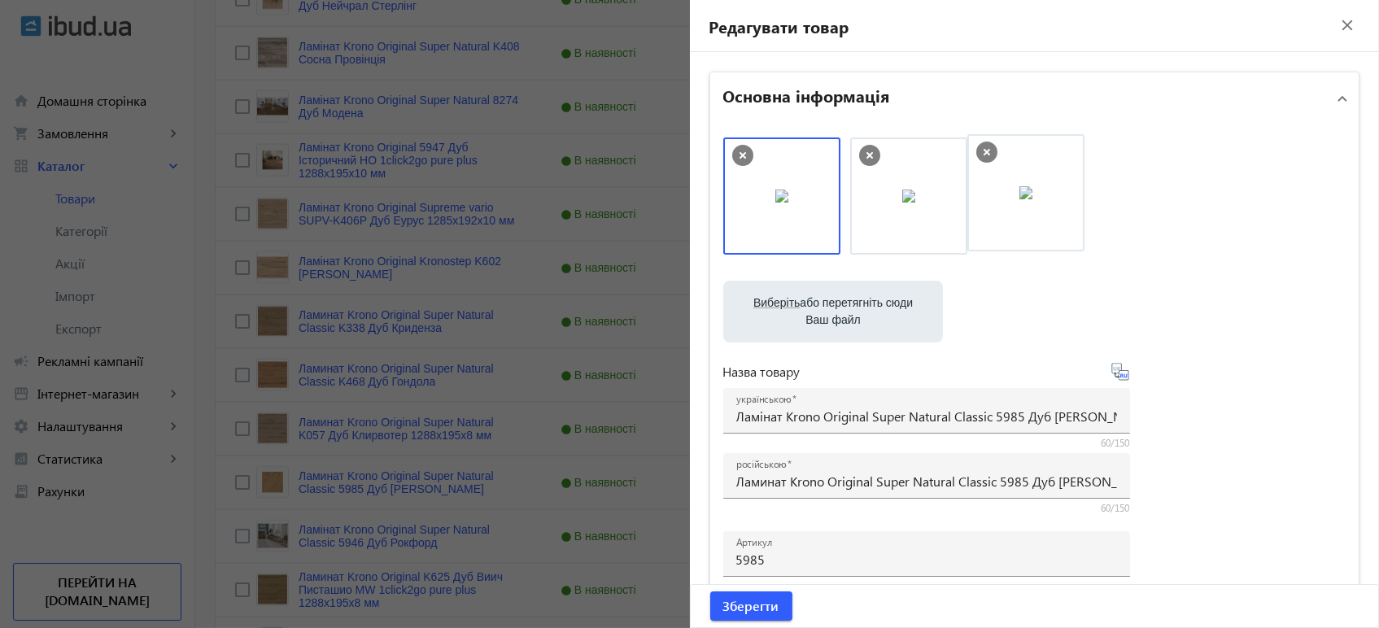
drag, startPoint x: 791, startPoint y: 215, endPoint x: 1021, endPoint y: 212, distance: 229.4
drag, startPoint x: 930, startPoint y: 218, endPoint x: 788, endPoint y: 213, distance: 141.6
click at [747, 610] on span "Зберегти" at bounding box center [751, 606] width 56 height 18
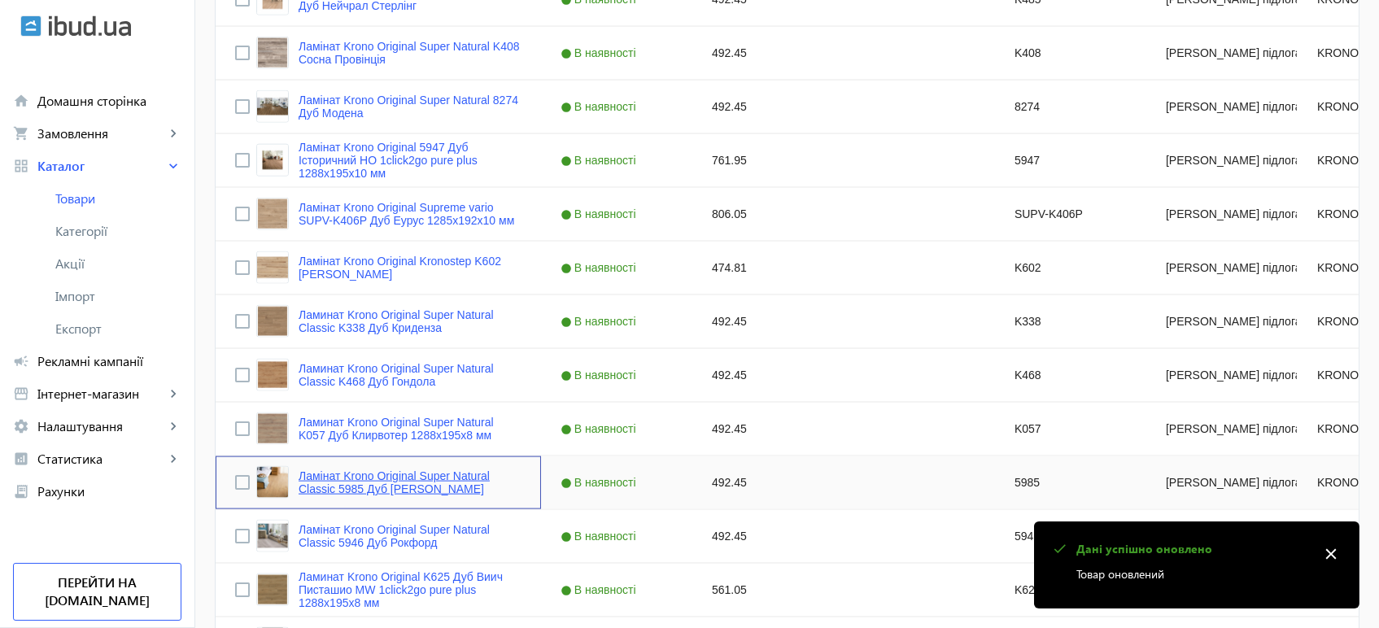
click at [375, 494] on link "Ламінат Krono Original Super Natural Classic 5985 Дуб [PERSON_NAME]" at bounding box center [409, 482] width 223 height 26
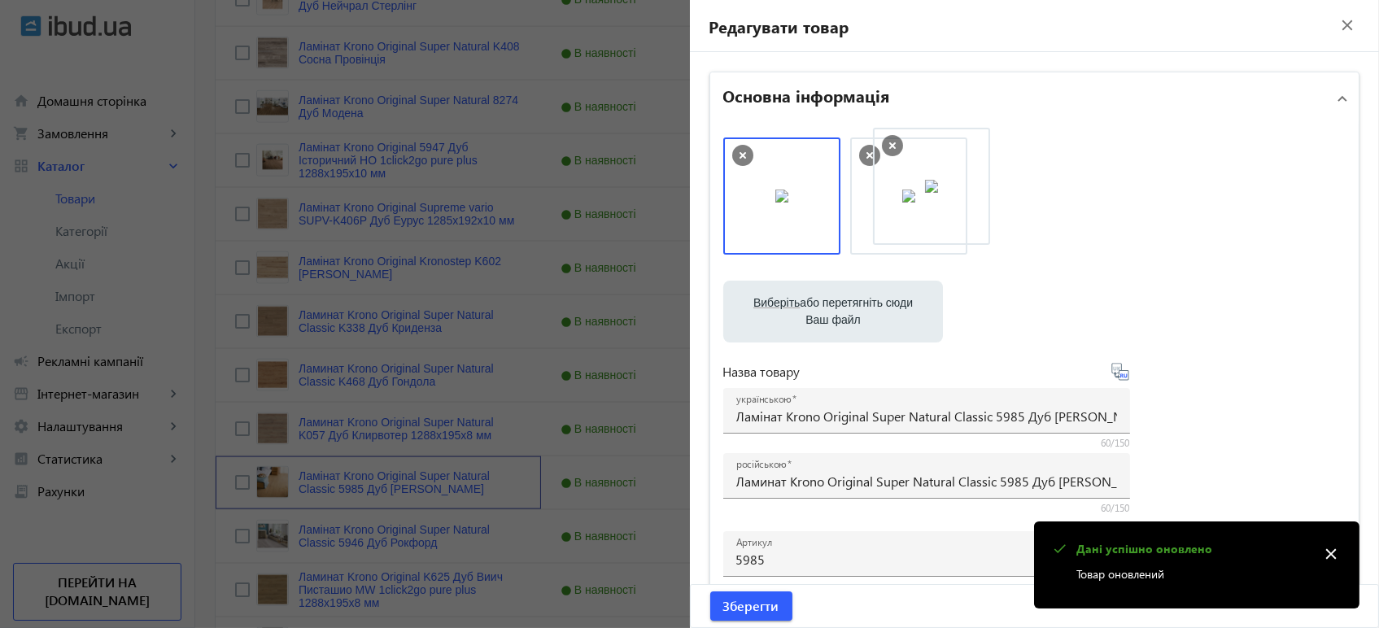
drag, startPoint x: 787, startPoint y: 225, endPoint x: 912, endPoint y: 211, distance: 125.2
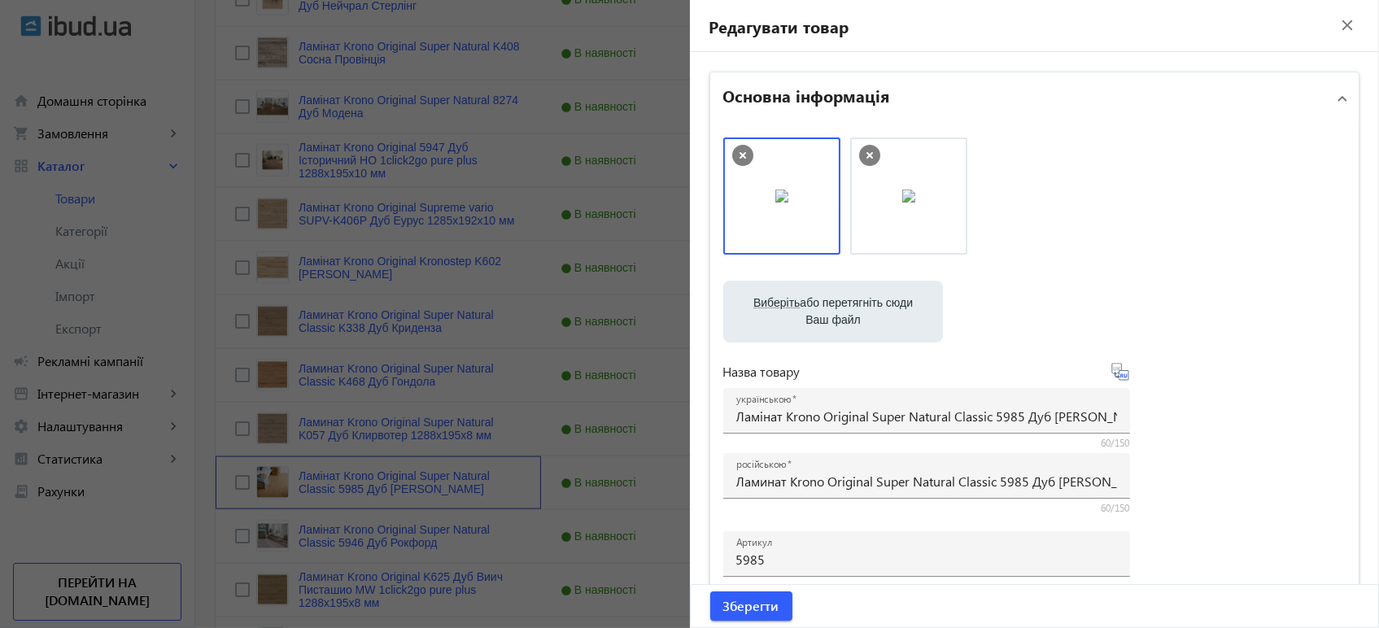
click at [913, 203] on img at bounding box center [908, 195] width 13 height 13
click at [756, 616] on span "submit" at bounding box center [751, 605] width 82 height 39
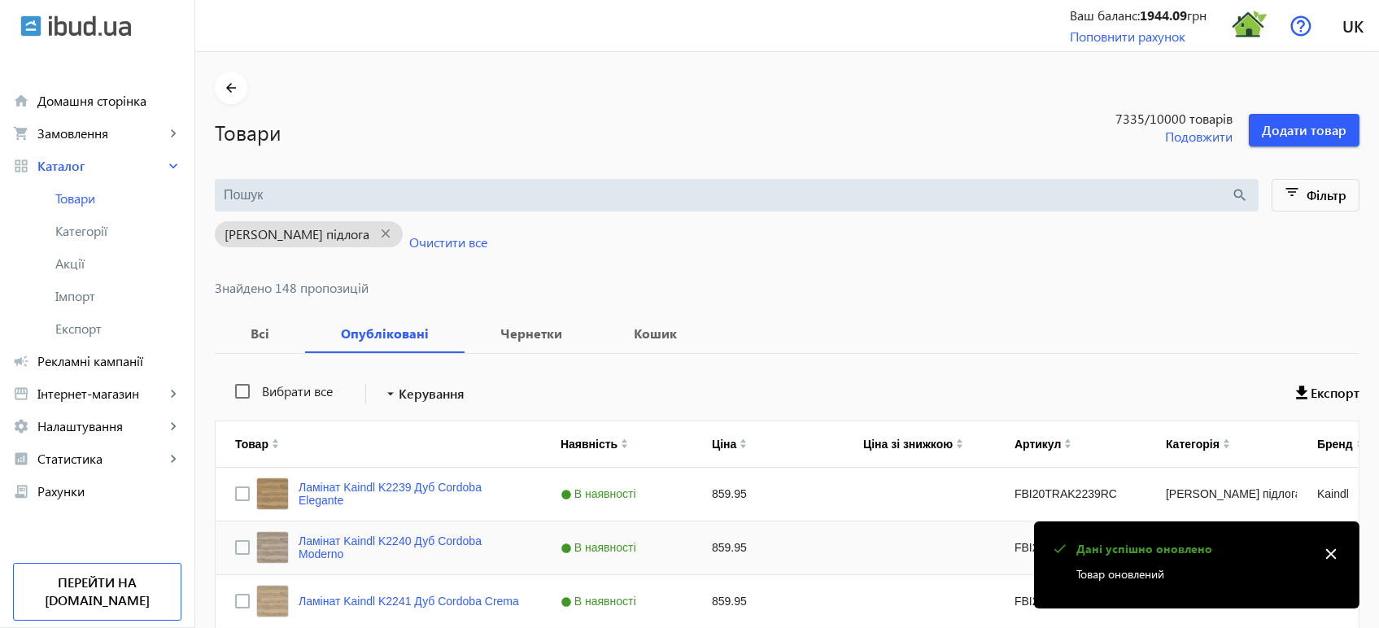
scroll to position [4467, 0]
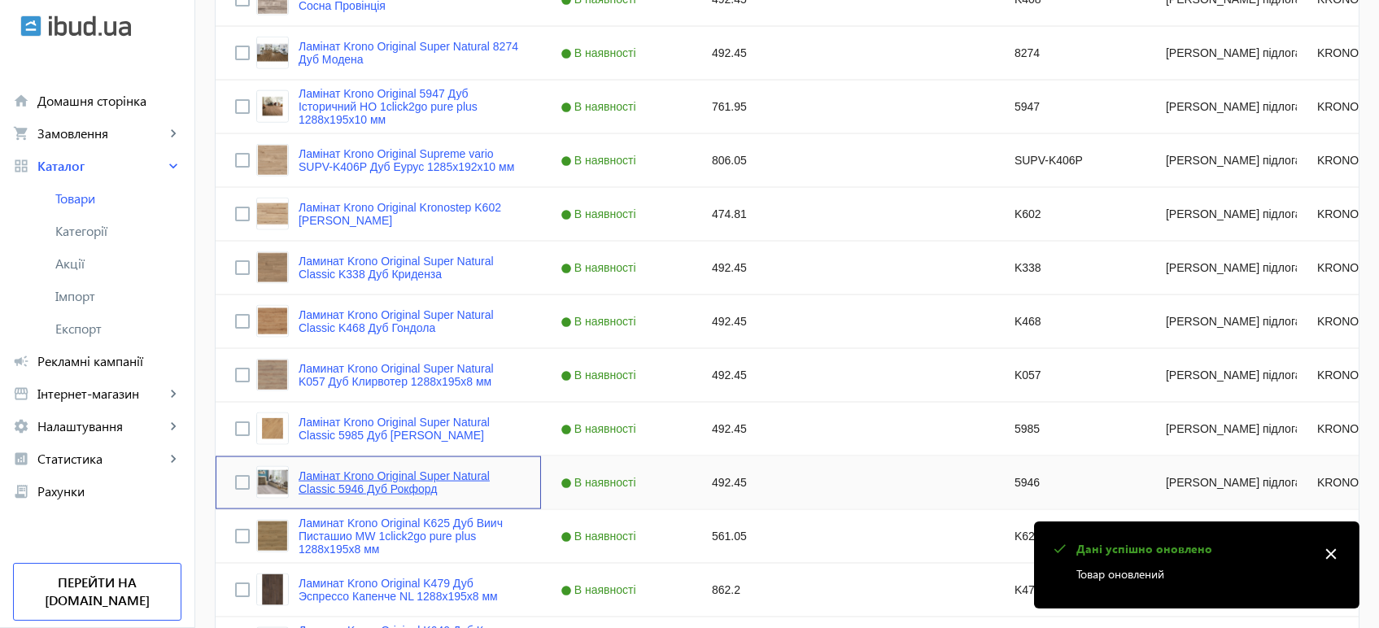
click at [319, 480] on link "Ламінат Krono Original Super Natural Classic 5946 Дуб Рокфорд" at bounding box center [409, 482] width 223 height 26
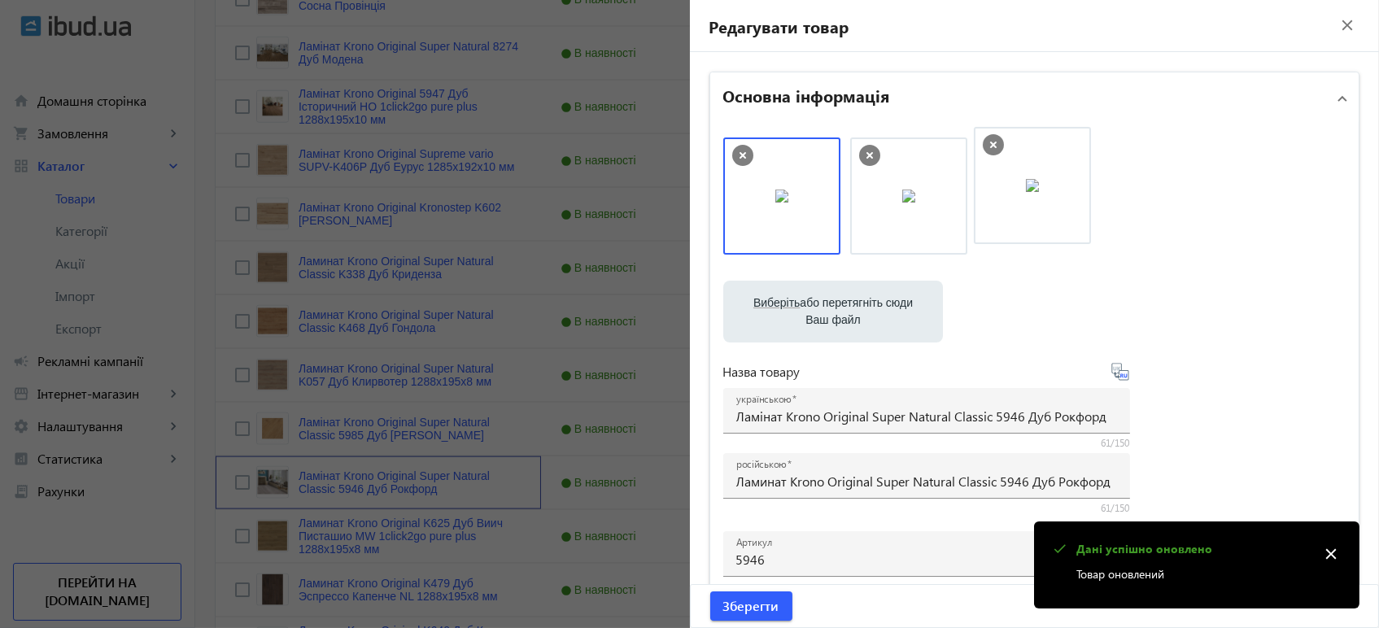
drag, startPoint x: 890, startPoint y: 220, endPoint x: 1009, endPoint y: 204, distance: 120.5
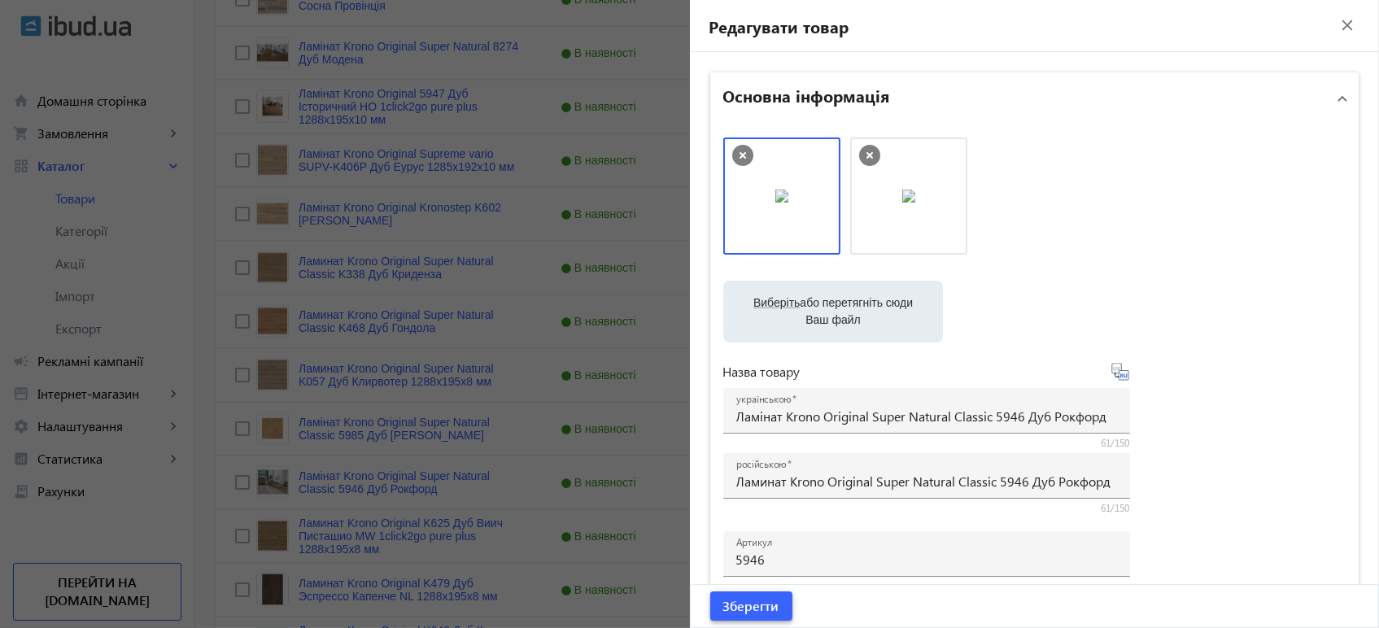
click at [750, 610] on span "Зберегти" at bounding box center [751, 606] width 56 height 18
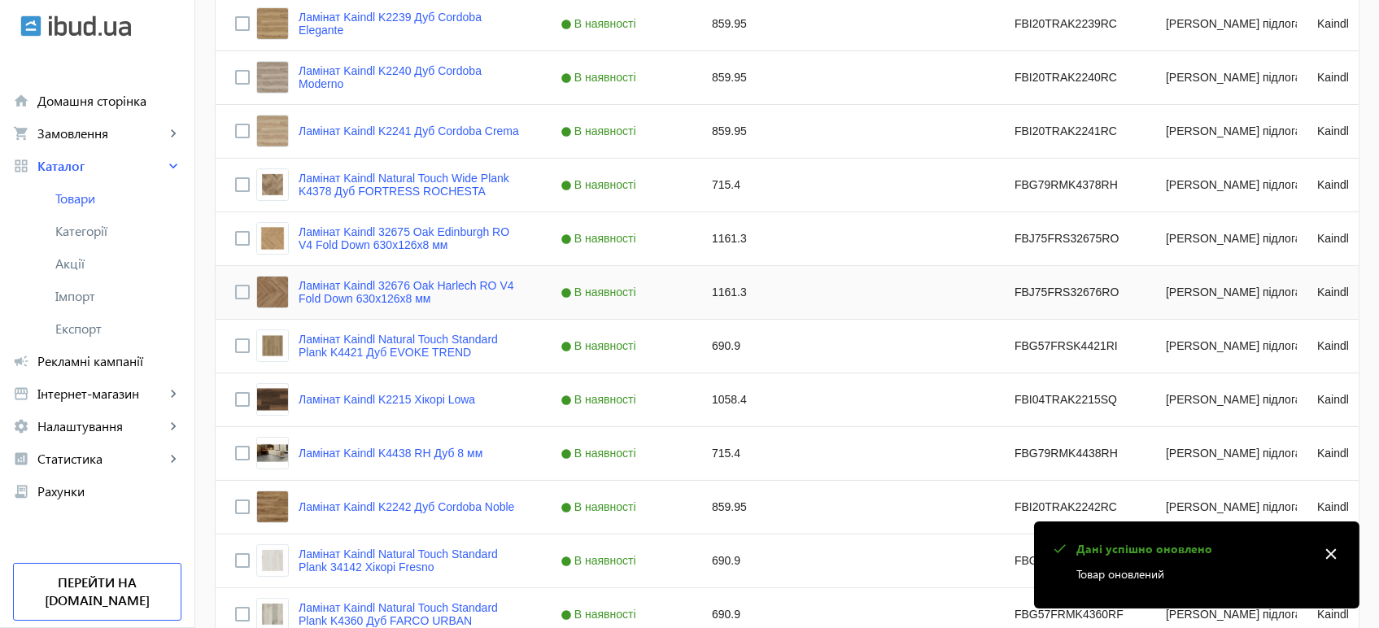
scroll to position [632, 0]
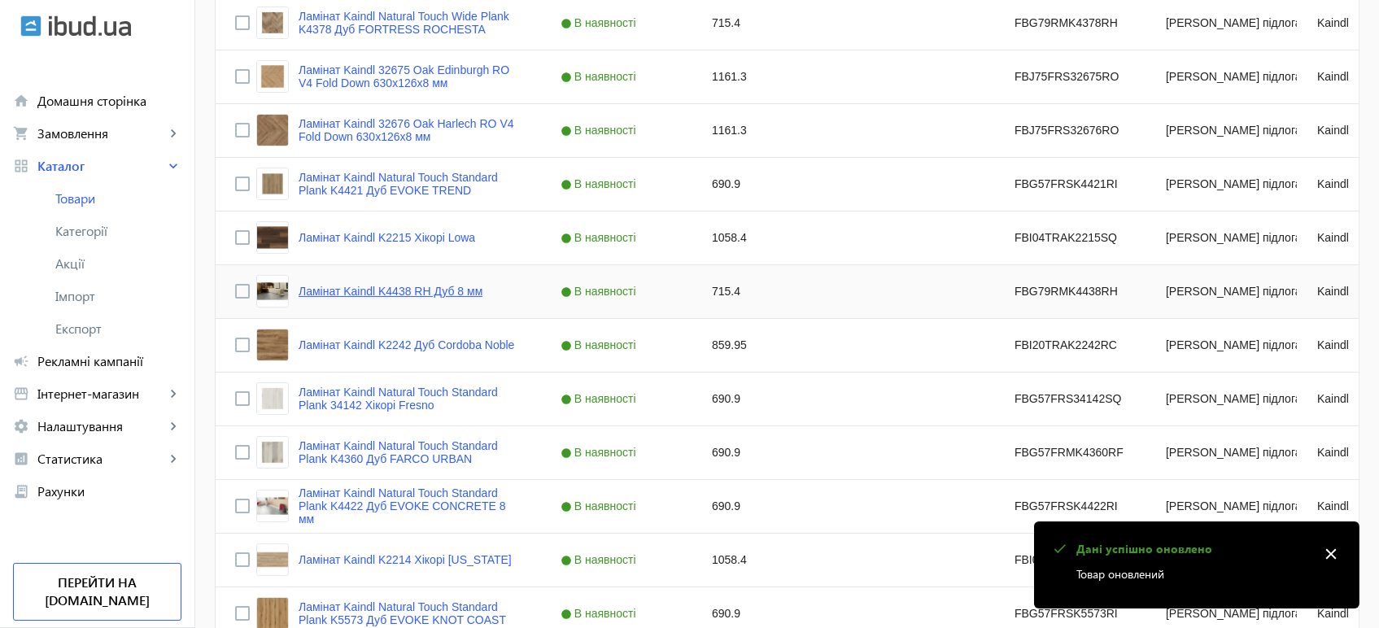
click at [322, 289] on link "Ламінат Kaindl K4438 RH Дуб 8 мм" at bounding box center [390, 291] width 184 height 13
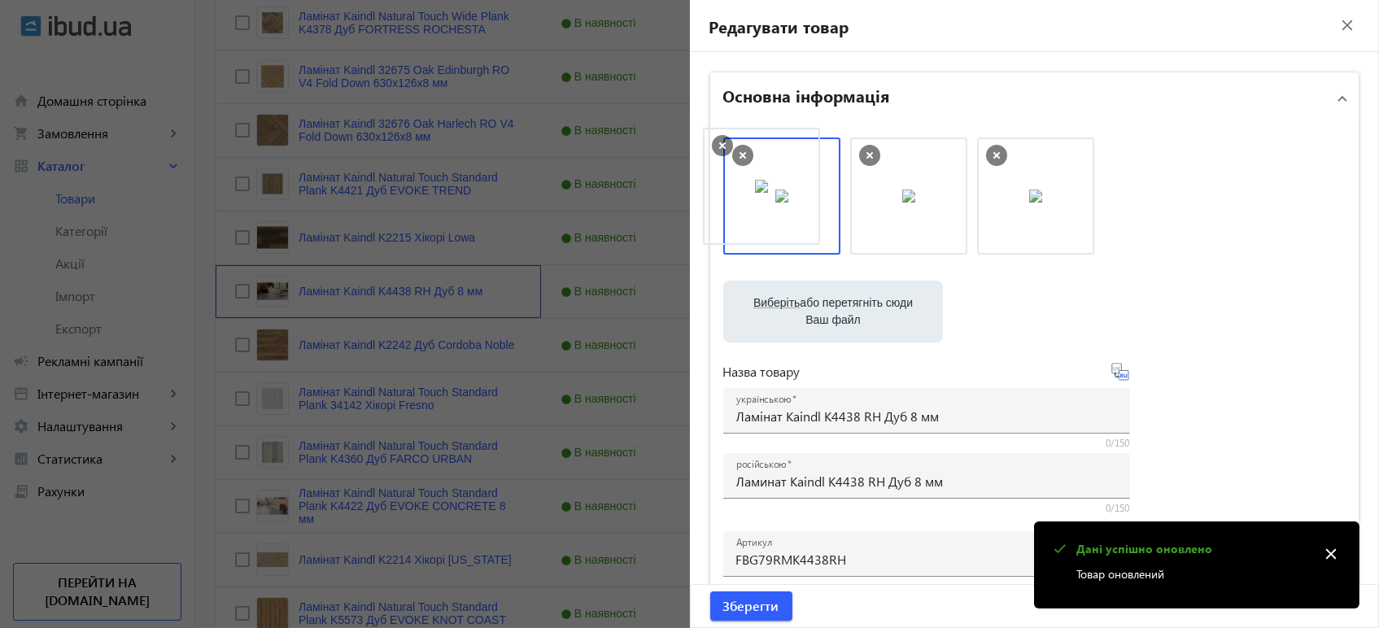
drag, startPoint x: 892, startPoint y: 203, endPoint x: 750, endPoint y: 194, distance: 142.6
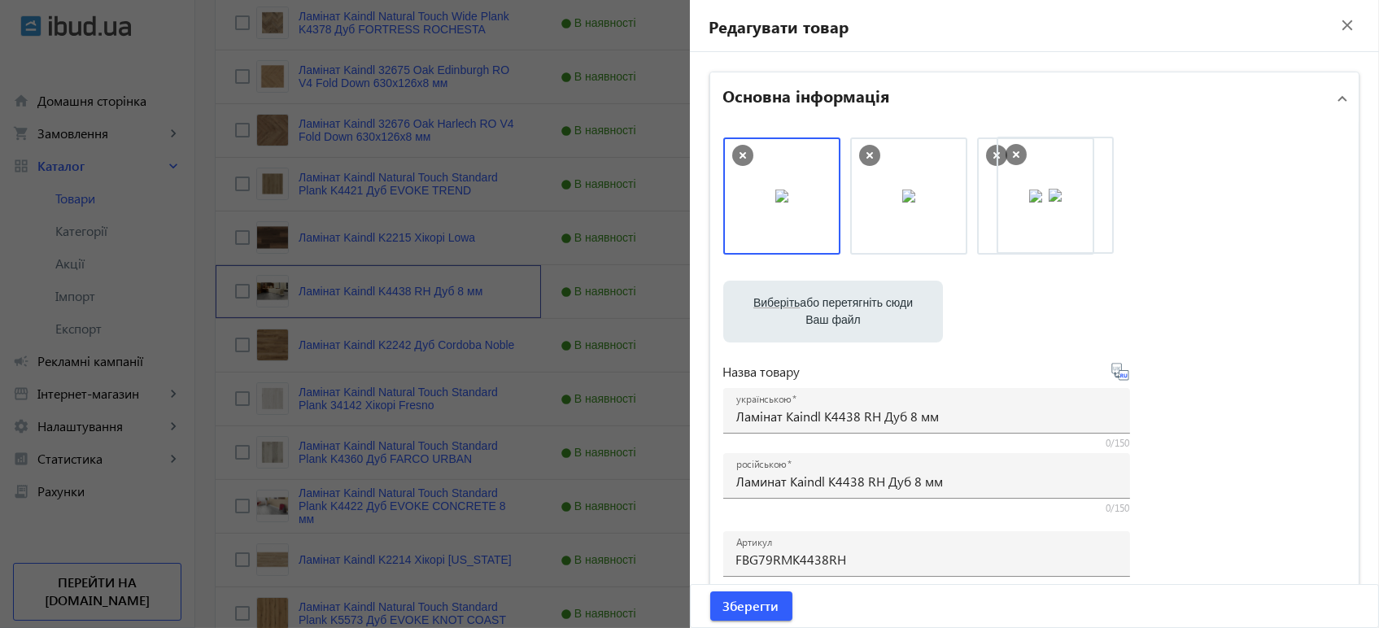
drag, startPoint x: 764, startPoint y: 207, endPoint x: 1043, endPoint y: 205, distance: 278.1
drag, startPoint x: 925, startPoint y: 205, endPoint x: 1092, endPoint y: 210, distance: 167.6
drag, startPoint x: 971, startPoint y: 220, endPoint x: 746, endPoint y: 213, distance: 225.4
click at [734, 610] on span "Зберегти" at bounding box center [751, 606] width 56 height 18
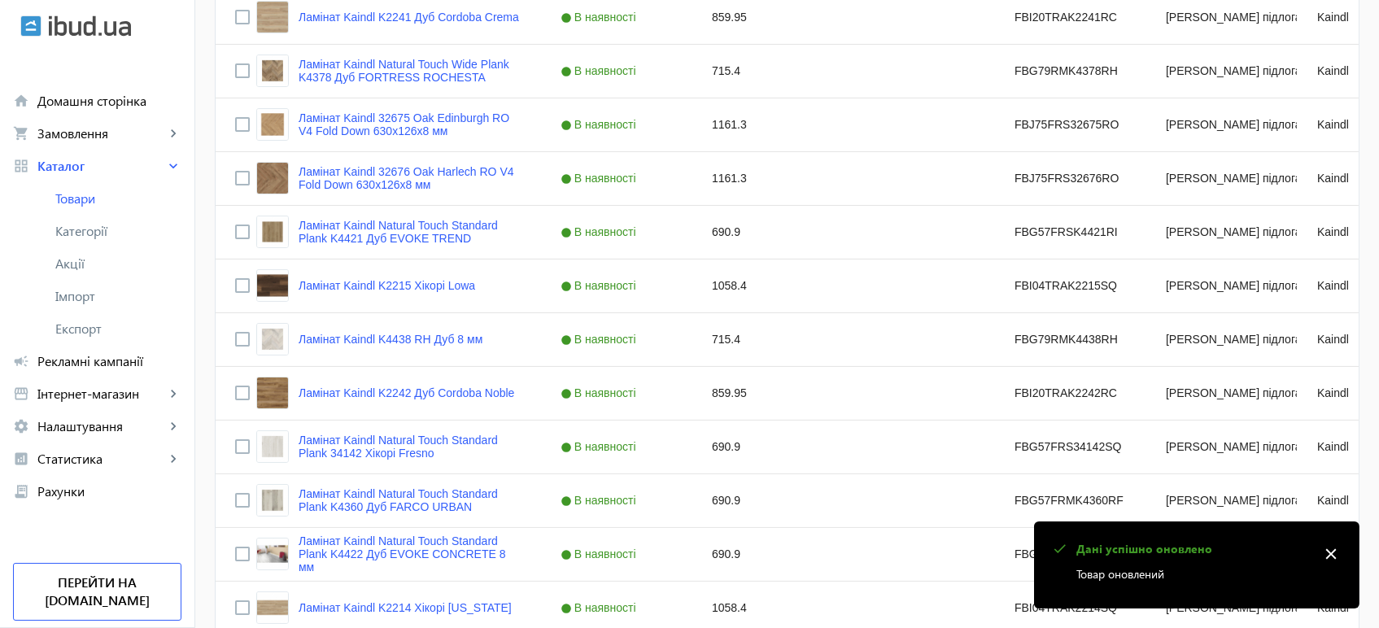
scroll to position [722, 0]
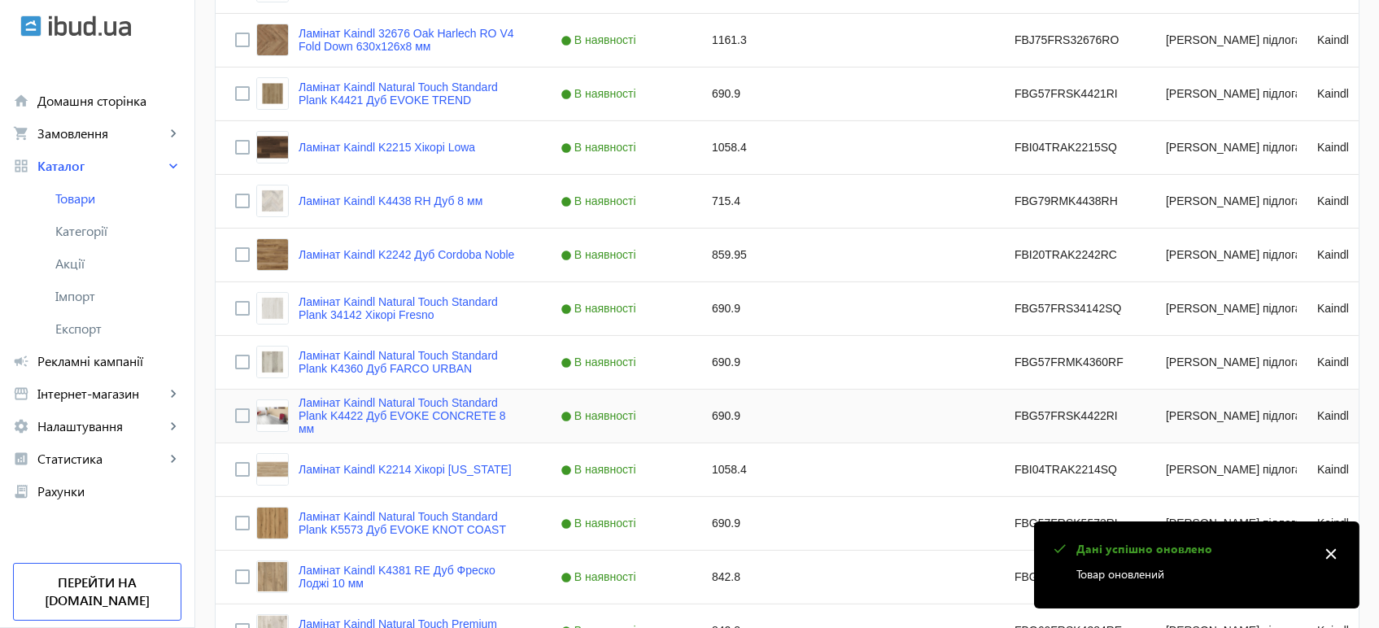
click at [271, 433] on div "Ламінат Kaindl Natural Touch Standard Plank K4422 Дуб EVOKE CONCRETE 8 мм" at bounding box center [388, 415] width 265 height 39
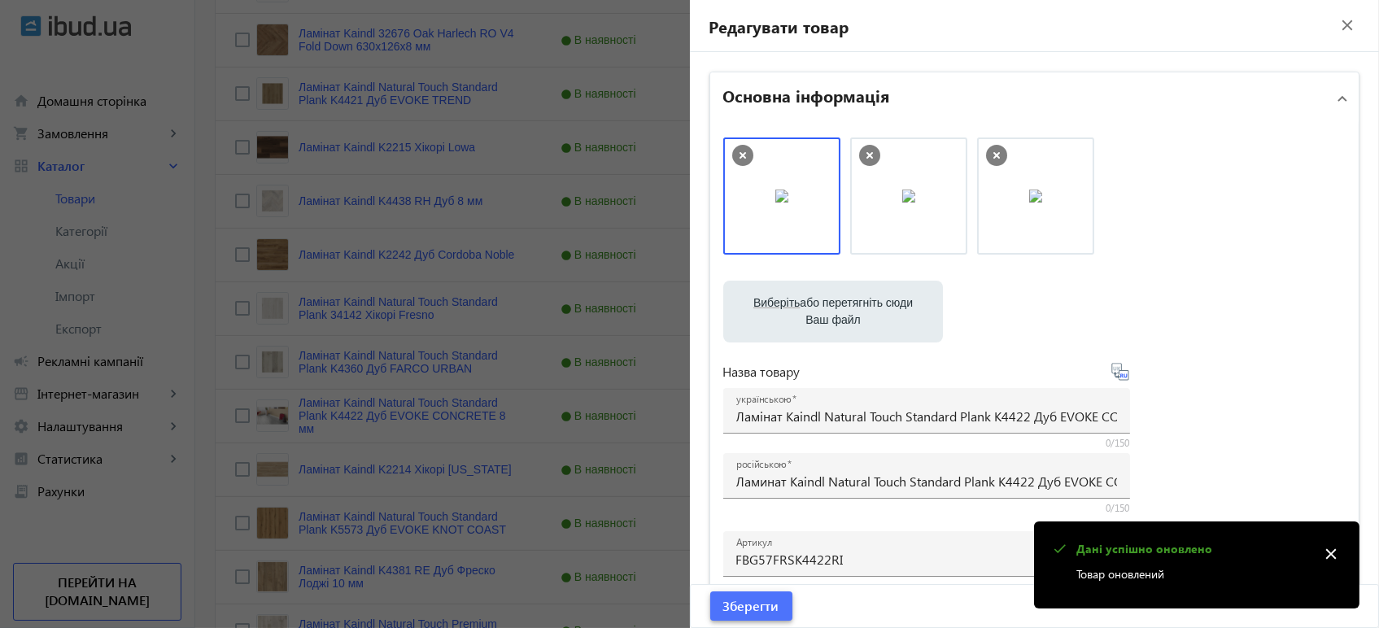
click at [743, 608] on span "Зберегти" at bounding box center [751, 606] width 56 height 18
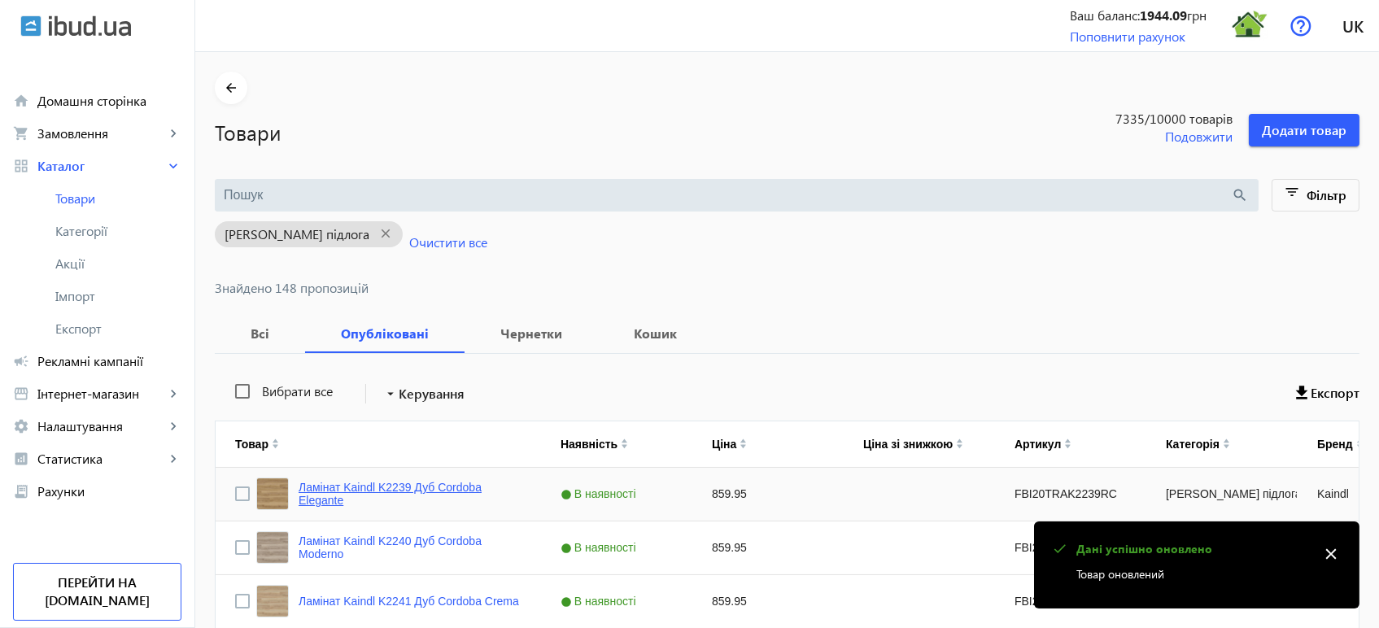
scroll to position [4520, 0]
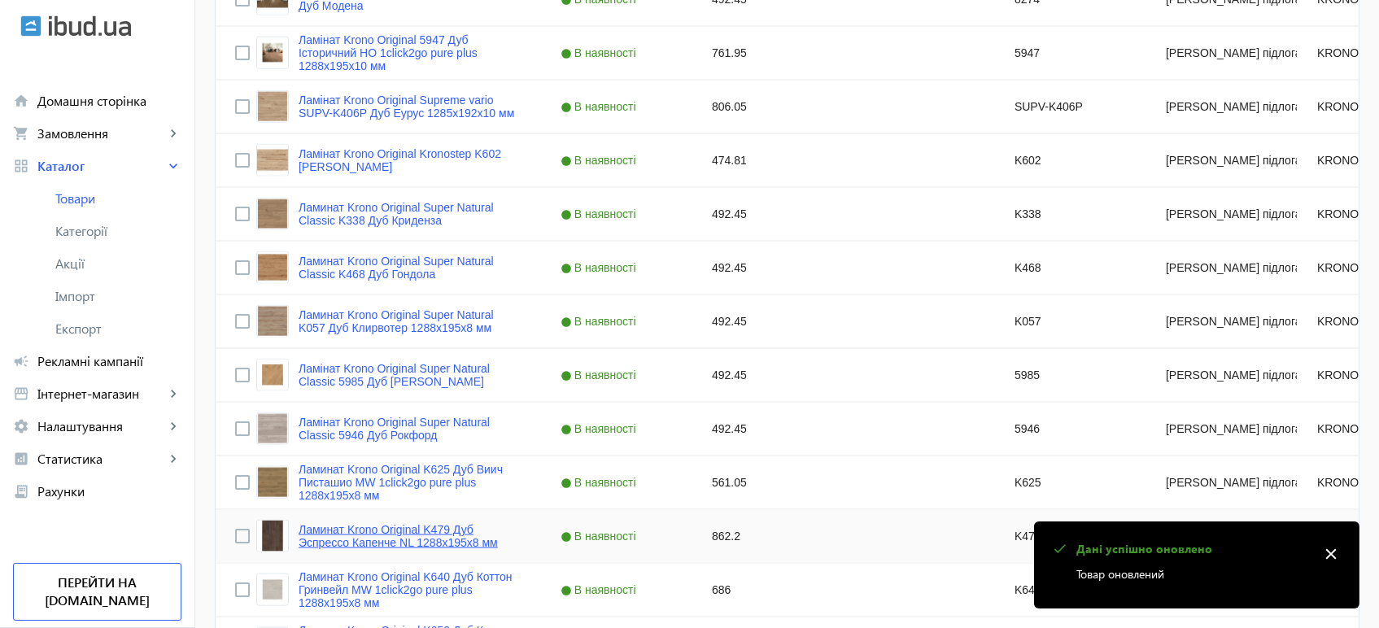
click at [325, 525] on link "Ламинат Krono Original K479 Дуб Эспрессо Капенче NL 1288x195x8 мм" at bounding box center [409, 536] width 223 height 26
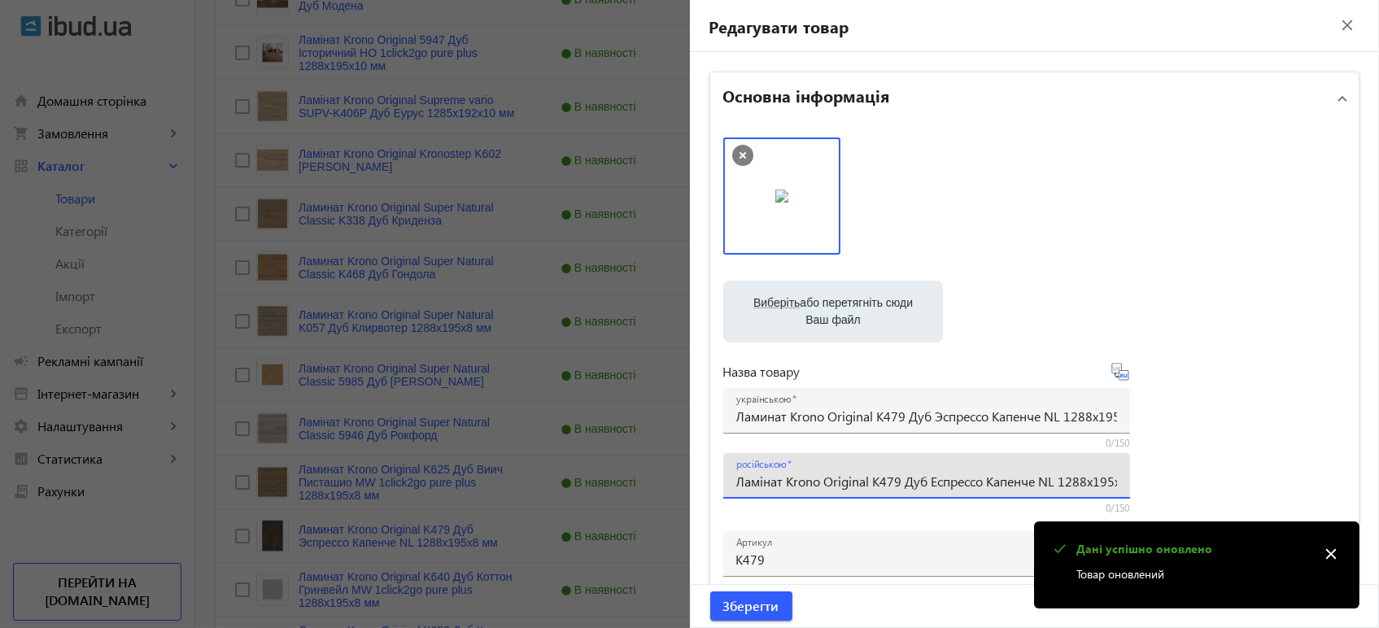
click at [799, 480] on input "Ламінат Krono Original K479 Дуб Еспрессо Капенче NL 1288x195x8 мм" at bounding box center [926, 481] width 381 height 17
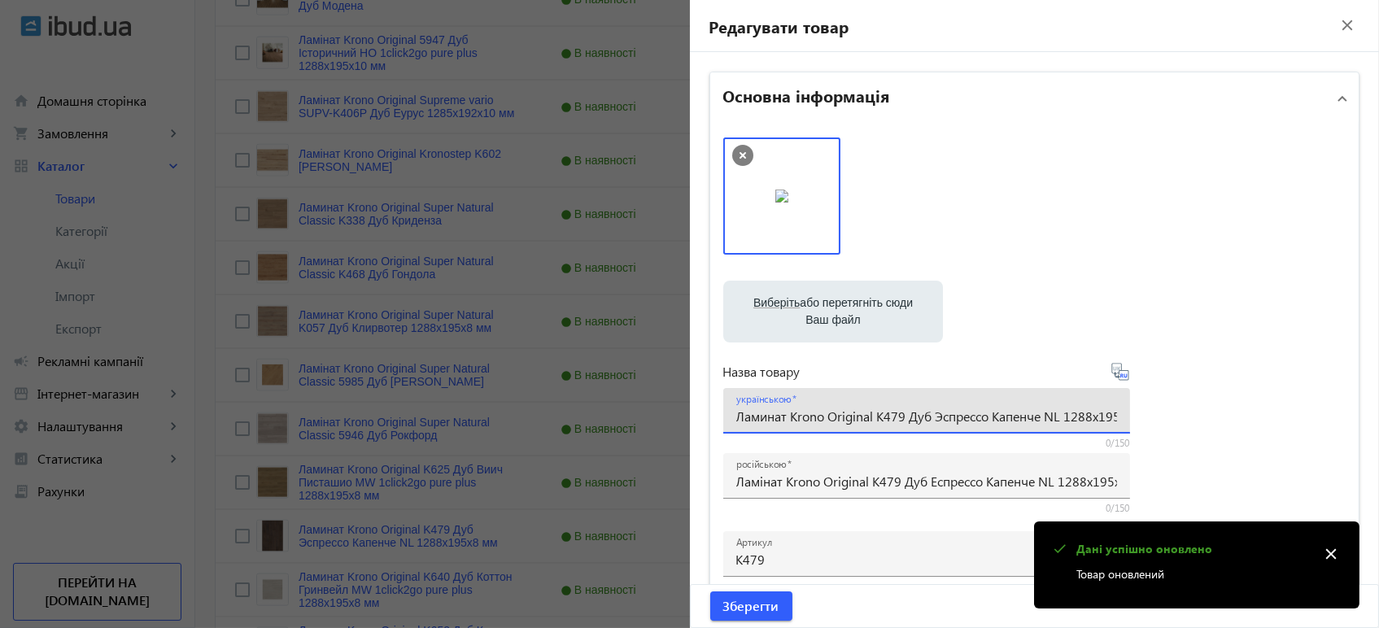
click at [812, 415] on input "Ламинат Krono Original K479 Дуб Эспрессо Капенче NL 1288x195x8 мм" at bounding box center [926, 415] width 381 height 17
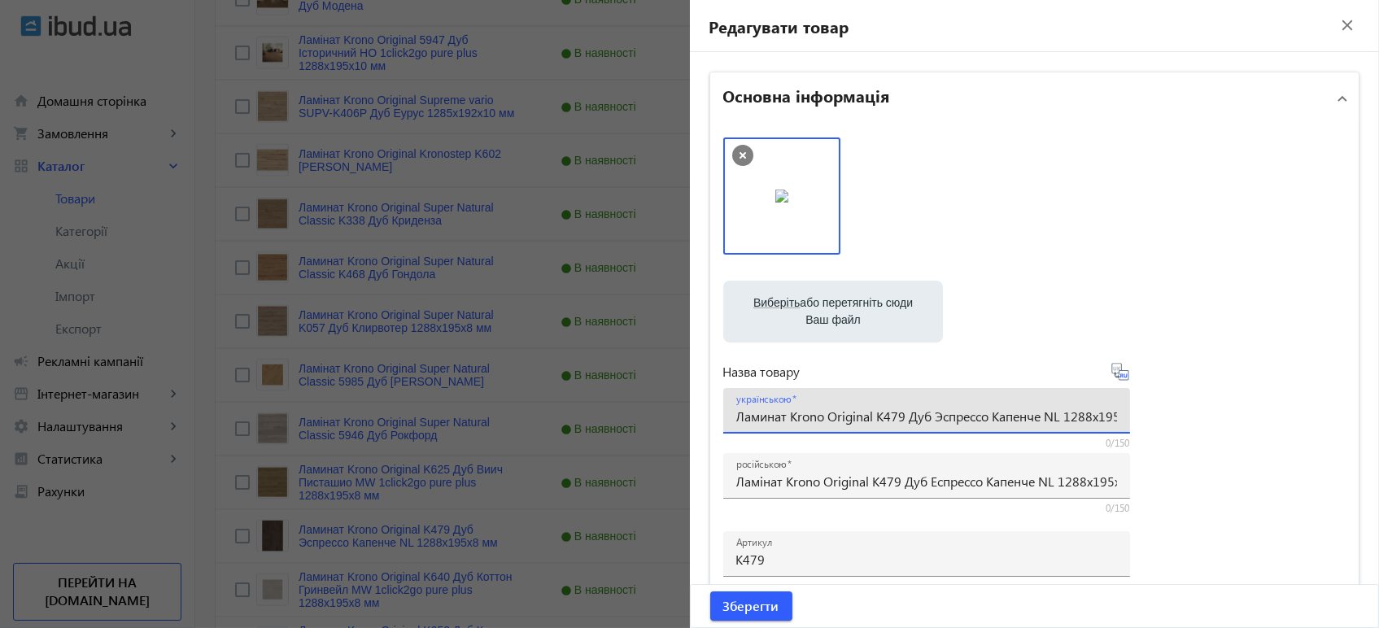
paste input "інат Krono Original K479 Дуб Е"
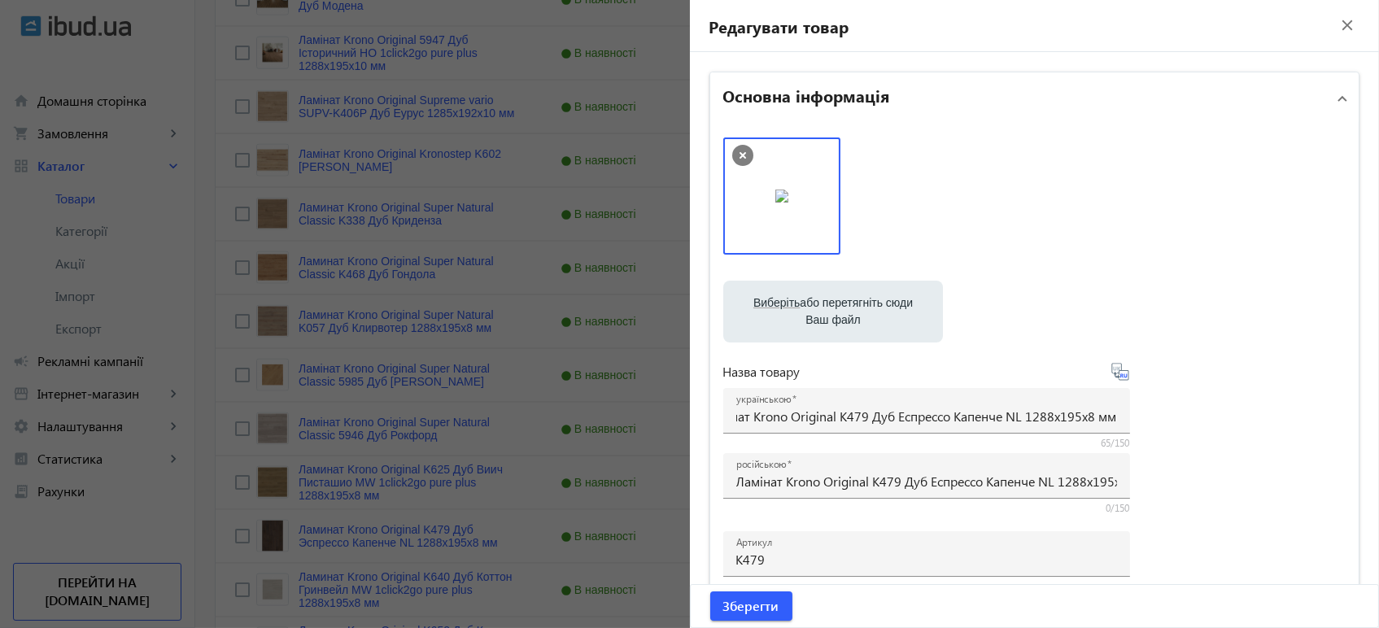
scroll to position [0, 0]
click at [1120, 379] on icon at bounding box center [1120, 372] width 20 height 20
click at [738, 602] on span "Зберегти" at bounding box center [751, 606] width 56 height 18
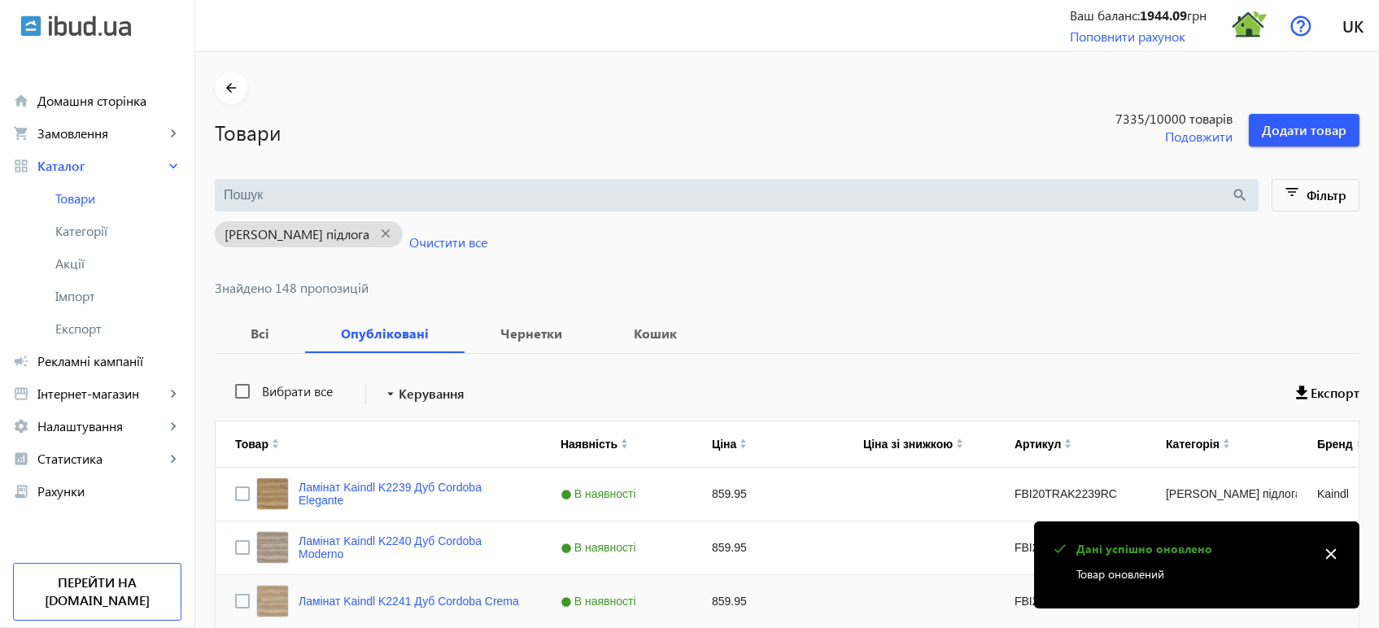
scroll to position [4413, 0]
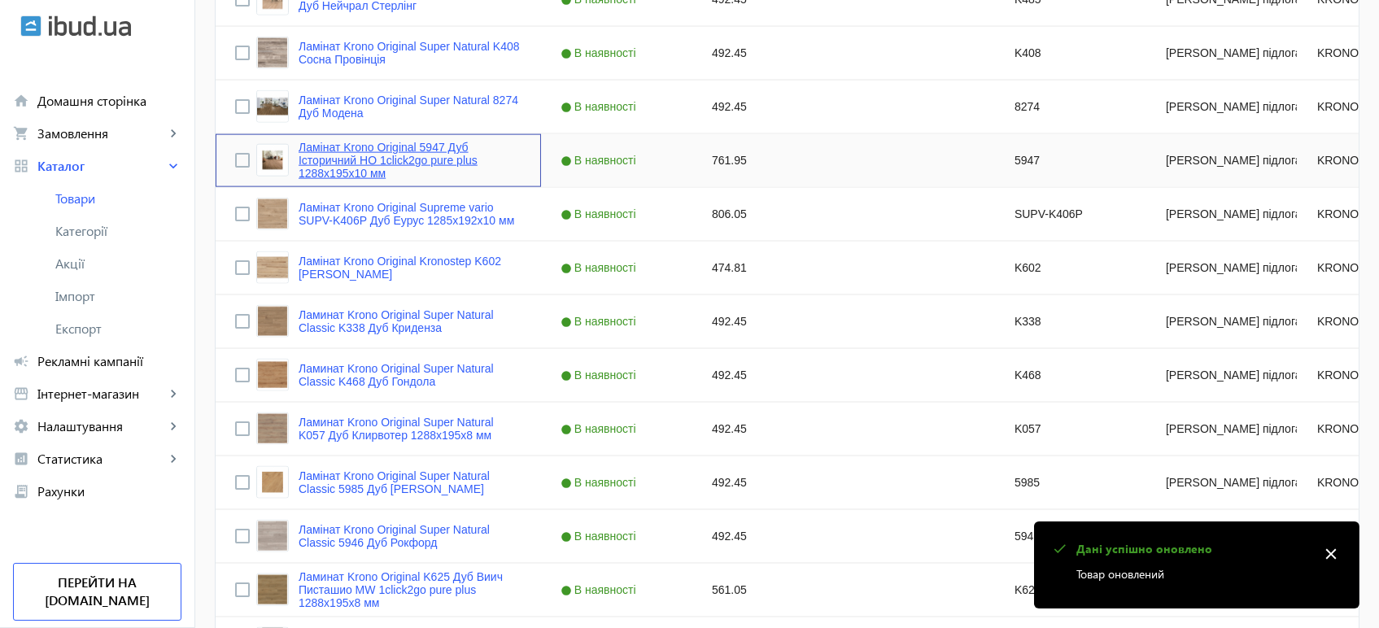
click at [352, 155] on link "Ламінат Krono Original 5947 Дуб Історичний HO 1click2go pure plus 1288x195x10 мм" at bounding box center [409, 160] width 223 height 39
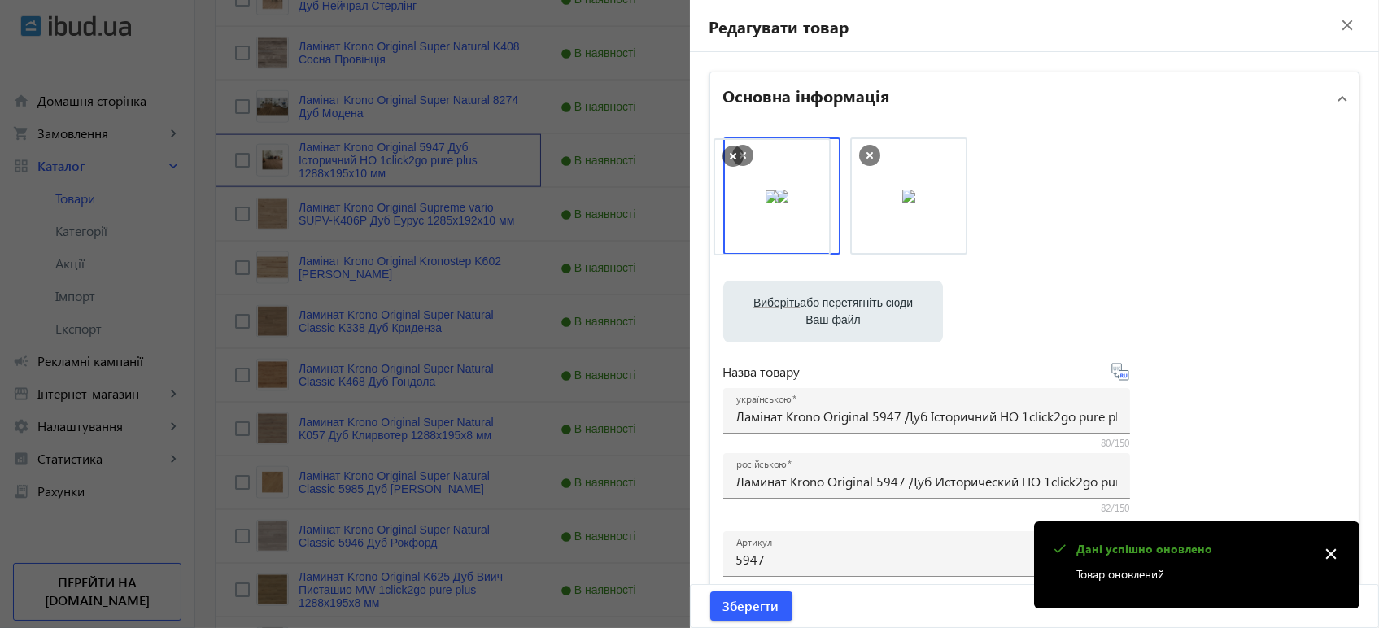
drag, startPoint x: 898, startPoint y: 220, endPoint x: 764, endPoint y: 226, distance: 133.5
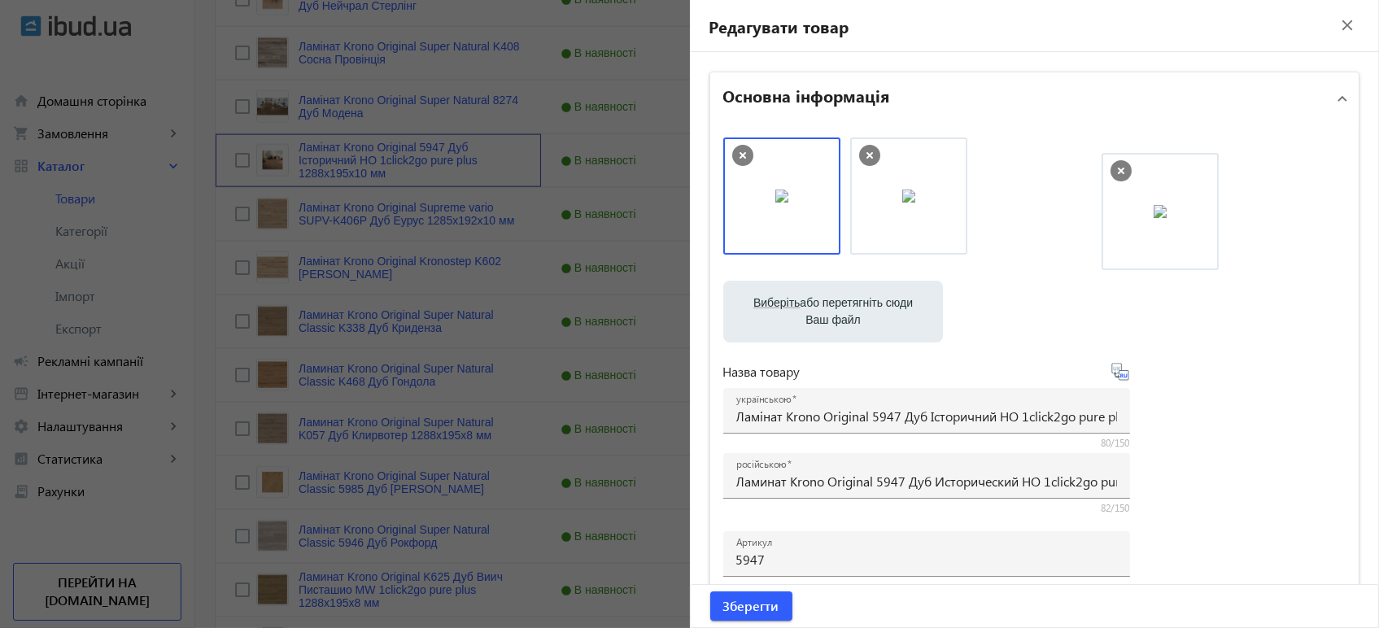
drag, startPoint x: 814, startPoint y: 228, endPoint x: 1126, endPoint y: 239, distance: 311.7
click at [751, 616] on span "submit" at bounding box center [751, 605] width 82 height 39
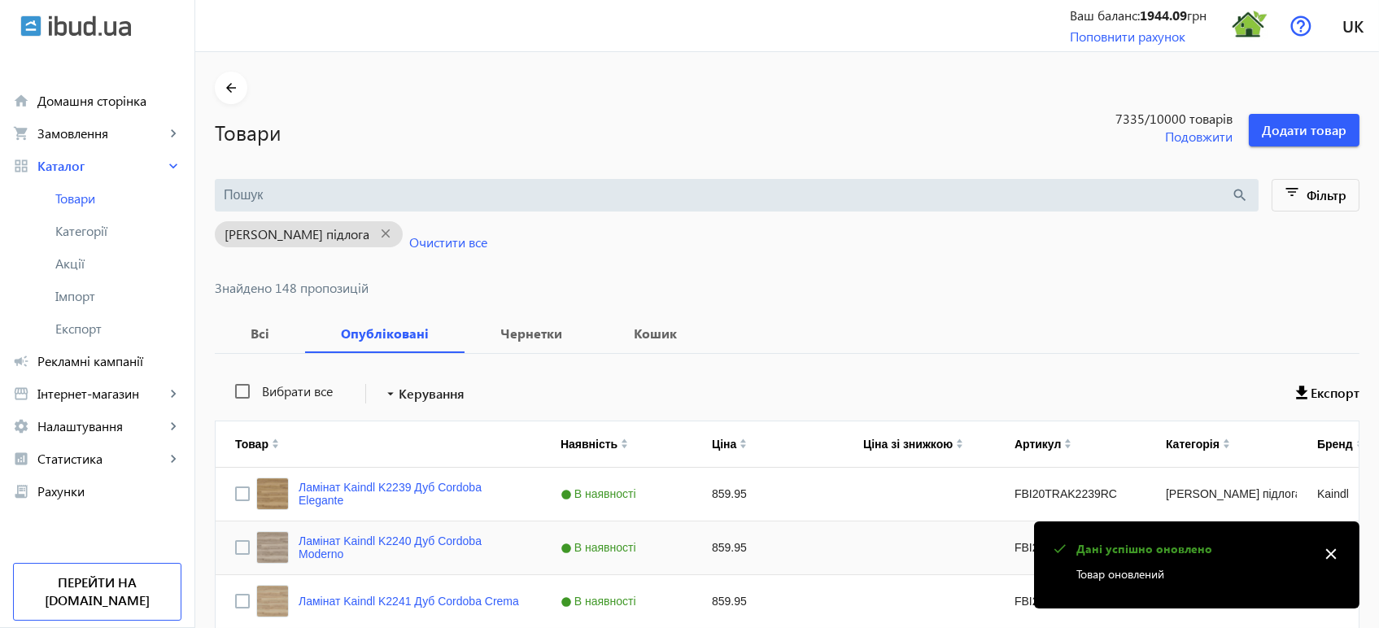
scroll to position [4467, 0]
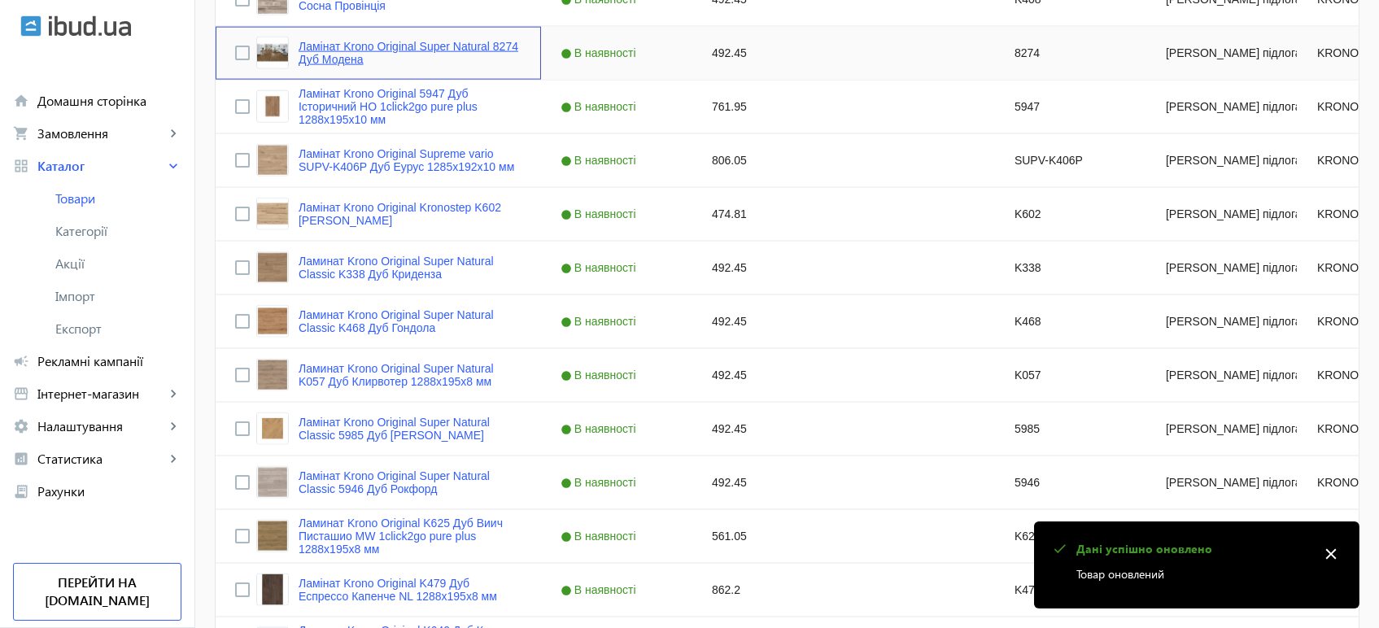
click at [319, 46] on link "Ламінат Krono Original Super Natural 8274 Дуб Модена" at bounding box center [409, 53] width 223 height 26
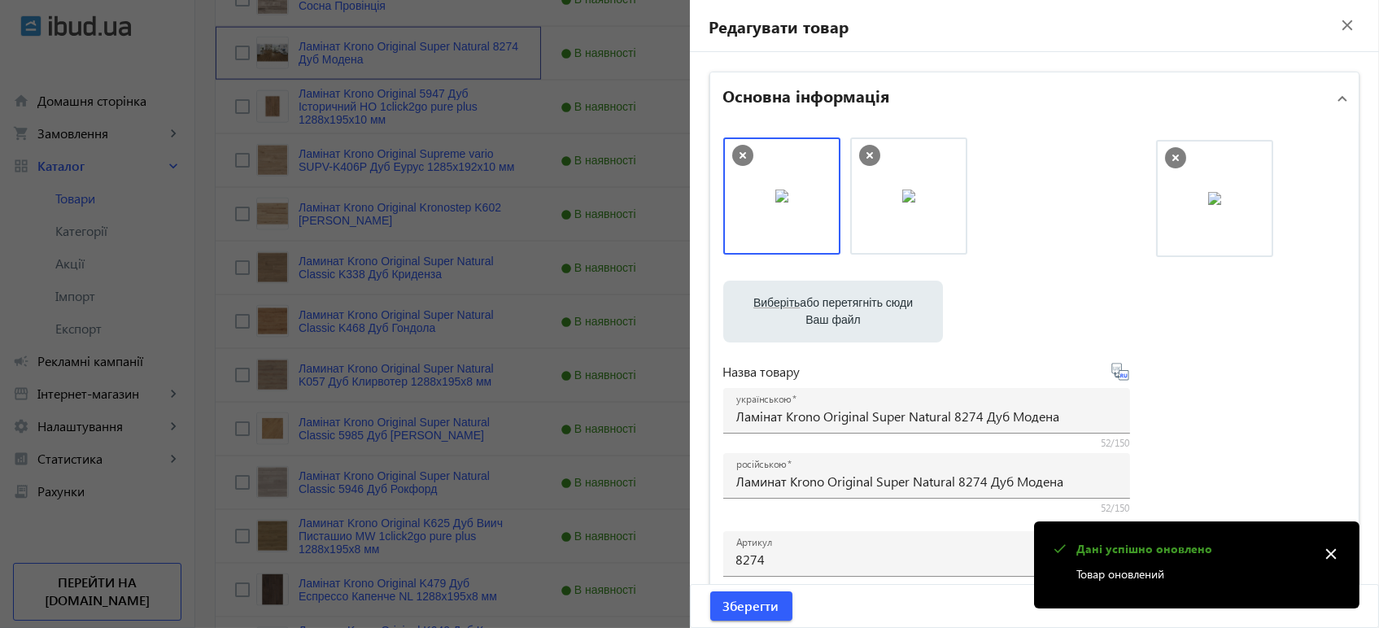
drag, startPoint x: 805, startPoint y: 213, endPoint x: 1230, endPoint y: 211, distance: 424.5
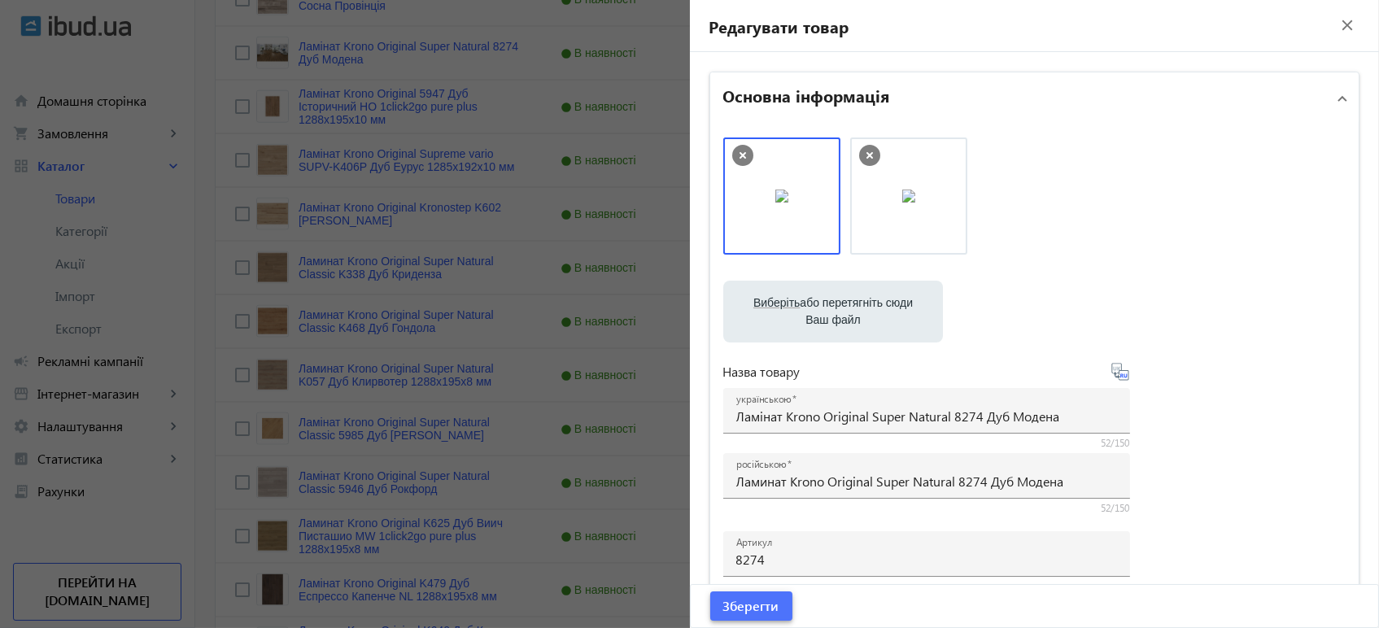
click at [764, 609] on span "Зберегти" at bounding box center [751, 606] width 56 height 18
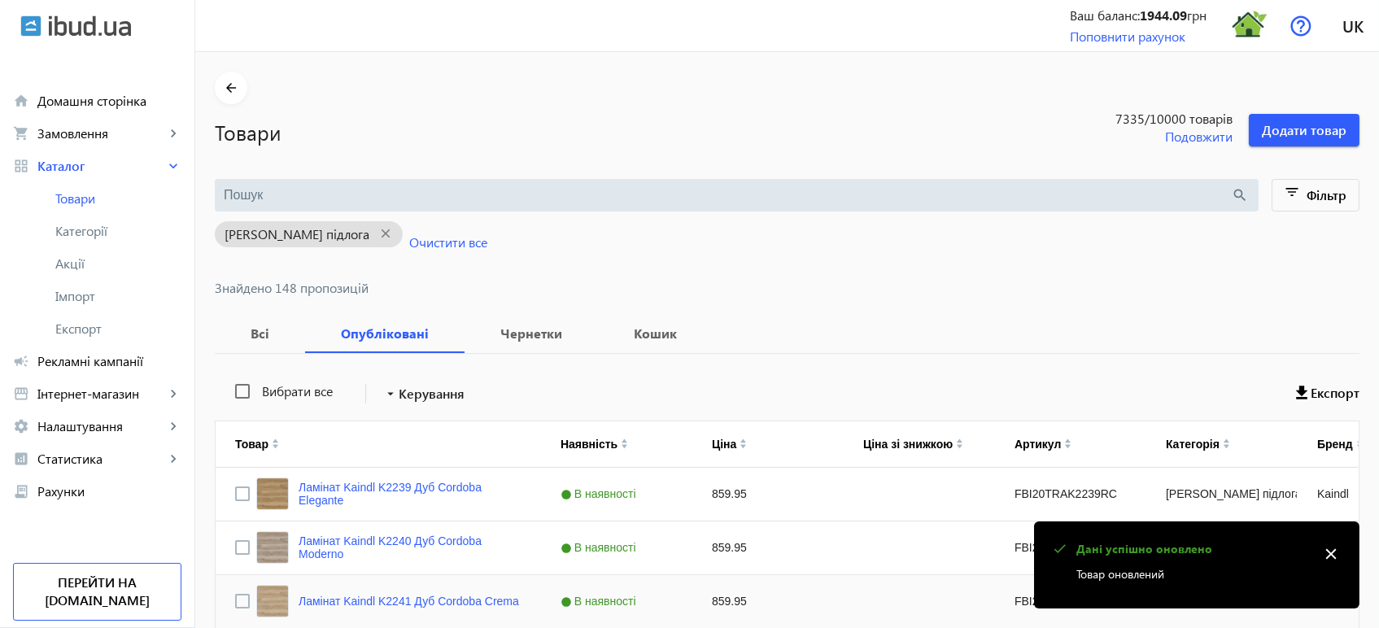
scroll to position [4520, 0]
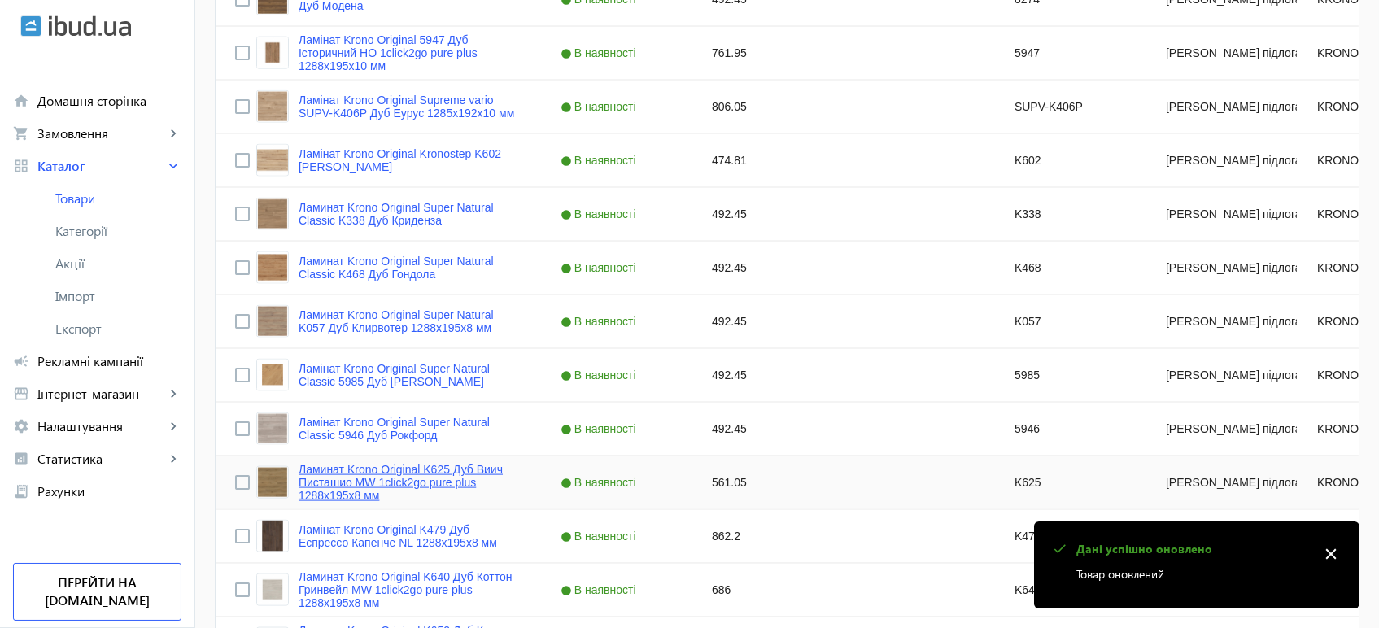
click at [312, 492] on link "Ламинат Krono Original K625 Дуб Виич Писташио MW 1click2go pure plus 1288x195x8…" at bounding box center [409, 482] width 223 height 39
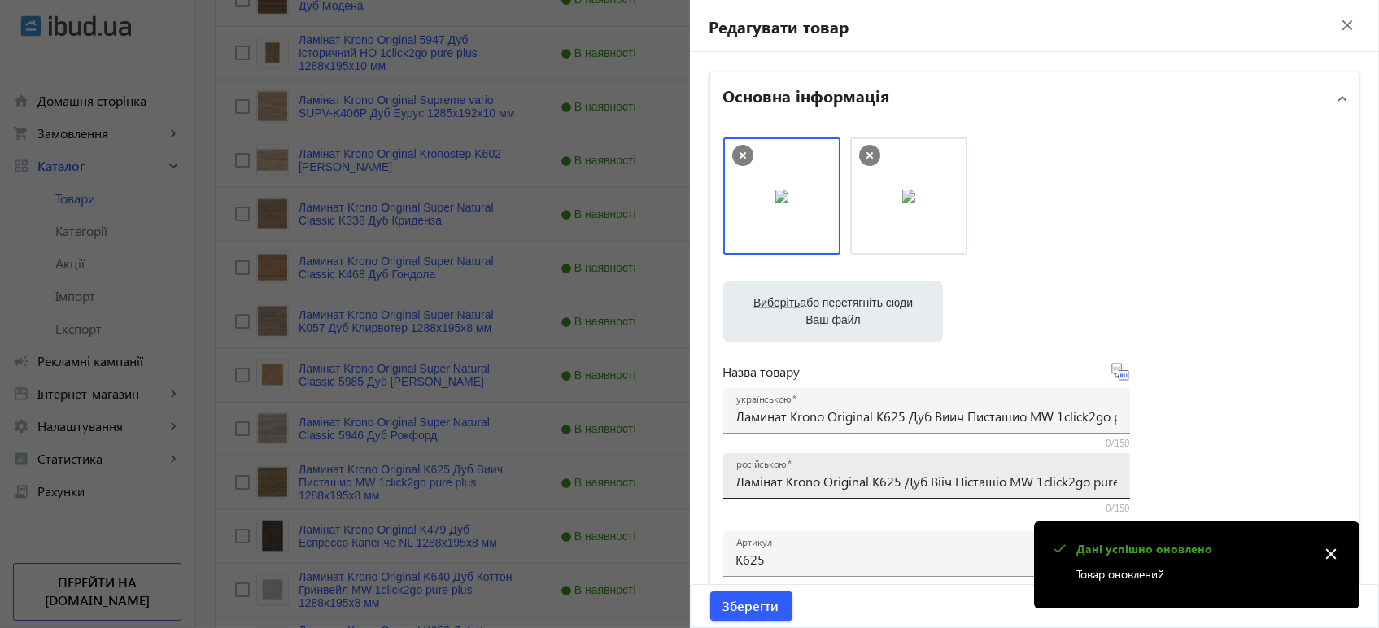
click at [798, 483] on input "Ламінат Krono Original K625 Дуб Вііч Пісташіо MW 1click2go pure plus 1288x195x8…" at bounding box center [926, 481] width 381 height 17
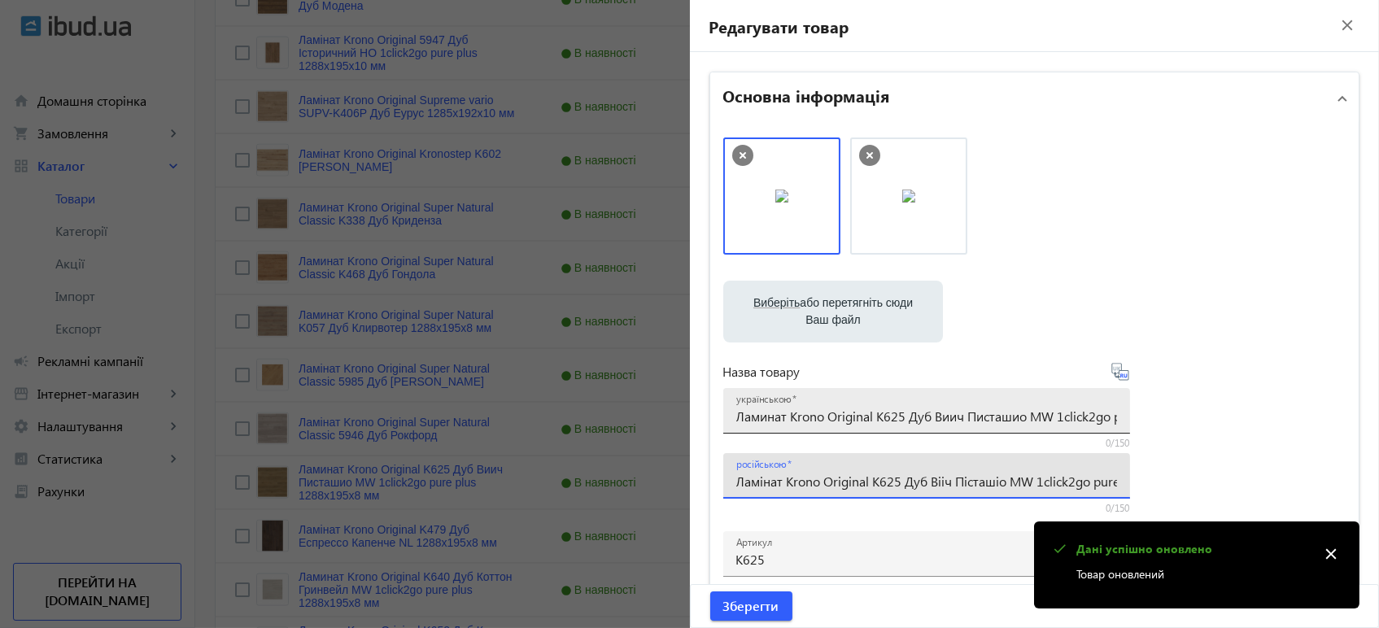
click at [793, 420] on input "Ламинат Krono Original K625 Дуб Виич Писташио MW 1click2go pure plus 1288x195x8…" at bounding box center [926, 415] width 381 height 17
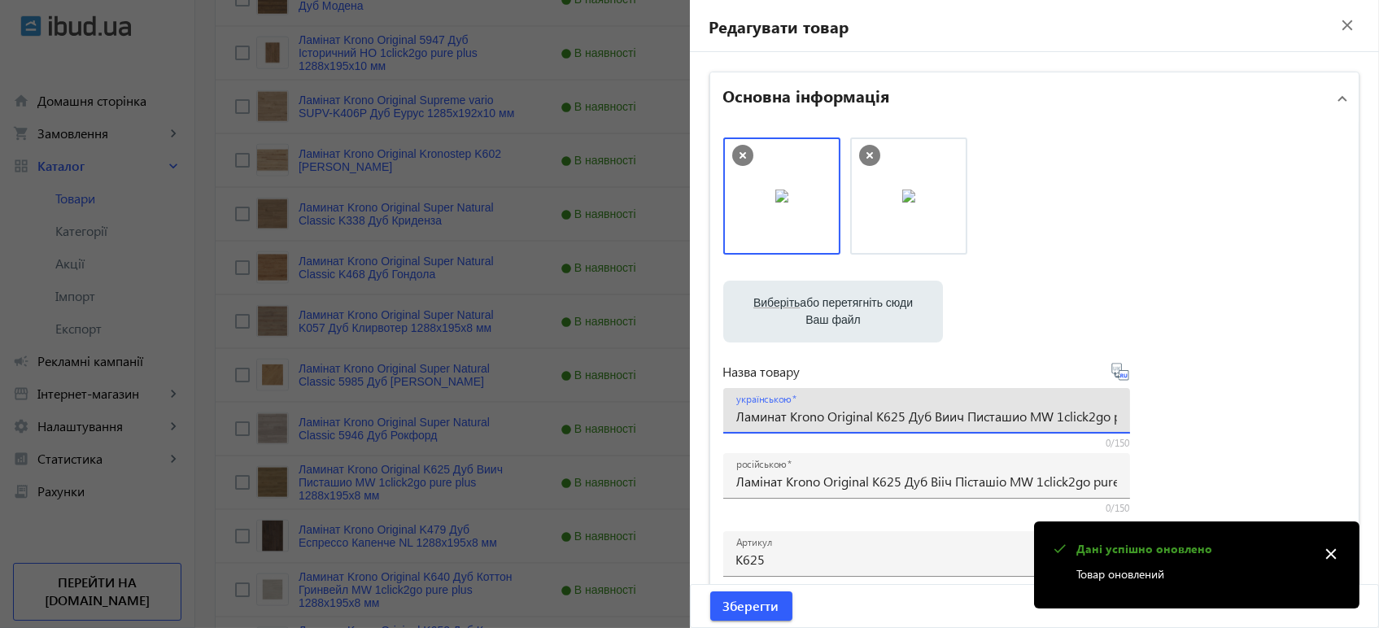
paste input "інат Krono Original K625 Дуб Вііч Пісташі"
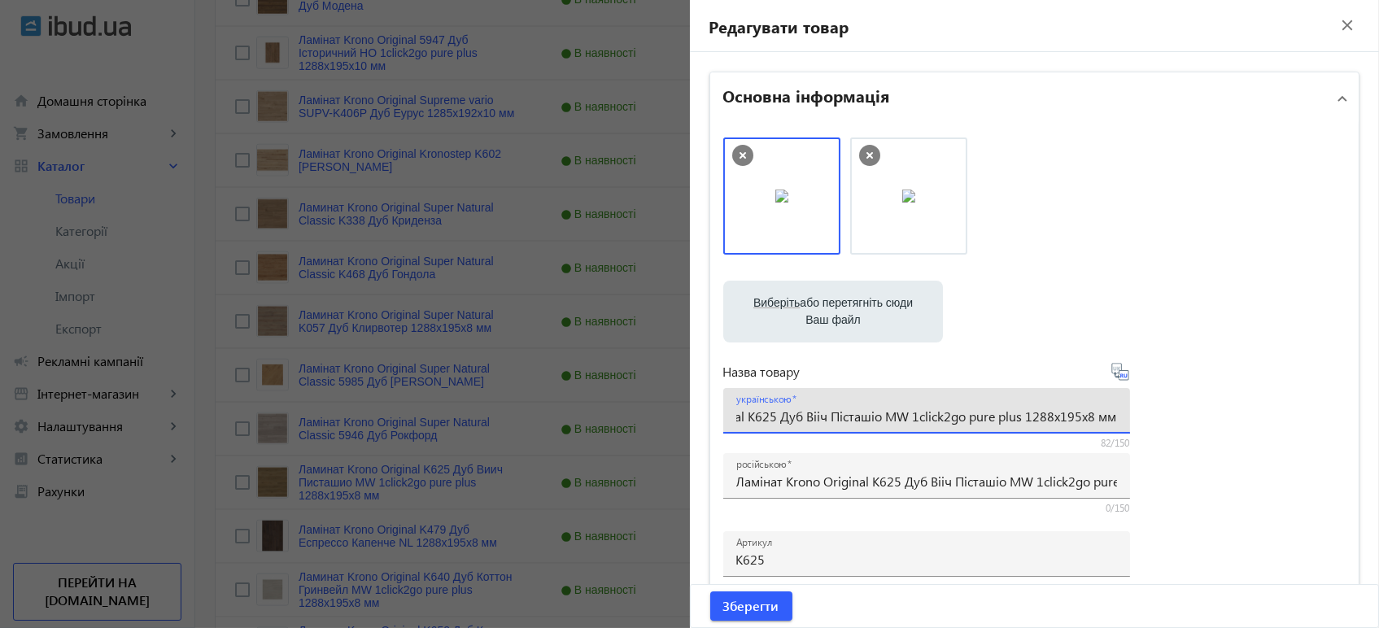
scroll to position [0, 0]
click at [1119, 380] on icon at bounding box center [1119, 371] width 17 height 17
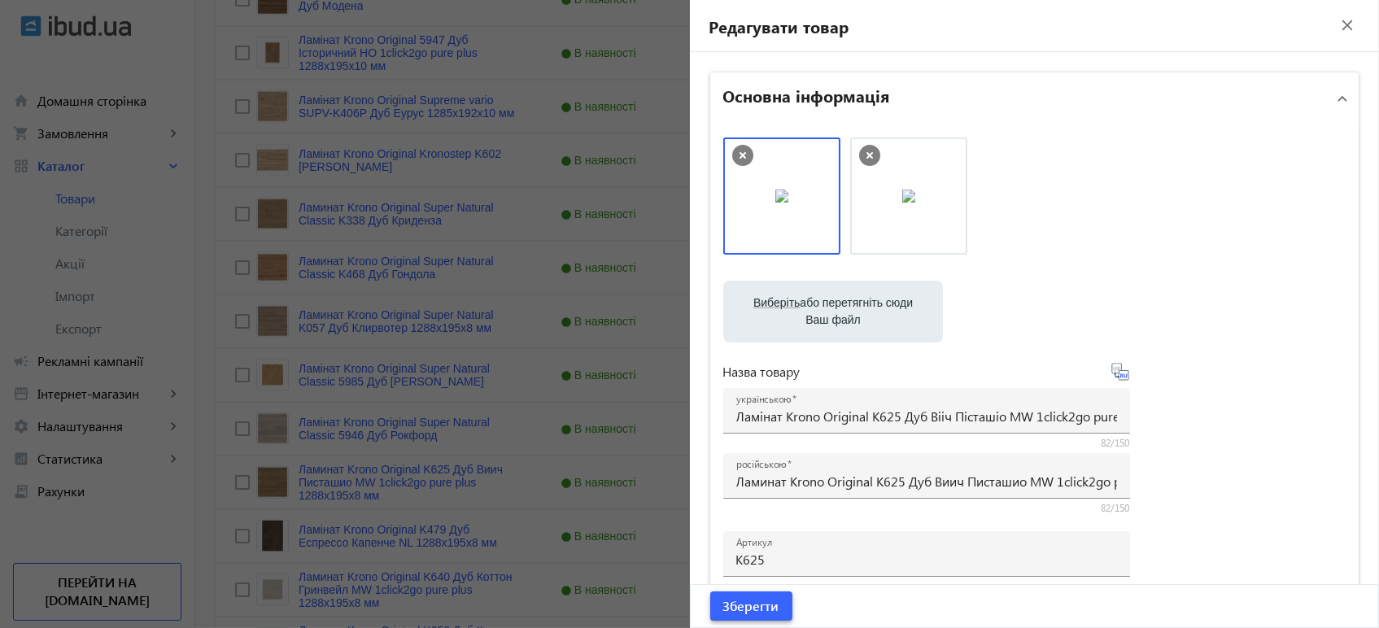
click at [758, 603] on span "Зберегти" at bounding box center [751, 606] width 56 height 18
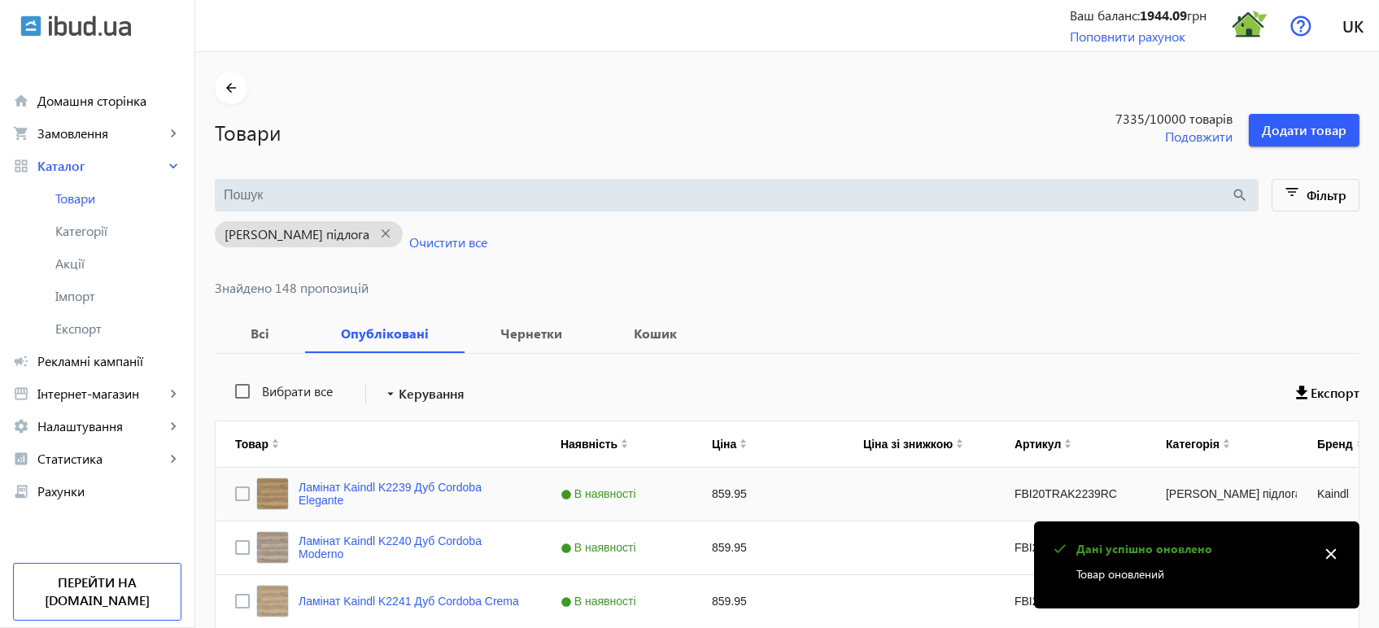
scroll to position [4413, 0]
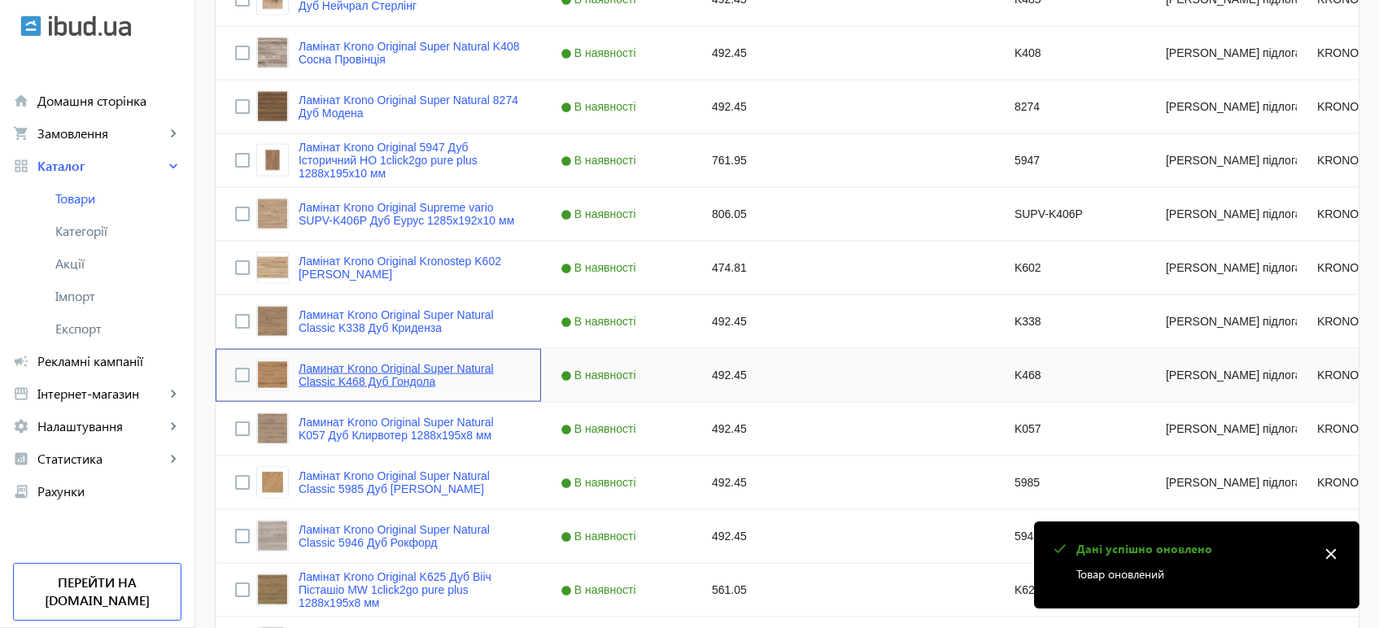
click at [336, 376] on link "Ламинат Krono Original Super Natural Classic K468 Дуб Гондола" at bounding box center [409, 375] width 223 height 26
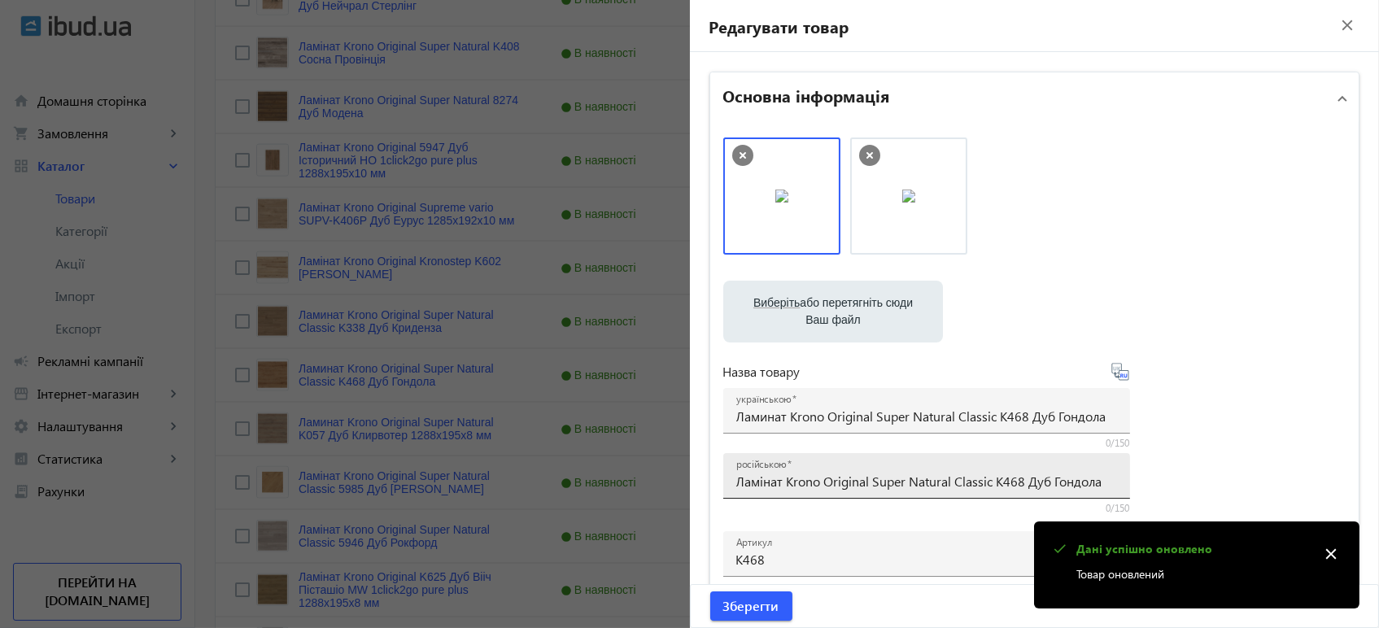
click at [829, 481] on input "Ламінат Krono Original Super Natural Classic K468 Дуб Гондола" at bounding box center [926, 481] width 381 height 17
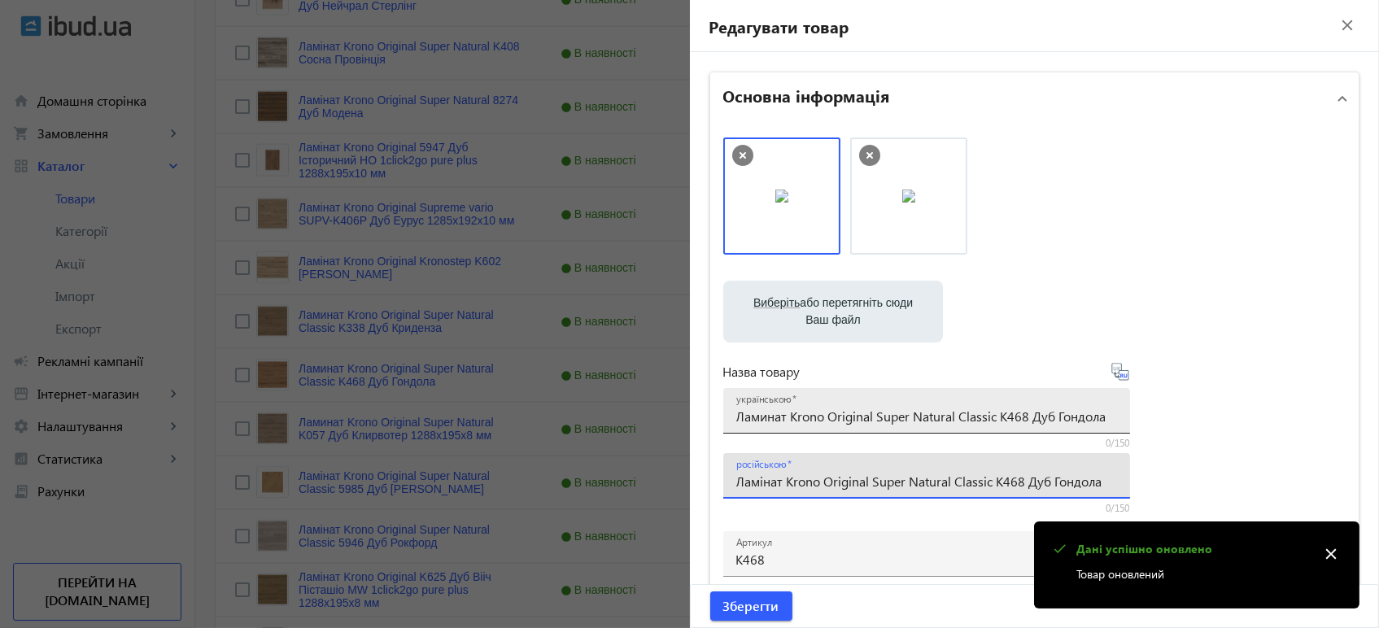
click at [847, 424] on input "Ламинат Krono Original Super Natural Classic K468 Дуб Гондола" at bounding box center [926, 415] width 381 height 17
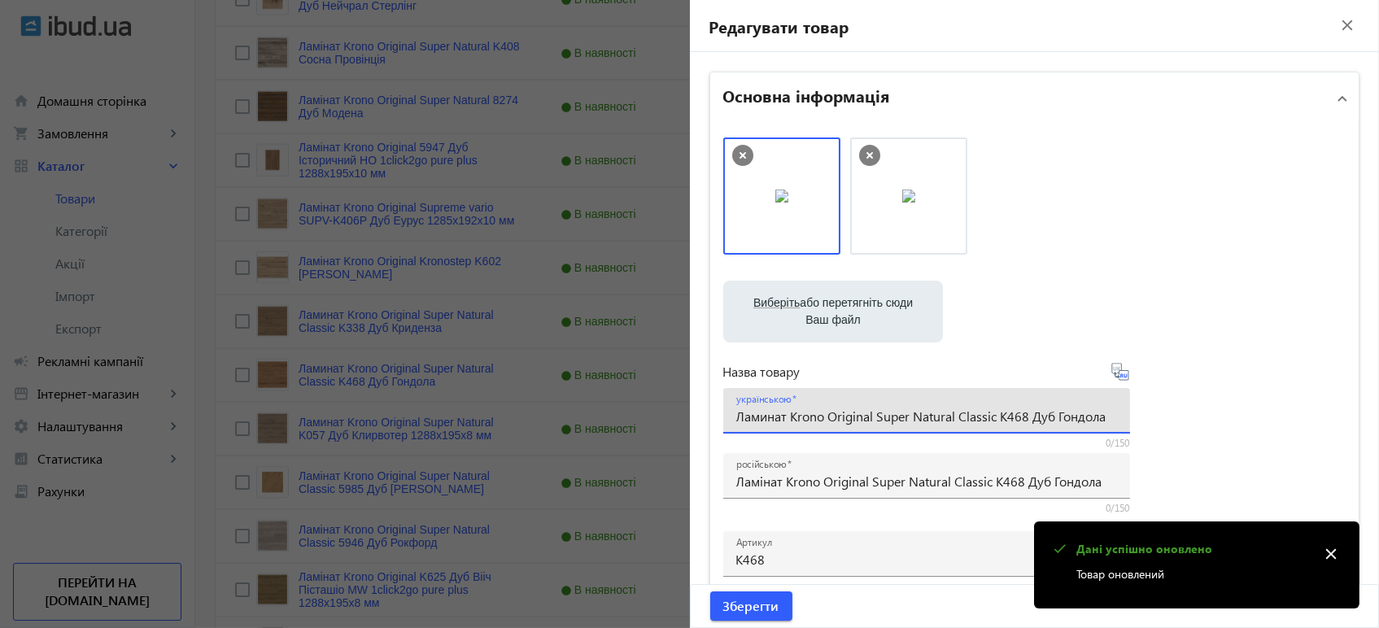
paste input "і"
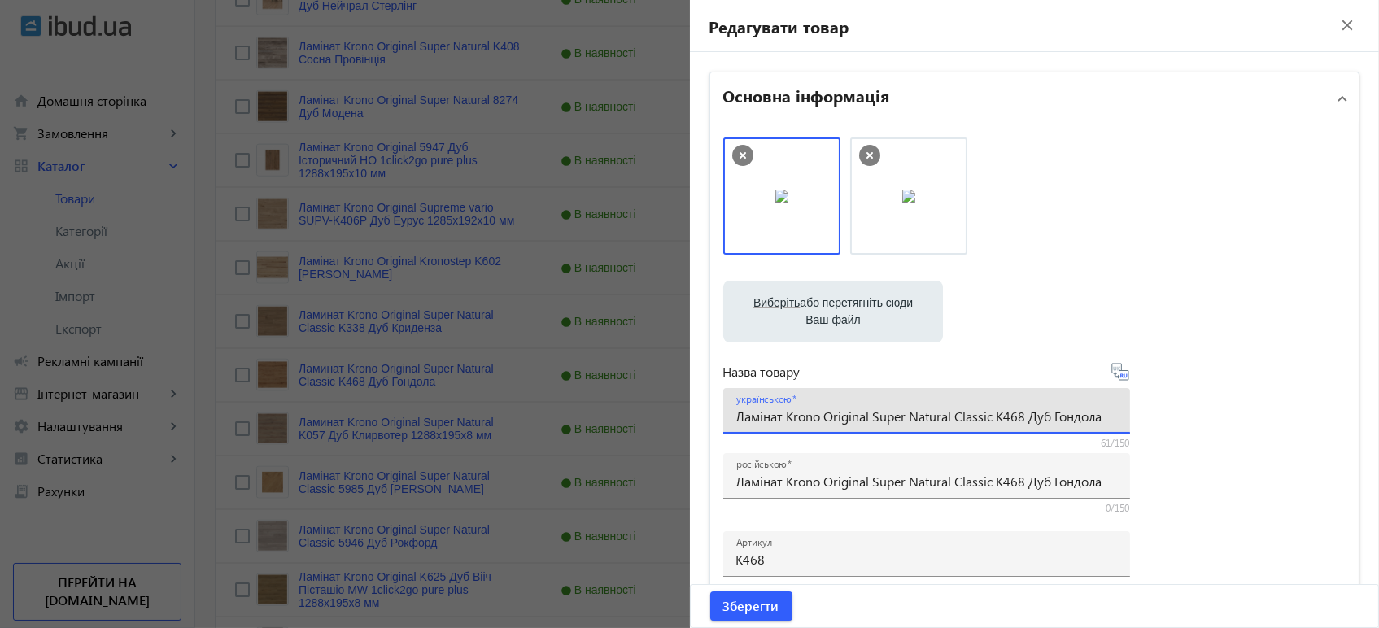
click at [1116, 372] on icon at bounding box center [1120, 372] width 20 height 20
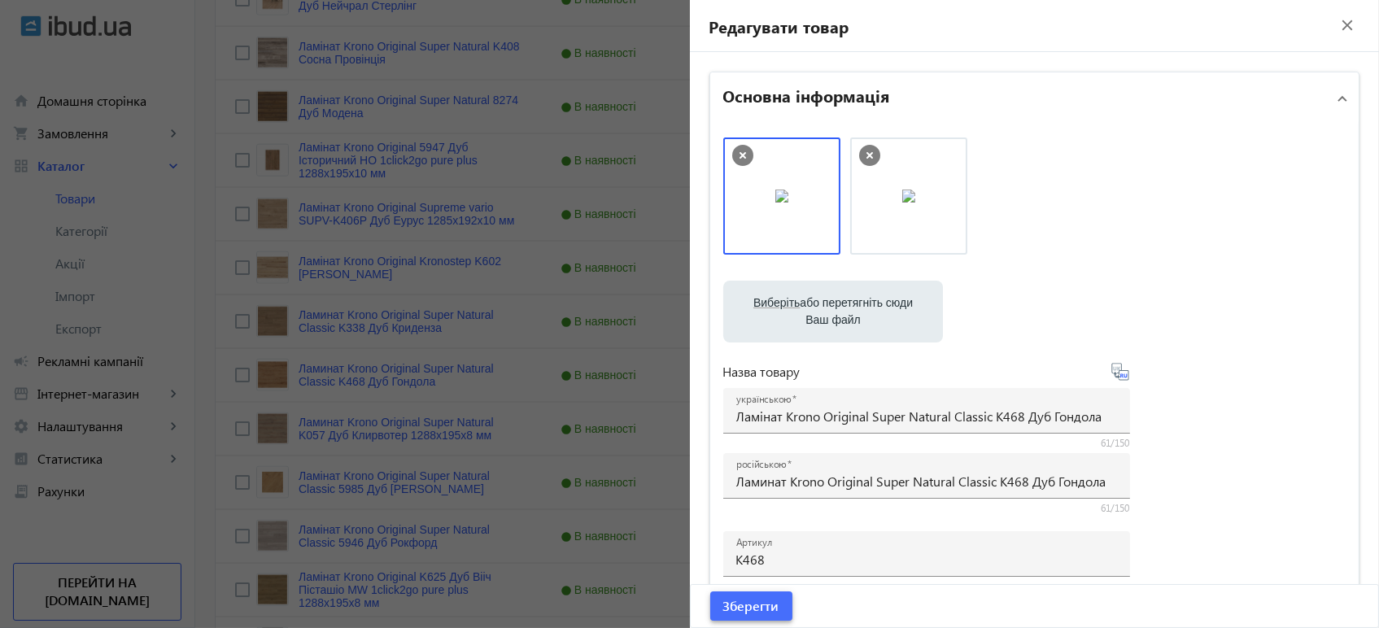
click at [773, 610] on span "Зберегти" at bounding box center [751, 606] width 56 height 18
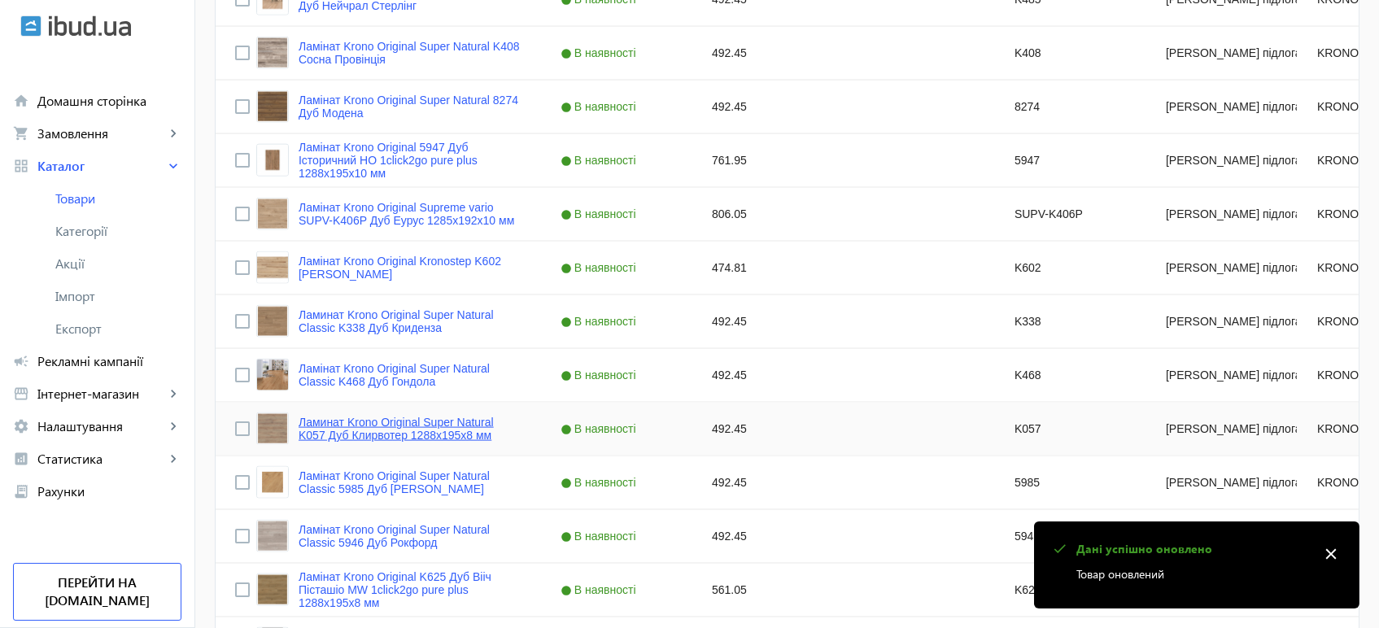
click at [375, 423] on link "Ламинат Krono Original Super Natural K057 Дуб Клирвотер 1288x195x8 мм" at bounding box center [409, 429] width 223 height 26
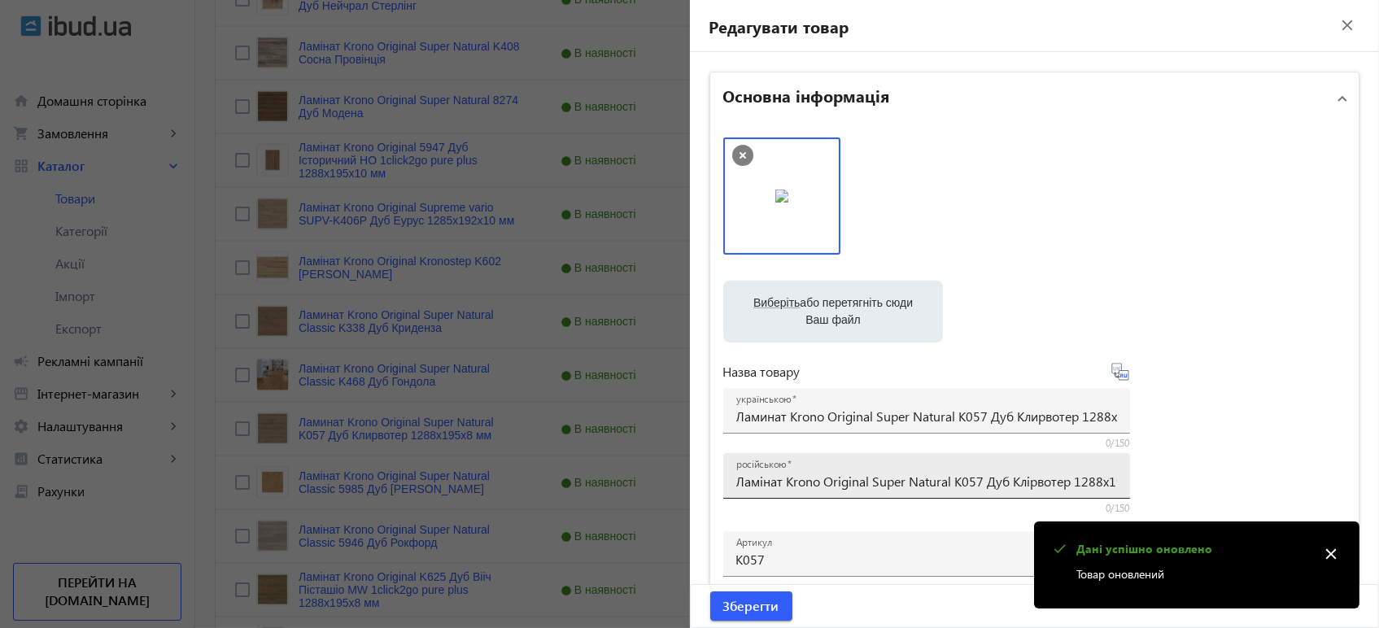
click at [827, 473] on input "Ламінат Krono Original Super Natural K057 Дуб Клірвотер 1288x195x8 мм" at bounding box center [926, 481] width 381 height 17
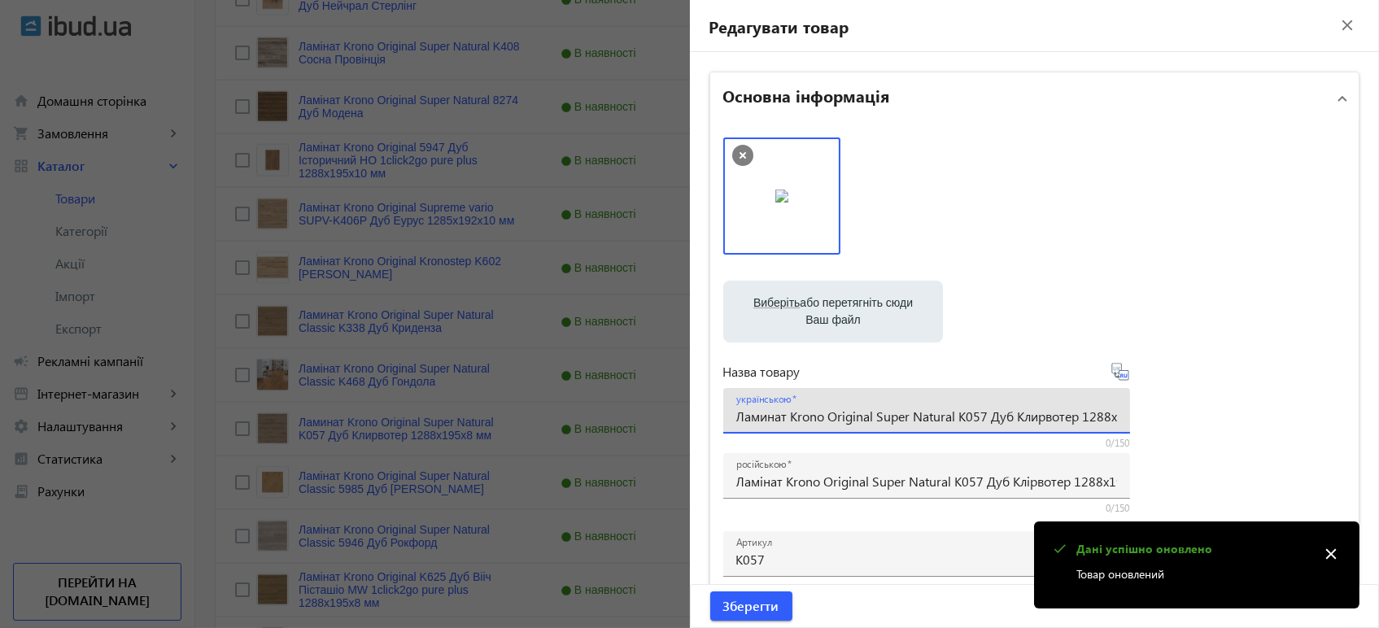
click at [797, 408] on input "Ламинат Krono Original Super Natural K057 Дуб Клирвотер 1288x195x8 мм" at bounding box center [926, 415] width 381 height 17
paste input "інат Krono Original Super Natural K057 Дуб Клі"
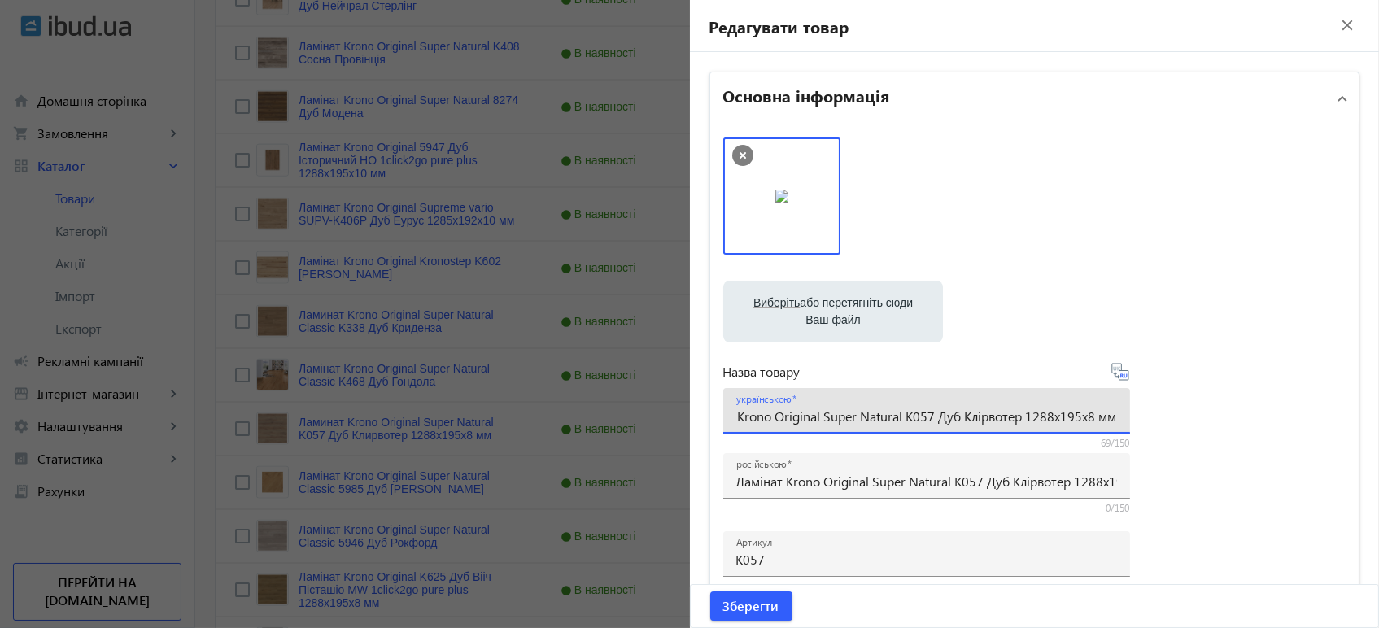
scroll to position [0, 0]
click at [1120, 375] on icon at bounding box center [1121, 375] width 3 height 4
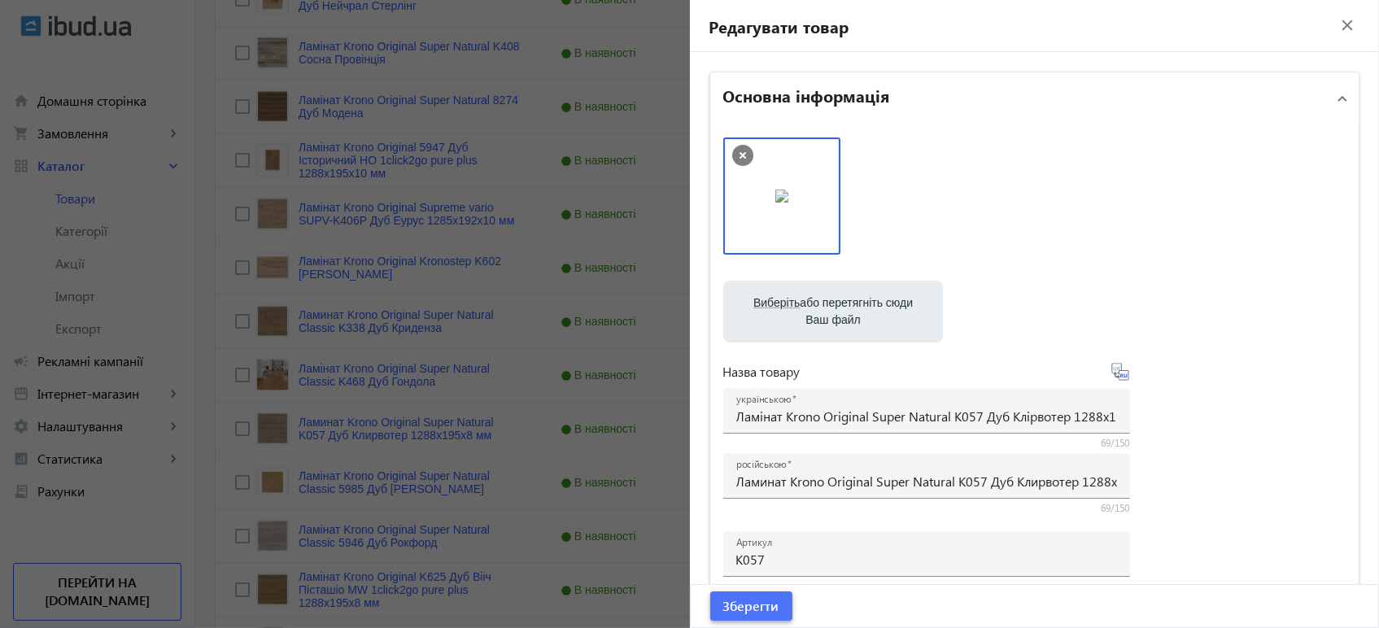
click at [760, 615] on span "Зберегти" at bounding box center [751, 606] width 56 height 18
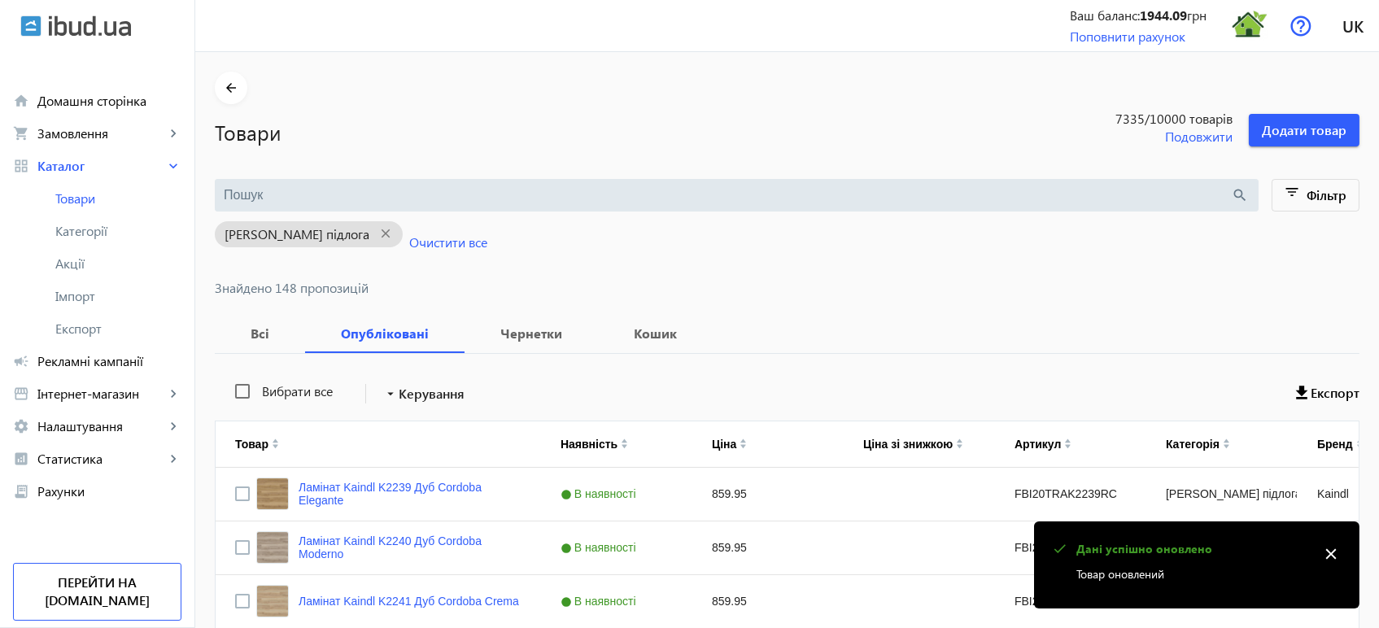
scroll to position [4413, 0]
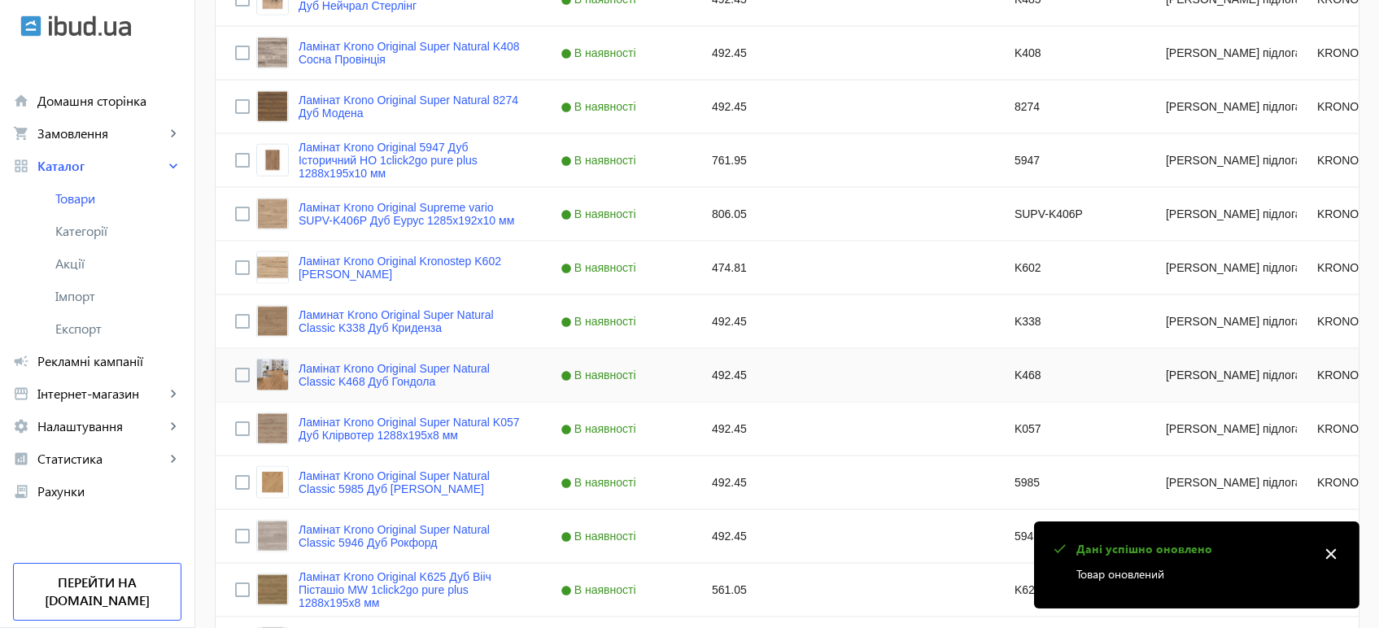
click at [315, 356] on div "Ламінат Krono Original Super Natural Classic K468 Дуб Гондола" at bounding box center [378, 375] width 286 height 38
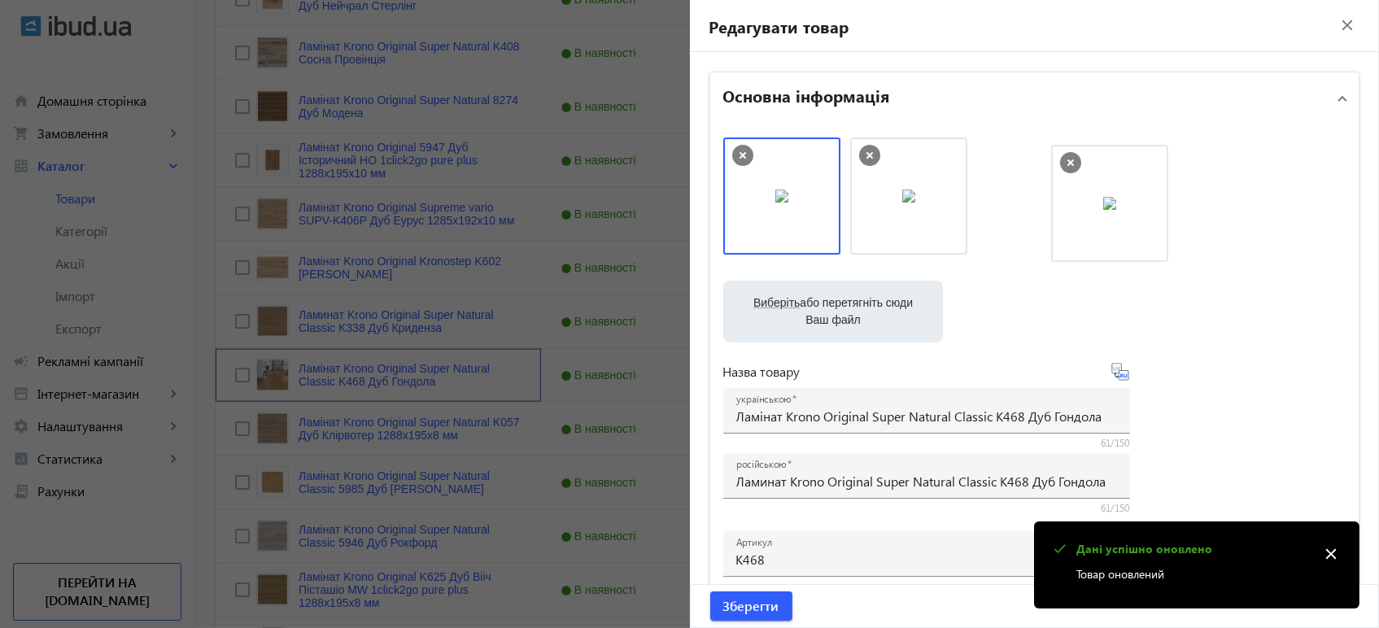
drag, startPoint x: 786, startPoint y: 203, endPoint x: 1139, endPoint y: 211, distance: 353.1
click at [770, 612] on span "Зберегти" at bounding box center [751, 606] width 56 height 18
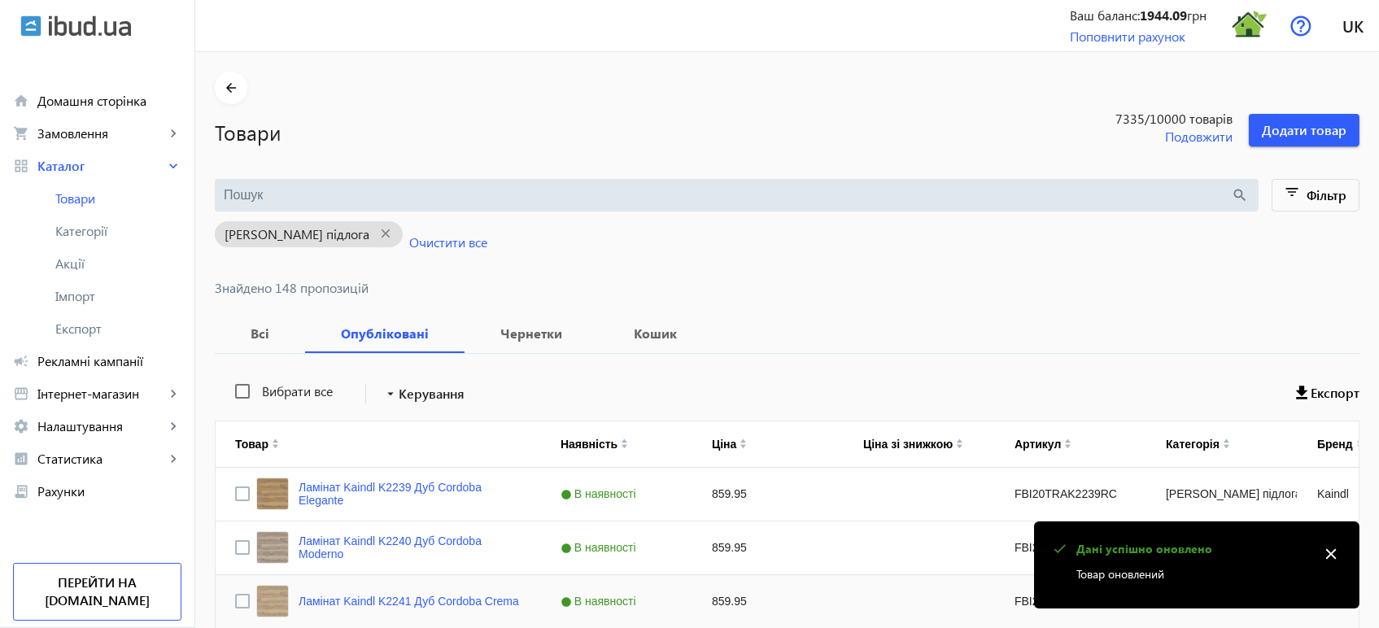
scroll to position [4782, 0]
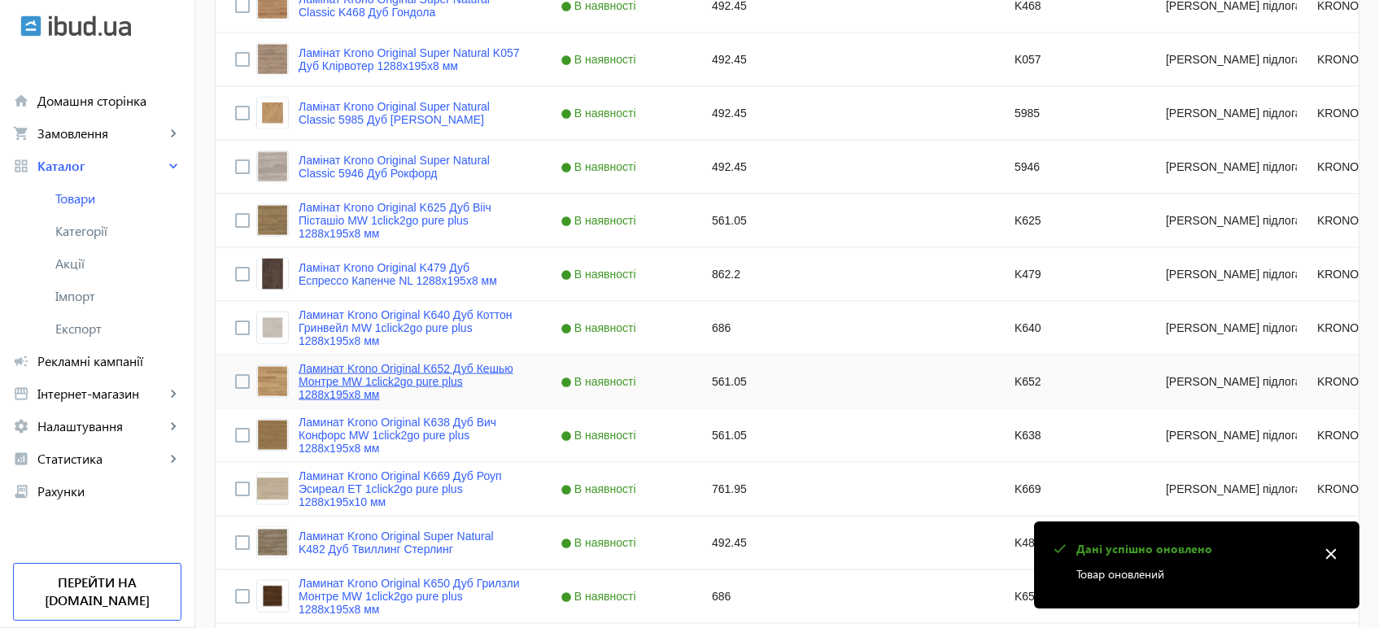
click at [319, 376] on link "Ламинат Krono Original K652 Дуб Кешью Монтре MW 1click2go pure plus 1288x195x8 …" at bounding box center [409, 381] width 223 height 39
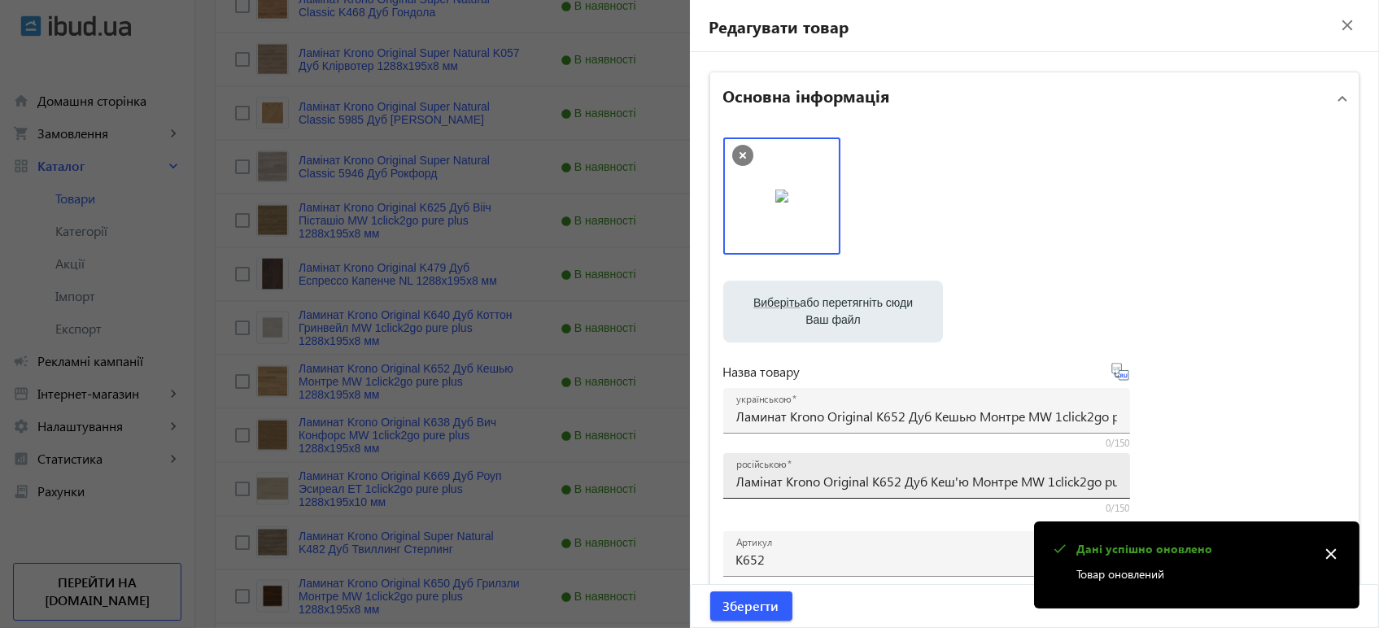
click at [817, 481] on input "Ламінат Krono Original K652 Дуб Кеш'ю Монтре MW 1click2go pure plus 1288x195x8 …" at bounding box center [926, 481] width 381 height 17
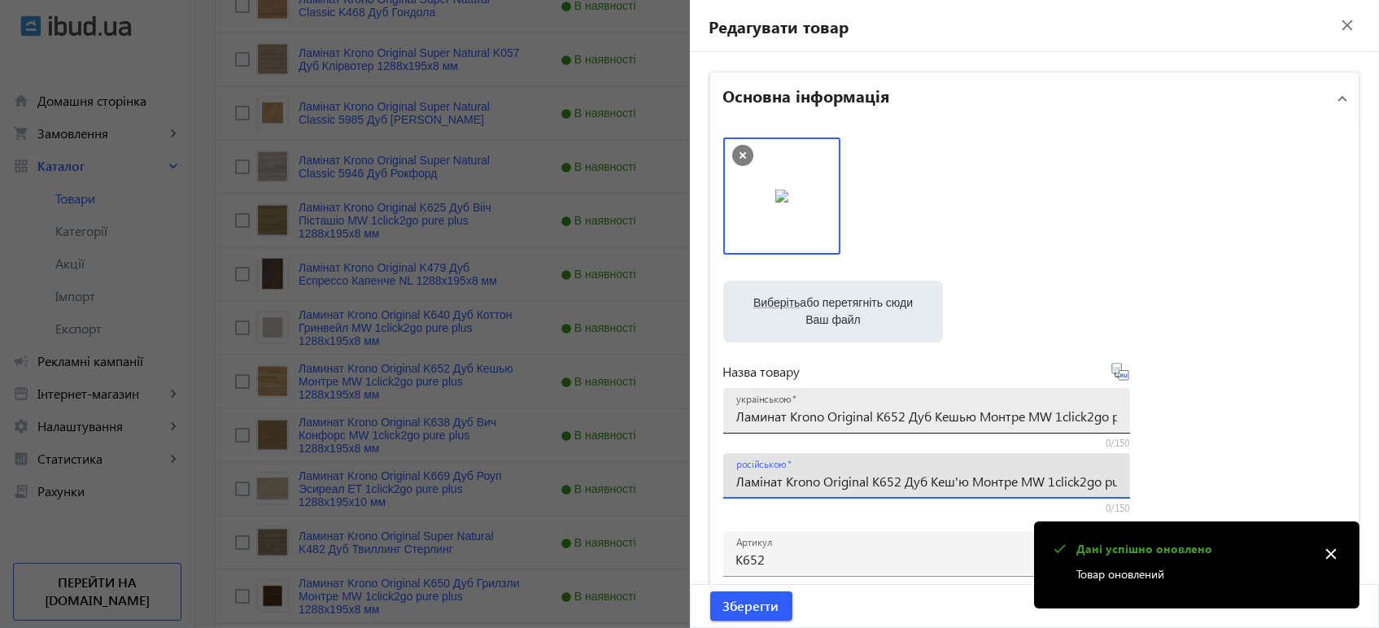
click at [799, 421] on input "Ламинат Krono Original K652 Дуб Кешью Монтре MW 1click2go pure plus 1288x195x8 …" at bounding box center [926, 415] width 381 height 17
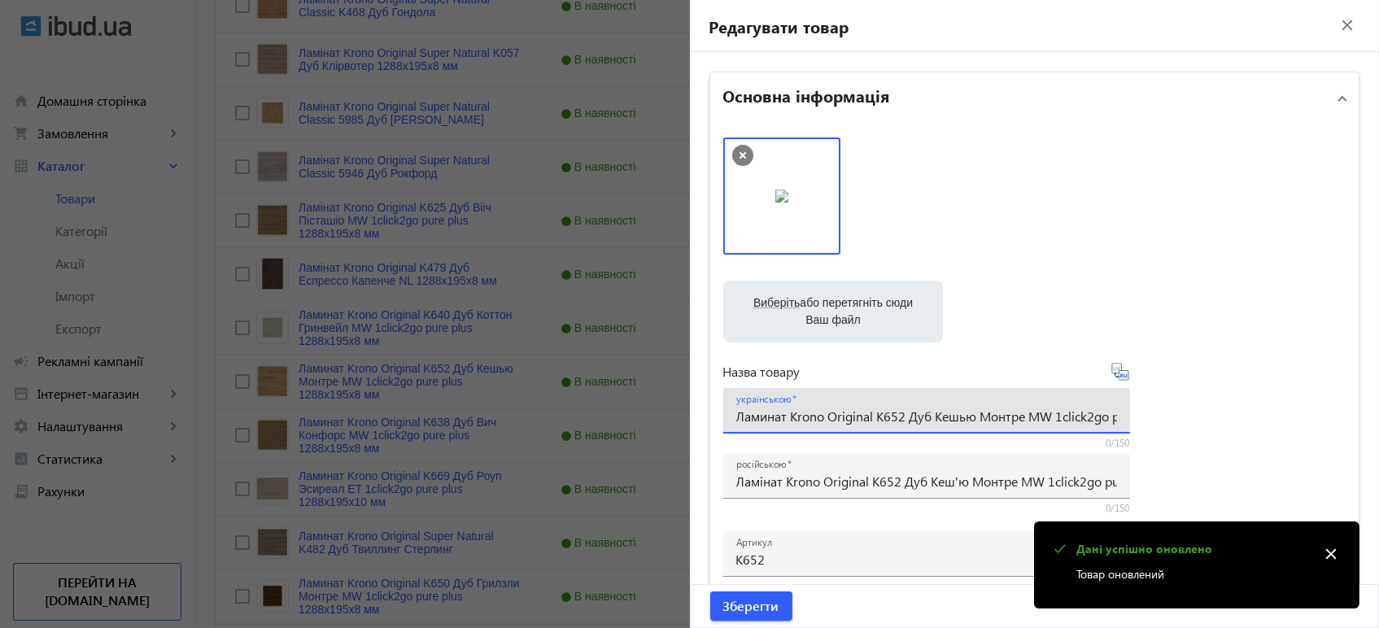
paste input "інат Krono Original K652 Дуб Кеш'"
click at [1123, 375] on icon at bounding box center [1124, 375] width 3 height 4
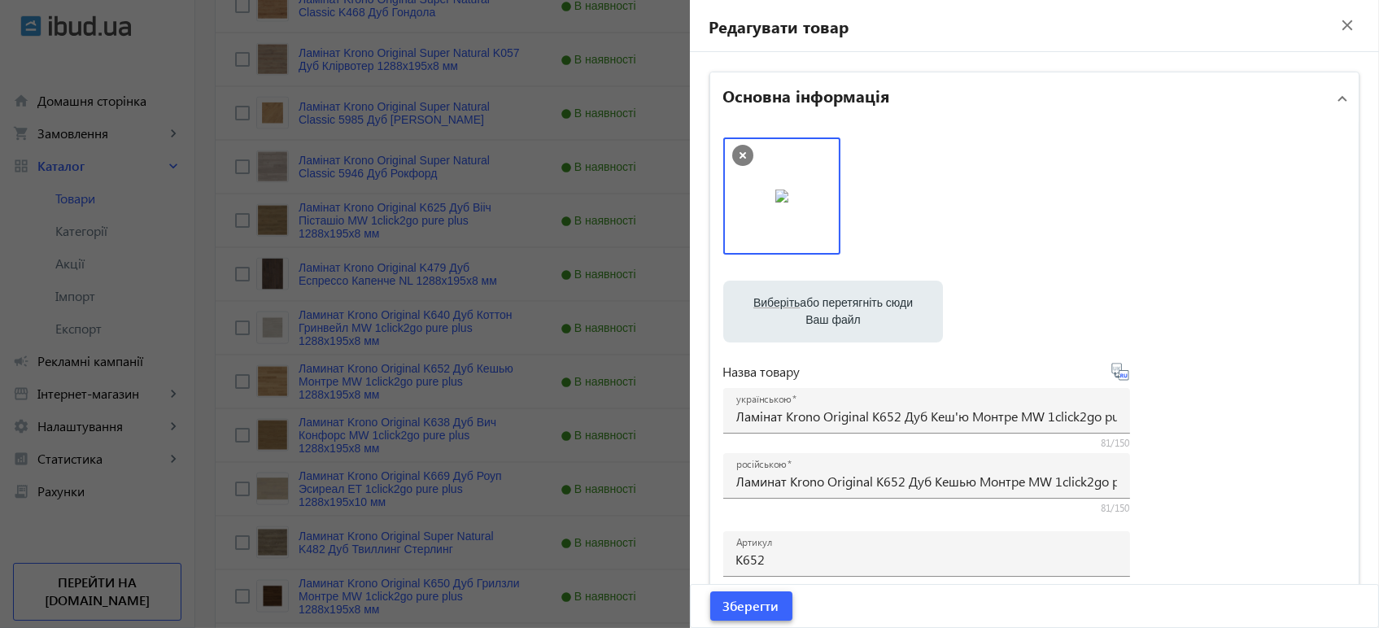
click at [761, 600] on span "Зберегти" at bounding box center [751, 606] width 56 height 18
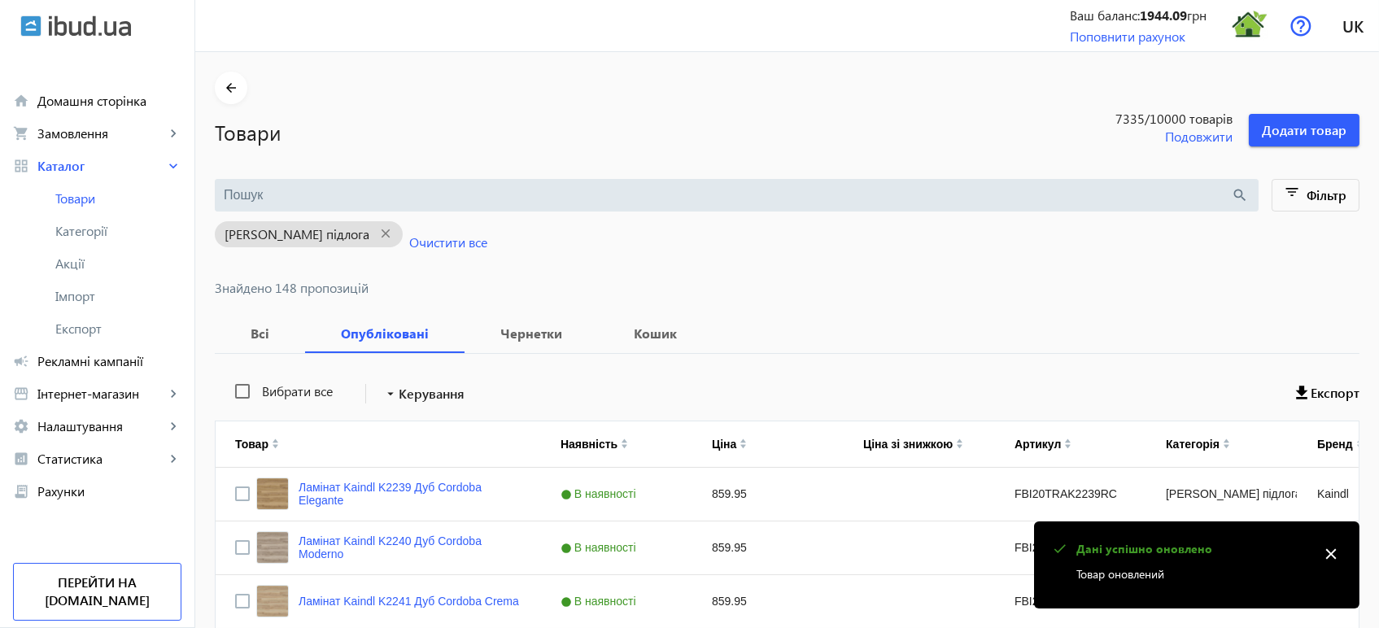
scroll to position [4413, 0]
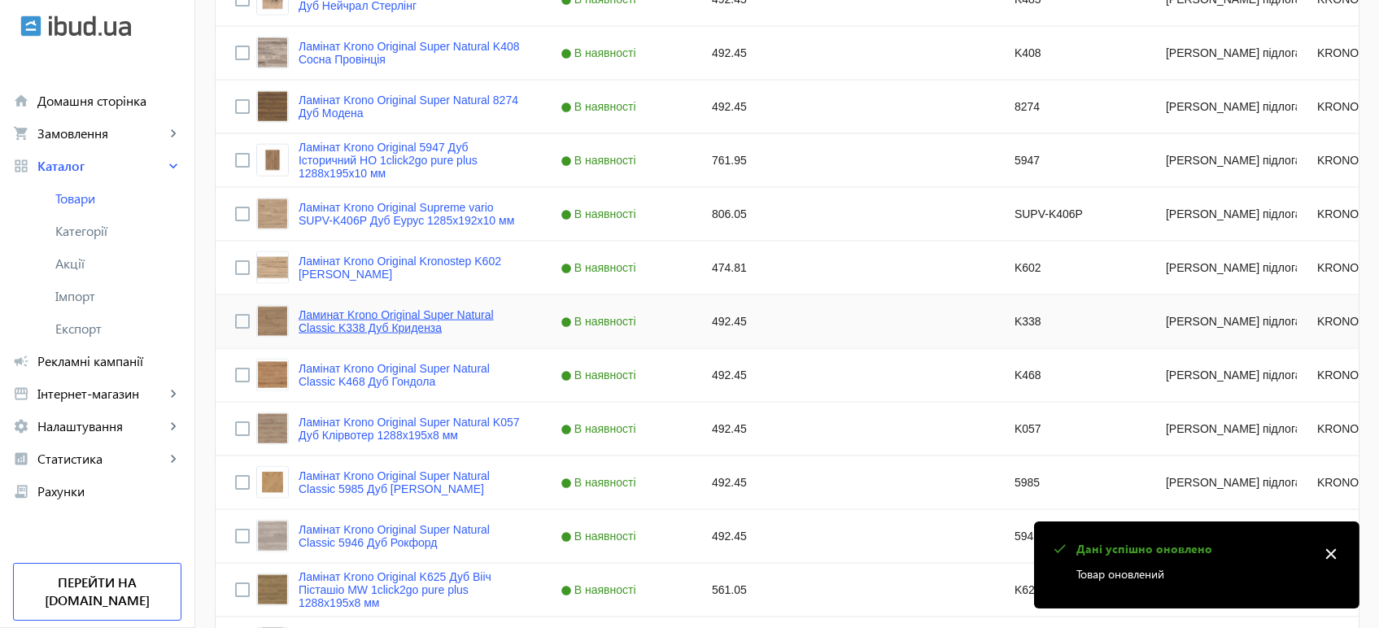
click at [394, 331] on link "Ламинат Krono Original Super Natural Classic K338 Дуб Криденза" at bounding box center [409, 321] width 223 height 26
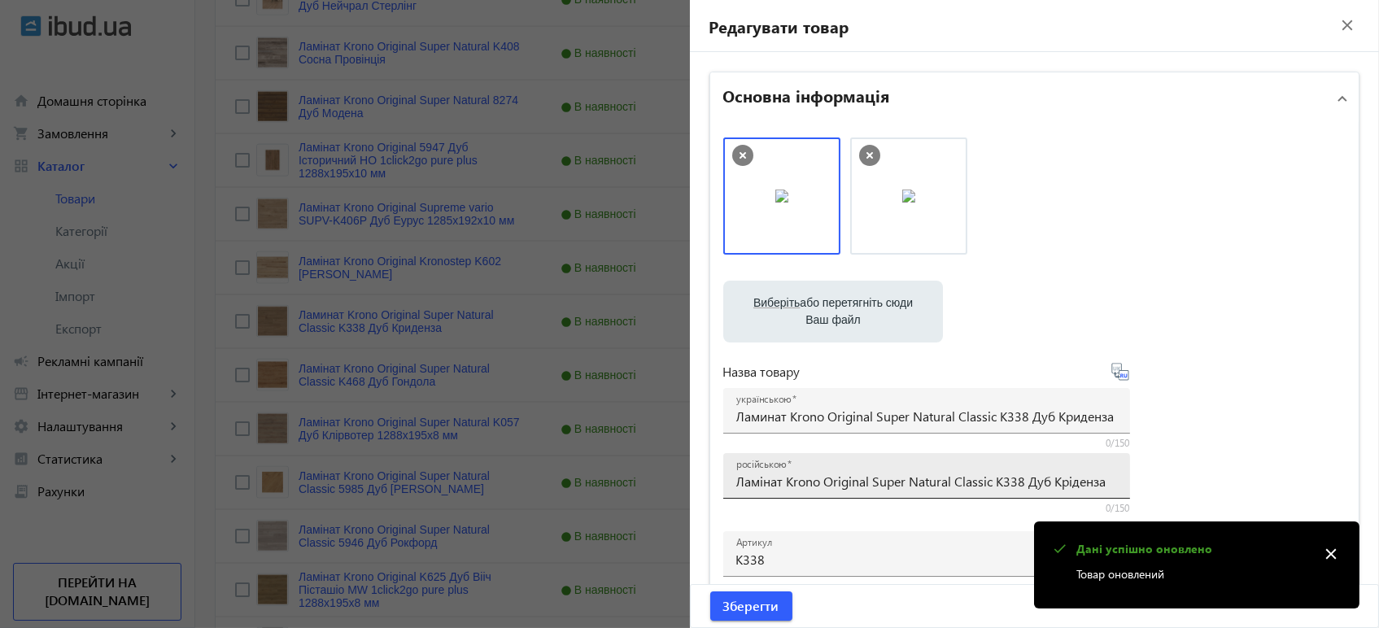
click at [769, 482] on input "Ламінат Krono Original Super Natural Classic K338 Дуб Кріденза" at bounding box center [926, 481] width 381 height 17
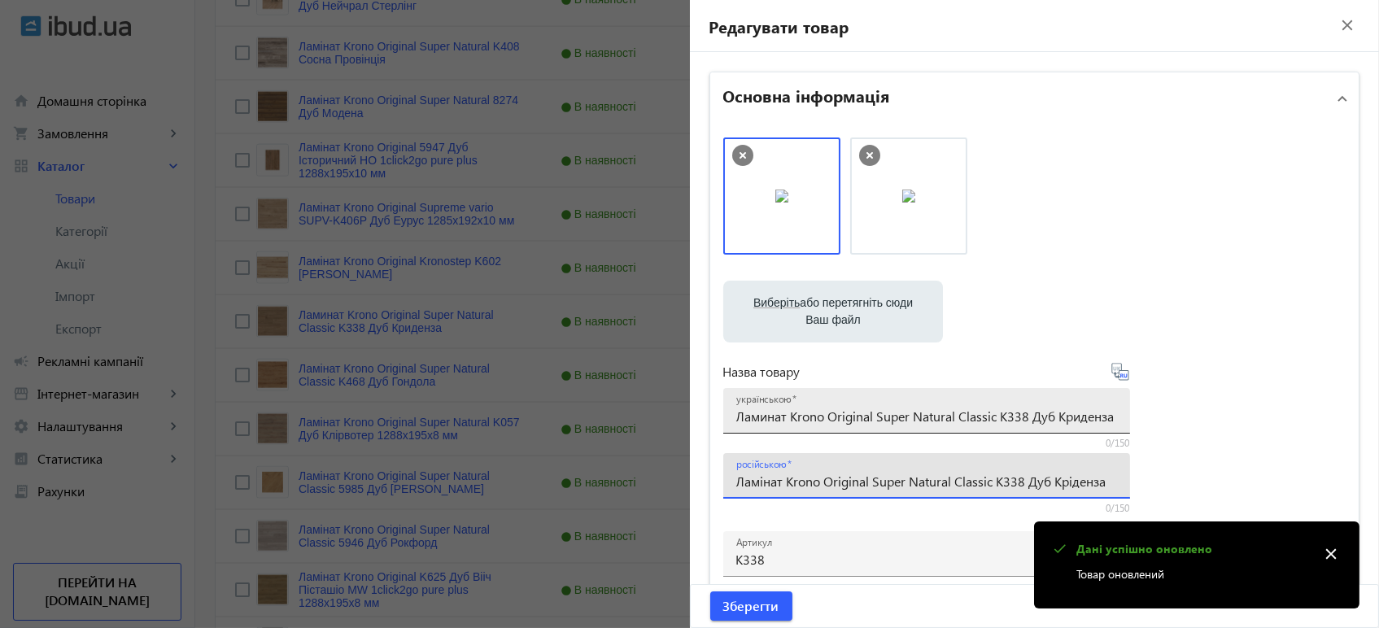
click at [786, 419] on input "Ламинат Krono Original Super Natural Classic K338 Дуб Криденза" at bounding box center [926, 415] width 381 height 17
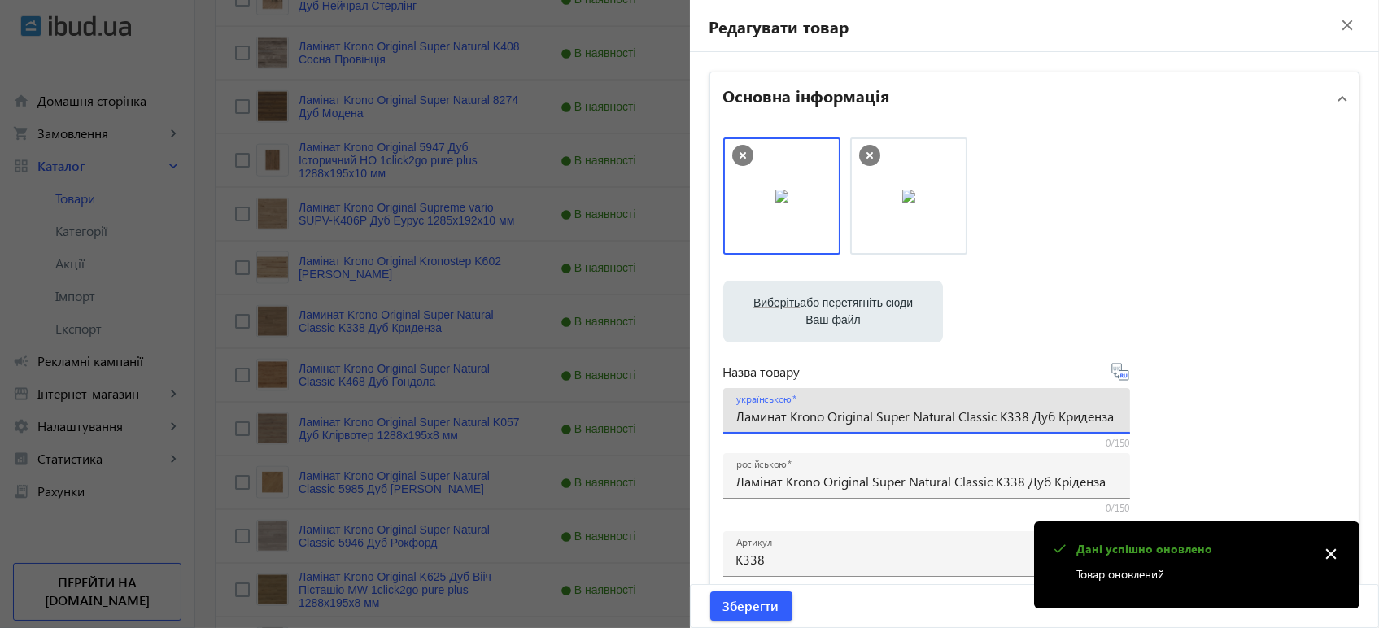
paste input "інат Krono Original Super Natural Classic K338 Дуб Крі"
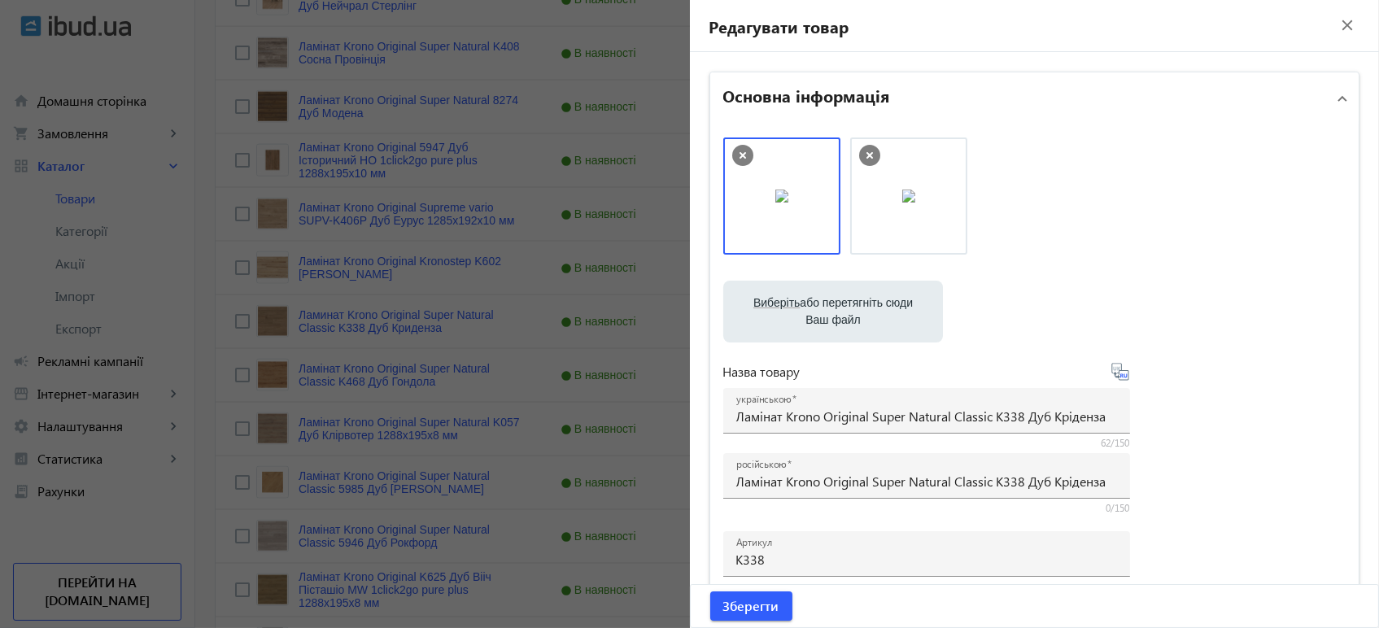
click at [1120, 376] on icon at bounding box center [1121, 375] width 3 height 4
click at [754, 610] on span "Зберегти" at bounding box center [751, 606] width 56 height 18
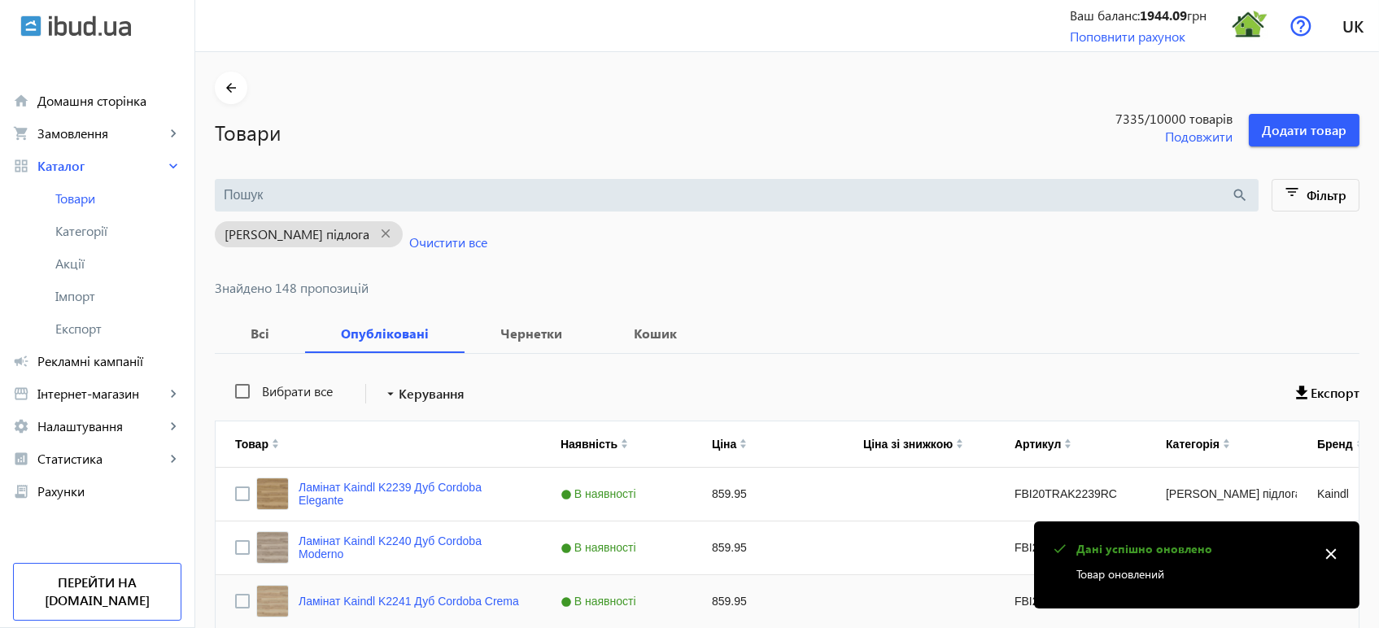
scroll to position [4782, 0]
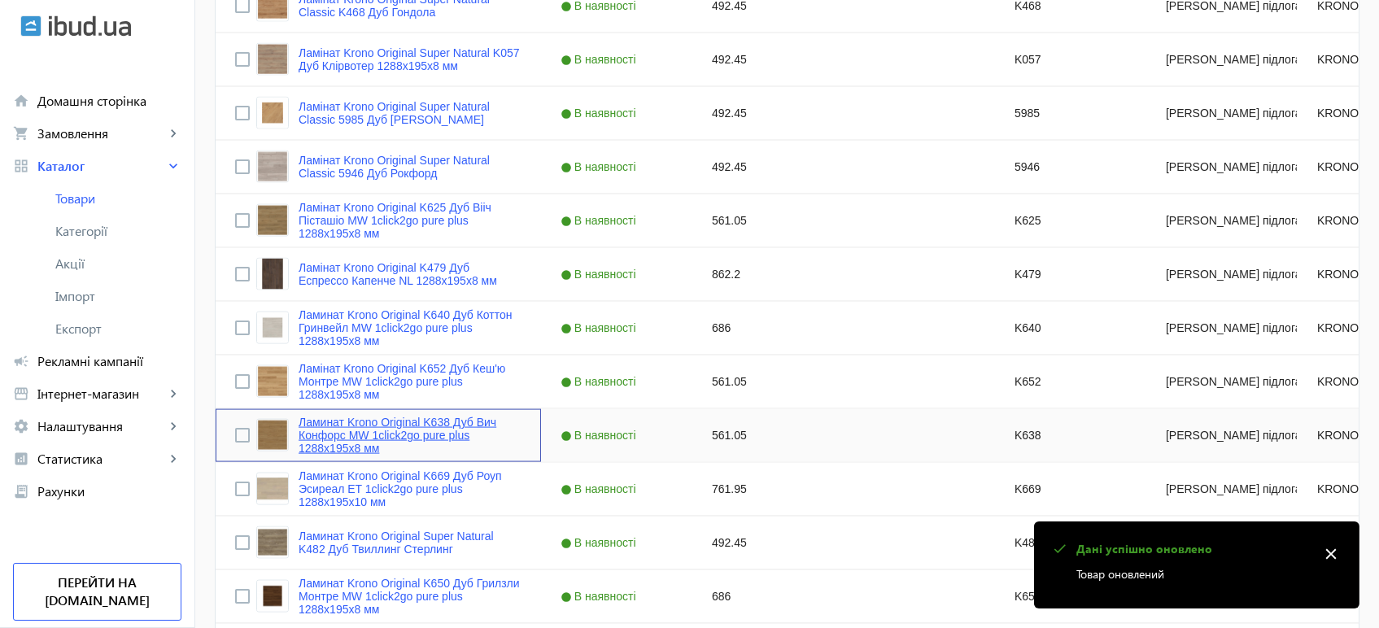
click at [390, 437] on link "Ламинат Krono Original K638 Дуб Вич Конфорс MW 1click2go pure plus 1288x195x8 мм" at bounding box center [409, 435] width 223 height 39
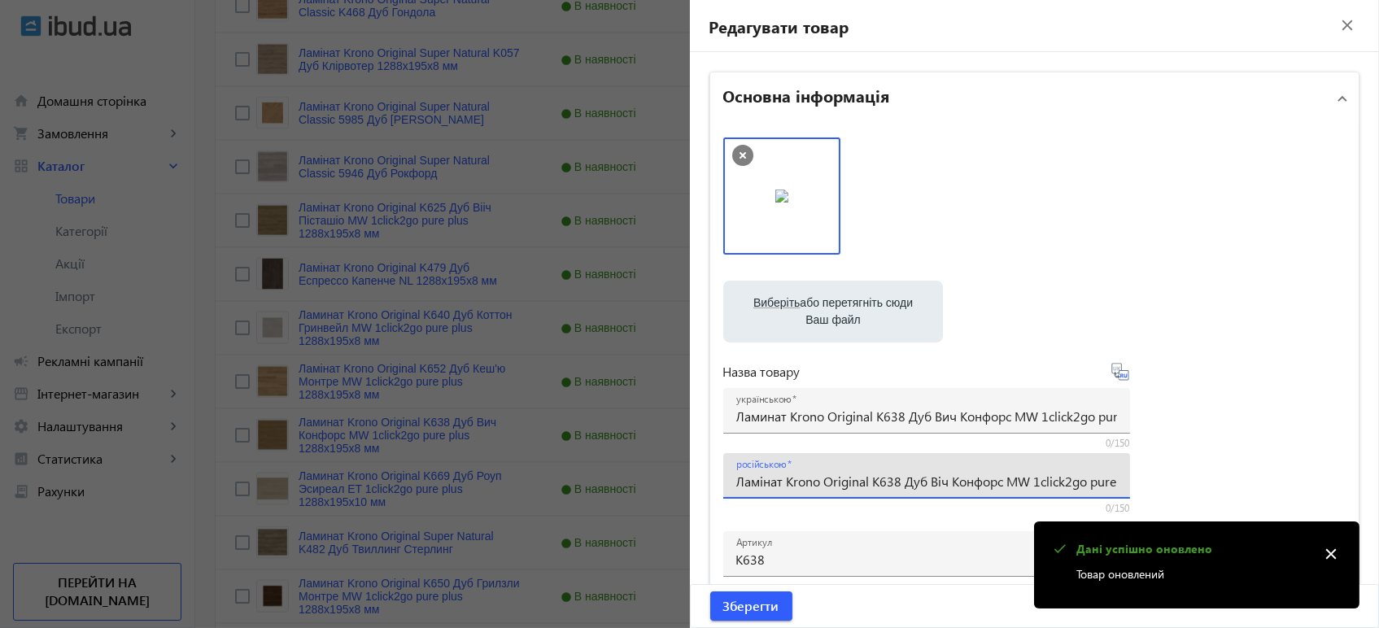
click at [752, 482] on input "Ламінат Krono Original K638 Дуб Віч Конфорс MW 1click2go pure plus 1288x195x8 мм" at bounding box center [926, 481] width 381 height 17
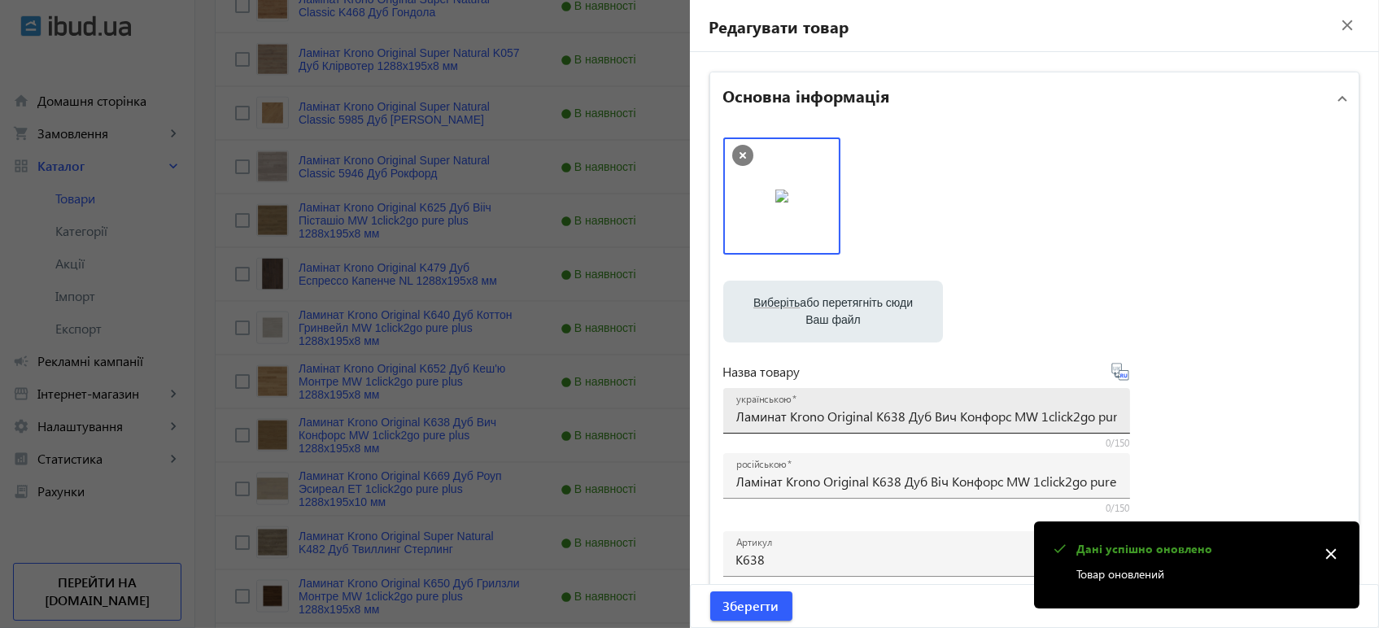
click at [800, 427] on div "українською Ламинат Krono Original K638 Дуб Вич Конфорс MW 1click2go pure plus …" at bounding box center [926, 411] width 381 height 46
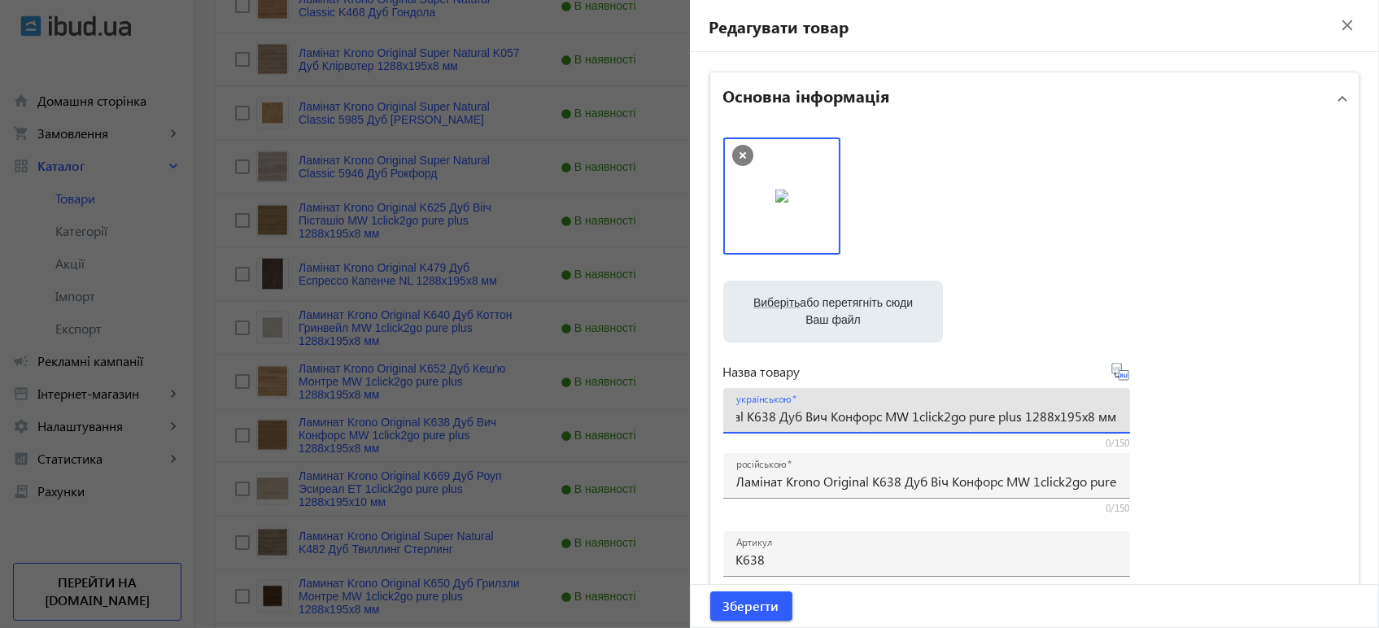
paste input "інат Krono Original K638 Дуб Ві"
click at [1119, 376] on icon at bounding box center [1120, 372] width 20 height 20
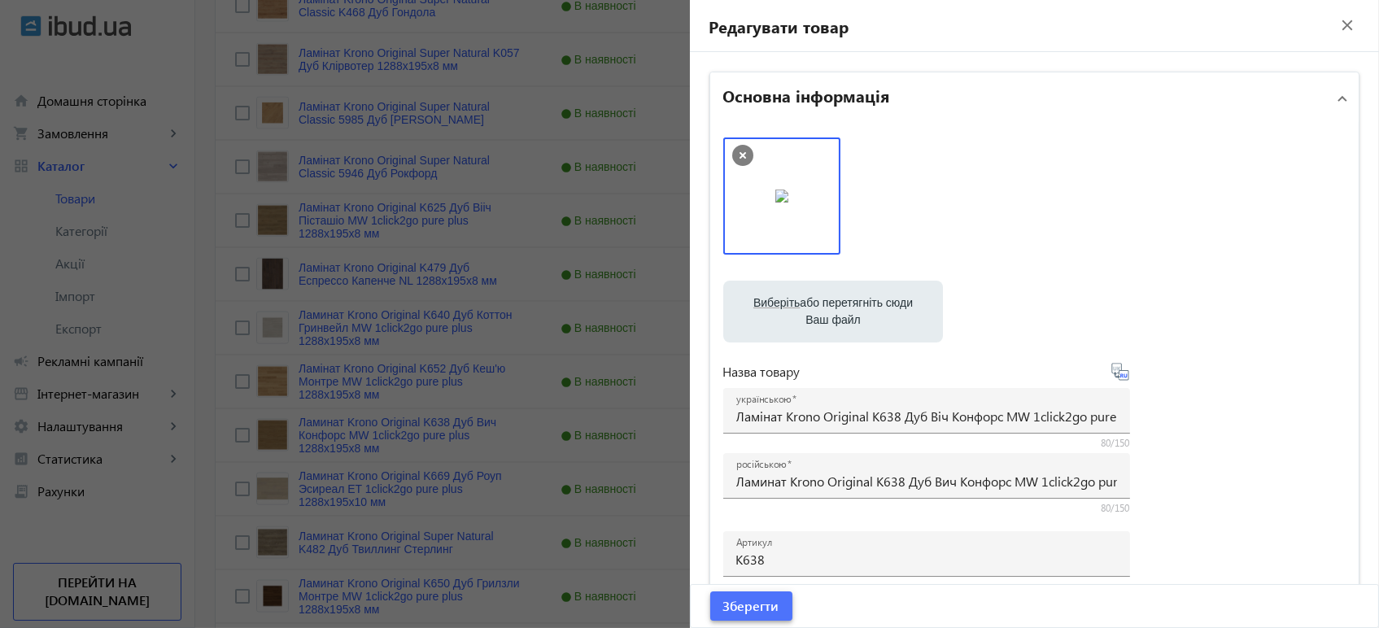
click at [756, 604] on span "Зберегти" at bounding box center [751, 606] width 56 height 18
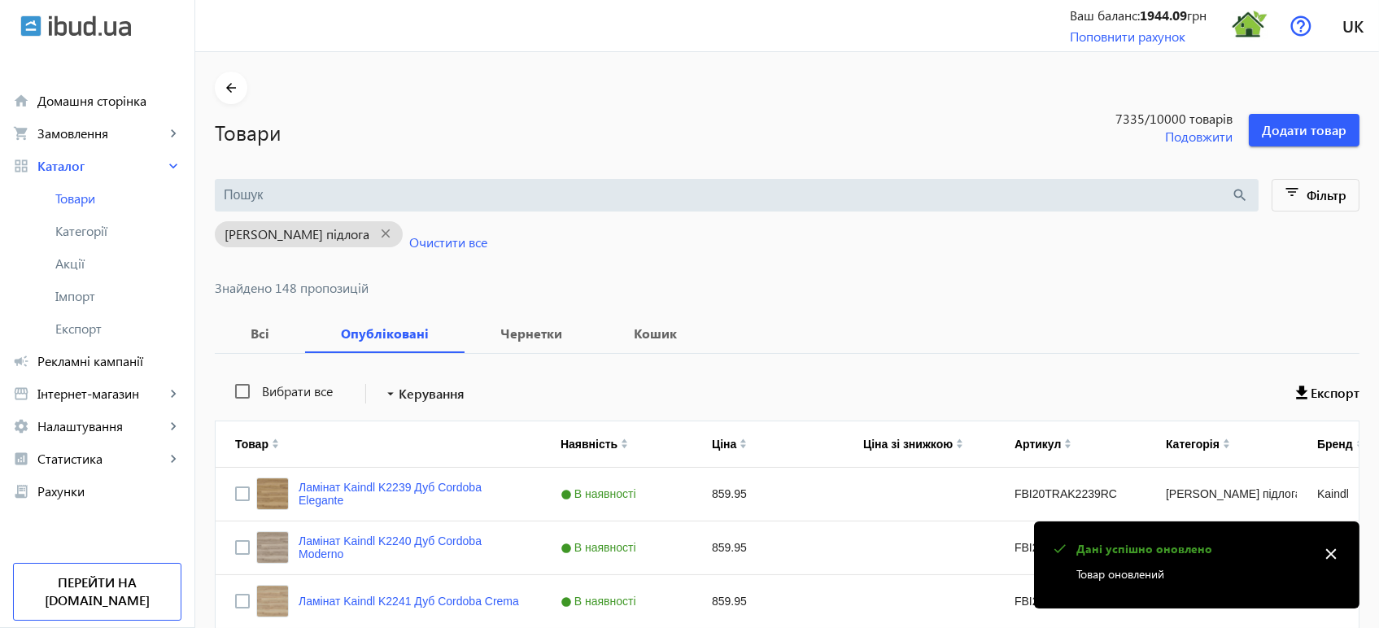
scroll to position [4782, 0]
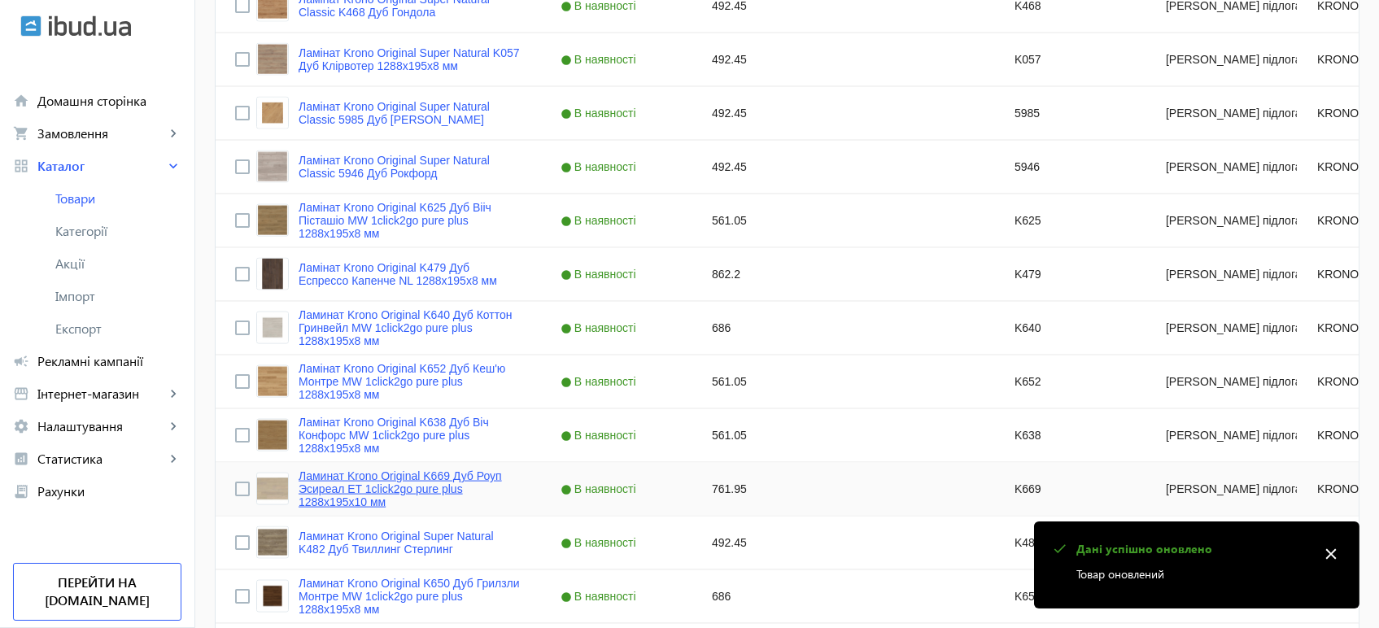
click at [339, 482] on link "Ламинат Krono Original K669 Дуб Роуп Эсиреал ET 1click2go pure plus 1288x195x10…" at bounding box center [409, 488] width 223 height 39
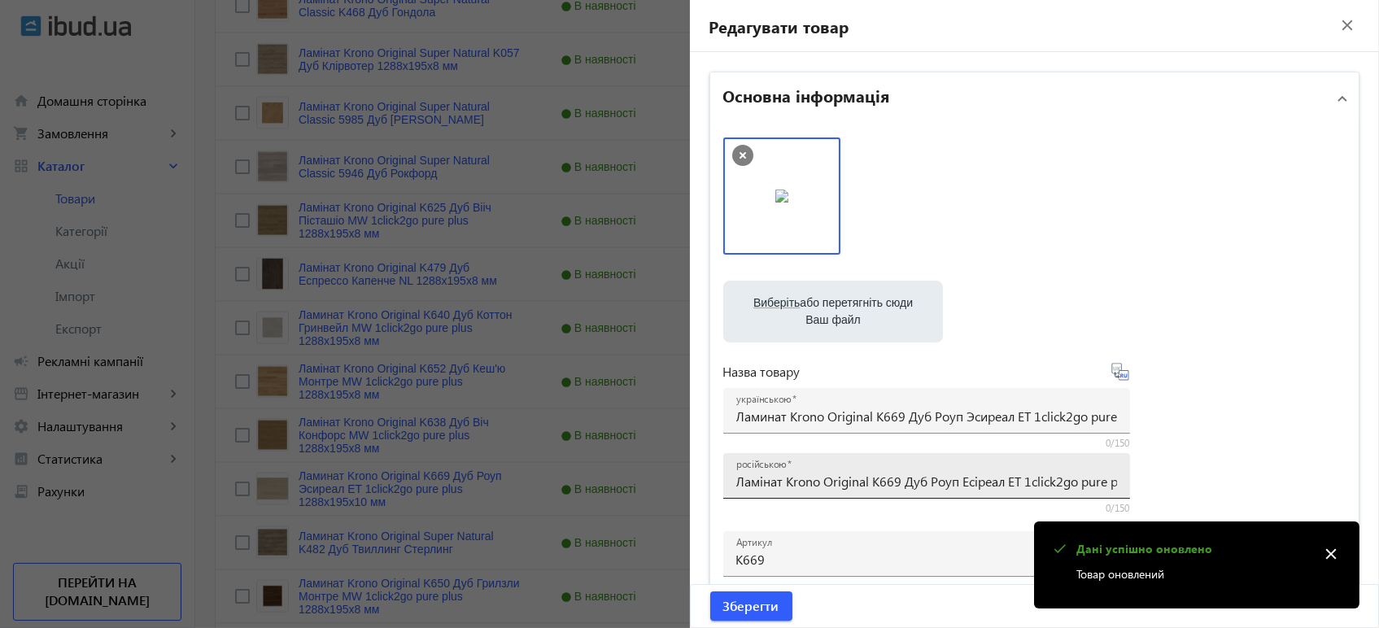
click at [815, 486] on input "Ламінат Krono Original K669 Дуб Роуп Есіреал ET 1click2go pure plus 1288x195x10…" at bounding box center [926, 481] width 381 height 17
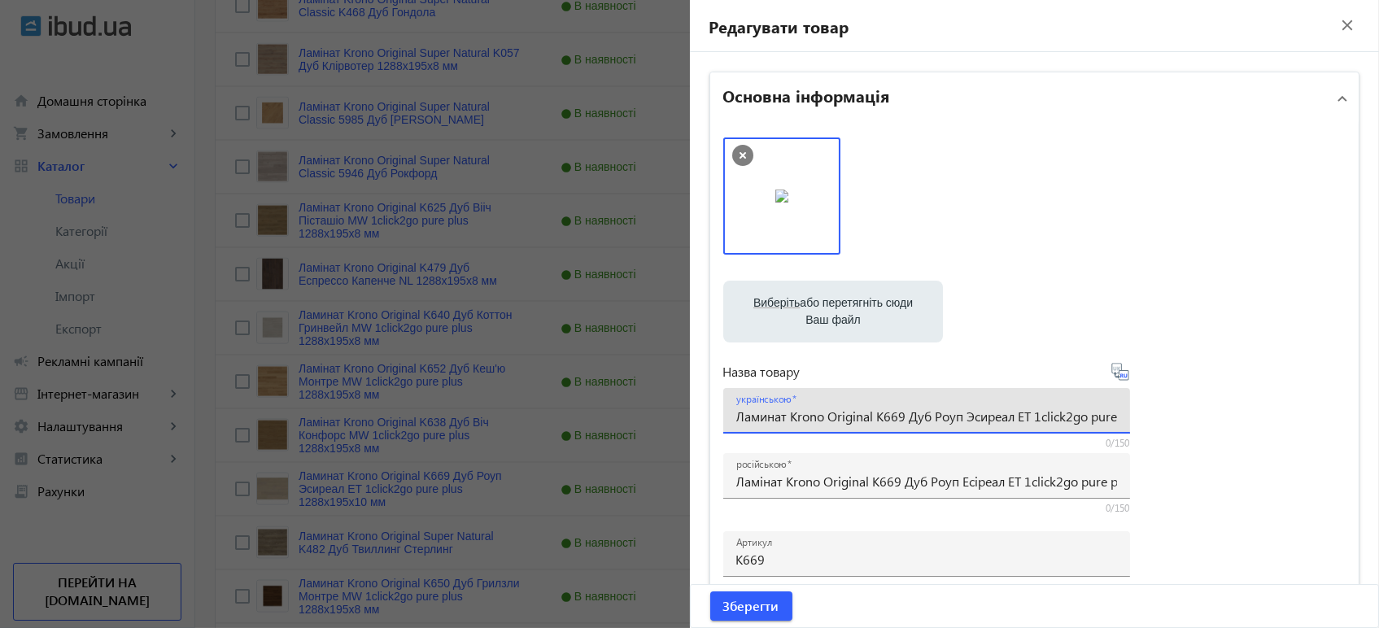
click at [902, 418] on input "Ламинат Krono Original K669 Дуб Роуп Эсиреал ET 1click2go pure plus 1288x195x10…" at bounding box center [926, 415] width 381 height 17
paste input "інат Krono Original K669 Дуб Роуп Есі"
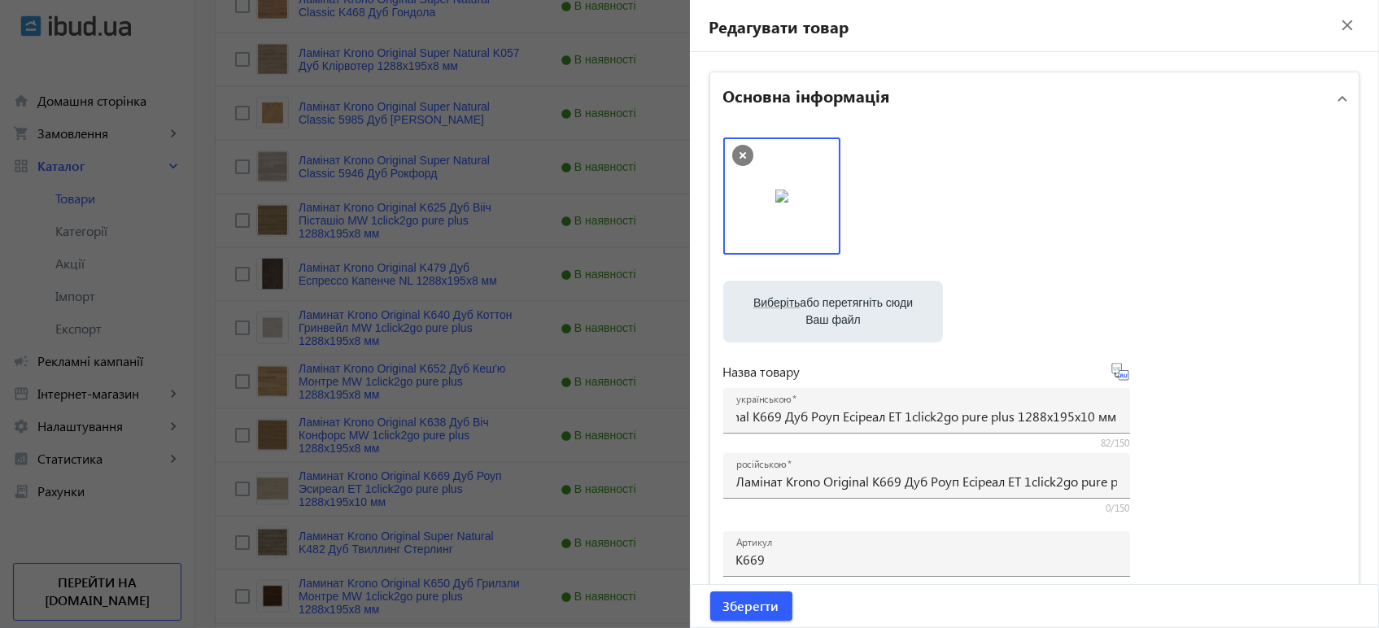
scroll to position [0, 0]
click at [1118, 377] on icon at bounding box center [1120, 372] width 20 height 20
click at [743, 603] on span "Зберегти" at bounding box center [751, 606] width 56 height 18
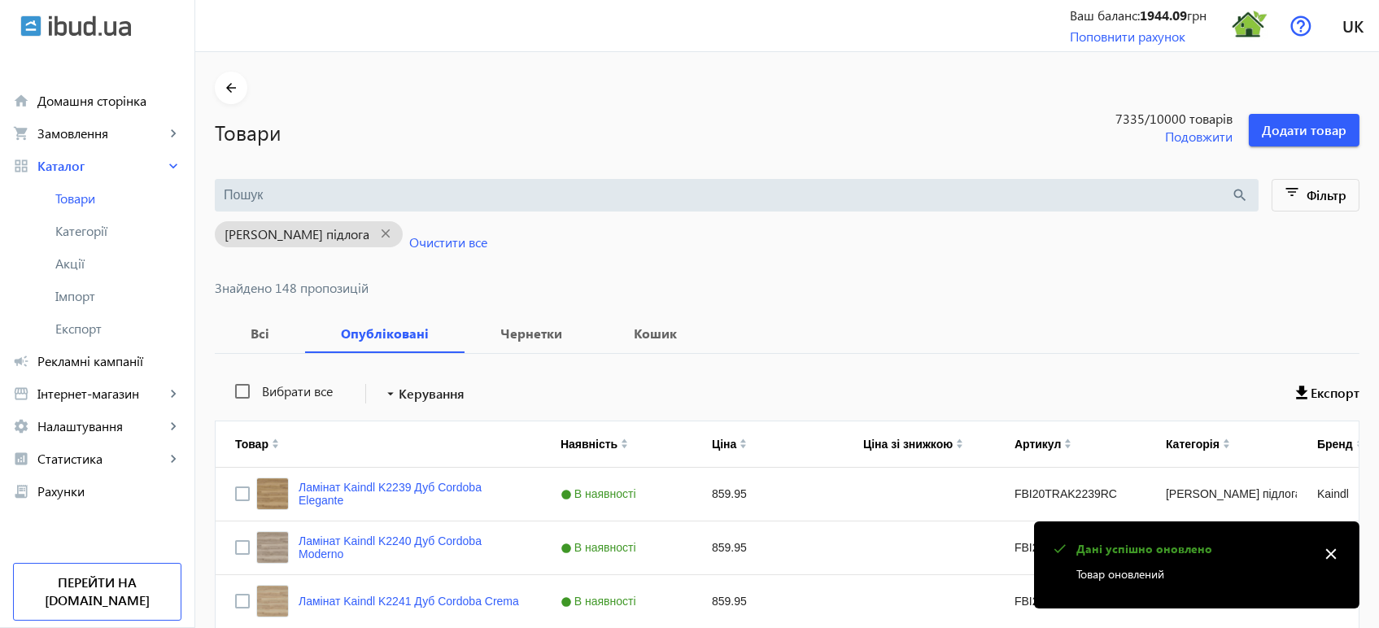
scroll to position [4782, 0]
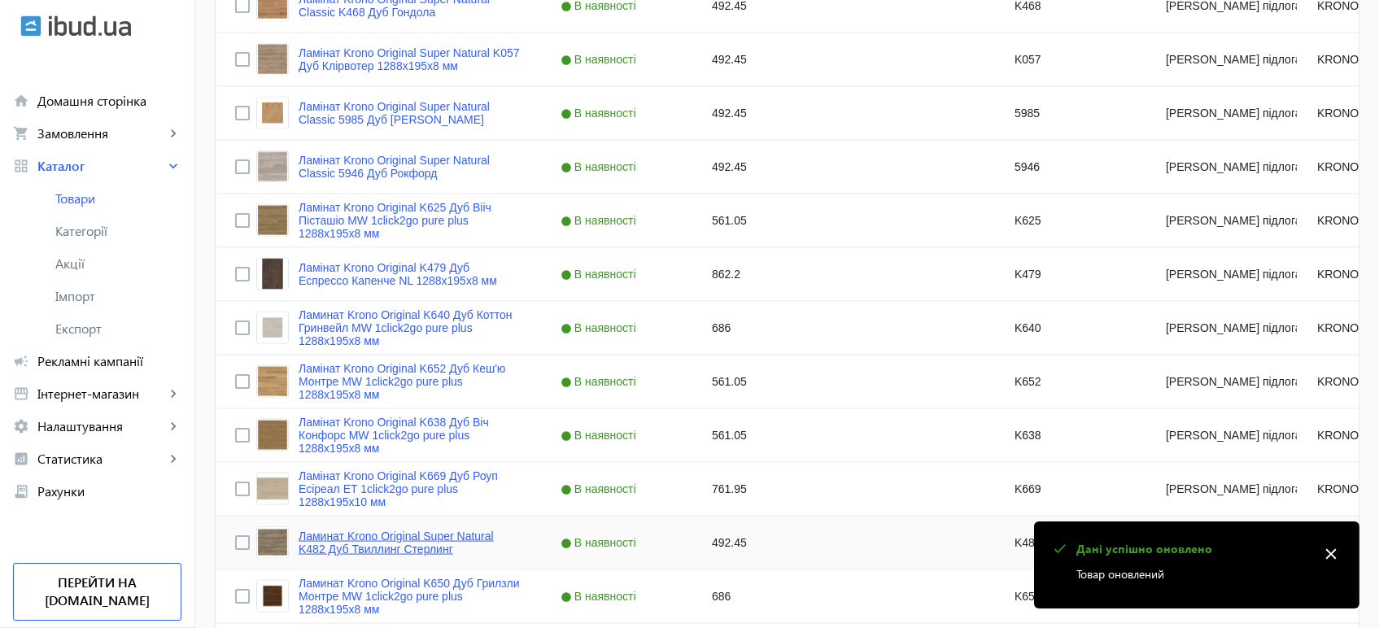
click at [330, 547] on link "Ламинат Krono Original Super Natural K482 Дуб Твиллинг Стерлинг" at bounding box center [409, 542] width 223 height 26
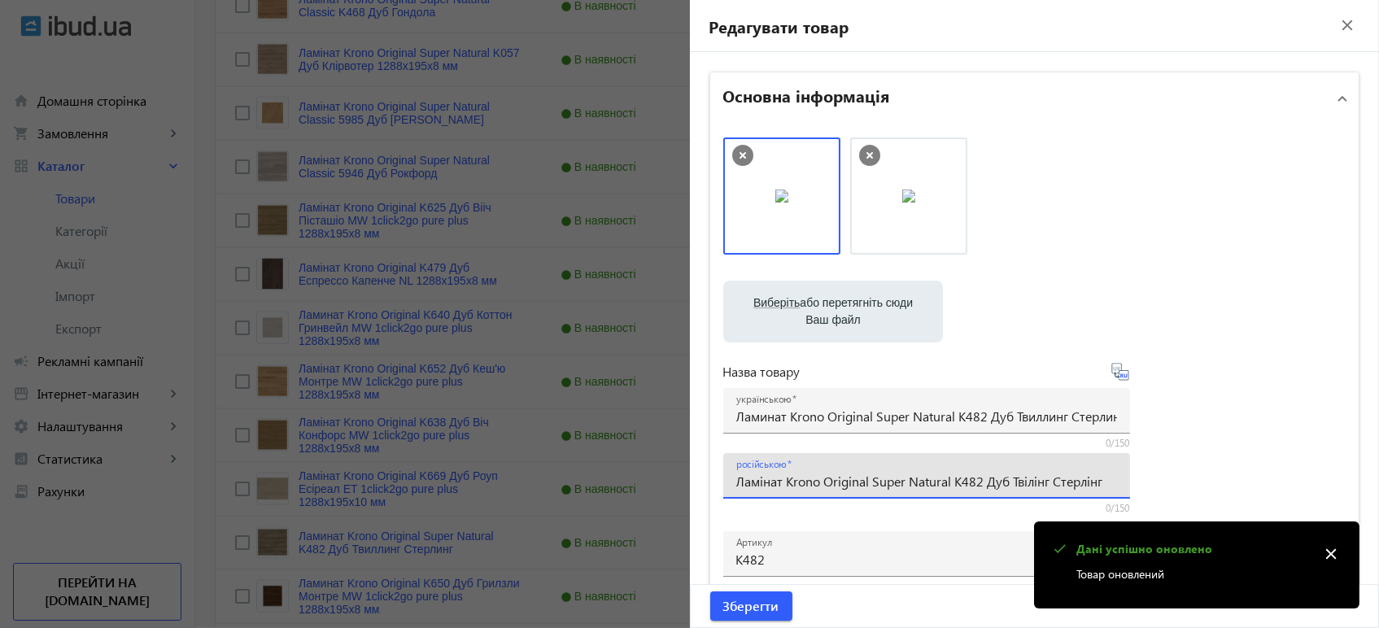
click at [791, 480] on input "Ламінат Krono Original Super Natural K482 Дуб Твілінг Стерлінг" at bounding box center [926, 481] width 381 height 17
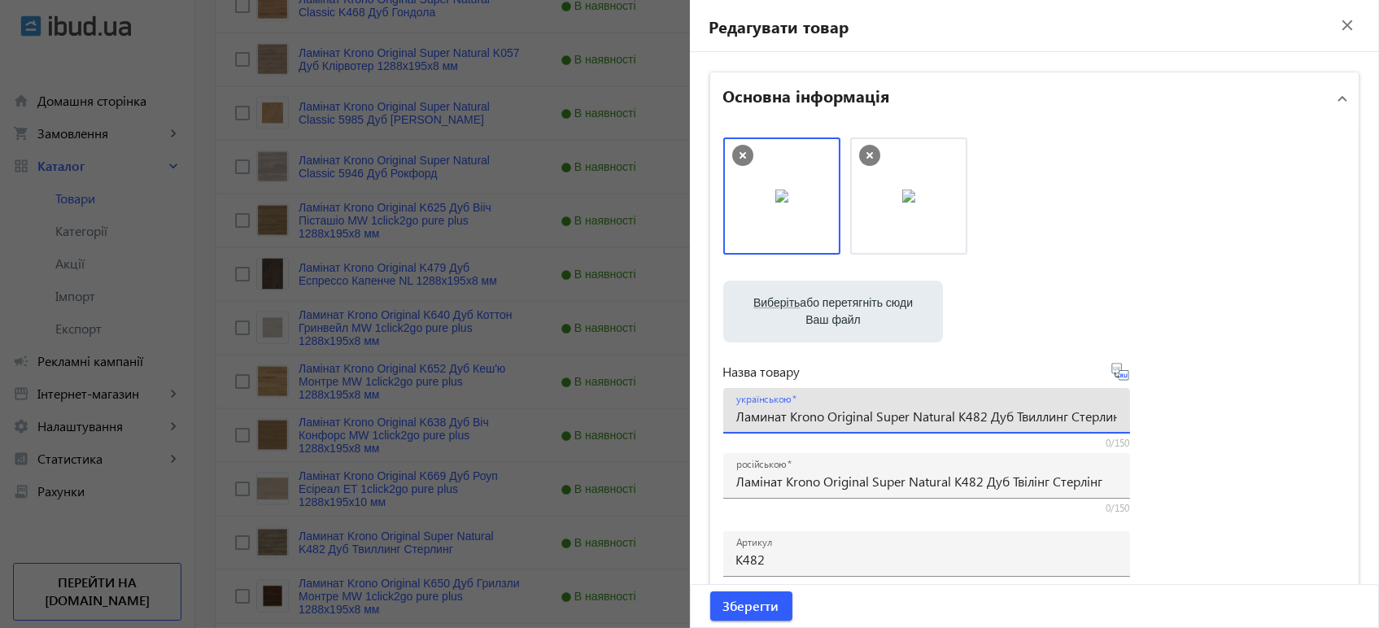
click at [804, 420] on input "Ламинат Krono Original Super Natural K482 Дуб Твиллинг Стерлинг" at bounding box center [926, 415] width 381 height 17
paste input "інат Krono Original Super Natural K482 Дуб Твілінг Стерлі"
click at [1123, 376] on icon at bounding box center [1124, 375] width 3 height 4
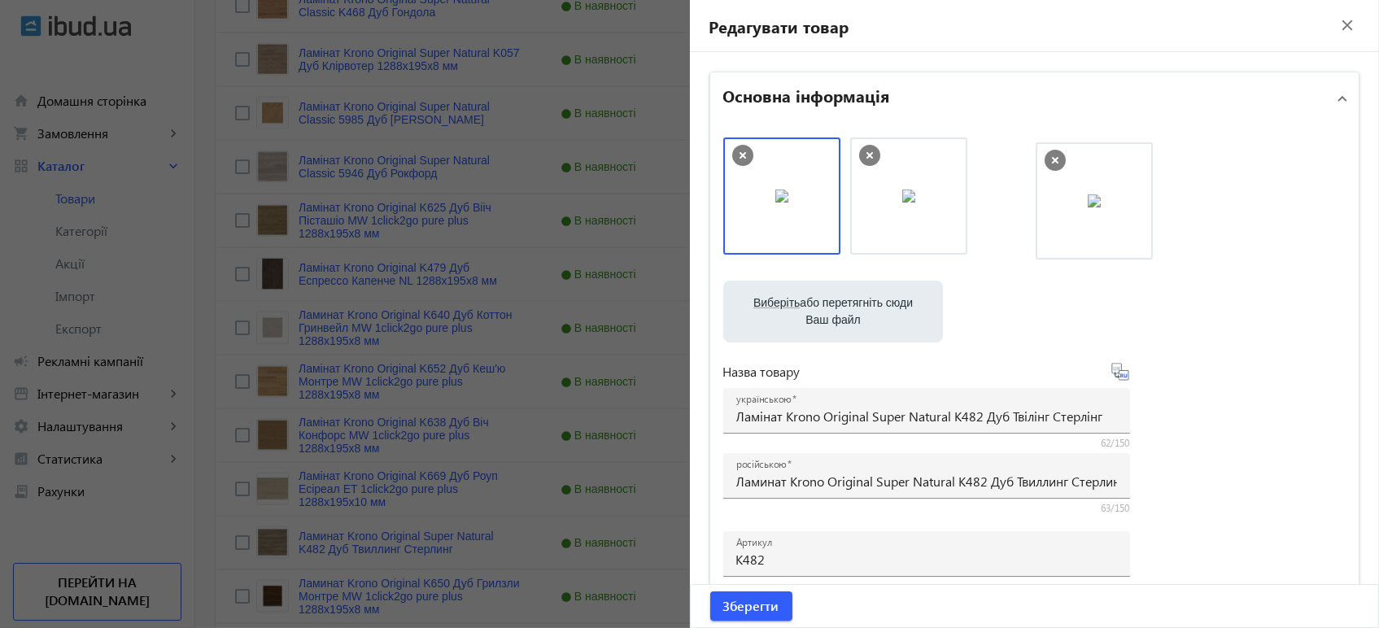
drag, startPoint x: 757, startPoint y: 205, endPoint x: 1087, endPoint y: 210, distance: 329.4
click at [1055, 199] on div at bounding box center [1034, 203] width 623 height 133
drag, startPoint x: 786, startPoint y: 199, endPoint x: 1234, endPoint y: 207, distance: 447.4
drag, startPoint x: 910, startPoint y: 217, endPoint x: 772, endPoint y: 208, distance: 138.5
click at [1082, 213] on div at bounding box center [1034, 203] width 623 height 133
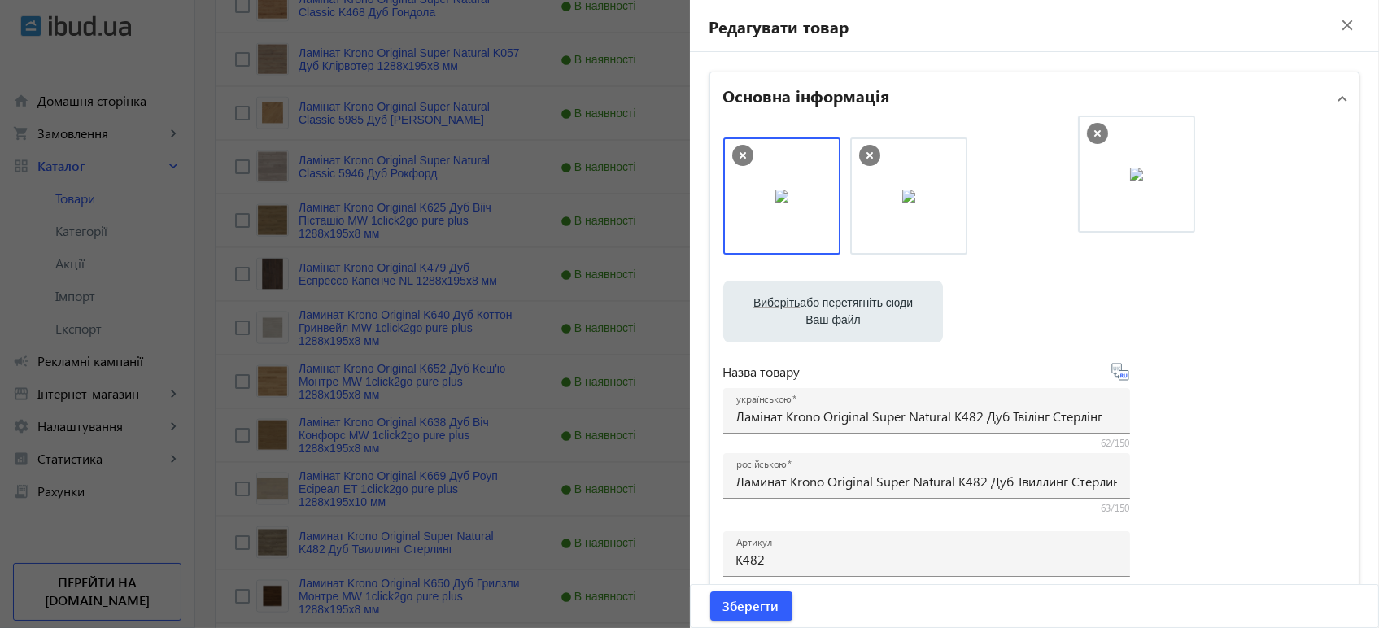
drag, startPoint x: 800, startPoint y: 218, endPoint x: 1155, endPoint y: 193, distance: 355.5
click at [744, 611] on span "Зберегти" at bounding box center [751, 606] width 56 height 18
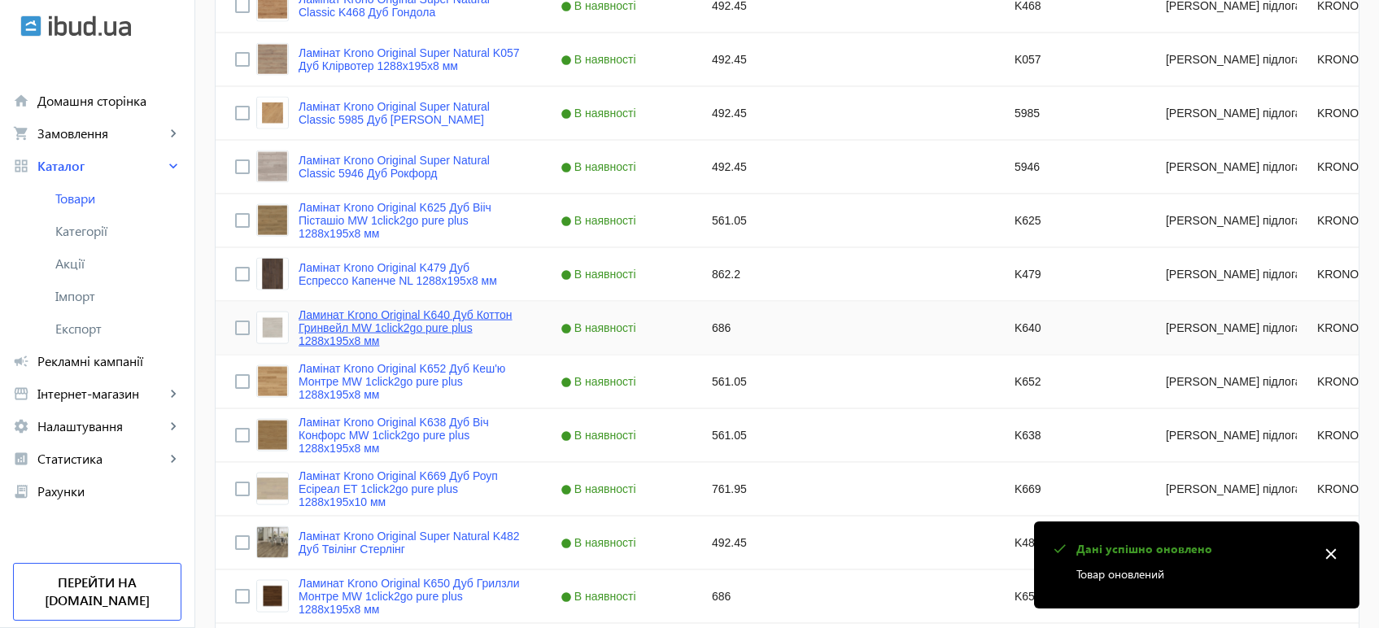
click at [318, 330] on link "Ламинат Krono Original K640 Дуб Коттон Гринвейл MW 1click2go pure plus 1288x195…" at bounding box center [409, 327] width 223 height 39
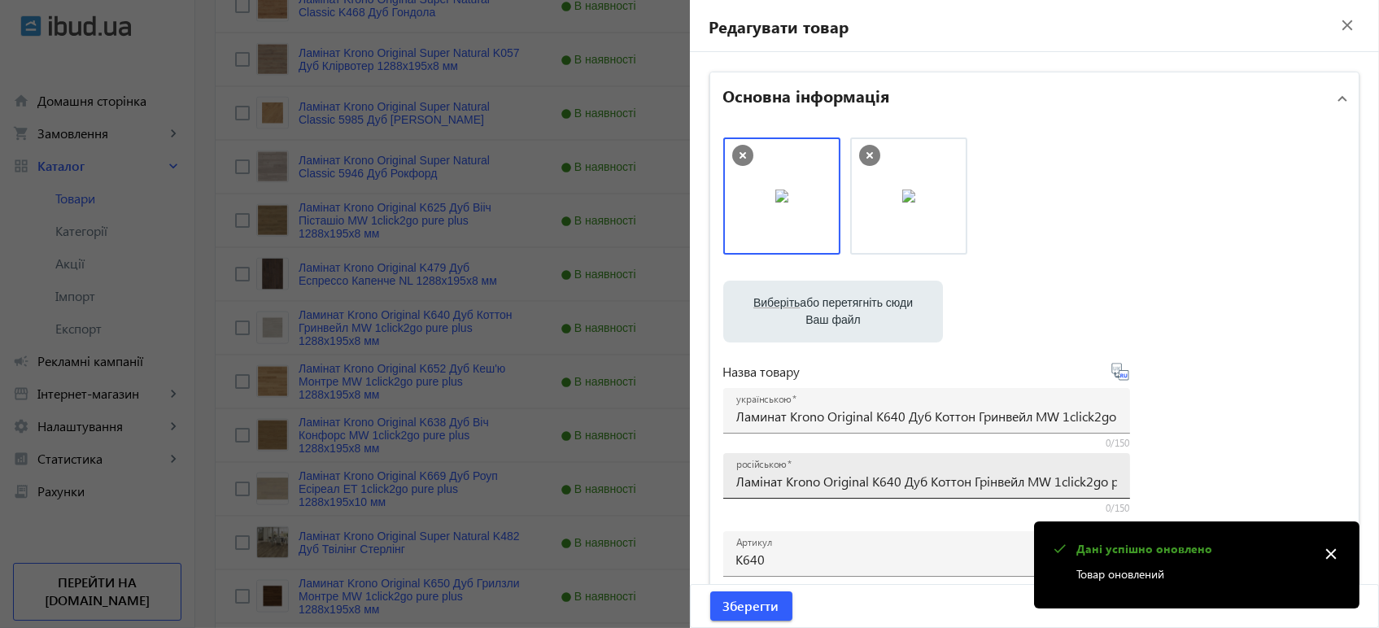
click at [793, 483] on input "Ламінат Krono Original K640 Дуб Коттон Грінвейл MW 1click2go pure plus 1288x195…" at bounding box center [926, 481] width 381 height 17
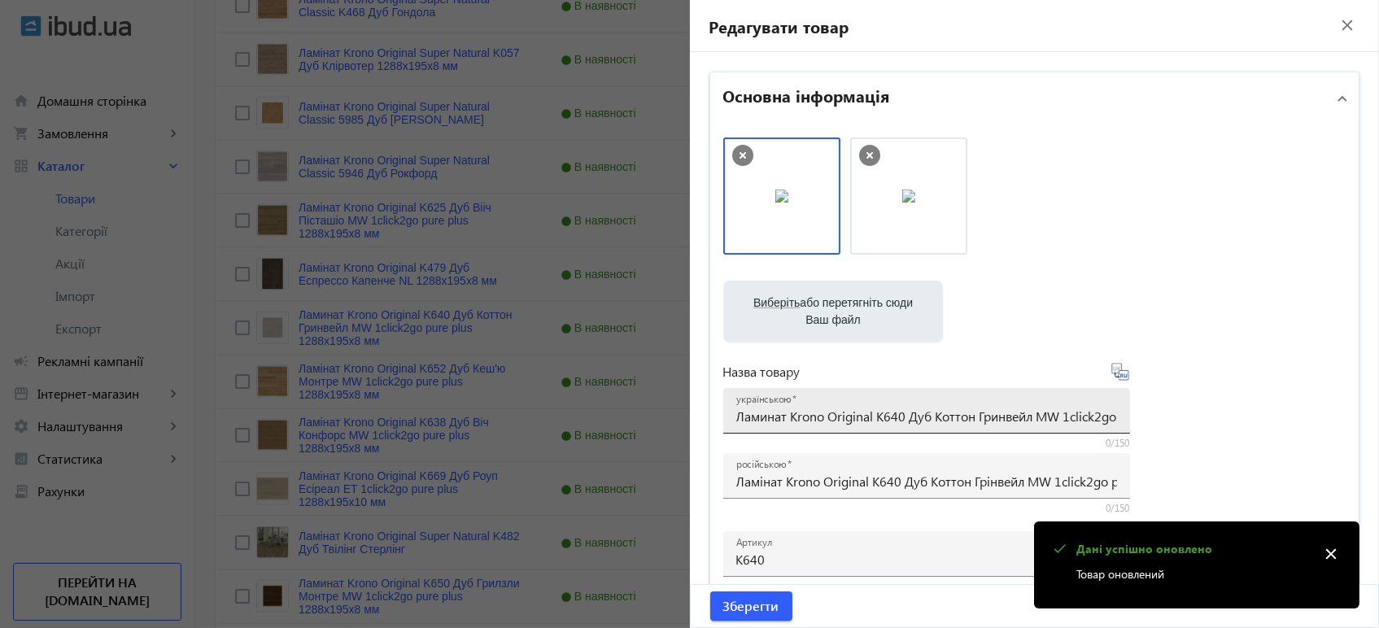
click at [785, 403] on mat-label "українською" at bounding box center [763, 399] width 55 height 13
click at [785, 407] on input "Ламинат Krono Original K640 Дуб Коттон Гринвейл MW 1click2go pure plus 1288x195…" at bounding box center [926, 415] width 381 height 17
paste input "інат Krono Original K640 Дуб Коттон Грі"
click at [1124, 374] on icon at bounding box center [1120, 372] width 20 height 20
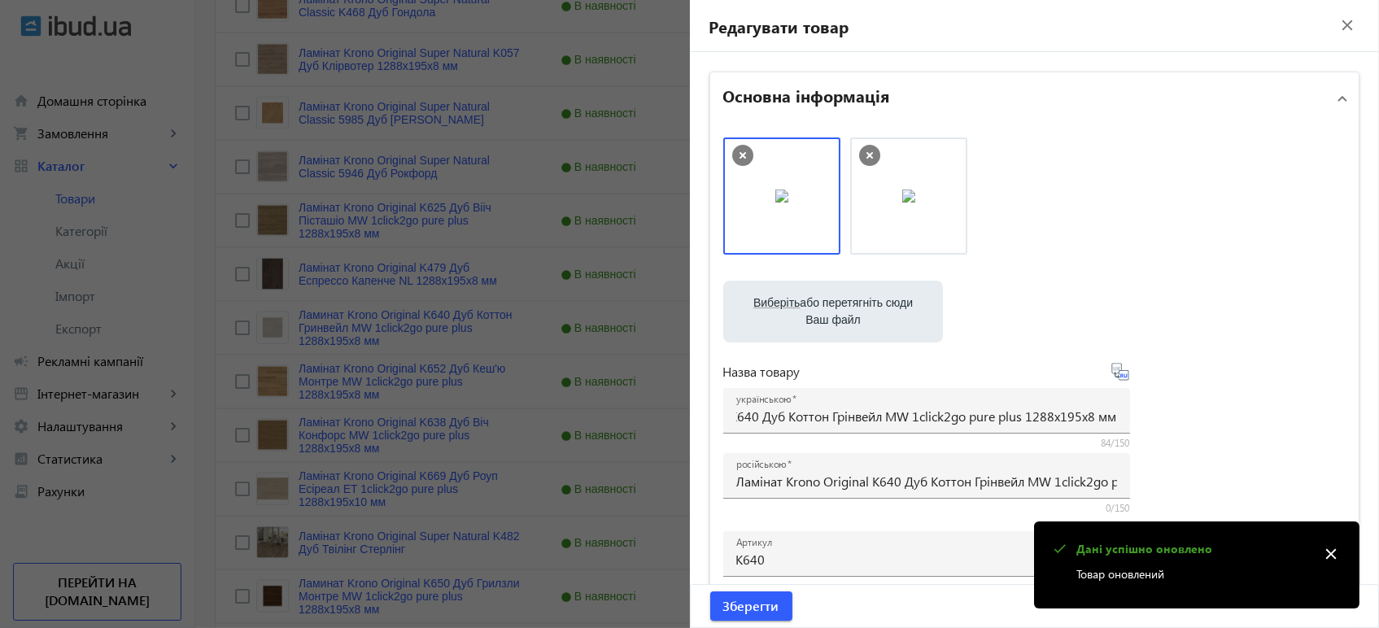
scroll to position [0, 0]
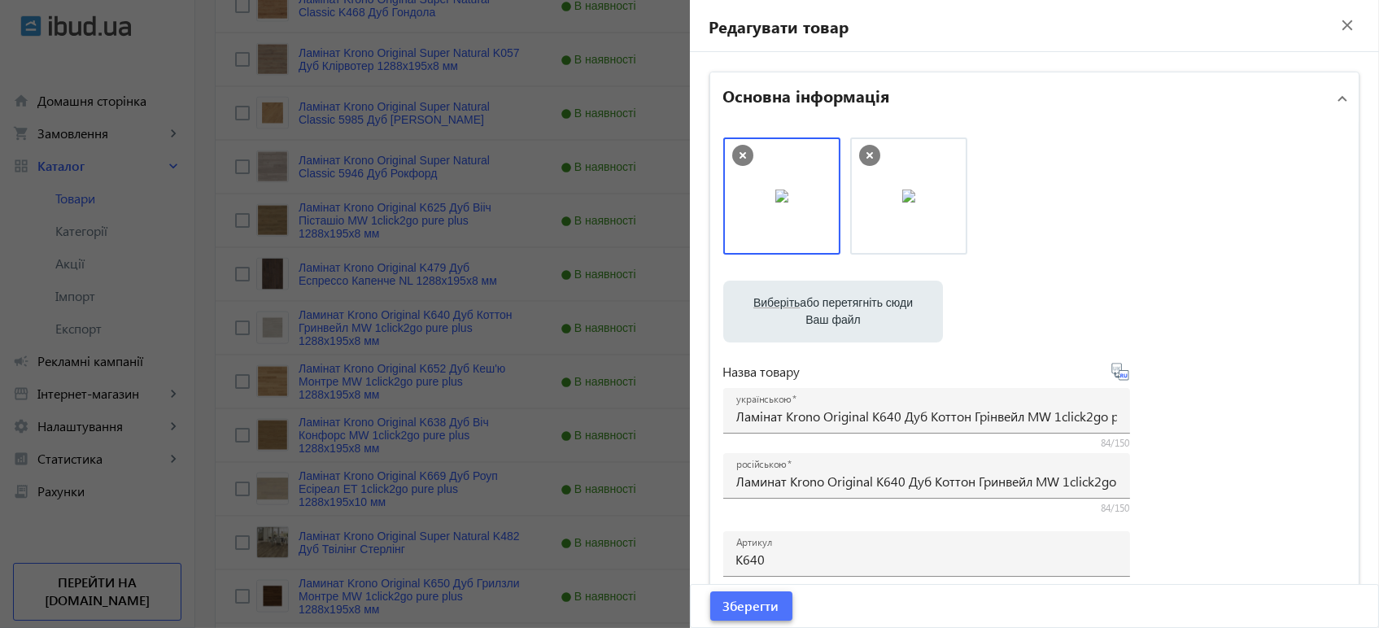
click at [751, 606] on span "Зберегти" at bounding box center [751, 606] width 56 height 18
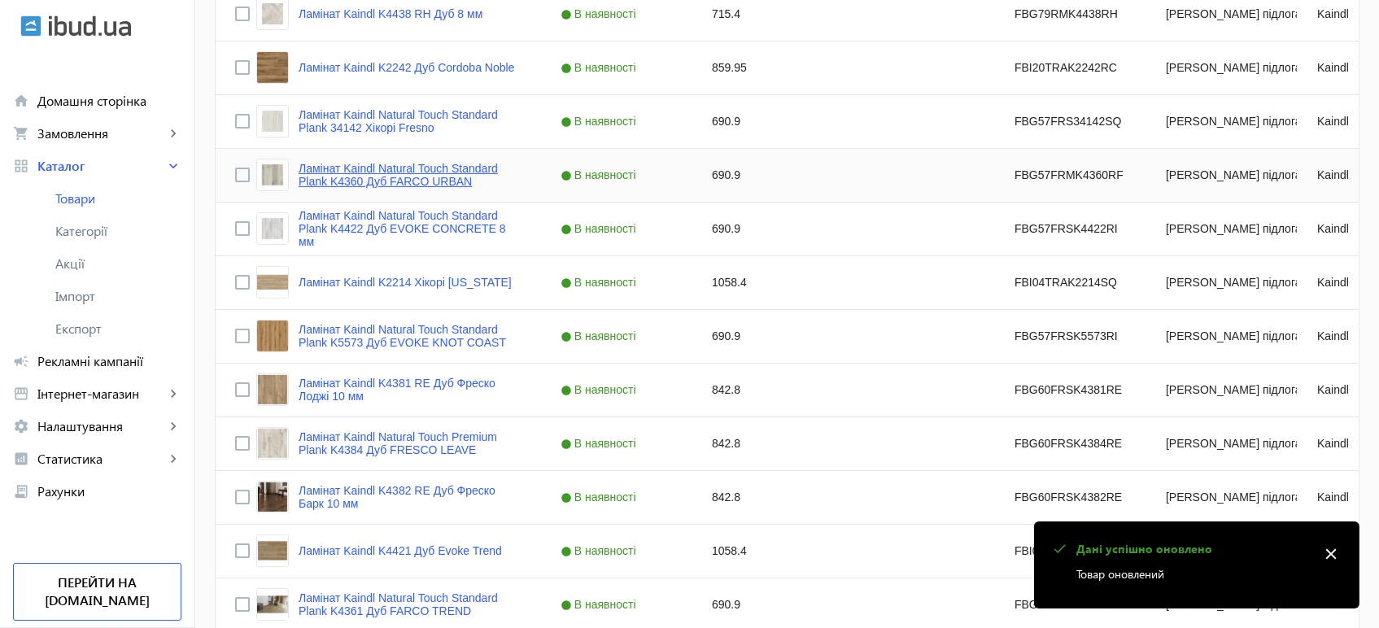
scroll to position [1174, 0]
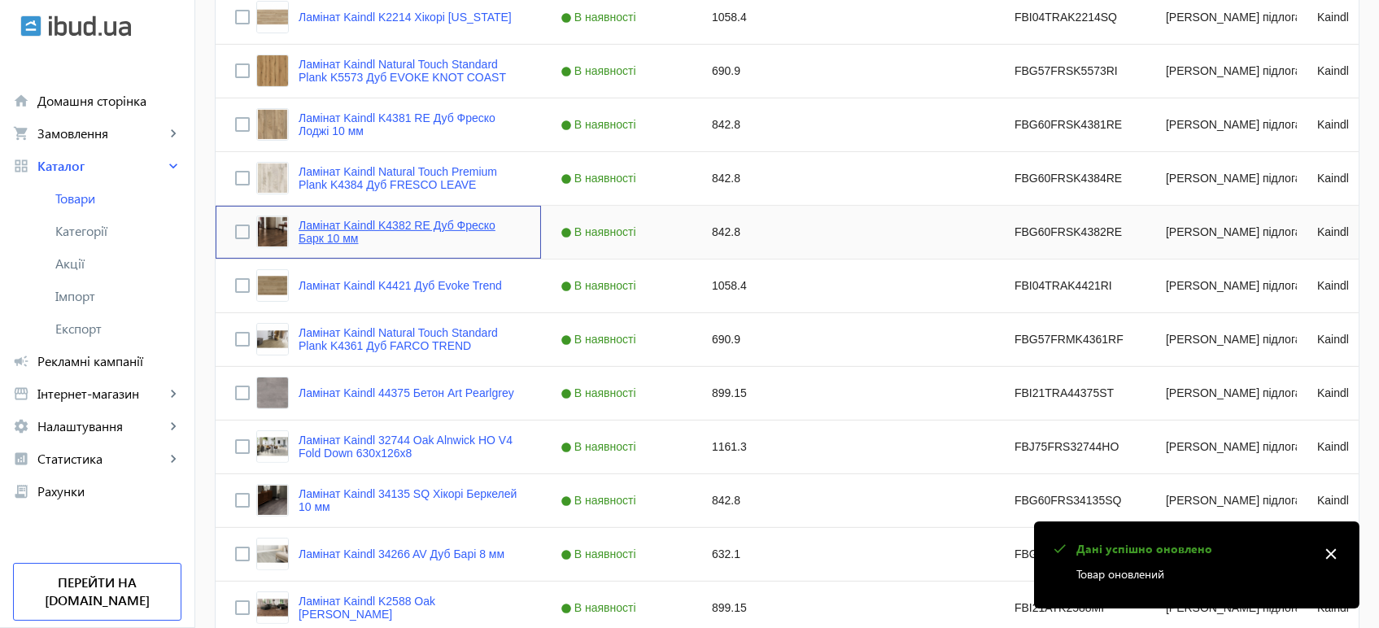
click at [314, 233] on link "Ламінат Kaindl K4382 RE Дуб Фреско Барк 10 мм" at bounding box center [409, 232] width 223 height 26
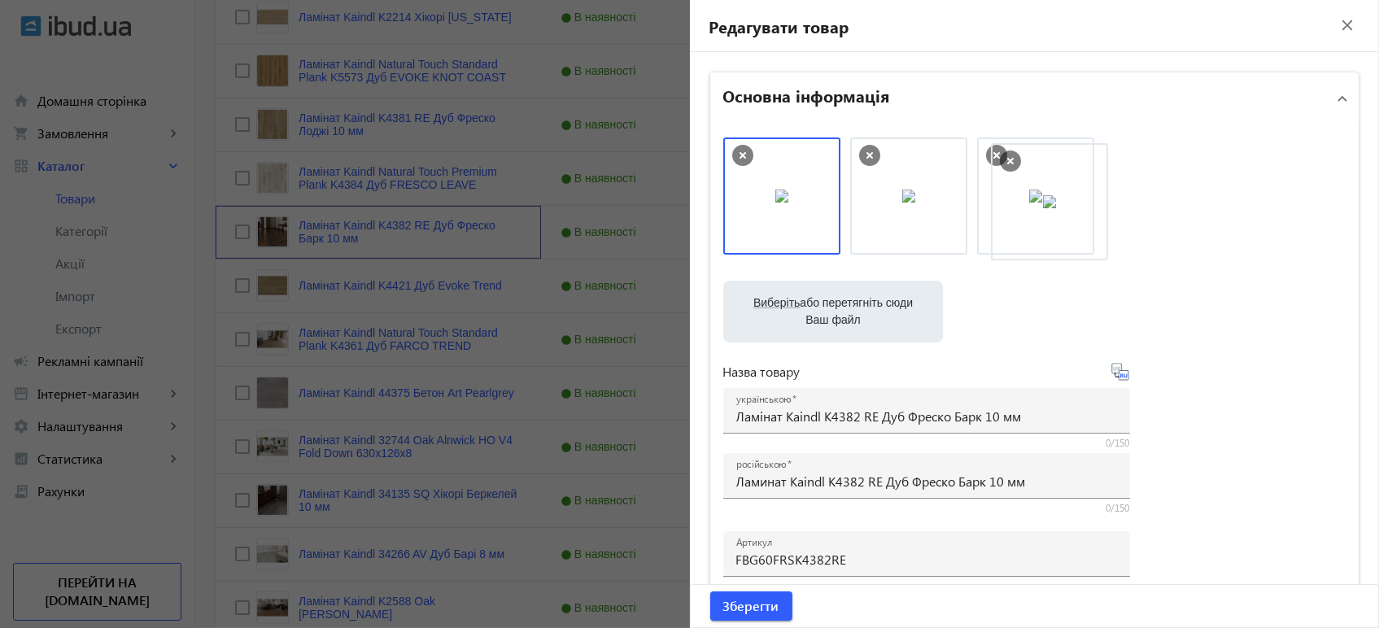
drag, startPoint x: 820, startPoint y: 211, endPoint x: 1078, endPoint y: 216, distance: 257.9
drag, startPoint x: 880, startPoint y: 220, endPoint x: 748, endPoint y: 220, distance: 131.8
click at [743, 607] on span "Зберегти" at bounding box center [751, 606] width 56 height 18
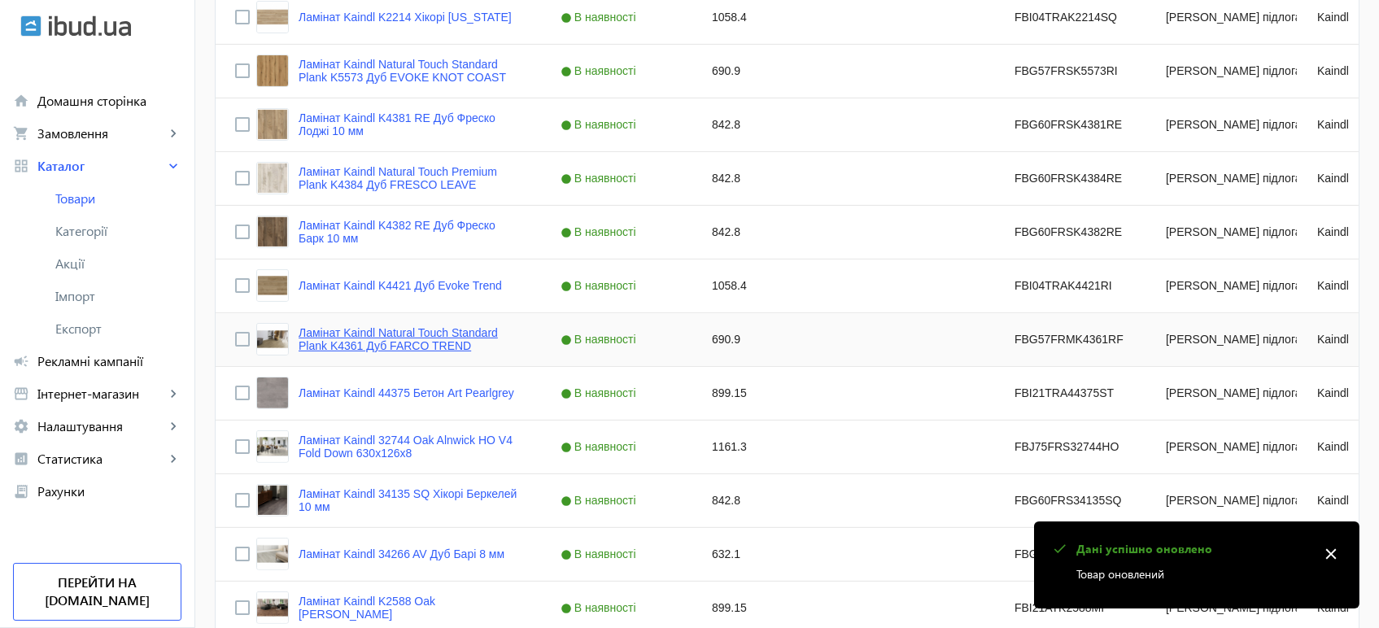
click at [316, 329] on link "Ламінат Kaindl Natural Touch Standard Plank K4361 Дуб FARCO TREND" at bounding box center [409, 339] width 223 height 26
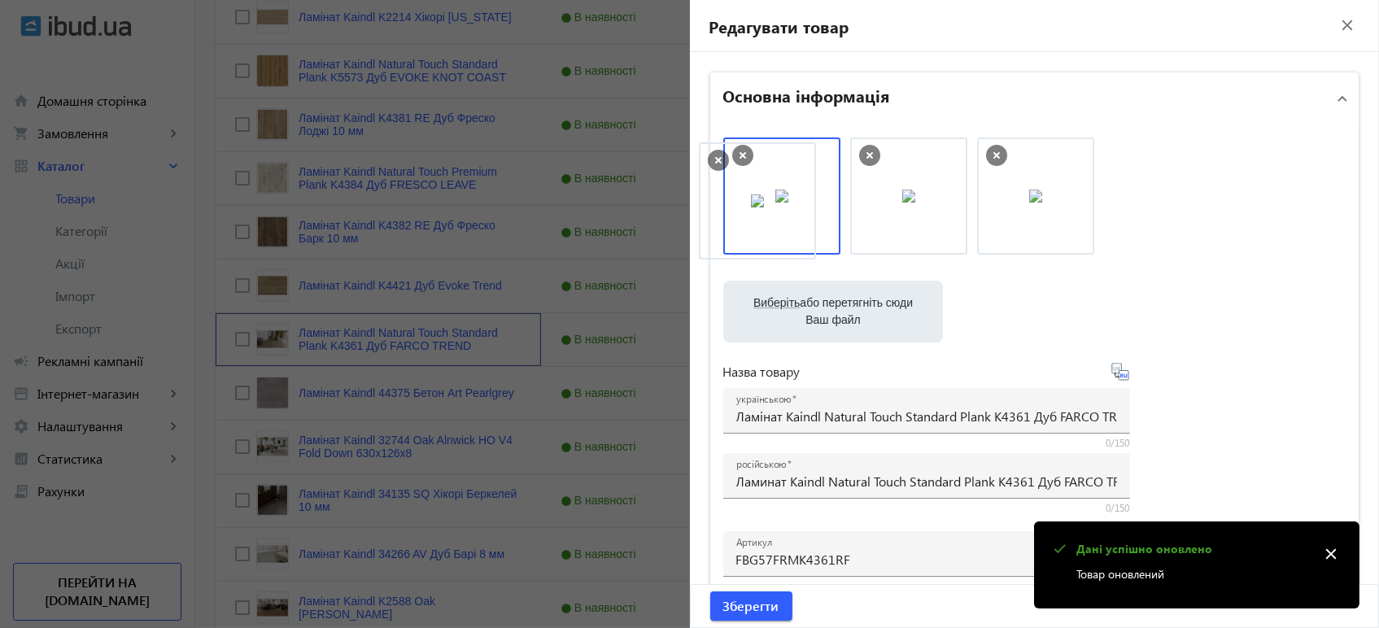
drag, startPoint x: 1000, startPoint y: 213, endPoint x: 732, endPoint y: 220, distance: 267.7
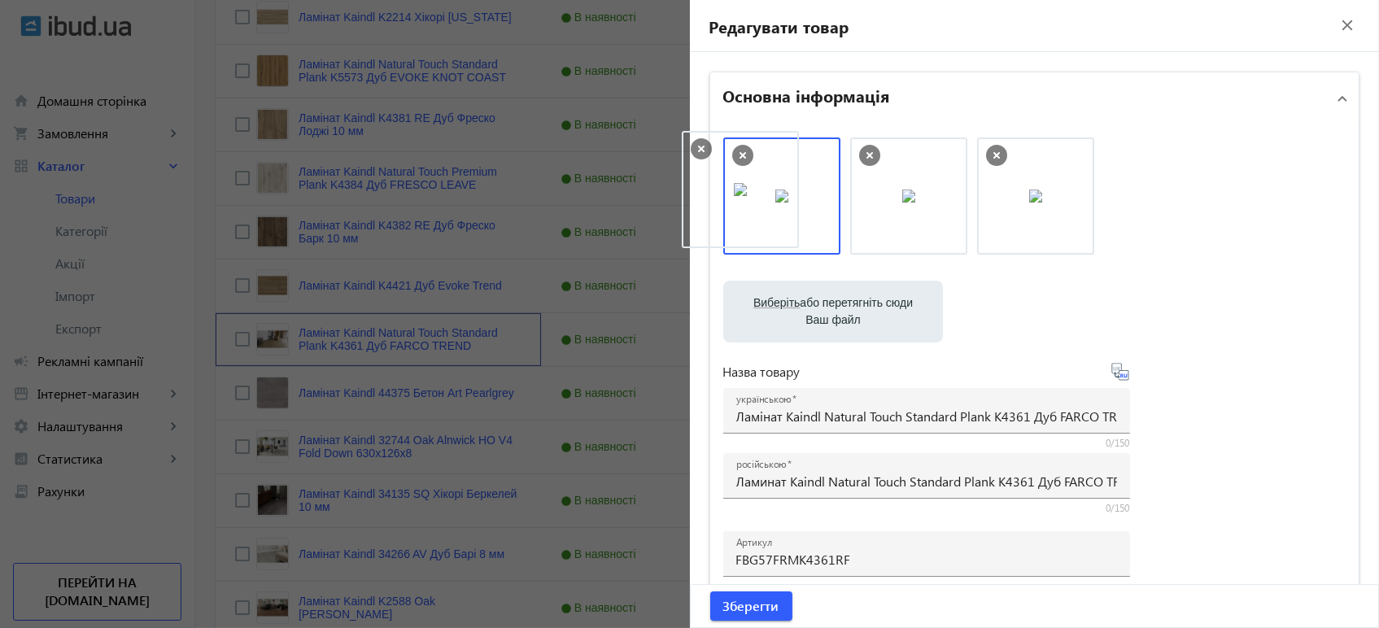
drag, startPoint x: 1013, startPoint y: 211, endPoint x: 723, endPoint y: 205, distance: 290.4
drag, startPoint x: 1002, startPoint y: 222, endPoint x: 748, endPoint y: 213, distance: 253.9
drag, startPoint x: 882, startPoint y: 210, endPoint x: 1066, endPoint y: 213, distance: 183.8
drag, startPoint x: 1039, startPoint y: 198, endPoint x: 773, endPoint y: 201, distance: 266.0
click at [765, 602] on span "Зберегти" at bounding box center [751, 606] width 56 height 18
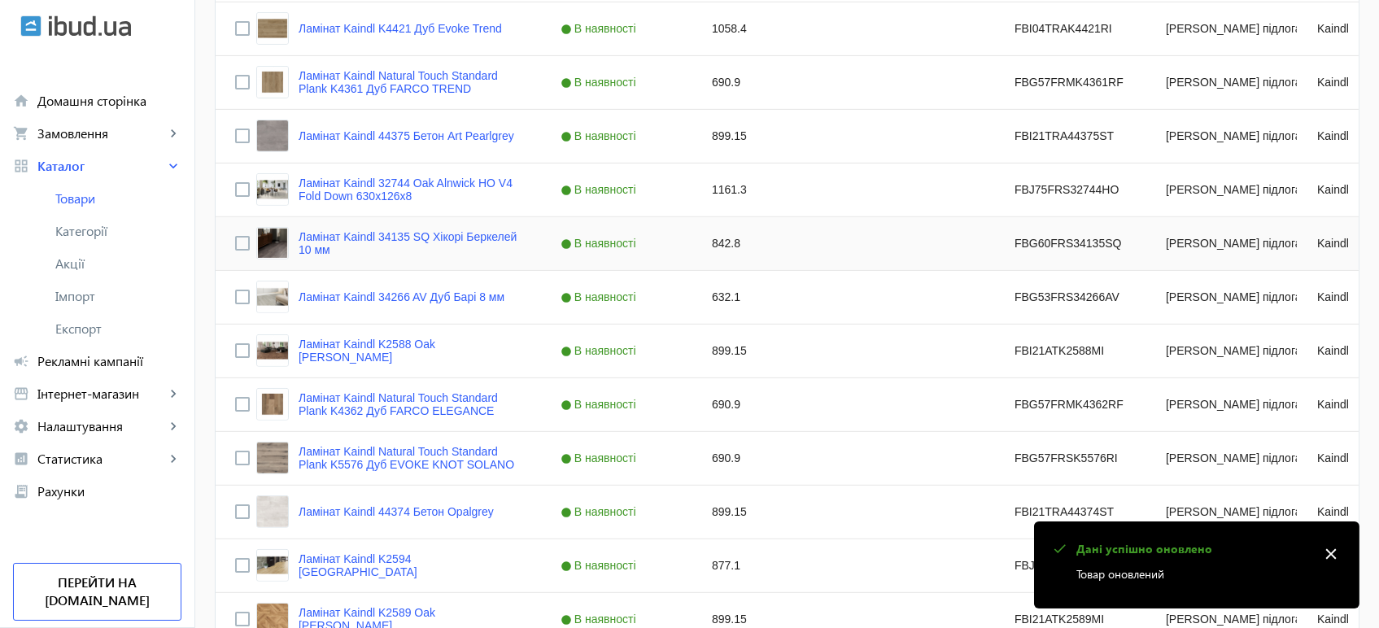
scroll to position [1445, 0]
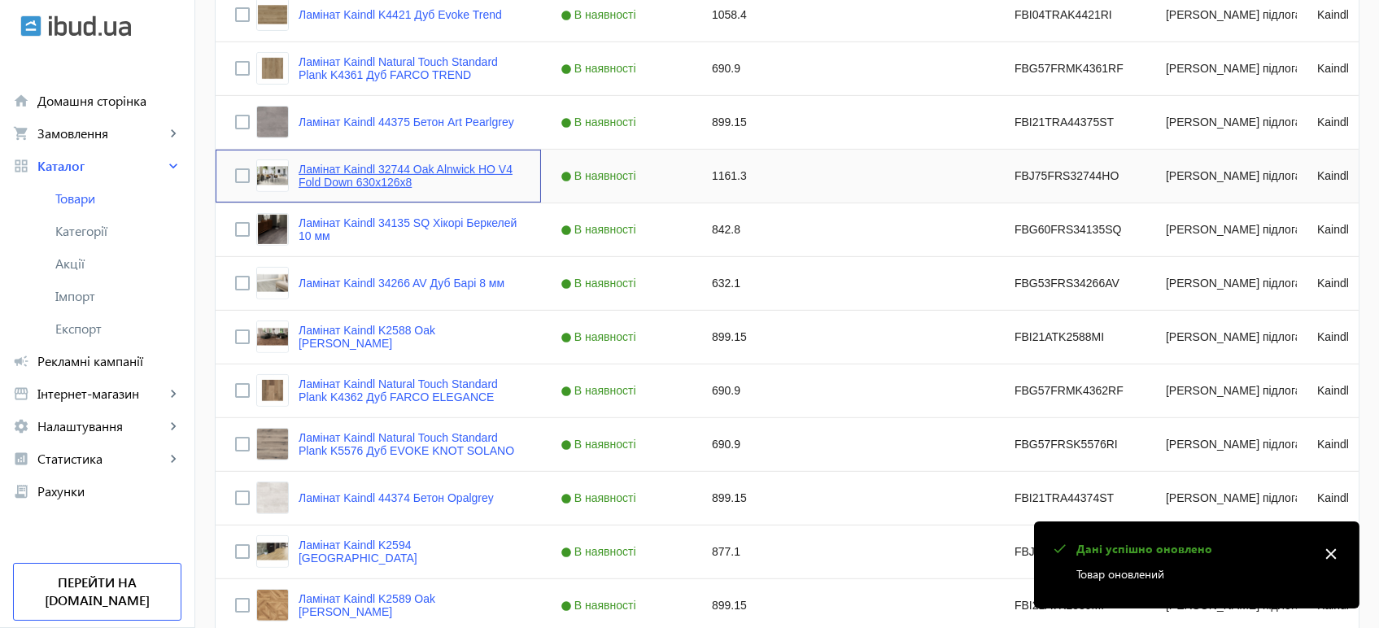
click at [325, 168] on link "Ламінат Kaindl 32744 Oak Alnwick HO V4 Fold Down 630x126x8" at bounding box center [409, 176] width 223 height 26
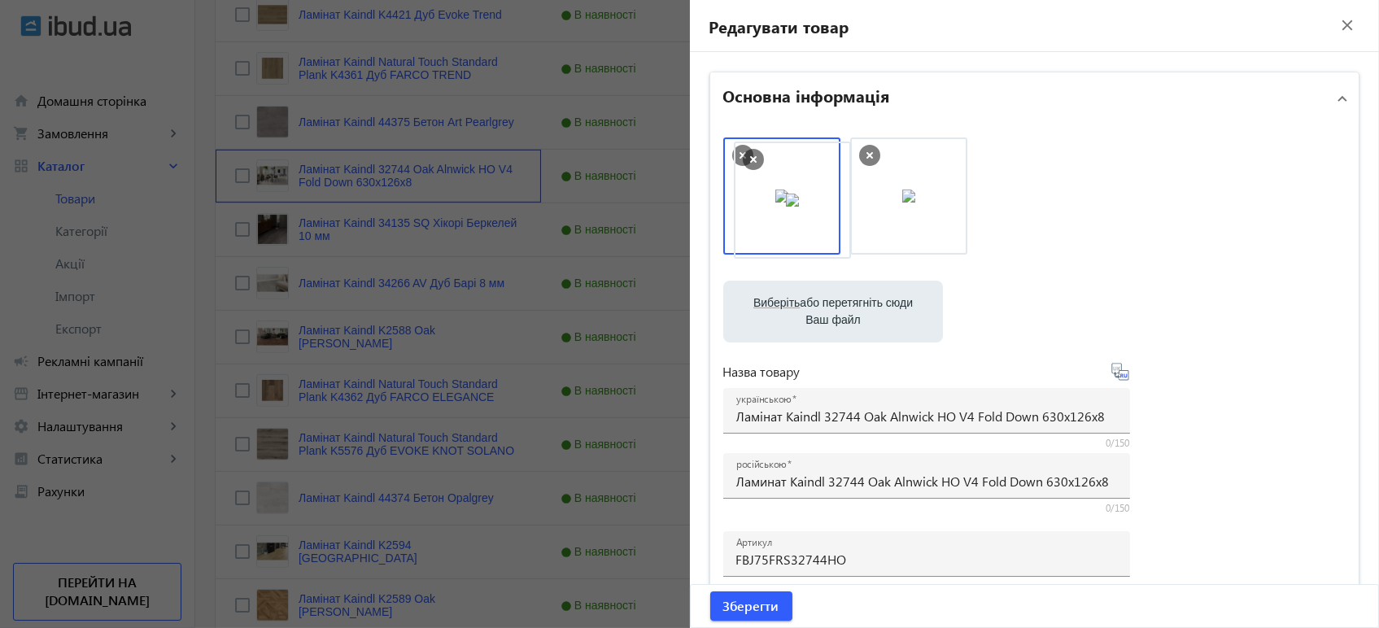
drag, startPoint x: 860, startPoint y: 200, endPoint x: 745, endPoint y: 213, distance: 115.4
drag, startPoint x: 740, startPoint y: 607, endPoint x: 703, endPoint y: 609, distance: 37.5
click at [741, 607] on span "Зберегти" at bounding box center [751, 606] width 56 height 18
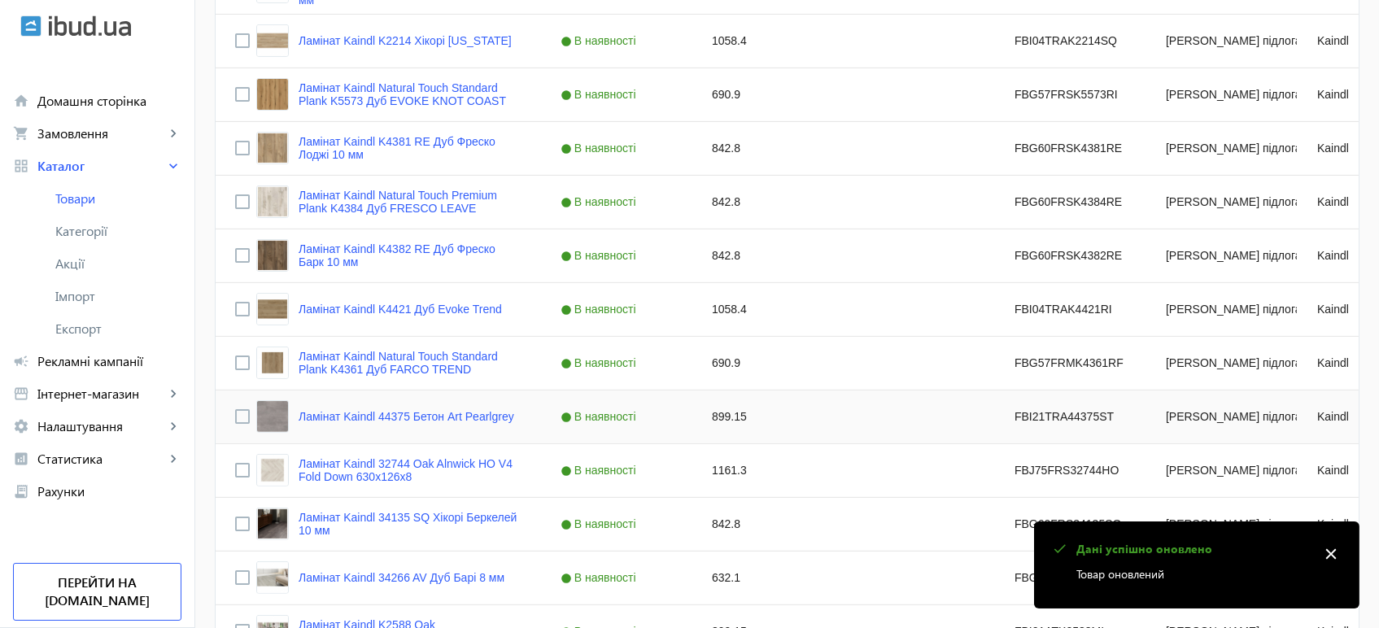
scroll to position [1265, 0]
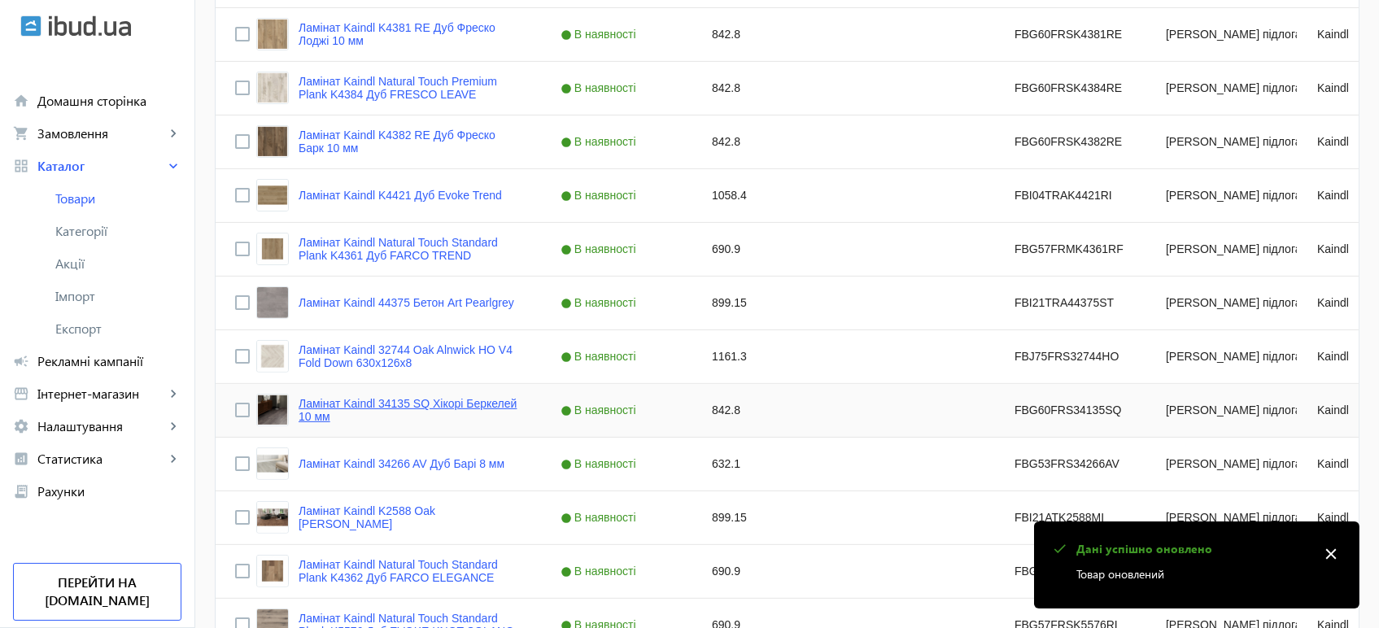
click at [307, 417] on link "Ламінат Kaindl 34135 SQ Хікорі Беркелей 10 мм" at bounding box center [409, 410] width 223 height 26
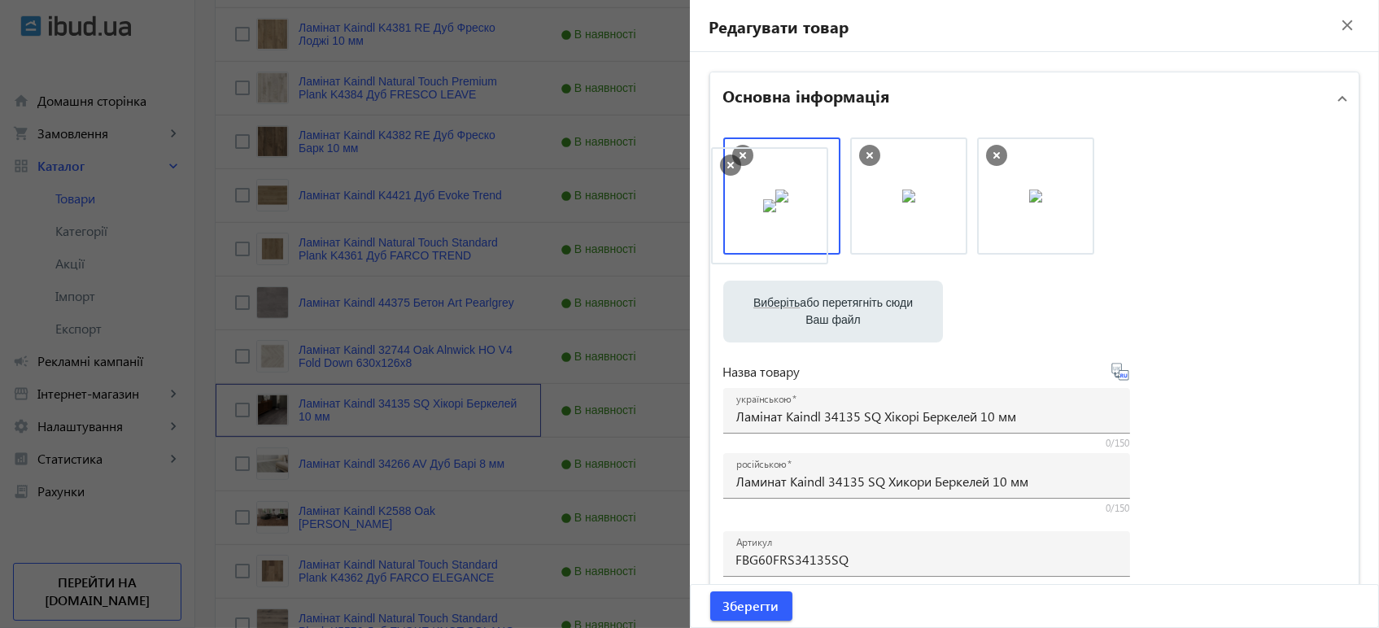
drag, startPoint x: 855, startPoint y: 213, endPoint x: 769, endPoint y: 213, distance: 86.2
click at [730, 608] on span "Зберегти" at bounding box center [751, 606] width 56 height 18
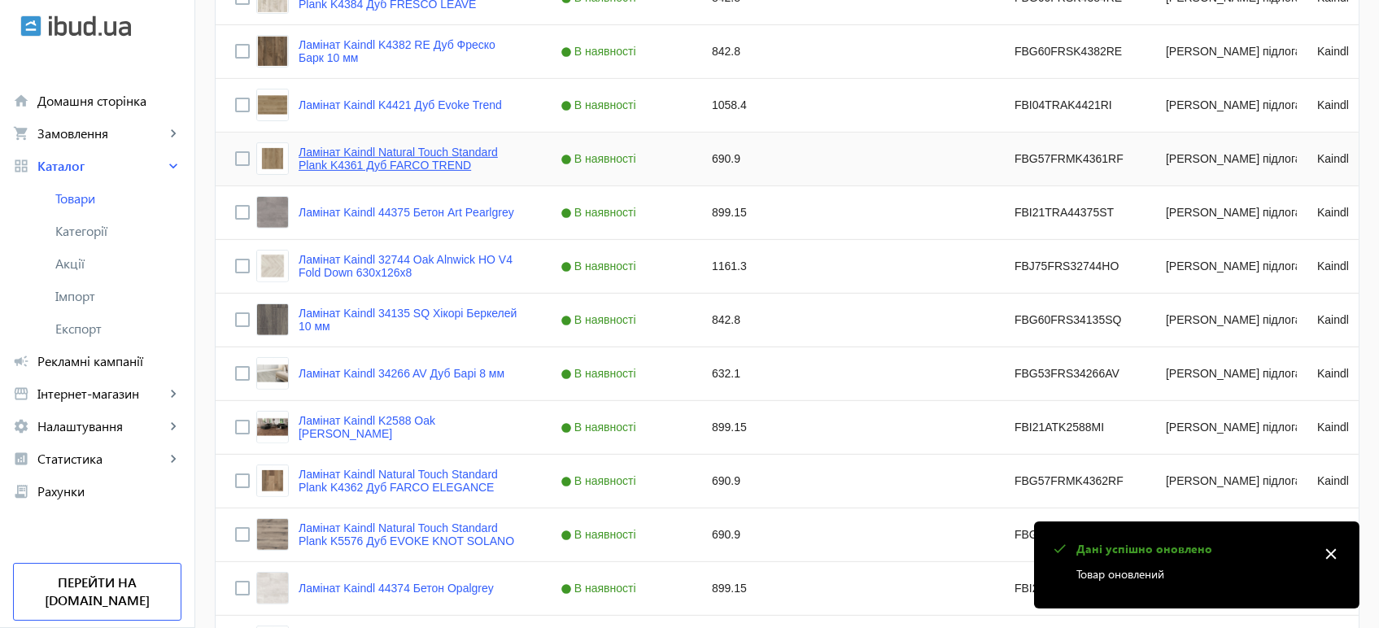
scroll to position [1445, 0]
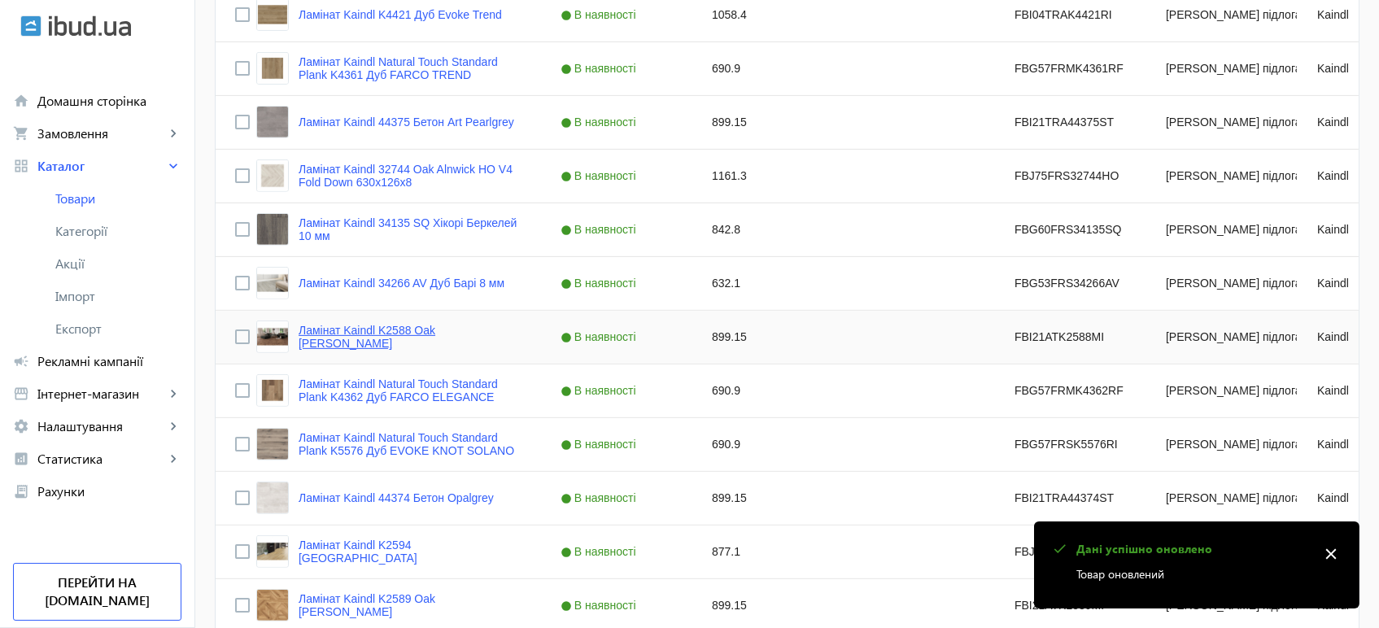
click at [317, 330] on link "Ламінат Kaindl K2588 Oak [PERSON_NAME]" at bounding box center [409, 337] width 223 height 26
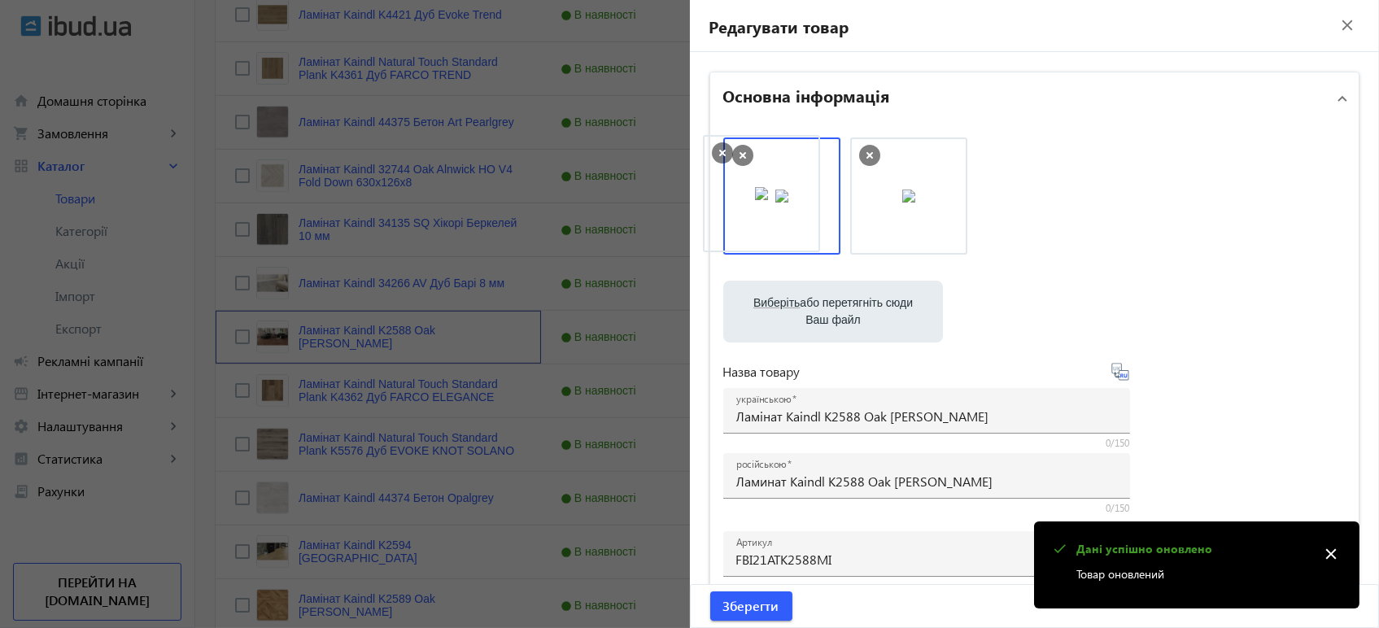
drag, startPoint x: 872, startPoint y: 210, endPoint x: 730, endPoint y: 207, distance: 142.4
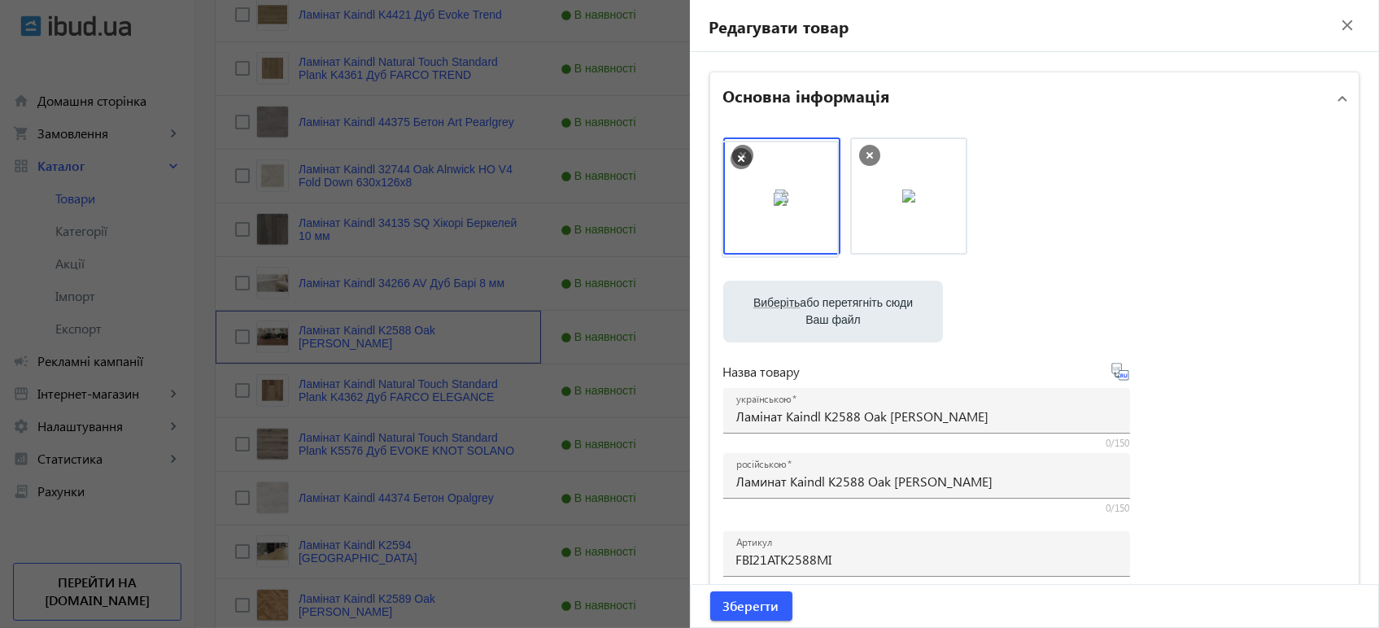
drag, startPoint x: 898, startPoint y: 215, endPoint x: 774, endPoint y: 219, distance: 123.7
click at [760, 611] on span "Зберегти" at bounding box center [751, 606] width 56 height 18
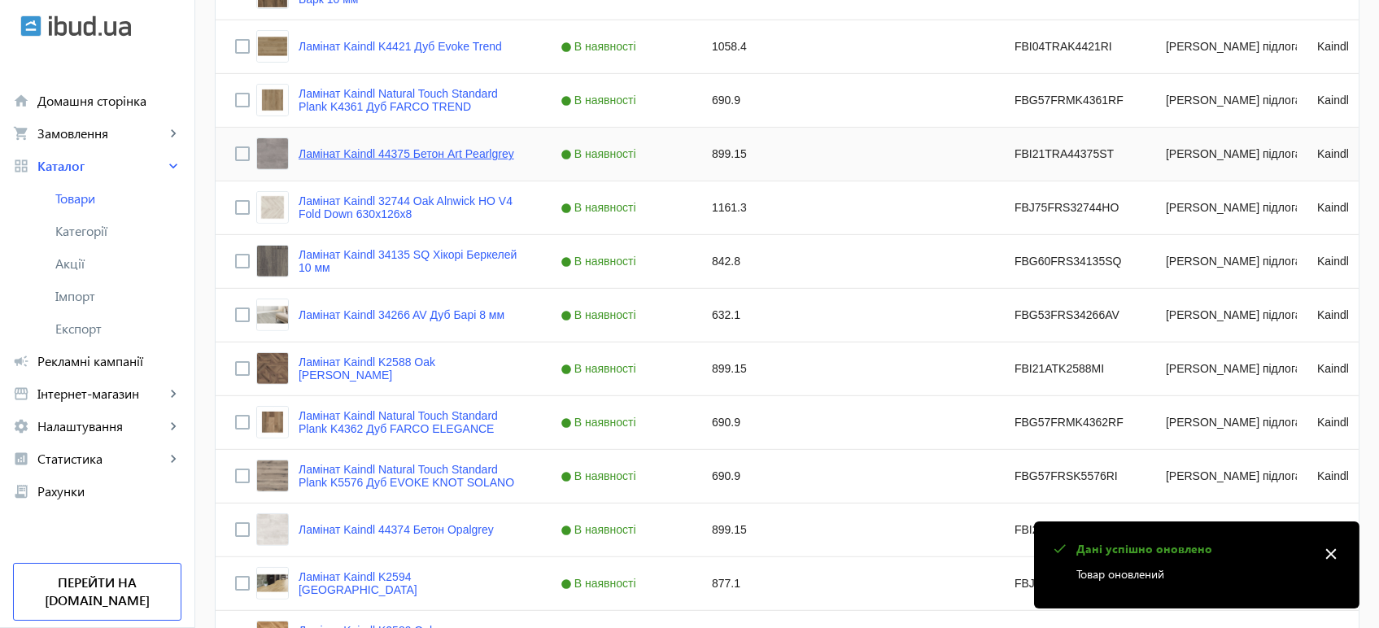
scroll to position [1535, 0]
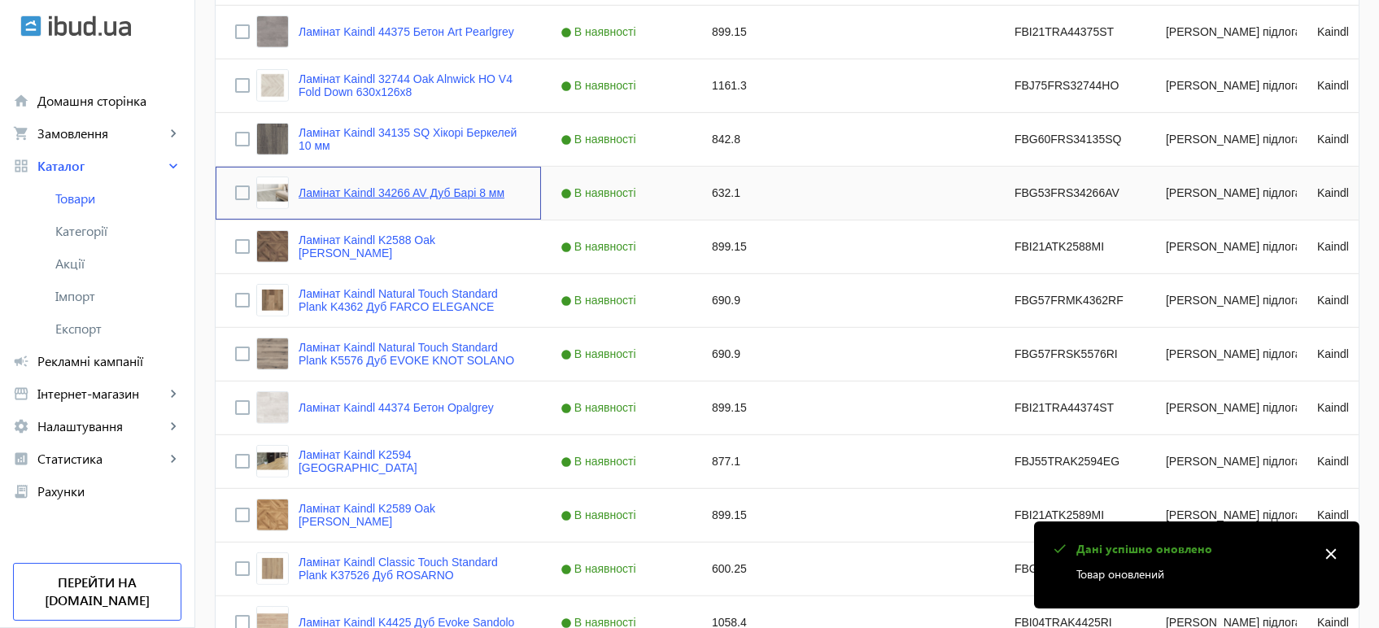
click at [374, 186] on link "Ламінат Kaindl 34266 AV Дуб Барі 8 мм" at bounding box center [401, 192] width 206 height 13
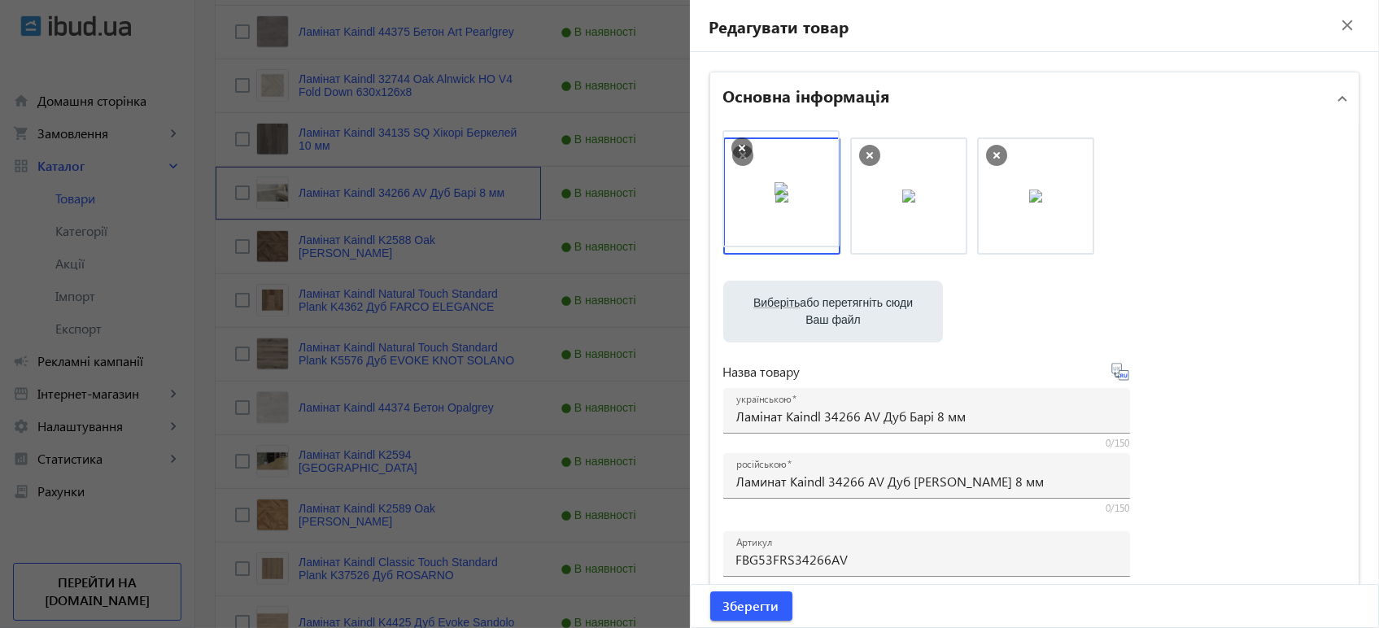
drag, startPoint x: 846, startPoint y: 211, endPoint x: 739, endPoint y: 203, distance: 106.9
drag, startPoint x: 1004, startPoint y: 203, endPoint x: 738, endPoint y: 195, distance: 266.0
click at [760, 604] on span "Зберегти" at bounding box center [751, 606] width 56 height 18
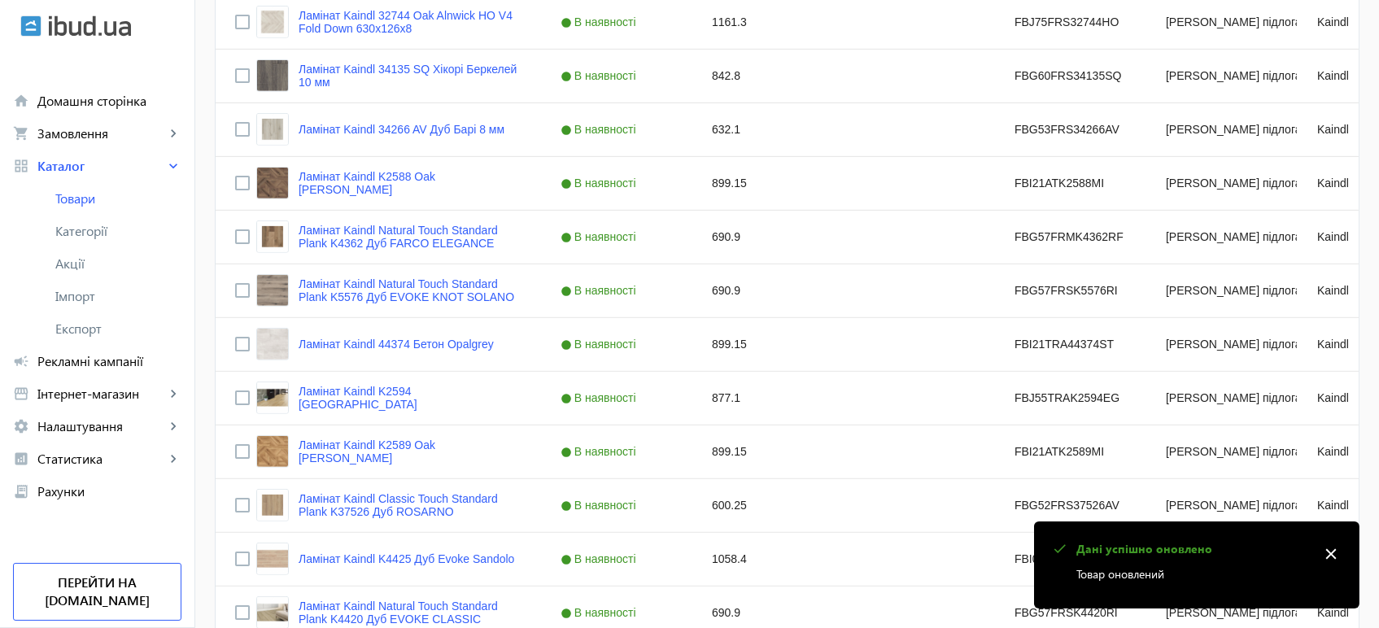
scroll to position [1717, 0]
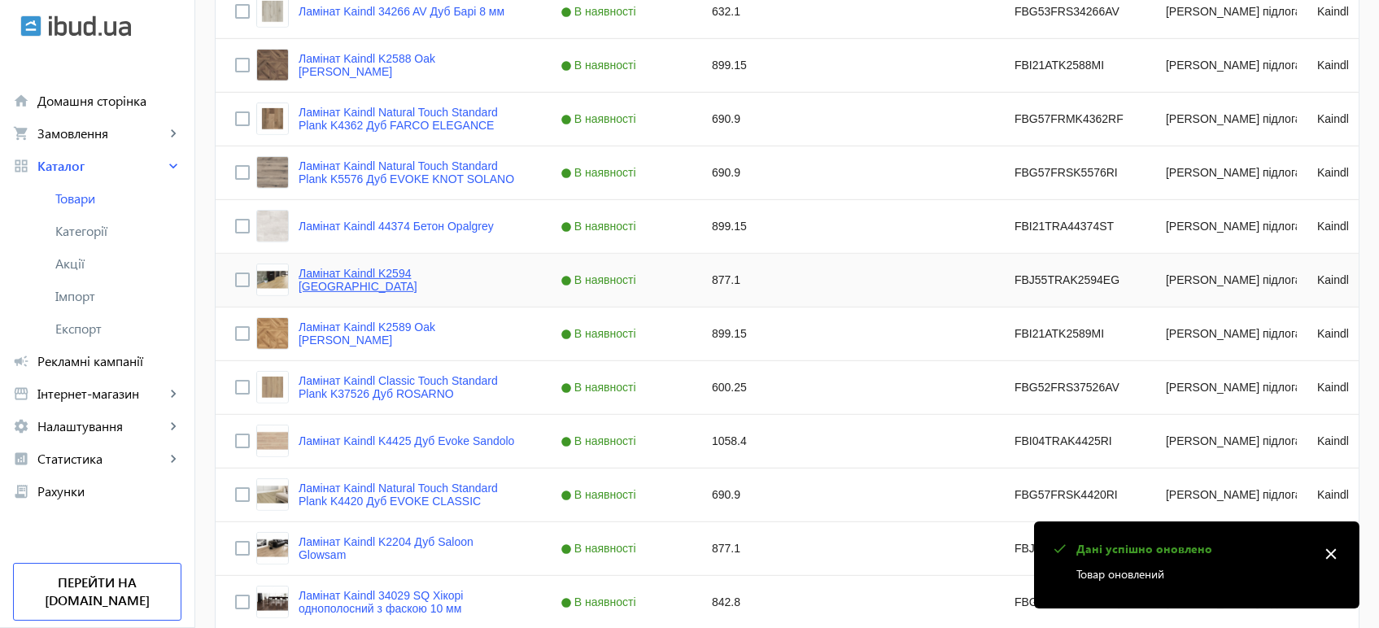
click at [384, 272] on link "Ламінат Kaindl K2594 [GEOGRAPHIC_DATA]" at bounding box center [409, 280] width 223 height 26
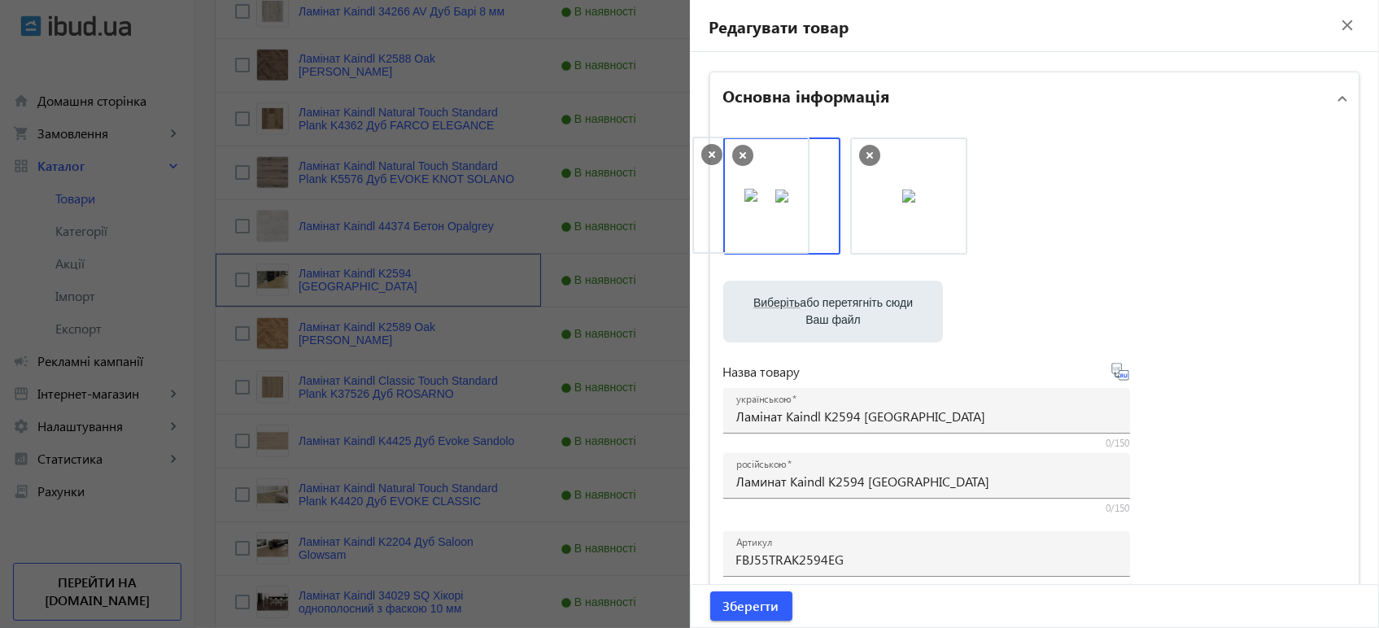
drag, startPoint x: 881, startPoint y: 224, endPoint x: 728, endPoint y: 224, distance: 152.9
click at [773, 608] on span "Зберегти" at bounding box center [751, 606] width 56 height 18
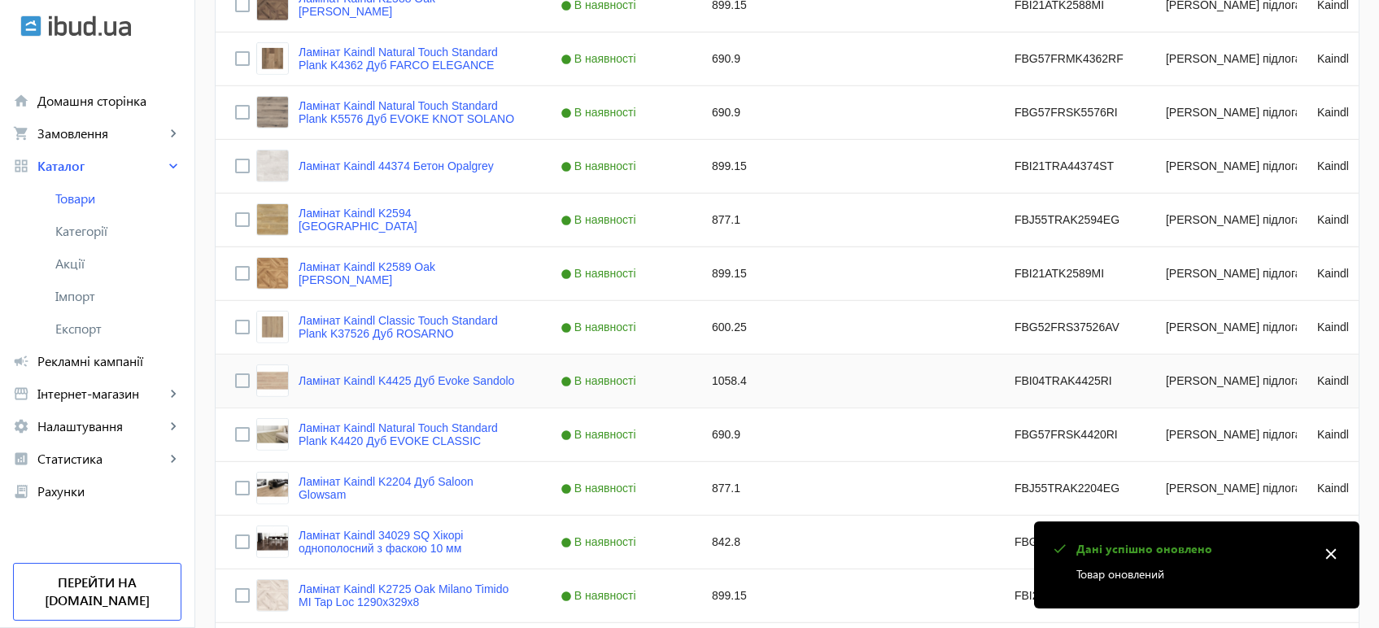
scroll to position [1807, 0]
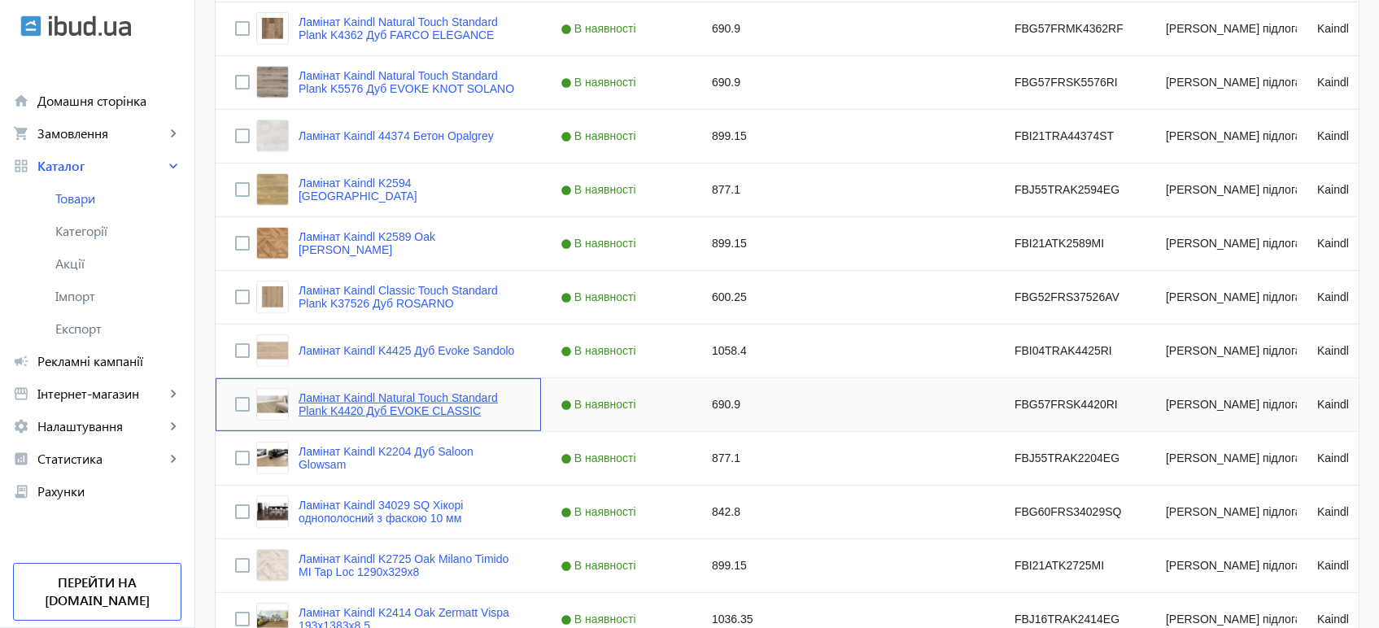
click at [399, 407] on link "Ламінат Kaindl Natural Touch Standard Plank K4420 Дуб EVOKE CLASSIC" at bounding box center [409, 404] width 223 height 26
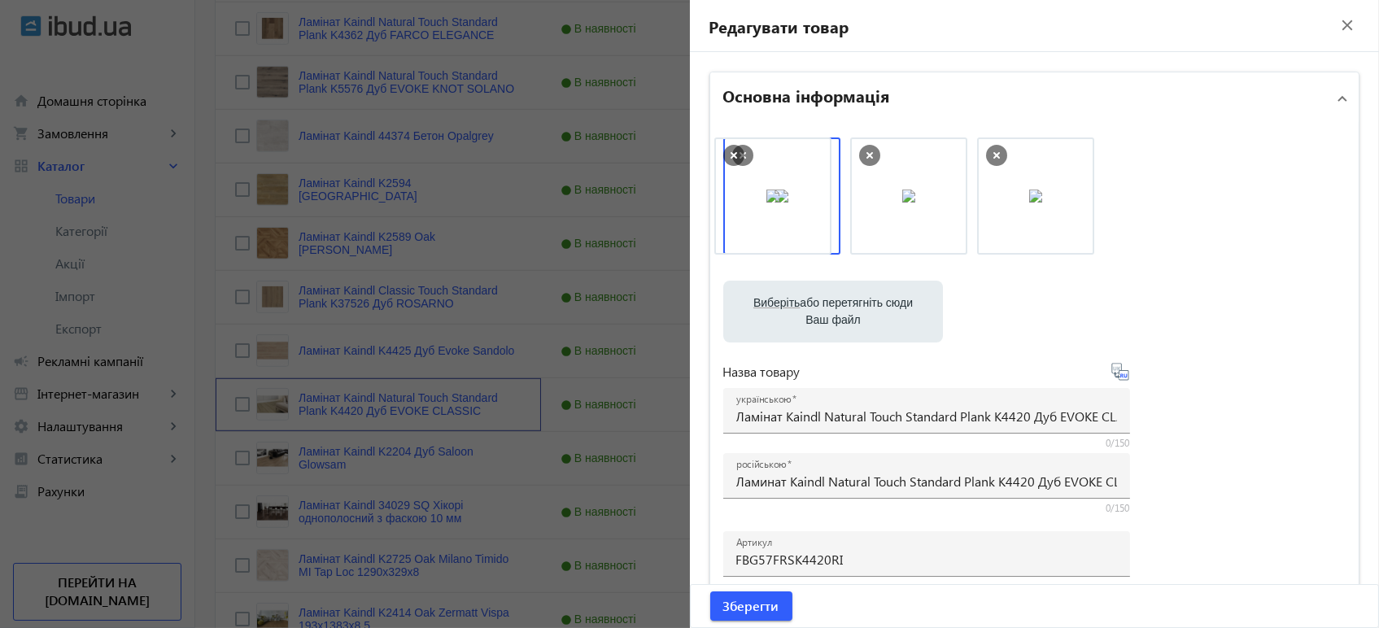
drag, startPoint x: 873, startPoint y: 209, endPoint x: 742, endPoint y: 208, distance: 130.9
click at [736, 610] on span "Зберегти" at bounding box center [751, 606] width 56 height 18
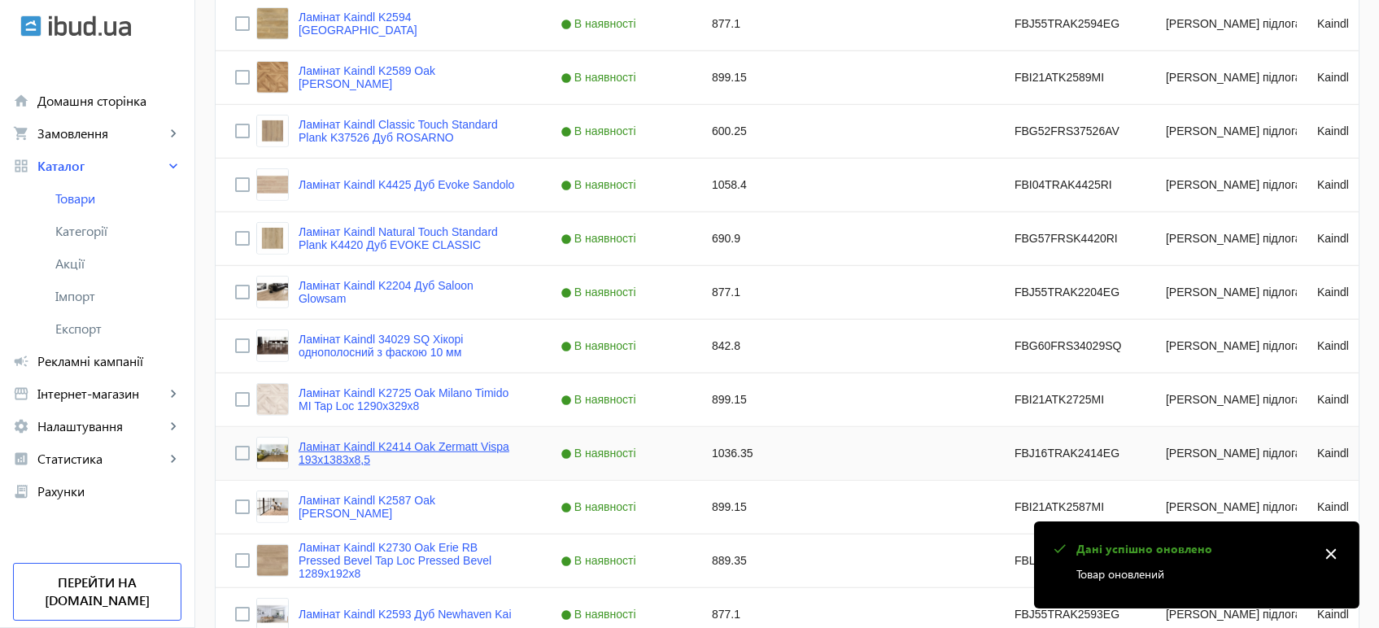
scroll to position [1988, 0]
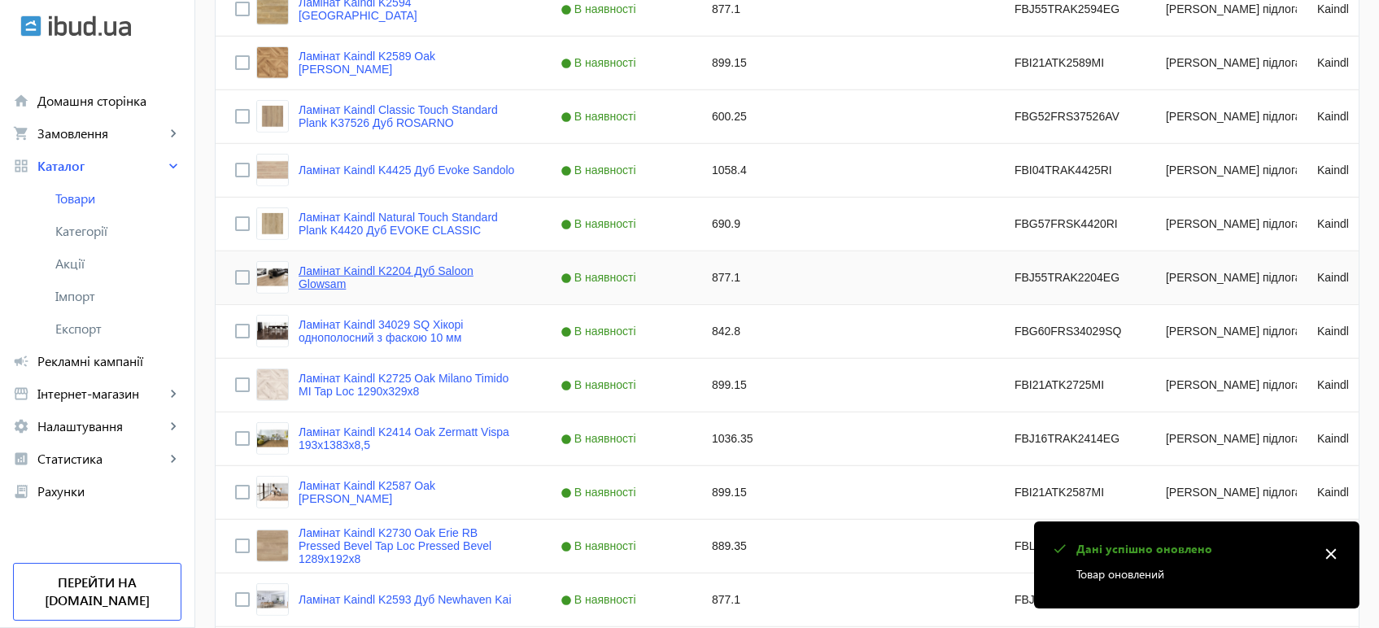
click at [309, 278] on link "Ламінат Kaindl K2204 Дуб Saloon Glowsam" at bounding box center [409, 277] width 223 height 26
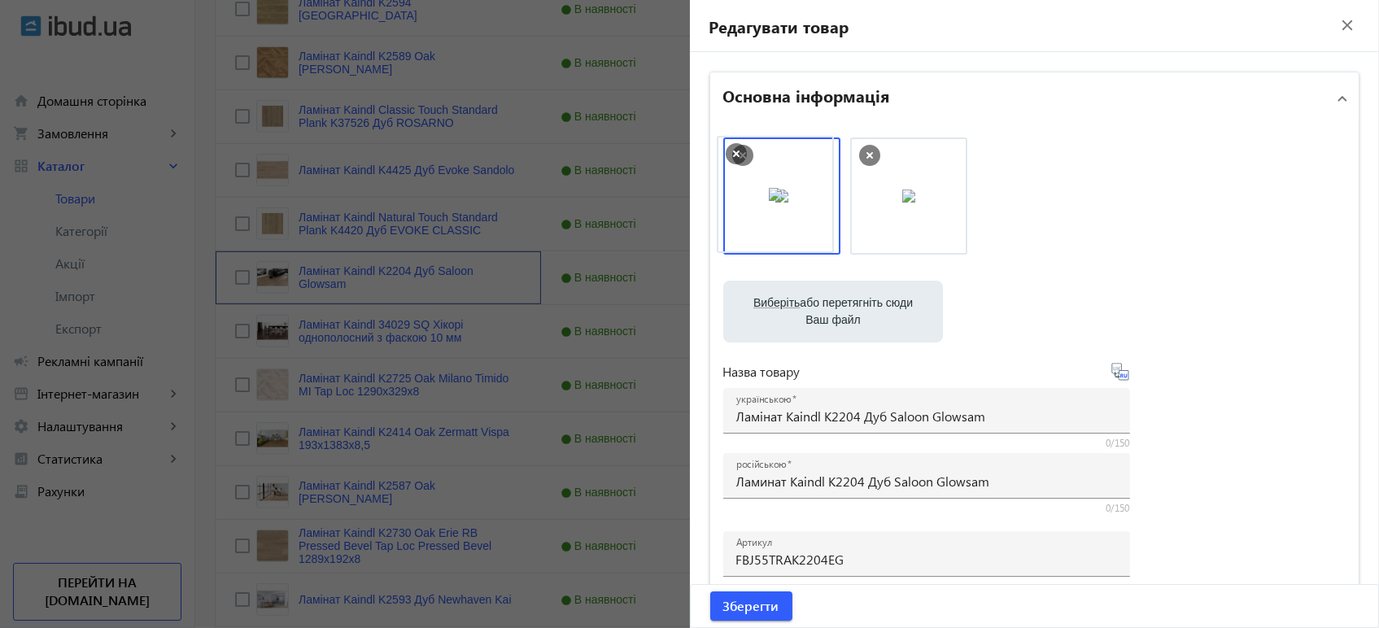
drag, startPoint x: 853, startPoint y: 224, endPoint x: 737, endPoint y: 220, distance: 116.3
drag, startPoint x: 783, startPoint y: 214, endPoint x: 963, endPoint y: 213, distance: 179.7
click at [767, 621] on span "submit" at bounding box center [751, 605] width 82 height 39
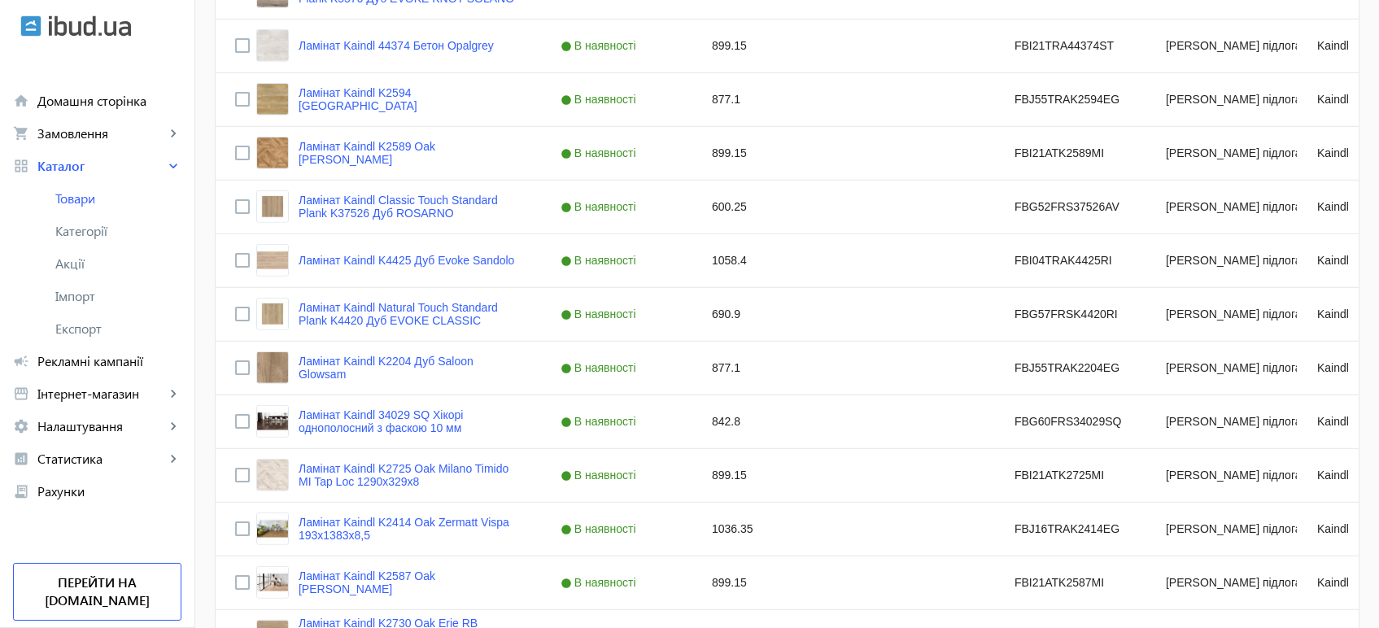
scroll to position [2078, 0]
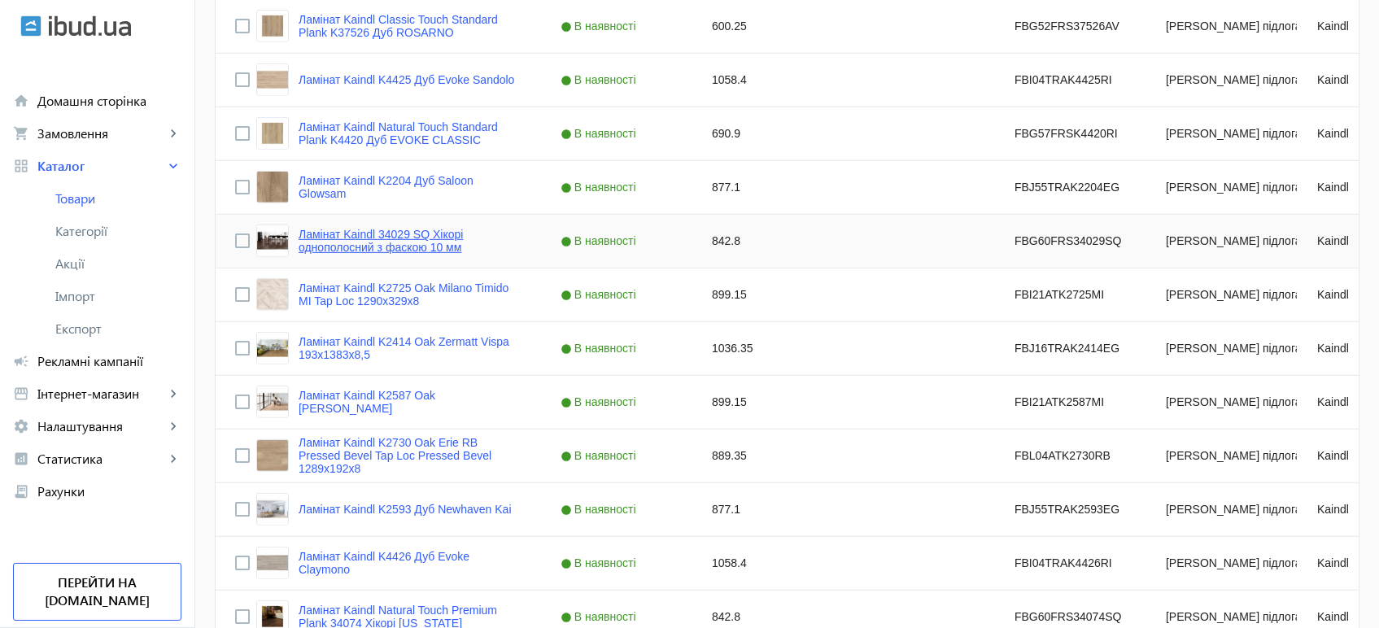
click at [337, 245] on link "Ламінат Kaindl 34029 SQ Хікорі однополосний з фаскою 10 мм" at bounding box center [409, 241] width 223 height 26
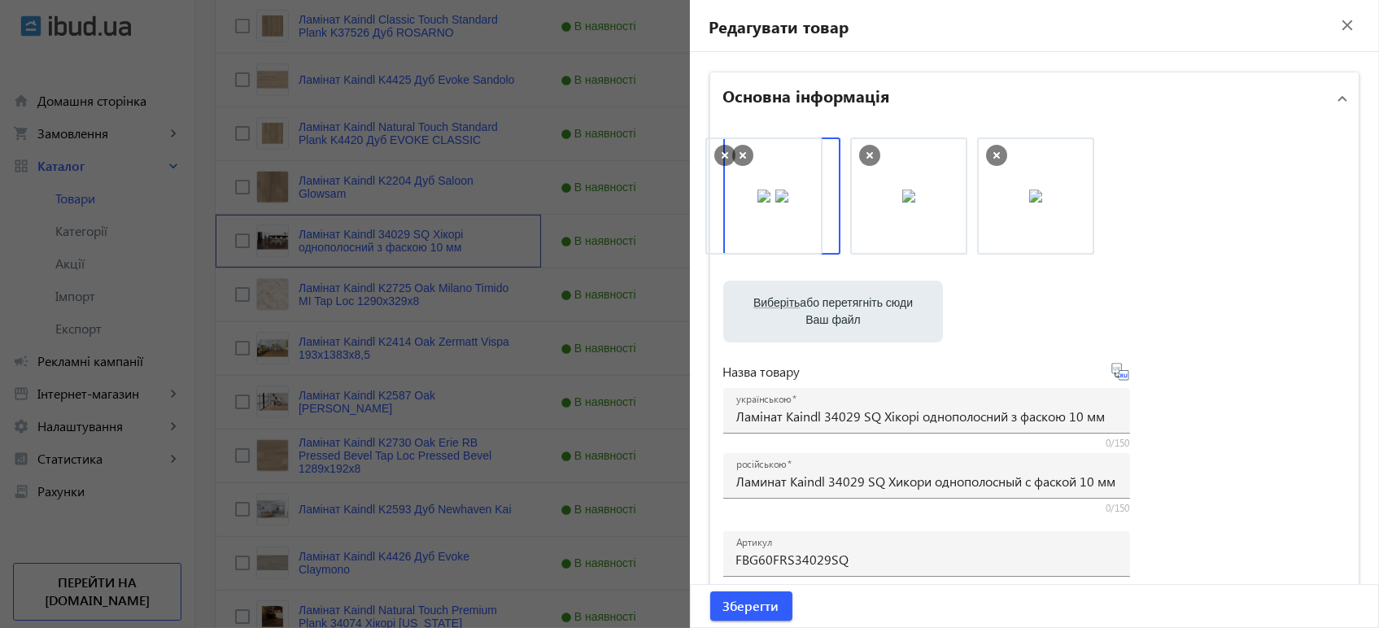
drag, startPoint x: 1004, startPoint y: 213, endPoint x: 738, endPoint y: 213, distance: 265.9
click at [766, 612] on span "Зберегти" at bounding box center [751, 606] width 56 height 18
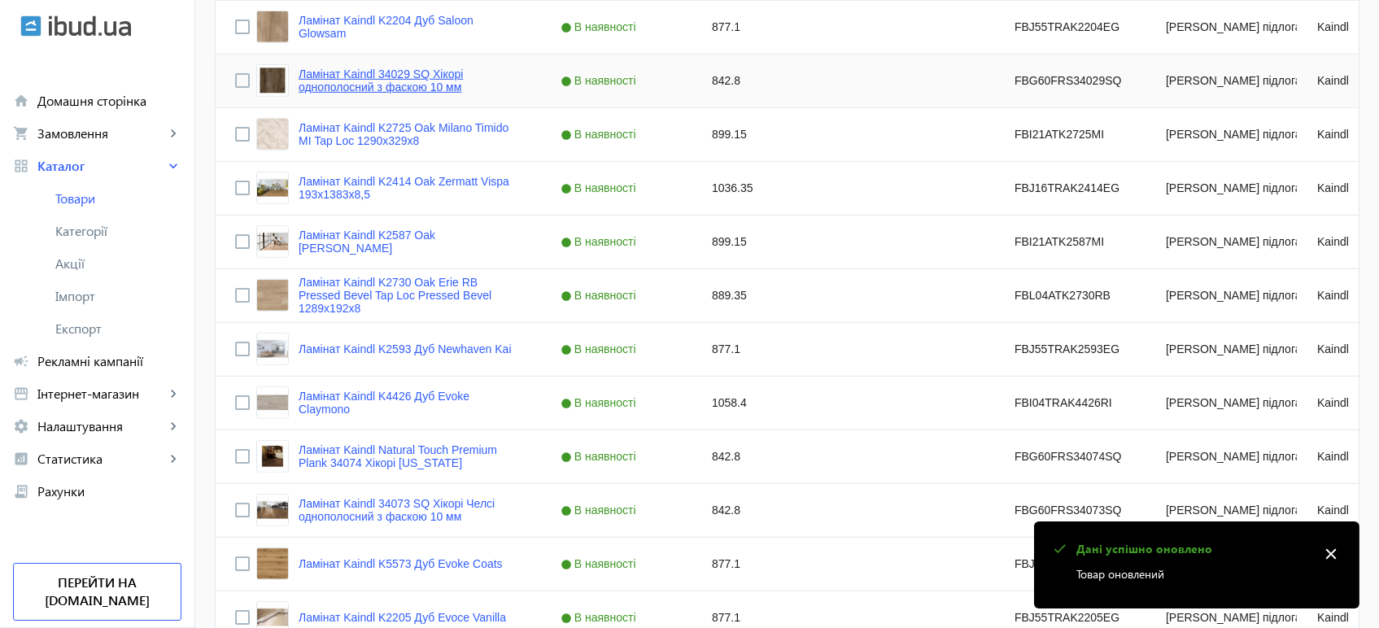
scroll to position [2259, 0]
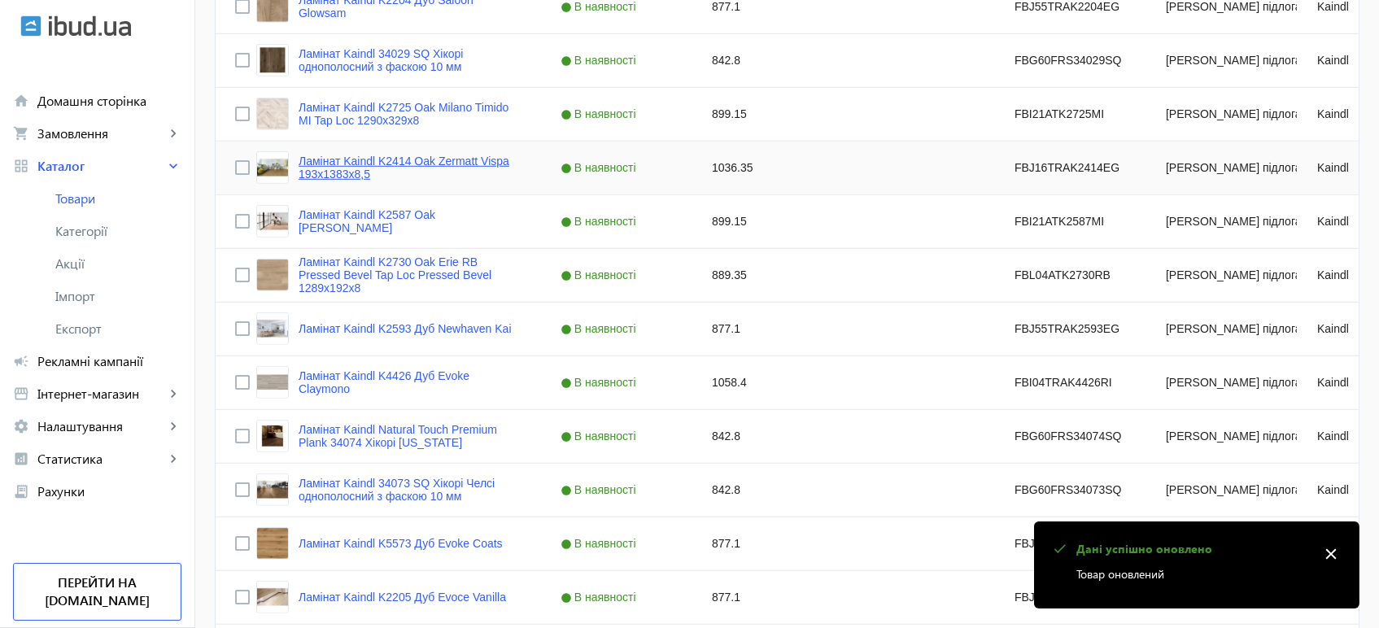
click at [338, 161] on link "Ламінат Kaindl K2414 Oak Zermatt Vispa 193х1383х8,5" at bounding box center [409, 168] width 223 height 26
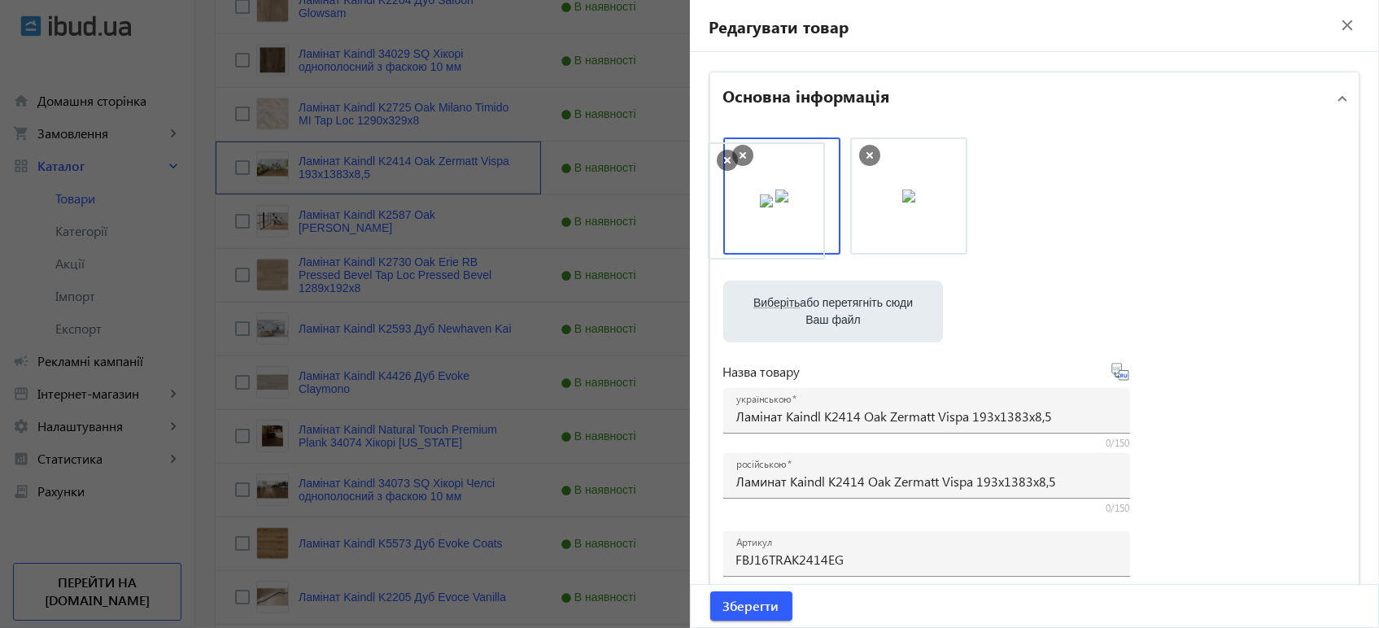
drag, startPoint x: 892, startPoint y: 210, endPoint x: 755, endPoint y: 215, distance: 137.5
drag, startPoint x: 782, startPoint y: 219, endPoint x: 1121, endPoint y: 208, distance: 339.3
click at [757, 609] on span "Зберегти" at bounding box center [751, 606] width 56 height 18
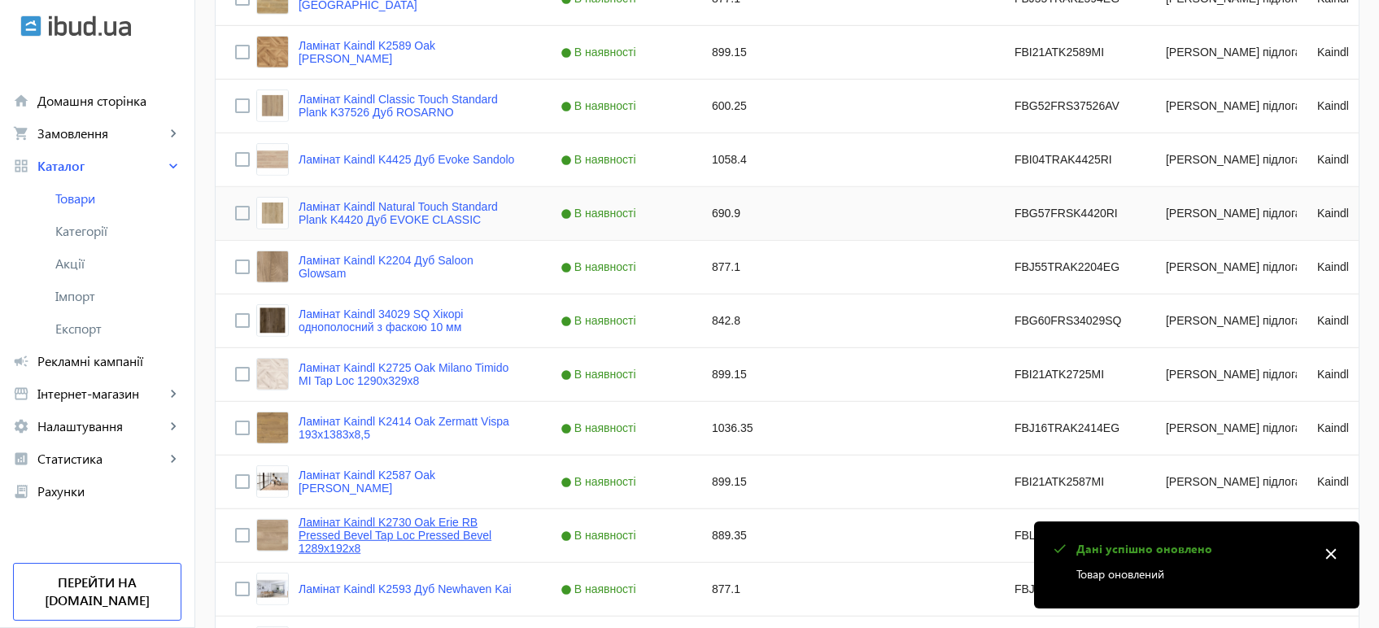
scroll to position [2078, 0]
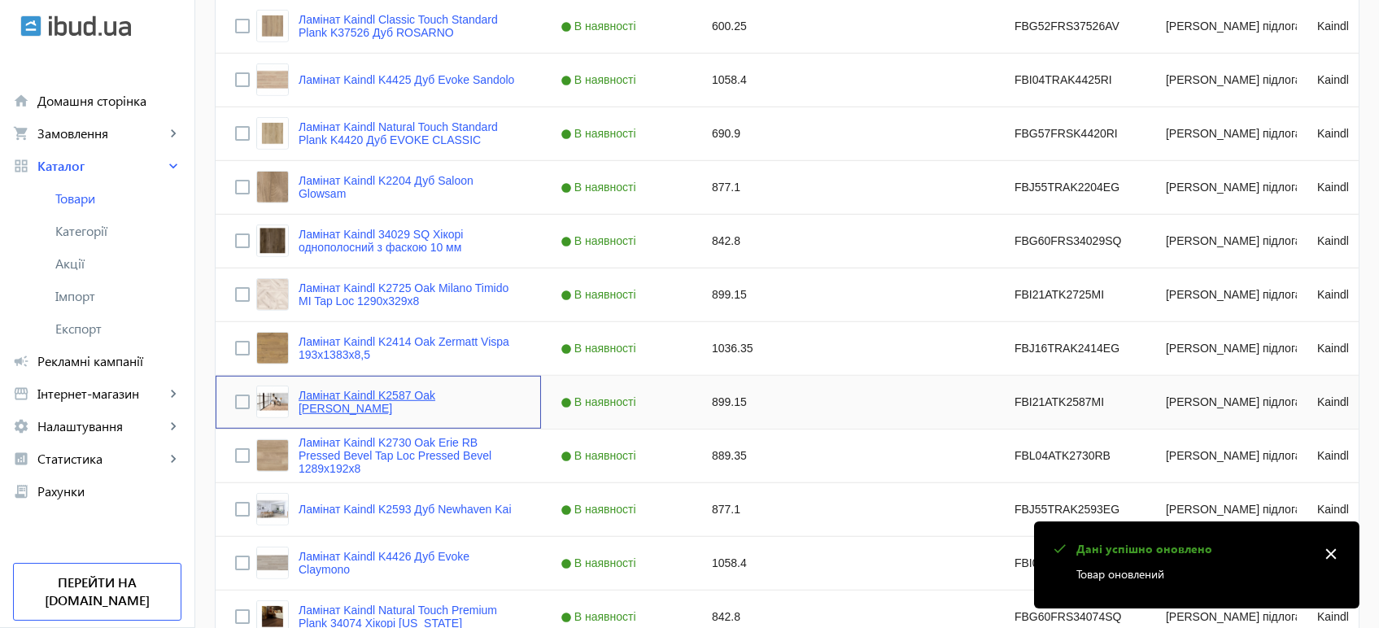
click at [344, 399] on link "Ламінат Kaindl K2587 Oak [PERSON_NAME]" at bounding box center [409, 402] width 223 height 26
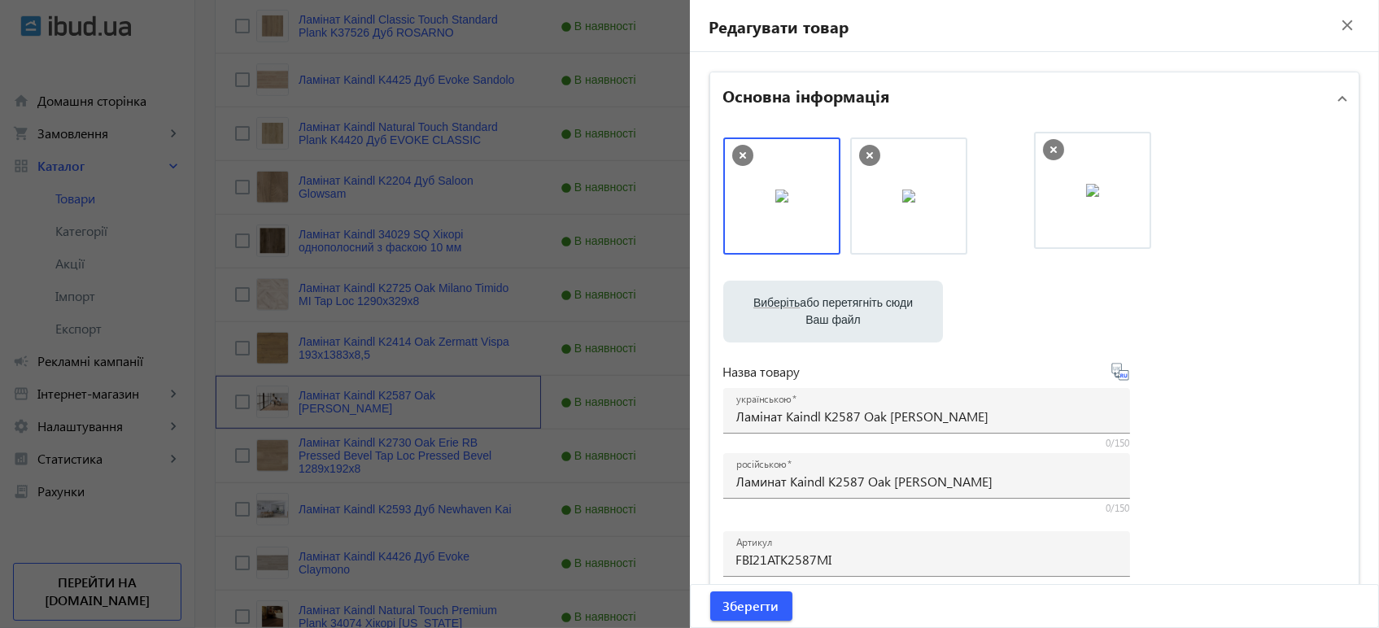
drag, startPoint x: 800, startPoint y: 227, endPoint x: 1116, endPoint y: 221, distance: 315.6
click at [756, 612] on span "Зберегти" at bounding box center [751, 606] width 56 height 18
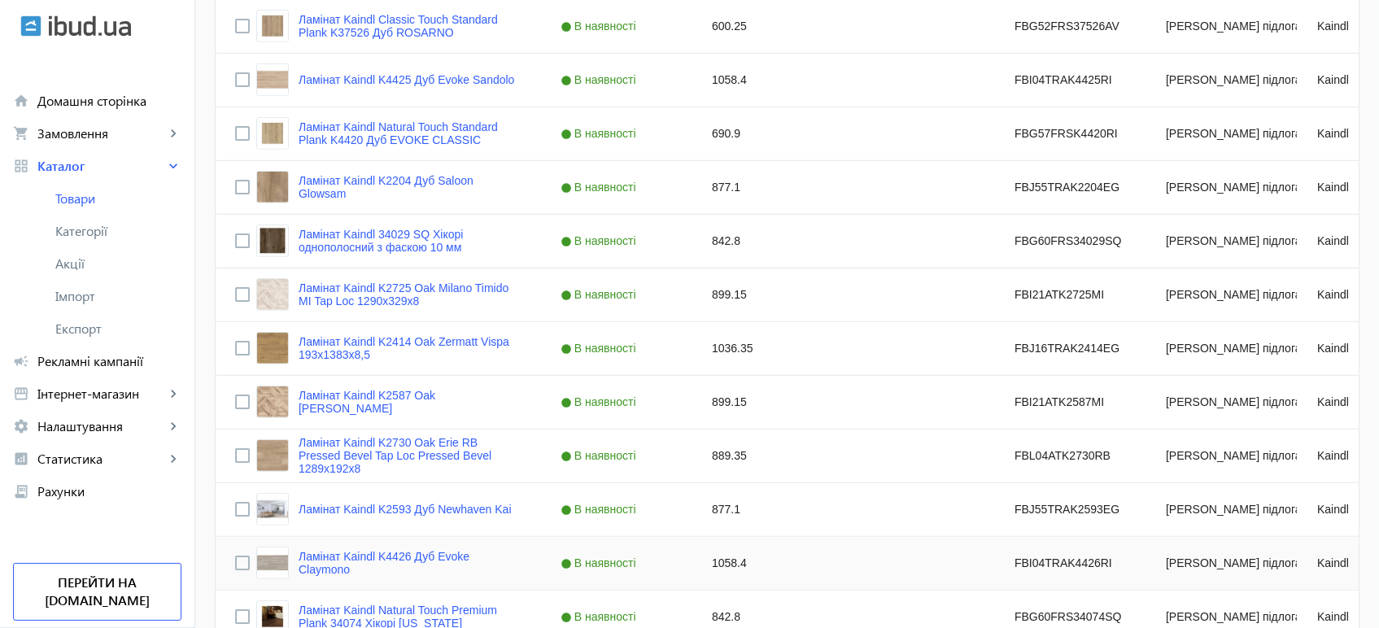
scroll to position [2259, 0]
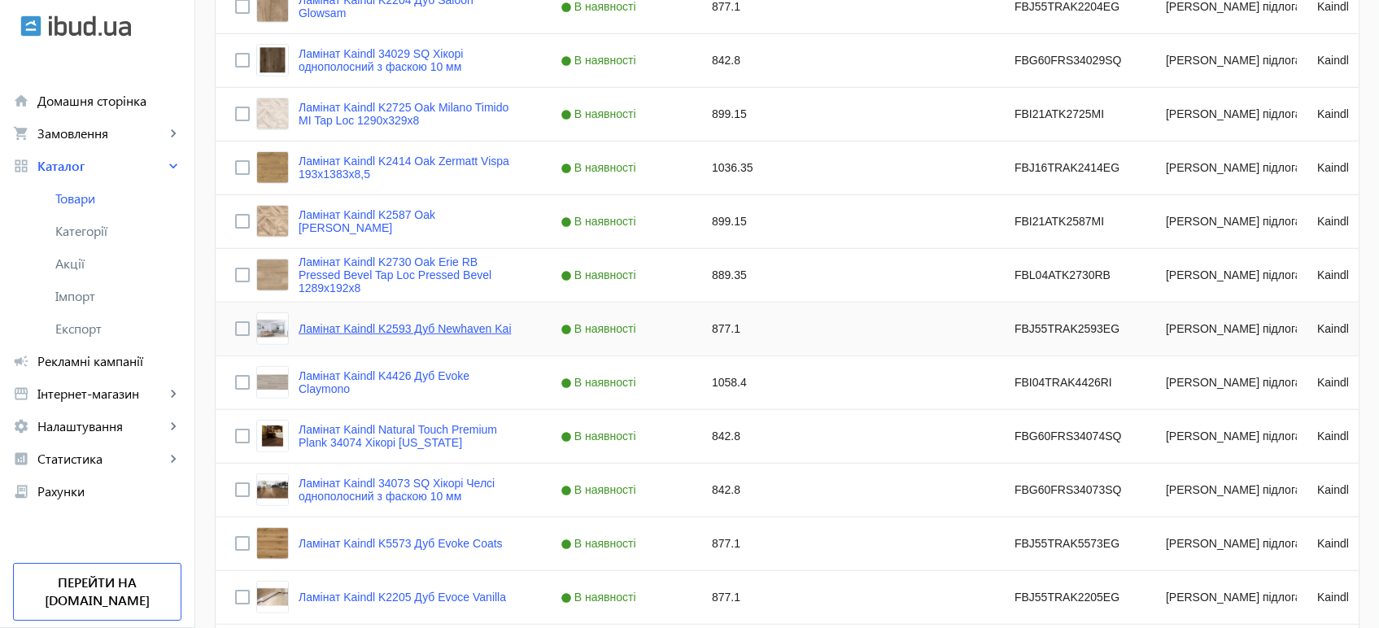
click at [342, 323] on link "Ламінат Kaindl K2593 Дуб Newhaven Kai" at bounding box center [404, 328] width 213 height 13
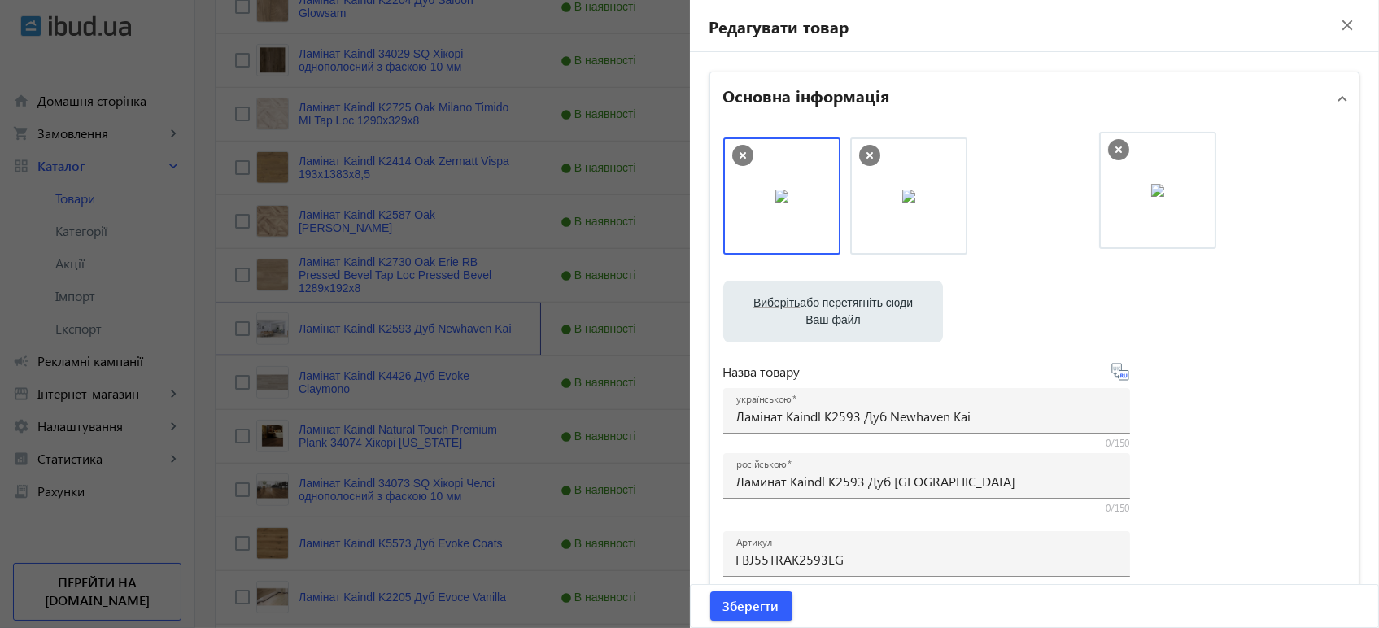
drag, startPoint x: 790, startPoint y: 196, endPoint x: 1170, endPoint y: 189, distance: 380.7
click at [741, 598] on span "Зберегти" at bounding box center [751, 606] width 56 height 18
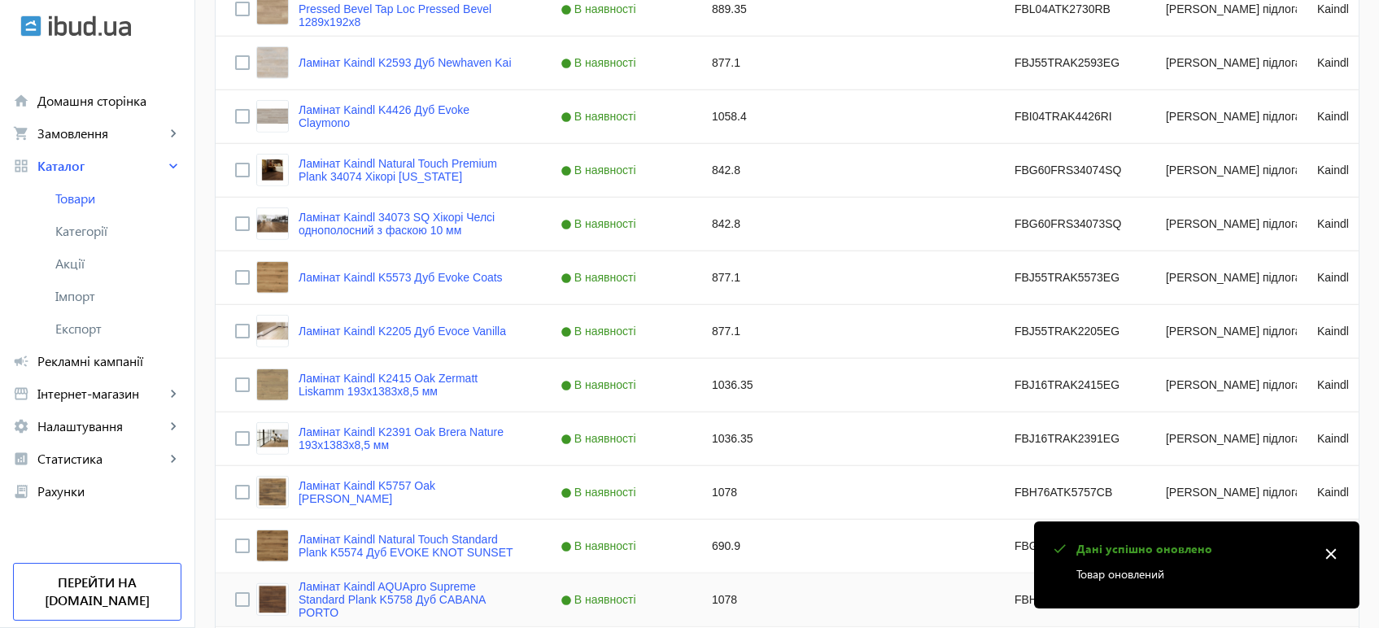
scroll to position [2440, 0]
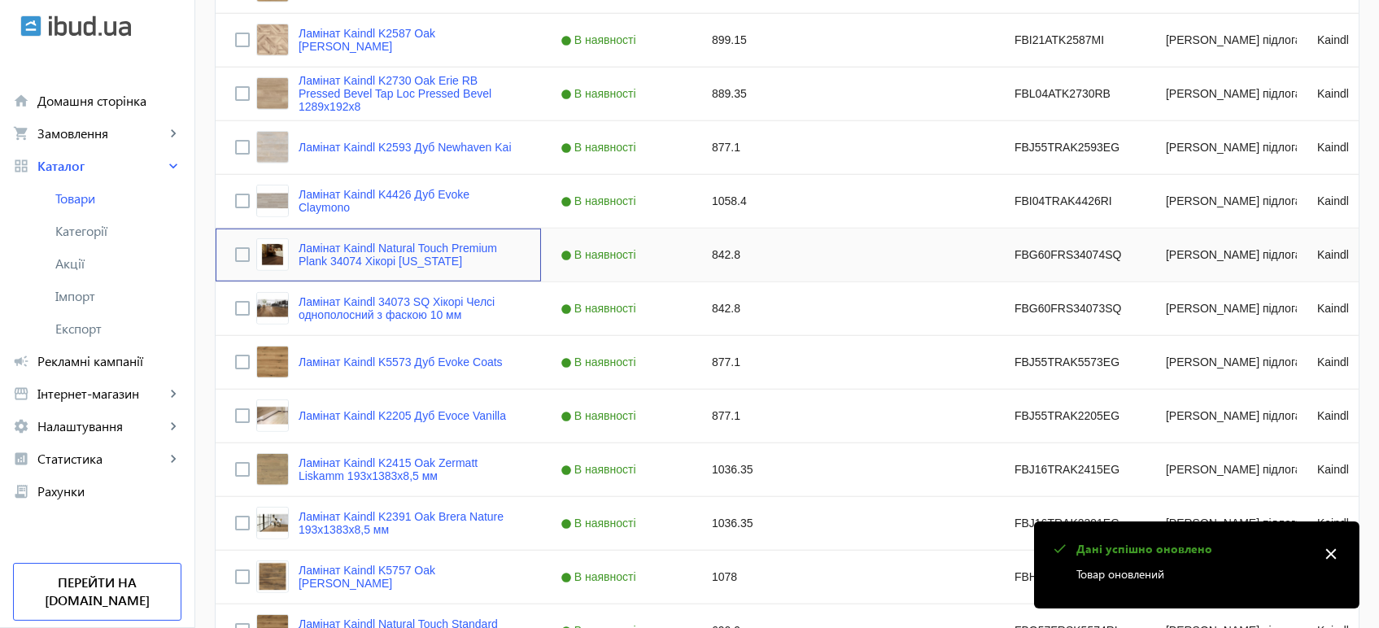
click at [370, 268] on div "Ламінат Kaindl Natural Touch Premium Plank 34074 Хікорі [US_STATE]" at bounding box center [388, 254] width 265 height 33
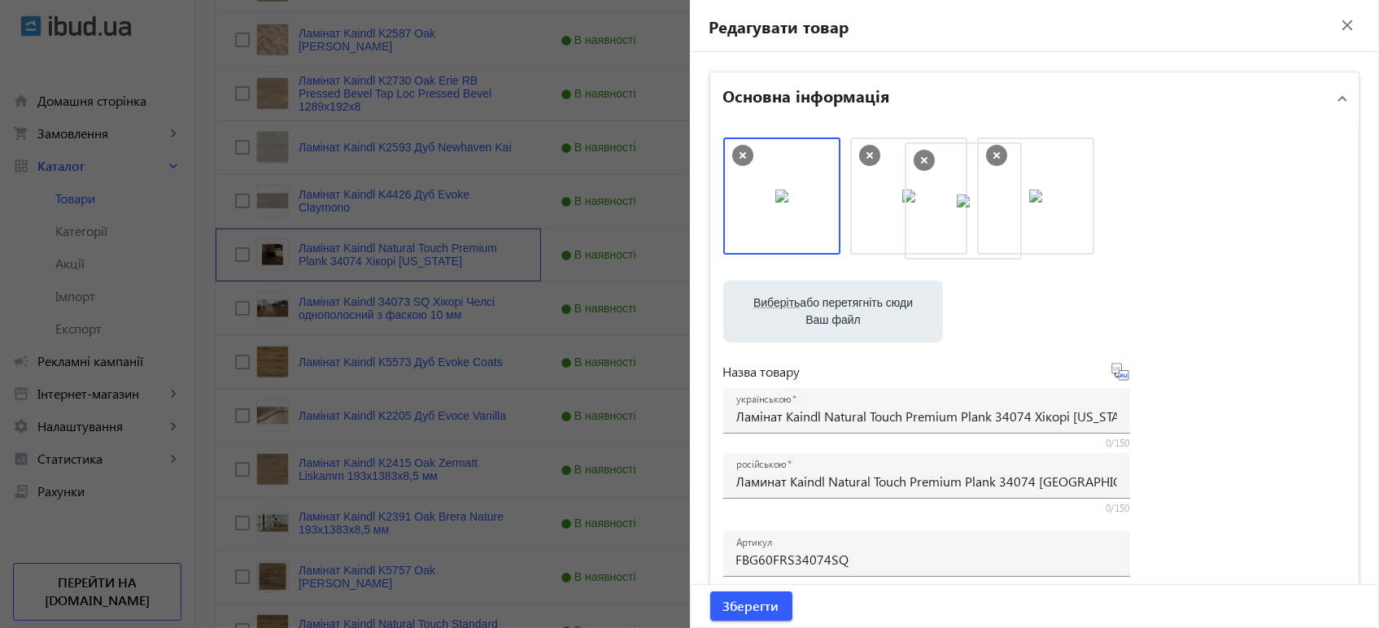
drag, startPoint x: 807, startPoint y: 219, endPoint x: 984, endPoint y: 220, distance: 177.3
drag, startPoint x: 896, startPoint y: 220, endPoint x: 751, endPoint y: 224, distance: 144.8
click at [764, 606] on span "Зберегти" at bounding box center [751, 606] width 56 height 18
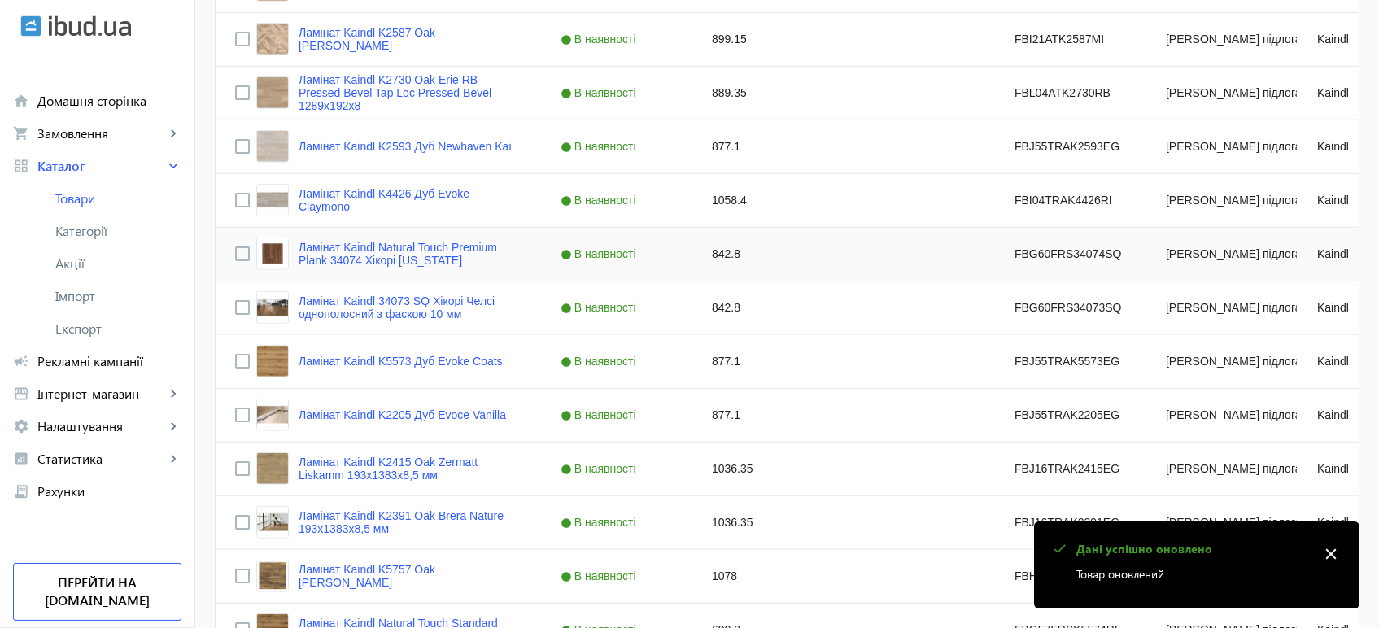
scroll to position [2530, 0]
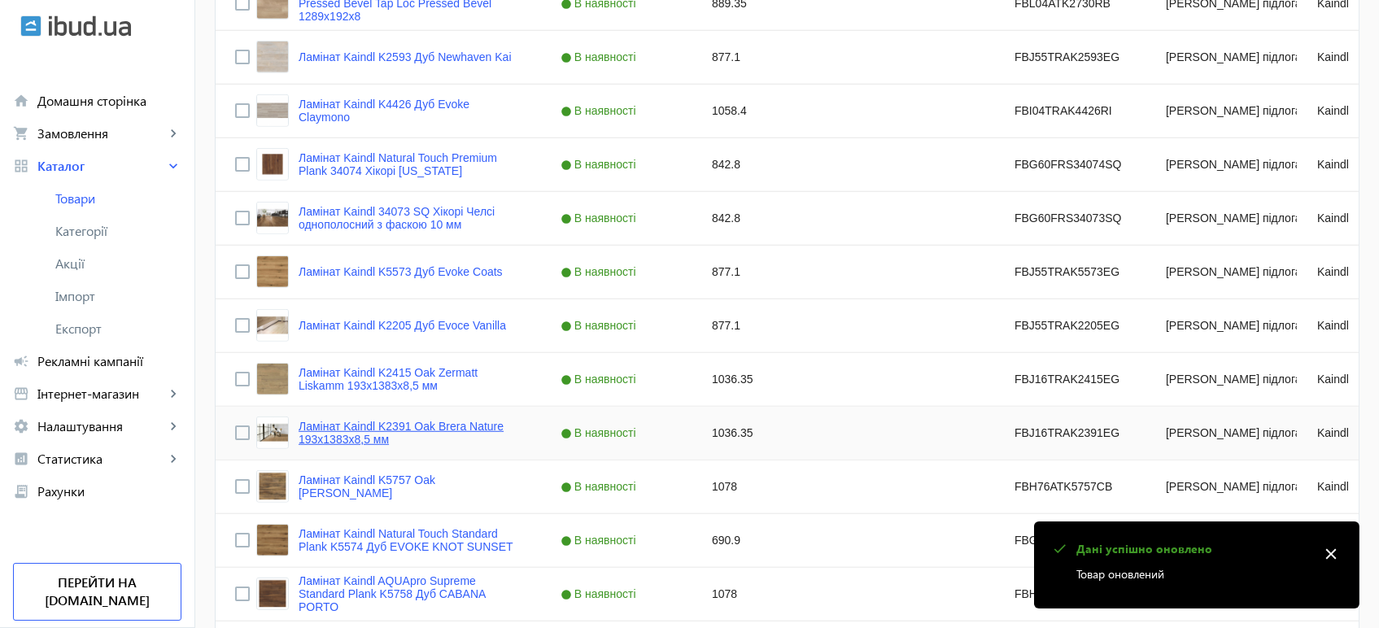
click at [313, 437] on link "Ламінат Kaindl K2391 Oak Brera Nature 193х1383х8,5 мм" at bounding box center [409, 433] width 223 height 26
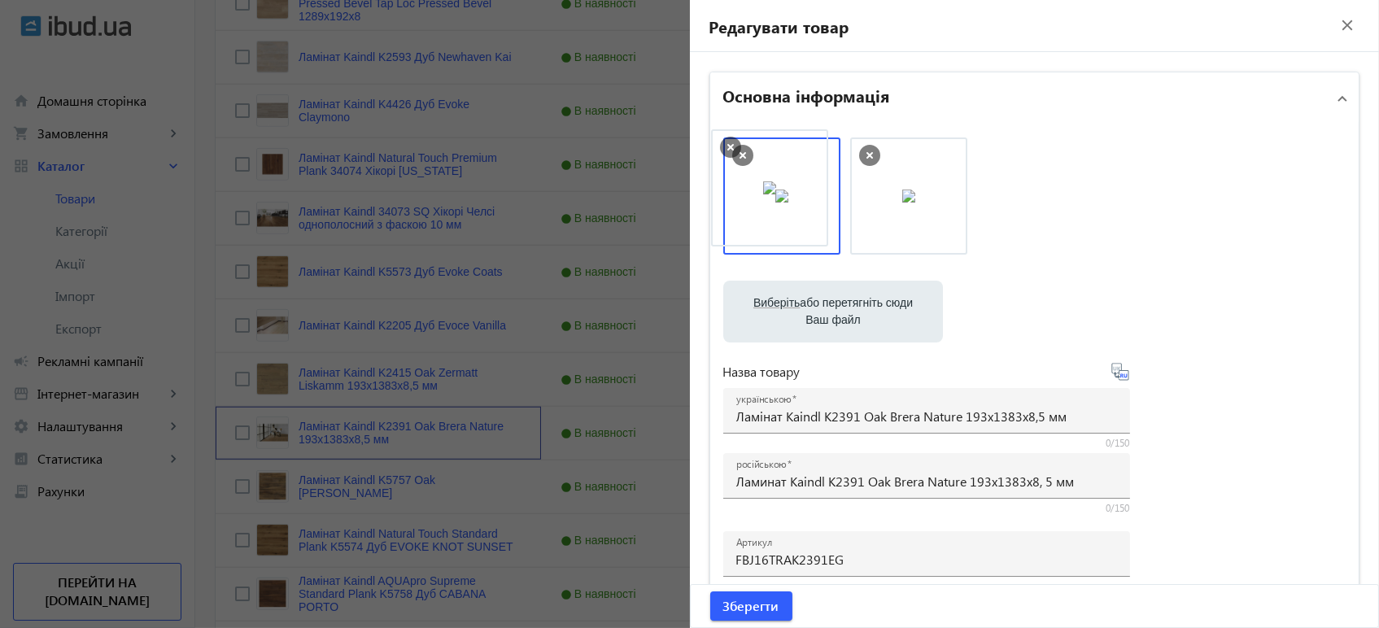
drag, startPoint x: 904, startPoint y: 225, endPoint x: 770, endPoint y: 217, distance: 134.4
click at [1091, 223] on div at bounding box center [1034, 203] width 623 height 133
drag, startPoint x: 901, startPoint y: 223, endPoint x: 751, endPoint y: 230, distance: 149.8
click at [750, 595] on span "submit" at bounding box center [751, 605] width 82 height 39
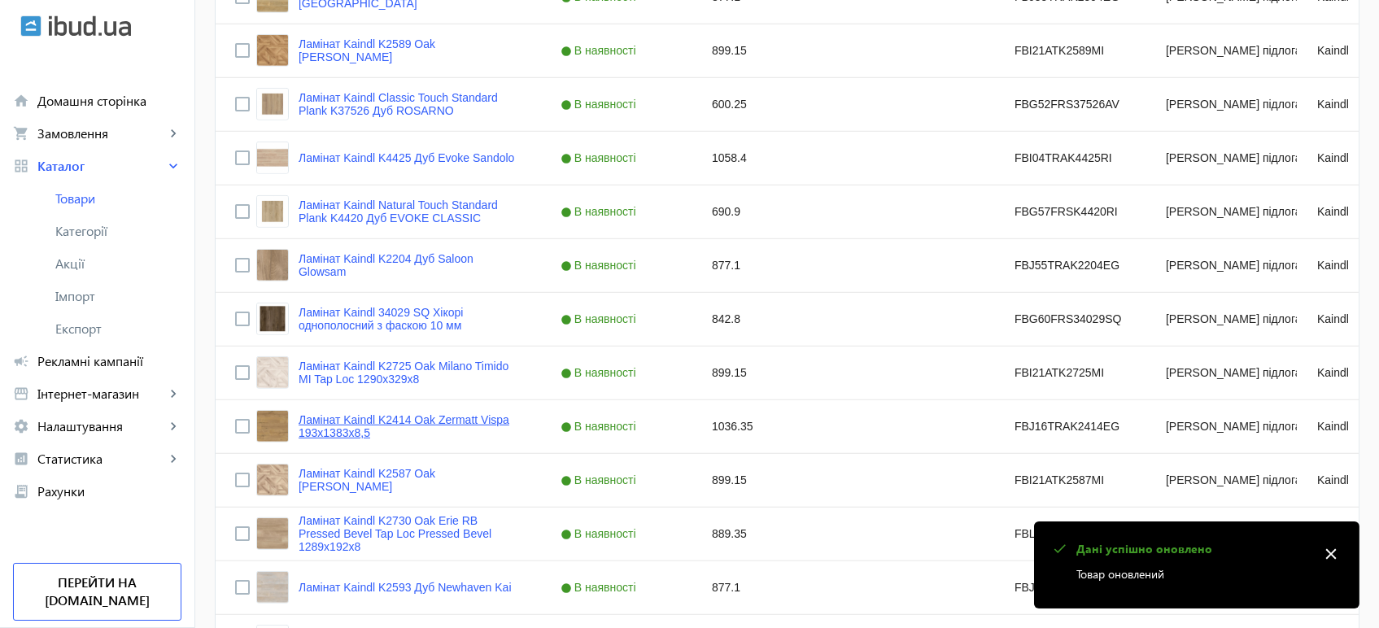
scroll to position [2168, 0]
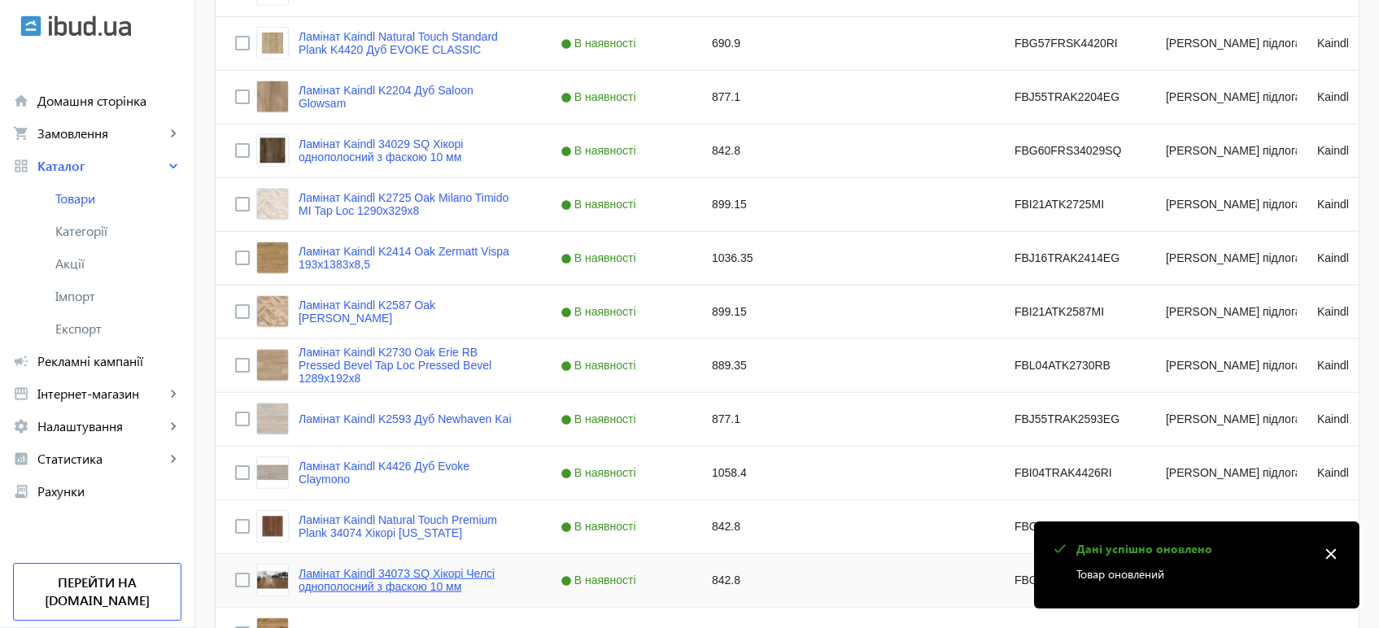
click at [332, 574] on link "Ламінат Kaindl 34073 SQ Хікорі Челсі однополосний з фаскою 10 мм" at bounding box center [409, 580] width 223 height 26
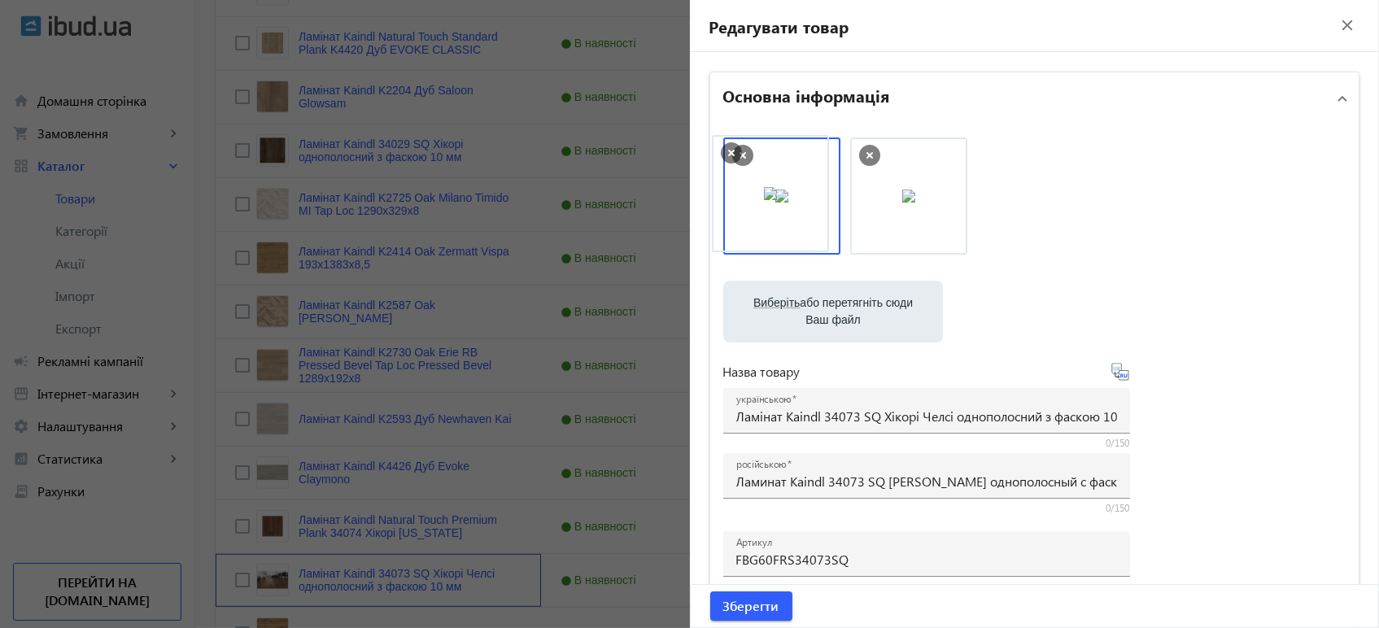
drag, startPoint x: 872, startPoint y: 215, endPoint x: 738, endPoint y: 213, distance: 134.2
click at [1088, 218] on div at bounding box center [1034, 203] width 623 height 133
drag, startPoint x: 807, startPoint y: 224, endPoint x: 1161, endPoint y: 220, distance: 353.8
click at [743, 616] on span "submit" at bounding box center [751, 605] width 82 height 39
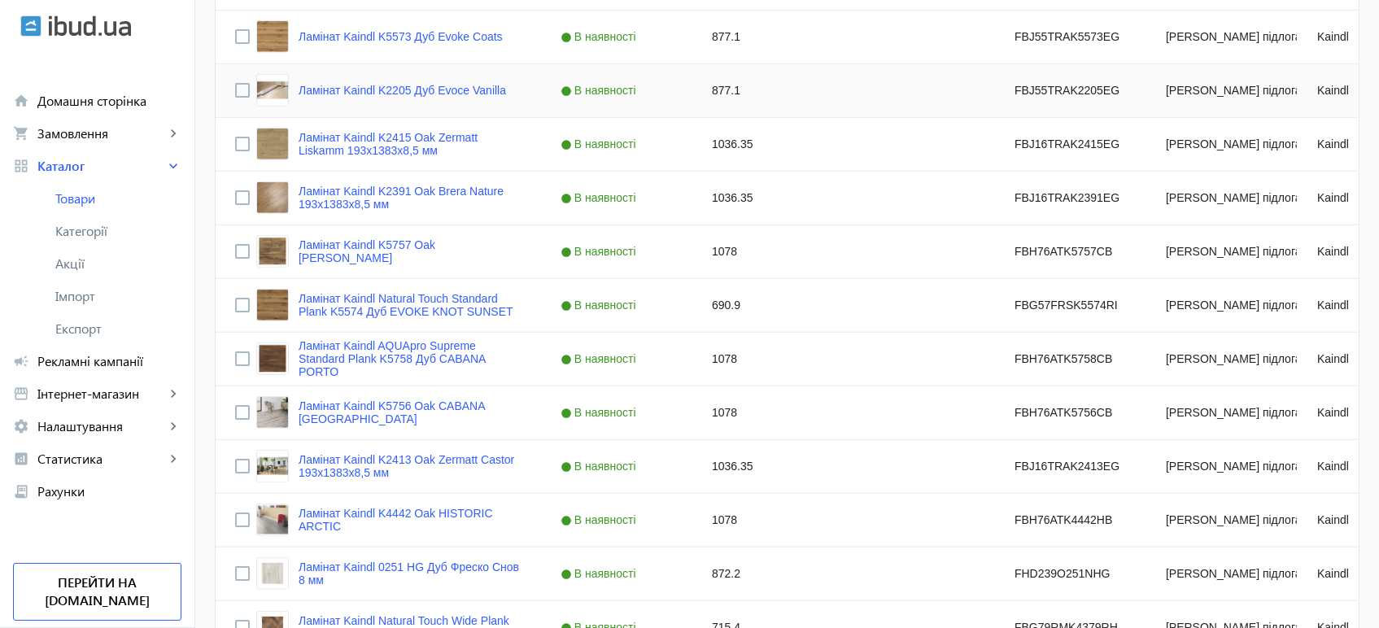
scroll to position [2801, 0]
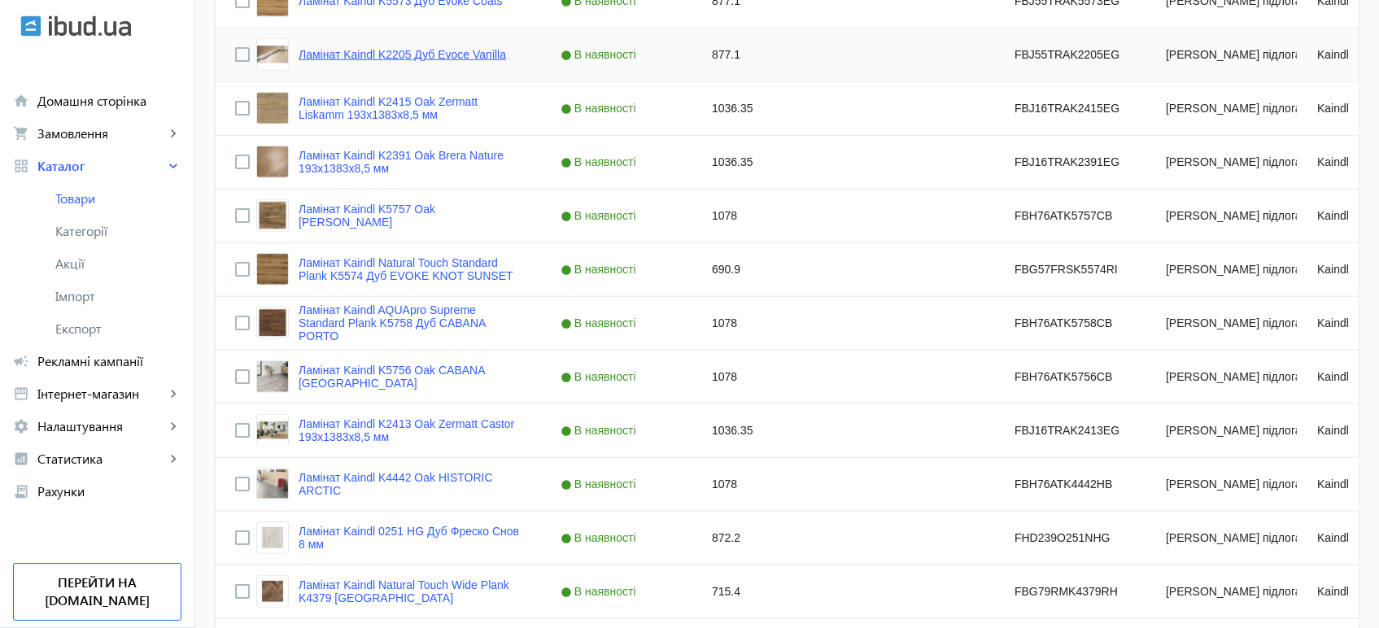
click at [325, 58] on link "Ламінат Kaindl K2205 Дуб Evoce Vanilla" at bounding box center [401, 54] width 207 height 13
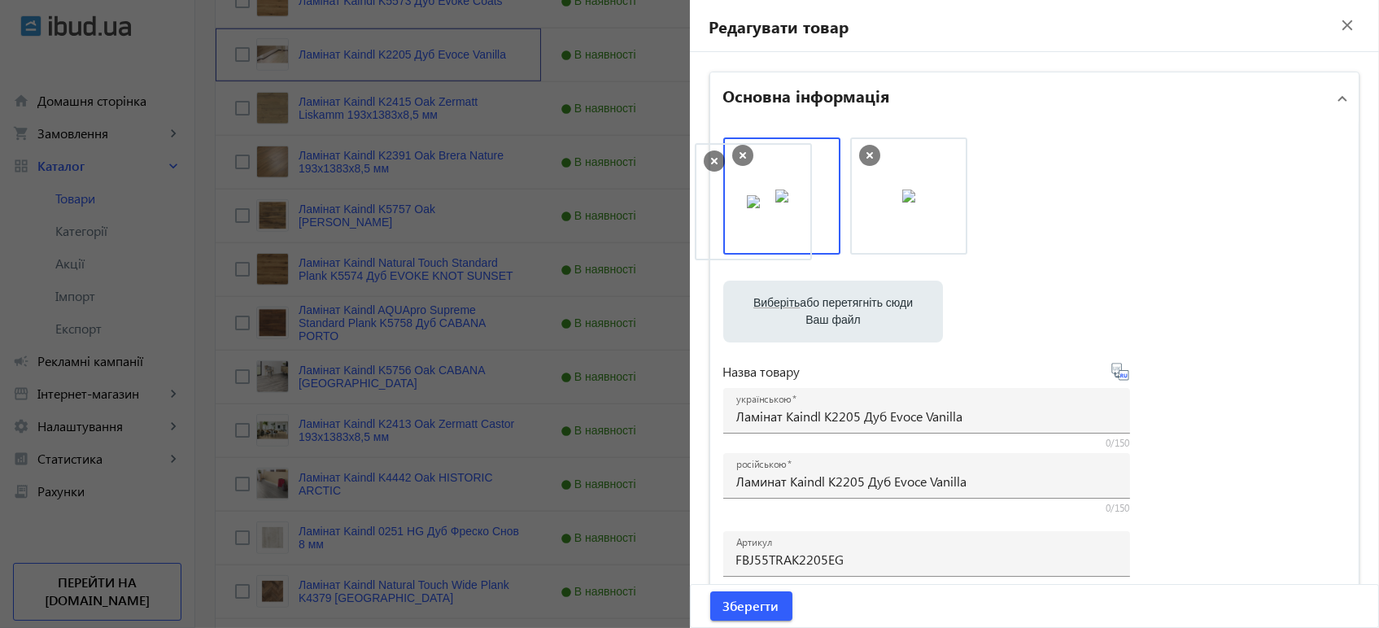
drag, startPoint x: 892, startPoint y: 197, endPoint x: 743, endPoint y: 202, distance: 149.7
drag, startPoint x: 904, startPoint y: 215, endPoint x: 1177, endPoint y: 231, distance: 272.9
click at [1146, 226] on div at bounding box center [1034, 203] width 623 height 133
drag, startPoint x: 795, startPoint y: 216, endPoint x: 1093, endPoint y: 203, distance: 298.0
click at [745, 607] on span "Зберегти" at bounding box center [751, 606] width 56 height 18
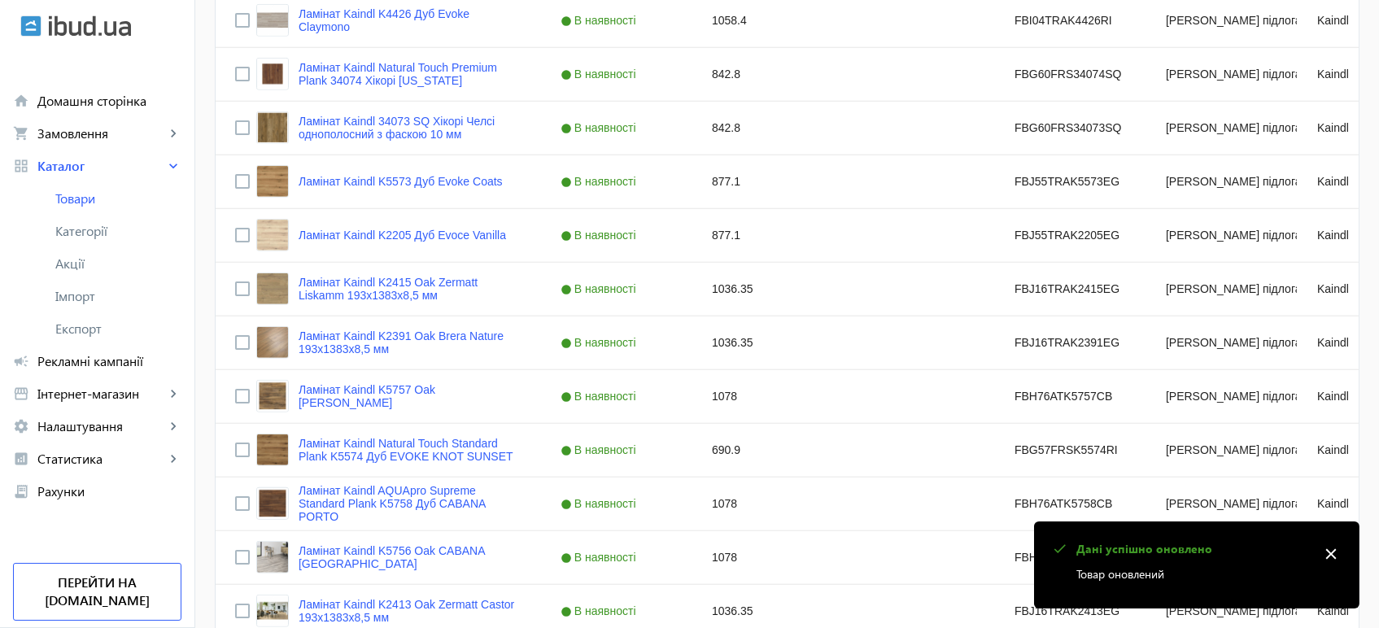
scroll to position [2891, 0]
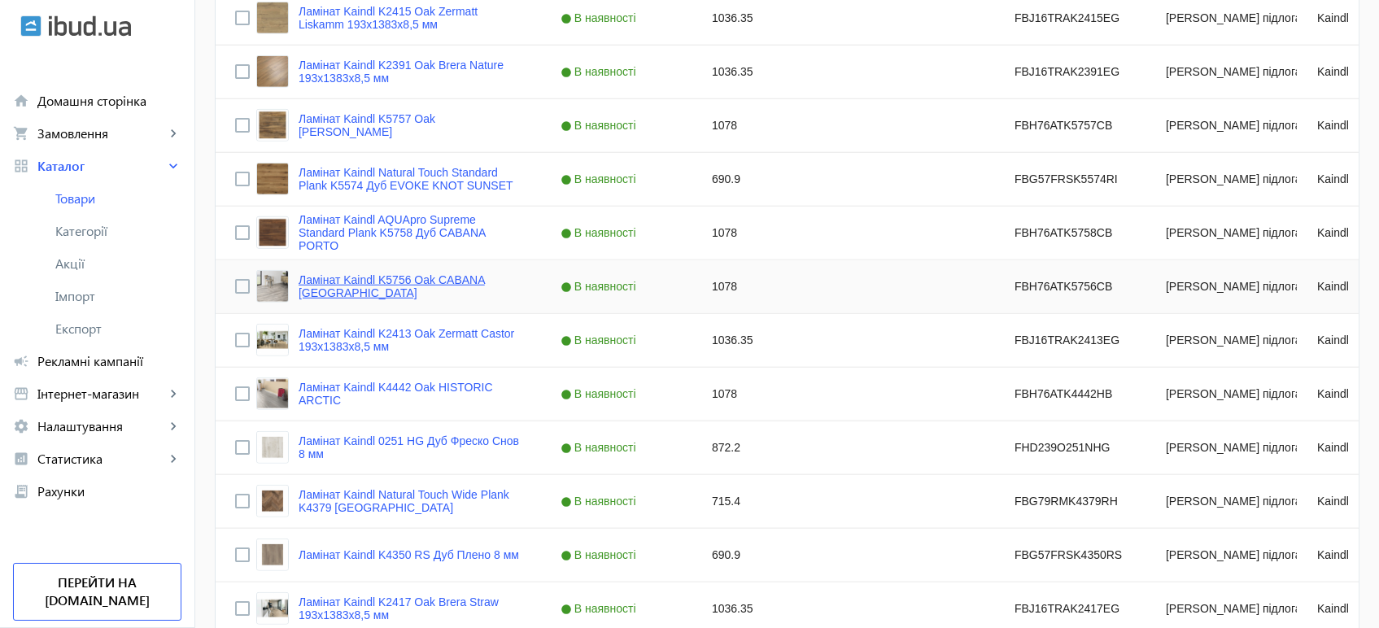
click at [309, 288] on link "Ламінат Kaindl K5756 Oak CABANA [GEOGRAPHIC_DATA]" at bounding box center [409, 286] width 223 height 26
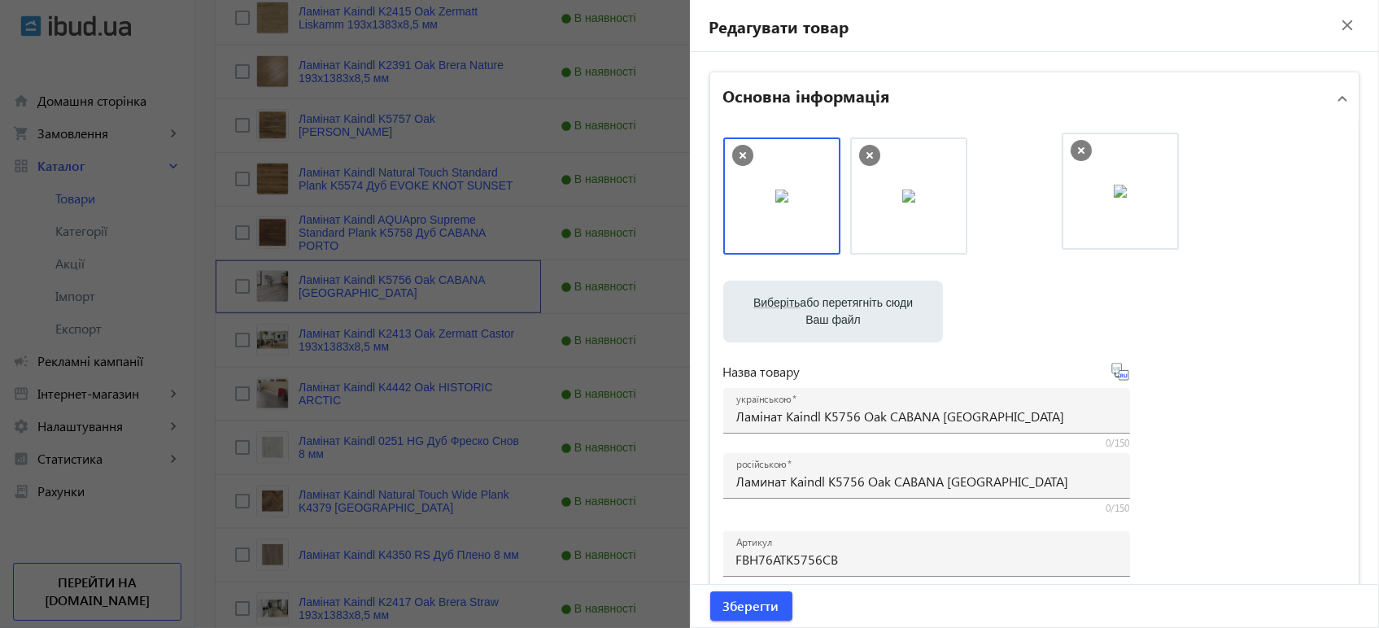
drag, startPoint x: 787, startPoint y: 214, endPoint x: 1119, endPoint y: 203, distance: 332.0
click at [747, 603] on span "Зберегти" at bounding box center [751, 606] width 56 height 18
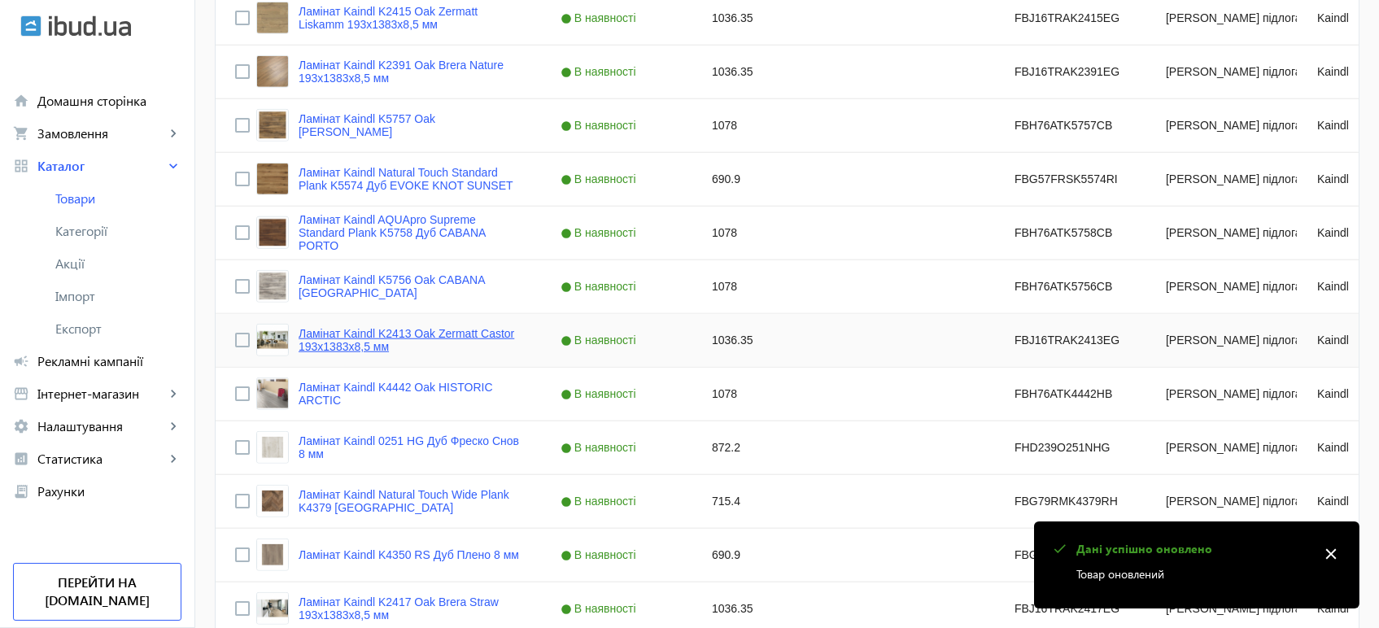
click at [299, 343] on link "Ламінат Kaindl K2413 Oak Zermatt Castor 193х1383х8,5 мм" at bounding box center [409, 340] width 223 height 26
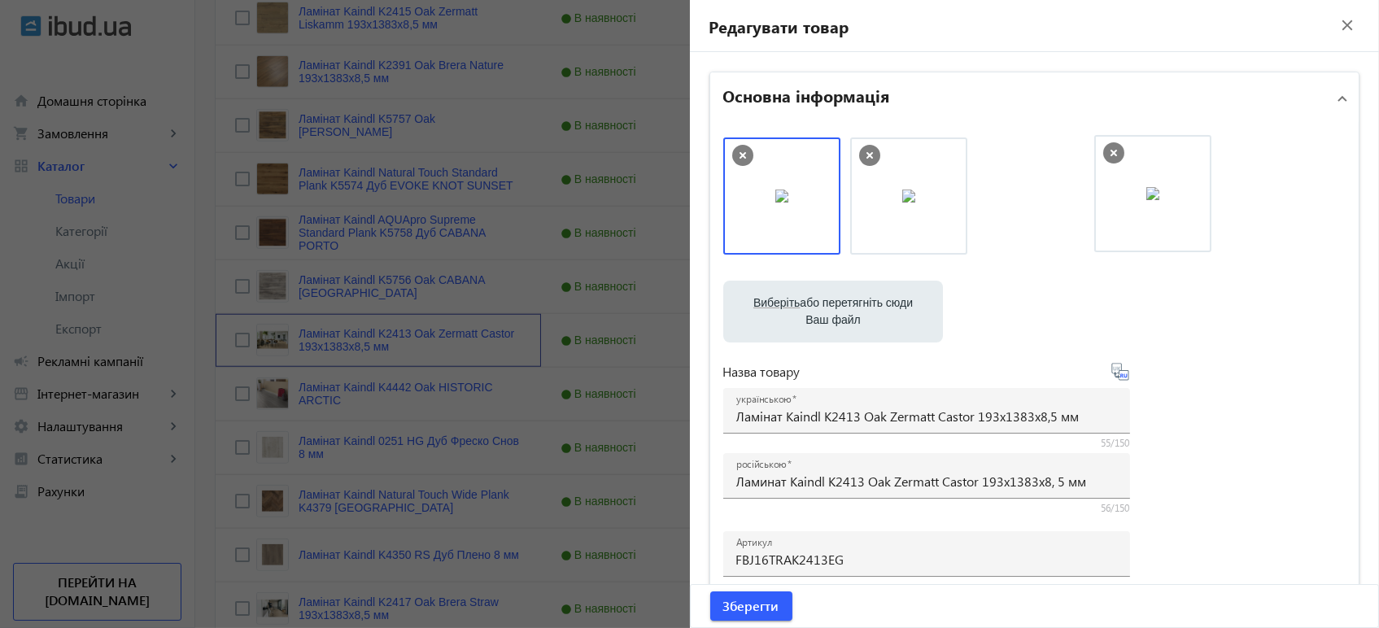
drag, startPoint x: 777, startPoint y: 209, endPoint x: 1148, endPoint y: 206, distance: 371.7
click at [774, 612] on span "submit" at bounding box center [751, 605] width 82 height 39
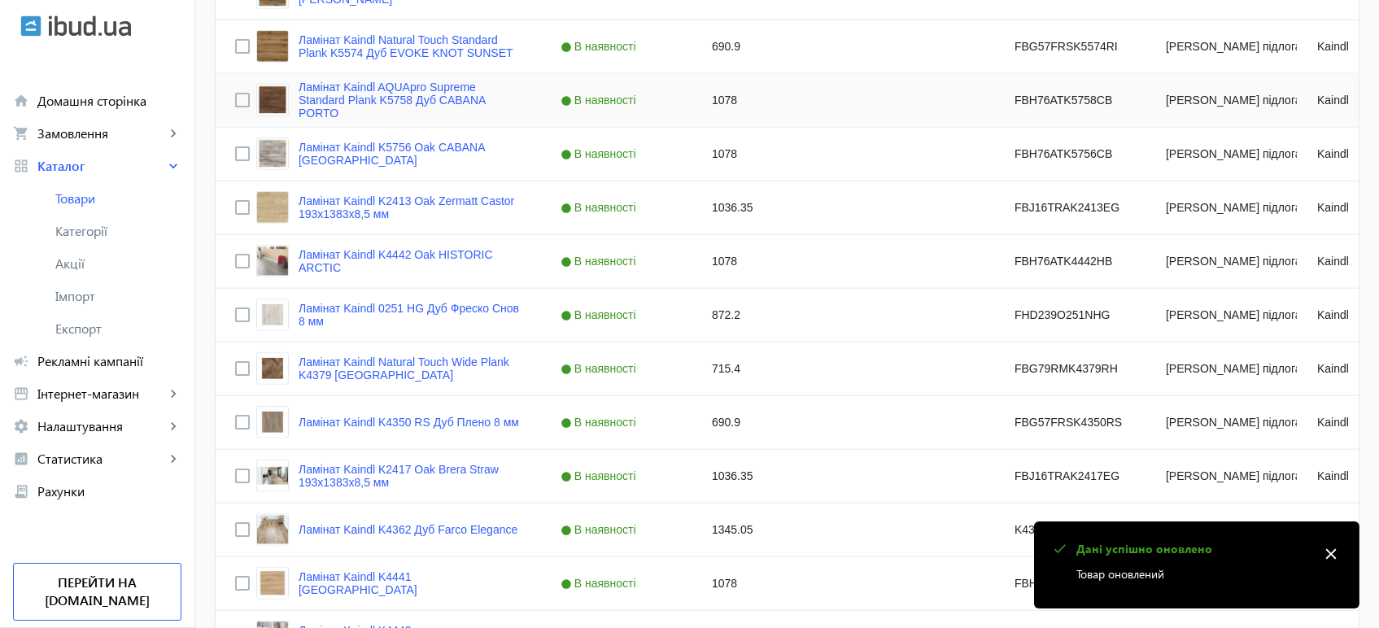
scroll to position [3162, 0]
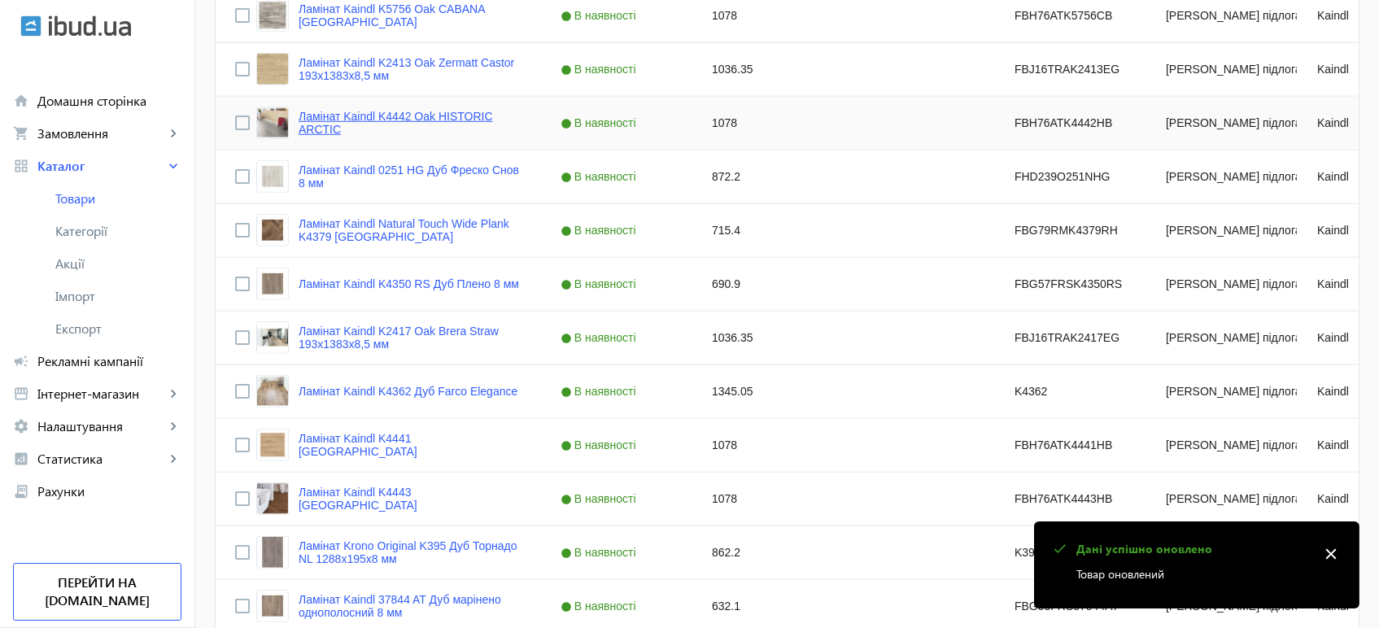
click at [325, 121] on link "Ламінат Kaindl K4442 Oak HISTORIC ARCTIC" at bounding box center [409, 123] width 223 height 26
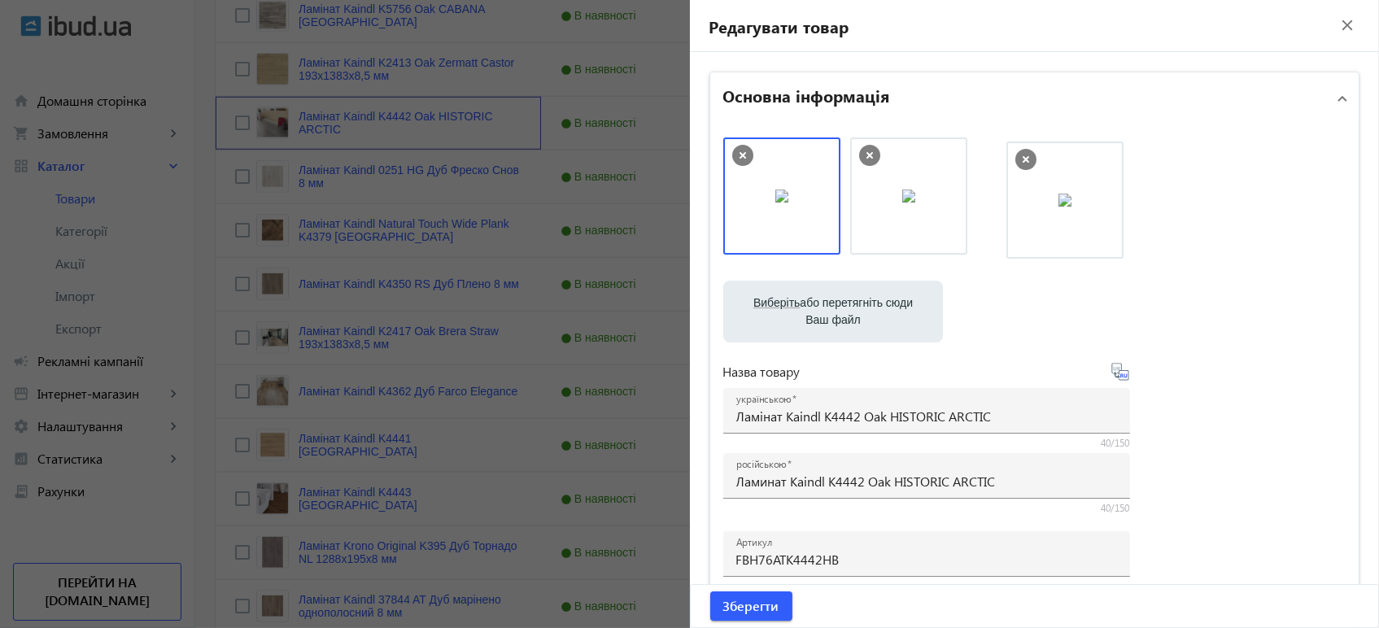
drag, startPoint x: 773, startPoint y: 206, endPoint x: 1061, endPoint y: 210, distance: 287.1
click at [750, 605] on span "Зберегти" at bounding box center [751, 606] width 56 height 18
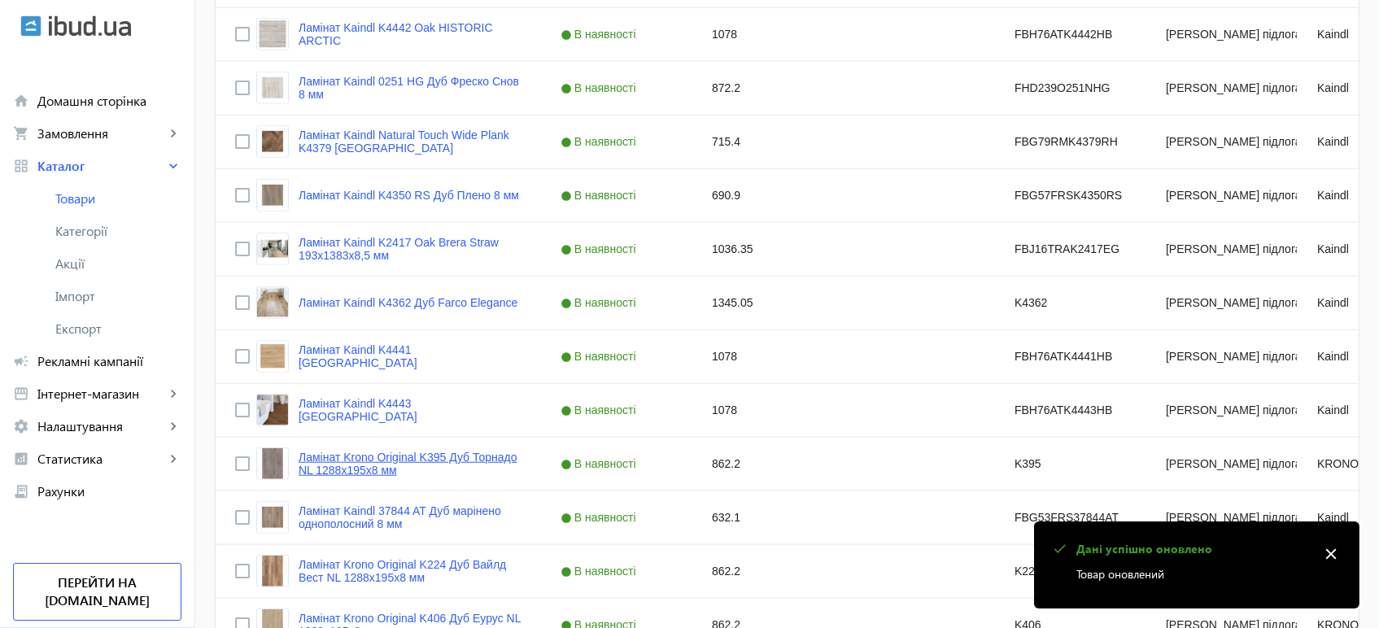
scroll to position [3253, 0]
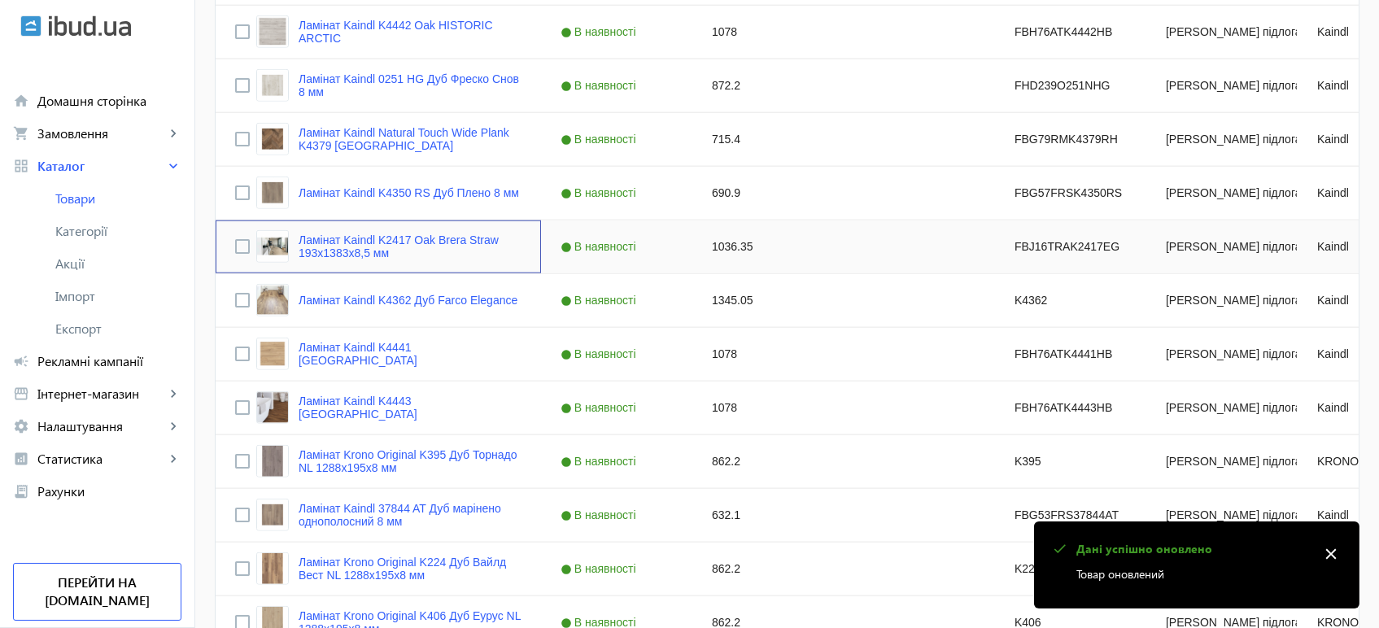
click at [260, 247] on img "Press SPACE to select this row." at bounding box center [272, 246] width 33 height 33
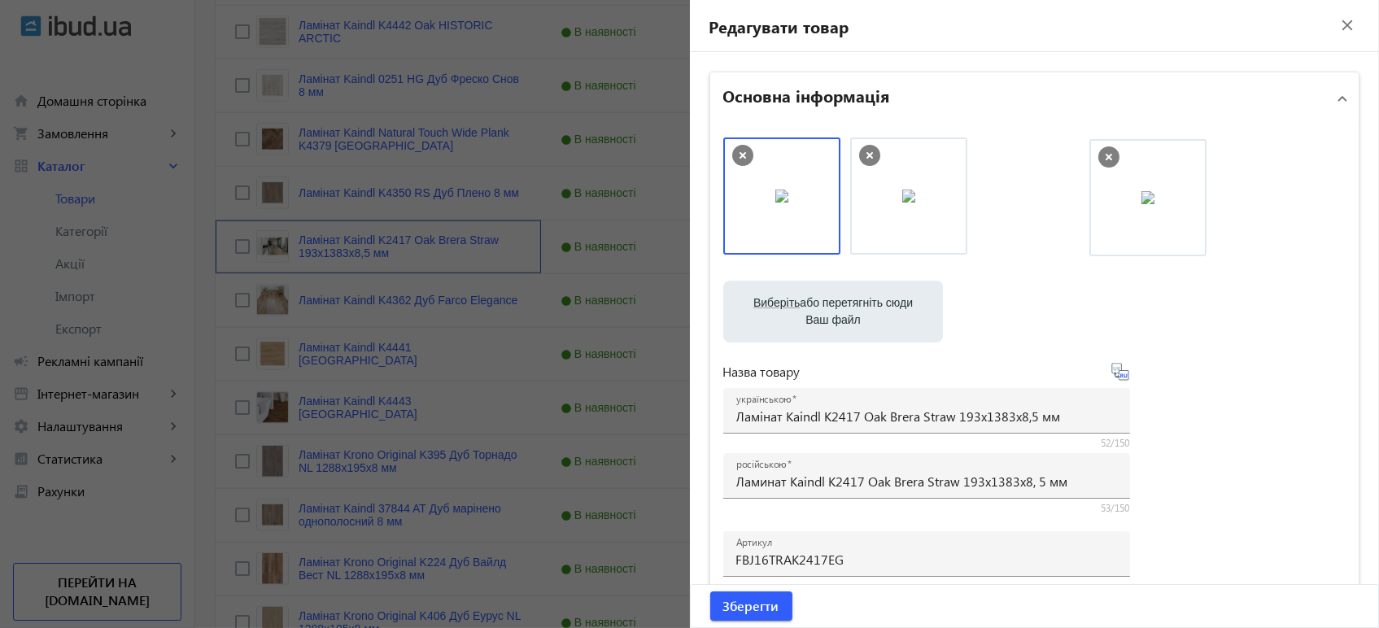
drag, startPoint x: 789, startPoint y: 226, endPoint x: 1160, endPoint y: 228, distance: 370.9
click at [750, 614] on span "Зберегти" at bounding box center [751, 606] width 56 height 18
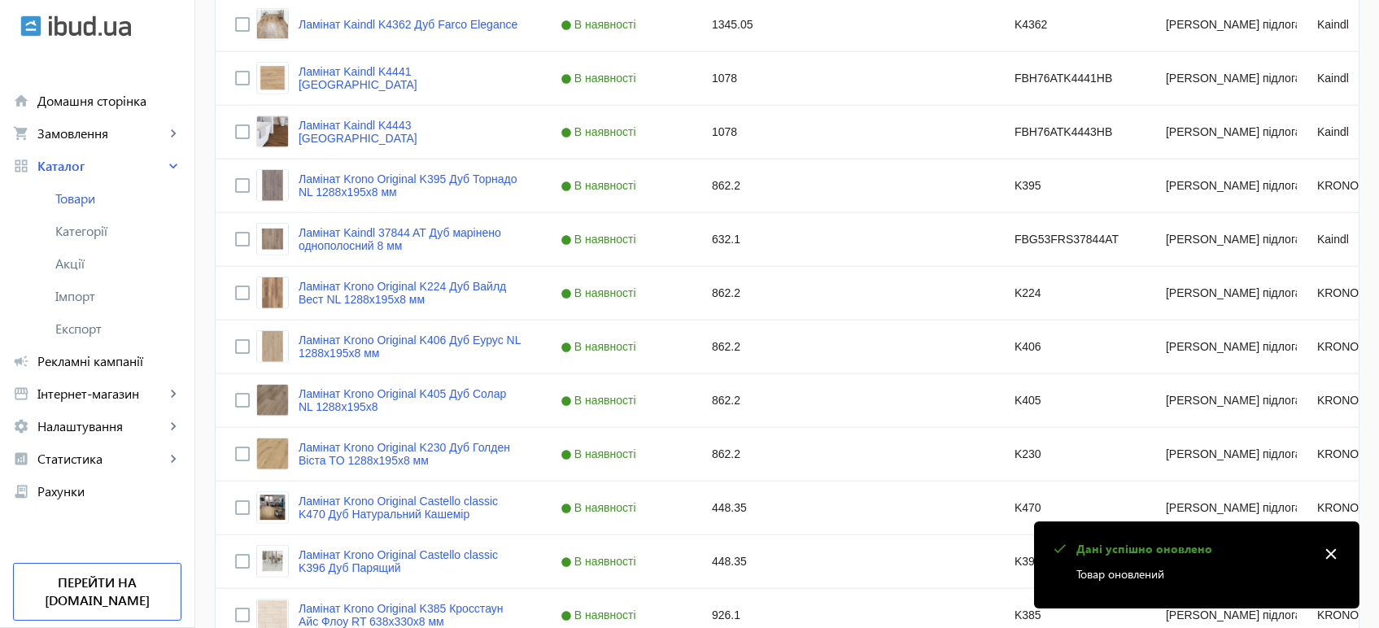
scroll to position [3343, 0]
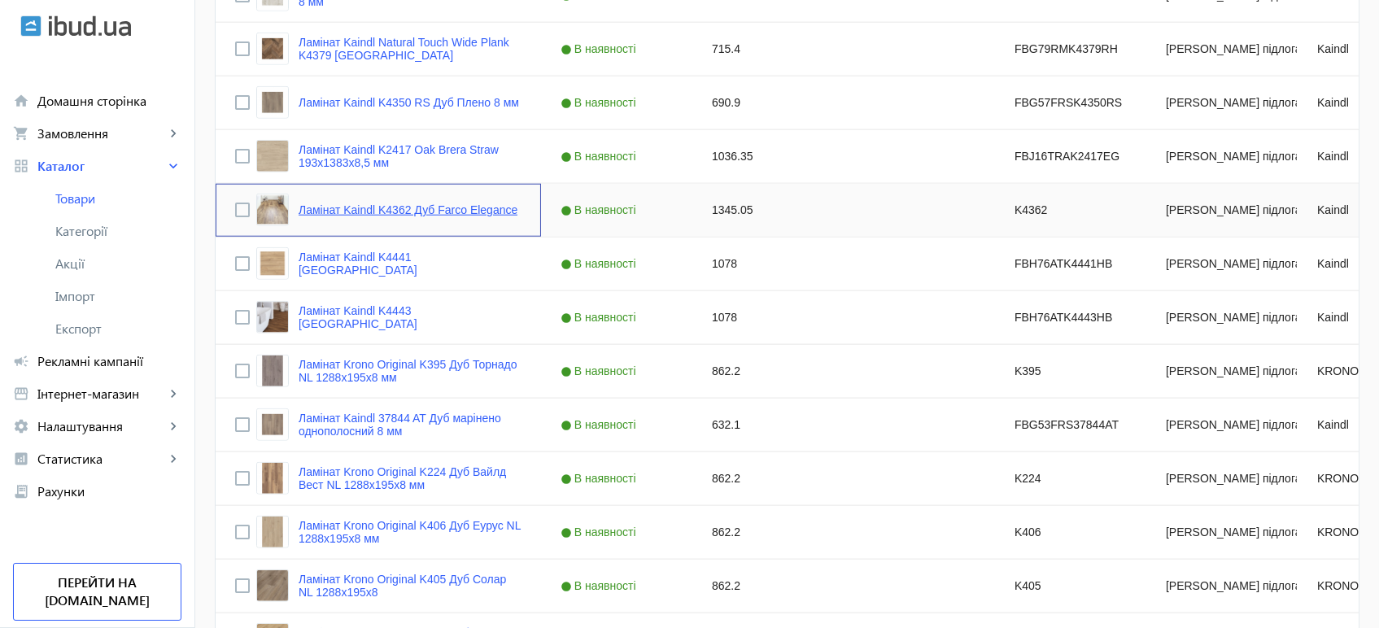
click at [299, 207] on link "Ламінат Kaindl K4362 Дуб Farco Elegance" at bounding box center [407, 209] width 219 height 13
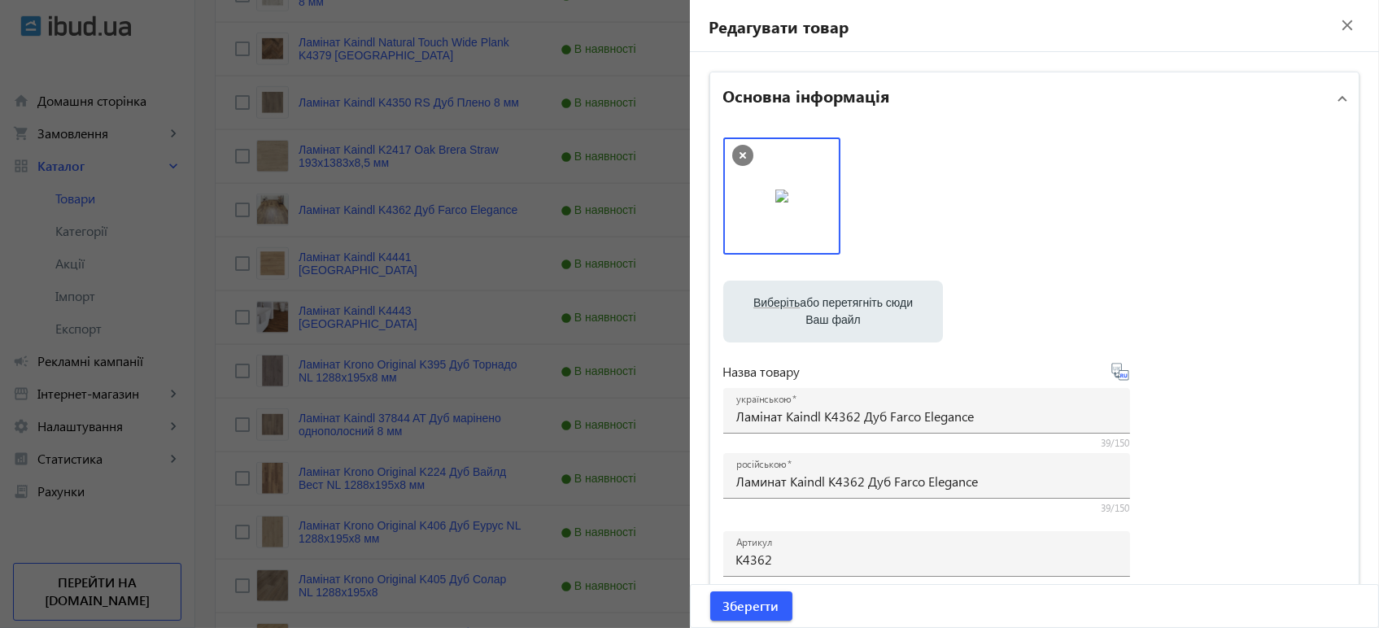
click at [286, 323] on div at bounding box center [689, 314] width 1379 height 628
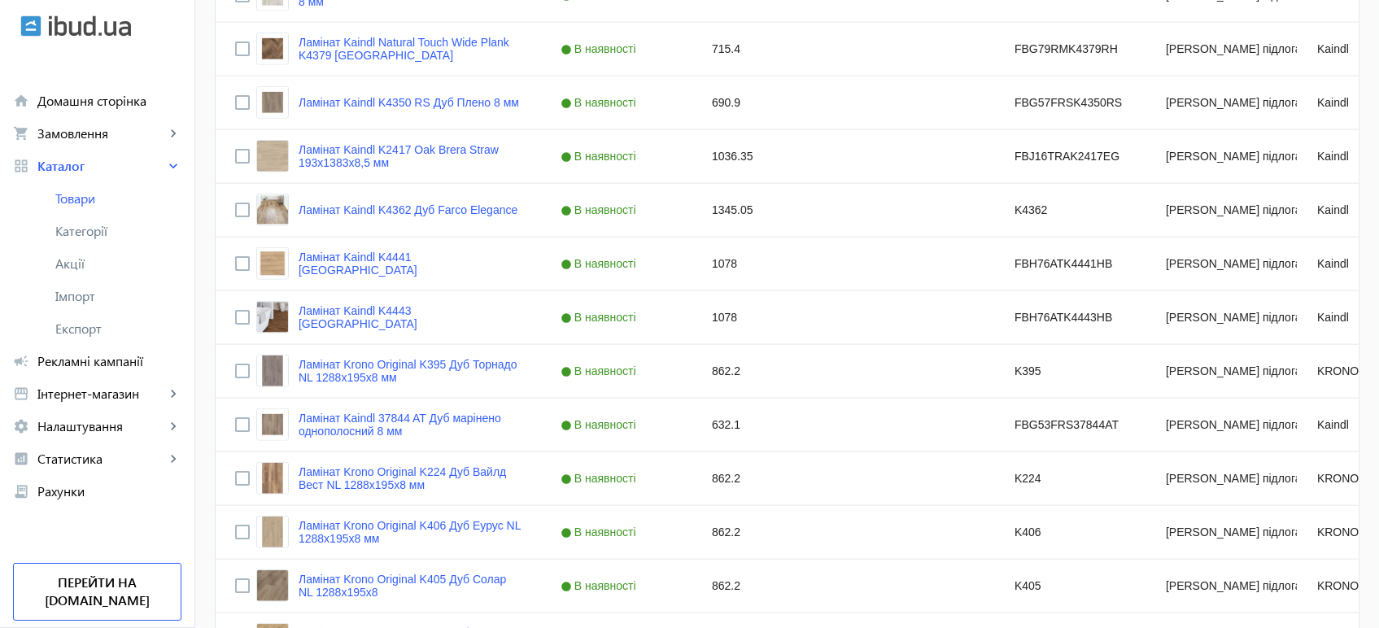
click at [307, 323] on mat-sidenav-container "arrow_back Товари 7335 /10000 товарів Подовжити Додати товар search filter_list…" at bounding box center [786, 215] width 1183 height 7012
click at [334, 307] on link "Ламінат Kaindl K4443 [GEOGRAPHIC_DATA]" at bounding box center [409, 317] width 223 height 26
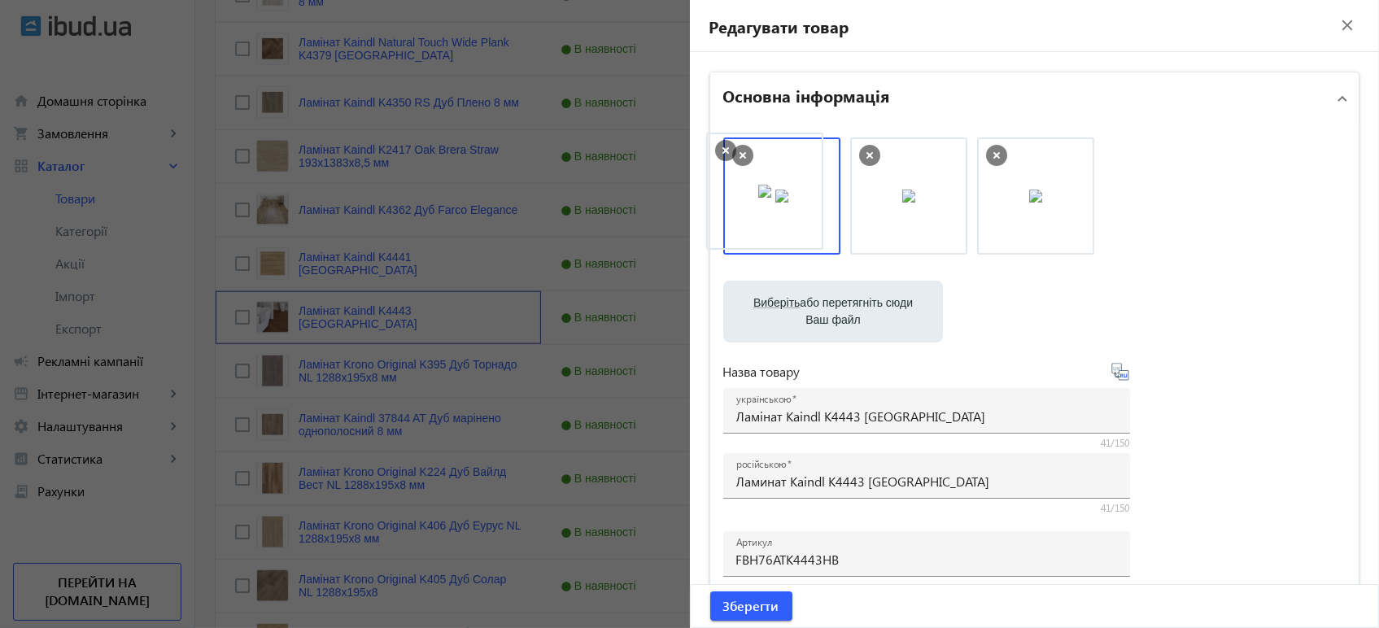
drag, startPoint x: 852, startPoint y: 218, endPoint x: 729, endPoint y: 210, distance: 123.1
click at [743, 612] on span "Зберегти" at bounding box center [751, 606] width 56 height 18
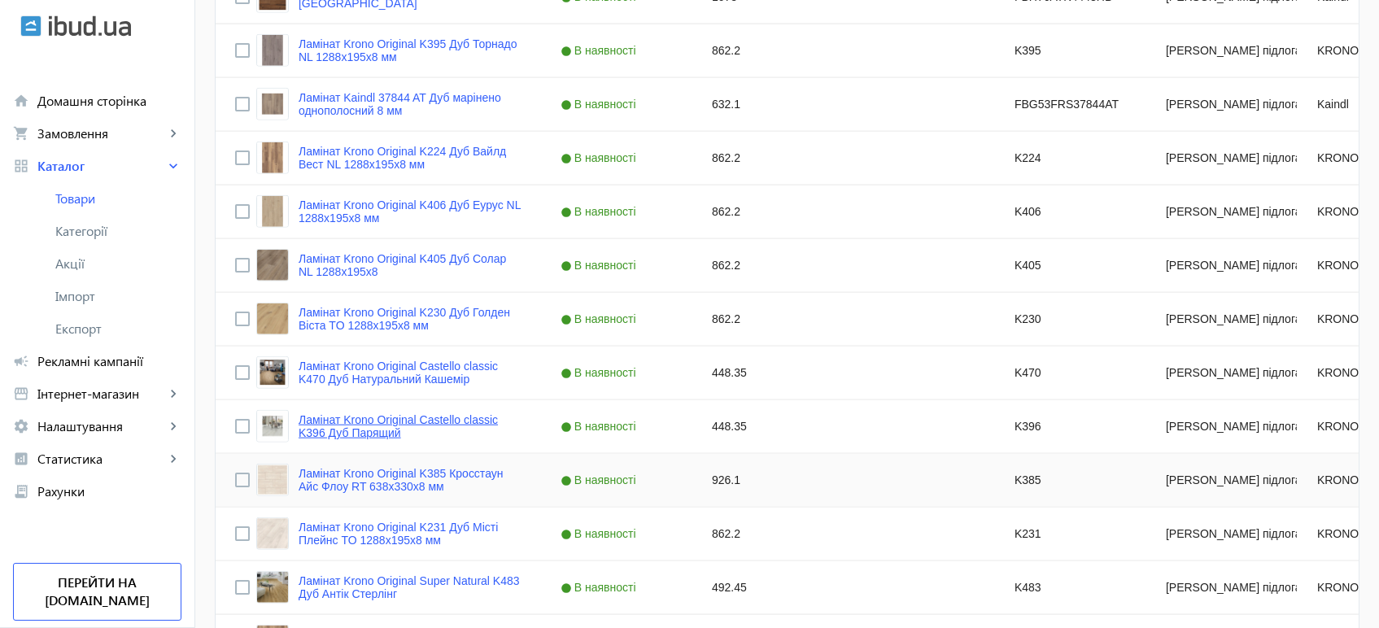
scroll to position [3705, 0]
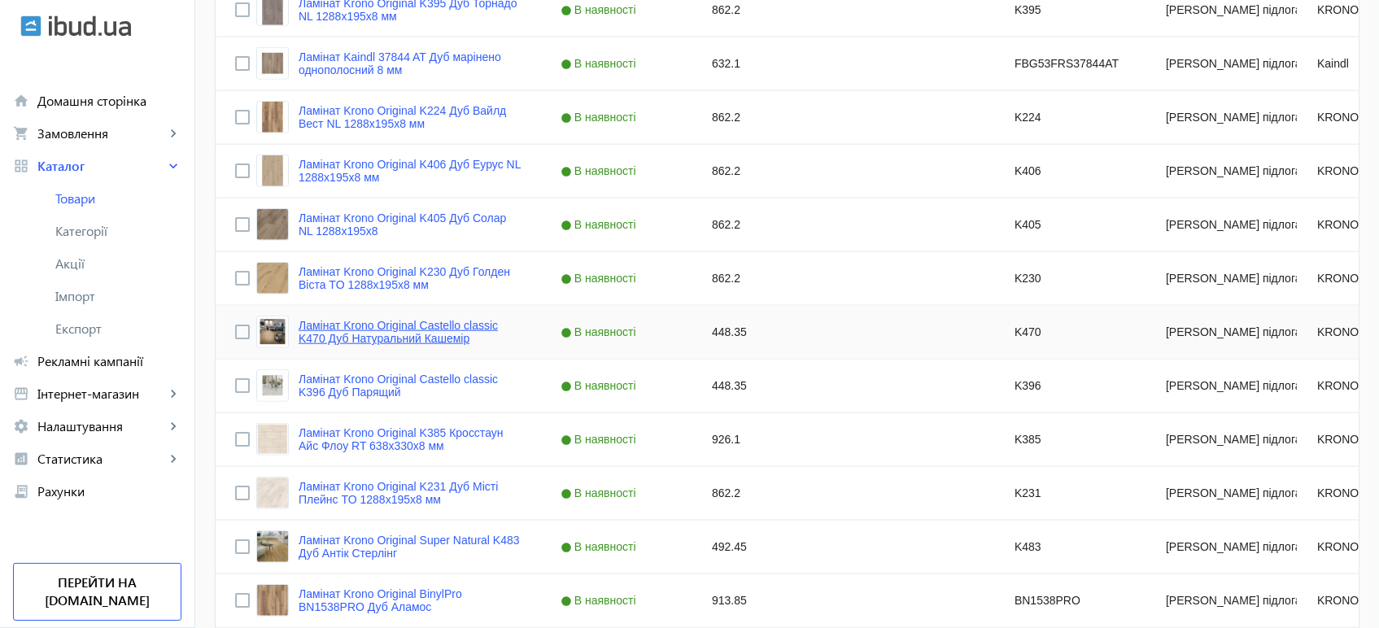
click at [347, 336] on link "Ламінат Krono Original Castello classic K470 Дуб Натуральний Кашемір" at bounding box center [409, 332] width 223 height 26
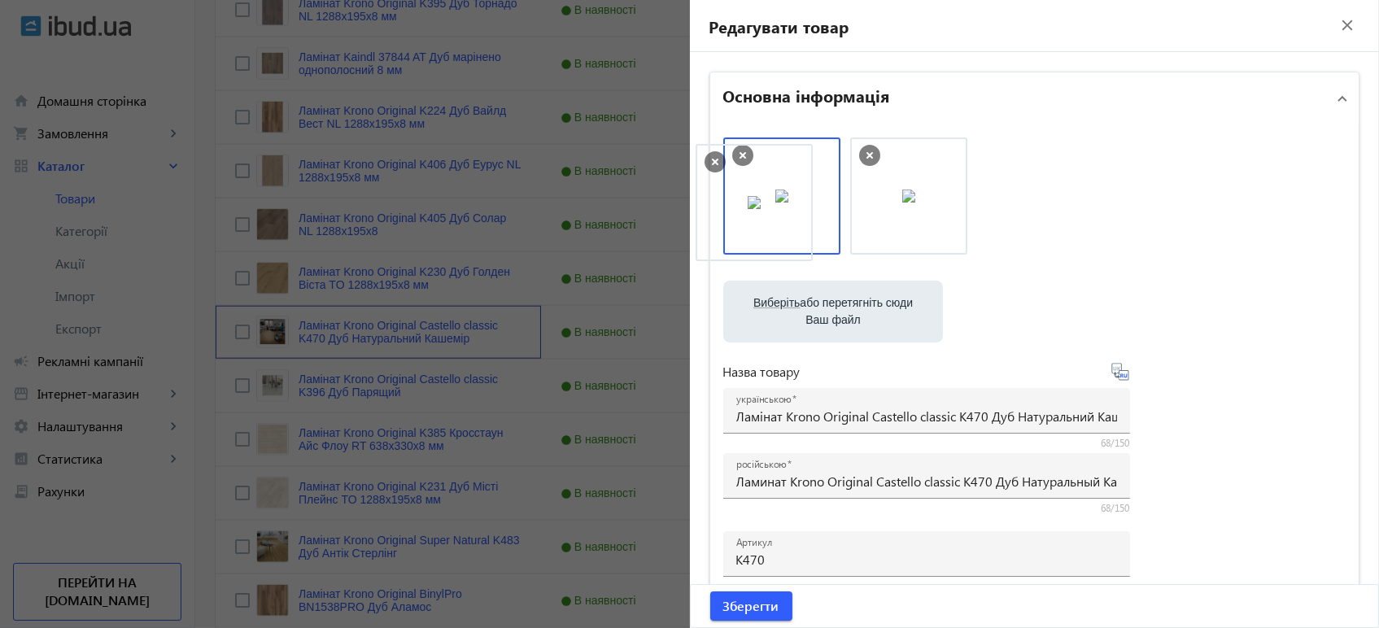
drag, startPoint x: 903, startPoint y: 229, endPoint x: 753, endPoint y: 235, distance: 149.8
drag, startPoint x: 761, startPoint y: 238, endPoint x: 1049, endPoint y: 233, distance: 288.0
click at [751, 615] on span "Зберегти" at bounding box center [751, 606] width 56 height 18
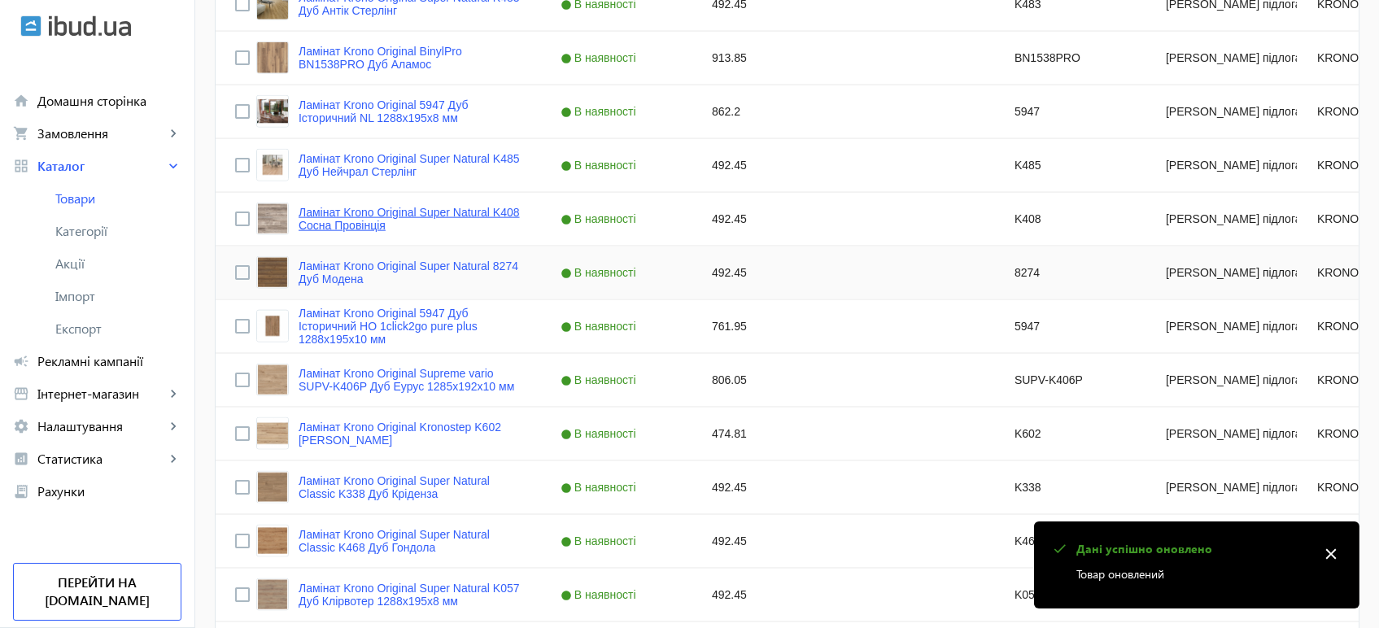
scroll to position [4157, 0]
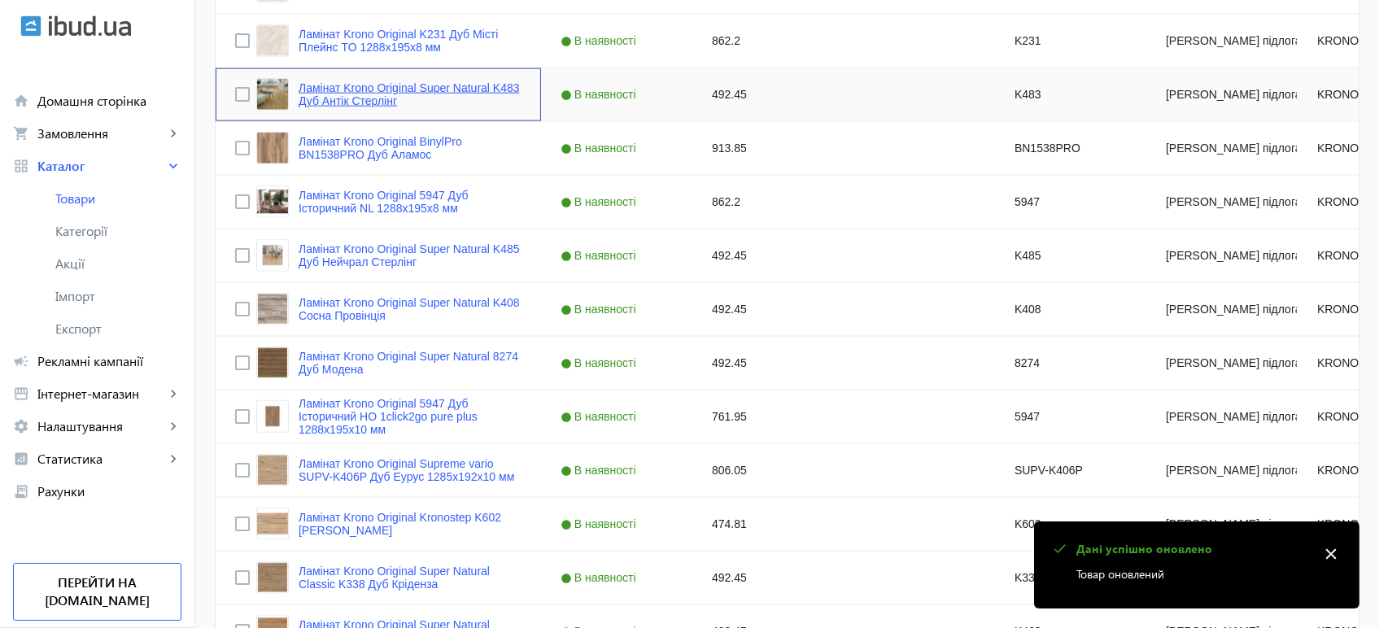
click at [376, 102] on link "Ламінат Krono Original Super Natural K483 Дуб Антік Стерлінг" at bounding box center [409, 94] width 223 height 26
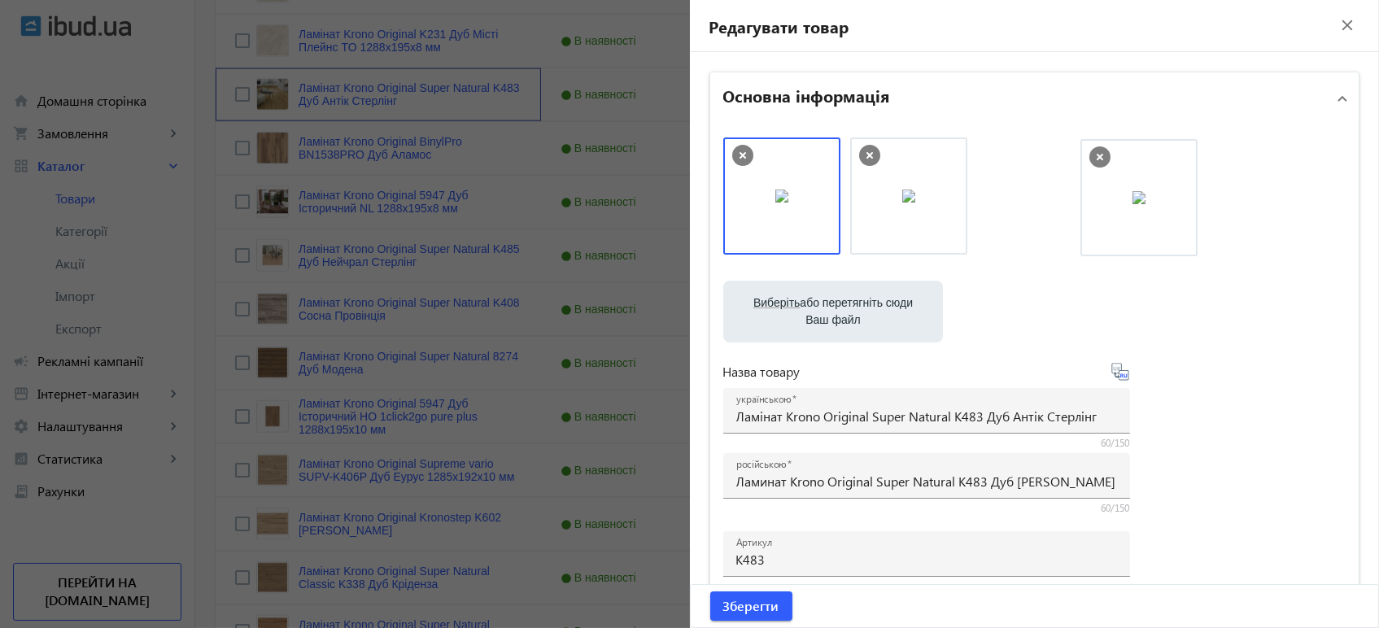
drag, startPoint x: 789, startPoint y: 221, endPoint x: 1151, endPoint y: 223, distance: 361.9
drag, startPoint x: 918, startPoint y: 206, endPoint x: 774, endPoint y: 200, distance: 144.1
drag, startPoint x: 791, startPoint y: 205, endPoint x: 1215, endPoint y: 196, distance: 424.6
click at [1061, 174] on div at bounding box center [1034, 203] width 623 height 133
drag, startPoint x: 901, startPoint y: 195, endPoint x: 775, endPoint y: 207, distance: 126.6
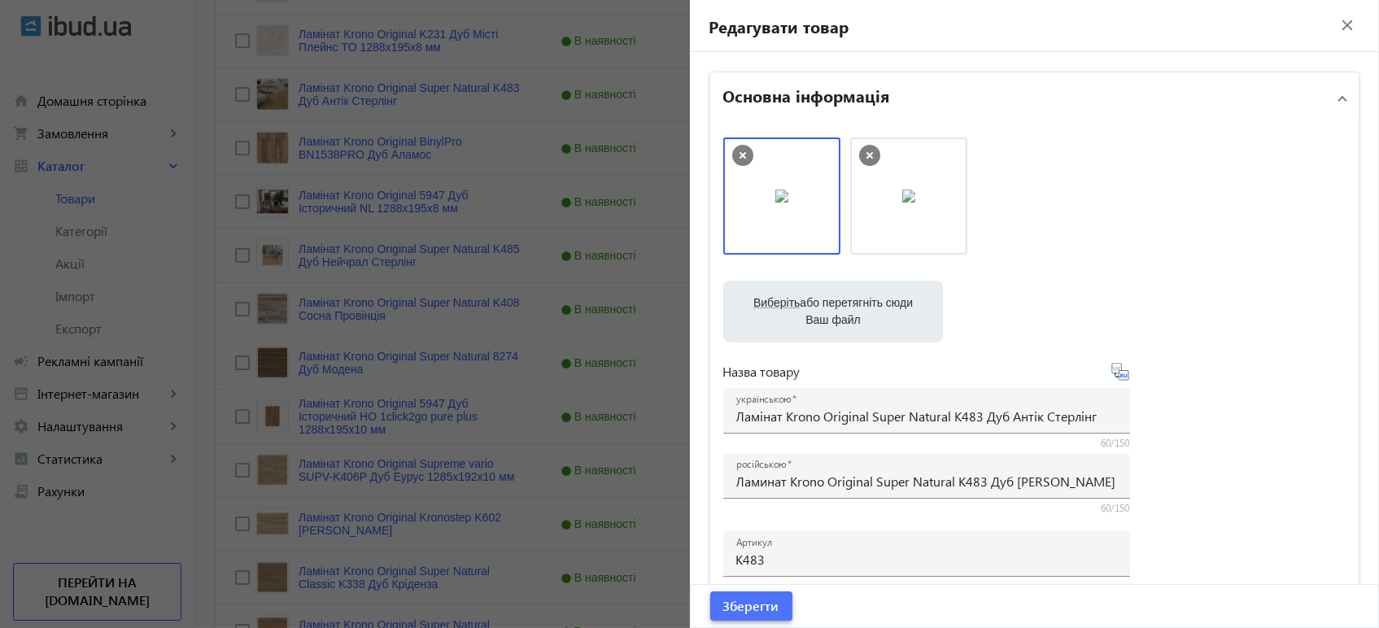
click at [760, 616] on span "submit" at bounding box center [751, 605] width 82 height 39
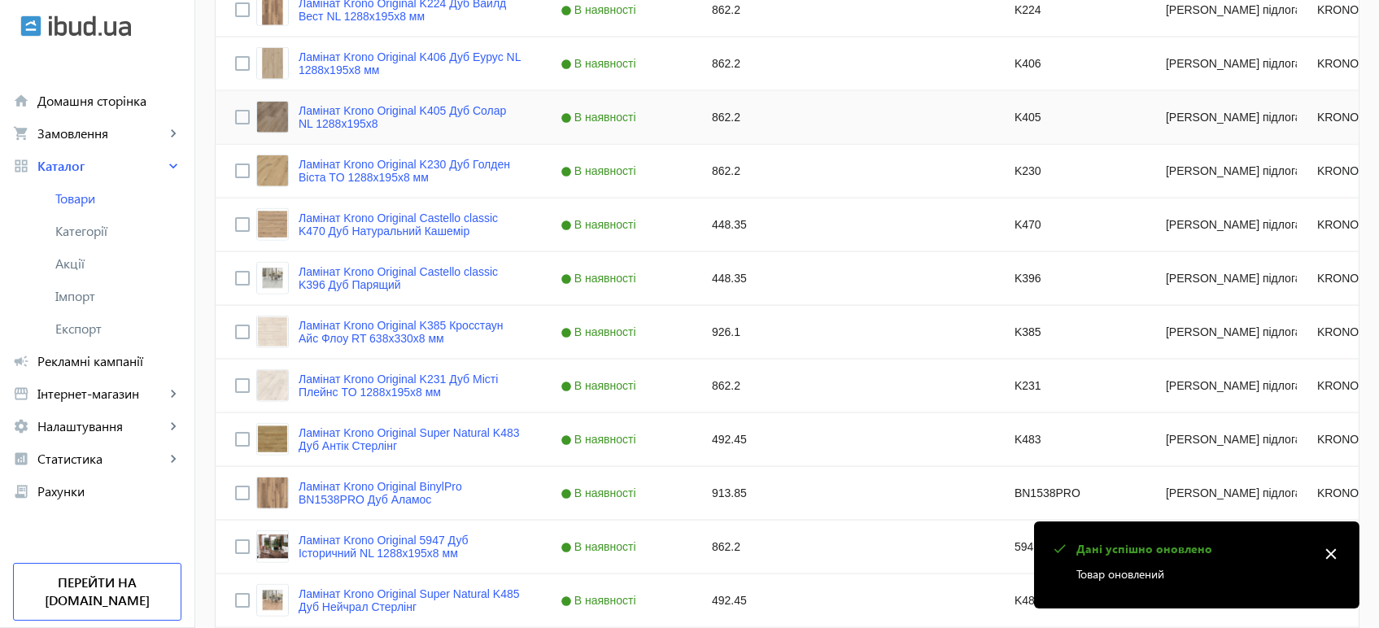
scroll to position [3975, 0]
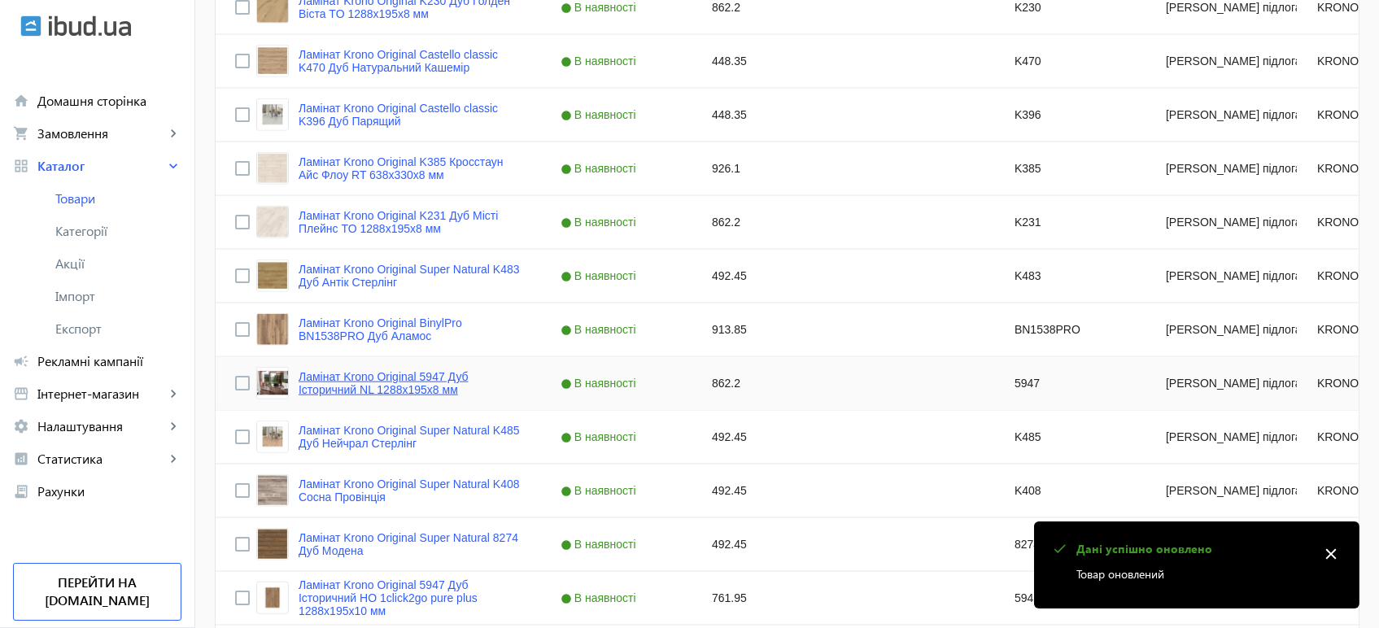
click at [325, 387] on link "Ламінат Krono Original 5947 Дуб Історичний NL 1288x195x8 мм" at bounding box center [409, 383] width 223 height 26
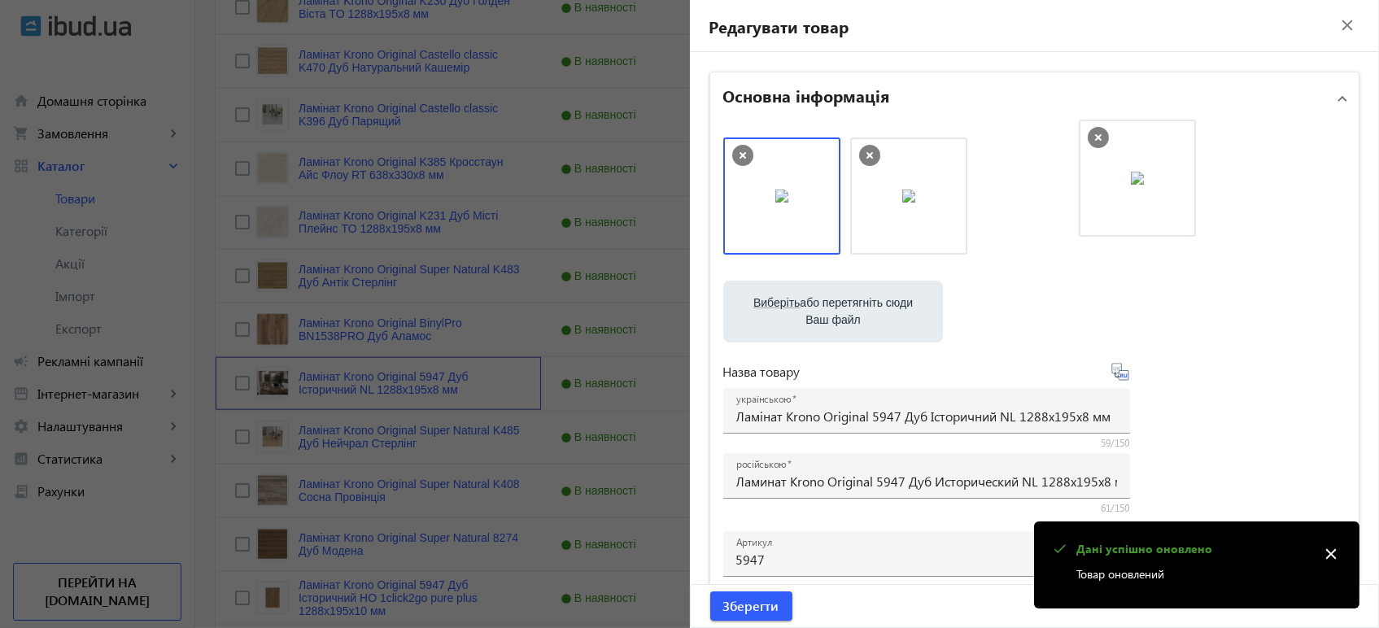
drag, startPoint x: 1062, startPoint y: 181, endPoint x: 1161, endPoint y: 194, distance: 99.2
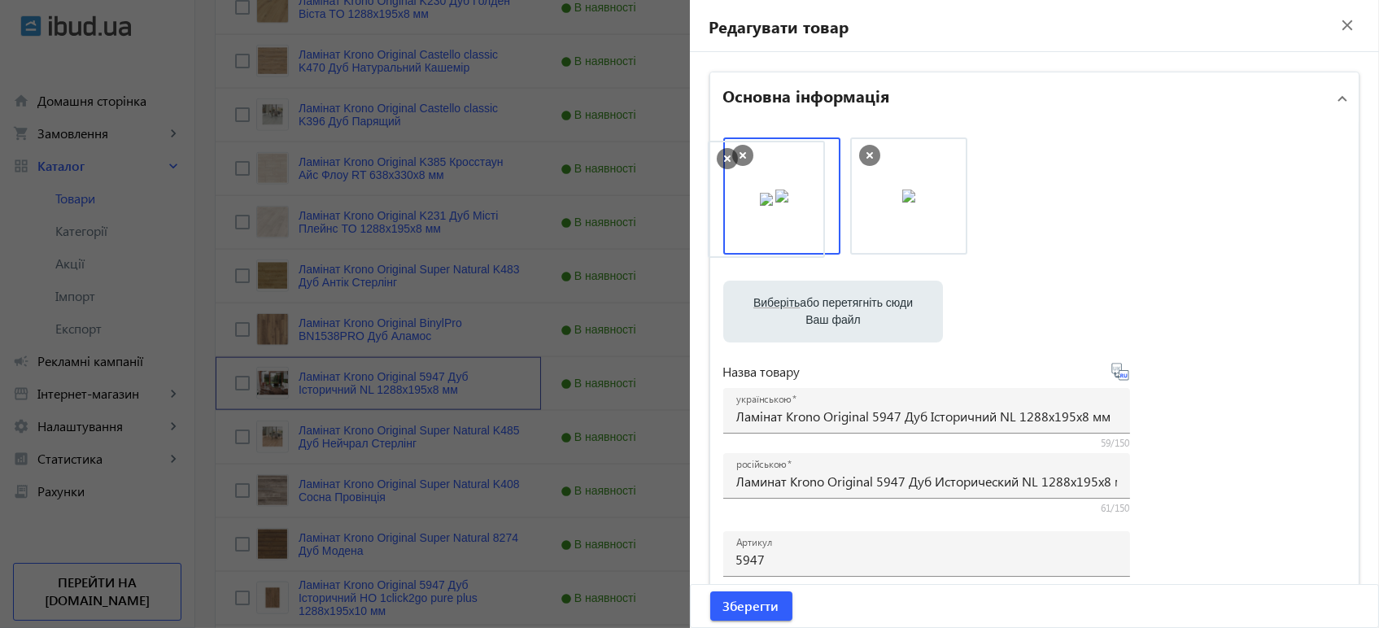
drag, startPoint x: 927, startPoint y: 212, endPoint x: 790, endPoint y: 215, distance: 137.5
click at [1110, 221] on div at bounding box center [1034, 203] width 623 height 133
drag, startPoint x: 904, startPoint y: 223, endPoint x: 737, endPoint y: 219, distance: 167.6
click at [1095, 207] on div at bounding box center [1034, 203] width 623 height 133
drag, startPoint x: 896, startPoint y: 199, endPoint x: 758, endPoint y: 194, distance: 138.4
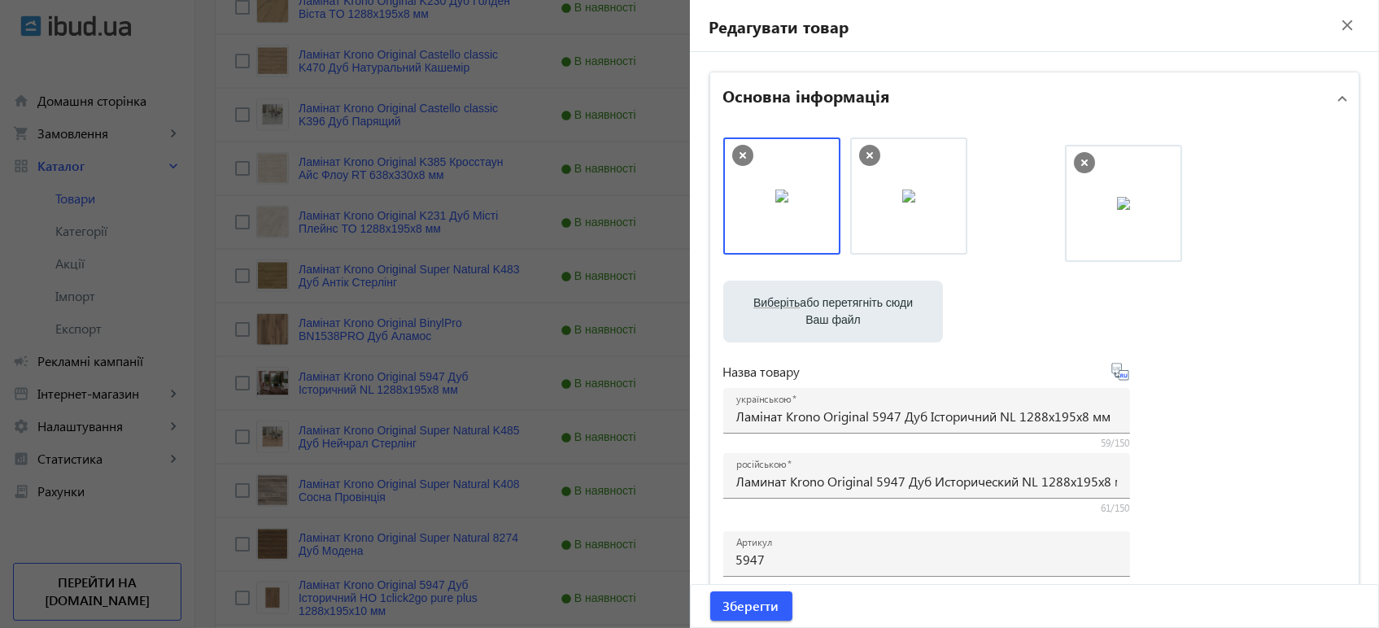
drag, startPoint x: 807, startPoint y: 196, endPoint x: 1163, endPoint y: 202, distance: 356.3
click at [1087, 214] on div at bounding box center [1034, 203] width 623 height 133
click at [454, 331] on div at bounding box center [689, 314] width 1379 height 628
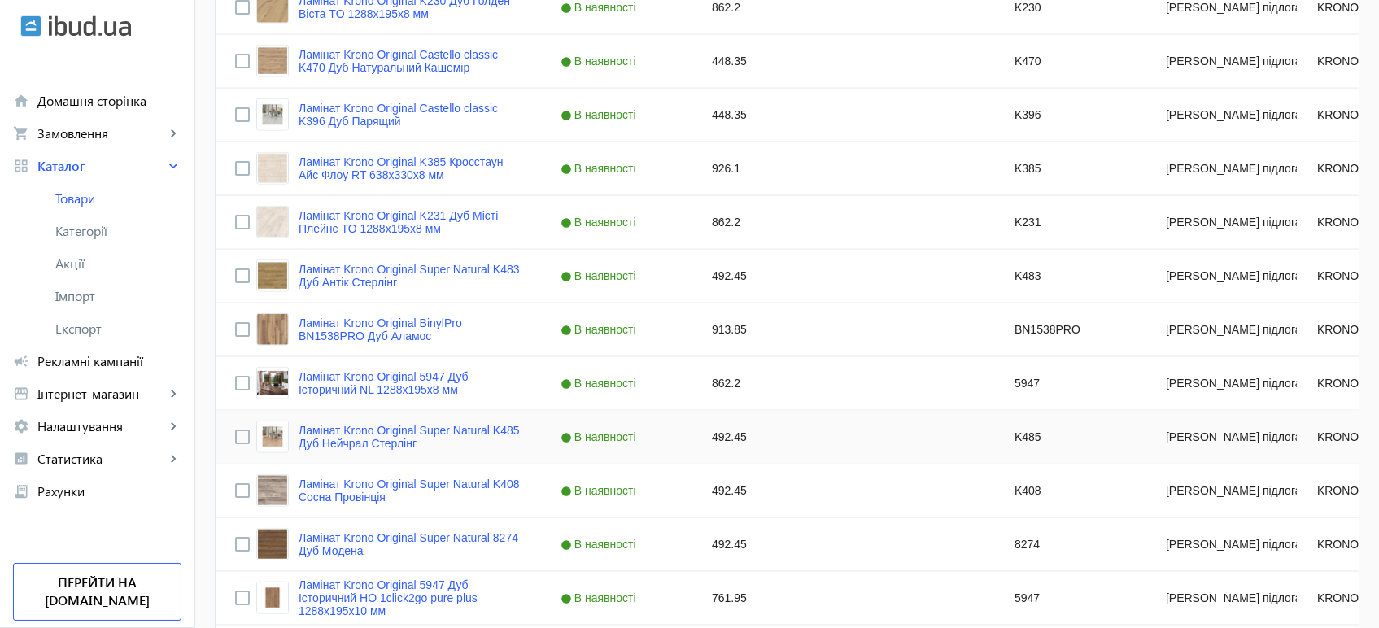
click at [332, 437] on link "Ламінат Krono Original Super Natural K485 Дуб Нейчрал Стерлінг" at bounding box center [409, 437] width 223 height 26
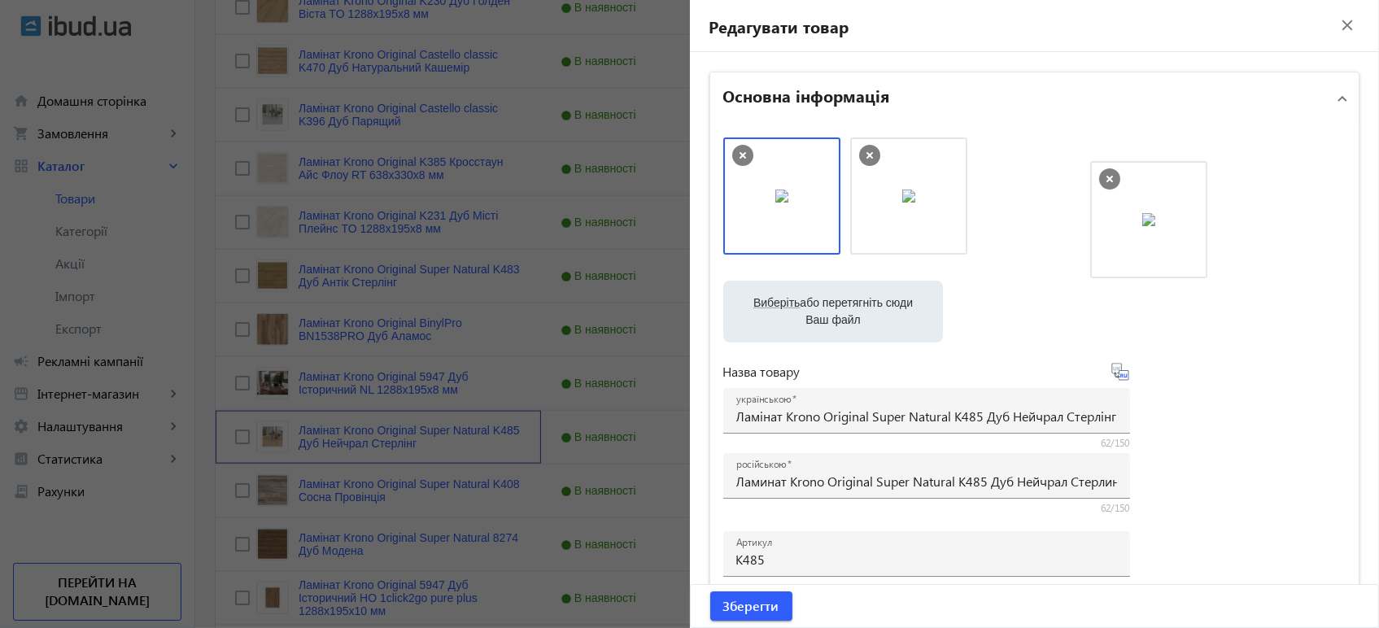
drag, startPoint x: 743, startPoint y: 213, endPoint x: 1113, endPoint y: 234, distance: 371.5
click at [474, 167] on div at bounding box center [689, 314] width 1379 height 628
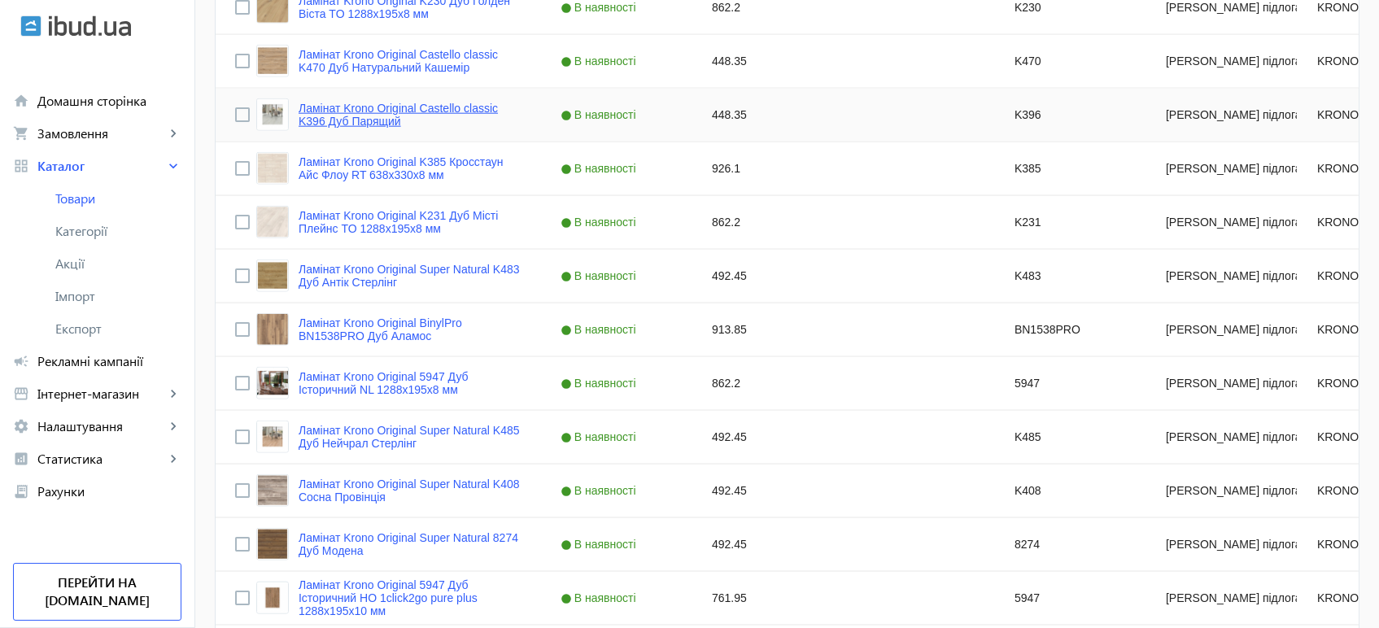
click at [307, 117] on link "Ламінат Krono Original Castello classic K396 Дуб Парящий" at bounding box center [409, 115] width 223 height 26
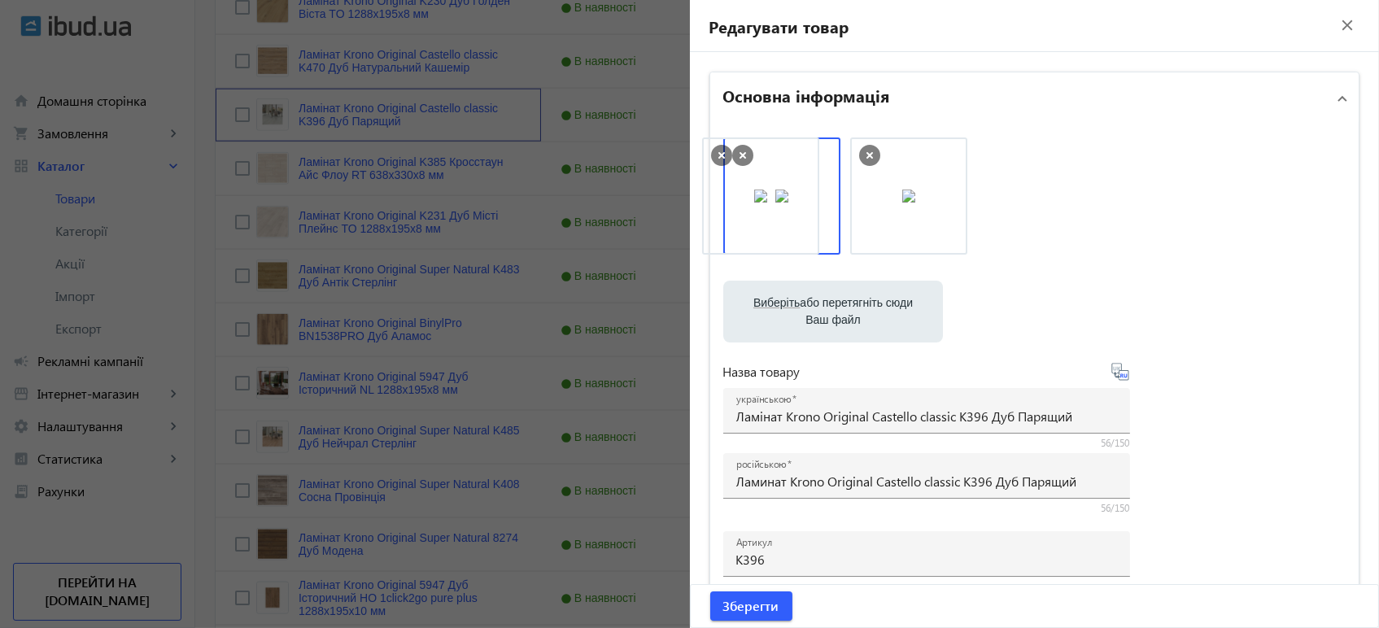
drag, startPoint x: 885, startPoint y: 201, endPoint x: 742, endPoint y: 201, distance: 143.1
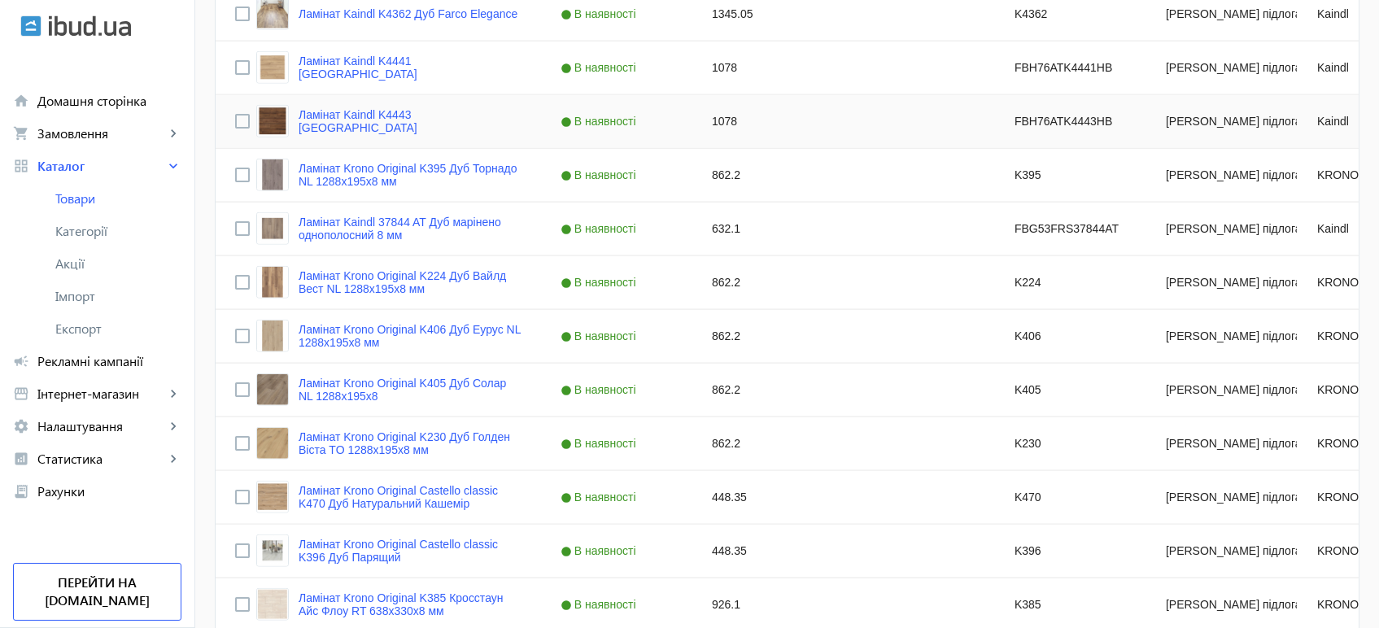
scroll to position [3885, 0]
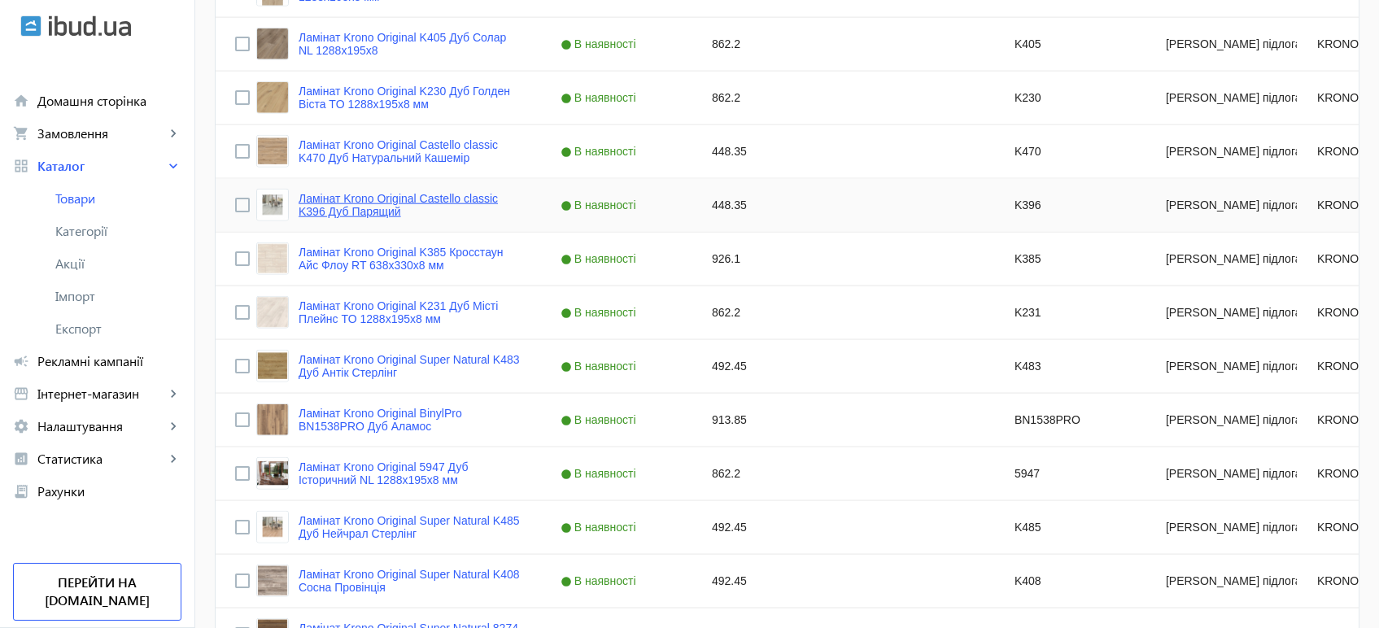
click at [362, 198] on link "Ламінат Krono Original Castello classic K396 Дуб Парящий" at bounding box center [409, 205] width 223 height 26
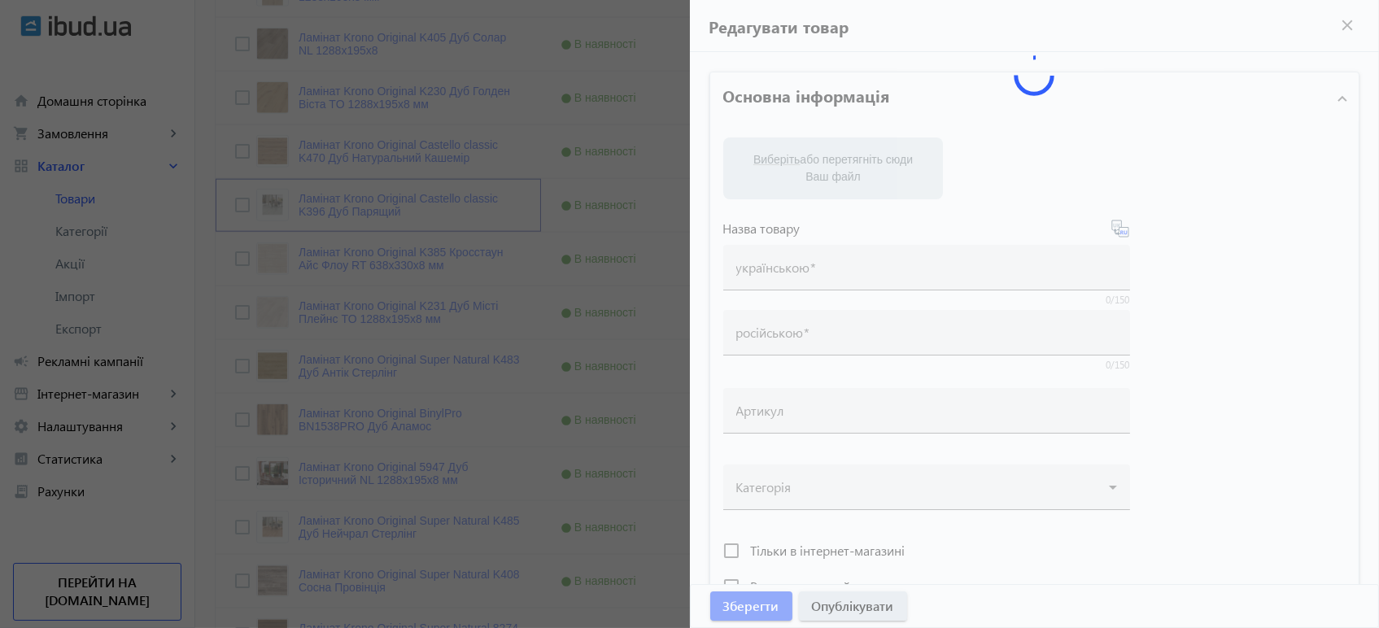
type input "Ламінат Krono Original Castello classic K396 Дуб Парящий"
type input "Ламинат Krono Original Castello classic K396 Дуб Парящий"
type input "K396"
type input "448.35"
type input "1"
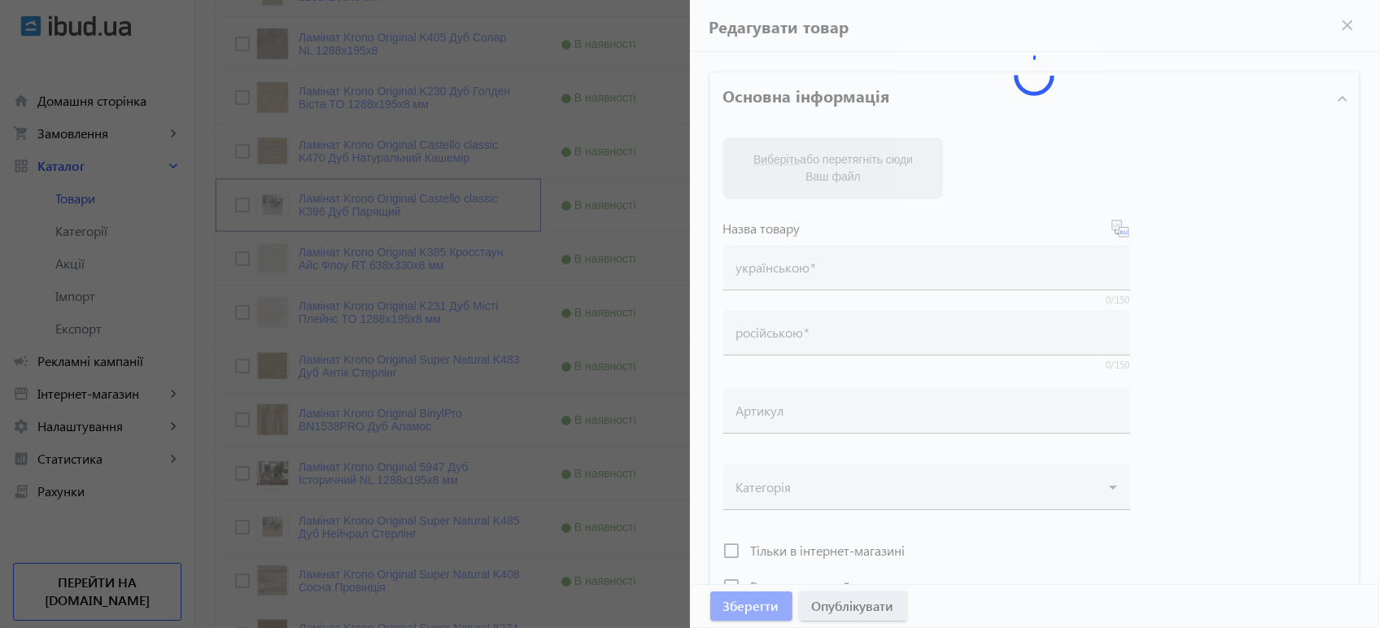
type input "Ламінат Krono Original Castello classic K396 Дуб Парящий"
type input "Ламинат Krono Original Castello classic K396 Дуб Парящий"
type textarea "Ламінат Krono Original Castello classic K396 Дуб Парящий купити вигідно ✓ Велик…"
type textarea "Ламинат Krono Original Castello classic K396 Дуб Парящий купить выгодно ✓ Больш…"
type input "підлогове покриття, покриття на підлогу, покриття для підлоги, ламінат, купити …"
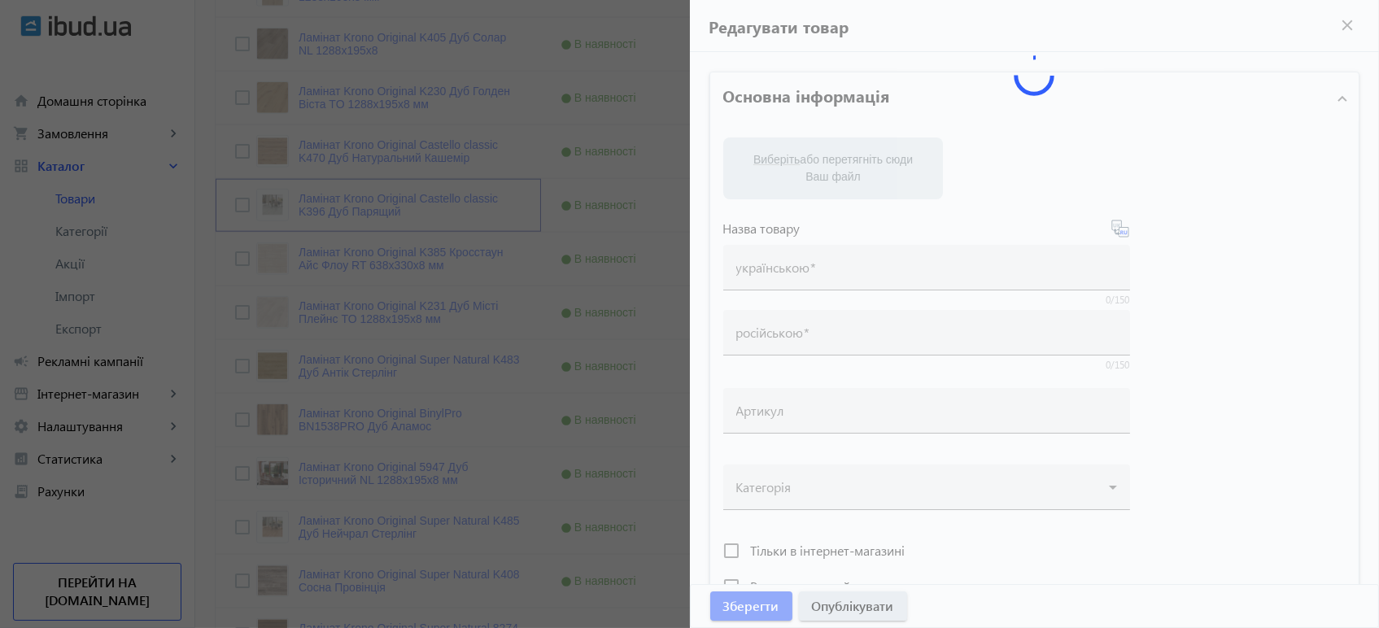
type input "напольное покрытие, покрытие на пол, покрытие для пола, ламинат, купить ламинат…"
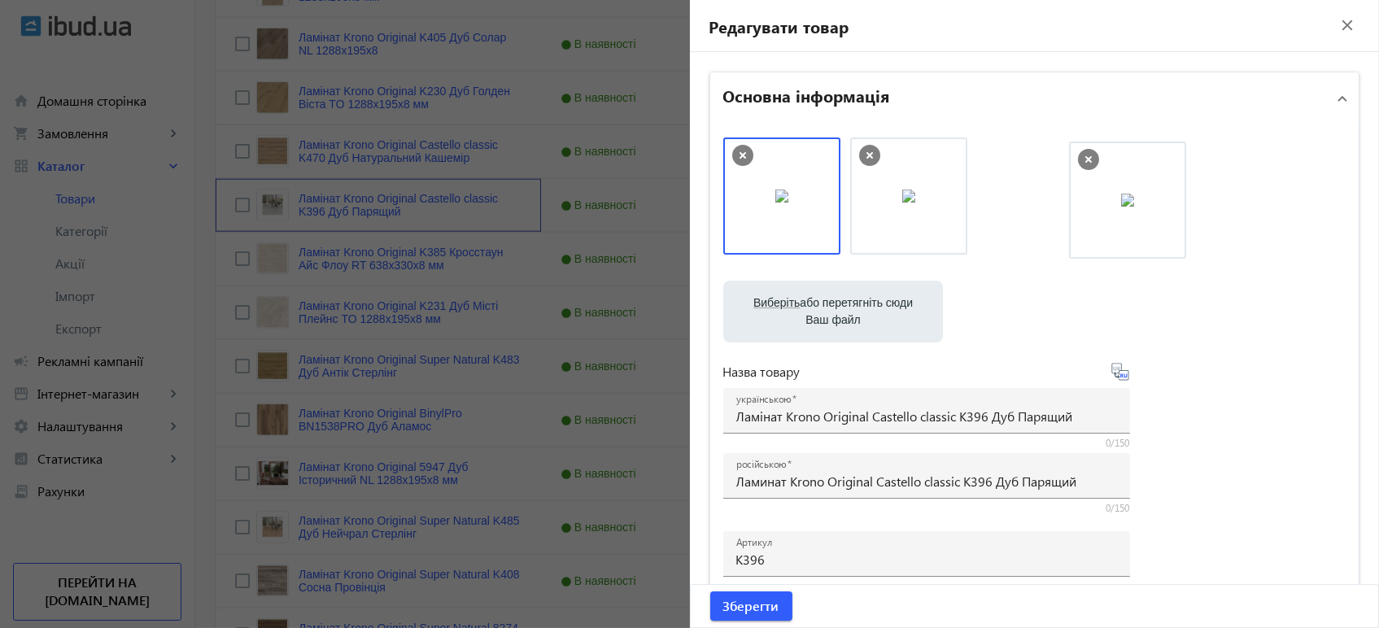
drag, startPoint x: 878, startPoint y: 205, endPoint x: 1142, endPoint y: 209, distance: 263.5
click at [770, 610] on span "Зберегти" at bounding box center [751, 606] width 56 height 18
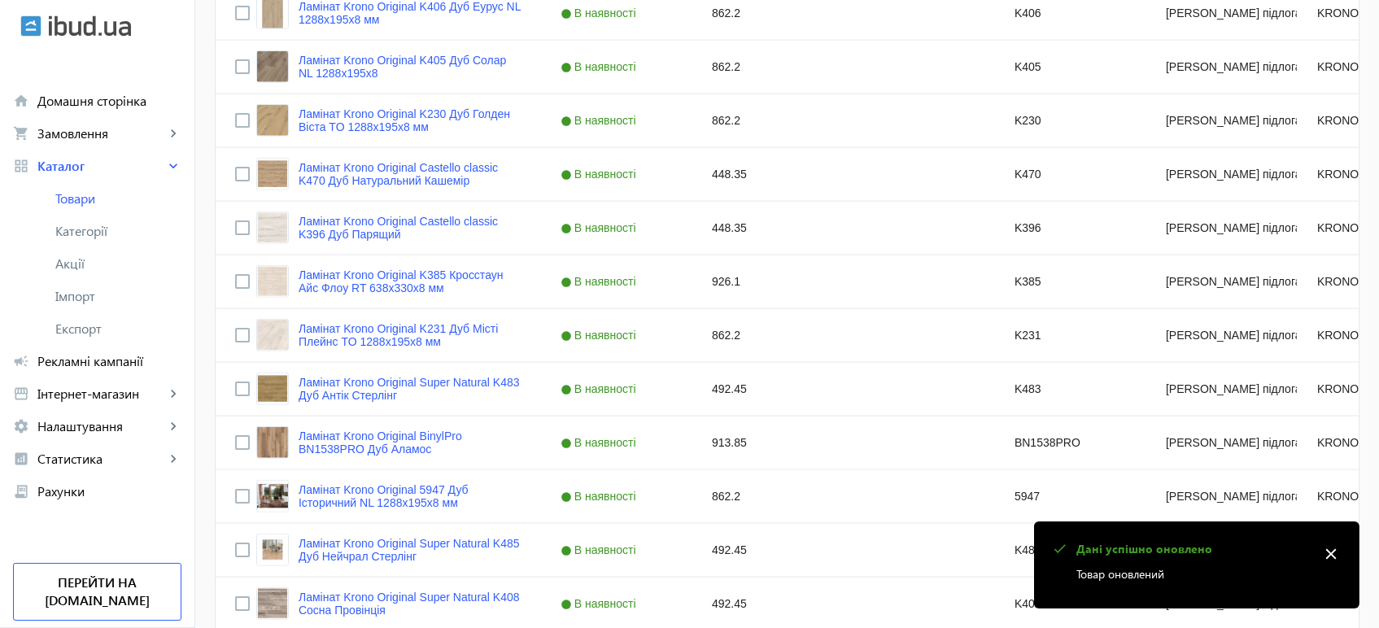
scroll to position [4157, 0]
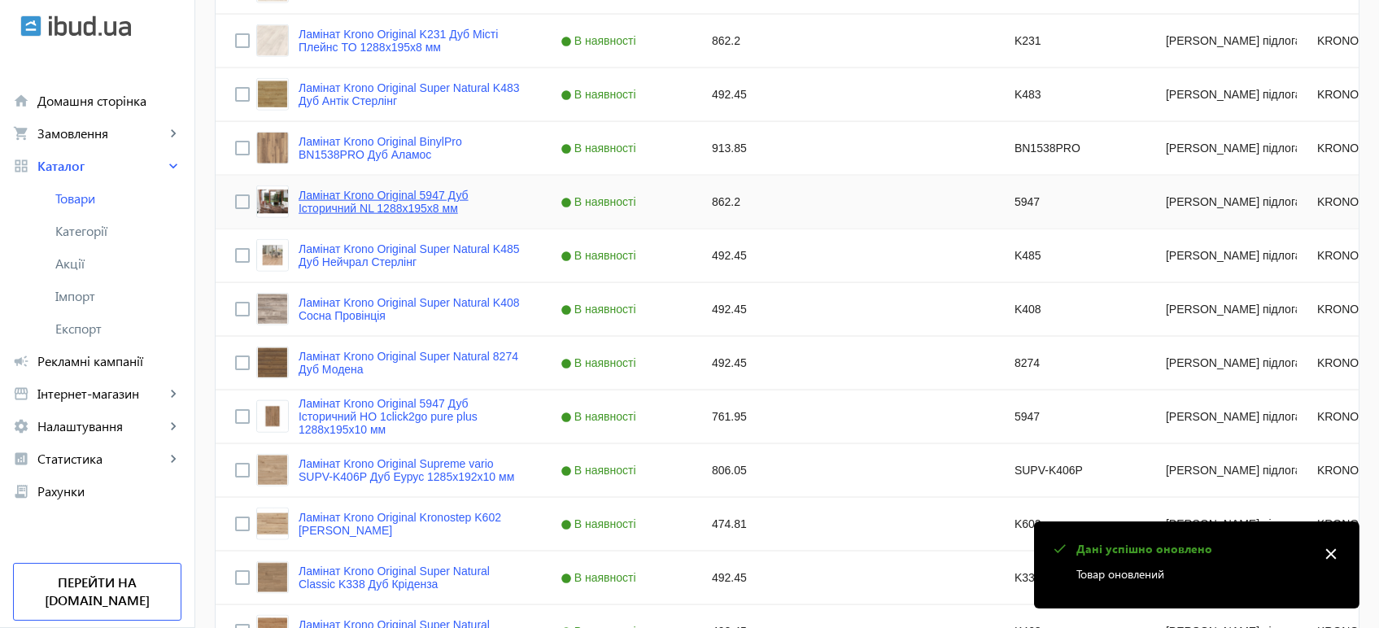
click at [363, 210] on link "Ламінат Krono Original 5947 Дуб Історичний NL 1288x195x8 мм" at bounding box center [409, 202] width 223 height 26
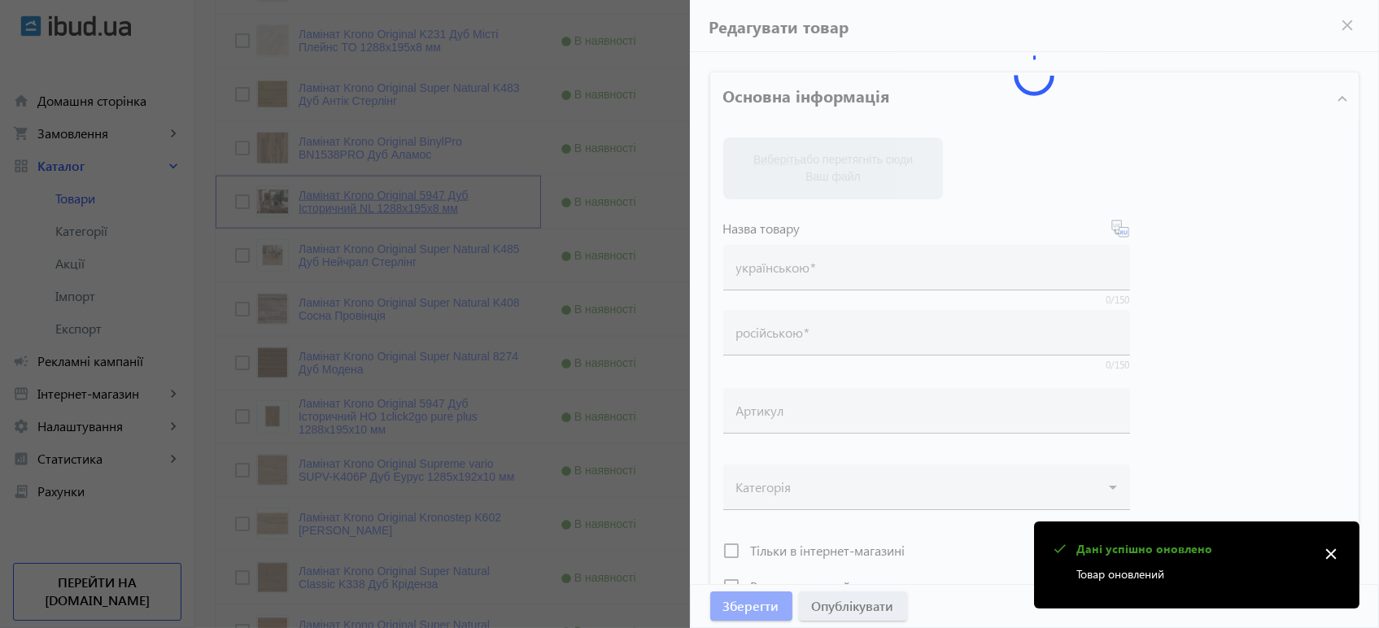
type input "Ламінат Krono Original 5947 Дуб Історичний NL 1288x195x8 мм"
type input "Ламинат Krono Original 5947 Дуб Исторический NL 1288x195x8 мм"
type input "5947"
type input "862.2"
type input "1"
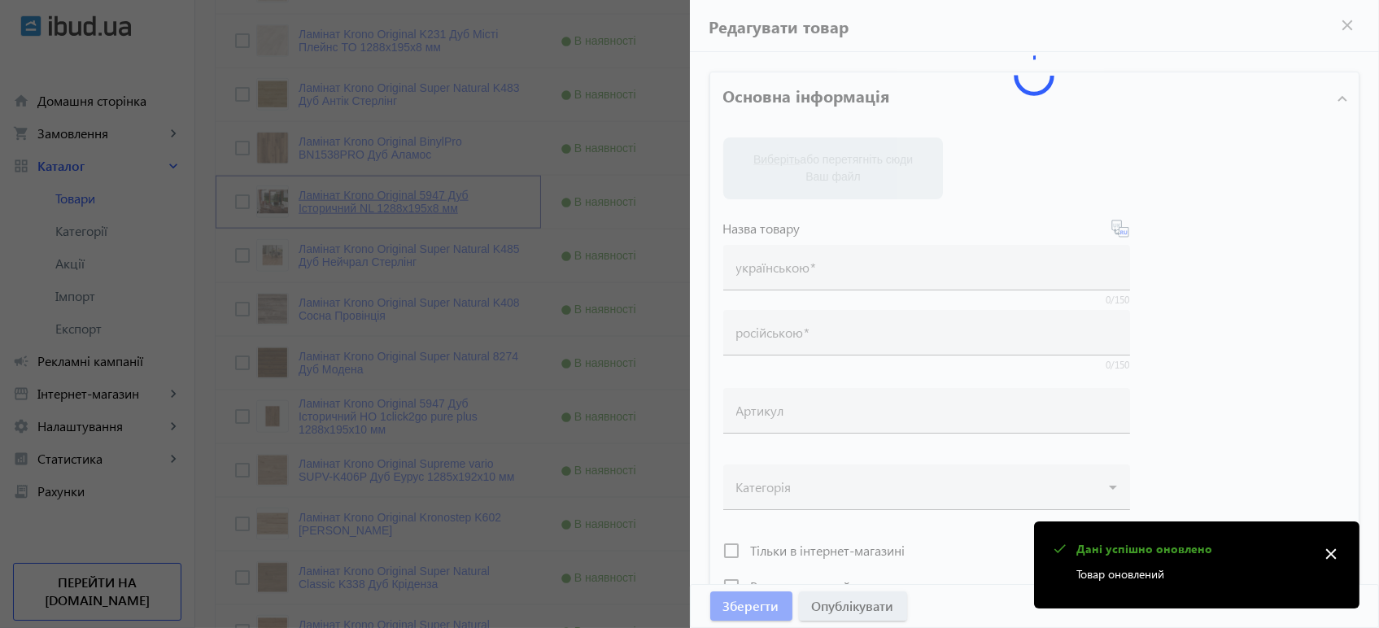
type input "Ламінат Krono Original 5947 Дуб Історичний NL 1288x195x8"
type input "Ламинат Krono Original 5947 Дуб Исторический NL 1288x195x8"
type textarea "Ламінат Krono Original 5947 Дуб Історичний NL 1288x195x8 купити вигідно ✓ Велик…"
type textarea "Ламинат Krono Original 5947 Дуб Исторический NL 1288x195x8 купить выгодно ✓ Бол…"
type input "підлогове покриття, покриття на підлогу, покриття для підлоги, ламінат, купити …"
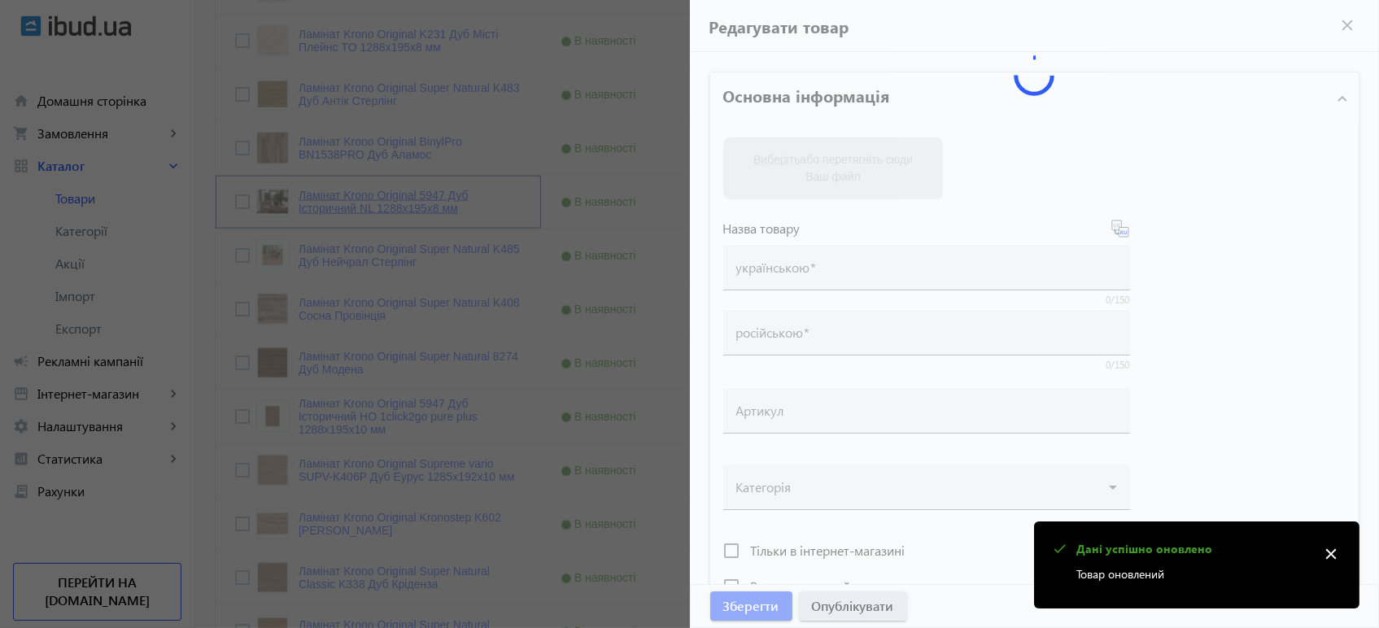
type input "напольное покрытие, покрытие на пол, покрытие для пола, ламинат, купить ламинат…"
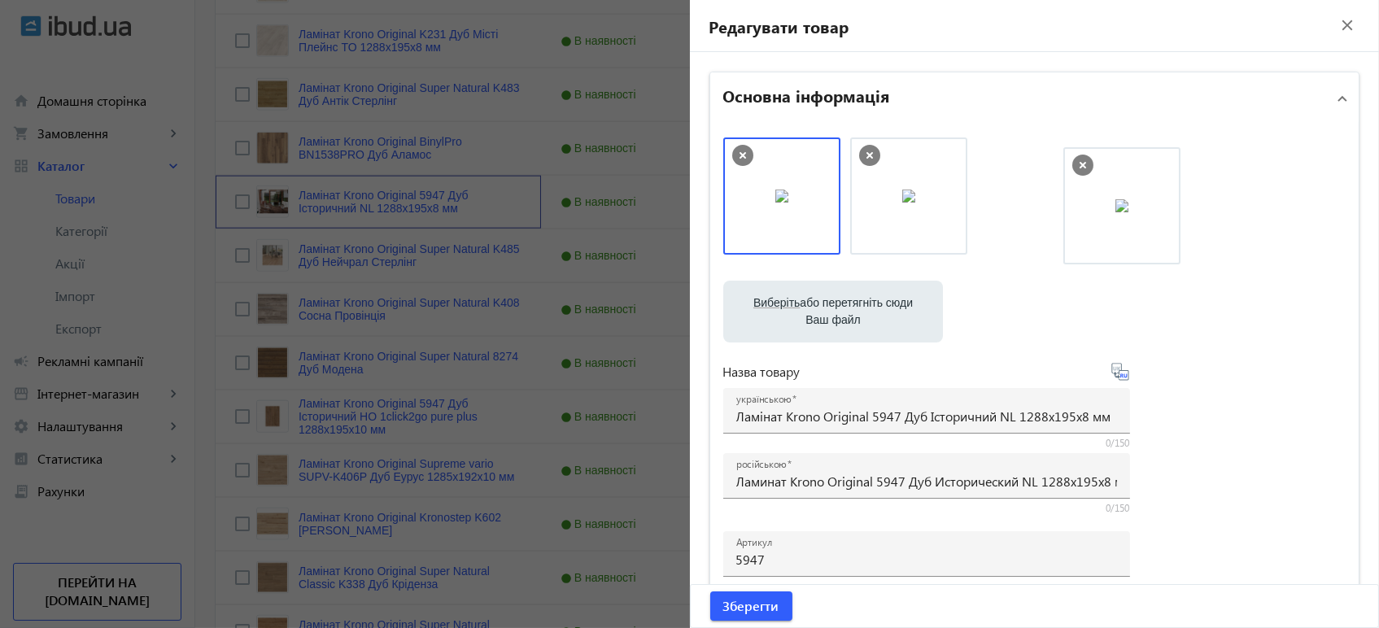
drag, startPoint x: 817, startPoint y: 204, endPoint x: 1154, endPoint y: 210, distance: 336.7
click at [754, 613] on span "Зберегти" at bounding box center [751, 606] width 56 height 18
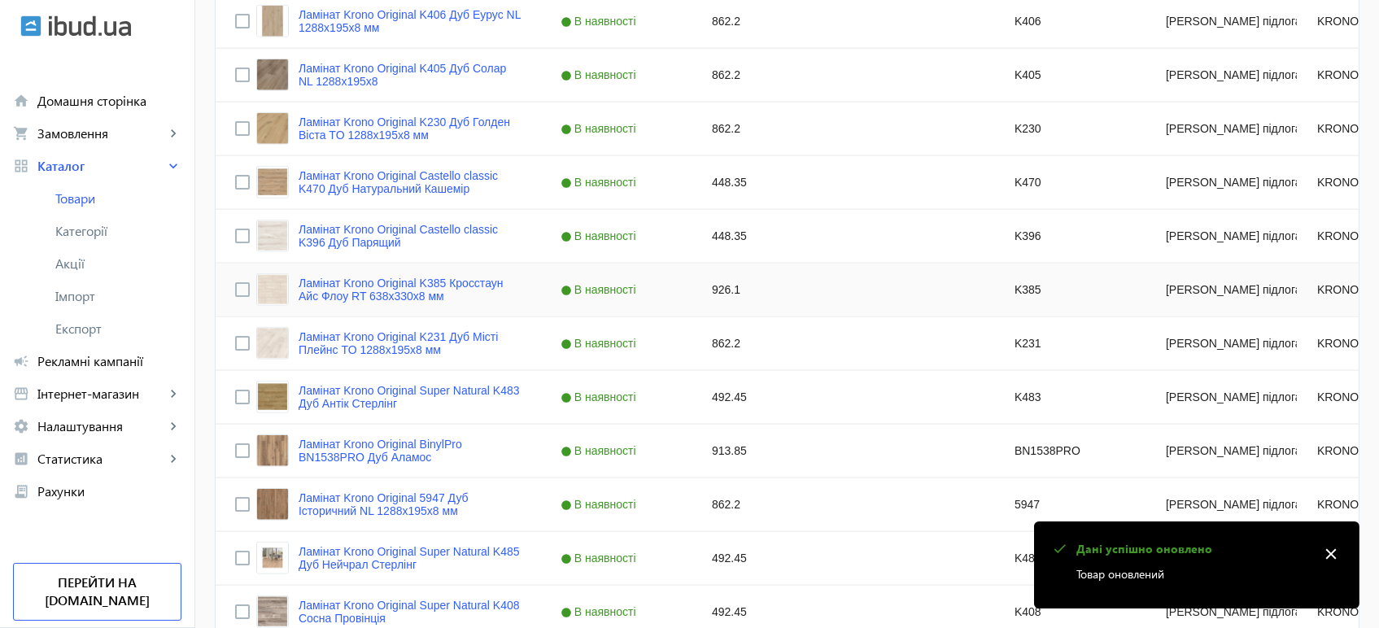
scroll to position [4247, 0]
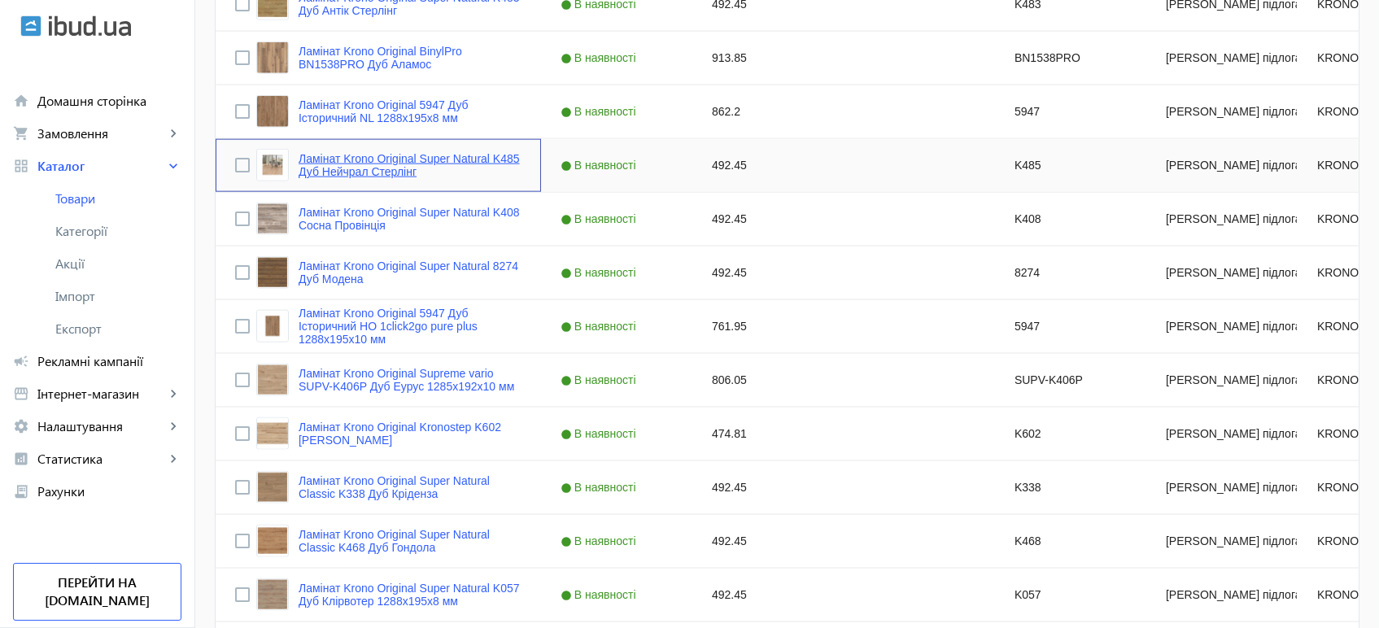
click at [346, 172] on link "Ламінат Krono Original Super Natural K485 Дуб Нейчрал Стерлінг" at bounding box center [409, 165] width 223 height 26
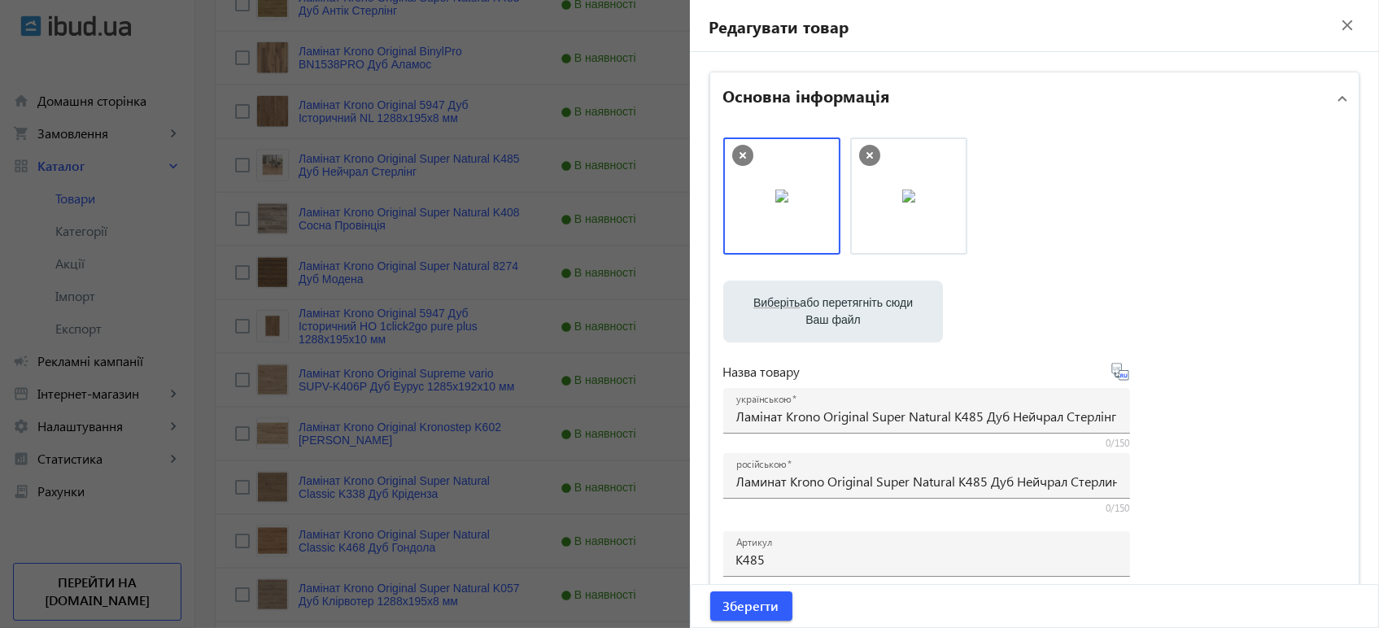
click at [272, 369] on div at bounding box center [689, 314] width 1379 height 628
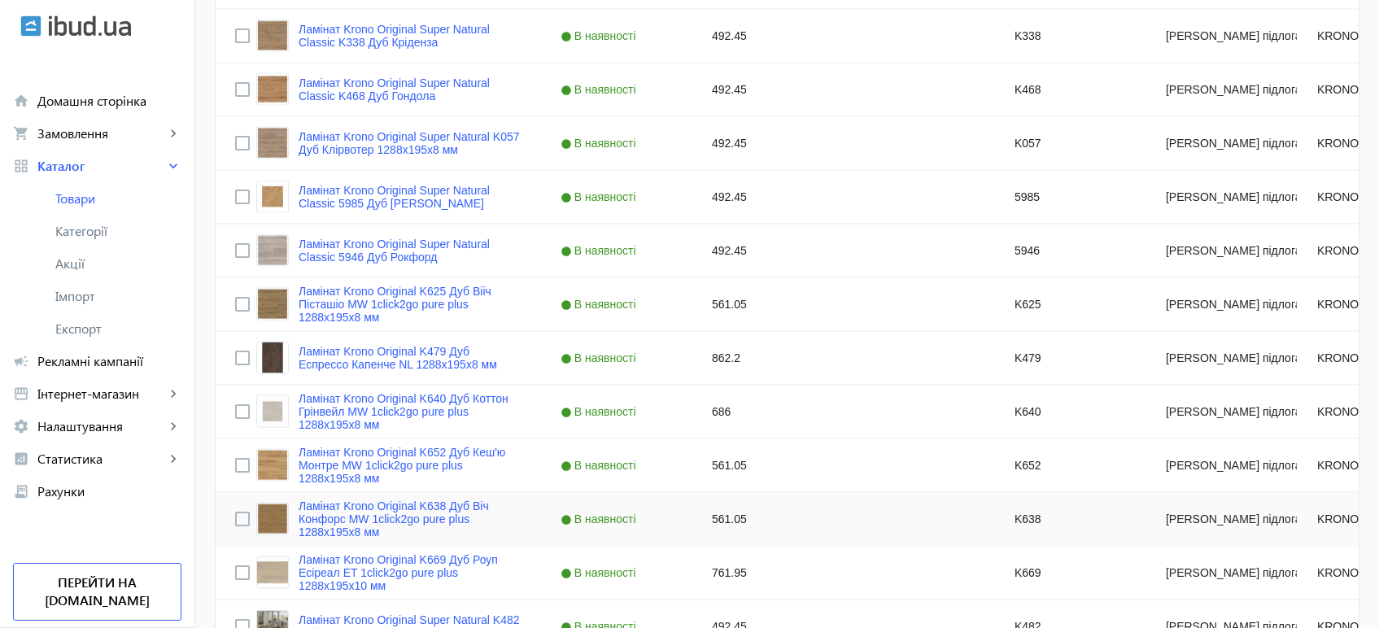
scroll to position [4880, 0]
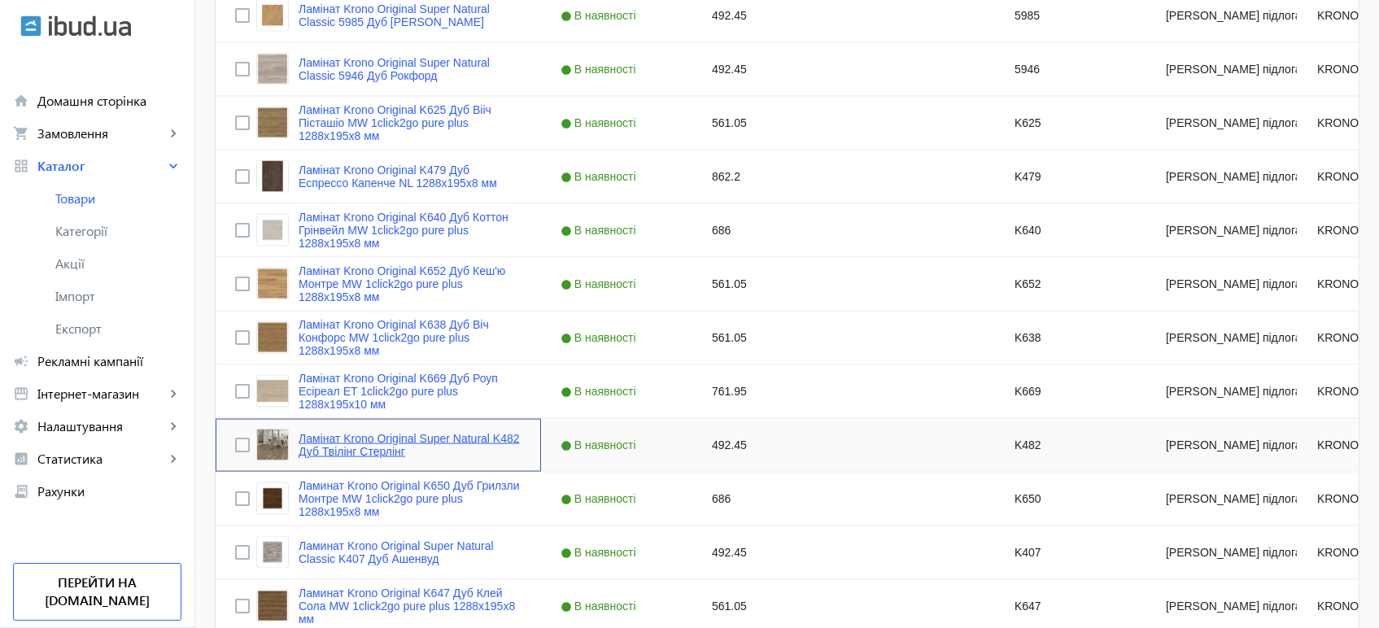
click at [308, 442] on link "Ламінат Krono Original Super Natural K482 Дуб Твілінг Стерлінг" at bounding box center [409, 445] width 223 height 26
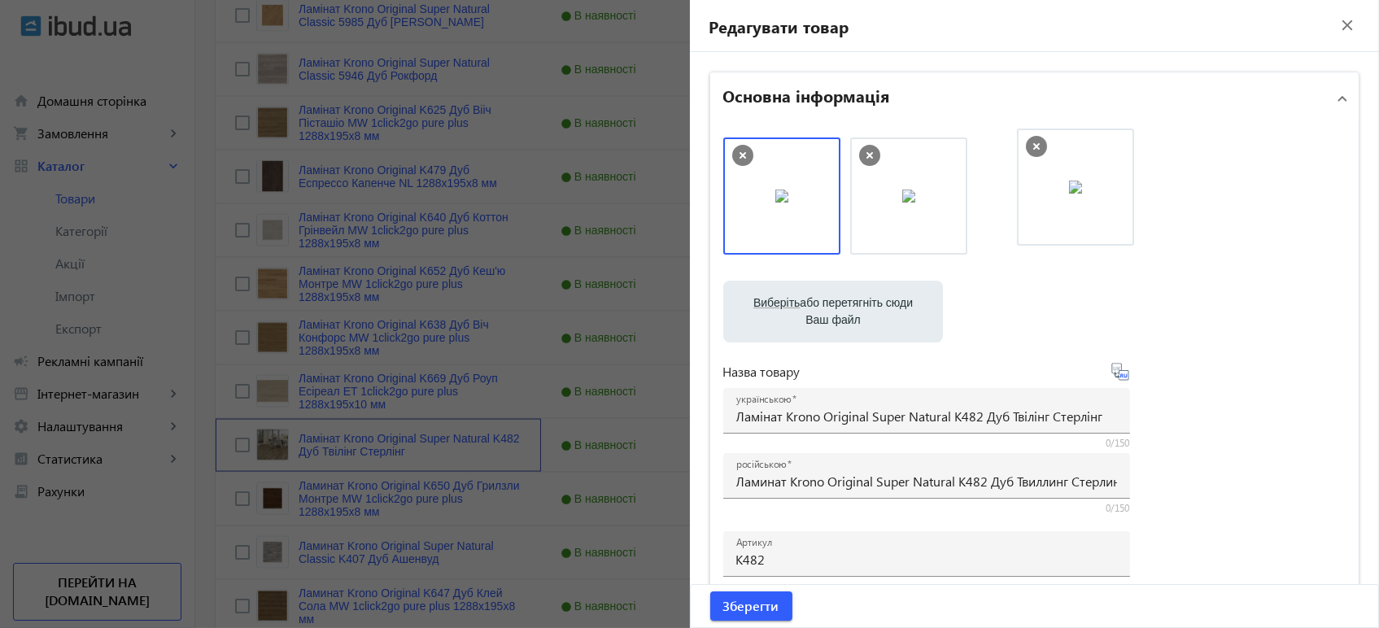
drag, startPoint x: 764, startPoint y: 225, endPoint x: 1062, endPoint y: 216, distance: 297.8
click at [1035, 245] on div at bounding box center [1034, 203] width 623 height 133
drag, startPoint x: 803, startPoint y: 220, endPoint x: 1116, endPoint y: 221, distance: 313.1
click at [725, 610] on span "Зберегти" at bounding box center [751, 606] width 56 height 18
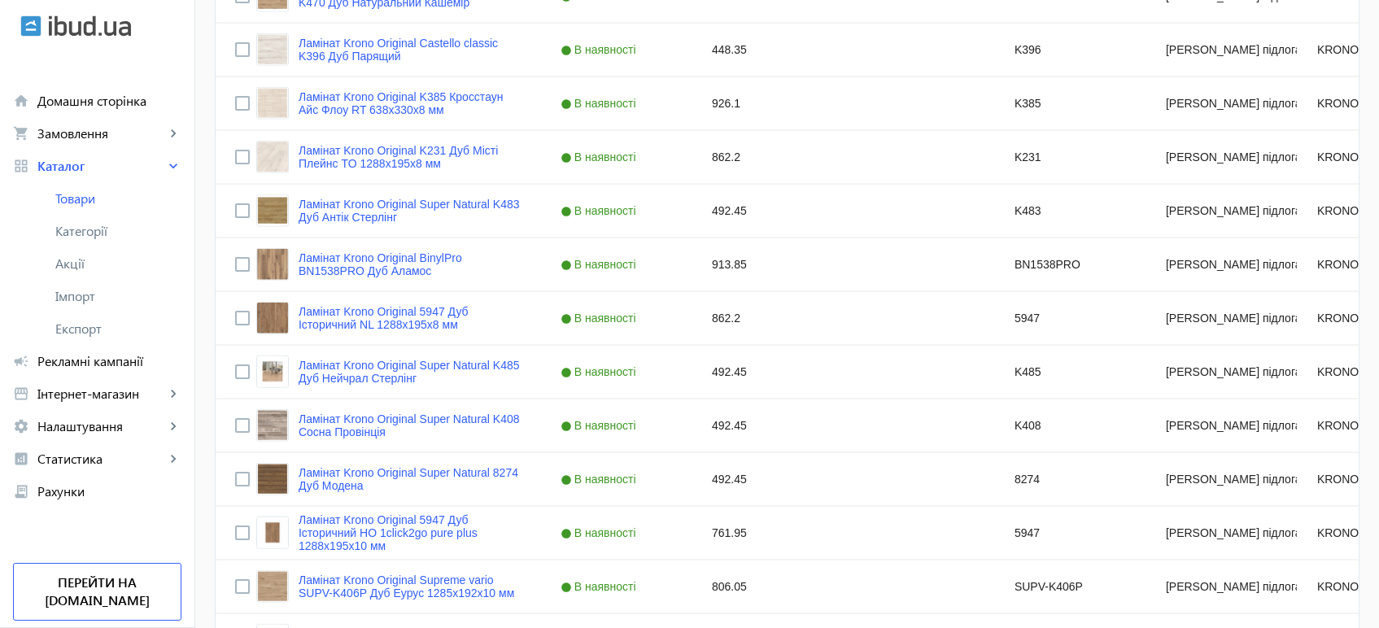
scroll to position [4157, 0]
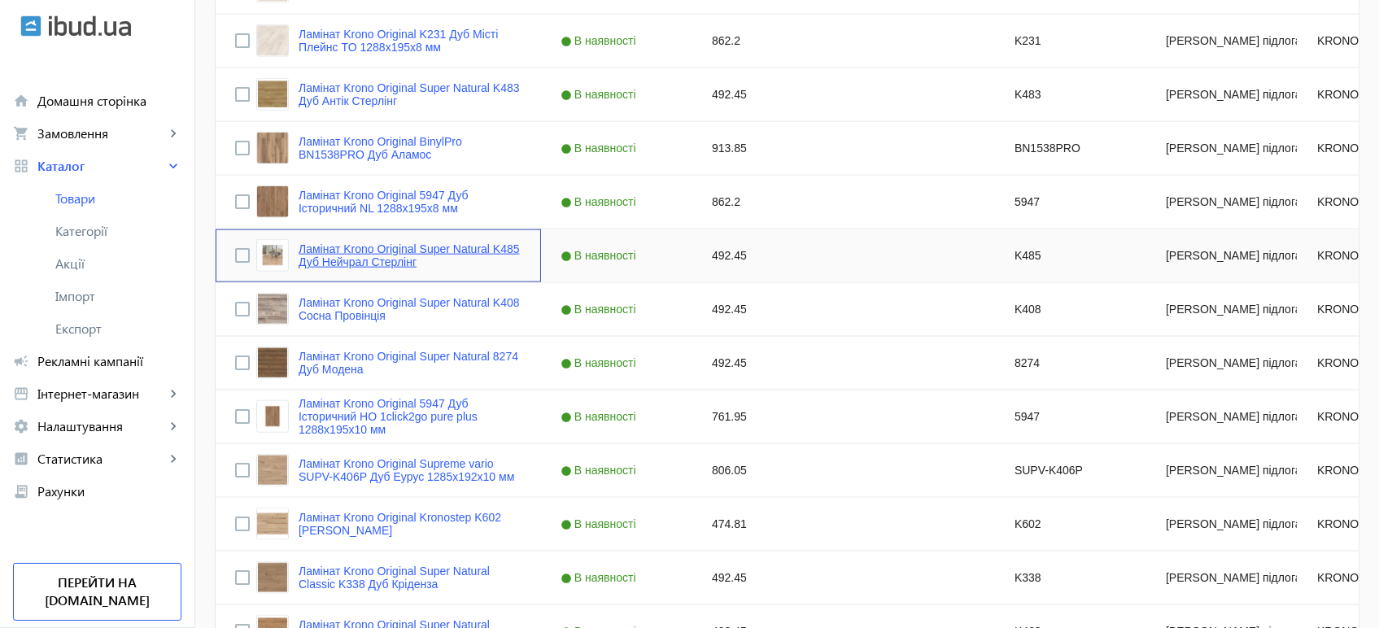
click at [306, 253] on link "Ламінат Krono Original Super Natural K485 Дуб Нейчрал Стерлінг" at bounding box center [409, 255] width 223 height 26
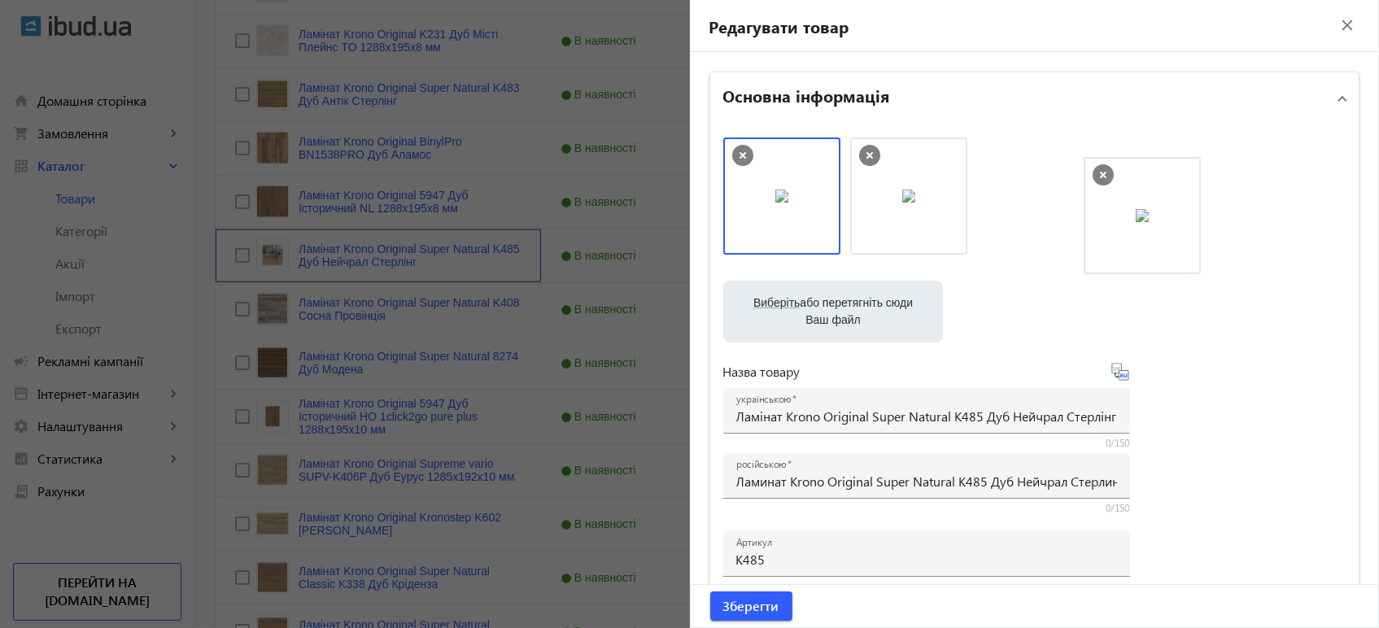
drag, startPoint x: 791, startPoint y: 189, endPoint x: 1156, endPoint y: 194, distance: 365.2
click at [763, 603] on span "Зберегти" at bounding box center [751, 606] width 56 height 18
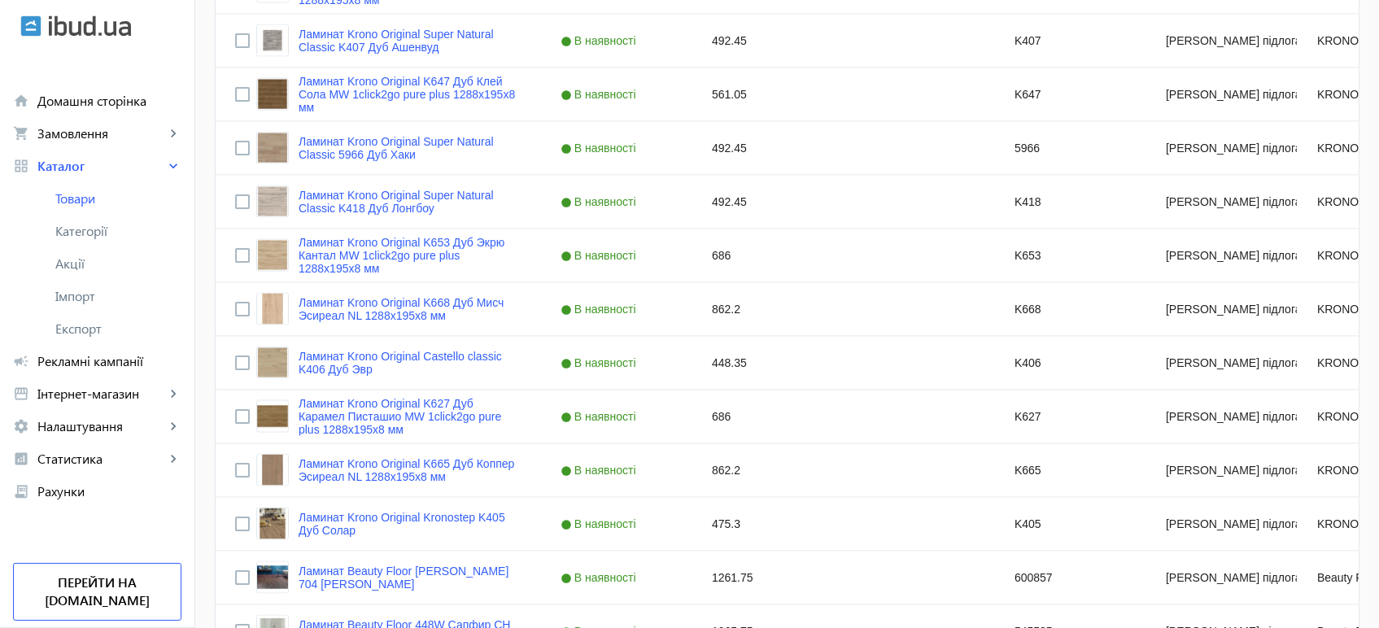
scroll to position [5421, 0]
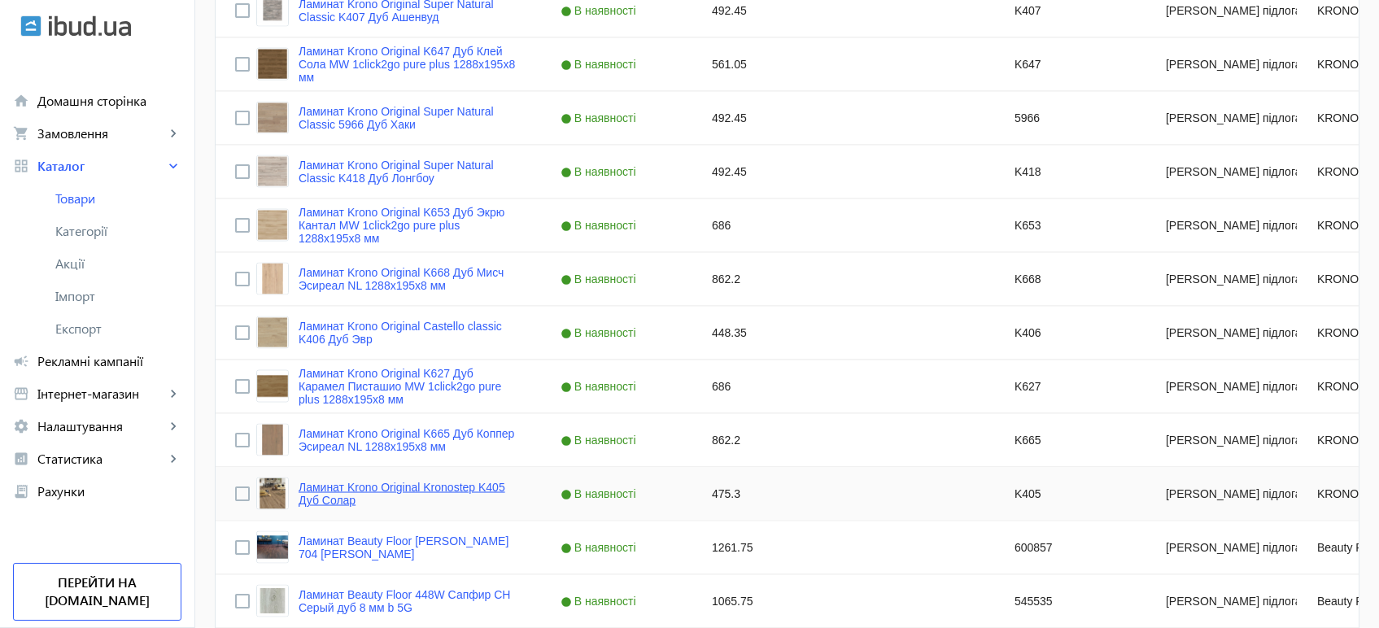
click at [316, 499] on link "Ламинат Krono Original Kronostep K405 Дуб Солар" at bounding box center [409, 494] width 223 height 26
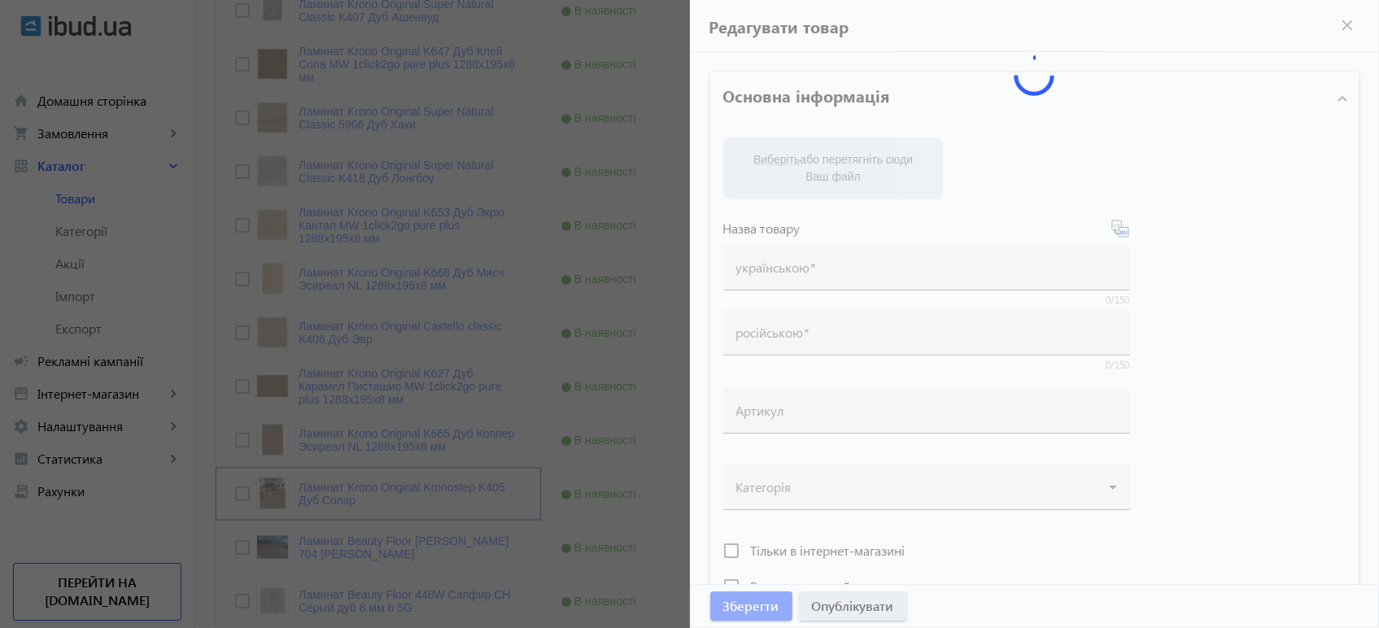
type input "Ламинат Krono Original Kronostep K405 Дуб Солар"
type input "Ламінат Krono Original Kronostep K405 Дуб Солар"
type input "K405"
type input "475.3"
type input "1"
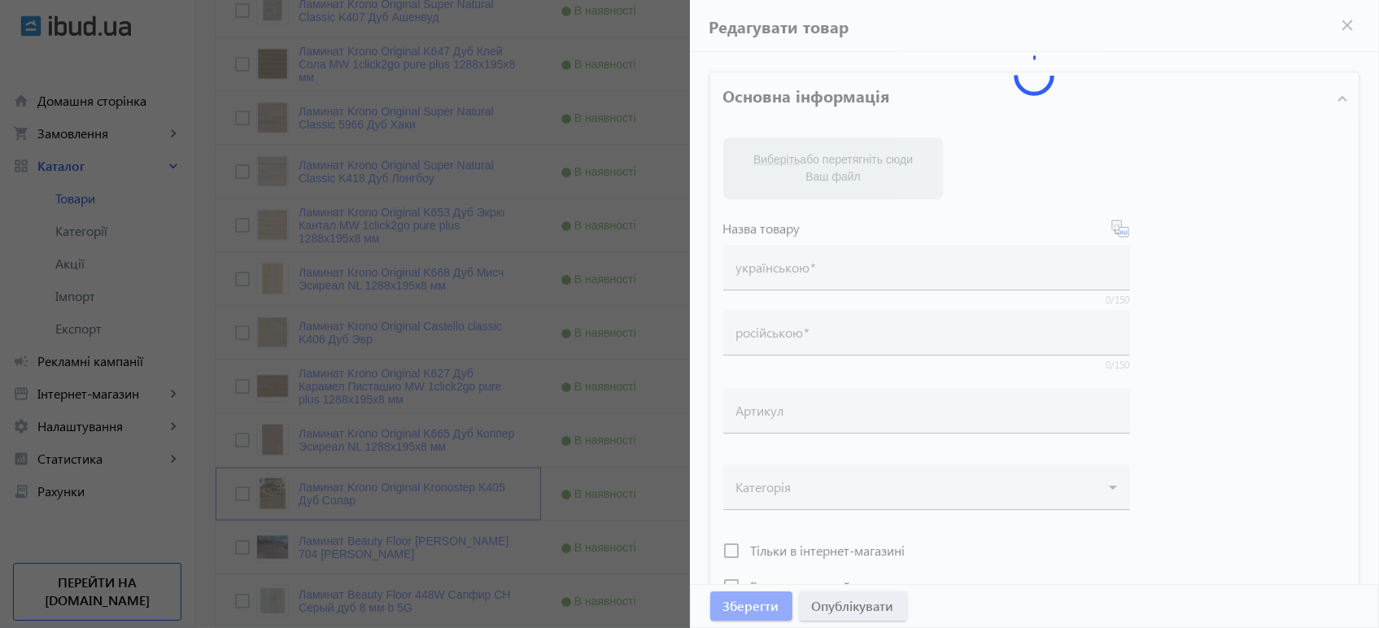
type input "Ламінат Krono Original Kronostep K405 Дуб Солар"
type input "Ламинат Krono Original Kronostep K405 Дуб Солар"
type textarea "Ламінат Krono Original Kronostep K405 Дуб Солар купити вигідно ✓ Великий вибір …"
type textarea "Ламинат Krono Original Kronostep K405 Дуб Солар купить выгодно ✓ Большой выбор …"
type input "підлогове покриття, покриття на підлогу, покриття для підлоги, ламінат, купити …"
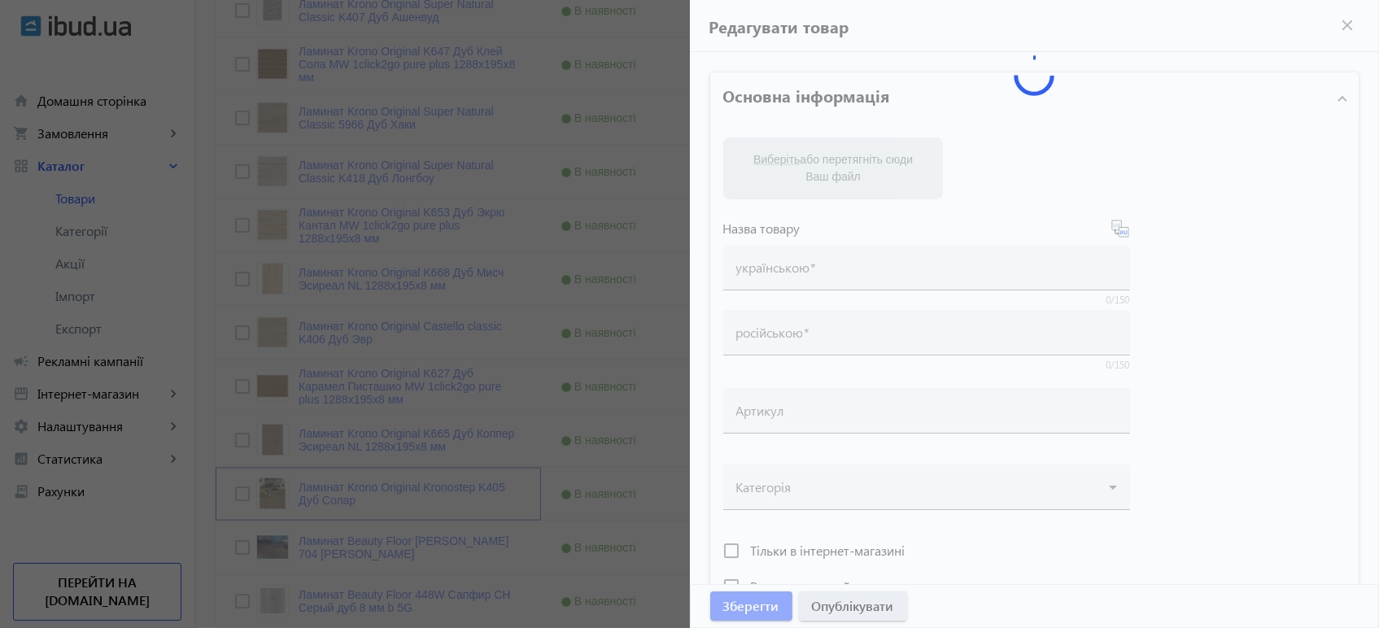
type input "напольное покрытие, покрытие на пол, покрытие для пола, ламинат, купить ламинат…"
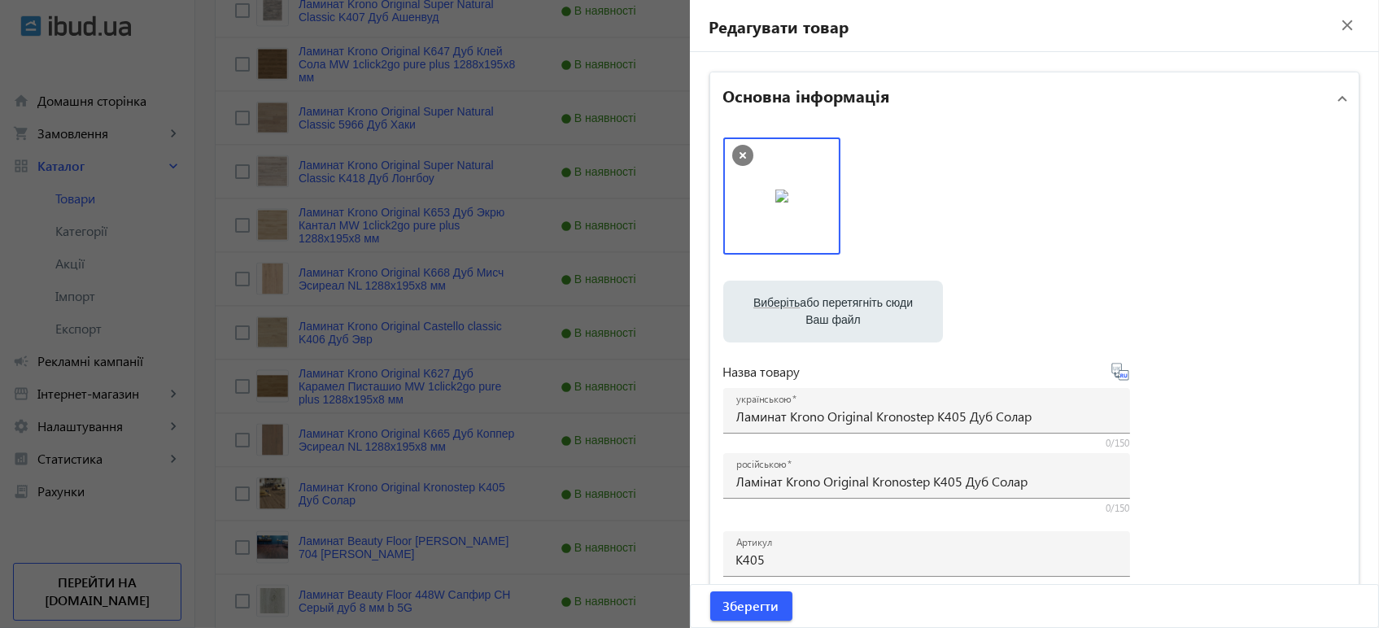
click at [404, 450] on div at bounding box center [689, 314] width 1379 height 628
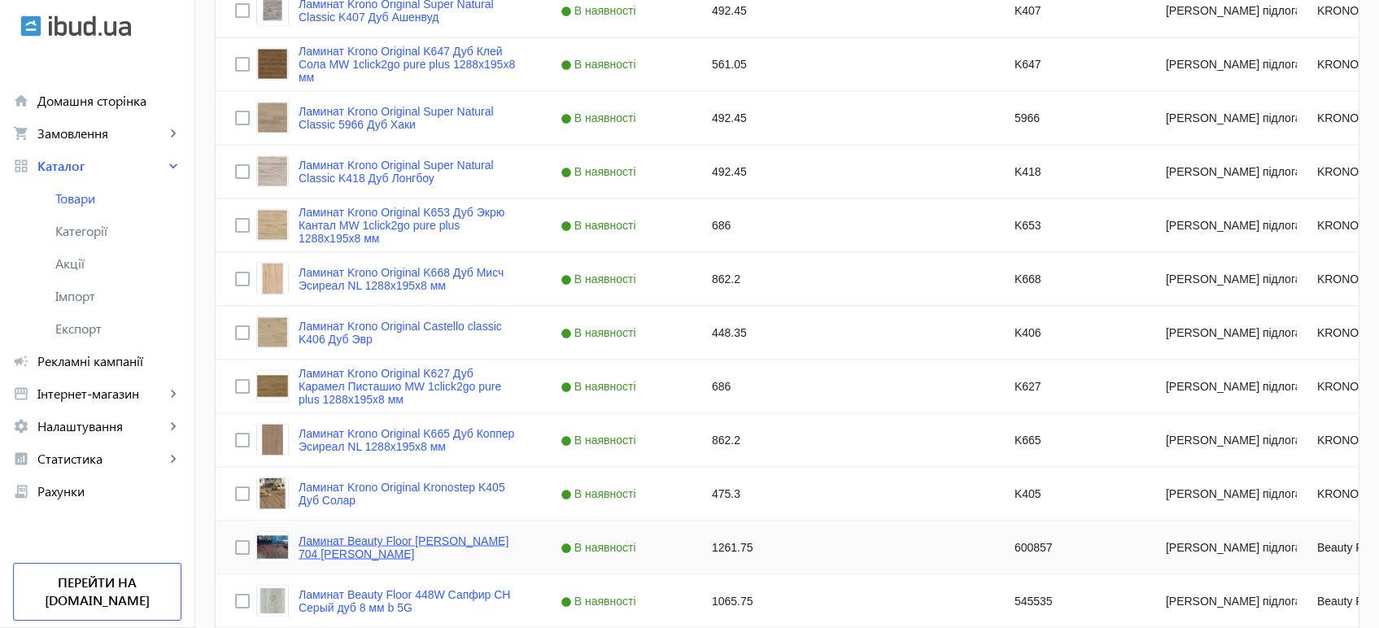
click at [332, 549] on link "Ламинат Beauty Floor [PERSON_NAME] 704 [PERSON_NAME]" at bounding box center [409, 547] width 223 height 26
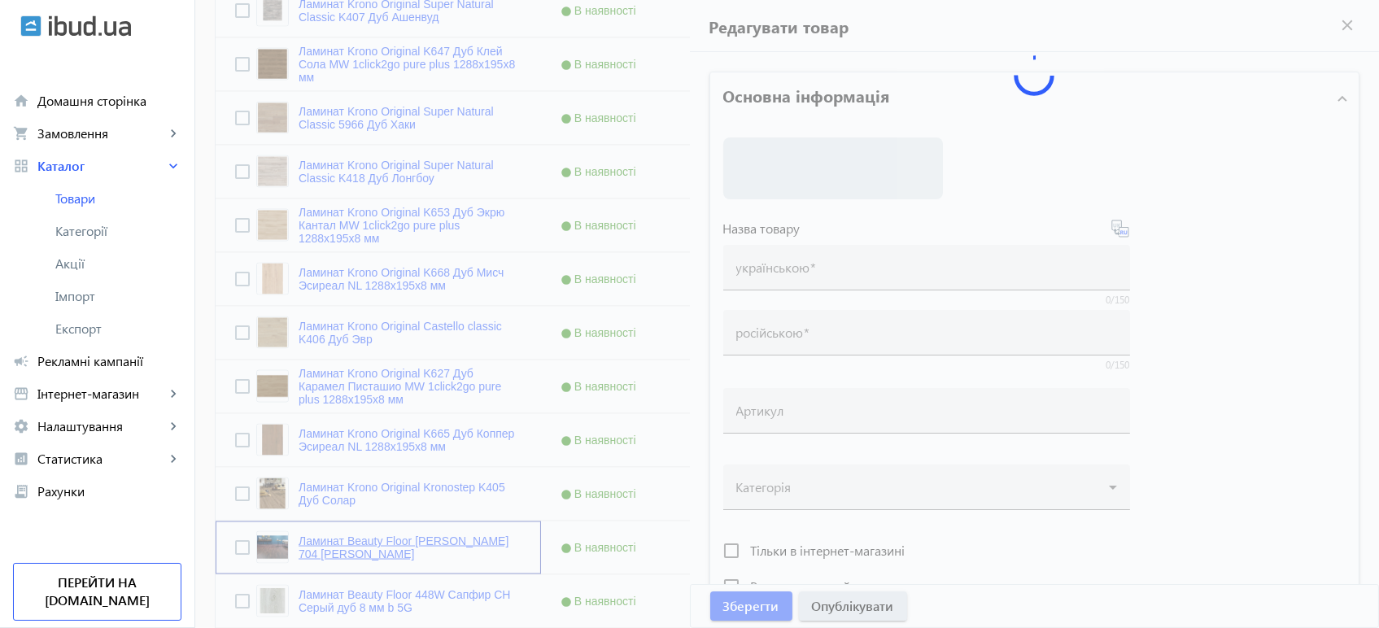
type input "Ламинат Beauty Floor AMBER 704 Эрин"
type input "Ламінат Beauty Floor [PERSON_NAME] 704 [PERSON_NAME]"
type input "600857"
type input "1261.75"
type input "1"
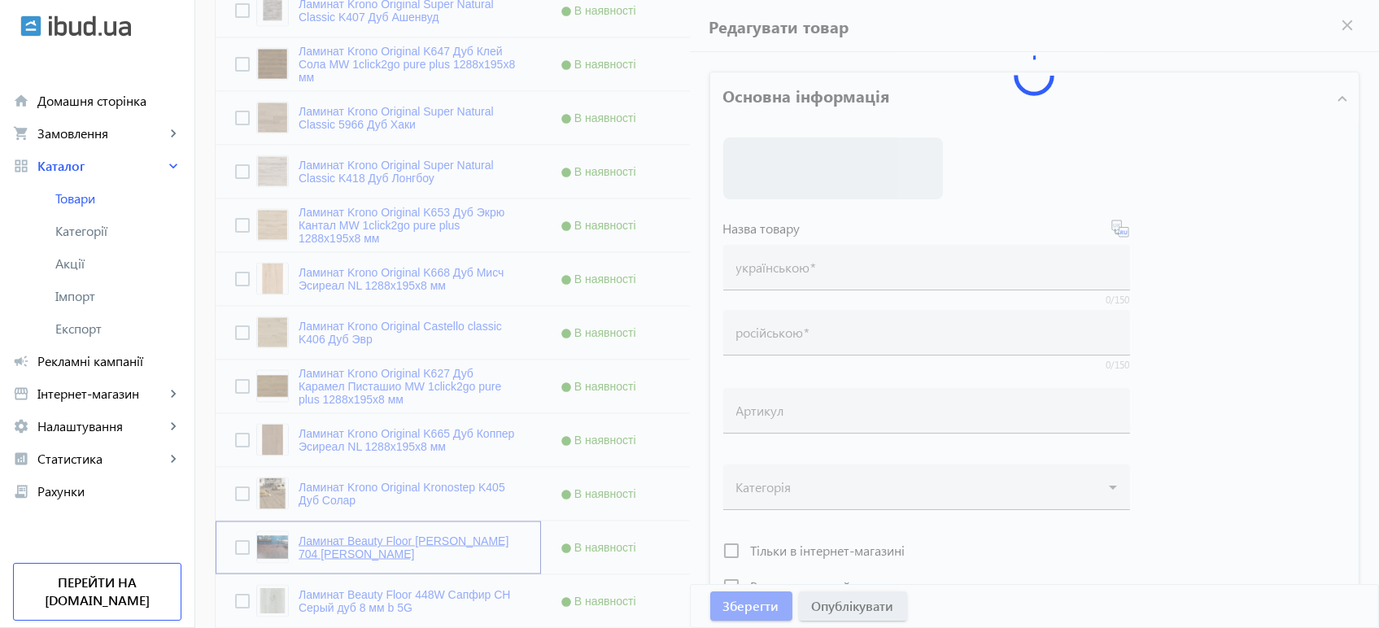
type input "Ламінат Beauty Floor [PERSON_NAME] 704 [PERSON_NAME]"
type input "Ламинат Beauty Floor AMBER 704 Эрин"
type textarea "Ламінат Beauty Floor AMBER 704 Ерін купити вигідно ✓ Великий вибір ✓ Низька цін…"
type textarea "Ламинат Beauty Floor AMBER 704 Эрин купить выгодно ✓ Большой выбор ✓ Низкая цен…"
type input "підлогове покриття, покриття на підлогу, покриття для підлоги, ламінат, купити …"
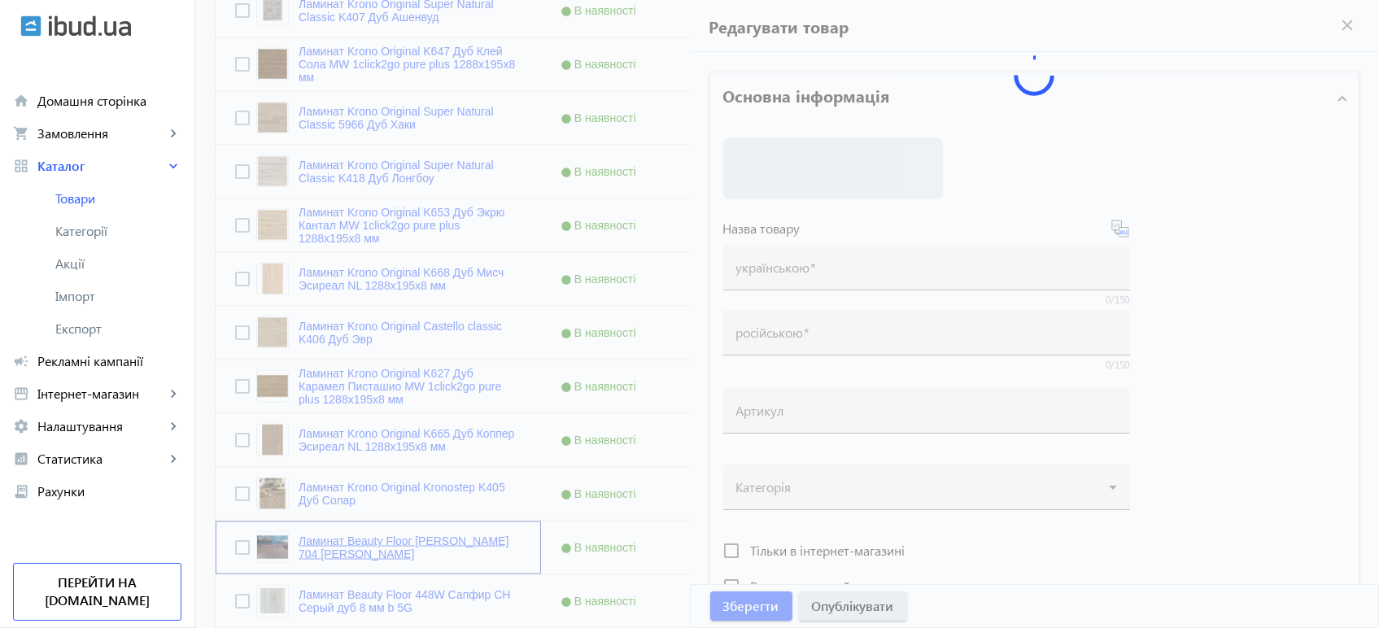
type input "напольное покрытие, покрытие на пол, покрытие для пола, ламинат, купить ламинат…"
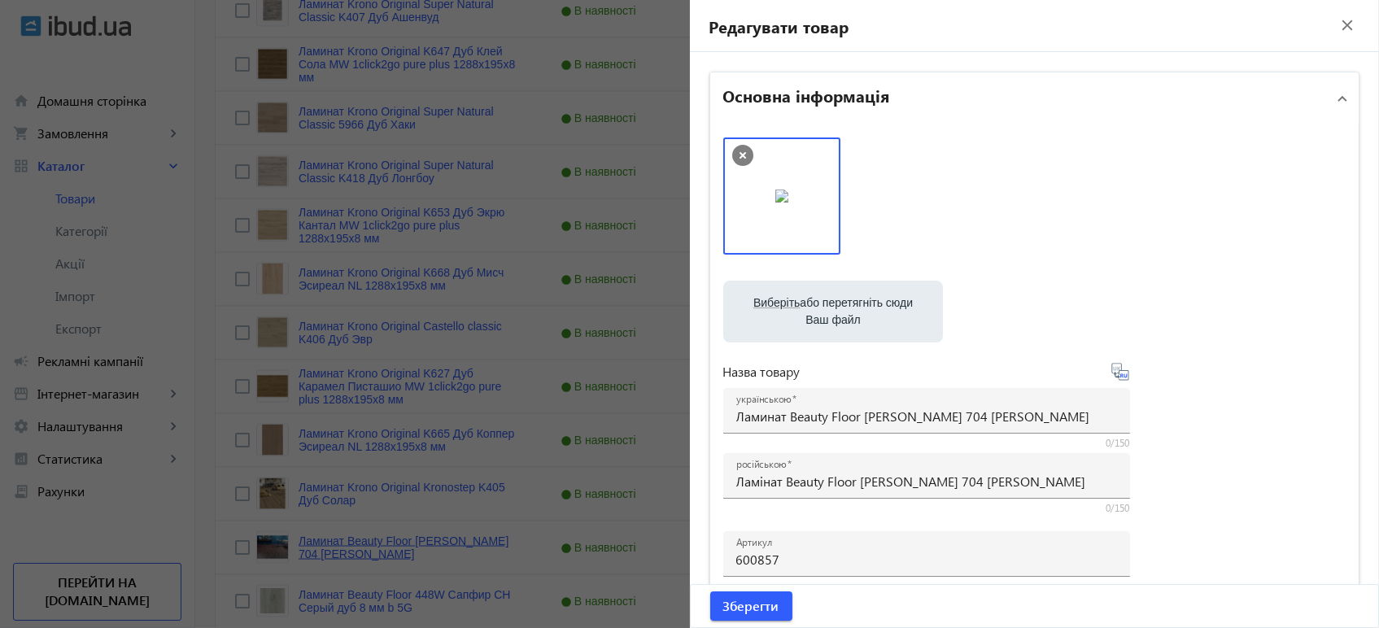
click at [331, 550] on div at bounding box center [689, 314] width 1379 height 628
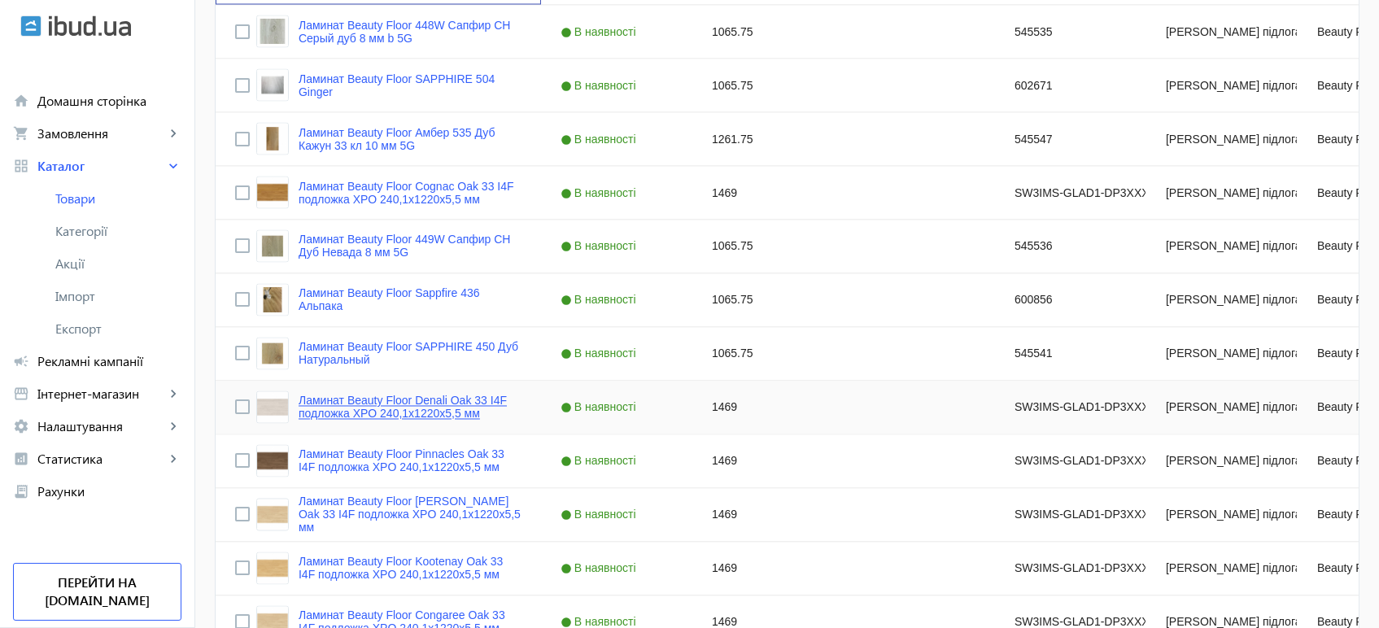
scroll to position [6054, 0]
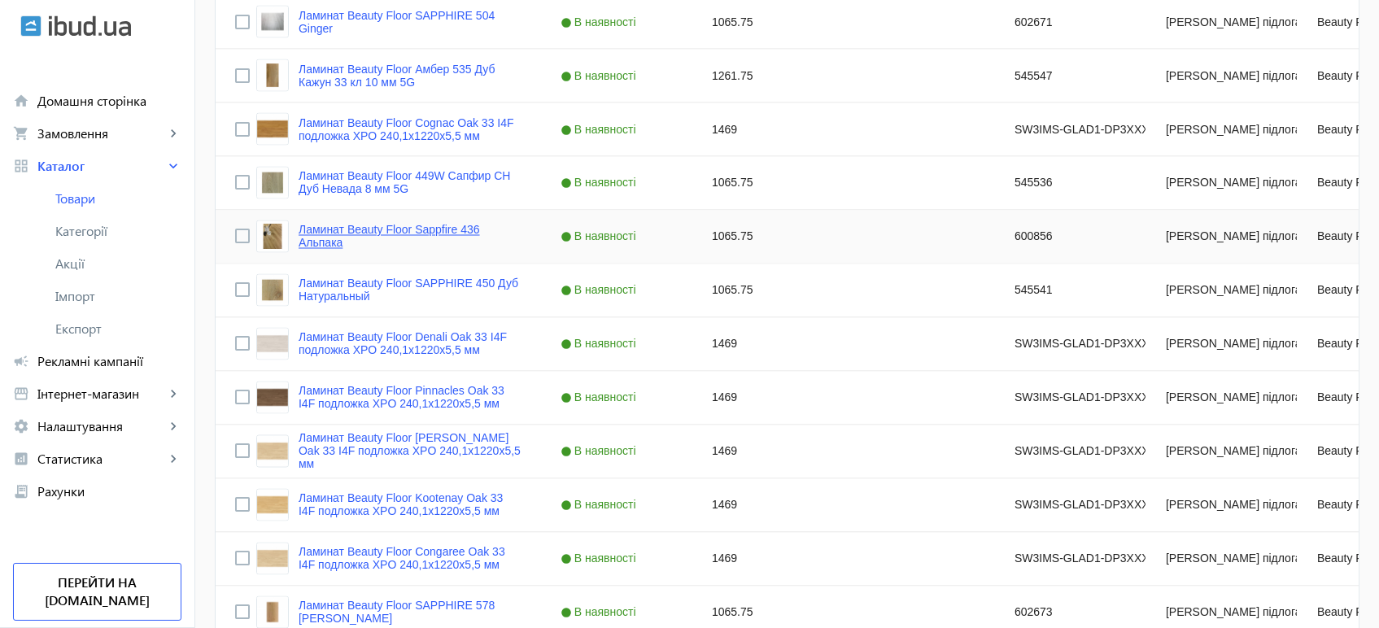
click at [318, 239] on link "Ламинат Beauty Floor Sappfire 436 Альпака" at bounding box center [409, 237] width 223 height 26
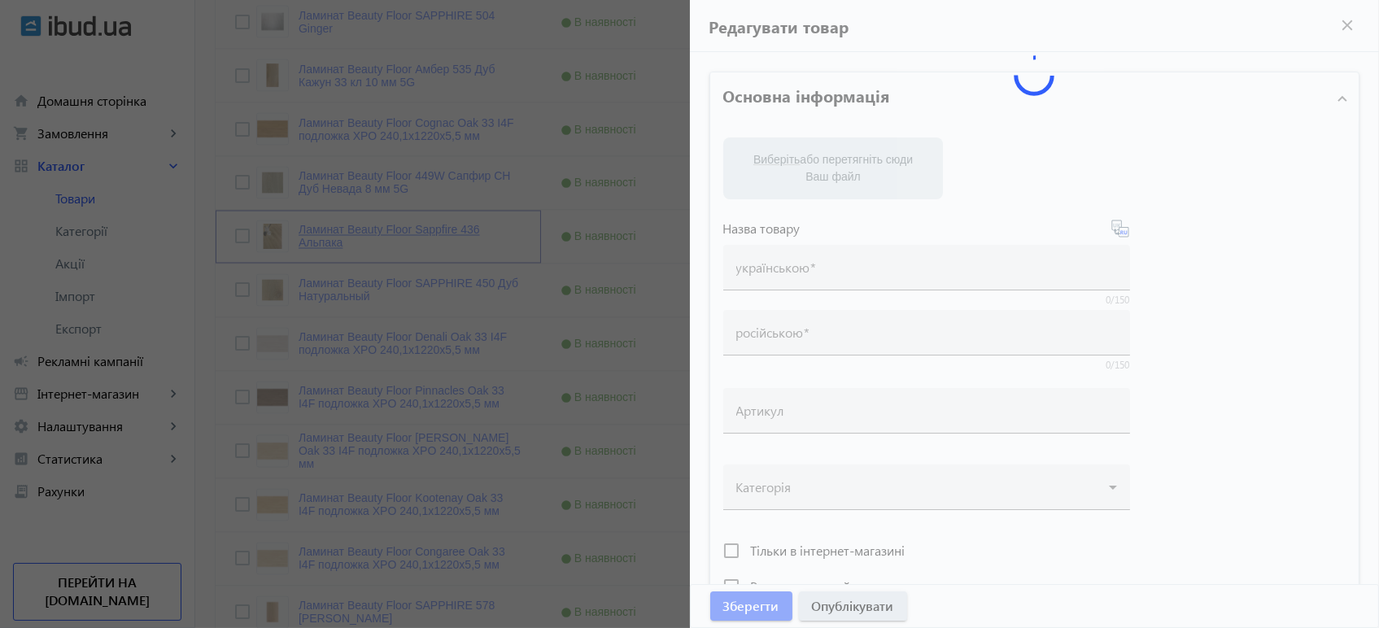
type input "Ламинат Beauty Floor Sappfire 436 Альпака"
type input "Ламінат Beauty Floor Sappfire 436 Альпака"
type input "600856"
type input "1065.75"
type input "1"
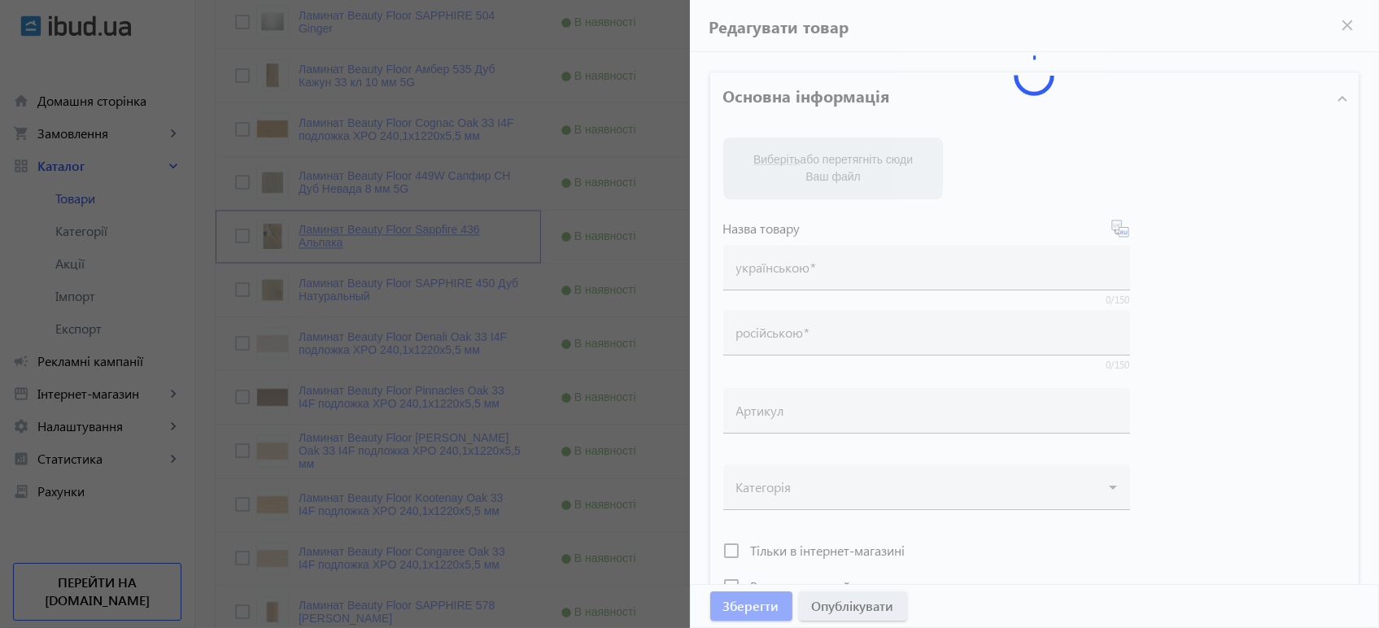
type input "Ламінат Beauty Floor Sappfire 436 Альпака"
type input "Ламинат Beauty Floor Sappfire 436 Альпака"
type textarea "Ламінат Beauty Floor Sappfire 436 Альпака купити вигідно ✓ Великий вибір ✓ Низь…"
type textarea "Ламинат Beauty Floor Sappfire 436 Альпака купить выгодно ✓ Большой выбор ✓ Низк…"
type input "підлогове покриття, покриття на підлогу, покриття для підлоги, ламінат, купити …"
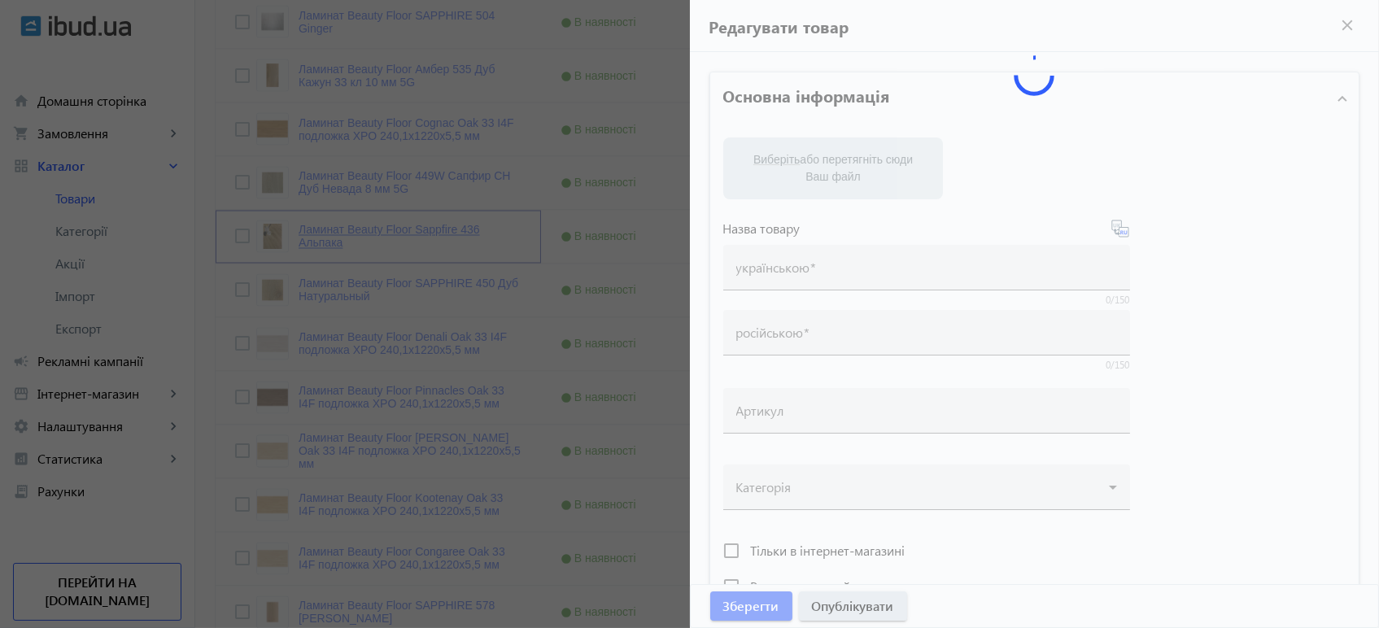
type input "напольное покрытие, покрытие на пол, покрытие для пола, ламинат, купить ламинат…"
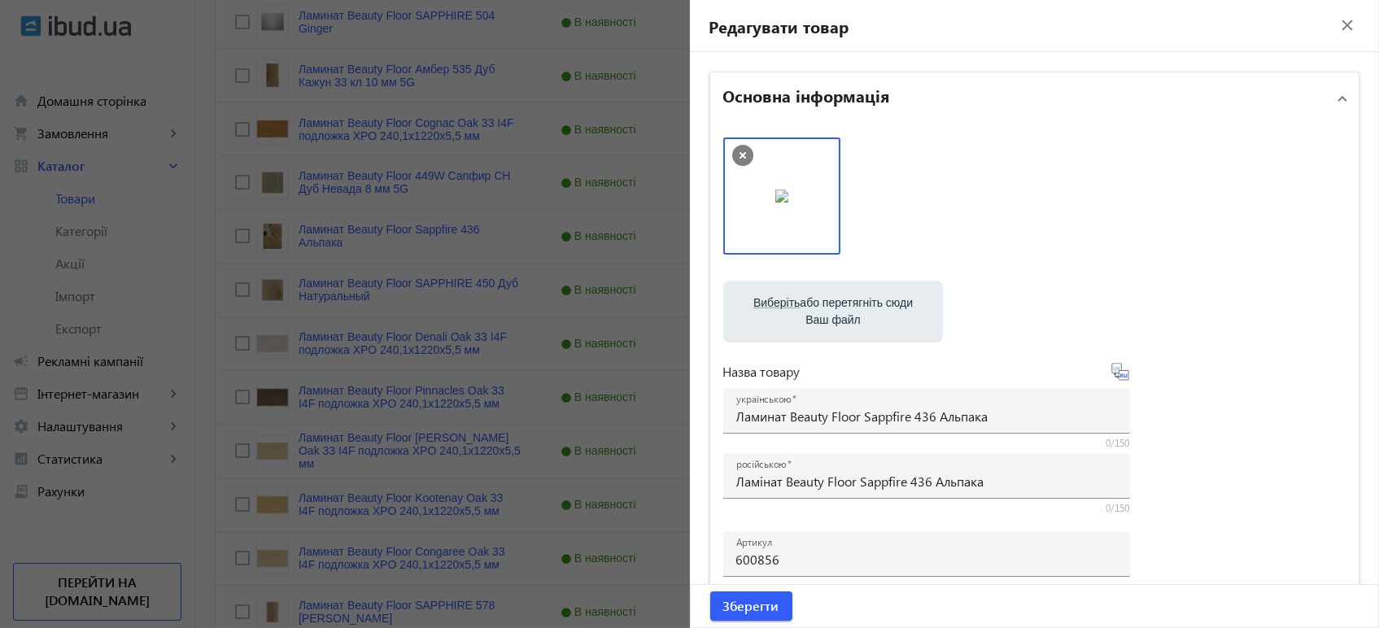
click at [305, 445] on div at bounding box center [689, 314] width 1379 height 628
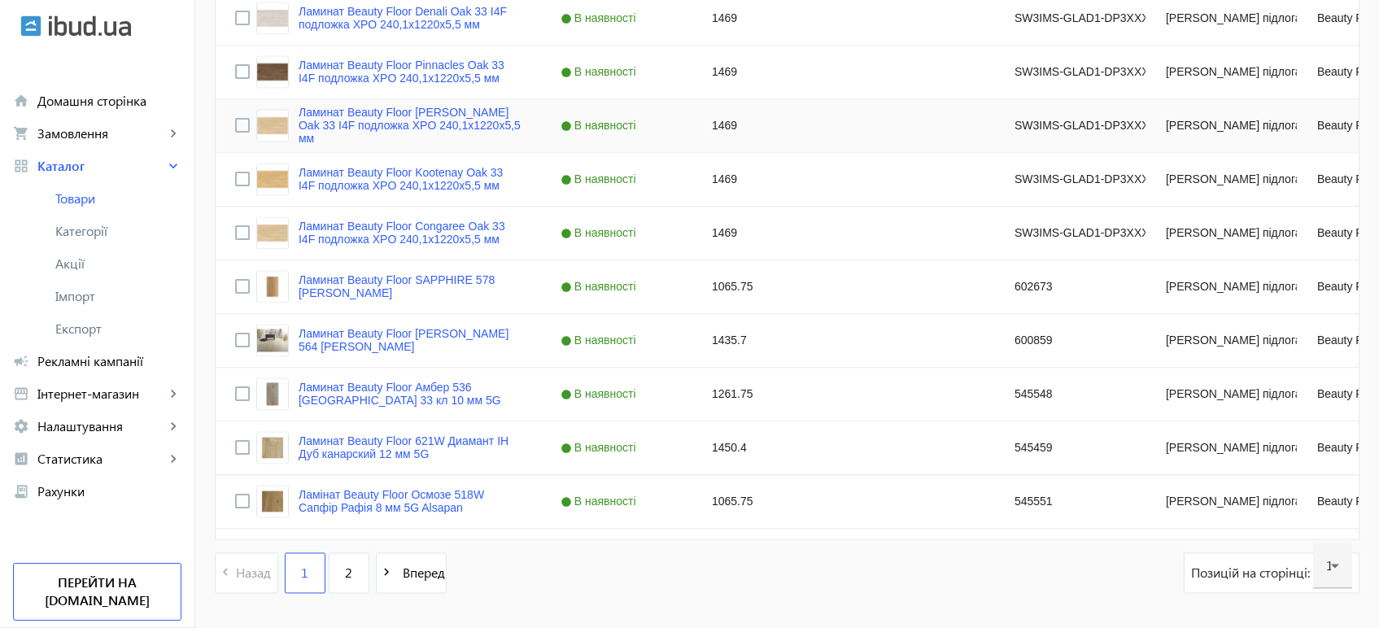
scroll to position [6435, 0]
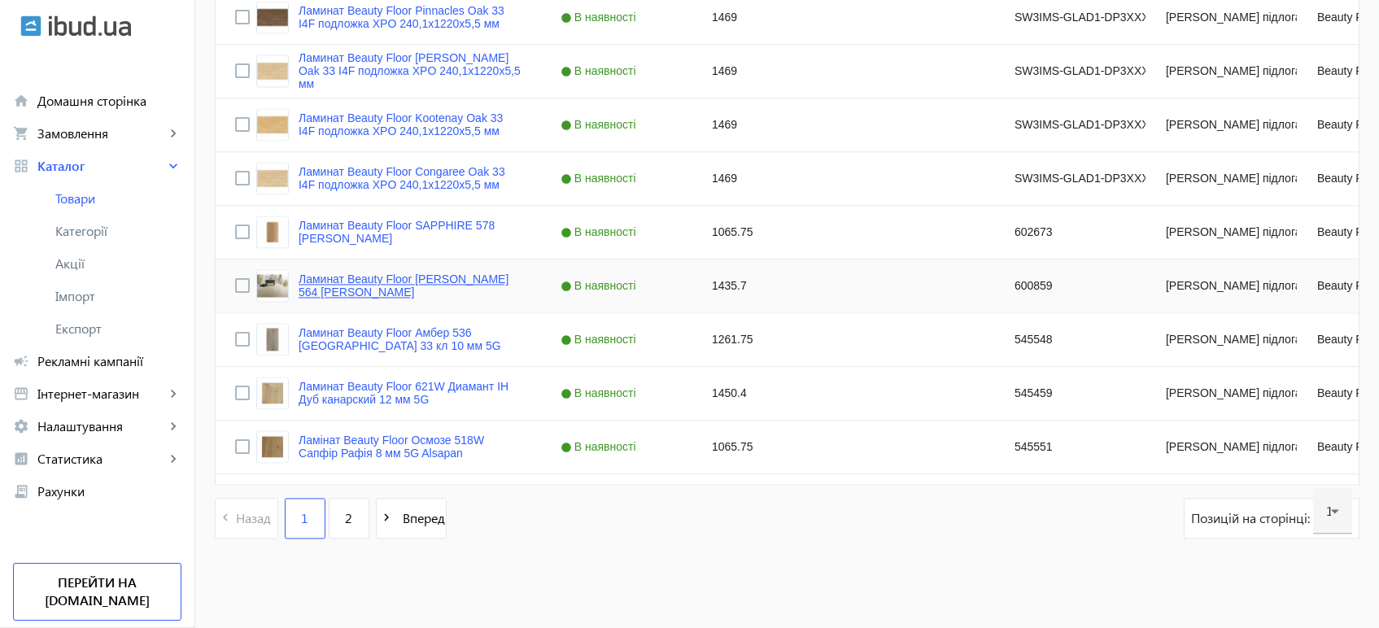
click at [328, 279] on link "Ламинат Beauty Floor Ruby 564 Алисон" at bounding box center [409, 285] width 223 height 26
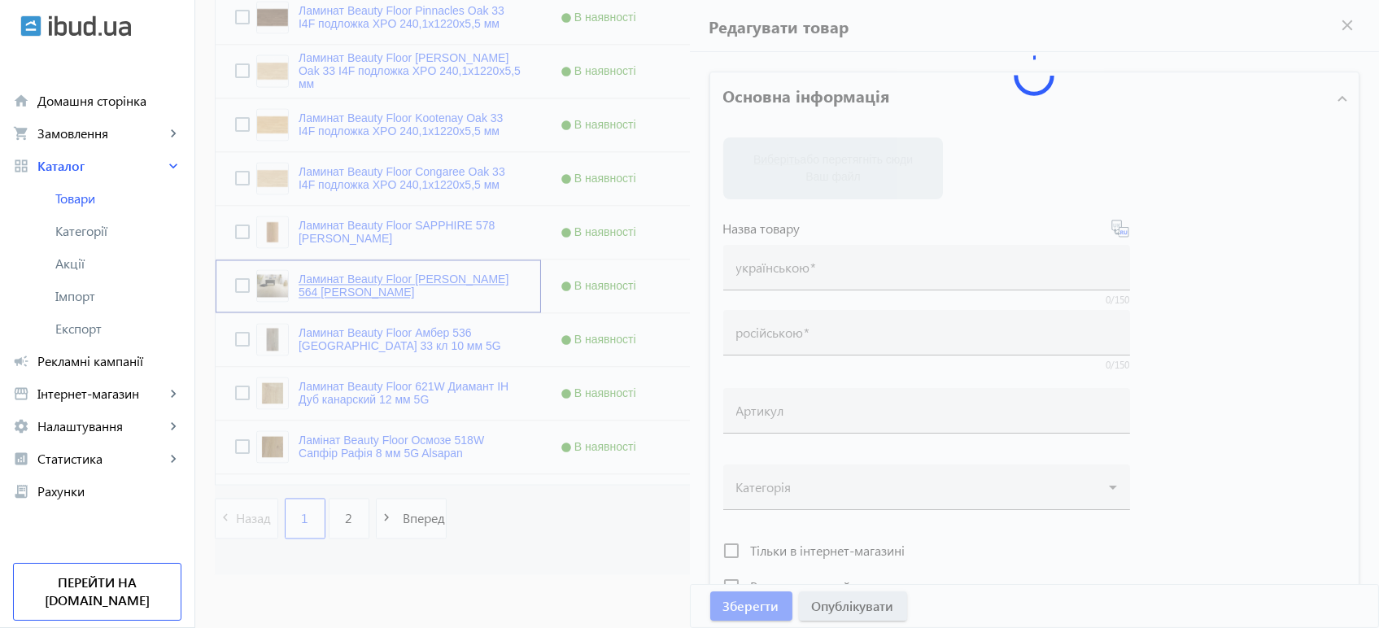
type input "Ламинат Beauty Floor Ruby 564 Алисон"
type input "Ламінат Beauty Floor [PERSON_NAME] 564 Алісон"
type input "600859"
type input "1435.7"
type input "1"
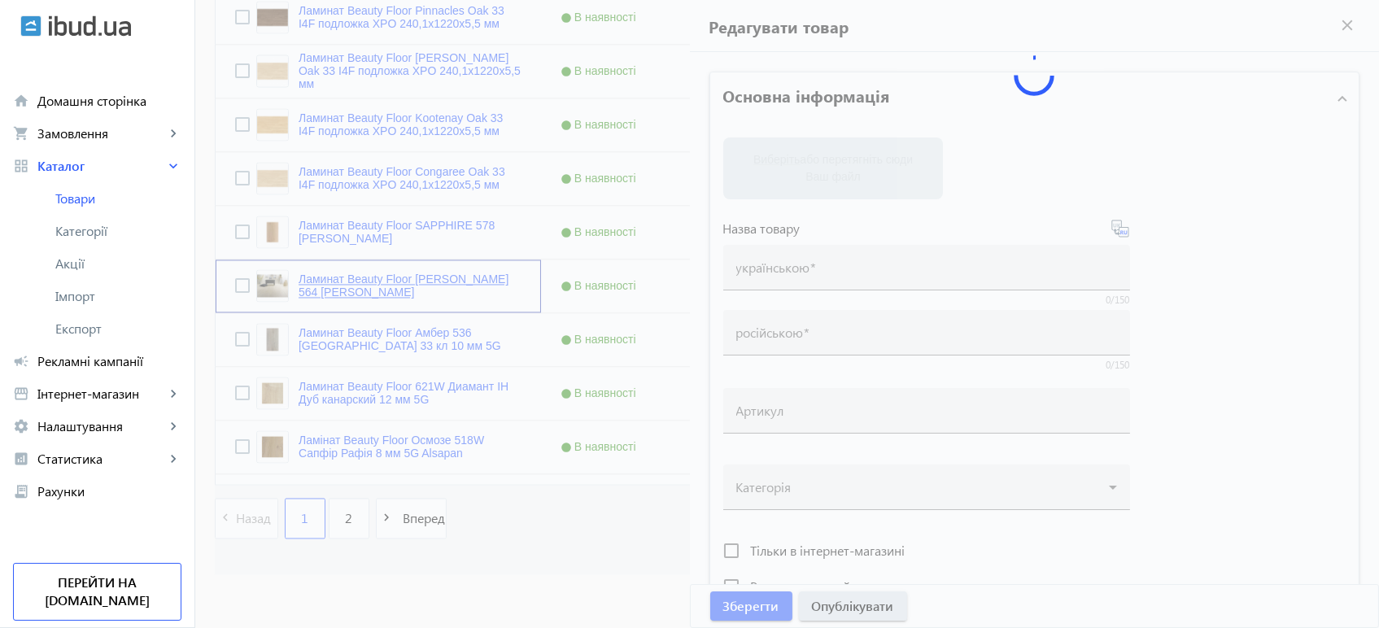
type input "Ламінат Beauty Floor [PERSON_NAME] 564 Алісон"
type input "Ламинат Beauty Floor Ruby 564 Алисон"
type textarea "Ламінат Beauty Floor Ruby 564 Алісон купити вигідно ✓ Великий вибір ✓ Низька ці…"
type textarea "Ламинат Beauty Floor Ruby 564 Алисон купить выгодно ✓ Большой выбор ✓ Низкая це…"
type input "підлогове покриття, покриття на підлогу, покриття для підлоги, ламінат, купити …"
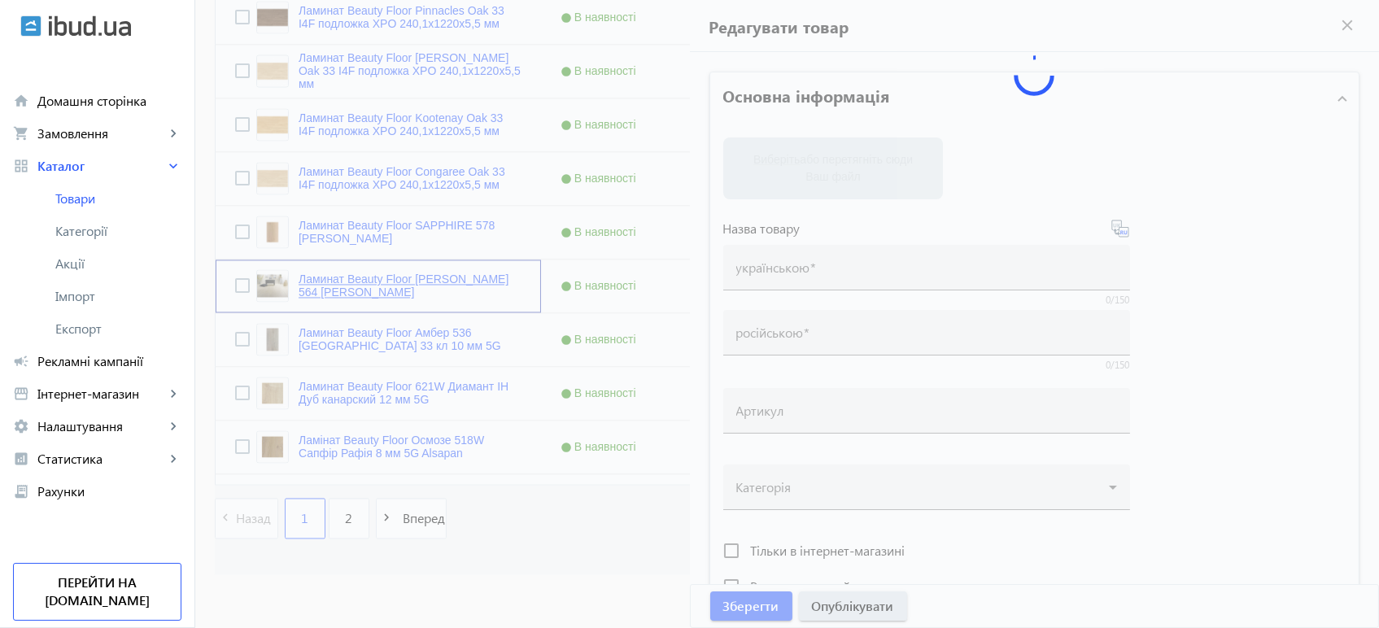
type input "напольное покрытие, покрытие на пол, покрытие для пола, ламинат, купить ламинат…"
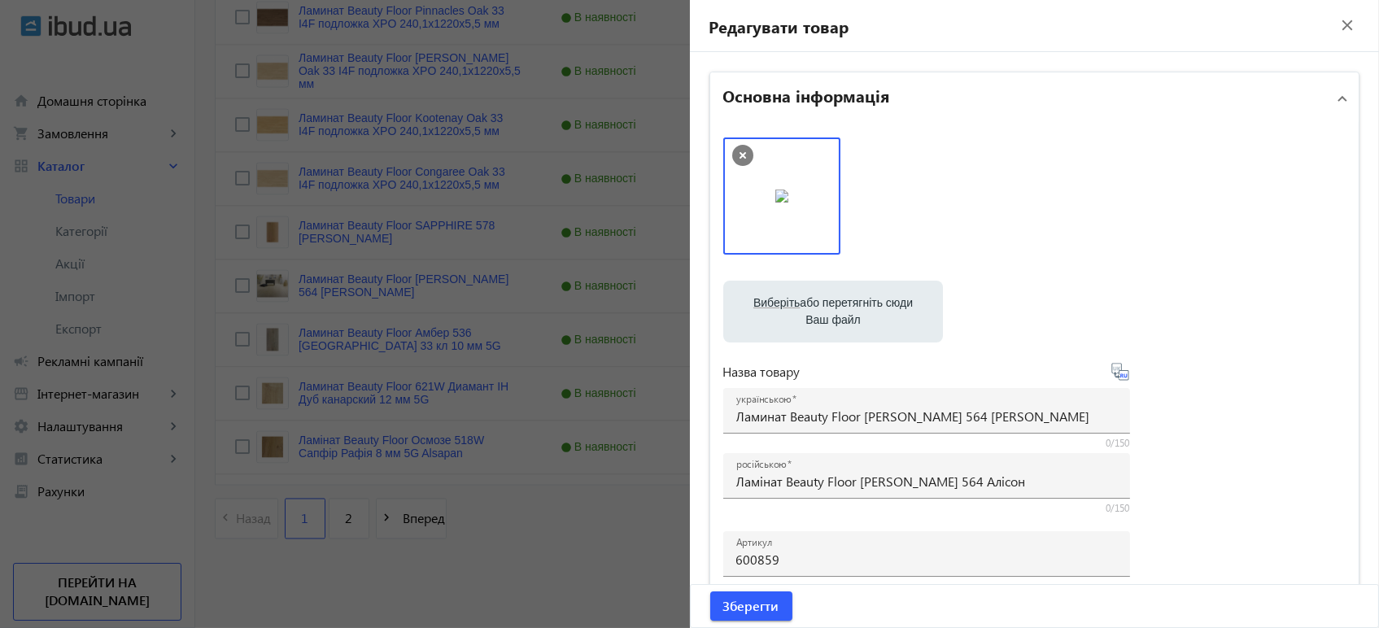
click at [358, 330] on div at bounding box center [689, 314] width 1379 height 628
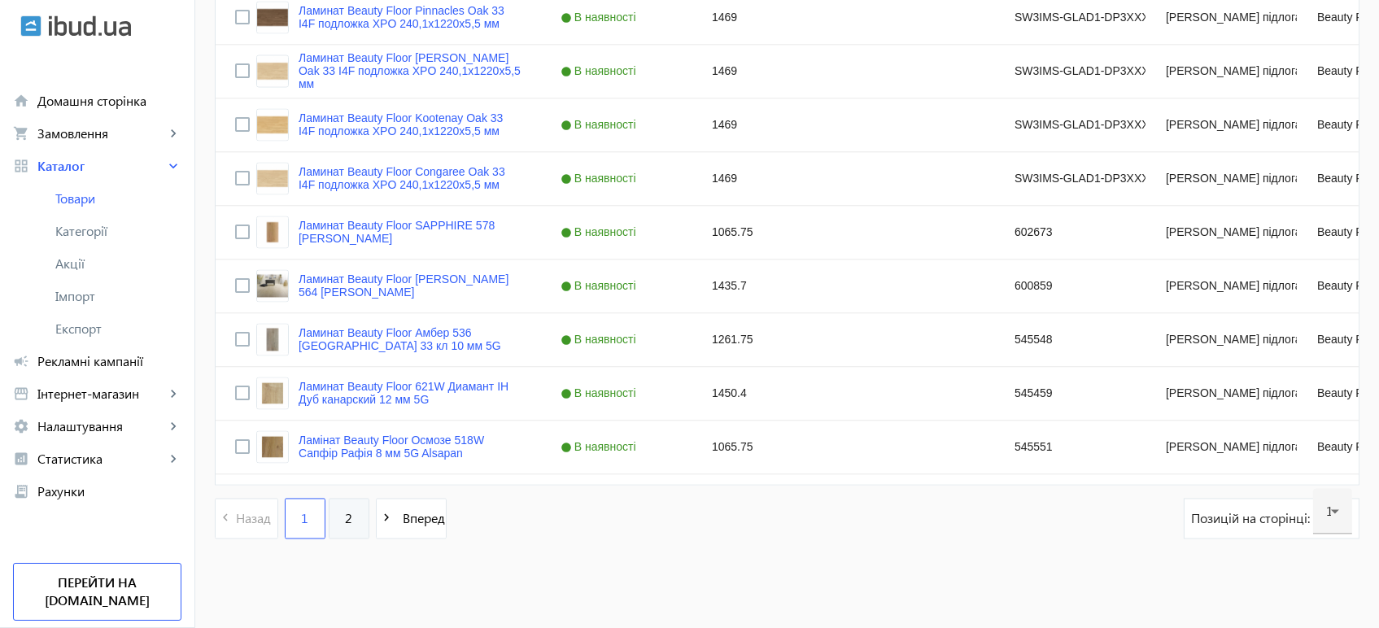
click at [334, 525] on link "2" at bounding box center [349, 518] width 41 height 41
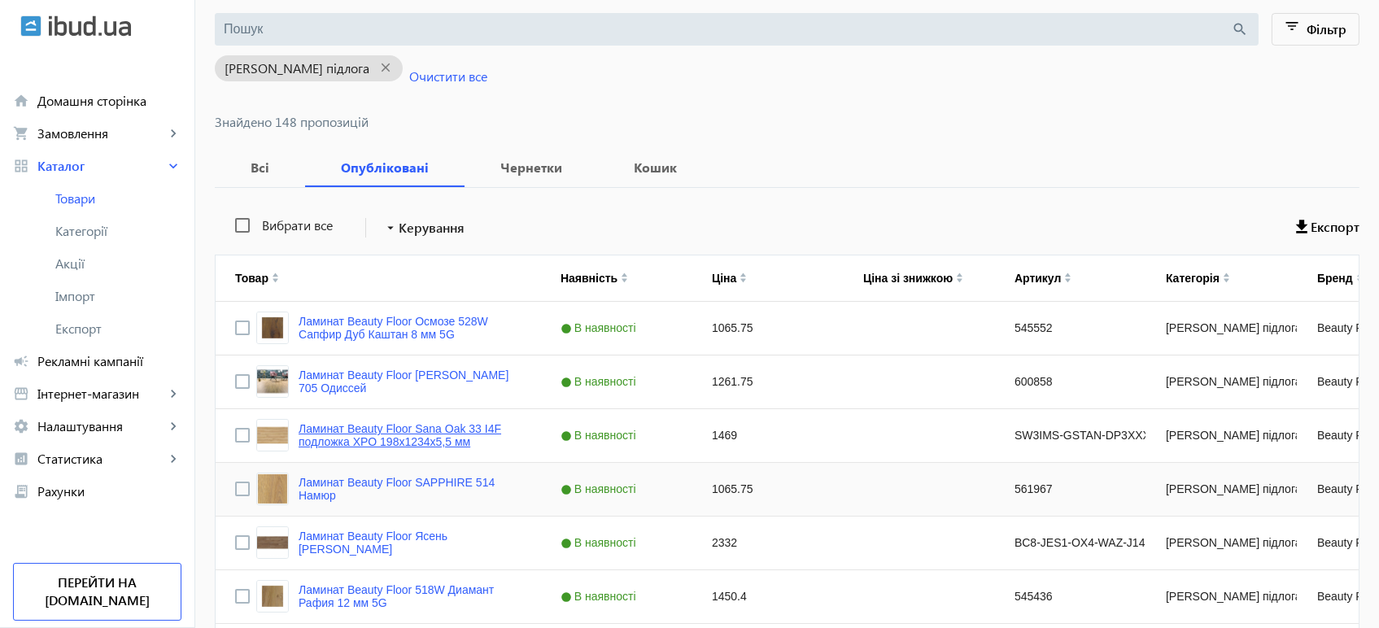
scroll to position [181, 0]
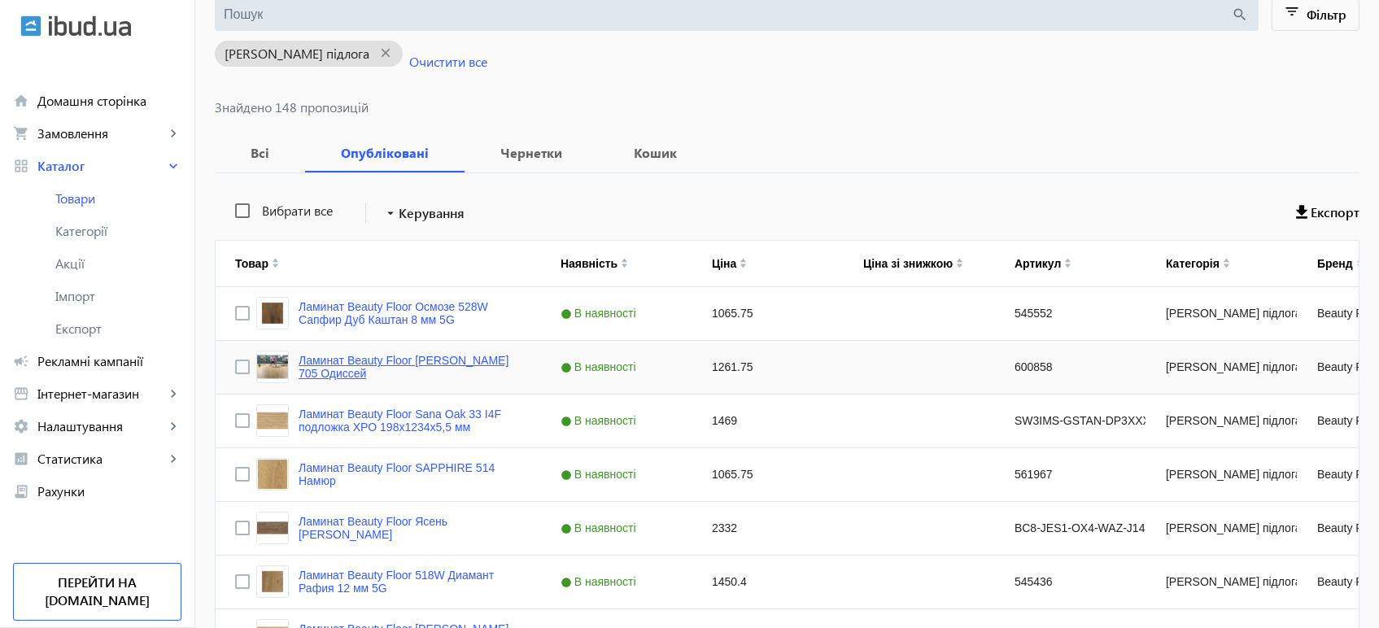
click at [307, 364] on link "Ламинат Beauty Floor AMBER 705 Одиссей" at bounding box center [409, 367] width 223 height 26
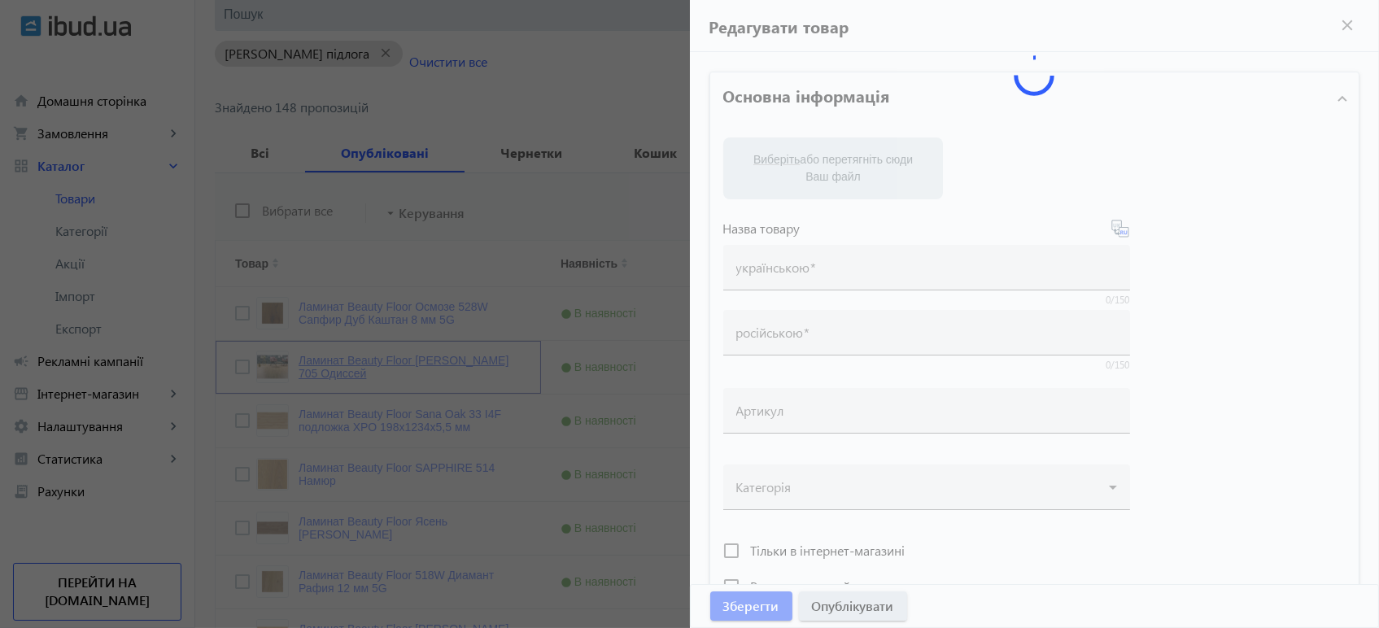
type input "Ламинат Beauty Floor AMBER 705 Одиссей"
type input "Ламінат Beauty Floor [PERSON_NAME] 705 Одісей"
type input "600858"
type input "1261.75"
type input "1"
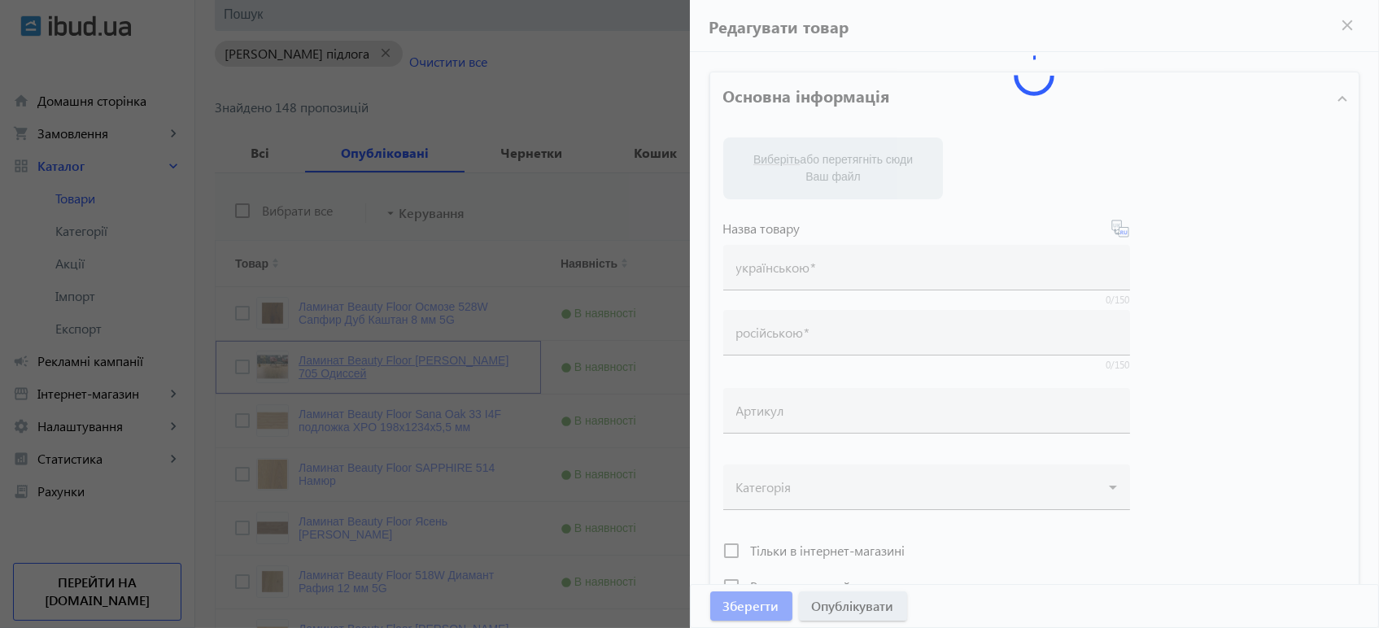
type input "Ламінат Beauty Floor [PERSON_NAME] 705 Одісей"
type input "Ламинат Beauty Floor AMBER 705 Одиссей"
type textarea "Ламінат Beauty Floor AMBER 705 Одісей купити вигідно ✓ Великий вибір ✓ Низька ц…"
type textarea "Ламинат Beauty Floor AMBER 705 Одиссей купить выгодно ✓ Большой выбор ✓ Низкая …"
type input "підлогове покриття, покриття на підлогу, покриття для підлоги, ламінат, купити …"
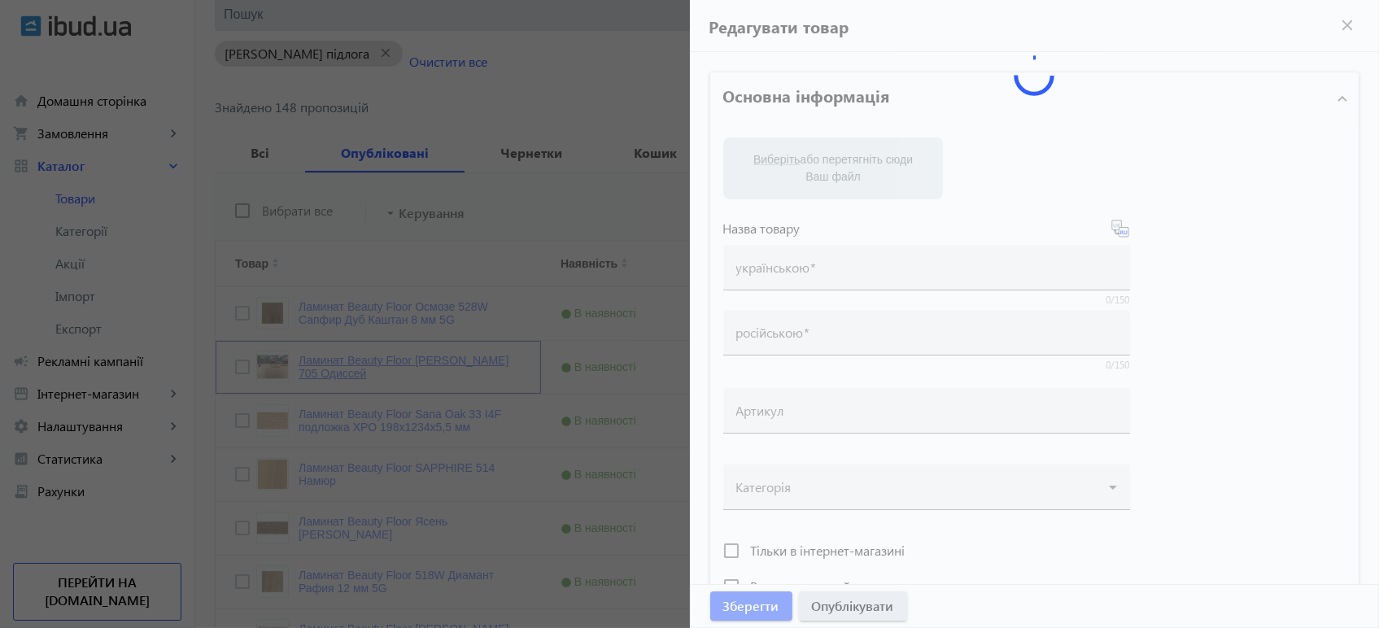
type input "напольное покрытие, покрытие на пол, покрытие для пола, ламинат, купить ламинат…"
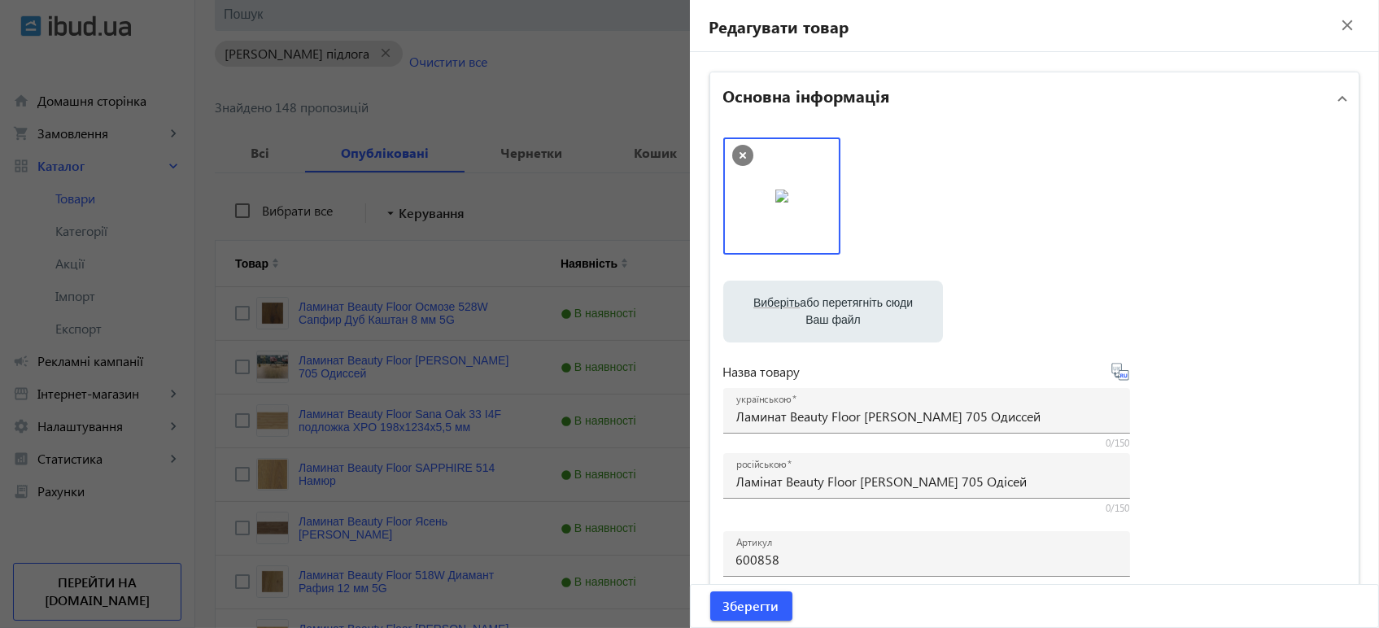
click at [476, 390] on div at bounding box center [689, 314] width 1379 height 628
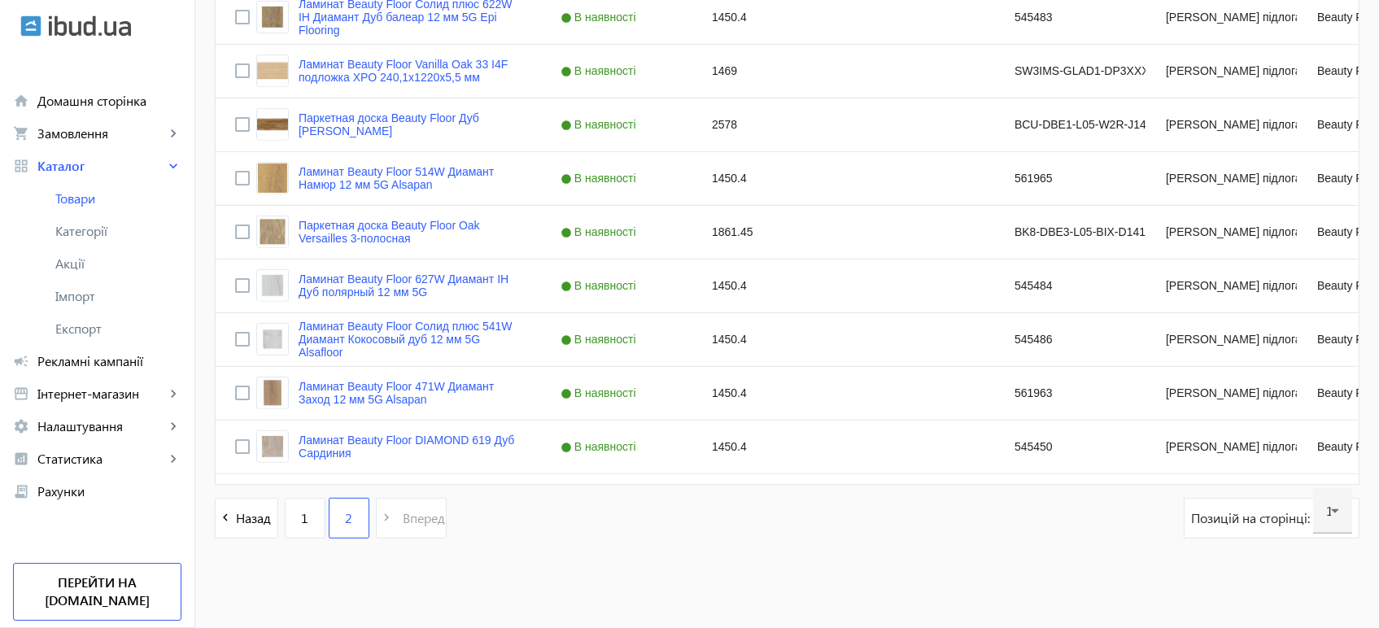
scroll to position [172, 0]
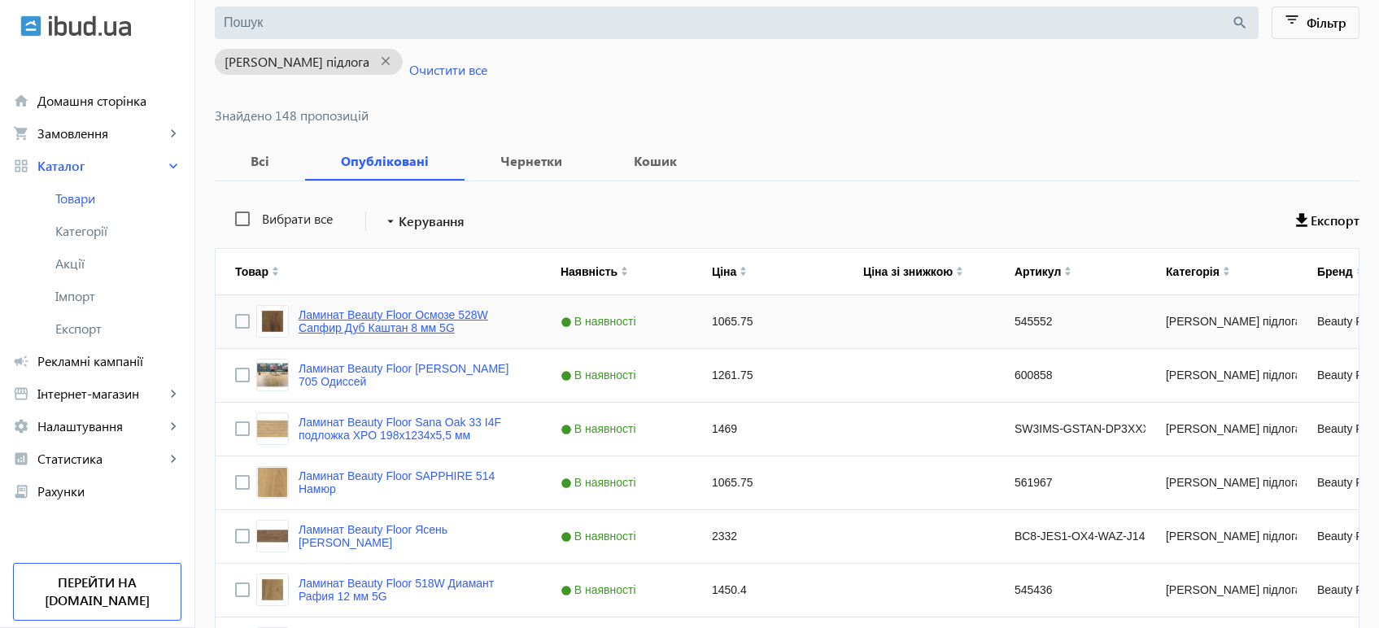
click at [359, 312] on link "Ламинат Beauty Floor Осмозе 528W Сапфир Дуб Каштан 8 мм 5G" at bounding box center [409, 321] width 223 height 26
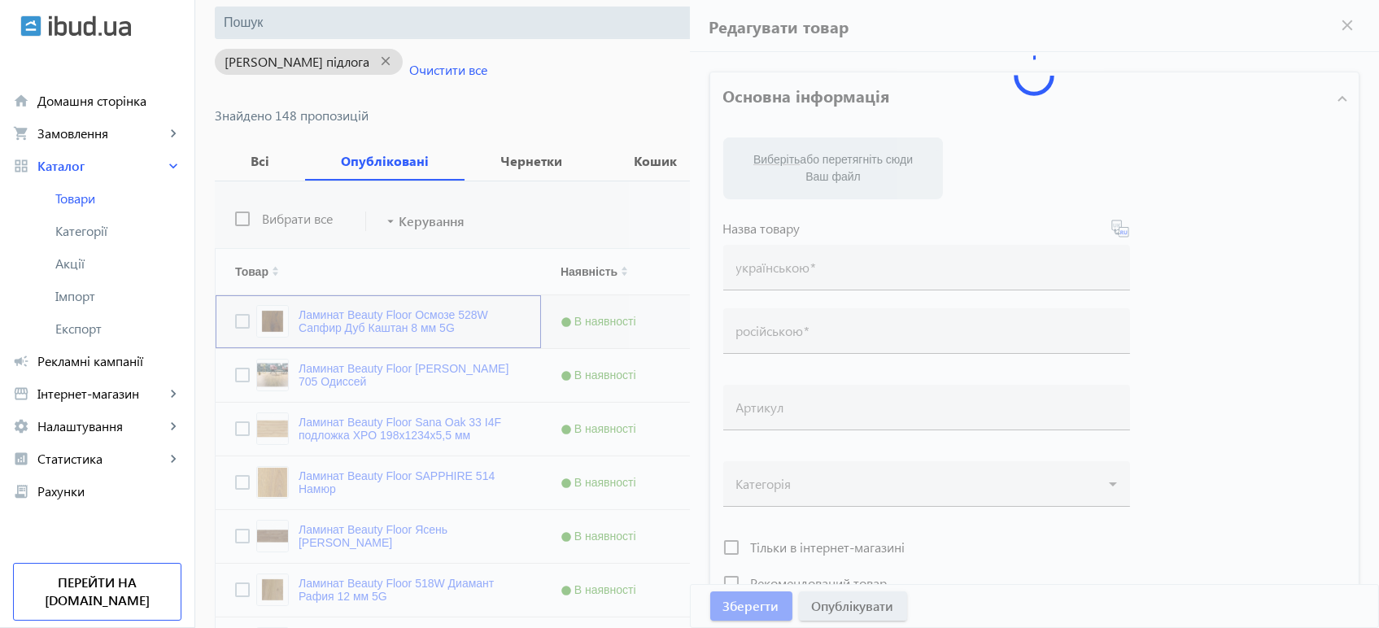
type input "Ламинат Beauty Floor Осмозе 528W Сапфир Дуб Каштан 8 мм 5G"
type input "Ламінат Beauty Floor Осмозе 528W Сапфір Дуб Каштан 8 мм 5G"
type input "545552"
type input "1065.75"
type input "1"
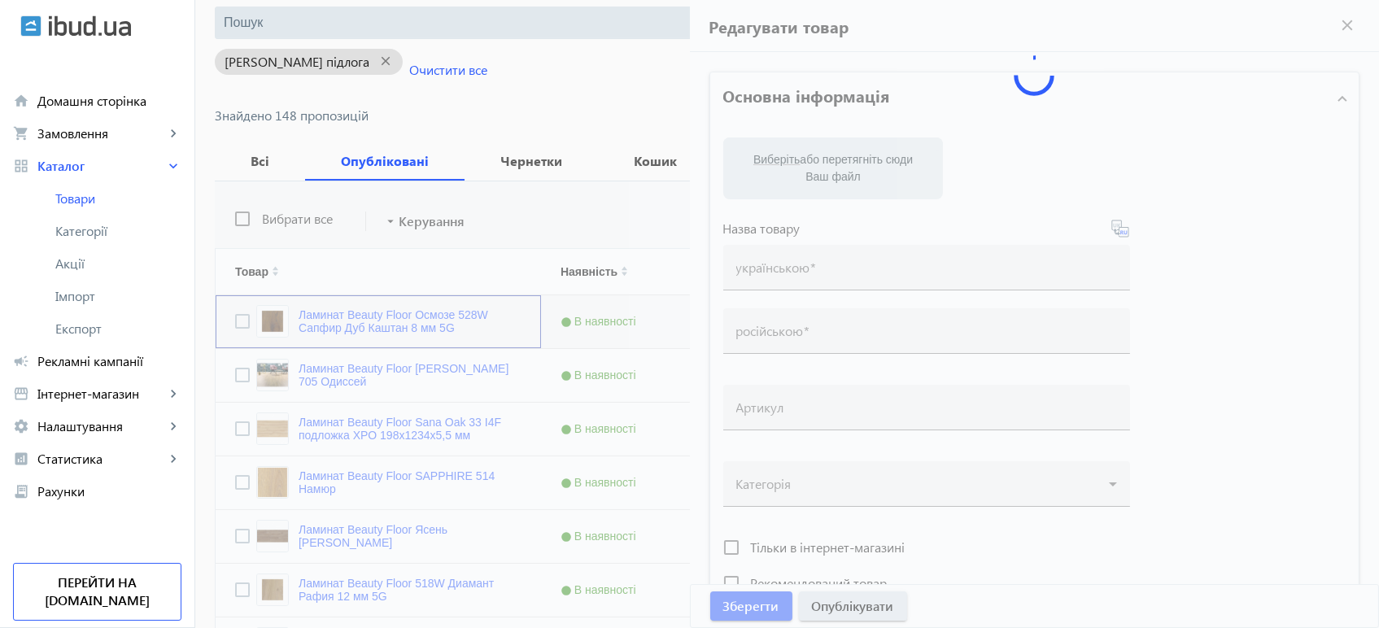
type input "Ламінат Beauty Floor Осмозе 528W Сапфір Дуб Каштан 8 мм 5G"
type input "Ламинат Beauty Floor Осмозе 528W Сапфир Дуб Каштан 8 мм 5G"
type textarea "Ламінат Beauty Floor Осмозе 528W Сапфір Дуб Каштан 8 мм 5G купити вигідно ✓ Вел…"
type textarea "Ламинат Beauty Floor Осмозе 528W Сапфир Дуб Каштан 8 мм 5G купить выгодно ✓ Бол…"
type input "підлогове покриття, покриття на підлогу, покриття для підлоги, ламінат, купити …"
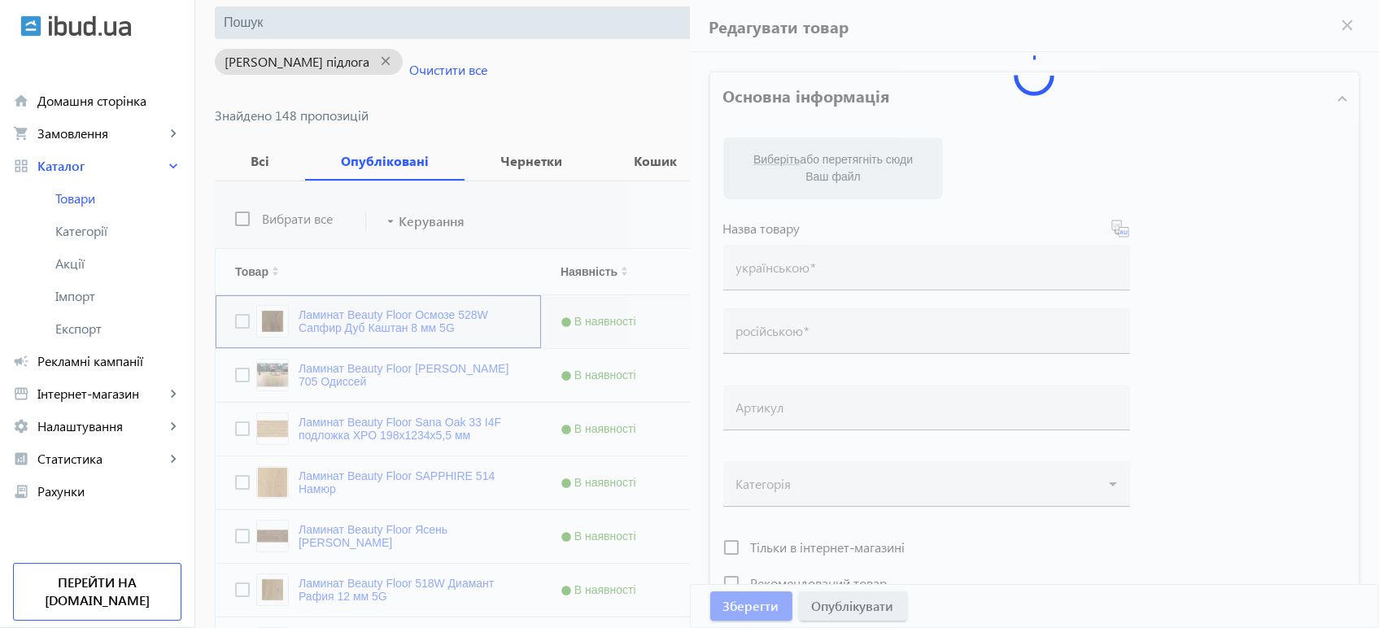
type input "напольное покрытие, покрытие на пол, покрытие для пола, ламинат, купить ламинат…"
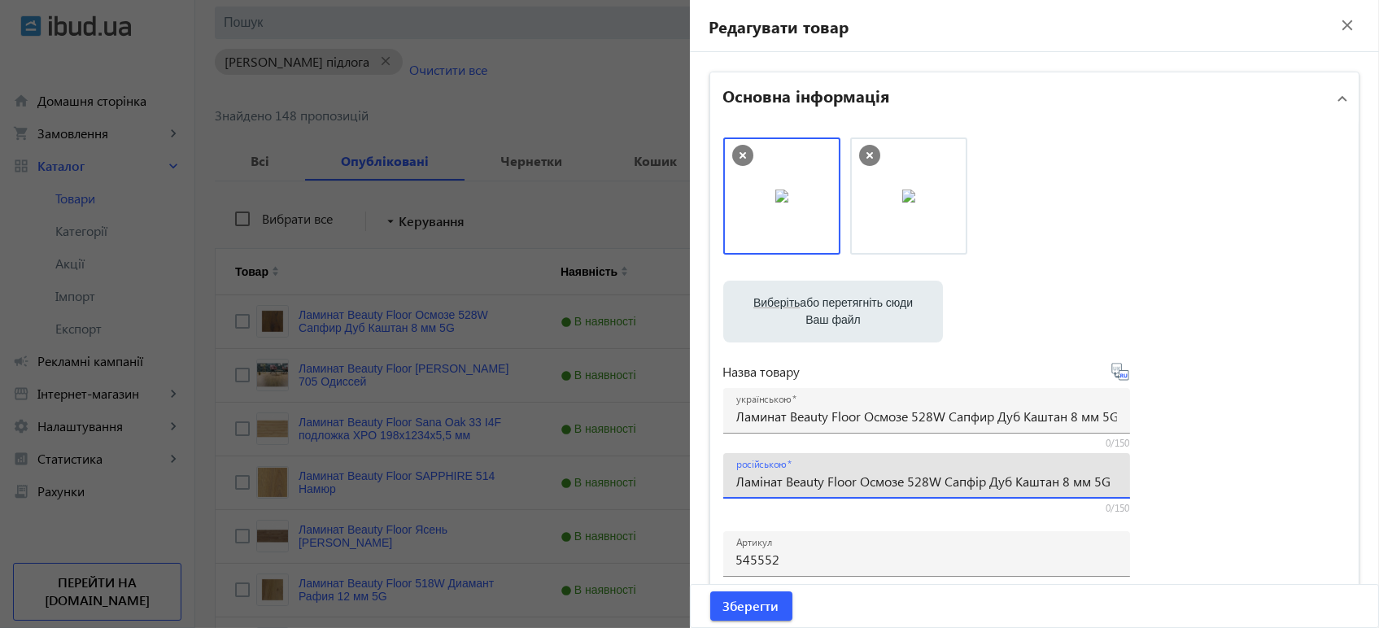
click at [840, 483] on input "Ламінат Beauty Floor Осмозе 528W Сапфір Дуб Каштан 8 мм 5G" at bounding box center [926, 481] width 381 height 17
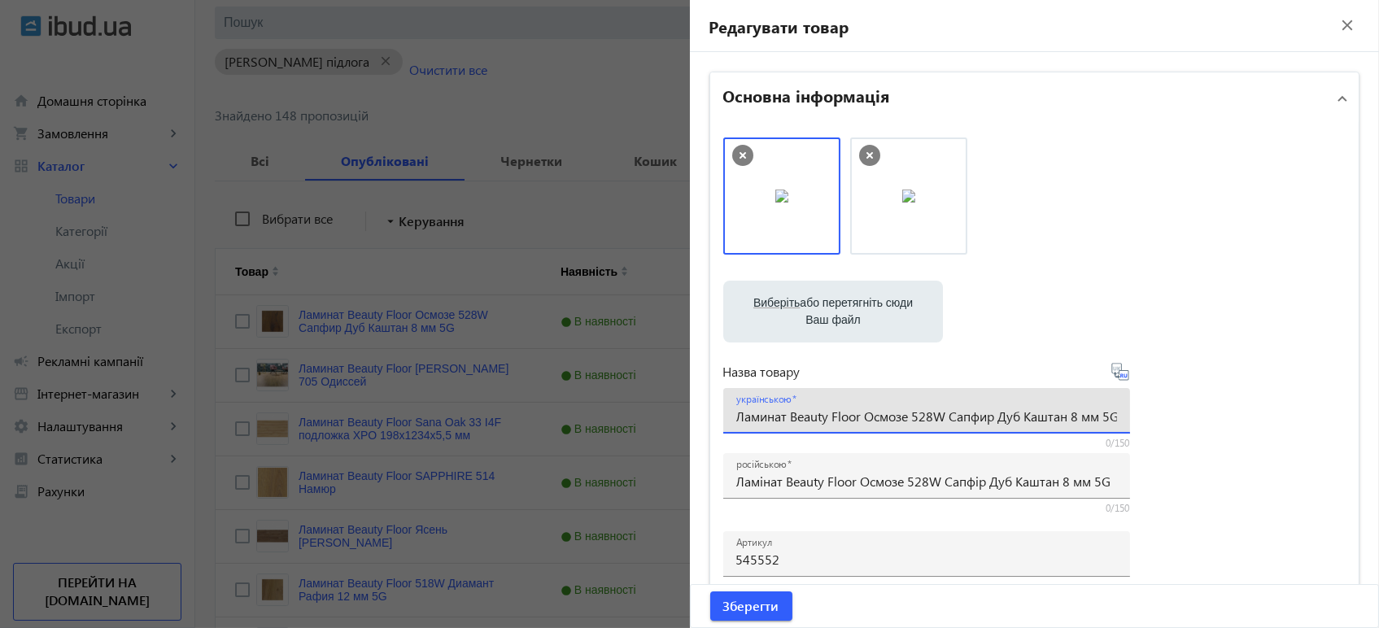
click at [847, 413] on input "Ламинат Beauty Floor Осмозе 528W Сапфир Дуб Каштан 8 мм 5G" at bounding box center [926, 415] width 381 height 17
paste input "інат Beauty Floor Осмозе 528W Сапфі"
type input "Ламінат Beauty Floor Осмозе 528W Сапфір Дуб Каштан 8 мм 5G"
click at [1119, 369] on icon at bounding box center [1120, 372] width 20 height 20
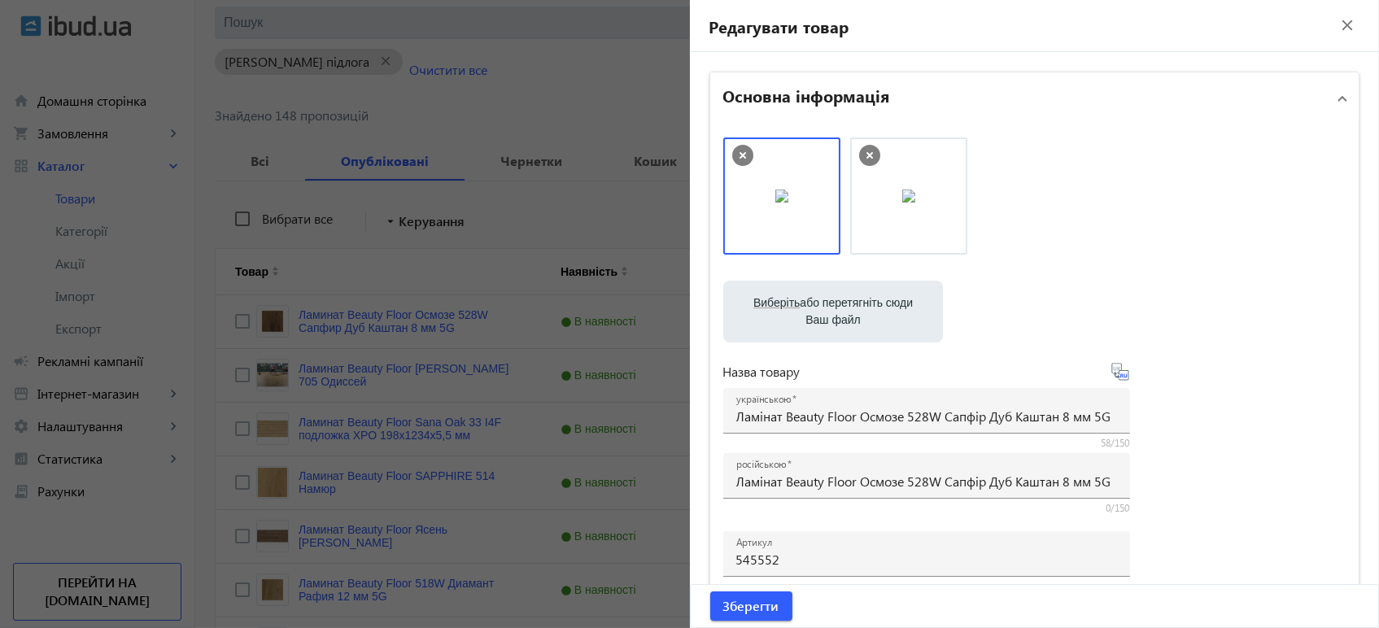
type input "Ламинат Beauty Floor Осмозе 528W Сапфир Дуб Каштан 8 мм 5G"
click at [733, 620] on span "submit" at bounding box center [751, 605] width 82 height 39
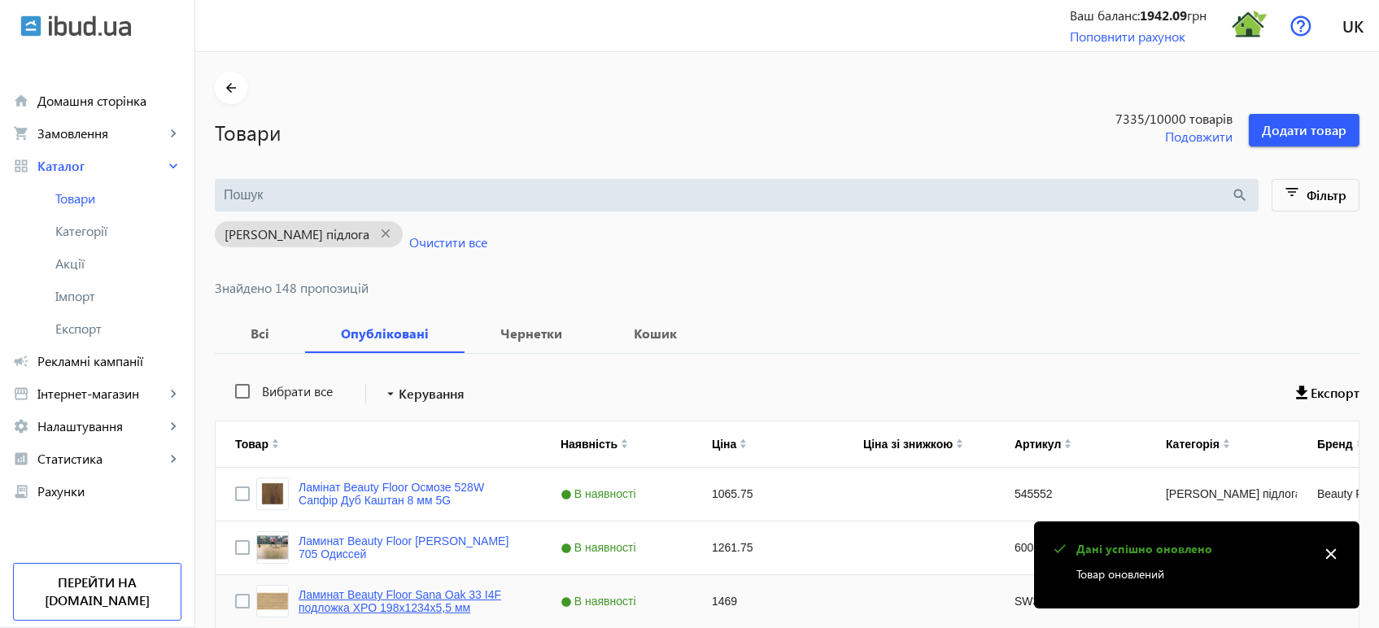
click at [436, 598] on link "Ламинат Beauty Floor Sana Oak 33 I4F подложка XPO 198x1234х5,5 мм" at bounding box center [409, 601] width 223 height 26
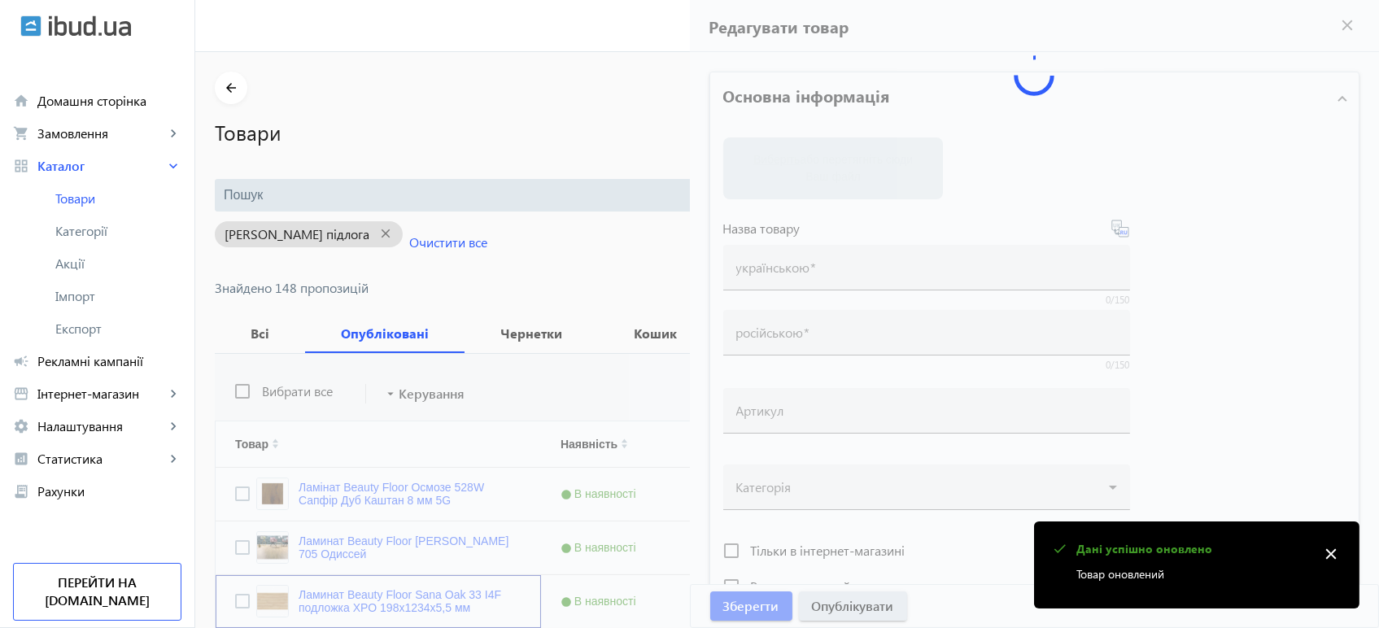
type input "Ламинат Beauty Floor Sana Oak 33 I4F подложка XPO 198x1234х5,5 мм"
type input "Ламінат Beauty Floor Sana Oak 33 I4F підкладка XPO 198x1234х5,5 мм"
type input "SW3IMS-GSTAN-DP3XXX-ESANC"
type input "1469"
type input "1"
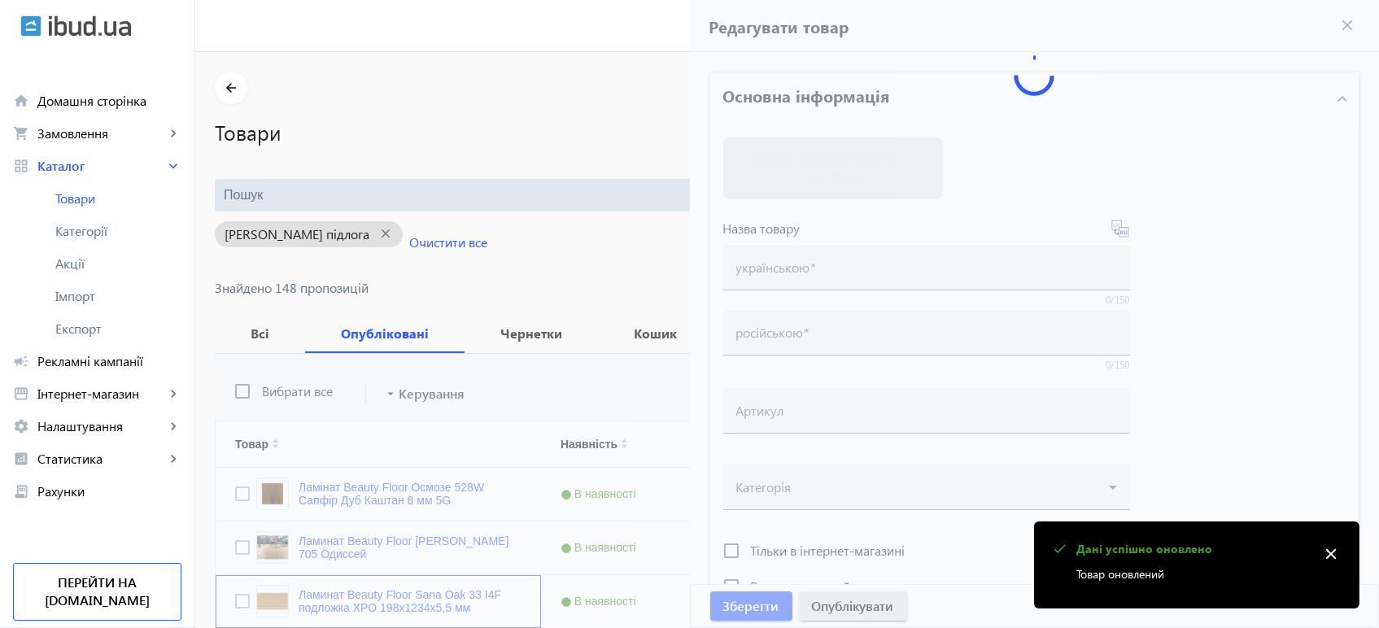
type input "Ламінат Beauty Floor Sana Oak 33 I4F підкладка XPO 198x1234х5,5 мм"
type input "Ламинат Beauty Floor Sana Oak 33 I4F подложка XPO 198x1234х5,5 мм"
type textarea "Ламінат Beauty Floor Sana Oak 33 I4F підкладка XPO 198x1234х5,5 мм купити вигід…"
type textarea "Ламинат Beauty Floor Sana Oak 33 I4F подложка XPO 198x1234х5,5 мм купить выгодн…"
type input "підлогове покриття, покриття на підлогу, покриття для підлоги, ламінат, купити …"
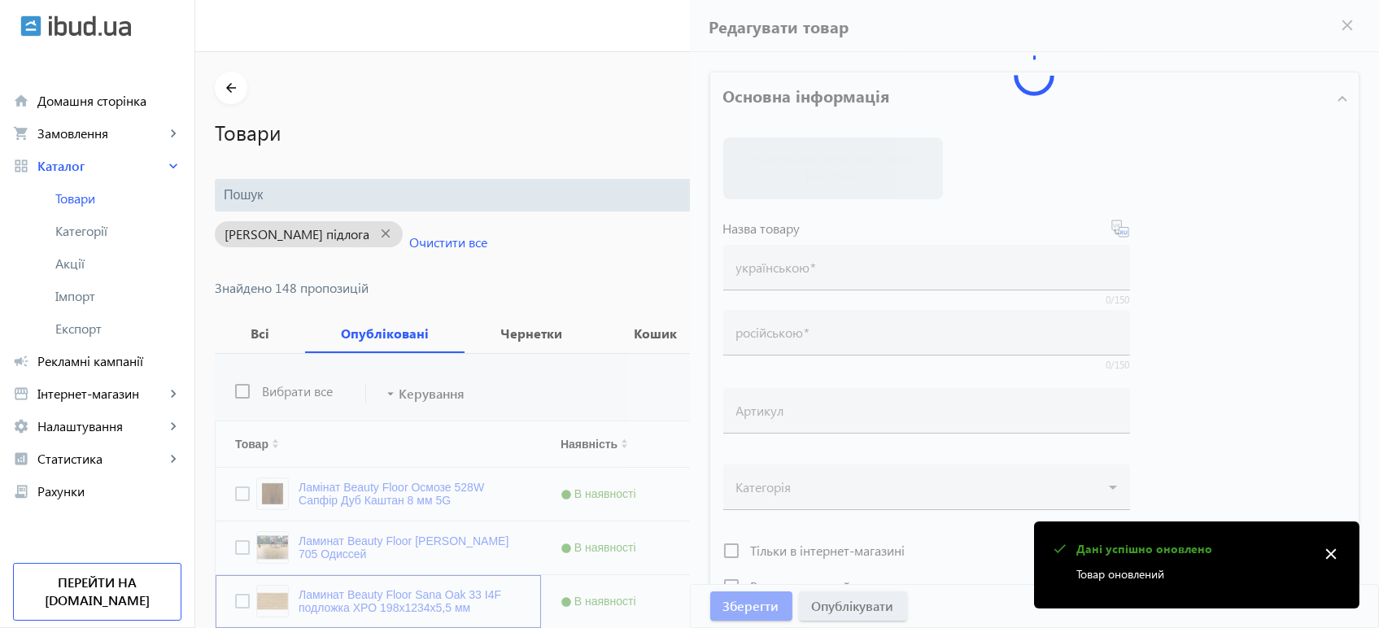
type input "напольное покрытие, покрытие на пол, покрытие для пола, ламинат, купить ламинат…"
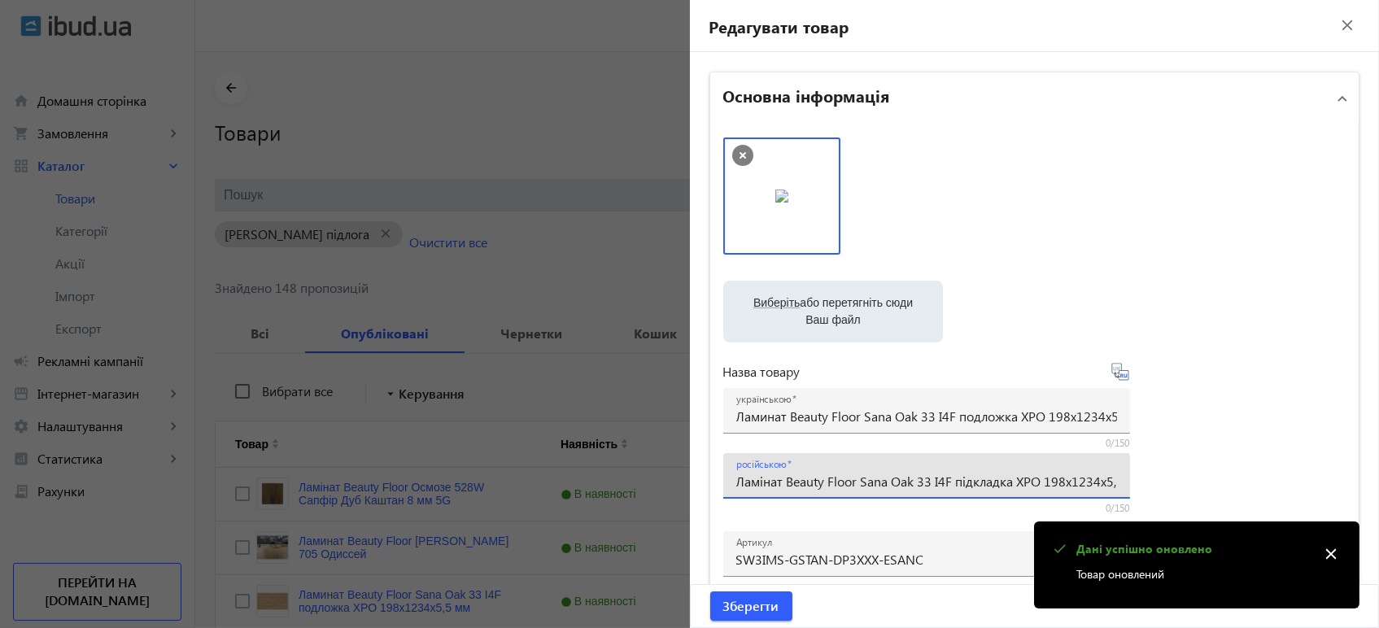
click at [866, 479] on input "Ламінат Beauty Floor Sana Oak 33 I4F підкладка XPO 198x1234х5,5 мм" at bounding box center [926, 481] width 381 height 17
click at [846, 421] on input "Ламинат Beauty Floor Sana Oak 33 I4F подложка XPO 198x1234х5,5 мм" at bounding box center [926, 415] width 381 height 17
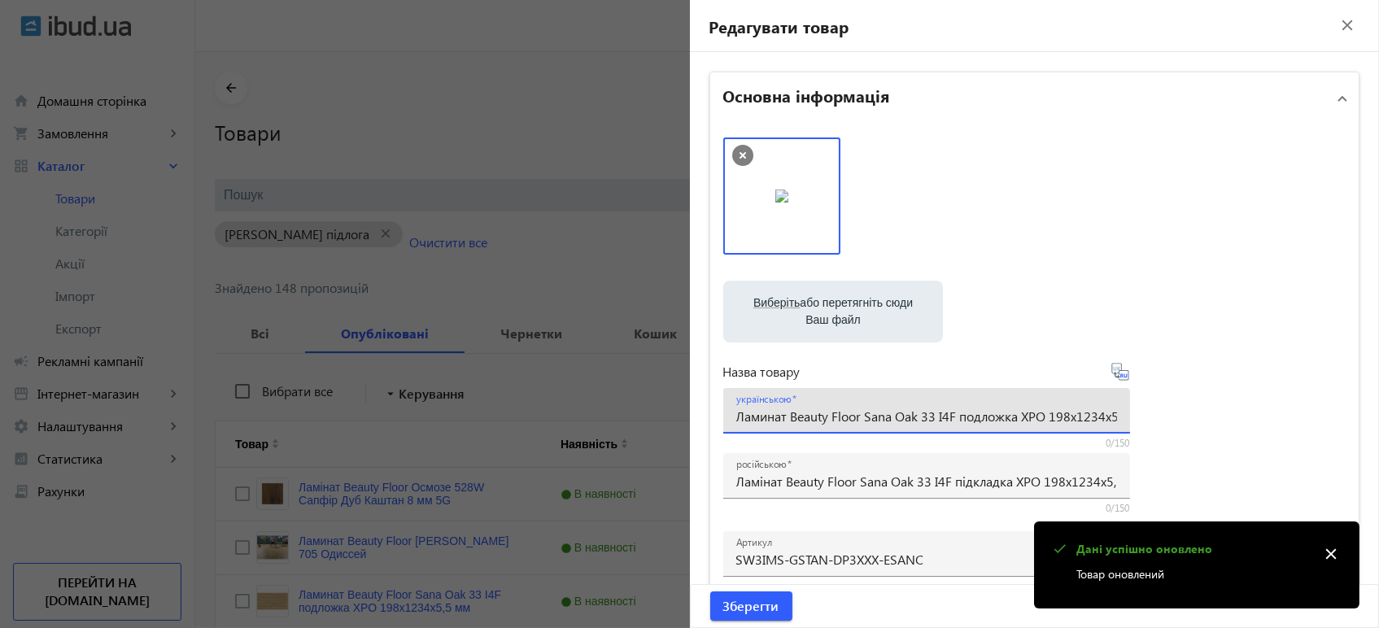
paste input "інат Beauty Floor Sana Oak 33 I4F підклад"
type input "Ламінат Beauty Floor Sana Oak 33 I4F підкладка XPO 198x1234х5,5 мм"
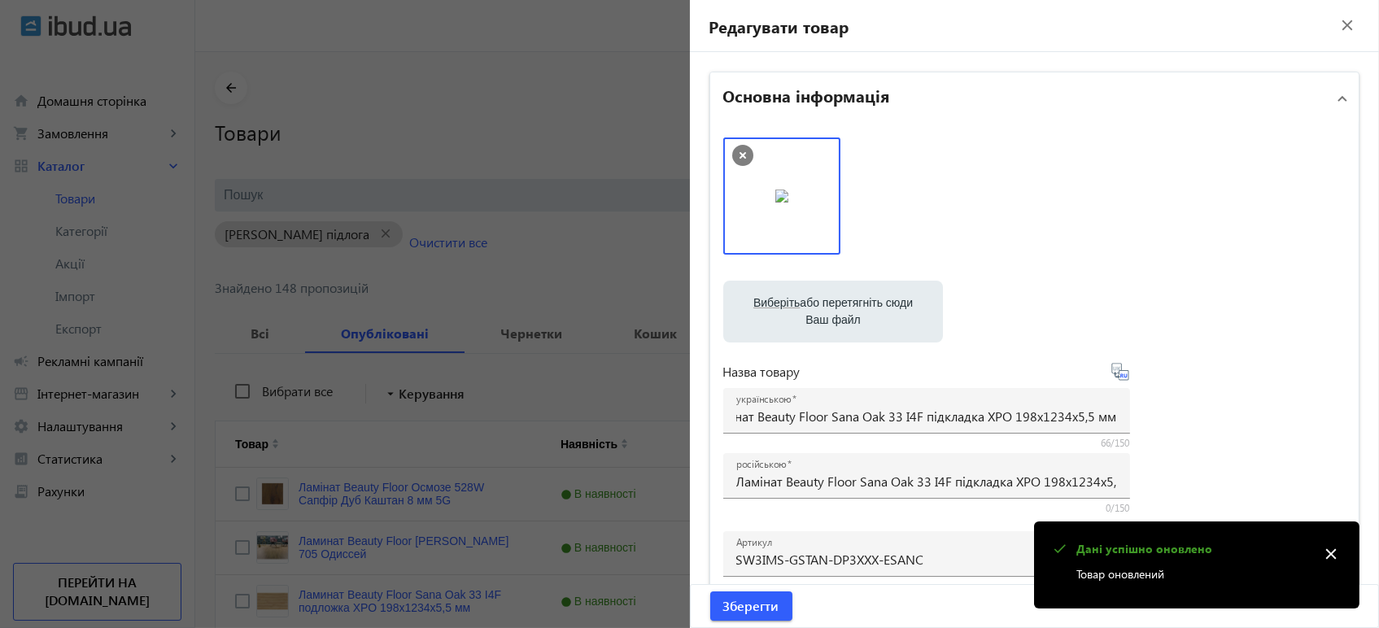
click at [1116, 376] on icon at bounding box center [1120, 372] width 20 height 20
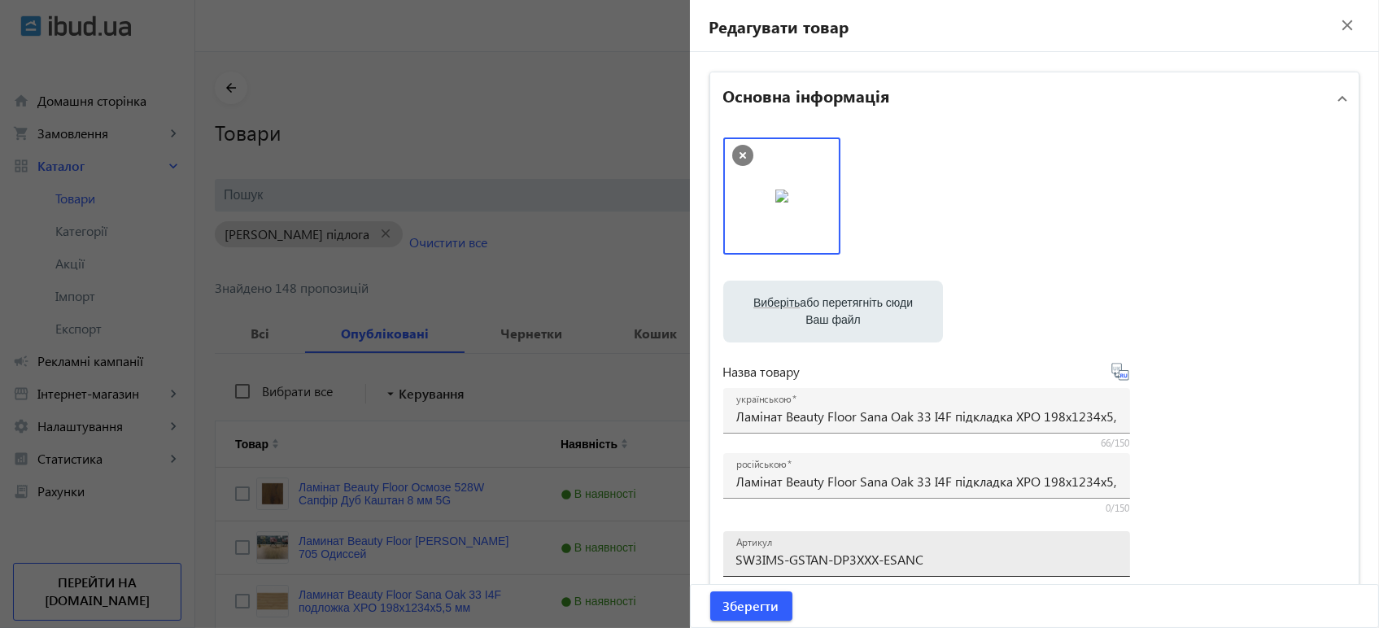
type input "Ламинат Beauty Floor Sana Oak 33 I4F подкладка XPO 198x1234х5,5 мм"
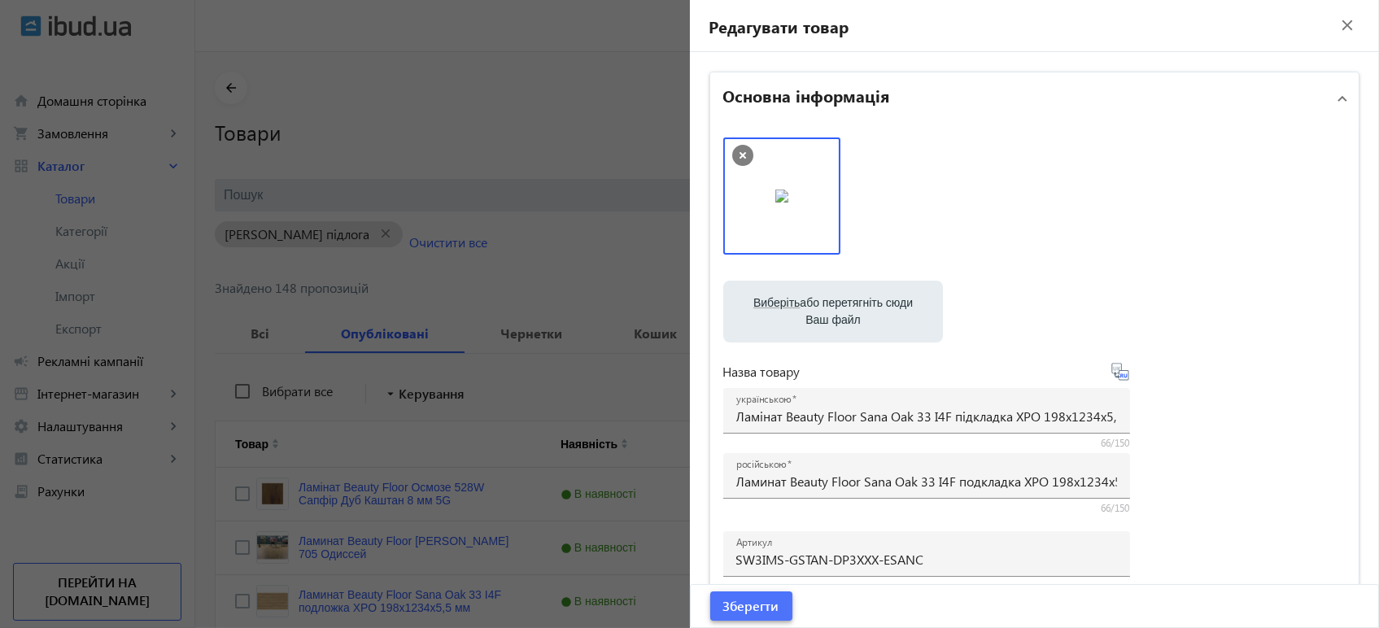
click at [731, 617] on span "submit" at bounding box center [751, 605] width 82 height 39
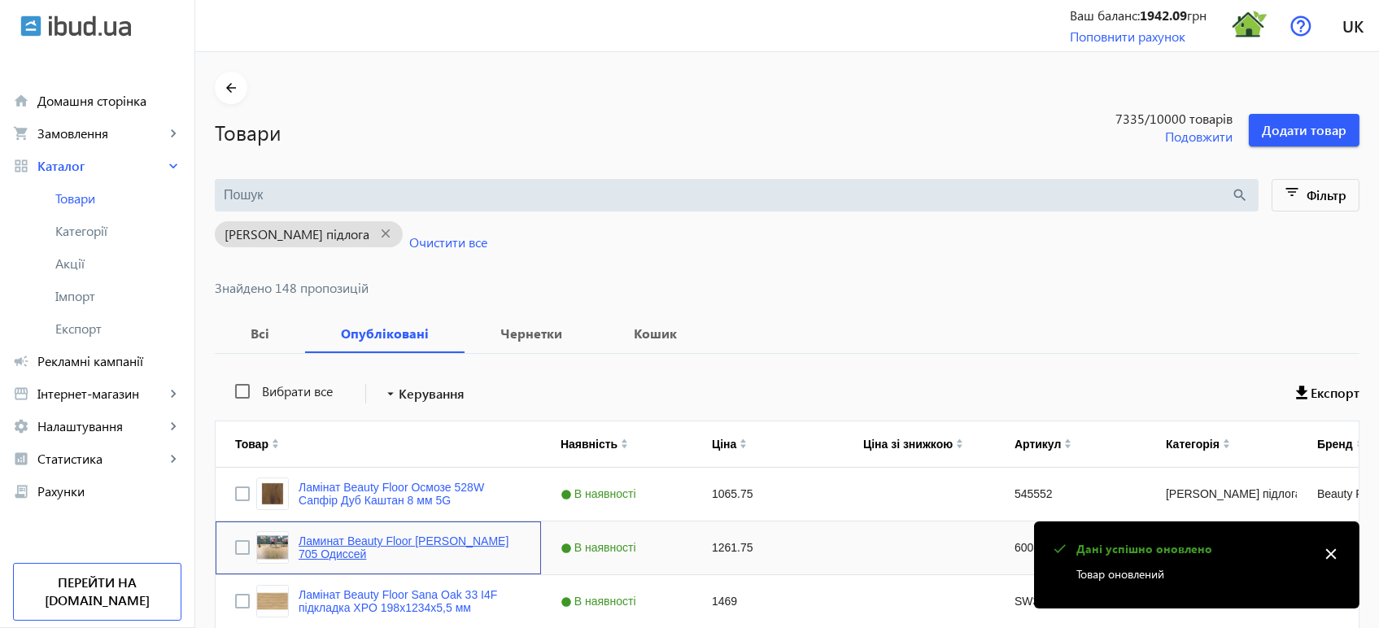
click at [385, 534] on link "Ламинат Beauty Floor AMBER 705 Одиссей" at bounding box center [409, 547] width 223 height 26
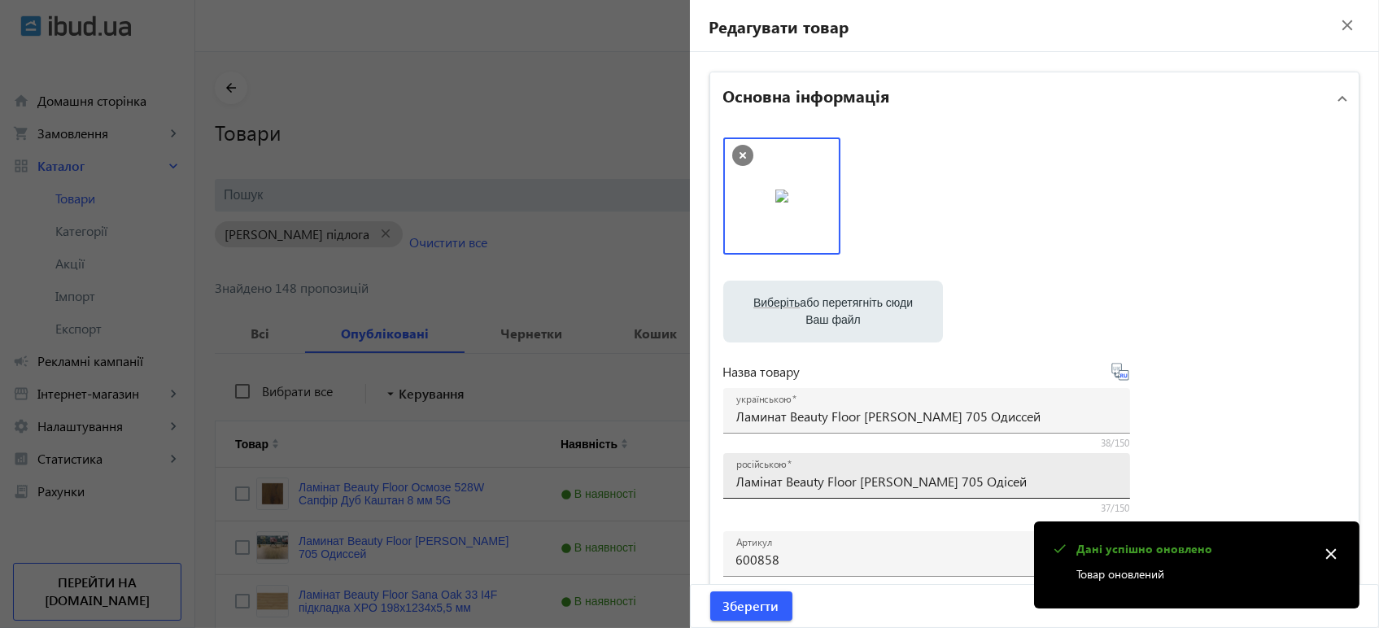
click at [825, 480] on input "Ламінат Beauty Floor [PERSON_NAME] 705 Одісей" at bounding box center [926, 481] width 381 height 17
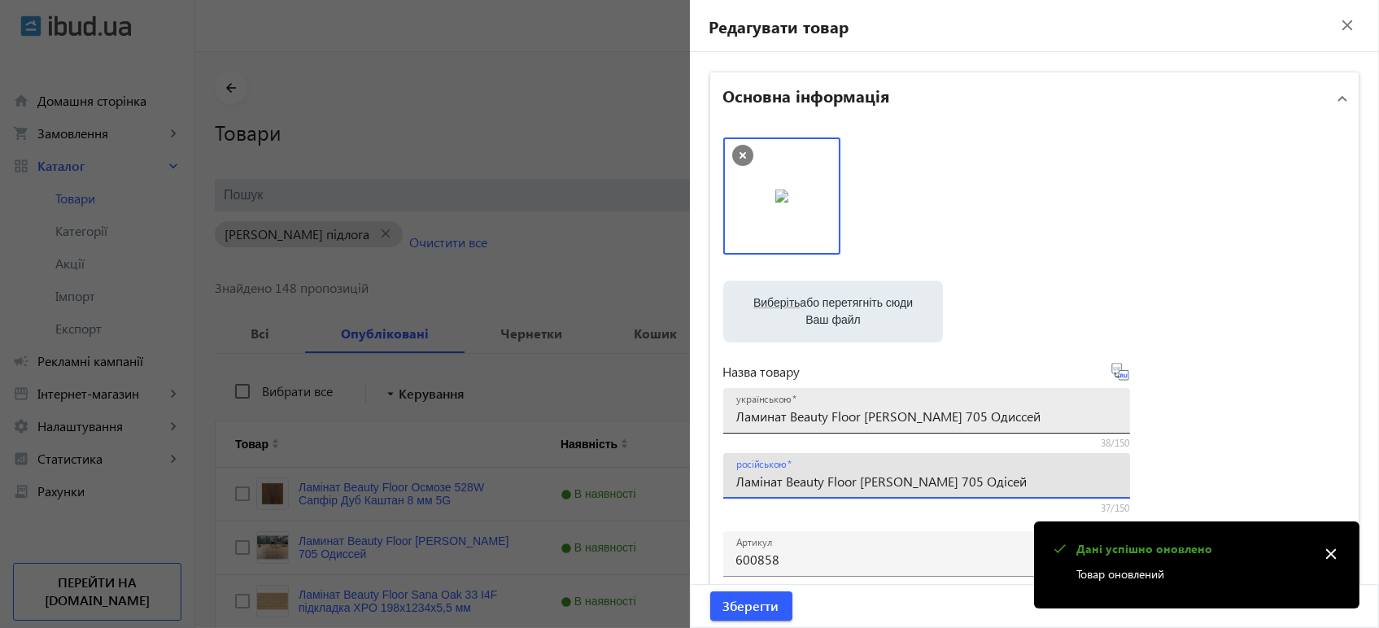
click at [836, 416] on input "Ламинат Beauty Floor AMBER 705 Одиссей" at bounding box center [926, 415] width 381 height 17
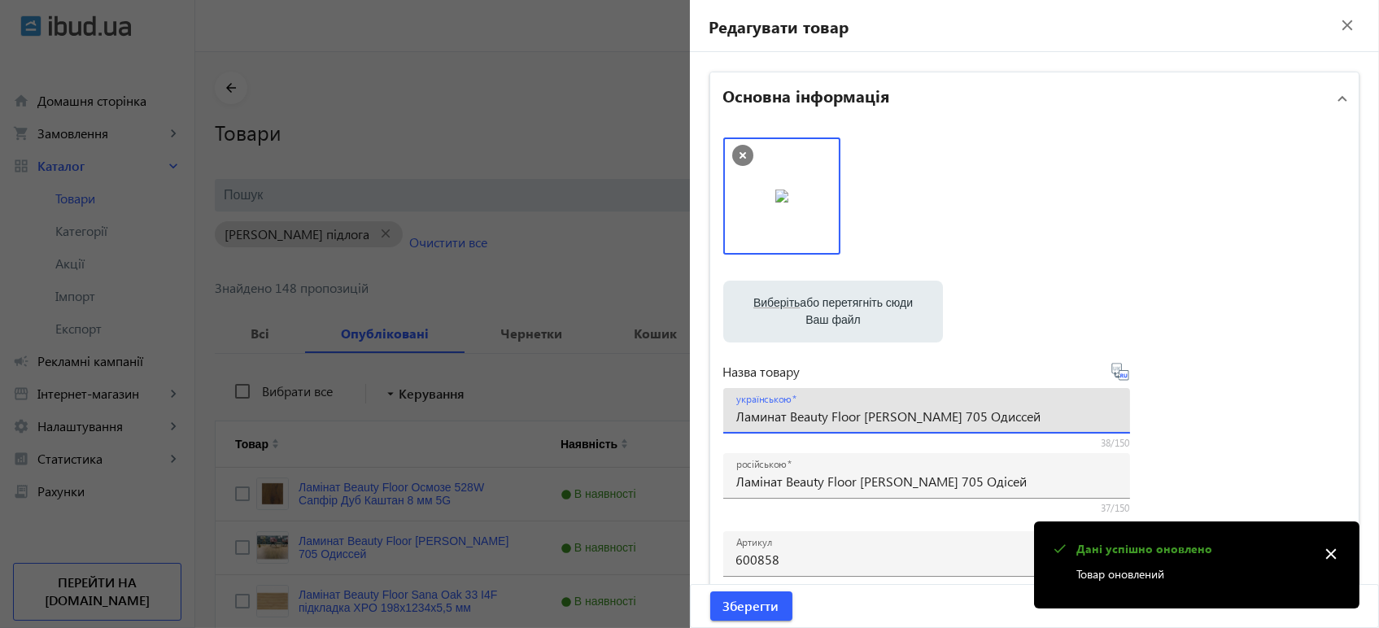
paste input "інат Beauty Floor AMBER 705 Оді"
type input "Ламінат Beauty Floor [PERSON_NAME] 705 Одісей"
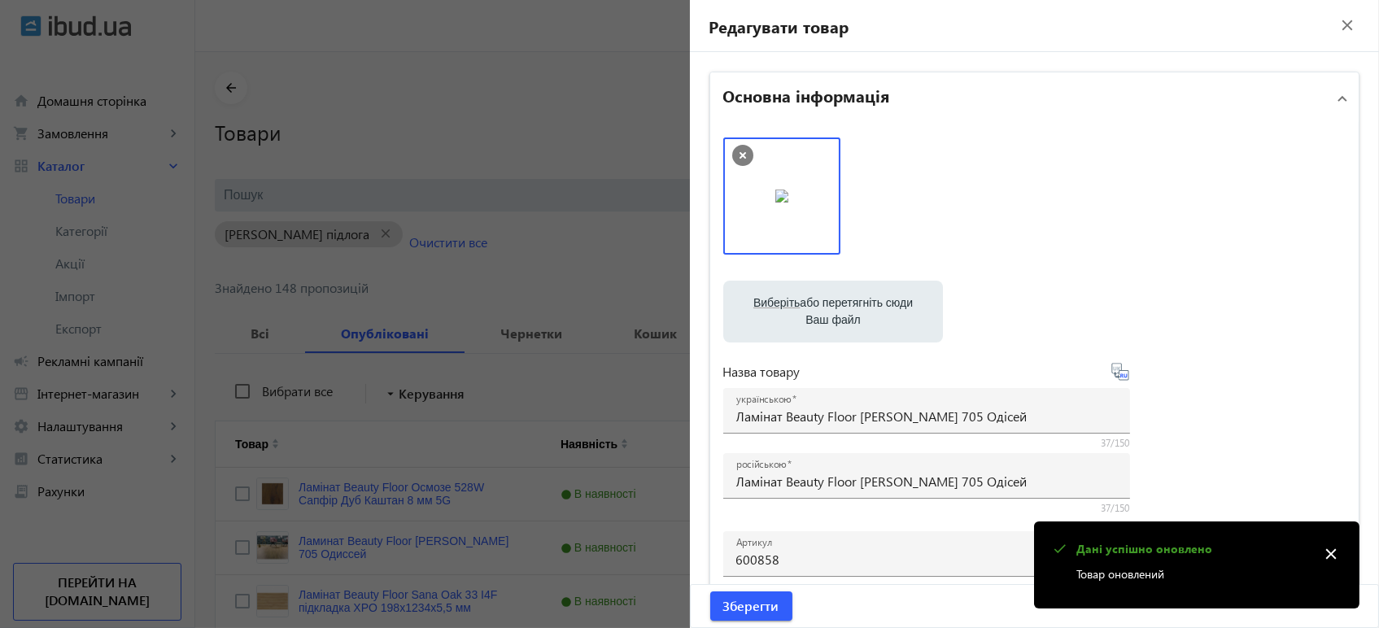
click at [1116, 376] on icon at bounding box center [1120, 372] width 20 height 20
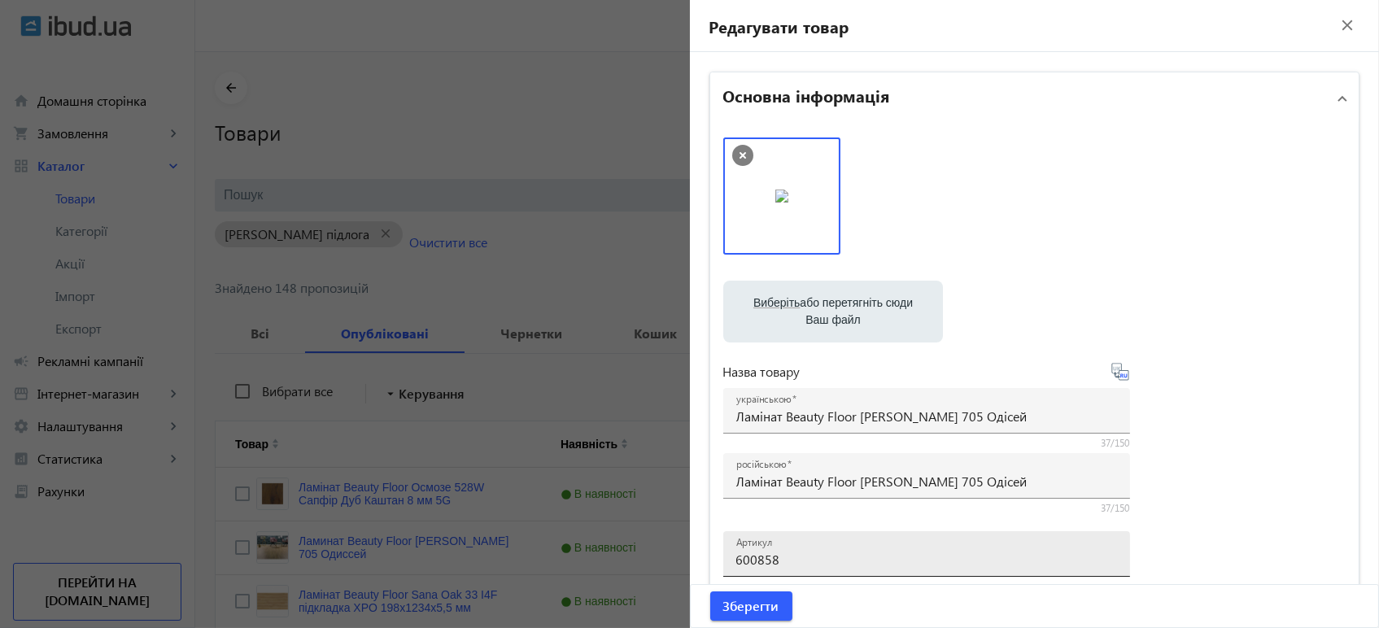
type input "Ламинат Beauty Floor AMBER 705 Одиссей"
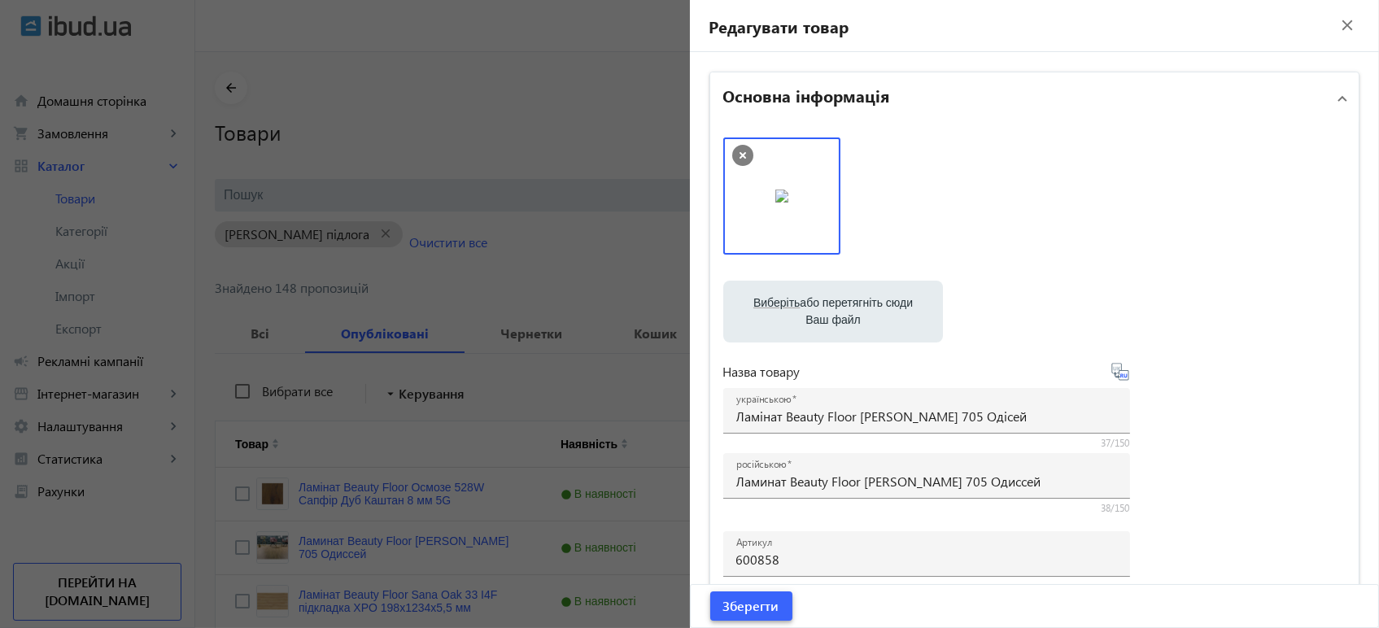
click at [753, 605] on span "Зберегти" at bounding box center [751, 606] width 56 height 18
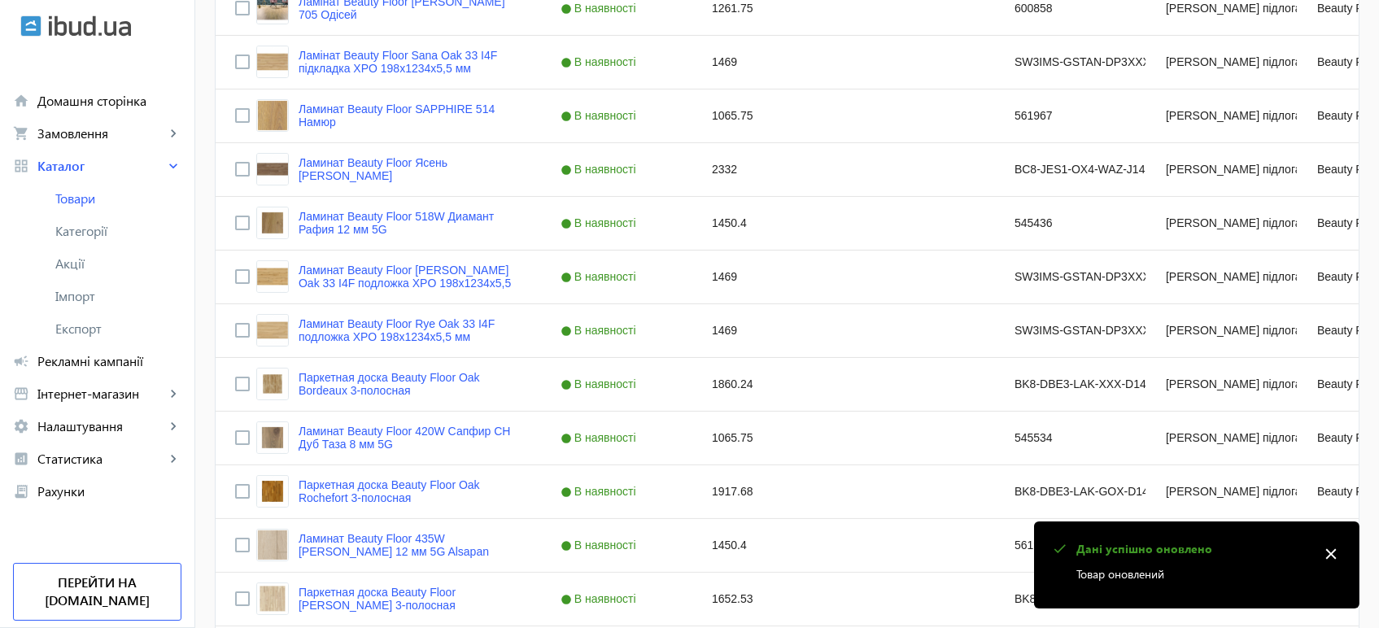
scroll to position [542, 0]
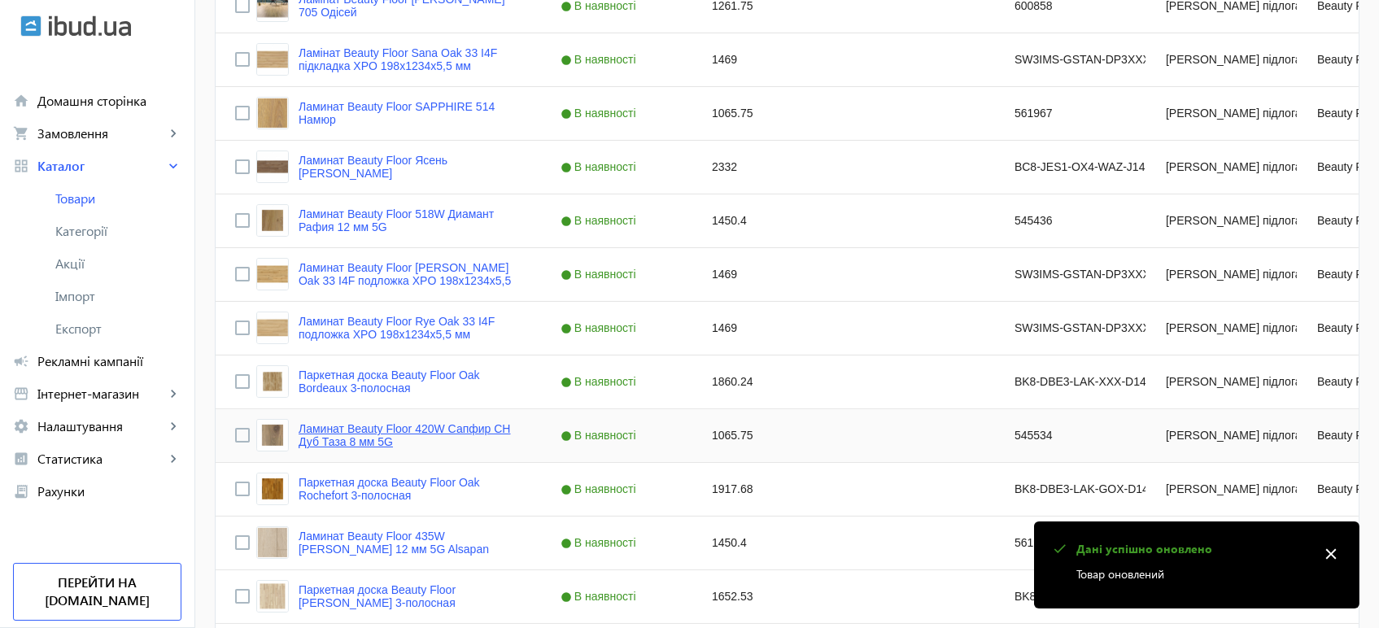
click at [330, 434] on link "Ламинат Beauty Floor 420W Сапфир CH Дуб Таза 8 мм 5G" at bounding box center [409, 435] width 223 height 26
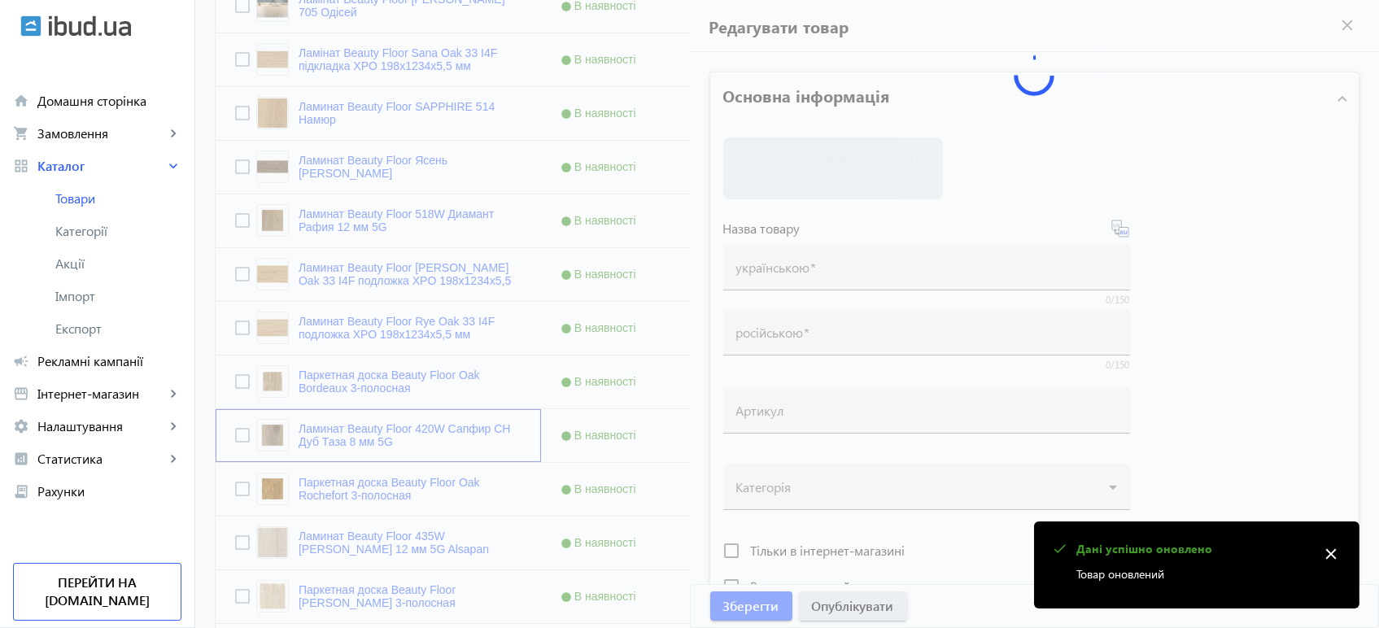
type input "Ламинат Beauty Floor 420W Сапфир CH Дуб Таза 8 мм 5G"
type input "Ламінат Beauty Floor 420W Сапфір CH Дуб Таза 8 мм 5G"
type input "545534"
type input "1065.75"
type input "1"
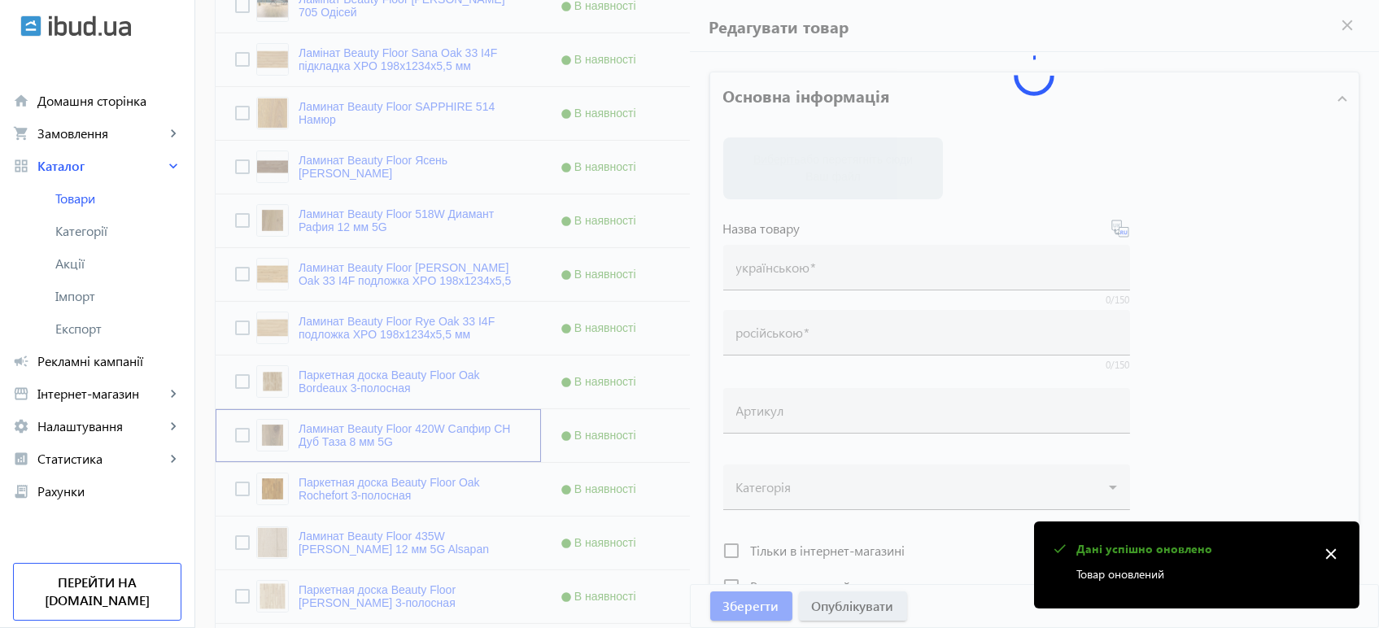
type input "Ламінат Beauty Floor 420W Сапфір CH Дуб Таза 8 мм 5G"
type input "Ламинат Beauty Floor 420W Сапфир CH Дуб Таза 8 мм 5G"
type textarea "Ламінат Beauty Floor 420W Сапфір CH Дуб Таза 8 мм 5G купити вигідно ✓ Великий в…"
type textarea "Ламинат Beauty Floor 420W Сапфир CH Дуб Таза 8 мм 5G купить выгодно ✓ Большой в…"
type input "підлогове покриття, покриття на підлогу, покриття для підлоги, ламінат, купити …"
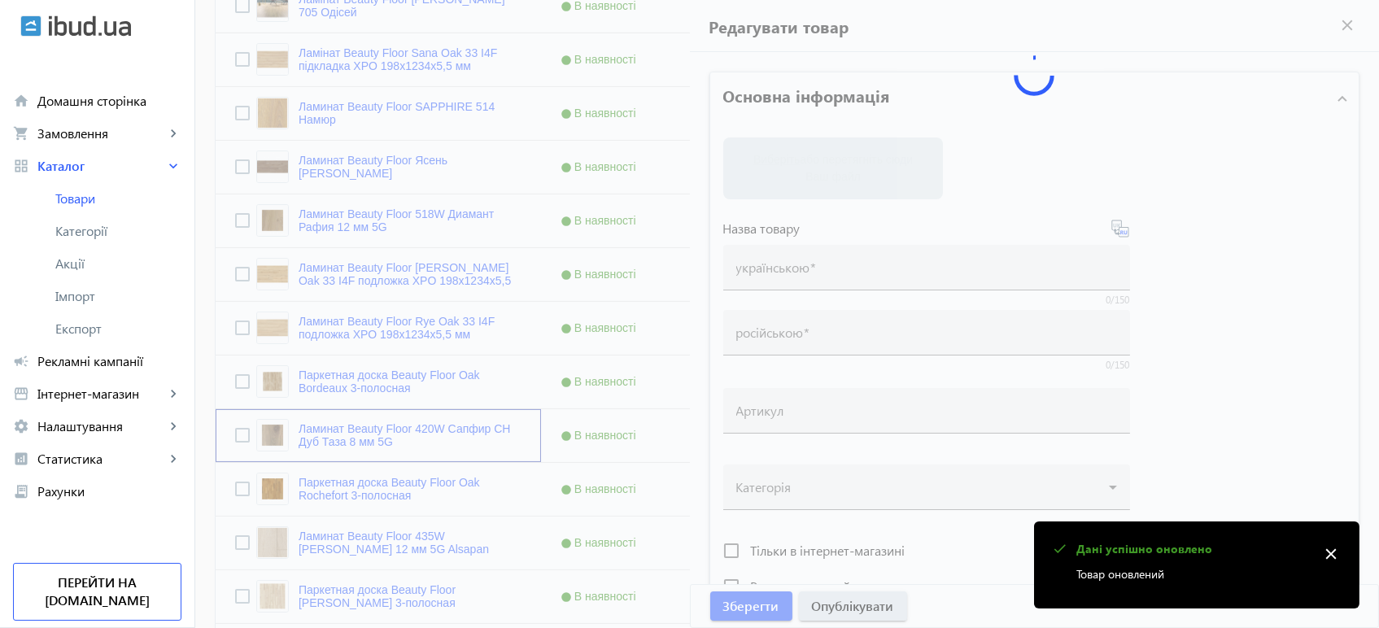
type input "напольное покрытие, покрытие на пол, покрытие для пола, ламинат, купить ламинат…"
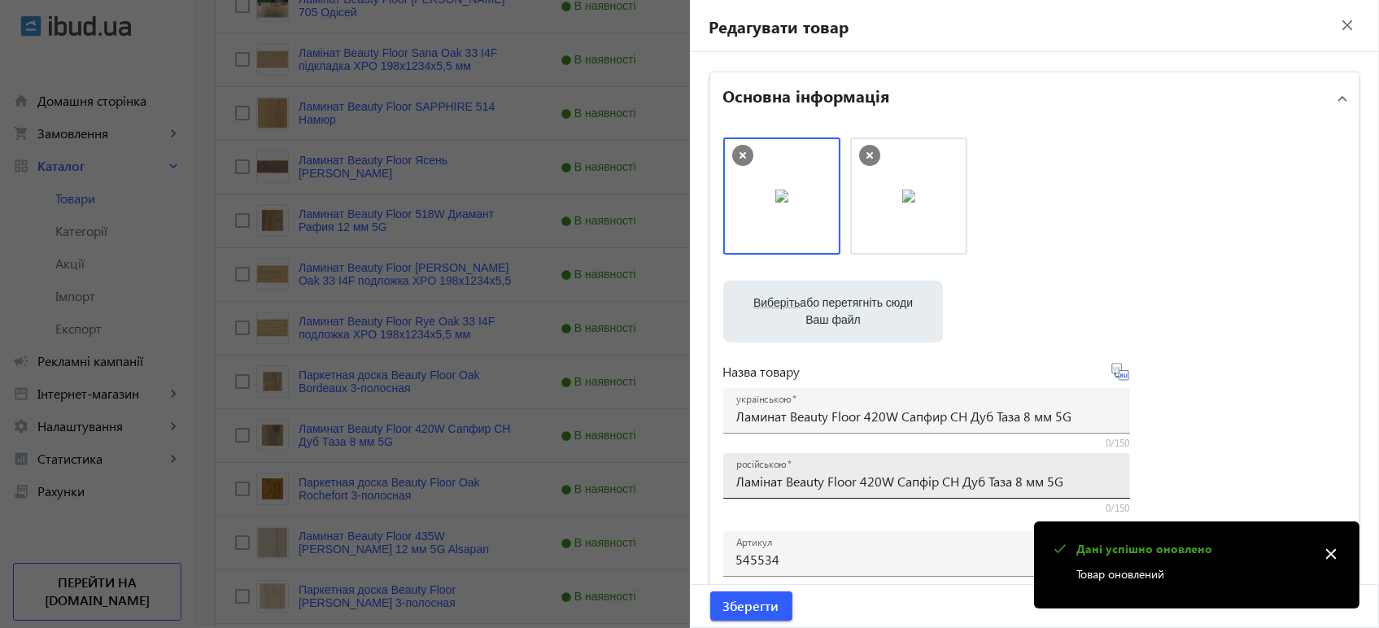
click at [755, 484] on input "Ламінат Beauty Floor 420W Сапфір CH Дуб Таза 8 мм 5G" at bounding box center [926, 481] width 381 height 17
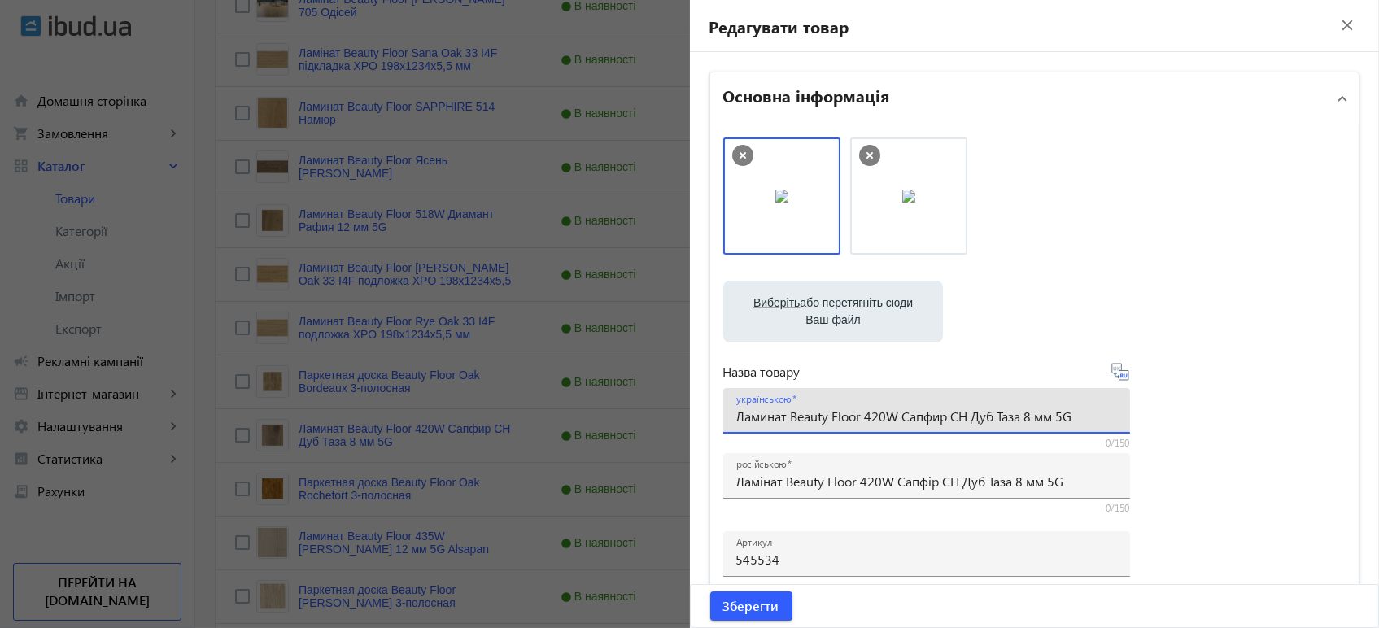
click at [784, 414] on input "Ламинат Beauty Floor 420W Сапфир CH Дуб Таза 8 мм 5G" at bounding box center [926, 415] width 381 height 17
paste input "інат Beauty Floor 420W Сапфі"
type input "Ламінат Beauty Floor 420W Сапфір CH Дуб Таза 8 мм 5G"
click at [1119, 373] on icon at bounding box center [1120, 372] width 20 height 20
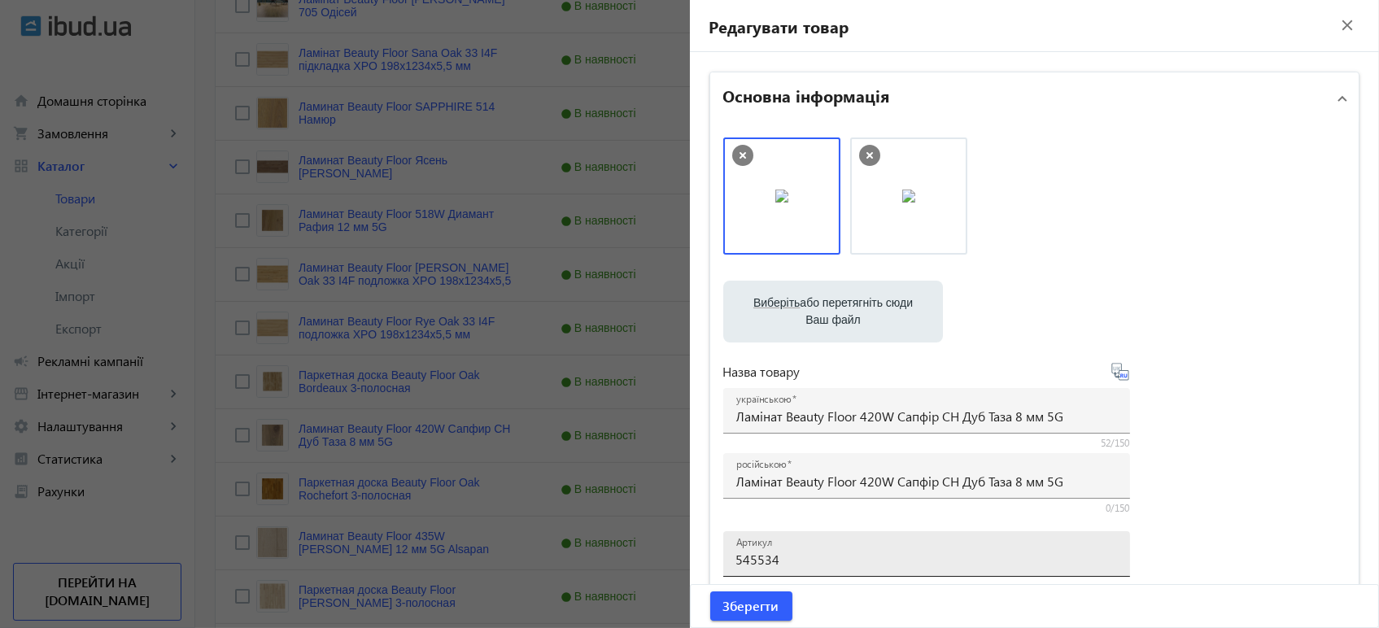
type input "Ламинат Beauty Floor 420W Сапфир CH Дуб Таза 8 мм 5G"
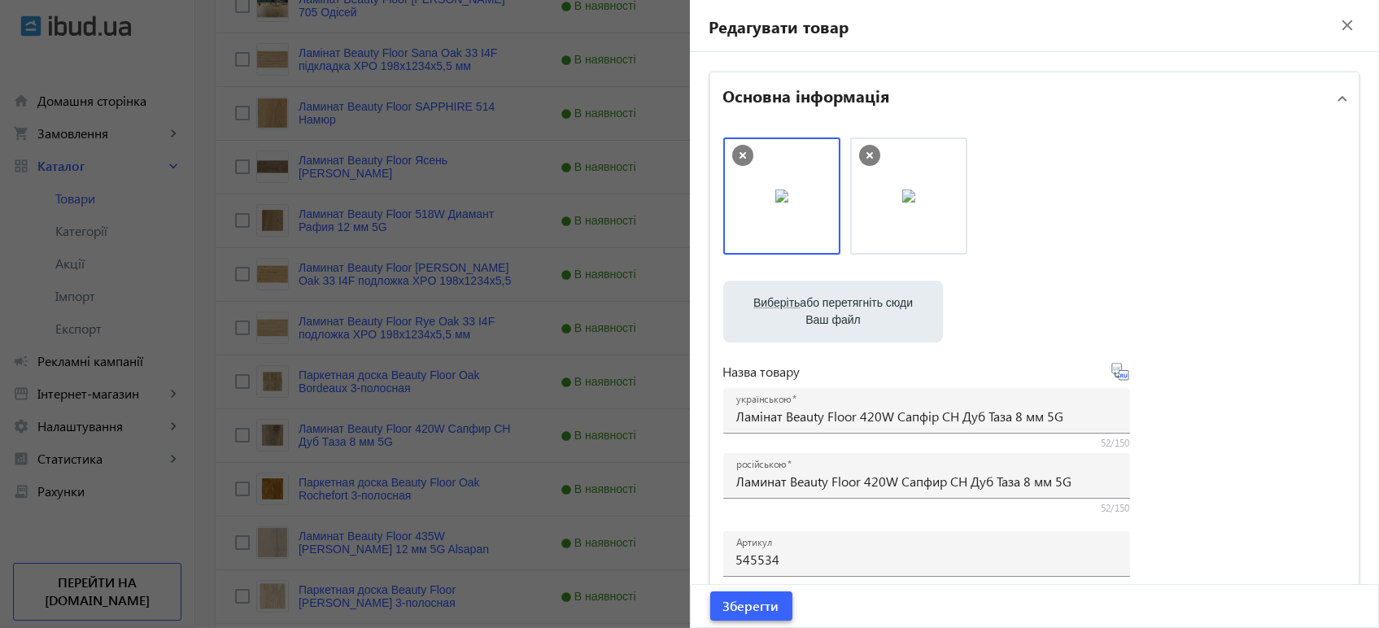
click at [734, 612] on span "Зберегти" at bounding box center [751, 606] width 56 height 18
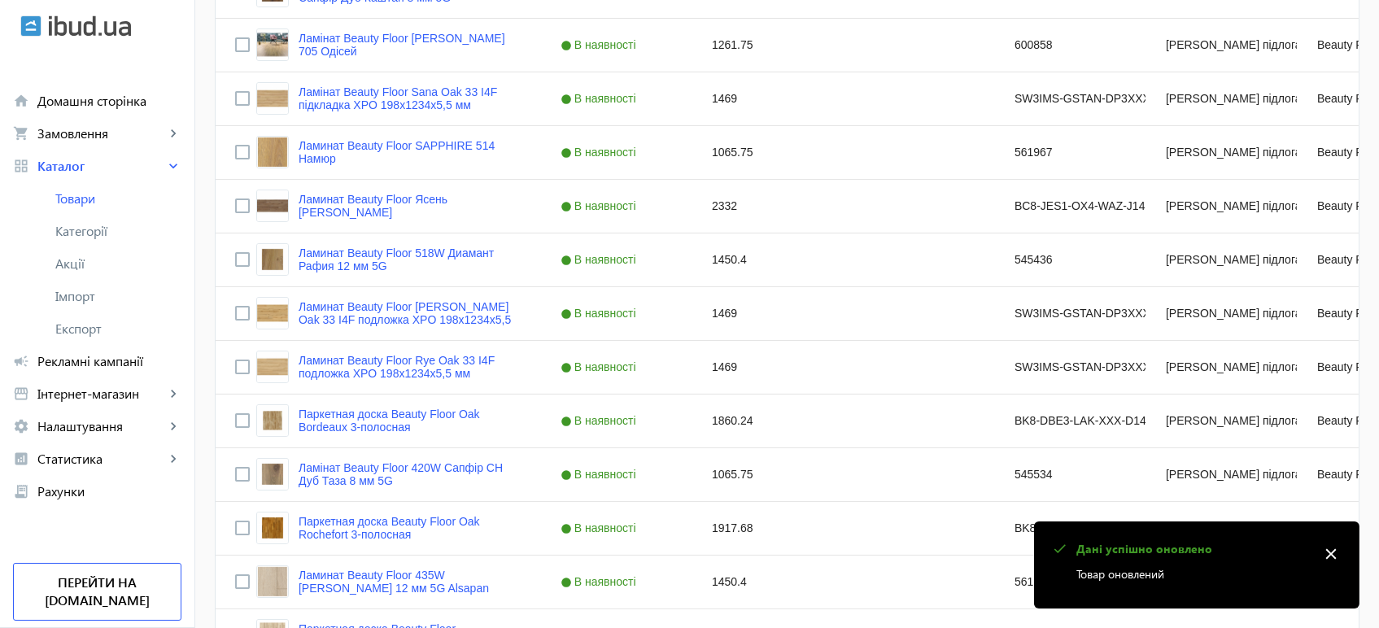
scroll to position [632, 0]
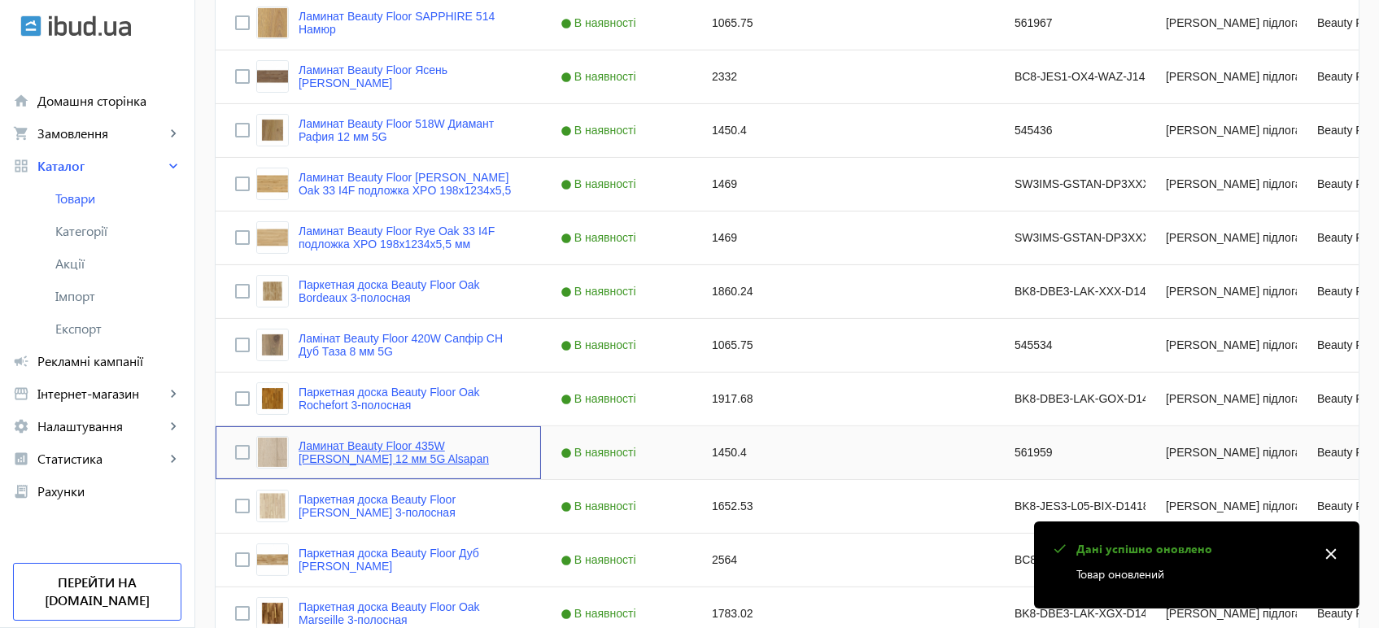
click at [330, 462] on link "Ламинат Beauty Floor 435W Диамант Джефферсон 12 мм 5G Alsapan" at bounding box center [409, 452] width 223 height 26
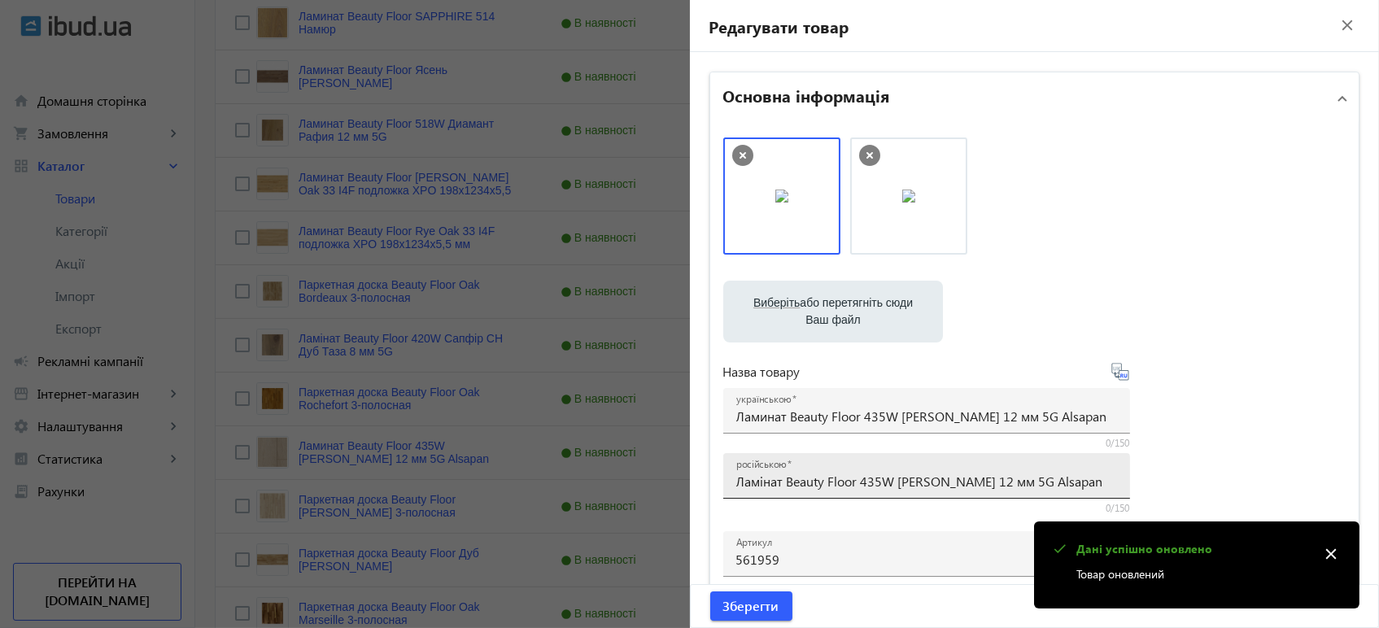
click at [808, 476] on input "Ламінат Beauty Floor 435W [PERSON_NAME] 12 мм 5G Alsapan" at bounding box center [926, 481] width 381 height 17
click at [845, 438] on div at bounding box center [926, 440] width 407 height 15
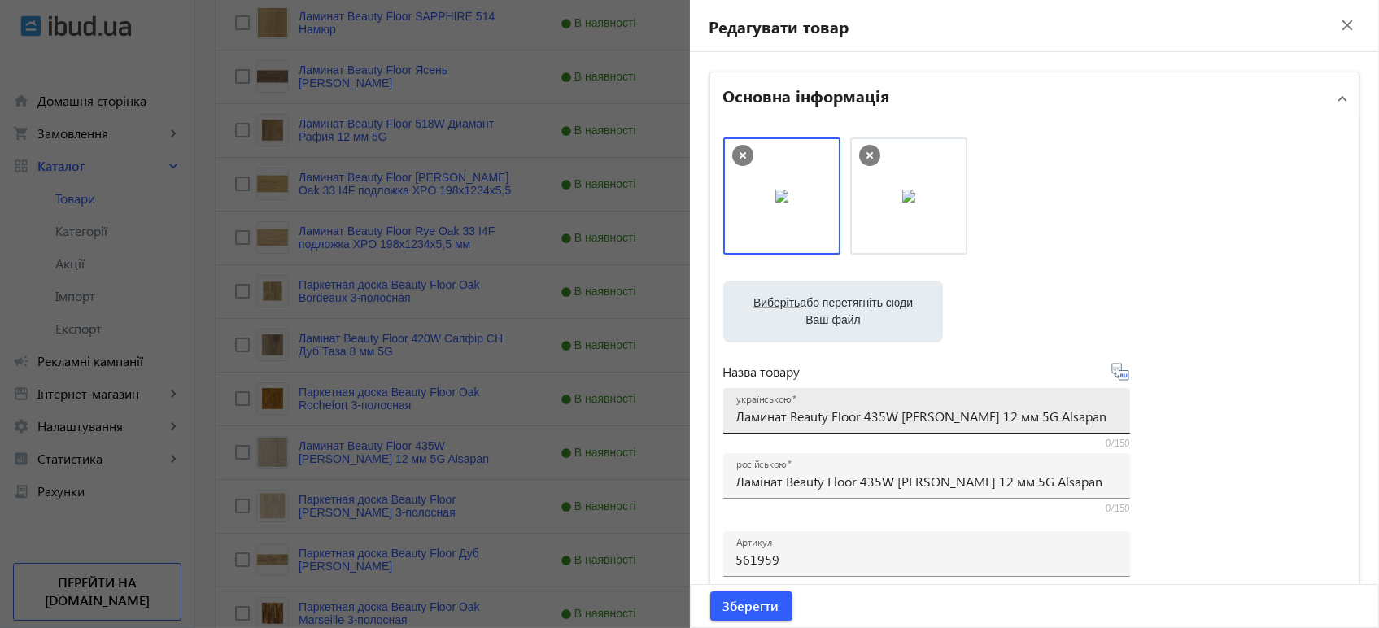
click at [846, 414] on input "Ламинат Beauty Floor 435W Диамант Джефферсон 12 мм 5G Alsapan" at bounding box center [926, 415] width 381 height 17
paste input "інат Beauty Floor 435W Ді"
type input "Ламінат Beauty Floor 435W [PERSON_NAME] 12 мм 5G Alsapan"
click at [755, 603] on span "Зберегти" at bounding box center [751, 606] width 56 height 18
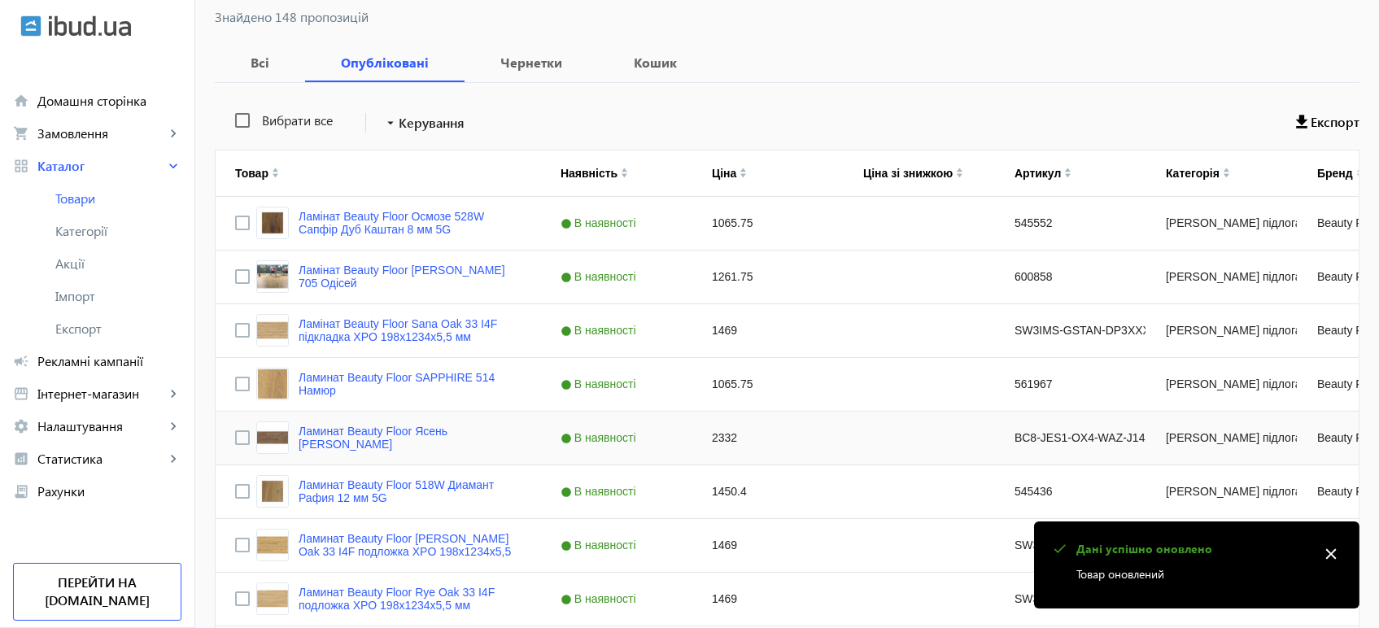
scroll to position [769, 0]
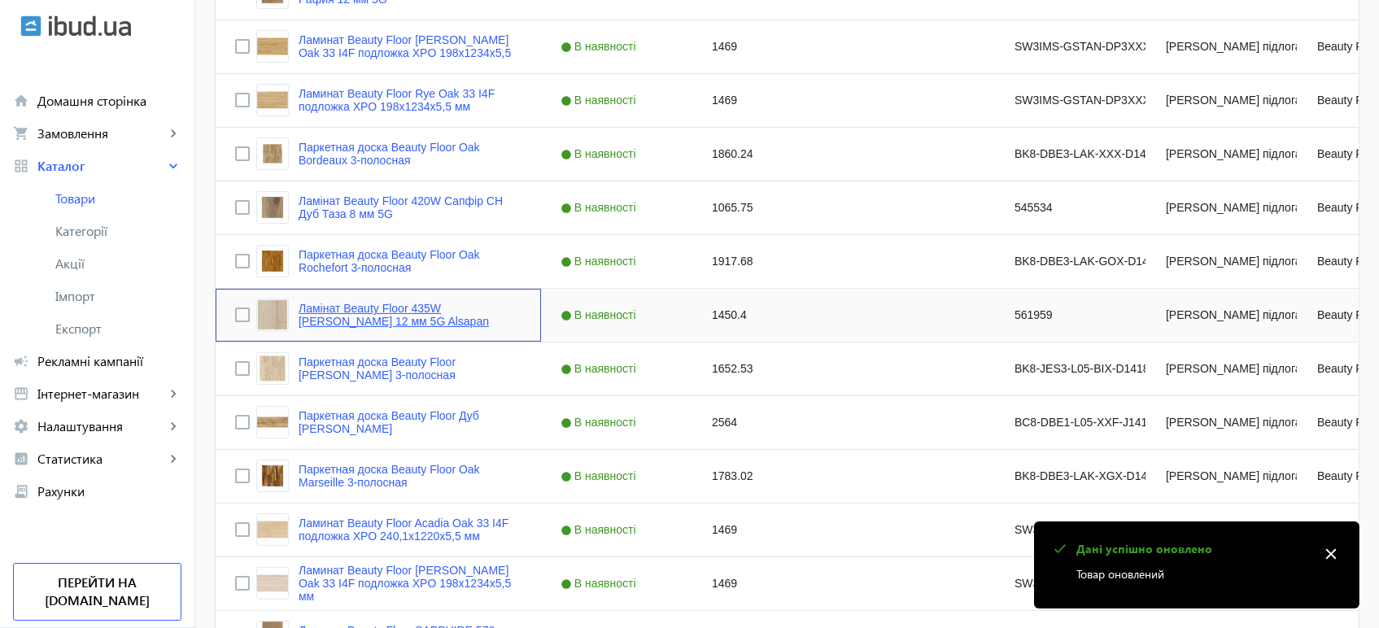
click at [385, 316] on link "Ламінат Beauty Floor 435W [PERSON_NAME] 12 мм 5G Alsapan" at bounding box center [409, 315] width 223 height 26
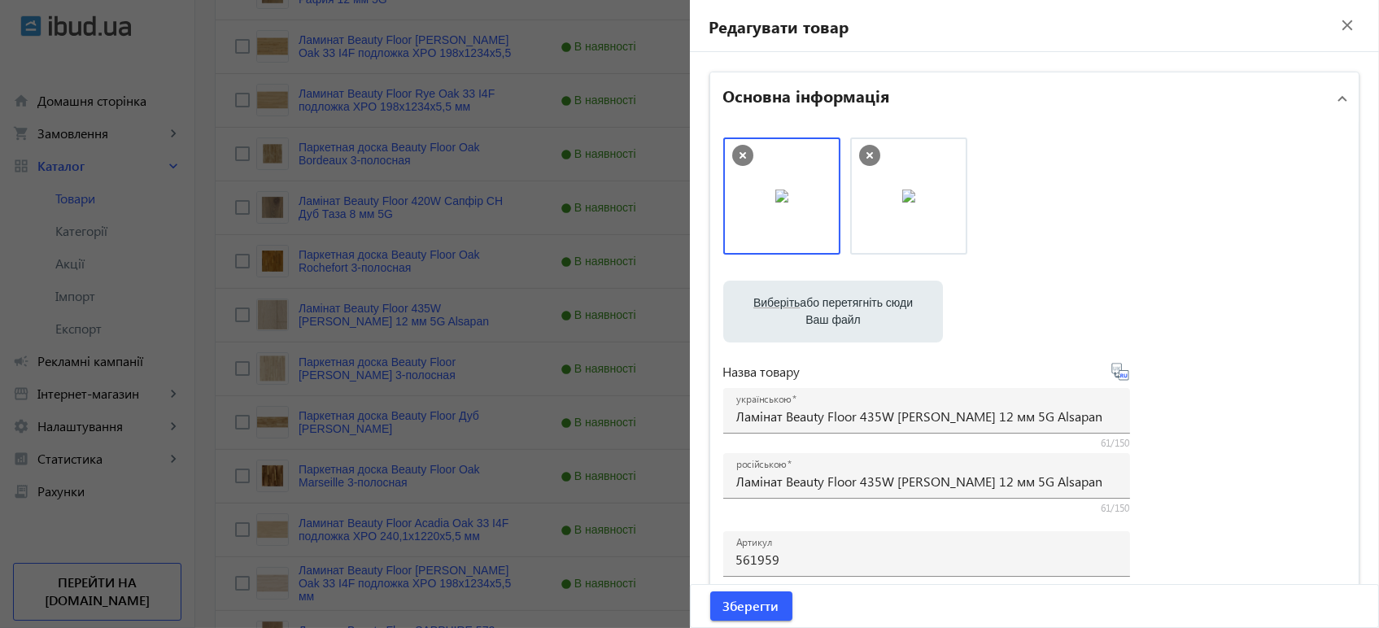
click at [1114, 369] on icon at bounding box center [1120, 372] width 20 height 20
type input "Ламинат Beauty Floor 435W Бриллиант Джефферсон 12 мм 5G Alsapan"
click at [747, 610] on span "Зберегти" at bounding box center [751, 606] width 56 height 18
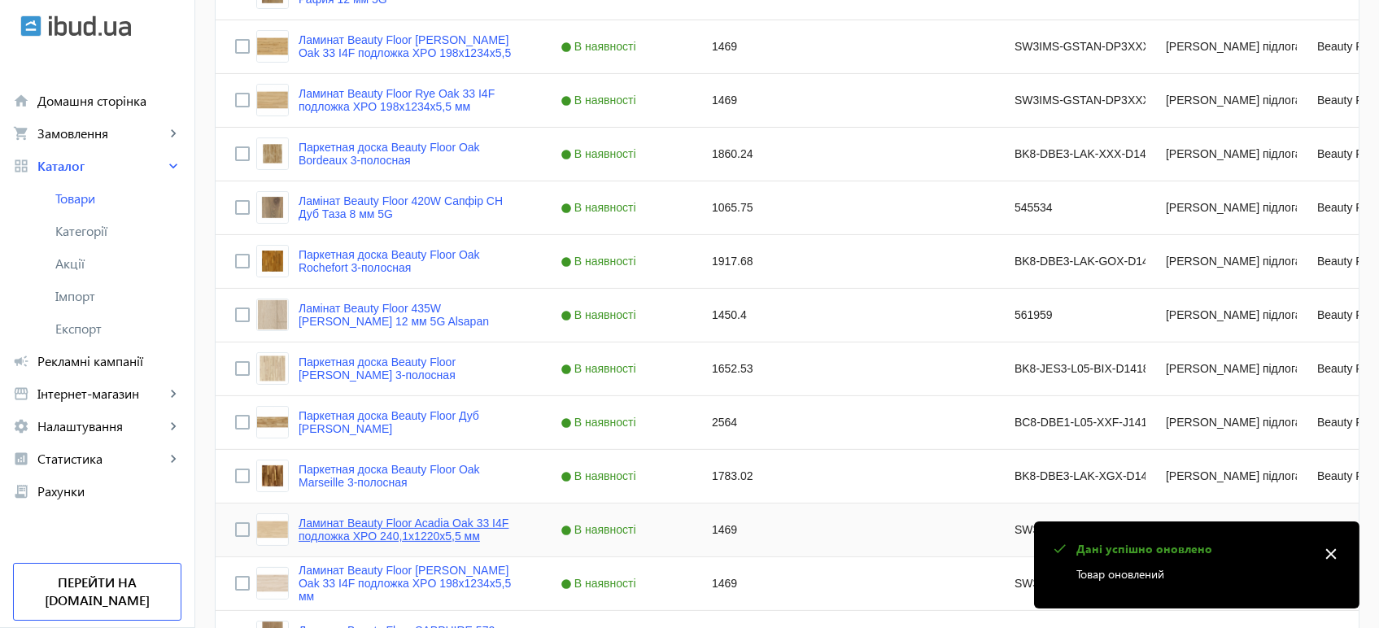
click at [366, 532] on link "Ламинат Beauty Floor Acadia Oak 33 I4F подложка XPO 240,1x1220х5,5 мм" at bounding box center [409, 529] width 223 height 26
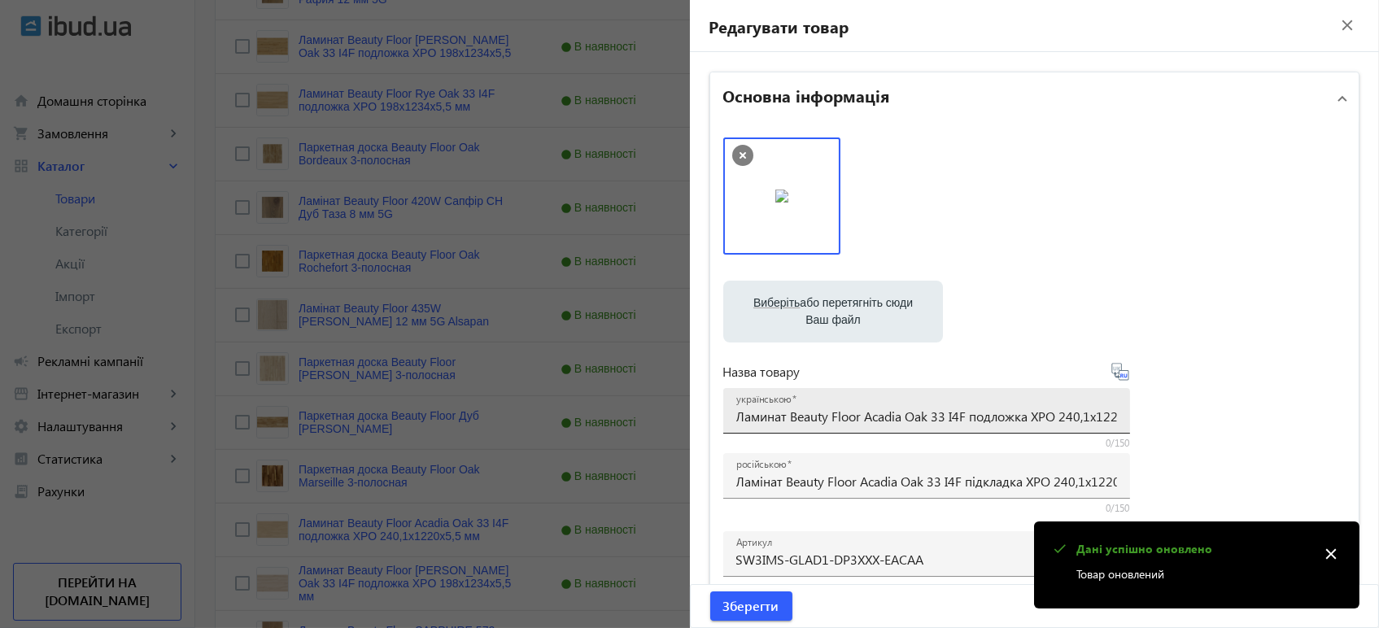
click at [826, 420] on input "Ламинат Beauty Floor Acadia Oak 33 I4F подложка XPO 240,1x1220х5,5 мм" at bounding box center [926, 415] width 381 height 17
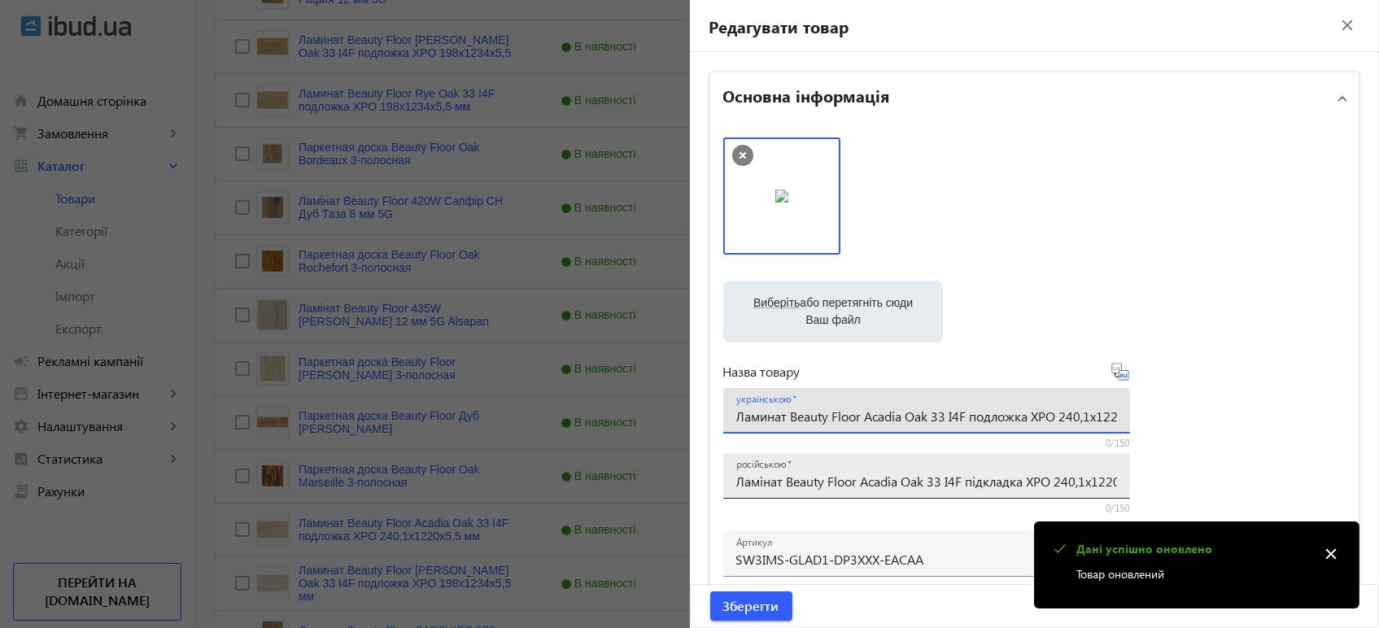
click at [813, 486] on input "Ламінат Beauty Floor Acadia Oak 33 I4F підкладка XPO 240,1x1220х5,5 мм" at bounding box center [926, 481] width 381 height 17
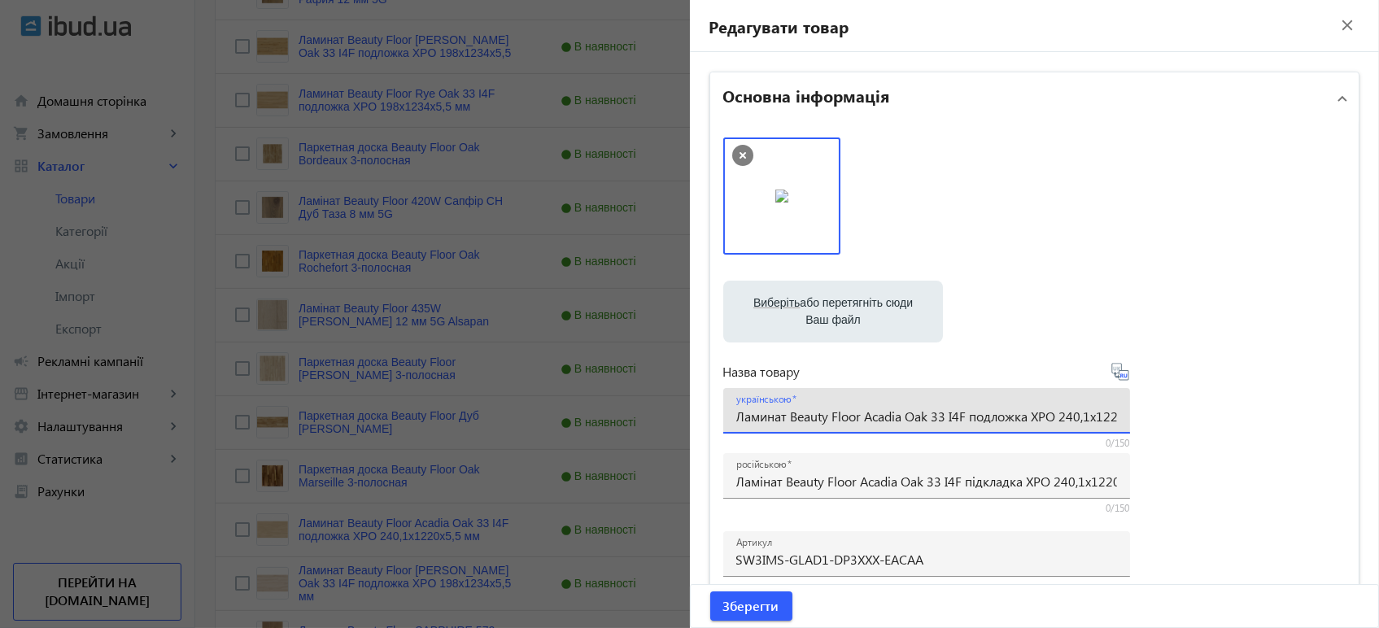
click at [859, 411] on input "Ламинат Beauty Floor Acadia Oak 33 I4F подложка XPO 240,1x1220х5,5 мм" at bounding box center [926, 415] width 381 height 17
paste input "інат Beauty Floor Acadia Oak 33 I4F підклад"
type input "Ламінат Beauty Floor Acadia Oak 33 I4F підкладка XPO 240,1x1220х5,5 мм"
click at [1123, 375] on icon at bounding box center [1124, 375] width 3 height 4
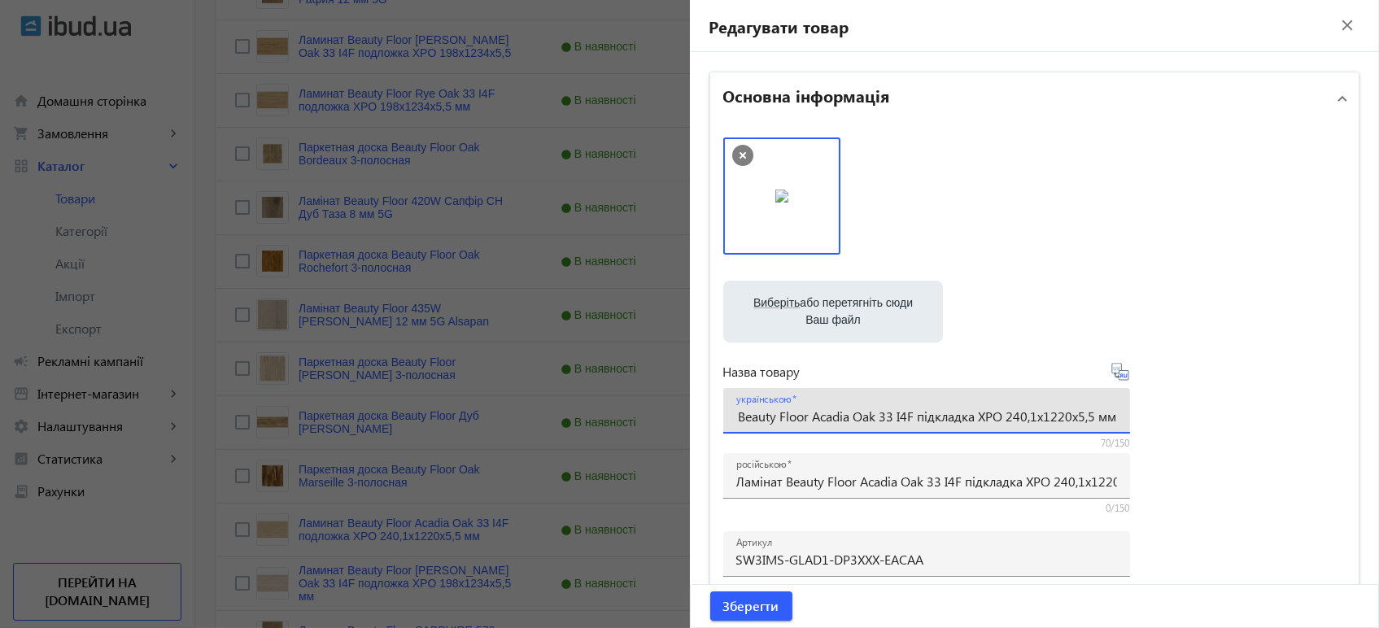
scroll to position [0, 0]
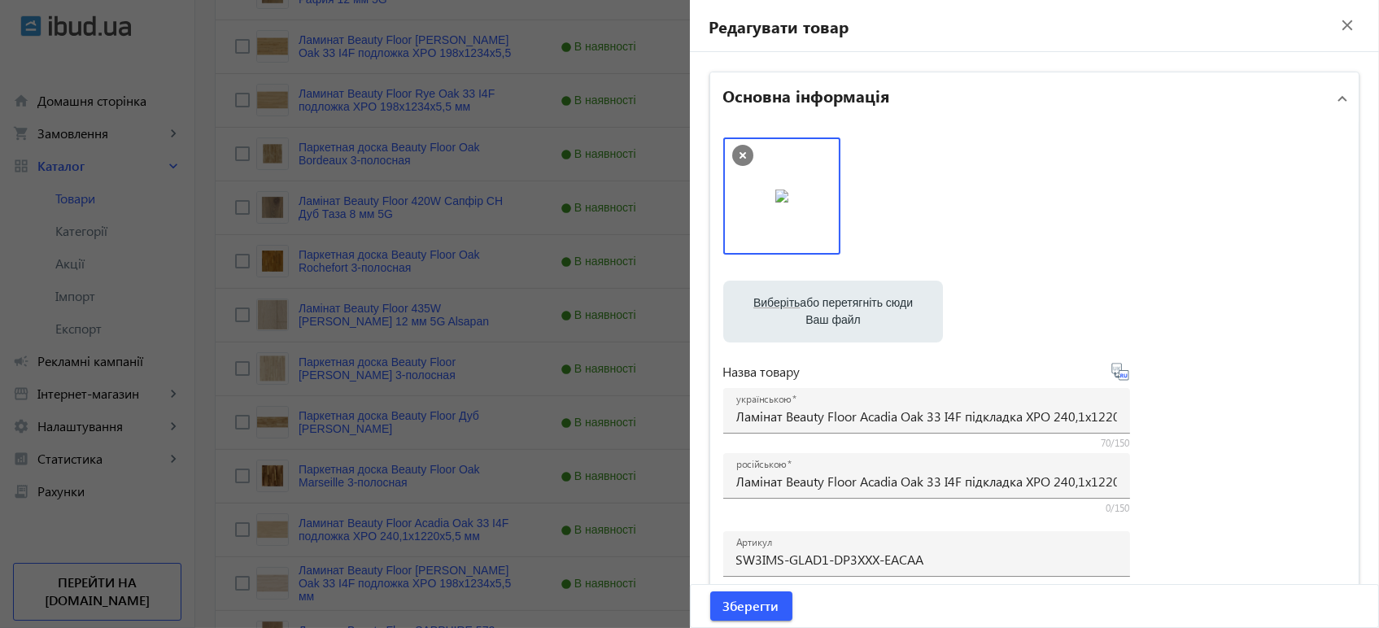
type input "Ламинат Beauty Floor Acadia Oak 33 I4F подкладка XPO 240,1x1220х5,5 мм"
click at [755, 615] on span "Зберегти" at bounding box center [751, 606] width 56 height 18
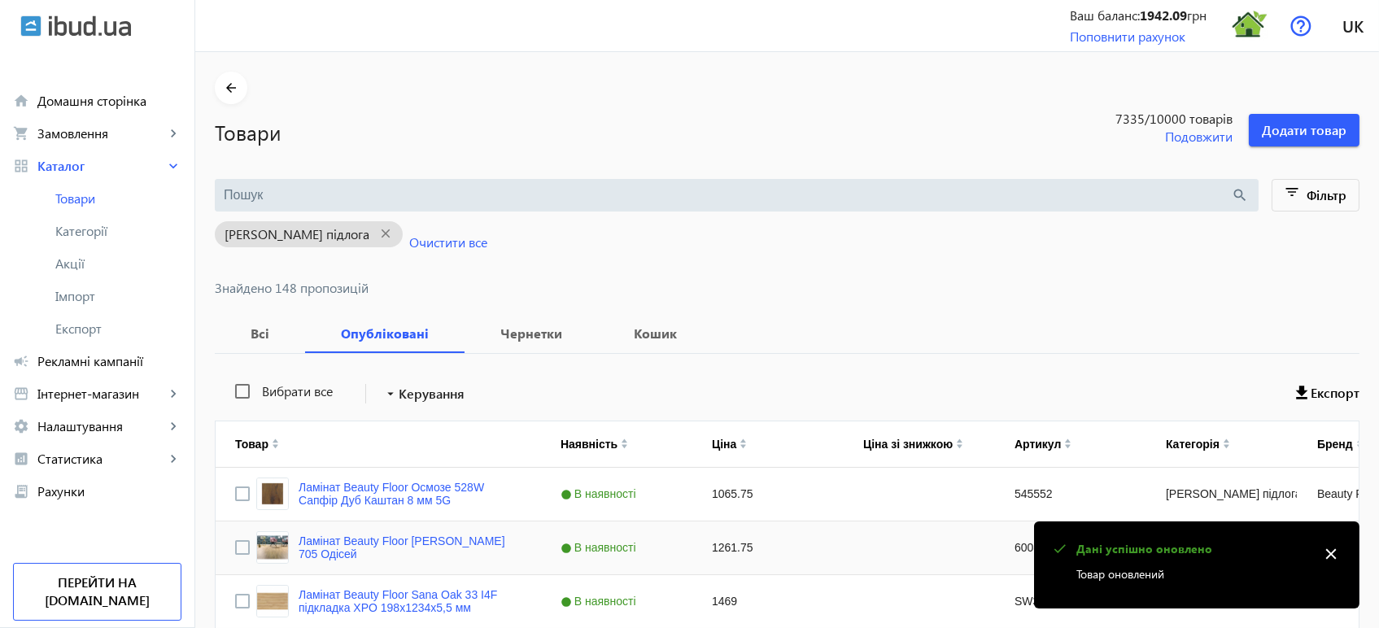
scroll to position [333, 0]
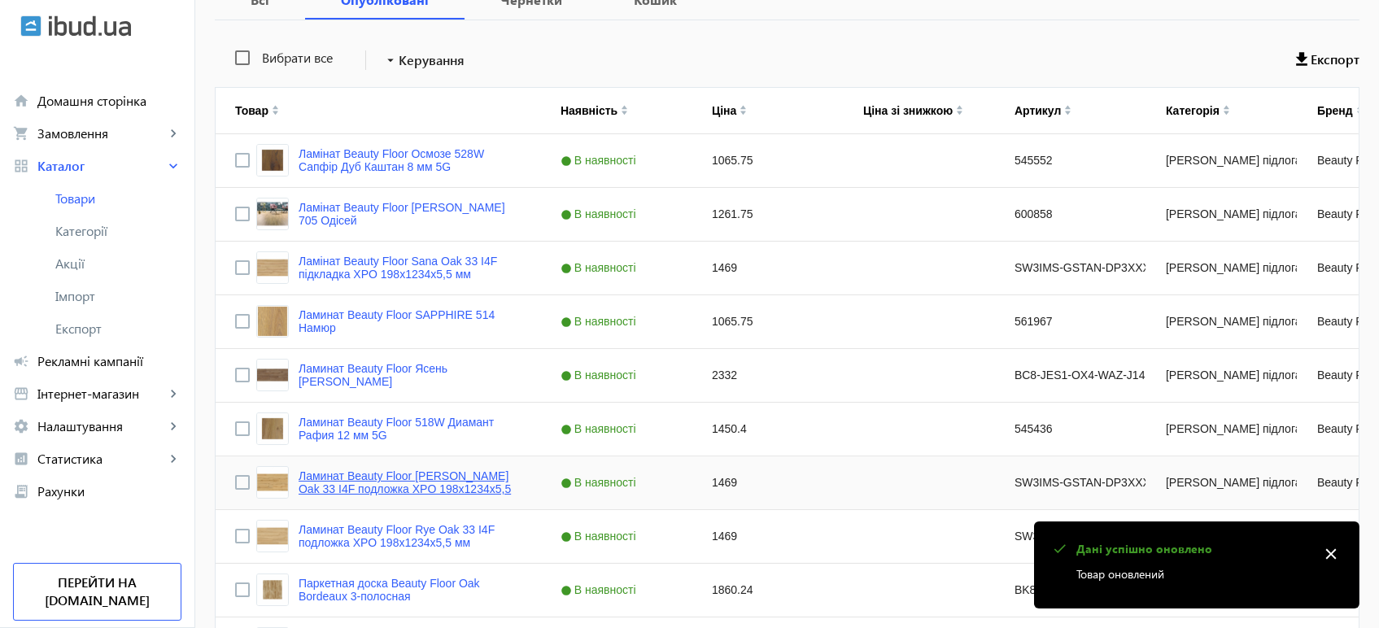
click at [372, 486] on link "Ламинат Beauty Floor Hazel Oak 33 I4F подложка XPO 198x1234х5,5" at bounding box center [409, 482] width 223 height 26
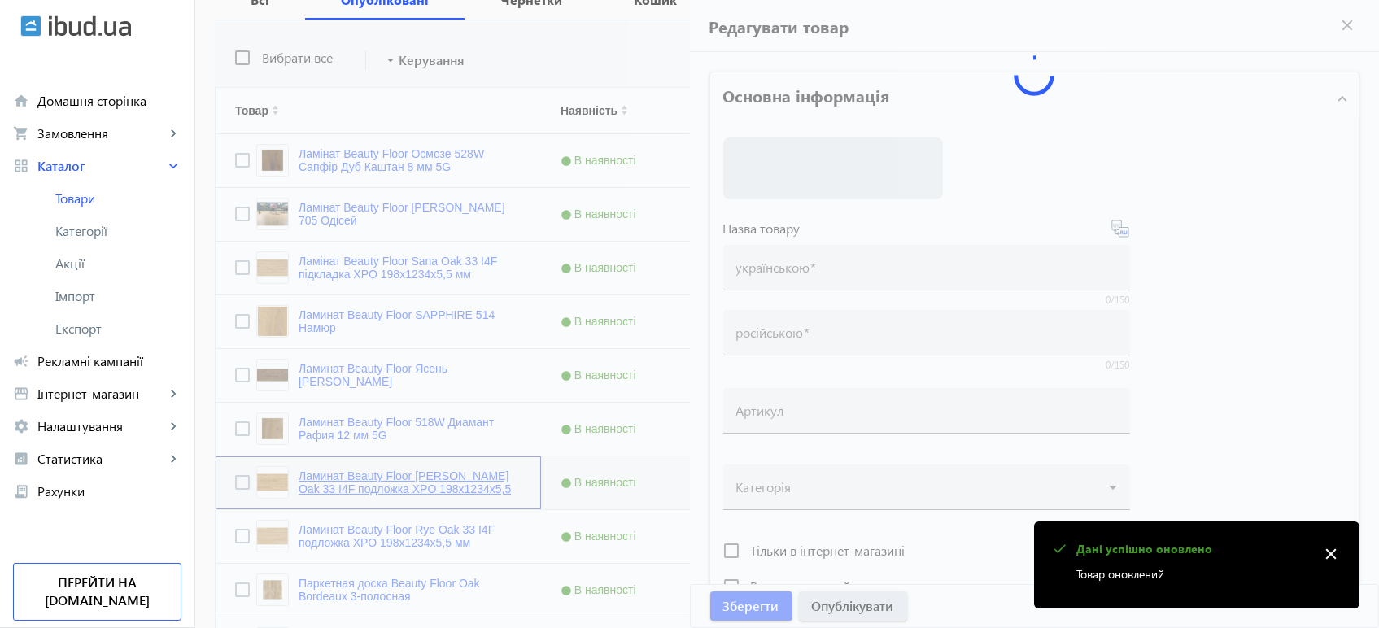
type input "Ламинат Beauty Floor Hazel Oak 33 I4F подложка XPO 198x1234х5,5"
type input "Ламінат Beauty Floor [PERSON_NAME] Oak 33 I4F підкладка XPO 198x1234х5,5"
type input "SW3IMS-GSTAN-DP3XXX-EHAZF"
type input "1469"
type input "1"
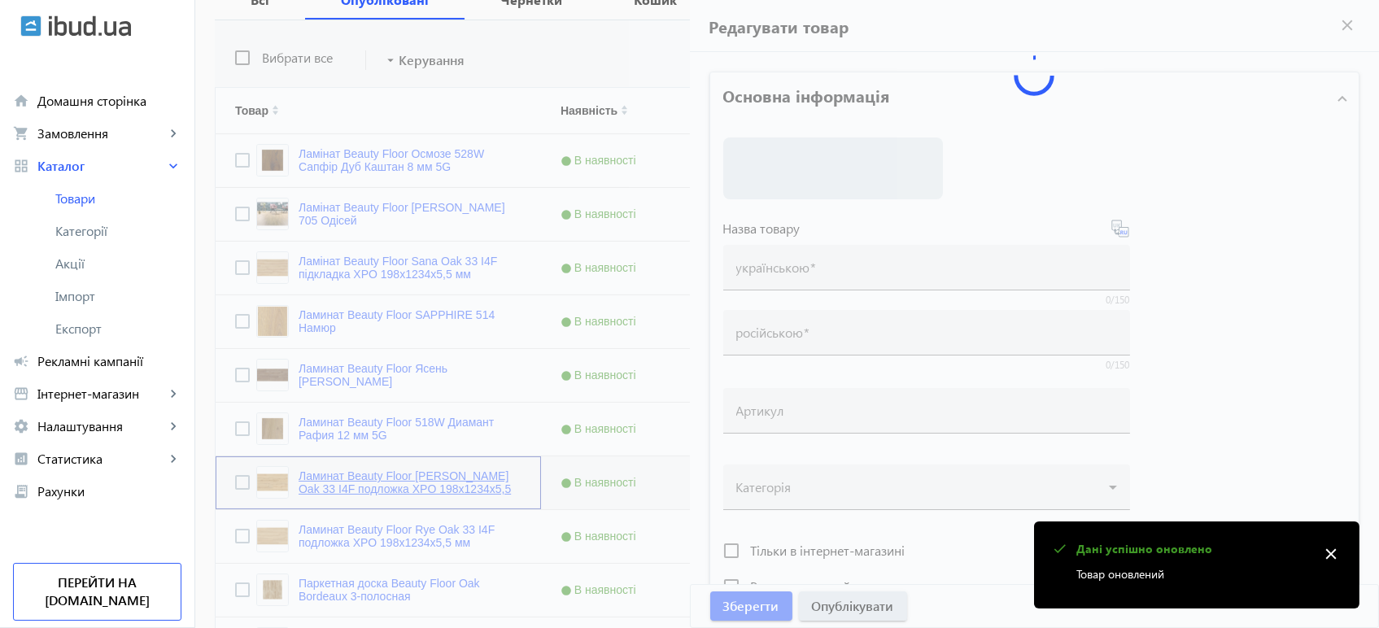
type input "Ламінат Beauty Floor [PERSON_NAME] Oak 33 I4F підкладка XPO 198x1234х5,5"
type input "Ламинат Beauty Floor Hazel Oak 33 I4F подложка XPO 198x1234х5,5"
type textarea "Ламінат Beauty Floor Hazel Oak 33 I4F підкладка XPO 198x1234х5,5 купити вигідно…"
type textarea "Ламинат Beauty Floor Hazel Oak 33 I4F подложка XPO 198x1234х5,5 купить выгодно …"
type input "підлогове покриття, покриття на підлогу, покриття для підлоги, ламінат, купити …"
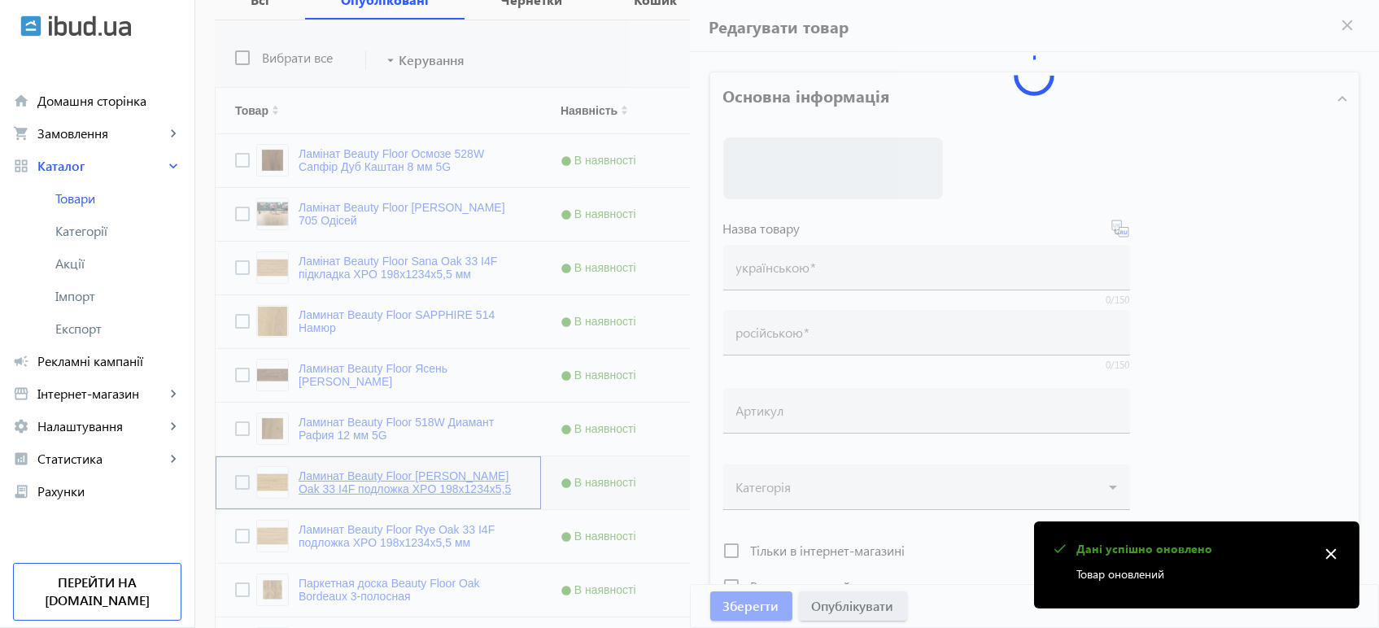
type input "напольное покрытие, покрытие на пол, покрытие для пола, ламинат, купить ламинат…"
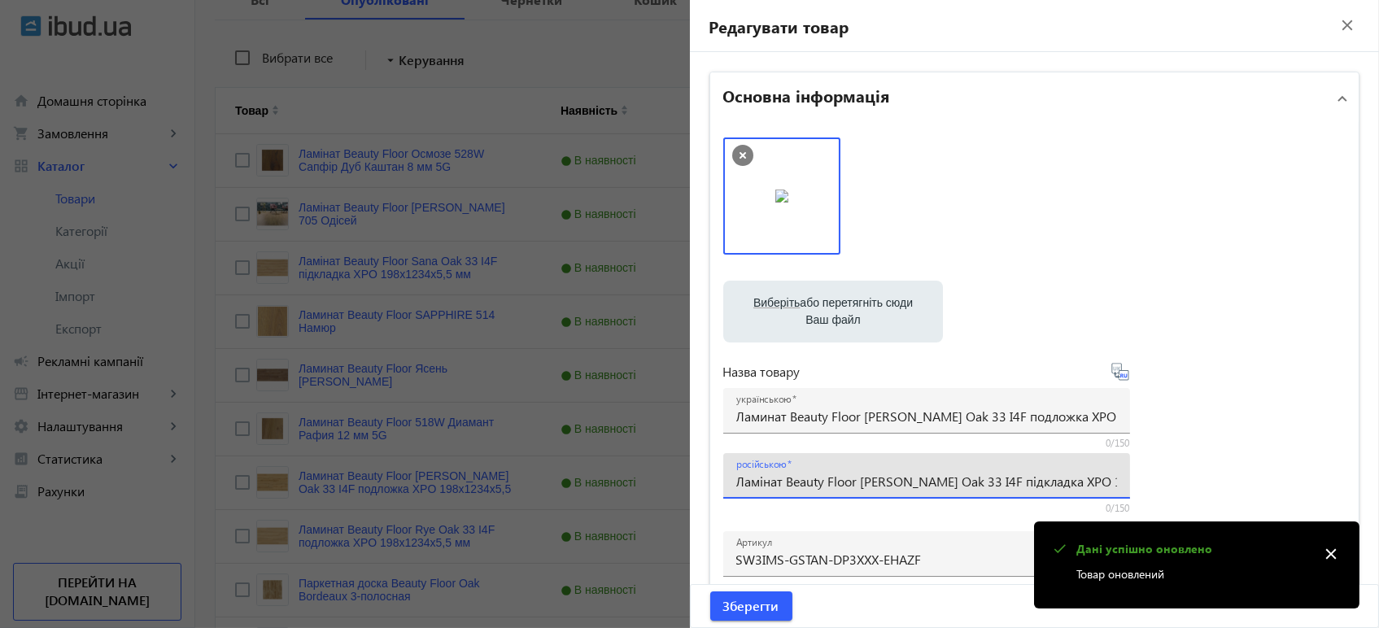
click at [782, 488] on input "Ламінат Beauty Floor [PERSON_NAME] Oak 33 I4F підкладка XPO 198x1234х5,5" at bounding box center [926, 481] width 381 height 17
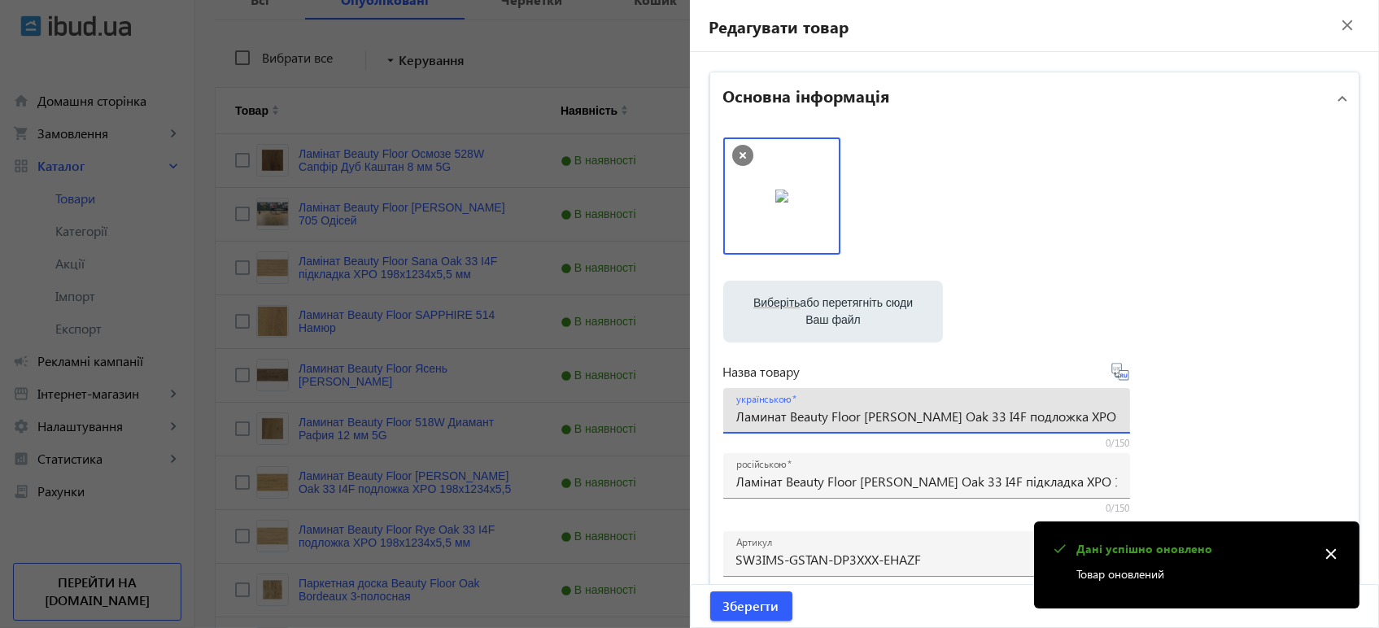
click at [803, 418] on input "Ламинат Beauty Floor Hazel Oak 33 I4F подложка XPO 198x1234х5,5" at bounding box center [926, 415] width 381 height 17
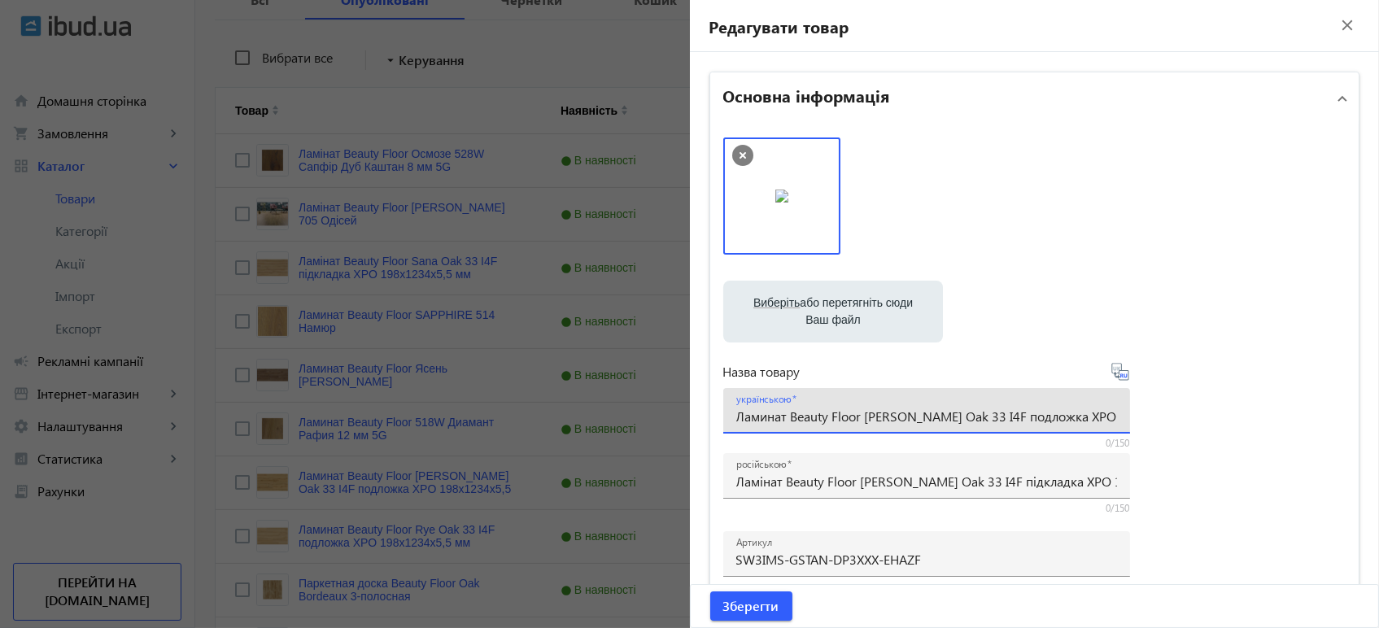
paste input "інат Beauty Floor Hazel Oak 33 I4F підклад"
type input "Ламінат Beauty Floor [PERSON_NAME] Oak 33 I4F підкладка XPO 198x1234х5,5"
click at [1119, 374] on icon at bounding box center [1120, 372] width 20 height 20
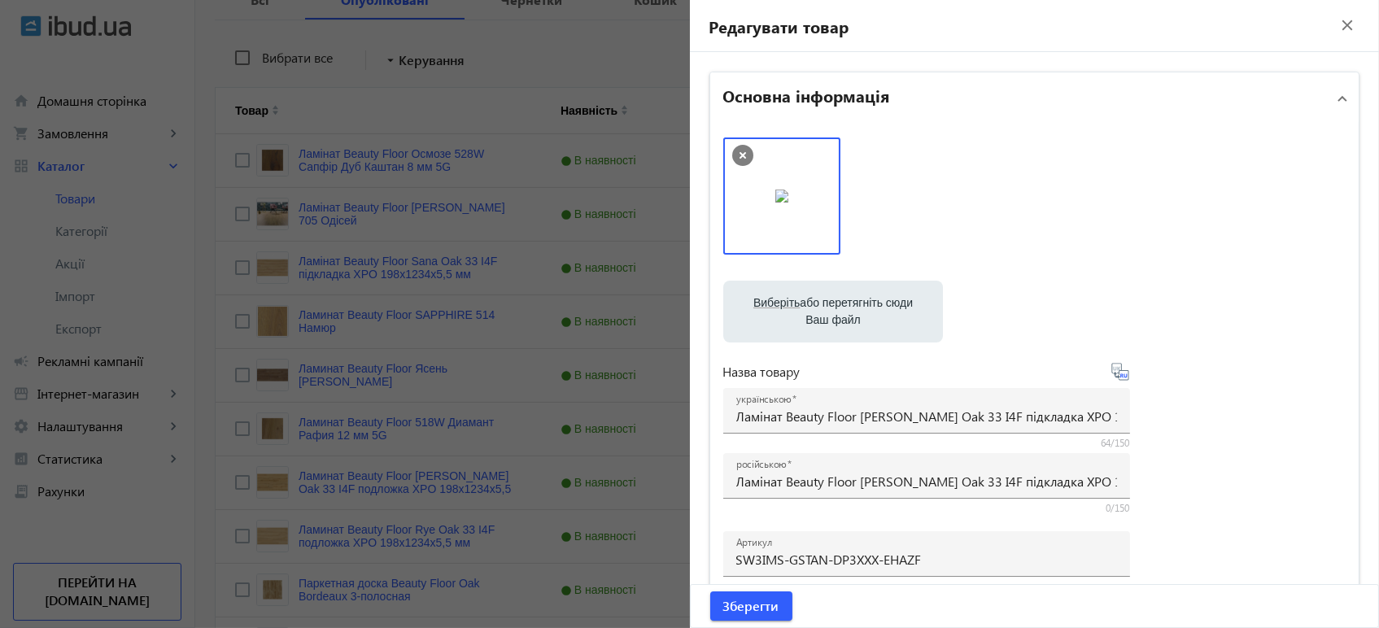
type input "Ламинат Beauty Floor Hazel Oak 33 I4F подкладка XPO 198x1234х5,5"
click at [757, 606] on span "Зберегти" at bounding box center [751, 606] width 56 height 18
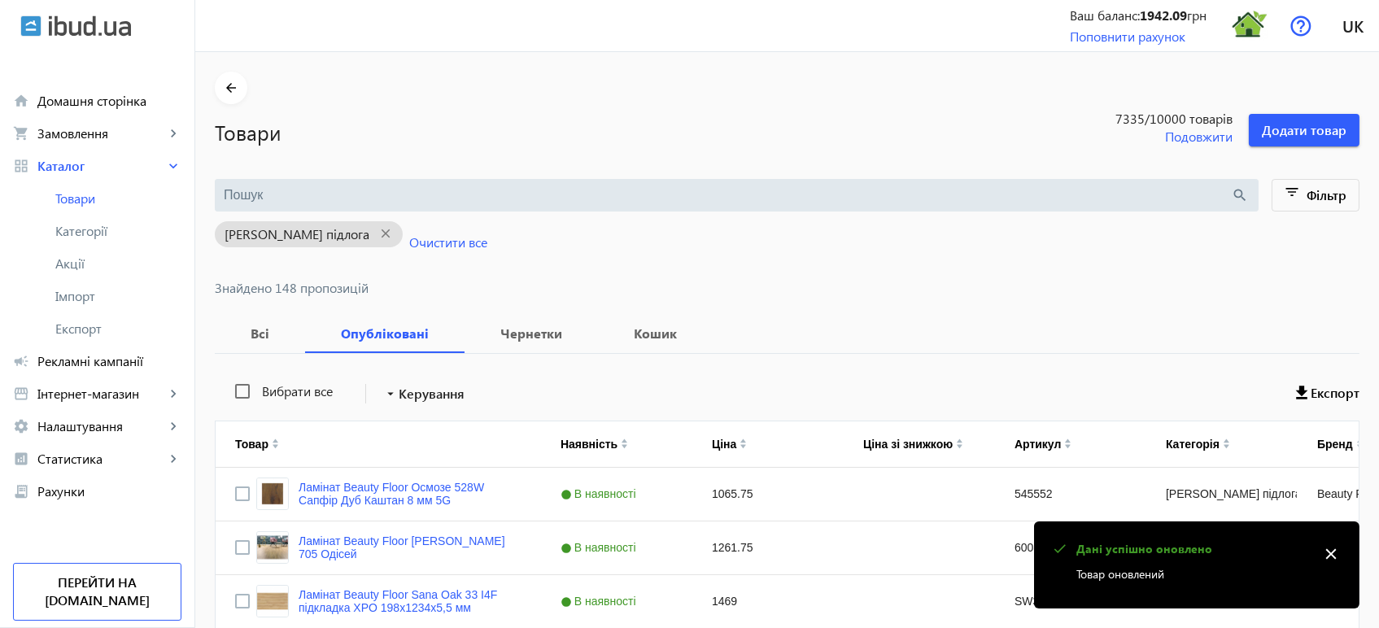
scroll to position [333, 0]
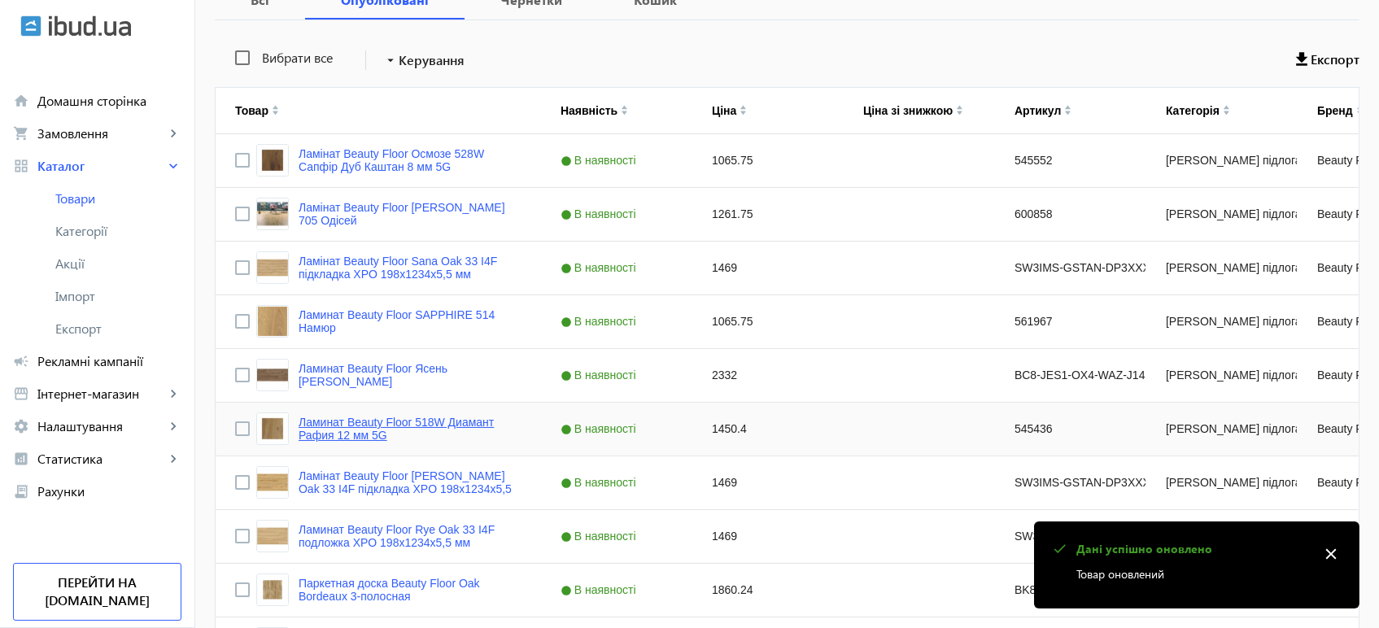
click at [319, 428] on link "Ламинат Beauty Floor 518W Диамант Рафия 12 мм 5G" at bounding box center [409, 429] width 223 height 26
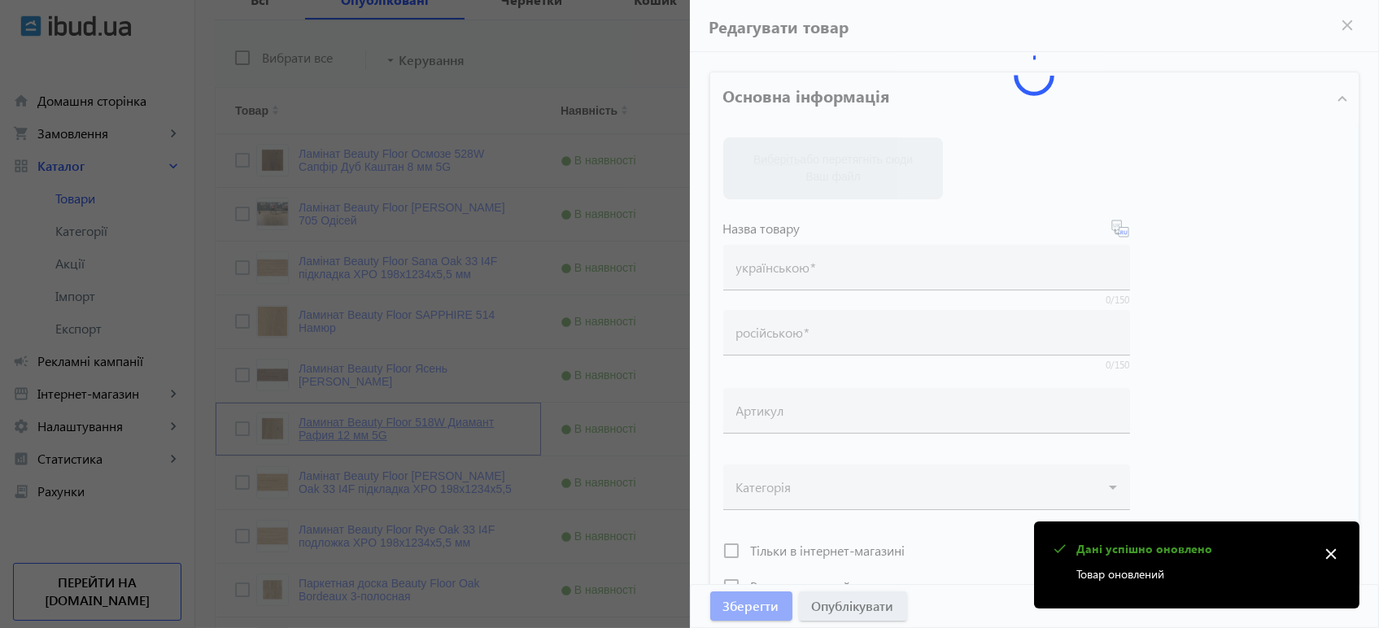
type input "Ламинат Beauty Floor 518W Диамант Рафия 12 мм 5G"
type input "Ламінат Beauty Floor 518W Діамант Рафія 12 мм 5G"
type input "545436"
type input "1450.4"
type input "1"
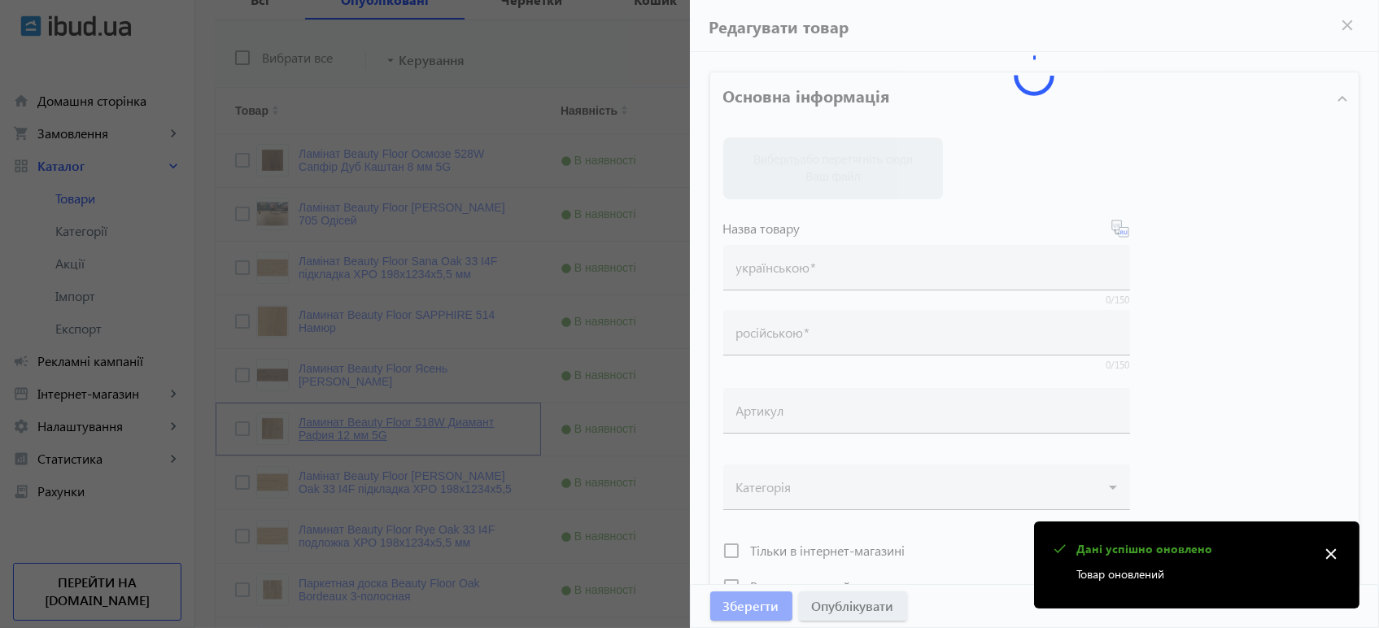
type input "Ламінат Beauty Floor 518W Діамант Рафія 12 мм 5G"
type input "Ламинат Beauty Floor 518W Диамант Рафия 12 мм 5G"
type textarea "Ламінат Beauty Floor 518W Діамант Рафія 12 мм 5G купити вигідно ✓ Великий вибір…"
type textarea "Ламинат Beauty Floor 518W Диамант Рафия 12 мм 5G купить выгодно ✓ Большой выбор…"
type input "підлогове покриття, покриття на підлогу, покриття для підлоги, ламінат, купити …"
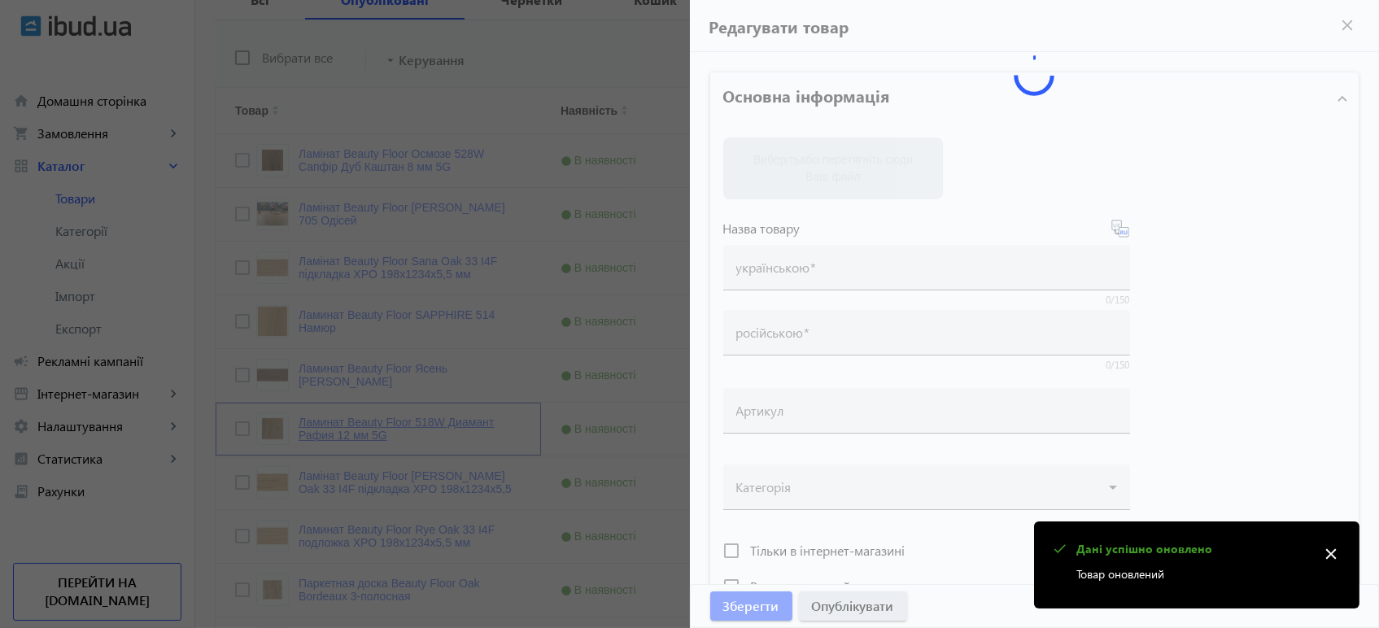
type input "напольное покрытие, покрытие на пол, покрытие для пола, ламинат, купить ламинат…"
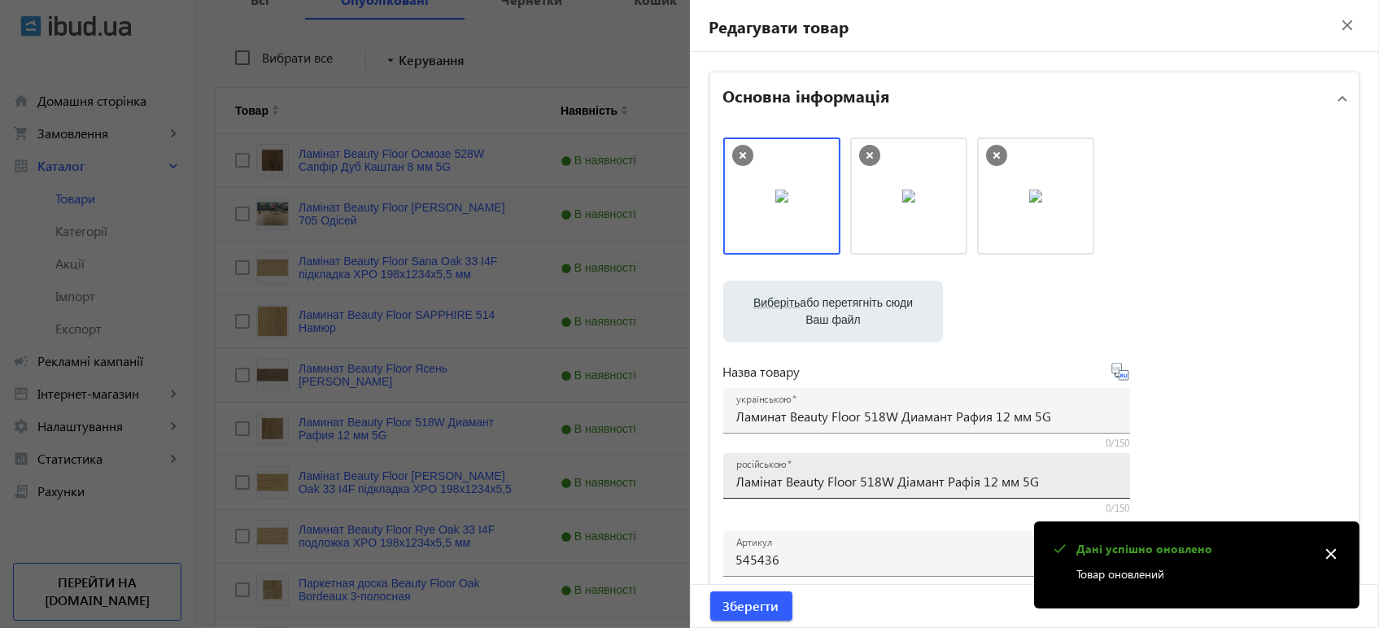
click at [799, 479] on input "Ламінат Beauty Floor 518W Діамант Рафія 12 мм 5G" at bounding box center [926, 481] width 381 height 17
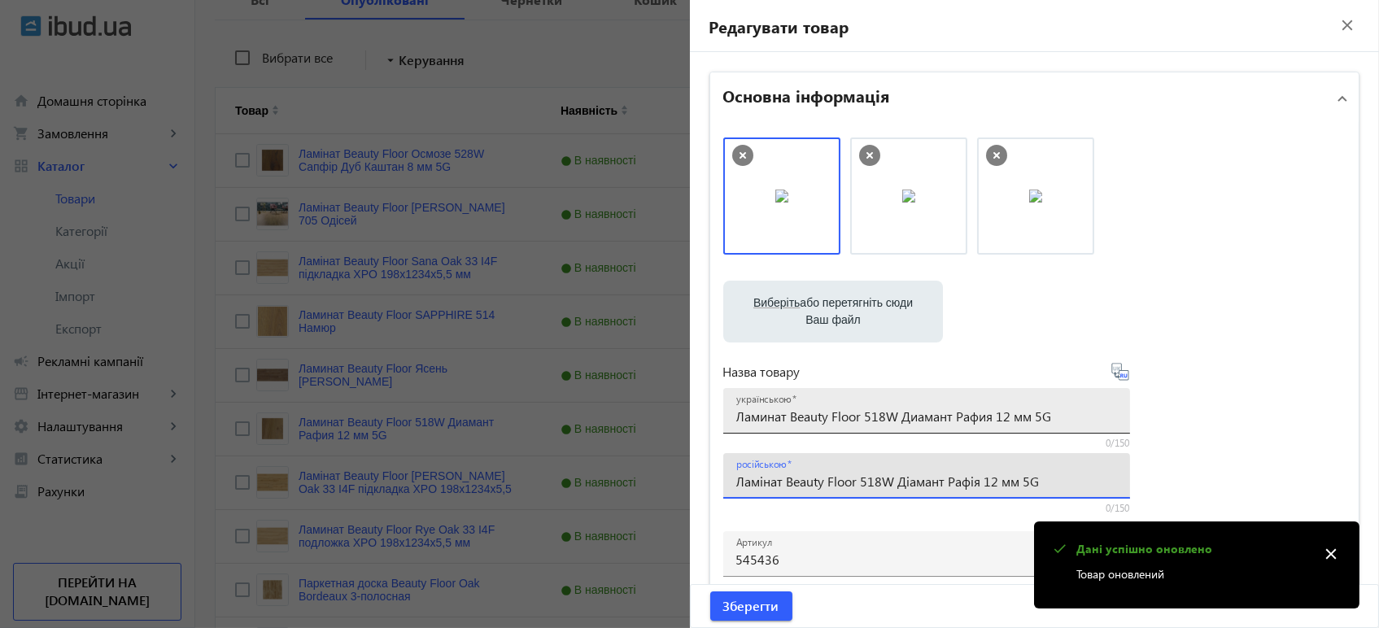
click at [839, 413] on input "Ламинат Beauty Floor 518W Диамант Рафия 12 мм 5G" at bounding box center [926, 415] width 381 height 17
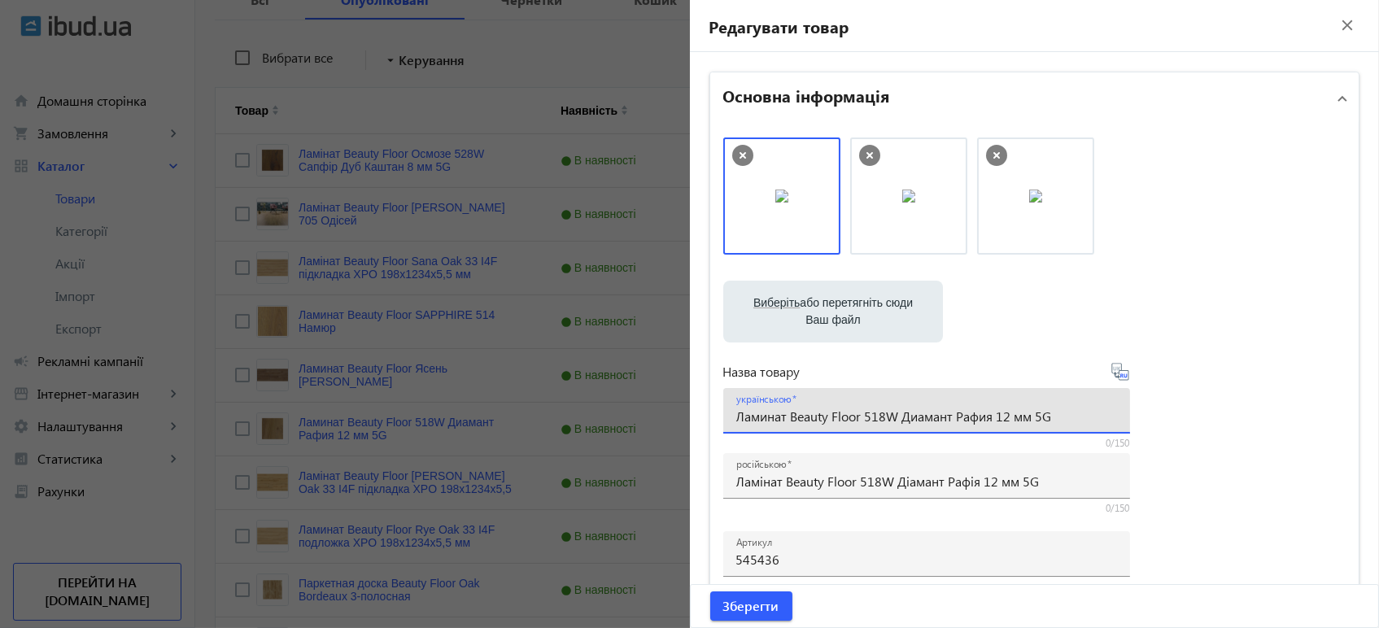
paste input "інат Beauty Floor 518W Діамант Рафі"
type input "Ламінат Beauty Floor 518W Діамант Рафія 12 мм 5G"
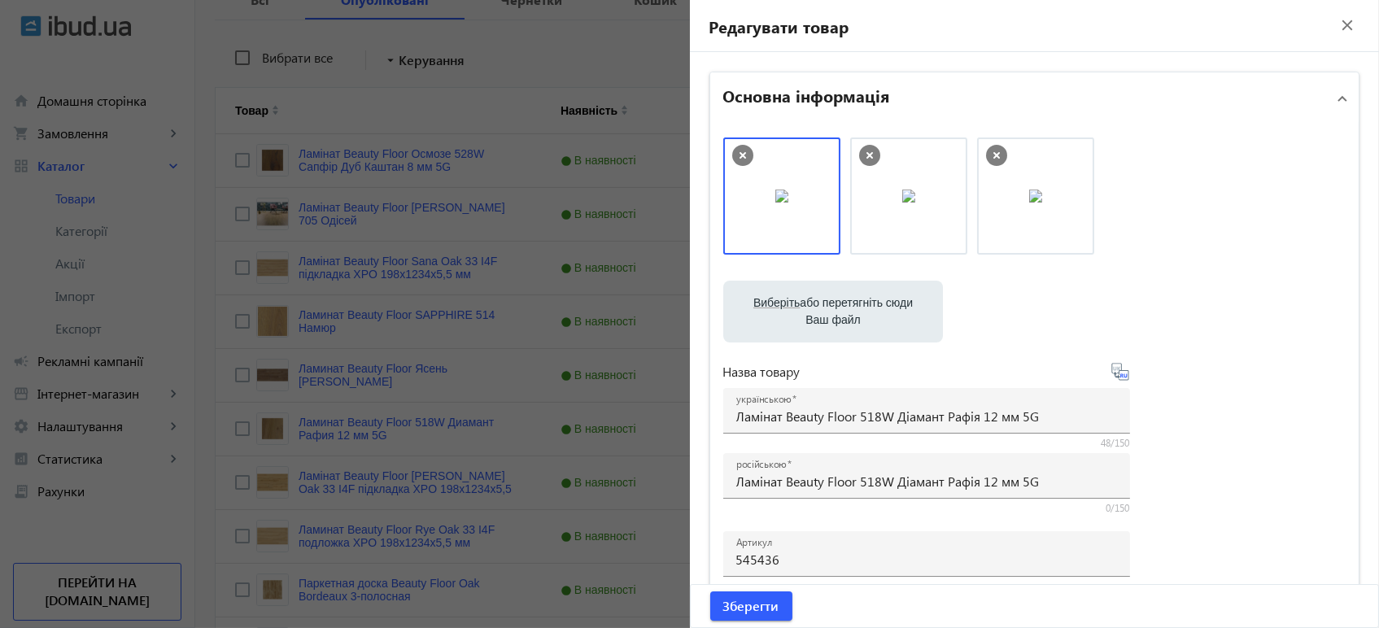
click at [1123, 377] on icon at bounding box center [1120, 372] width 20 height 20
type input "Ламинат Beauty Floor 518W Бриллиант Рафия 12 мм 5G"
click at [734, 612] on span "Зберегти" at bounding box center [751, 606] width 56 height 18
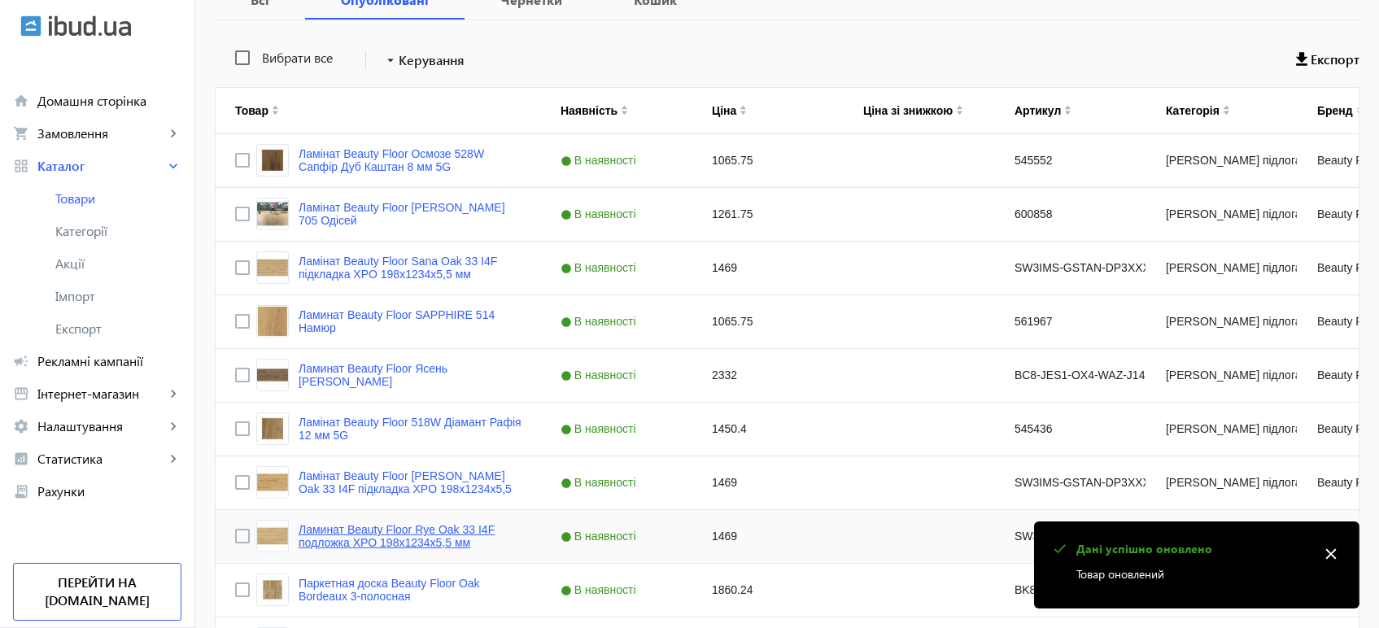
click at [388, 526] on link "Ламинат Beauty Floor Rye Oak 33 I4F подложка XPO 198x1234х5,5 мм" at bounding box center [409, 536] width 223 height 26
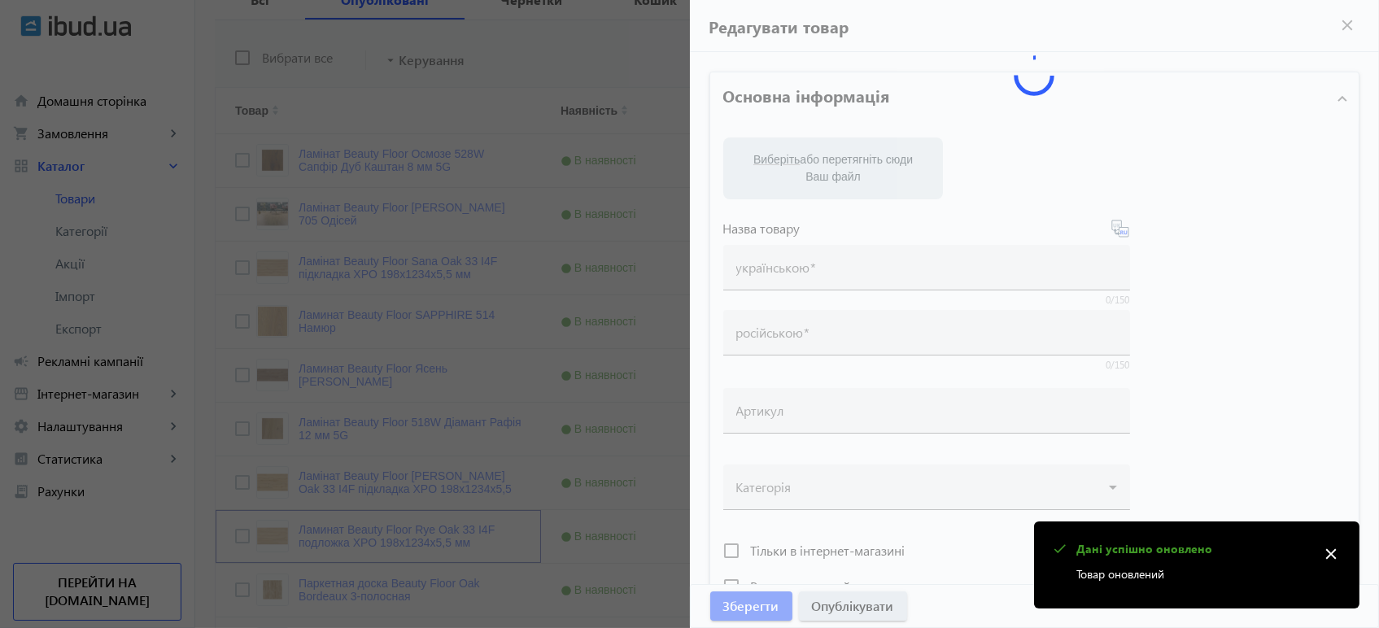
type input "Ламинат Beauty Floor Rye Oak 33 I4F подложка XPO 198x1234х5,5 мм"
type input "Ламінат Beauty Floor Rye Oak 33 I4F підкладка XPO 198x1234х5,5 мм"
type input "SW3IMS-GSTAN-DP3XXX-ERYEA"
type input "1469"
type input "1"
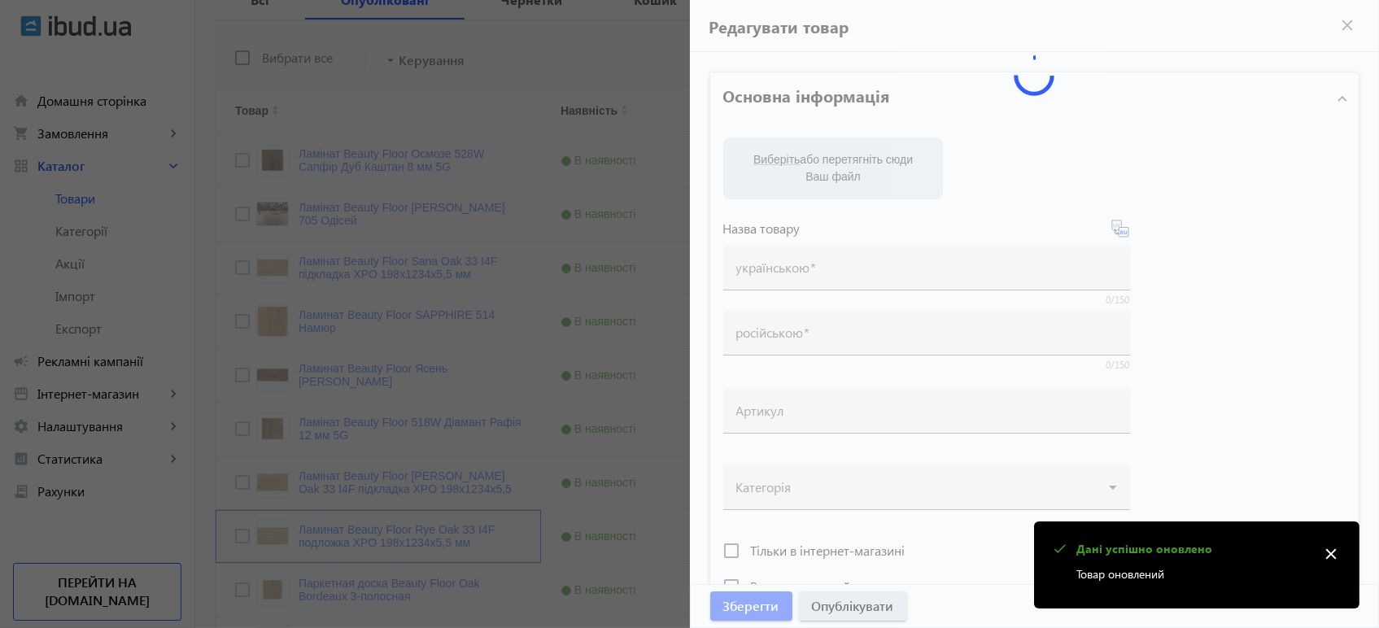
type input "Ламінат Beauty Floor Rye Oak 33 I4F підкладка XPO 198x1234х5,5 мм"
type input "Ламинат Beauty Floor Rye Oak 33 I4F подложка XPO 198x1234х5,5 мм"
type textarea "Ламінат Beauty Floor Rye Oak 33 I4F підкладка XPO 198x1234х5,5 мм купити вигідн…"
type textarea "Ламинат Beauty Floor Rye Oak 33 I4F подложка XPO 198x1234х5,5 мм купить выгодно…"
type input "підлогове покриття, покриття на підлогу, покриття для підлоги, ламінат, купити …"
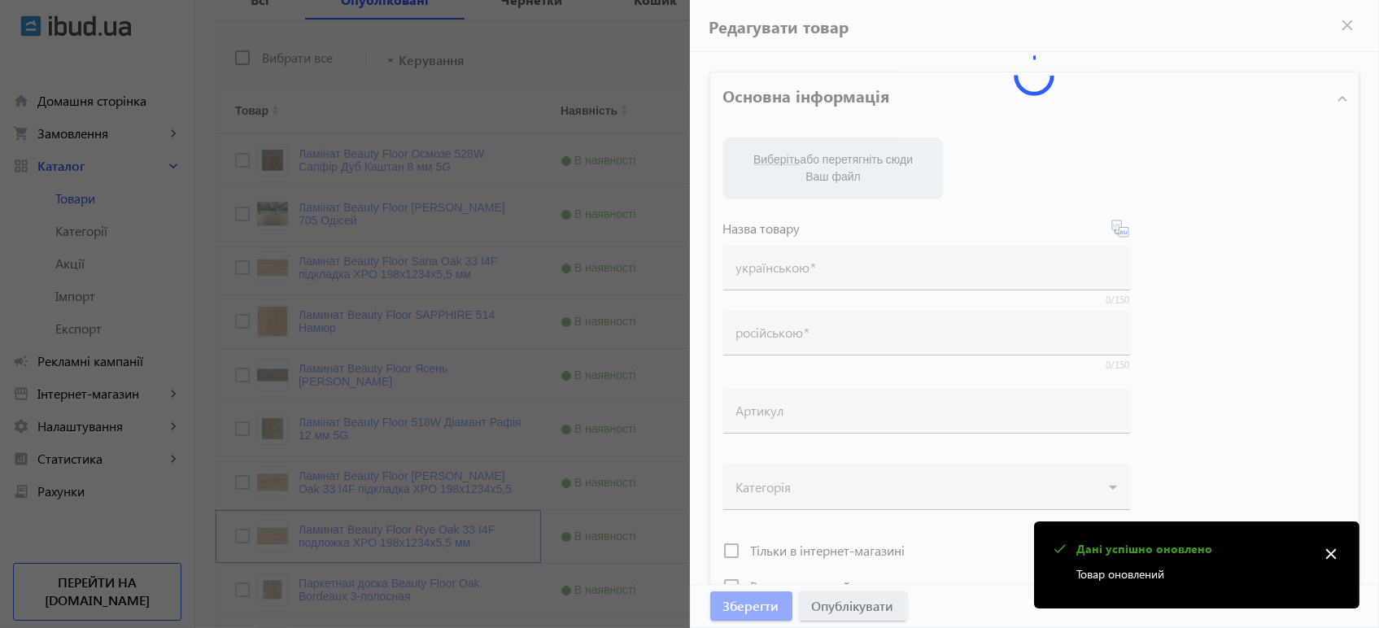
type input "напольное покрытие, покрытие на пол, покрытие для пола, ламинат, купить ламинат…"
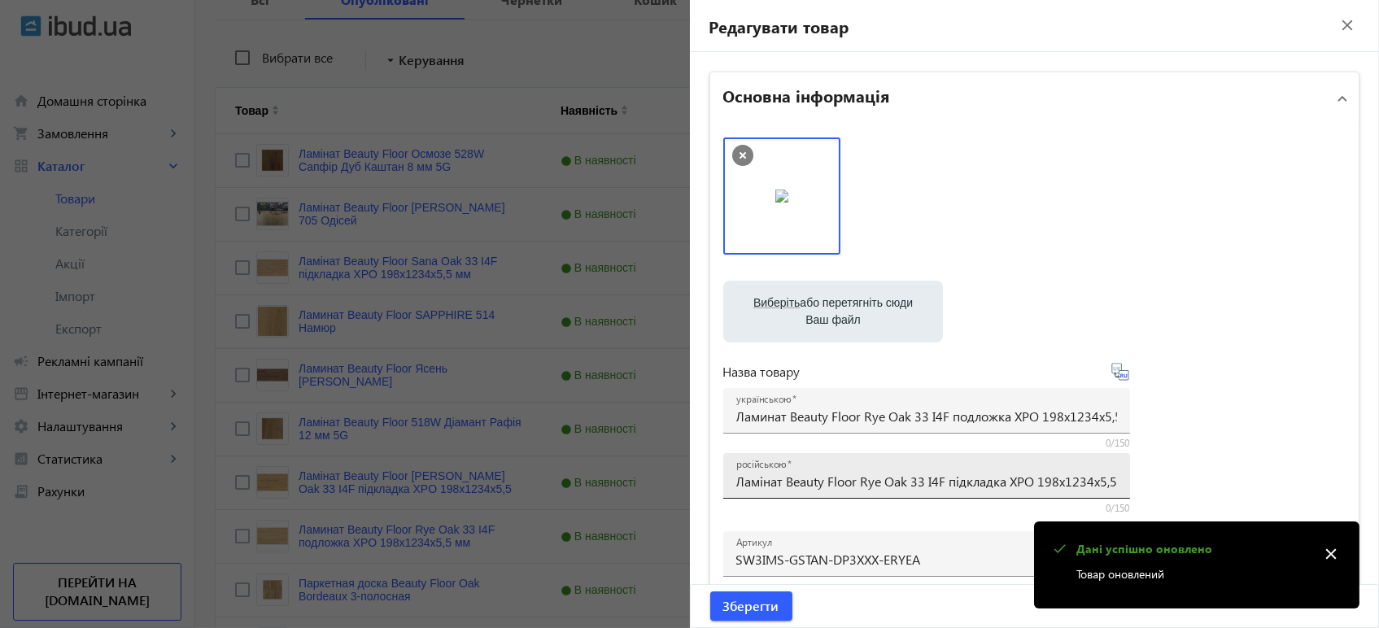
click at [790, 469] on div "російською Ламінат Beauty Floor Rye Oak 33 I4F підкладка XPO 198x1234х5,5 мм" at bounding box center [926, 476] width 381 height 46
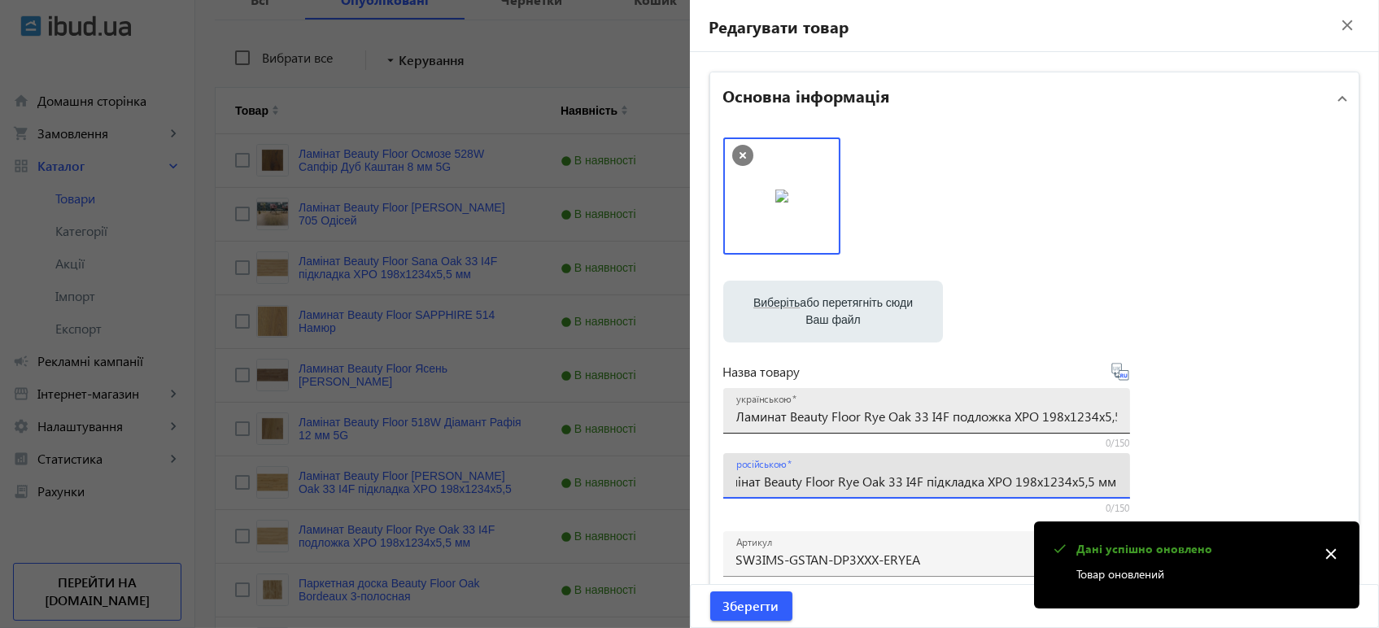
click at [829, 413] on input "Ламинат Beauty Floor Rye Oak 33 I4F подложка XPO 198x1234х5,5 мм" at bounding box center [926, 415] width 381 height 17
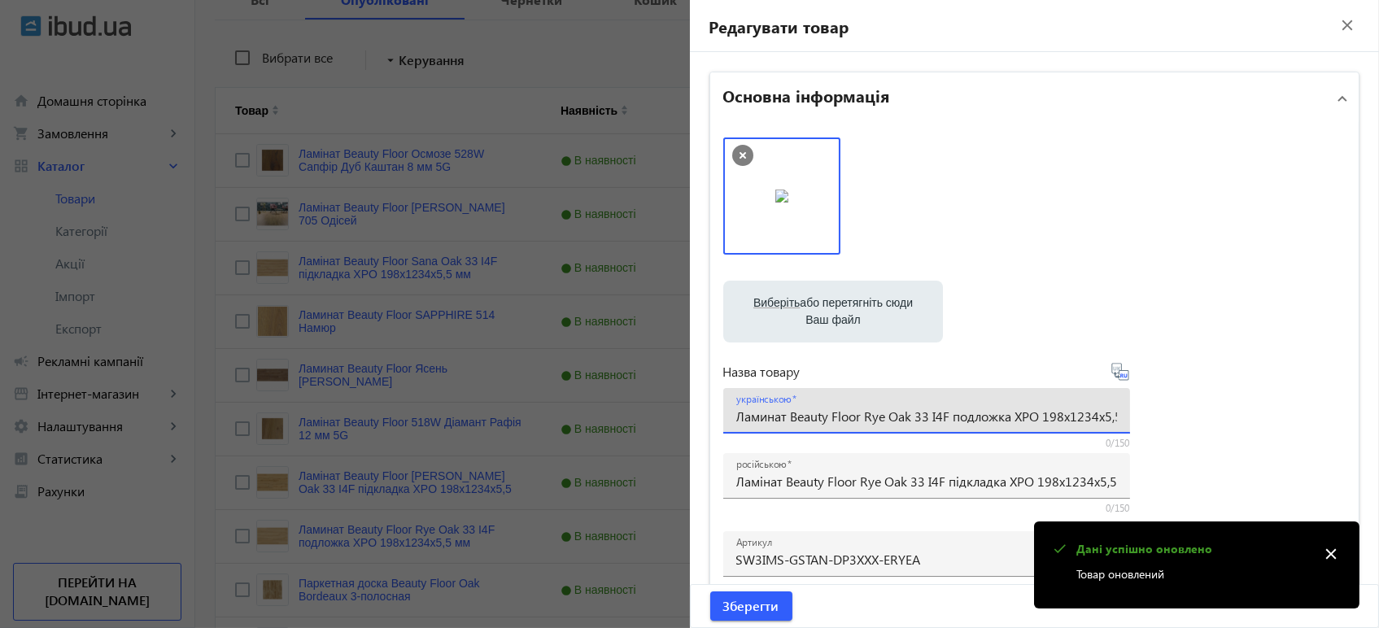
paste input "інат Beauty Floor Rye Oak 33 I4F підклад"
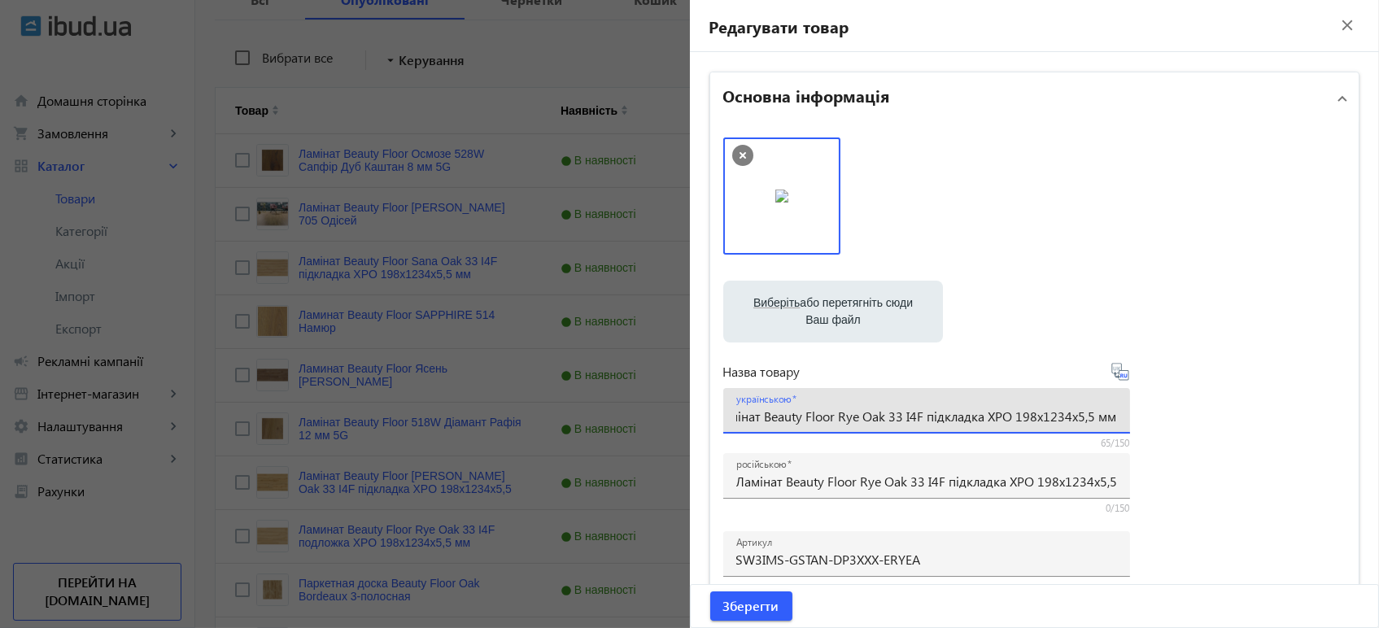
type input "Ламінат Beauty Floor Rye Oak 33 I4F підкладка XPO 198x1234х5,5 мм"
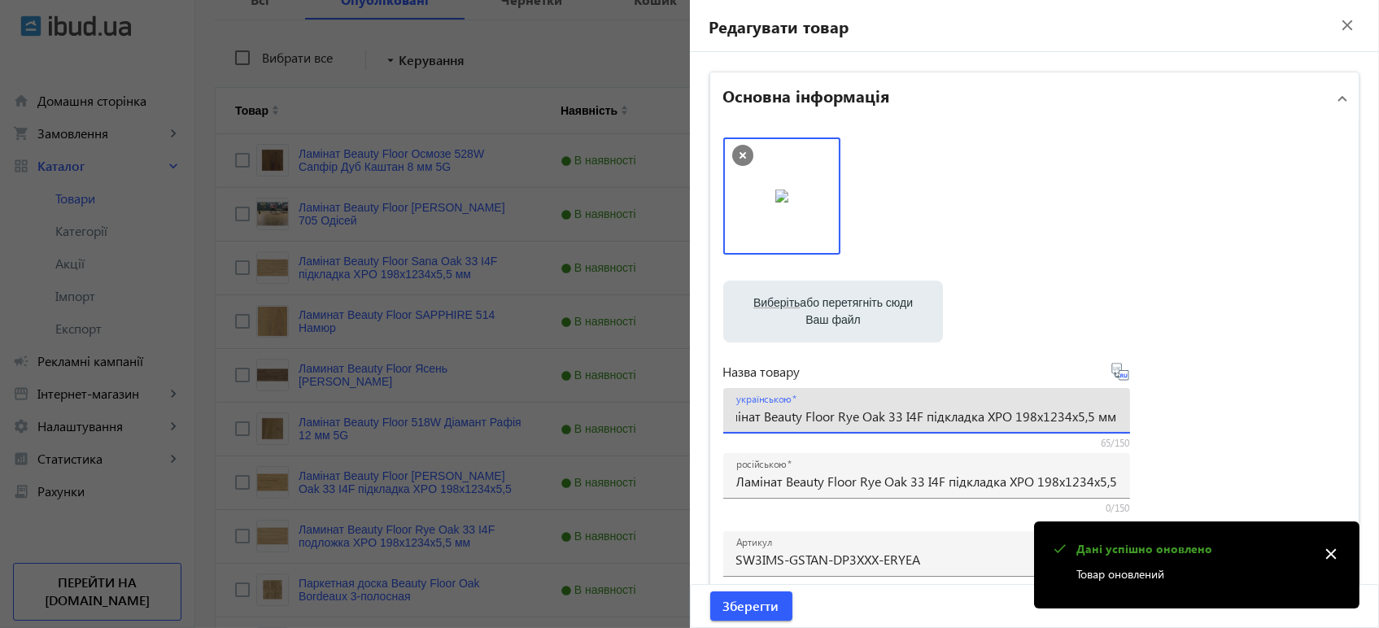
click at [1122, 376] on icon at bounding box center [1119, 371] width 17 height 17
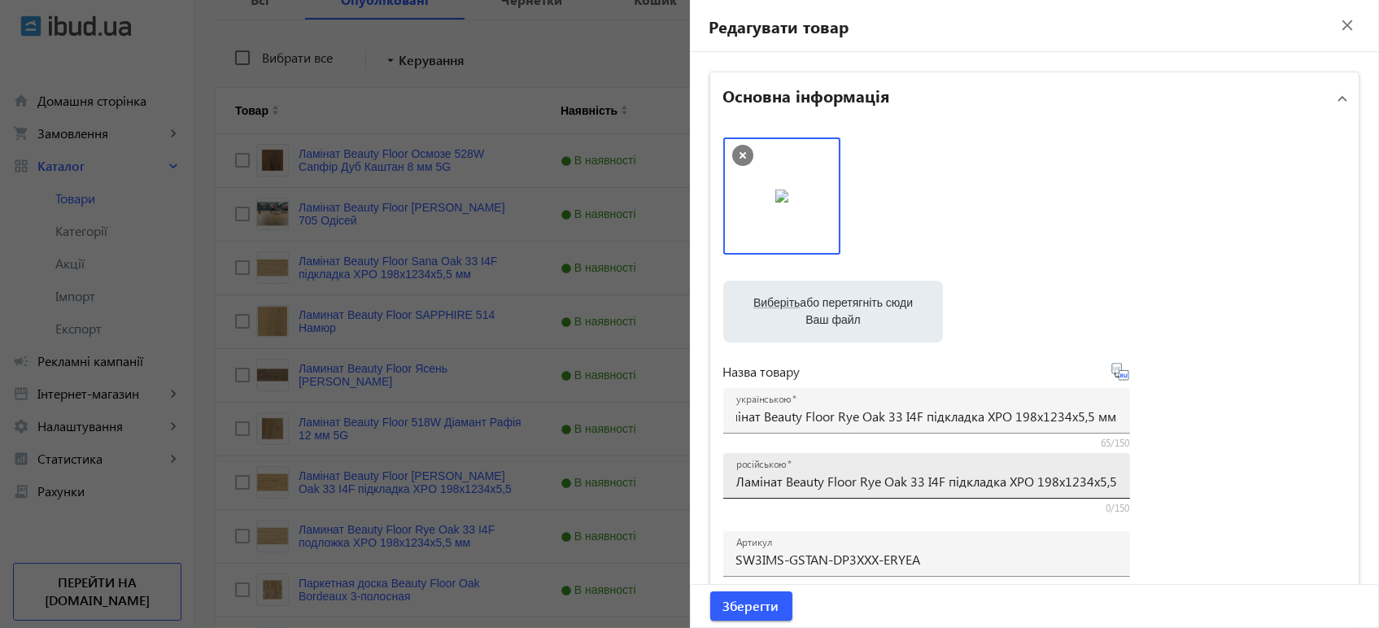
scroll to position [0, 0]
type input "Ламинат Beauty Floor Rye Oak 33 I4F подкладка XPO 198x1234х5,5 мм"
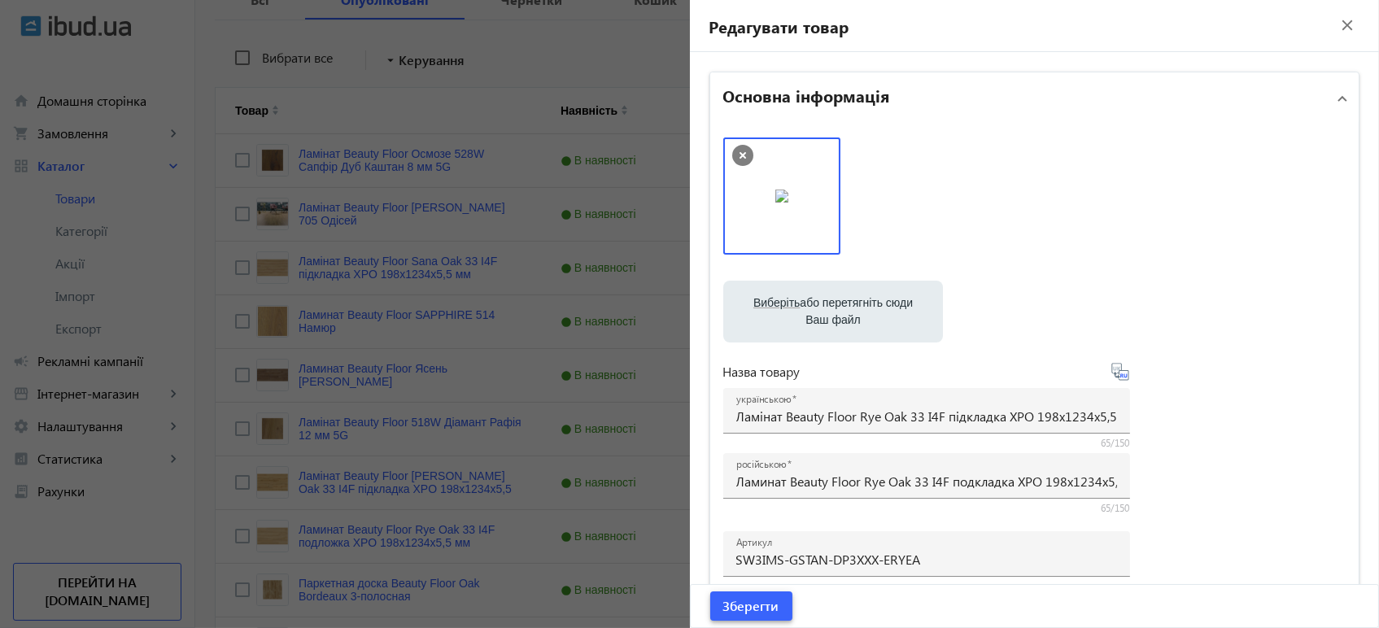
click at [742, 610] on span "Зберегти" at bounding box center [751, 606] width 56 height 18
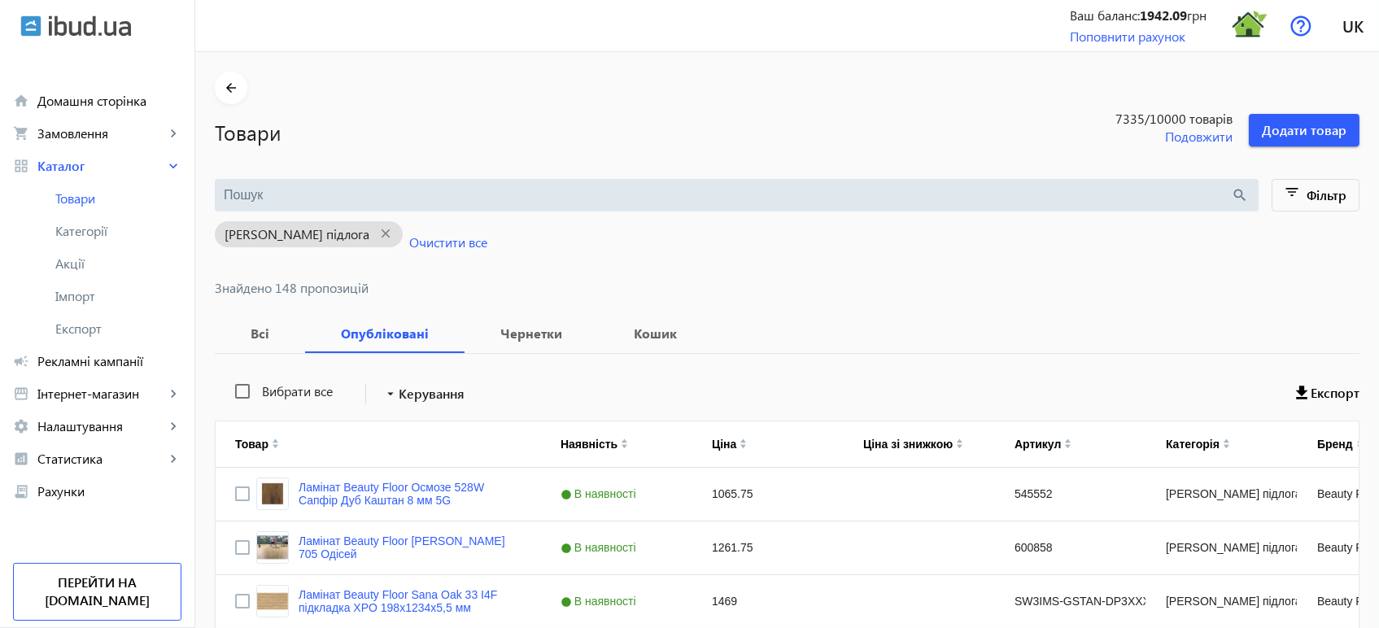
scroll to position [333, 0]
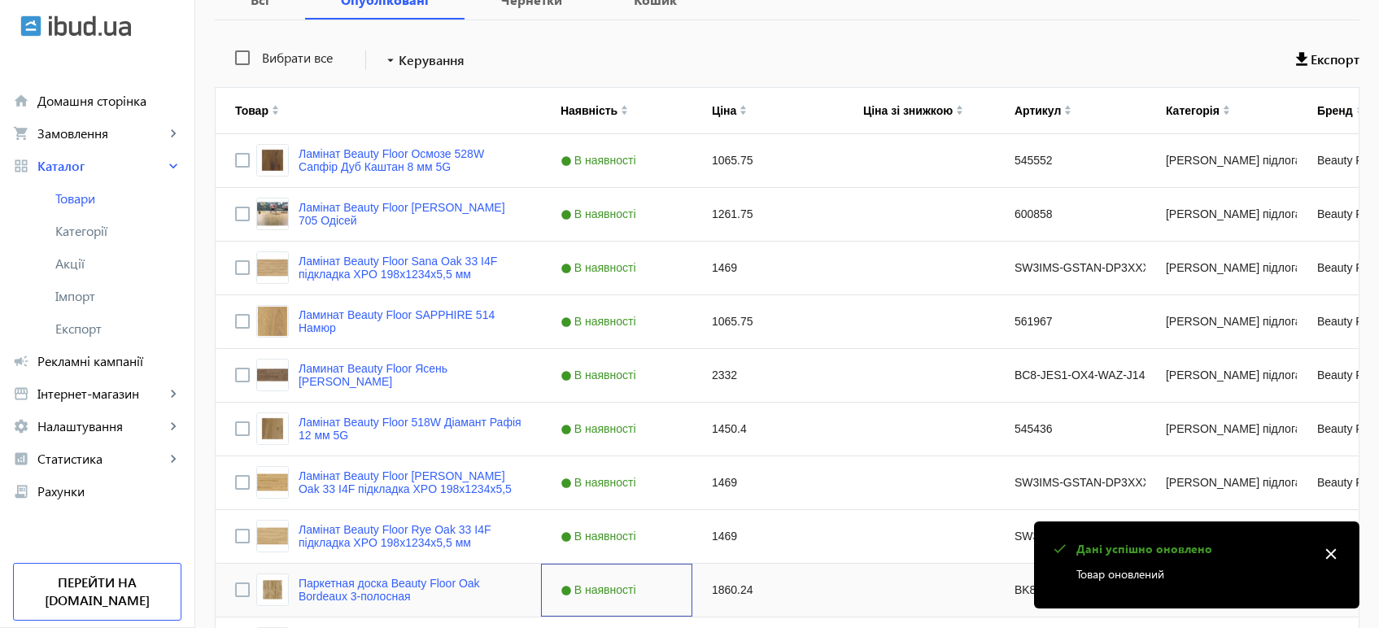
drag, startPoint x: 626, startPoint y: 584, endPoint x: 514, endPoint y: 521, distance: 128.5
click at [427, 319] on link "Ламинат Beauty Floor SAPPHIRE 514 Намюр" at bounding box center [409, 321] width 223 height 26
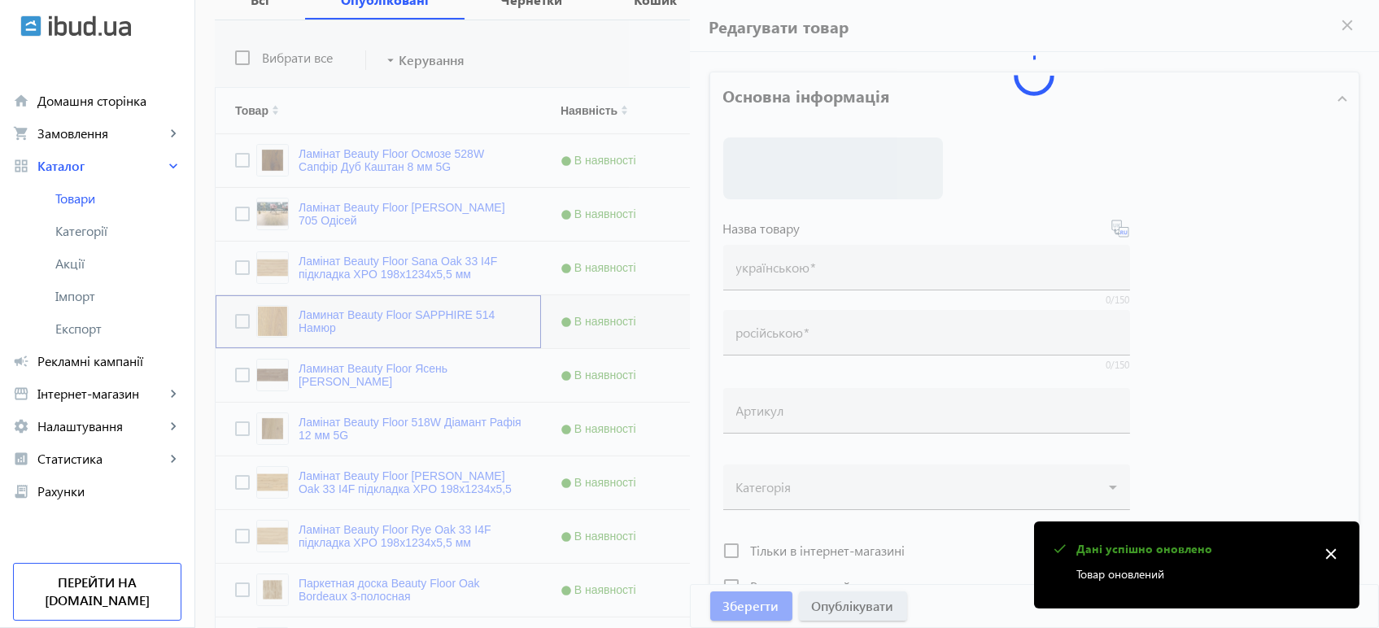
type input "Ламинат Beauty Floor SAPPHIRE 514 Намюр"
type input "Ламінат Beauty Floor SAPPHIRE 514 Намюр"
type input "561967"
type input "1065.75"
type input "1"
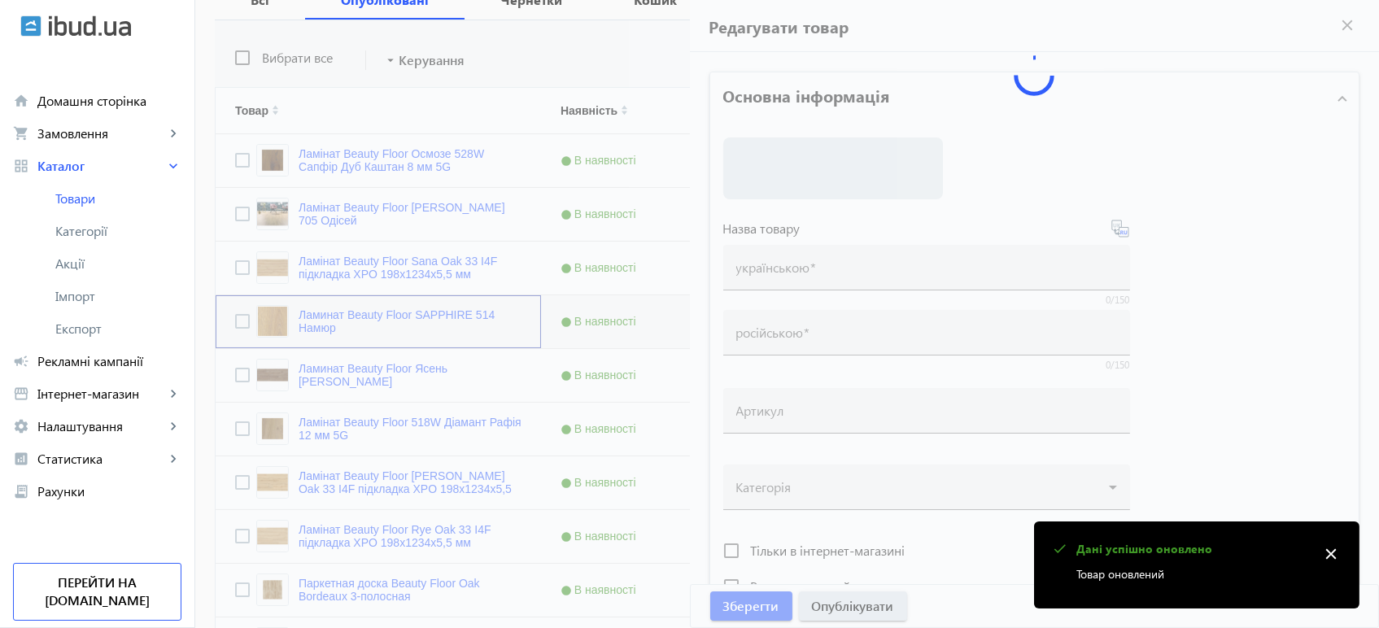
type input "Ламінат Beauty Floor SAPPHIRE 514 Намюр"
type input "Ламинат Beauty Floor SAPPHIRE 514 Намюр"
type textarea "Ламінат Beauty Floor SAPPHIRE 514 Намюр купити вигідно ✓ Великий вибір ✓ Низька…"
type textarea "Ламинат Beauty Floor SAPPHIRE 514 Намюр купить выгодно ✓ Большой выбор ✓ Низкая…"
type input "підлогове покриття, покриття на підлогу, покриття для підлоги, ламінат, купити …"
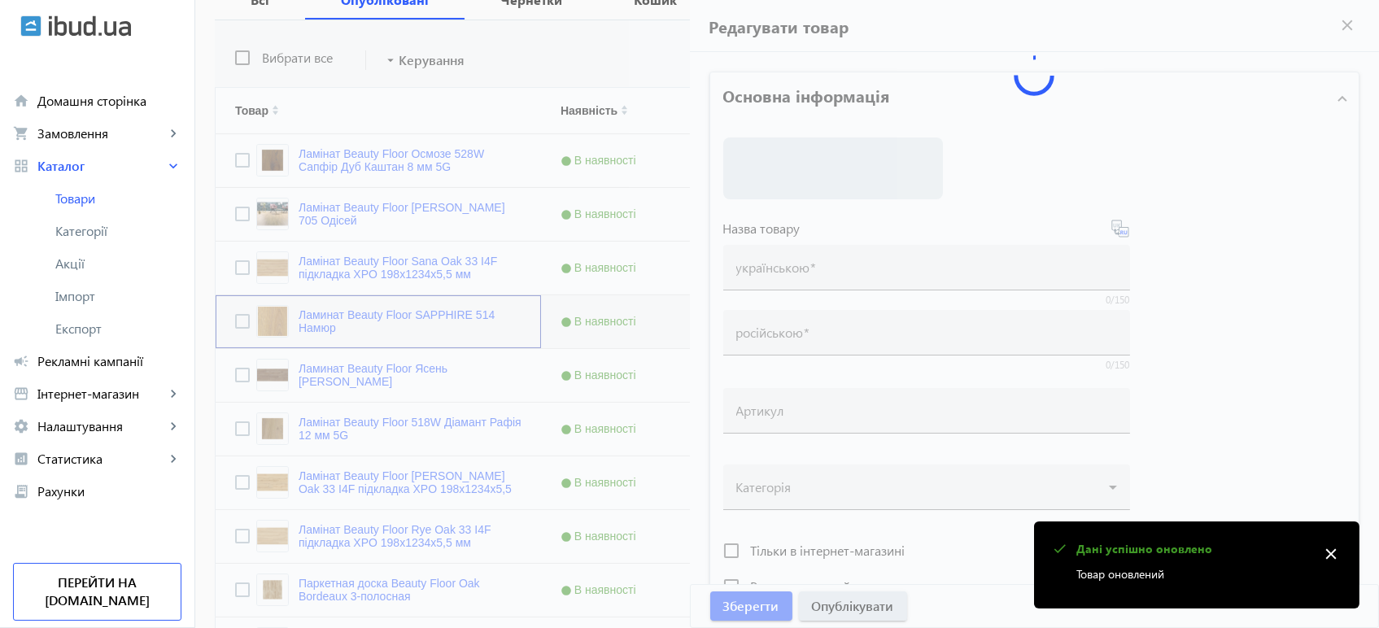
type input "напольное покрытие, покрытие на пол, покрытие для пола, ламинат, купить ламинат…"
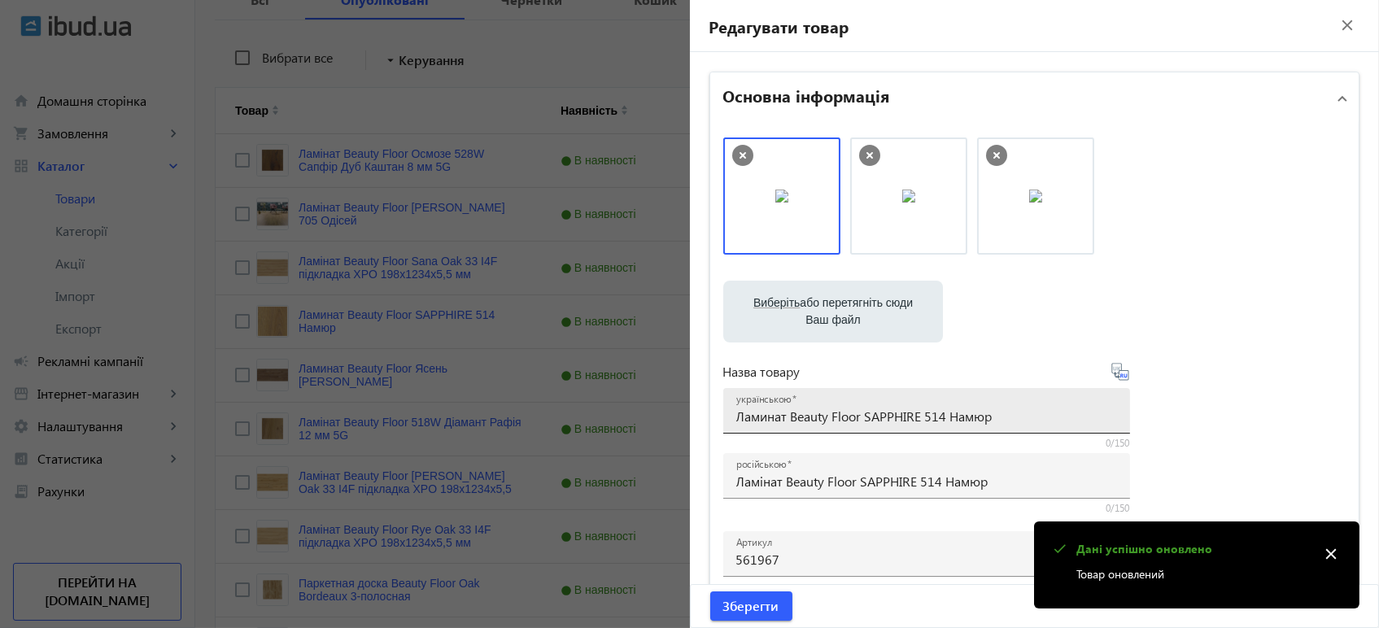
click at [795, 420] on input "Ламинат Beauty Floor SAPPHIRE 514 Намюр" at bounding box center [926, 415] width 381 height 17
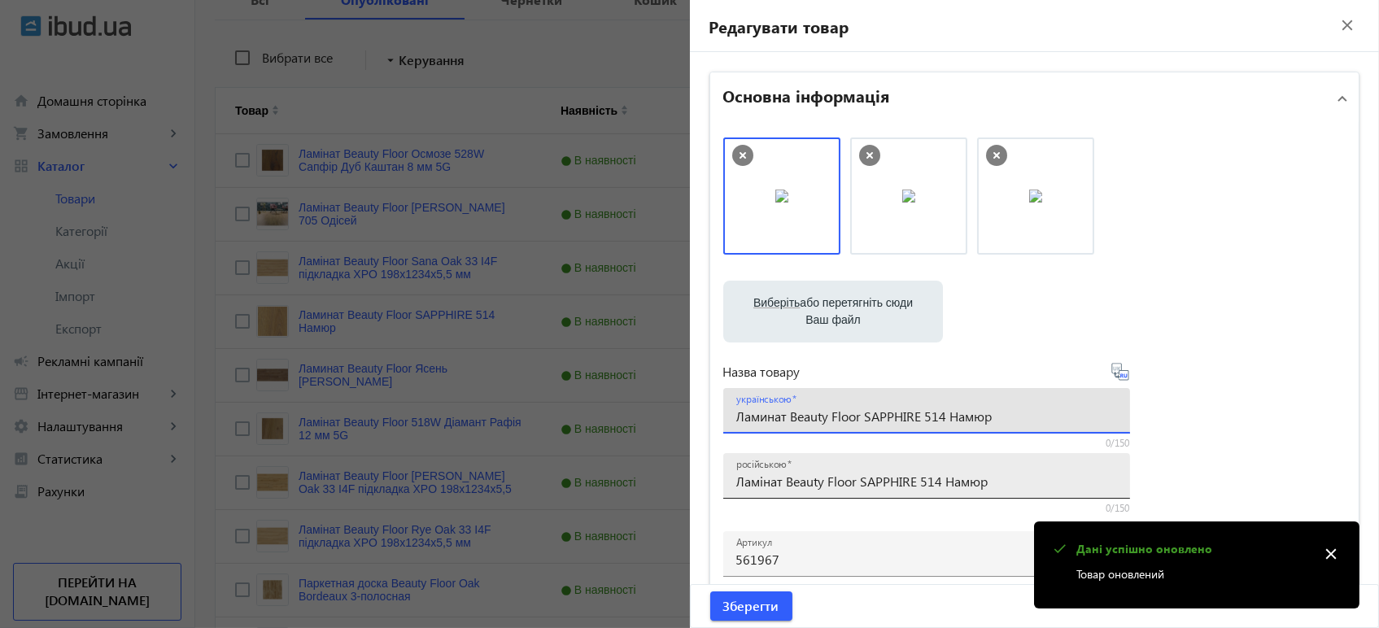
click at [812, 489] on input "Ламінат Beauty Floor SAPPHIRE 514 Намюр" at bounding box center [926, 481] width 381 height 17
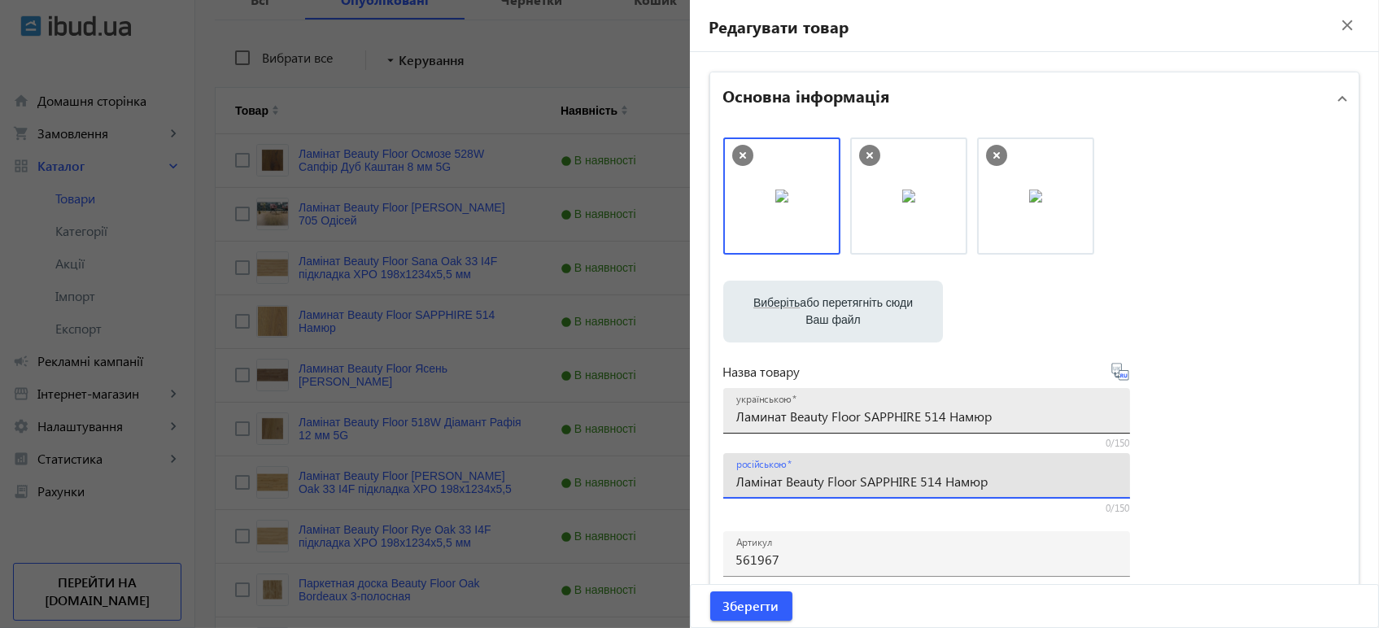
click at [835, 408] on input "Ламинат Beauty Floor SAPPHIRE 514 Намюр" at bounding box center [926, 415] width 381 height 17
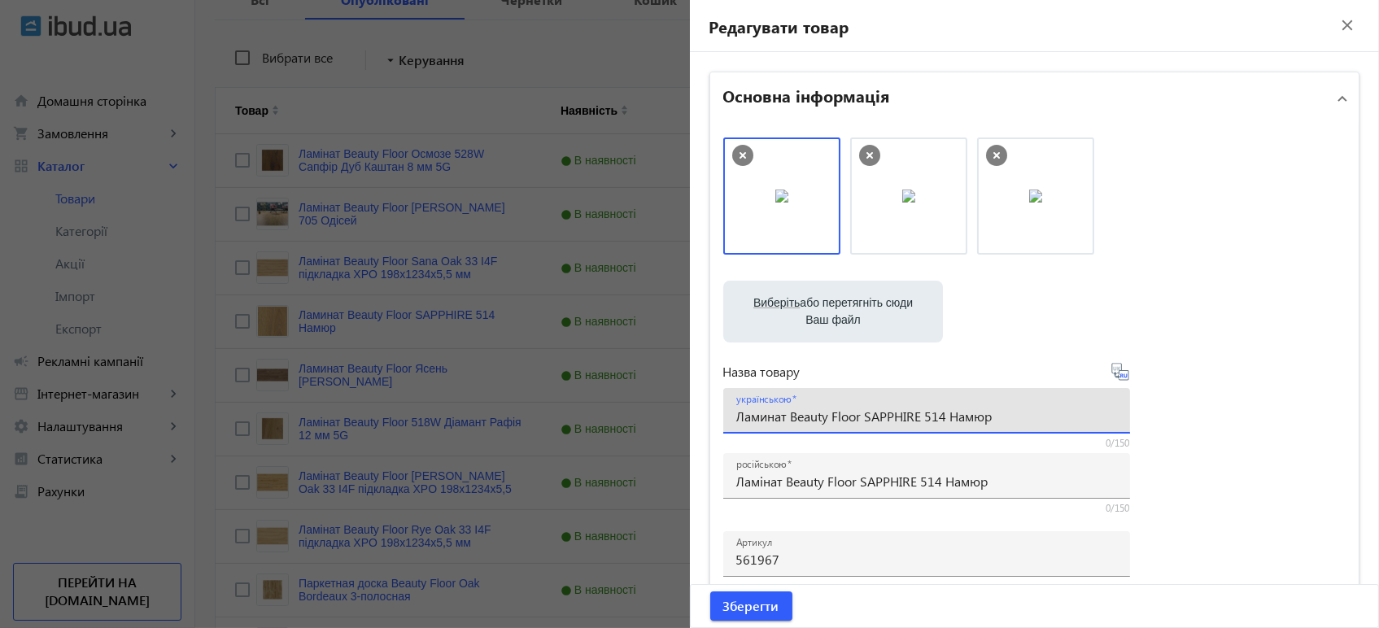
paste input "і"
type input "Ламінат Beauty Floor SAPPHIRE 514 Намюр"
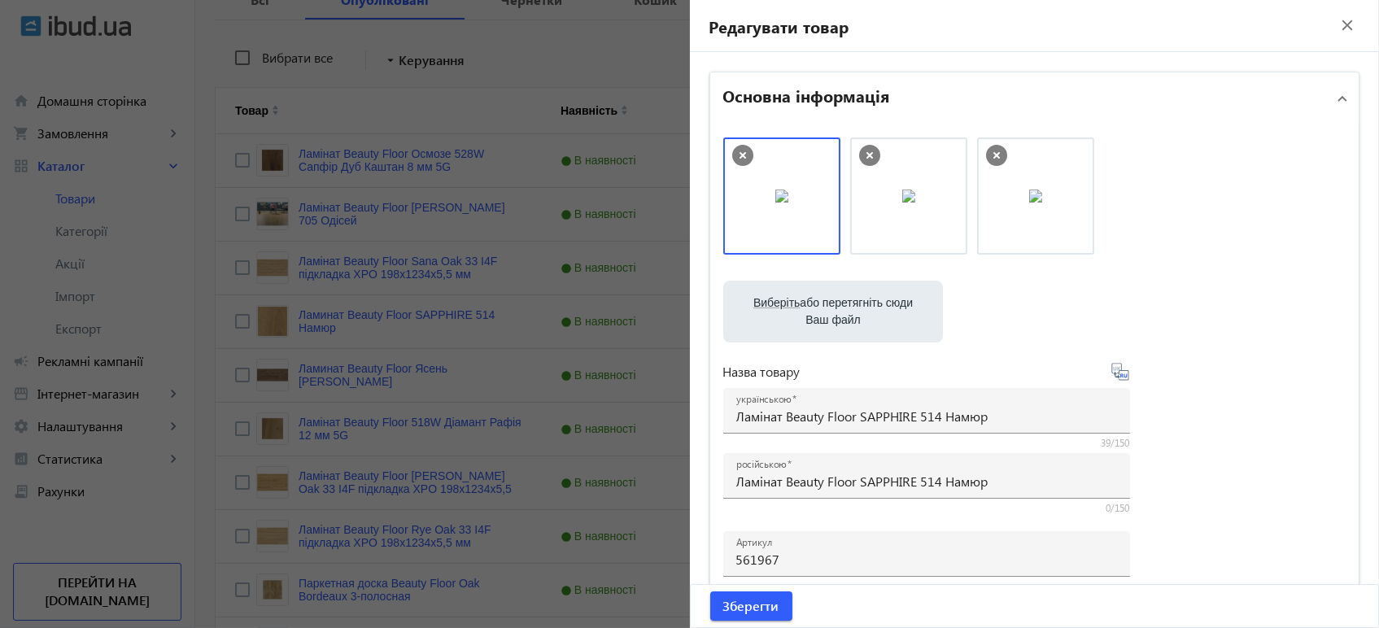
click at [1117, 377] on icon at bounding box center [1120, 372] width 20 height 20
type input "Ламинат Beauty Floor SAPPHIRE 514 Намюр"
click at [749, 614] on span "Зберегти" at bounding box center [751, 606] width 56 height 18
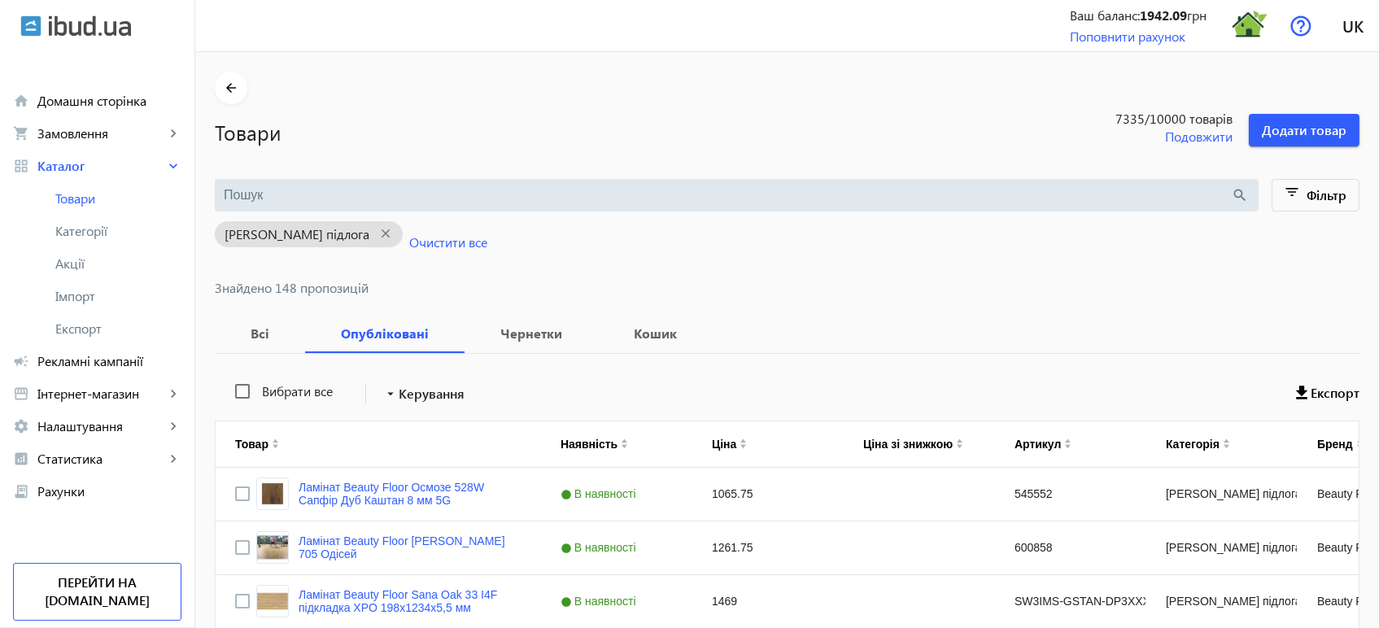
scroll to position [387, 0]
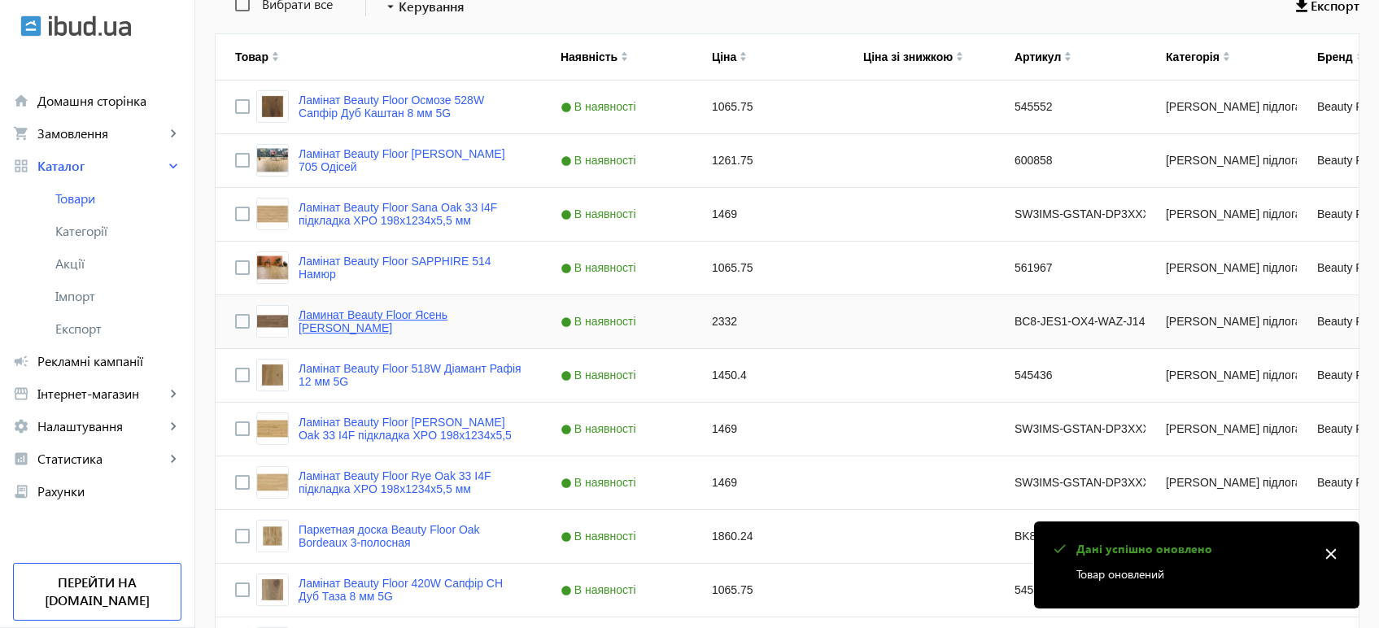
click at [319, 308] on link "Ламинат Beauty Floor Ясень Монсоро Кантри" at bounding box center [409, 321] width 223 height 26
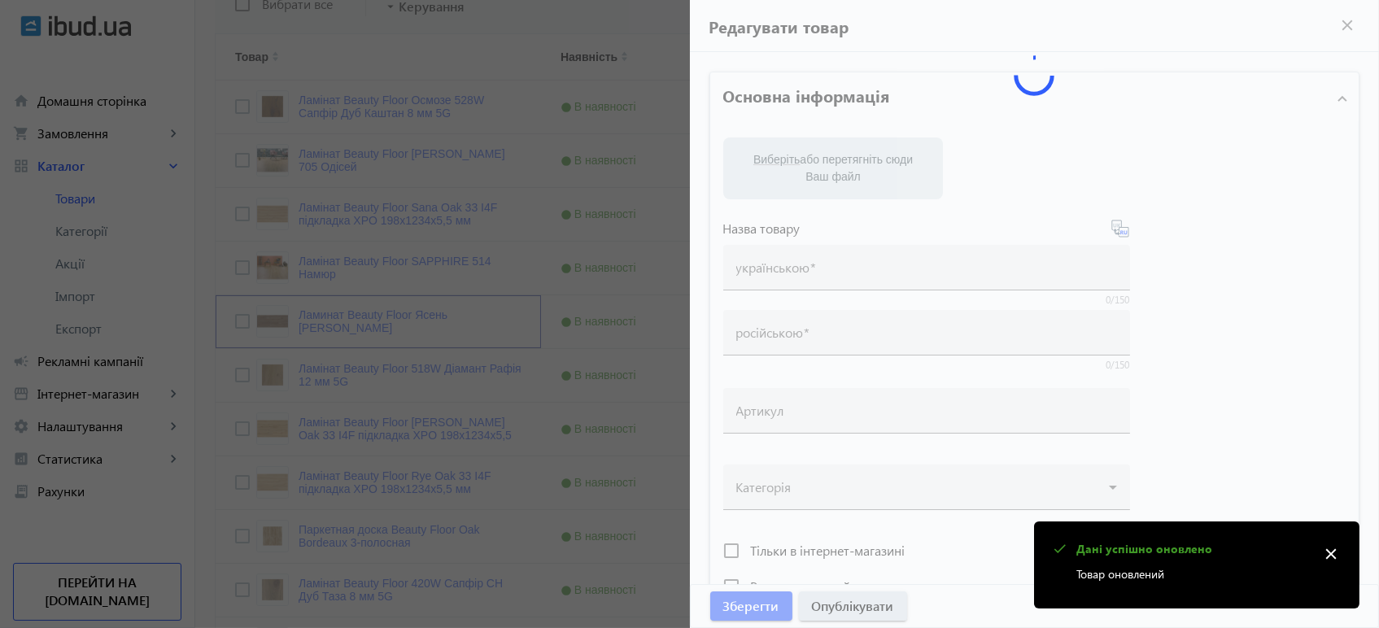
type input "Ламинат Beauty Floor Ясень Монсоро Кантри"
type input "Ламінат Beauty Floor Ясен Монсоро Кантрі"
type input "BC8-JES1-OX4-WAZ-J14180-U"
type input "2332"
type input "1"
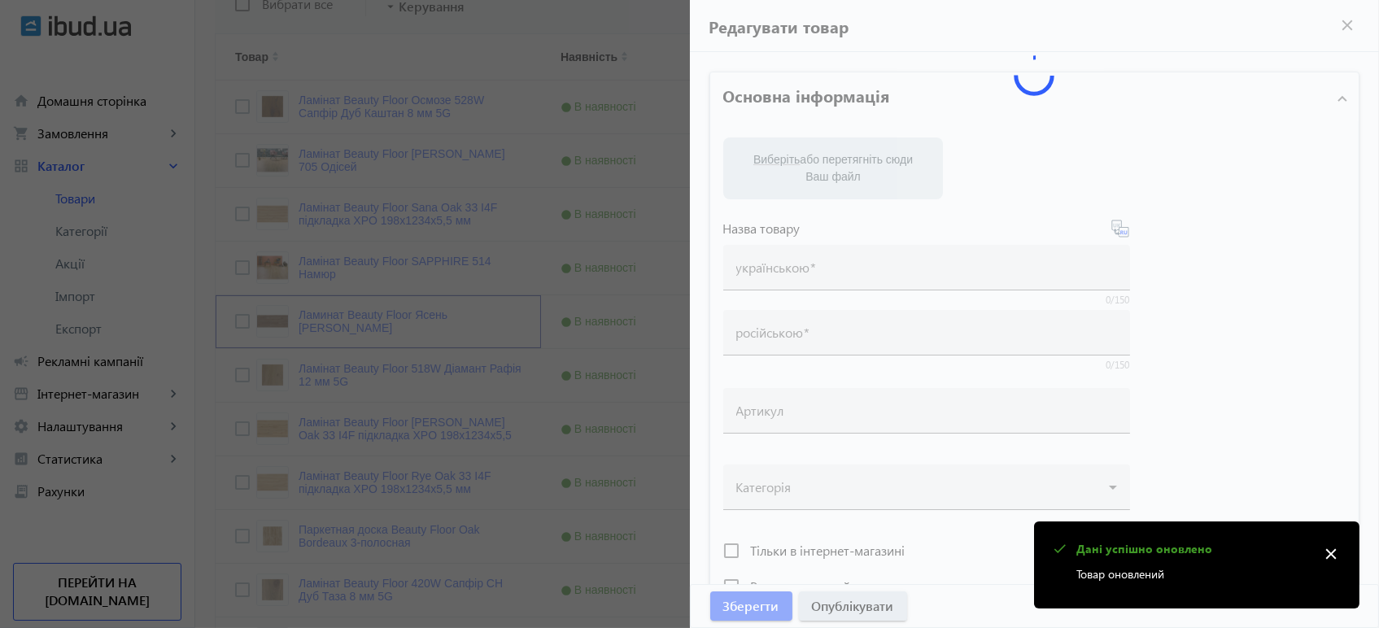
type input "Ламінат Beauty Floor Ясен Монсоро Кантрі"
type input "Ламинат Beauty Floor Ясень Монсоро Кантри"
type textarea "Ламінат Beauty Floor Ясен Монсоро Кантрі купити вигідно ✓ Великий вибір ✓ Низьк…"
type textarea "Ламинат Beauty Floor Ясень Монсоро Кантри купить выгодно ✓ Большой выбор ✓ Низк…"
type input "підлогове покриття, покриття на підлогу, покриття для підлоги, ламінат, купити …"
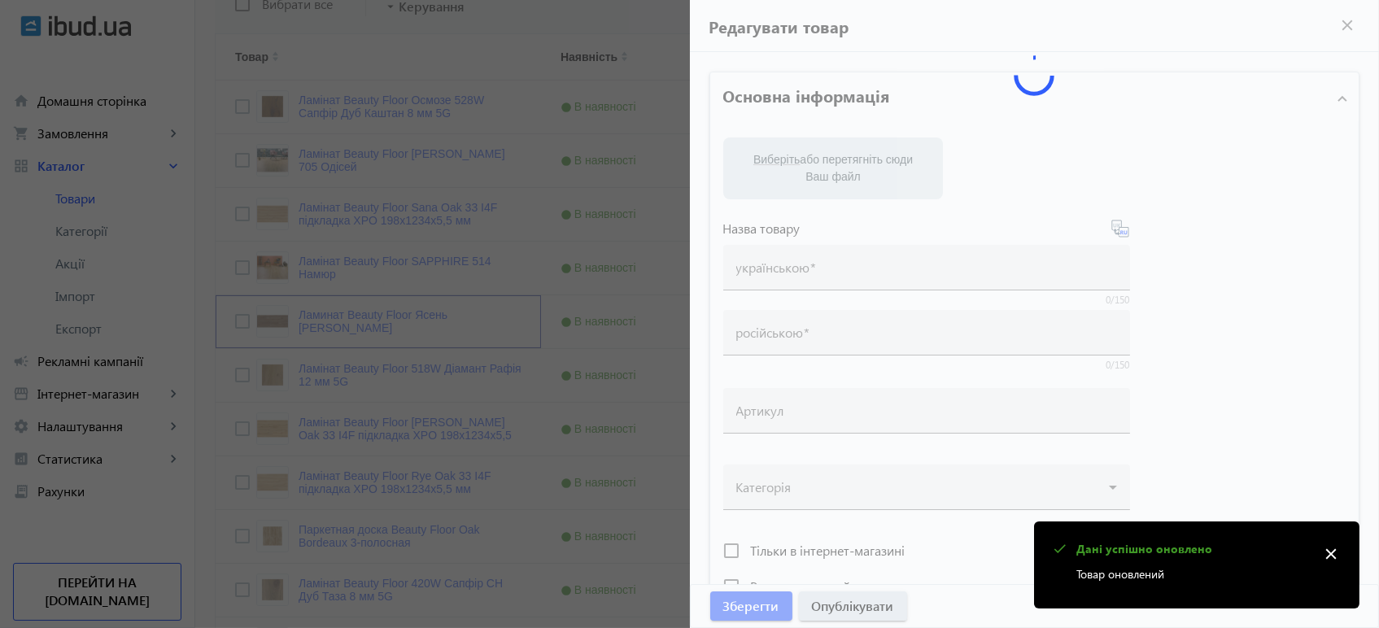
type input "напольное покрытие, покрытие на пол, покрытие для пола, ламинат, купить ламинат…"
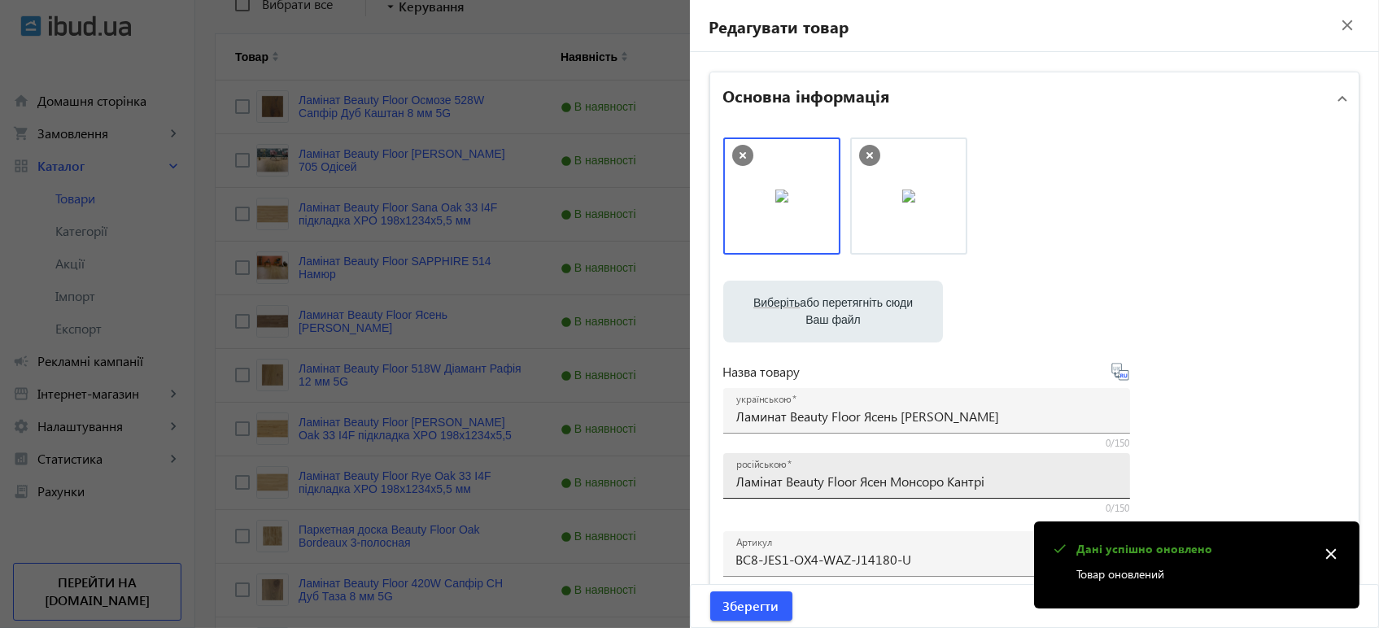
click at [901, 479] on input "Ламінат Beauty Floor Ясен Монсоро Кантрі" at bounding box center [926, 481] width 381 height 17
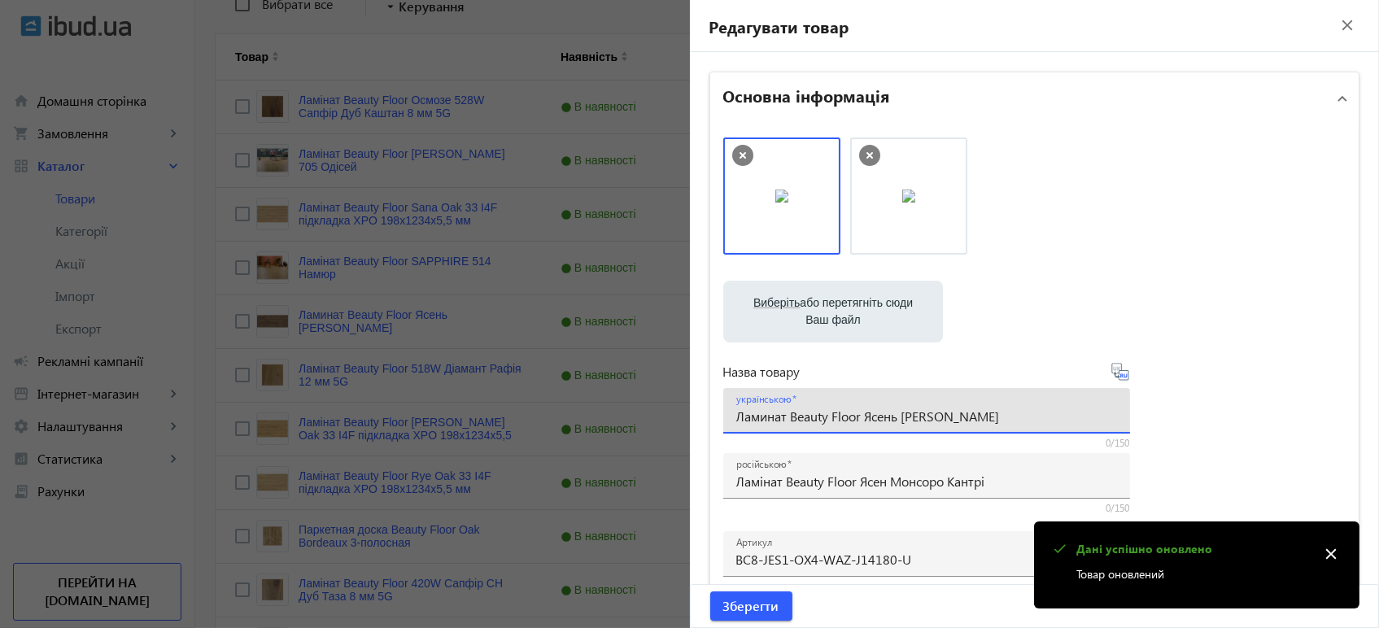
click at [885, 415] on input "Ламинат Beauty Floor Ясень Монсоро Кантри" at bounding box center [926, 415] width 381 height 17
paste input "інат Beauty Floor Ясен Монсоро Кантрі"
type input "Ламінат Beauty Floor Ясен Монсоро Кантрі"
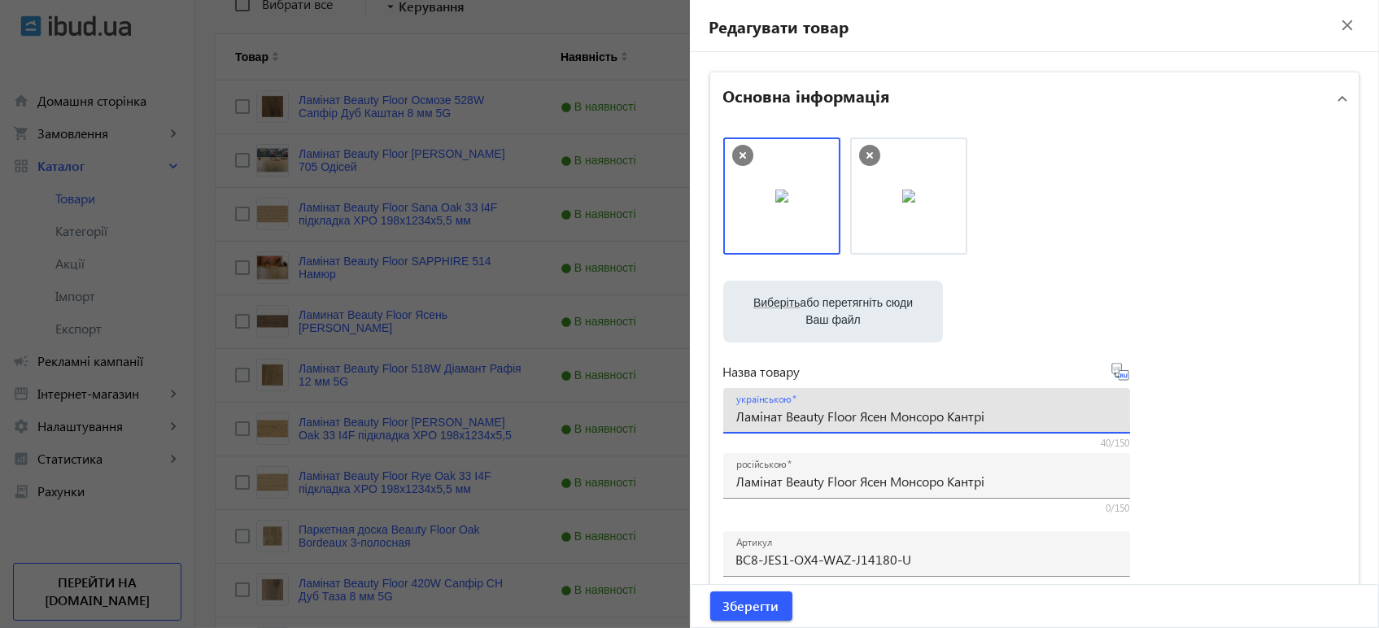
click at [1120, 374] on icon at bounding box center [1121, 375] width 3 height 4
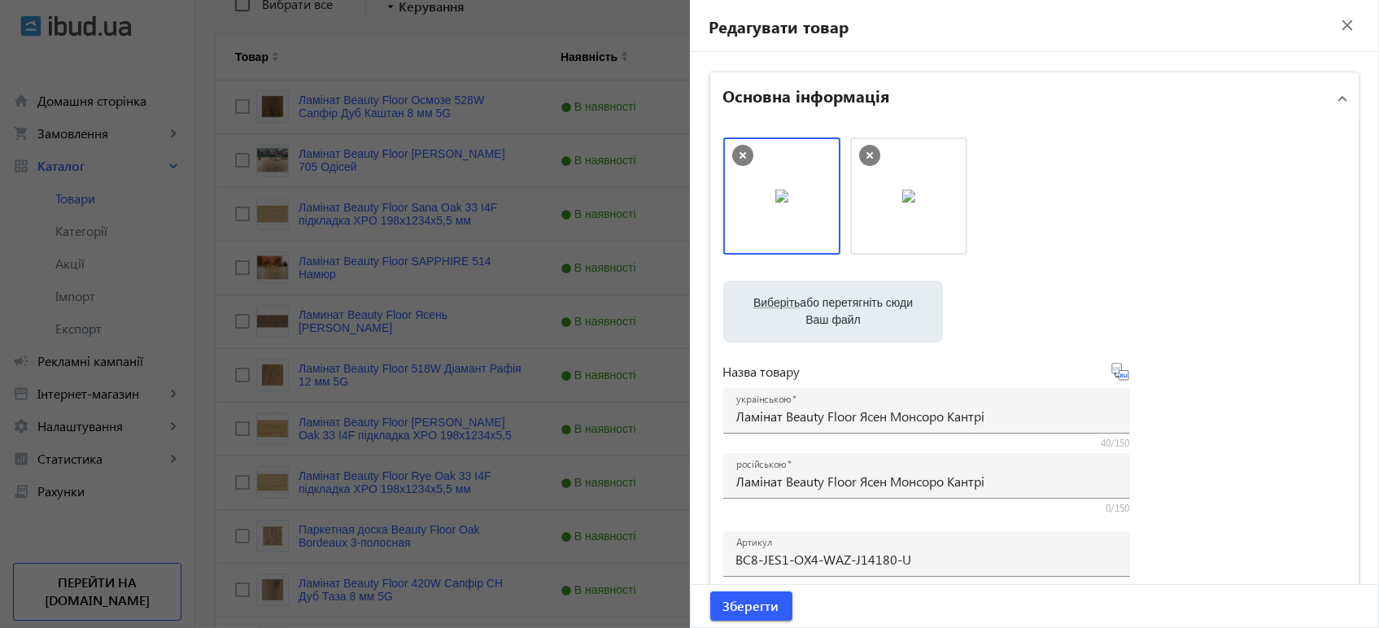
click at [1113, 372] on icon at bounding box center [1120, 372] width 20 height 20
type input "Ламинат Beauty Floor Ясен Монсоро Кантри"
click at [756, 610] on span "Зберегти" at bounding box center [751, 606] width 56 height 18
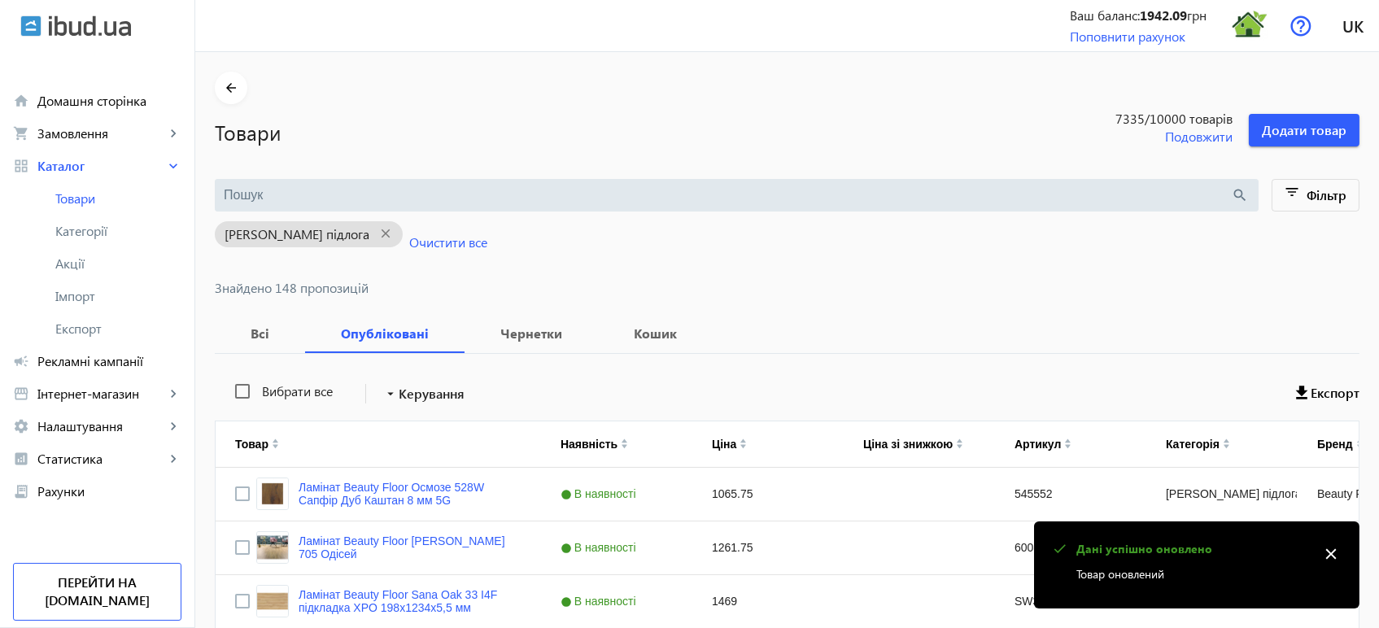
scroll to position [1031, 0]
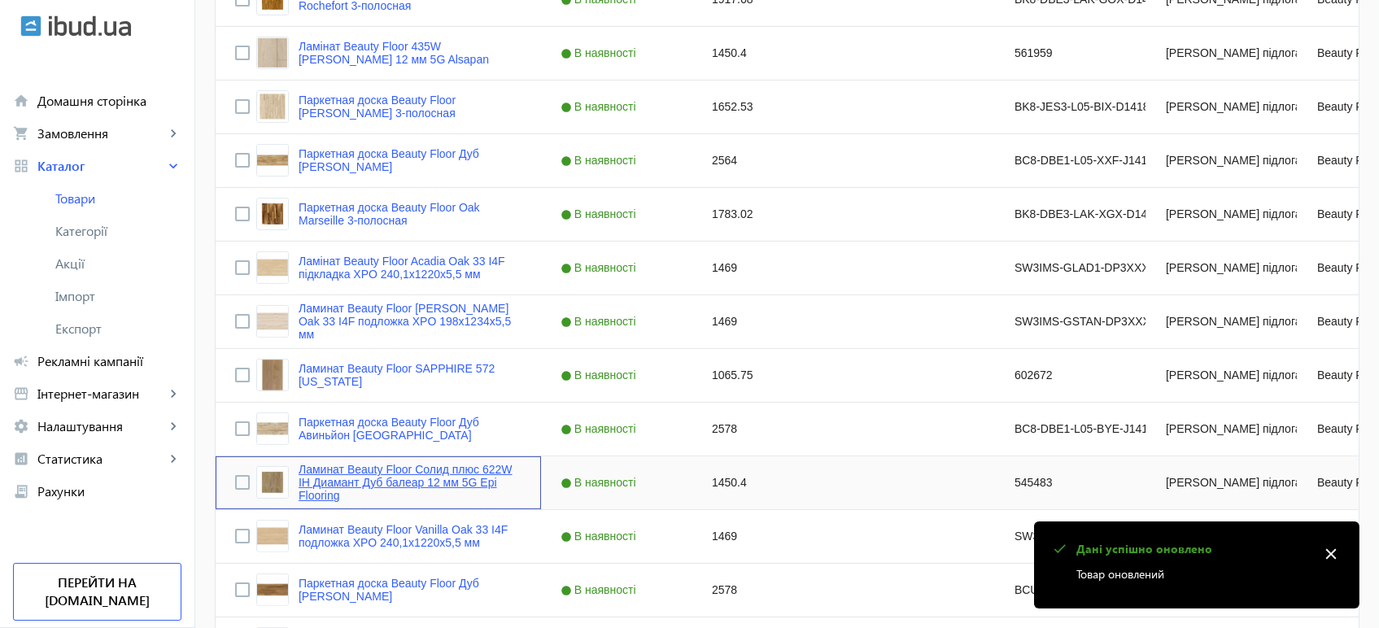
click at [342, 479] on link "Ламинат Beauty Floor Солид плюс 622W ІН Диамант Дуб балеар 12 мм 5G Epi Flooring" at bounding box center [409, 482] width 223 height 39
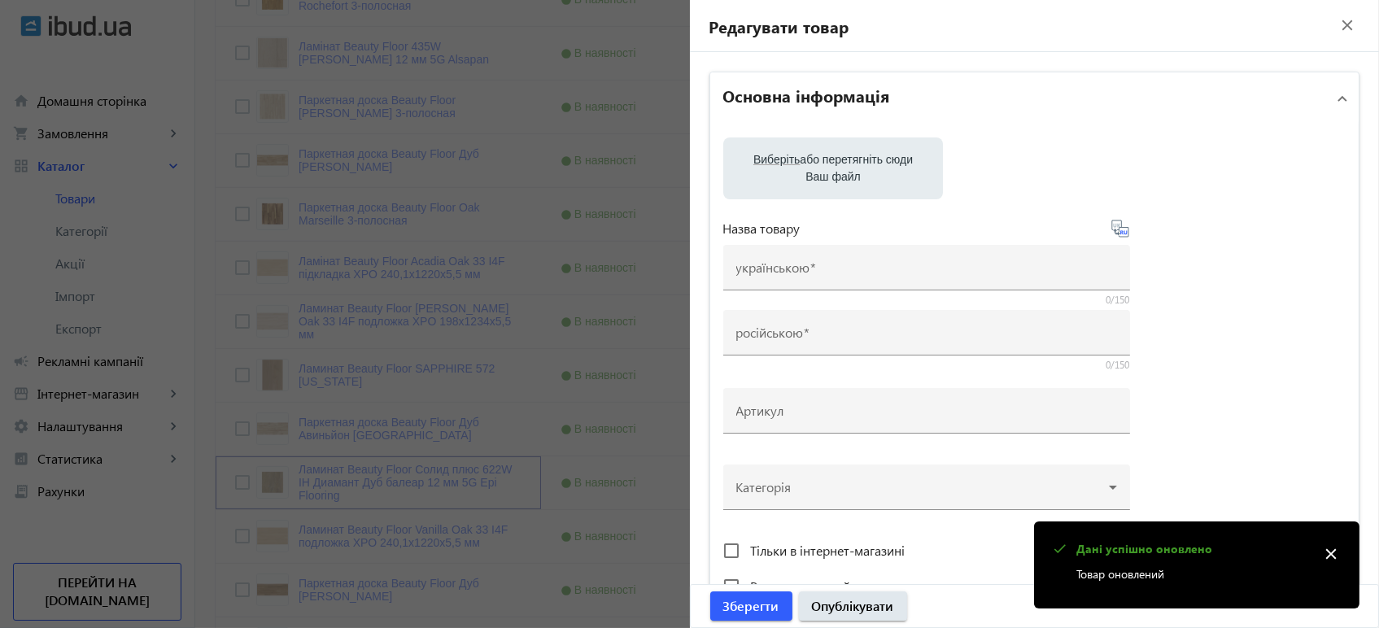
type input "Ламинат Beauty Floor Солид плюс 622W ІН Диамант Дуб балеар 12 мм 5G Epi Flooring"
type input "Ламінат Beauty Floor Солід плюс 622W ІН Діамант Дуб балеар 12 мм 5G Epi Flooring"
type input "545483"
type input "1450.4"
type input "1"
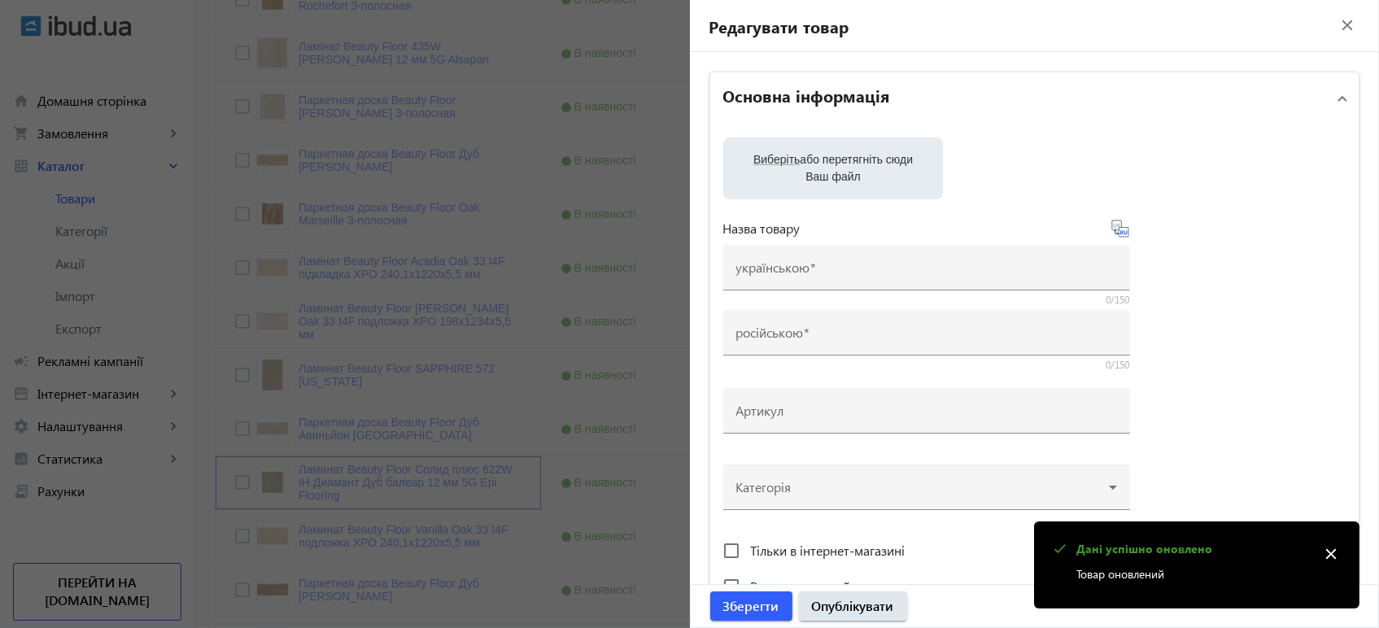
type input "Ламінат Beauty Floor Солід плюс 622W ІН Діамант Дуб балеар 12 мм 5G Epi Flooring"
type input "Ламинат Beauty Floor Солид плюс 622W ІН Диамант Дуб балеар 12 мм 5G Epi Flooring"
type textarea "Ламінат Beauty Floor Солід плюс 622W ІН Діамант Дуб балеар 12 мм 5G Epi Floorin…"
type textarea "Ламинат Beauty Floor Солид плюс 622W ІН Диамант Дуб балеар 12 мм 5G Epi Floorin…"
type input "підлогове покриття, покриття на підлогу, покриття для підлоги, ламінат, купити …"
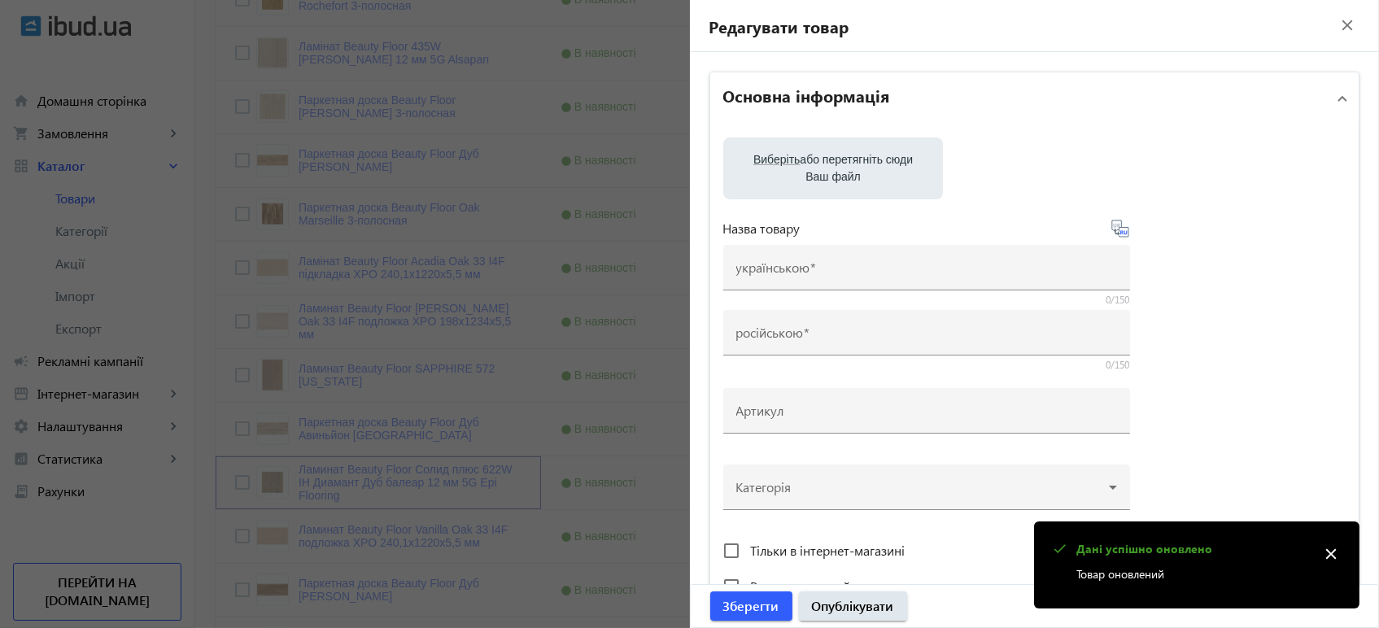
type input "напольное покрытие, покрытие на пол, покрытие для пола, ламинат, купить ламинат…"
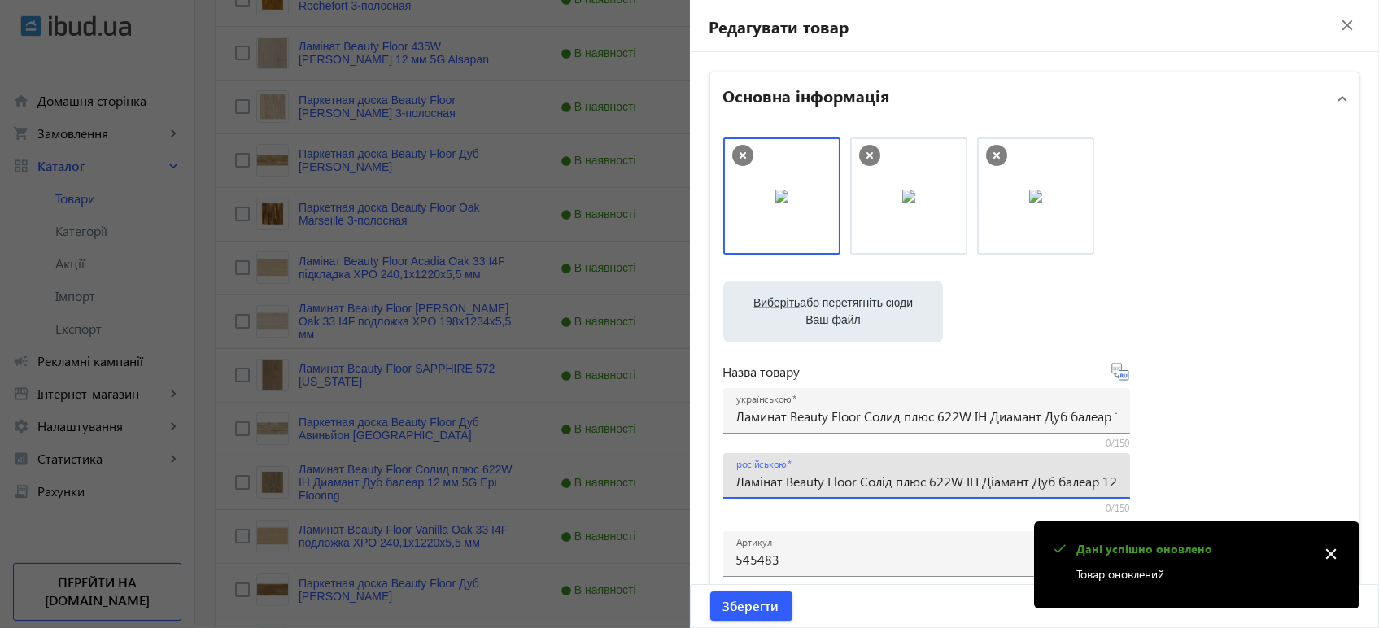
click at [840, 474] on input "Ламінат Beauty Floor Солід плюс 622W ІН Діамант Дуб балеар 12 мм 5G Epi Flooring" at bounding box center [926, 481] width 381 height 17
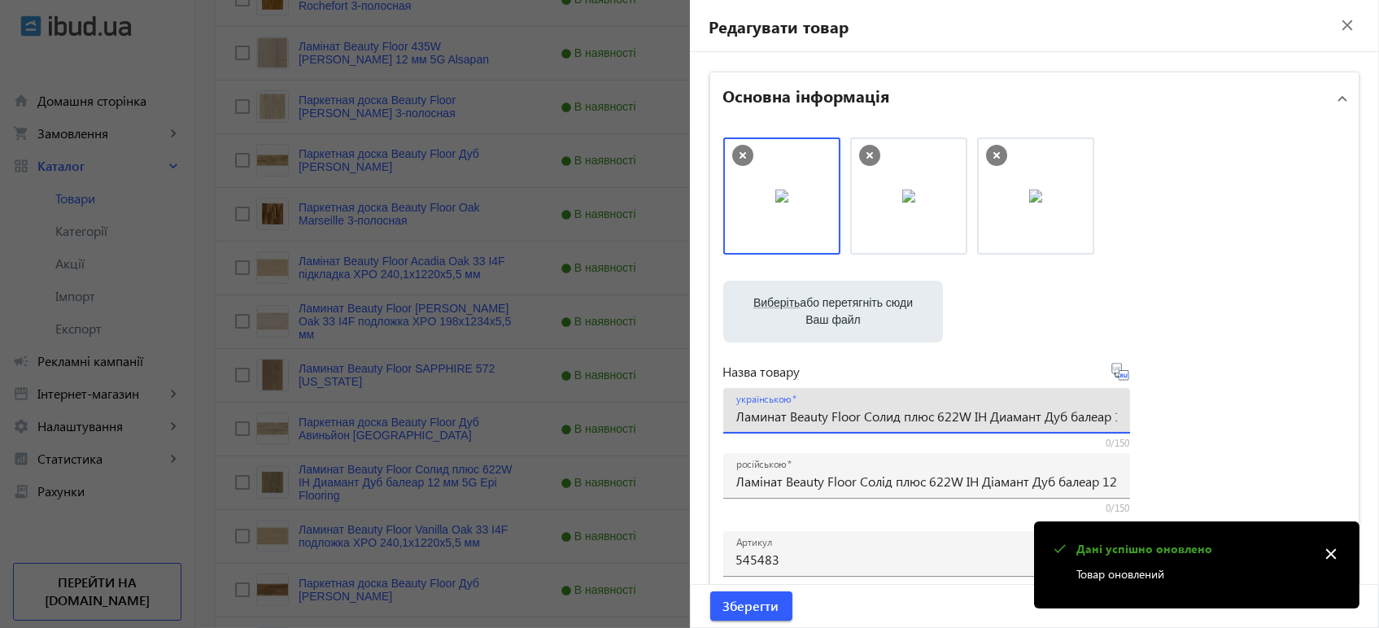
click at [859, 418] on input "Ламинат Beauty Floor Солид плюс 622W ІН Диамант Дуб балеар 12 мм 5G Epi Flooring" at bounding box center [926, 415] width 381 height 17
paste input "інат Beauty Floor Солід плюс 622W ІН Ді"
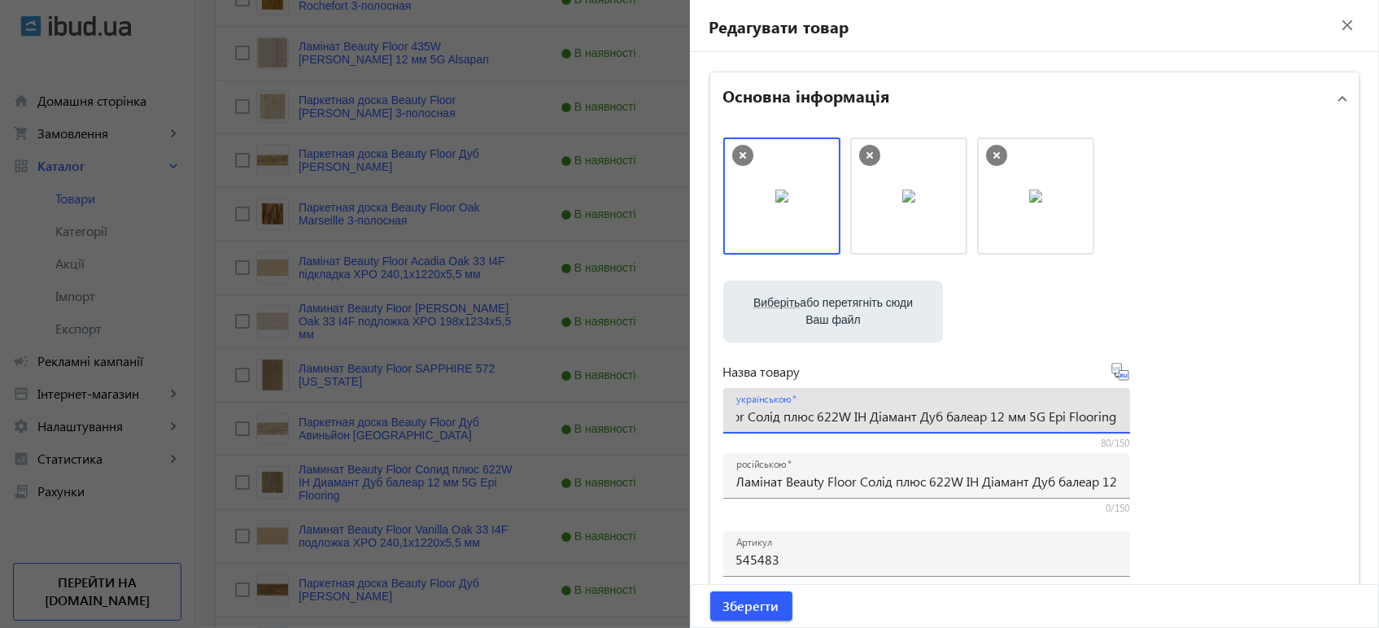
type input "Ламінат Beauty Floor Солід плюс 622W ІН Діамант Дуб балеар 12 мм 5G Epi Flooring"
click at [1116, 374] on icon at bounding box center [1120, 372] width 20 height 20
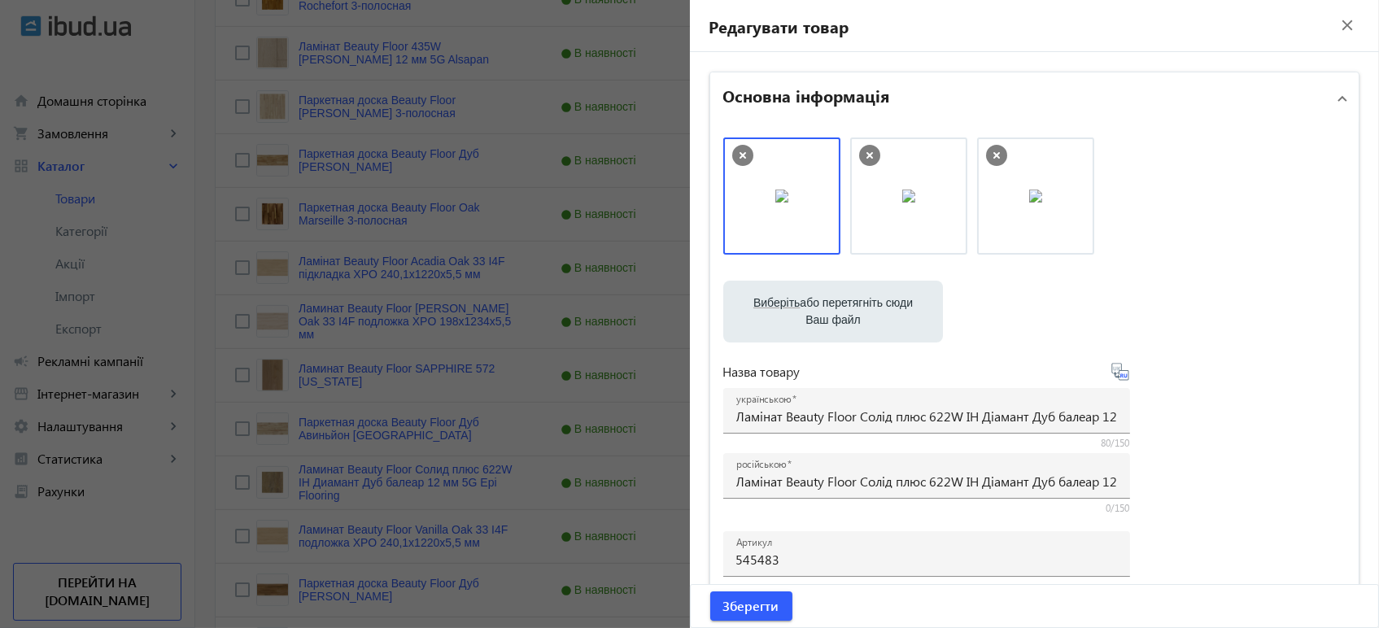
type input "Ламинат Beauty Floor Солид плюс 622W ИН Бриллиант Дуб балеар 12 мм 5G Epi Floor…"
click at [833, 612] on div "Зберегти" at bounding box center [1034, 606] width 688 height 42
click at [773, 606] on span "Зберегти" at bounding box center [751, 606] width 56 height 18
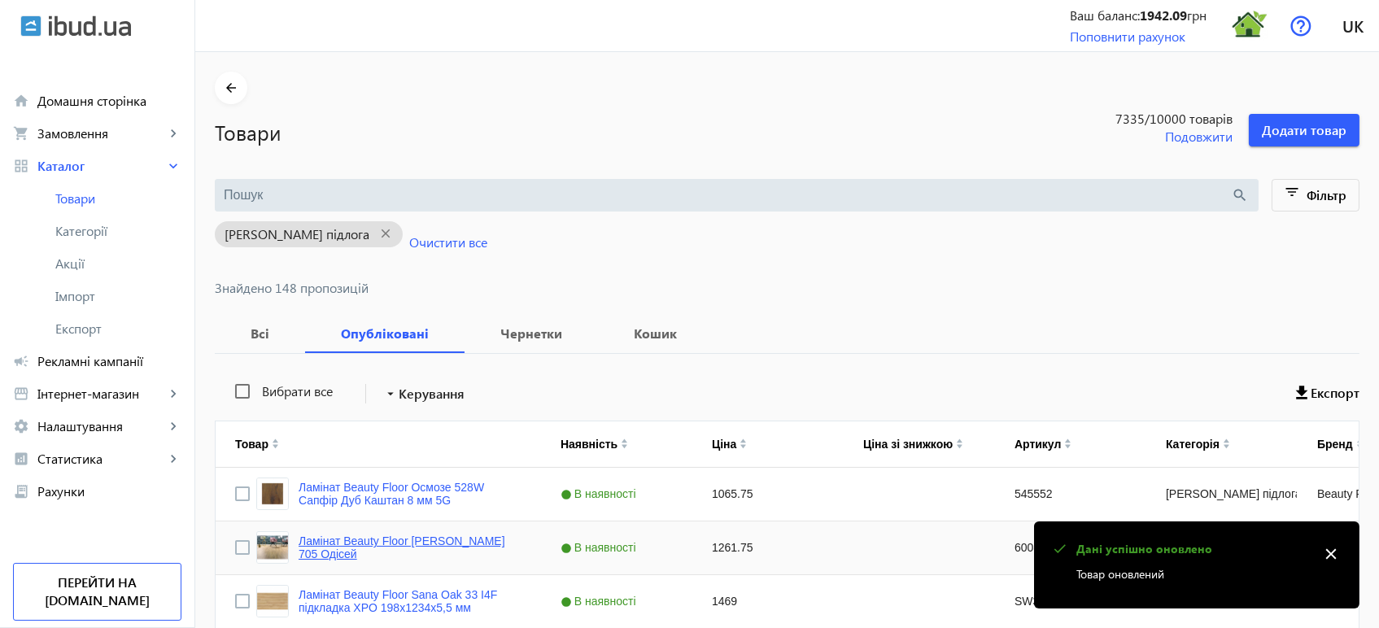
scroll to position [1031, 0]
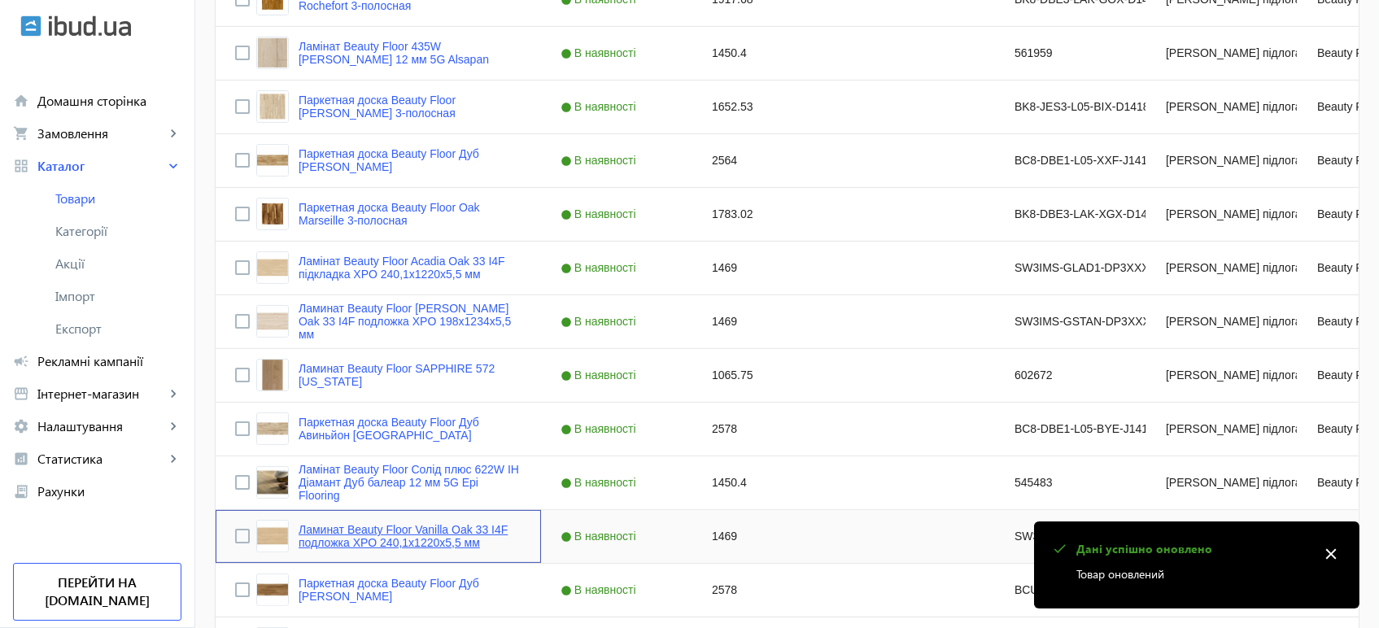
click at [359, 530] on link "Ламинат Beauty Floor Vanilla Oak 33 I4F подложка XPO 240,1x1220х5,5 мм" at bounding box center [409, 536] width 223 height 26
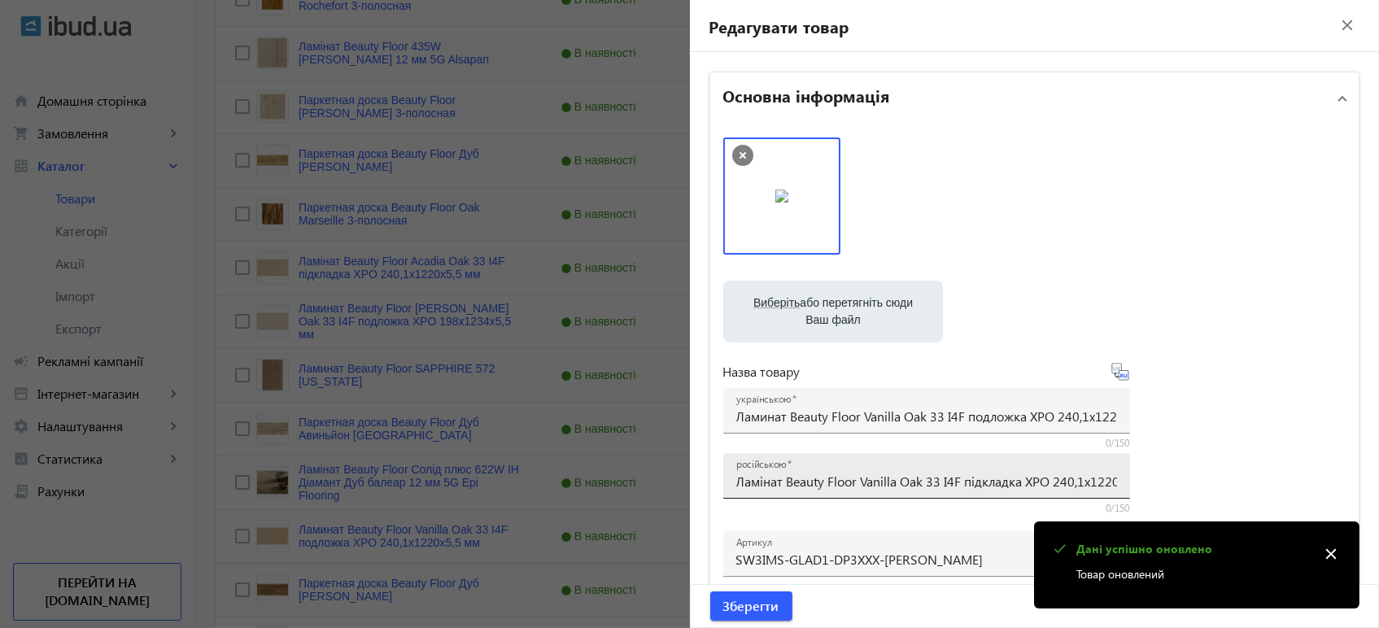
click at [902, 490] on div "російською Ламінат Beauty Floor Vanilla Oak 33 I4F підкладка XPO 240,1x1220х5,5…" at bounding box center [926, 476] width 381 height 46
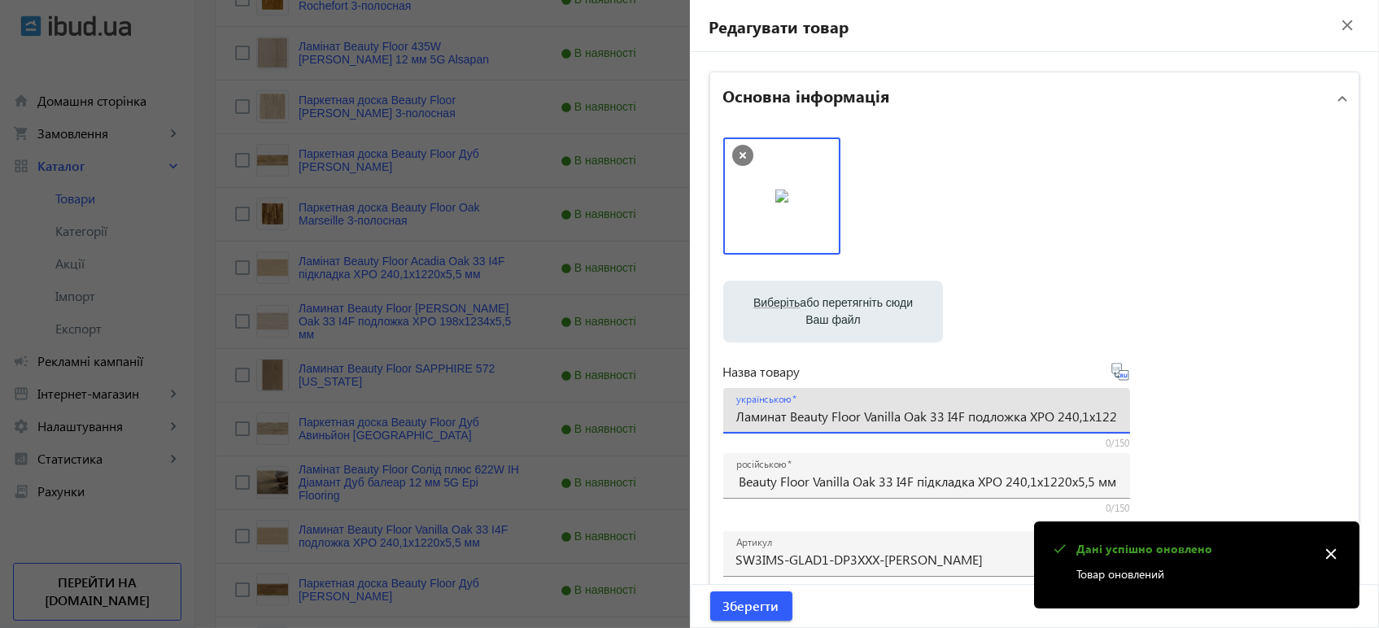
click at [908, 423] on input "Ламинат Beauty Floor Vanilla Oak 33 I4F подложка XPO 240,1x1220х5,5 мм" at bounding box center [926, 415] width 381 height 17
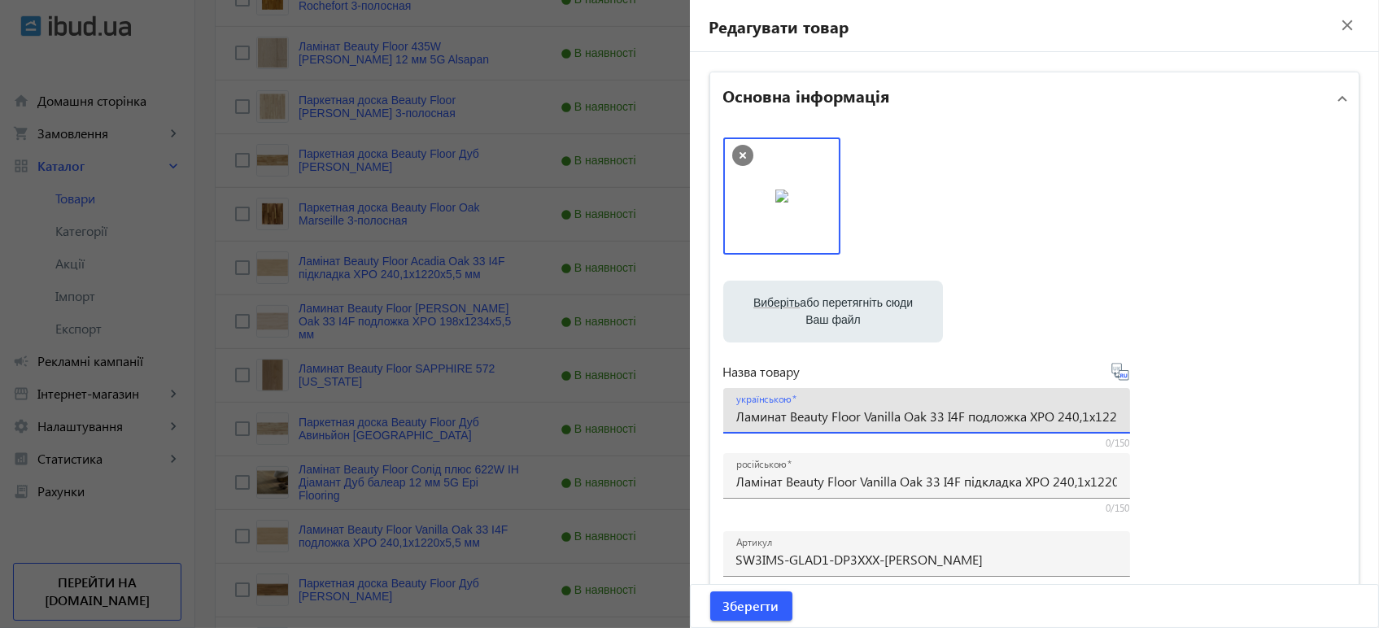
paste input "інат Beauty Floor Vanilla Oak 33 I4F підклад"
type input "Ламінат Beauty Floor Vanilla Oak 33 I4F підкладка XPO 240,1x1220х5,5 мм"
click at [1118, 374] on icon at bounding box center [1120, 372] width 20 height 20
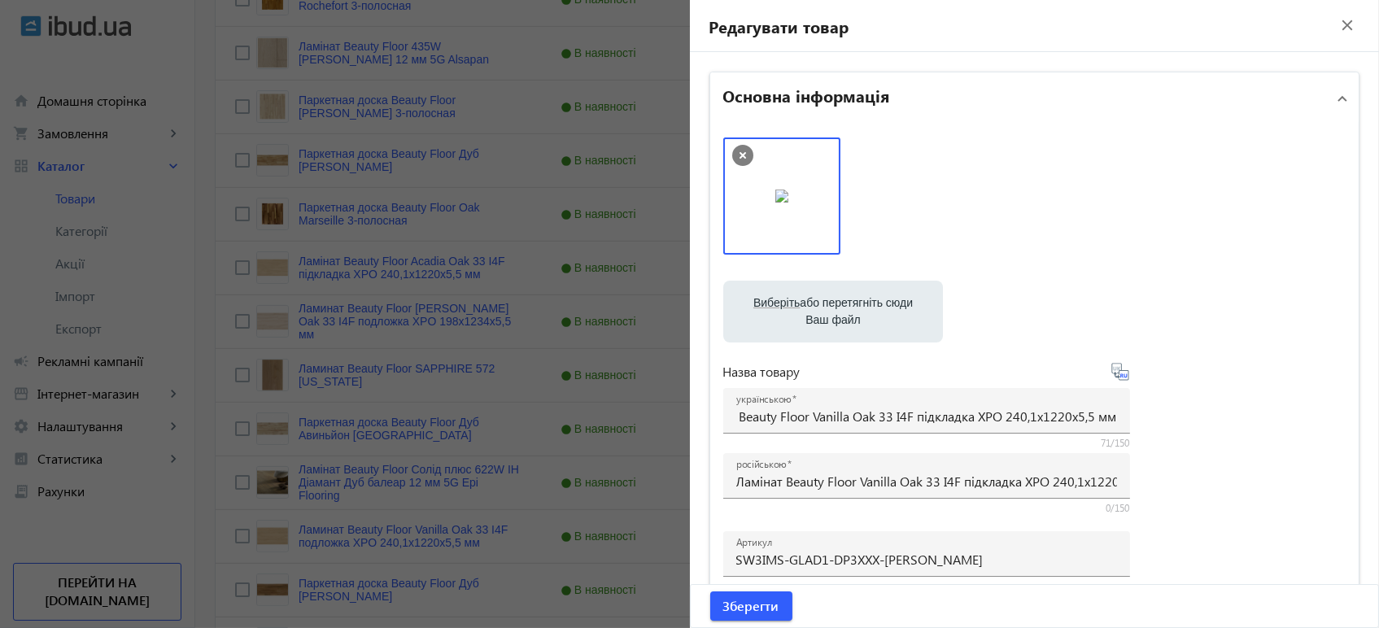
scroll to position [0, 0]
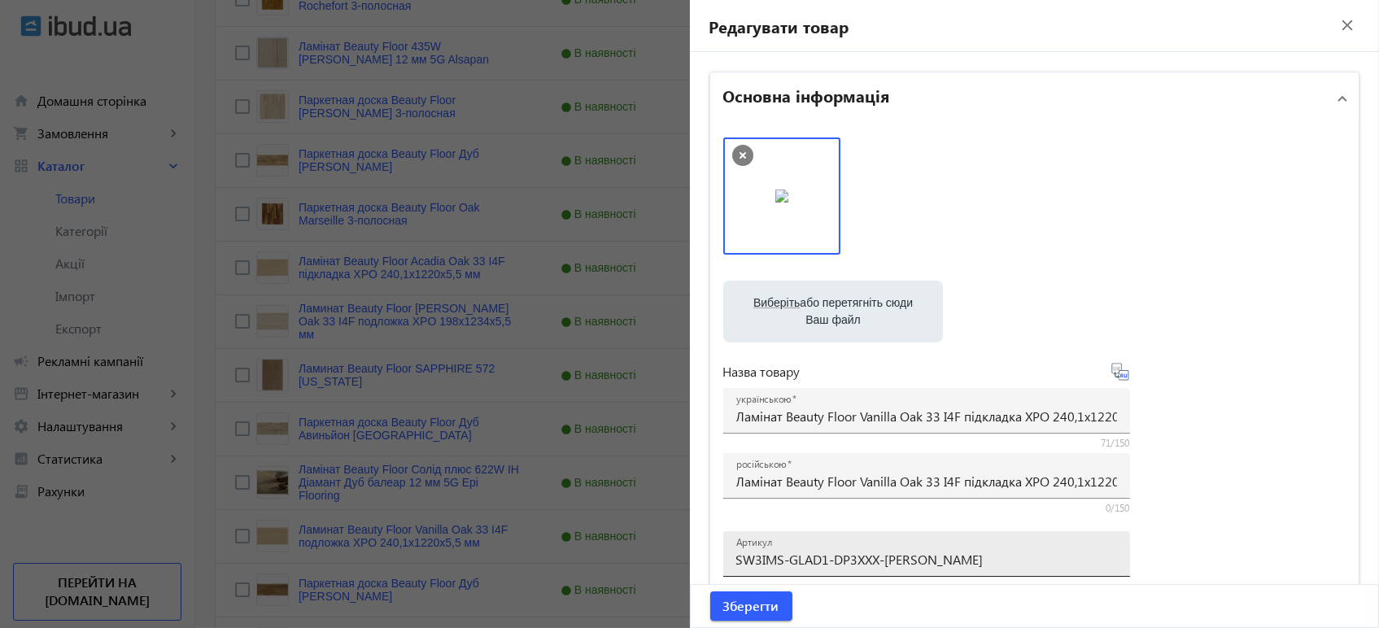
type input "Ламинат Beauty Floor Vanilla Oak 33 I4F подкладка XPO 240,1x1220х5,5 мм"
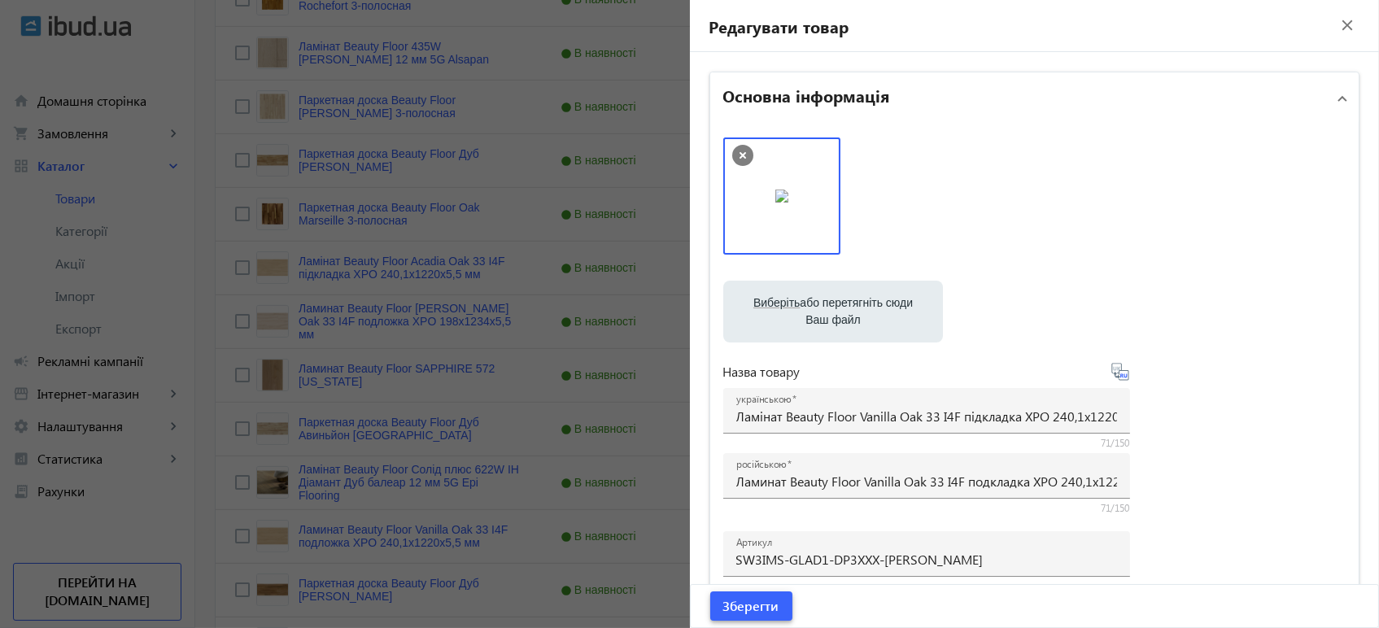
click at [742, 605] on span "Зберегти" at bounding box center [751, 606] width 56 height 18
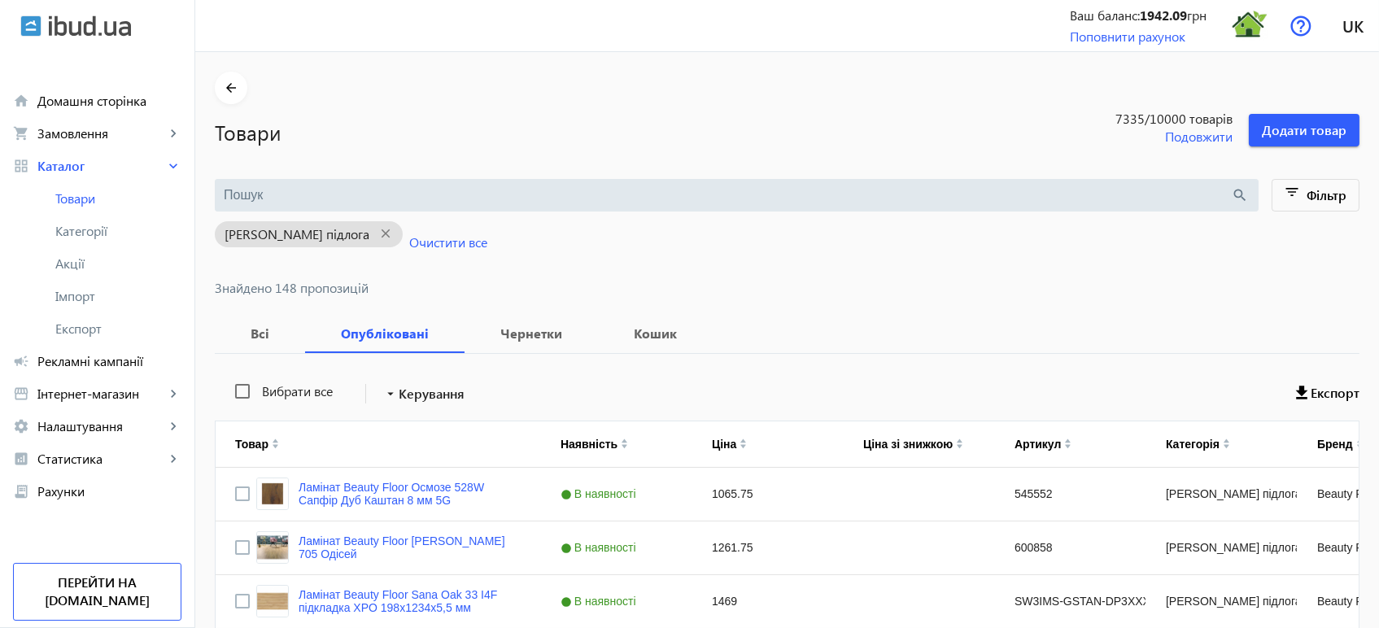
scroll to position [1031, 0]
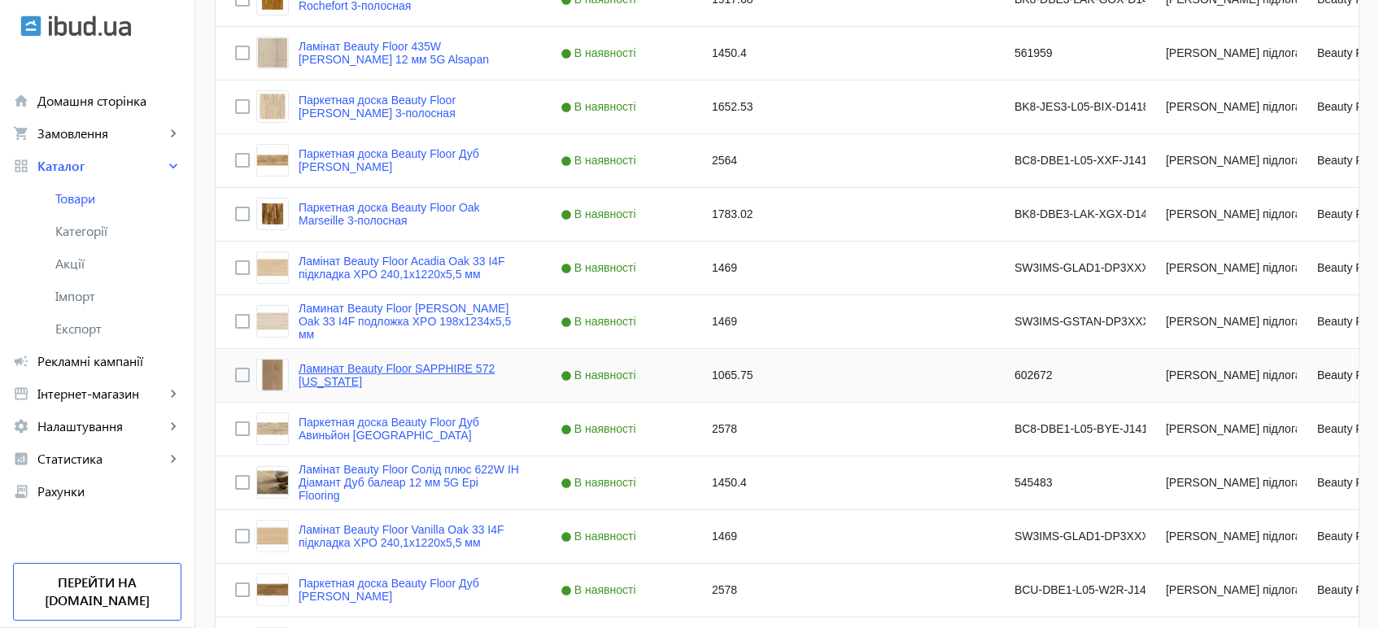
click at [356, 368] on link "Ламинат Beauty Floor SAPPHIRE 572 Indiana" at bounding box center [409, 375] width 223 height 26
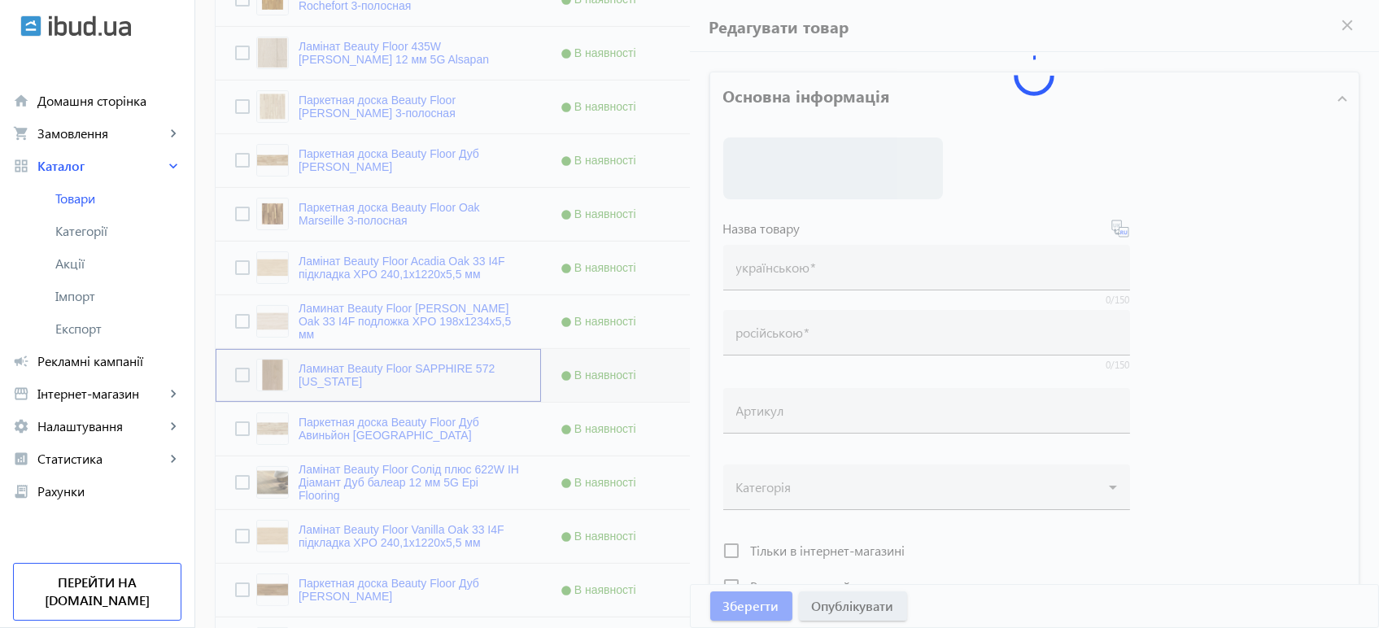
type input "Ламинат Beauty Floor SAPPHIRE 572 Indiana"
type input "Ламінат Beauty Floor SAPPHIRE 572 [US_STATE]"
type input "602672"
type input "1065.75"
type input "1"
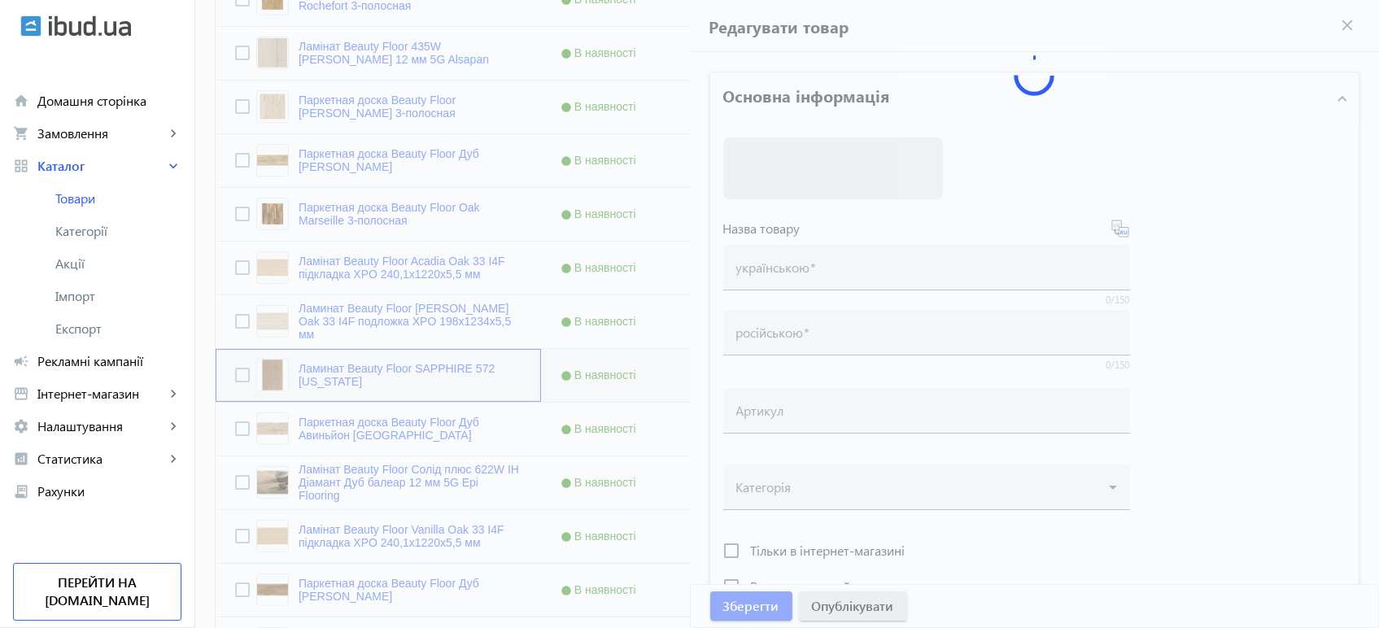
type input "Ламінат Beauty Floor SAPPHIRE 572 [US_STATE]"
type input "Ламинат Beauty Floor SAPPHIRE 572 Indiana"
type textarea "Ламінат Beauty Floor SAPPHIRE 572 Indiana купити вигідно ✓ Великий вибір ✓ Низь…"
type textarea "Ламинат Beauty Floor SAPPHIRE 572 Indiana купить выгодно ✓ Большой выбор ✓ Низк…"
type input "підлогове покриття, покриття на підлогу, покриття для підлоги, ламінат, купити …"
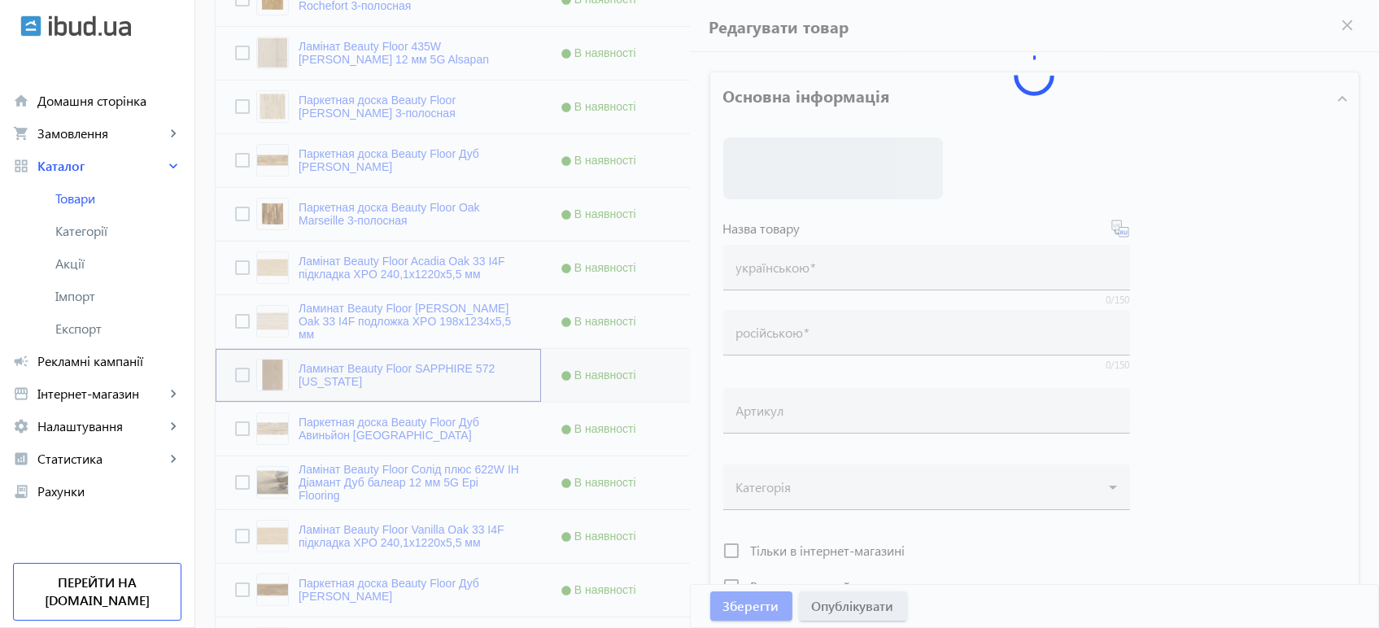
type input "напольное покрытие, покрытие на пол, покрытие для пола, ламинат, купить ламинат…"
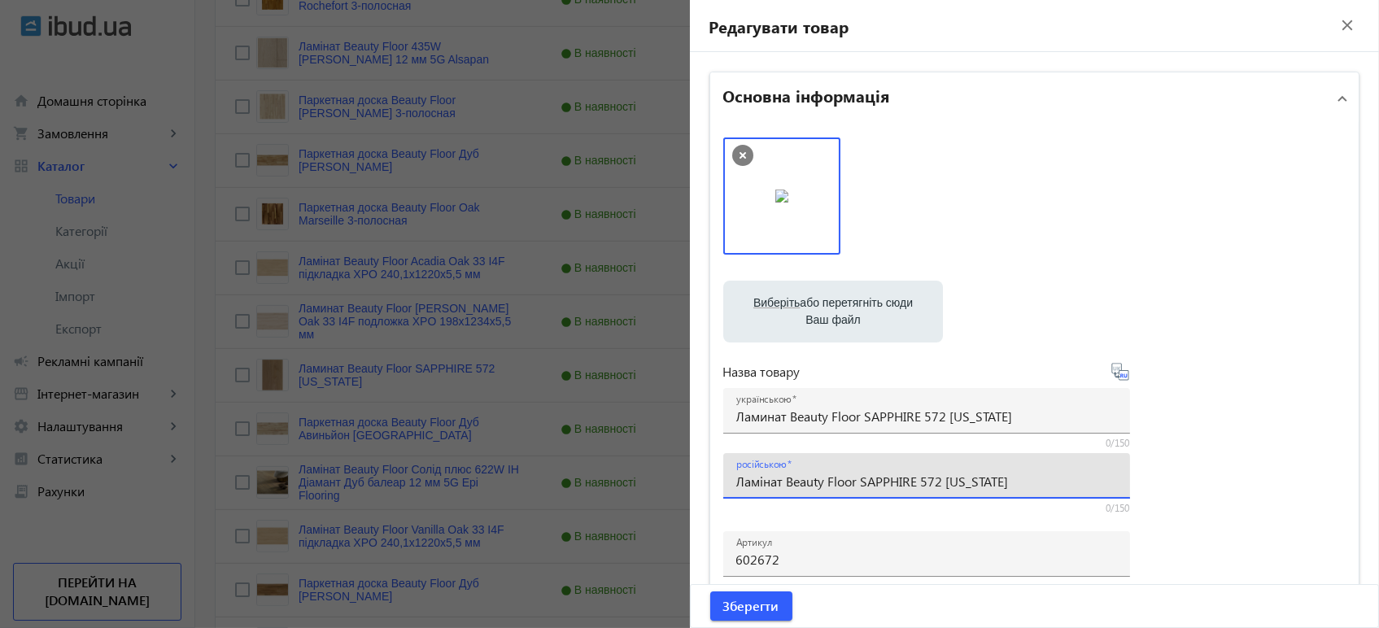
click at [908, 482] on input "Ламінат Beauty Floor SAPPHIRE 572 [US_STATE]" at bounding box center [926, 481] width 381 height 17
click at [907, 406] on div "українською Ламинат Beauty Floor SAPPHIRE 572 Indiana" at bounding box center [926, 411] width 381 height 46
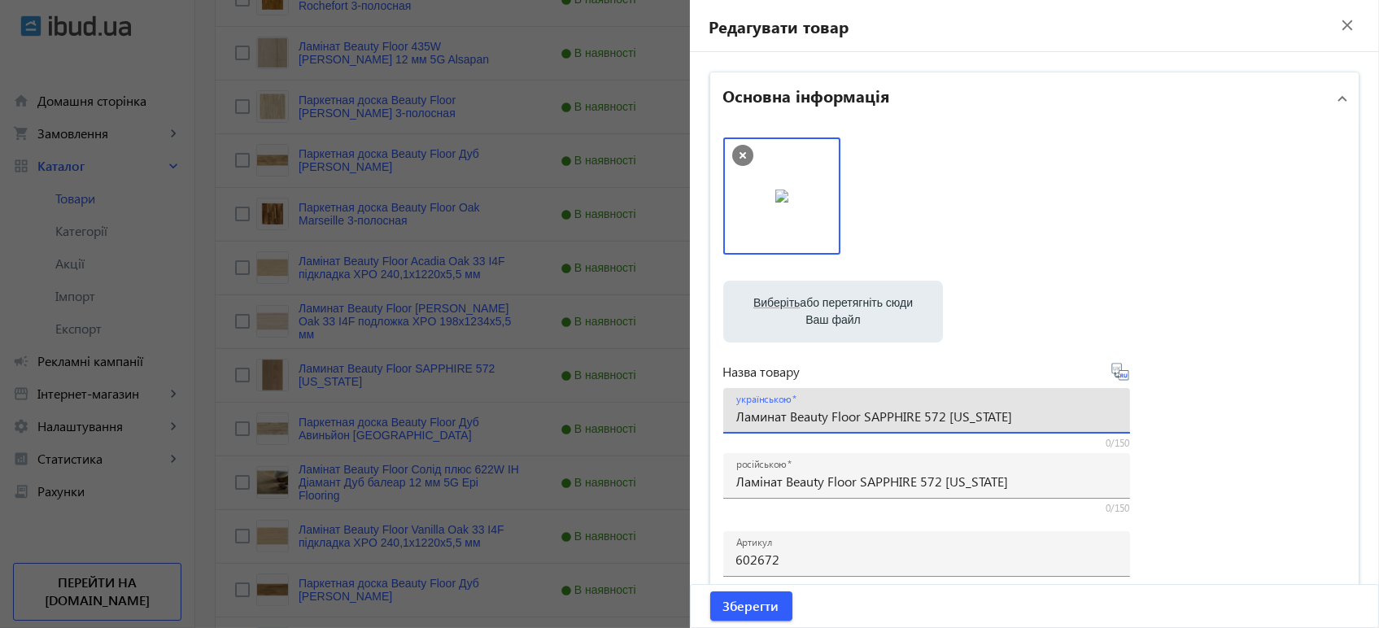
paste input "і"
type input "Ламінат Beauty Floor SAPPHIRE 572 [US_STATE]"
click at [1113, 376] on icon at bounding box center [1120, 372] width 20 height 20
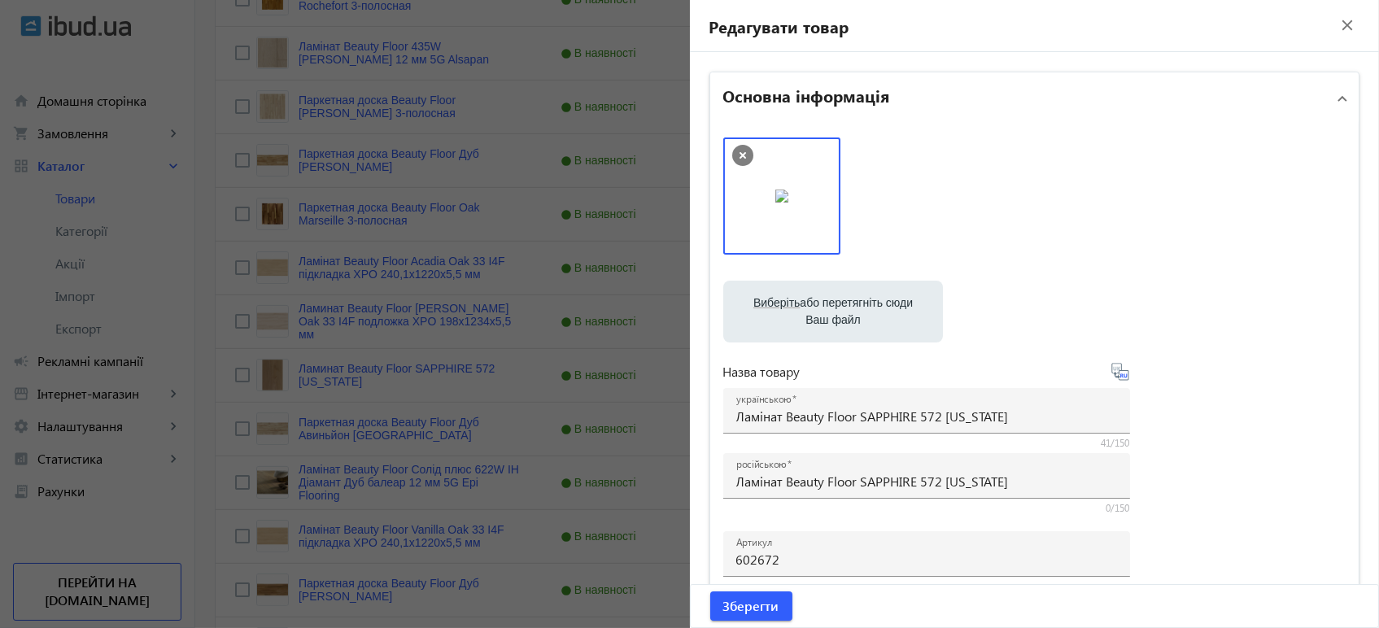
type input "Ламинат Beauty Floor SAPPHIRE 572 Индиана"
click at [743, 600] on span "Зберегти" at bounding box center [751, 606] width 56 height 18
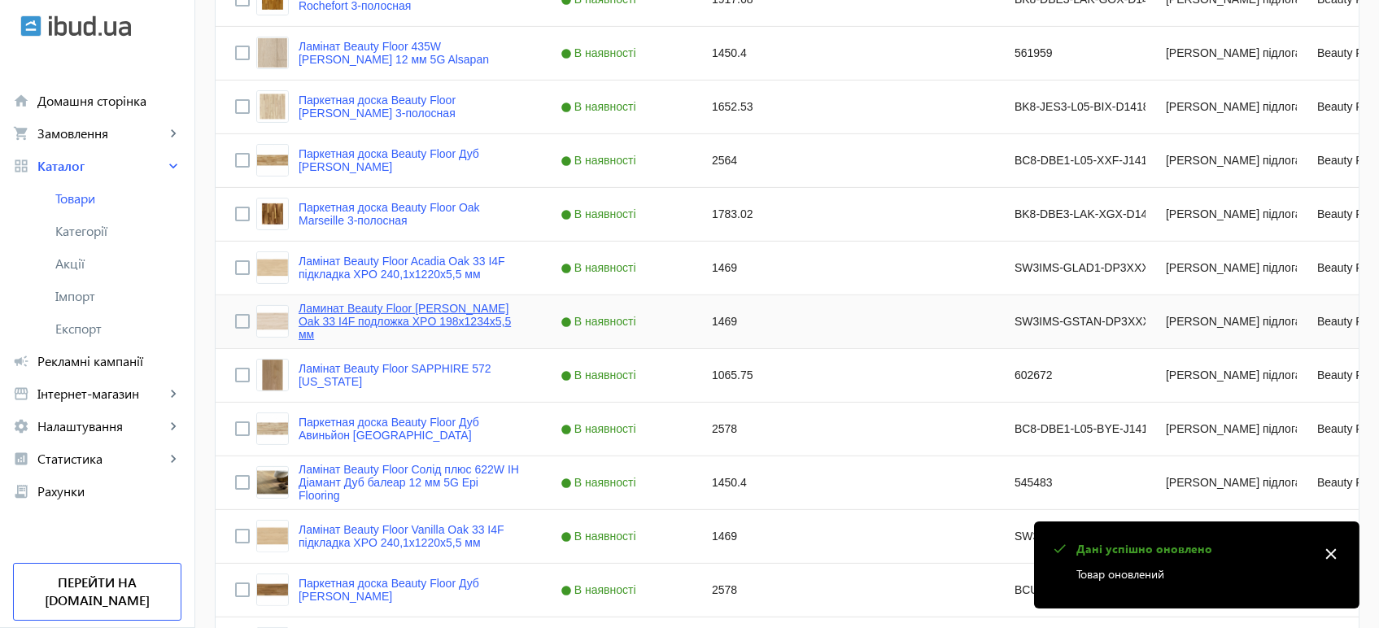
click at [422, 329] on link "Ламинат Beauty Floor Yoho Oak 33 I4F подложка XPO 198x1234х5,5 мм" at bounding box center [409, 321] width 223 height 39
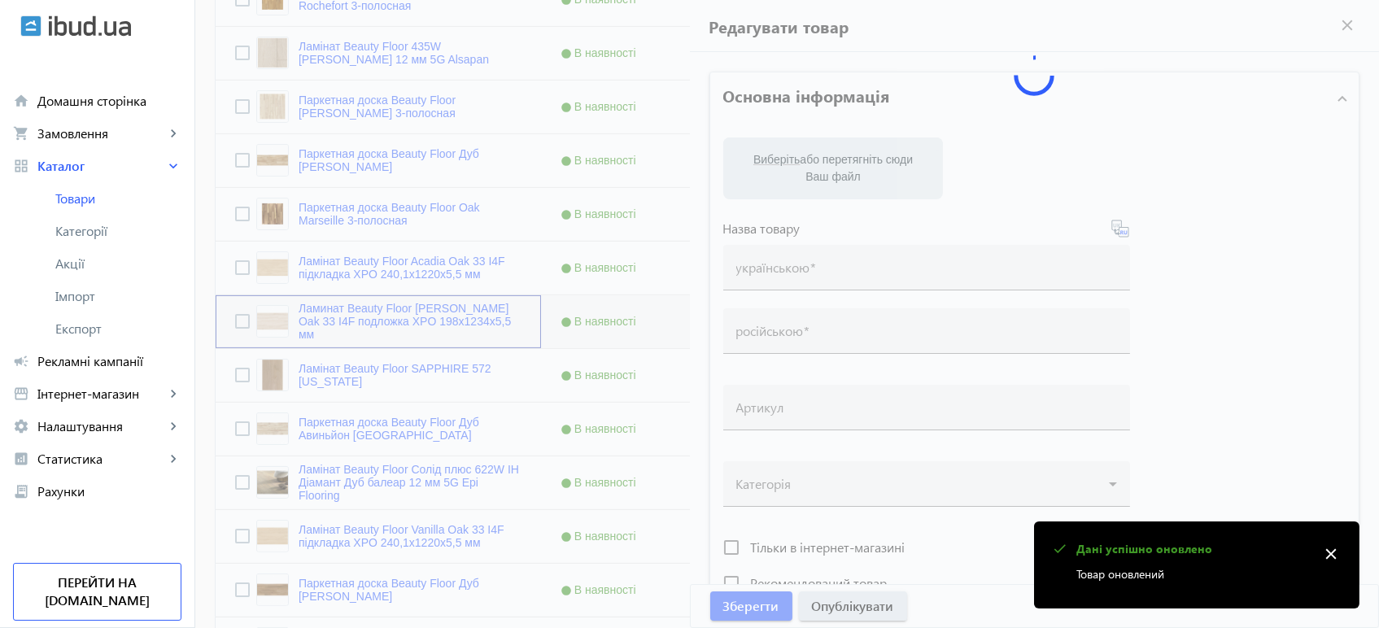
type input "Ламинат Beauty Floor Yoho Oak 33 I4F подложка XPO 198x1234х5,5 мм"
type input "Ламінат Beauty Floor [PERSON_NAME] Oak 33 I4F підкладка XPO 198x1234х5,5 мм"
type input "SW3IMS-GSTAN-DP3XXX-EYOHC"
type input "1469"
type input "1"
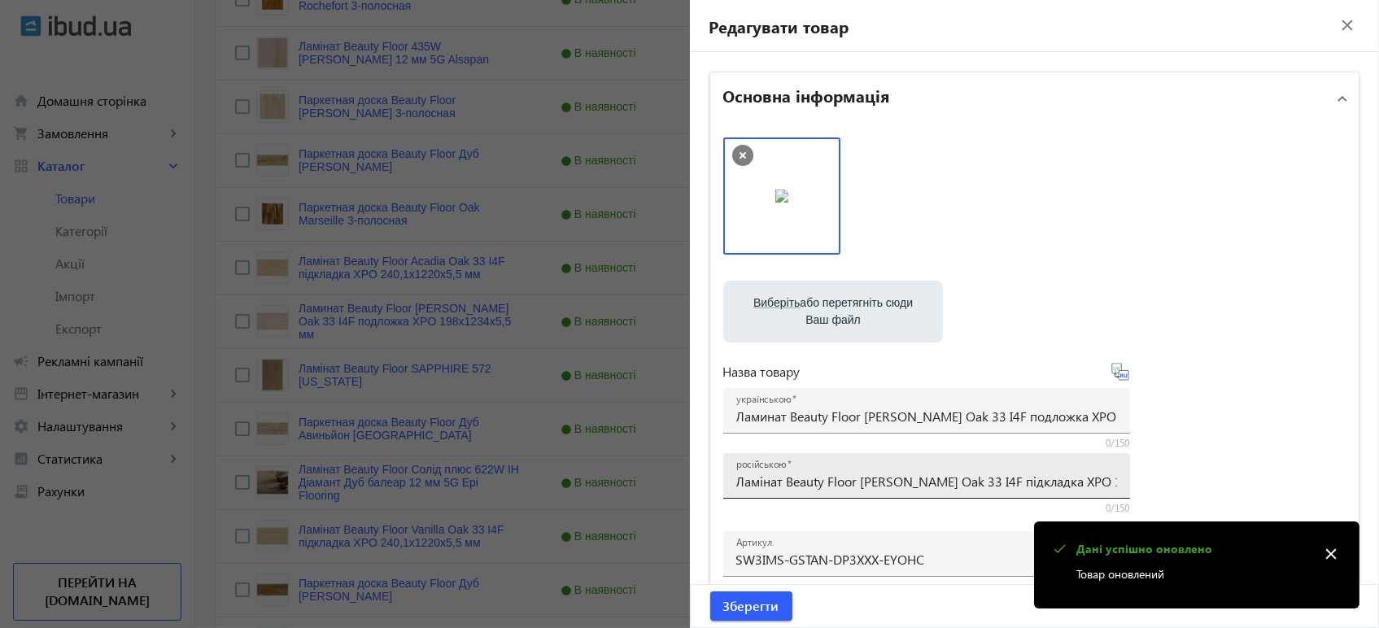
click at [830, 488] on input "Ламінат Beauty Floor [PERSON_NAME] Oak 33 I4F підкладка XPO 198x1234х5,5 мм" at bounding box center [926, 481] width 381 height 17
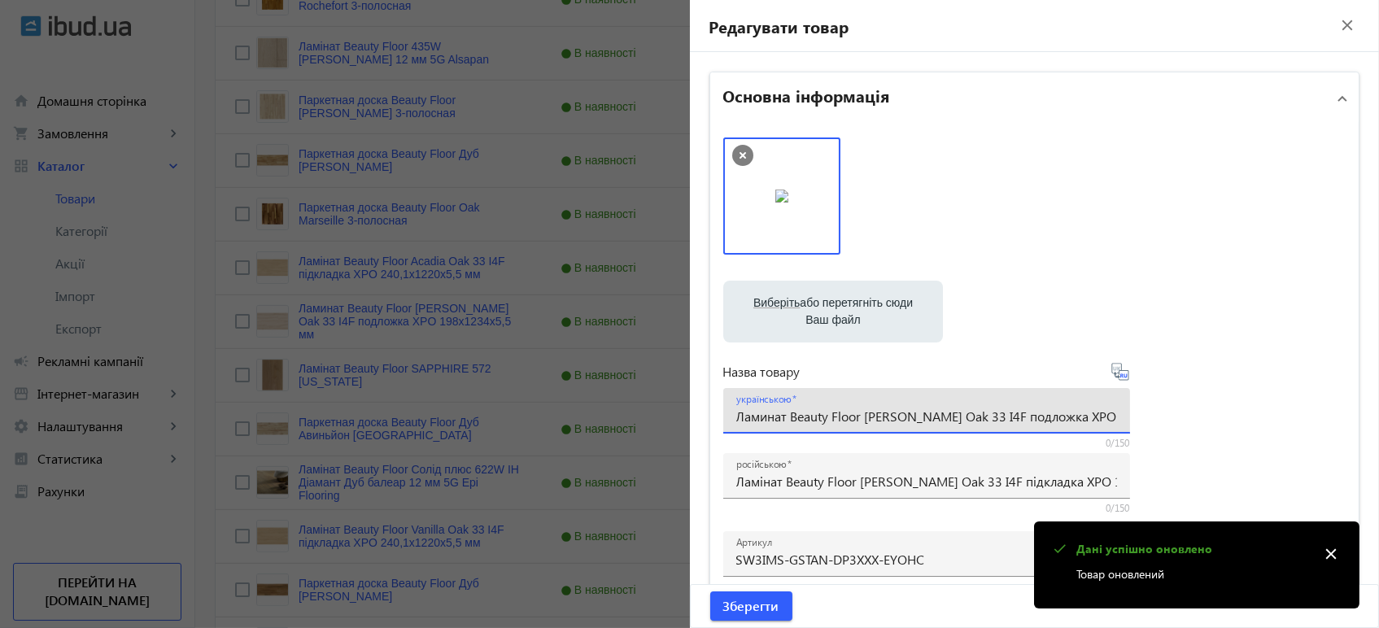
click at [847, 422] on input "Ламинат Beauty Floor Yoho Oak 33 I4F подложка XPO 198x1234х5,5 мм" at bounding box center [926, 415] width 381 height 17
paste input "інат Beauty Floor Yoho Oak 33 I4F підклад"
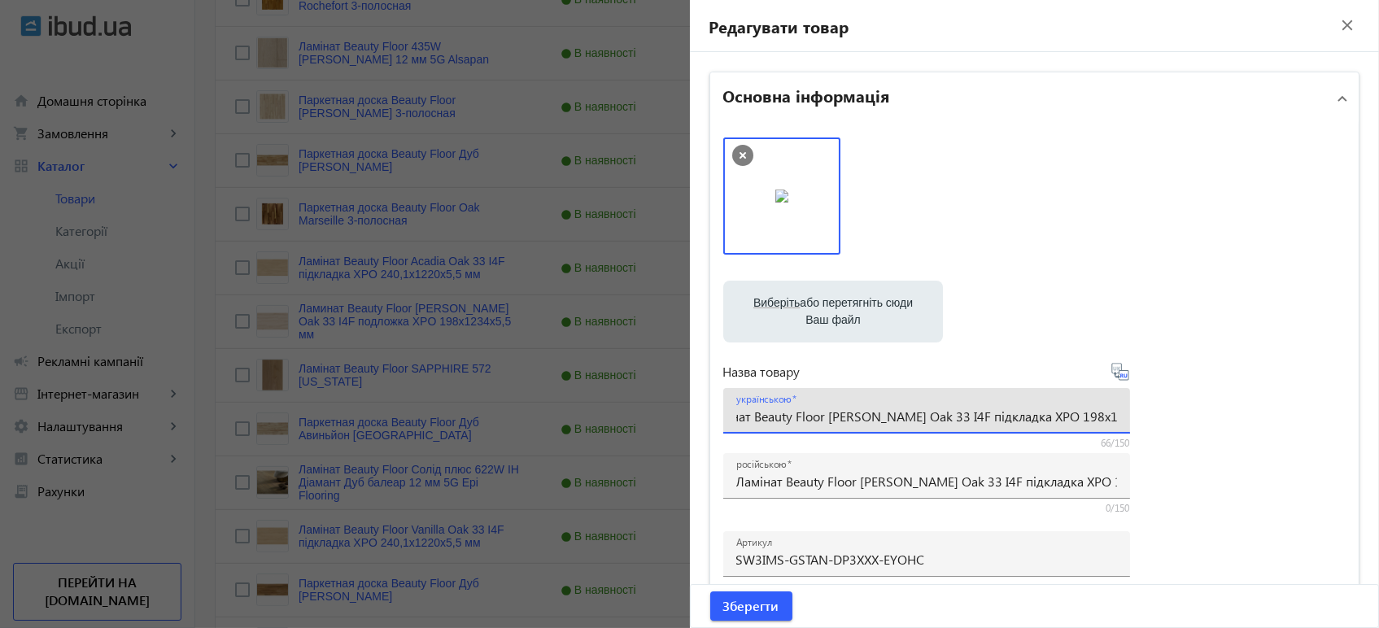
click at [1120, 377] on icon at bounding box center [1121, 375] width 3 height 4
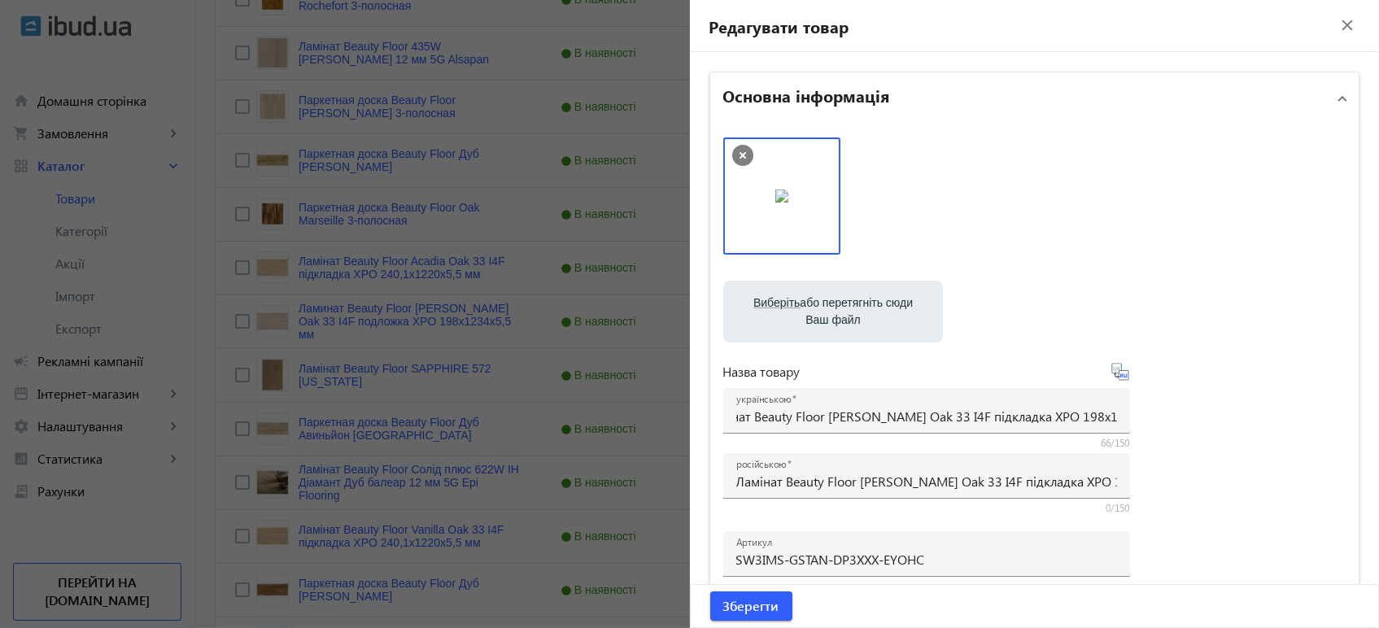
scroll to position [0, 0]
click at [747, 603] on span "Зберегти" at bounding box center [751, 606] width 56 height 18
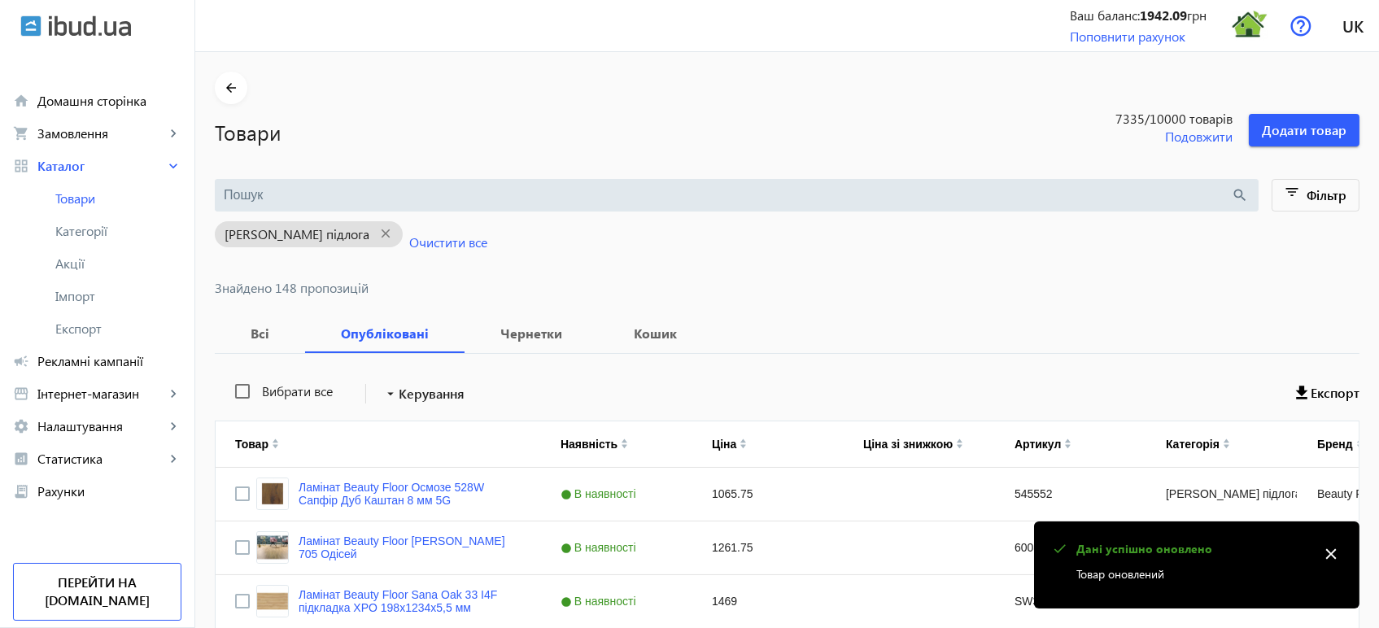
scroll to position [1353, 0]
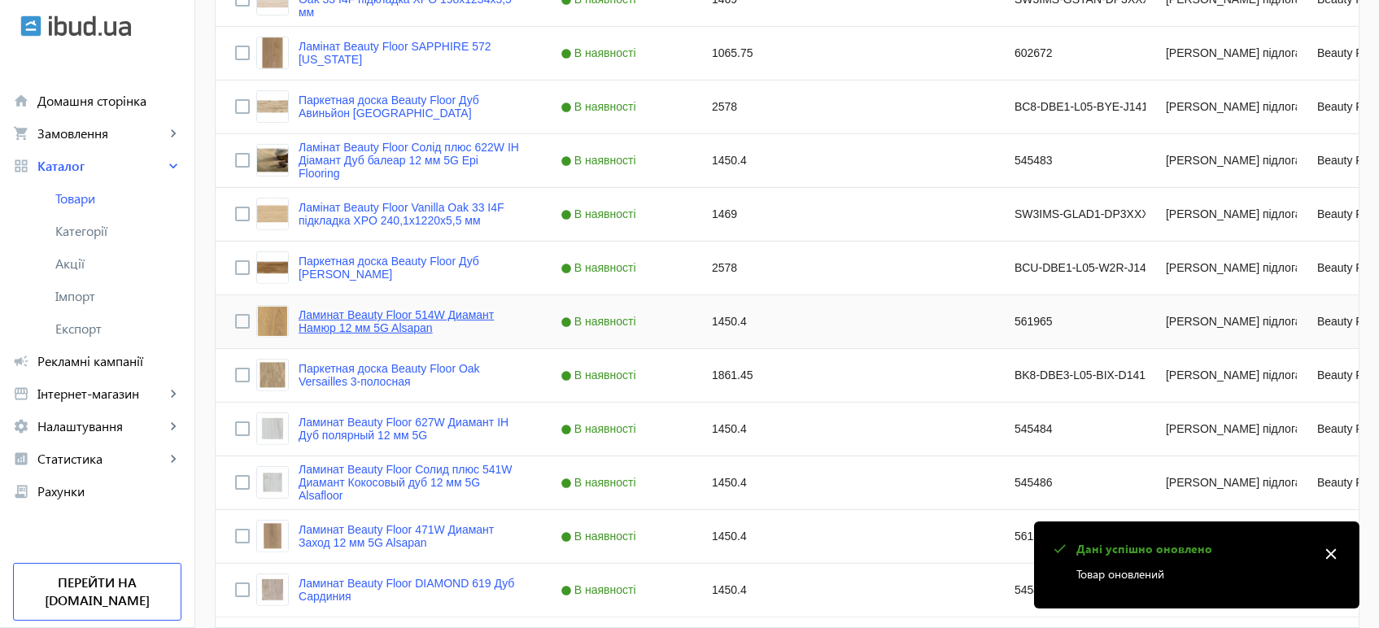
click at [416, 311] on link "Ламинат Beauty Floor 514W Диамант Намюр 12 мм 5G Alsapan" at bounding box center [409, 321] width 223 height 26
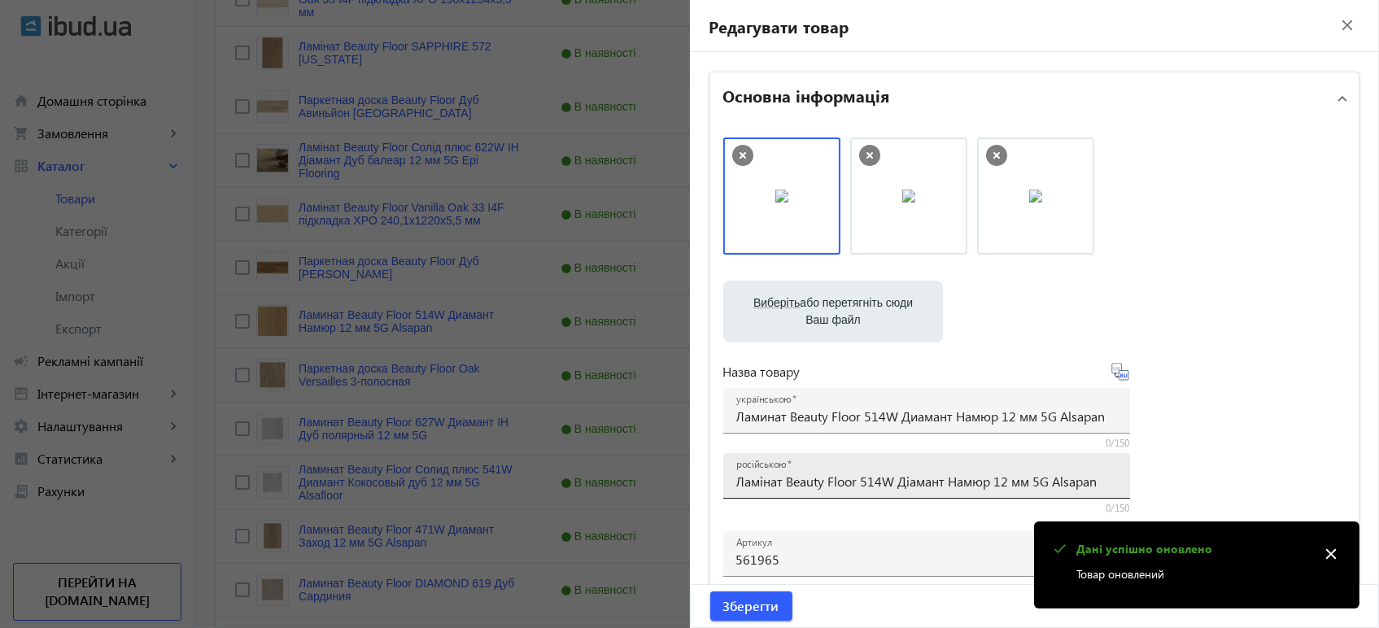
click at [854, 482] on input "Ламінат Beauty Floor 514W Діамант Намюр 12 мм 5G Alsapan" at bounding box center [926, 481] width 381 height 17
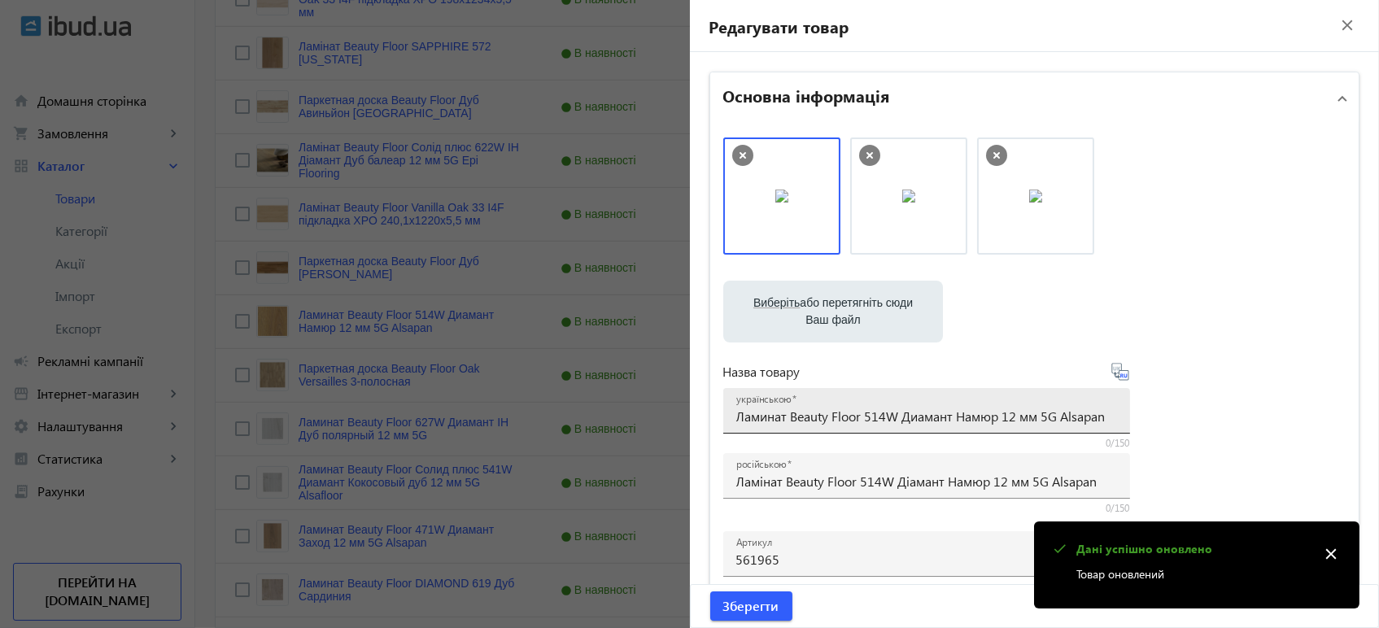
click at [895, 406] on div "українською Ламинат Beauty Floor 514W Диамант Намюр 12 мм 5G Alsapan" at bounding box center [926, 411] width 381 height 46
paste input "інат Beauty Floor 514W Ді"
click at [1120, 375] on icon at bounding box center [1121, 375] width 3 height 4
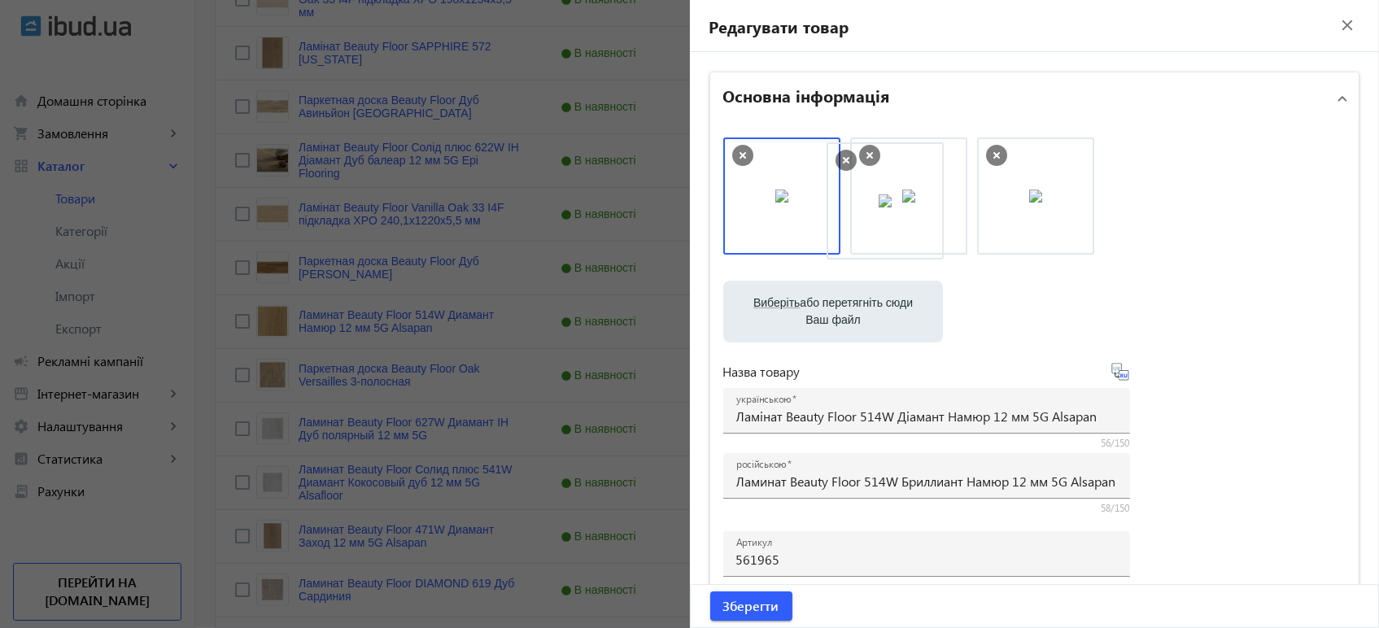
drag, startPoint x: 870, startPoint y: 227, endPoint x: 901, endPoint y: 227, distance: 30.9
drag, startPoint x: 1012, startPoint y: 223, endPoint x: 751, endPoint y: 223, distance: 260.3
click at [747, 603] on span "Зберегти" at bounding box center [751, 606] width 56 height 18
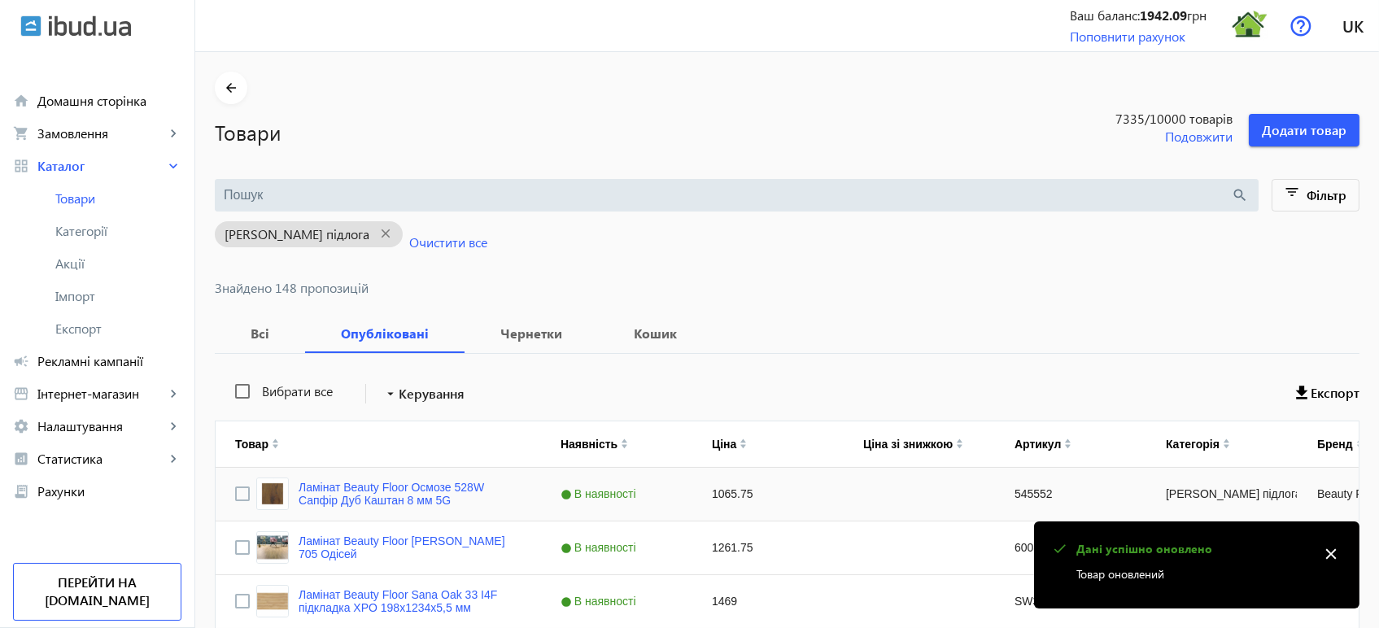
scroll to position [1461, 0]
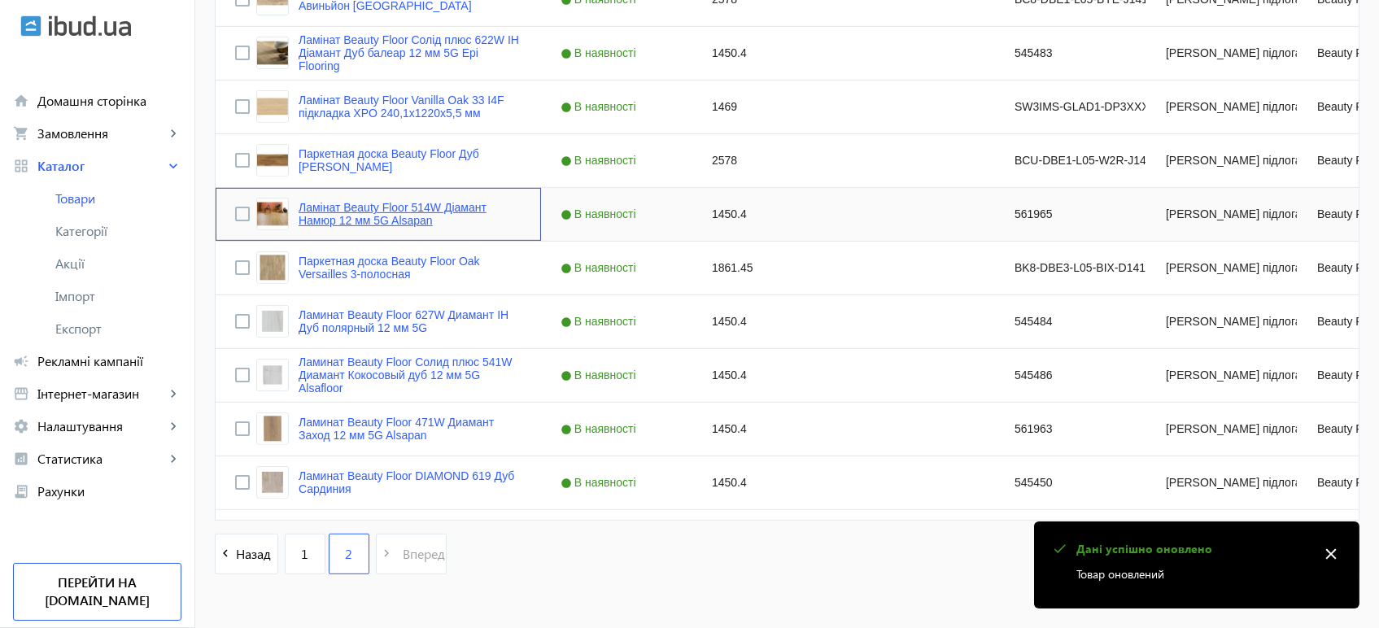
click at [321, 213] on link "Ламінат Beauty Floor 514W Діамант Намюр 12 мм 5G Alsapan" at bounding box center [409, 214] width 223 height 26
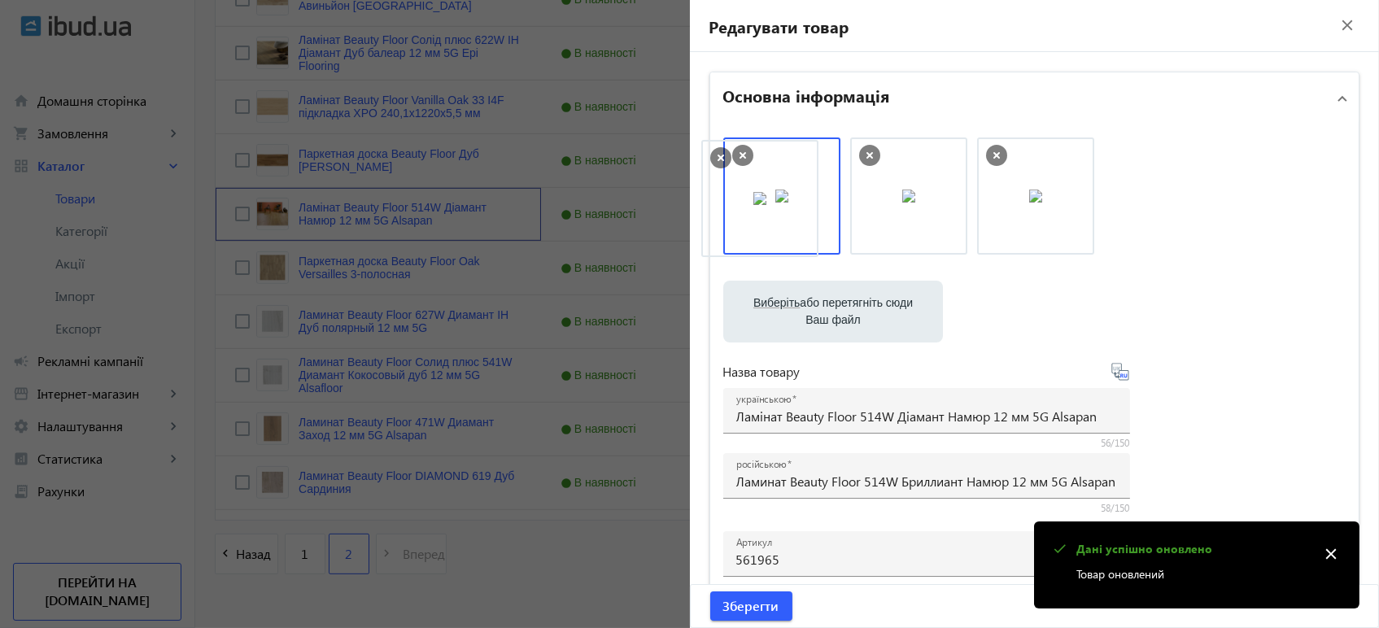
drag, startPoint x: 1058, startPoint y: 199, endPoint x: 787, endPoint y: 201, distance: 270.8
click at [743, 612] on span "Зберегти" at bounding box center [751, 606] width 56 height 18
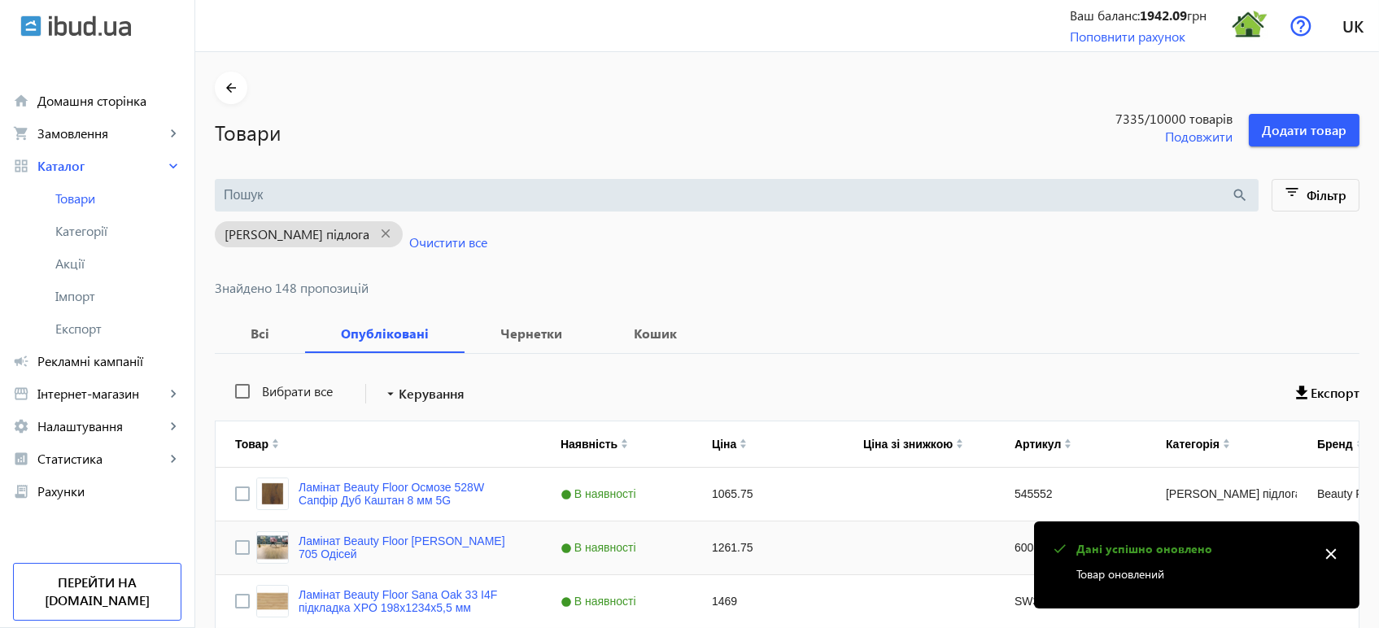
scroll to position [1496, 0]
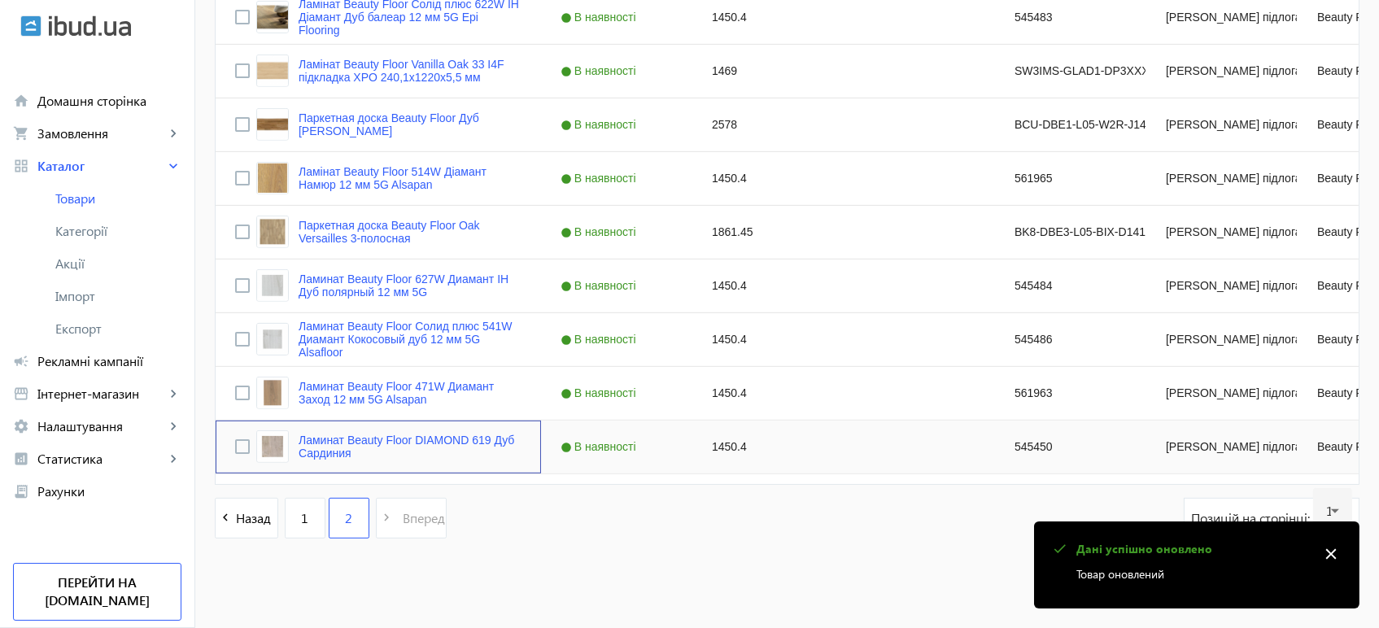
click at [372, 425] on div "Ламинат Beauty Floor DIAMOND 619 Дуб Сардиния" at bounding box center [378, 446] width 325 height 53
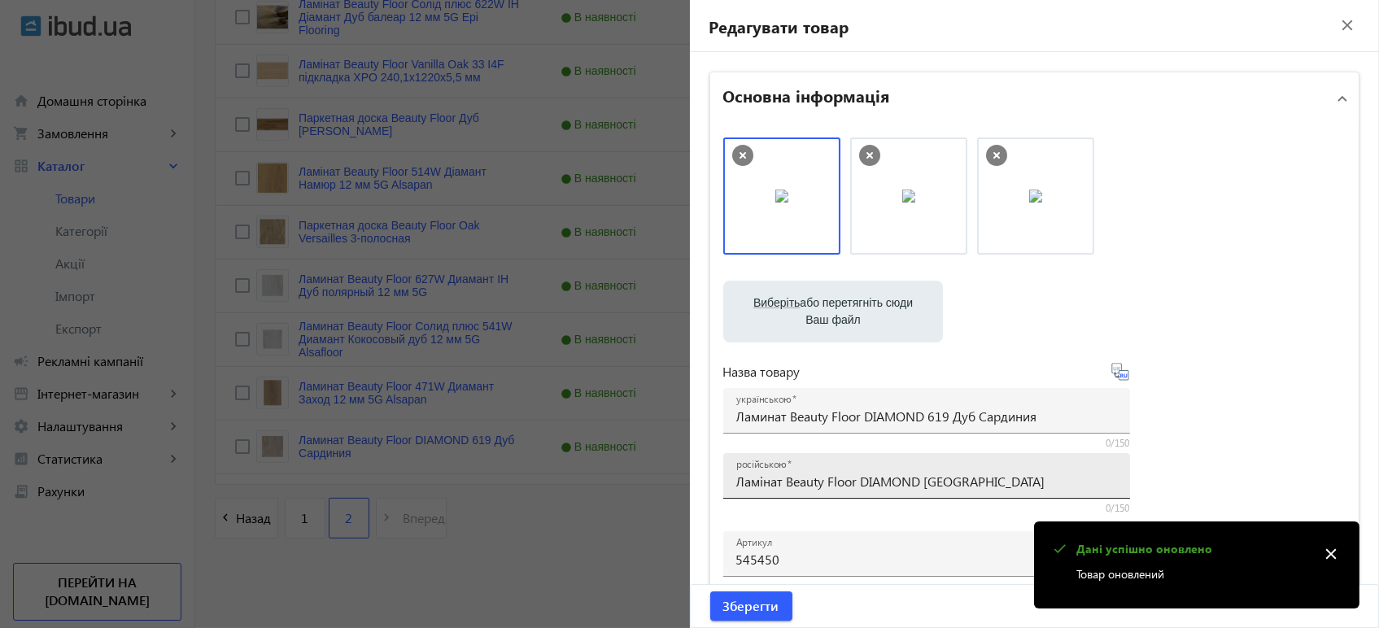
click at [832, 484] on input "Ламінат Beauty Floor DIAMOND [GEOGRAPHIC_DATA]" at bounding box center [926, 481] width 381 height 17
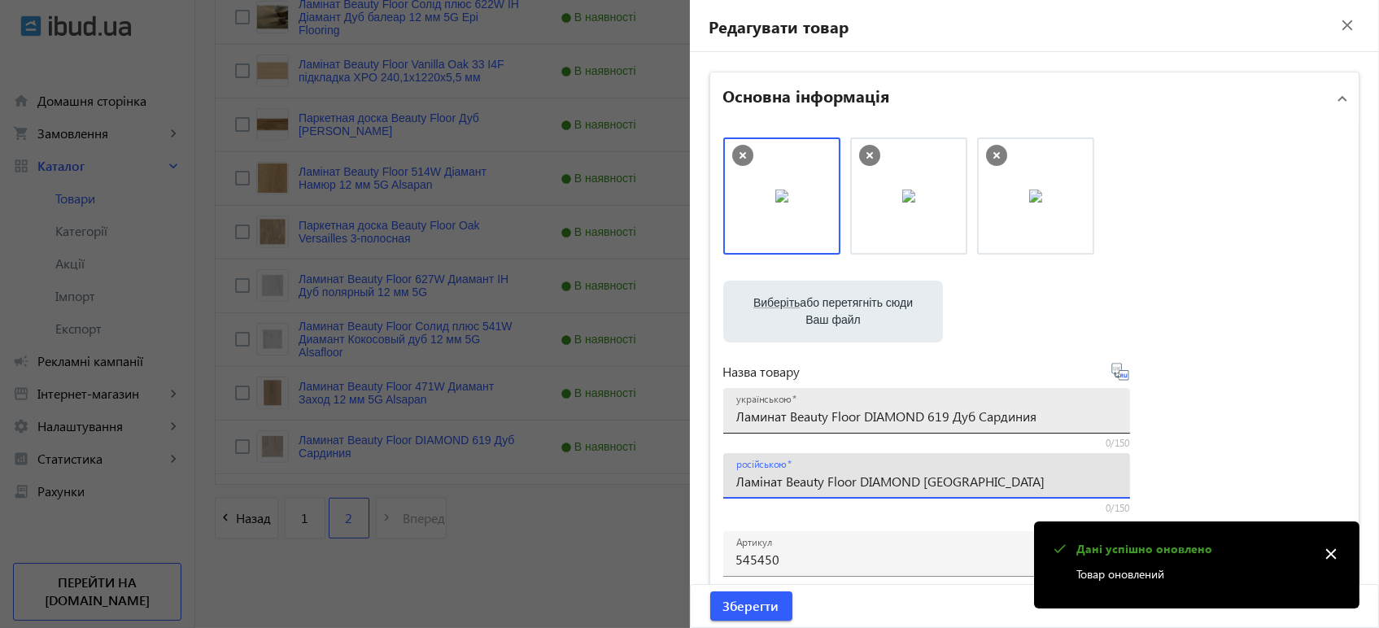
click at [865, 411] on input "Ламинат Beauty Floor DIAMOND 619 Дуб Сардиния" at bounding box center [926, 415] width 381 height 17
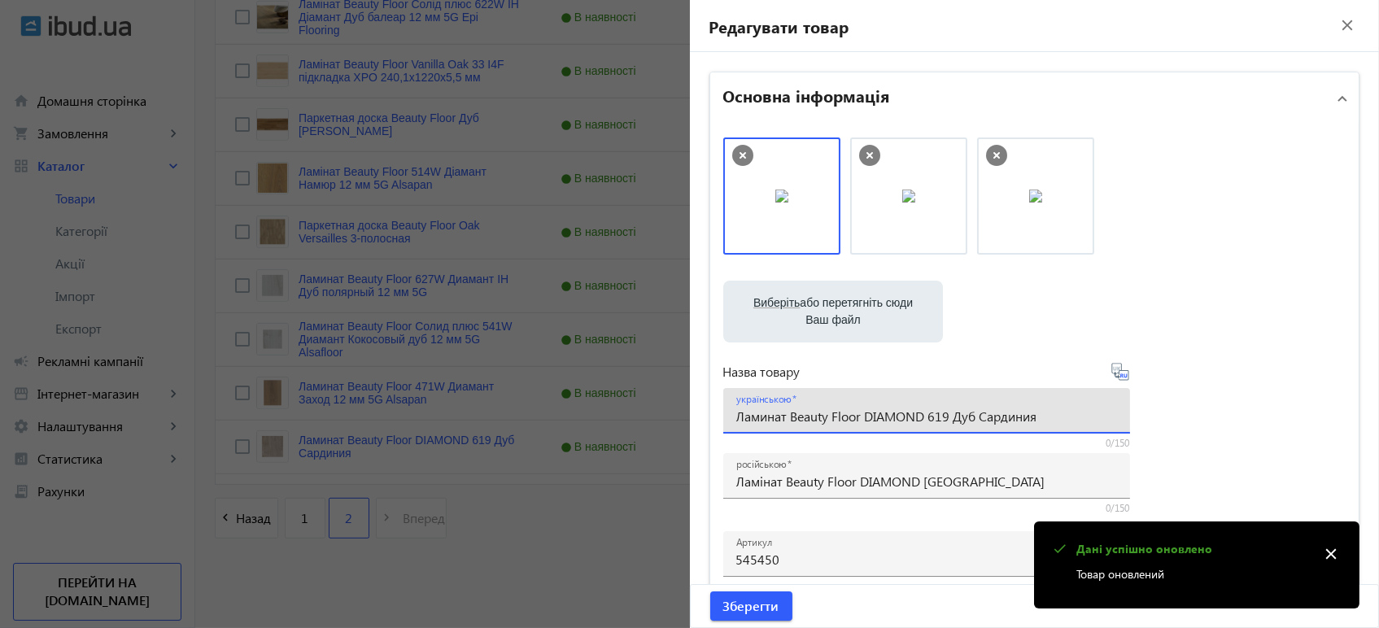
paste input "інат Beauty Floor DIAMOND 619 Дуб Сардині"
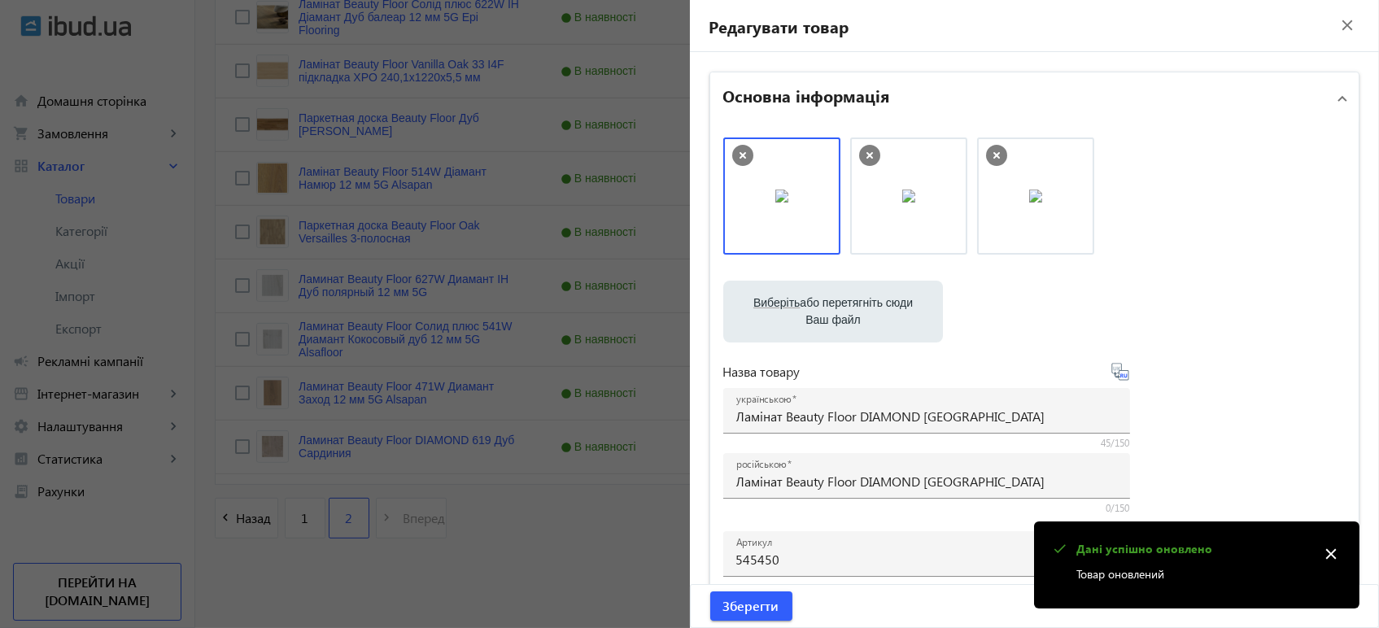
click at [1124, 373] on icon at bounding box center [1120, 372] width 20 height 20
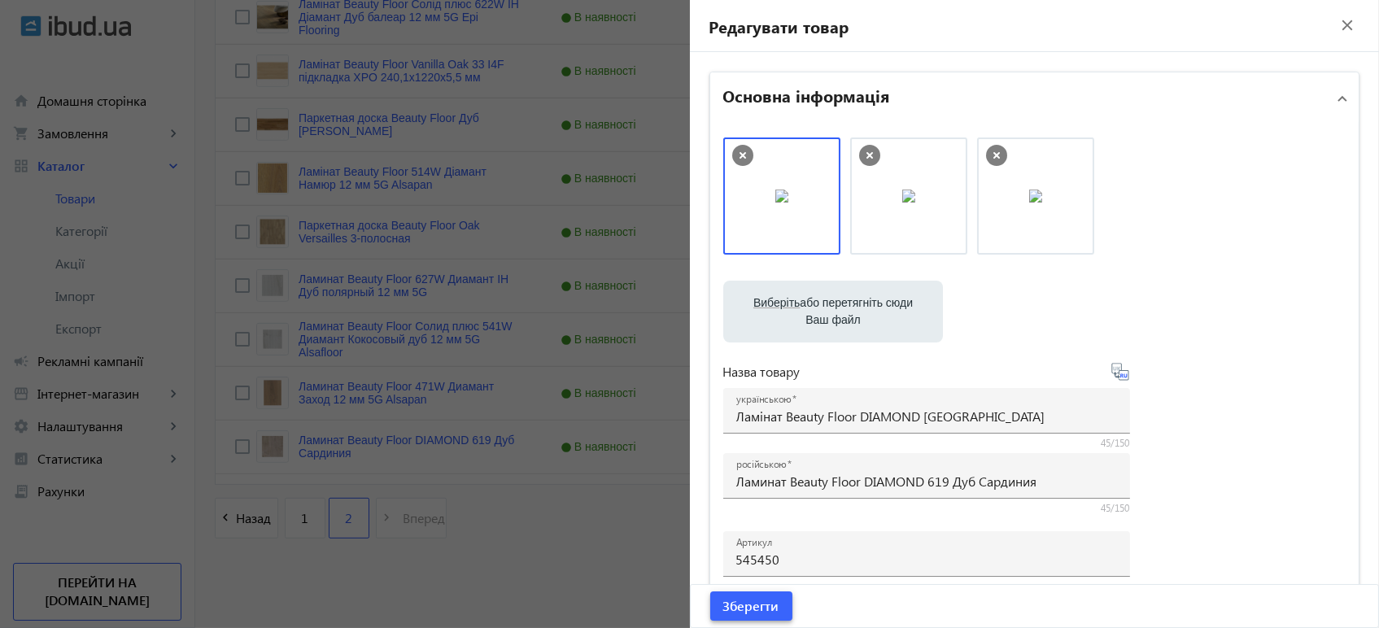
click at [767, 622] on span "submit" at bounding box center [751, 605] width 82 height 39
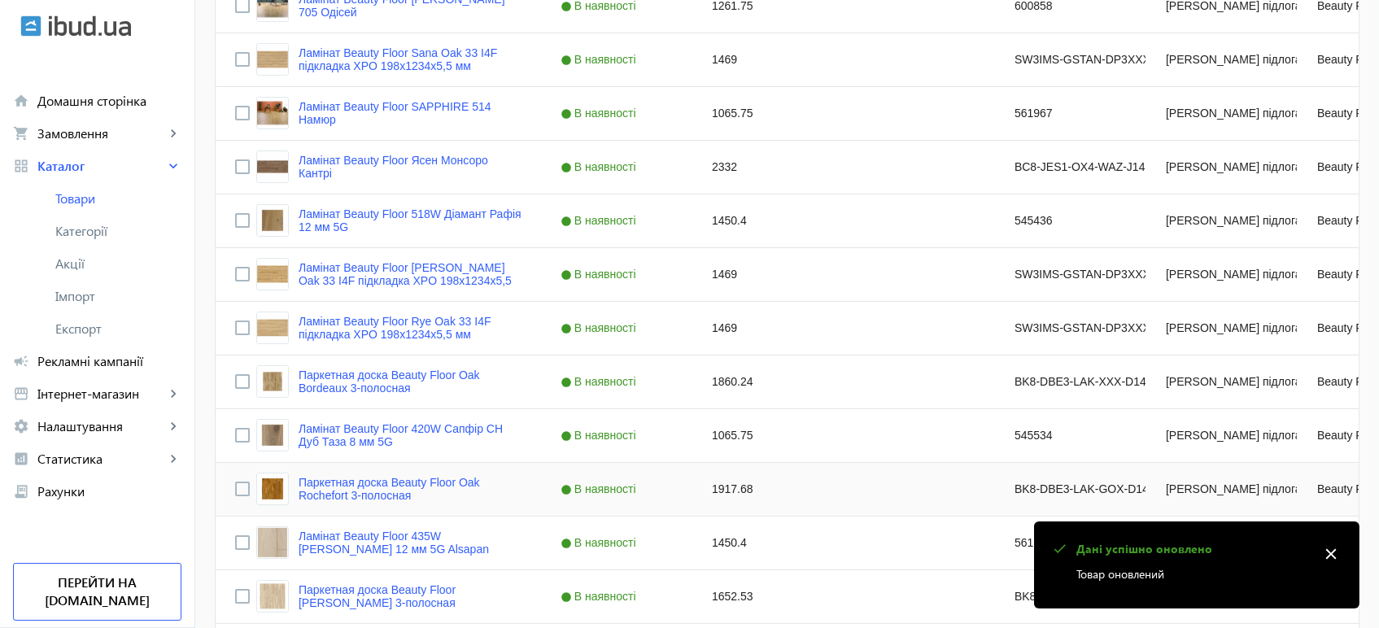
scroll to position [1461, 0]
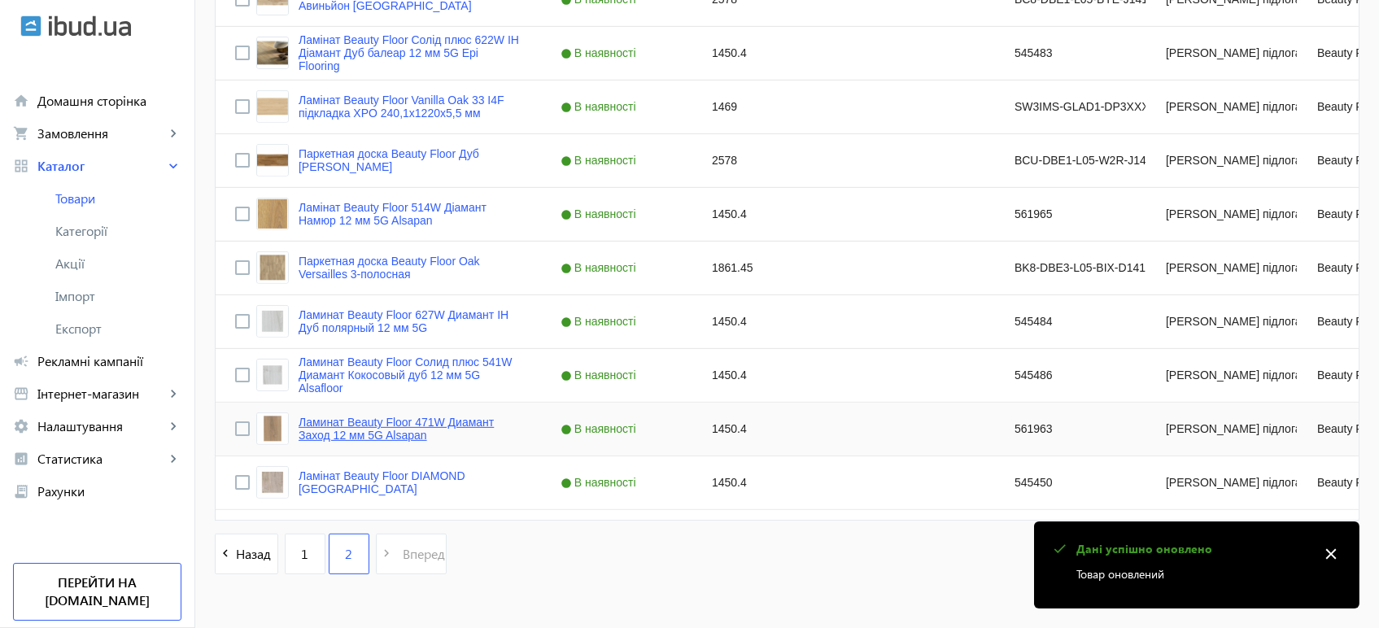
click at [376, 421] on link "Ламинат Beauty Floor 471W Диамант Заход 12 мм 5G Alsapan" at bounding box center [409, 429] width 223 height 26
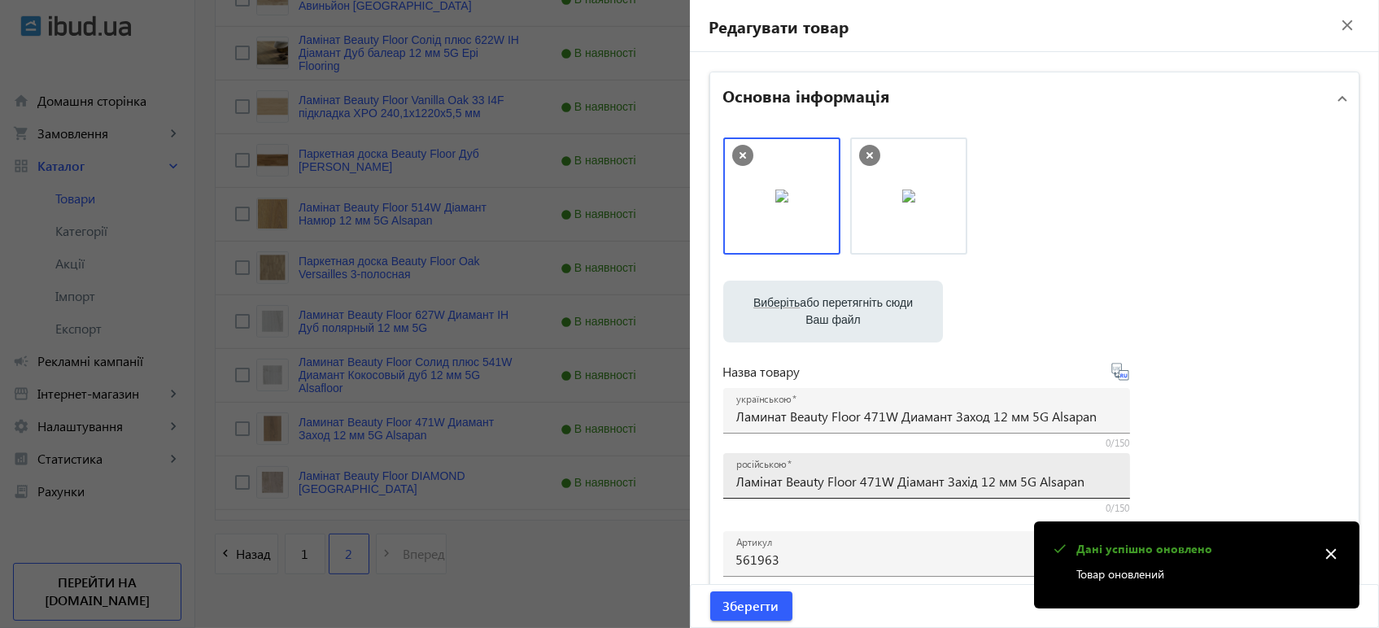
click at [838, 473] on input "Ламінат Beauty Floor 471W Діамант Захід 12 мм 5G Alsapan" at bounding box center [926, 481] width 381 height 17
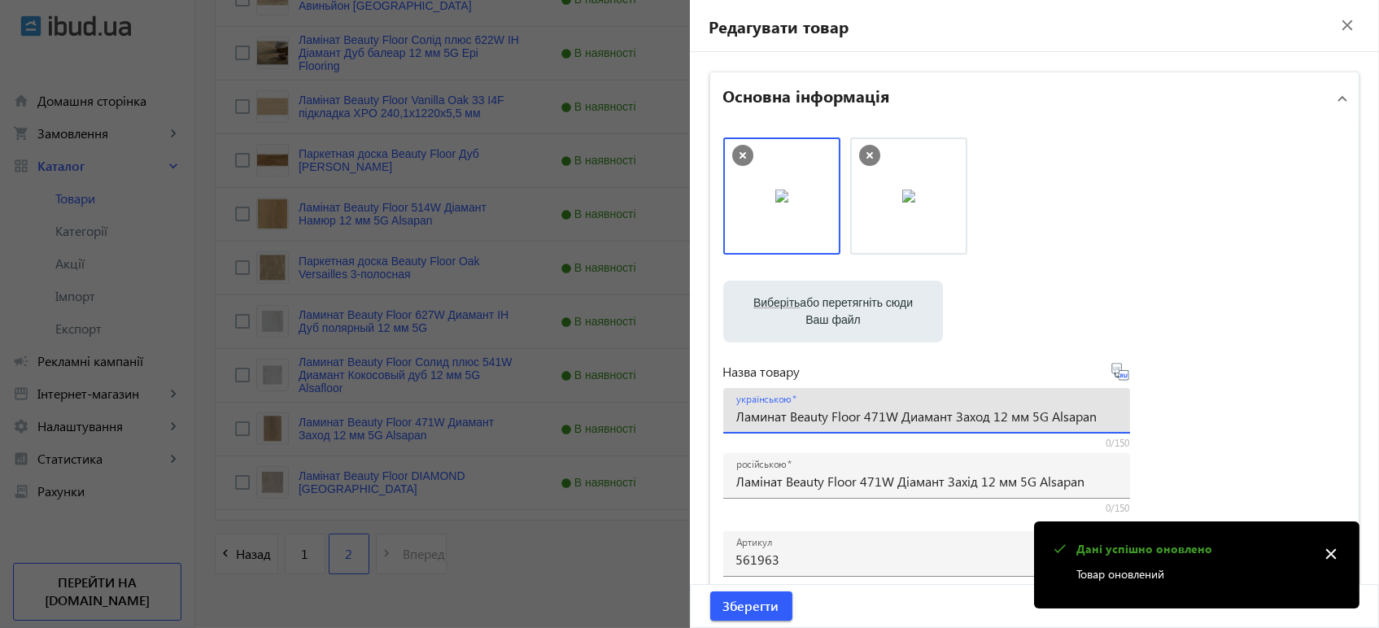
click at [860, 420] on input "Ламинат Beauty Floor 471W Диамант Заход 12 мм 5G Alsapan" at bounding box center [926, 415] width 381 height 17
paste input "інат Beauty Floor 471W Діамант Захі"
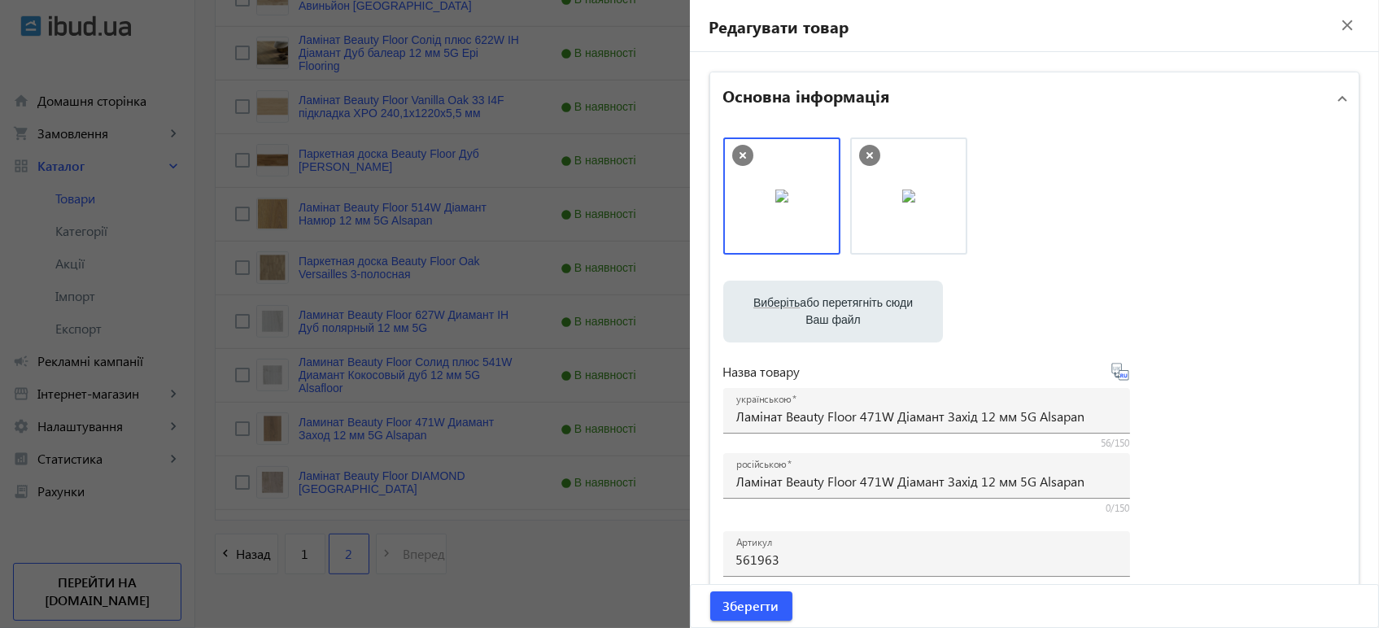
click at [1120, 376] on icon at bounding box center [1121, 375] width 3 height 4
click at [716, 607] on span "submit" at bounding box center [751, 605] width 82 height 39
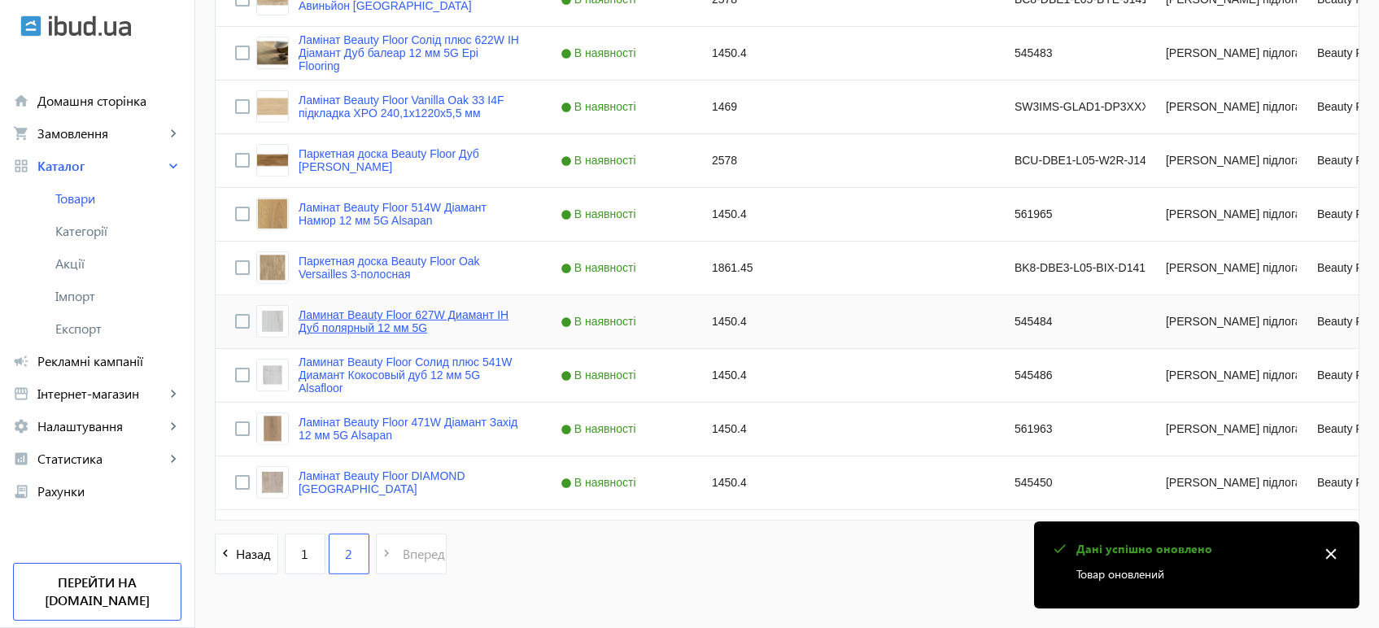
click at [319, 320] on link "Ламинат Beauty Floor 627W Диамант ІН Дуб полярный 12 мм 5G" at bounding box center [409, 321] width 223 height 26
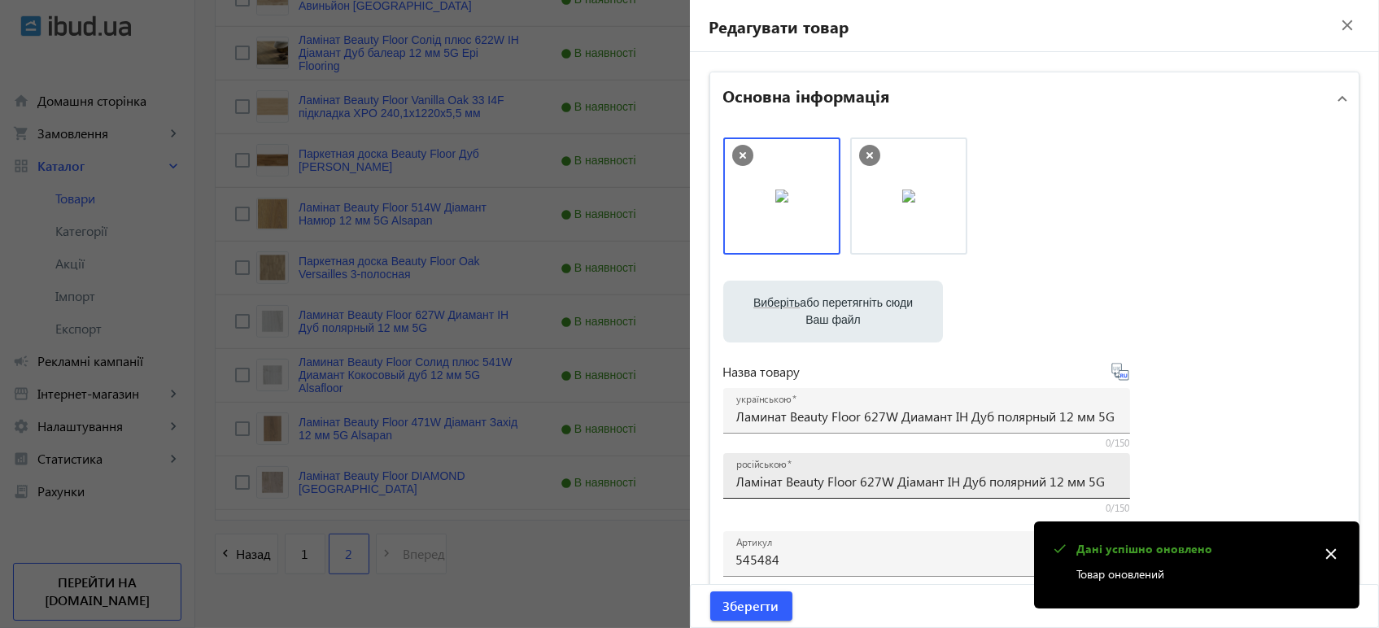
click at [862, 486] on input "Ламінат Beauty Floor 627W Діамант ІН Дуб полярний 12 мм 5G" at bounding box center [926, 481] width 381 height 17
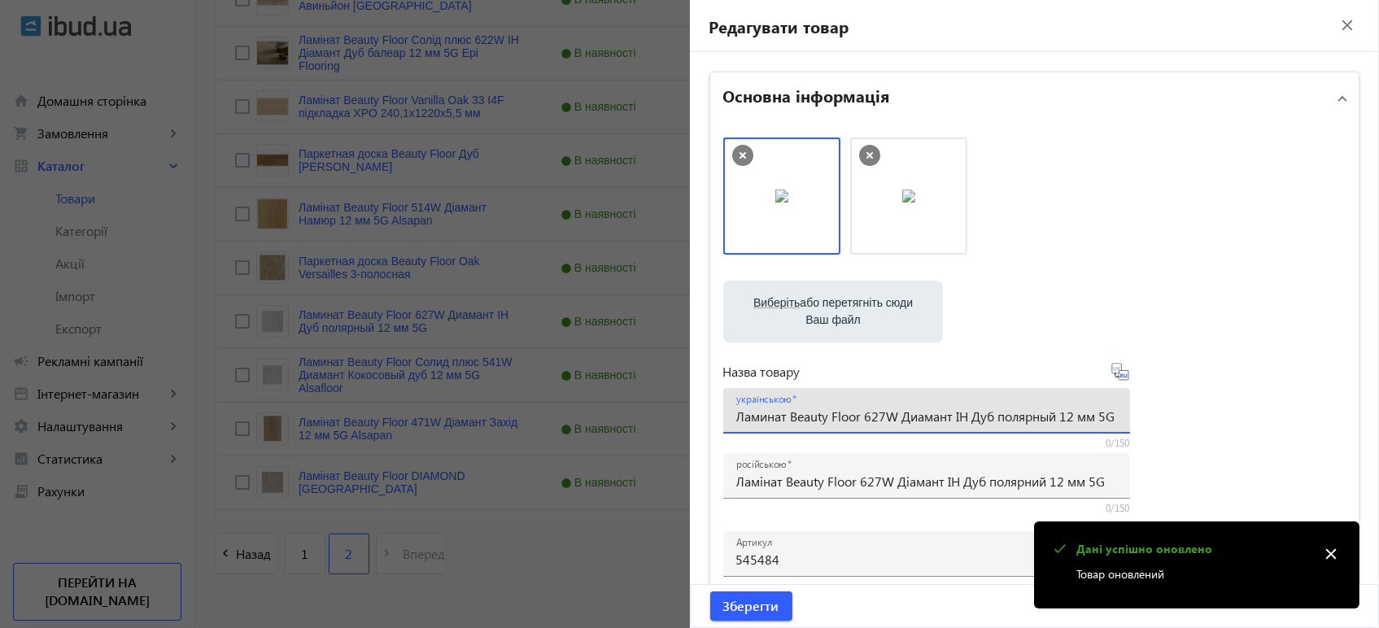
click at [852, 415] on input "Ламинат Beauty Floor 627W Диамант ІН Дуб полярный 12 мм 5G" at bounding box center [926, 415] width 381 height 17
paste input "інат Beauty Floor 627W Діамант ІН Дуб полярни"
click at [1121, 371] on icon at bounding box center [1120, 372] width 20 height 20
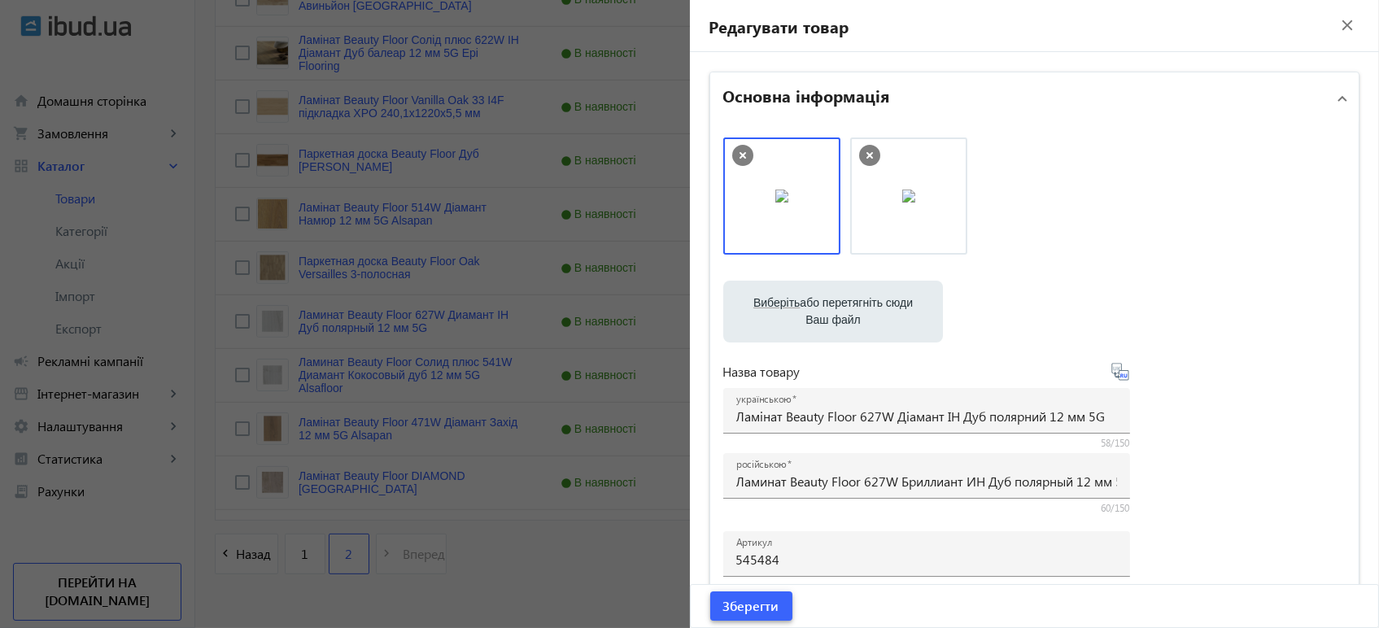
click at [753, 609] on span "Зберегти" at bounding box center [751, 606] width 56 height 18
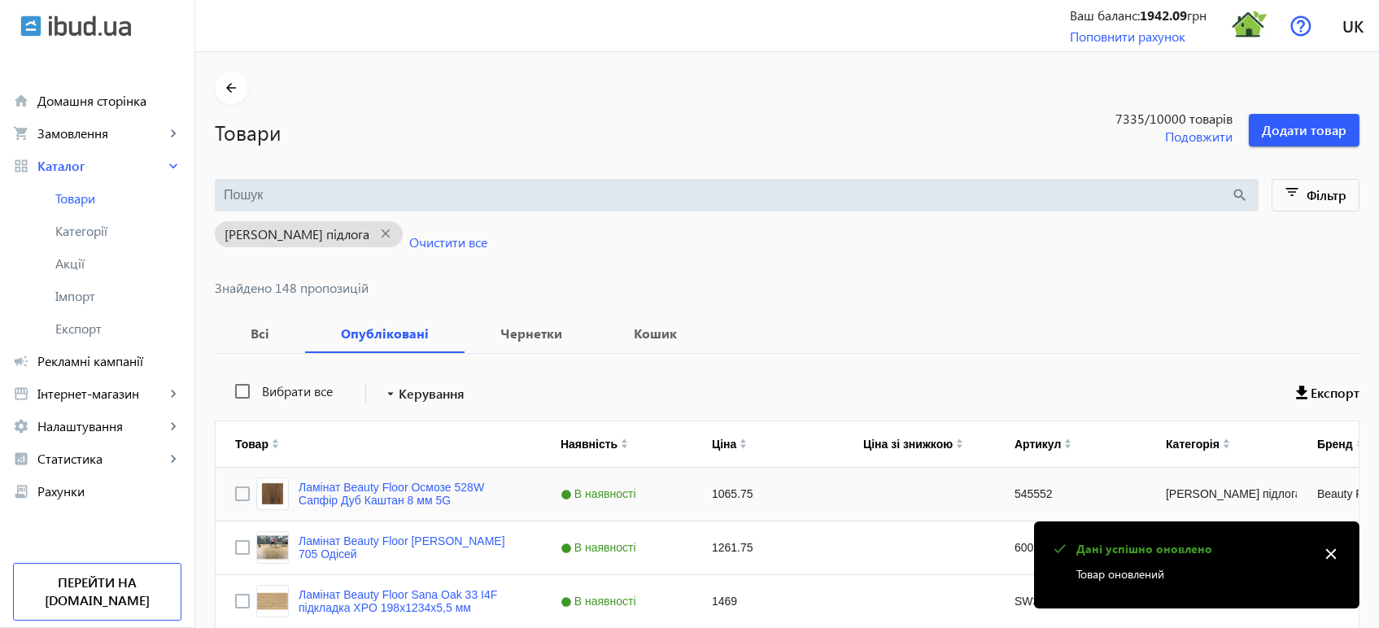
scroll to position [1496, 0]
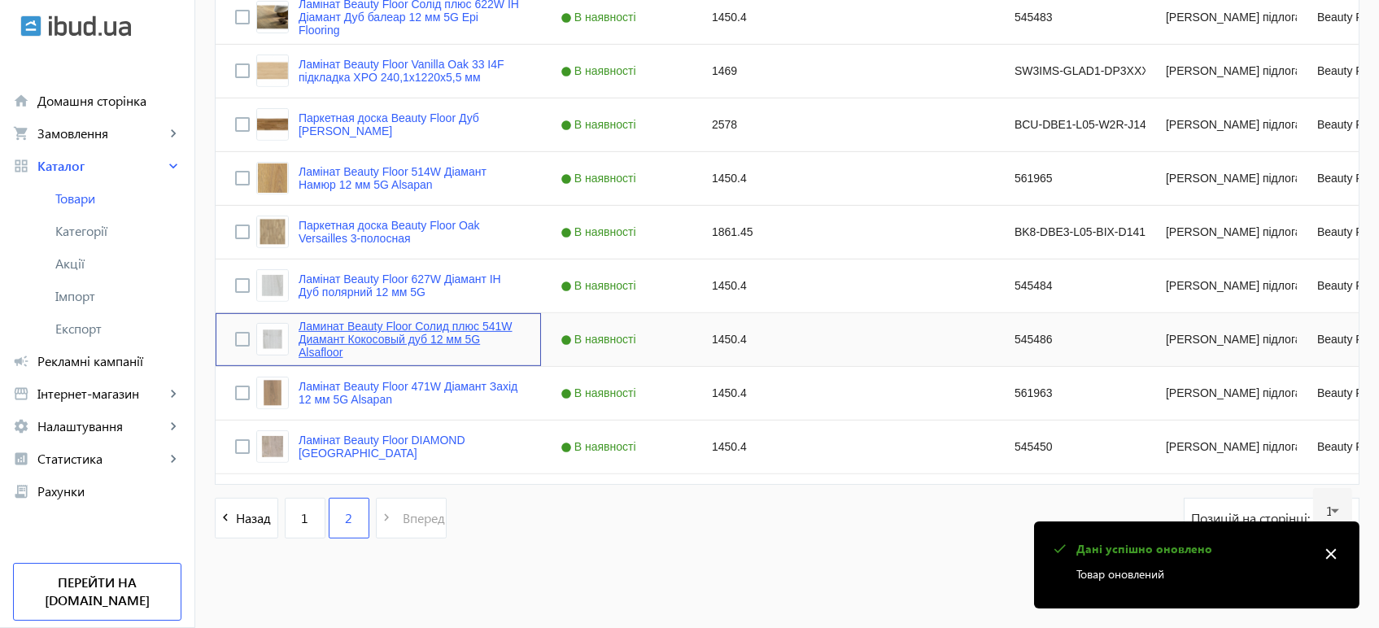
click at [433, 320] on link "Ламинат Beauty Floor Солид плюс 541W Диамант Кокосовый дуб 12 мм 5G Alsafloor" at bounding box center [409, 339] width 223 height 39
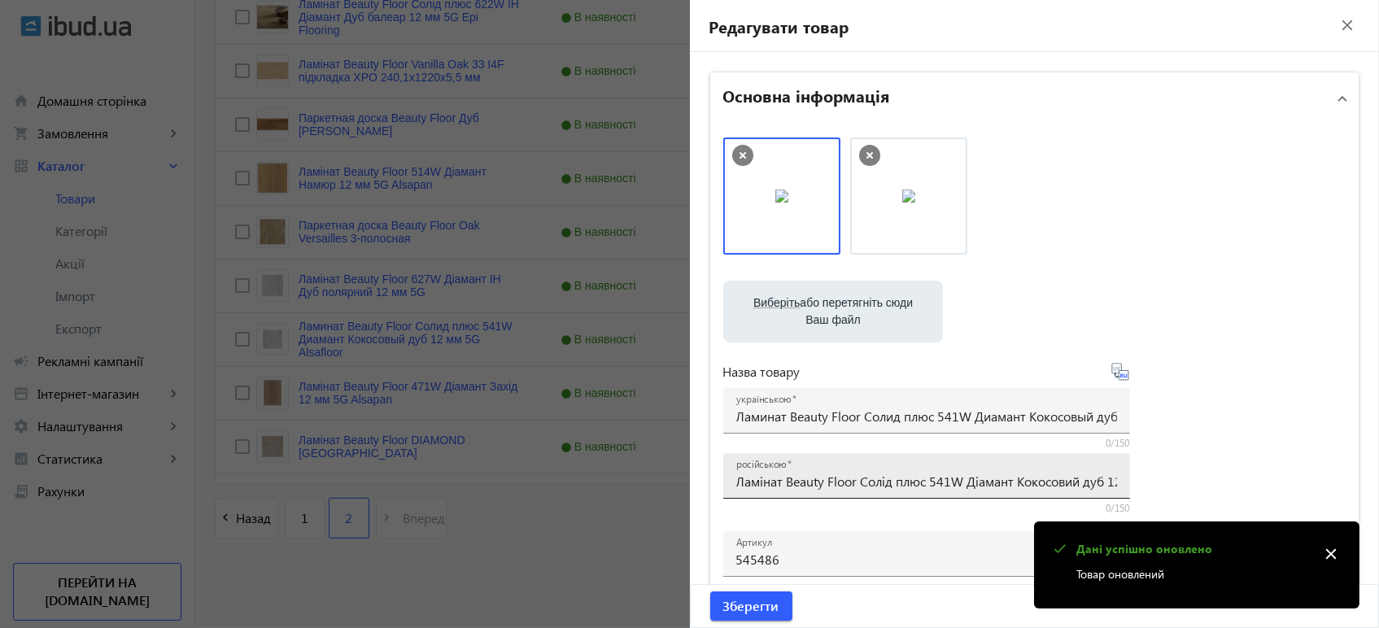
click at [878, 477] on input "Ламінат Beauty Floor Солід плюс 541W Діамант Кокосовий дуб 12 мм 5G Alsafloor" at bounding box center [926, 481] width 381 height 17
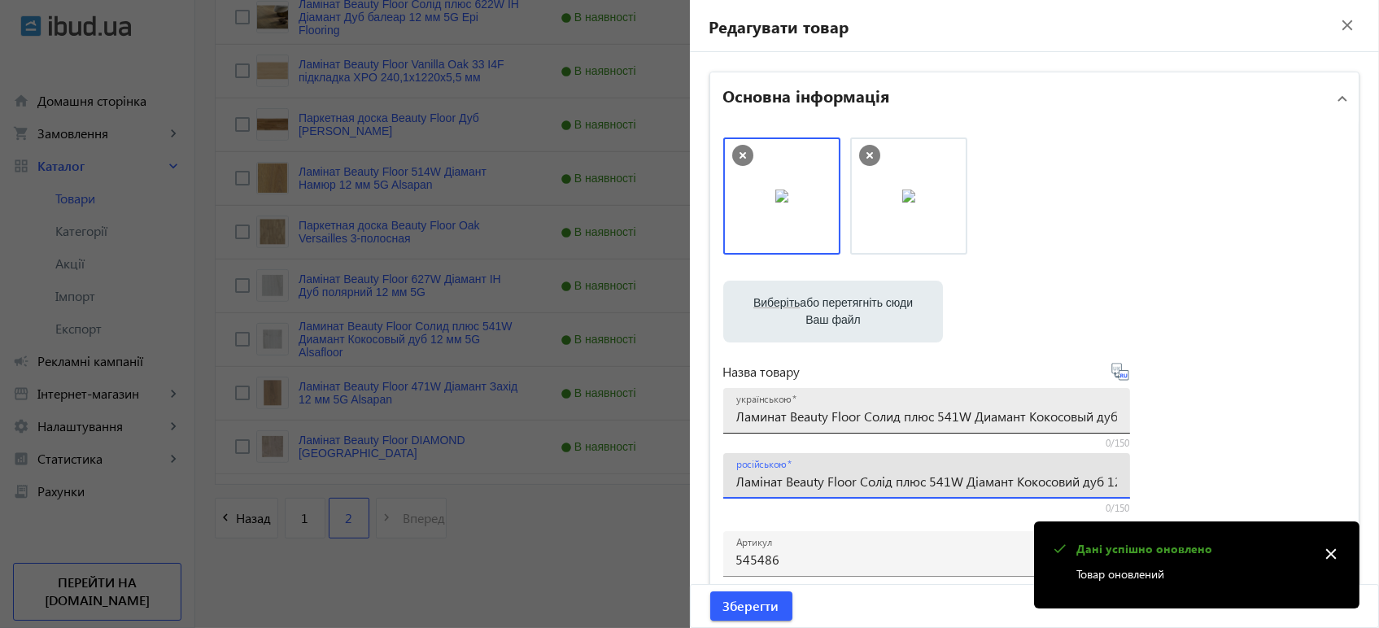
click at [856, 419] on input "Ламинат Beauty Floor Солид плюс 541W Диамант Кокосовый дуб 12 мм 5G Alsafloor" at bounding box center [926, 415] width 381 height 17
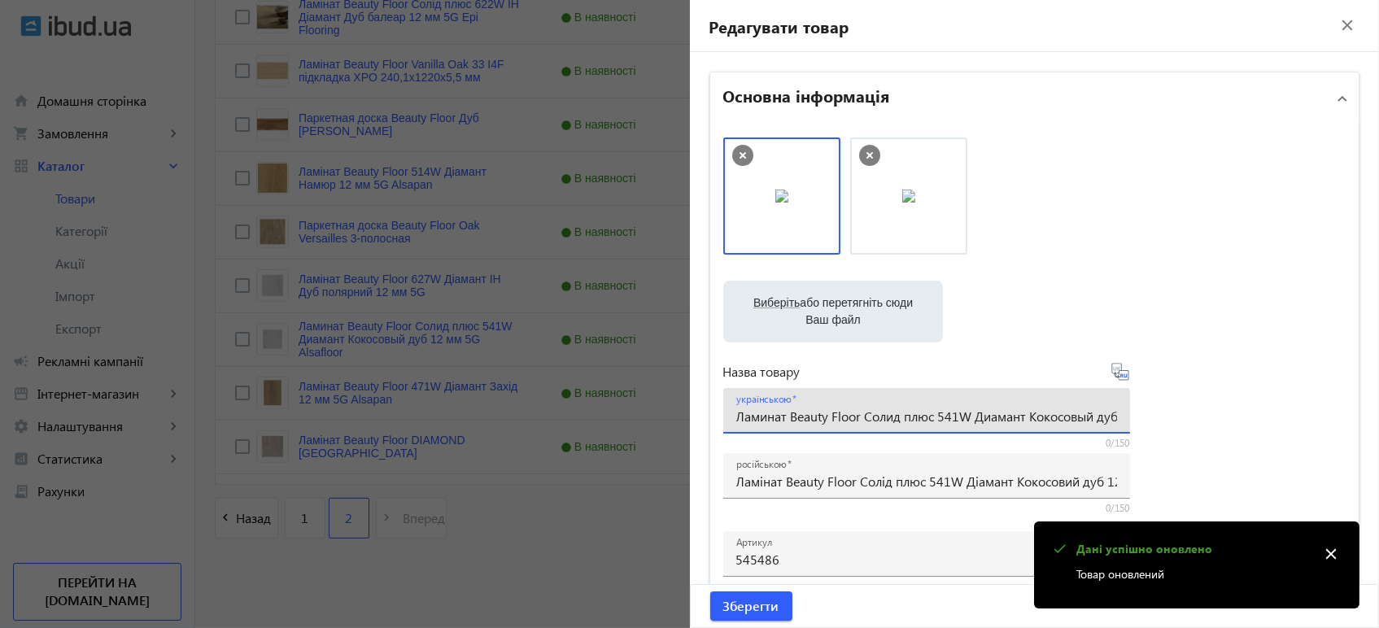
paste input "інат Beauty Floor Солід плюс 541W Діамант Кокосови"
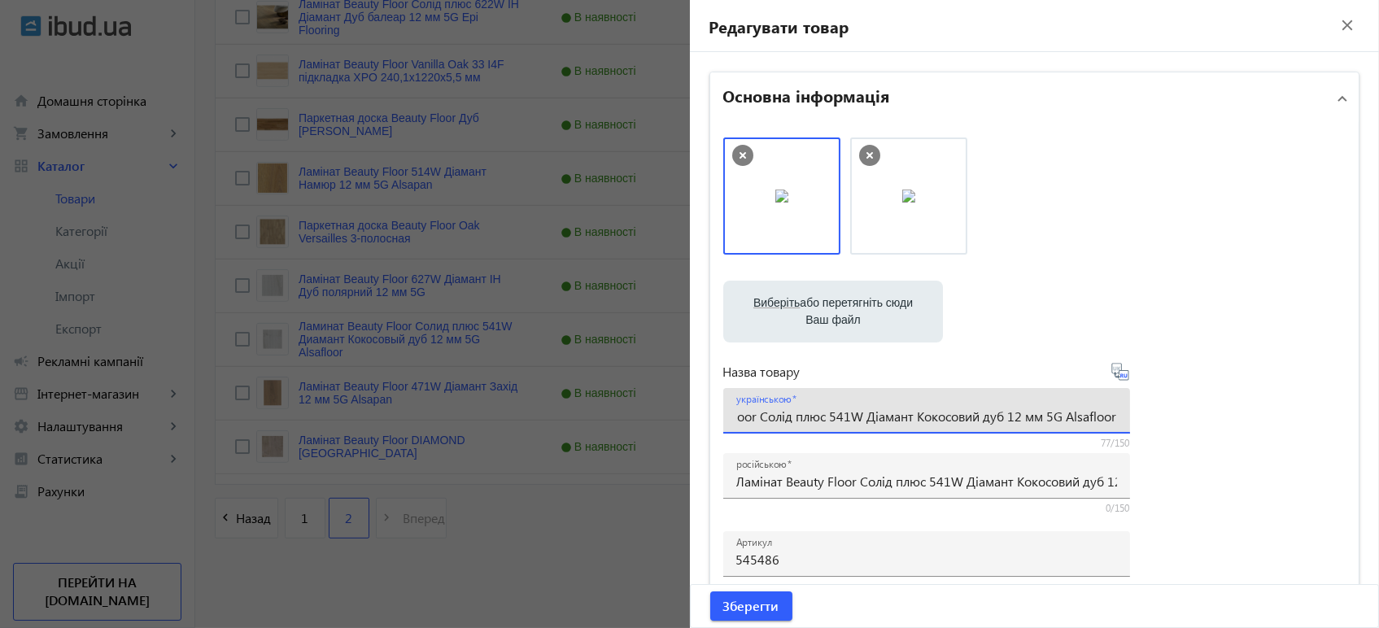
click at [1117, 371] on icon at bounding box center [1120, 372] width 20 height 20
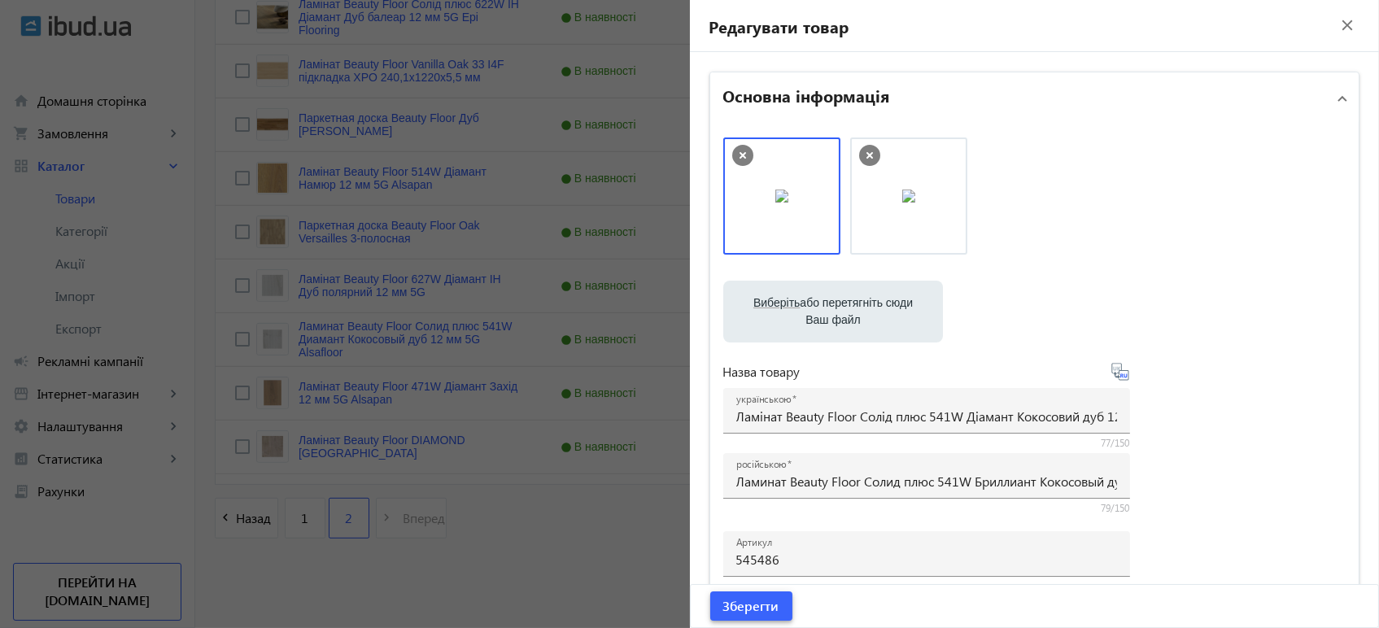
click at [773, 608] on span "Зберегти" at bounding box center [751, 606] width 56 height 18
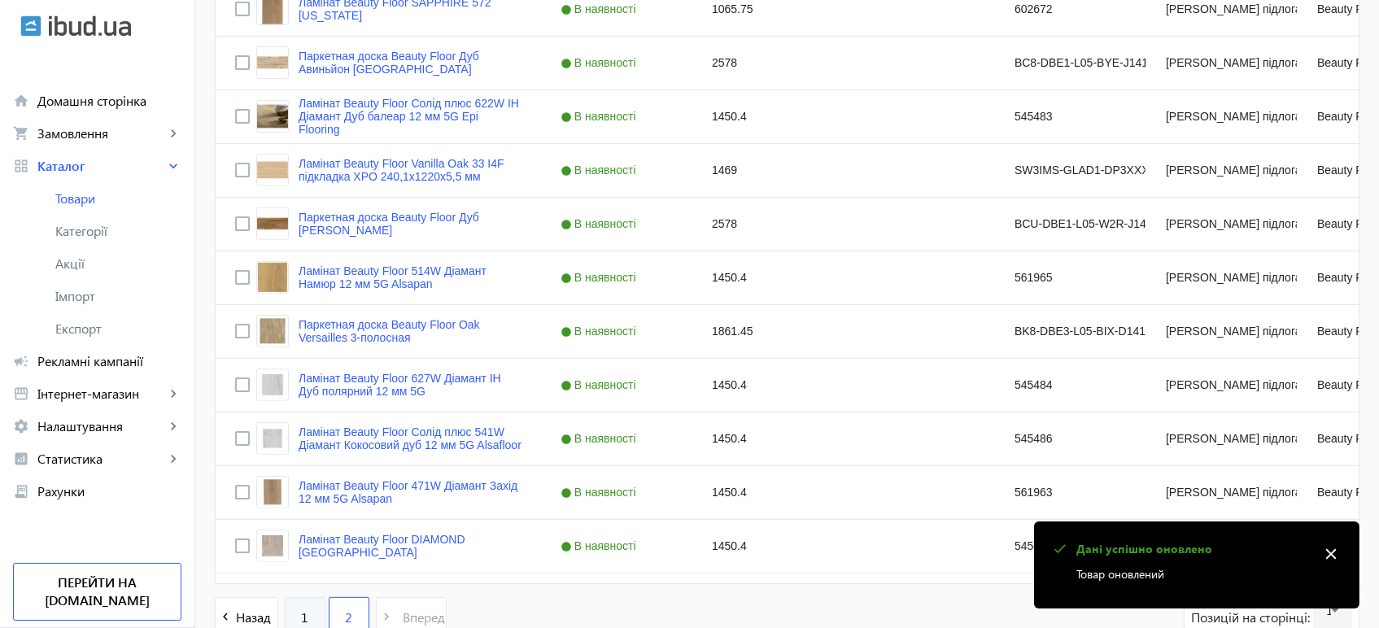
scroll to position [1496, 0]
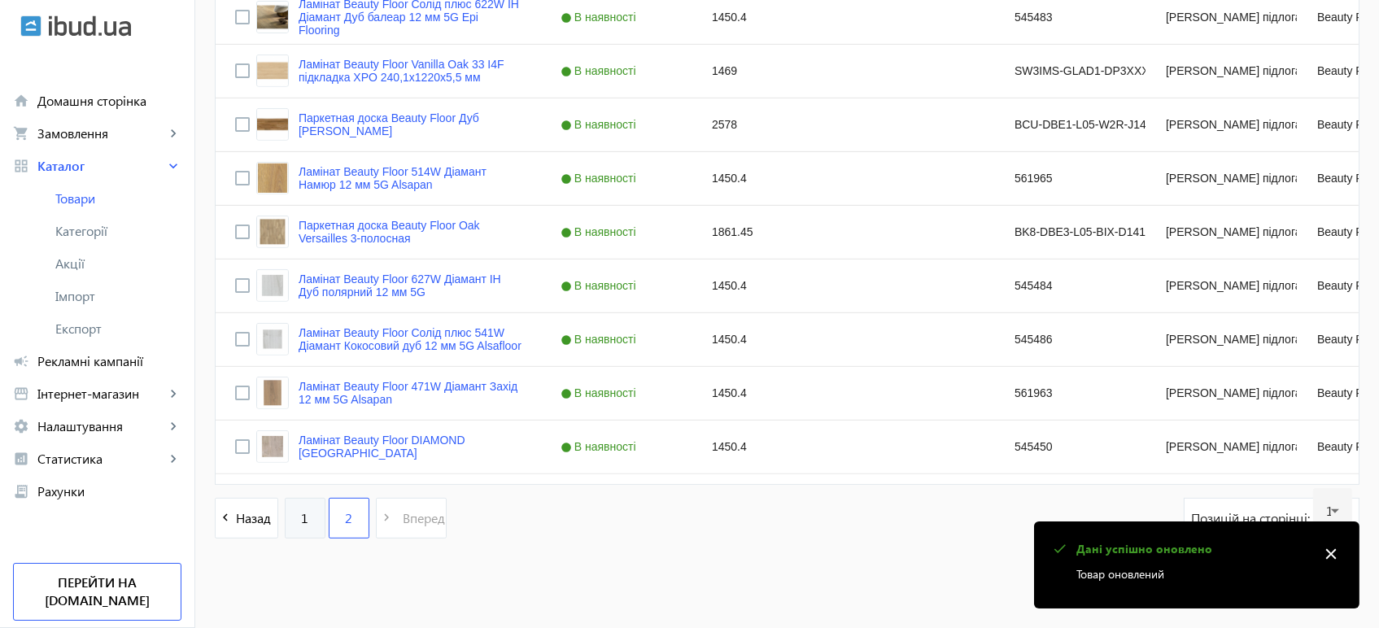
click at [307, 521] on link "1" at bounding box center [305, 518] width 41 height 41
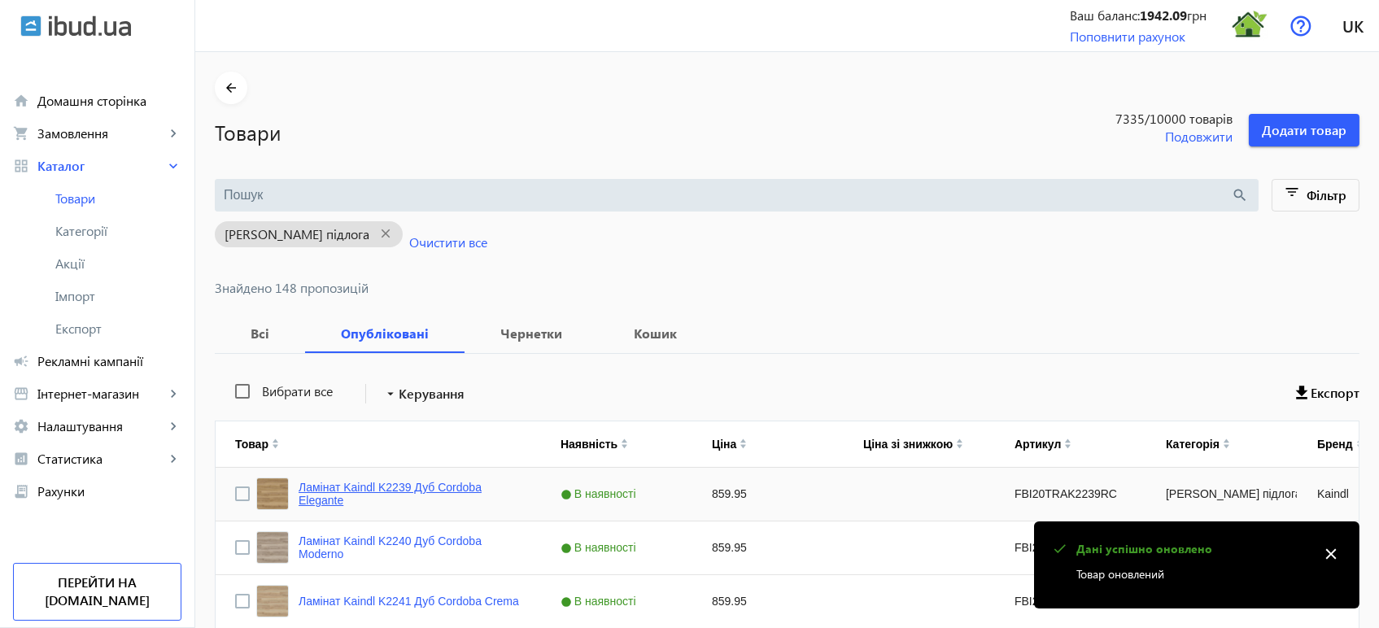
scroll to position [5051, 0]
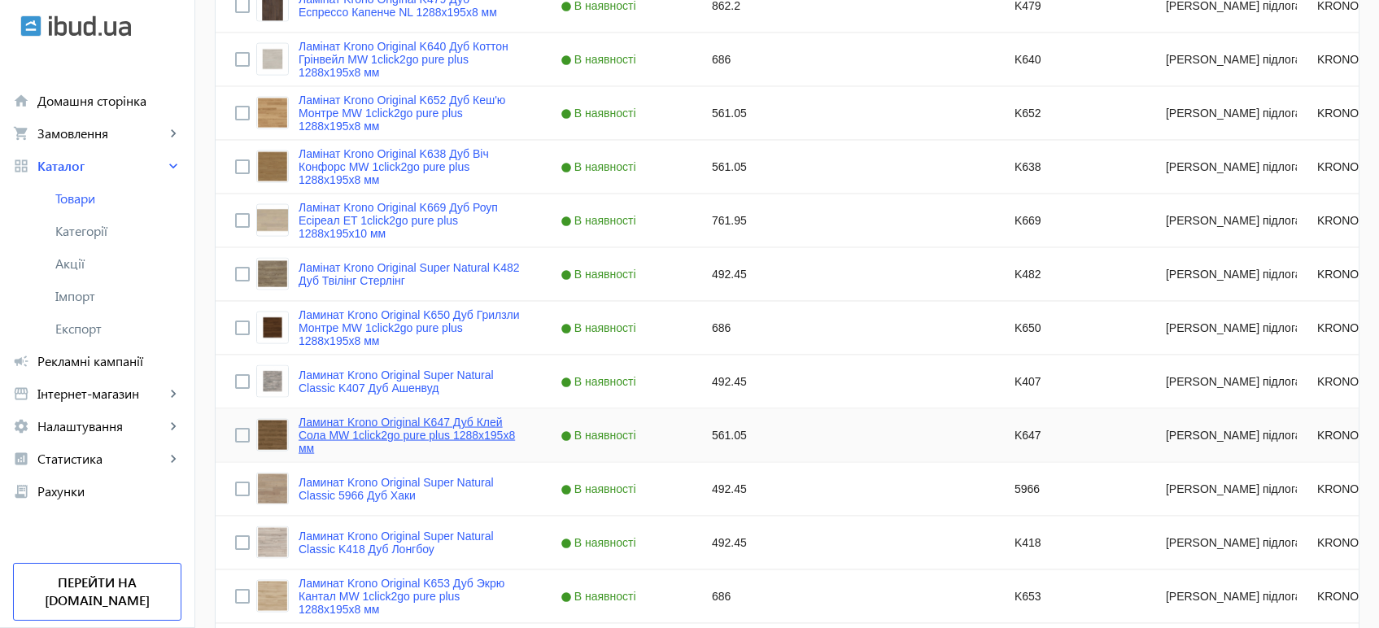
click at [423, 434] on link "Ламинат Krono Original K647 Дуб Клей Сола MW 1click2go pure plus 1288x195x8 мм" at bounding box center [409, 435] width 223 height 39
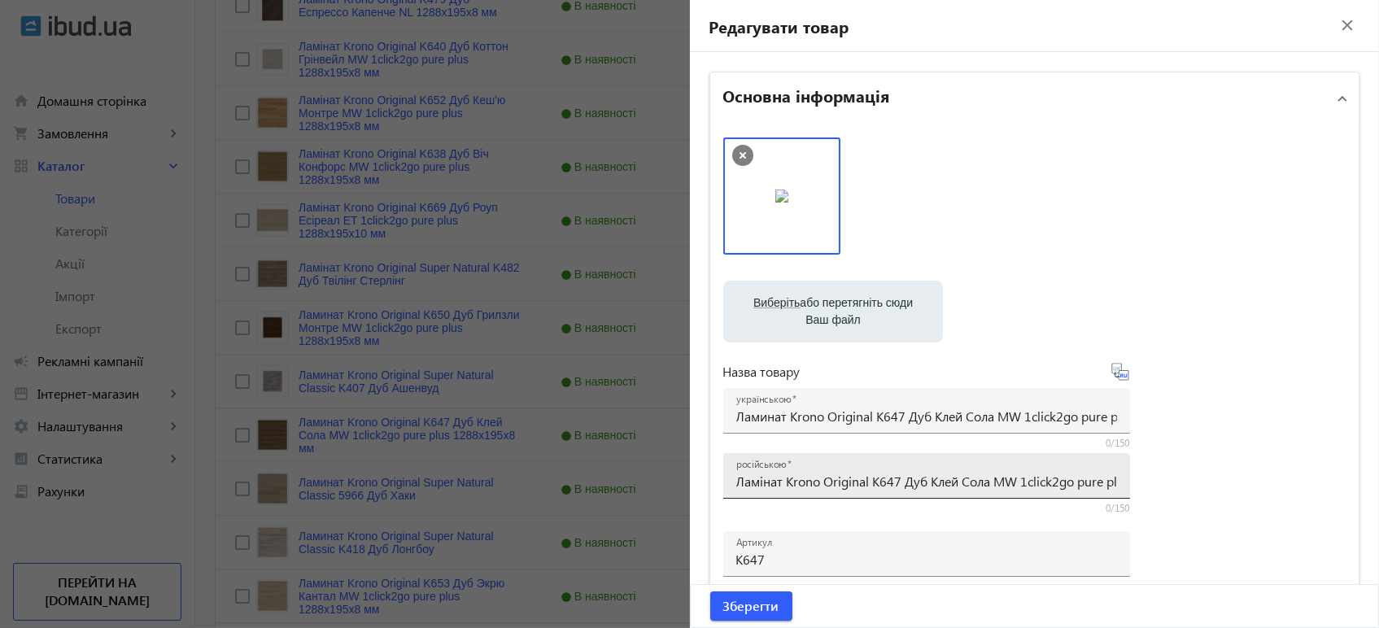
click at [955, 485] on input "Ламінат Krono Original K647 Дуб Клей Сола MW 1click2go pure plus 1288x195x8 мм" at bounding box center [926, 481] width 381 height 17
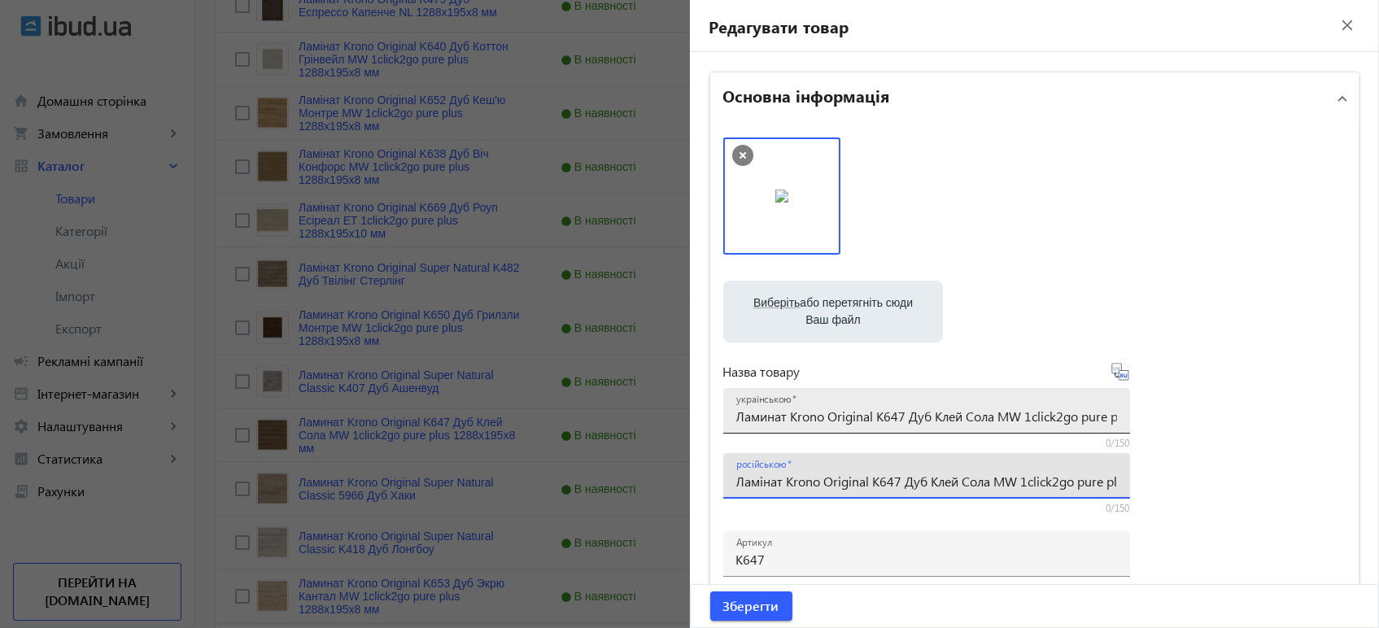
click at [956, 416] on input "Ламинат Krono Original K647 Дуб Клей Сола MW 1click2go pure plus 1288x195x8 мм" at bounding box center [926, 415] width 381 height 17
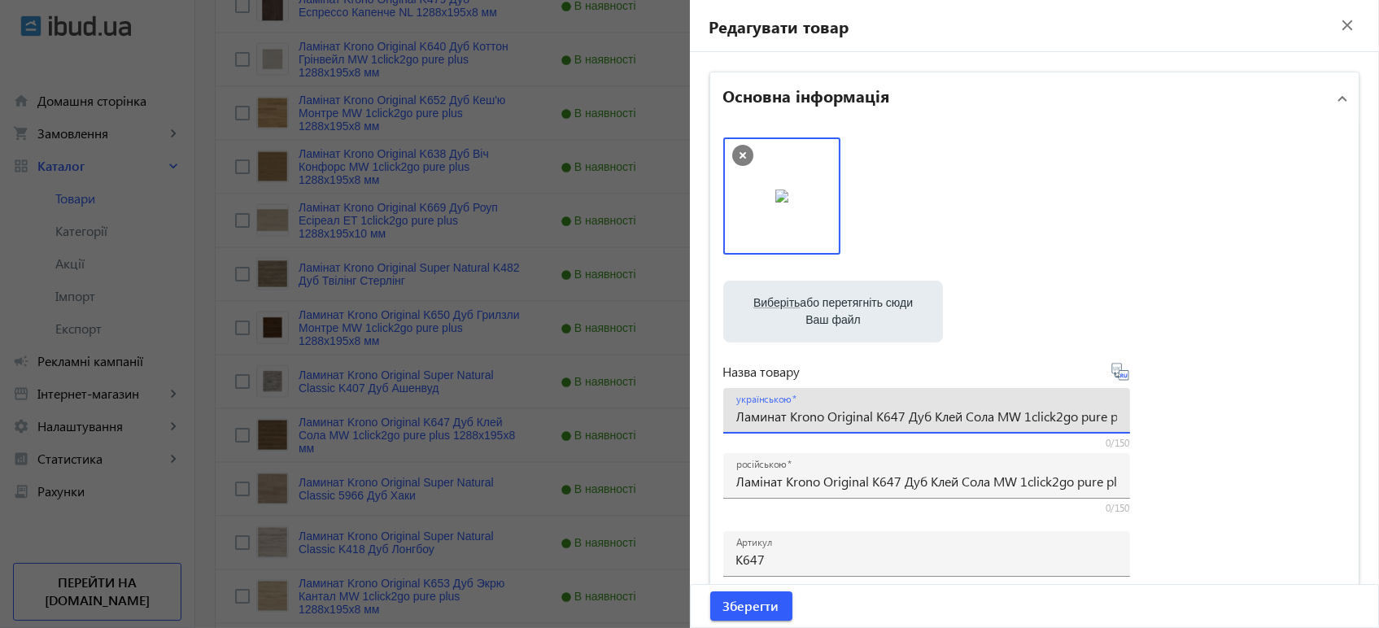
paste input "і"
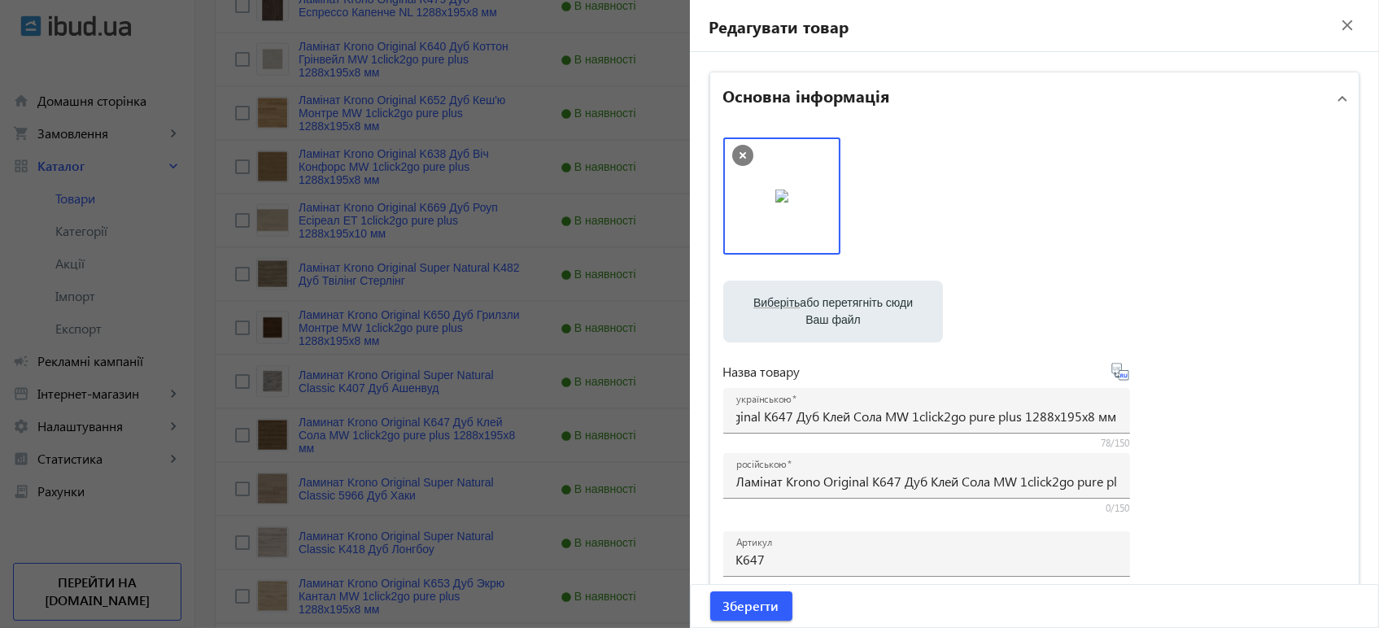
click at [1113, 381] on icon at bounding box center [1120, 372] width 20 height 20
click at [764, 605] on span "Зберегти" at bounding box center [751, 606] width 56 height 18
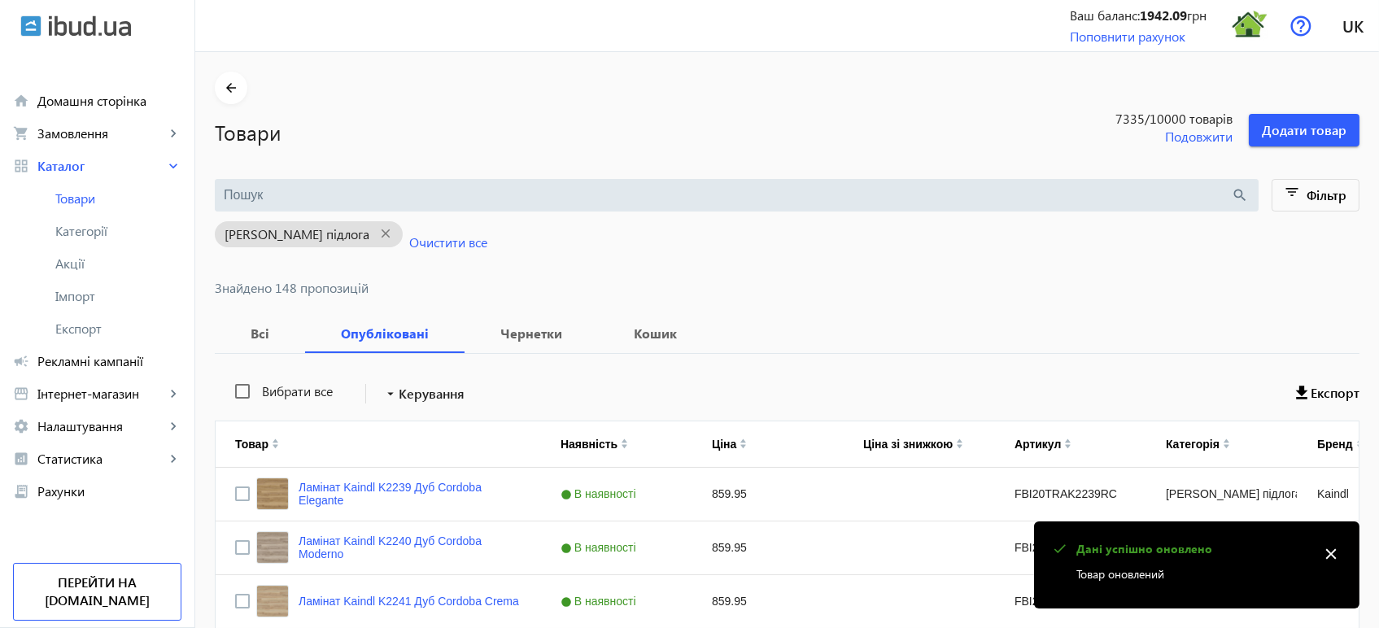
scroll to position [5051, 0]
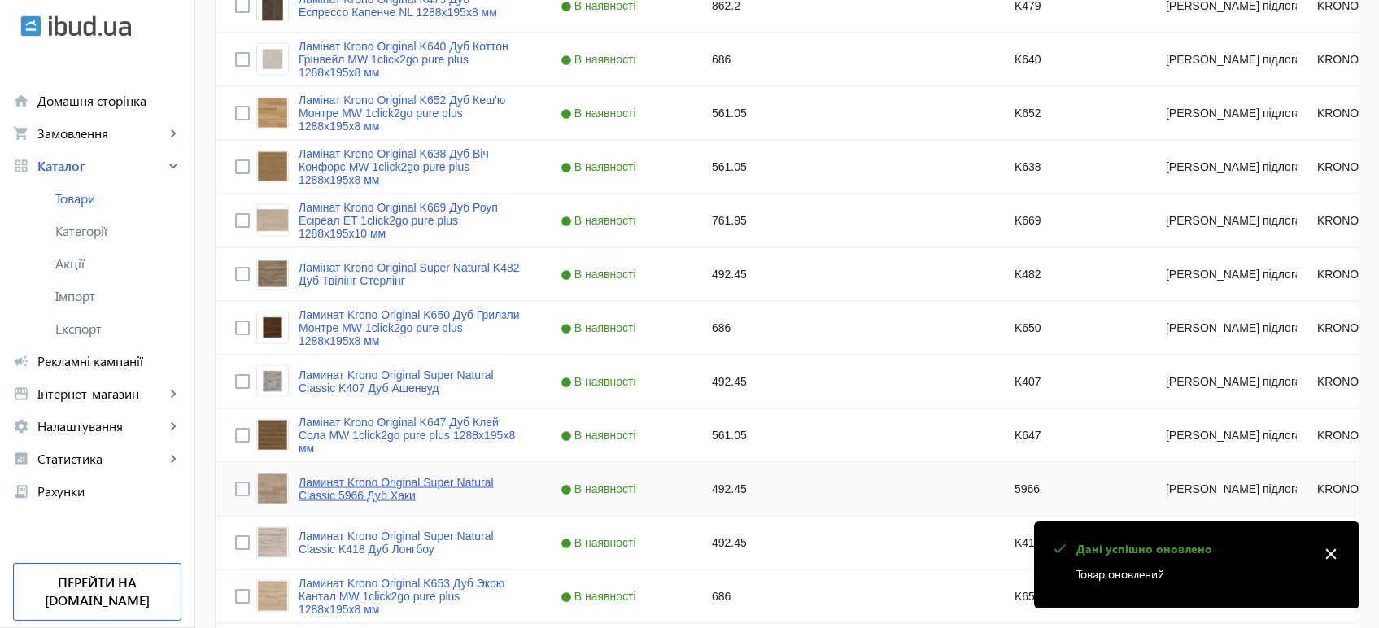
click at [436, 489] on link "Ламинат Krono Original Super Natural Classic 5966 Дуб Хаки" at bounding box center [409, 489] width 223 height 26
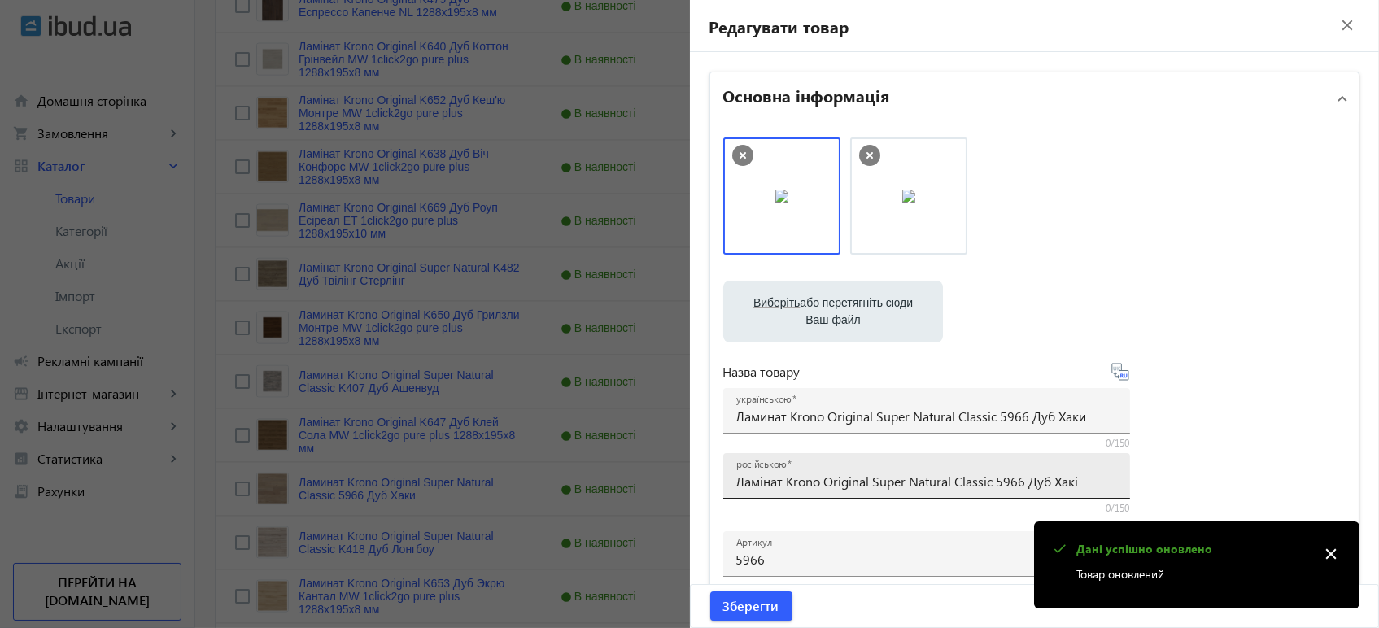
click at [893, 477] on input "Ламінат Krono Original Super Natural Classic 5966 Дуб Хакі" at bounding box center [926, 481] width 381 height 17
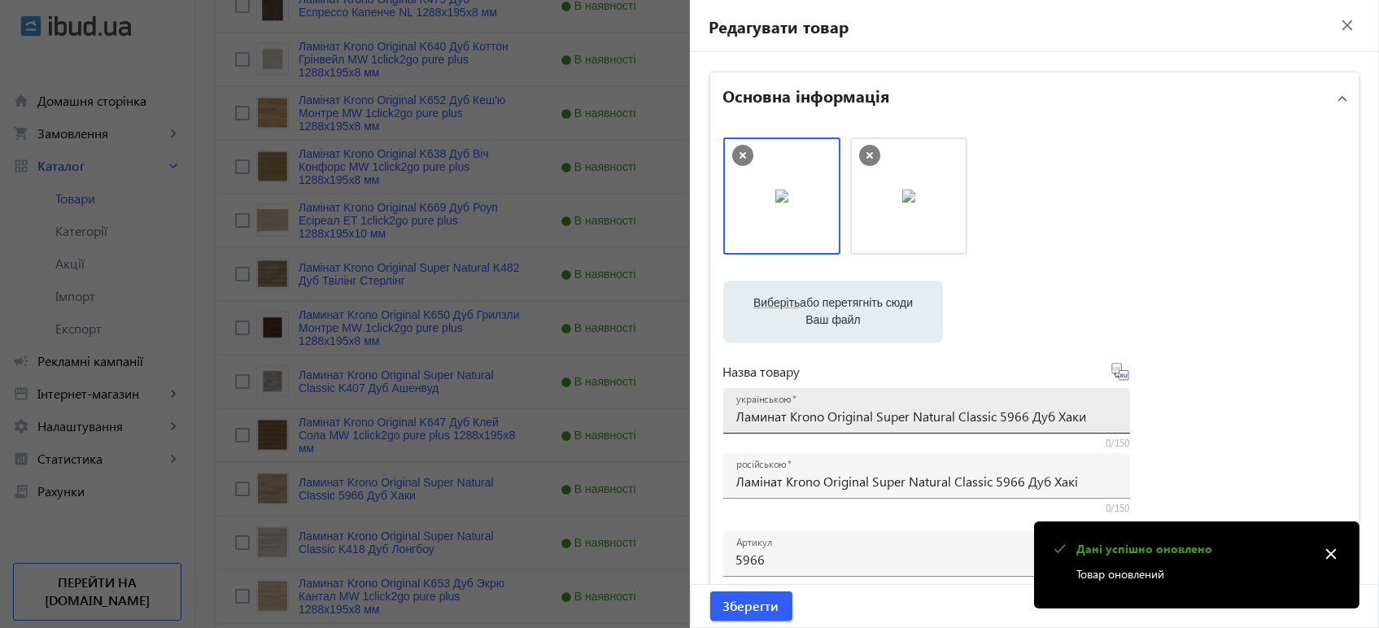
click at [900, 394] on div "українською Ламинат Krono Original Super Natural Classic 5966 Дуб Хаки" at bounding box center [926, 411] width 381 height 46
paste input "інат Krono Original Super Natural Classic 5966 Дуб Хакі"
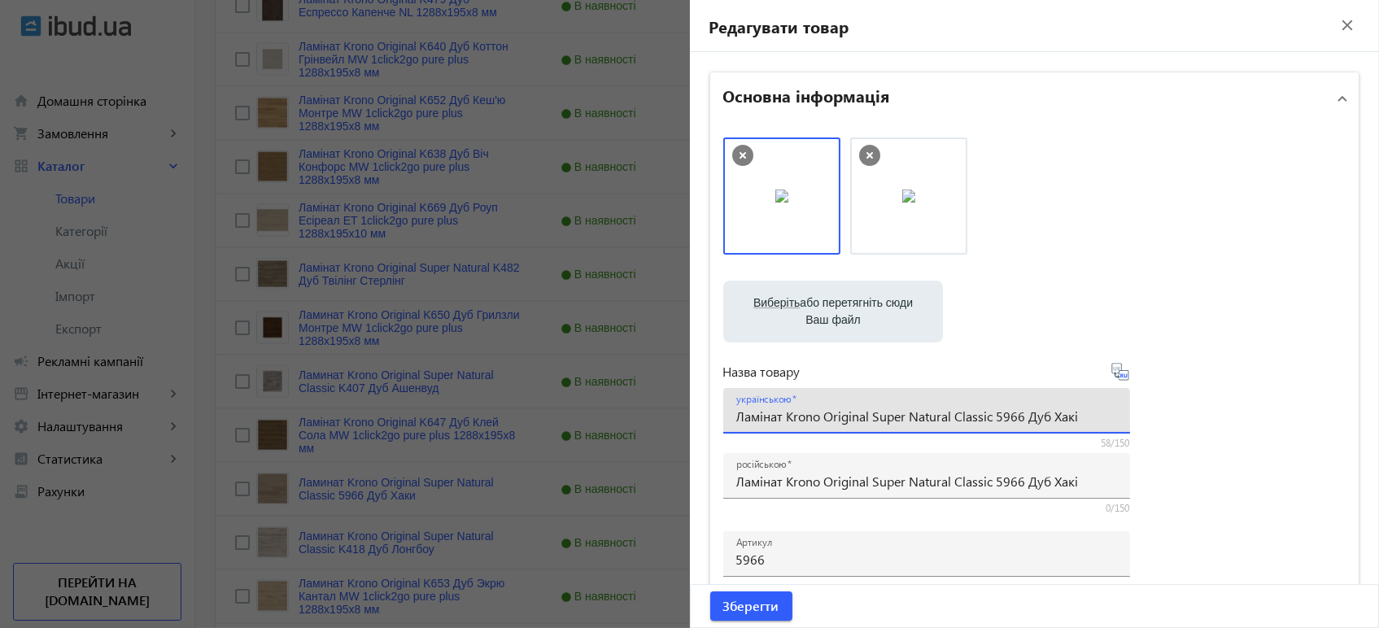
click at [1123, 374] on icon at bounding box center [1124, 375] width 3 height 4
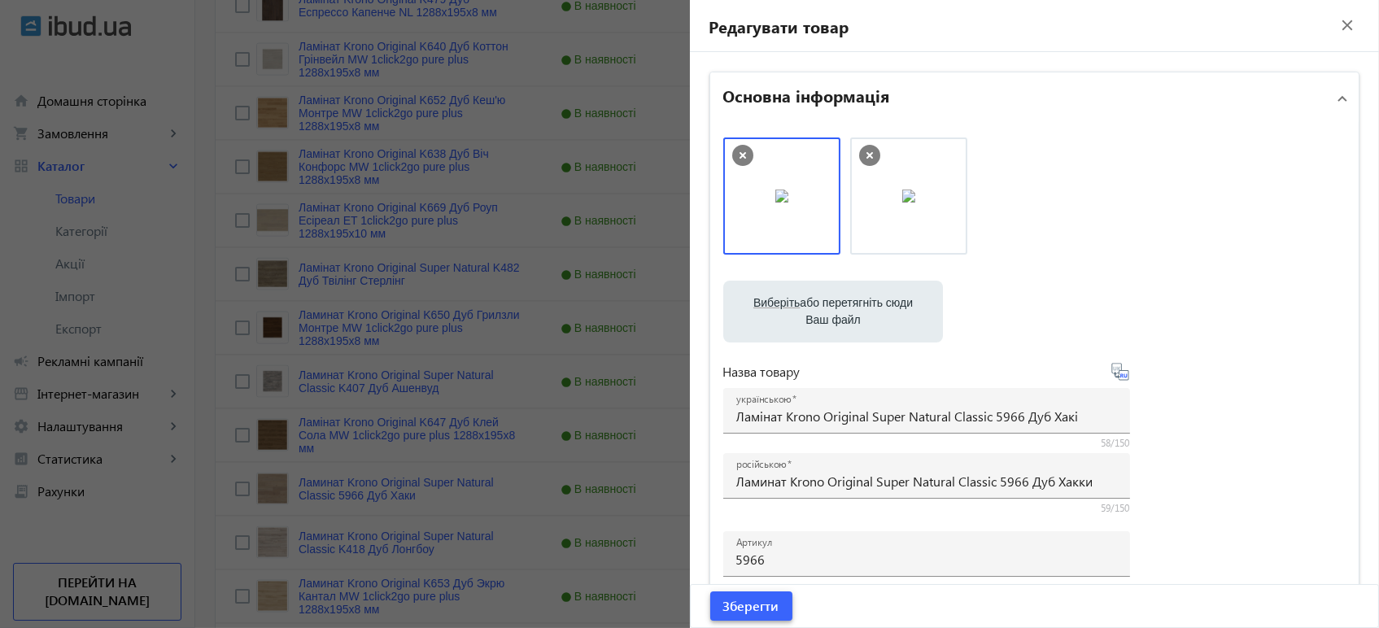
click at [769, 597] on span "Зберегти" at bounding box center [751, 606] width 56 height 18
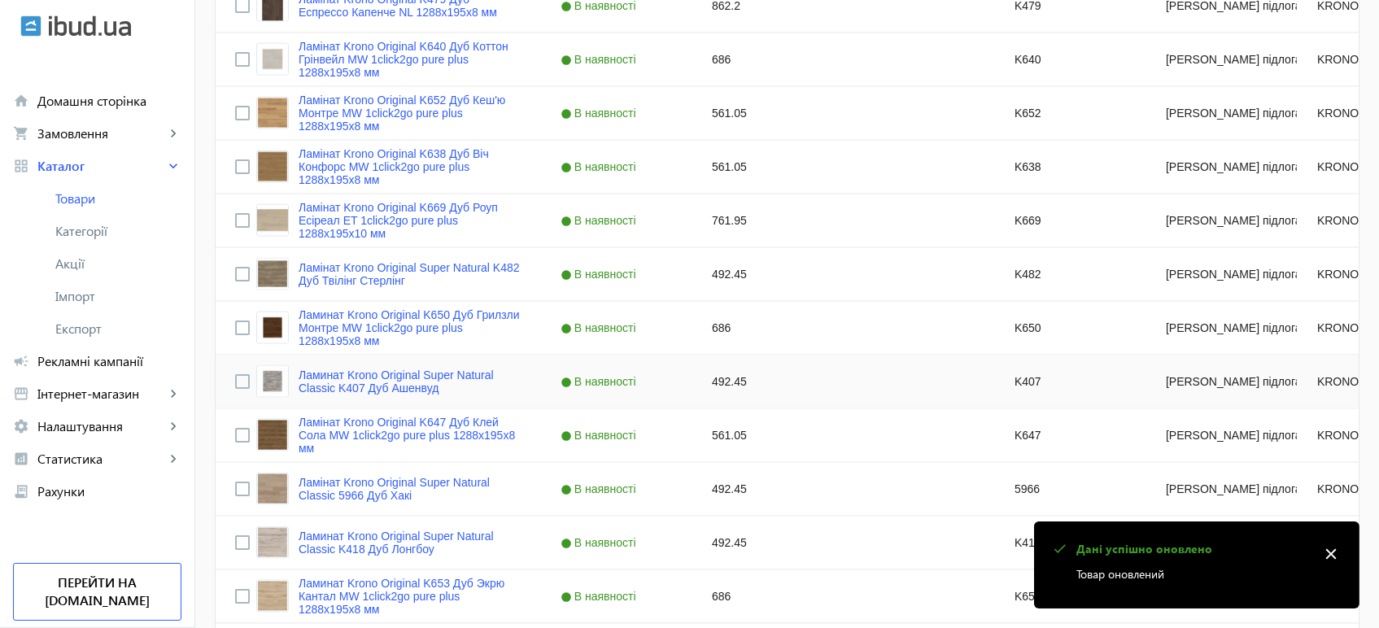
click at [390, 394] on div "Ламинат Krono Original Super Natural Classic K407 Дуб Ашенвуд" at bounding box center [388, 381] width 265 height 33
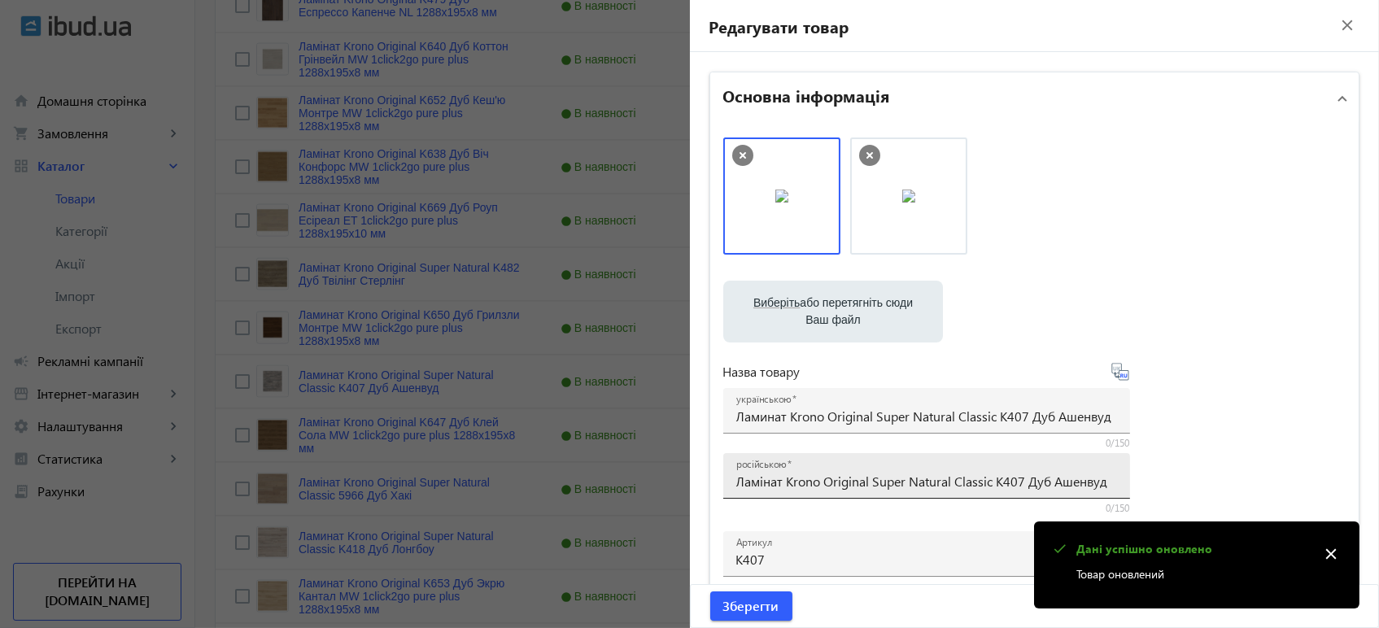
click at [882, 471] on div "російською Ламінат Krono Original Super Natural Classic K407 Дуб Ашенвуд" at bounding box center [926, 476] width 381 height 46
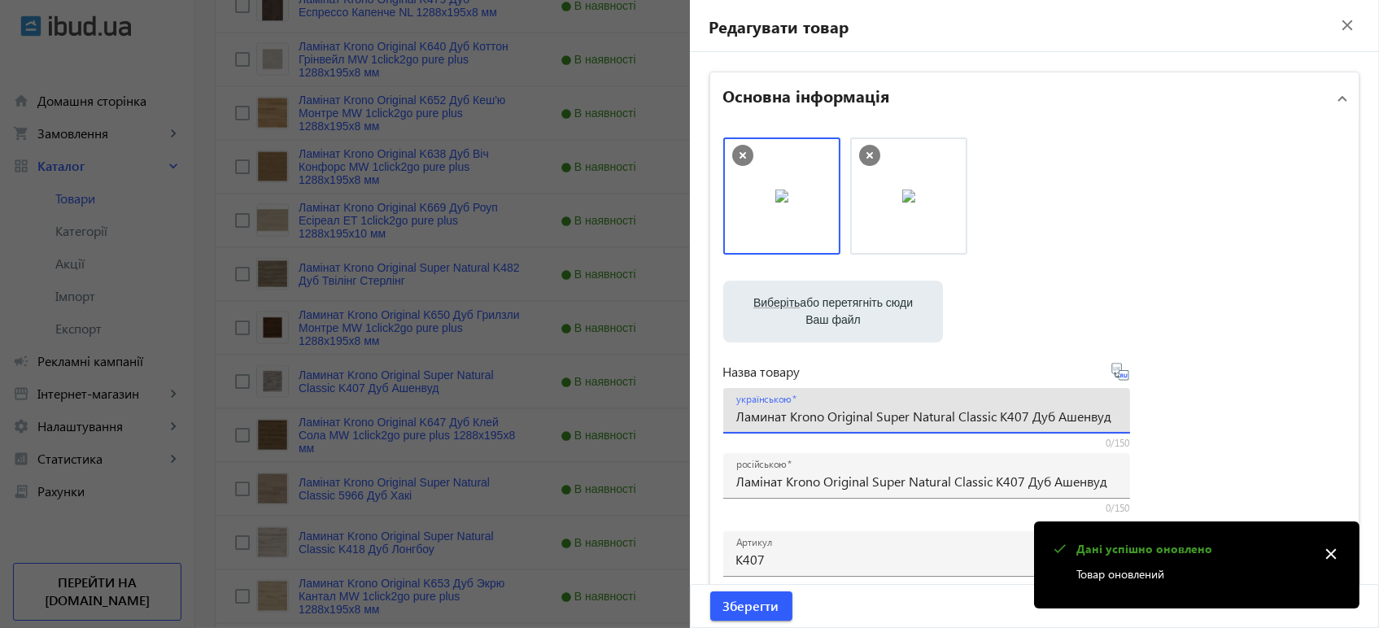
click at [885, 420] on input "Ламинат Krono Original Super Natural Classic K407 Дуб Ашенвуд" at bounding box center [926, 415] width 381 height 17
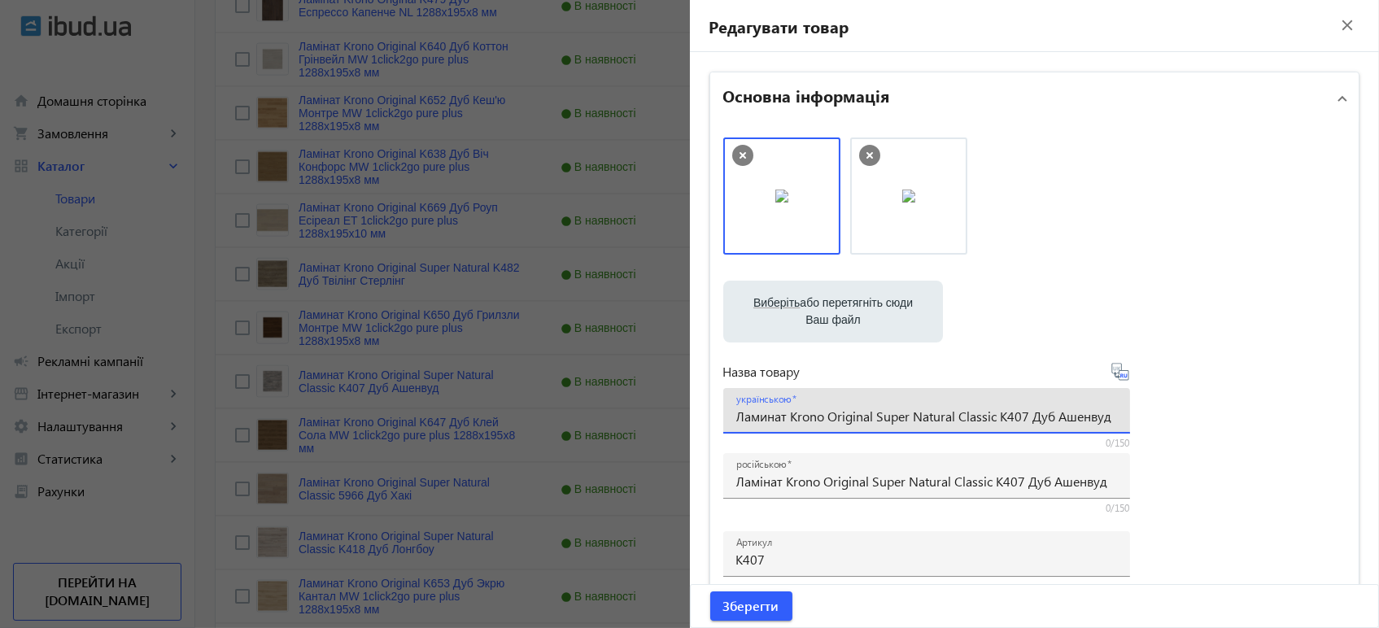
paste input "і"
click at [1123, 374] on icon at bounding box center [1124, 375] width 3 height 4
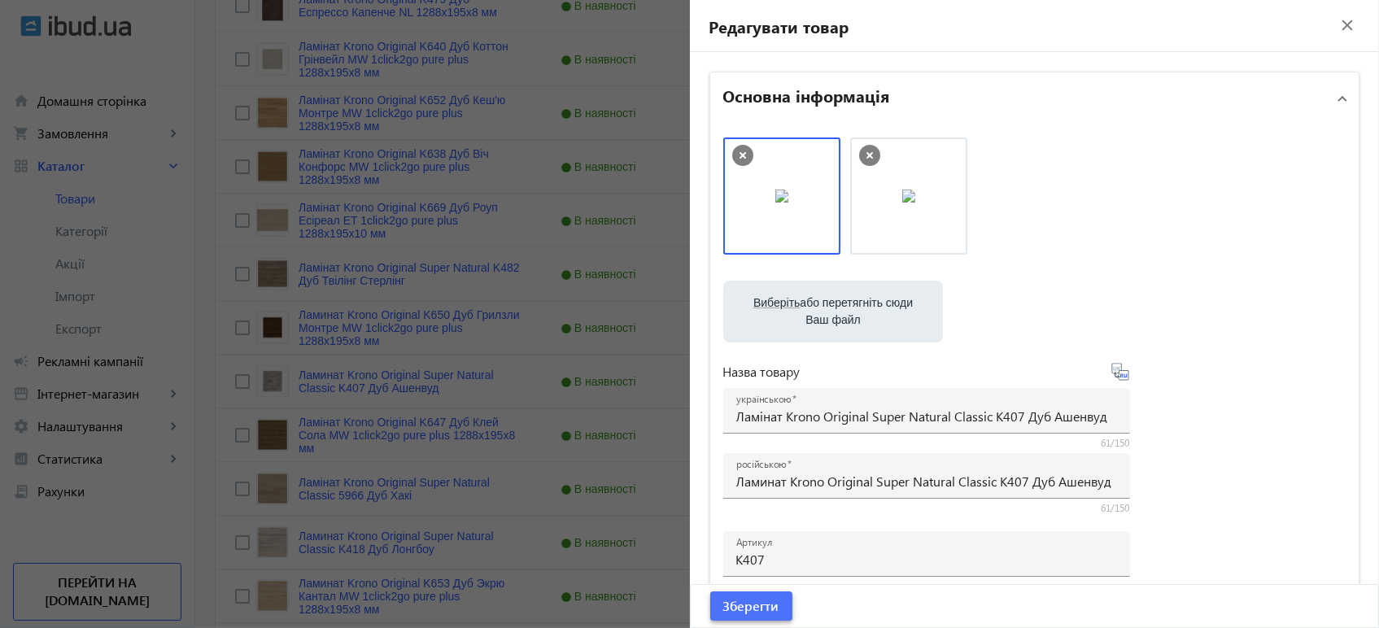
click at [761, 603] on span "Зберегти" at bounding box center [751, 606] width 56 height 18
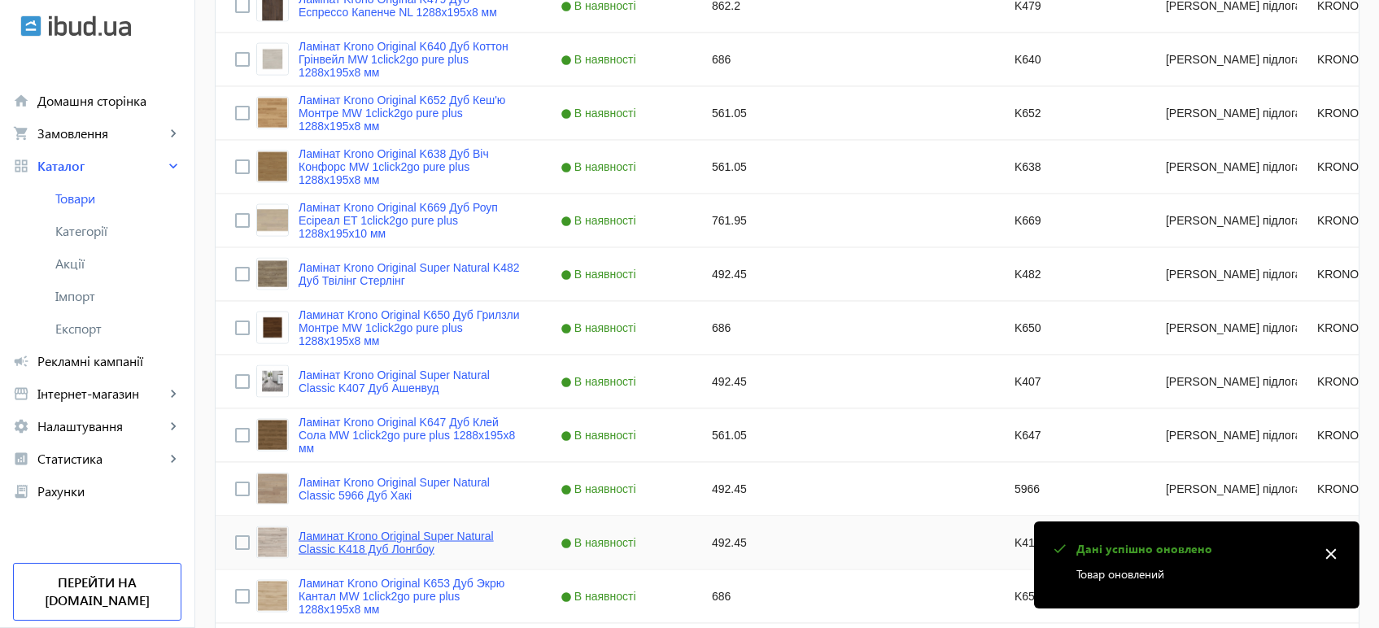
click at [391, 529] on link "Ламинат Krono Original Super Natural Classic K418 Дуб Лонгбоу" at bounding box center [409, 542] width 223 height 26
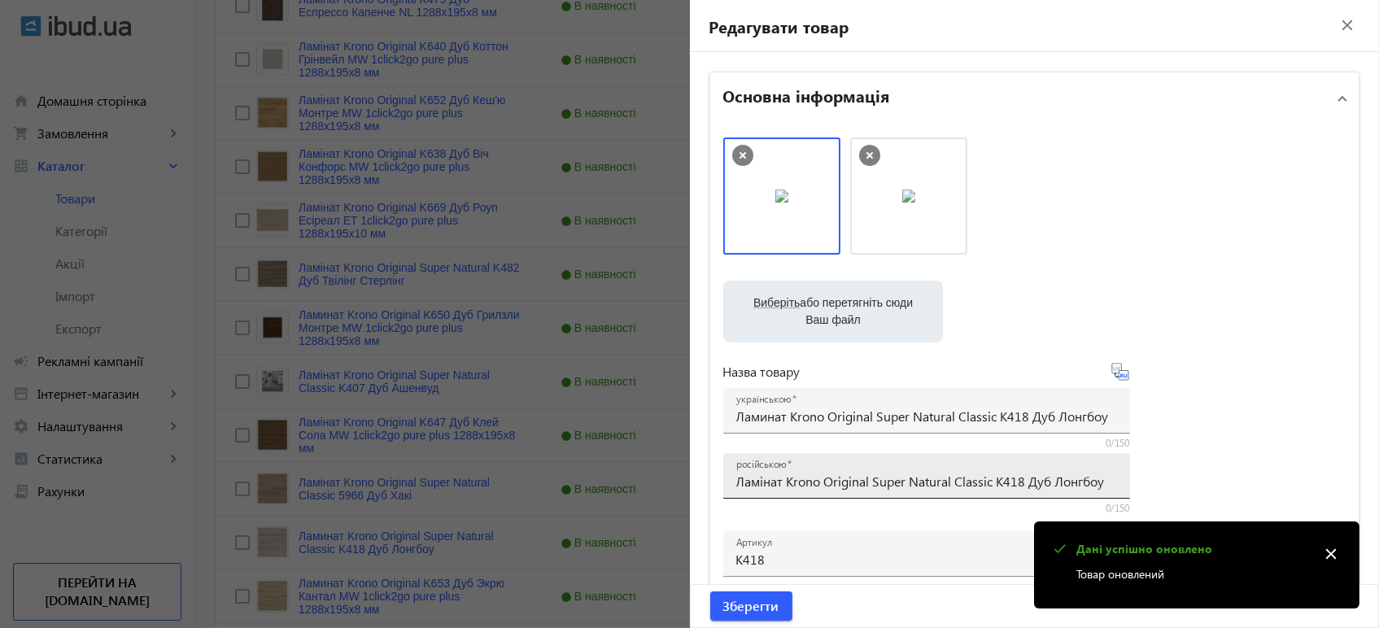
click at [888, 473] on input "Ламінат Krono Original Super Natural Classic K418 Дуб Лонгбоу" at bounding box center [926, 481] width 381 height 17
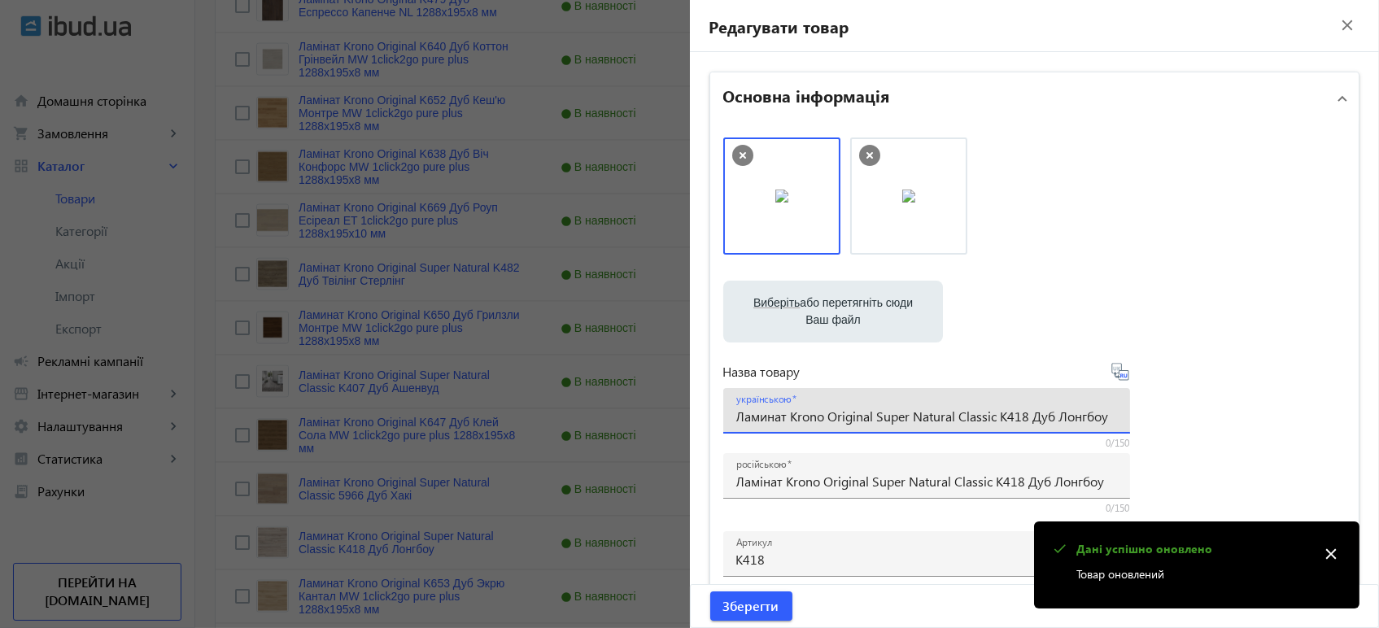
click at [908, 419] on input "Ламинат Krono Original Super Natural Classic K418 Дуб Лонгбоу" at bounding box center [926, 415] width 381 height 17
paste input "і"
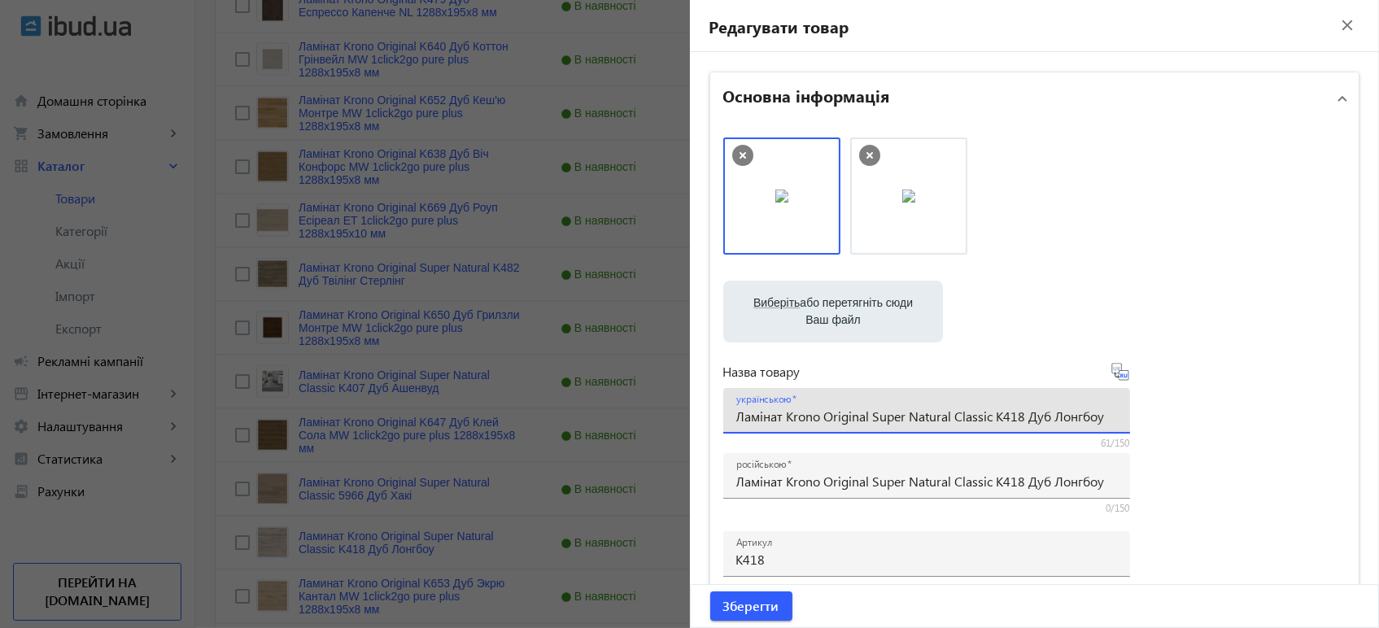
click at [1124, 372] on icon at bounding box center [1120, 372] width 20 height 20
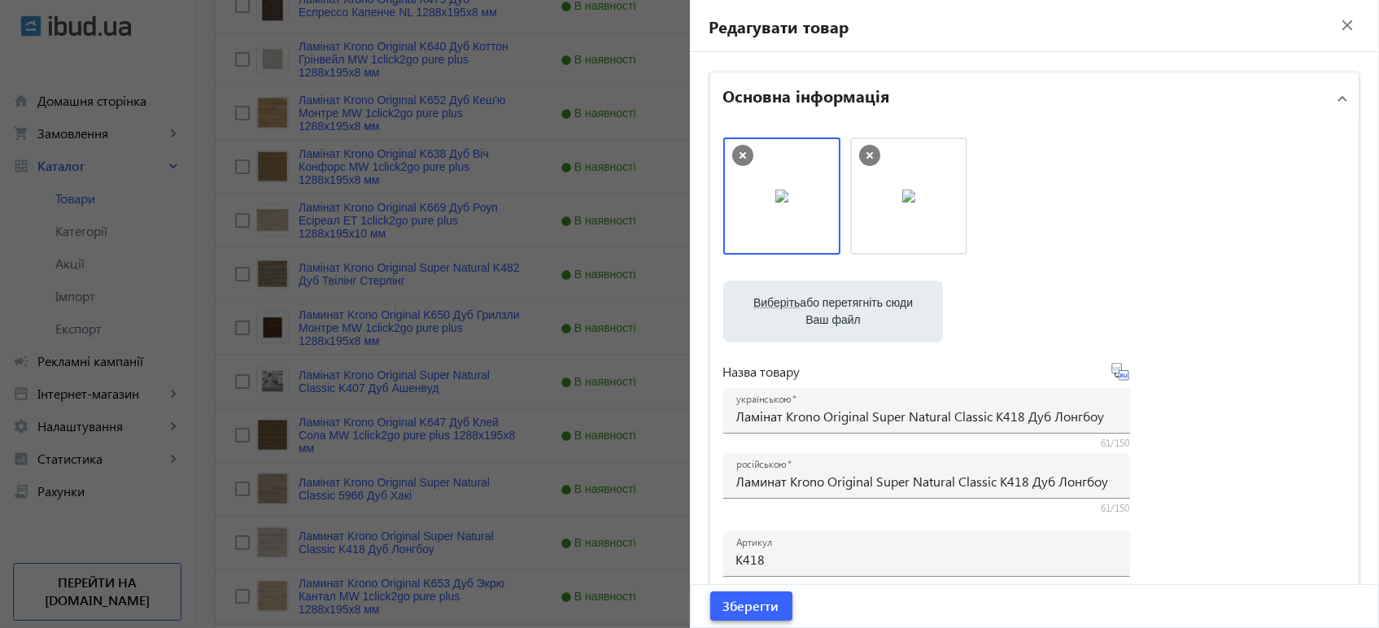
click at [736, 610] on span "Зберегти" at bounding box center [751, 606] width 56 height 18
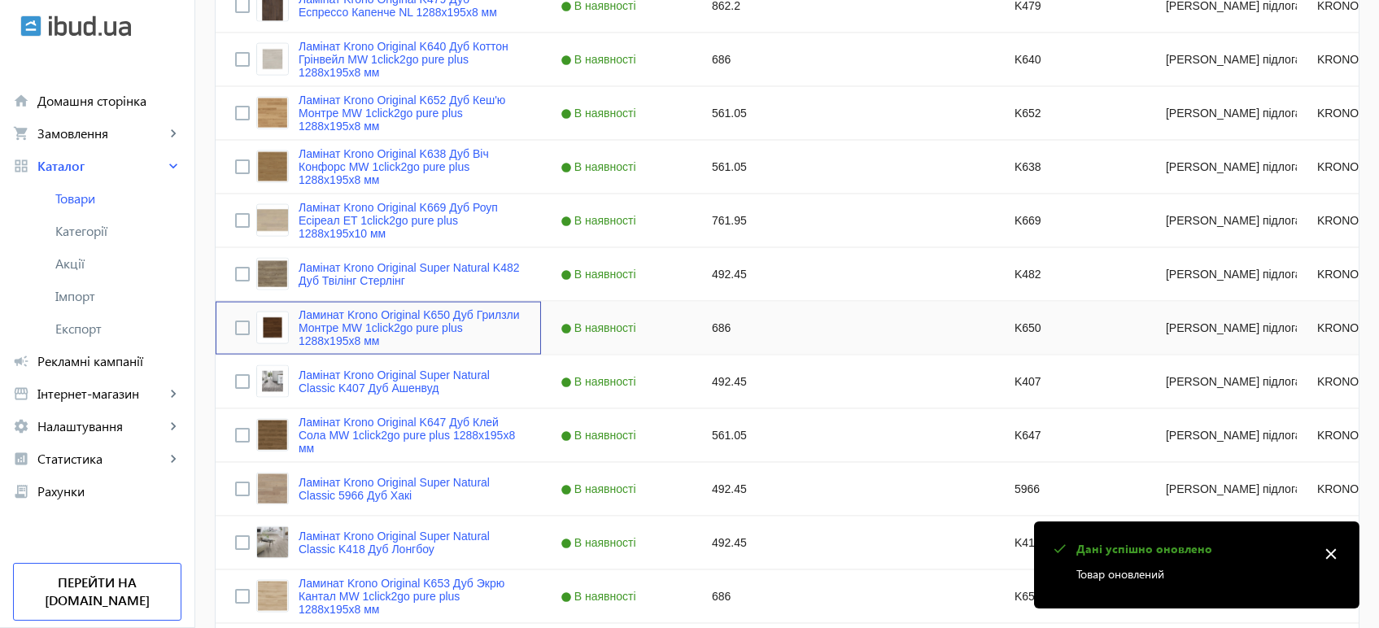
click at [313, 350] on div "Ламинат Krono Original K650 Дуб Грилзли Монтре MW 1click2go pure plus 1288x195x…" at bounding box center [378, 328] width 325 height 53
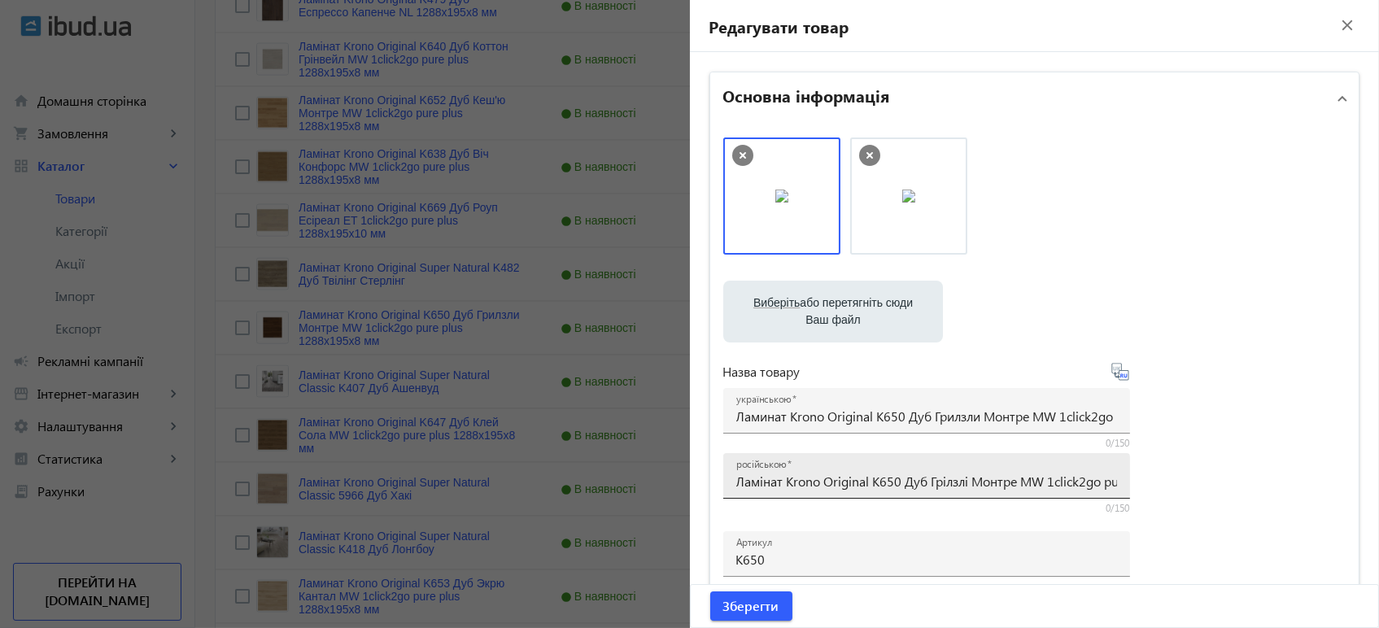
click at [792, 481] on input "Ламінат Krono Original K650 Дуб Грілзлі Монтре MW 1click2go pure plus 1288x195x…" at bounding box center [926, 481] width 381 height 17
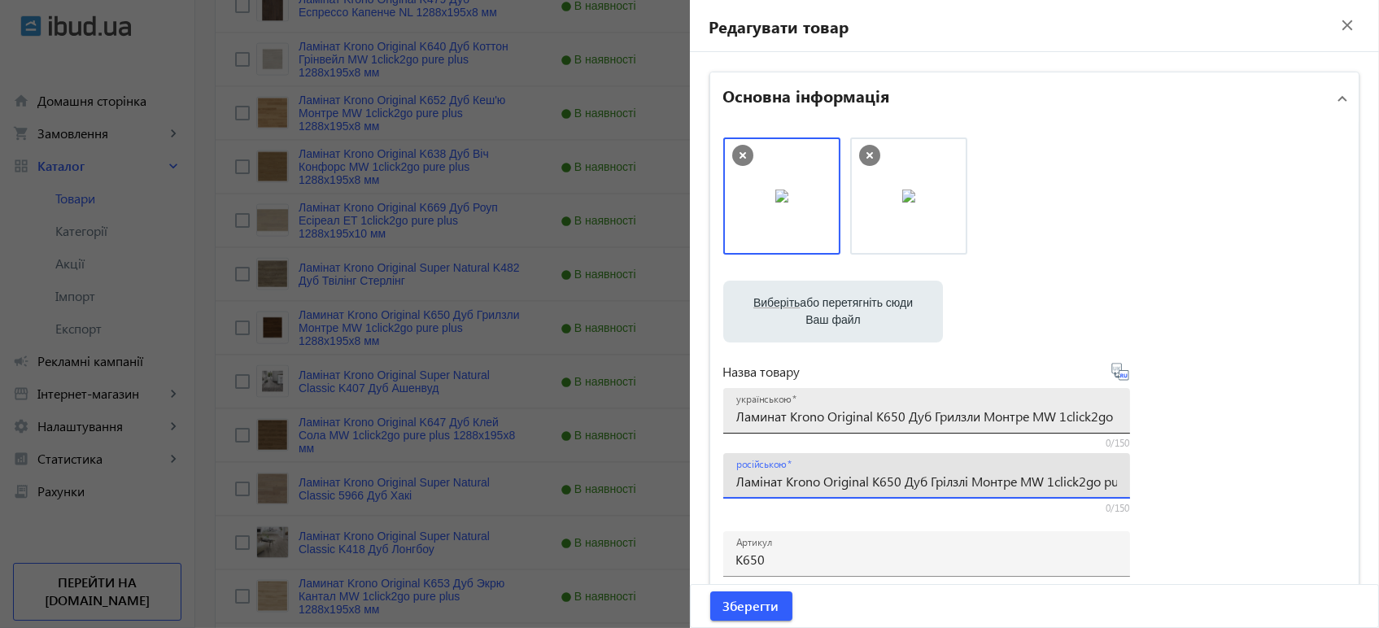
click at [833, 415] on input "Ламинат Krono Original K650 Дуб Грилзли Монтре MW 1click2go pure plus 1288x195x…" at bounding box center [926, 415] width 381 height 17
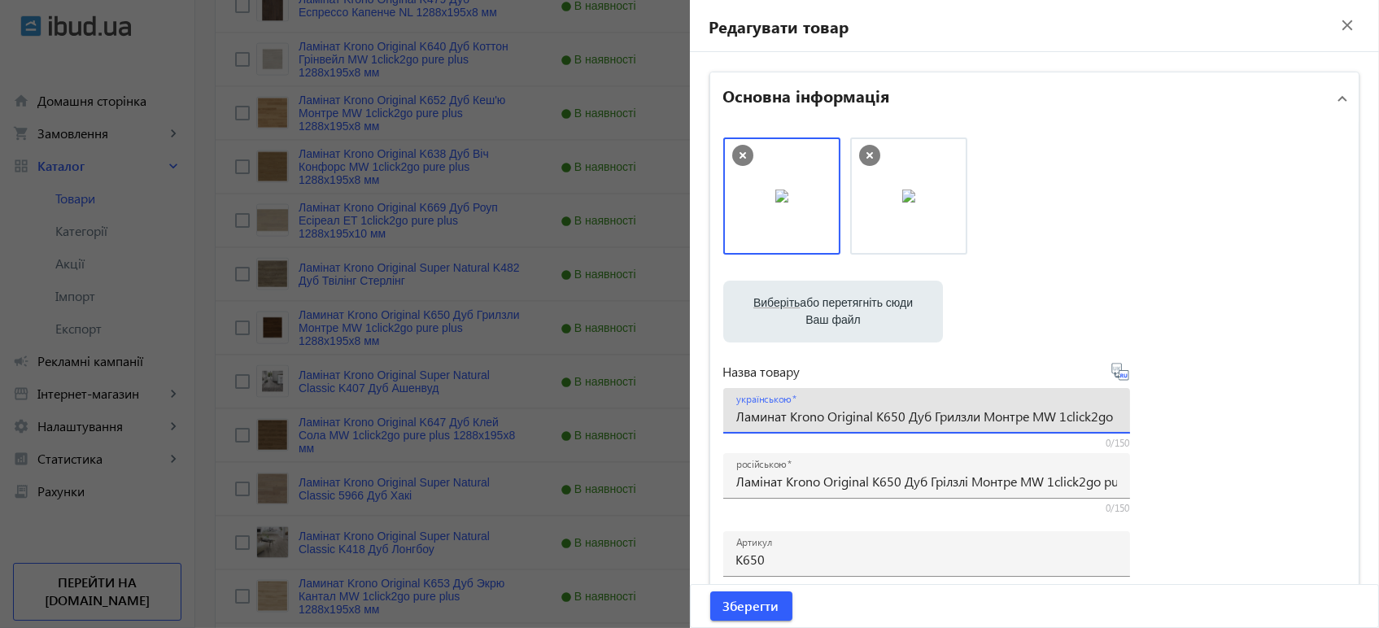
paste input "інат Krono Original K650 Дуб Грілзлі"
click at [1120, 375] on icon at bounding box center [1121, 375] width 3 height 4
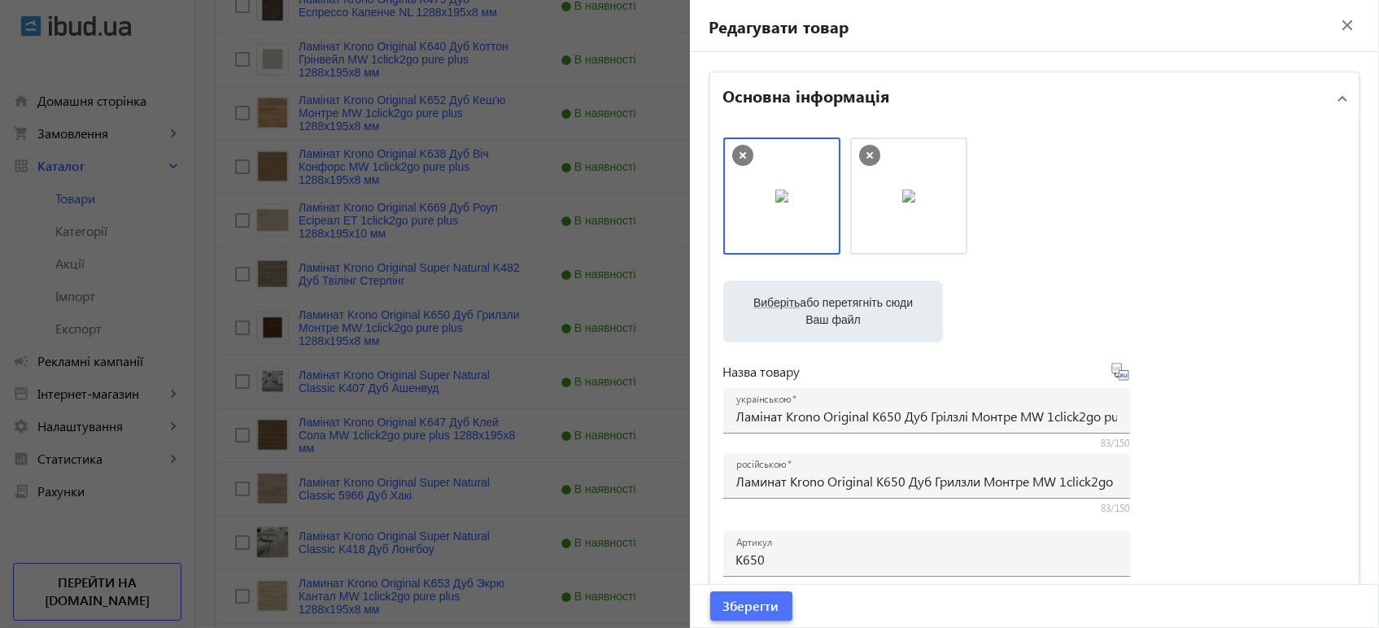
click at [733, 607] on span "Зберегти" at bounding box center [751, 606] width 56 height 18
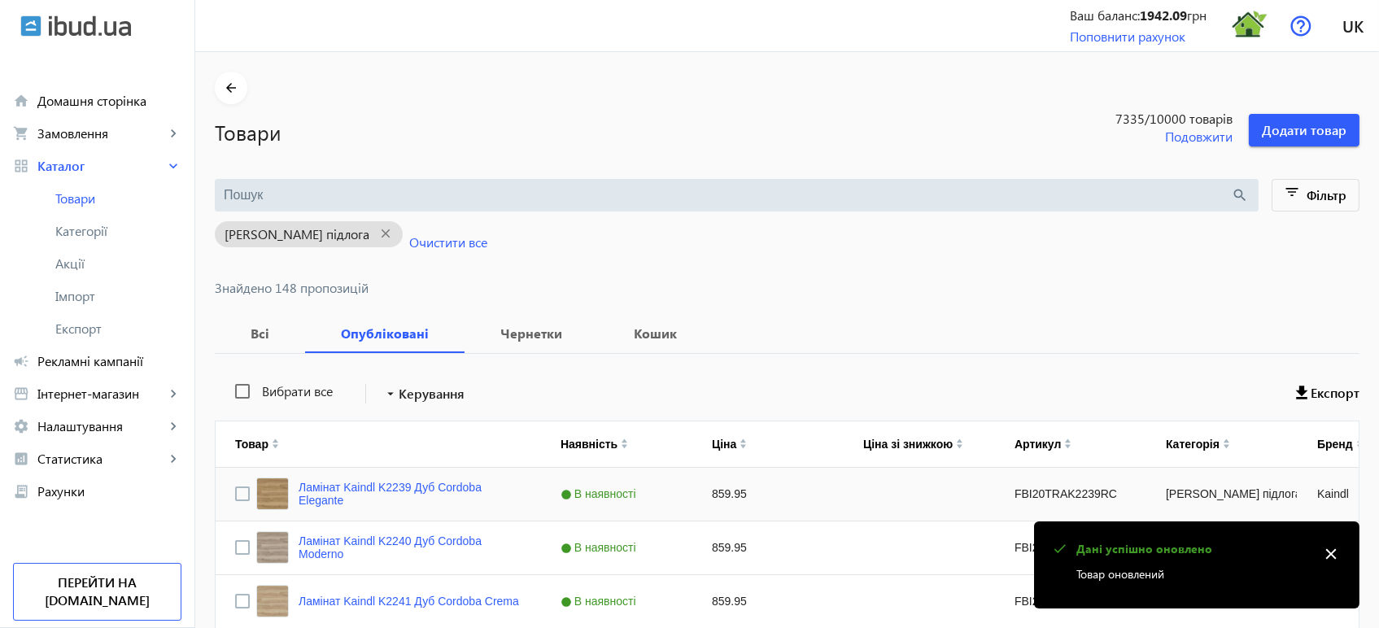
scroll to position [5319, 0]
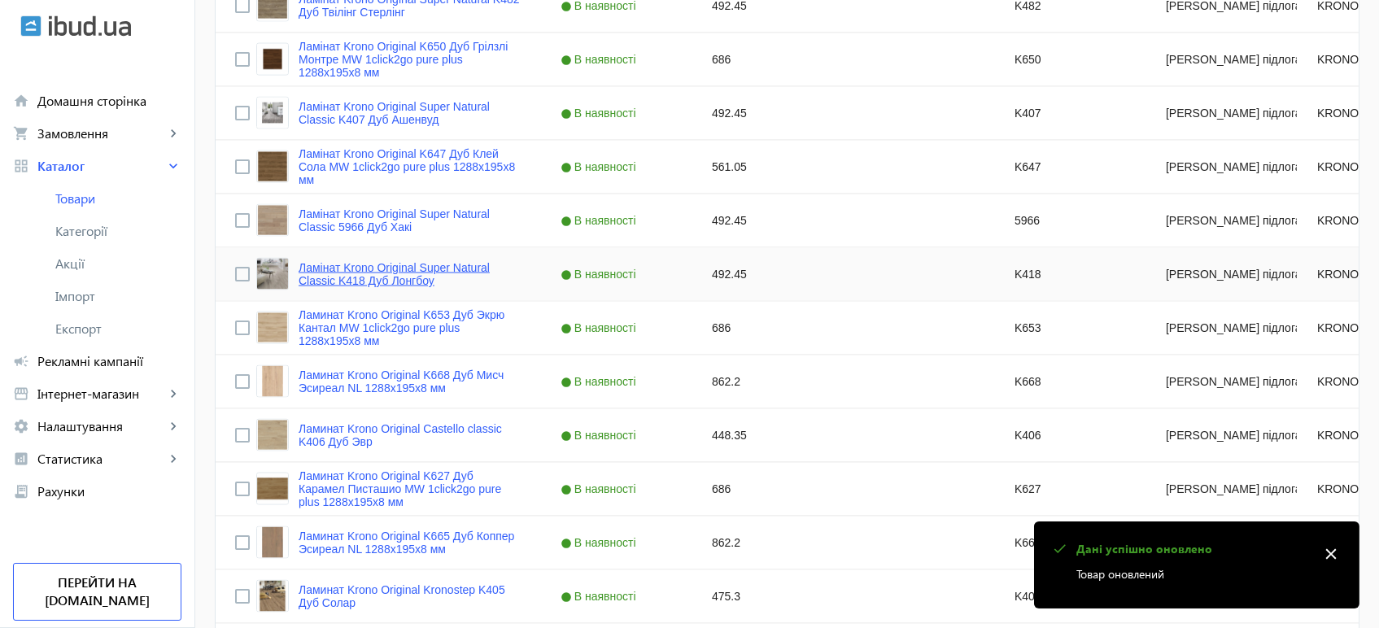
click at [324, 278] on link "Ламінат Krono Original Super Natural Classic K418 Дуб Лонгбоу" at bounding box center [409, 274] width 223 height 26
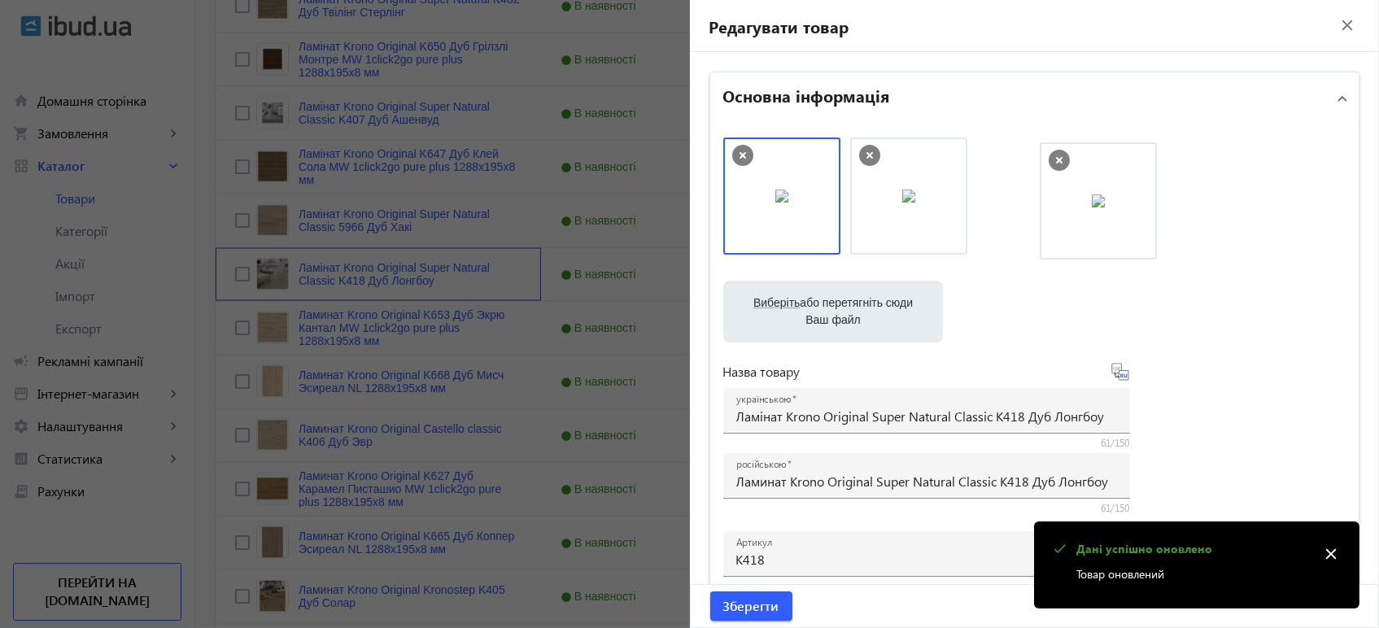
drag, startPoint x: 869, startPoint y: 224, endPoint x: 1100, endPoint y: 227, distance: 231.8
click at [725, 612] on span "Зберегти" at bounding box center [751, 606] width 56 height 18
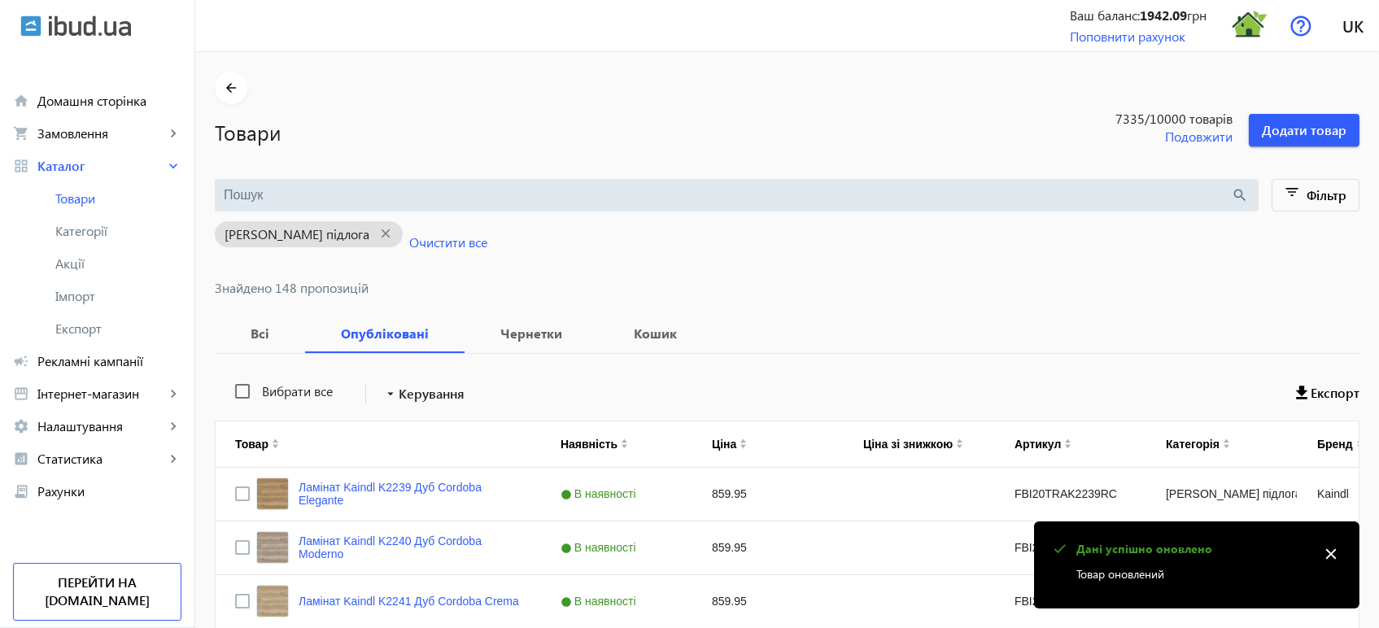
scroll to position [5379, 0]
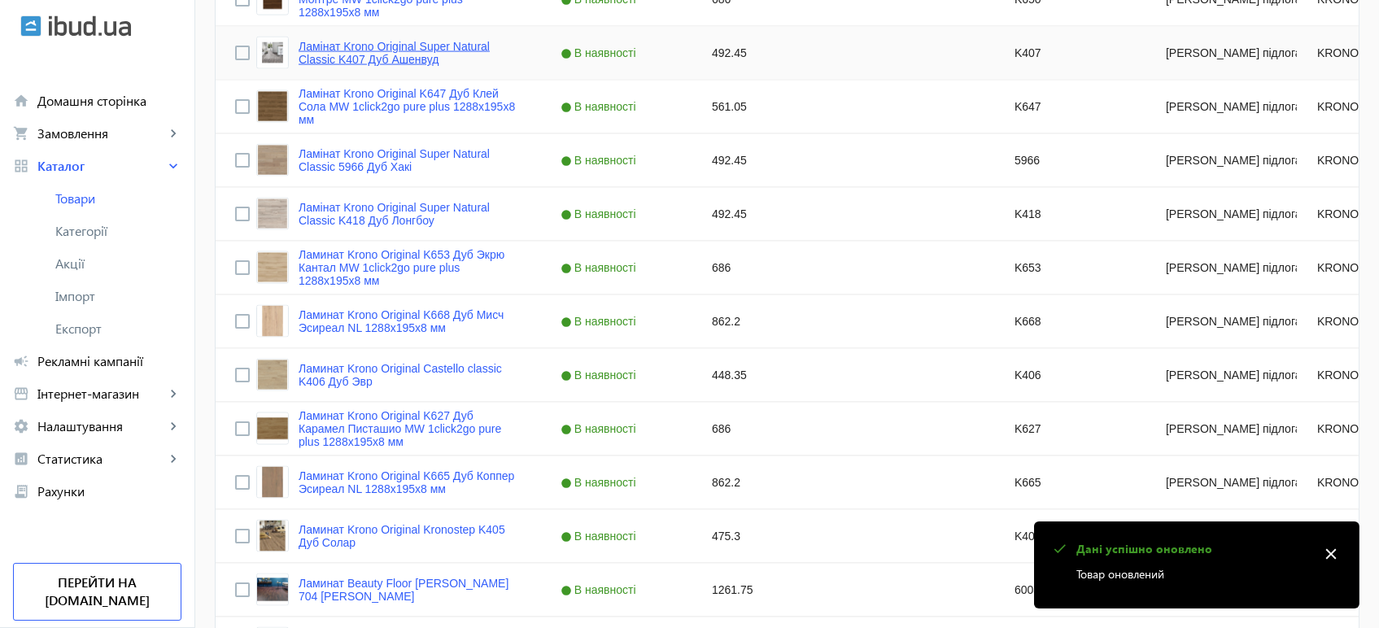
click at [315, 54] on link "Ламінат Krono Original Super Natural Classic K407 Дуб Ашенвуд" at bounding box center [409, 53] width 223 height 26
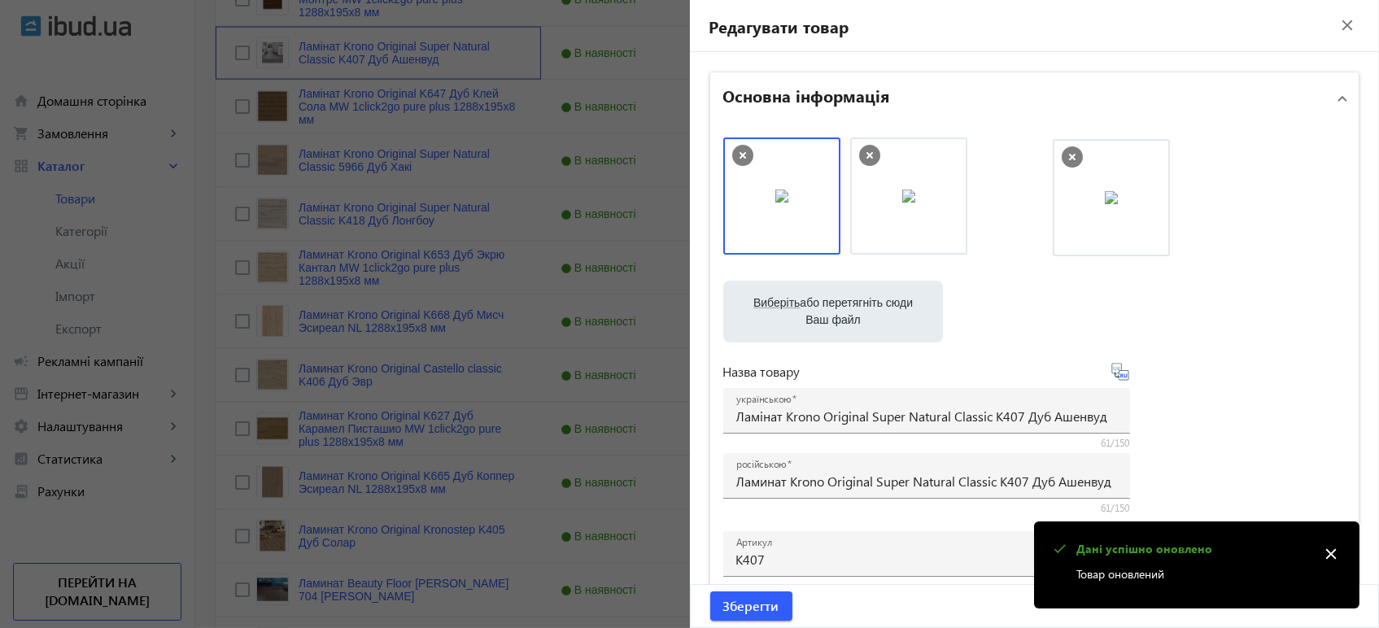
drag, startPoint x: 774, startPoint y: 209, endPoint x: 1109, endPoint y: 211, distance: 334.3
click at [769, 613] on span "Зберегти" at bounding box center [751, 606] width 56 height 18
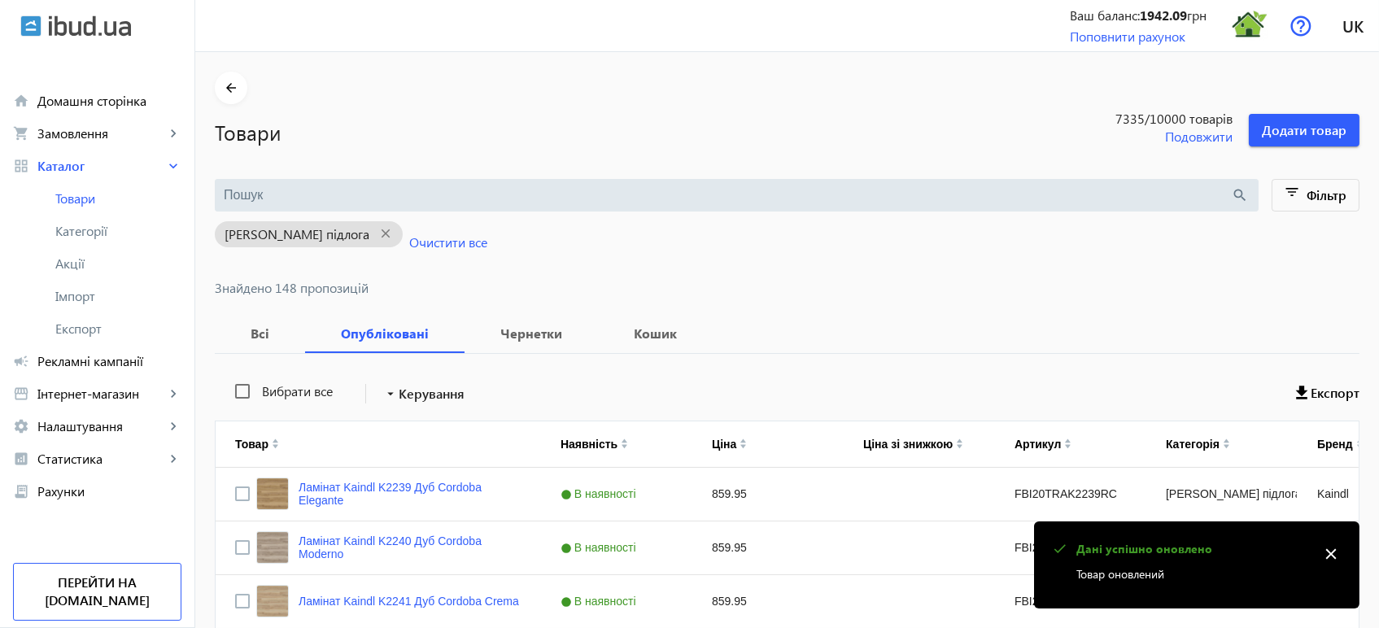
scroll to position [5433, 0]
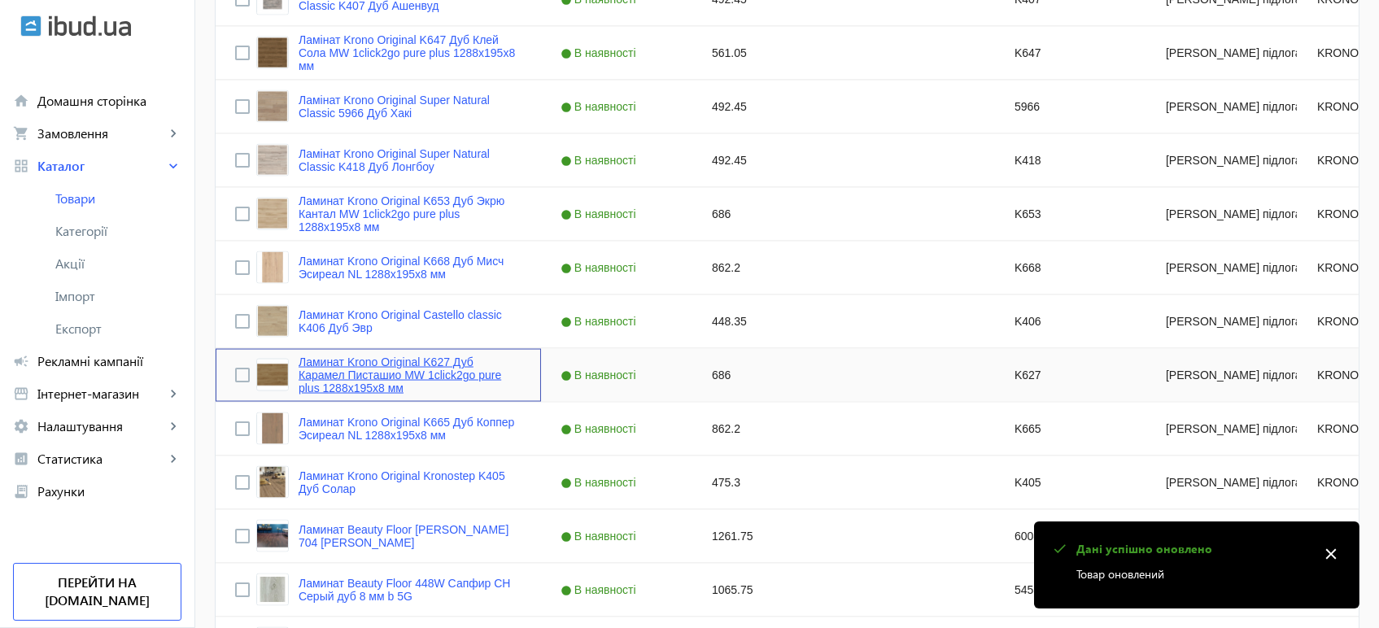
click at [345, 369] on link "Ламинат Krono Original K627 Дуб Карамел Писташио MW 1click2go pure plus 1288x19…" at bounding box center [409, 374] width 223 height 39
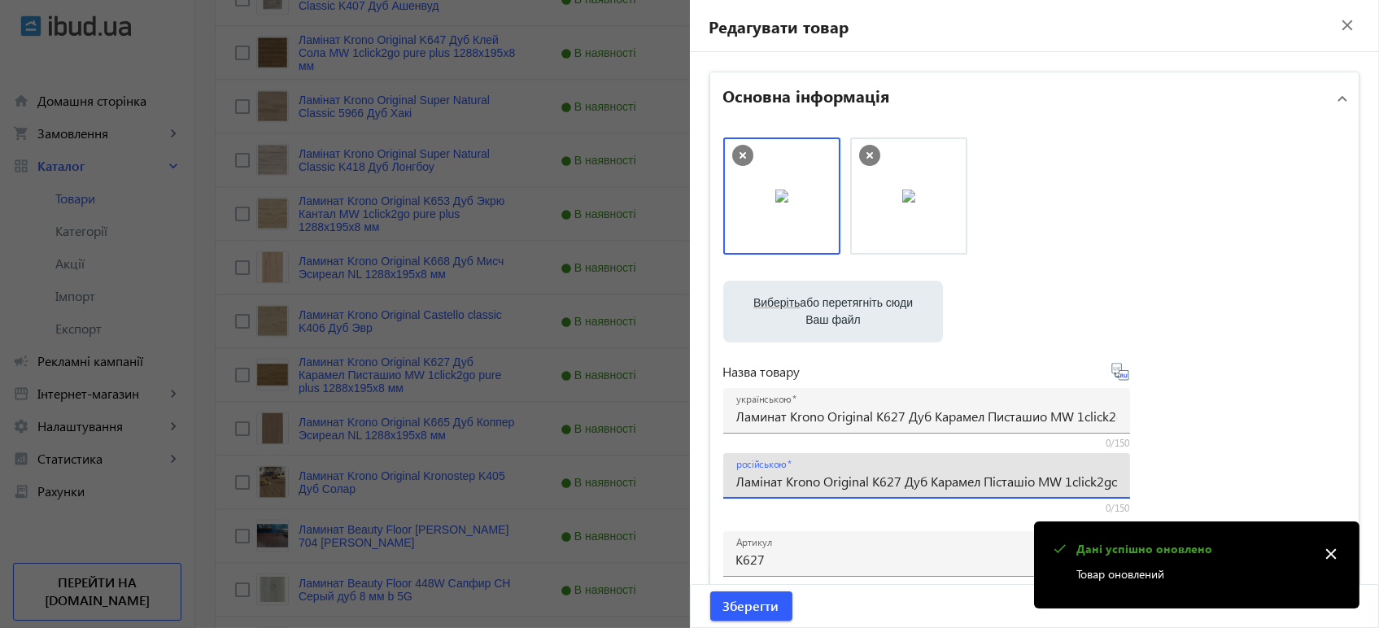
click at [826, 481] on input "Ламінат Krono Original K627 Дуб Карамел Пісташіо MW 1click2go pure plus 1288x19…" at bounding box center [926, 481] width 381 height 17
click at [845, 416] on input "Ламинат Krono Original K627 Дуб Карамел Писташио MW 1click2go pure plus 1288x19…" at bounding box center [926, 415] width 381 height 17
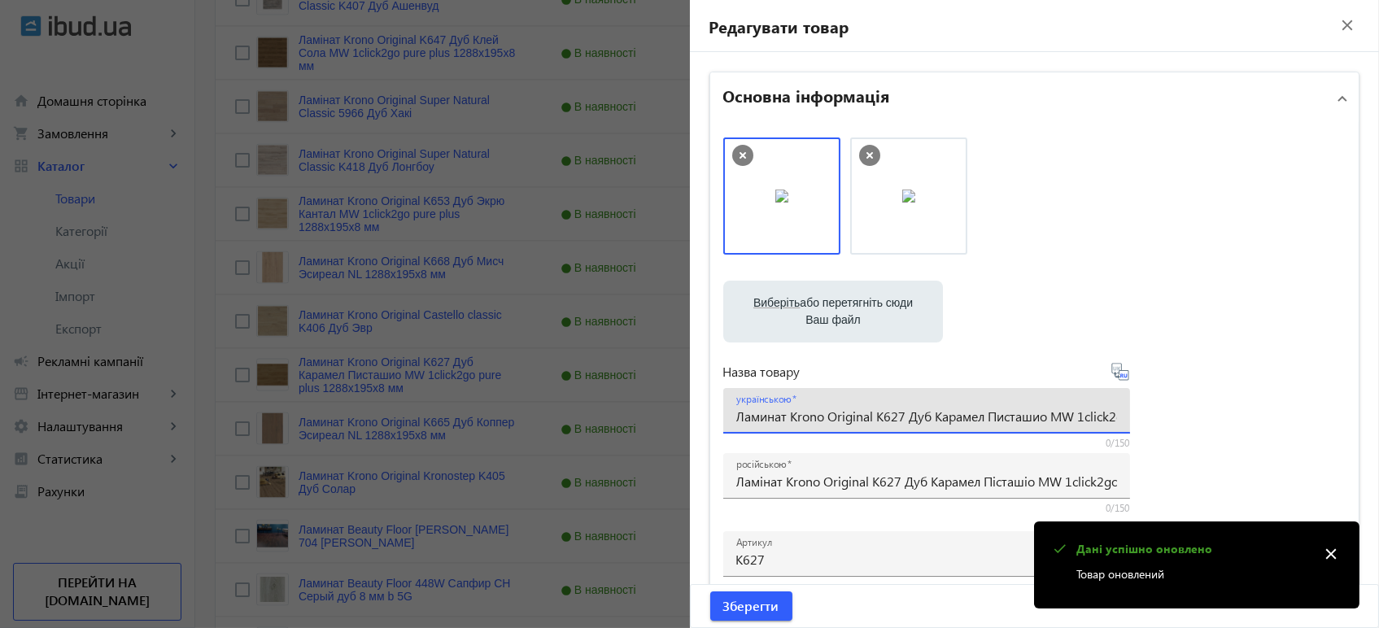
paste input "інат Krono Original K627 Дуб Карамел Пісташі"
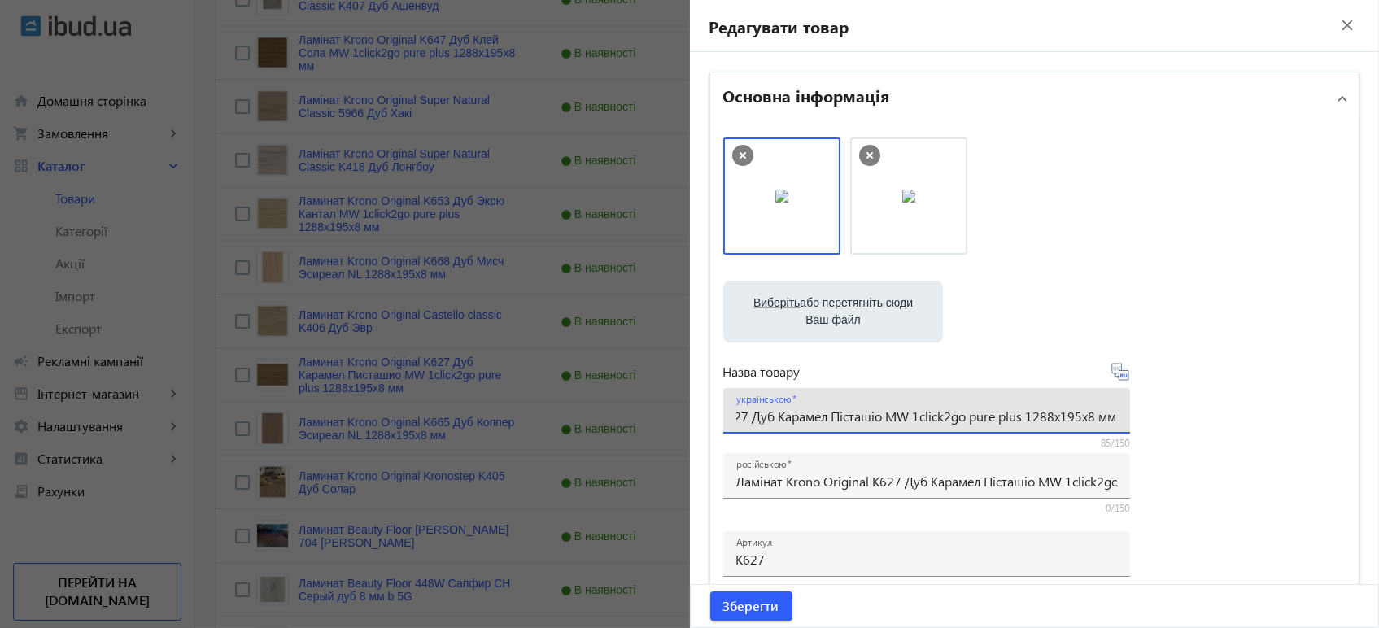
click at [1118, 368] on icon at bounding box center [1120, 372] width 20 height 20
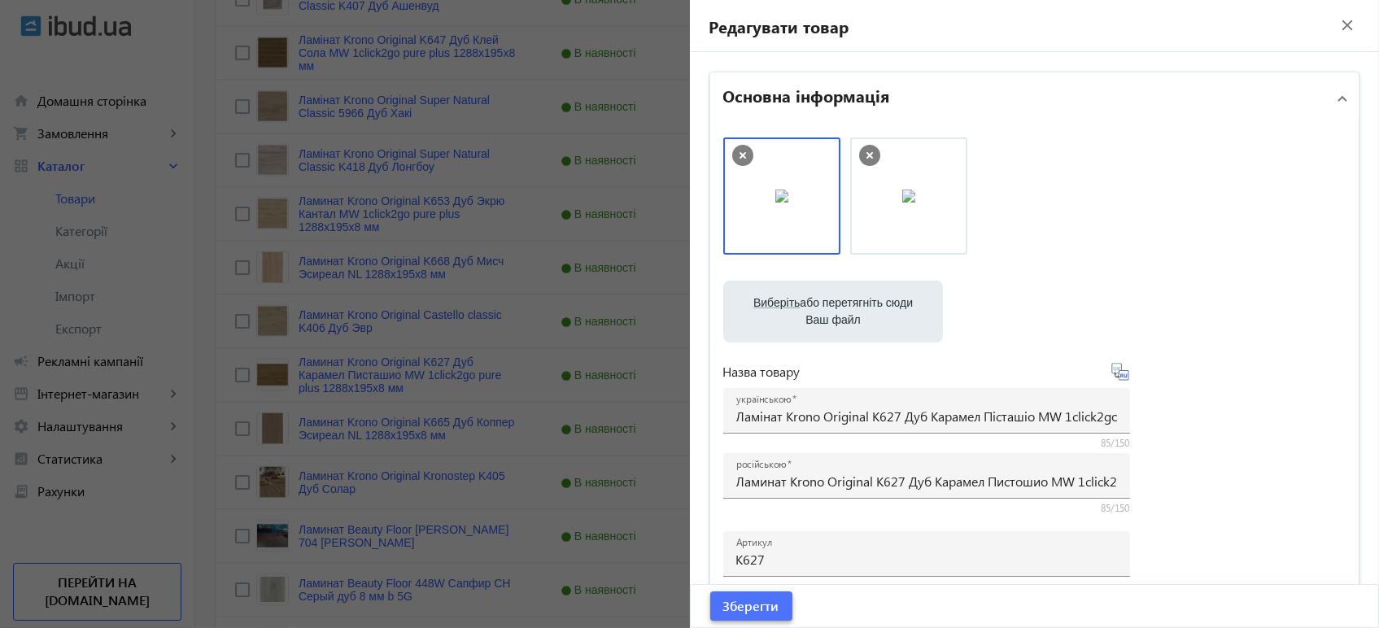
click at [756, 605] on span "Зберегти" at bounding box center [751, 606] width 56 height 18
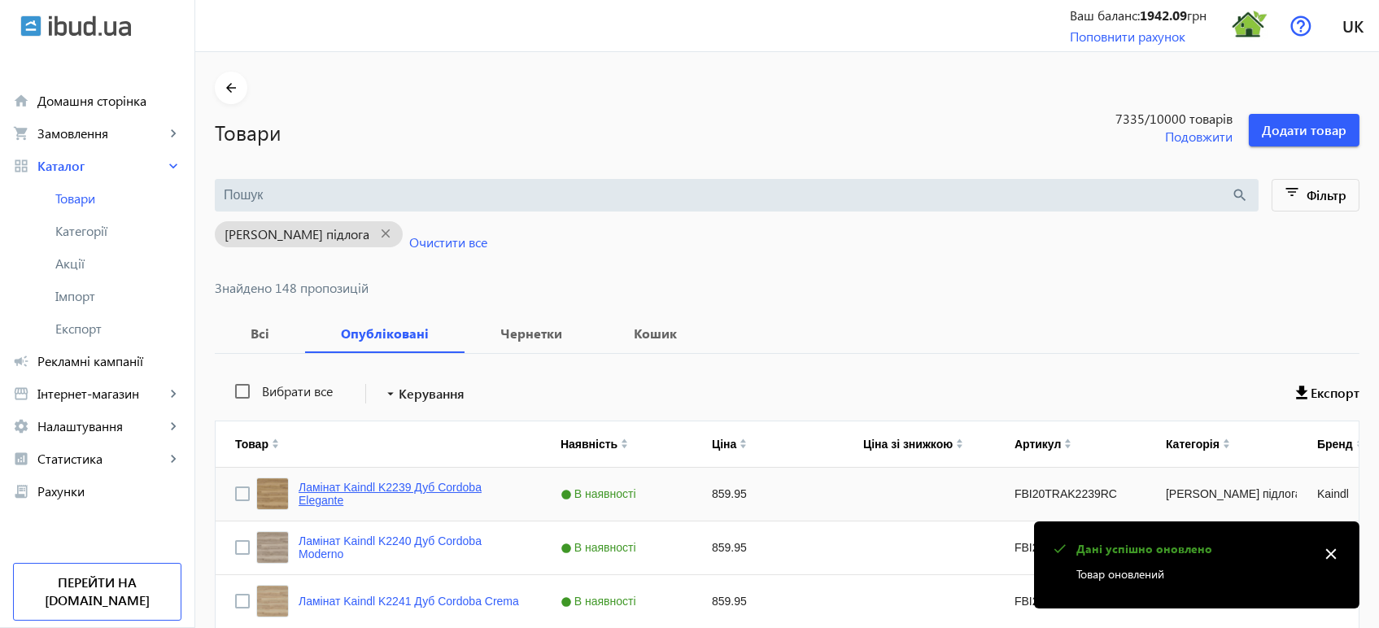
scroll to position [5319, 0]
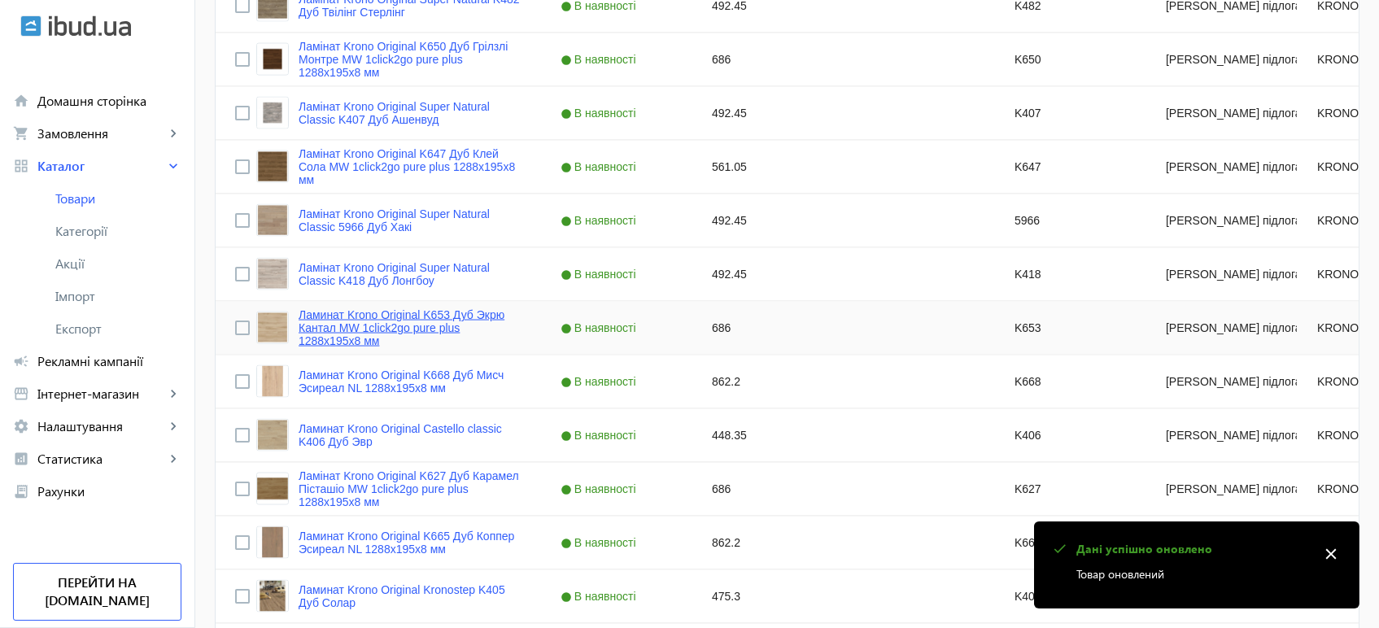
click at [342, 331] on link "Ламинат Krono Original K653 Дуб Экрю Кантал MW 1click2go pure plus 1288x195x8 мм" at bounding box center [409, 327] width 223 height 39
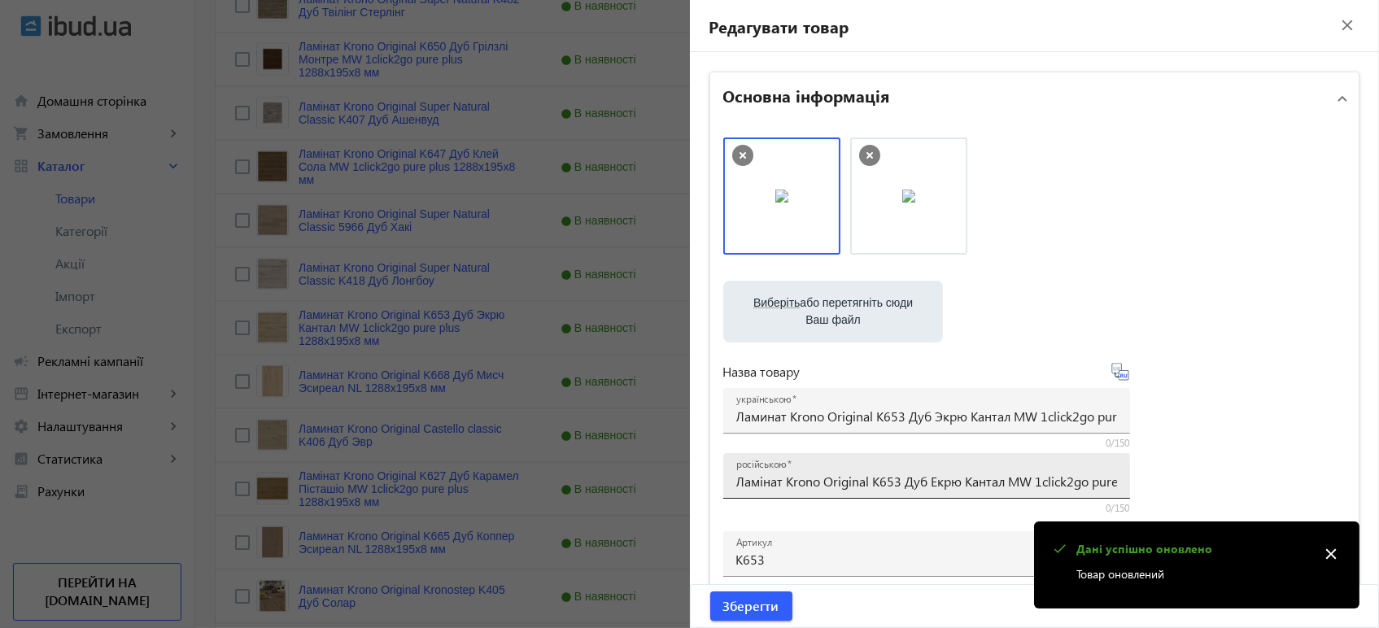
click at [821, 481] on input "Ламінат Krono Original K653 Дуб Екрю Кантал MW 1click2go pure plus 1288x195x8 мм" at bounding box center [926, 481] width 381 height 17
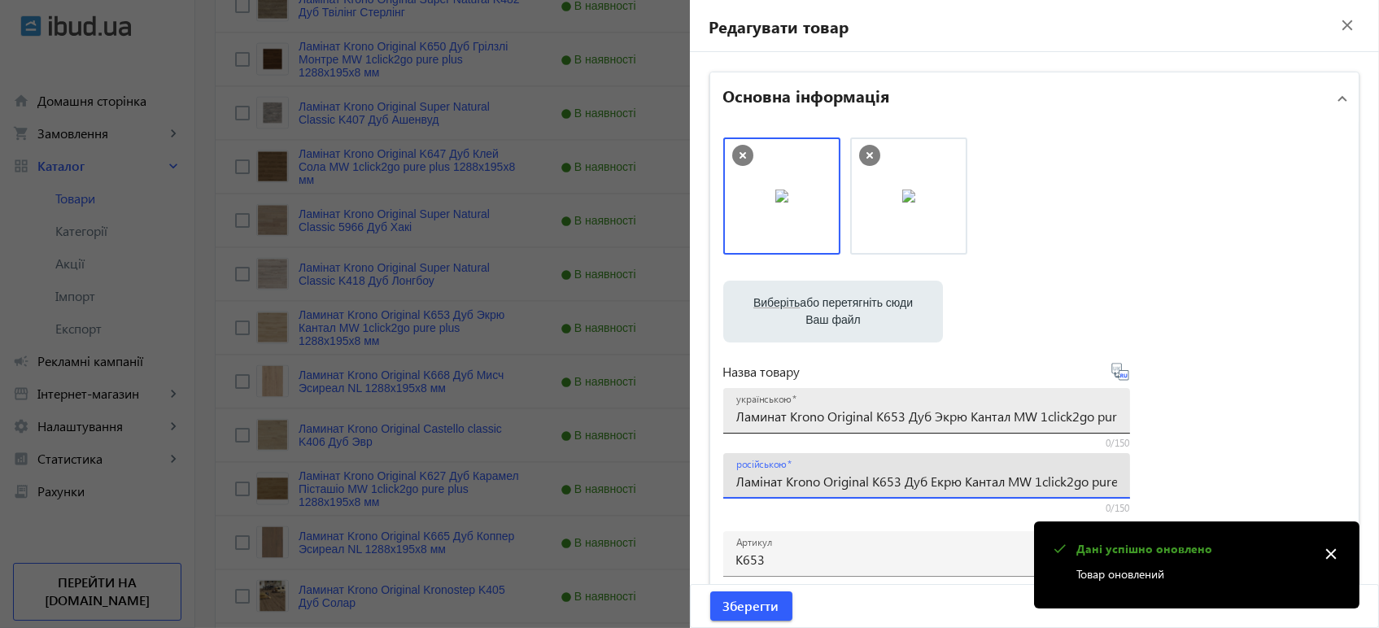
click at [846, 417] on input "Ламинат Krono Original K653 Дуб Экрю Кантал MW 1click2go pure plus 1288x195x8 мм" at bounding box center [926, 415] width 381 height 17
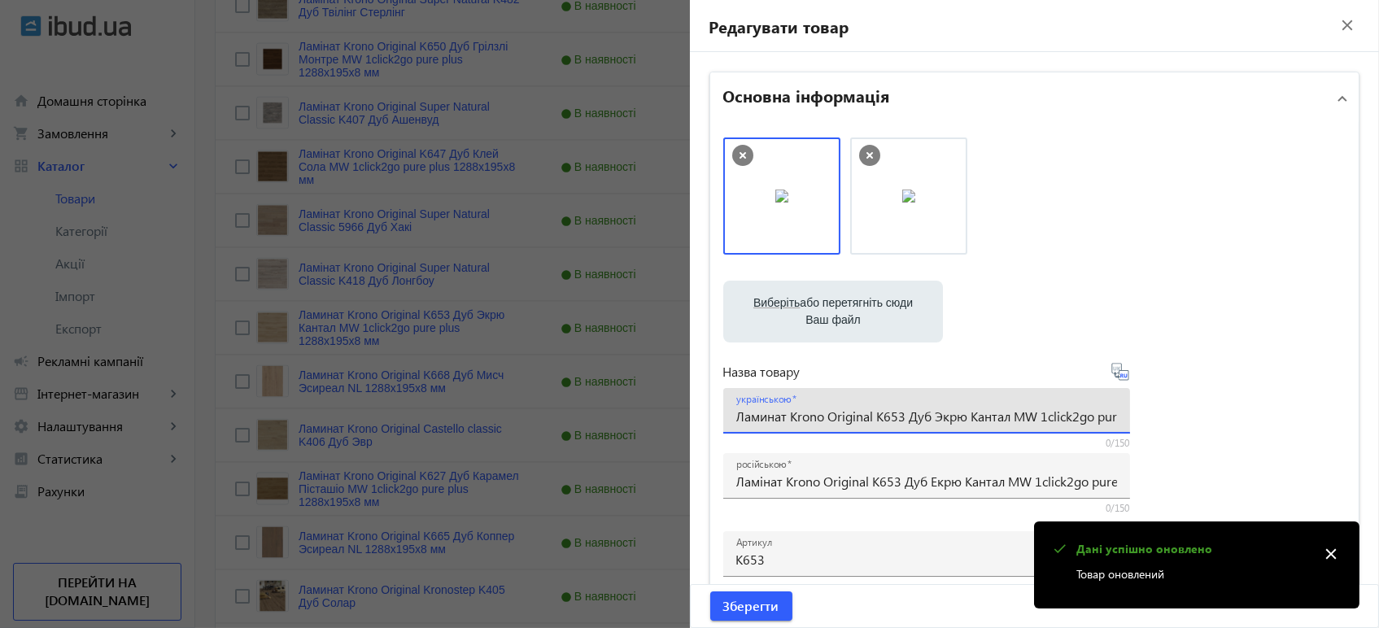
paste input "інат Krono Original K653 Дуб Е"
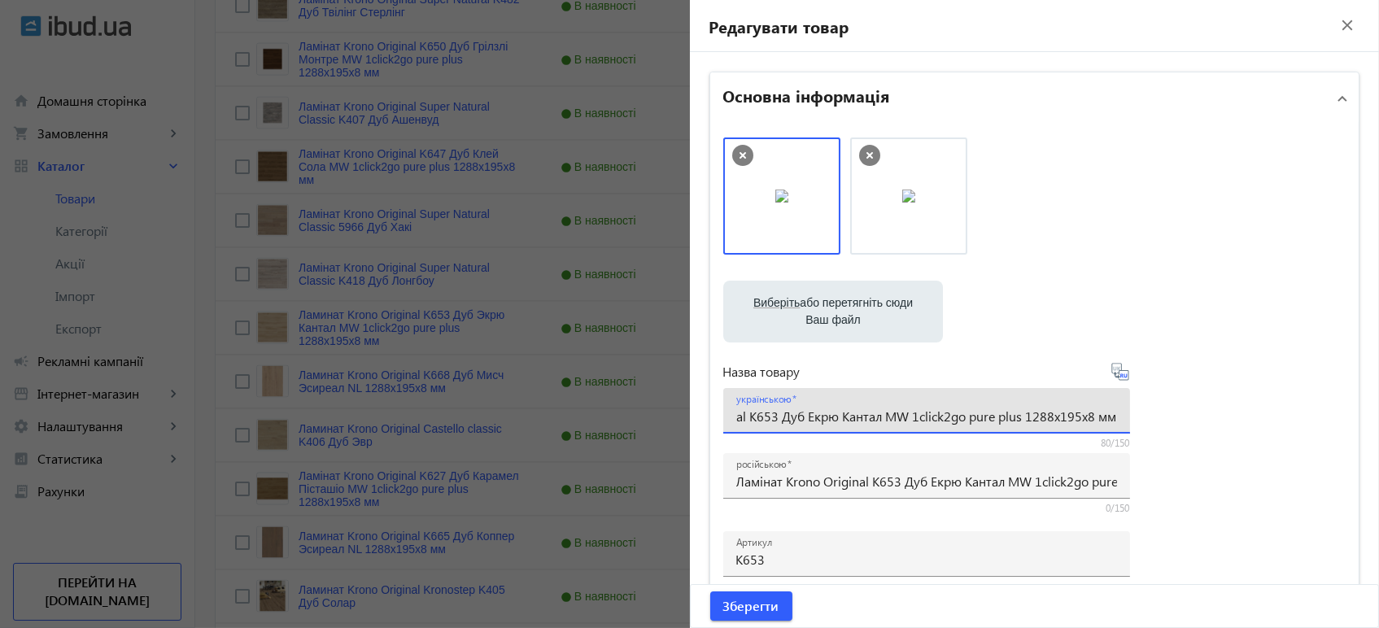
click at [1119, 371] on icon at bounding box center [1120, 372] width 20 height 20
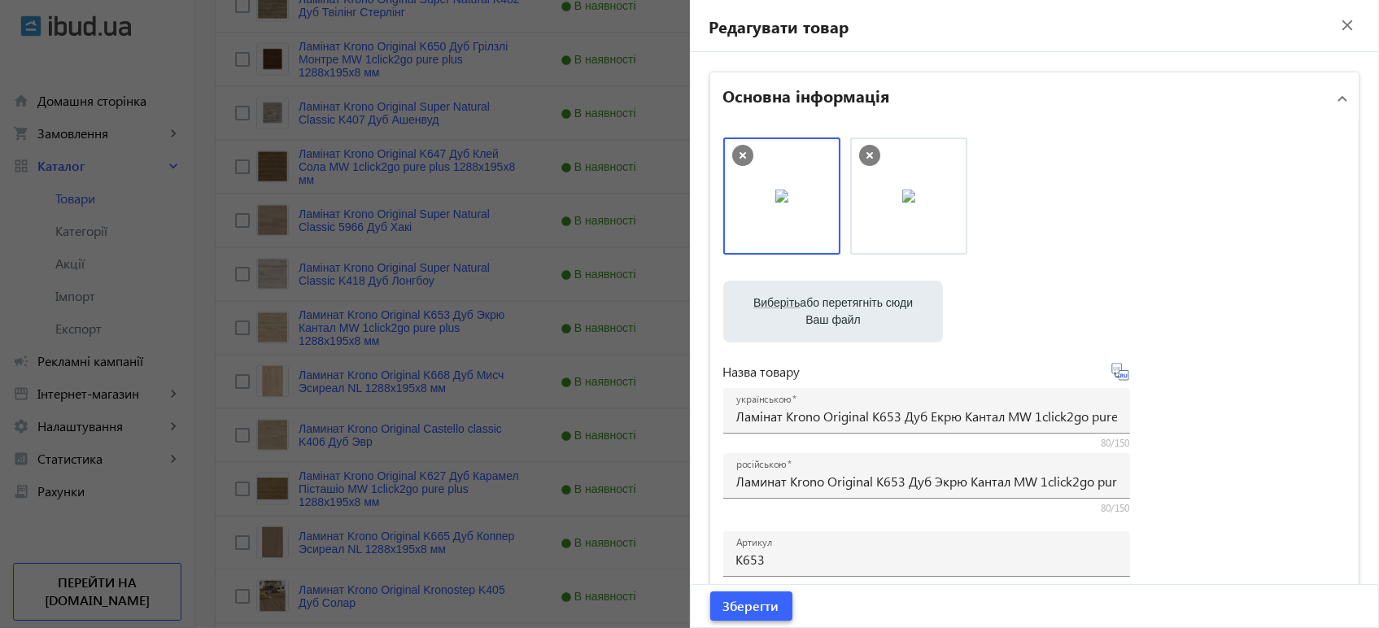
click at [761, 608] on span "Зберегти" at bounding box center [751, 606] width 56 height 18
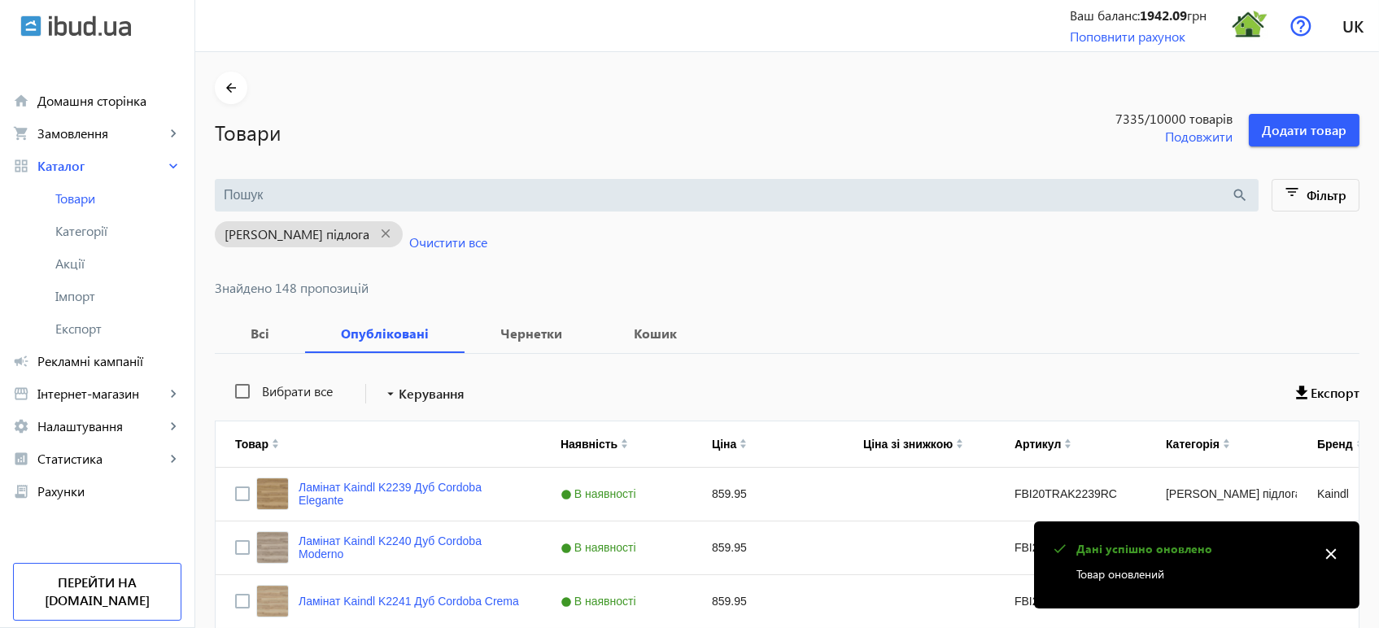
scroll to position [5379, 0]
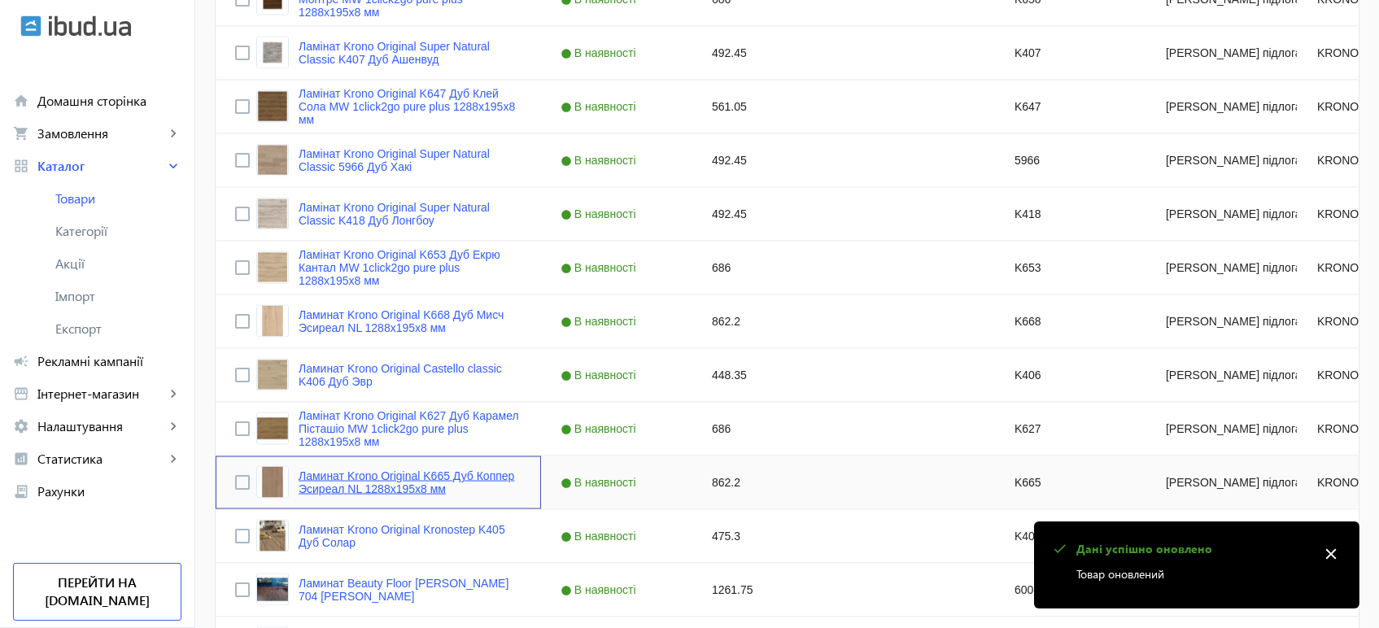
click at [317, 486] on link "Ламинат Krono Original K665 Дуб Коппер Эсиреал NL 1288x195x8 мм" at bounding box center [409, 482] width 223 height 26
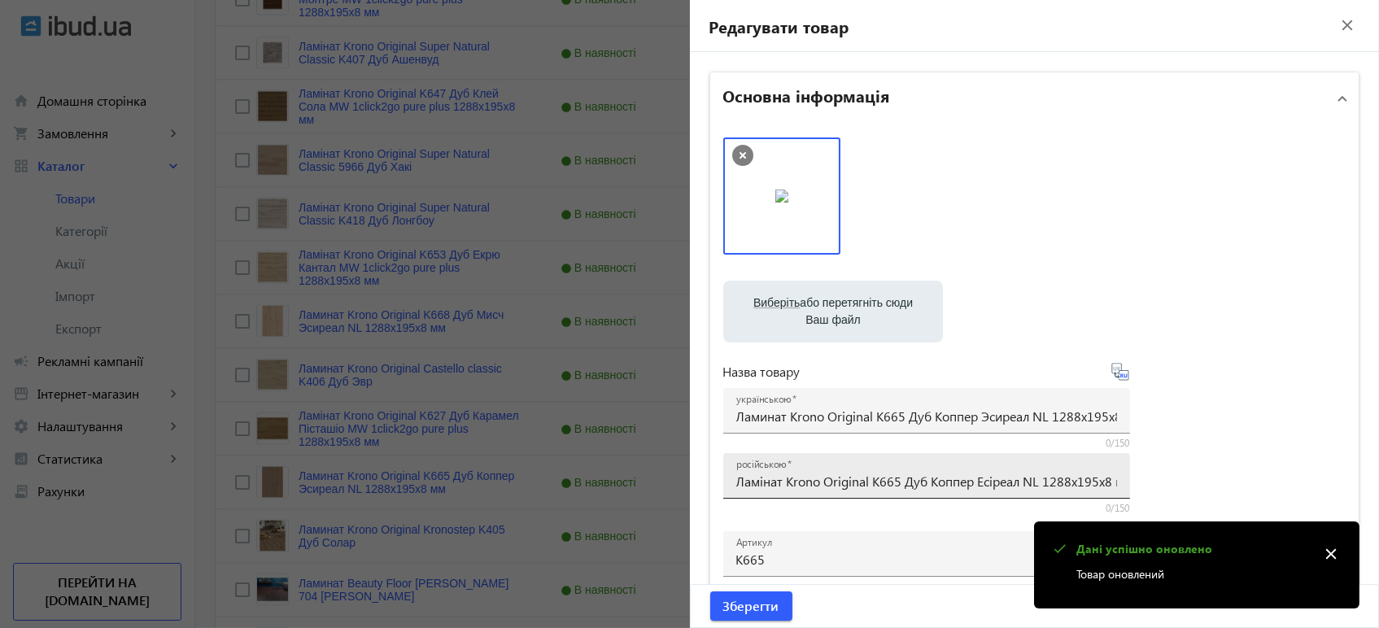
click at [837, 493] on div "російською Ламінат Krono Original K665 Дуб Коппер Есіреал NL 1288x195x8 мм" at bounding box center [926, 476] width 381 height 46
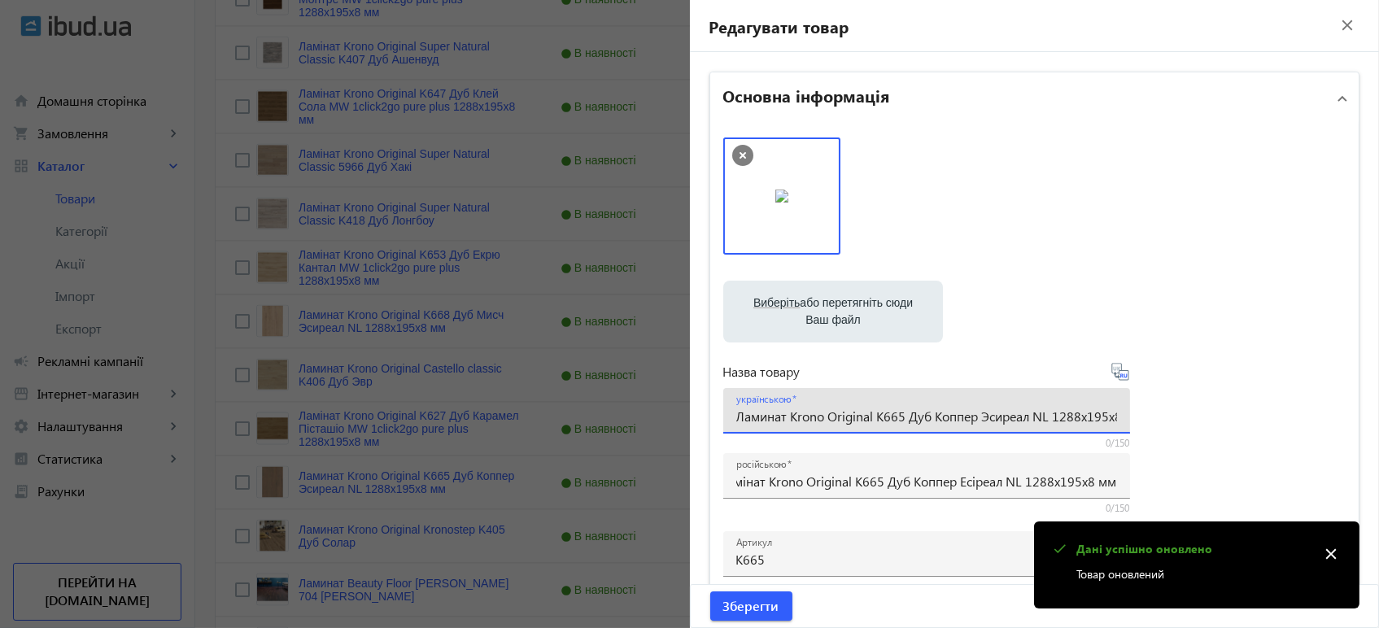
scroll to position [0, 0]
click at [852, 420] on input "Ламинат Krono Original K665 Дуб Коппер Эсиреал NL 1288x195x8 мм" at bounding box center [926, 415] width 381 height 17
paste input "інат Krono Original K665 Дуб Коппер Есі"
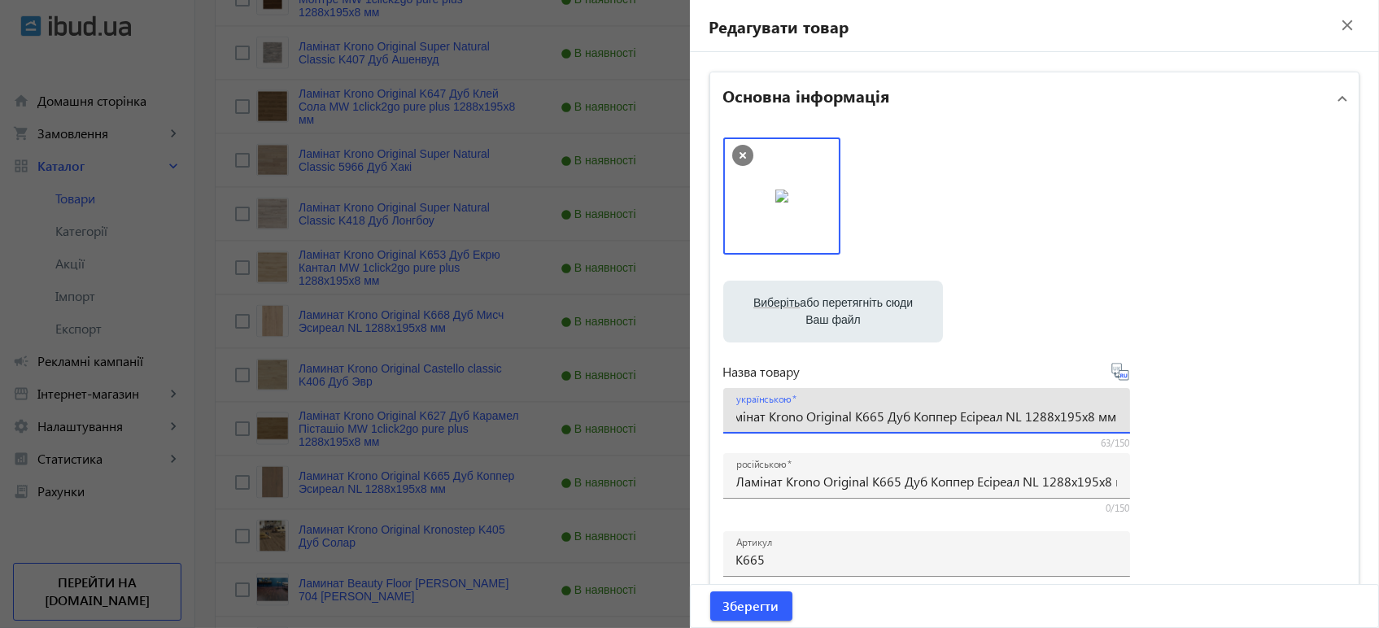
click at [1119, 375] on icon at bounding box center [1120, 372] width 20 height 20
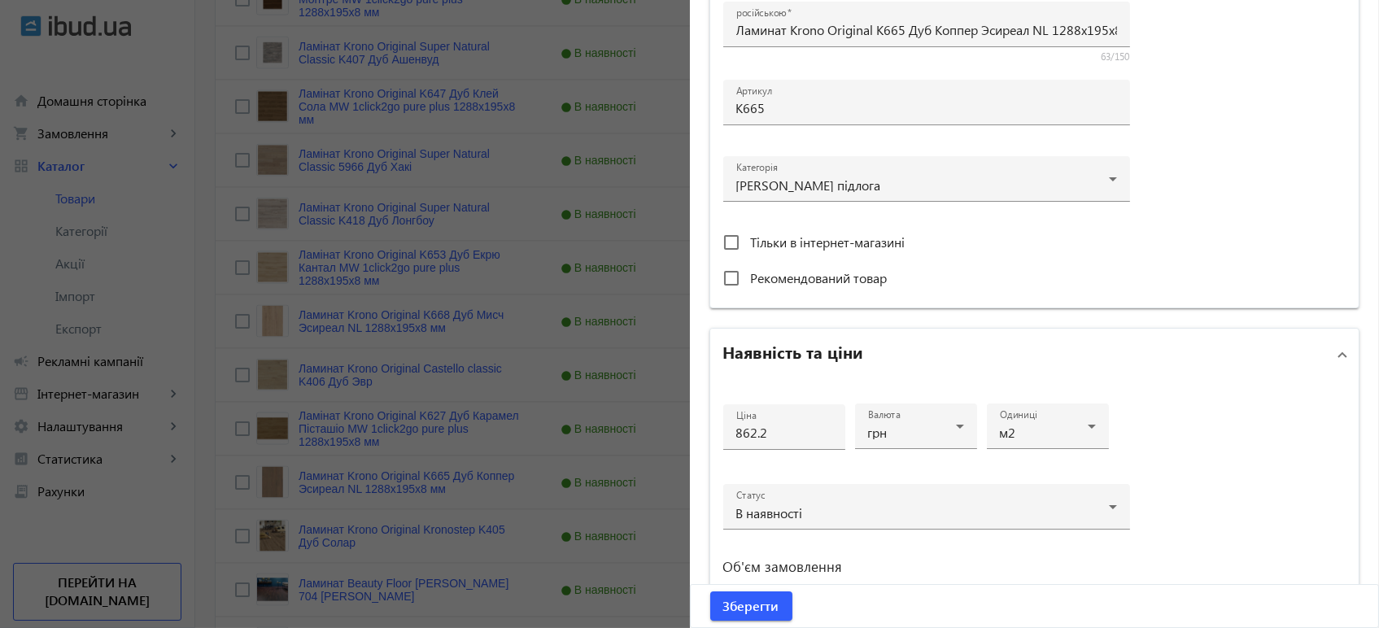
scroll to position [722, 0]
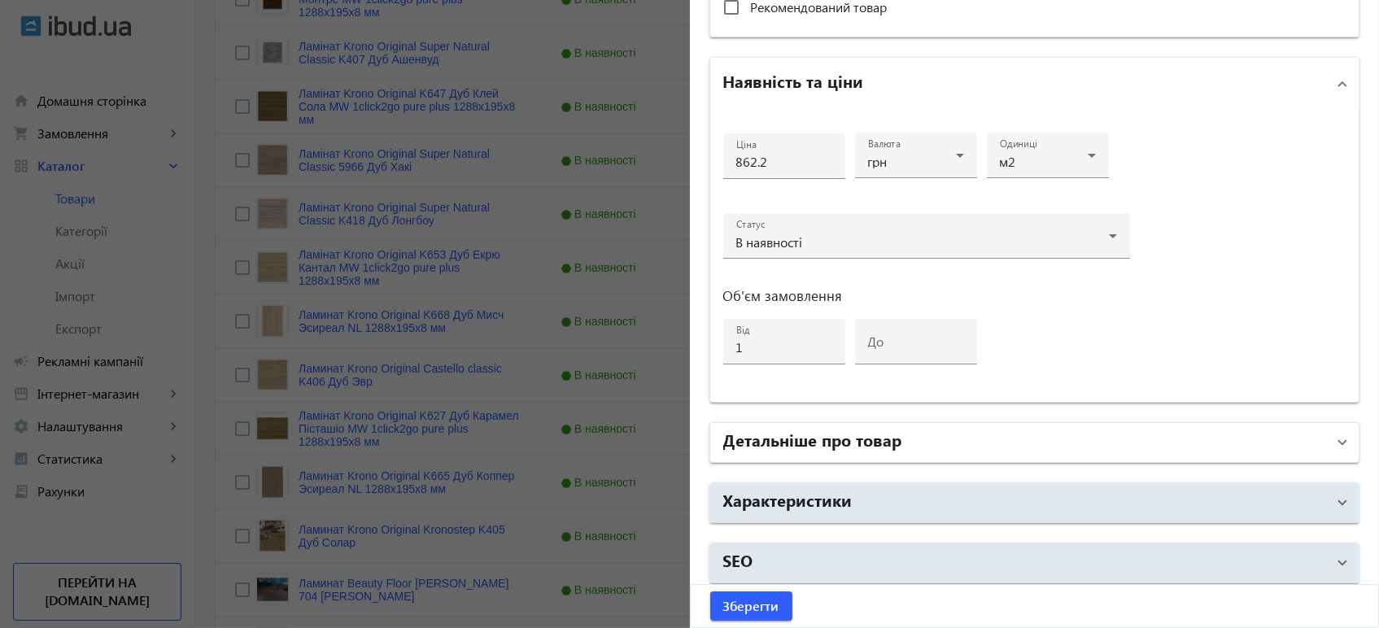
click at [958, 433] on mat-panel-title "Детальніше про товар" at bounding box center [1024, 442] width 603 height 29
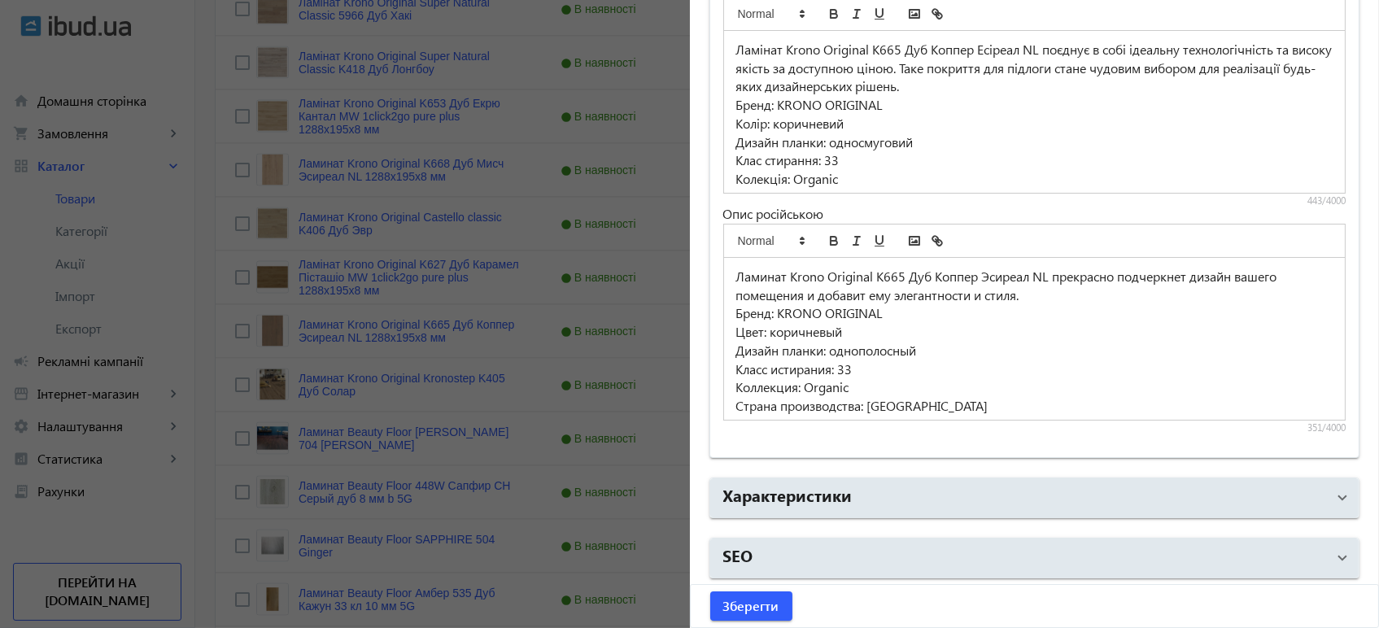
scroll to position [5560, 0]
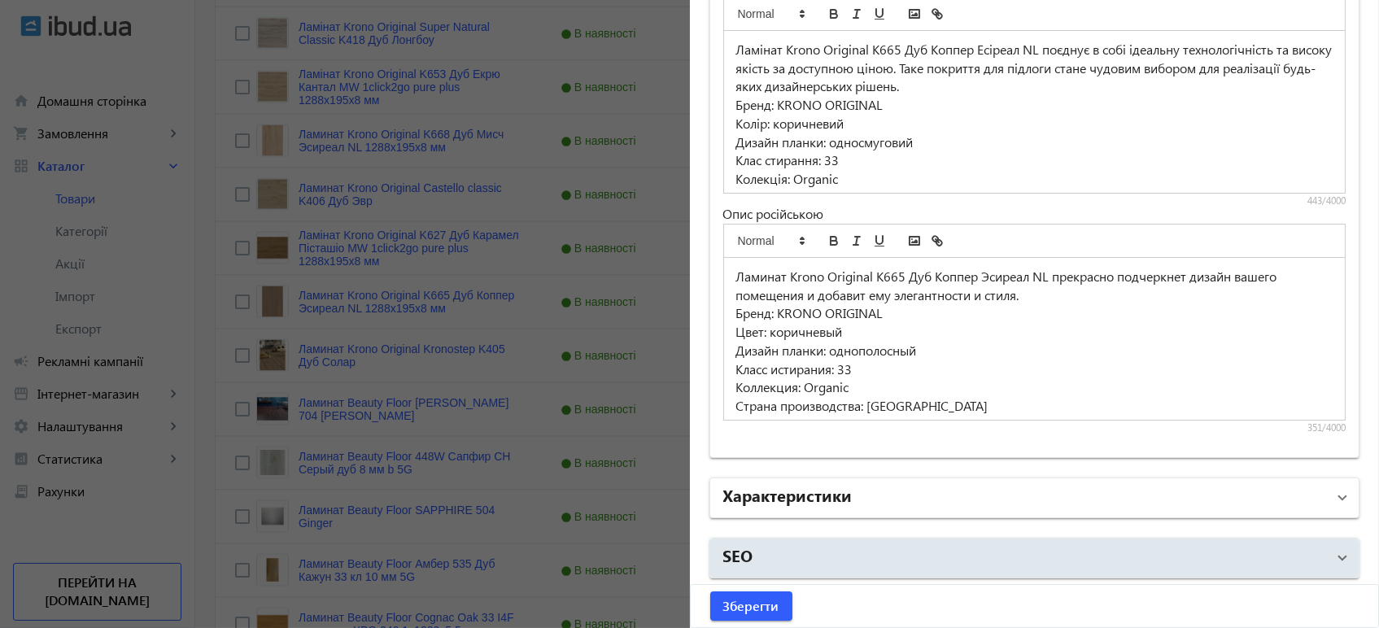
click at [853, 507] on mat-panel-title "Характеристики" at bounding box center [1024, 497] width 603 height 29
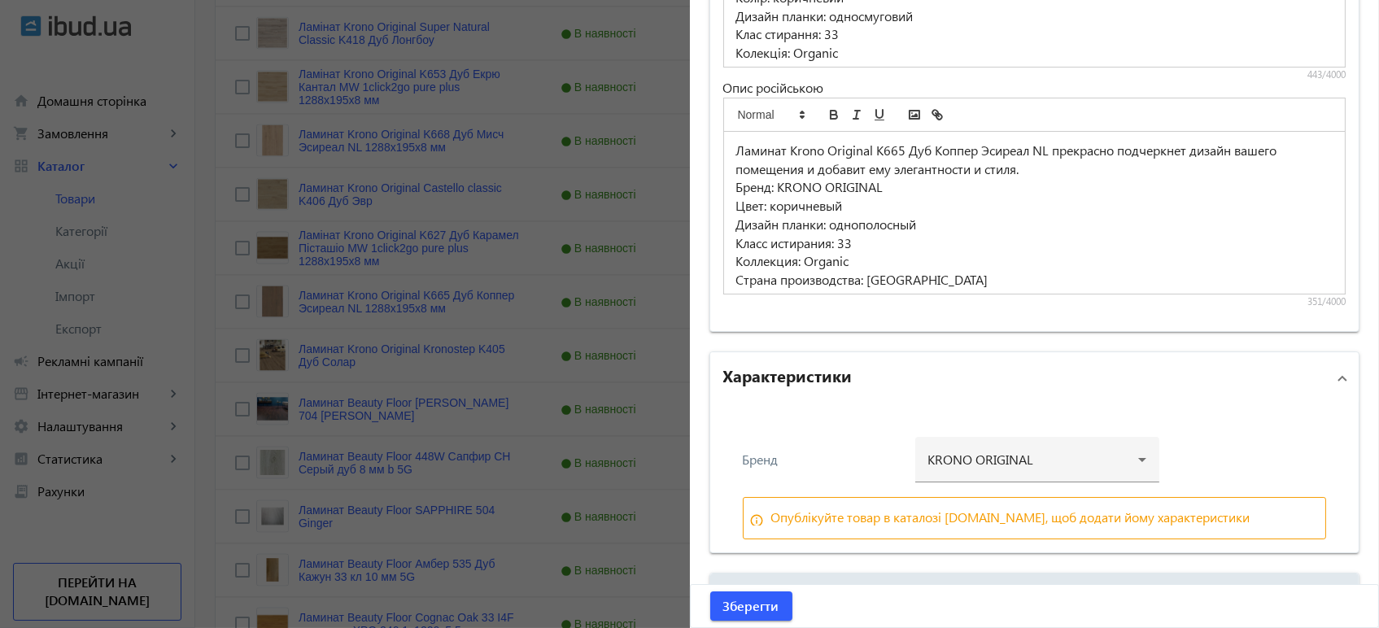
scroll to position [1429, 0]
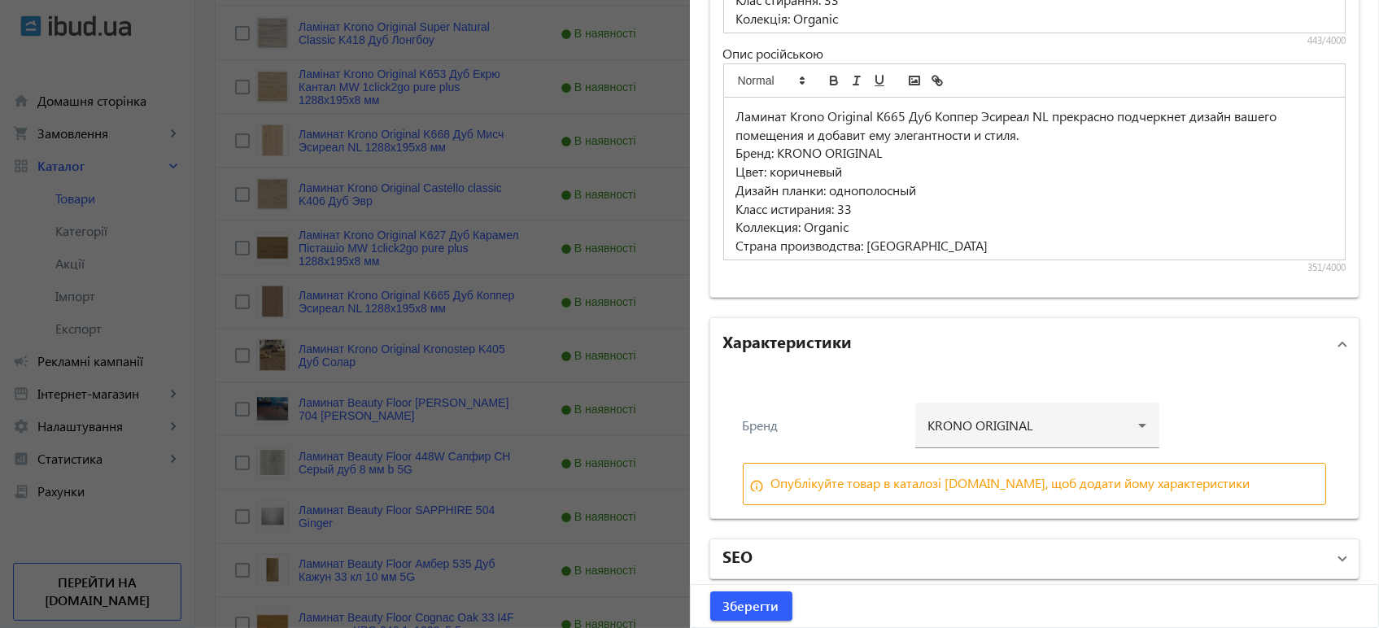
click at [892, 551] on mat-panel-title "SEO" at bounding box center [1024, 558] width 603 height 29
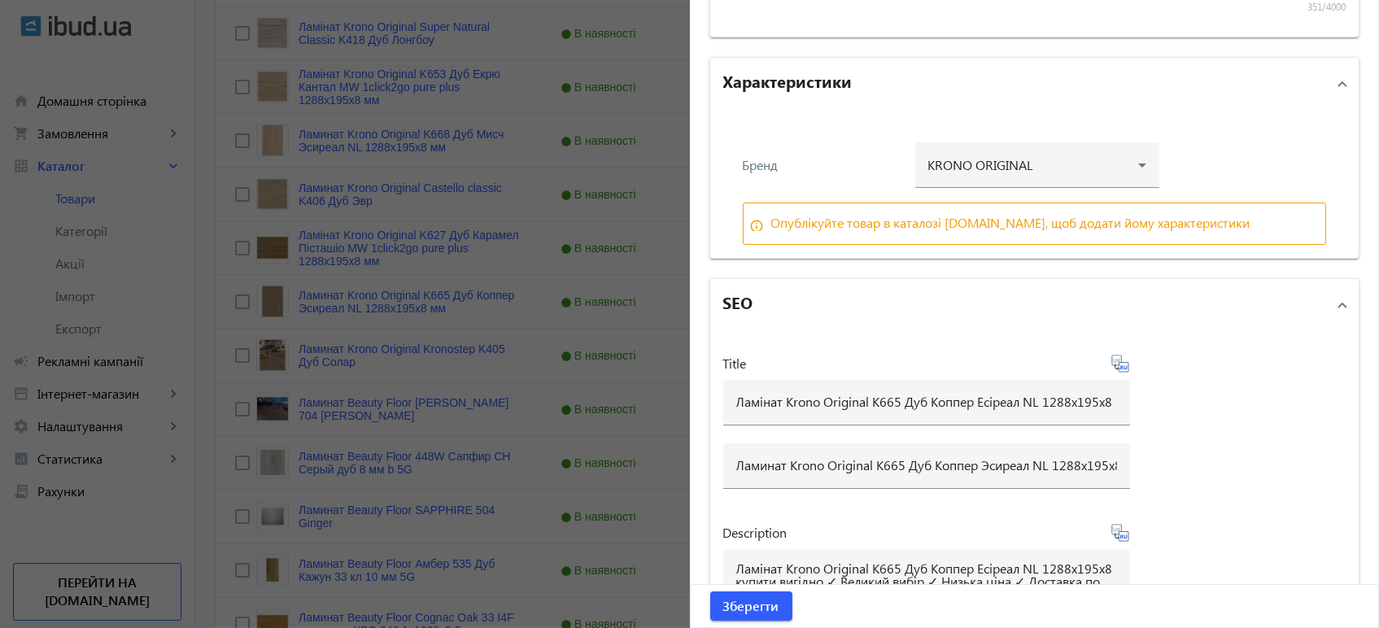
scroll to position [1880, 0]
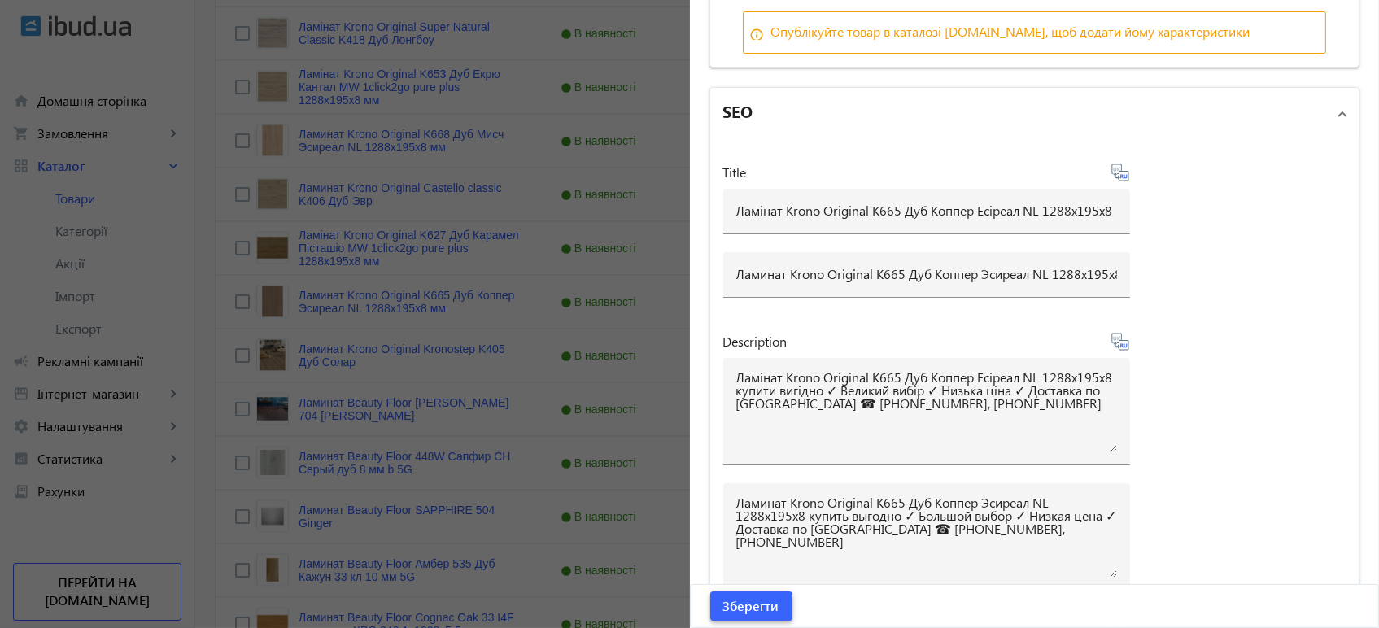
click at [761, 609] on span "Зберегти" at bounding box center [751, 606] width 56 height 18
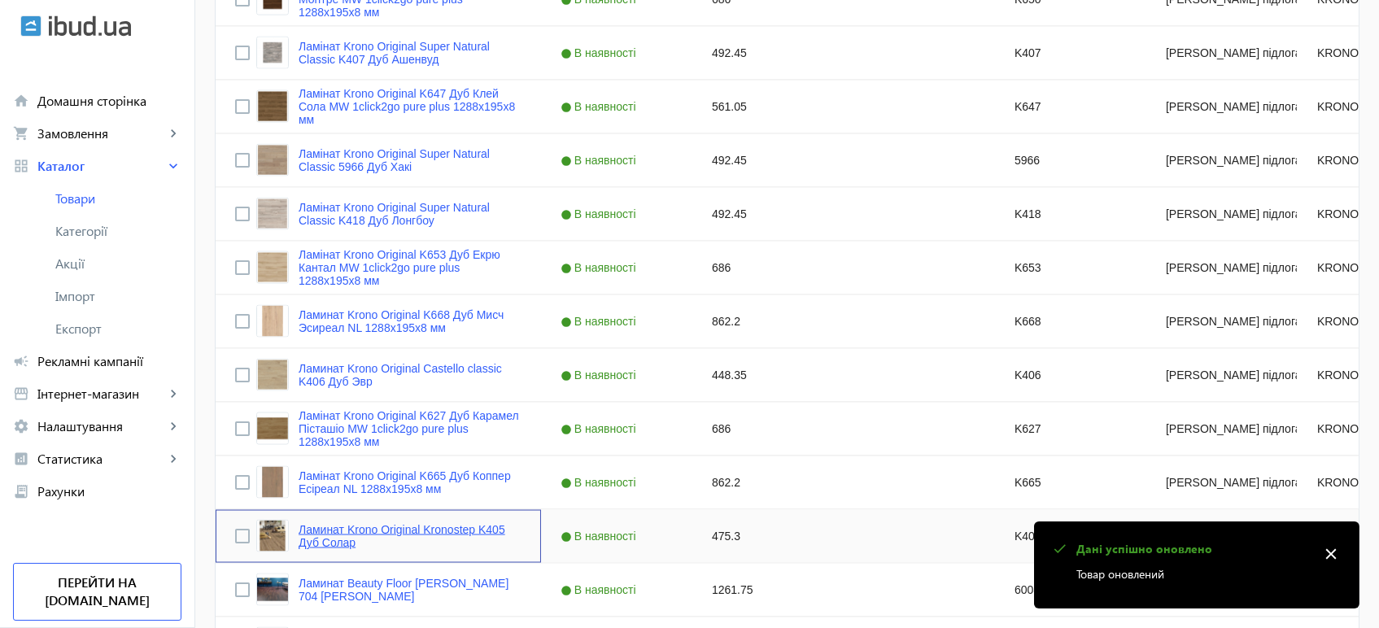
click at [358, 531] on link "Ламинат Krono Original Kronostep K405 Дуб Солар" at bounding box center [409, 536] width 223 height 26
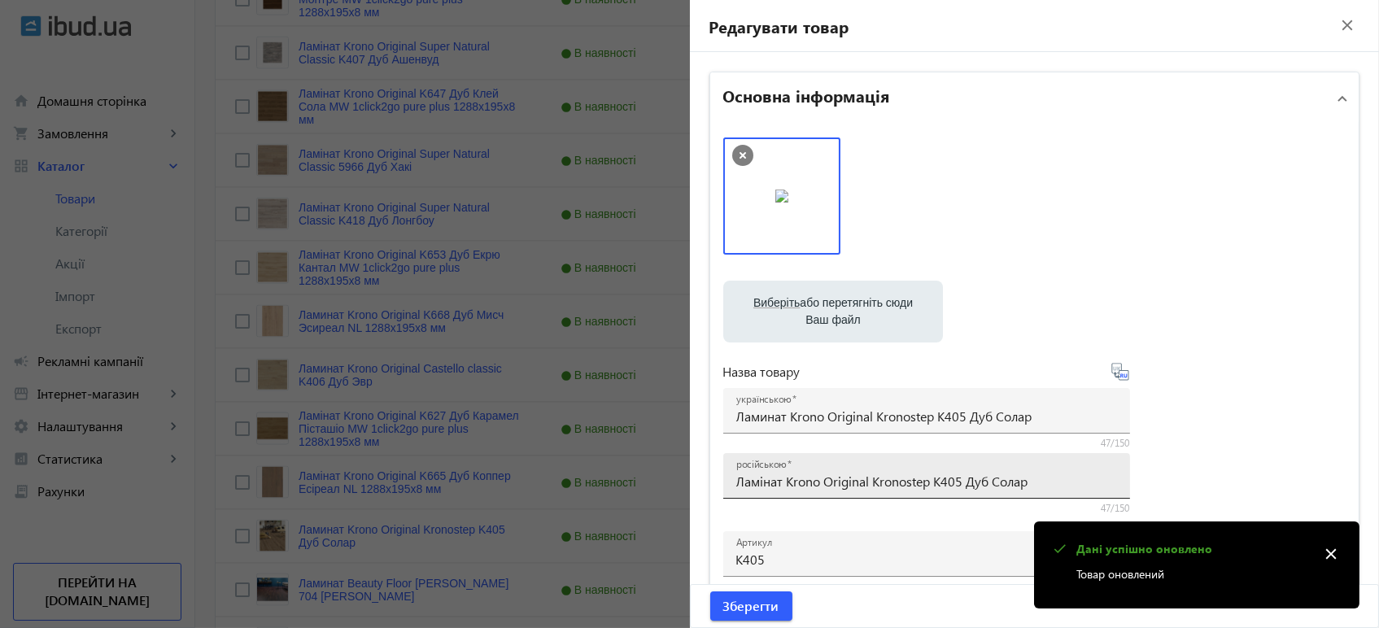
click at [1117, 486] on div at bounding box center [1117, 486] width 0 height 0
click at [852, 487] on input "Ламінат Krono Original Kronostep K405 Дуб Солар" at bounding box center [926, 481] width 381 height 17
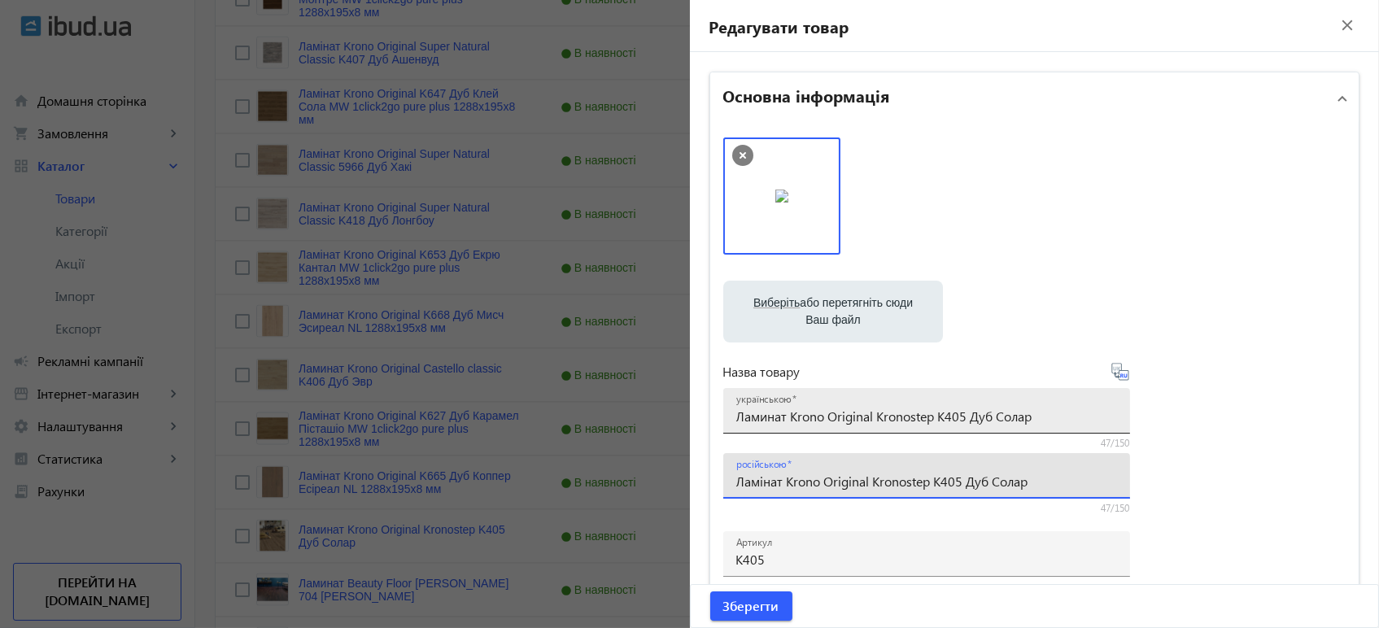
click at [932, 403] on div "українською Ламинат Krono Original Kronostep K405 Дуб Солар" at bounding box center [926, 411] width 381 height 46
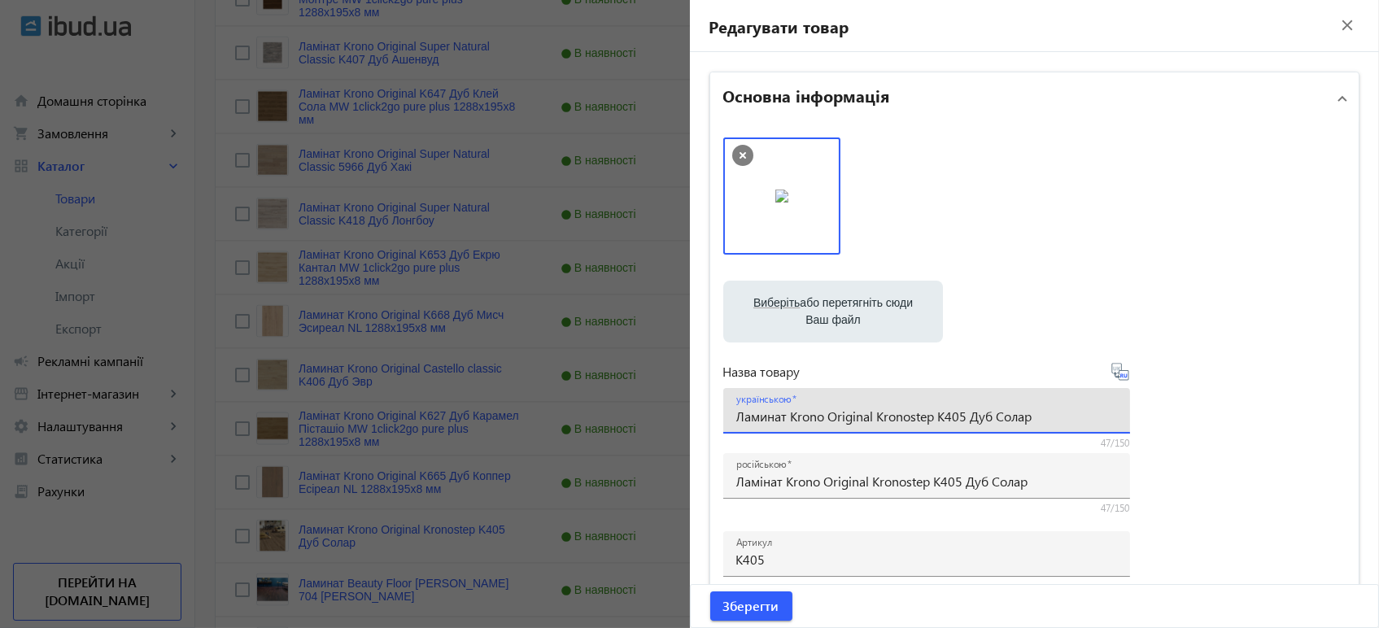
paste input "і"
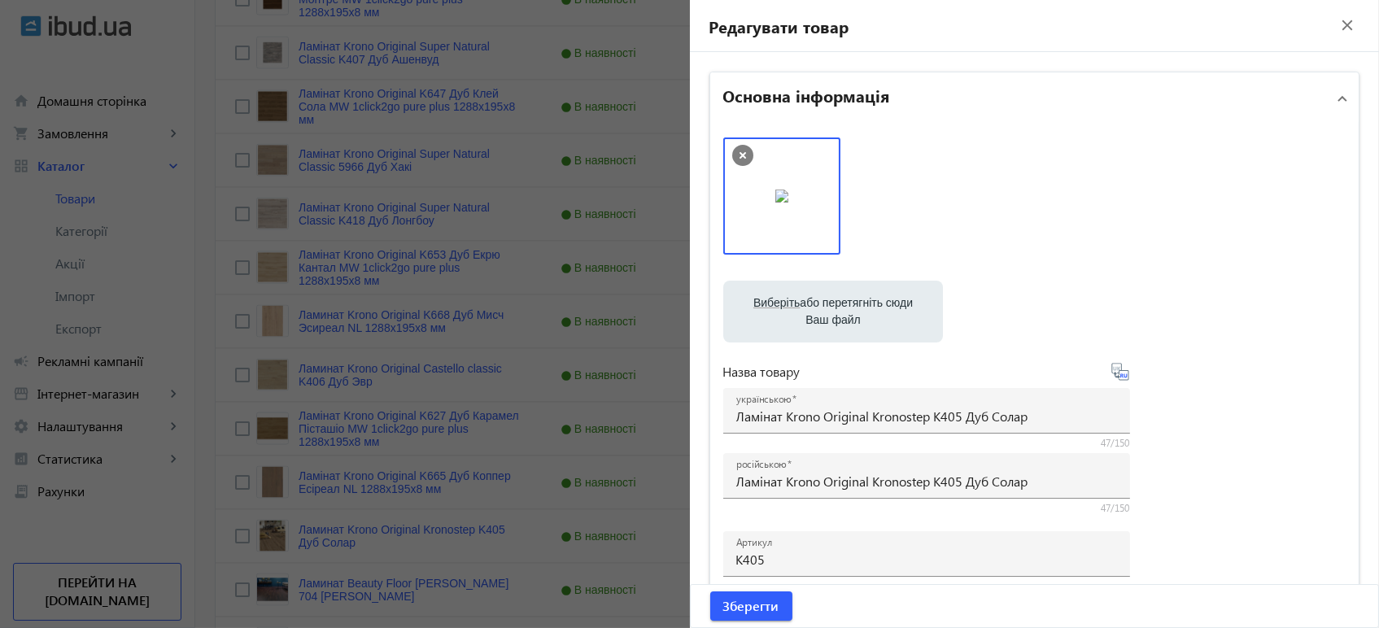
click at [1120, 374] on icon at bounding box center [1120, 372] width 20 height 20
click at [741, 590] on span "submit" at bounding box center [751, 605] width 82 height 39
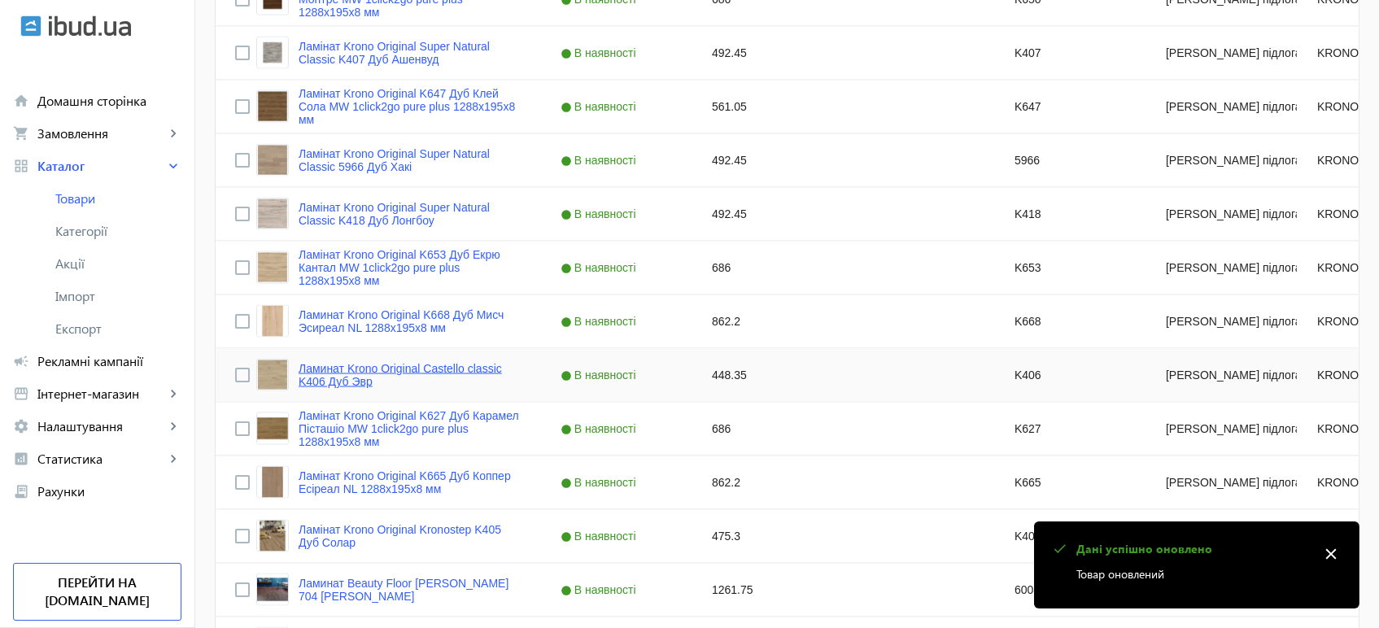
click at [350, 385] on link "Ламинат Krono Original Castello classic K406 Дуб Эвр" at bounding box center [409, 375] width 223 height 26
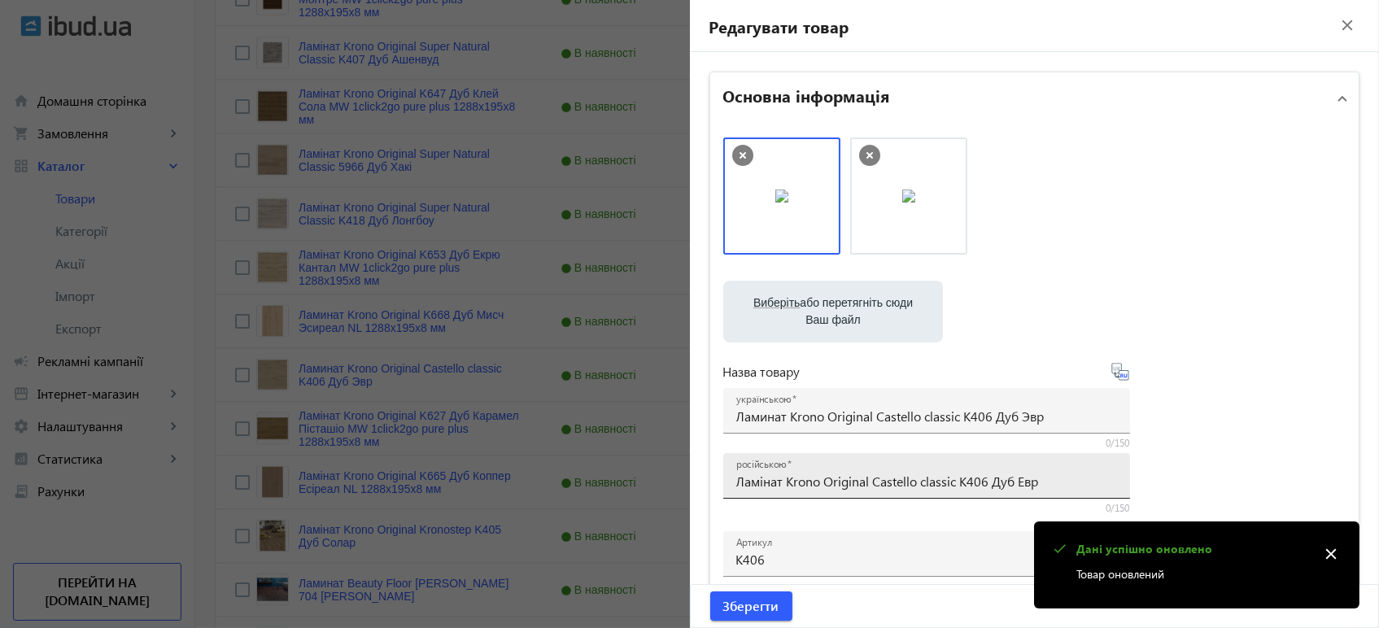
click at [898, 471] on div "російською Ламінат Krono Original Castello classic K406 Дуб Евр" at bounding box center [926, 476] width 381 height 46
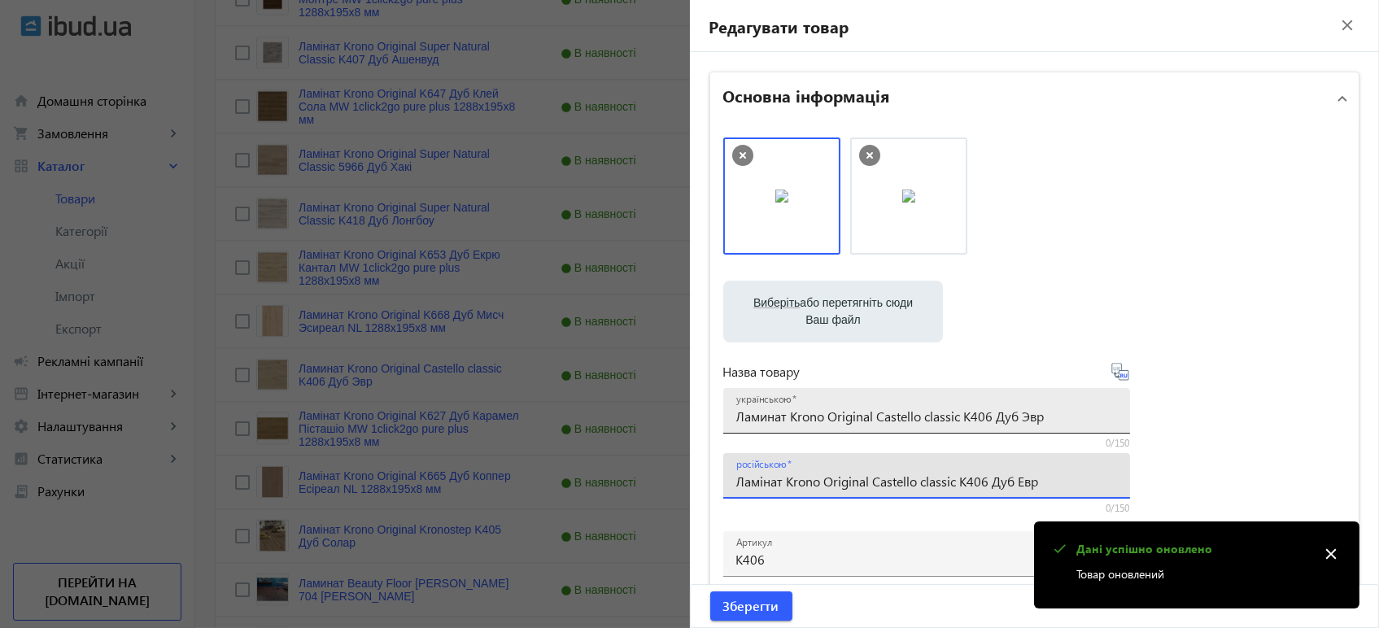
click at [924, 424] on input "Ламинат Krono Original Castello classic K406 Дуб Эвр" at bounding box center [926, 415] width 381 height 17
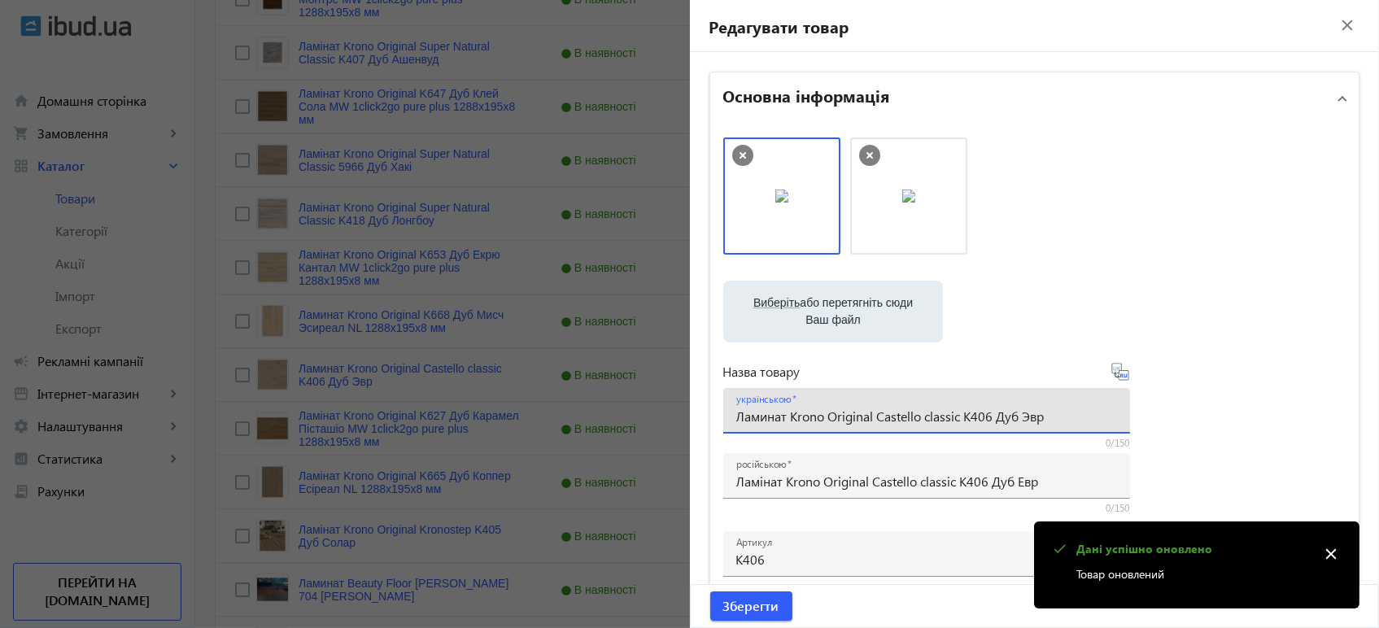
paste input "інат Krono Original Castello classic K406 Дуб Е"
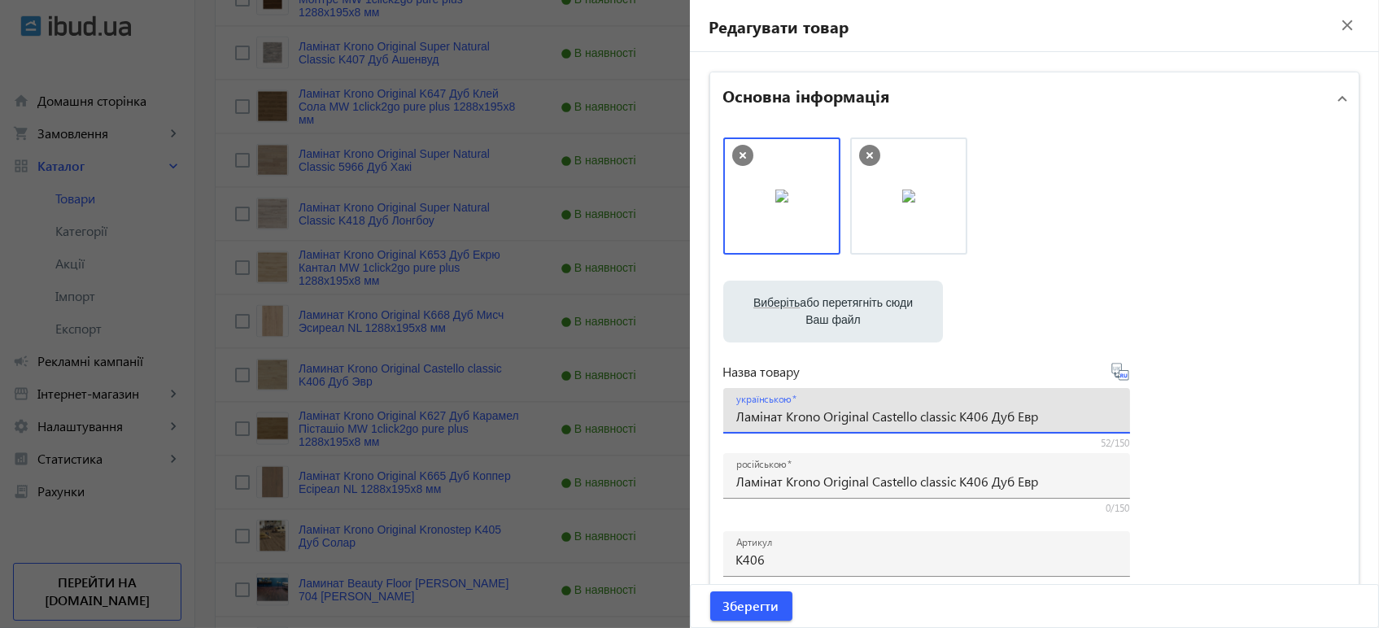
click at [1117, 375] on icon at bounding box center [1120, 372] width 20 height 20
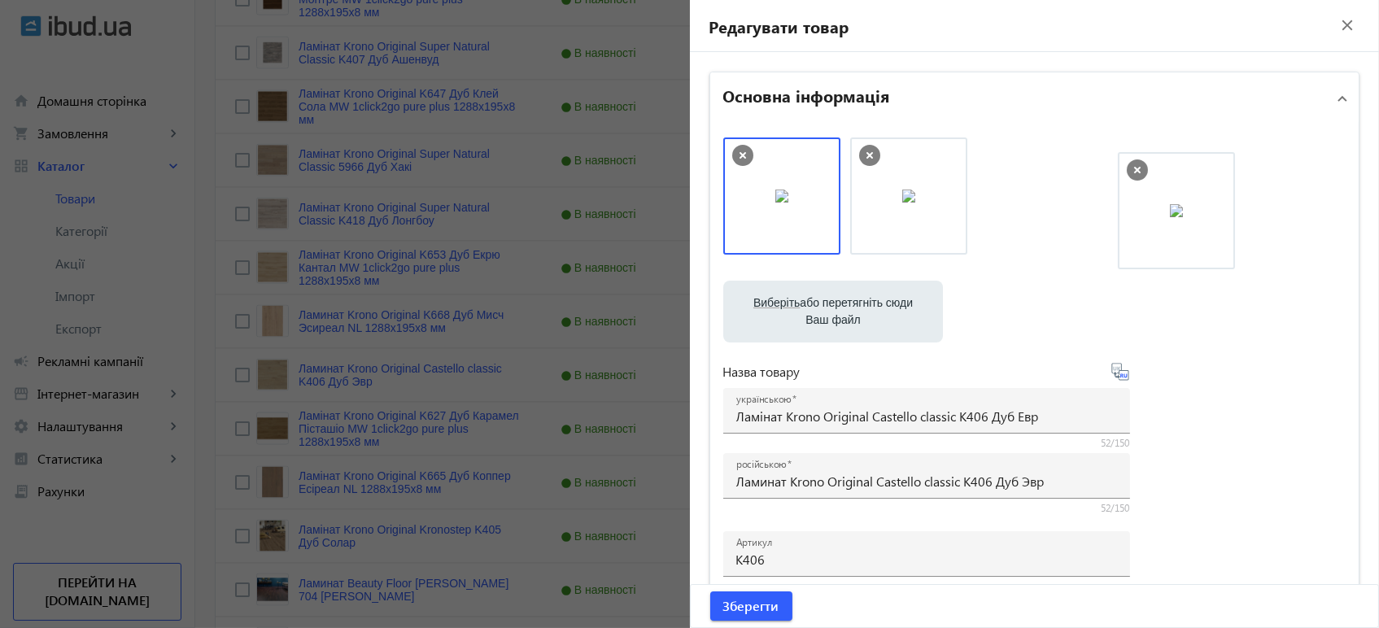
drag, startPoint x: 801, startPoint y: 206, endPoint x: 1200, endPoint y: 220, distance: 399.6
drag, startPoint x: 912, startPoint y: 208, endPoint x: 768, endPoint y: 220, distance: 144.4
click at [1109, 213] on div at bounding box center [1034, 203] width 623 height 133
drag, startPoint x: 778, startPoint y: 198, endPoint x: 1126, endPoint y: 202, distance: 348.1
click at [738, 612] on span "Зберегти" at bounding box center [751, 606] width 56 height 18
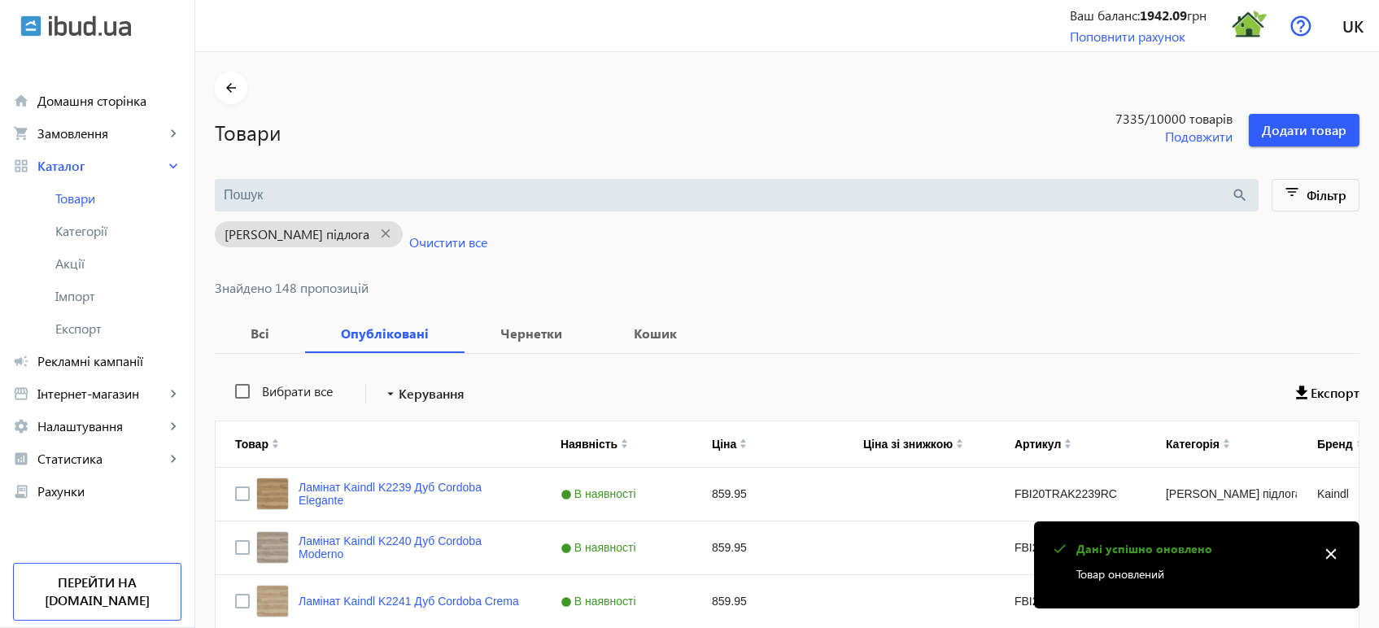
scroll to position [5379, 0]
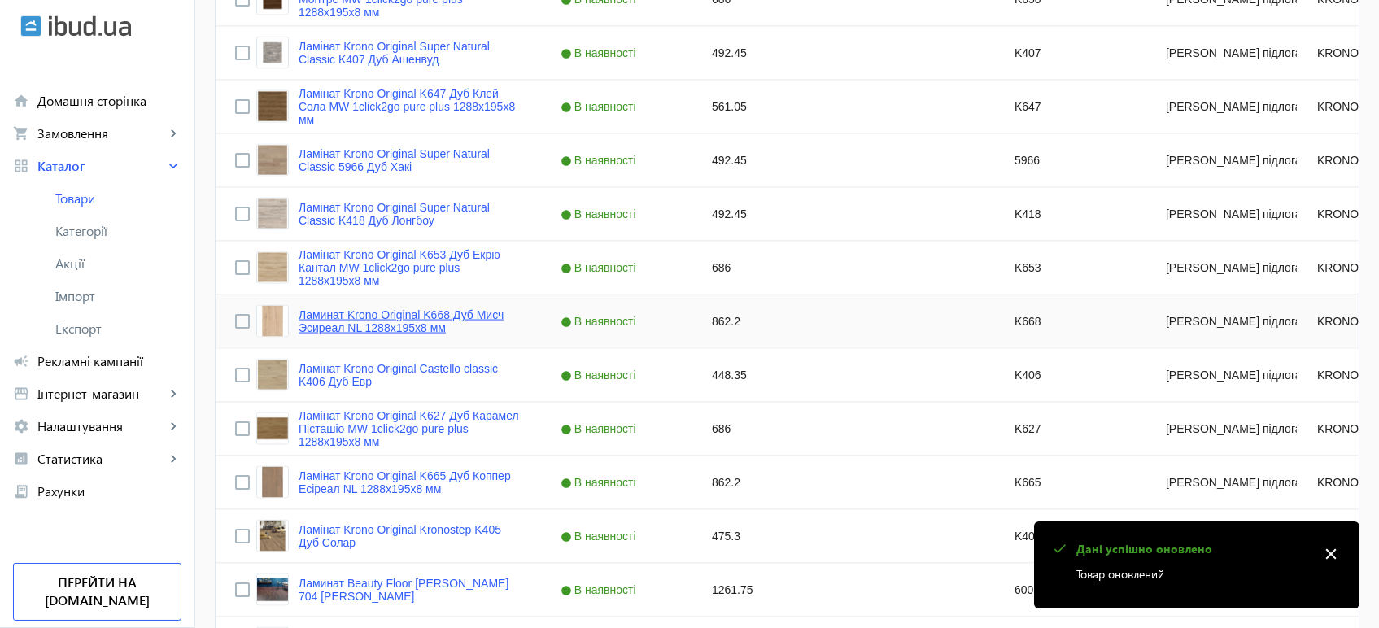
click at [384, 327] on link "Ламинат Krono Original K668 Дуб Мисч Эсиреал NL 1288x195x8 мм" at bounding box center [409, 321] width 223 height 26
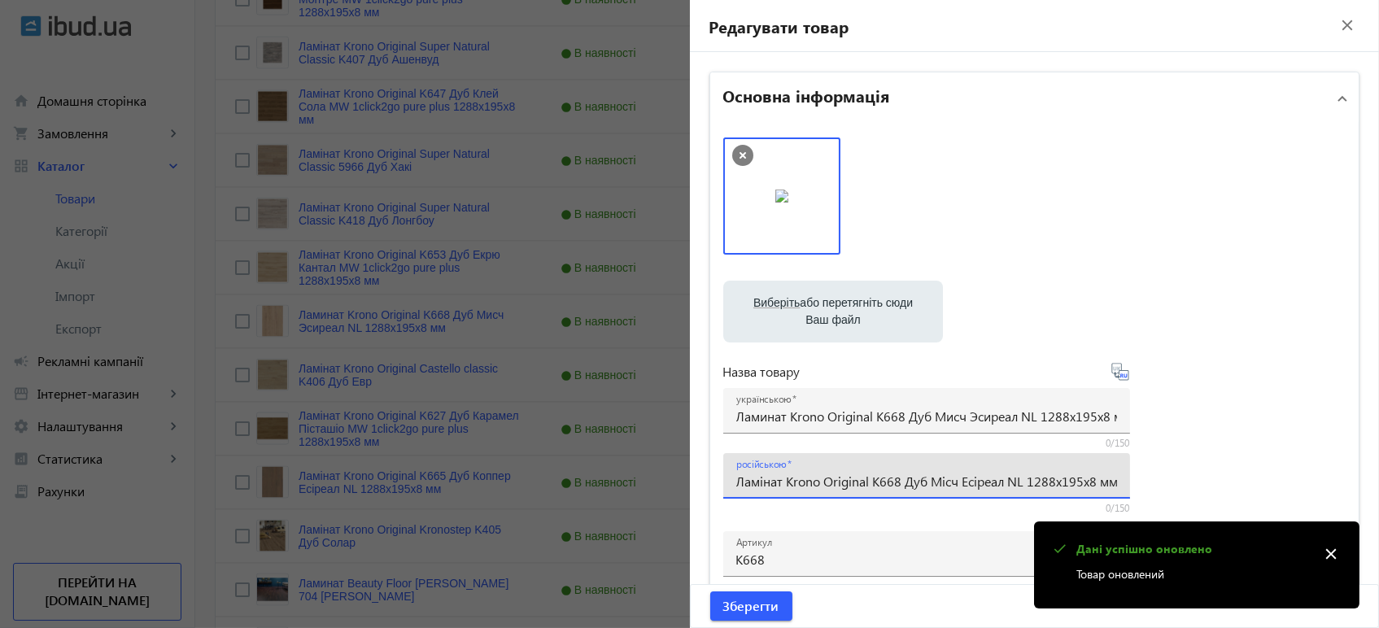
click at [857, 473] on input "Ламінат Krono Original K668 Дуб Місч Есіреал NL 1288x195x8 мм" at bounding box center [926, 481] width 381 height 17
click at [892, 409] on input "Ламинат Krono Original K668 Дуб Мисч Эсиреал NL 1288x195x8 мм" at bounding box center [926, 415] width 381 height 17
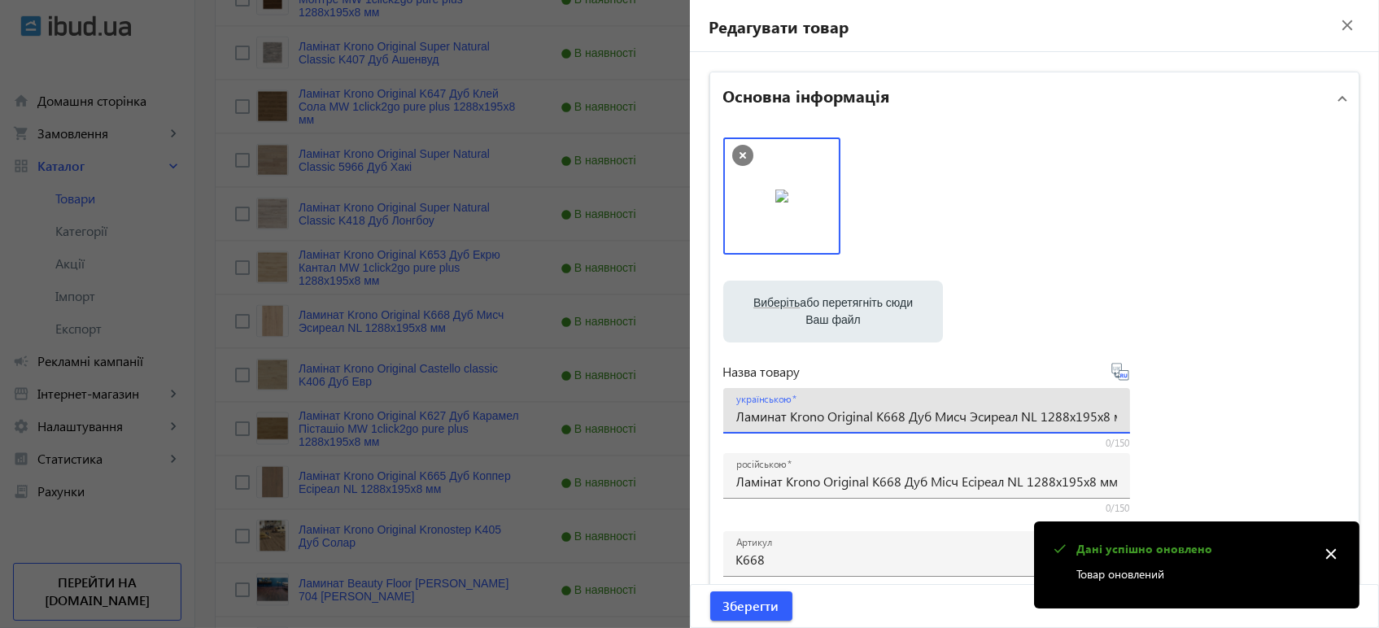
paste input "інат Krono Original K668 Дуб Місч Есі"
click at [1114, 369] on icon at bounding box center [1120, 372] width 20 height 20
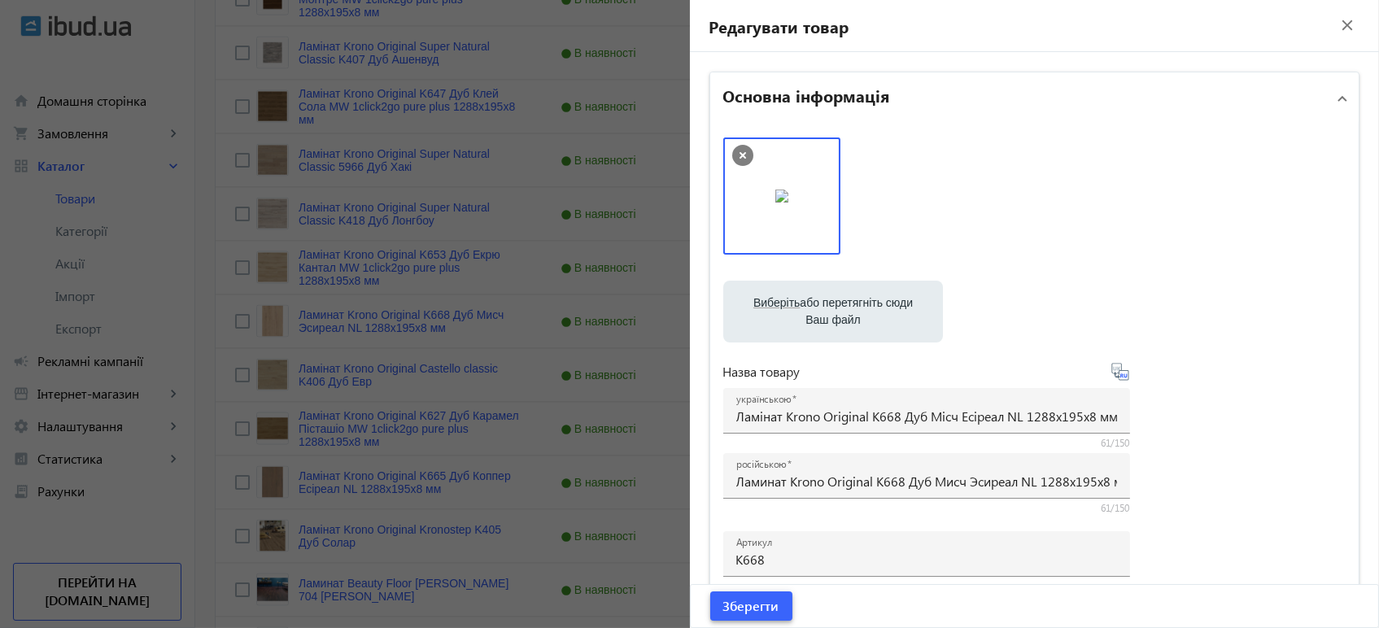
click at [770, 614] on span "Зберегти" at bounding box center [751, 606] width 56 height 18
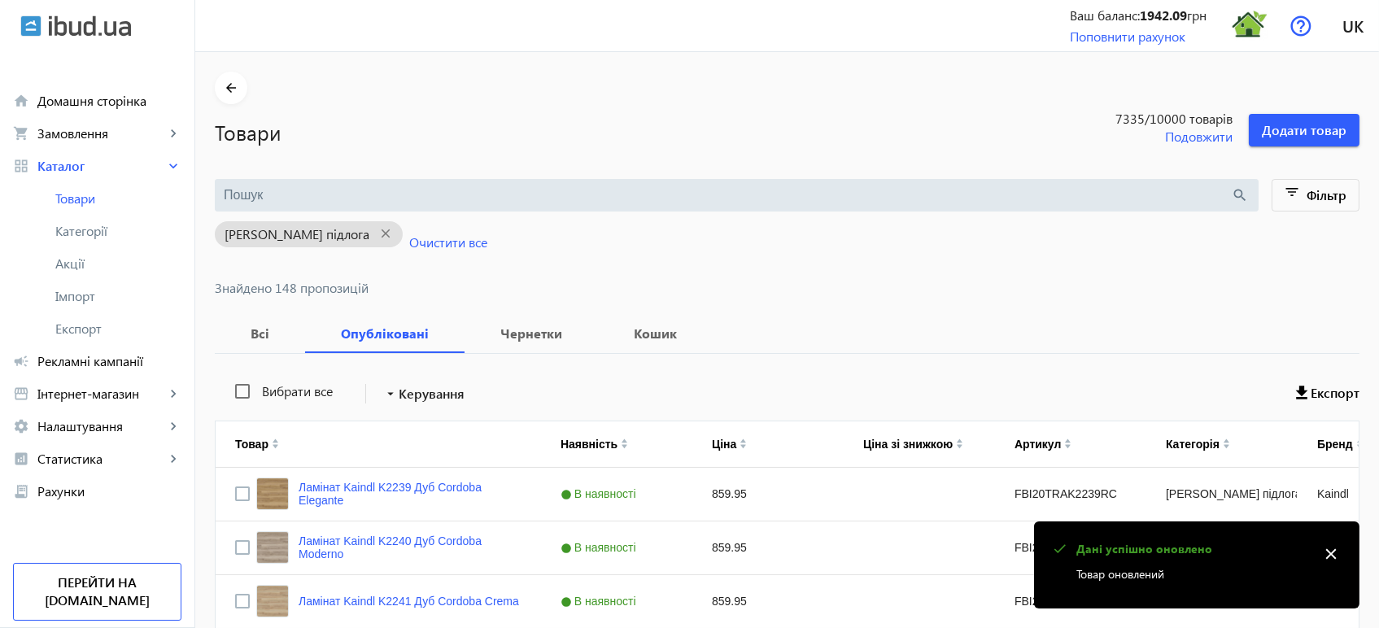
scroll to position [5654, 0]
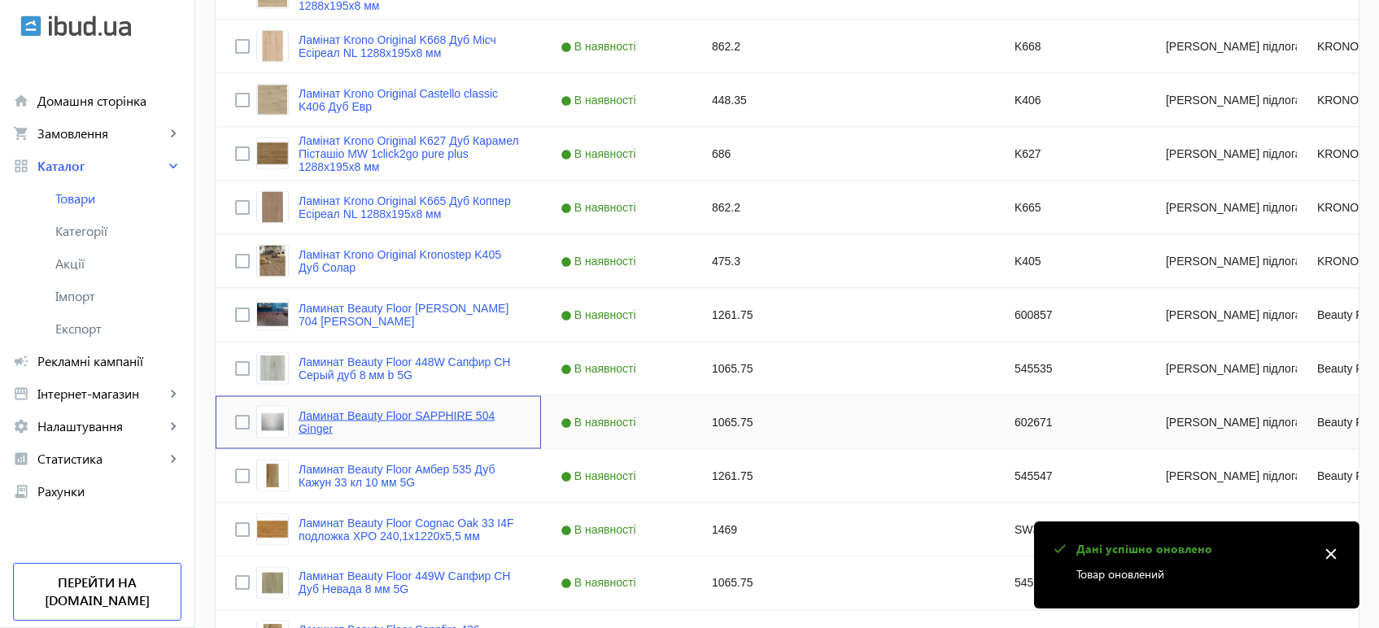
click at [306, 421] on link "Ламинат Beauty Floor SAPPHIRE 504 Ginger" at bounding box center [409, 422] width 223 height 26
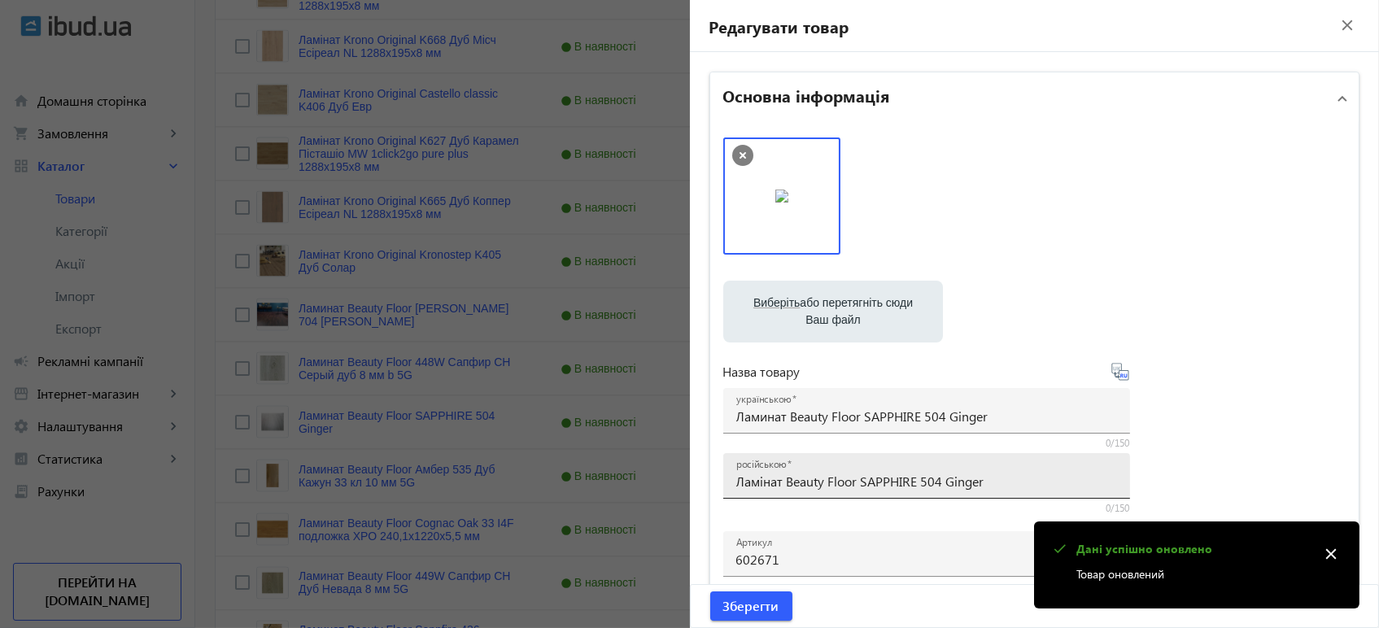
click at [904, 486] on input "Ламінат Beauty Floor SAPPHIRE 504 Ginger" at bounding box center [926, 481] width 381 height 17
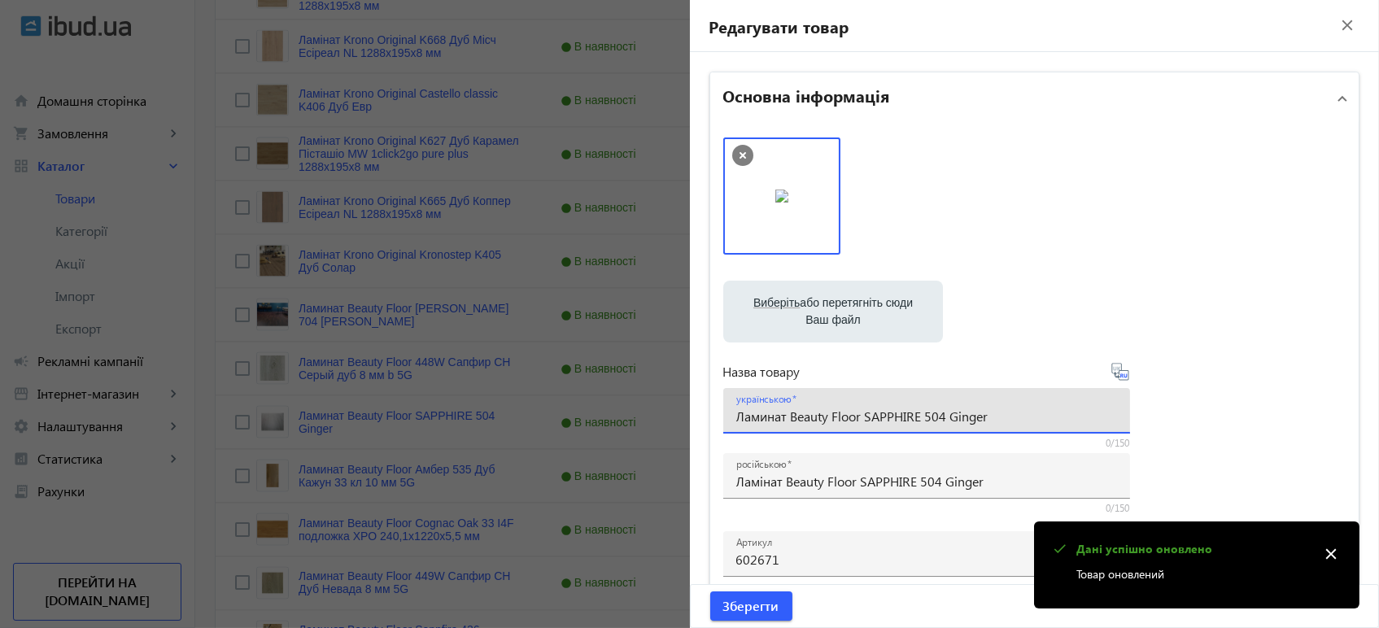
click at [883, 414] on input "Ламинат Beauty Floor SAPPHIRE 504 Ginger" at bounding box center [926, 415] width 381 height 17
paste input "і"
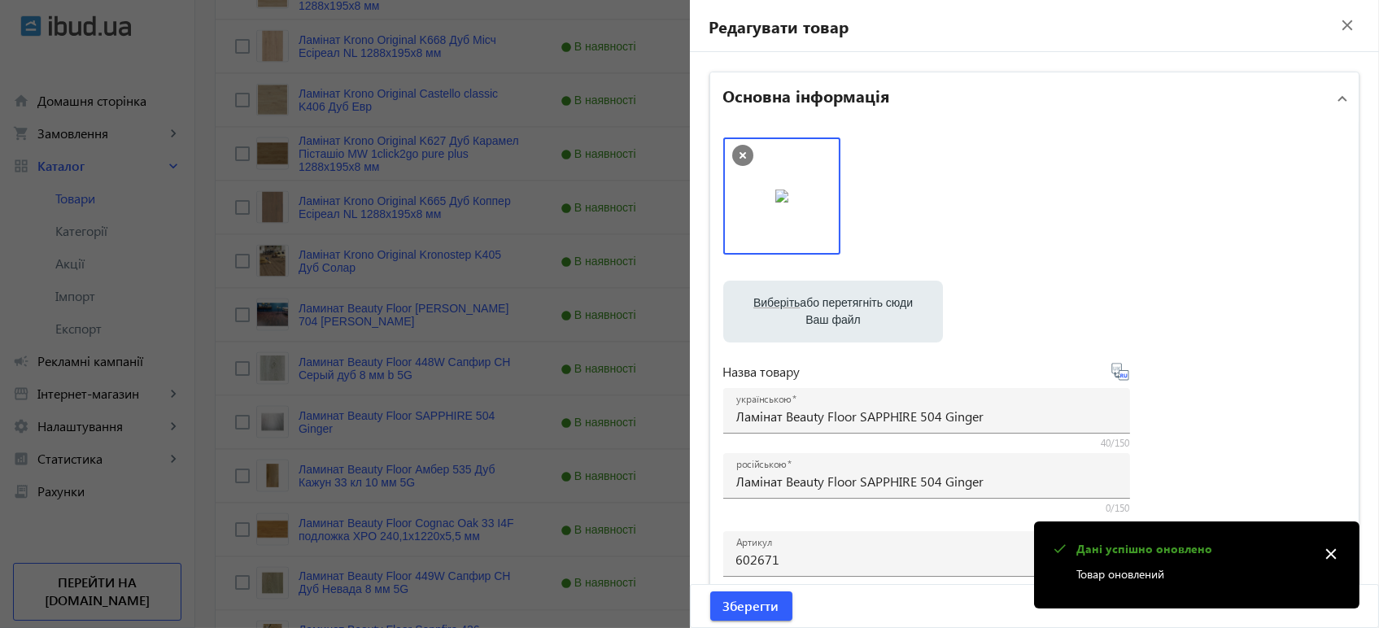
click at [1123, 377] on icon at bounding box center [1124, 375] width 3 height 4
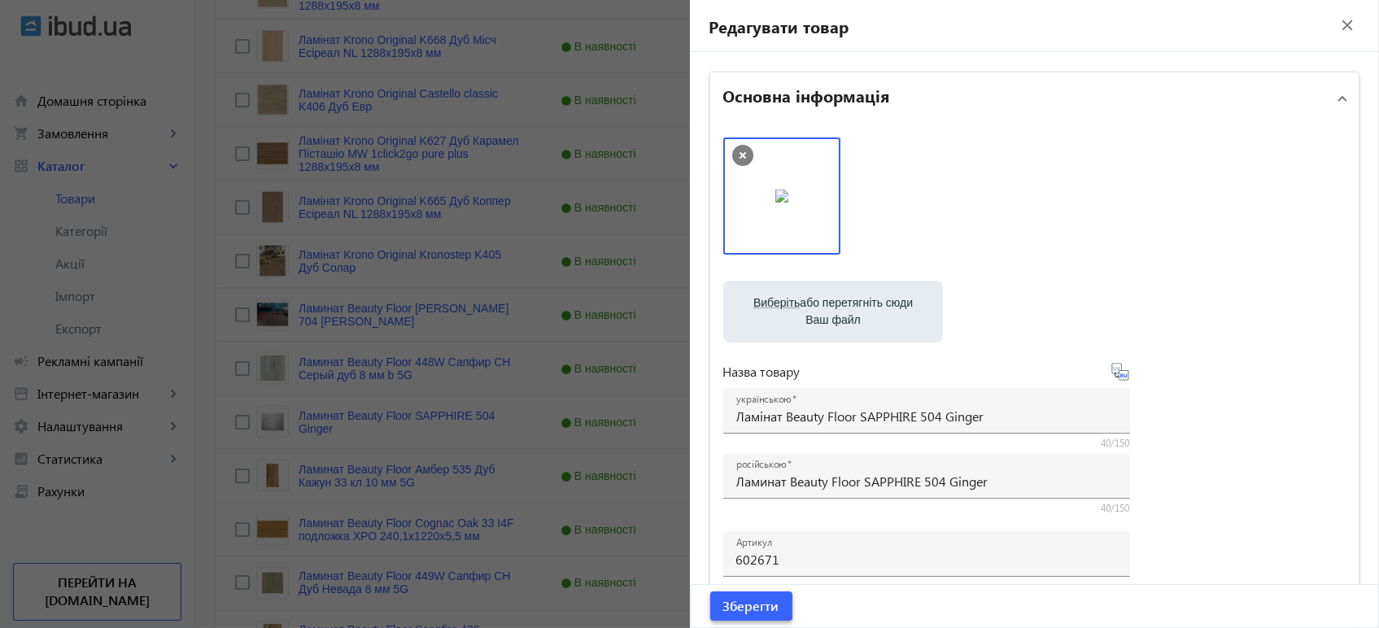
click at [724, 607] on span "Зберегти" at bounding box center [751, 606] width 56 height 18
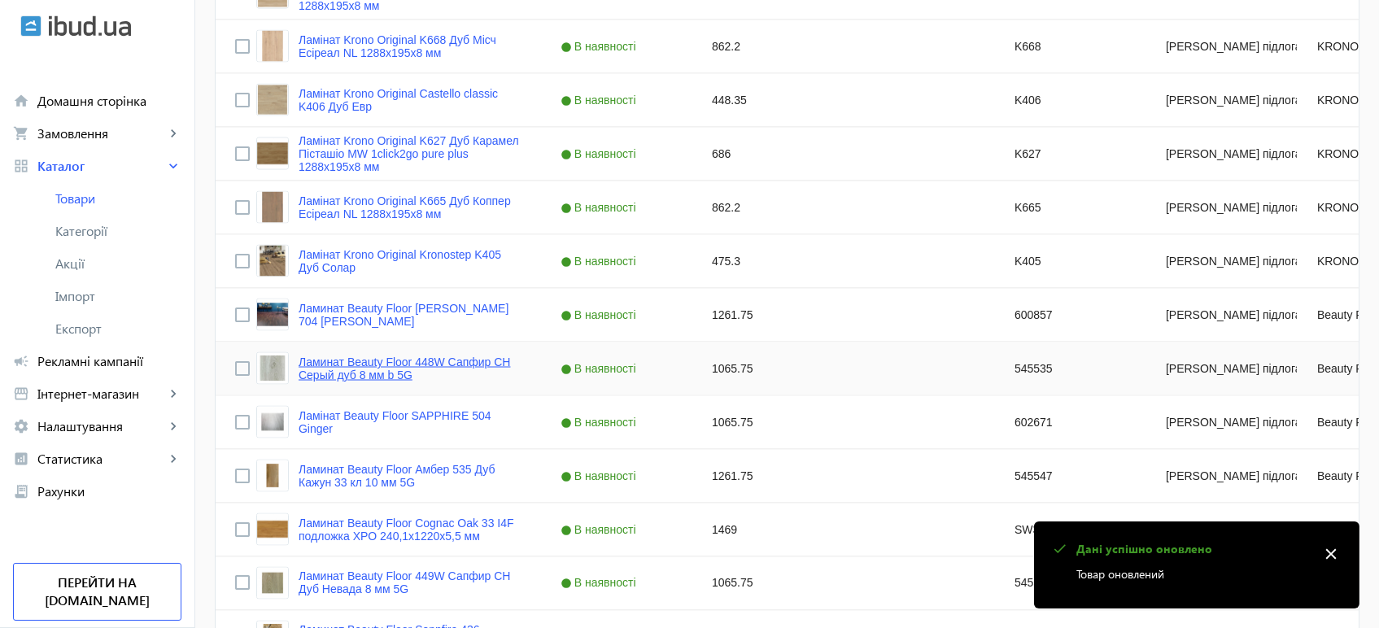
click at [343, 373] on link "Ламинат Beauty Floor 448W Сапфир CH Серый дуб 8 мм b 5G" at bounding box center [409, 368] width 223 height 26
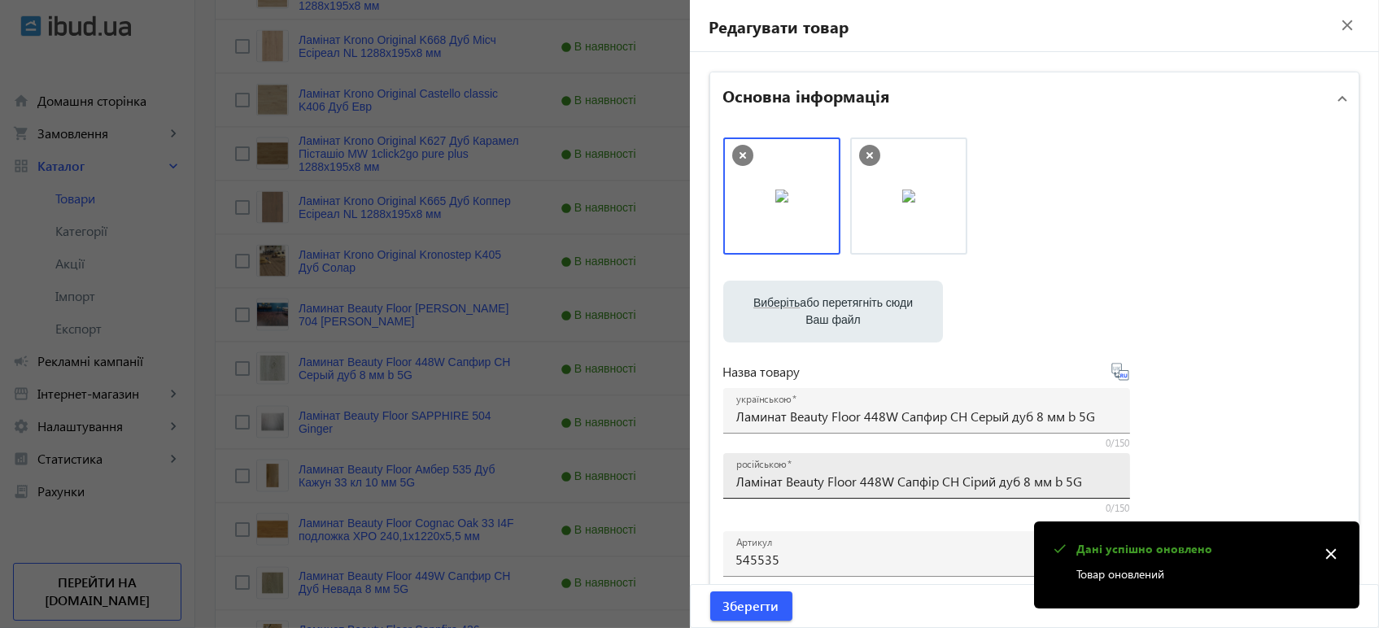
click at [811, 478] on input "Ламінат Beauty Floor 448W Сапфір CH Сірий дуб 8 мм b 5G" at bounding box center [926, 481] width 381 height 17
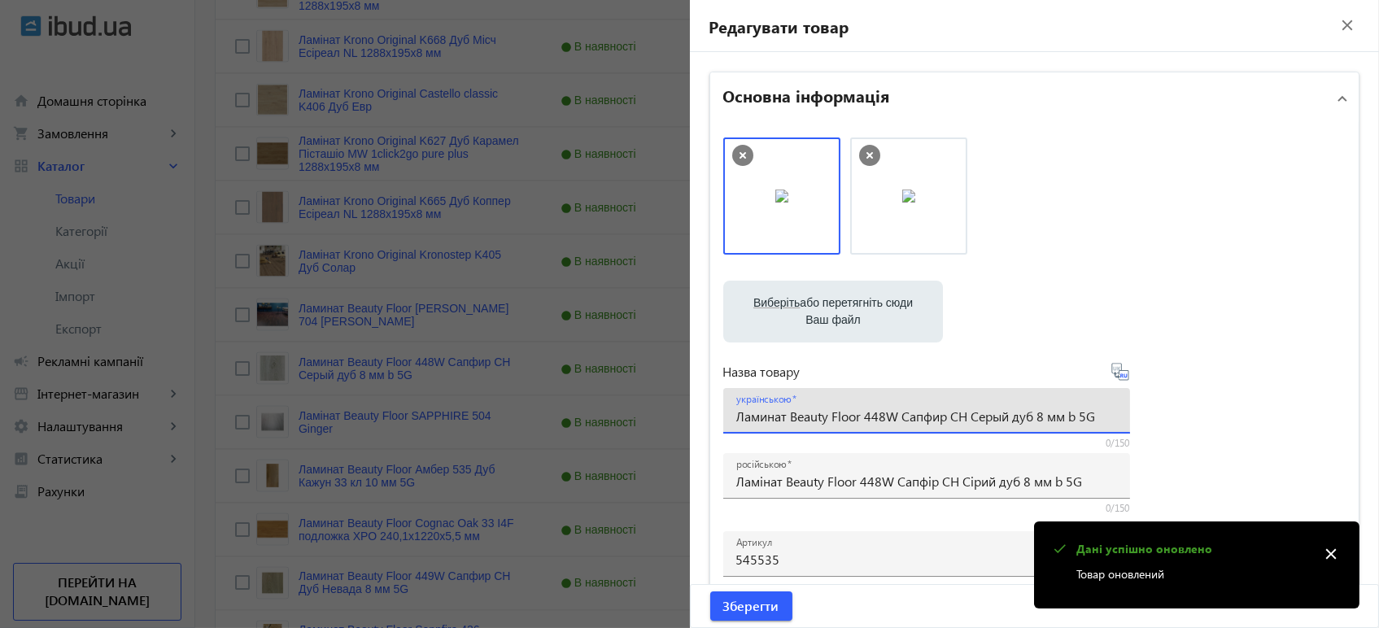
click at [848, 414] on input "Ламинат Beauty Floor 448W Сапфир CH Серый дуб 8 мм b 5G" at bounding box center [926, 415] width 381 height 17
paste input "інат Beauty Floor 448W Сапфір CH Сіри"
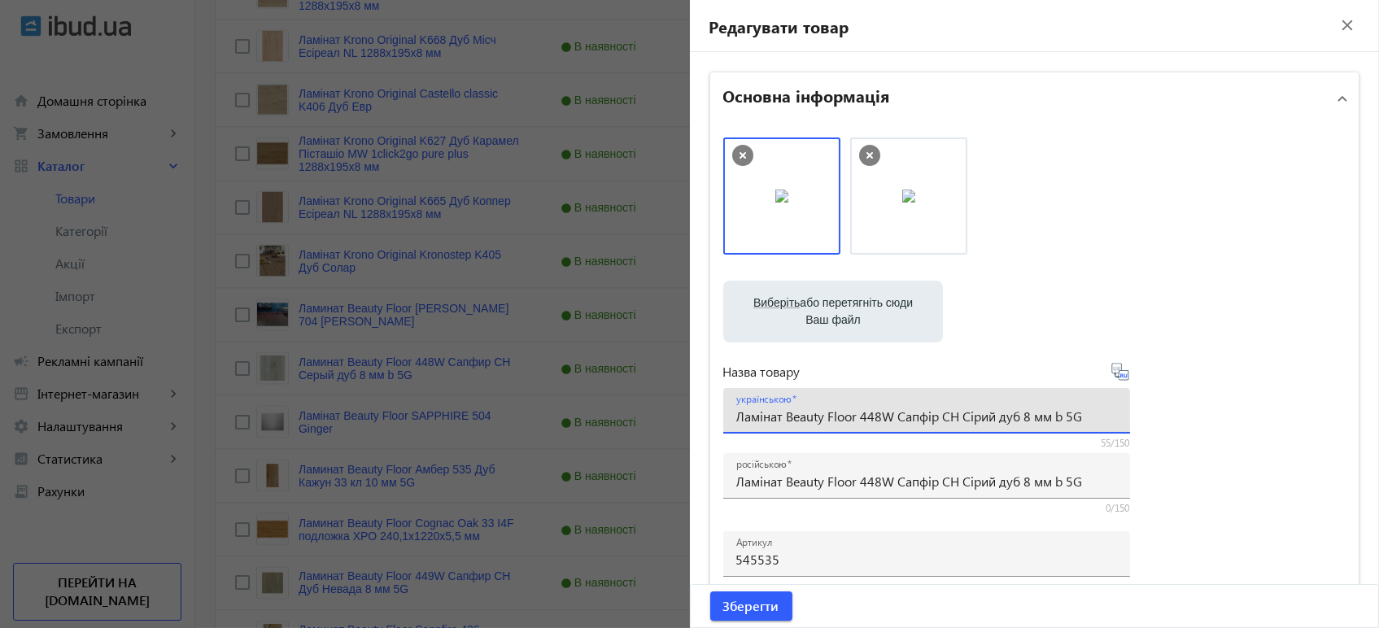
click at [1122, 372] on icon at bounding box center [1120, 372] width 20 height 20
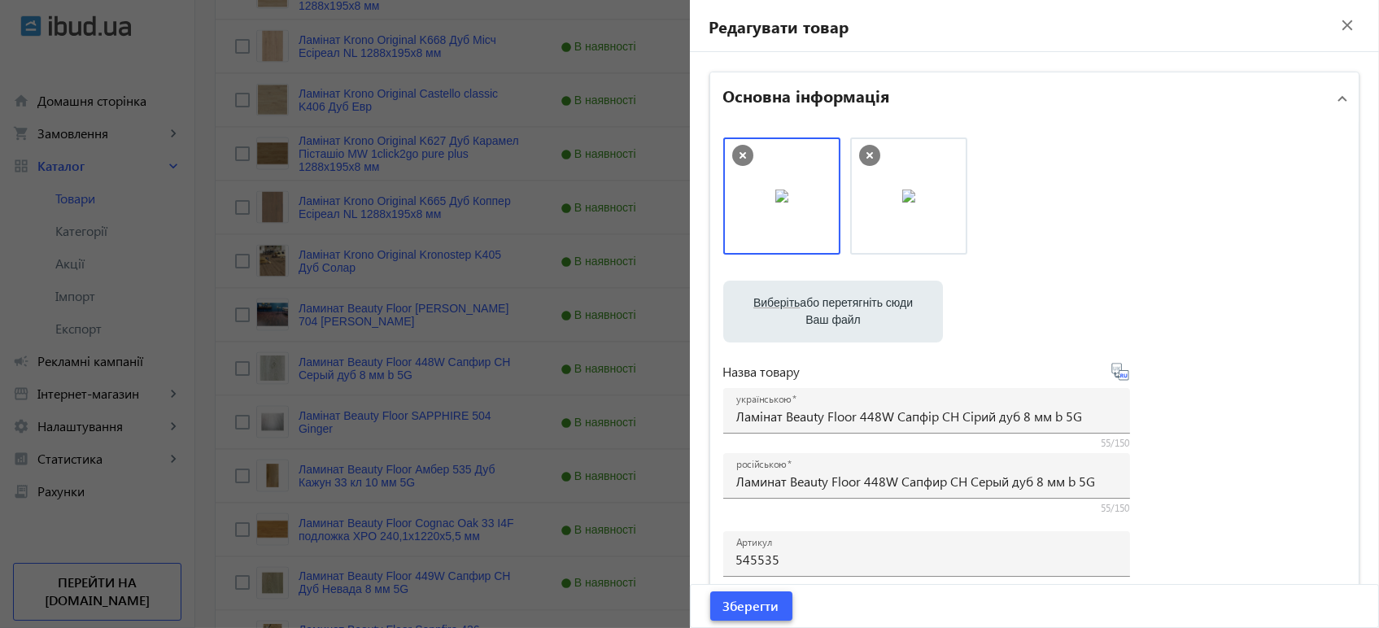
click at [764, 606] on span "Зберегти" at bounding box center [751, 606] width 56 height 18
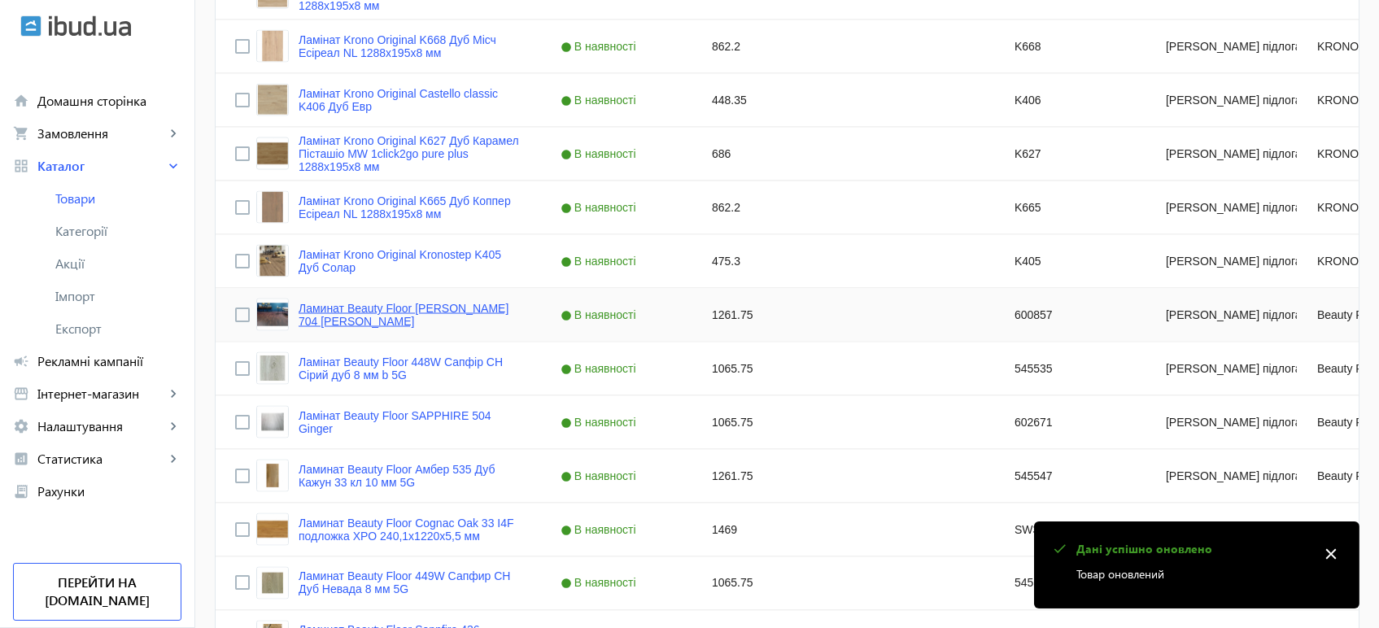
click at [328, 316] on link "Ламинат Beauty Floor AMBER 704 Эрин" at bounding box center [409, 315] width 223 height 26
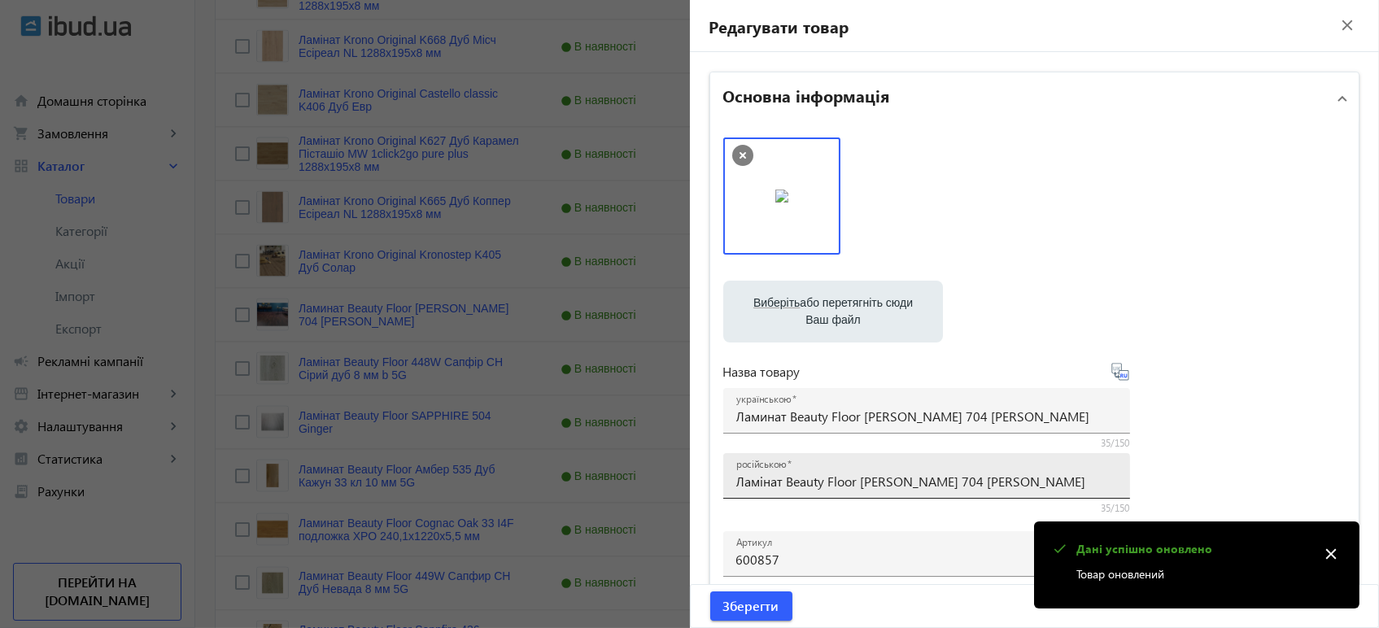
click at [839, 478] on input "Ламінат Beauty Floor [PERSON_NAME] 704 [PERSON_NAME]" at bounding box center [926, 481] width 381 height 17
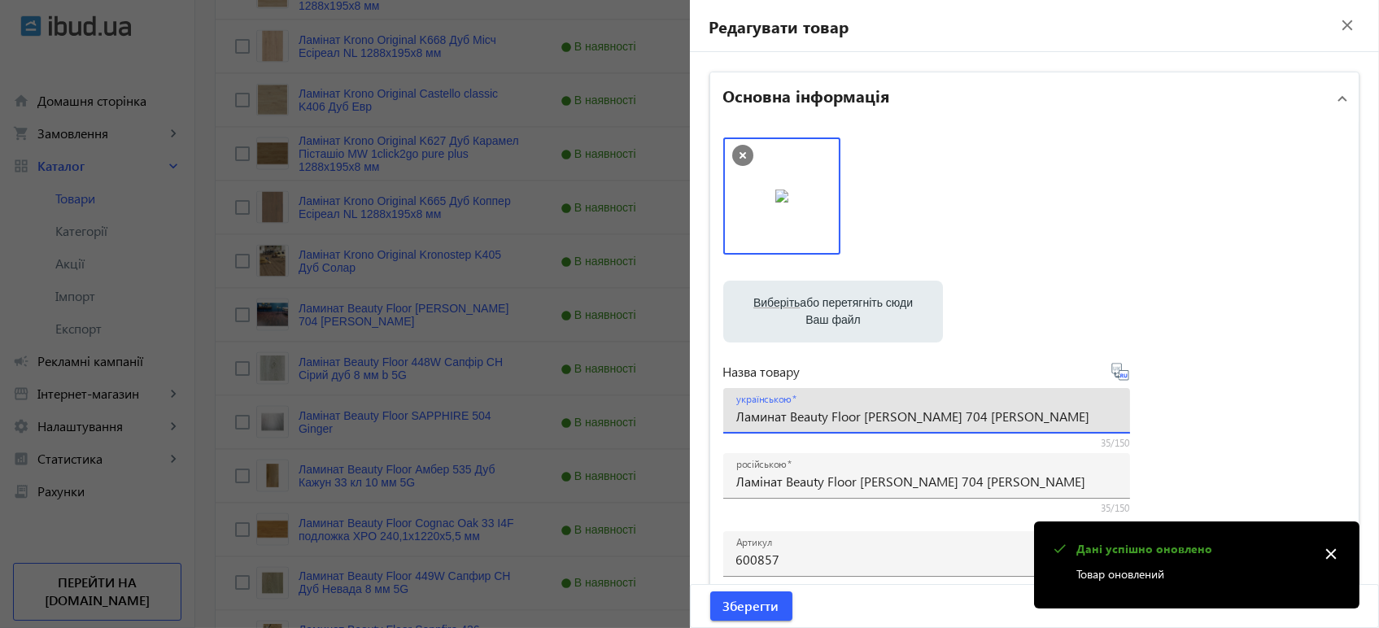
click at [937, 422] on input "Ламинат Beauty Floor AMBER 704 Эрин" at bounding box center [926, 415] width 381 height 17
paste input "інат Beauty Floor AMBER 704 Ері"
click at [1119, 369] on icon at bounding box center [1120, 372] width 20 height 20
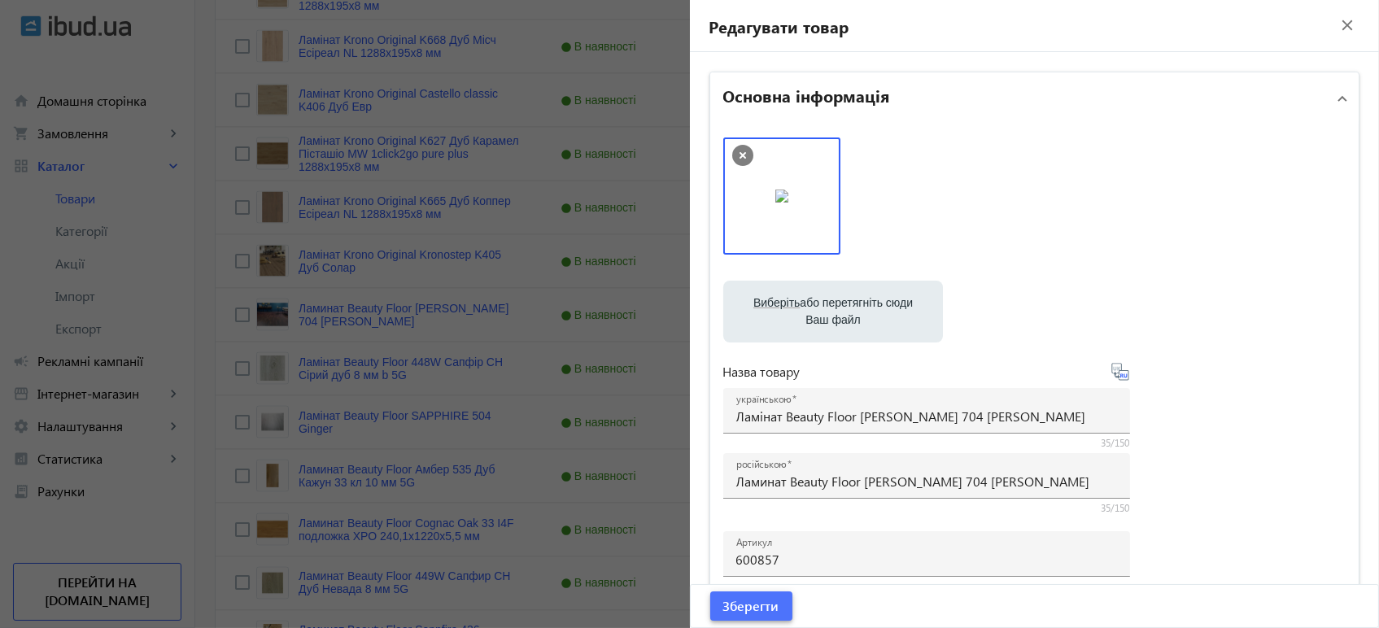
click at [761, 601] on span "Зберегти" at bounding box center [751, 606] width 56 height 18
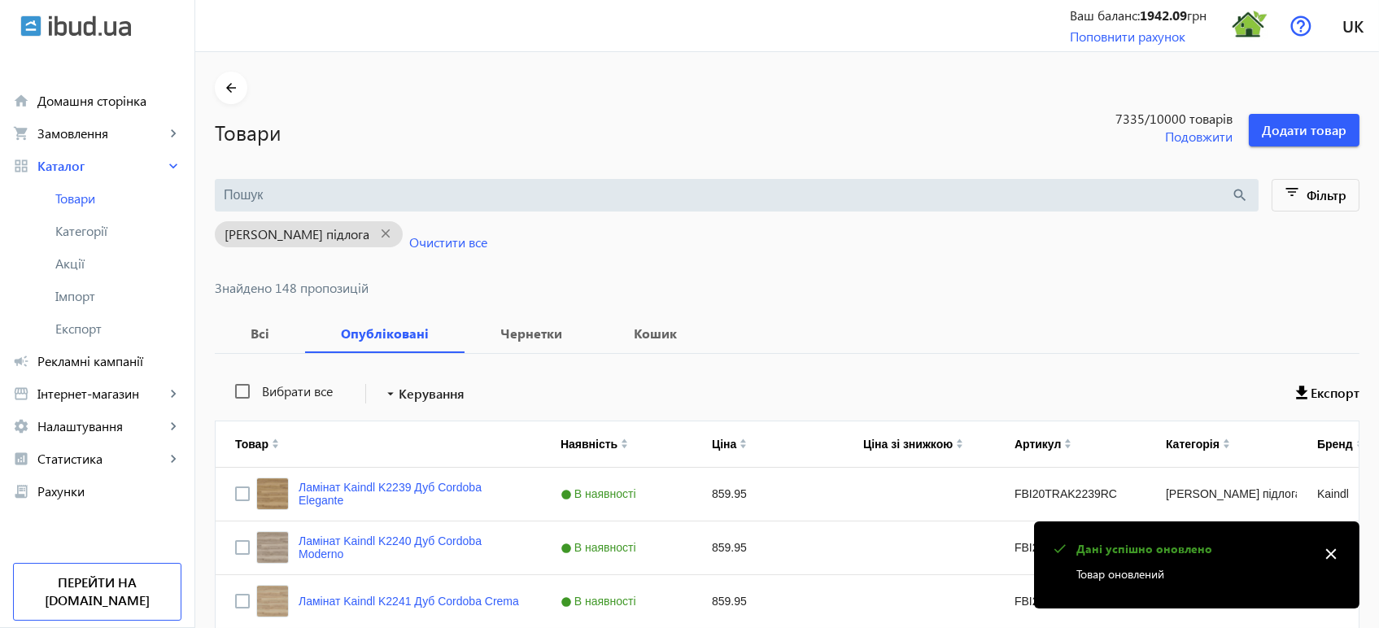
scroll to position [5809, 0]
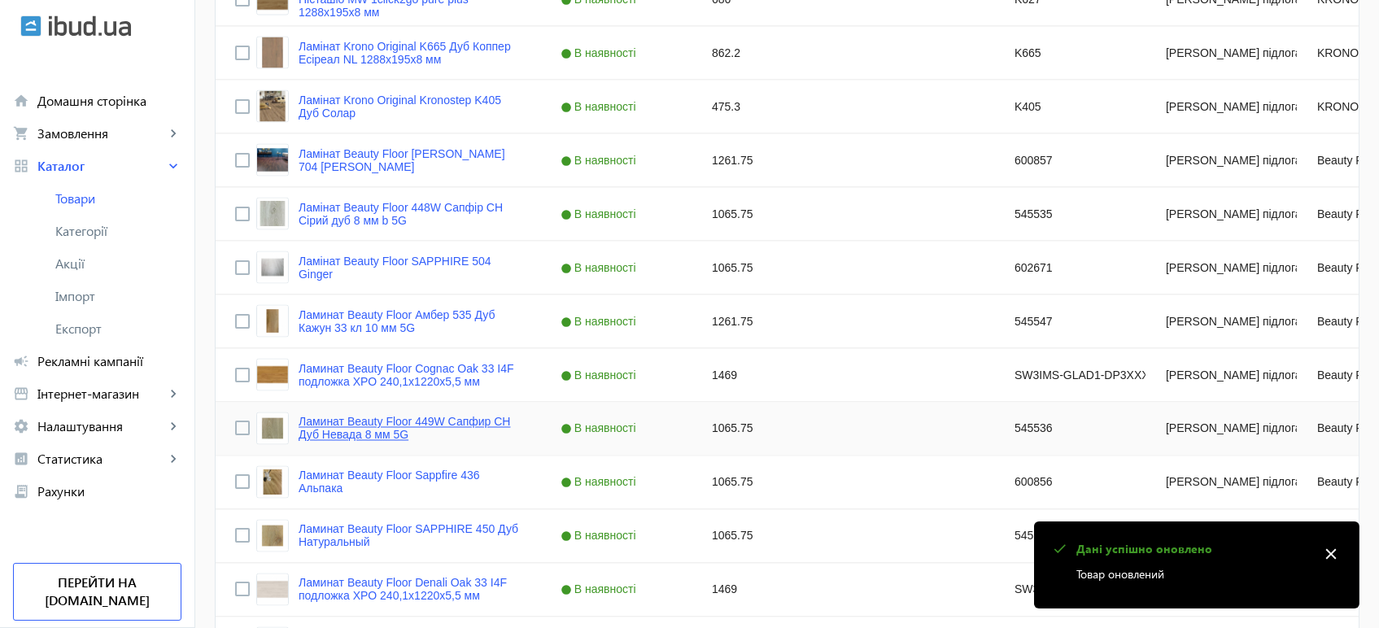
click at [405, 425] on link "Ламинат Beauty Floor 449W Сапфир CH Дуб Невада 8 мм 5G" at bounding box center [409, 429] width 223 height 26
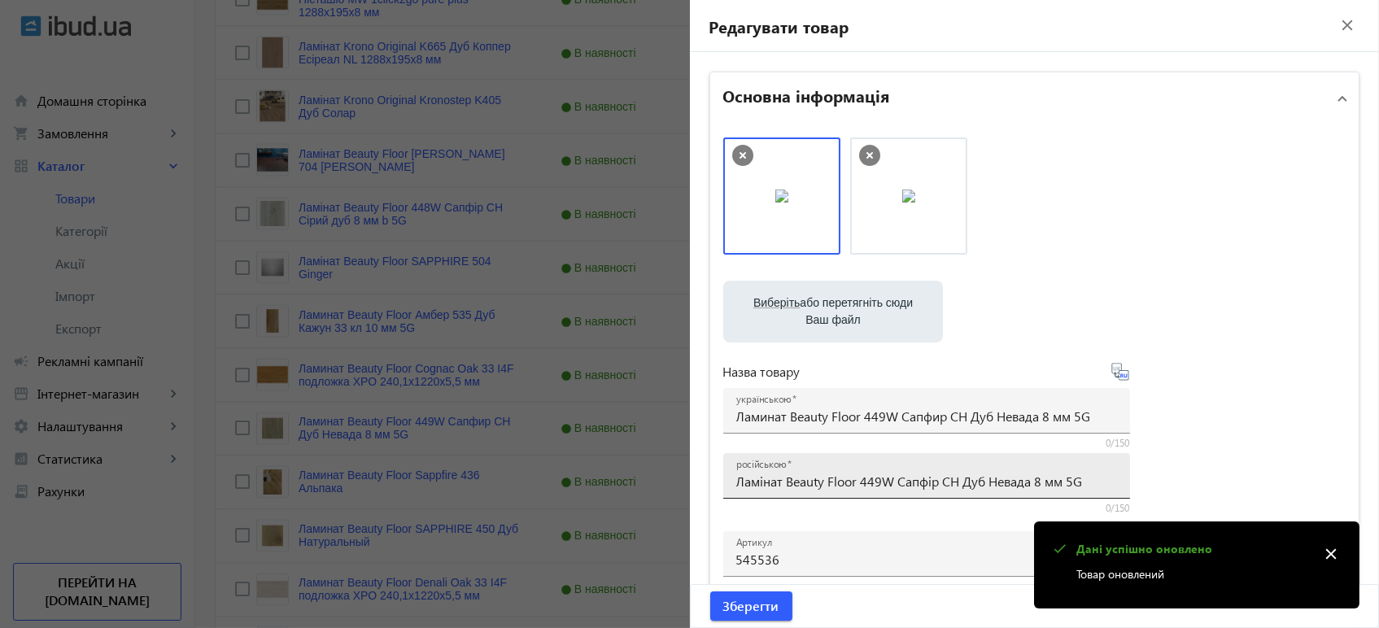
click at [860, 486] on input "Ламінат Beauty Floor 449W Сапфір CH Дуб Невада 8 мм 5G" at bounding box center [926, 481] width 381 height 17
click at [959, 434] on div at bounding box center [926, 440] width 407 height 15
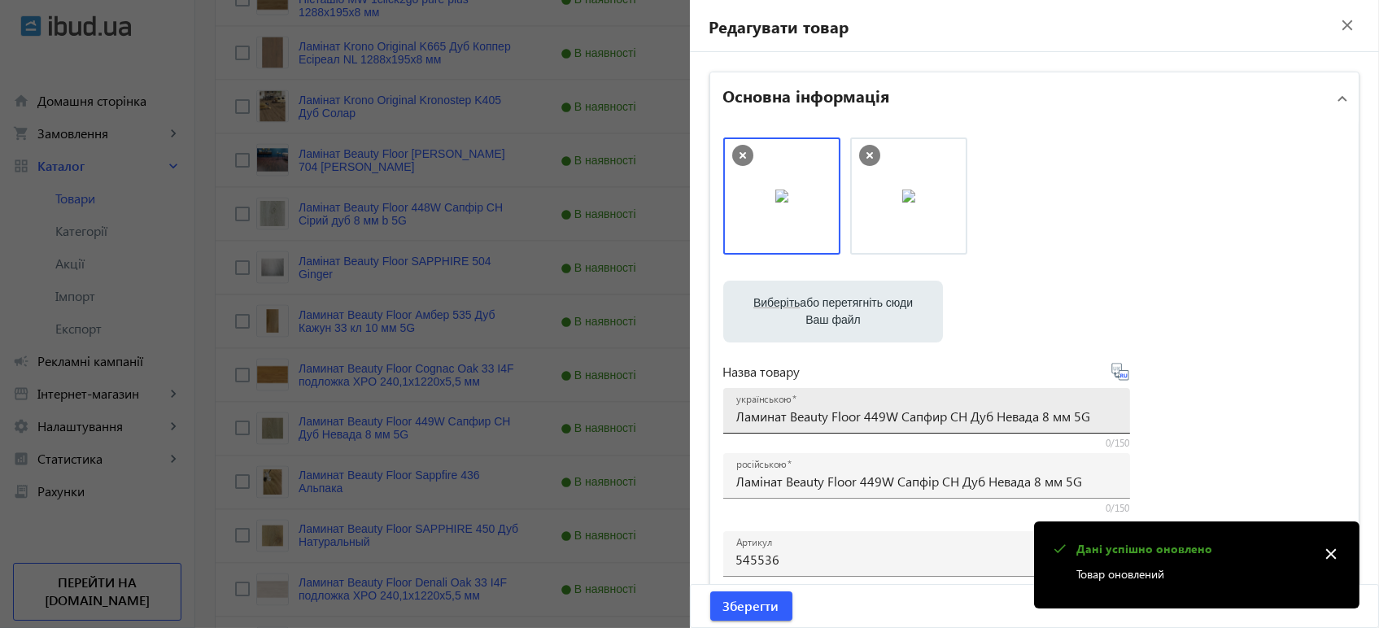
click at [959, 420] on input "Ламинат Beauty Floor 449W Сапфир CH Дуб Невада 8 мм 5G" at bounding box center [926, 415] width 381 height 17
paste input "інат Beauty Floor 449W Сапфі"
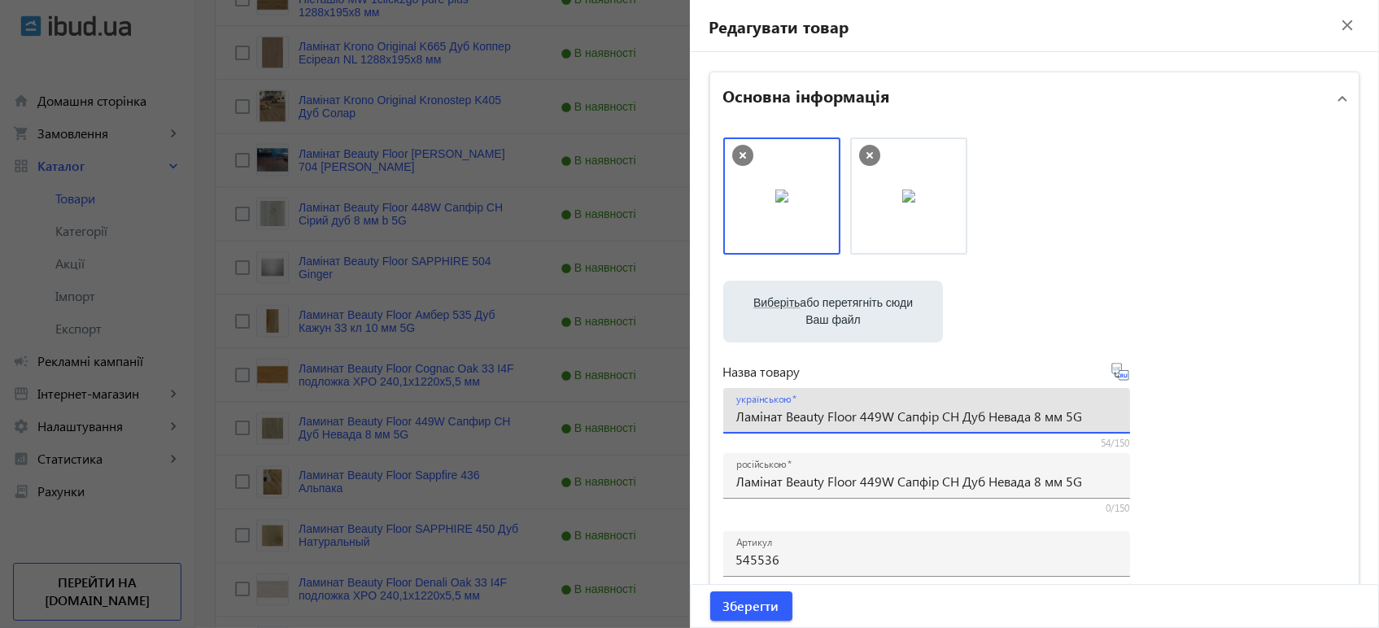
click at [1118, 372] on icon at bounding box center [1120, 372] width 20 height 20
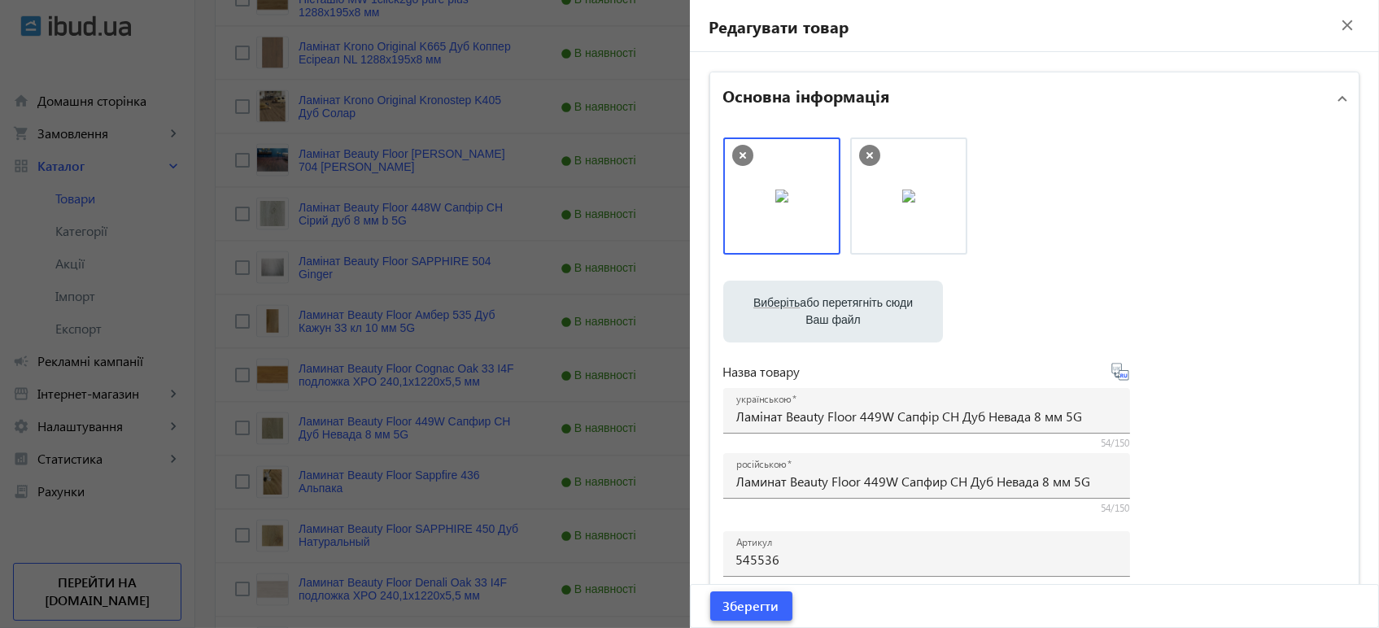
click at [751, 610] on span "Зберегти" at bounding box center [751, 606] width 56 height 18
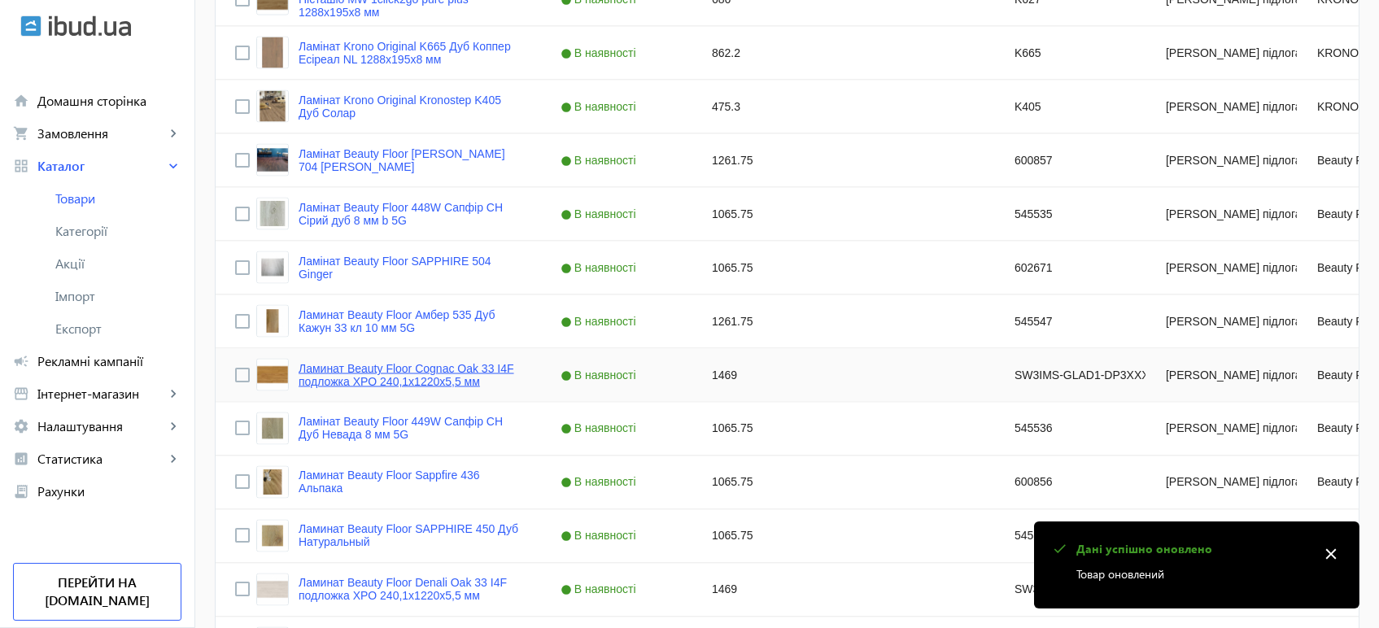
click at [316, 379] on link "Ламинат Beauty Floor Cognac Oak 33 I4F подложка XPO 240,1x1220х5,5 мм" at bounding box center [409, 375] width 223 height 26
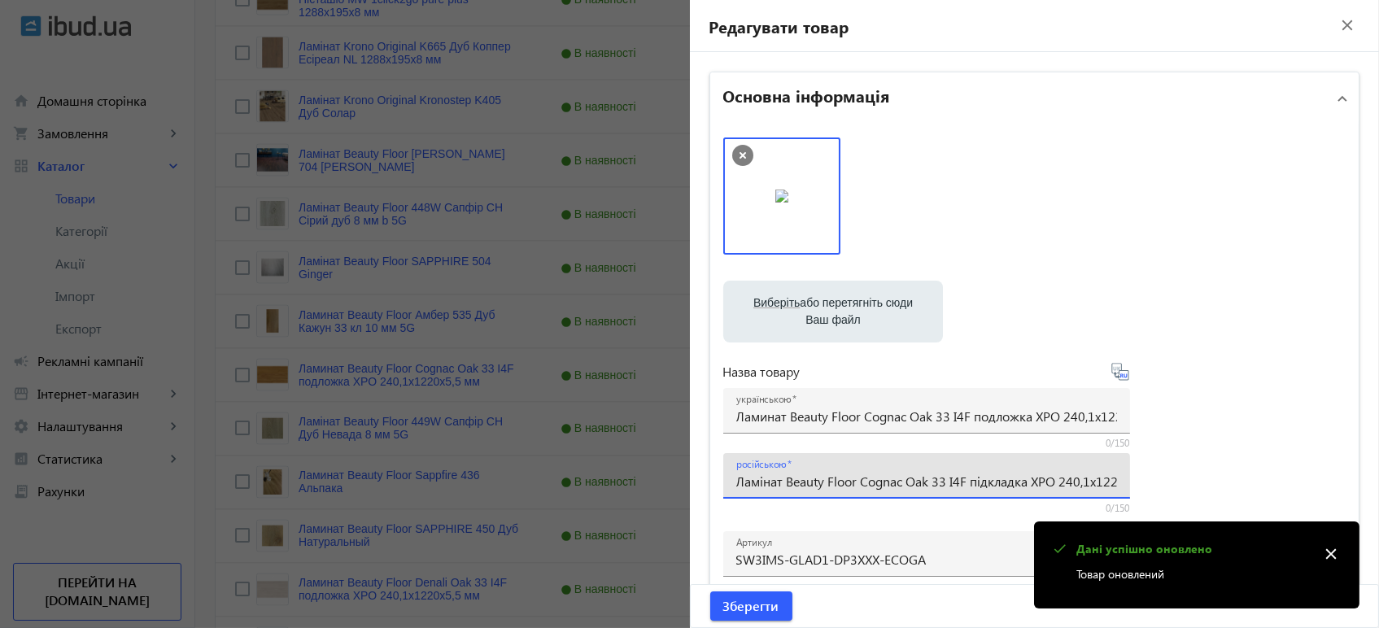
click at [824, 484] on input "Ламінат Beauty Floor Cognac Oak 33 I4F підкладка XPO 240,1x1220х5,5 мм" at bounding box center [926, 481] width 381 height 17
click at [817, 426] on div "українською Ламинат Beauty Floor Cognac Oak 33 I4F подложка XPO 240,1x1220х5,5 …" at bounding box center [926, 411] width 381 height 46
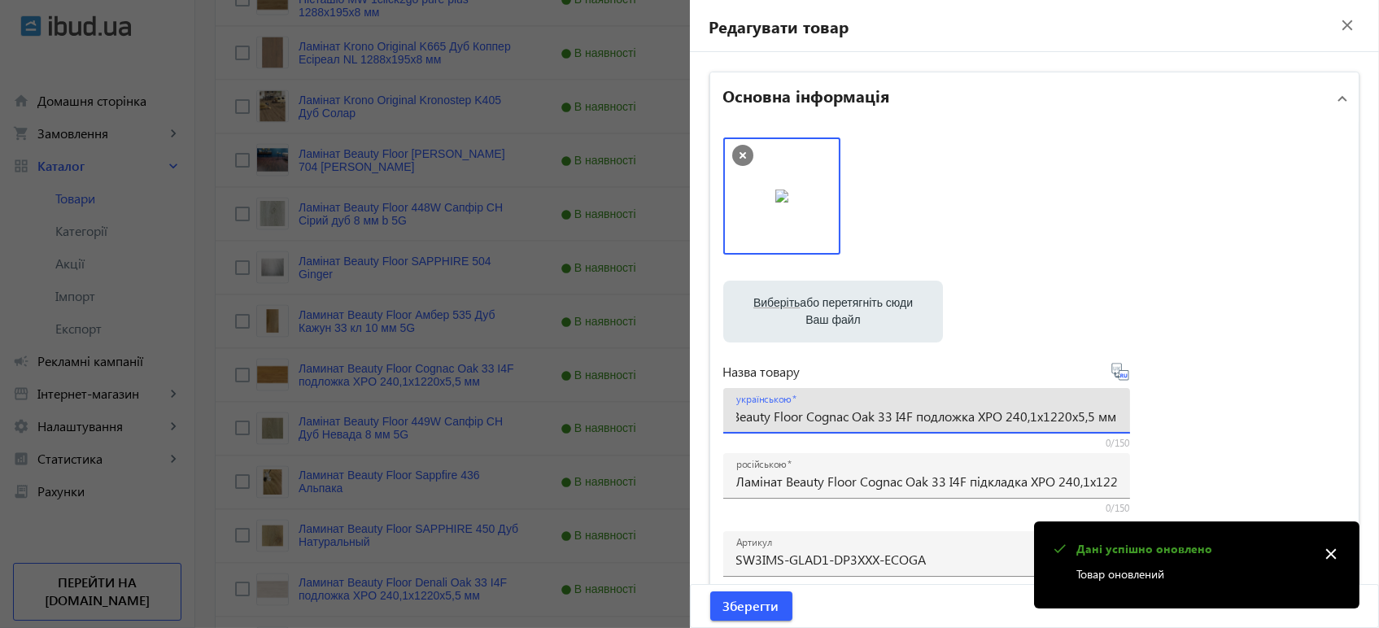
paste input "інат Beauty Floor Cognac Oak 33 I4F підклад"
click at [1117, 372] on icon at bounding box center [1120, 372] width 20 height 20
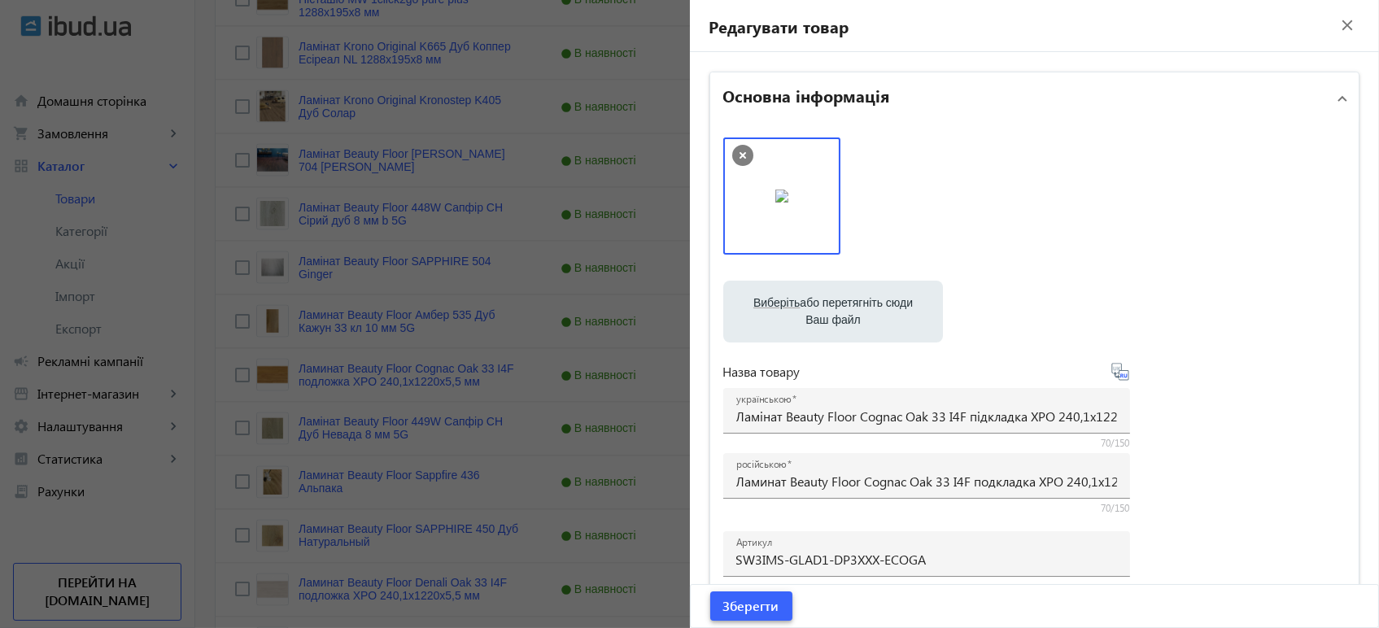
click at [768, 605] on span "Зберегти" at bounding box center [751, 606] width 56 height 18
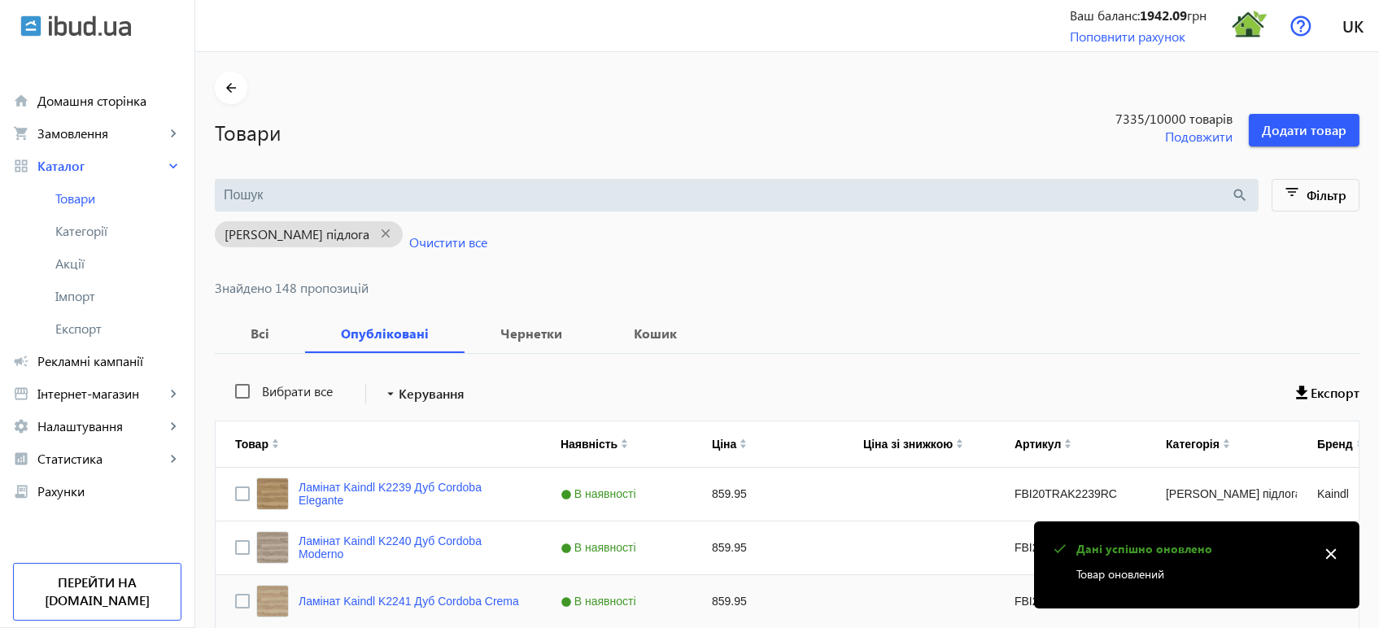
scroll to position [5809, 0]
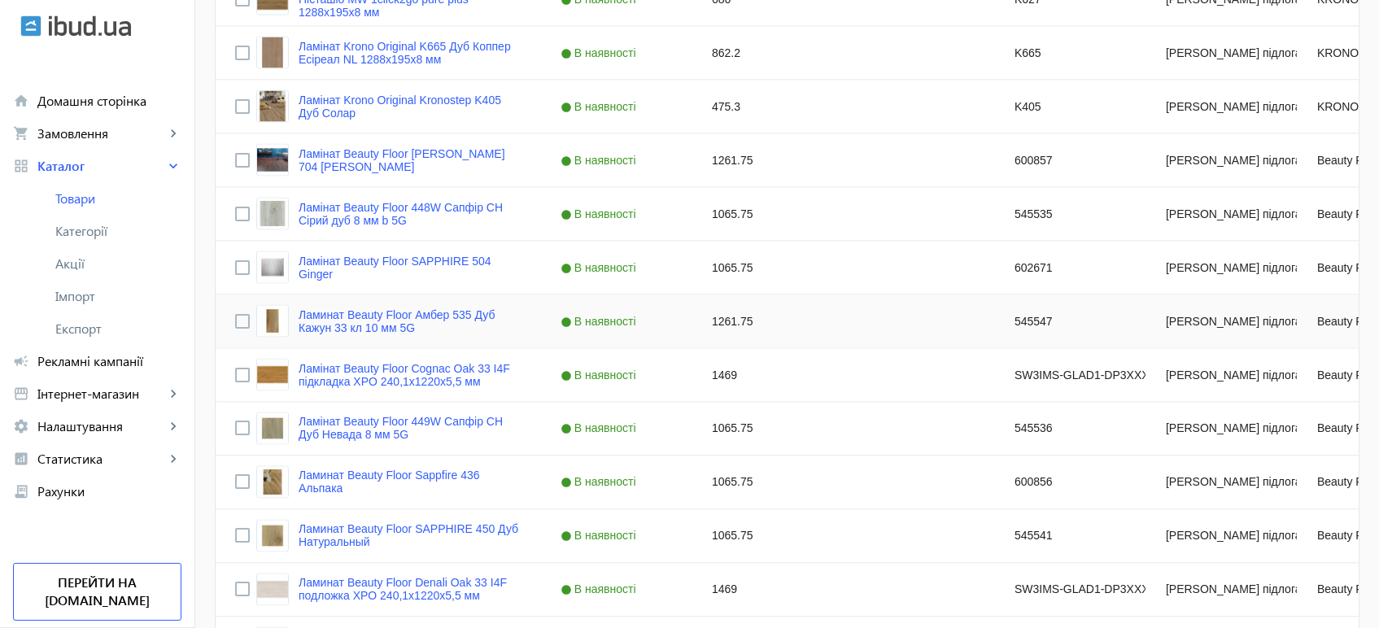
click at [366, 303] on div "Ламинат Beauty Floor Амбер 535 Дуб Кажун 33 кл 10 мм 5G" at bounding box center [378, 322] width 286 height 38
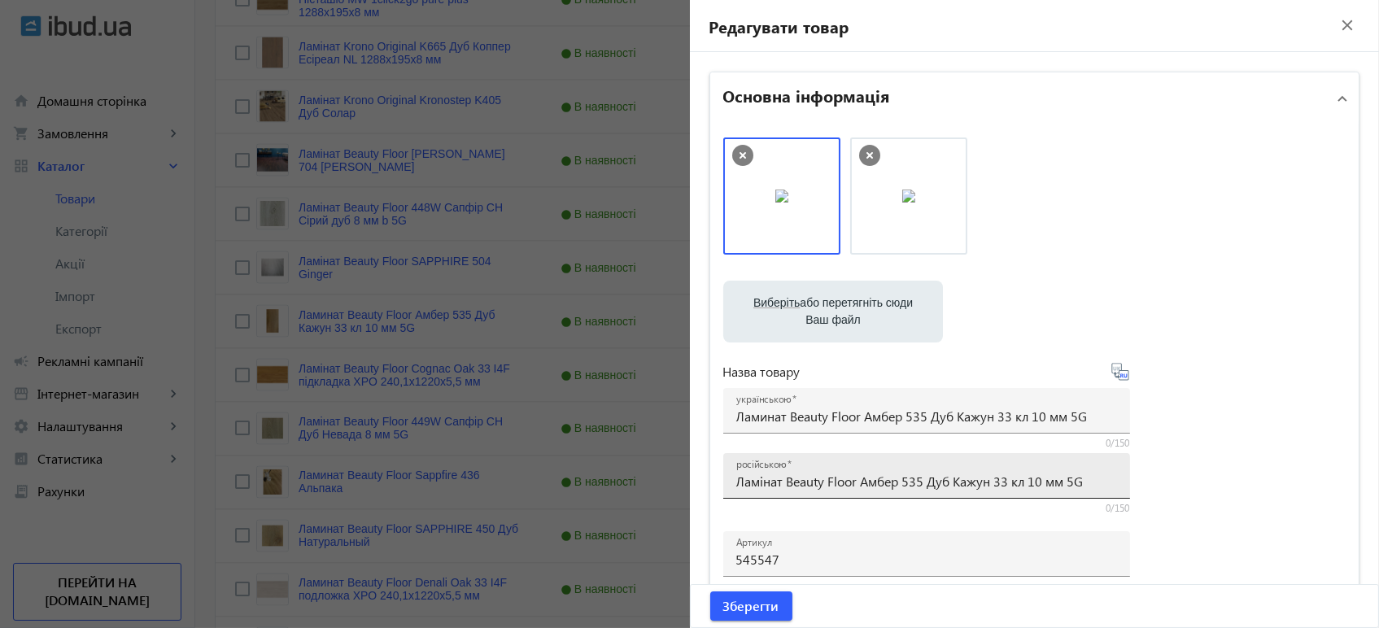
click at [829, 480] on input "Ламінат Beauty Floor Амбер 535 Дуб Кажун 33 кл 10 мм 5G" at bounding box center [926, 481] width 381 height 17
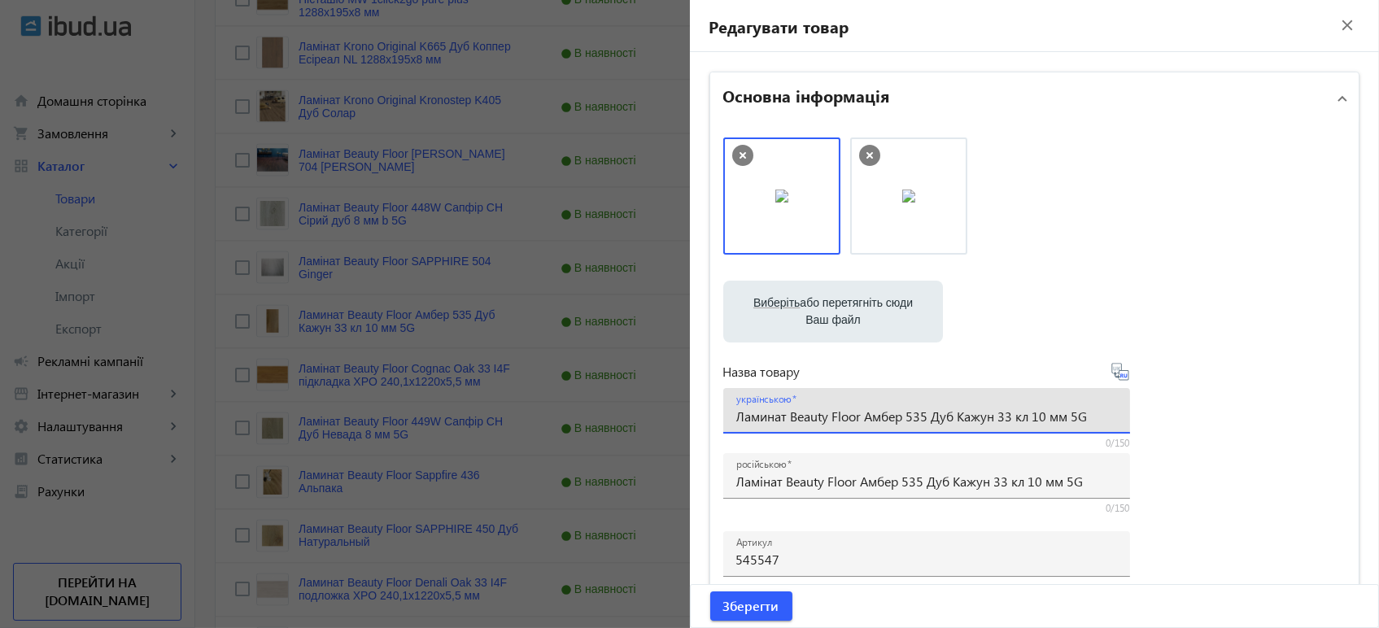
click at [862, 413] on input "Ламинат Beauty Floor Амбер 535 Дуб Кажун 33 кл 10 мм 5G" at bounding box center [926, 415] width 381 height 17
paste input "і"
click at [1113, 376] on icon at bounding box center [1119, 371] width 17 height 17
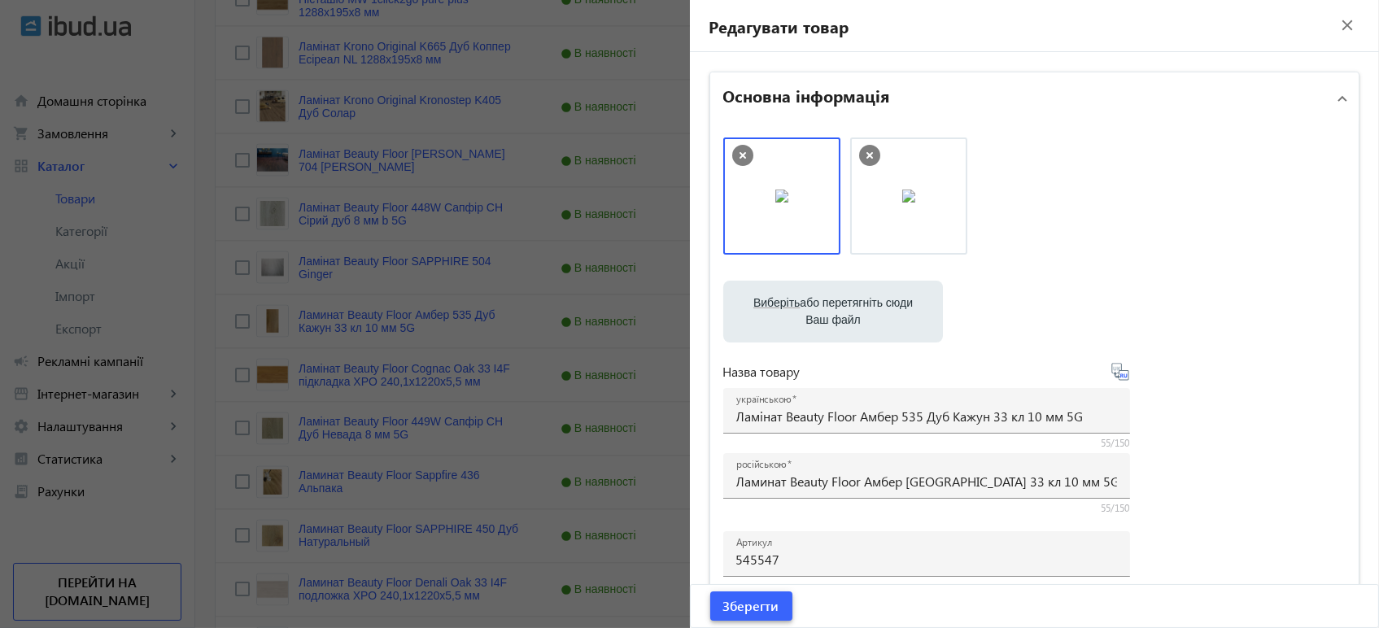
click at [774, 608] on span "submit" at bounding box center [751, 605] width 82 height 39
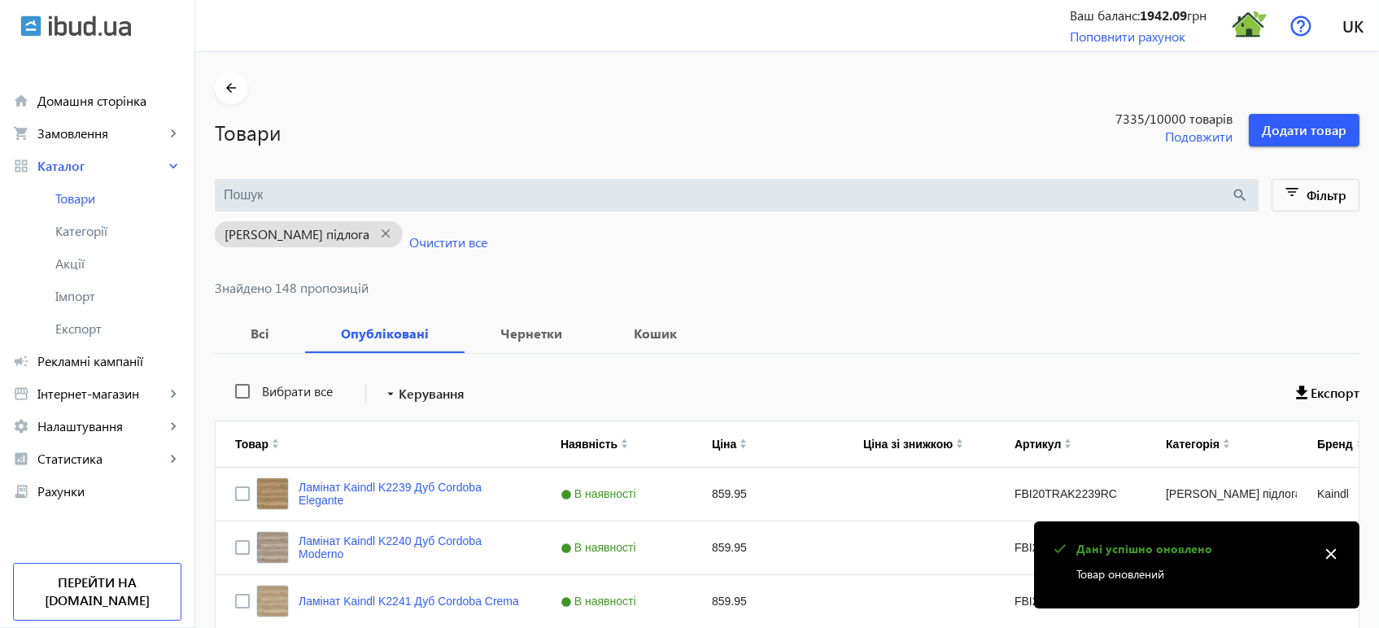
scroll to position [5970, 0]
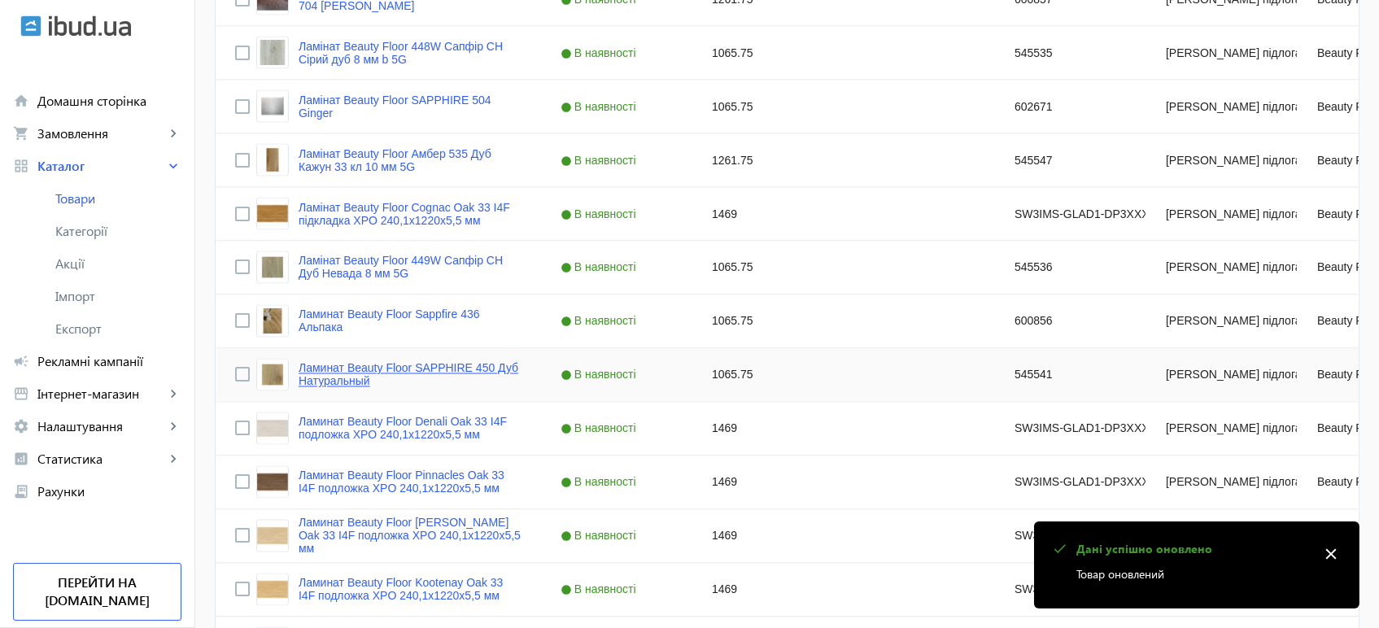
click at [309, 375] on link "Ламинат Beauty Floor SAPPHIRE 450 Дуб Натуральный" at bounding box center [409, 375] width 223 height 26
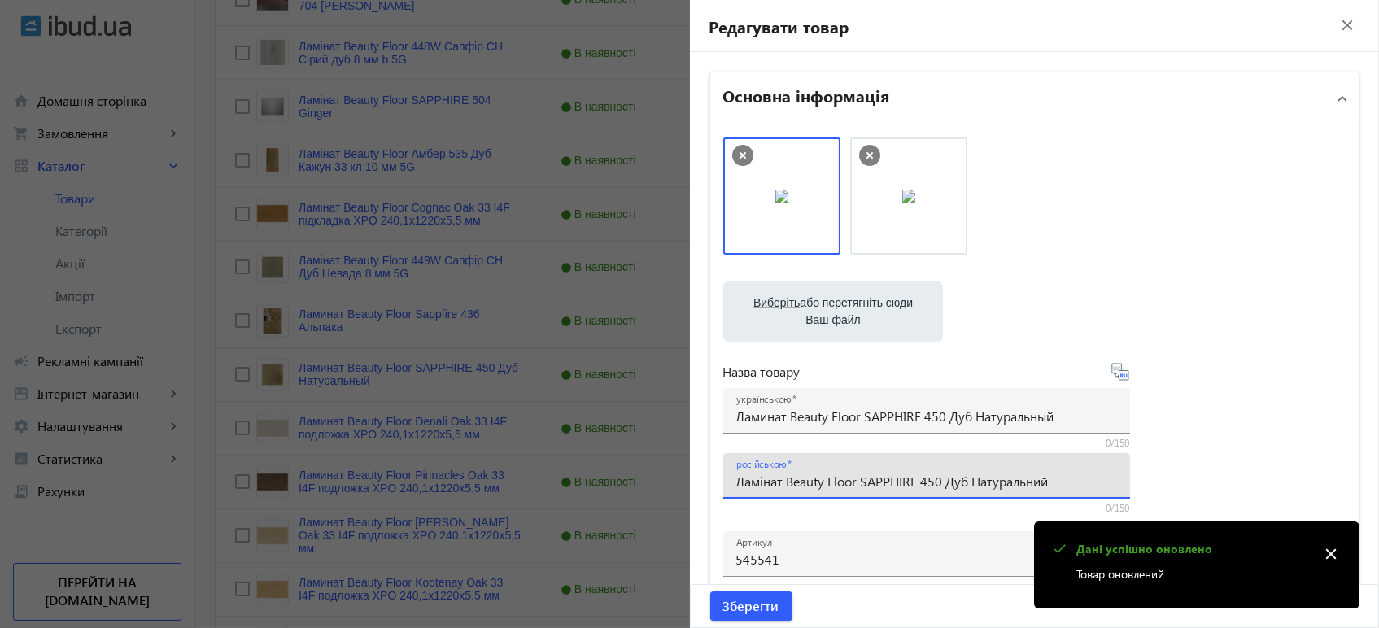
click at [873, 482] on input "Ламінат Beauty Floor SAPPHIRE 450 Дуб Натуральний" at bounding box center [926, 481] width 381 height 17
click at [865, 399] on div "українською Ламинат Beauty Floor SAPPHIRE 450 Дуб Натуральный" at bounding box center [926, 411] width 381 height 46
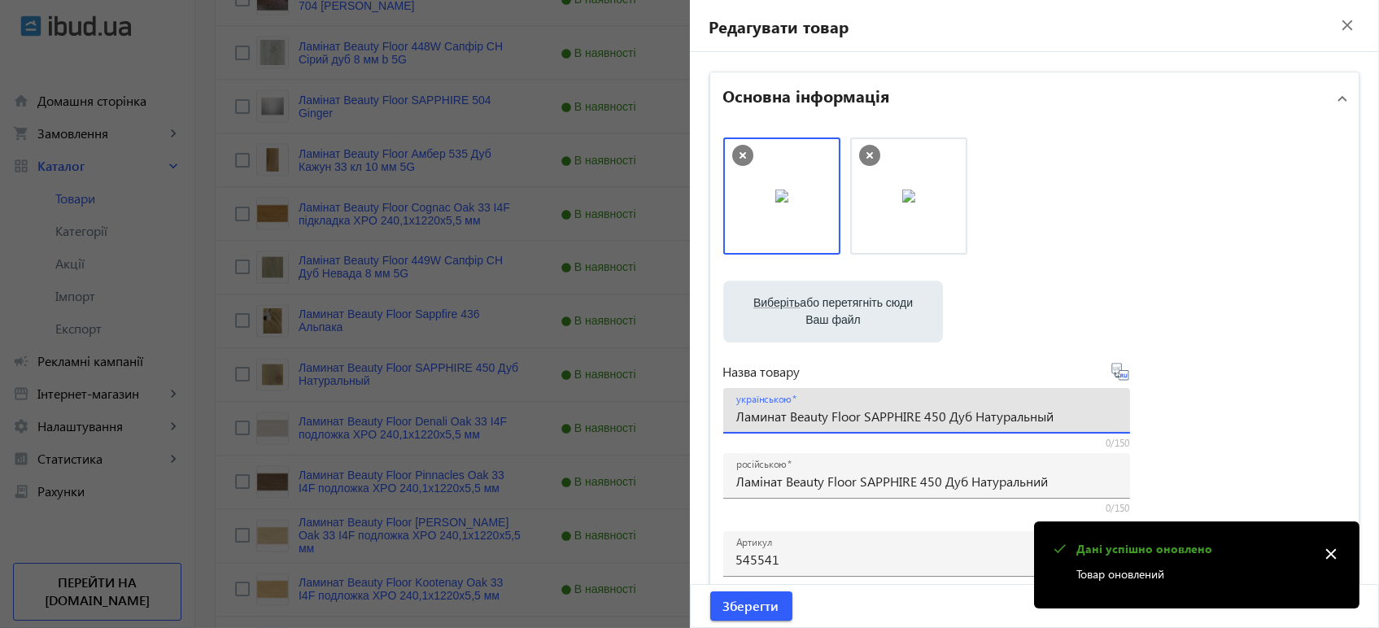
click at [868, 413] on input "Ламинат Beauty Floor SAPPHIRE 450 Дуб Натуральный" at bounding box center [926, 415] width 381 height 17
paste input "інат Beauty Floor SAPPHIRE 450 Дуб Натуральни"
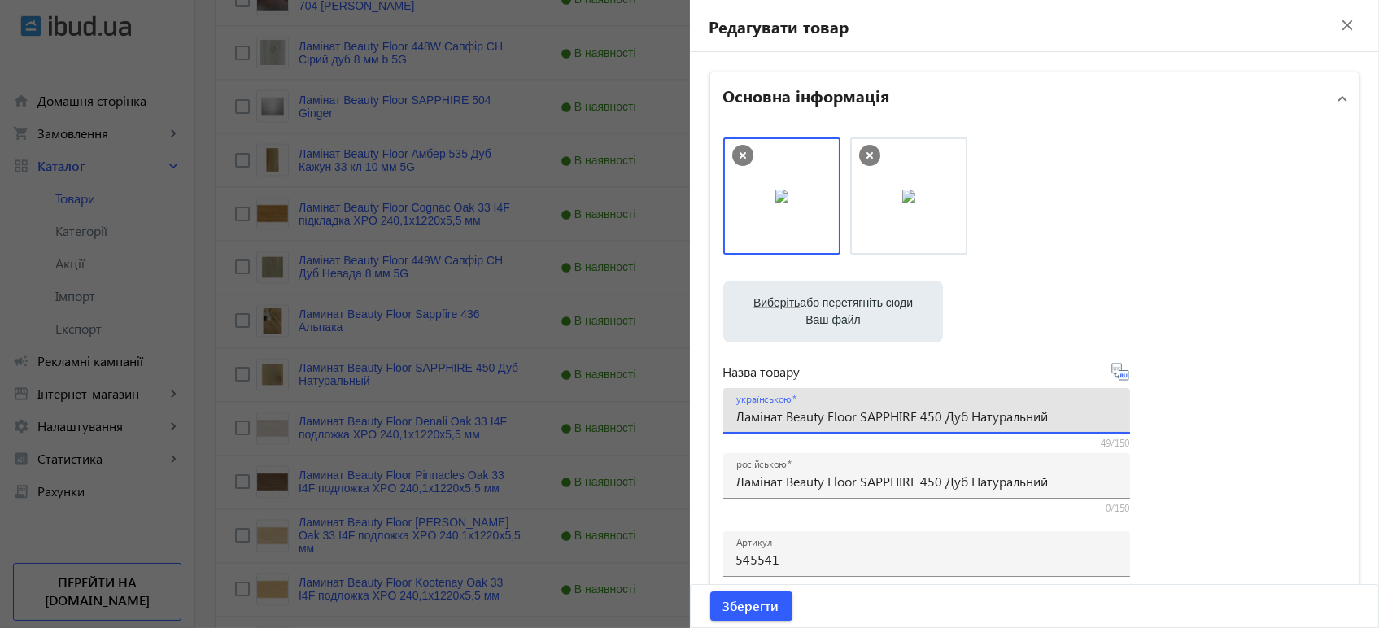
click at [1120, 375] on icon at bounding box center [1120, 372] width 20 height 20
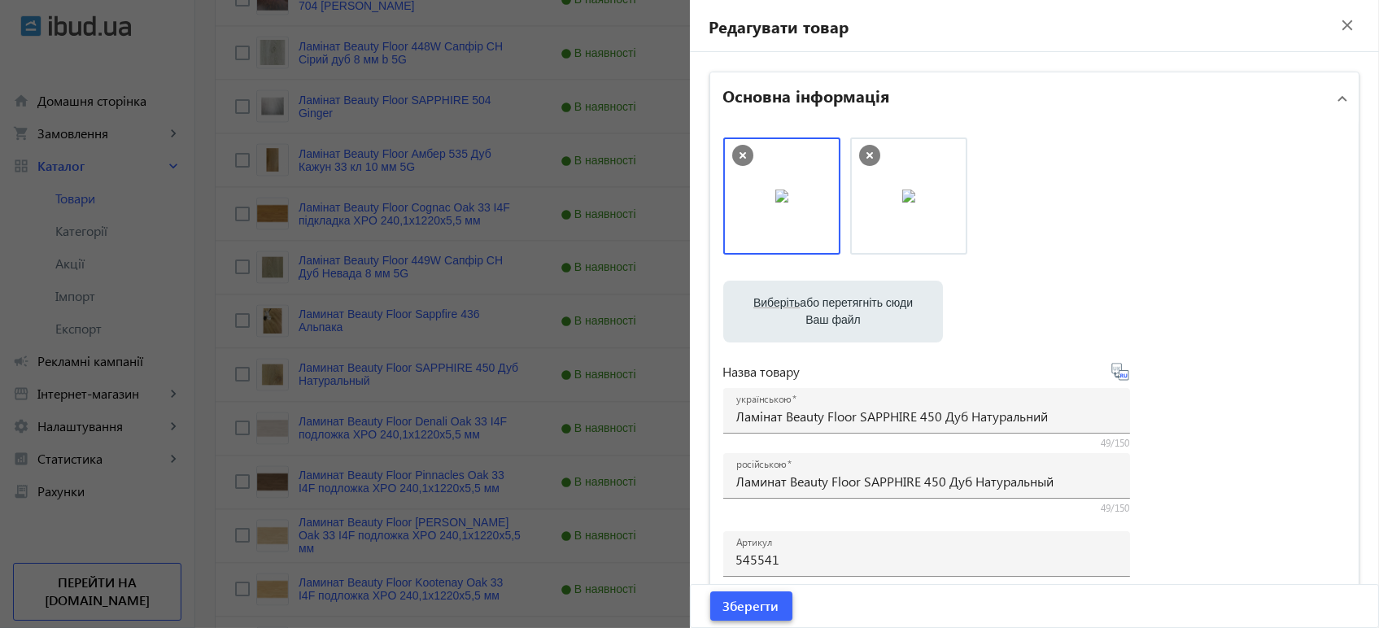
click at [747, 602] on span "Зберегти" at bounding box center [751, 606] width 56 height 18
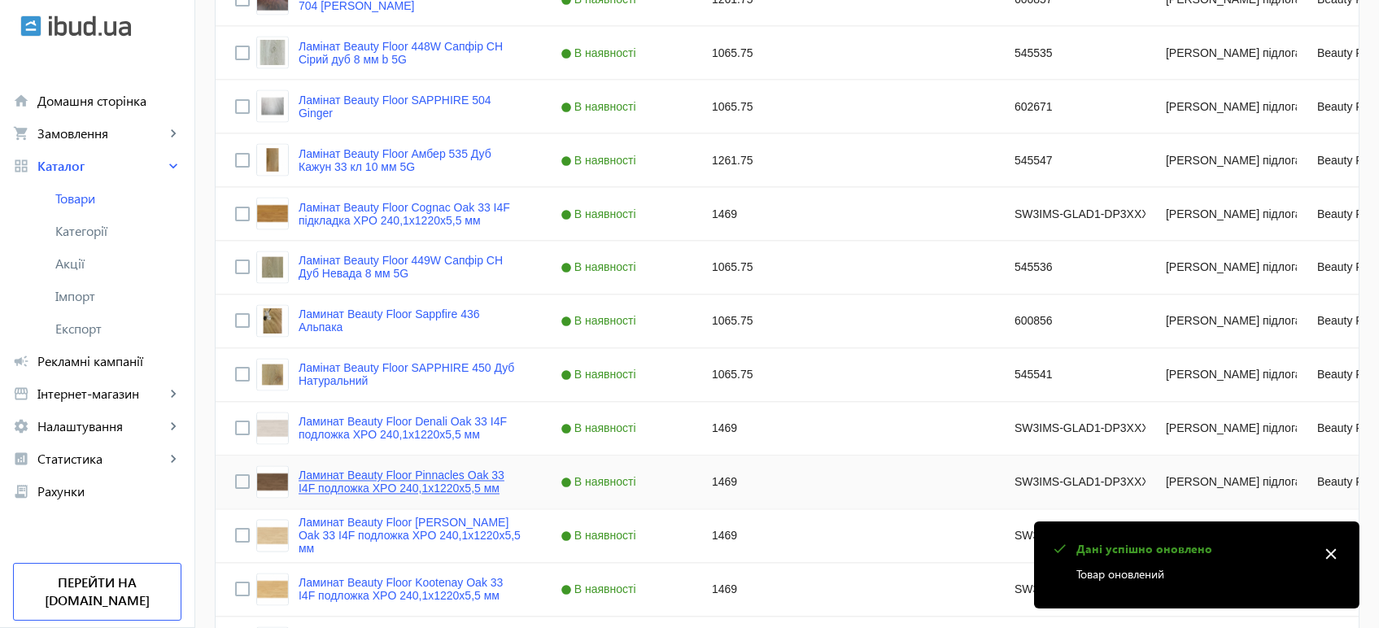
click at [321, 490] on link "Ламинат Beauty Floor Pinnacles Oak 33 I4F подложка XPO 240,1x1220х5,5 мм" at bounding box center [409, 482] width 223 height 26
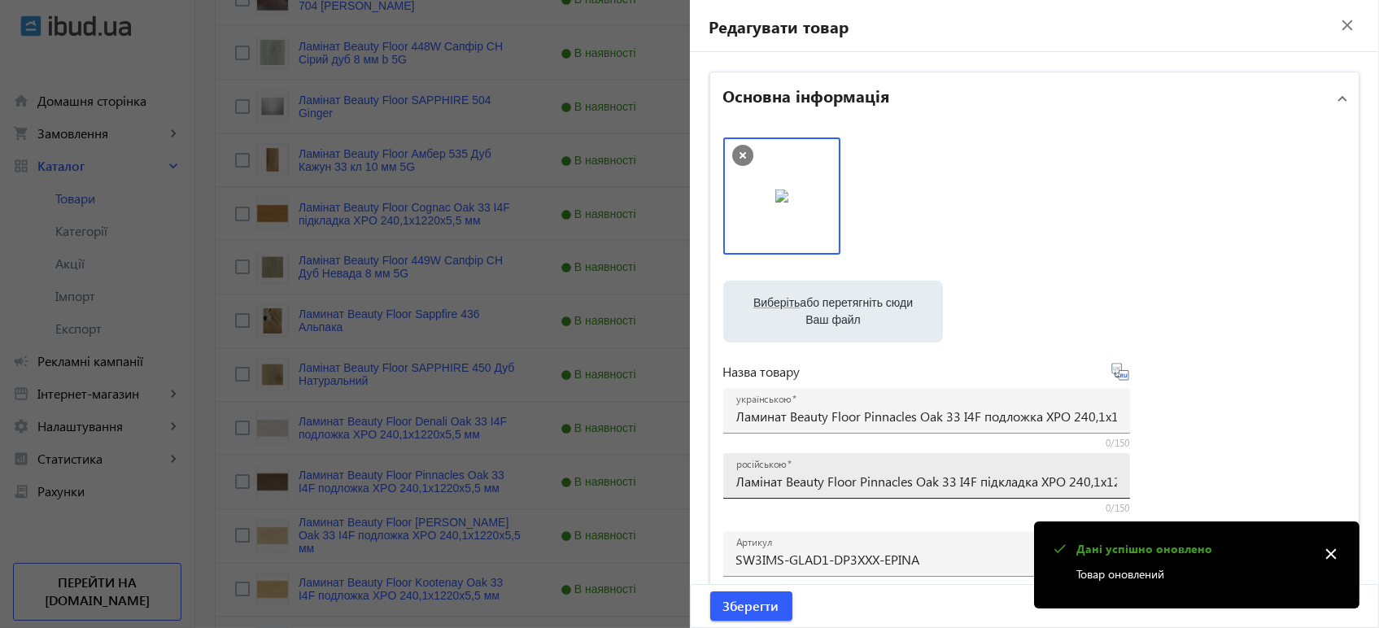
click at [921, 481] on input "Ламінат Beauty Floor Pinnacles Oak 33 I4F підкладка XPO 240,1x1220х5,5 мм" at bounding box center [926, 481] width 381 height 17
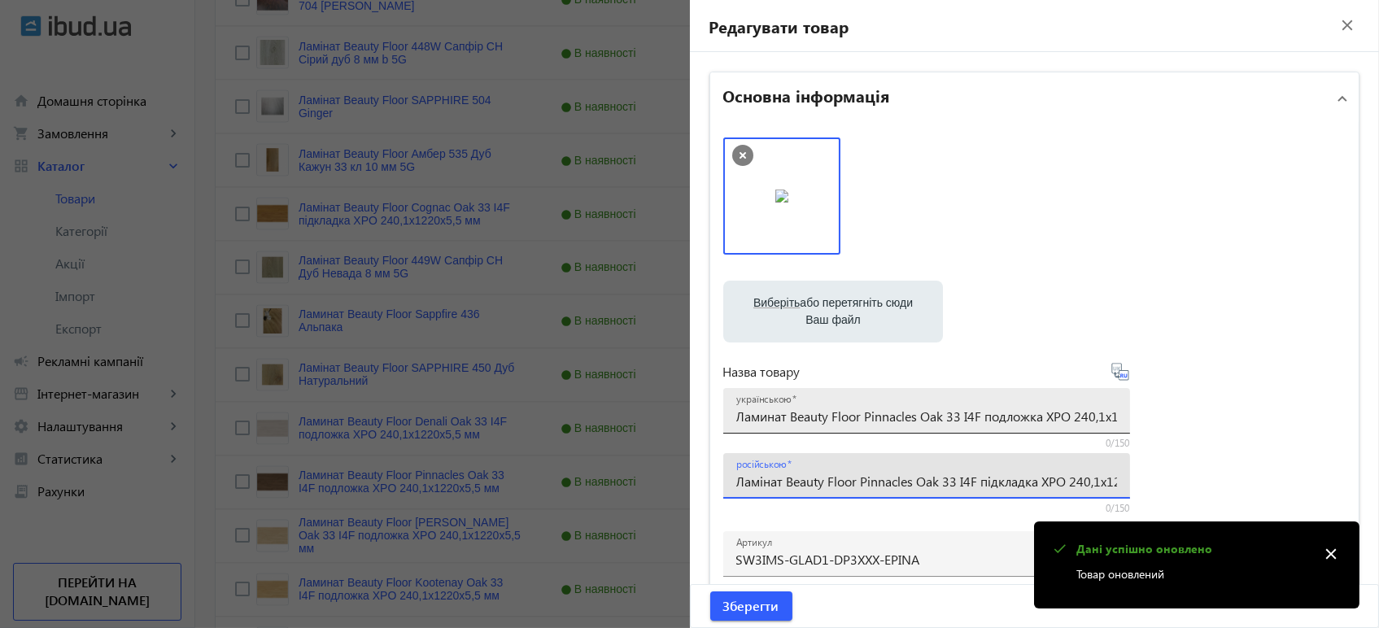
click at [891, 418] on input "Ламинат Beauty Floor Pinnacles Oak 33 I4F подложка XPO 240,1x1220х5,5 мм" at bounding box center [926, 415] width 381 height 17
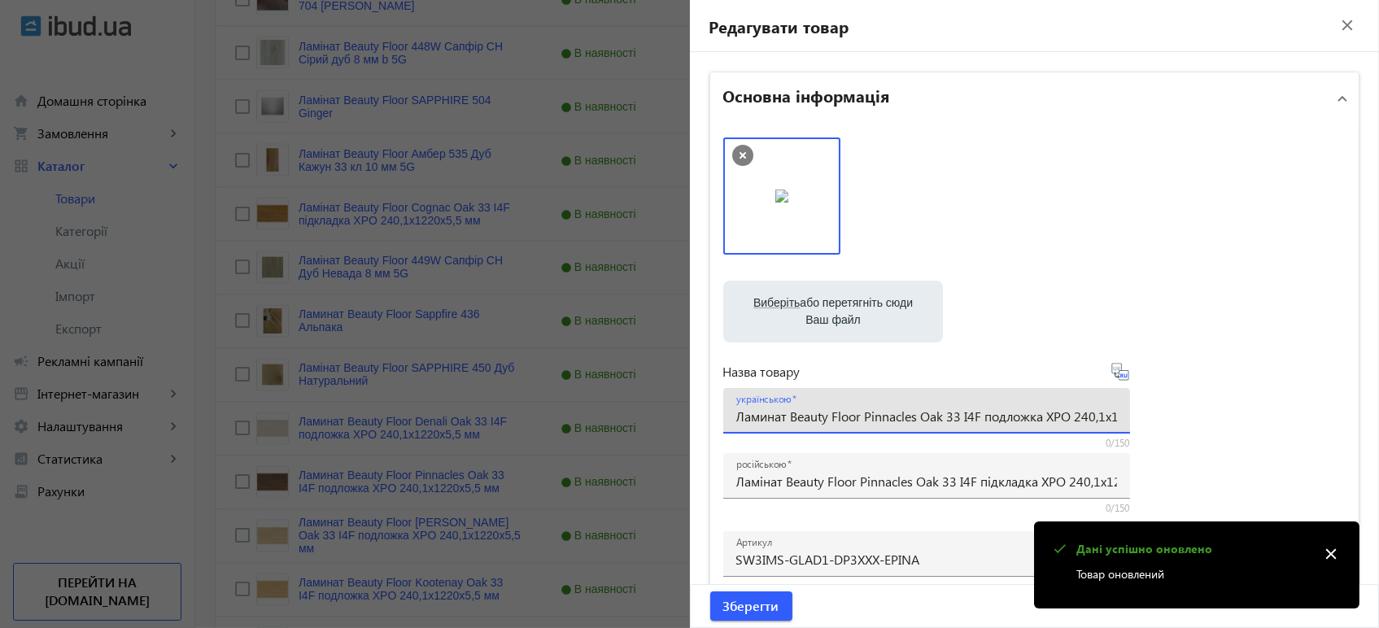
paste input "інат Beauty Floor Pinnacles Oak 33 I4F підклад"
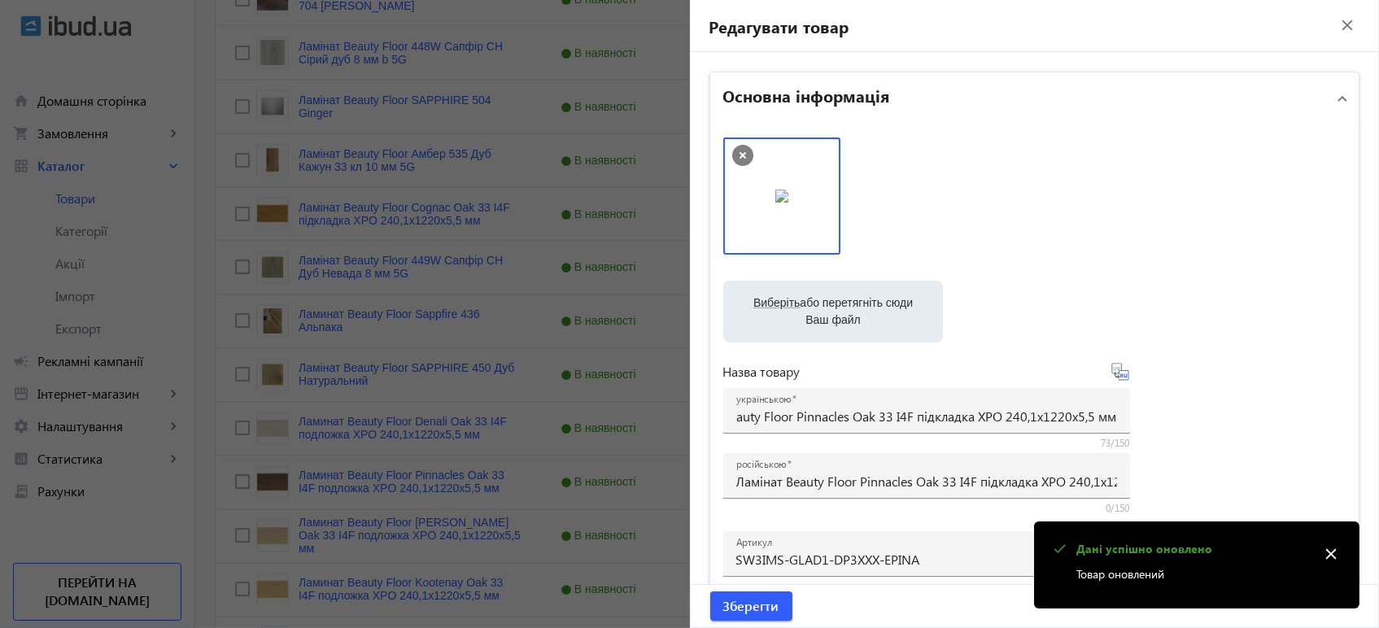
click at [1117, 372] on icon at bounding box center [1120, 372] width 20 height 20
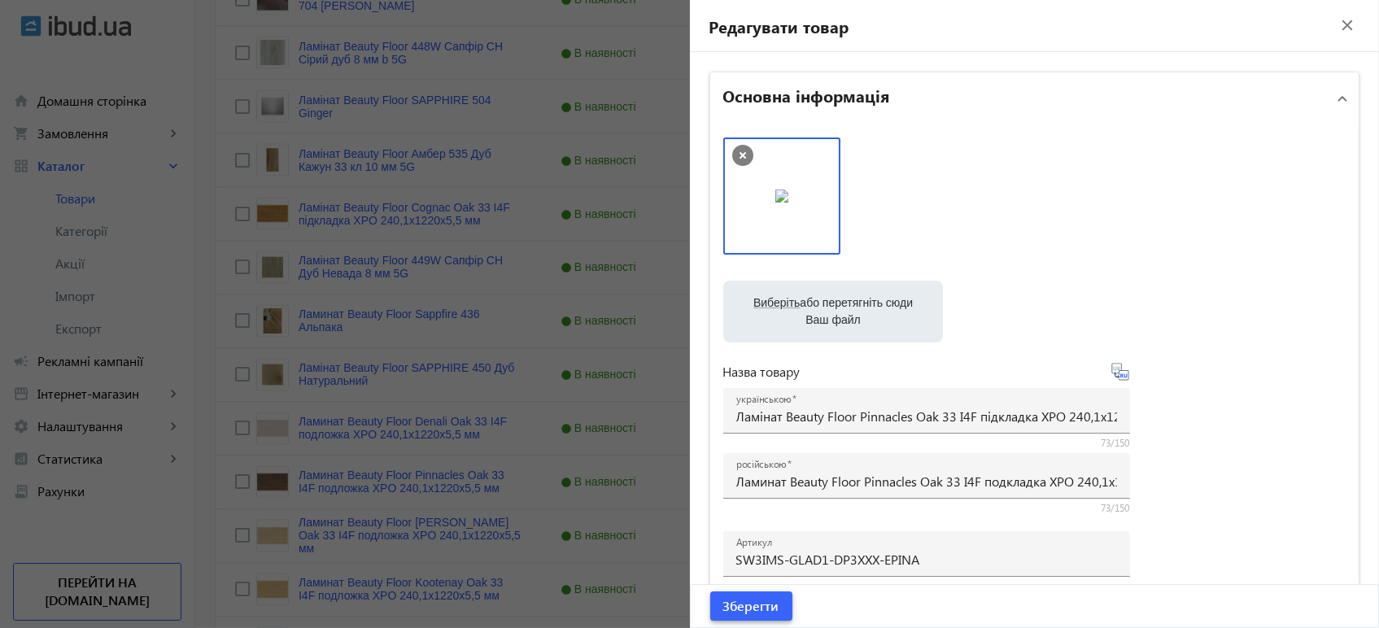
click at [771, 590] on span "submit" at bounding box center [751, 605] width 82 height 39
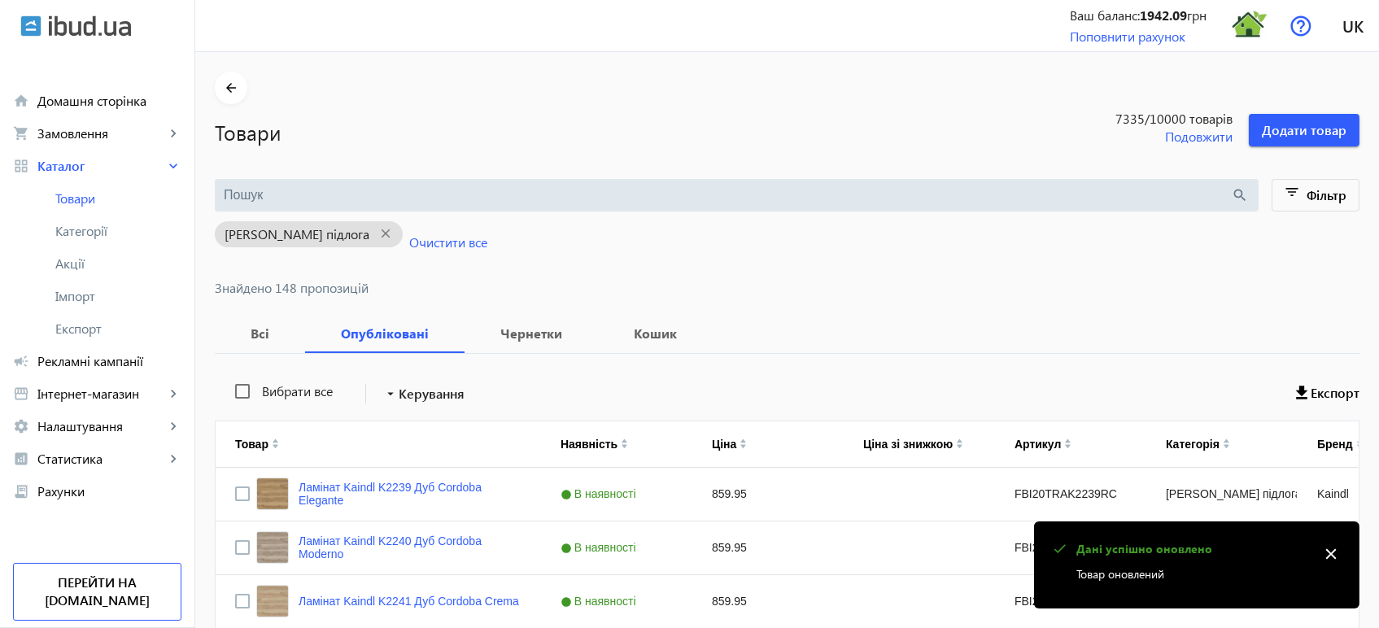
scroll to position [5970, 0]
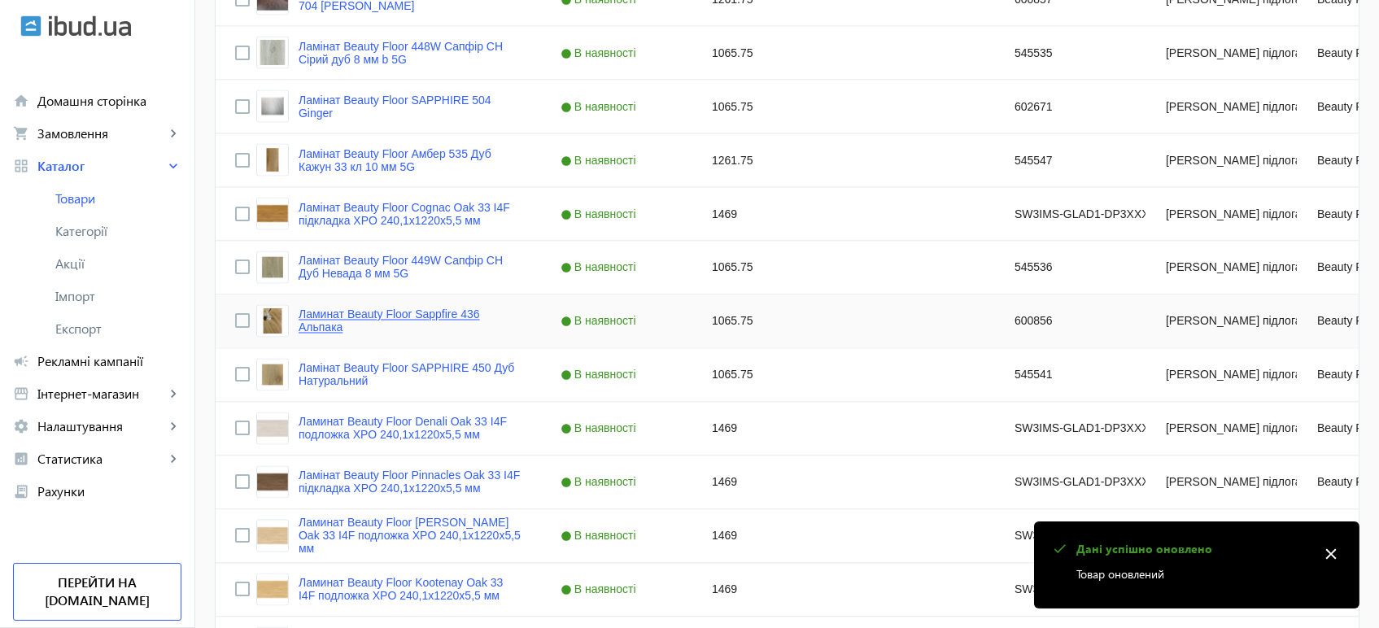
click at [427, 309] on link "Ламинат Beauty Floor Sappfire 436 Альпака" at bounding box center [409, 321] width 223 height 26
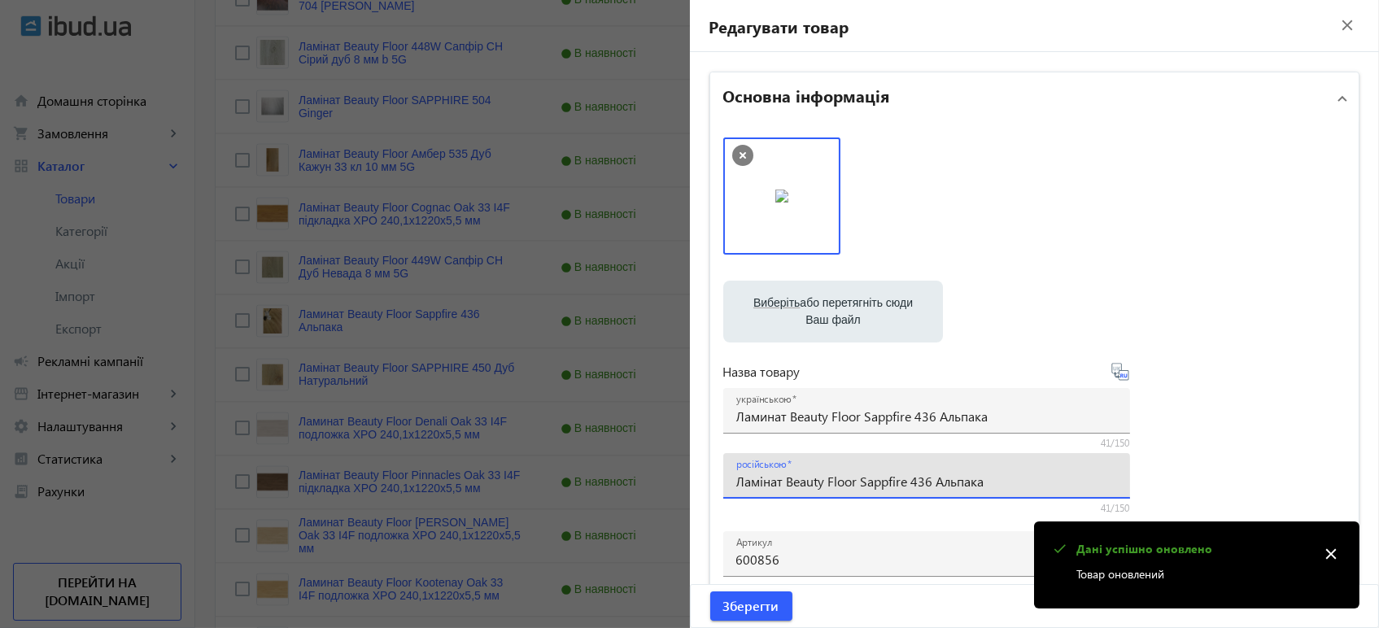
click at [848, 475] on input "Ламінат Beauty Floor Sappfire 436 Альпака" at bounding box center [926, 481] width 381 height 17
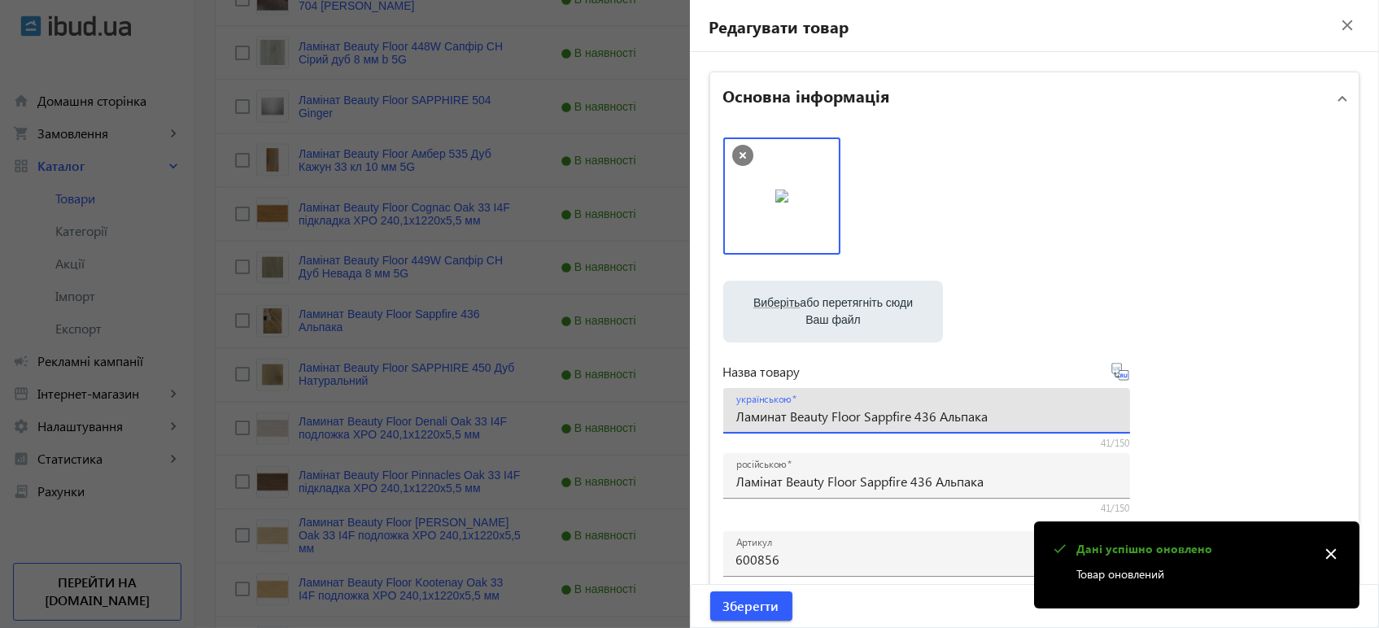
click at [852, 414] on input "Ламинат Beauty Floor Sappfire 436 Альпака" at bounding box center [926, 415] width 381 height 17
paste input "і"
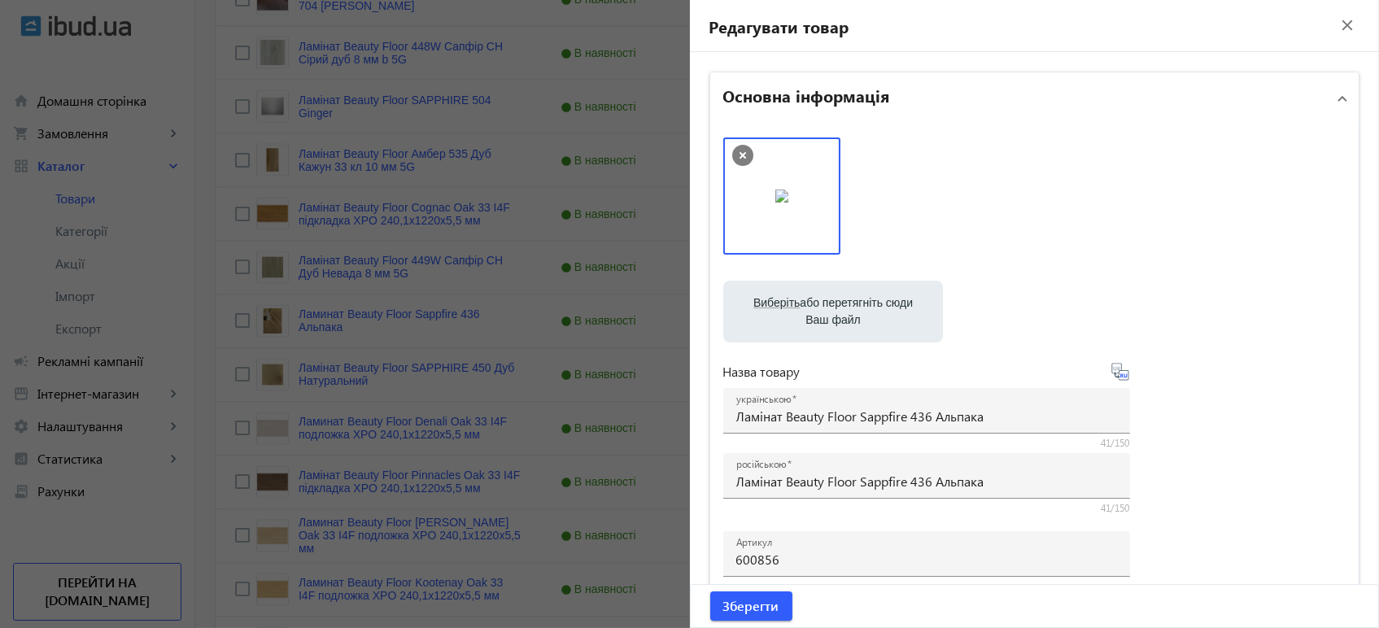
click at [1111, 372] on icon at bounding box center [1119, 371] width 17 height 17
click at [736, 607] on span "Зберегти" at bounding box center [751, 606] width 56 height 18
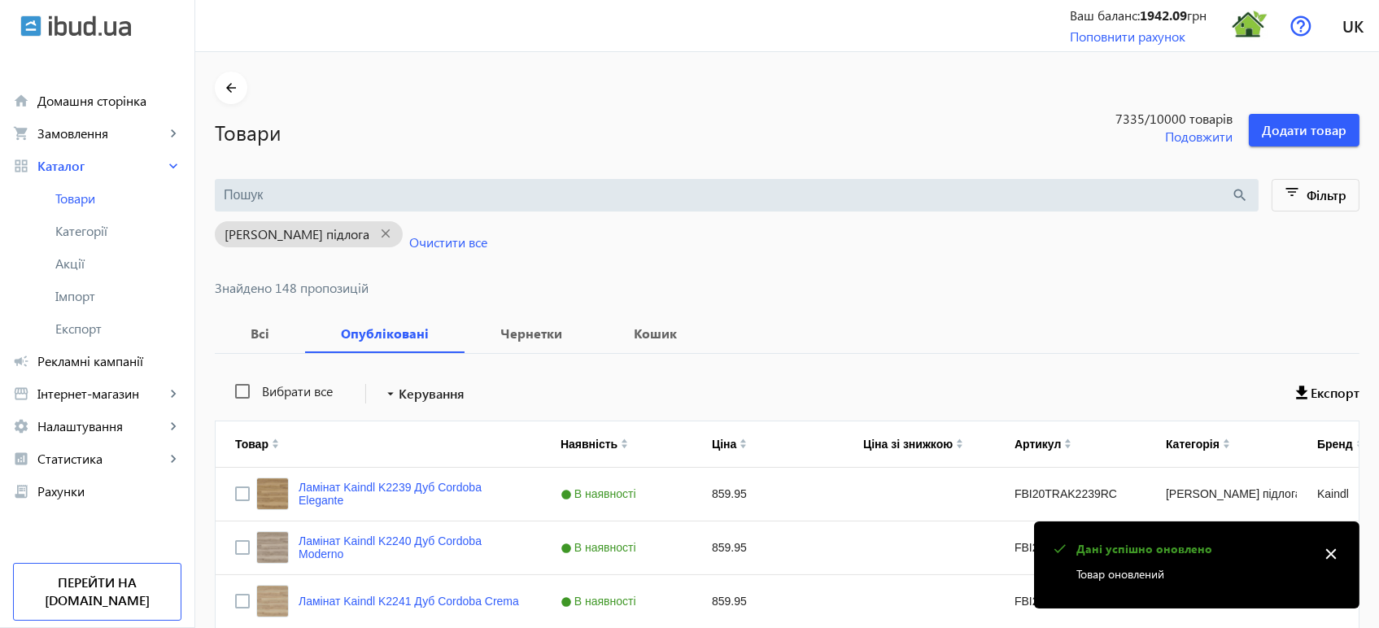
scroll to position [6077, 0]
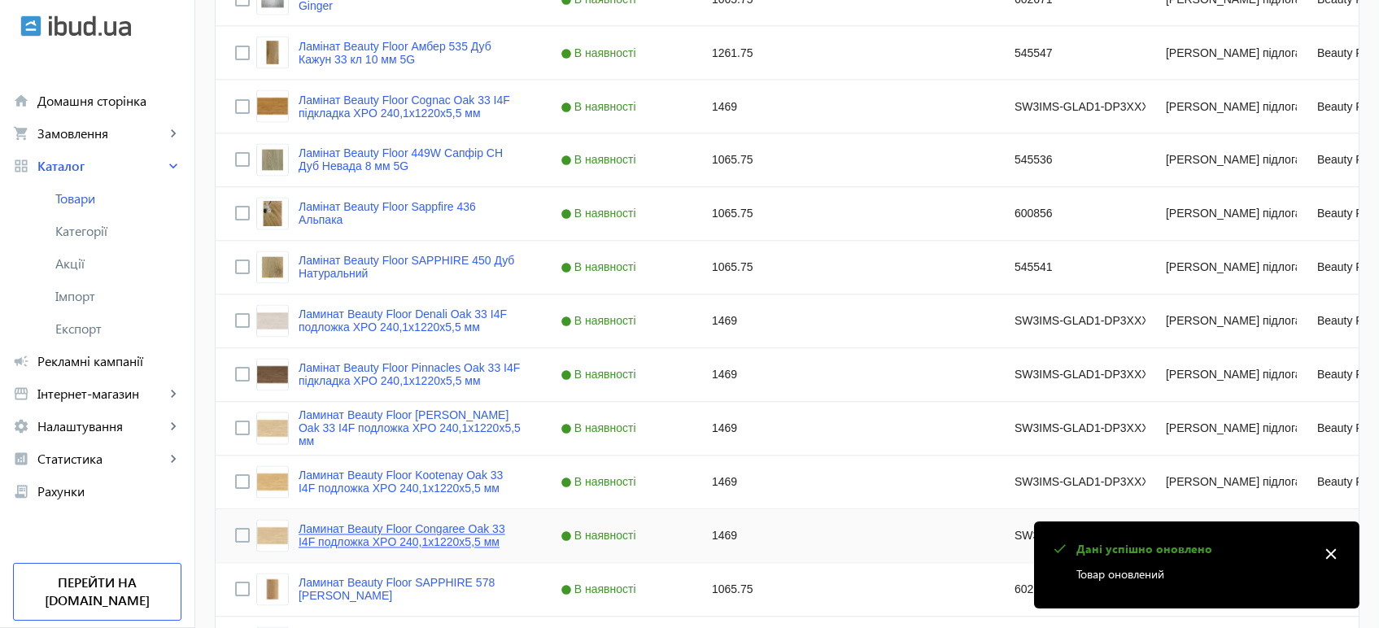
click at [344, 525] on link "Ламинат Beauty Floor Congaree Oak 33 I4F подложка XPO 240,1x1220х5,5 мм" at bounding box center [409, 536] width 223 height 26
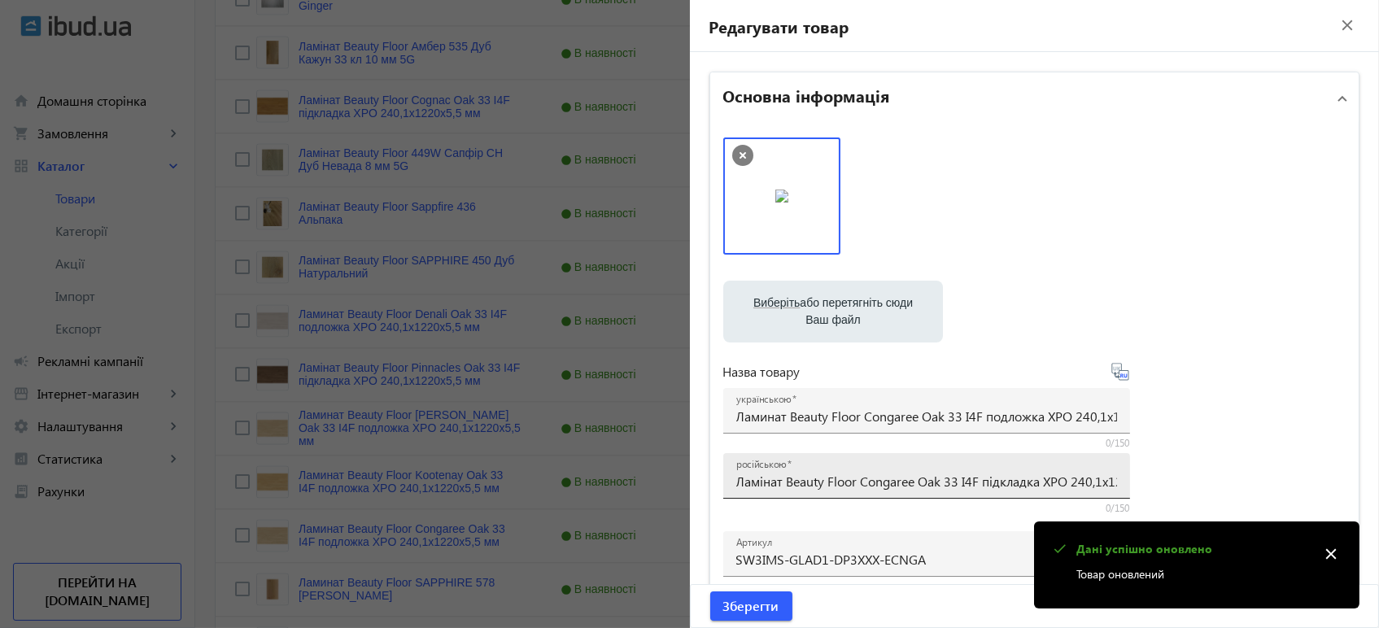
click at [821, 478] on input "Ламінат Beauty Floor Congaree Oak 33 I4F підкладка XPO 240,1x1220х5,5 мм" at bounding box center [926, 481] width 381 height 17
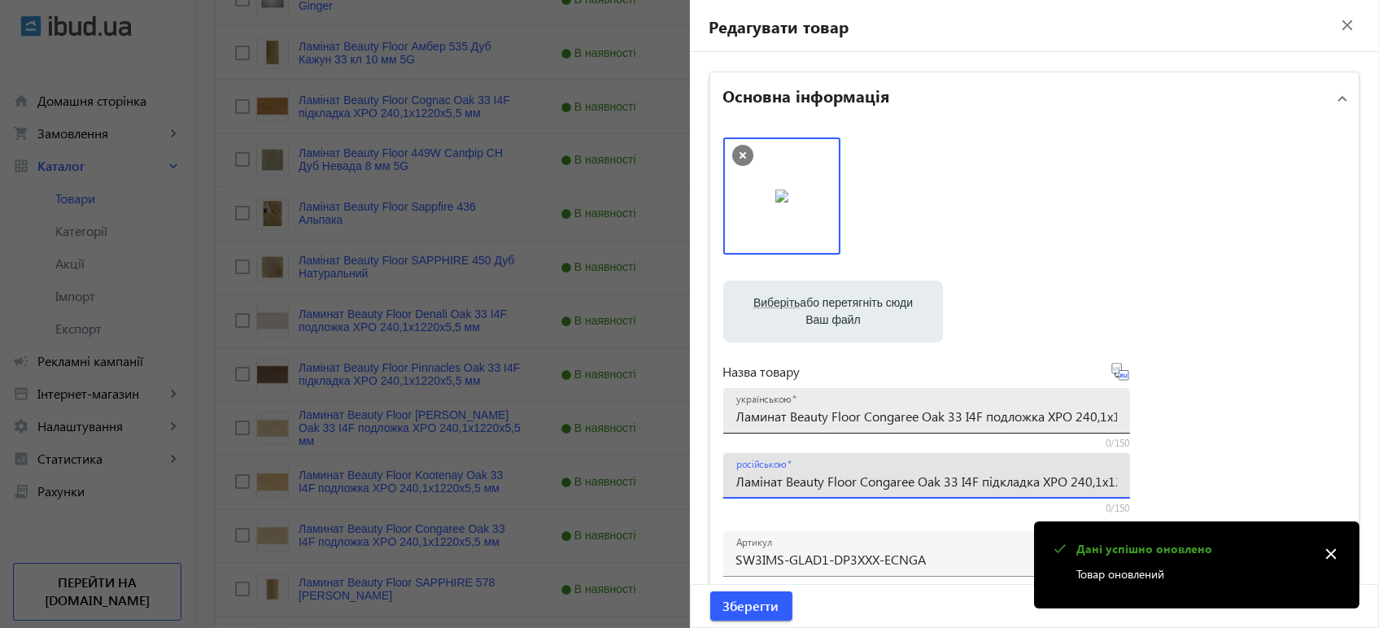
click at [848, 402] on div "українською Ламинат Beauty Floor Congaree Oak 33 I4F подложка XPO 240,1x1220х5,…" at bounding box center [926, 411] width 381 height 46
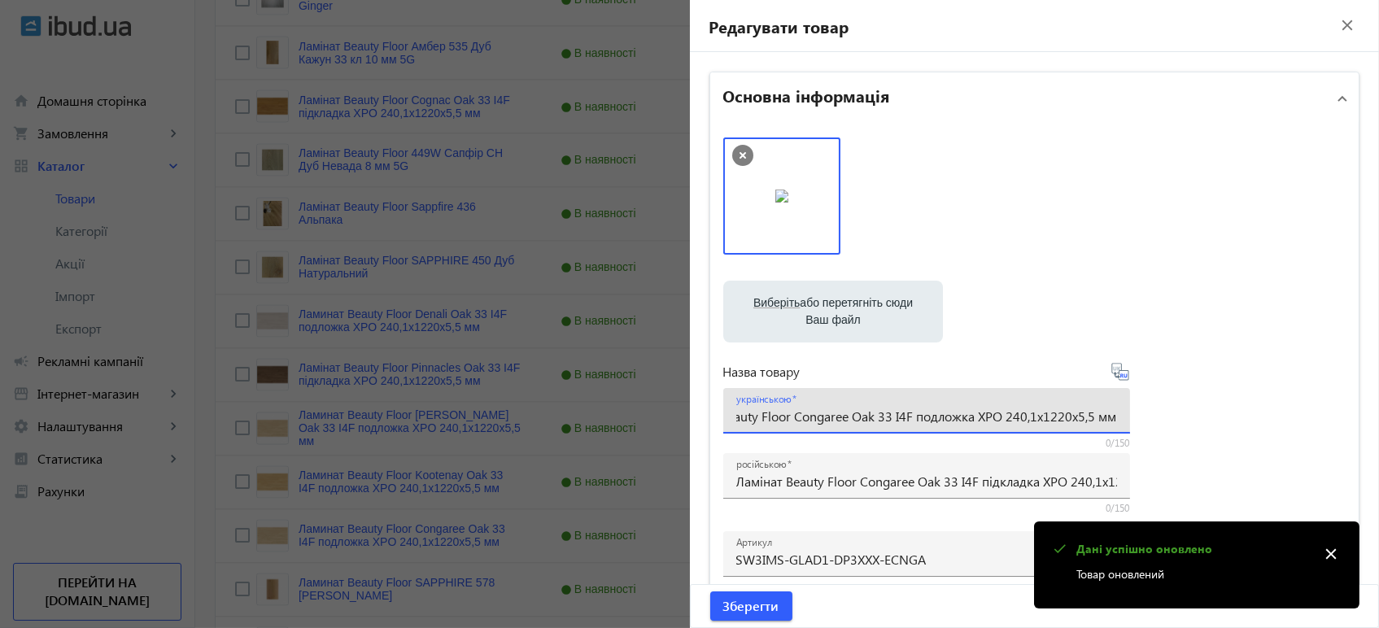
paste input "інат Beauty Floor Congaree Oak 33 I4F підклад"
click at [1123, 369] on icon at bounding box center [1120, 372] width 20 height 20
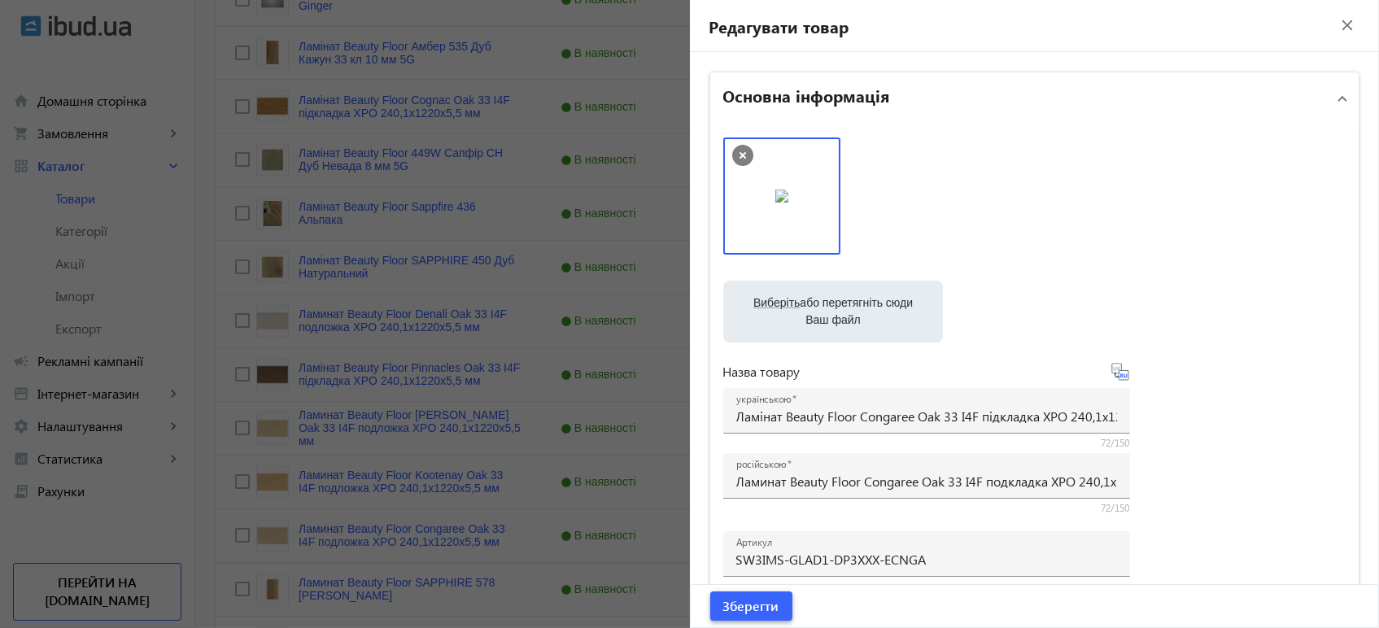
click at [759, 597] on span "Зберегти" at bounding box center [751, 606] width 56 height 18
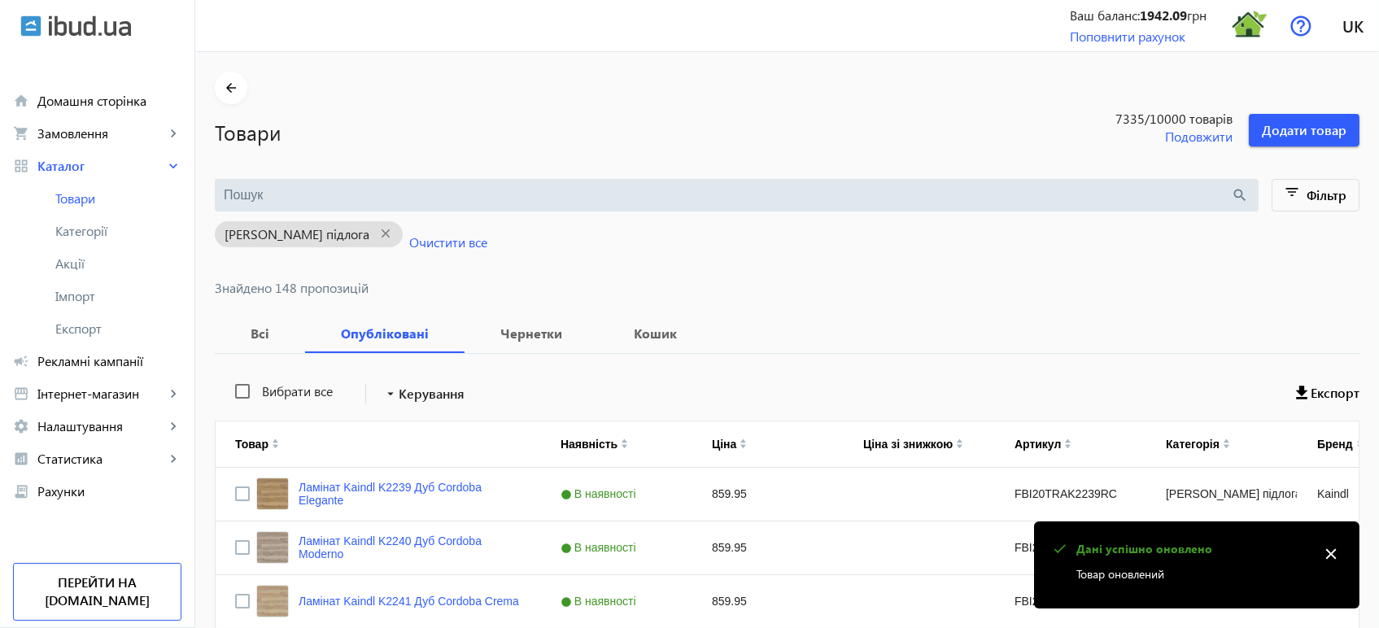
scroll to position [6077, 0]
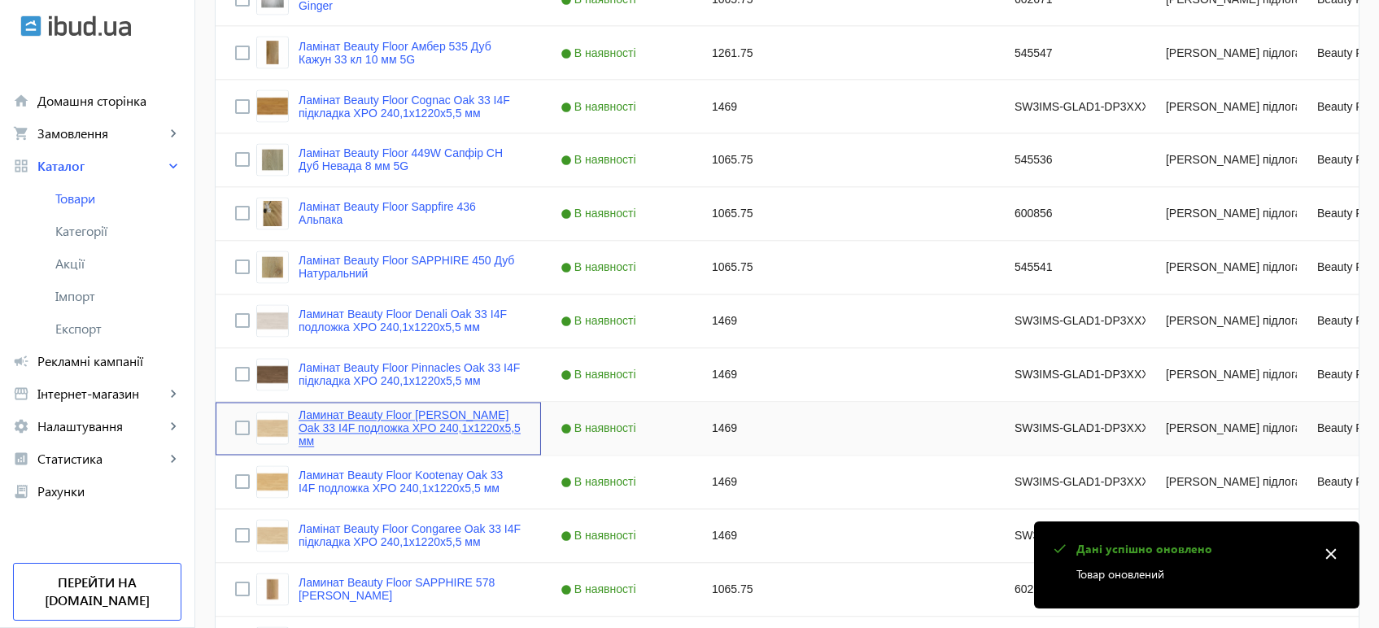
click at [390, 429] on link "Ламинат Beauty Floor Jasper Oak 33 I4F подложка XPO 240,1x1220х5,5 мм" at bounding box center [409, 428] width 223 height 39
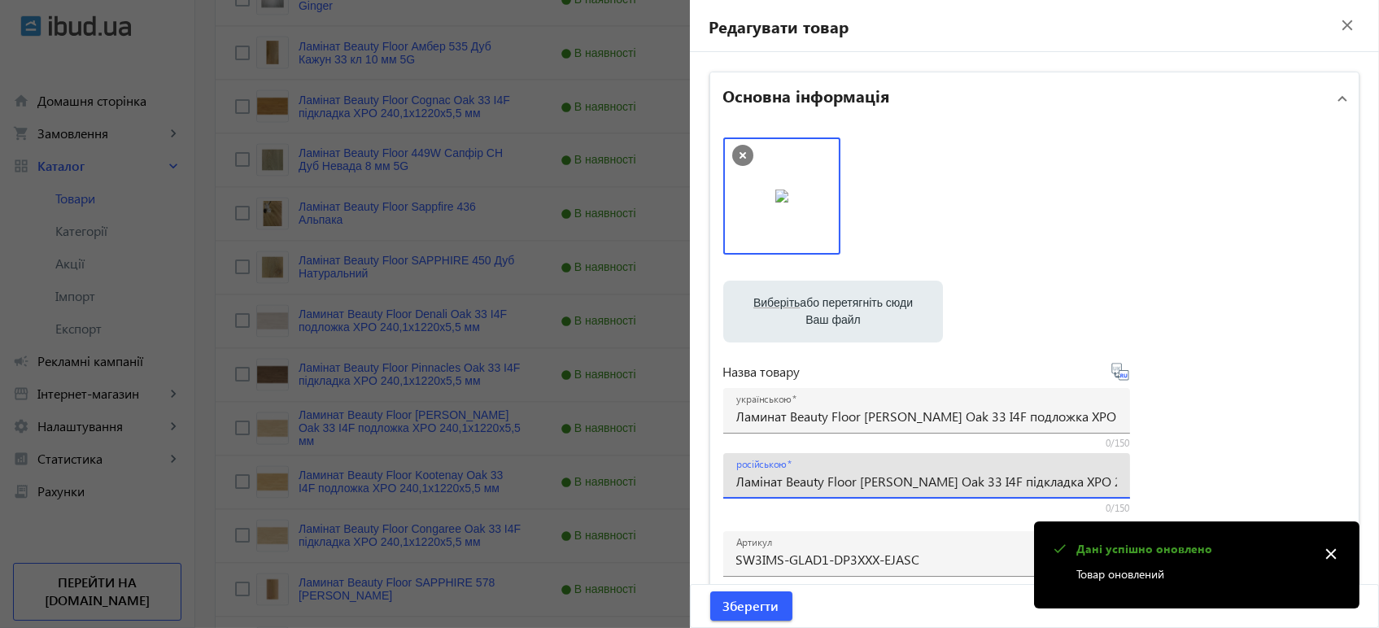
click at [926, 481] on input "Ламінат Beauty Floor [PERSON_NAME] Oak 33 I4F підкладка XPO 240,1x1220х5,5 мм" at bounding box center [926, 481] width 381 height 17
click at [915, 416] on input "Ламинат Beauty Floor Jasper Oak 33 I4F подложка XPO 240,1x1220х5,5 мм" at bounding box center [926, 415] width 381 height 17
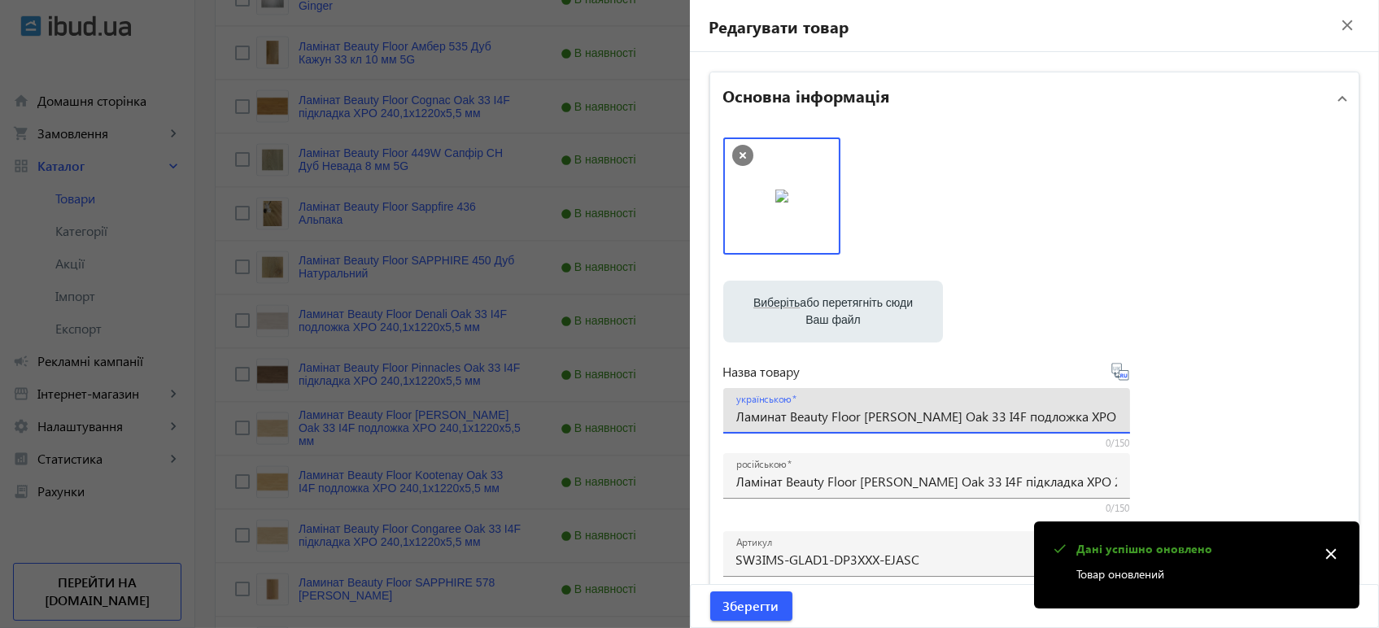
paste input "інат Beauty Floor Jasper Oak 33 I4F підклад"
click at [1122, 375] on icon at bounding box center [1120, 372] width 20 height 20
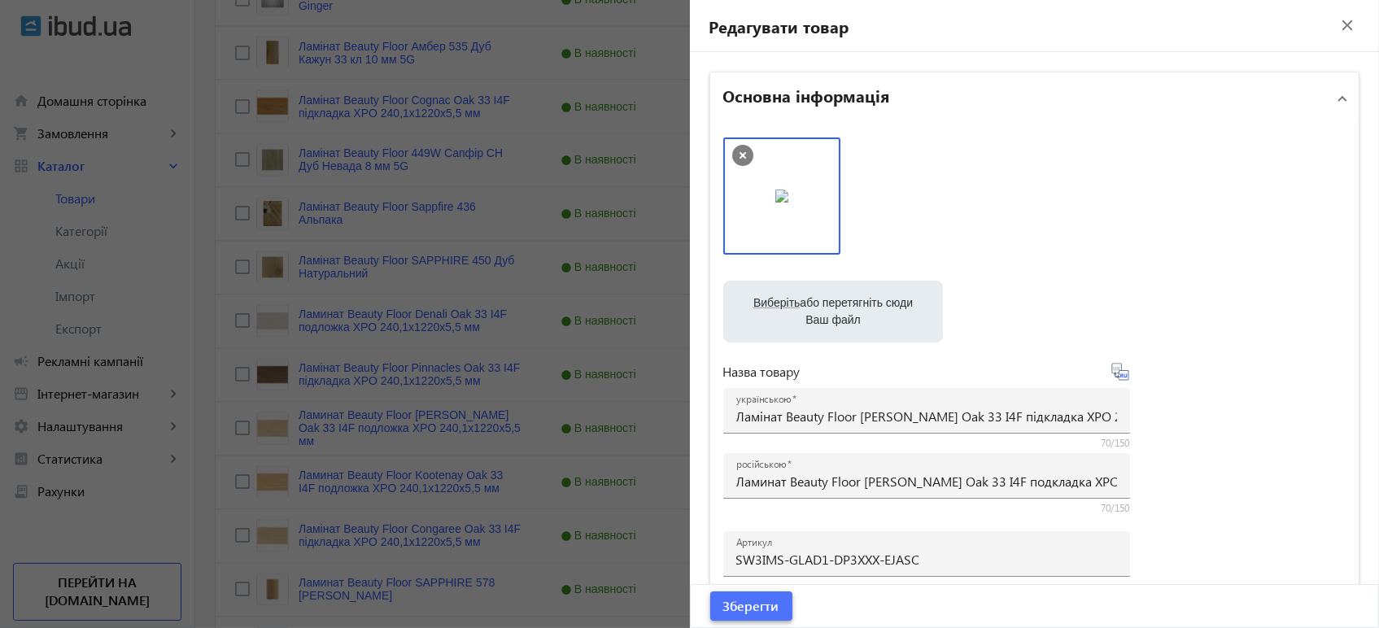
click at [736, 616] on span "submit" at bounding box center [751, 605] width 82 height 39
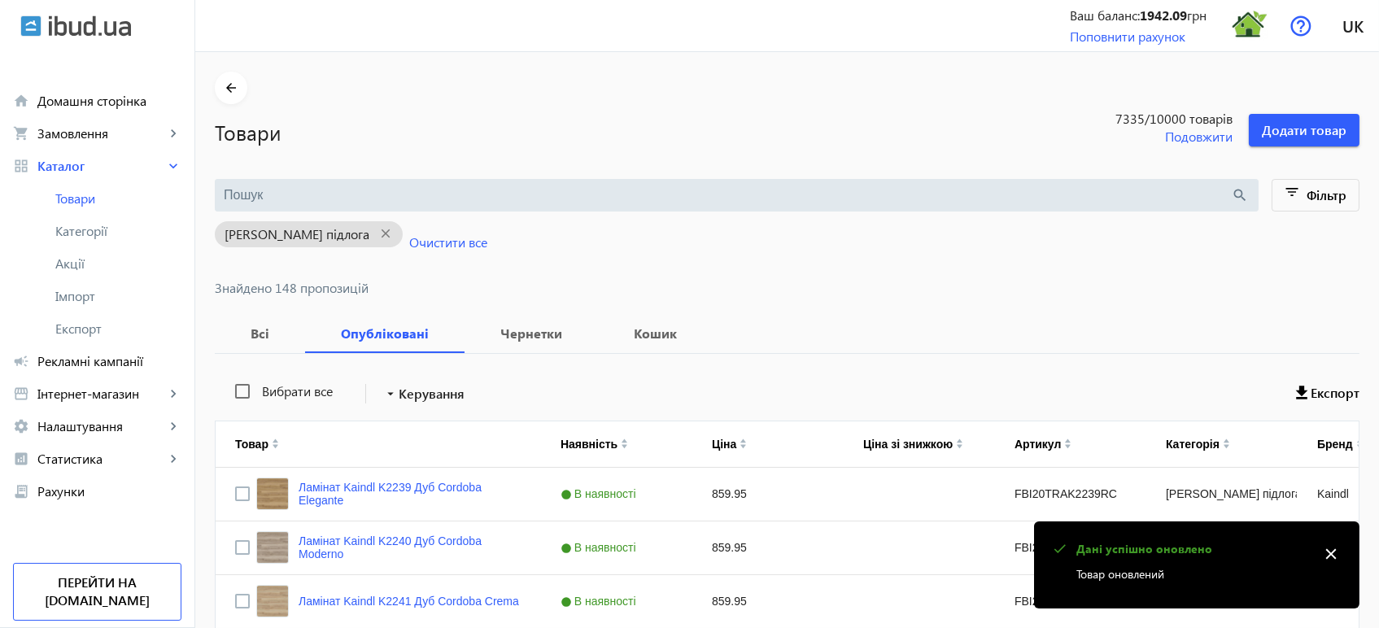
scroll to position [6077, 0]
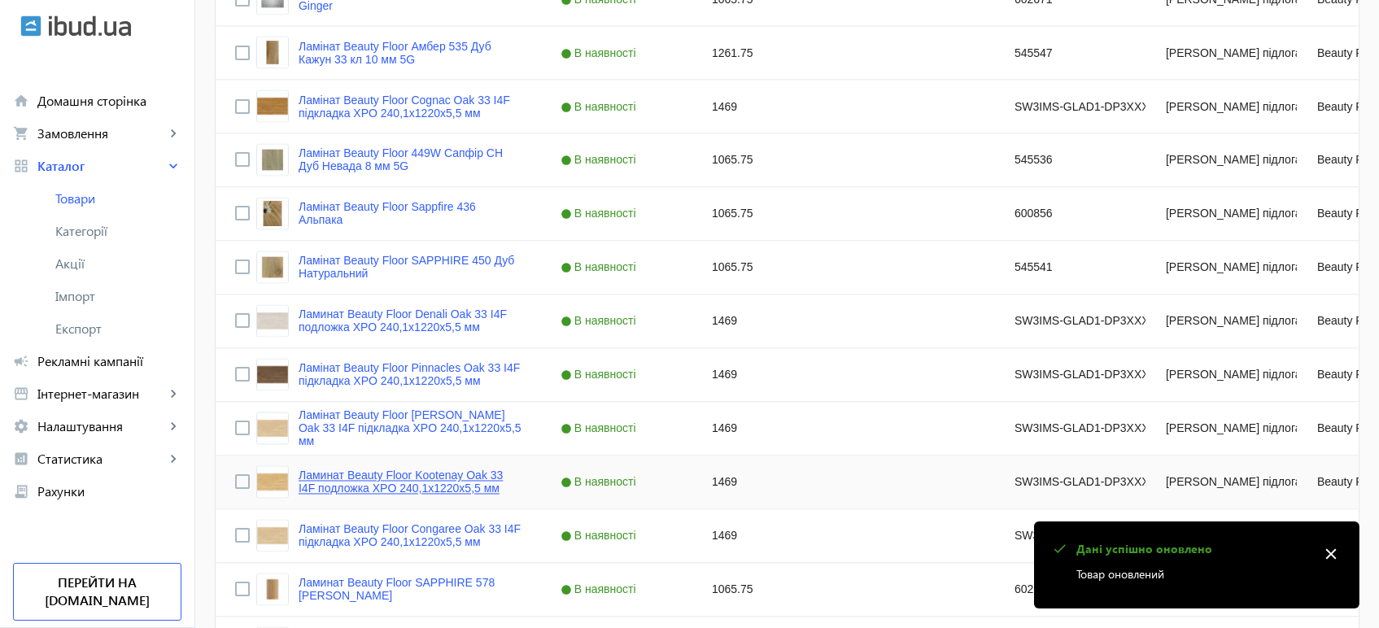
click at [412, 479] on link "Ламинат Beauty Floor Kootenay Oak 33 I4F подложка XPO 240,1x1220х5,5 мм" at bounding box center [409, 482] width 223 height 26
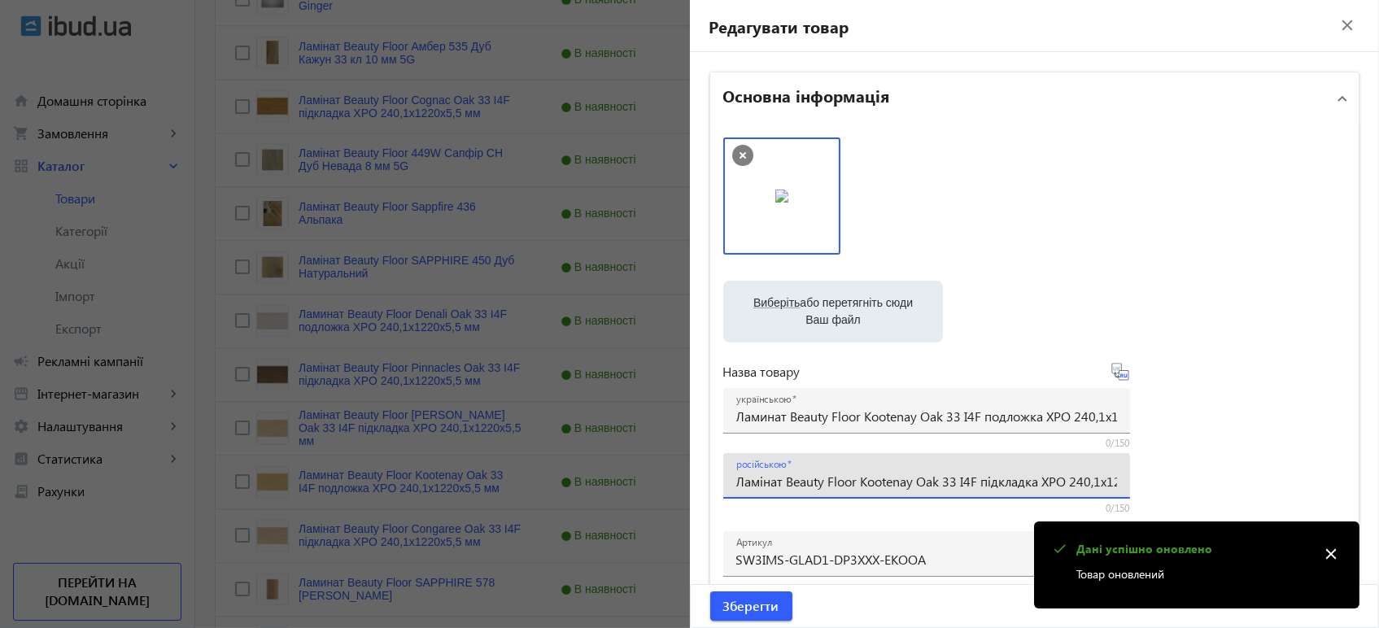
click at [843, 485] on input "Ламінат Beauty Floor Kootenay Oak 33 I4F підкладка XPO 240,1x1220х5,5 мм" at bounding box center [926, 481] width 381 height 17
click at [850, 424] on input "Ламинат Beauty Floor Kootenay Oak 33 I4F подложка XPO 240,1x1220х5,5 мм" at bounding box center [926, 415] width 381 height 17
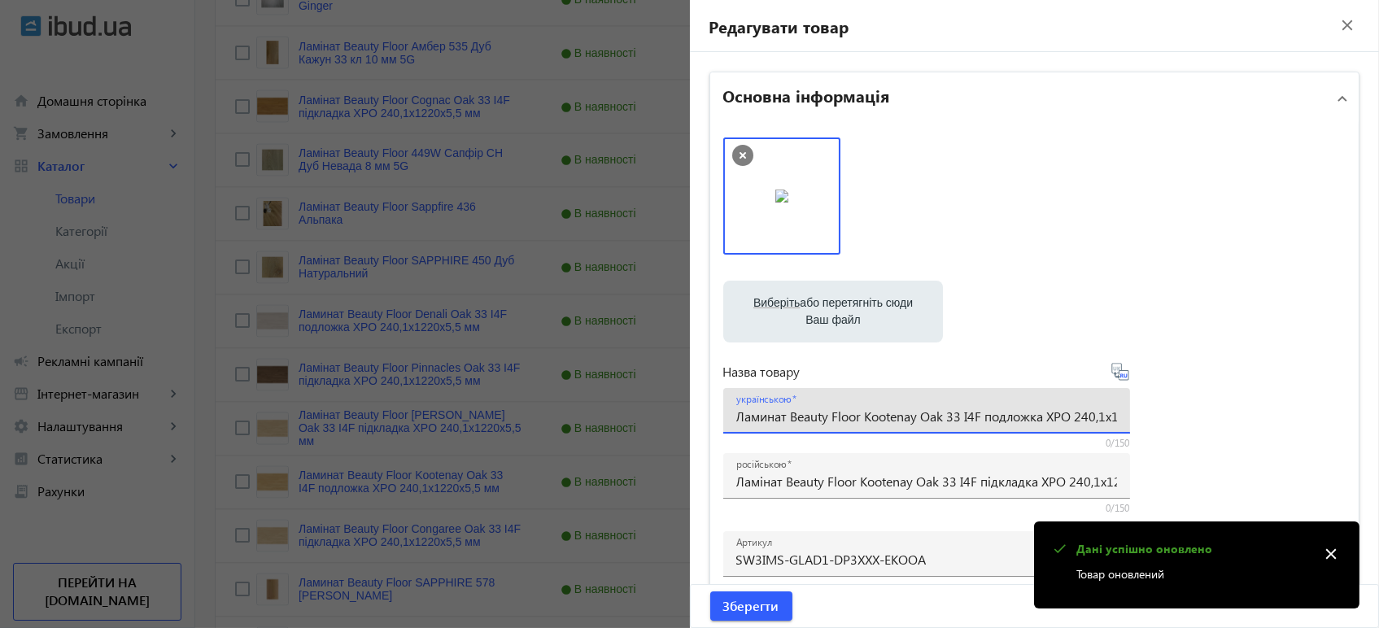
paste input "інат Beauty Floor Kootenay Oak 33 I4F підклад"
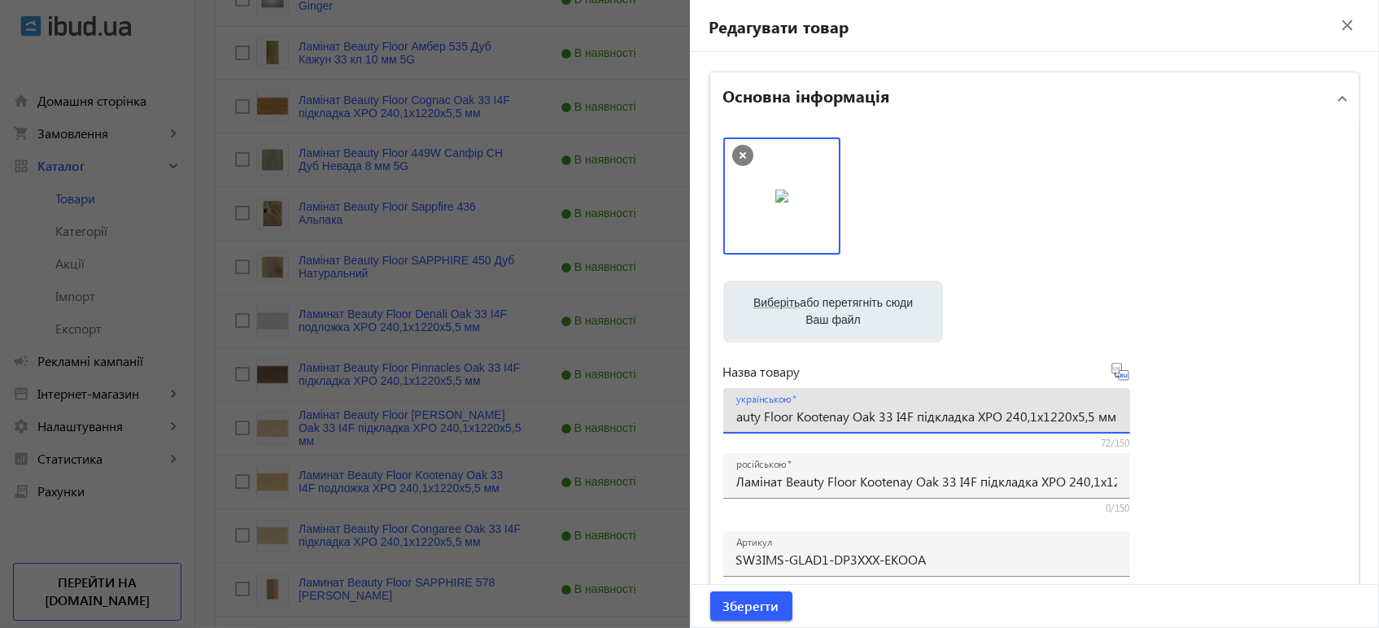
click at [1117, 377] on icon at bounding box center [1120, 372] width 20 height 20
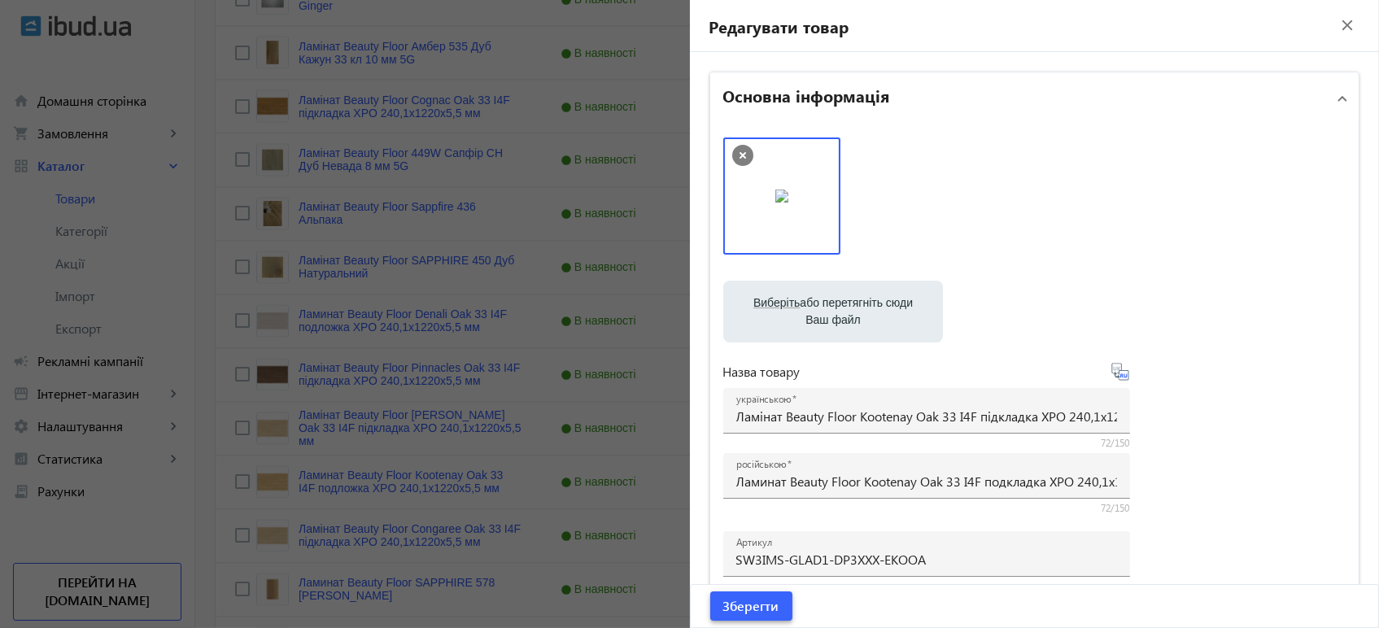
click at [735, 607] on span "Зберегти" at bounding box center [751, 606] width 56 height 18
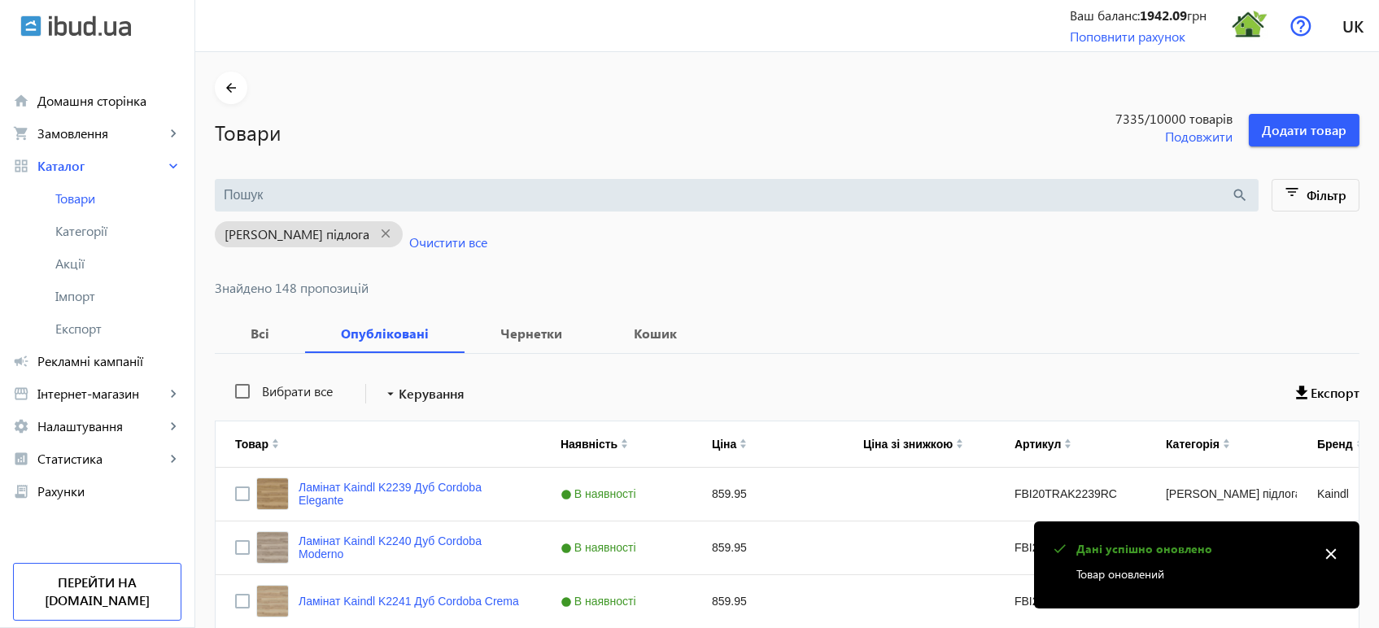
scroll to position [6077, 0]
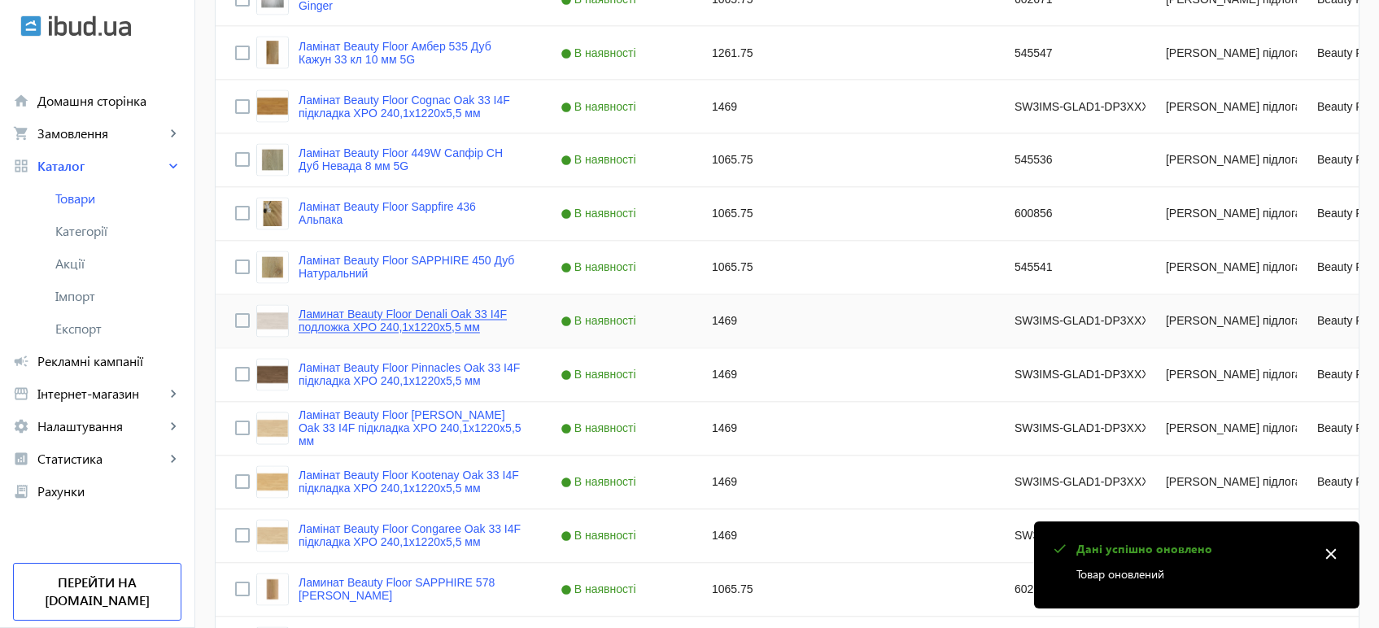
click at [311, 310] on link "Ламинат Beauty Floor Denali Oak 33 I4F подложка XPO 240,1x1220х5,5 мм" at bounding box center [409, 321] width 223 height 26
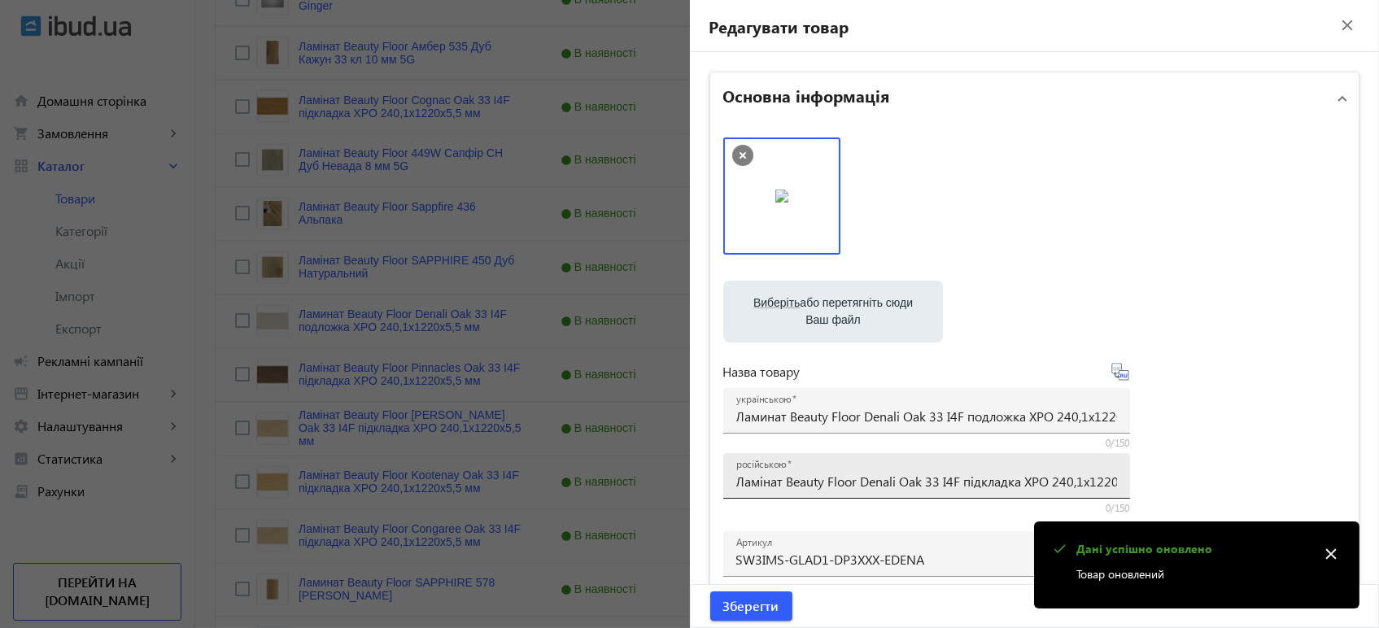
click at [807, 477] on input "Ламінат Beauty Floor Denali Oak 33 I4F підкладка XPO 240,1x1220х5,5 мм" at bounding box center [926, 481] width 381 height 17
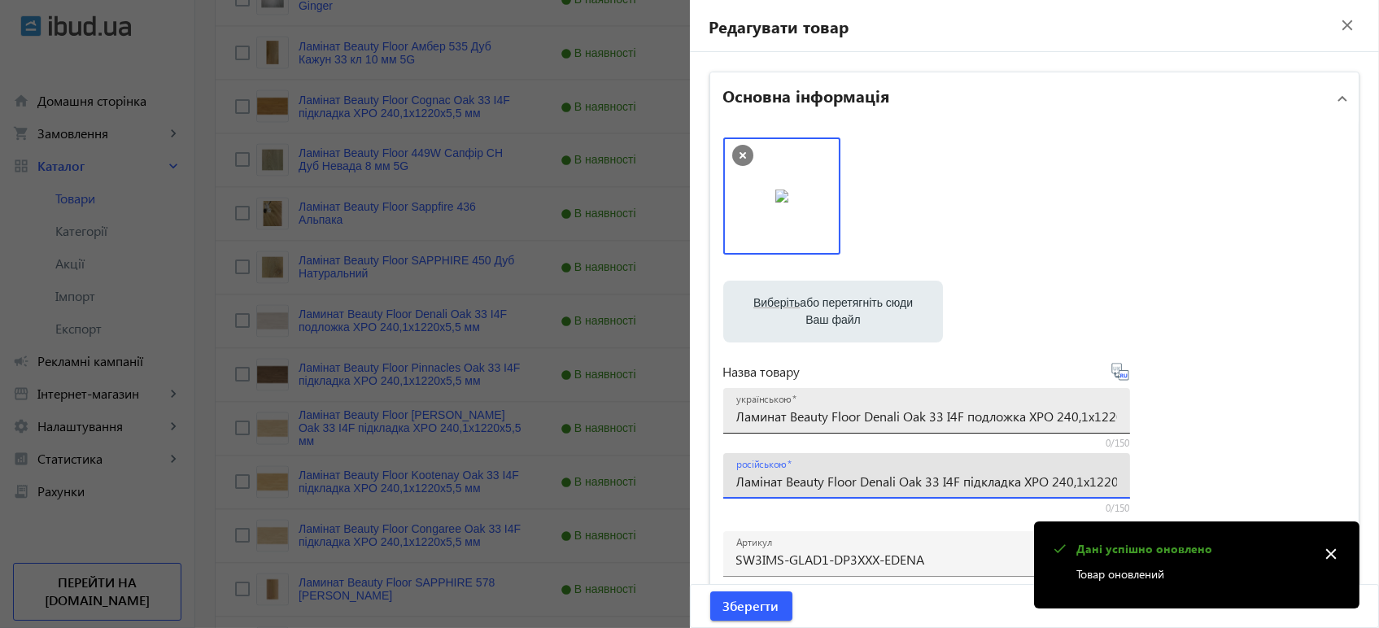
click at [818, 402] on div "українською Ламинат Beauty Floor Denali Oak 33 I4F подложка XPO 240,1x1220х5,5 …" at bounding box center [926, 411] width 381 height 46
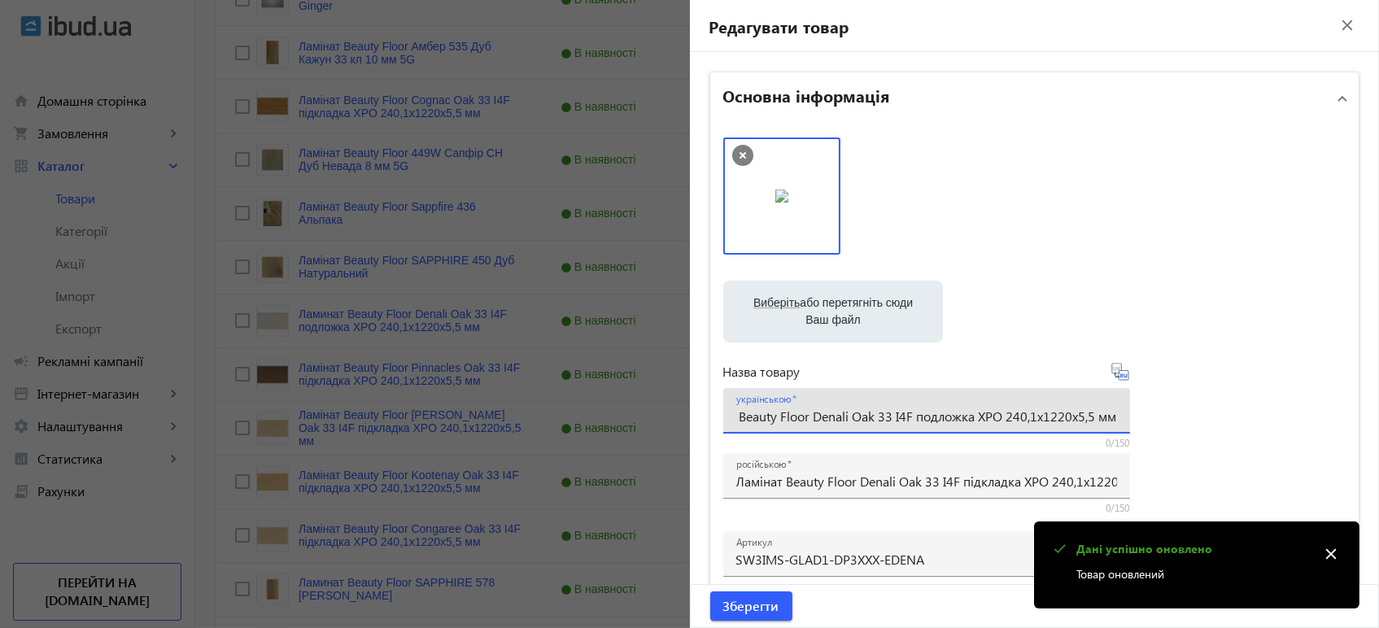
paste input "інат Beauty Floor Denali Oak 33 I4F підклад"
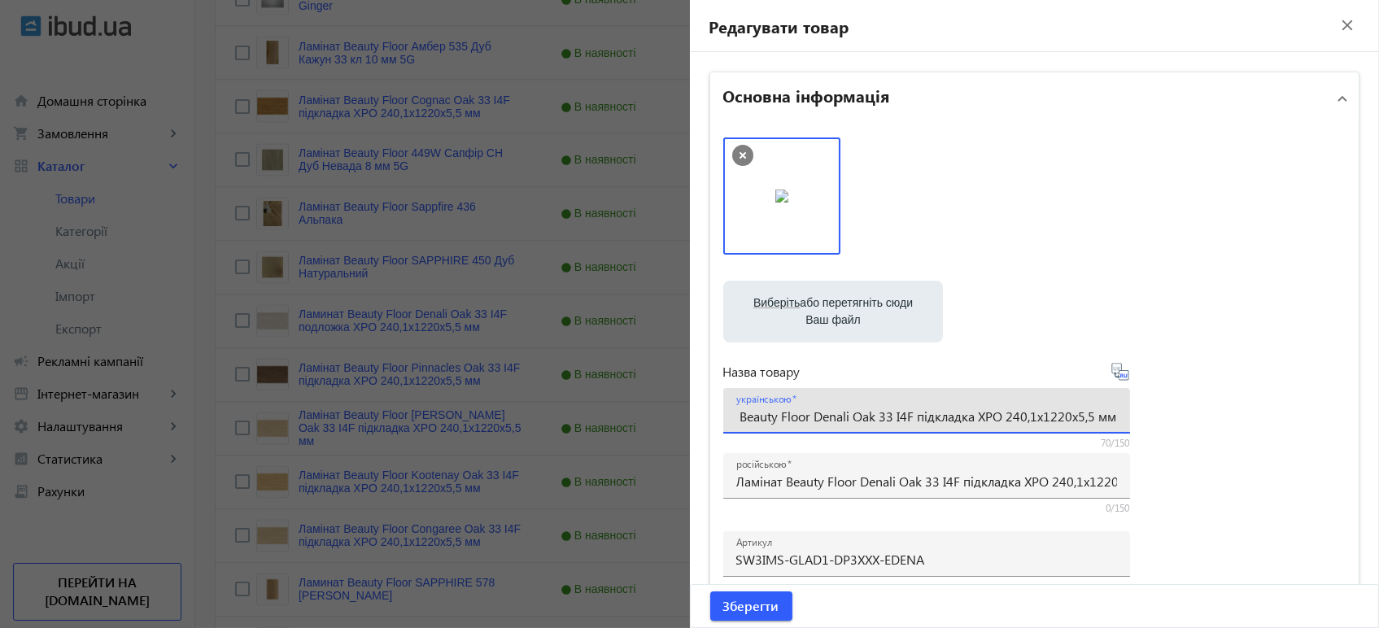
click at [1117, 373] on icon at bounding box center [1120, 372] width 20 height 20
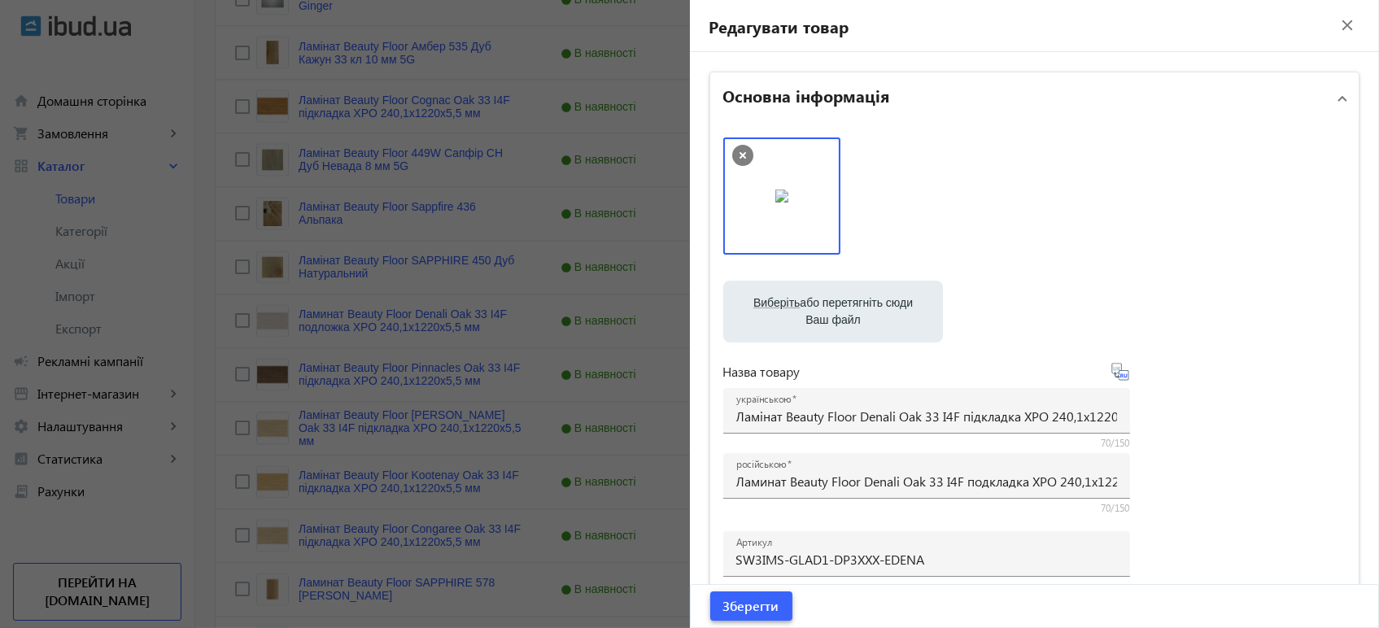
click at [761, 610] on span "Зберегти" at bounding box center [751, 606] width 56 height 18
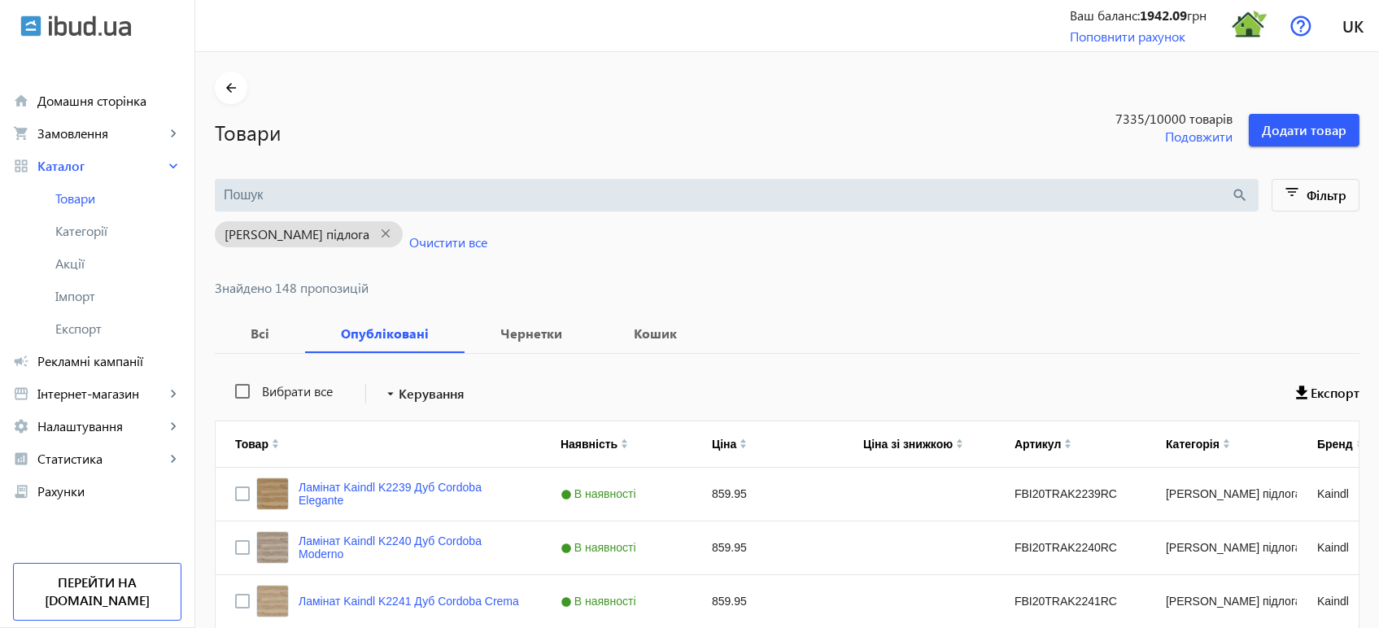
scroll to position [6345, 0]
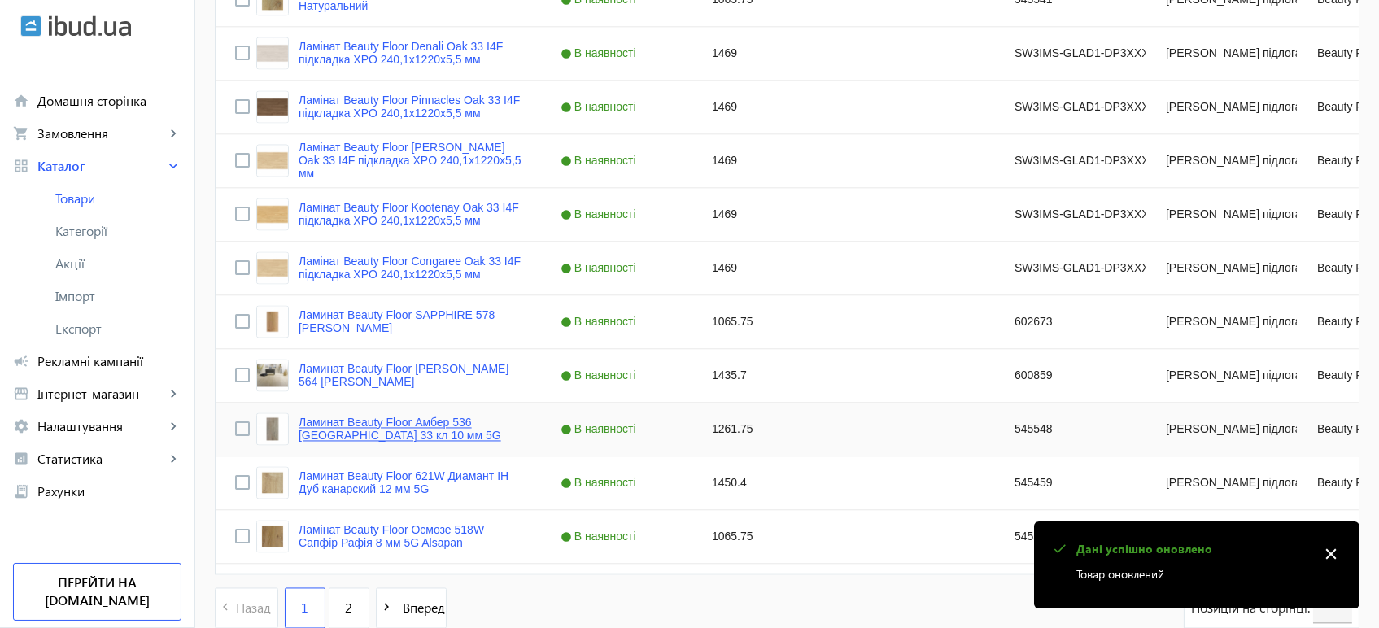
click at [359, 431] on link "Ламинат Beauty Floor Амбер 536 Лонг-Айленд 33 кл 10 мм 5G" at bounding box center [409, 429] width 223 height 26
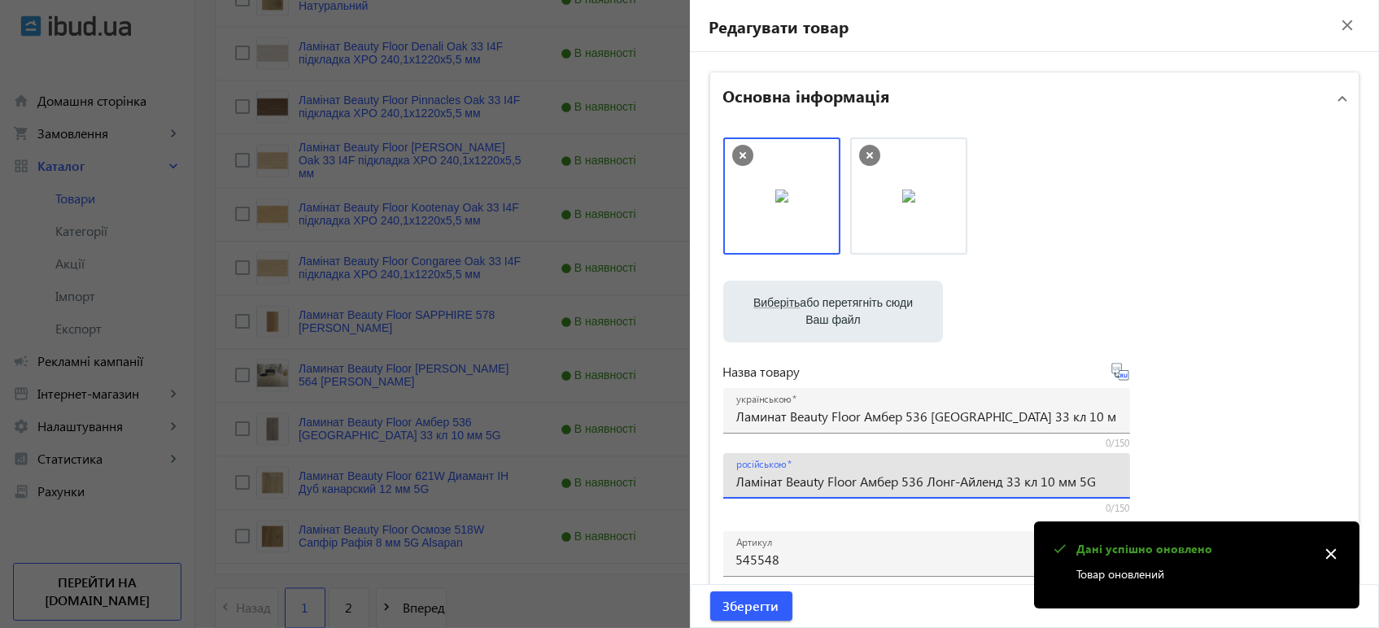
click at [845, 481] on input "Ламінат Beauty Floor Амбер 536 Лонг-Айленд 33 кл 10 мм 5G" at bounding box center [926, 481] width 381 height 17
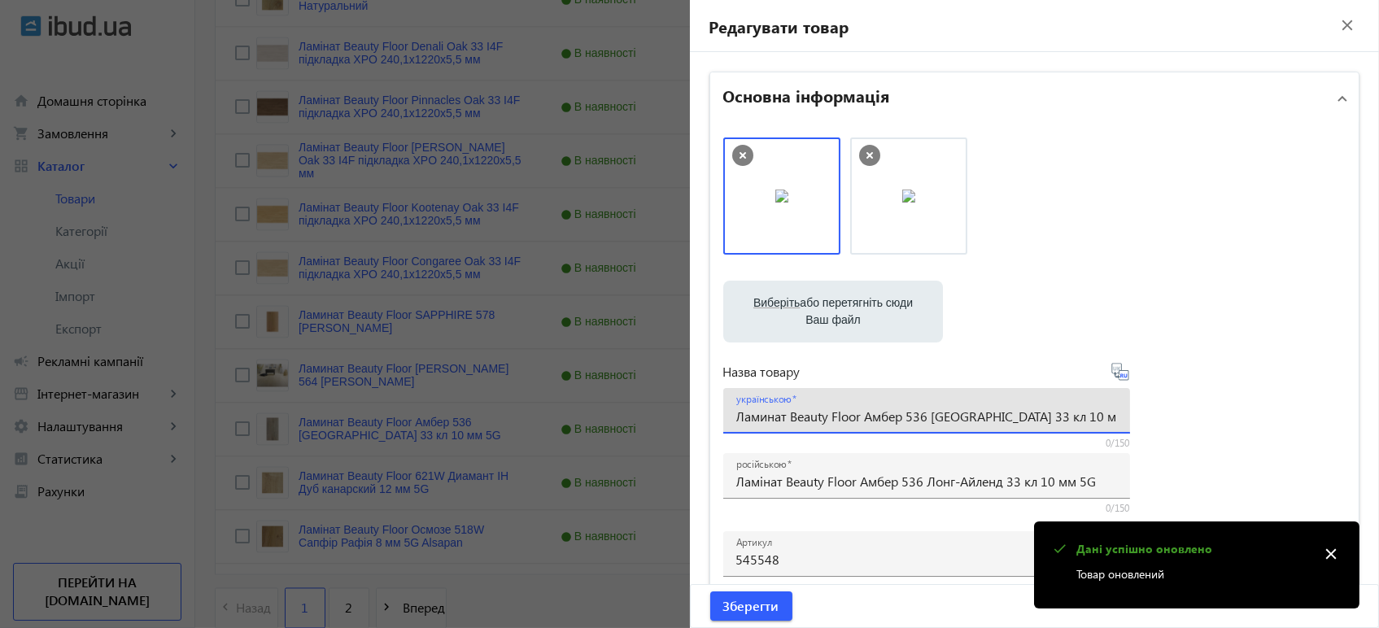
click at [895, 417] on input "Ламинат Beauty Floor Амбер 536 Лонг-Айленд 33 кл 10 мм 5G" at bounding box center [926, 415] width 381 height 17
paste input "і"
click at [1118, 374] on icon at bounding box center [1120, 372] width 20 height 20
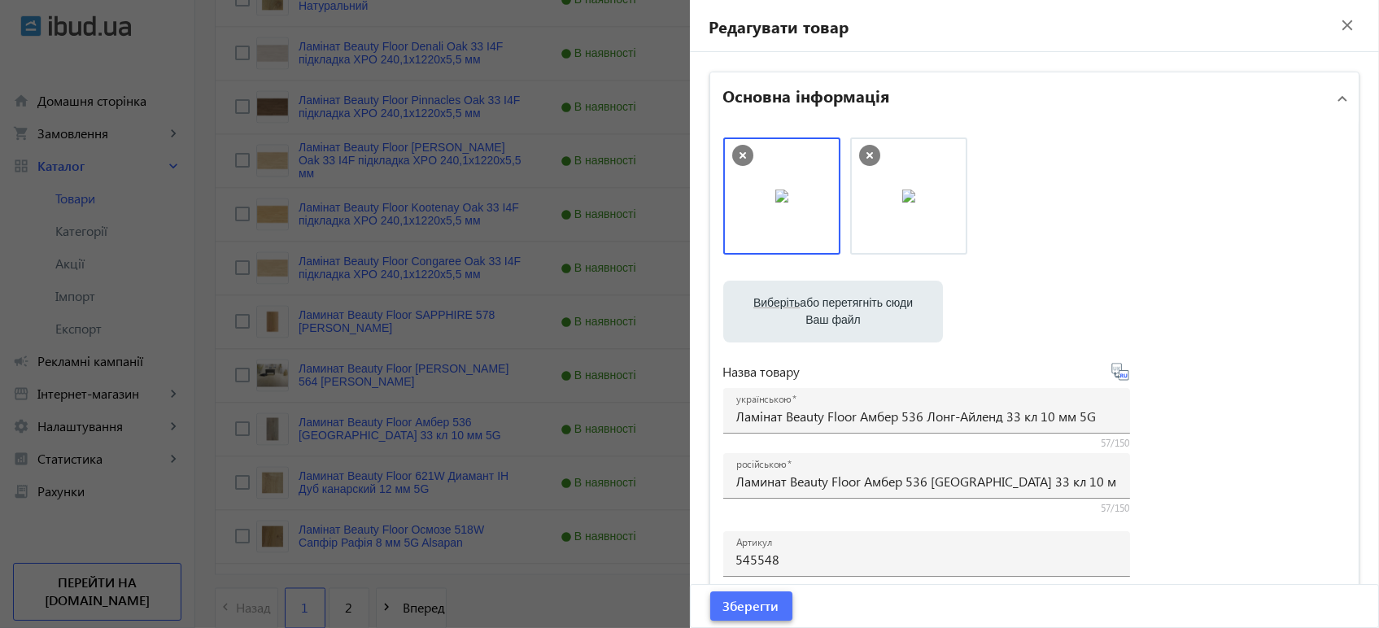
click at [736, 621] on span "submit" at bounding box center [751, 605] width 82 height 39
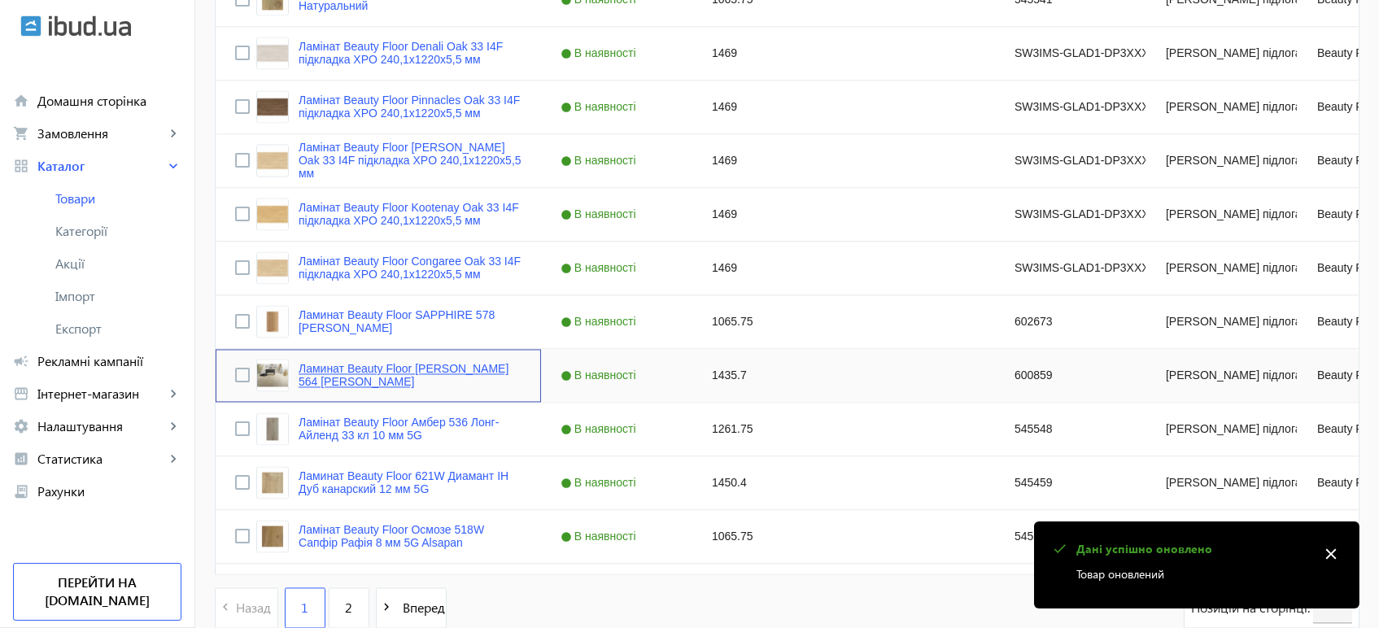
click at [341, 376] on link "Ламинат Beauty Floor Ruby 564 Алисон" at bounding box center [409, 375] width 223 height 26
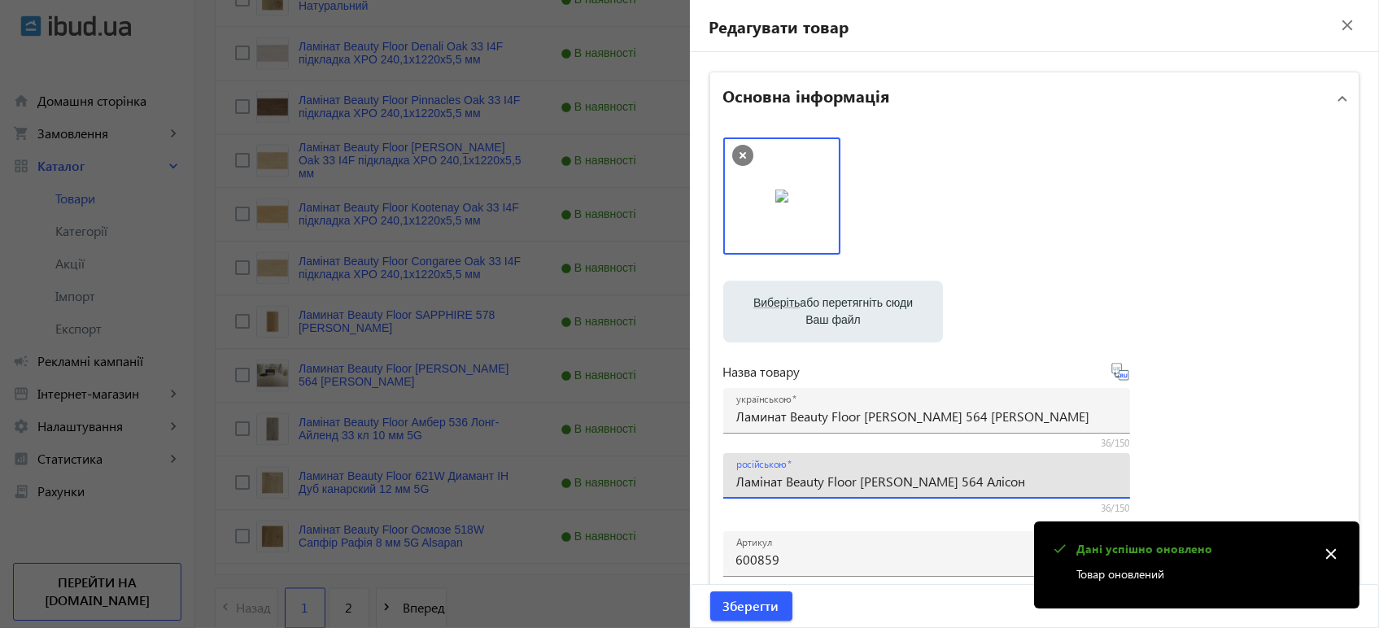
click at [801, 476] on input "Ламінат Beauty Floor [PERSON_NAME] 564 Алісон" at bounding box center [926, 481] width 381 height 17
click at [839, 424] on input "Ламинат Beauty Floor Ruby 564 Алисон" at bounding box center [926, 415] width 381 height 17
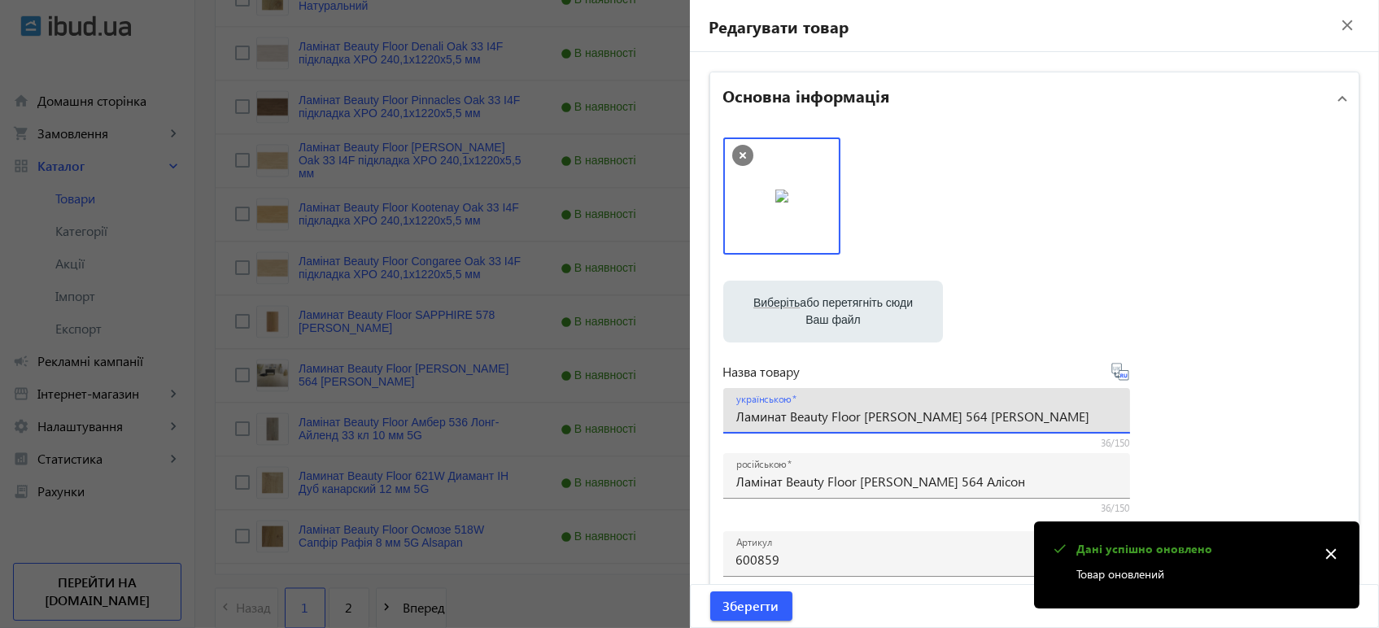
paste input "інат Beauty Floor Ruby 564 Алі"
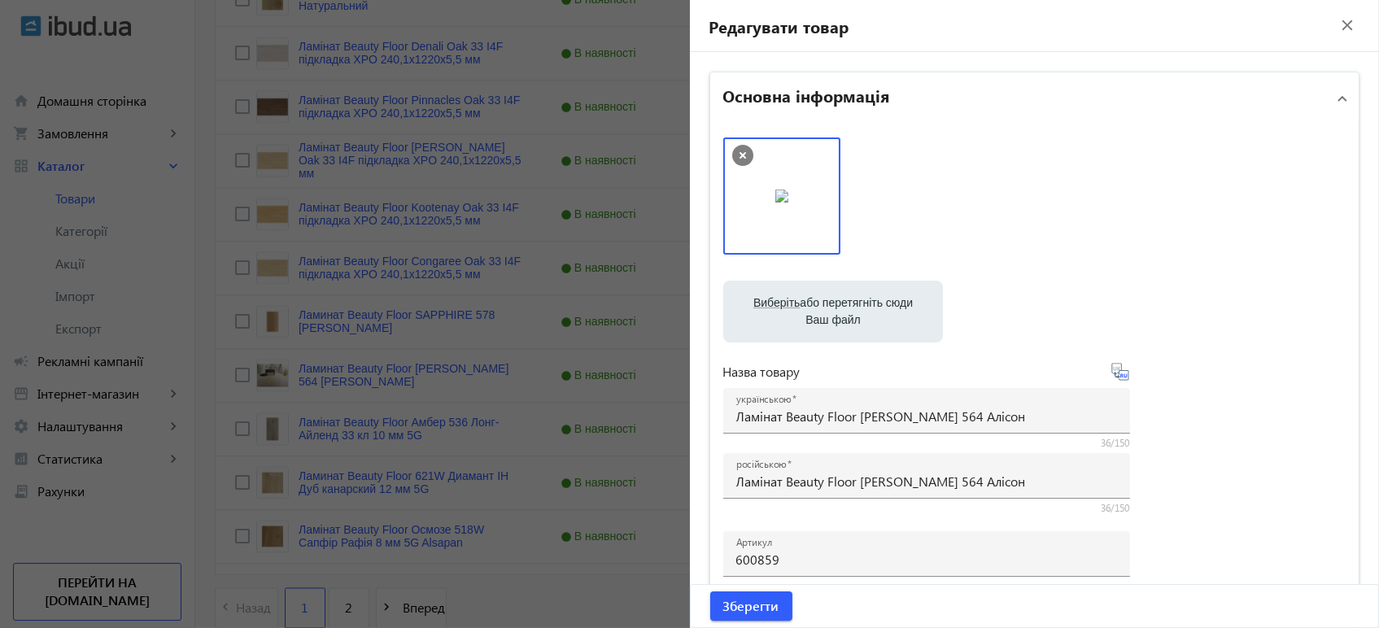
click at [1111, 375] on icon at bounding box center [1119, 371] width 17 height 17
click at [743, 611] on span "Зберегти" at bounding box center [751, 606] width 56 height 18
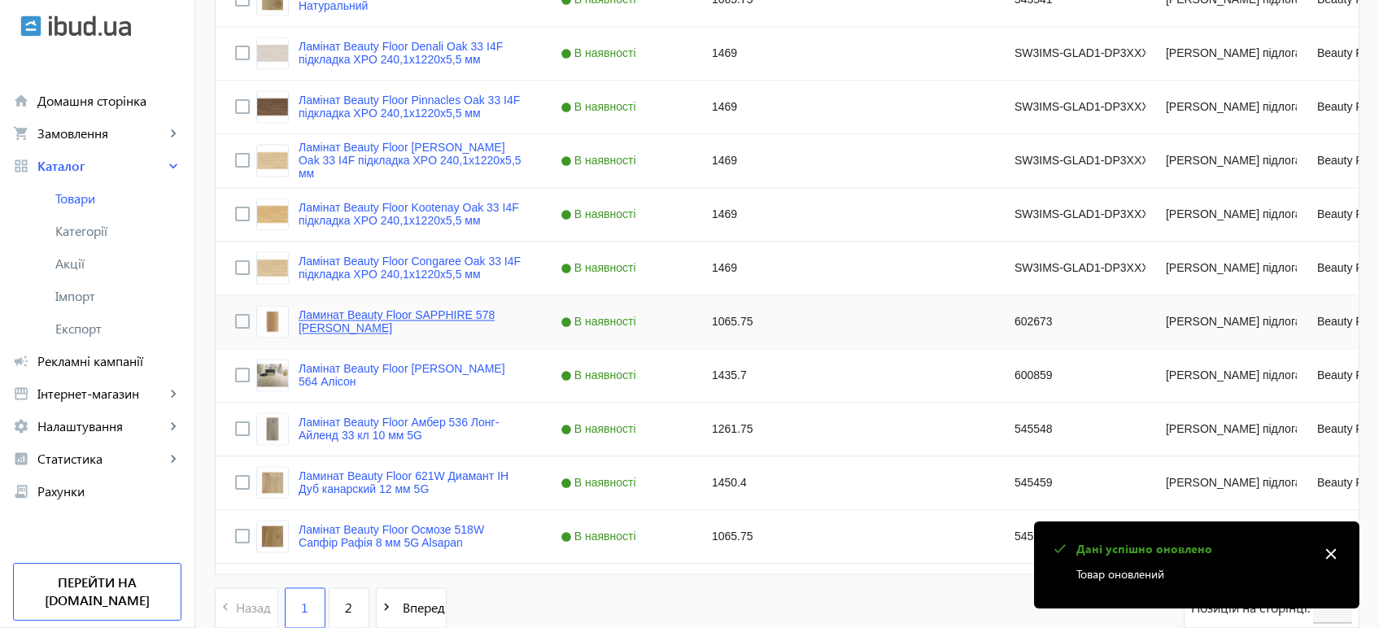
click at [371, 318] on link "Ламинат Beauty Floor SAPPHIRE 578 Spenser" at bounding box center [409, 321] width 223 height 26
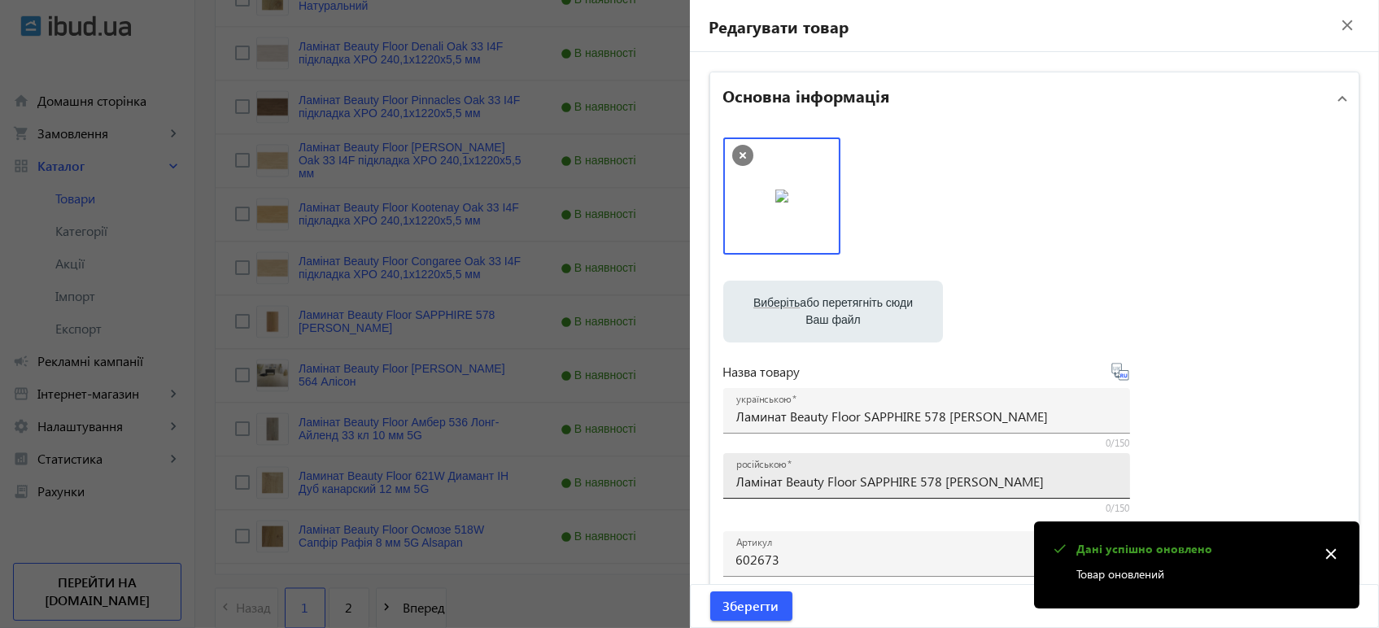
click at [918, 477] on input "Ламінат Beauty Floor SAPPHIRE 578 [PERSON_NAME]" at bounding box center [926, 481] width 381 height 17
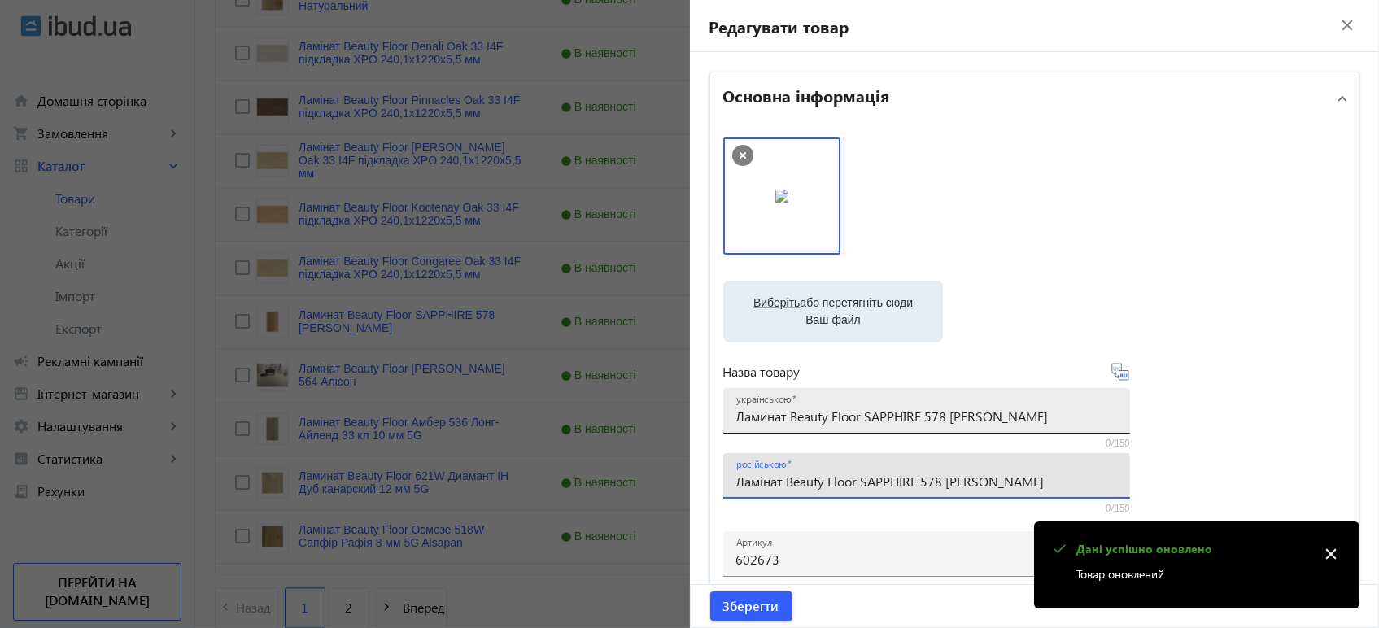
click at [919, 400] on div "українською Ламинат Beauty Floor SAPPHIRE 578 Spenser" at bounding box center [926, 411] width 381 height 46
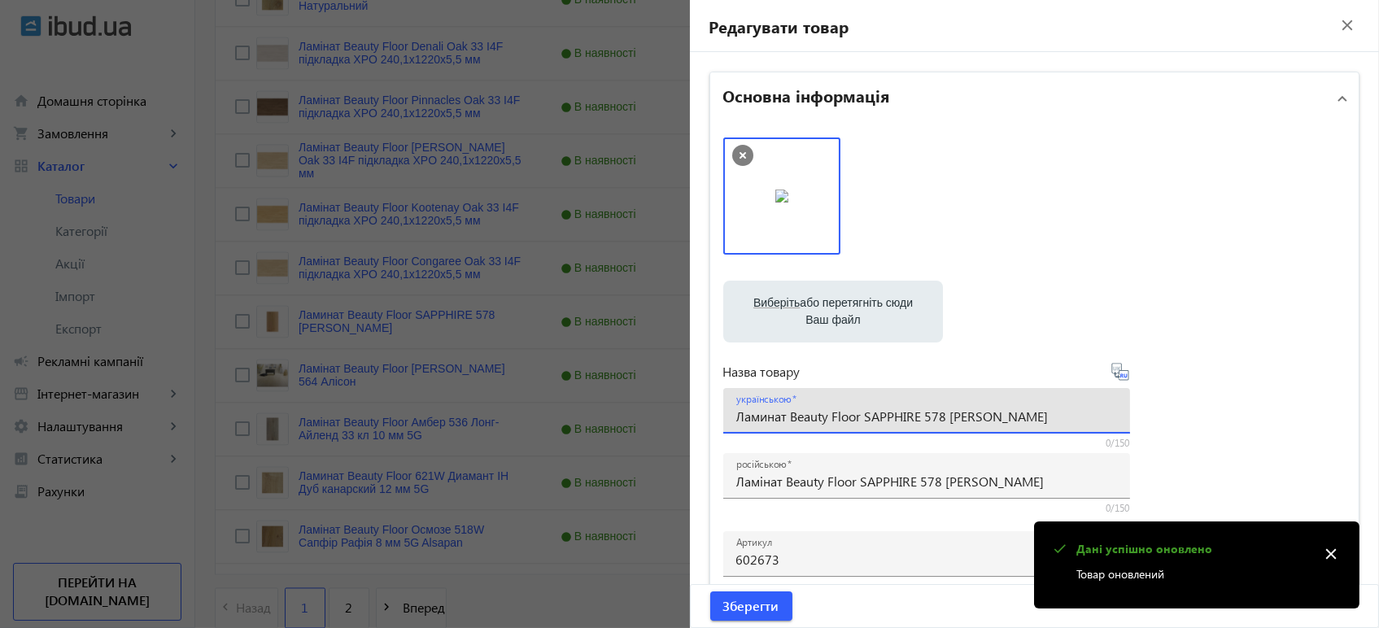
paste input "і"
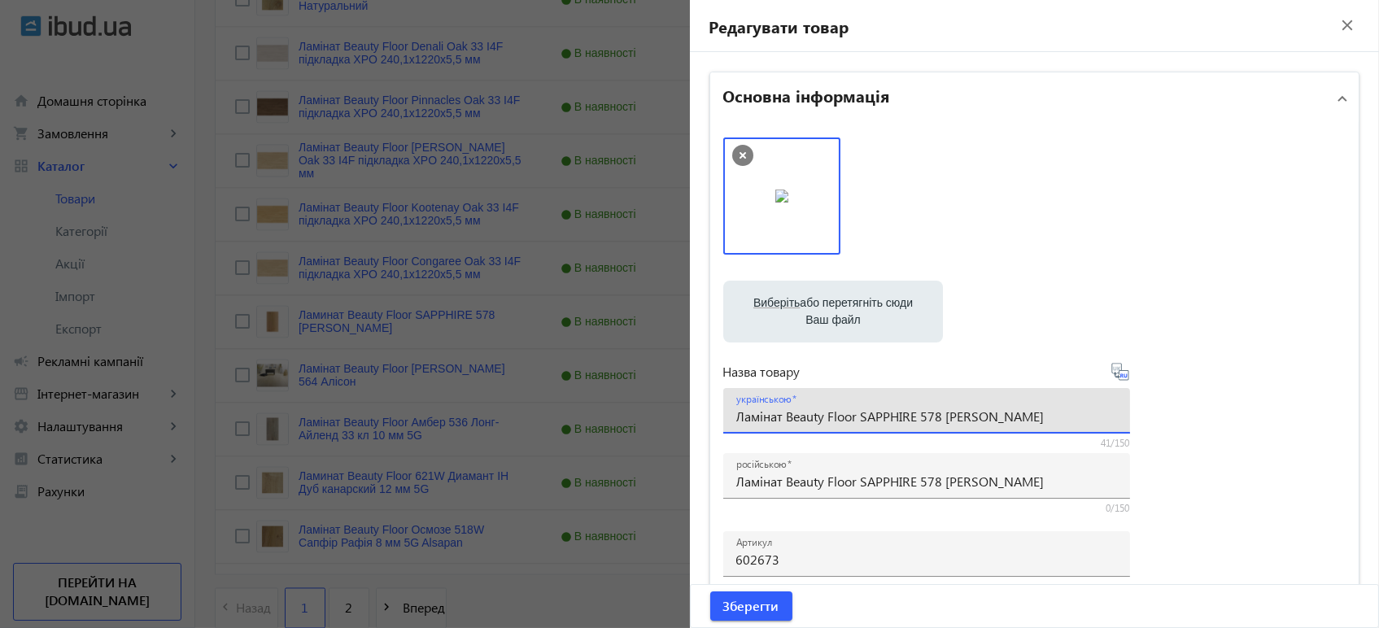
click at [1111, 371] on icon at bounding box center [1120, 372] width 20 height 20
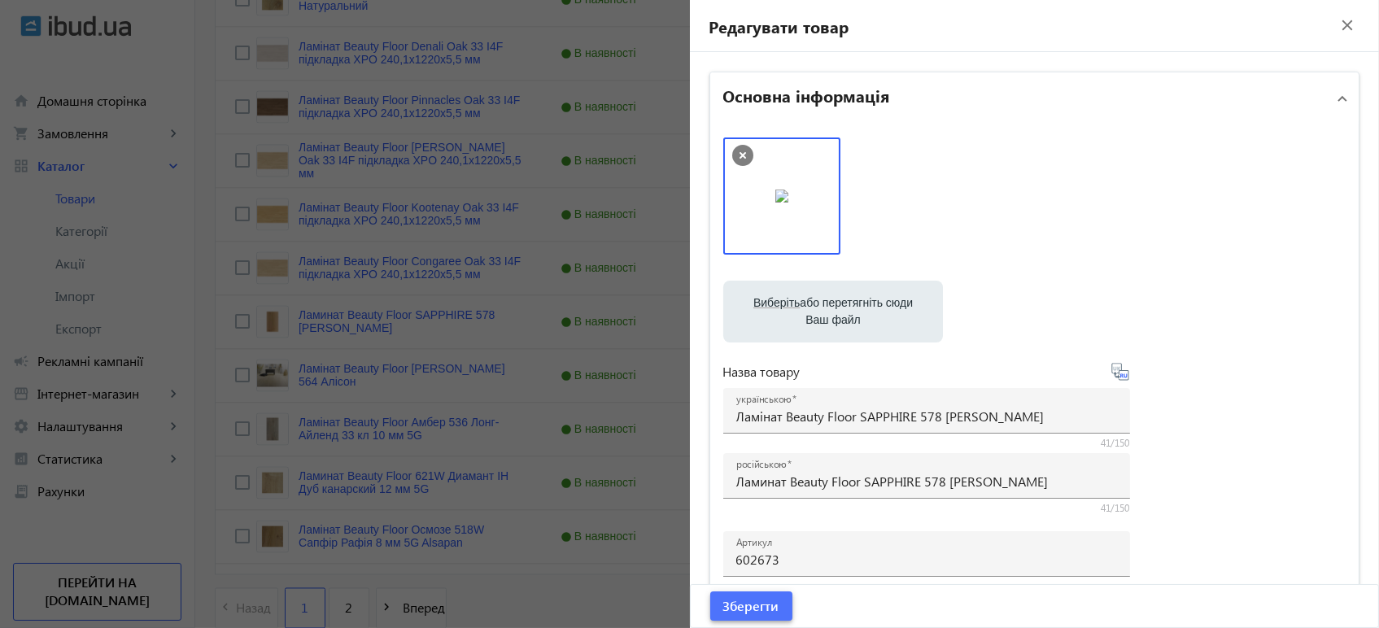
click at [768, 610] on span "Зберегти" at bounding box center [751, 606] width 56 height 18
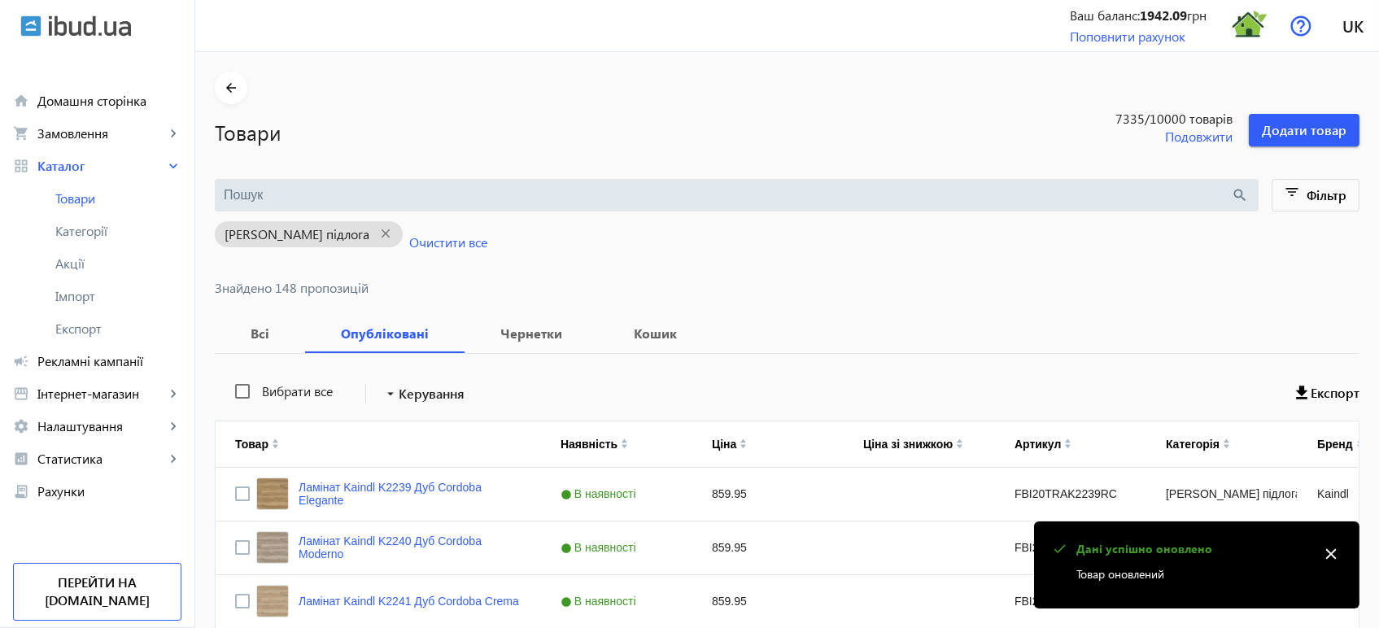
scroll to position [6435, 0]
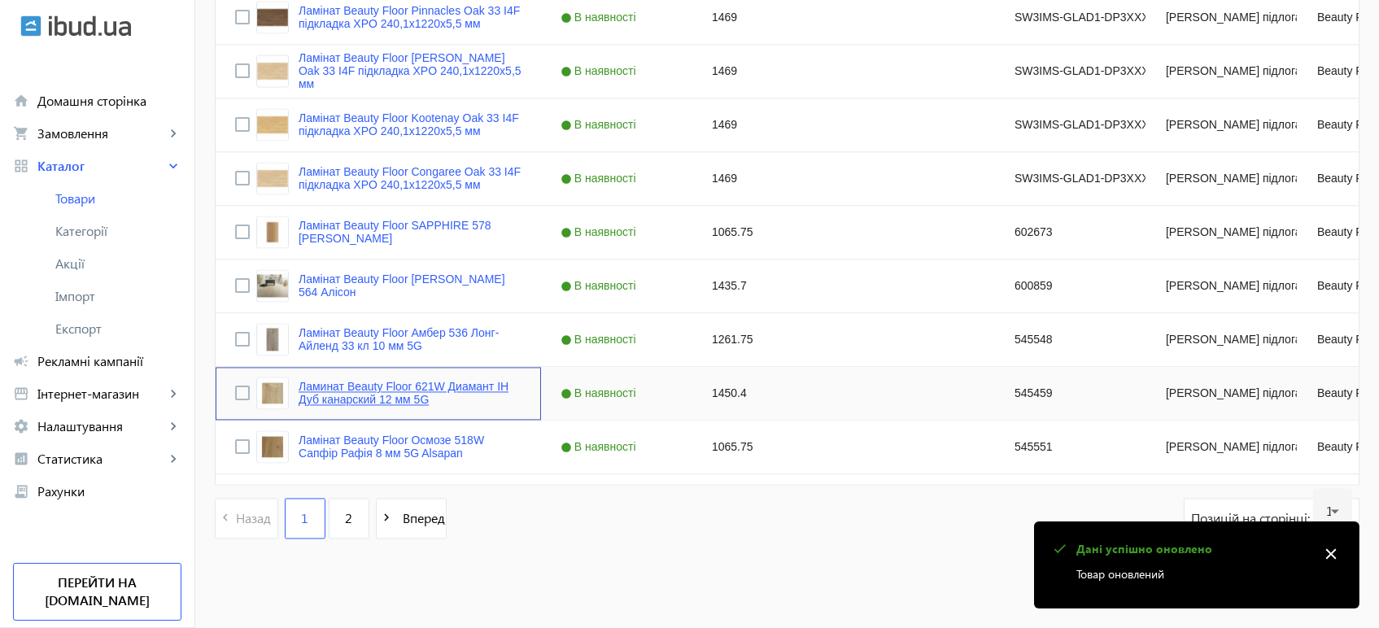
click at [371, 381] on link "Ламинат Beauty Floor 621W Диамант ІН Дуб канарский 12 мм 5G" at bounding box center [409, 393] width 223 height 26
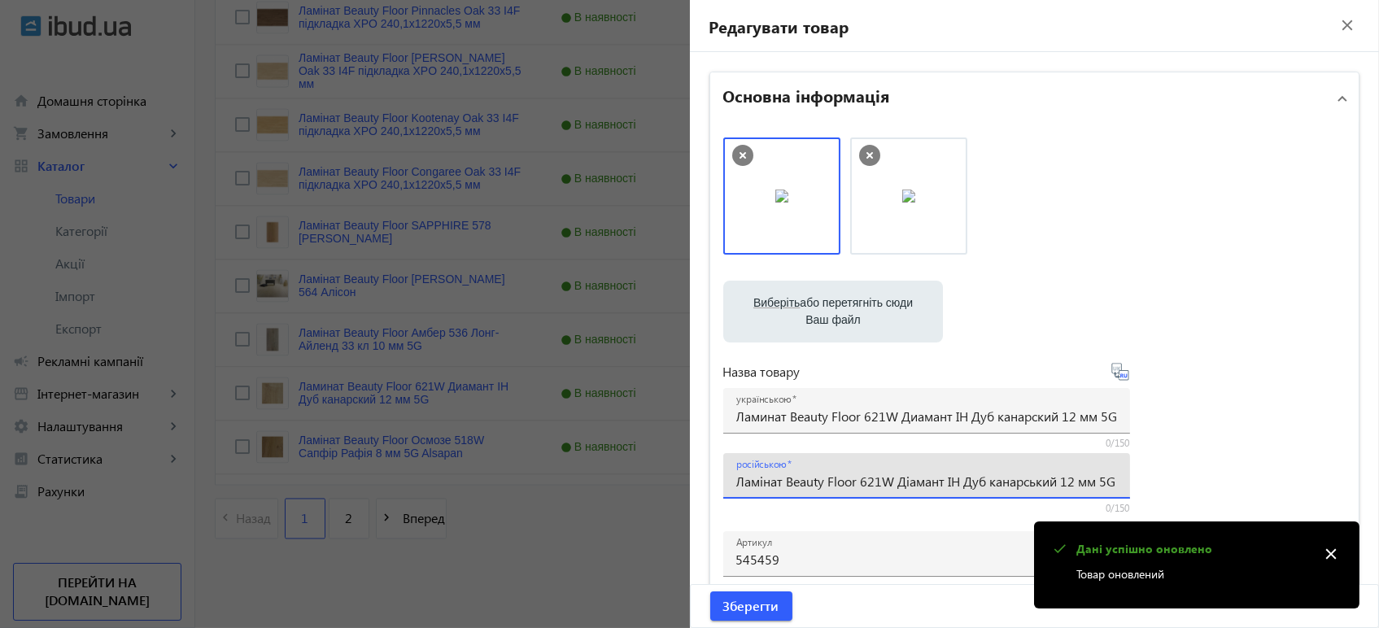
click at [966, 473] on input "Ламінат Beauty Floor 621W Діамант ІН Дуб канарський 12 мм 5G" at bounding box center [926, 481] width 381 height 17
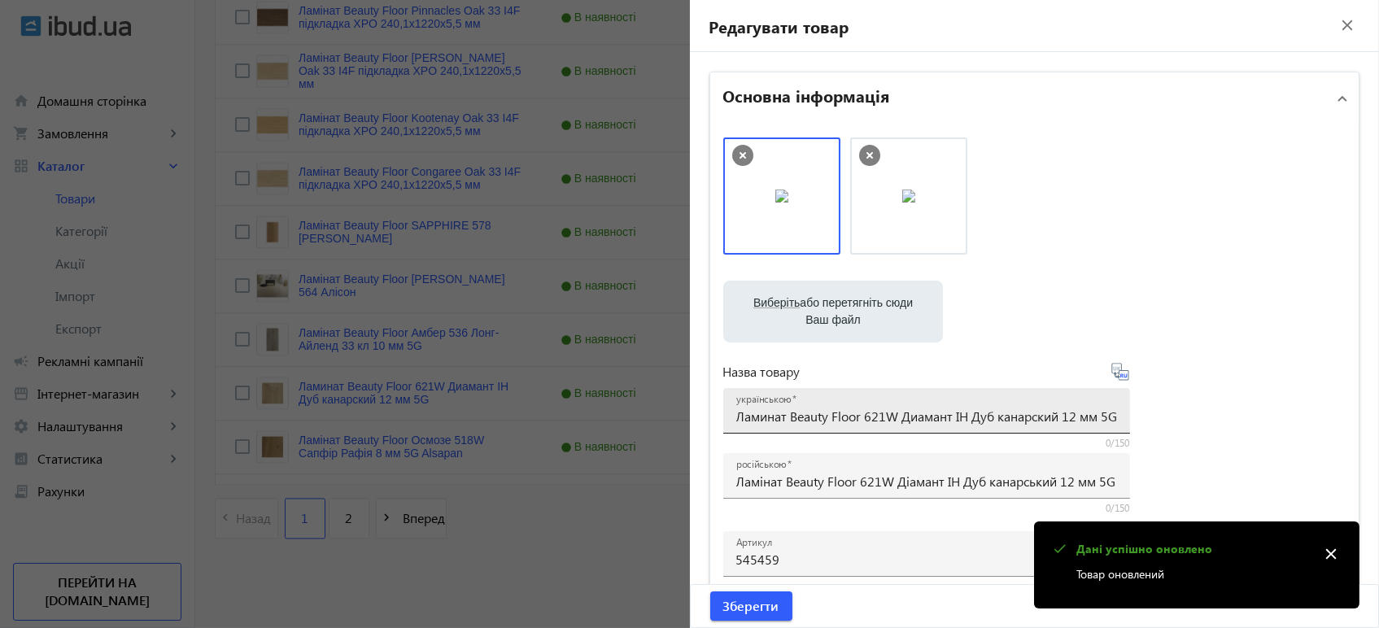
click at [927, 404] on div "українською Ламинат Beauty Floor 621W Диамант ІН Дуб канарский 12 мм 5G" at bounding box center [926, 411] width 381 height 46
paste input "інат Beauty Floor 621W Діамант ІН Дуб канарсь"
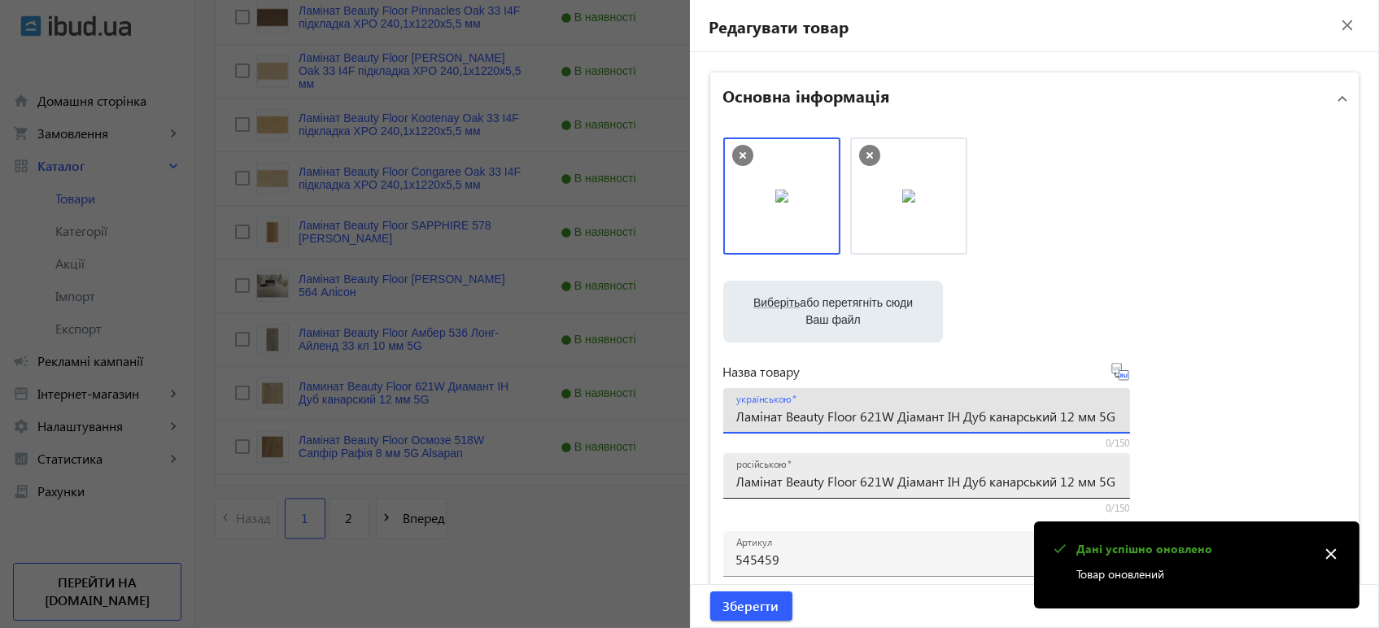
scroll to position [0, 3]
drag, startPoint x: 1119, startPoint y: 376, endPoint x: 1087, endPoint y: 438, distance: 69.5
click at [1118, 376] on icon at bounding box center [1120, 372] width 20 height 20
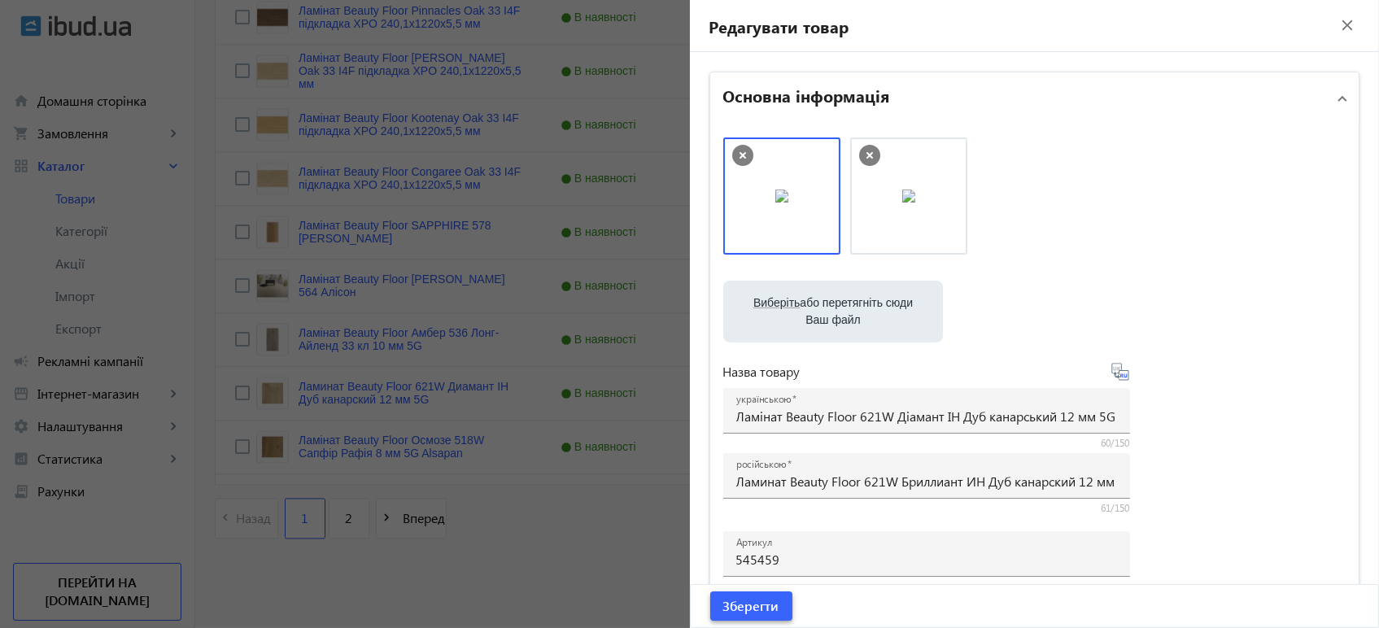
click at [725, 599] on span "Зберегти" at bounding box center [751, 606] width 56 height 18
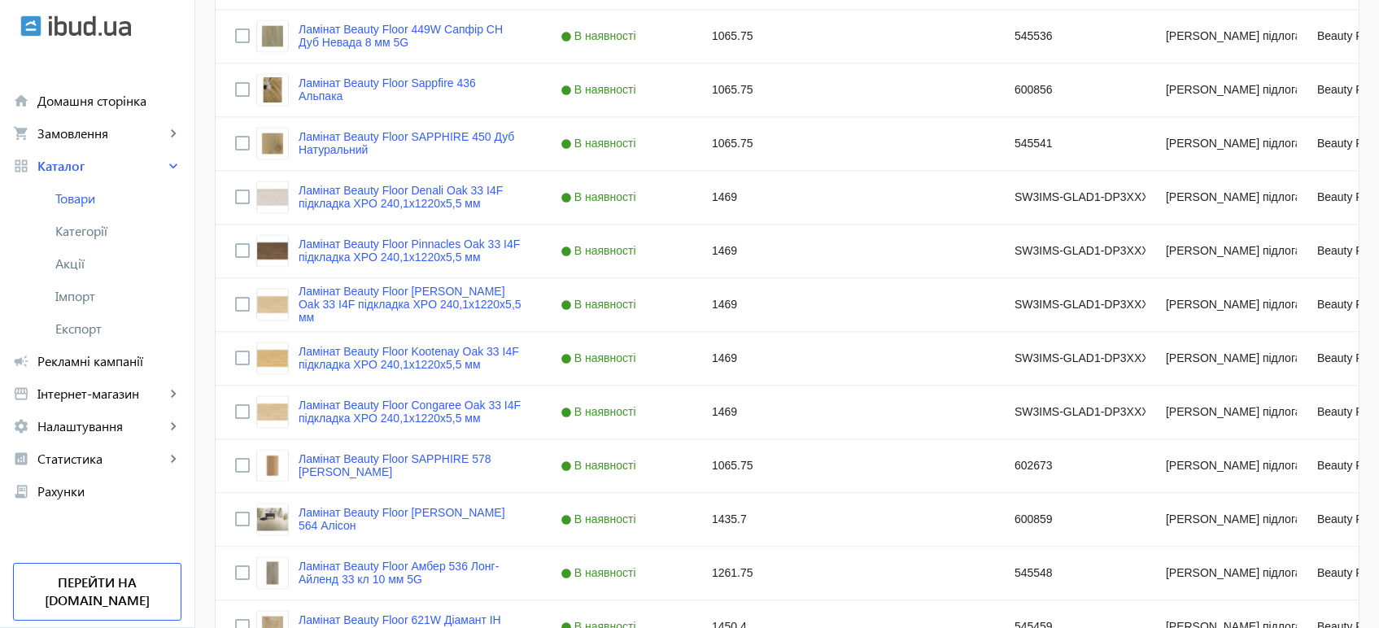
scroll to position [6254, 0]
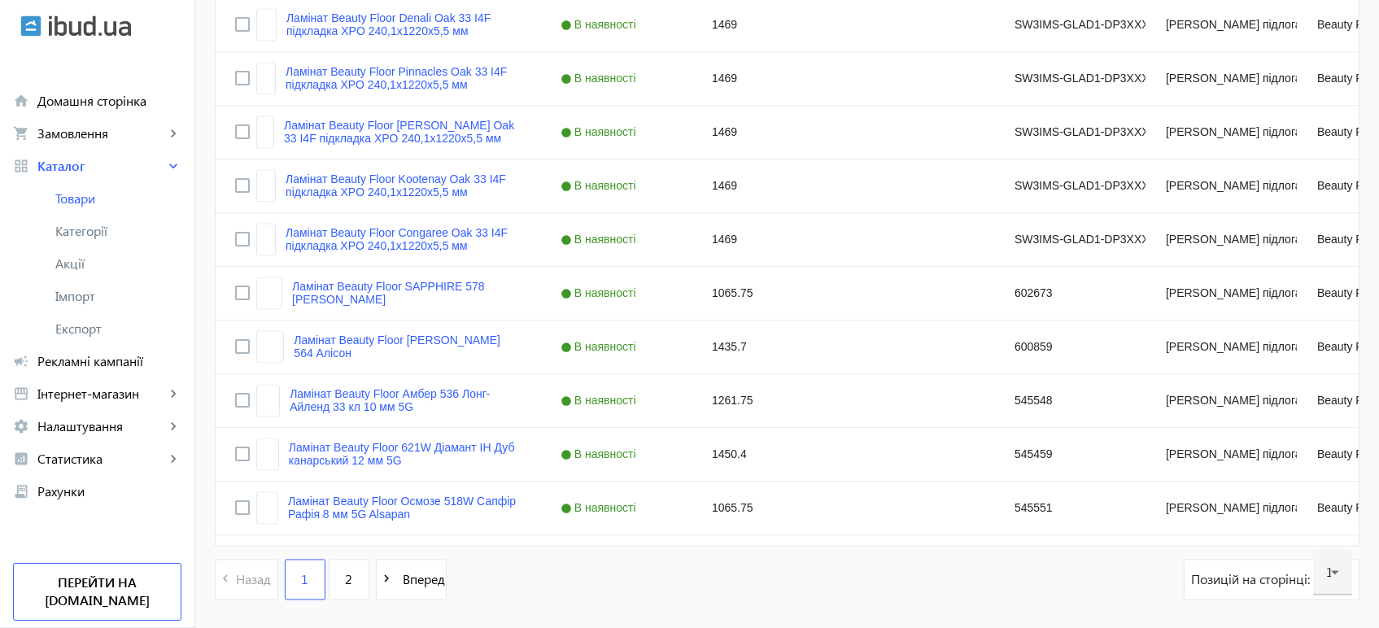
scroll to position [6435, 0]
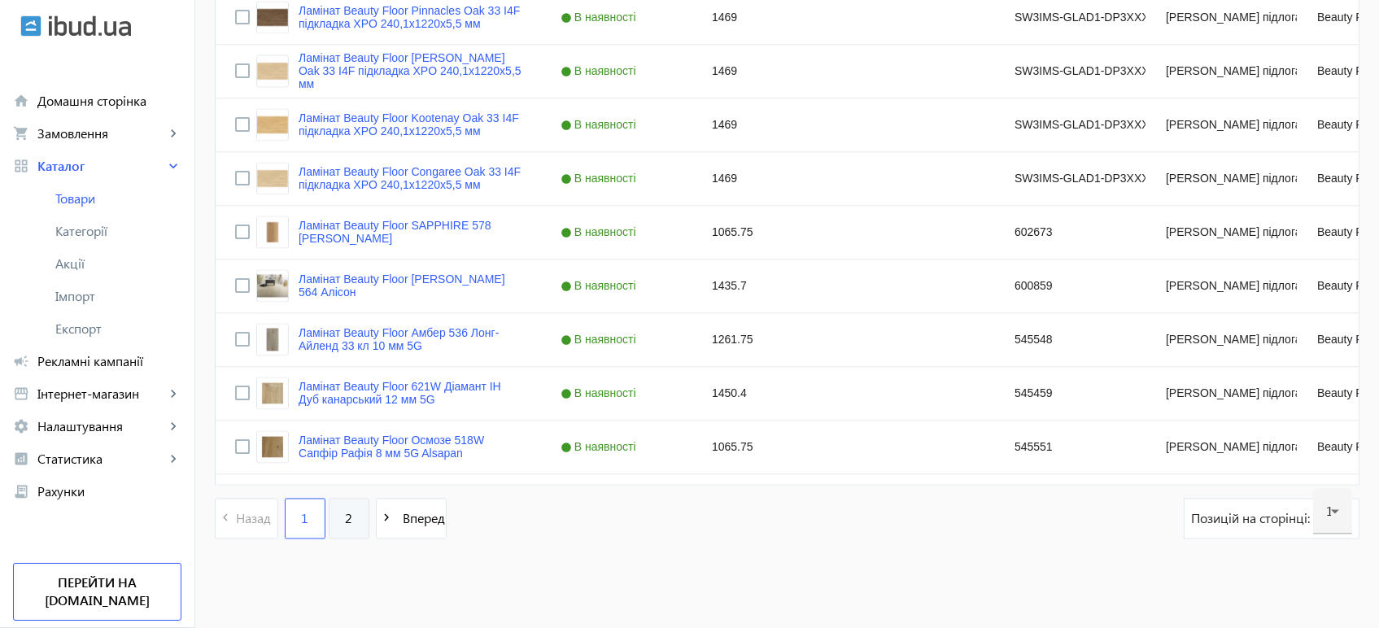
click at [334, 521] on link "2" at bounding box center [349, 518] width 41 height 41
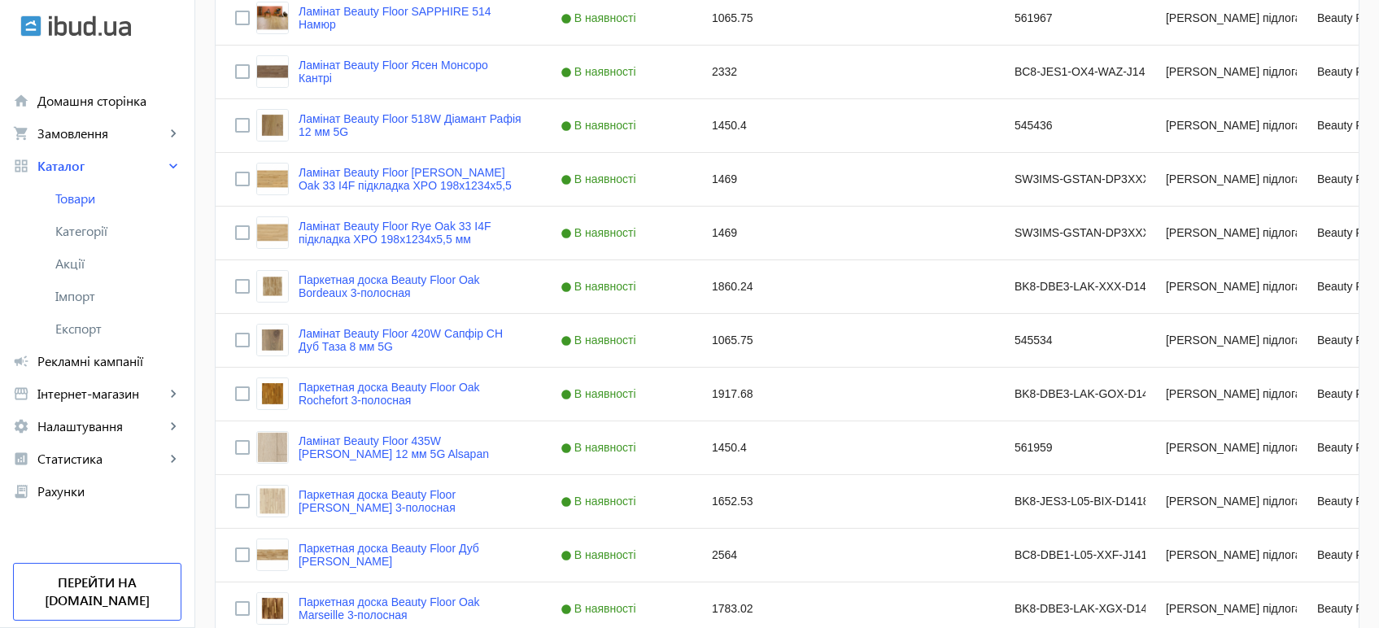
scroll to position [542, 0]
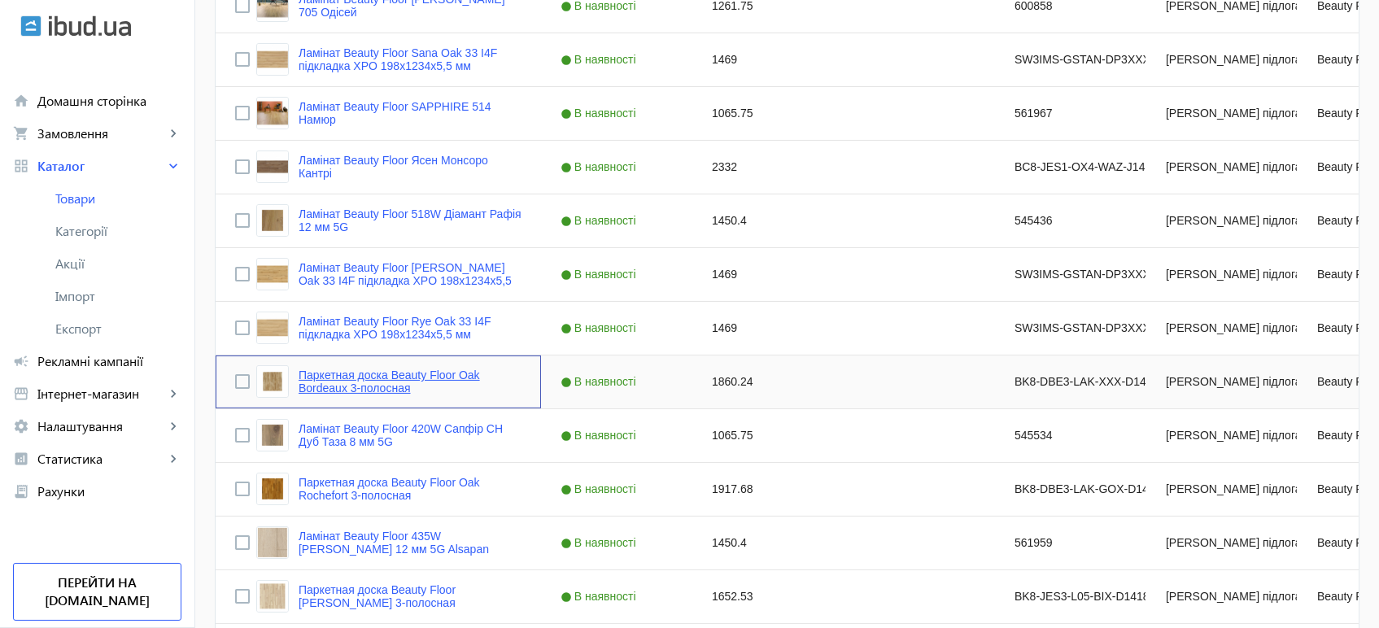
click at [359, 384] on link "Паркетная доска Beauty Floor Oak Bordeaux 3-полосная" at bounding box center [409, 381] width 223 height 26
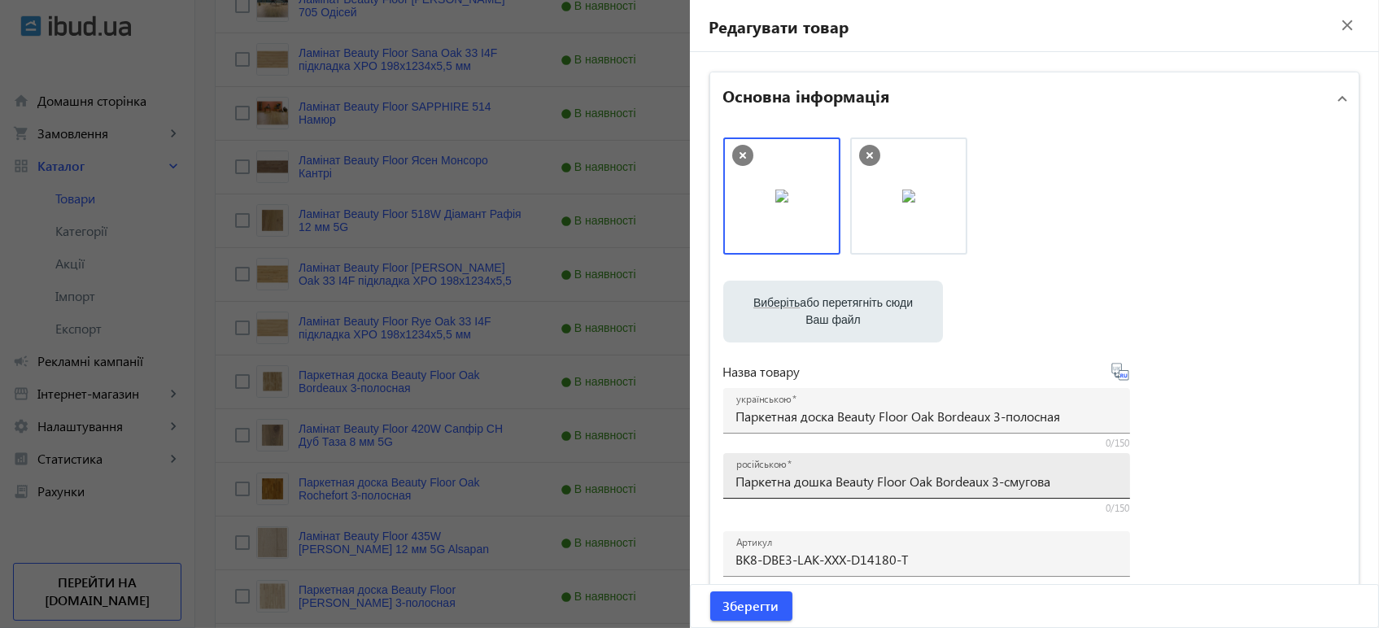
click at [870, 476] on input "Паркетна дошка Beauty Floor Oak Bordeaux 3-смугова" at bounding box center [926, 481] width 381 height 17
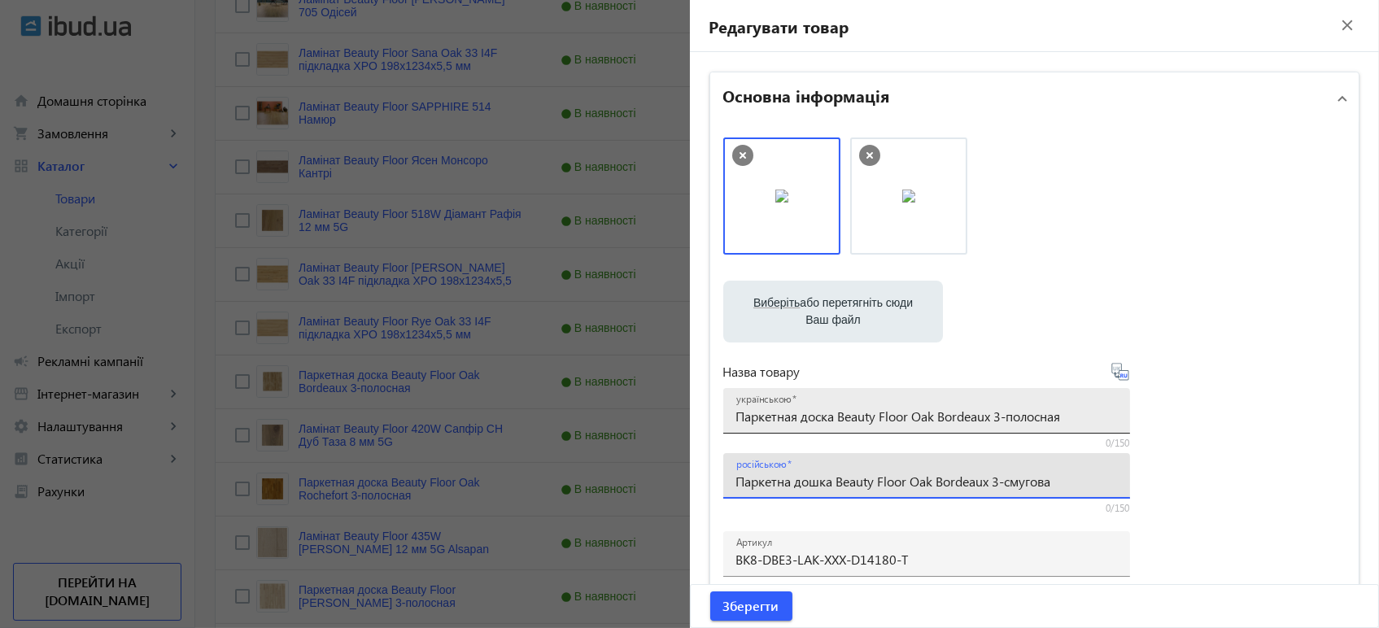
click at [985, 415] on input "Паркетная доска Beauty Floor Oak Bordeaux 3-полосная" at bounding box center [926, 415] width 381 height 17
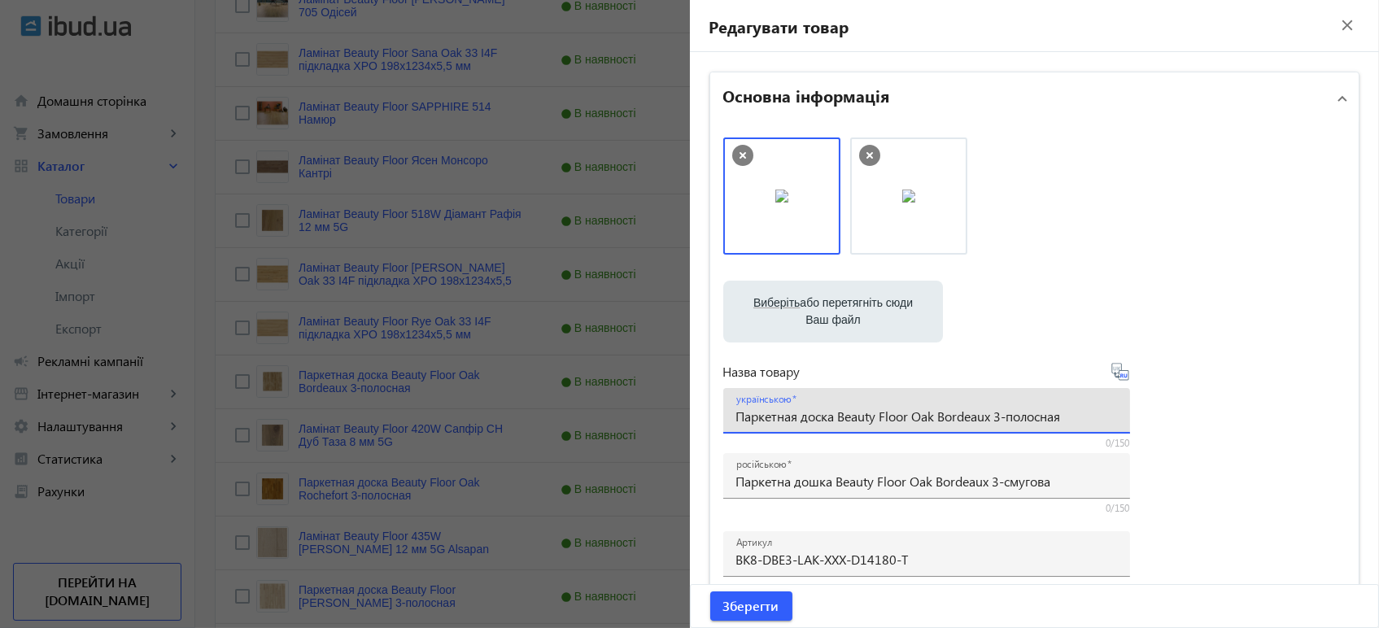
paste input "дошка Beauty Floor Oak Bordeaux 3-смугова"
type input "Паркетна дошка Beauty Floor Oak Bordeaux 3-смугова"
click at [1117, 372] on icon at bounding box center [1120, 372] width 20 height 20
type input "Паркетная доска Beauty Floor Oak Bordeaux 3-полосная"
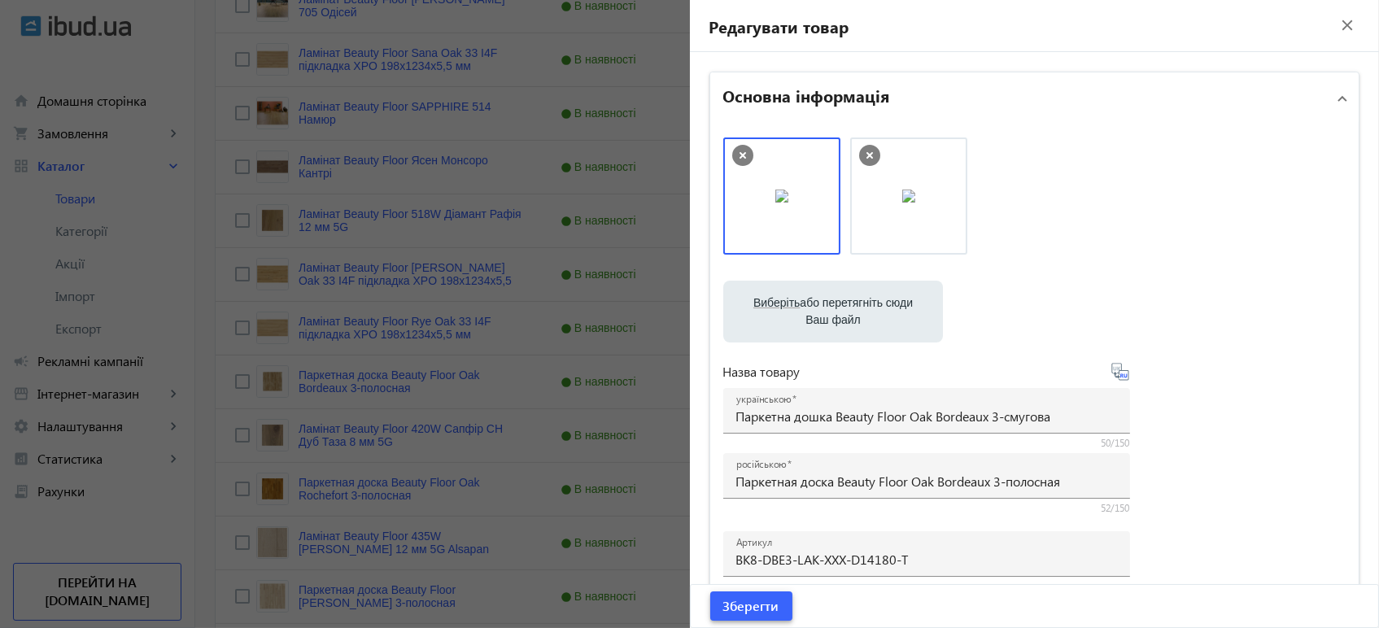
click at [742, 604] on span "Зберегти" at bounding box center [751, 606] width 56 height 18
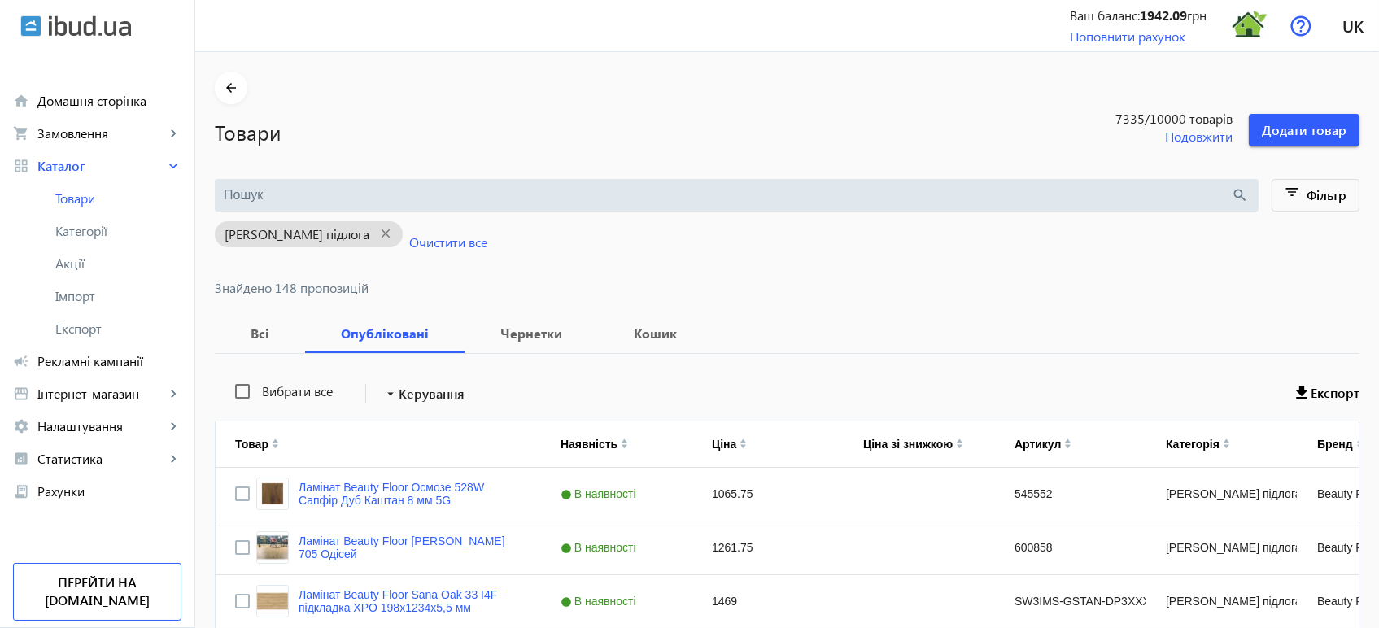
scroll to position [602, 0]
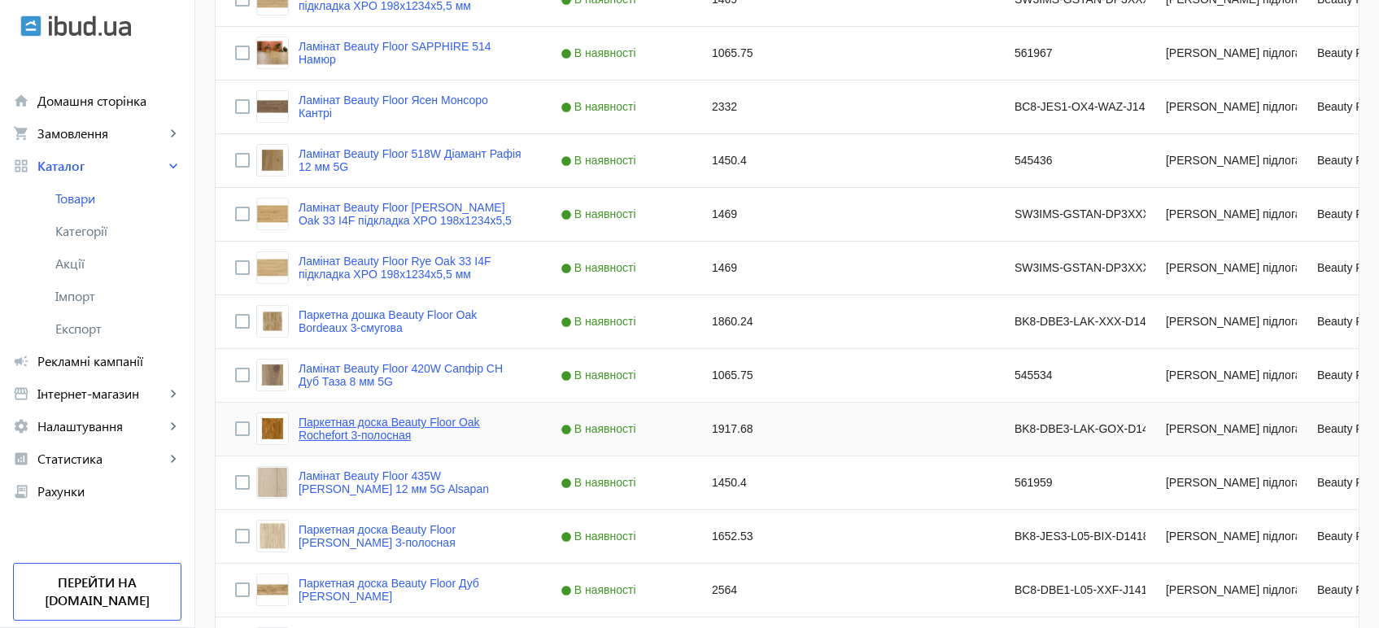
click at [452, 420] on link "Паркетная доска Beauty Floor Oak Rochefort 3-полосная" at bounding box center [409, 429] width 223 height 26
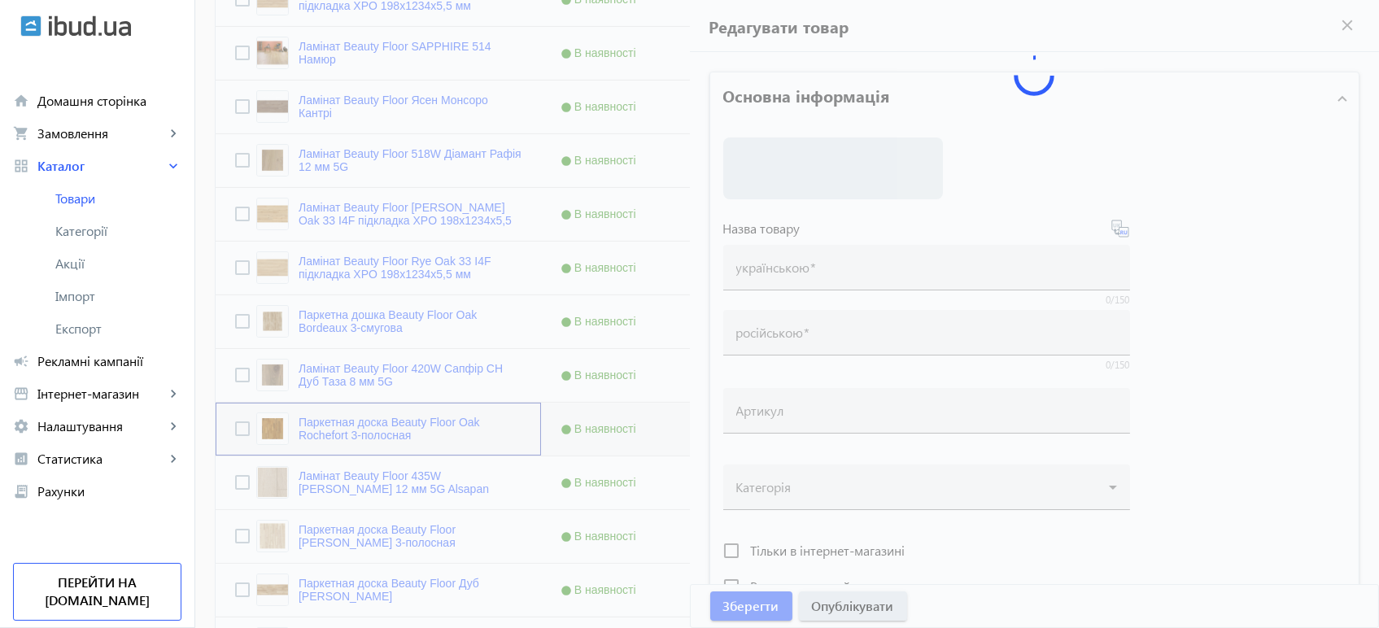
type input "Паркетная доска Beauty Floor Oak Rochefort 3-полосная"
type input "Паркетна дошка Beauty Floor Oak Rochefort 3-смугова"
type input "BK8-DBE3-LAK-GOX-D14180-T"
type input "1917.68"
type input "1"
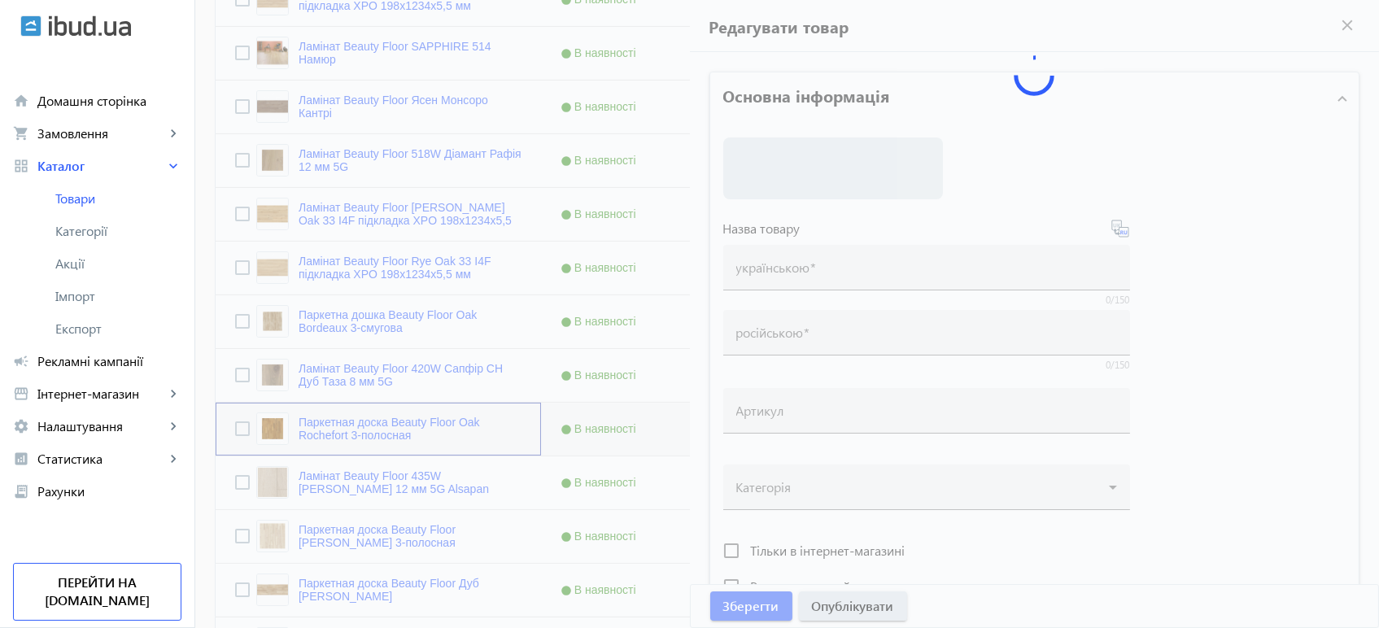
type input "Паркетна дошка Beauty Floor Oak Rochefort 3-смугова"
type input "Паркетная доска Beauty Floor Oak Rochefort 3-полосная"
type textarea "Паркетна дошка Beauty Floor Oak Rochefort 3-смугова купити вигідно ✓ Великий ви…"
type textarea "Паркетная доска Beauty Floor Oak Rochefort 3-полосная купить выгодно ✓ Большой …"
type input "підлогове покриття, покриття на підлогу, покриття для підлоги, ламінат, купити …"
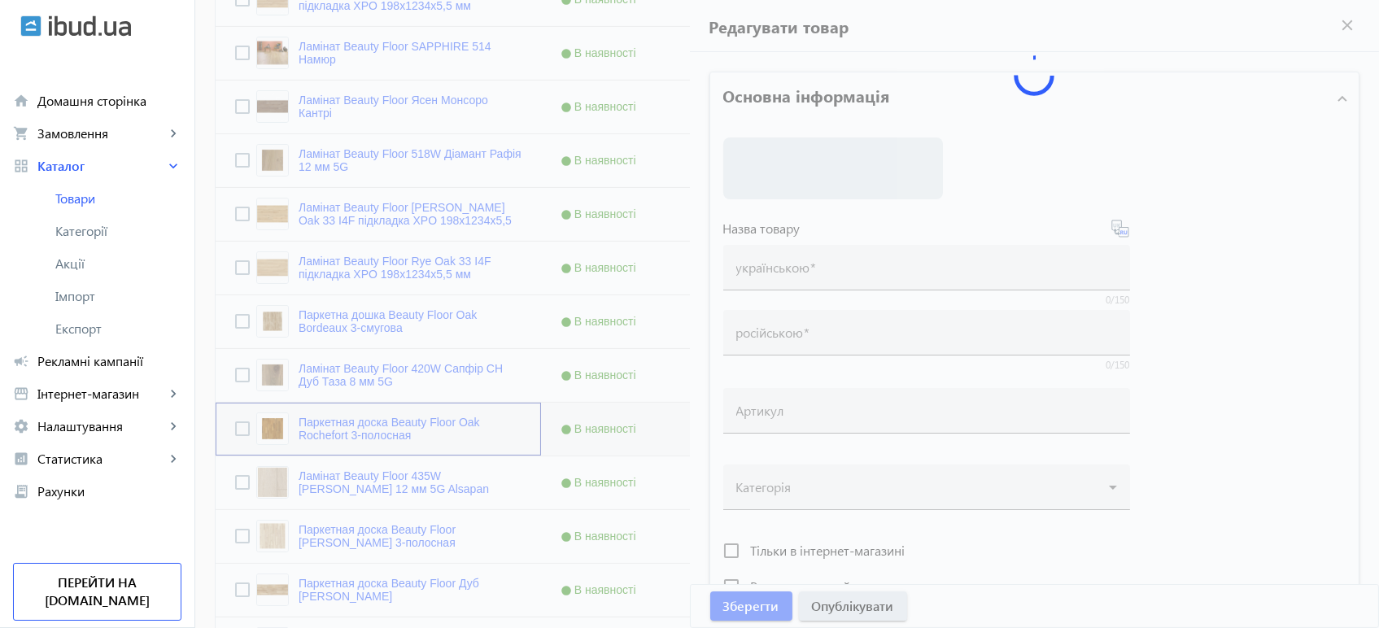
type input "напольное покрытие, покрытие на пол, покрытие для пола, ламинат, купить ламинат…"
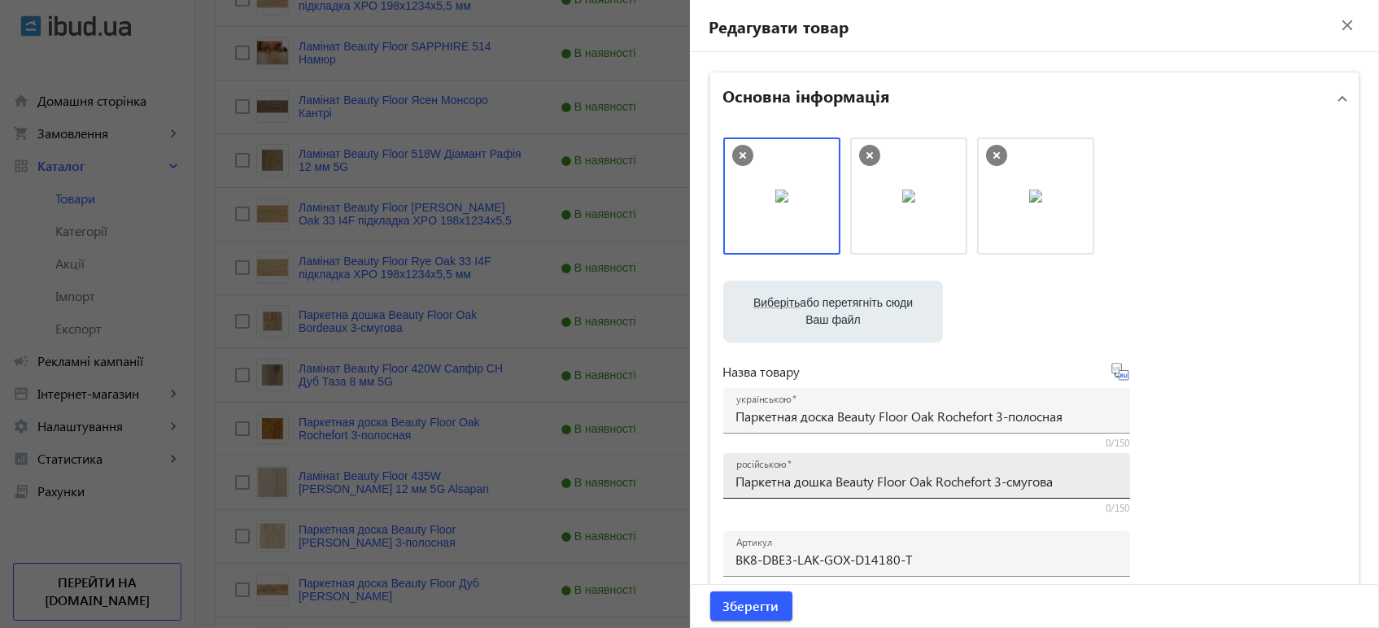
click at [885, 481] on input "Паркетна дошка Beauty Floor Oak Rochefort 3-смугова" at bounding box center [926, 481] width 381 height 17
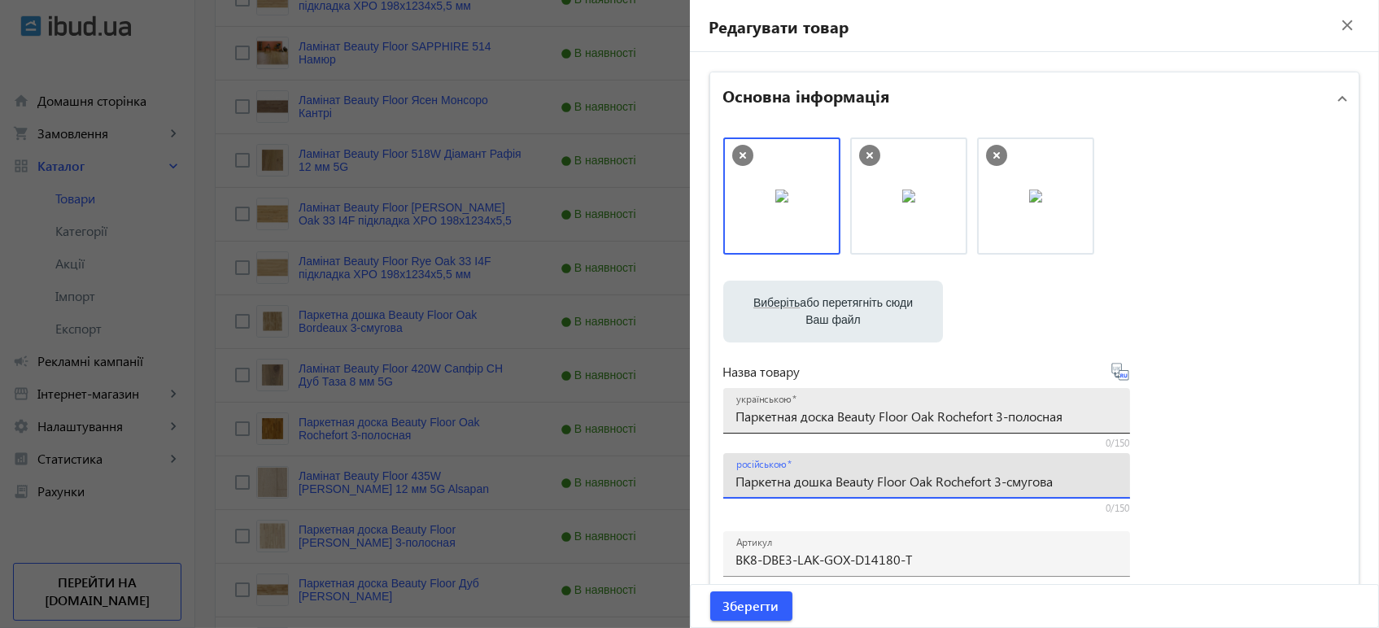
click at [934, 410] on input "Паркетная доска Beauty Floor Oak Rochefort 3-полосная" at bounding box center [926, 415] width 381 height 17
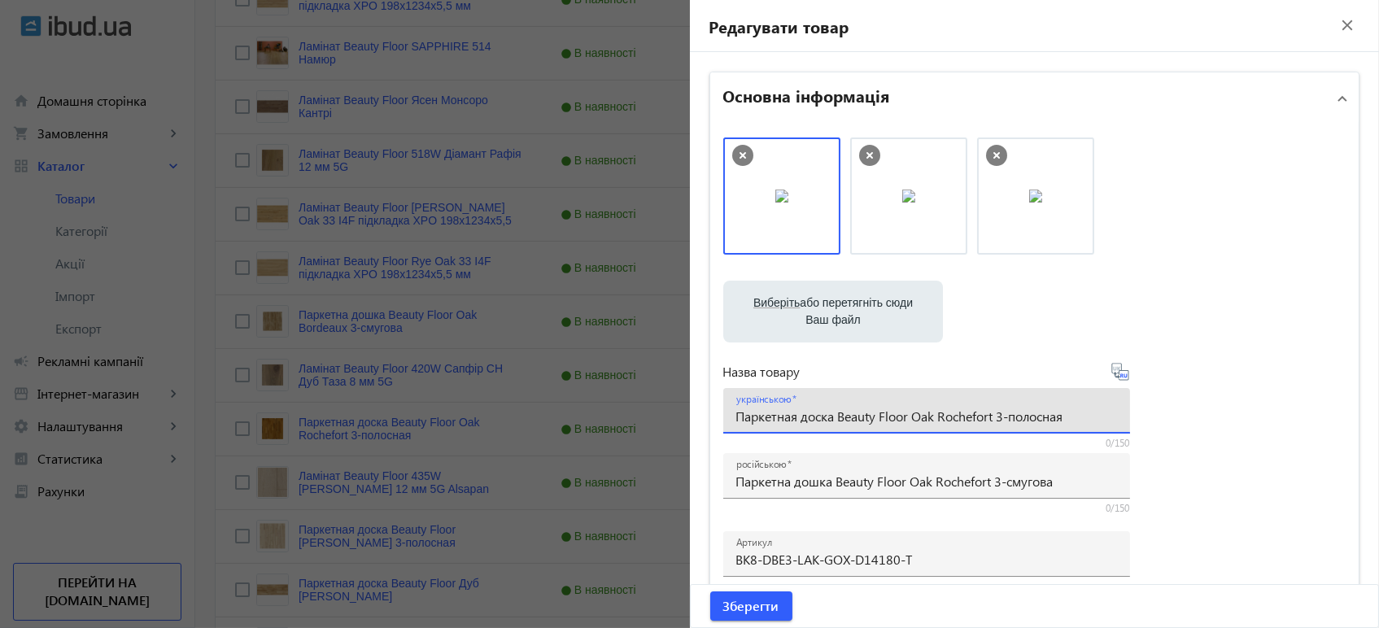
paste input "дошка Beauty Floor Oak Rochefort 3-смугова"
type input "Паркетна дошка Beauty Floor Oak Rochefort 3-смугова"
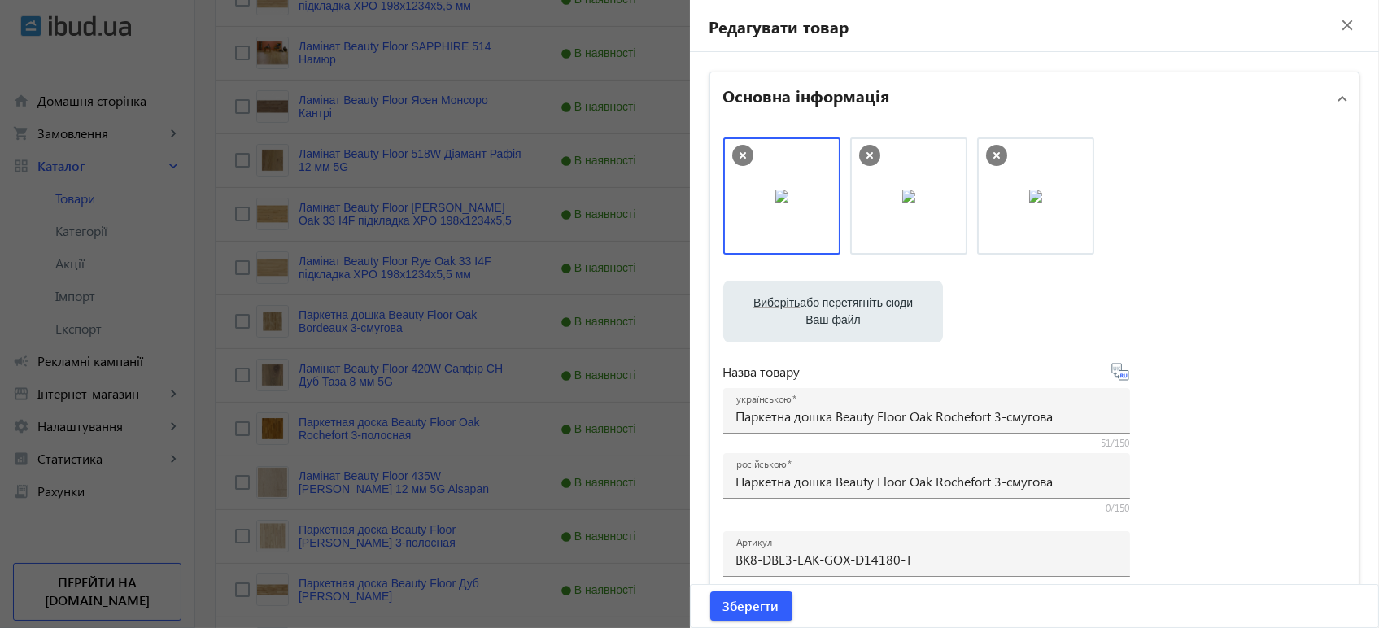
click at [1119, 372] on icon at bounding box center [1120, 372] width 20 height 20
type input "Паркетная доска Beauty Floor Oak Rochefort 3-полосная"
drag, startPoint x: 1029, startPoint y: 194, endPoint x: 744, endPoint y: 218, distance: 285.7
click at [753, 611] on span "Зберегти" at bounding box center [751, 606] width 56 height 18
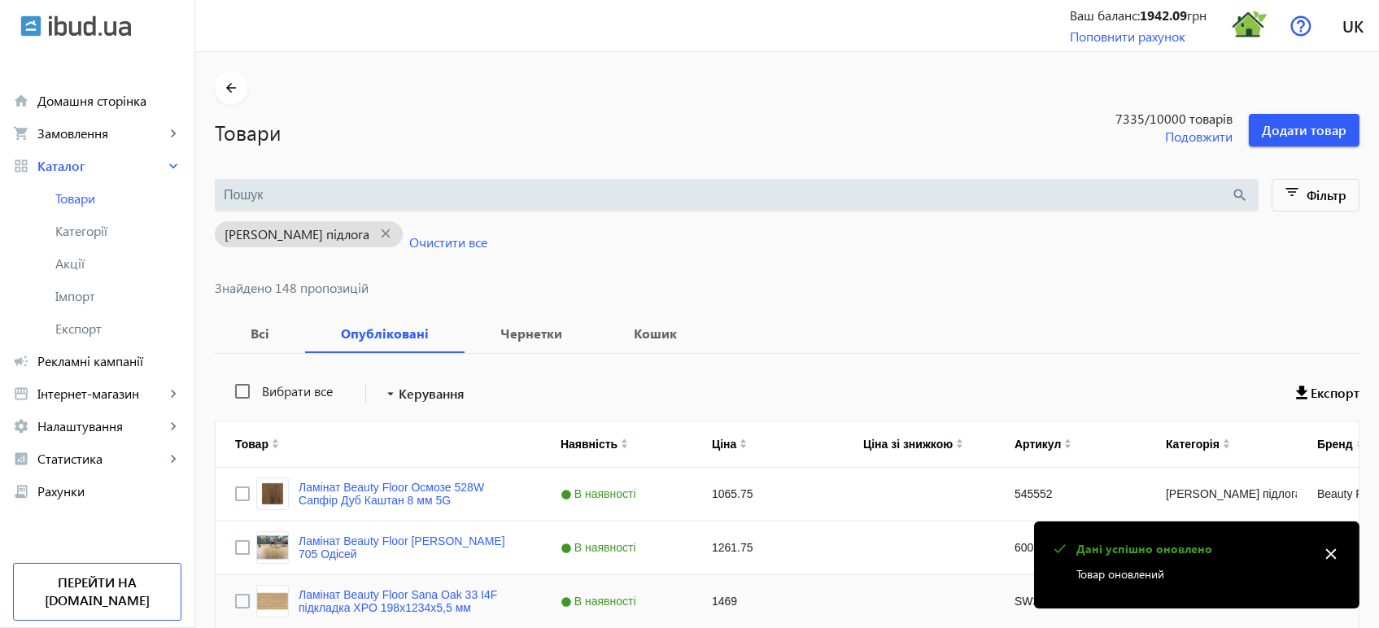
scroll to position [817, 0]
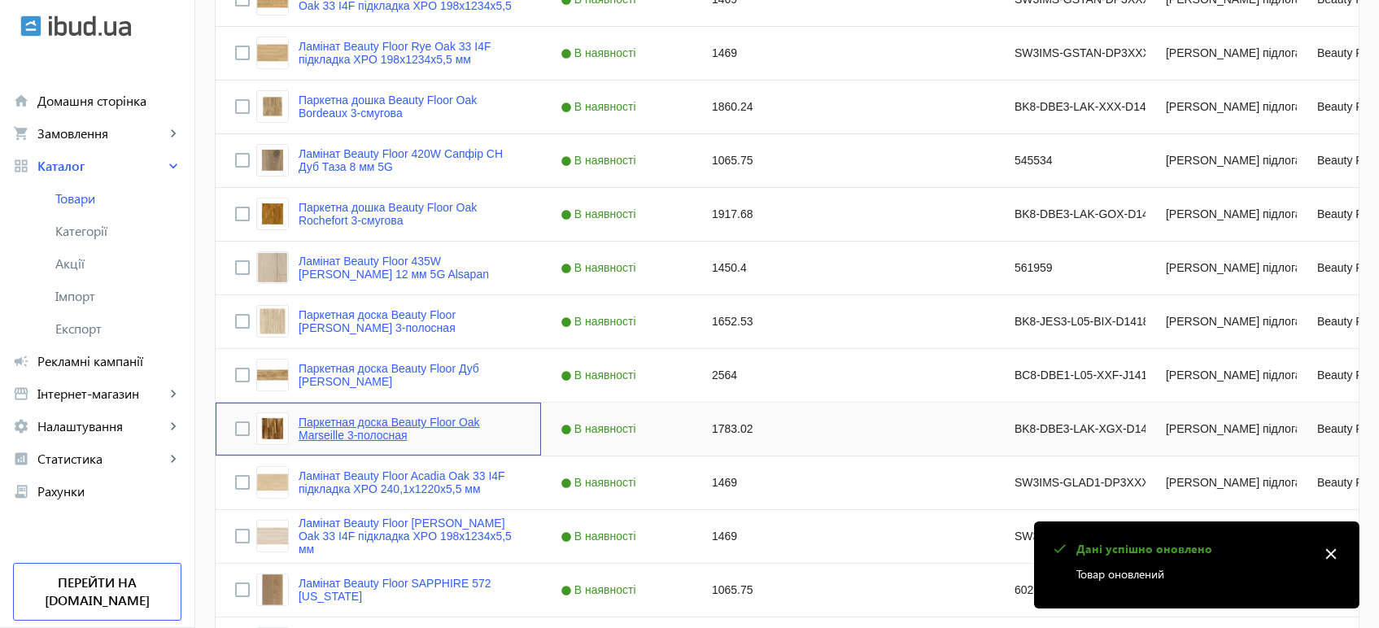
click at [382, 416] on link "Паркетная доска Beauty Floor Oak Marseille 3-полосная" at bounding box center [409, 429] width 223 height 26
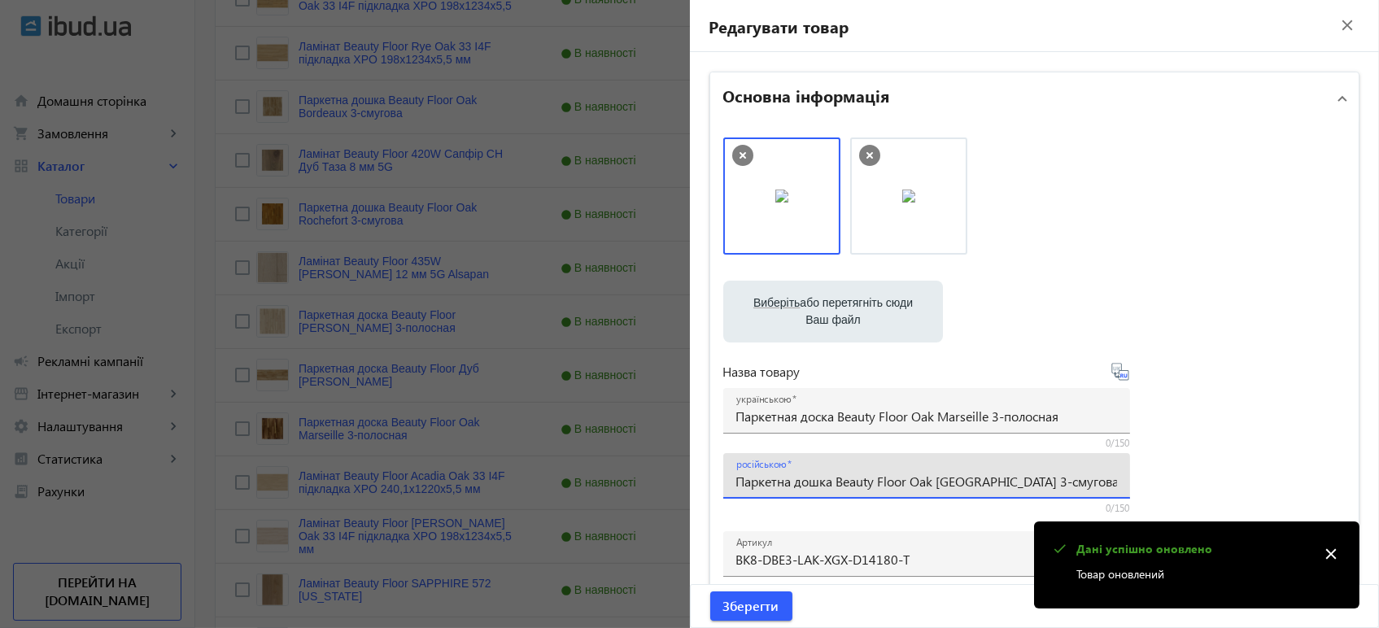
click at [782, 484] on input "Паркетна дошка Beauty Floor Oak [GEOGRAPHIC_DATA] 3-смугова" at bounding box center [926, 481] width 381 height 17
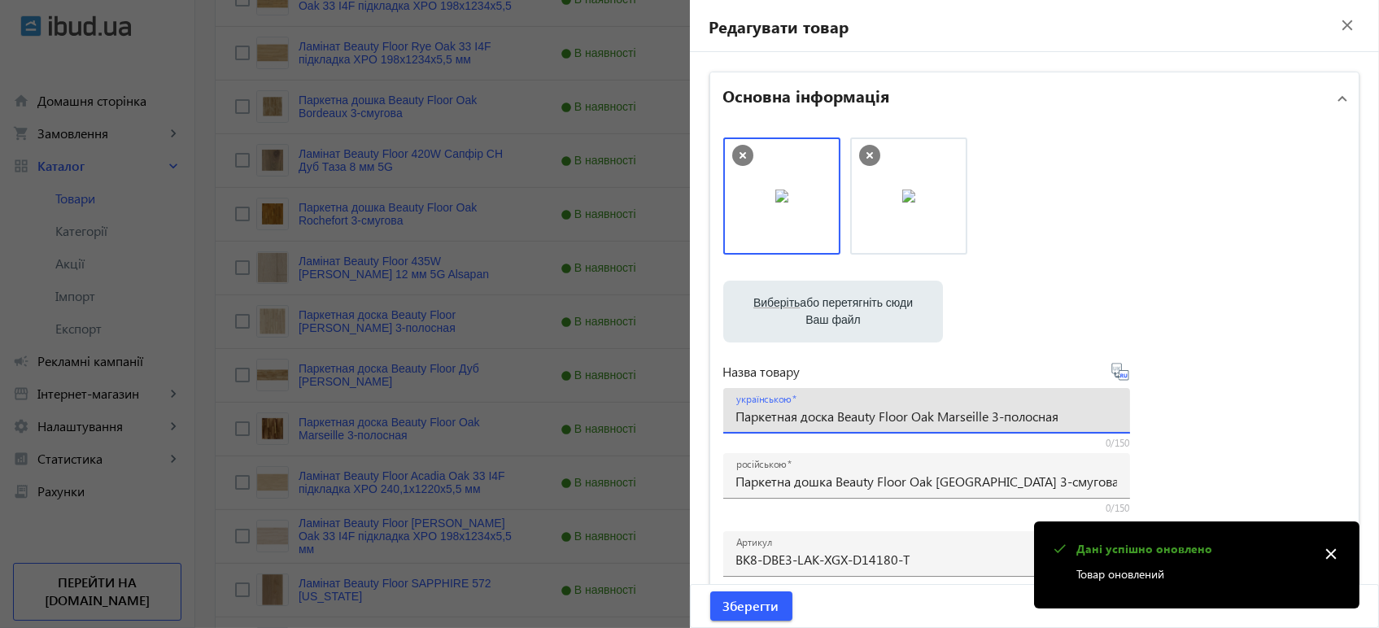
click at [854, 413] on input "Паркетная доска Beauty Floor Oak Marseille 3-полосная" at bounding box center [926, 415] width 381 height 17
paste input "дошка Beauty Floor Oak [GEOGRAPHIC_DATA] 3-смугова"
type input "Паркетна дошка Beauty Floor Oak [GEOGRAPHIC_DATA] 3-смугова"
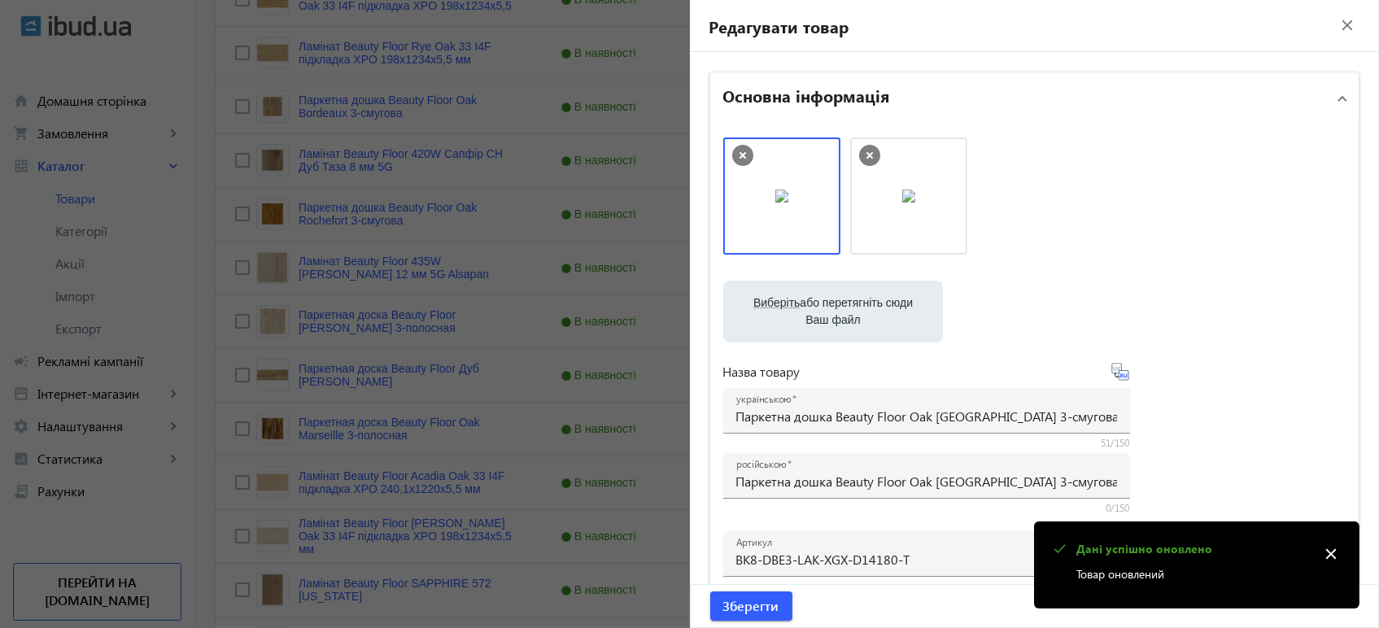
click at [1115, 364] on icon at bounding box center [1120, 372] width 20 height 20
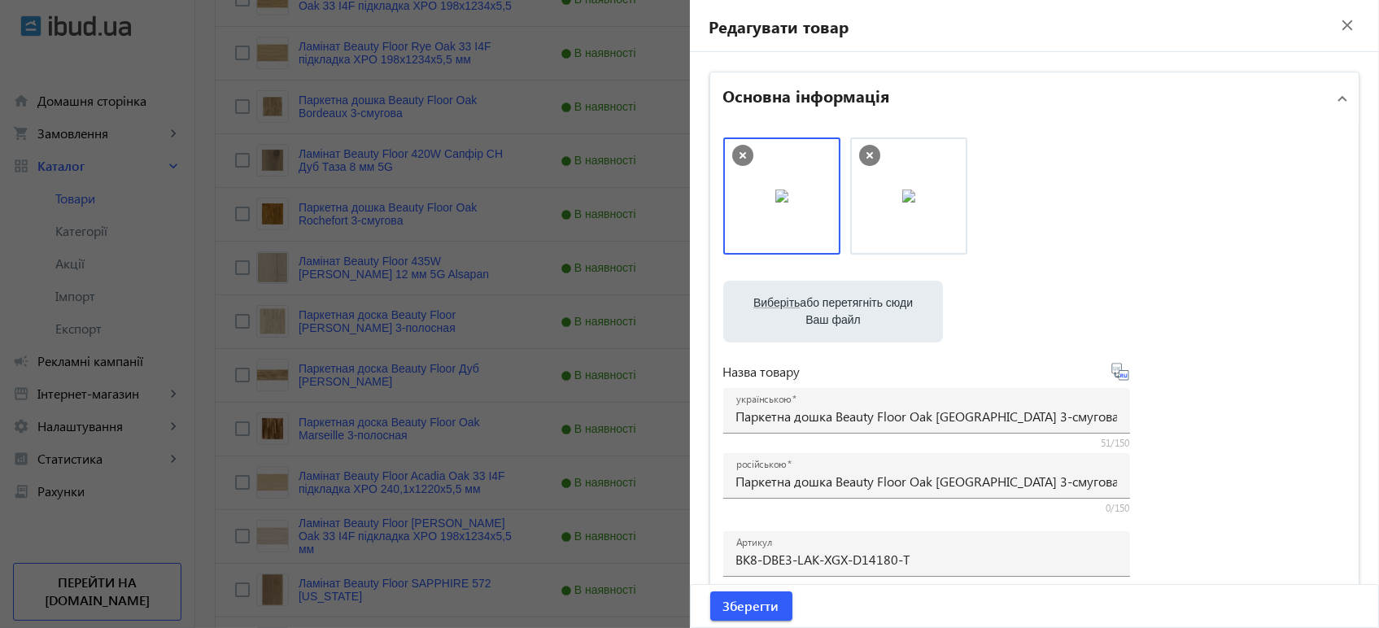
type input "Паркетная доска Beauty Floor Oak Marseille 3-полосная"
click at [693, 595] on div "Зберегти" at bounding box center [1034, 606] width 688 height 42
click at [723, 606] on span "Зберегти" at bounding box center [751, 606] width 56 height 18
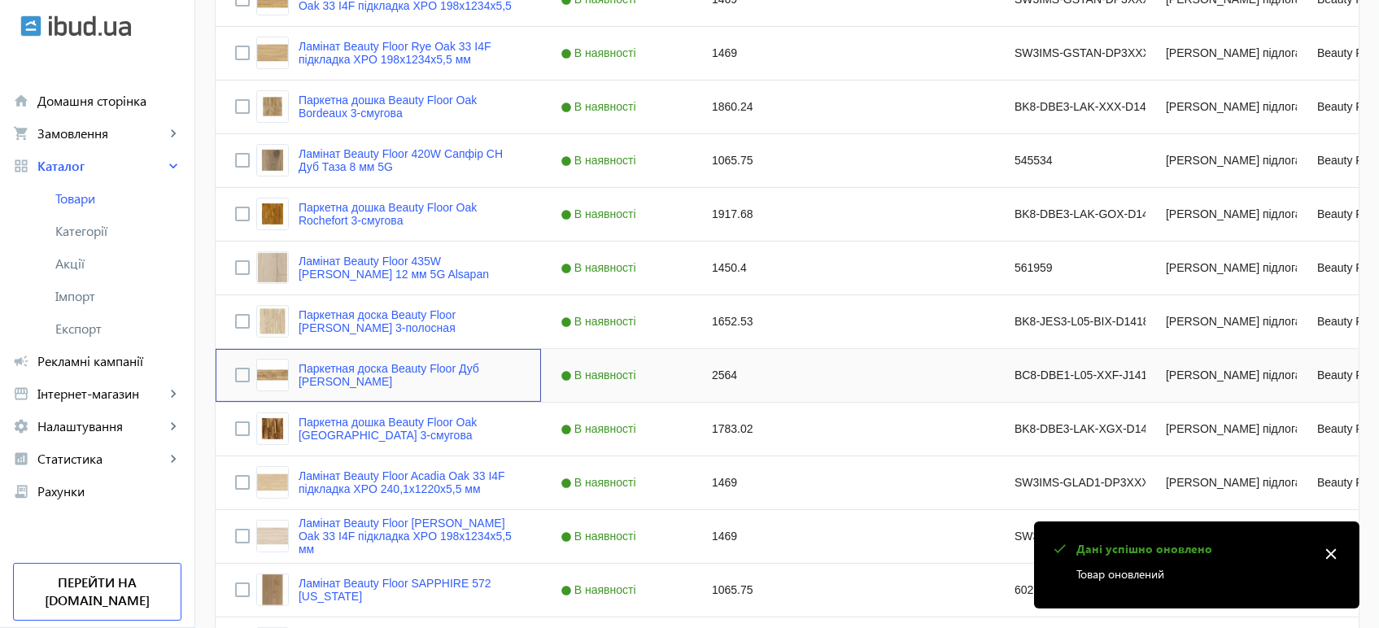
click at [380, 359] on div "Паркетная доска Beauty Floor Дуб [PERSON_NAME]" at bounding box center [388, 375] width 265 height 33
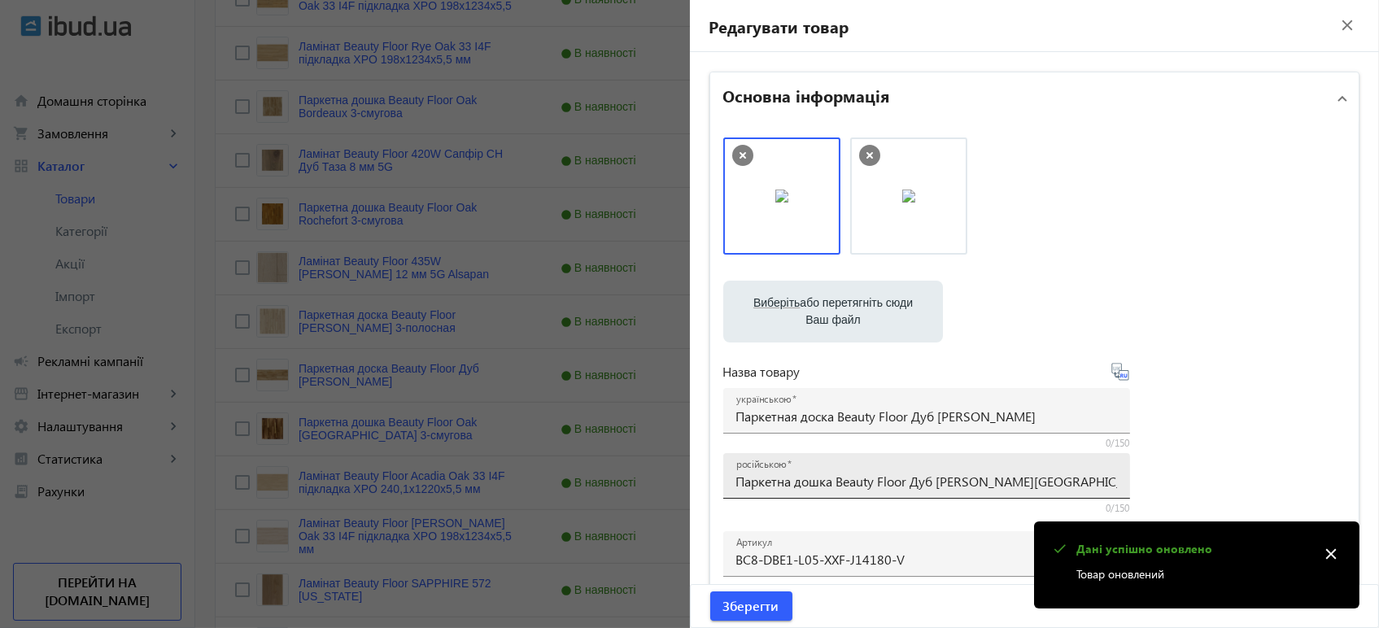
click at [983, 493] on div "російською Паркетна дошка Beauty Floor Дуб [PERSON_NAME][GEOGRAPHIC_DATA]" at bounding box center [926, 476] width 381 height 46
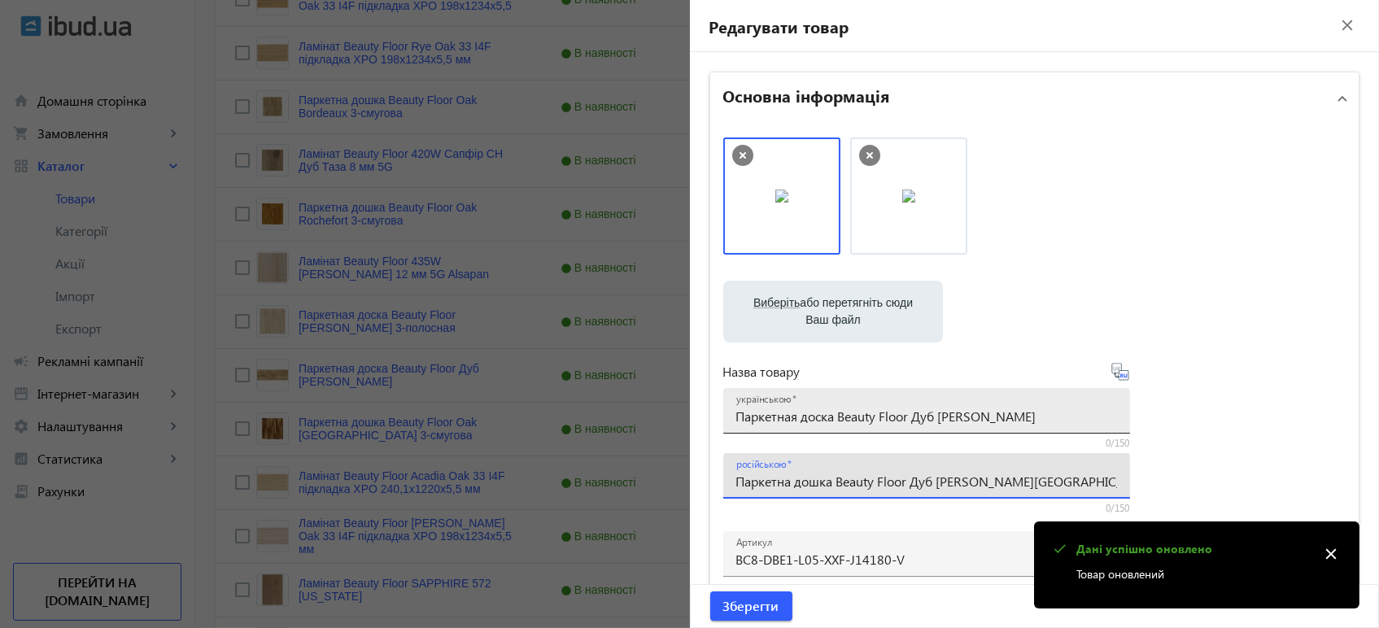
click at [967, 412] on input "Паркетная доска Beauty Floor Дуб [PERSON_NAME]" at bounding box center [926, 415] width 381 height 17
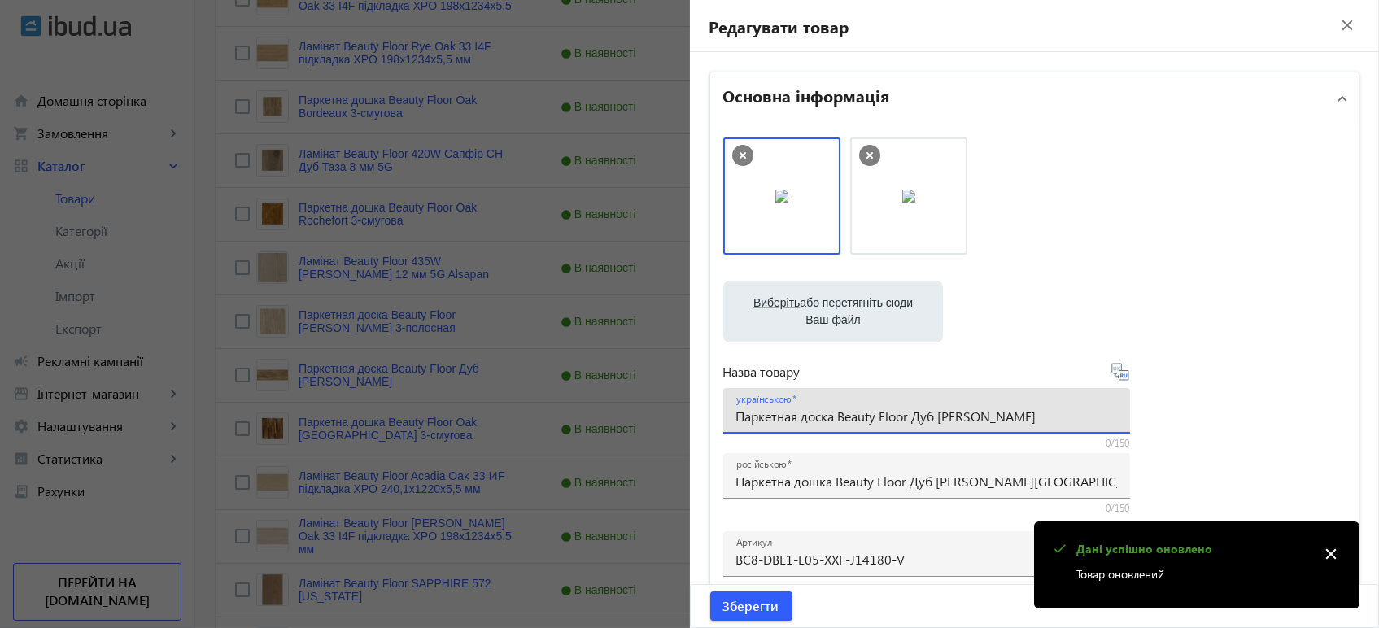
paste input "дошка Beauty Floor Дуб [PERSON_NAME] Варі"
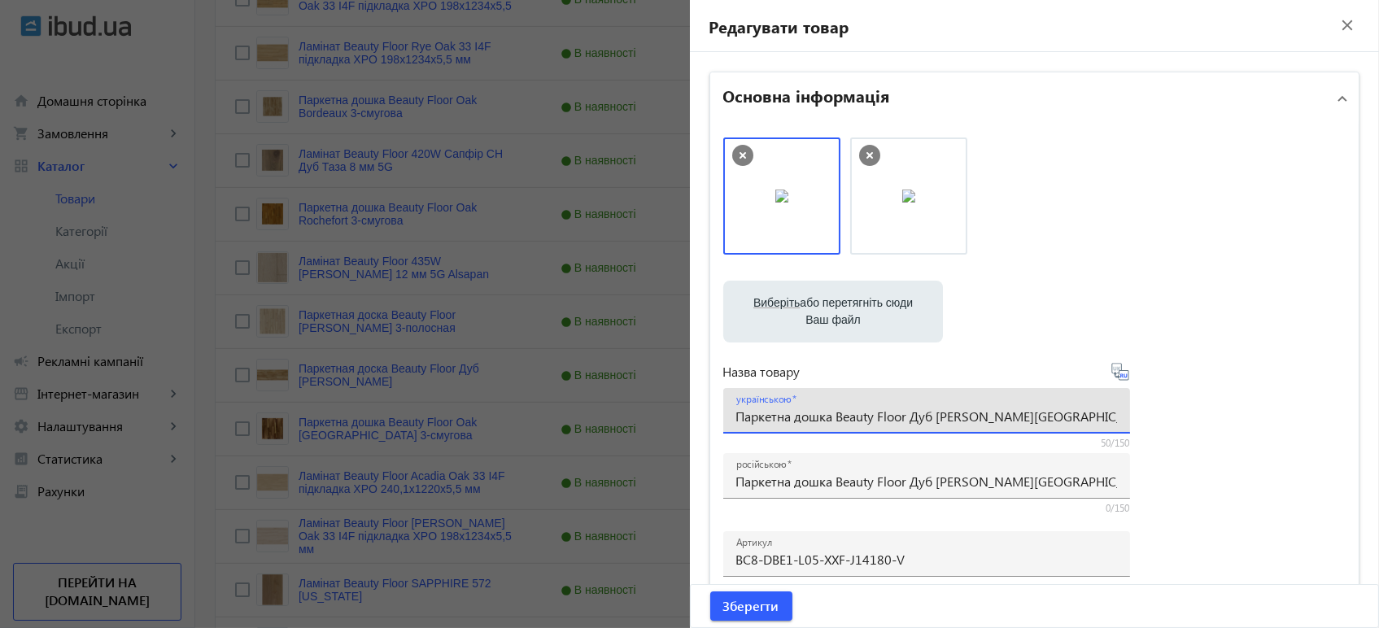
type input "Паркетна дошка Beauty Floor Дуб [PERSON_NAME][GEOGRAPHIC_DATA]"
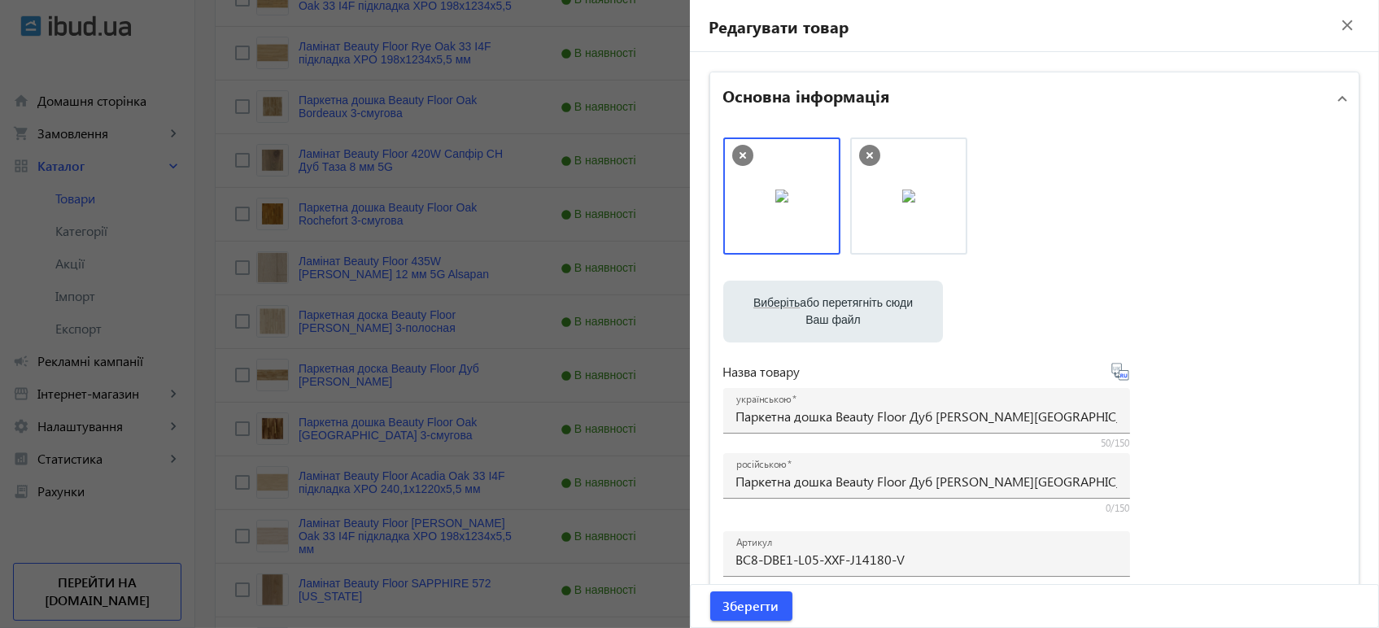
click at [1116, 373] on icon at bounding box center [1120, 372] width 20 height 20
type input "Паркетная доска Beauty Floor Дуб [PERSON_NAME]"
click at [742, 616] on span "submit" at bounding box center [751, 605] width 82 height 39
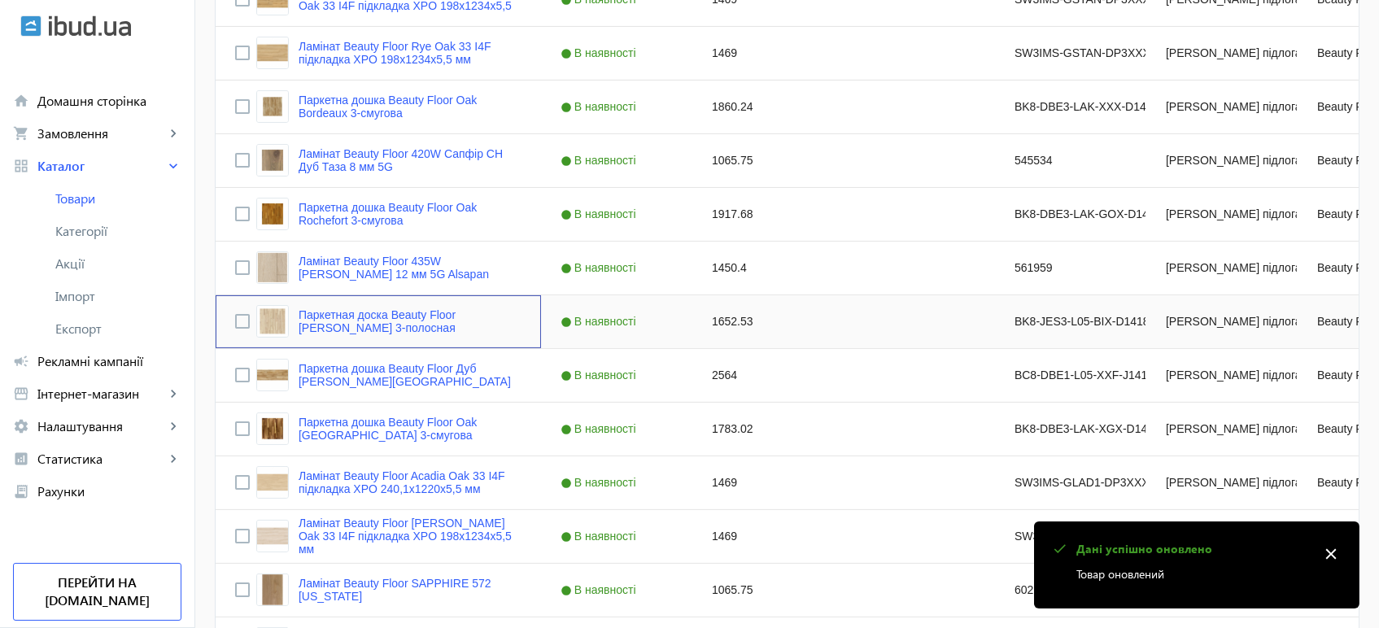
click at [365, 305] on div "Паркетная доска Beauty Floor [PERSON_NAME] 3-полосная" at bounding box center [388, 321] width 265 height 33
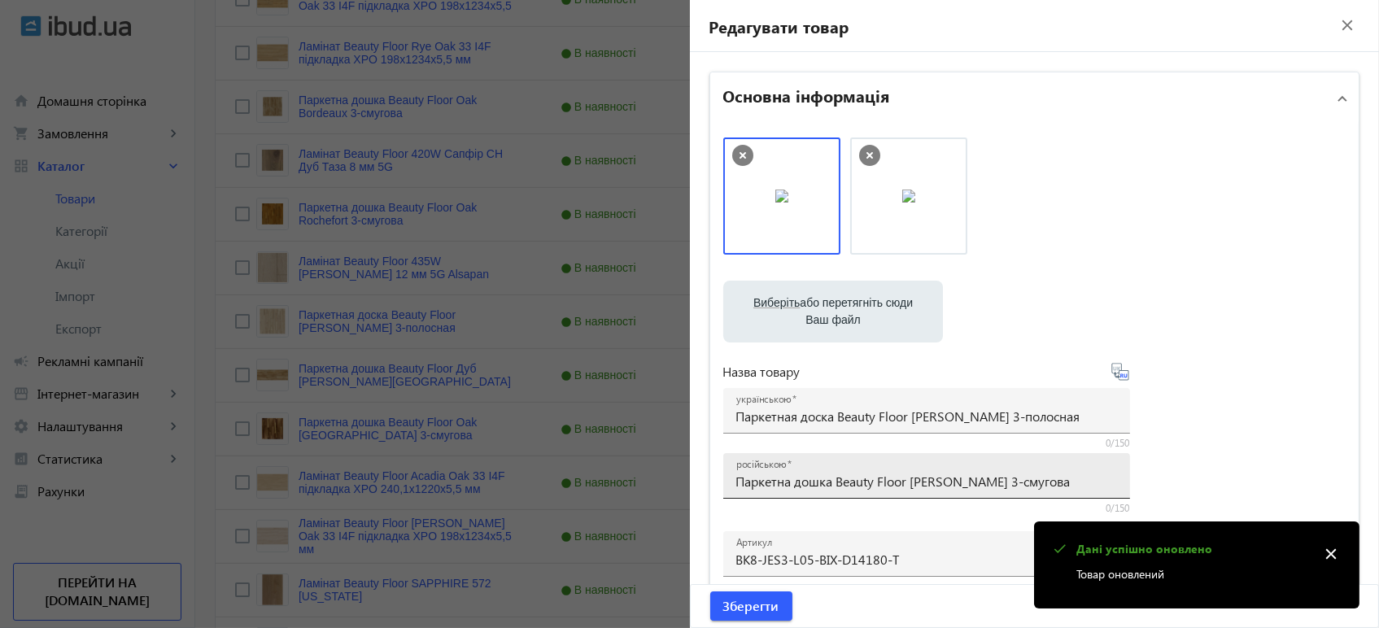
click at [883, 468] on div "російською Паркетна дошка Beauty Floor [PERSON_NAME] 3-смугова" at bounding box center [926, 476] width 381 height 46
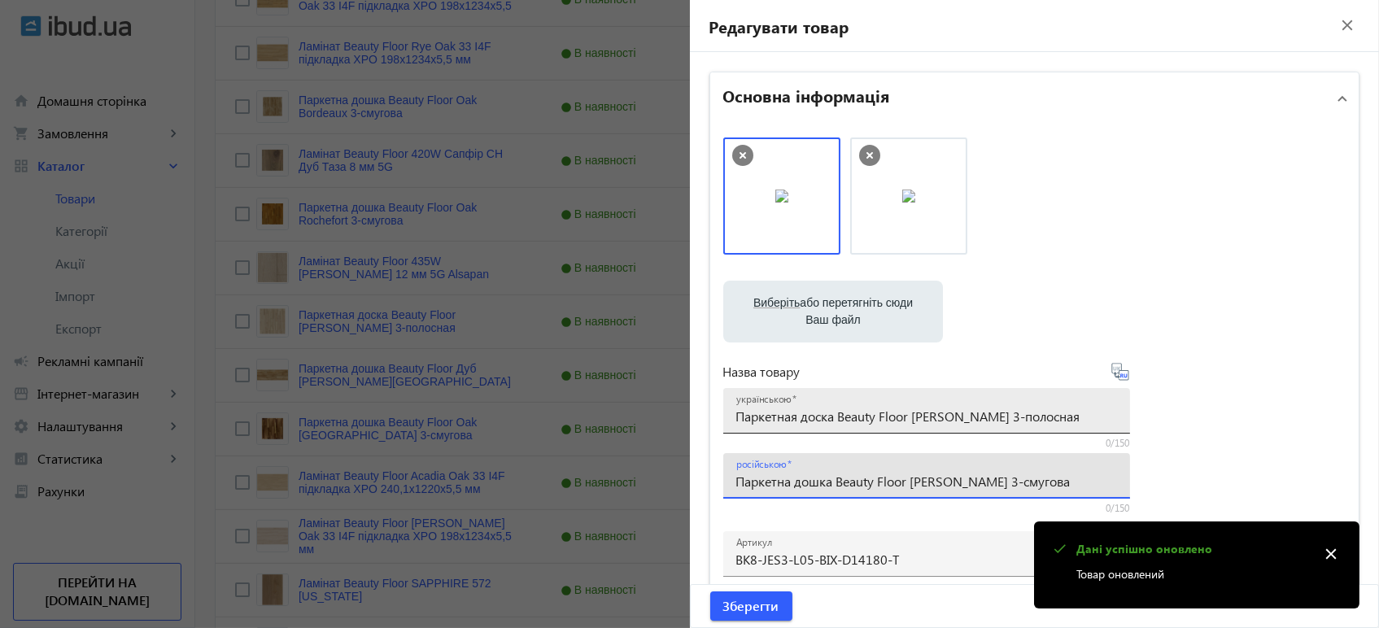
click at [904, 430] on div "українською Паркетная доска Beauty Floor [PERSON_NAME] 3-полосная" at bounding box center [926, 411] width 381 height 46
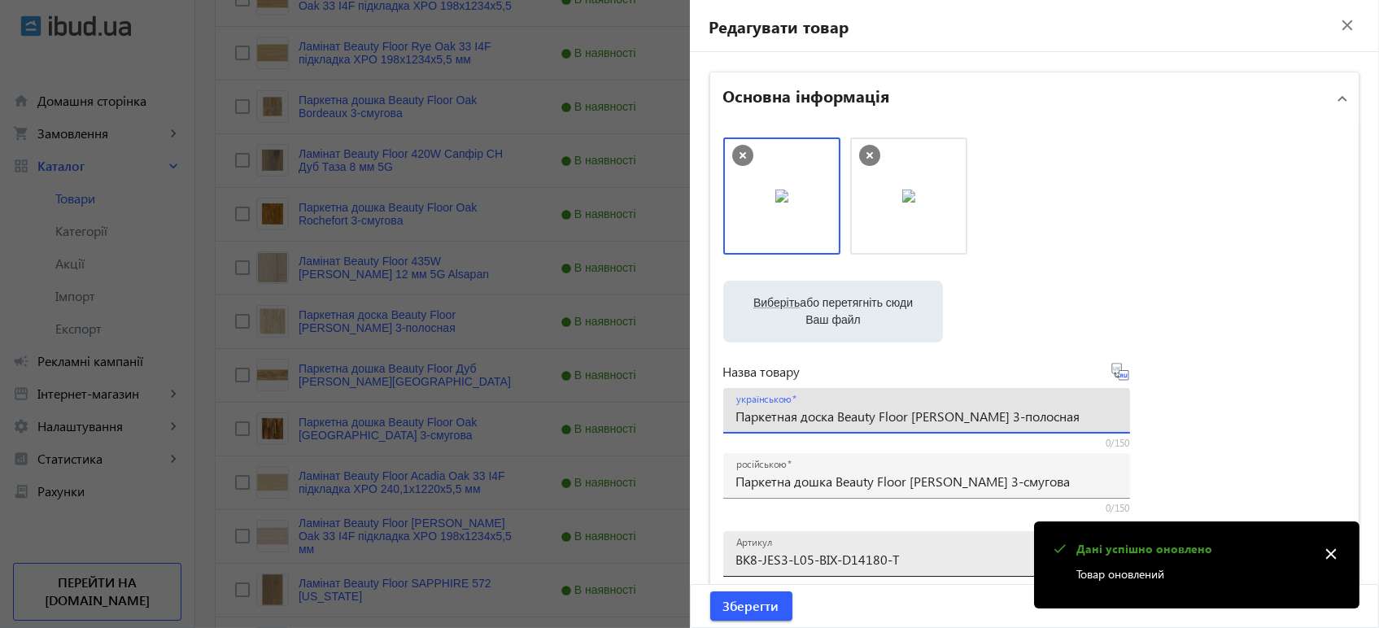
paste input "дошка Beauty Floor [PERSON_NAME] 3-смугова"
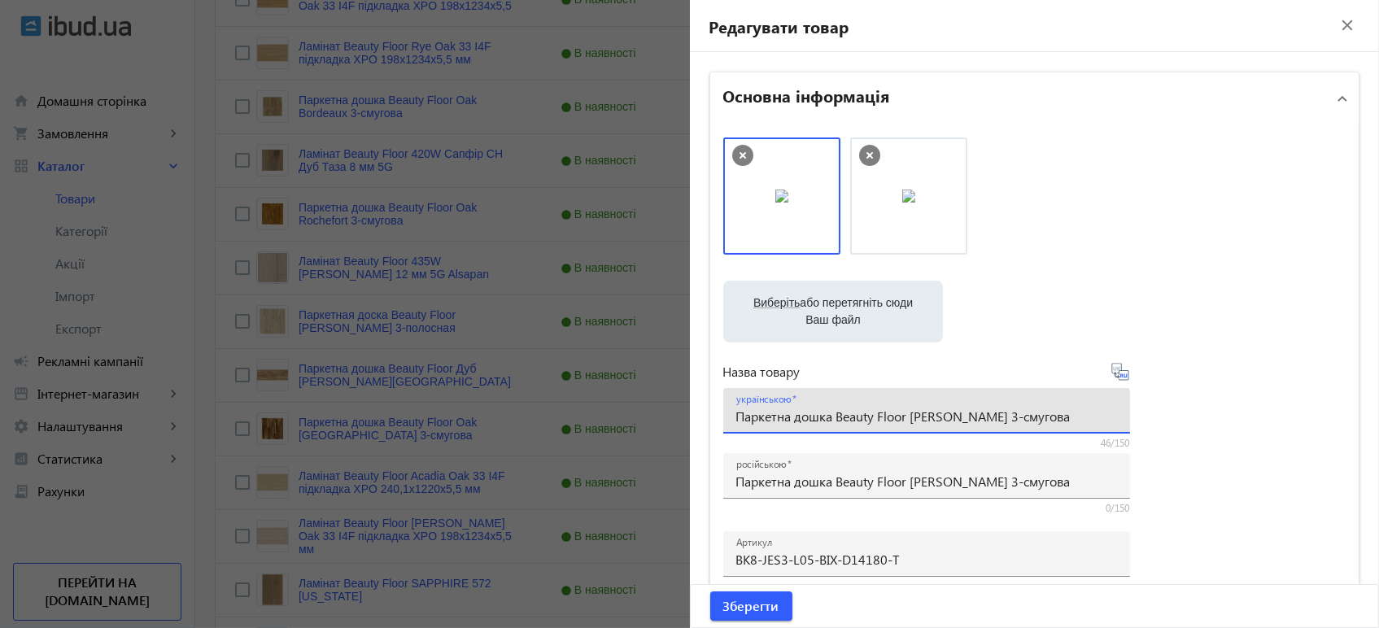
type input "Паркетна дошка Beauty Floor [PERSON_NAME] 3-смугова"
click at [1120, 376] on icon at bounding box center [1121, 375] width 3 height 4
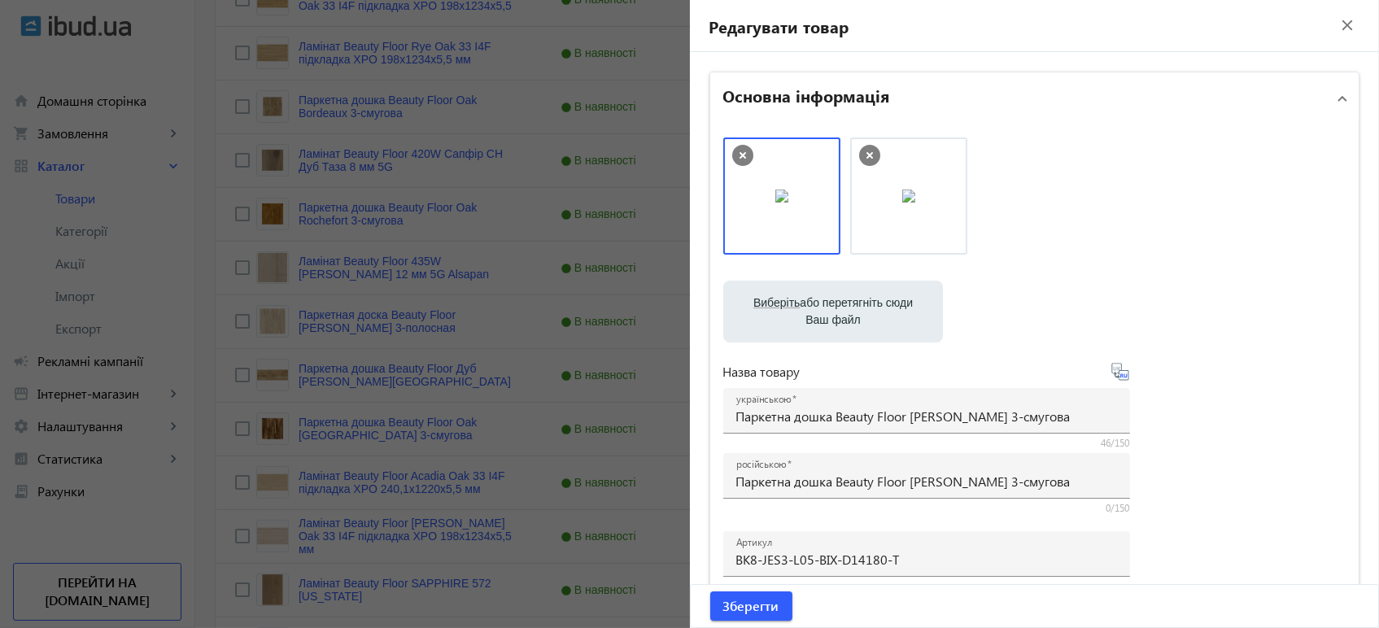
type input "Паркетная доска Beauty Floor [PERSON_NAME] 3-полосная"
click at [761, 610] on span "Зберегти" at bounding box center [751, 606] width 56 height 18
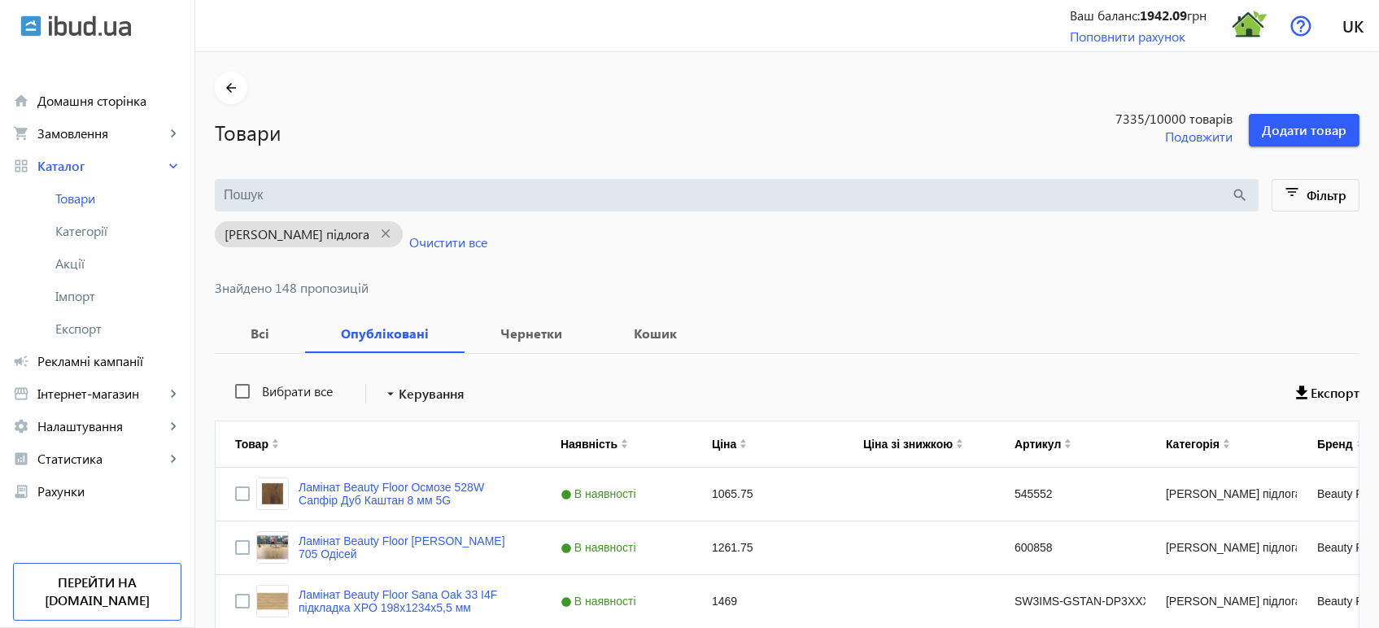
scroll to position [1139, 0]
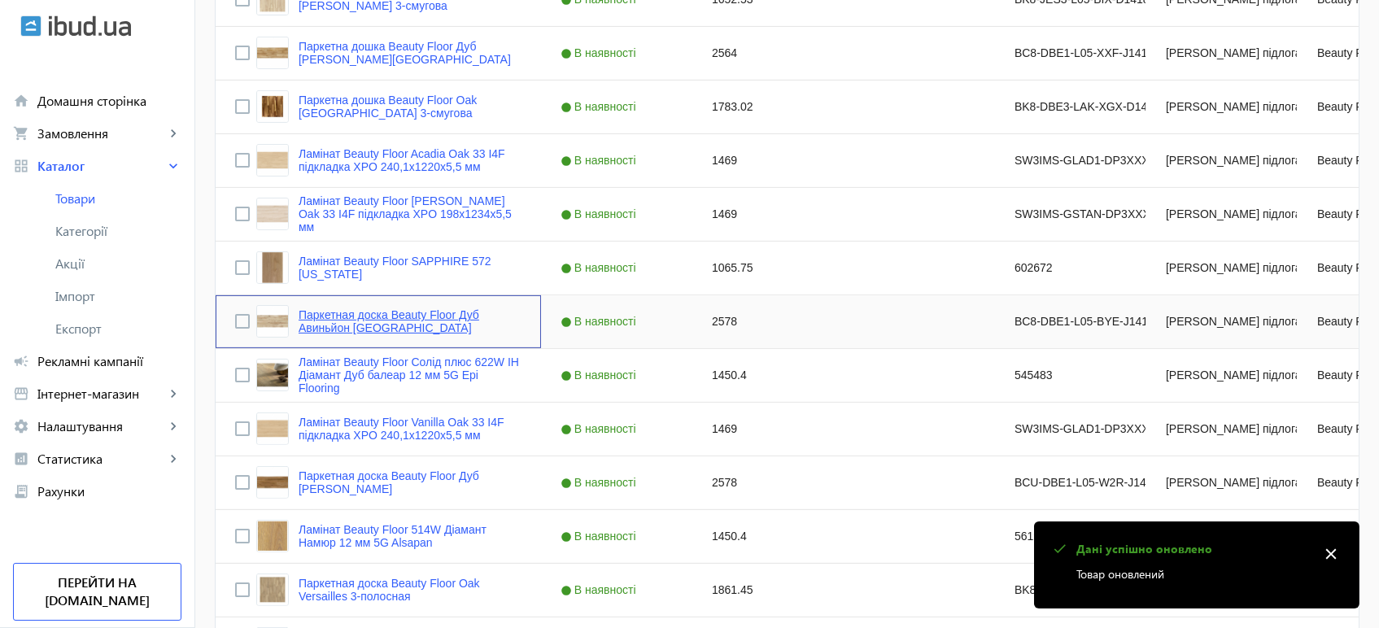
click at [382, 317] on link "Паркетная доска Beauty Floor Дуб Авиньйон [GEOGRAPHIC_DATA]" at bounding box center [409, 321] width 223 height 26
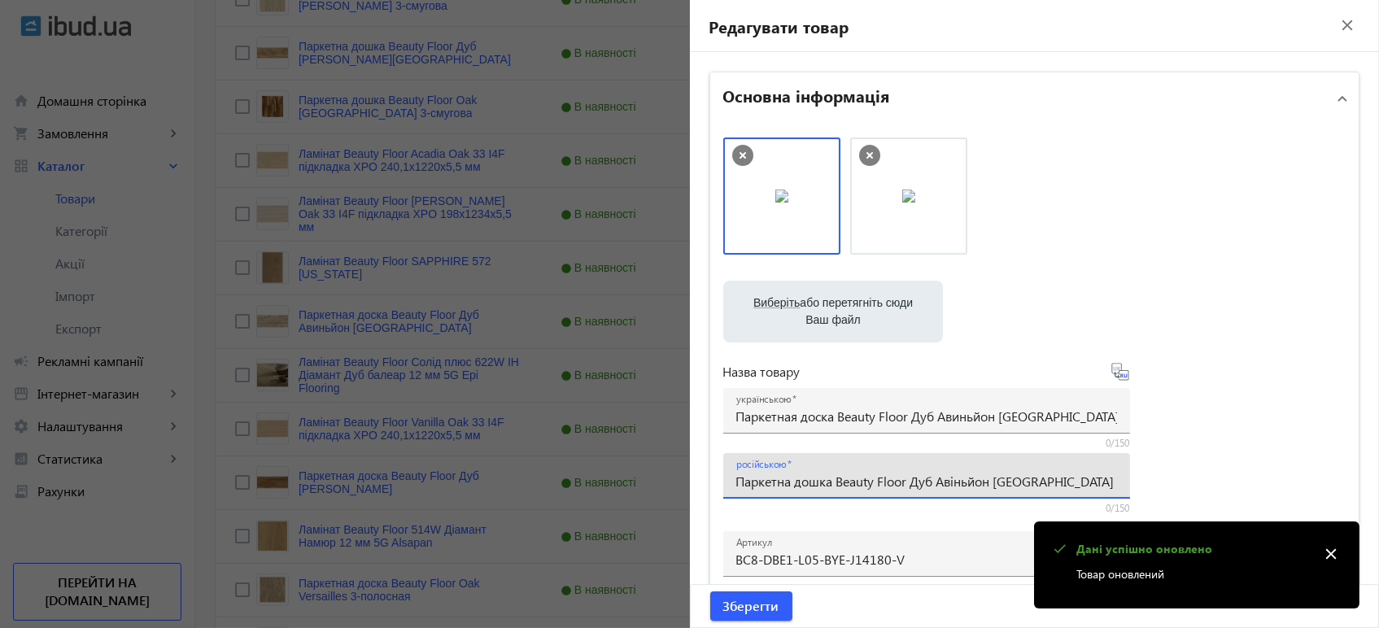
click at [911, 489] on input "Паркетна дошка Beauty Floor Дуб Авіньйон [GEOGRAPHIC_DATA]" at bounding box center [926, 481] width 381 height 17
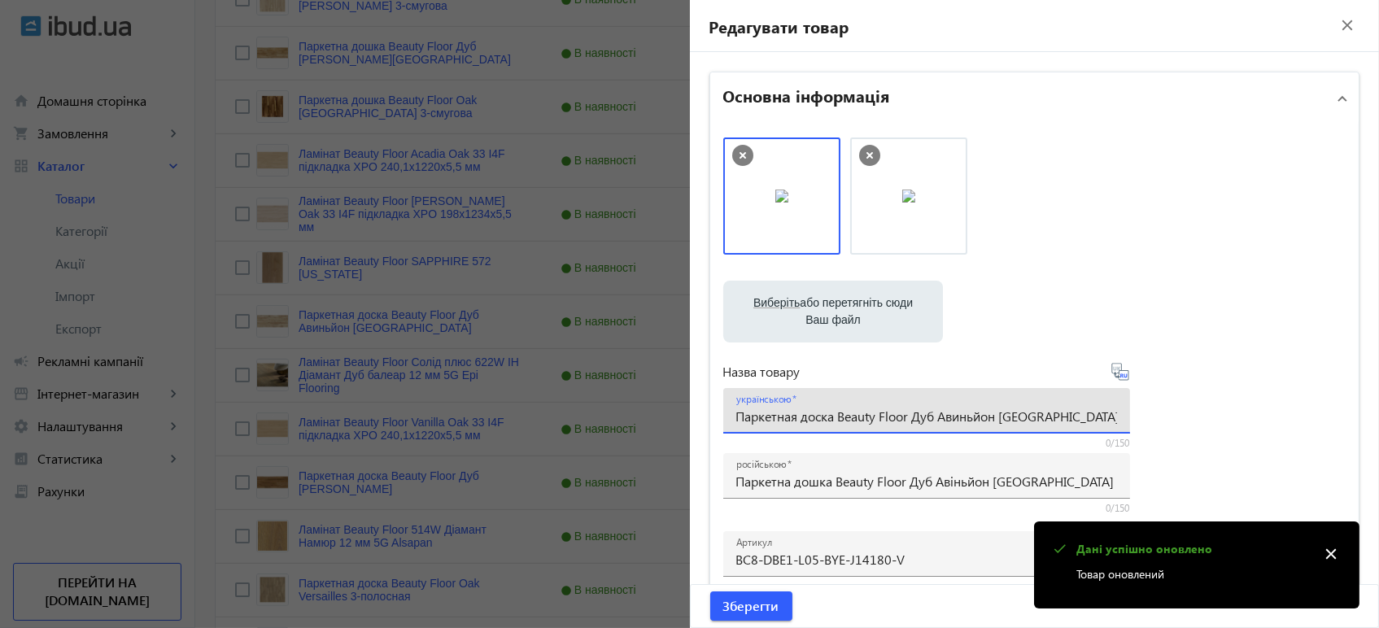
click at [952, 416] on input "Паркетная доска Beauty Floor Дуб Авиньйон [GEOGRAPHIC_DATA]" at bounding box center [926, 415] width 381 height 17
paste input "дошка Beauty Floor Дуб [PERSON_NAME][GEOGRAPHIC_DATA]"
type input "Паркетна дошка Beauty Floor Дуб Авіньйон [GEOGRAPHIC_DATA]"
click at [1111, 376] on icon at bounding box center [1119, 371] width 17 height 17
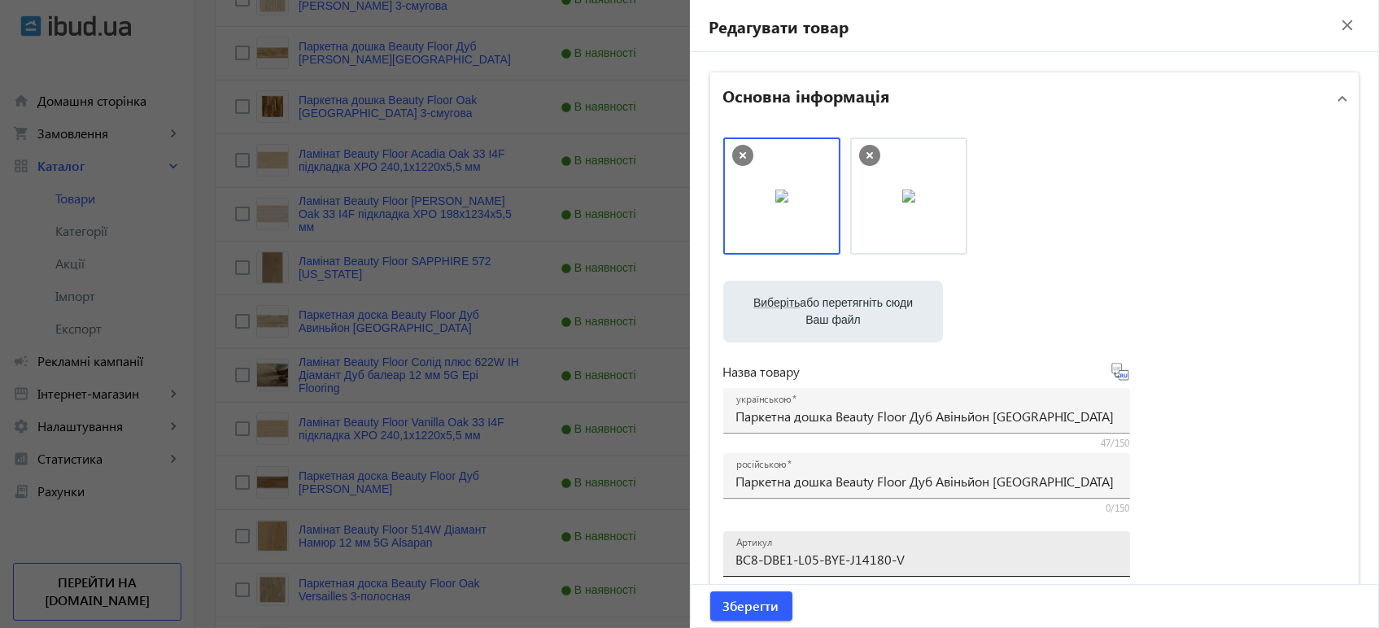
type input "Паркетная доска Beauty Floor Дуб [PERSON_NAME]"
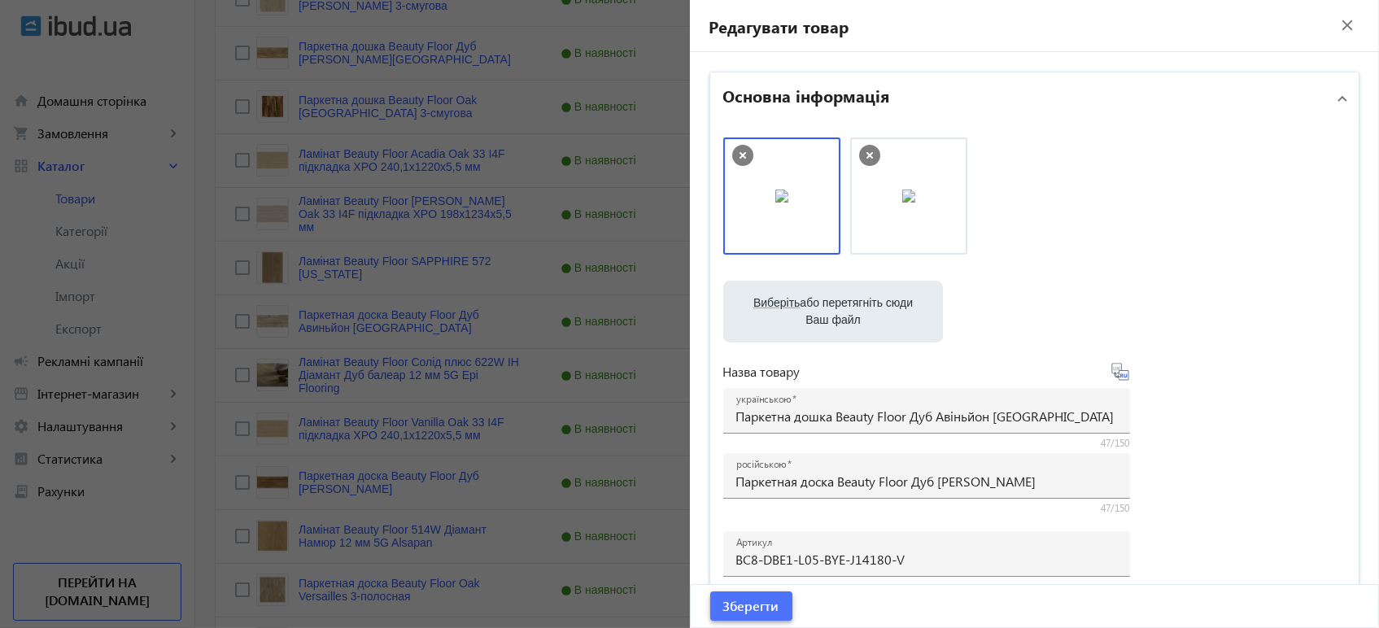
click at [743, 612] on span "Зберегти" at bounding box center [751, 606] width 56 height 18
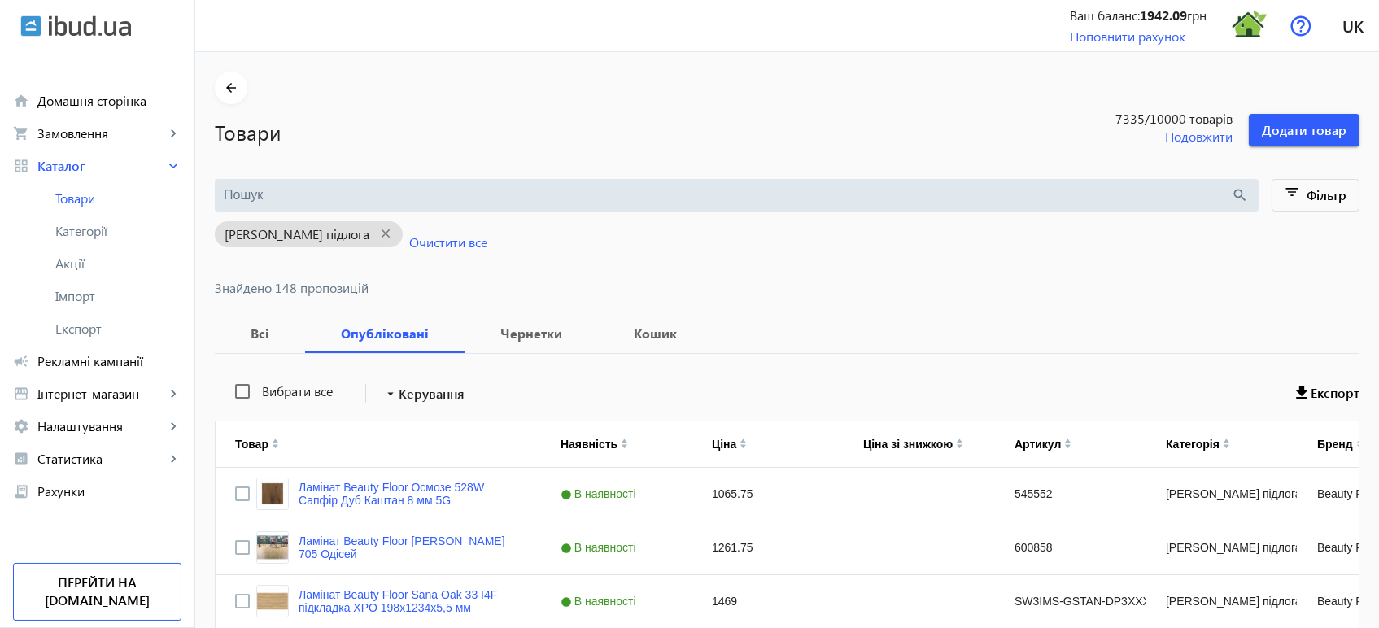
scroll to position [1300, 0]
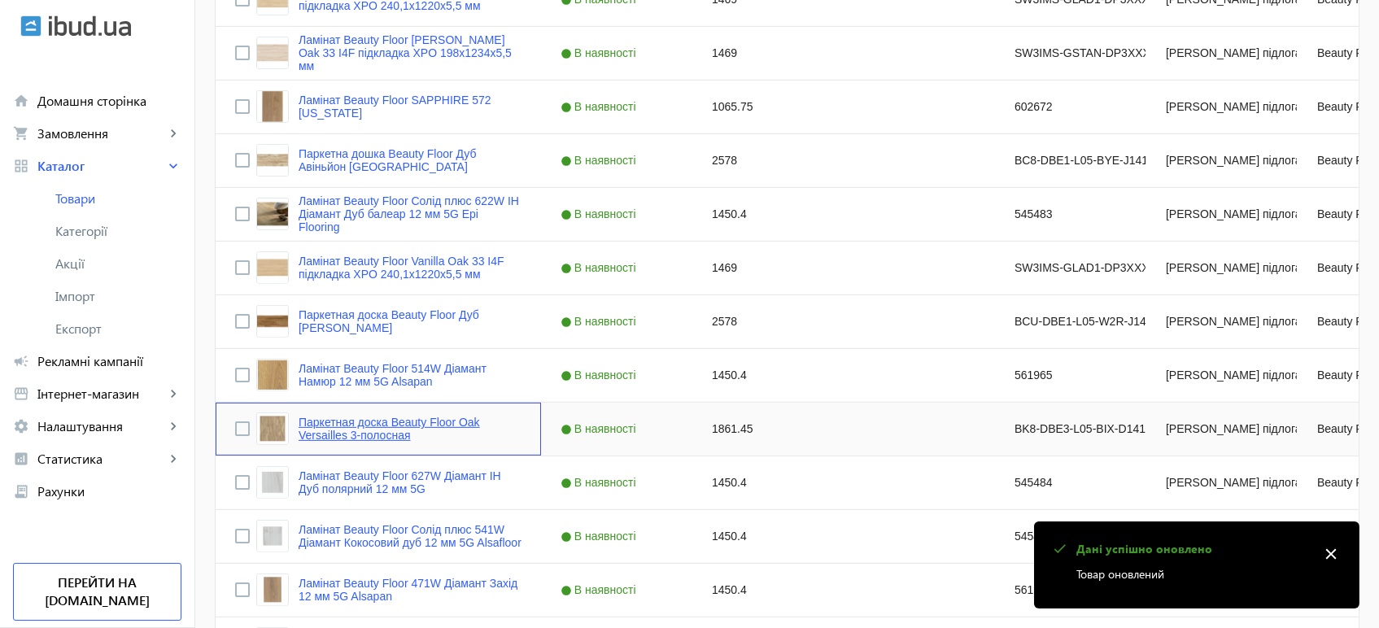
click at [433, 416] on link "Паркетная доска Beauty Floor Oak Versailles 3-полосная" at bounding box center [409, 429] width 223 height 26
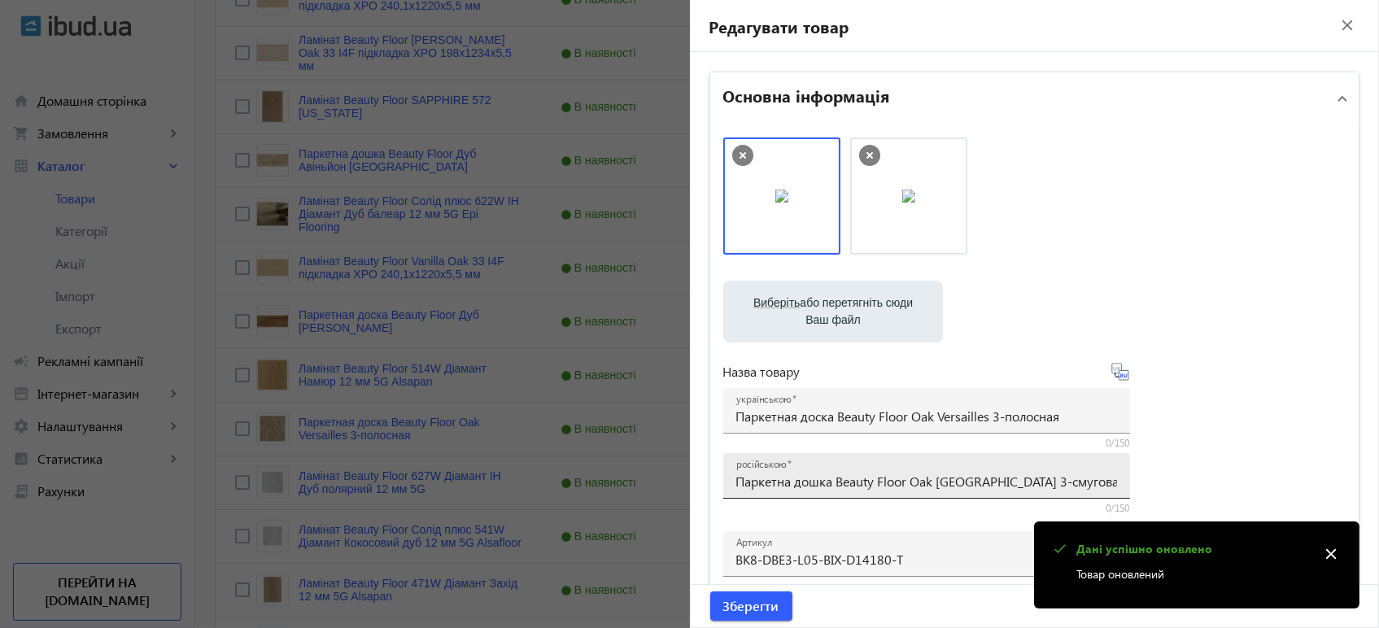
click at [890, 480] on input "Паркетна дошка Beauty Floor Oak [GEOGRAPHIC_DATA] 3-смугова" at bounding box center [926, 481] width 381 height 17
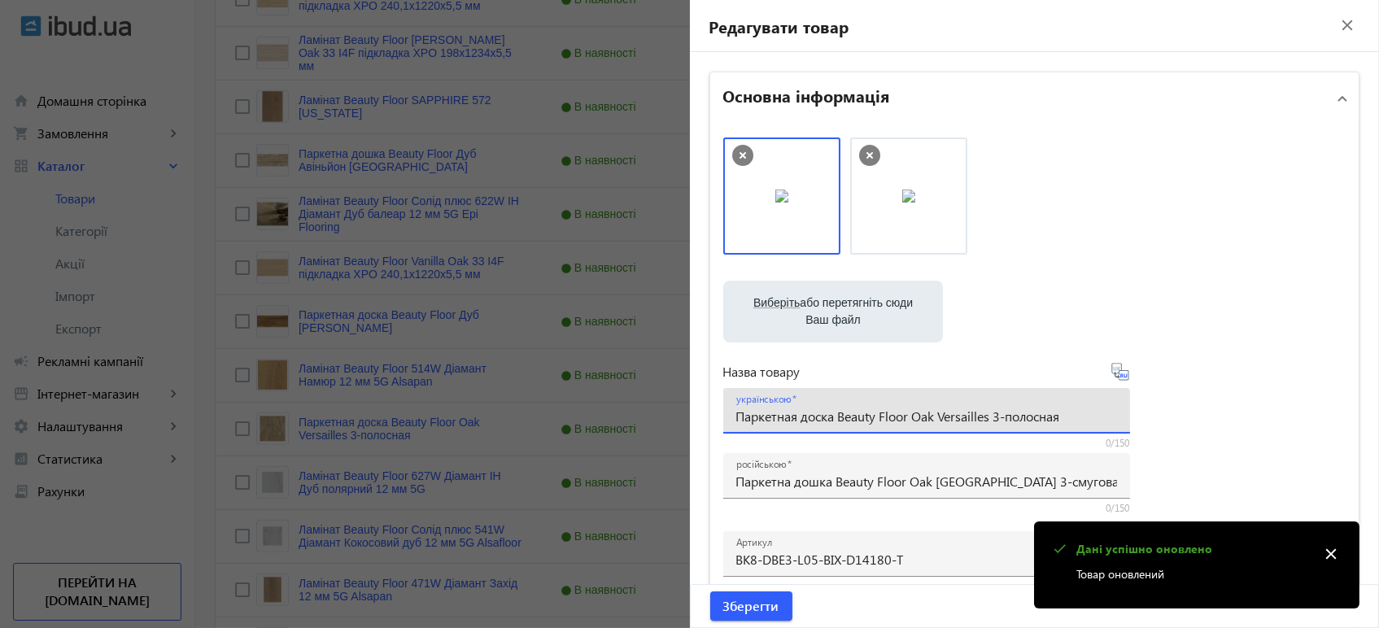
click at [939, 418] on input "Паркетная доска Beauty Floor Oak Versailles 3-полосная" at bounding box center [926, 415] width 381 height 17
paste input "дошка Beauty Floor Oak [GEOGRAPHIC_DATA] 3-смугова"
type input "Паркетна дошка Beauty Floor Oak [GEOGRAPHIC_DATA] 3-смугова"
click at [1115, 373] on icon at bounding box center [1120, 372] width 20 height 20
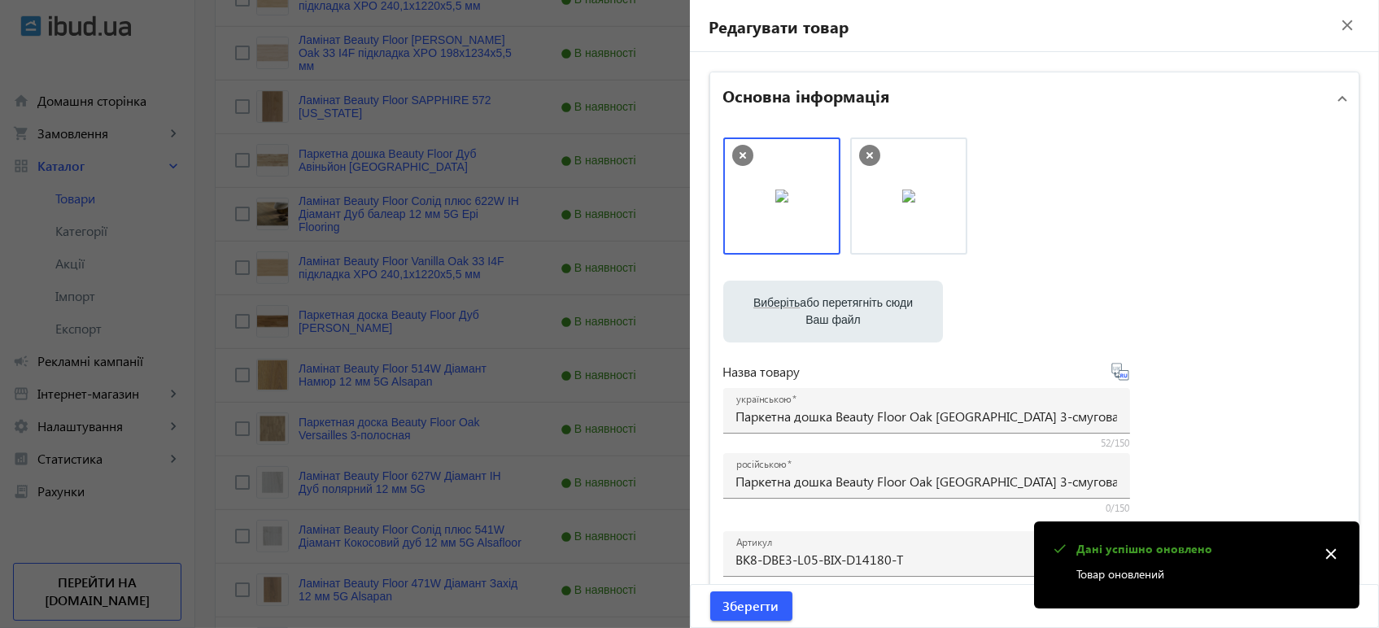
type input "Паркетная доска Beauty Floor Oak Versailles 3-полосная"
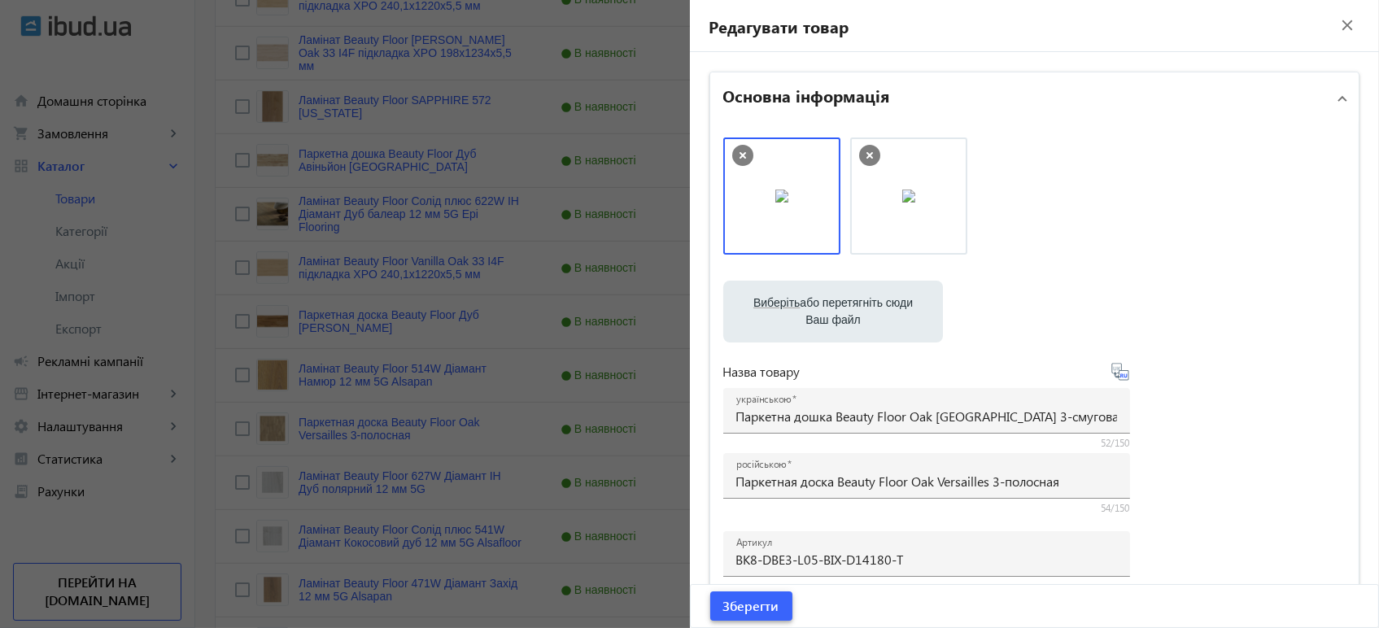
click at [743, 612] on span "Зберегти" at bounding box center [751, 606] width 56 height 18
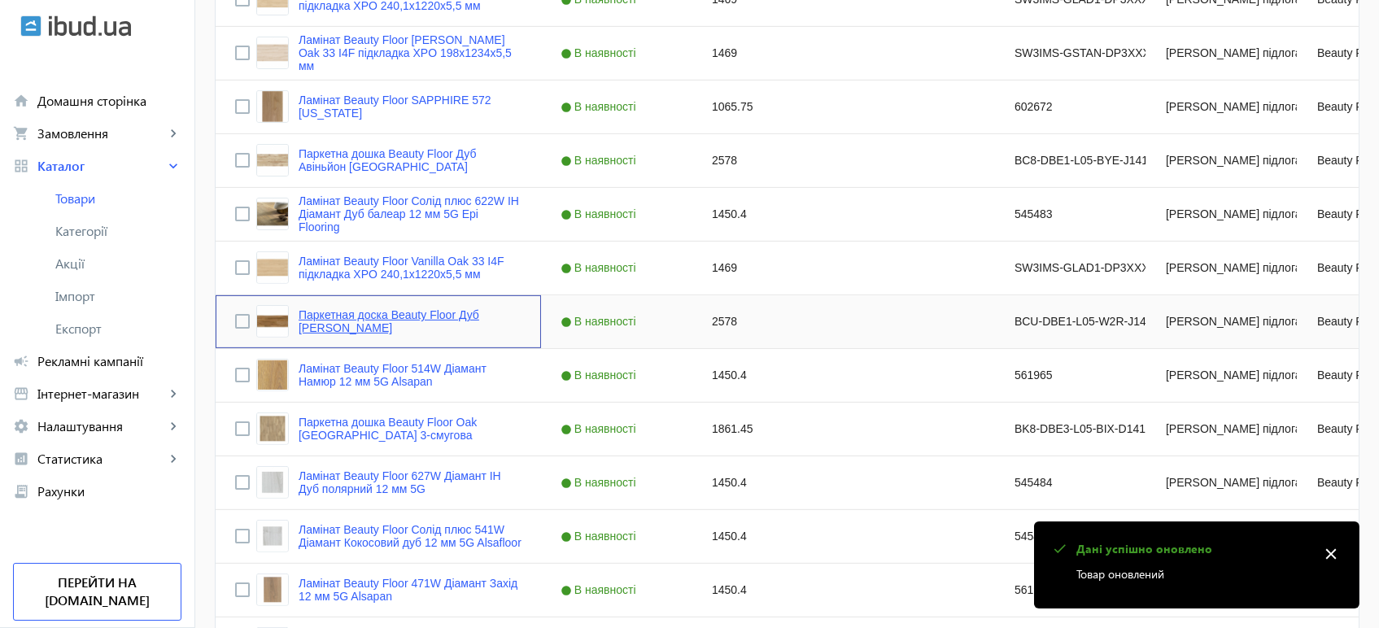
click at [427, 311] on link "Паркетная доска Beauty Floor Дуб [PERSON_NAME]" at bounding box center [409, 321] width 223 height 26
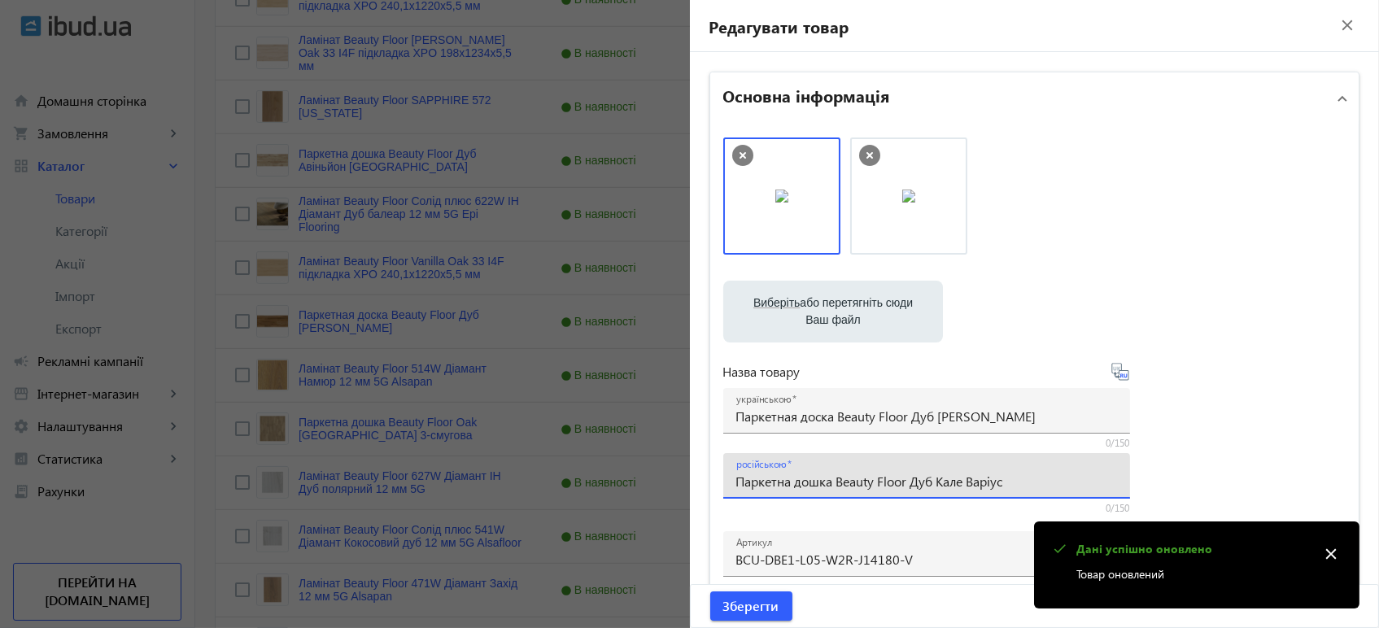
click at [936, 484] on input "Паркетна дошка Beauty Floor Дуб Кале Варіус" at bounding box center [926, 481] width 381 height 17
click at [947, 411] on input "Паркетная доска Beauty Floor Дуб [PERSON_NAME]" at bounding box center [926, 415] width 381 height 17
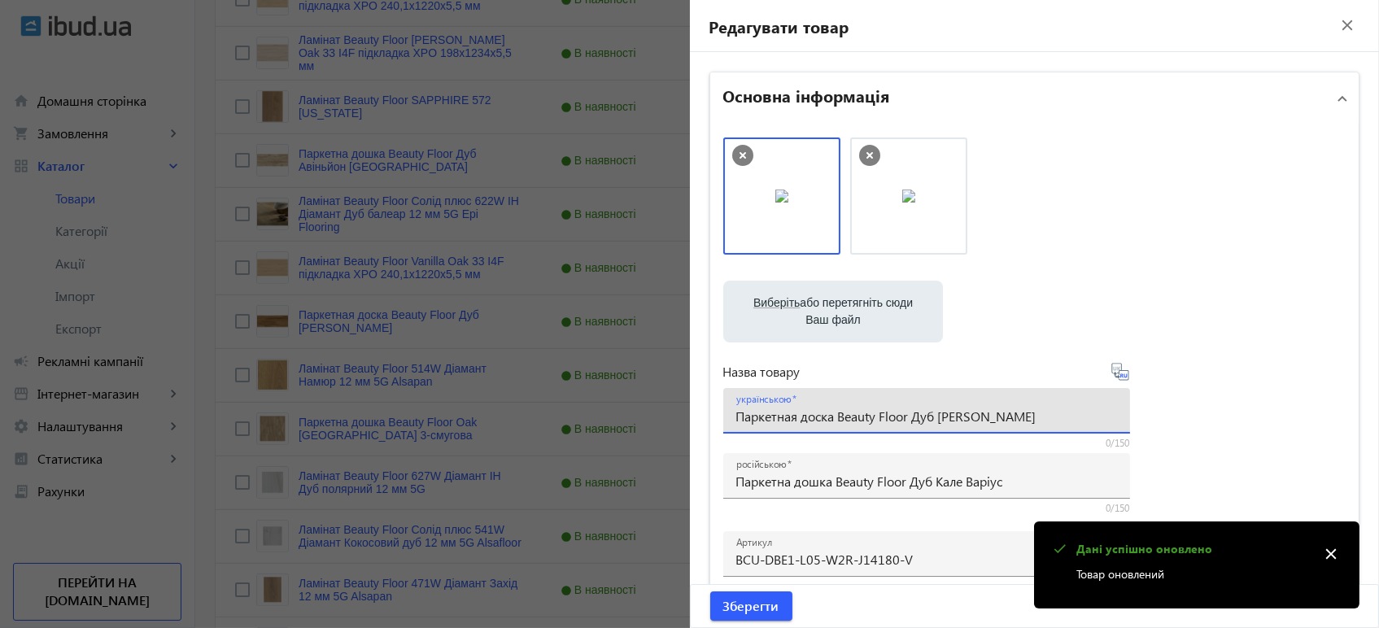
paste input "дошка Beauty Floor Дуб Кале Варі"
type input "Паркетна дошка Beauty Floor Дуб Кале Варіус"
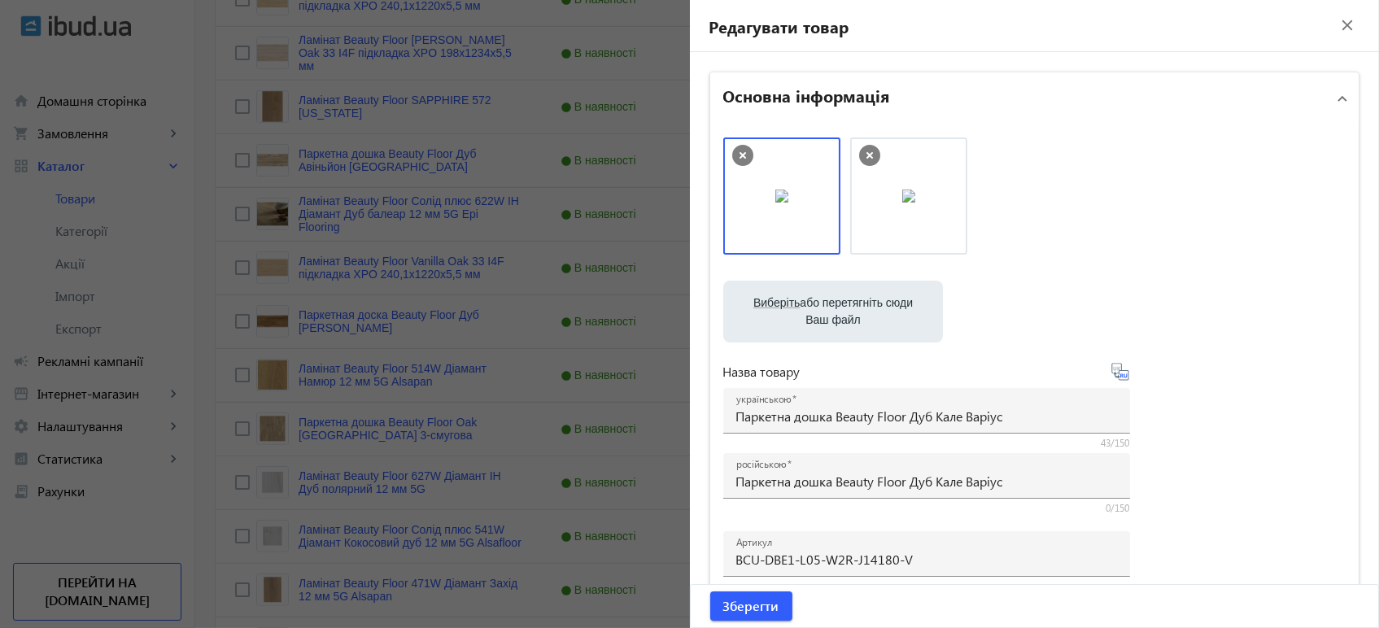
click at [1120, 377] on icon at bounding box center [1121, 375] width 3 height 4
type input "Паркетная доска Beauty Floor Дуб [PERSON_NAME]"
click at [727, 612] on span "Зберегти" at bounding box center [751, 606] width 56 height 18
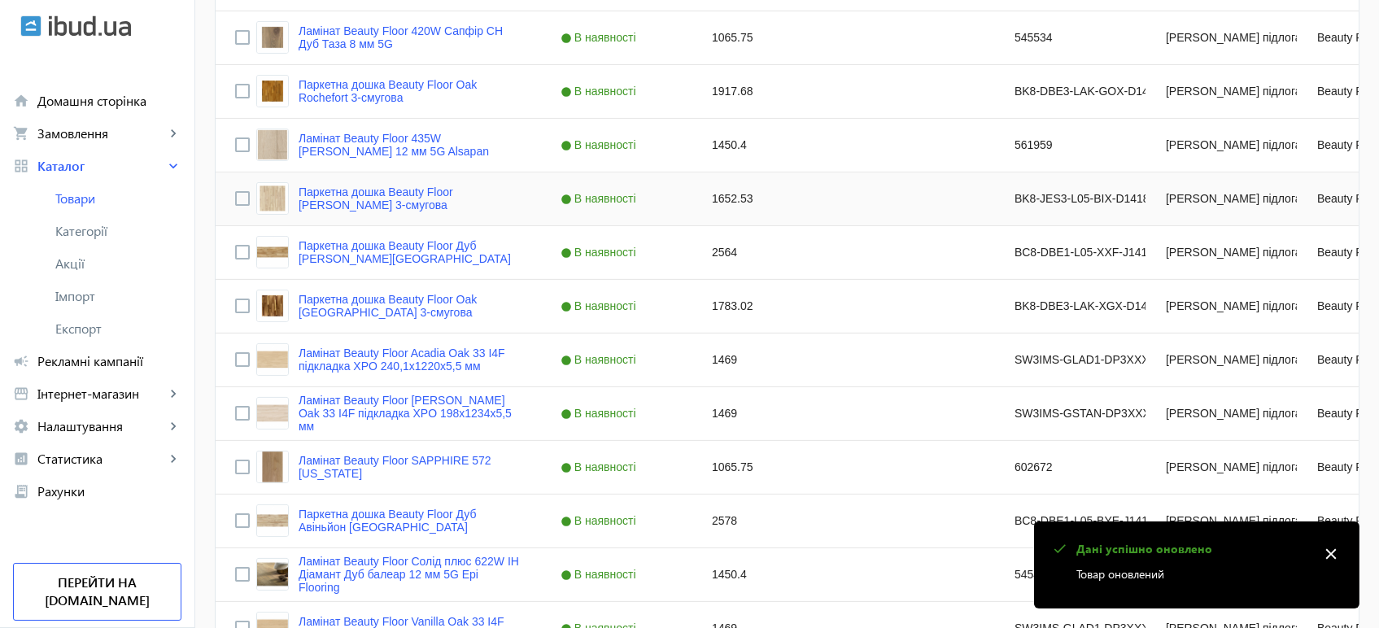
scroll to position [1265, 0]
